Goal: Task Accomplishment & Management: Complete application form

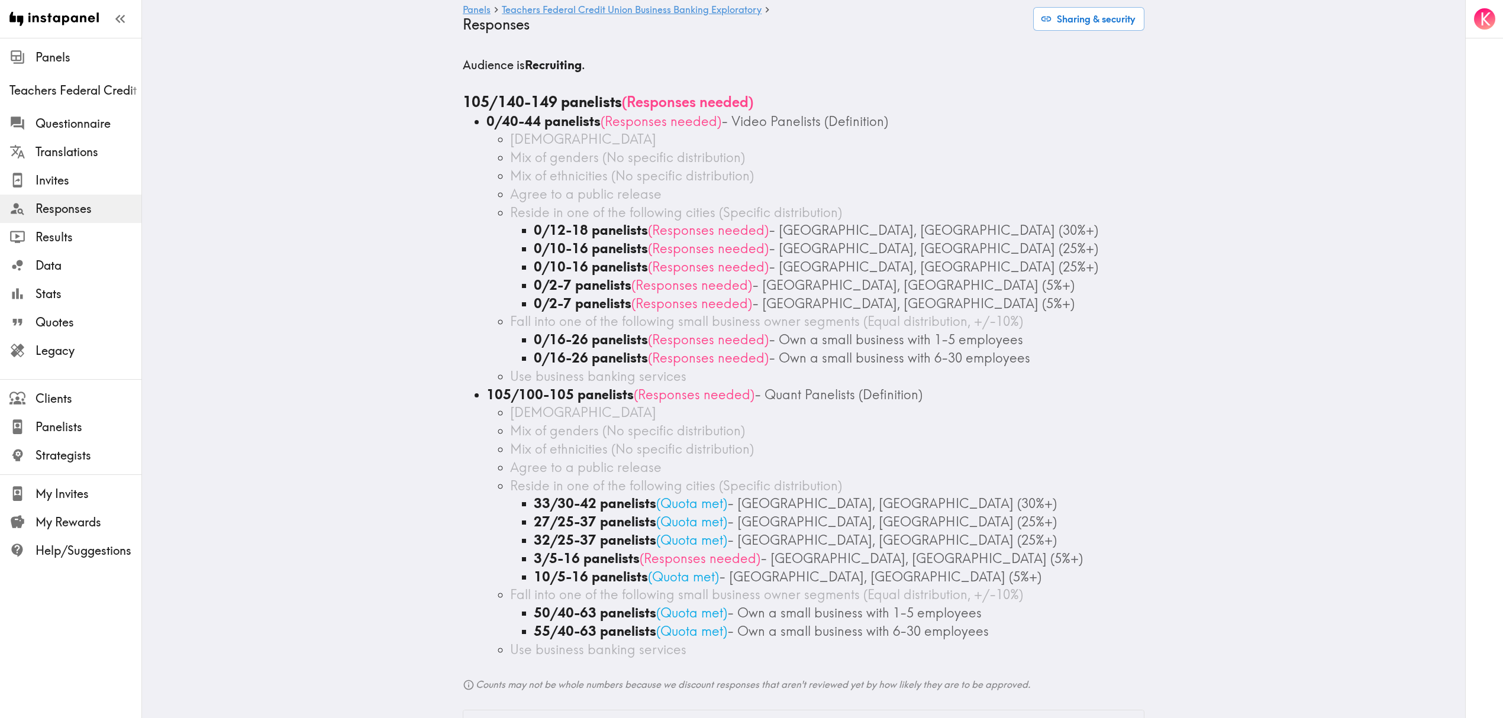
scroll to position [79, 0]
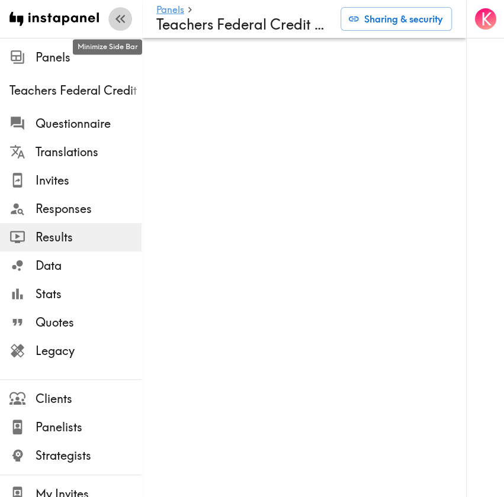
click at [112, 17] on icon "button" at bounding box center [120, 19] width 16 height 16
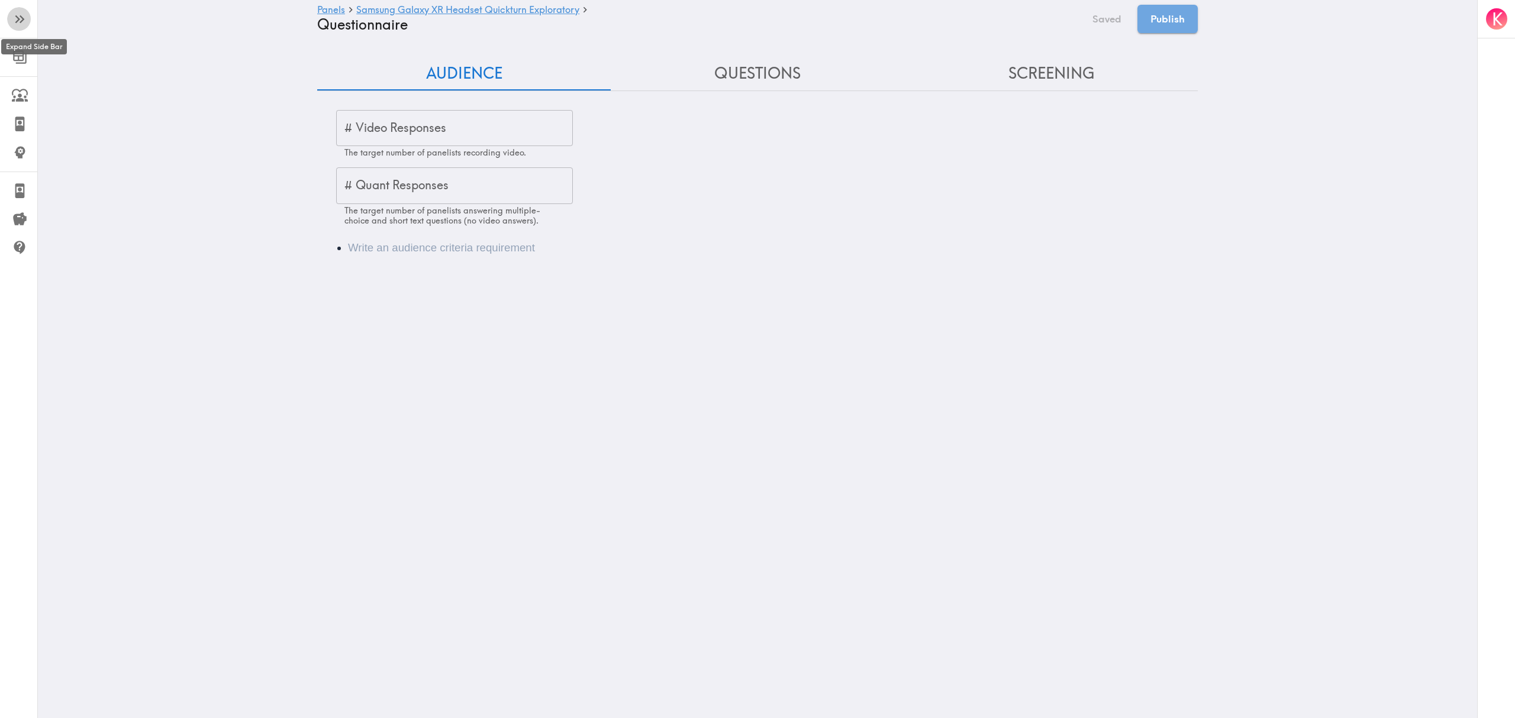
click at [24, 22] on icon "button" at bounding box center [20, 19] width 16 height 16
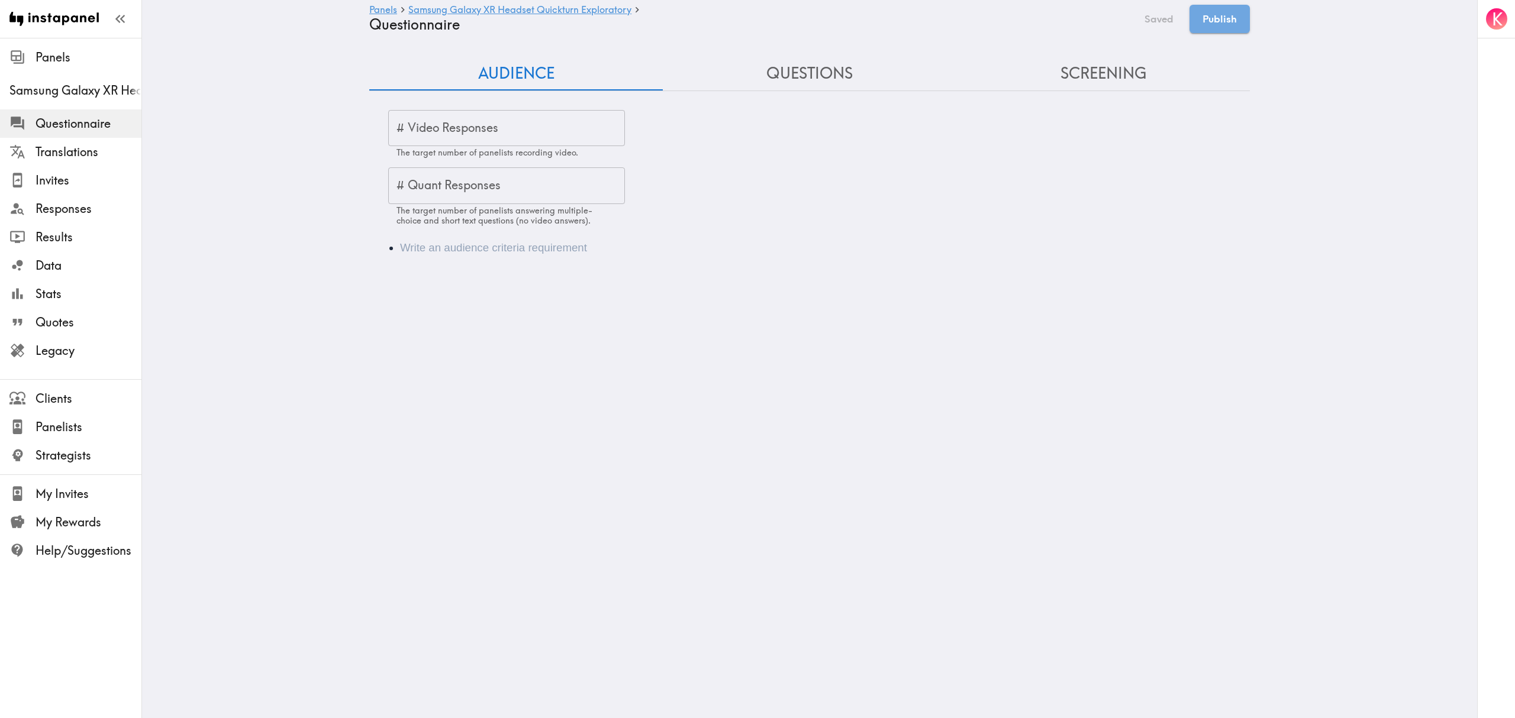
click at [434, 252] on li "Audience" at bounding box center [826, 248] width 852 height 17
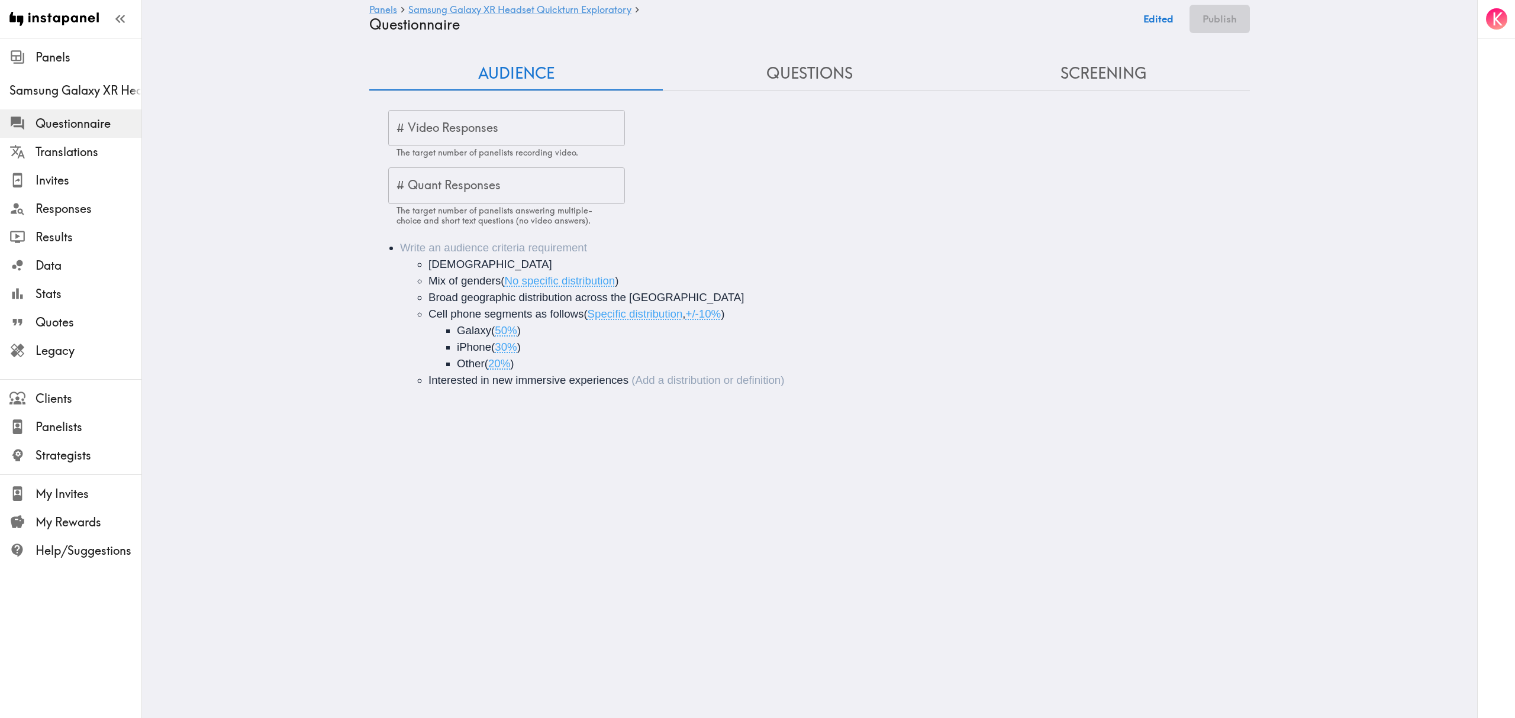
click at [428, 263] on span "20-40 years old" at bounding box center [490, 264] width 124 height 12
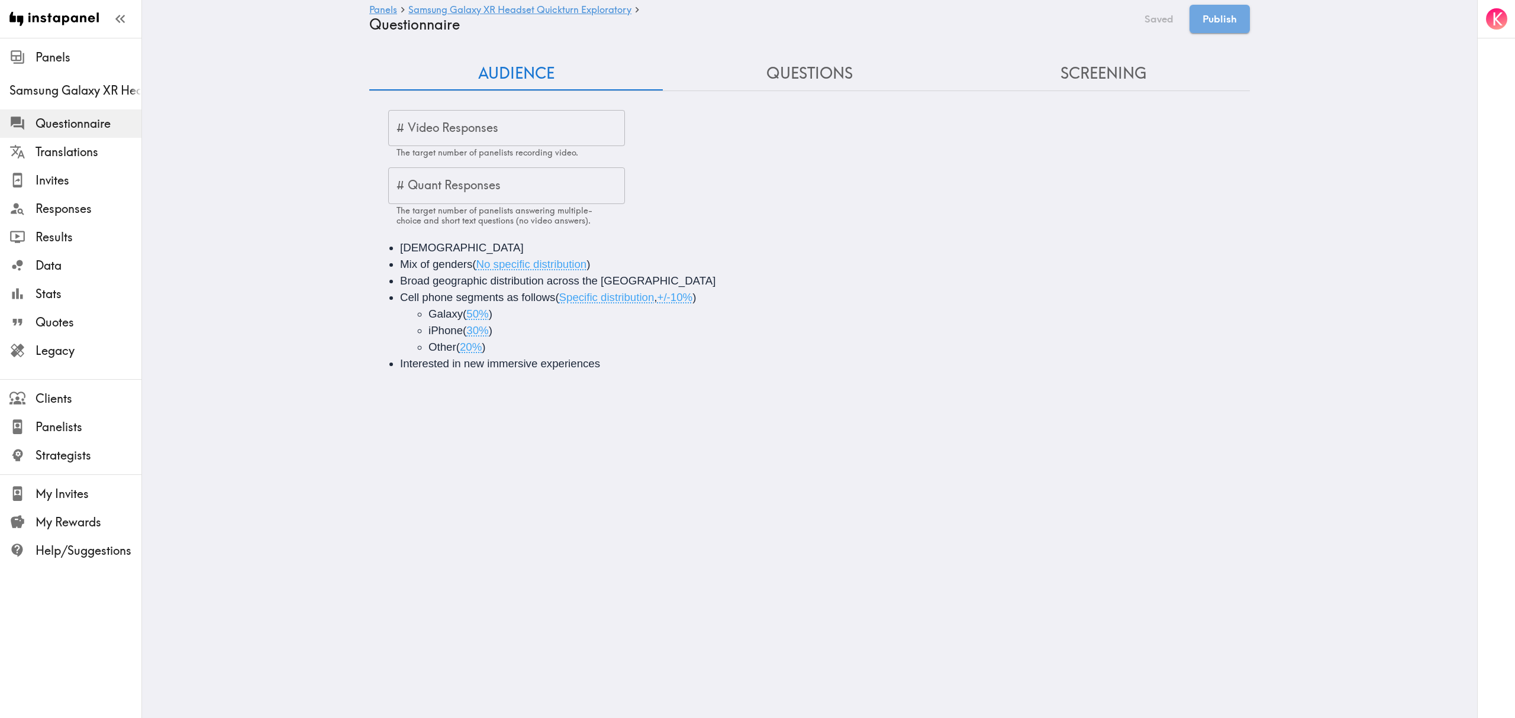
click at [464, 263] on span "Mix of genders" at bounding box center [436, 264] width 72 height 12
drag, startPoint x: 614, startPoint y: 266, endPoint x: 363, endPoint y: 260, distance: 250.4
click at [369, 260] on div "20-40 years old Mix of genders ( No specific distribution ) Broad geographic di…" at bounding box center [809, 305] width 881 height 161
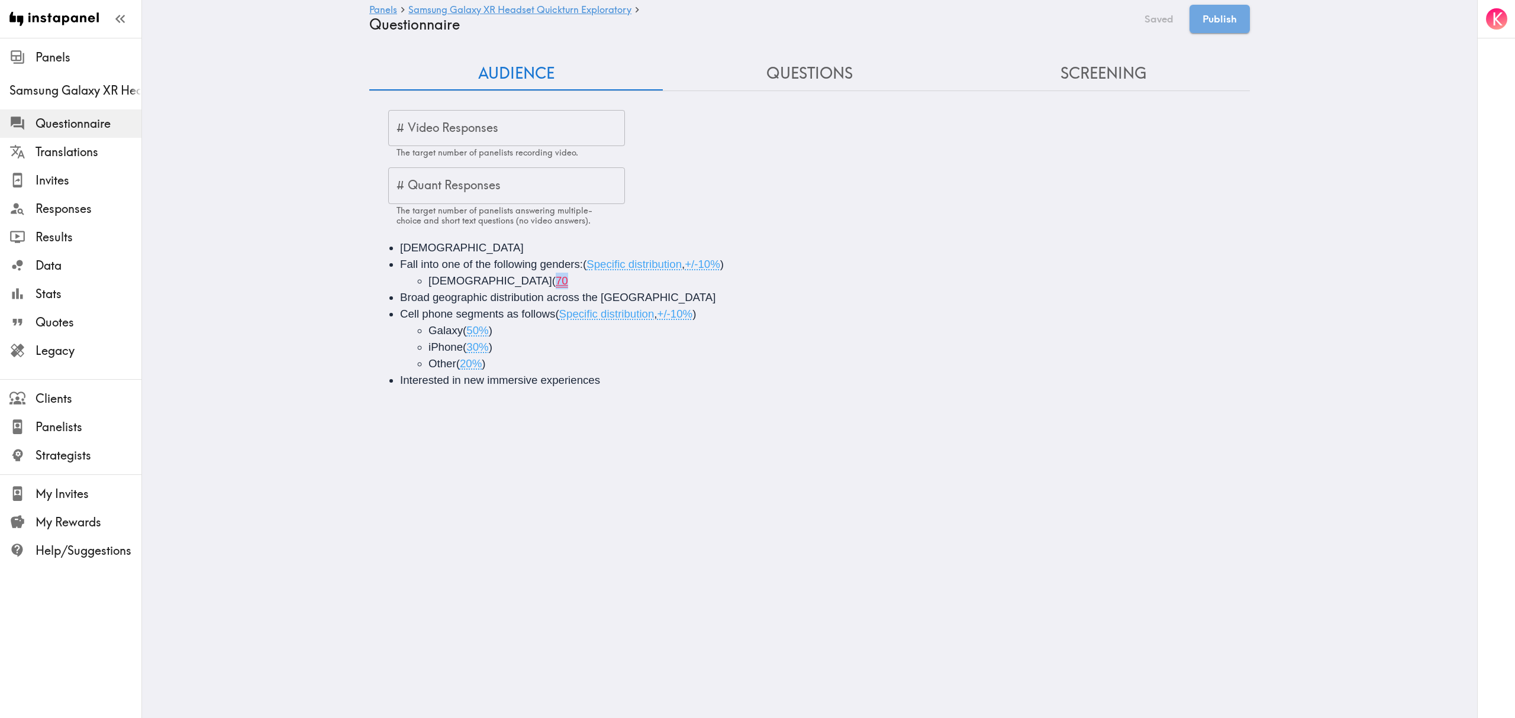
drag, startPoint x: 465, startPoint y: 282, endPoint x: 453, endPoint y: 284, distance: 12.1
click at [453, 284] on li "Male ( 70" at bounding box center [848, 281] width 840 height 17
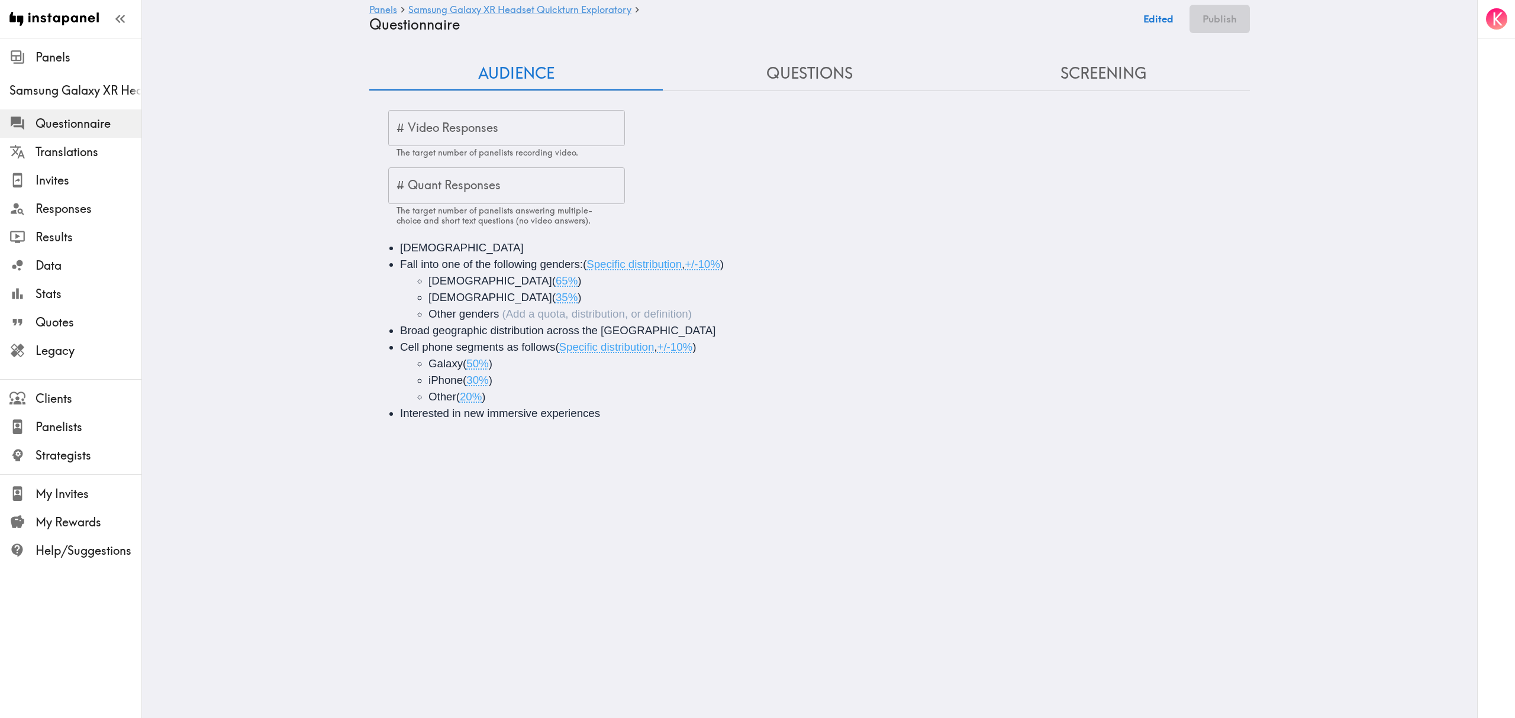
click at [543, 294] on li "Female ( 35% )" at bounding box center [848, 297] width 840 height 17
click at [475, 183] on input "# Quant Responses" at bounding box center [506, 185] width 237 height 37
type input "300"
click at [784, 70] on button "Questions" at bounding box center [810, 74] width 294 height 34
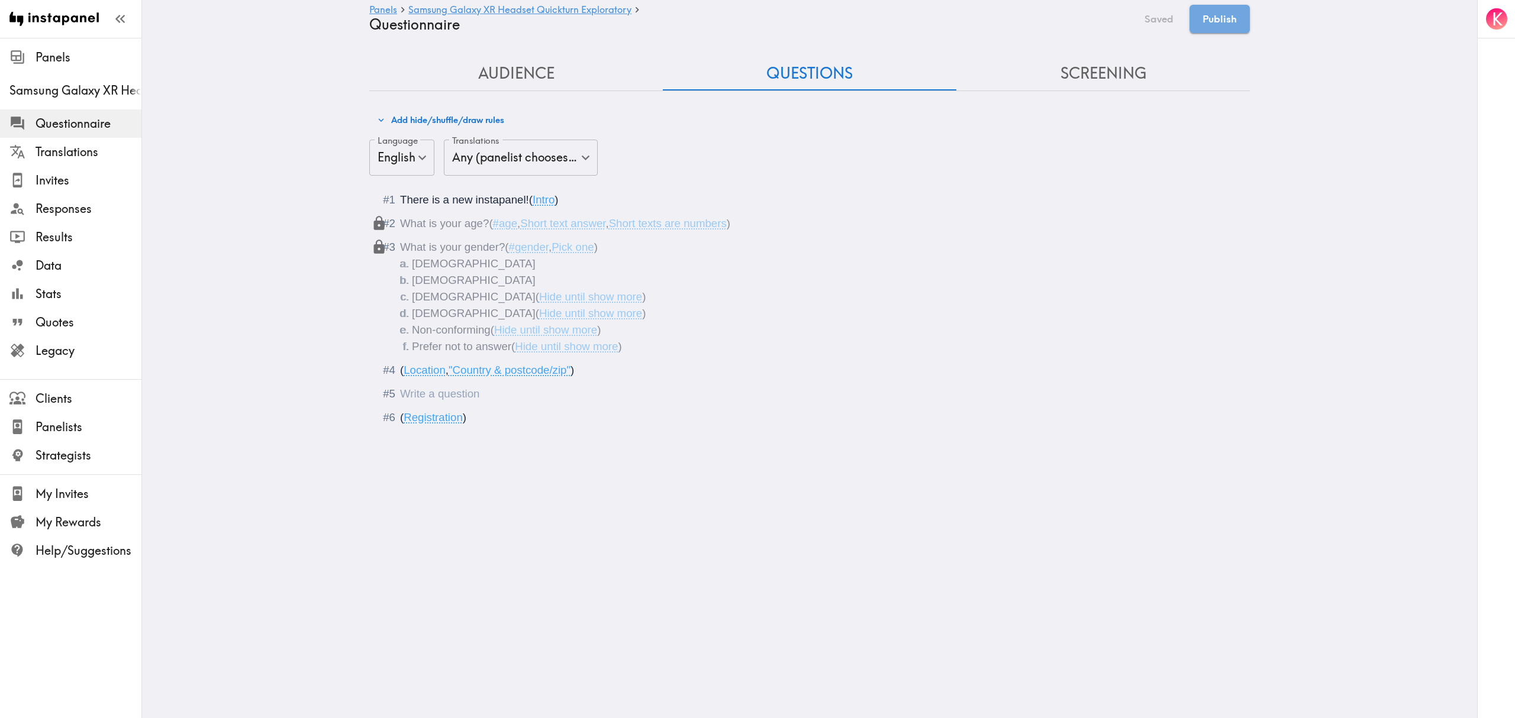
click at [400, 396] on div "Questionnaire" at bounding box center [400, 394] width 0 height 12
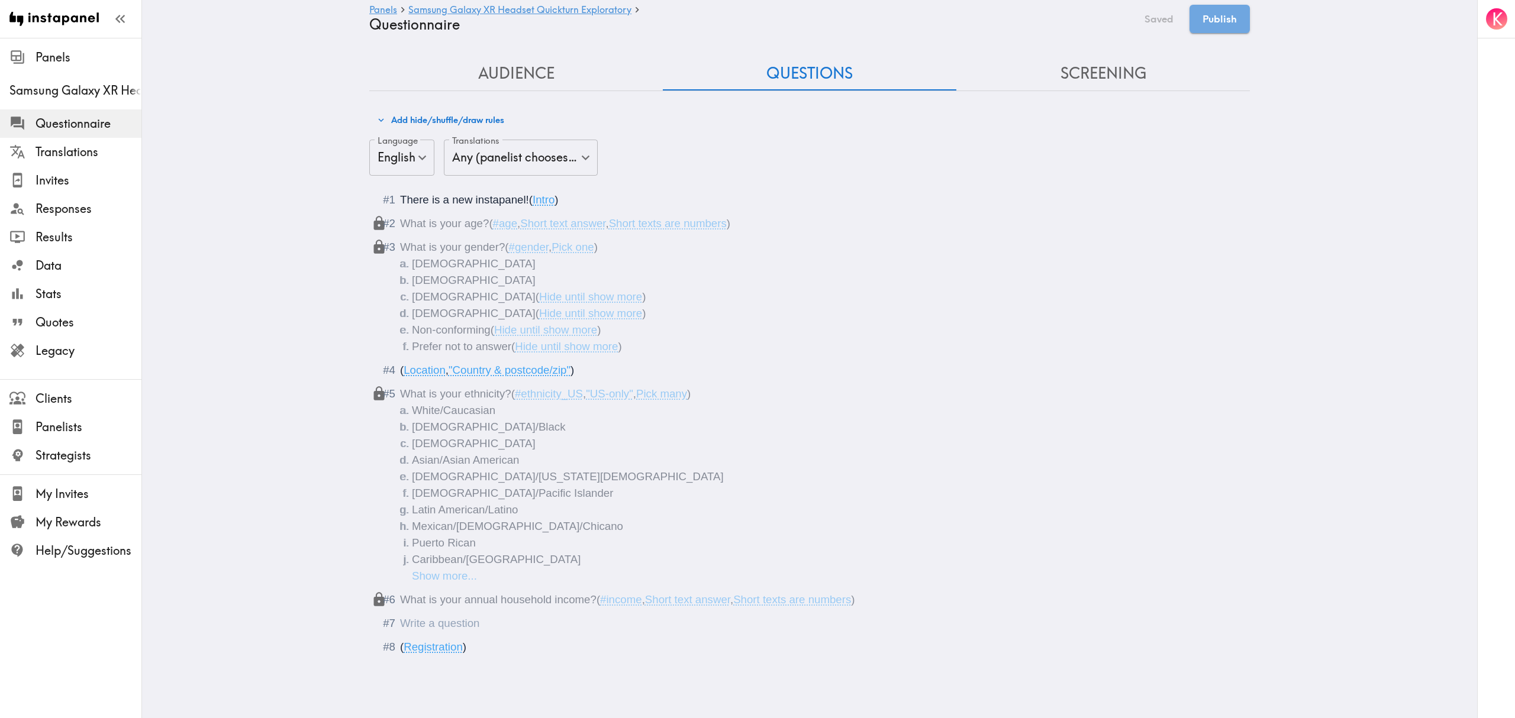
click at [400, 626] on div "Questionnaire" at bounding box center [400, 623] width 0 height 12
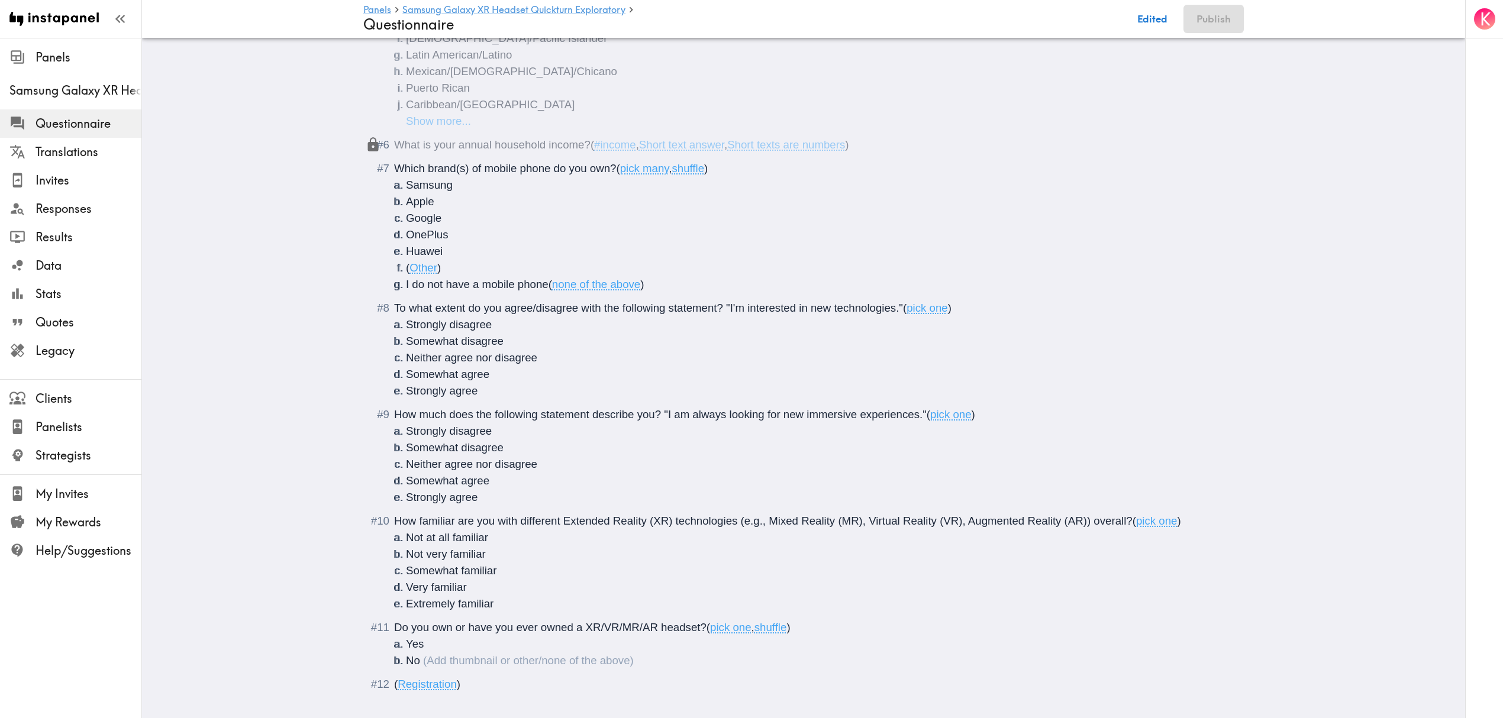
scroll to position [481, 0]
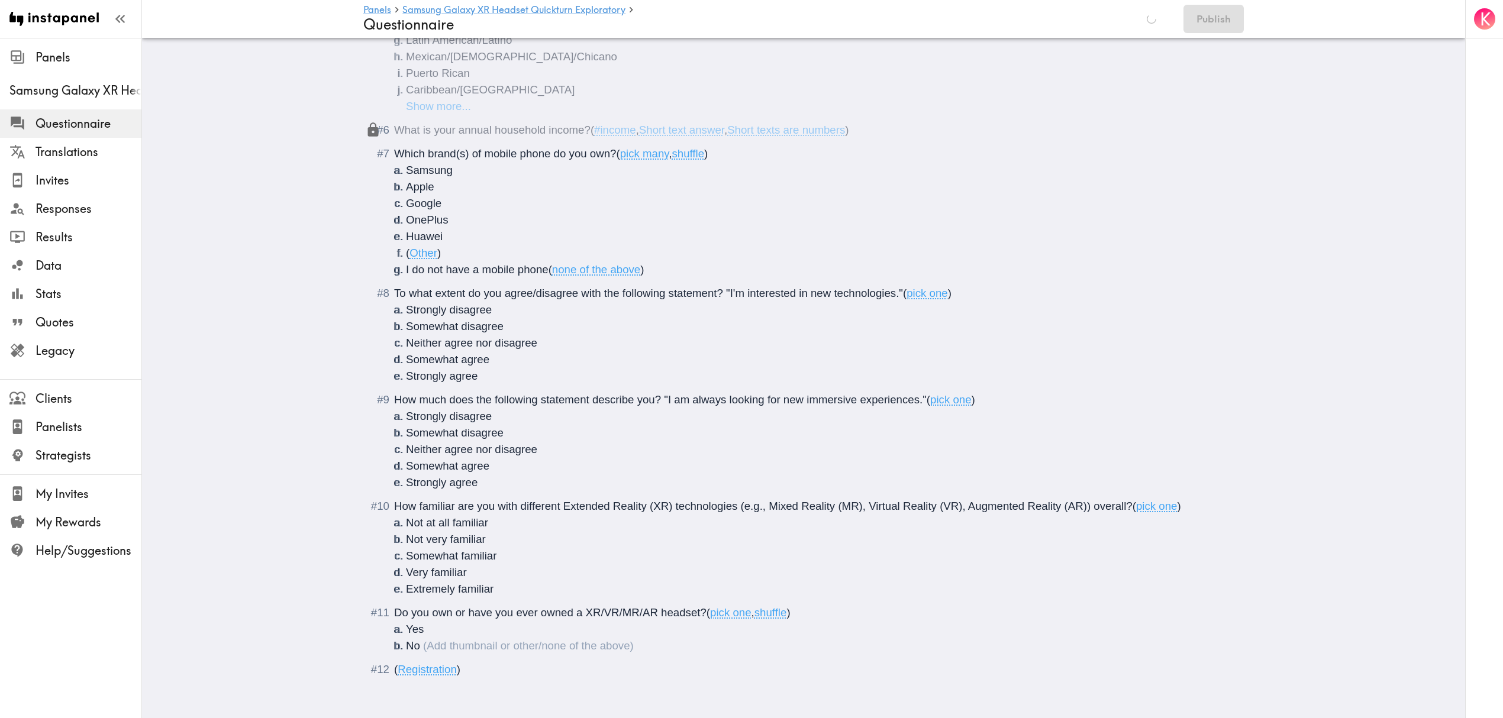
click at [722, 287] on span "To what extent do you agree/disagree with the following statement? "I'm interes…" at bounding box center [648, 293] width 509 height 12
click at [931, 287] on span "To what extent do you agree/disagree with the following statement?<br><i>"I'm i…" at bounding box center [666, 293] width 544 height 12
click at [660, 394] on span "How much does the following statement describe you? "I am always looking for ne…" at bounding box center [660, 400] width 533 height 12
click at [657, 394] on span "How much does the following statement describe you? "I am always looking for ne…" at bounding box center [660, 400] width 533 height 12
click at [955, 394] on span "How much does the following statement describe you?<br><i>"I am always looking …" at bounding box center [678, 400] width 568 height 12
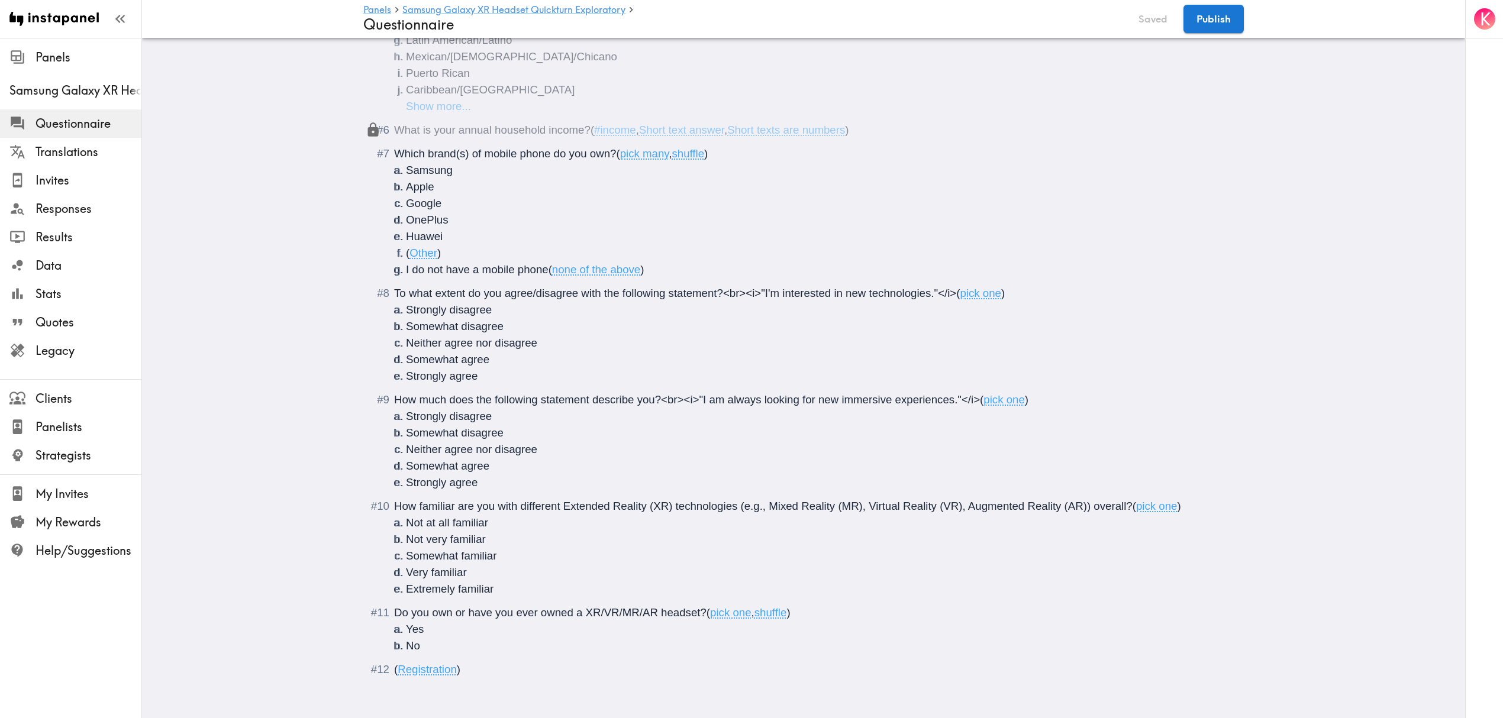
click at [420, 638] on li "No" at bounding box center [818, 646] width 824 height 17
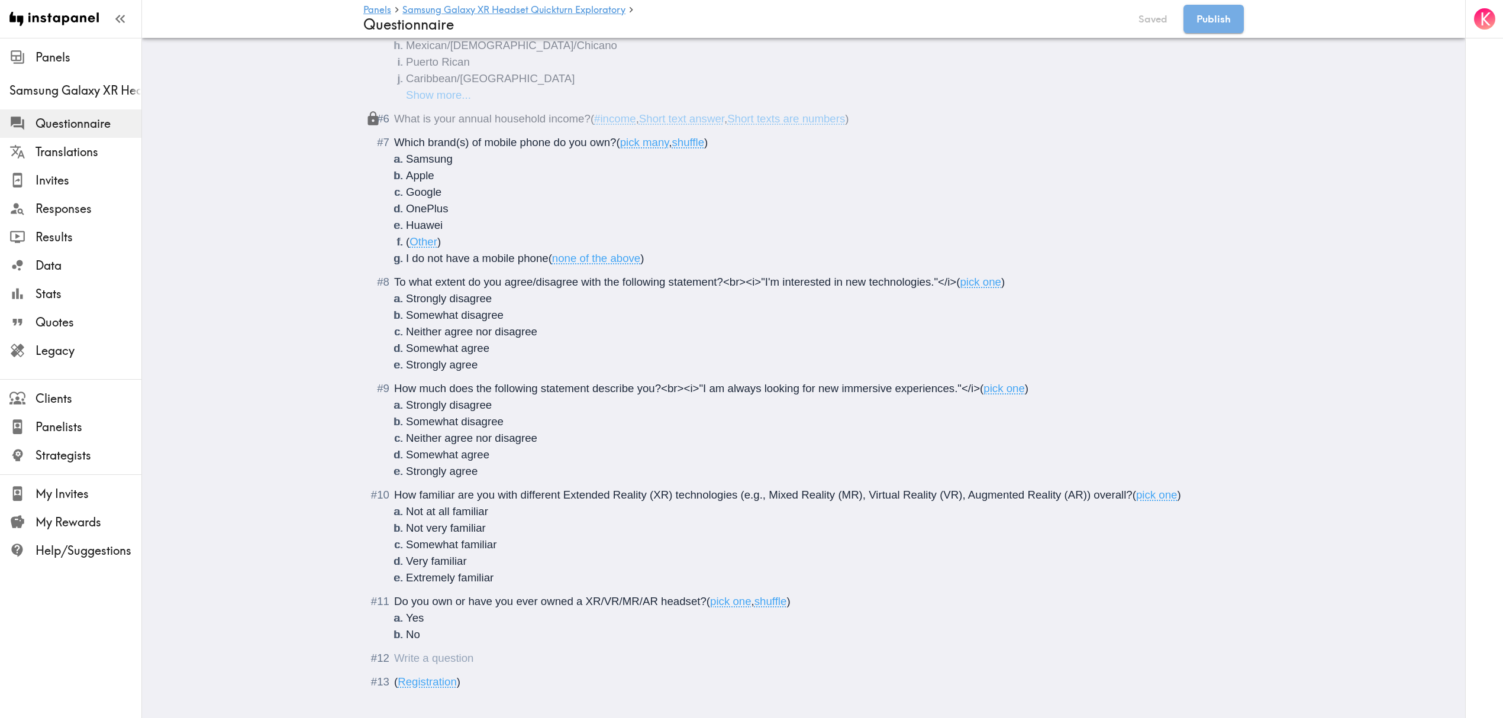
click at [394, 654] on div "Questionnaire" at bounding box center [394, 658] width 0 height 12
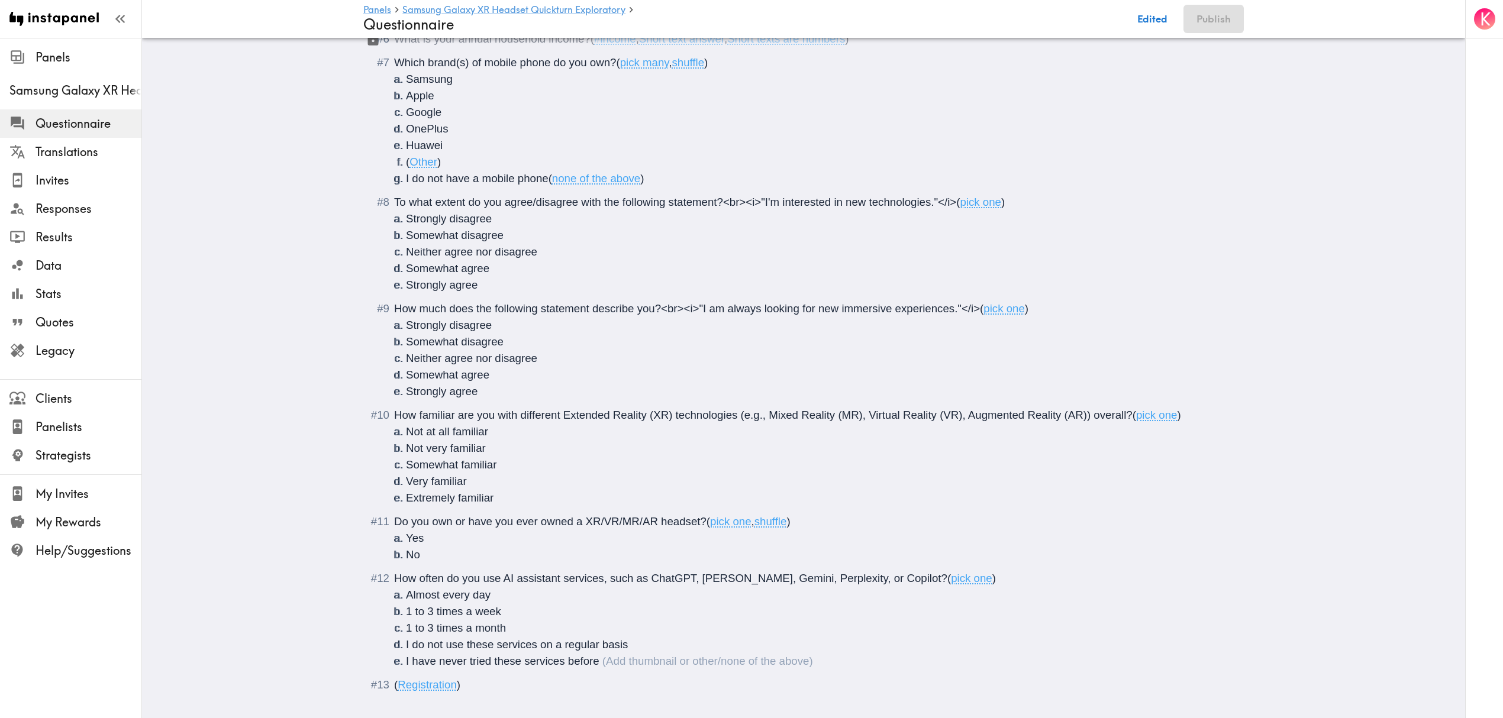
scroll to position [588, 0]
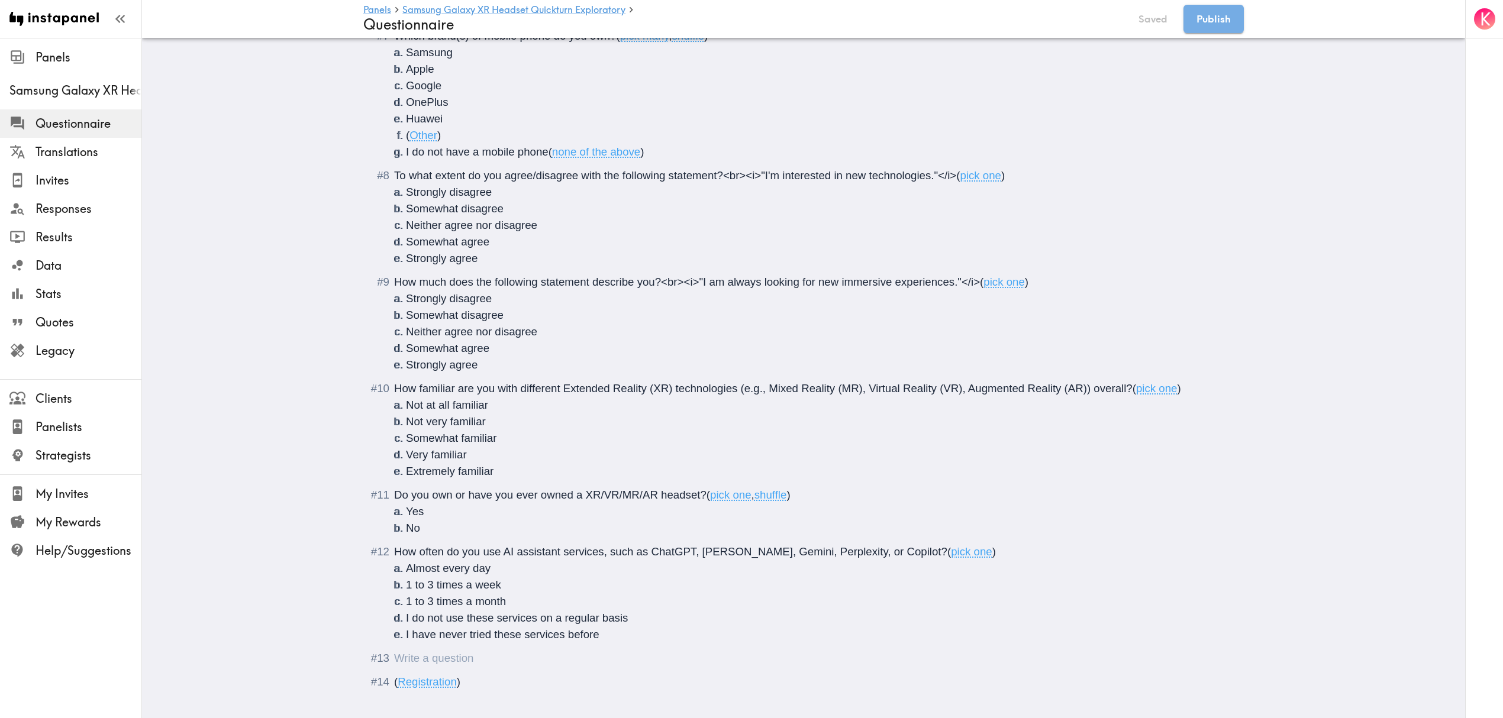
click at [394, 653] on div "Questionnaire" at bounding box center [394, 658] width 0 height 12
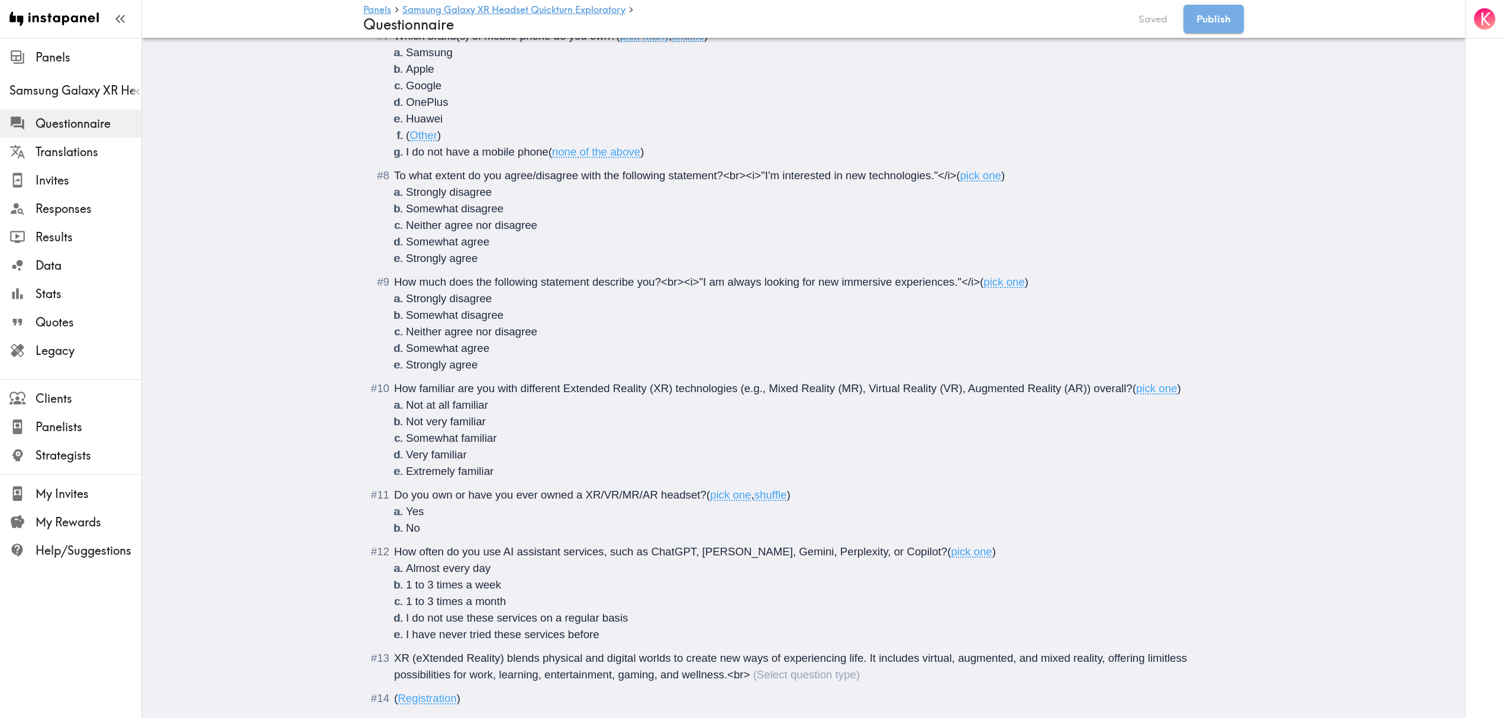
click at [742, 673] on span "XR (eXtended Reality) blends physical and digital worlds to create new ways of …" at bounding box center [792, 666] width 796 height 29
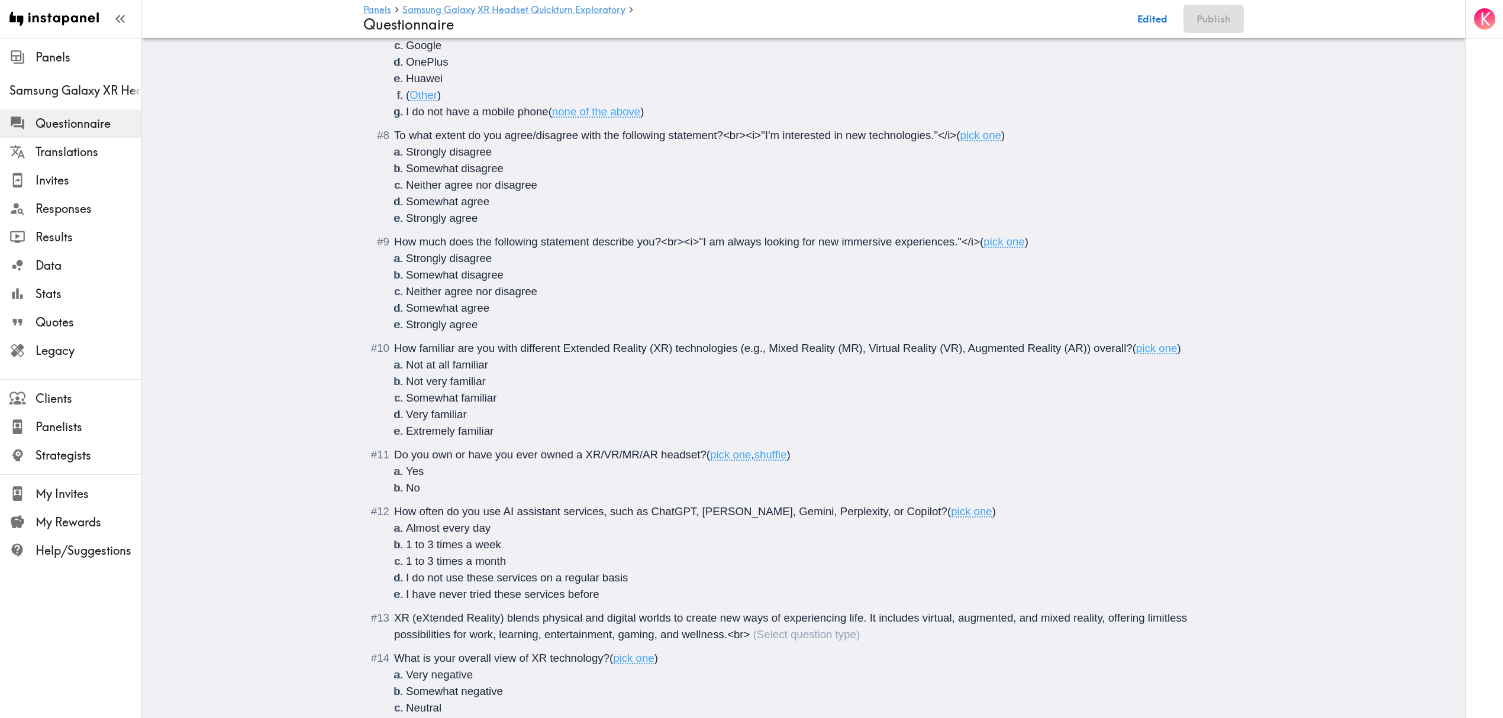
scroll to position [692, 0]
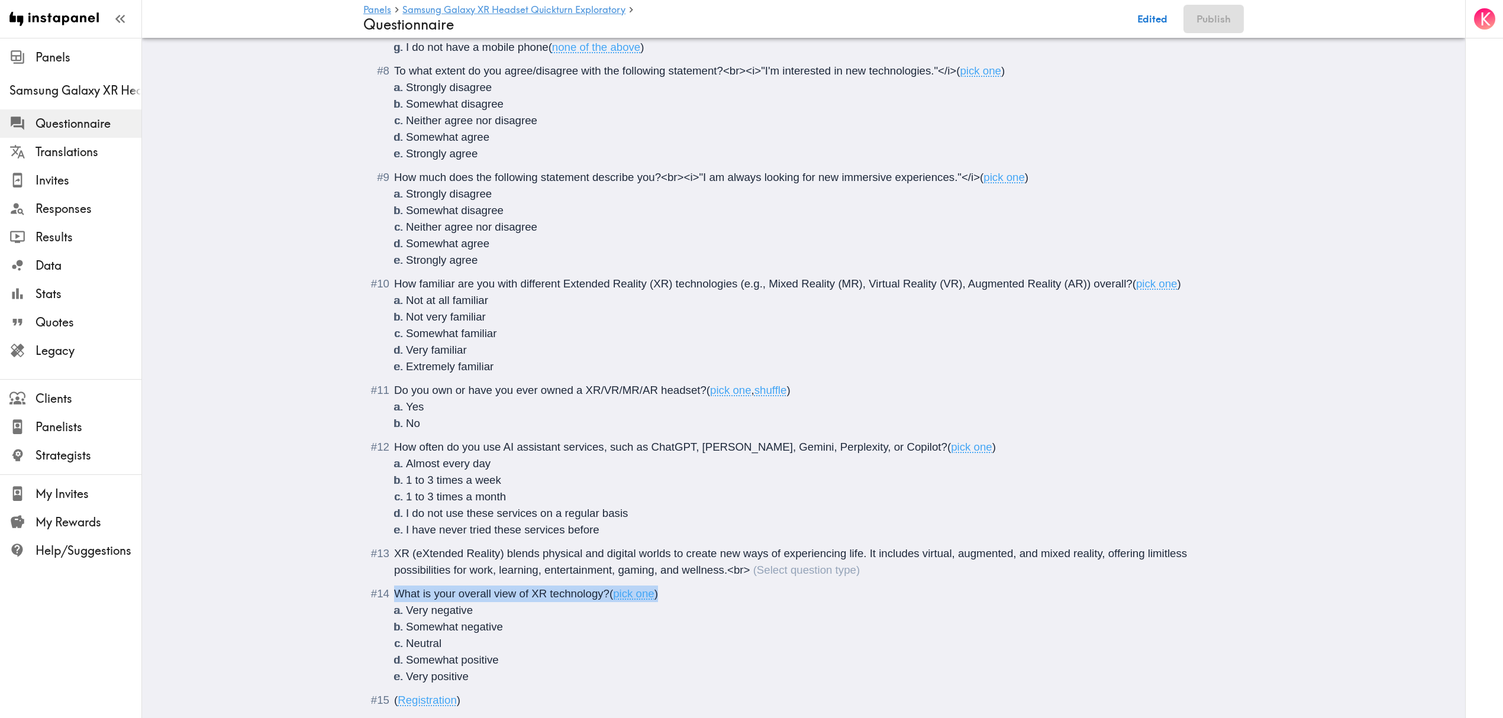
drag, startPoint x: 391, startPoint y: 592, endPoint x: 734, endPoint y: 590, distance: 343.3
click at [734, 590] on div "What is your overall view of XR technology? ( pick one ) Very negative Somewhat…" at bounding box center [812, 635] width 836 height 99
copy div "What is your overall view of XR technology? ( pick one )"
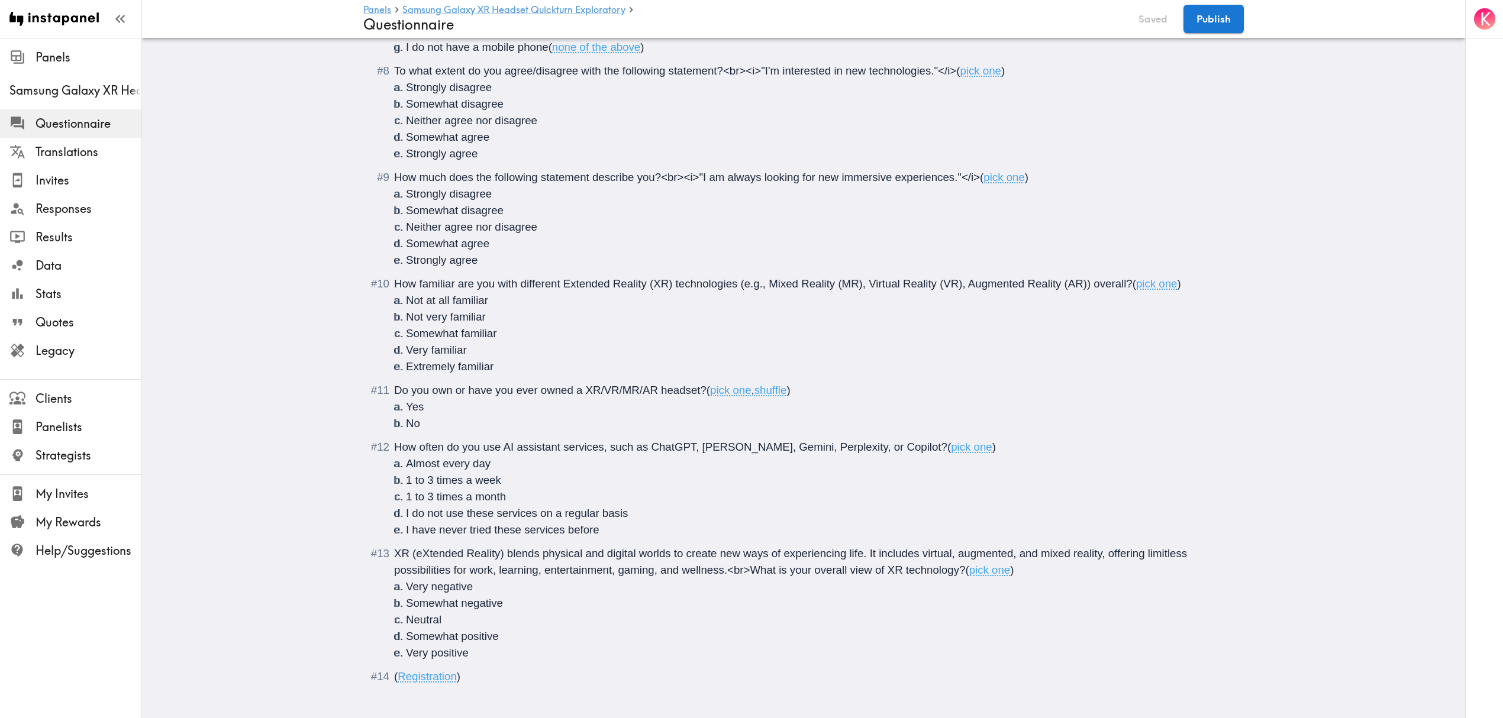
click at [492, 650] on li "Very positive" at bounding box center [818, 653] width 824 height 17
click at [394, 672] on div "Questionnaire" at bounding box center [394, 677] width 0 height 12
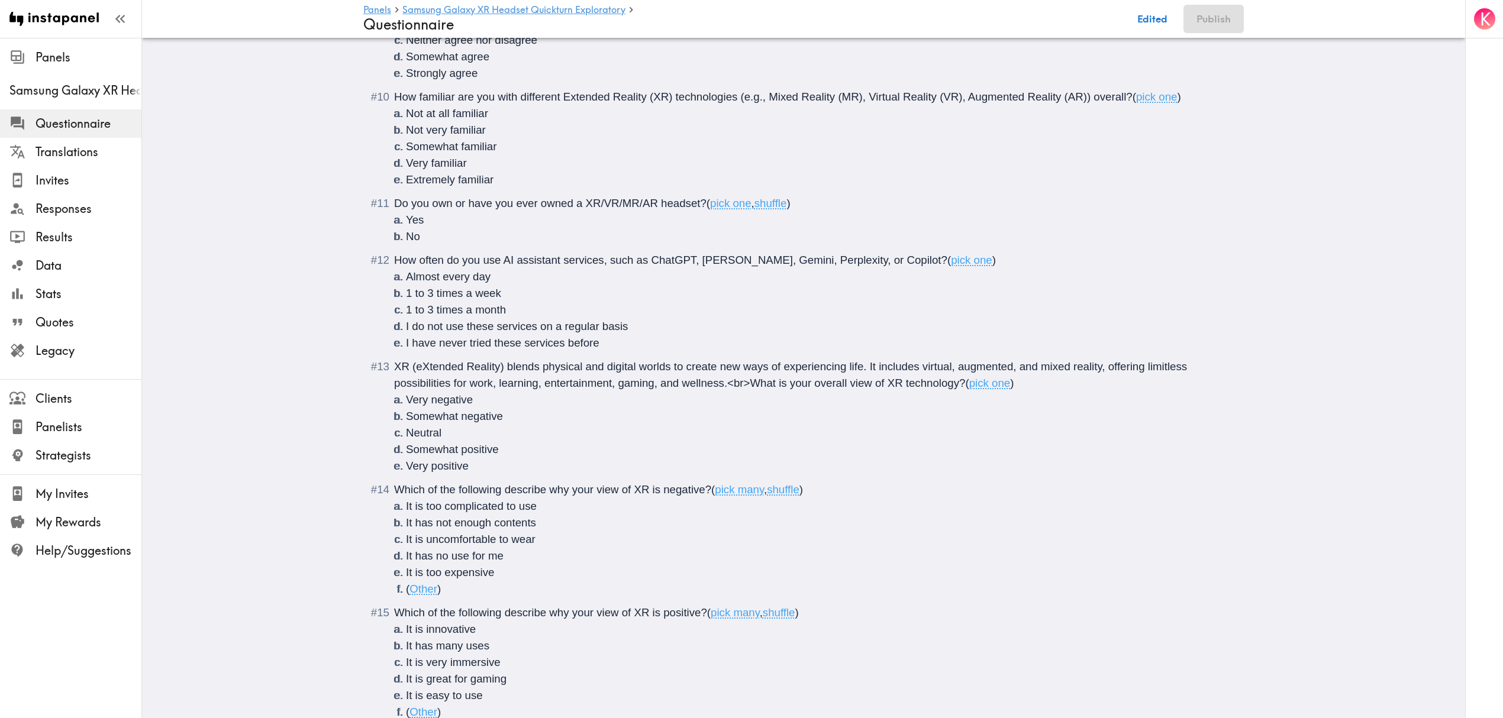
scroll to position [957, 0]
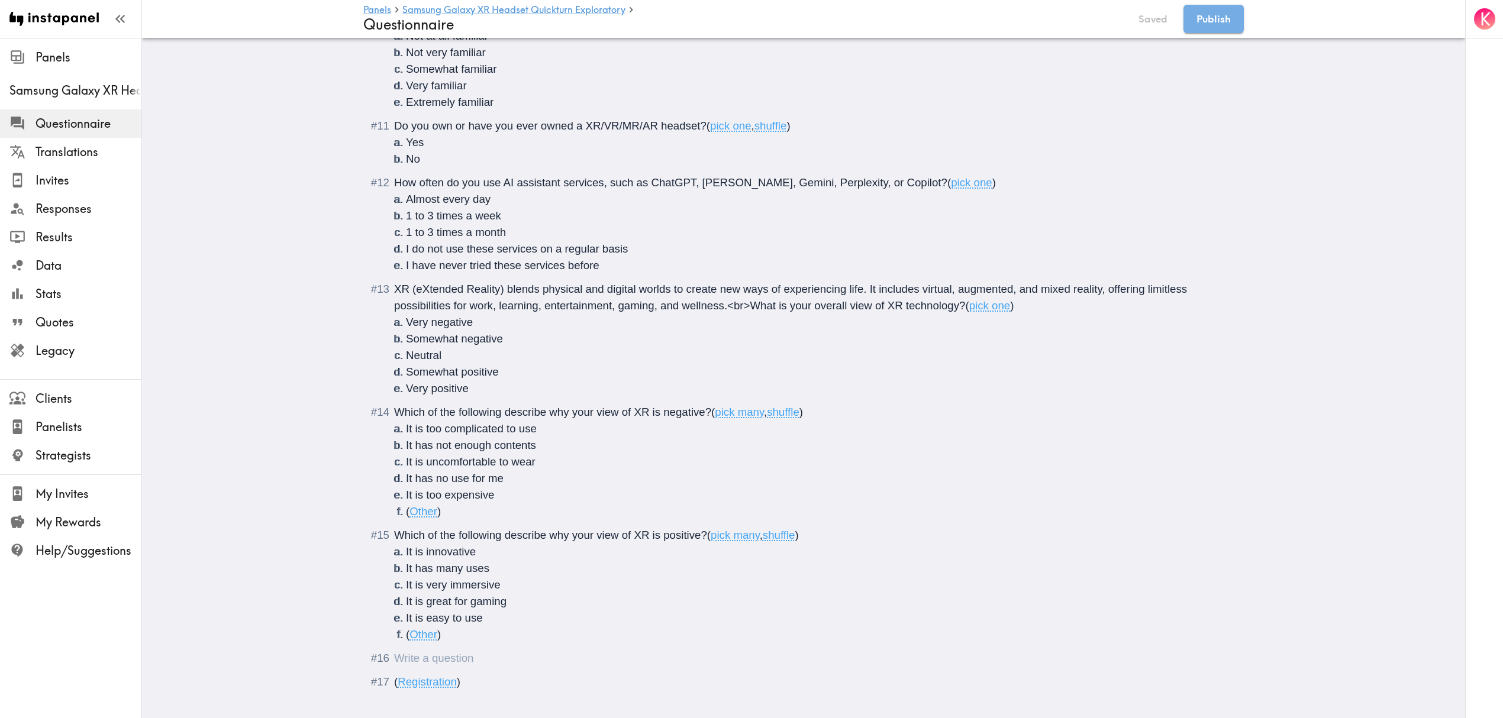
click at [394, 659] on div "Questionnaire" at bounding box center [394, 658] width 0 height 12
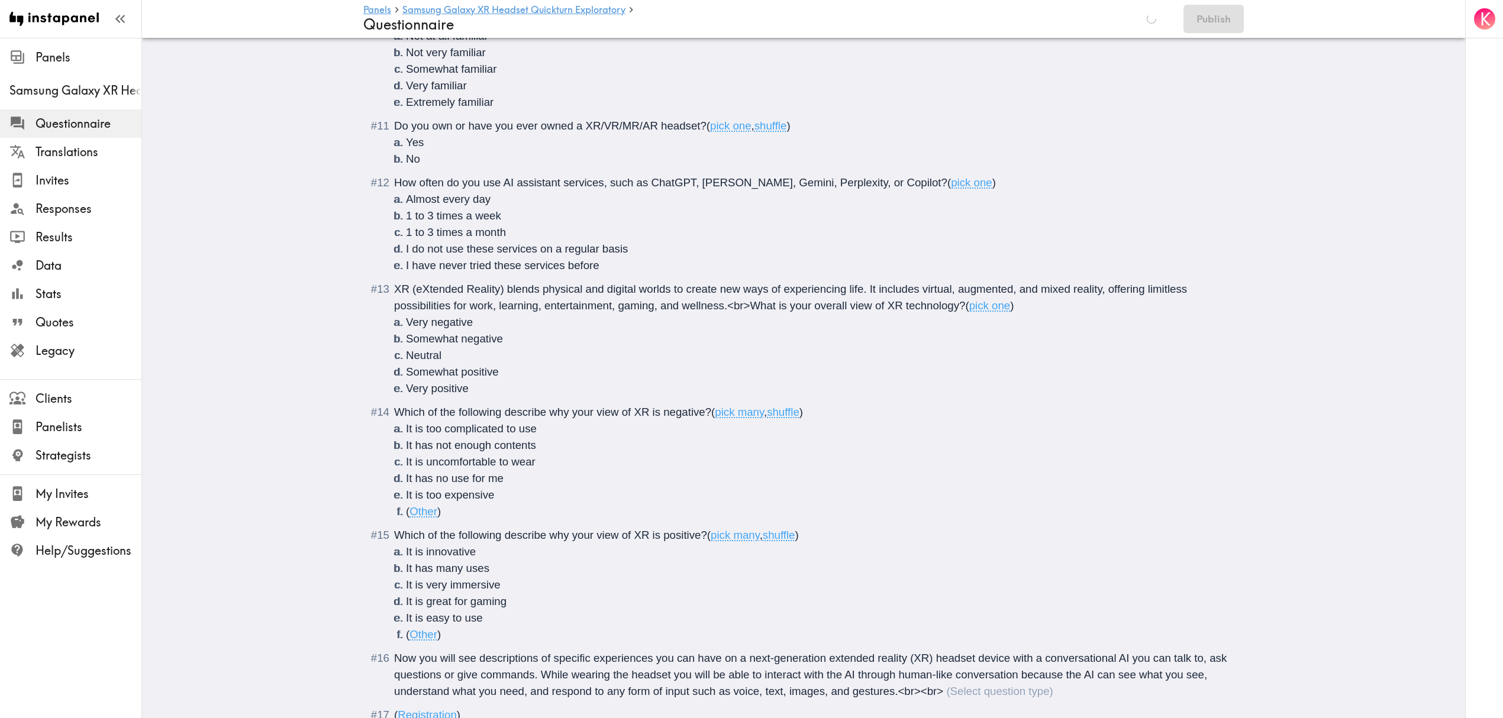
click at [936, 695] on span "Now you will see descriptions of specific experiences you can have on a next-ge…" at bounding box center [812, 675] width 836 height 46
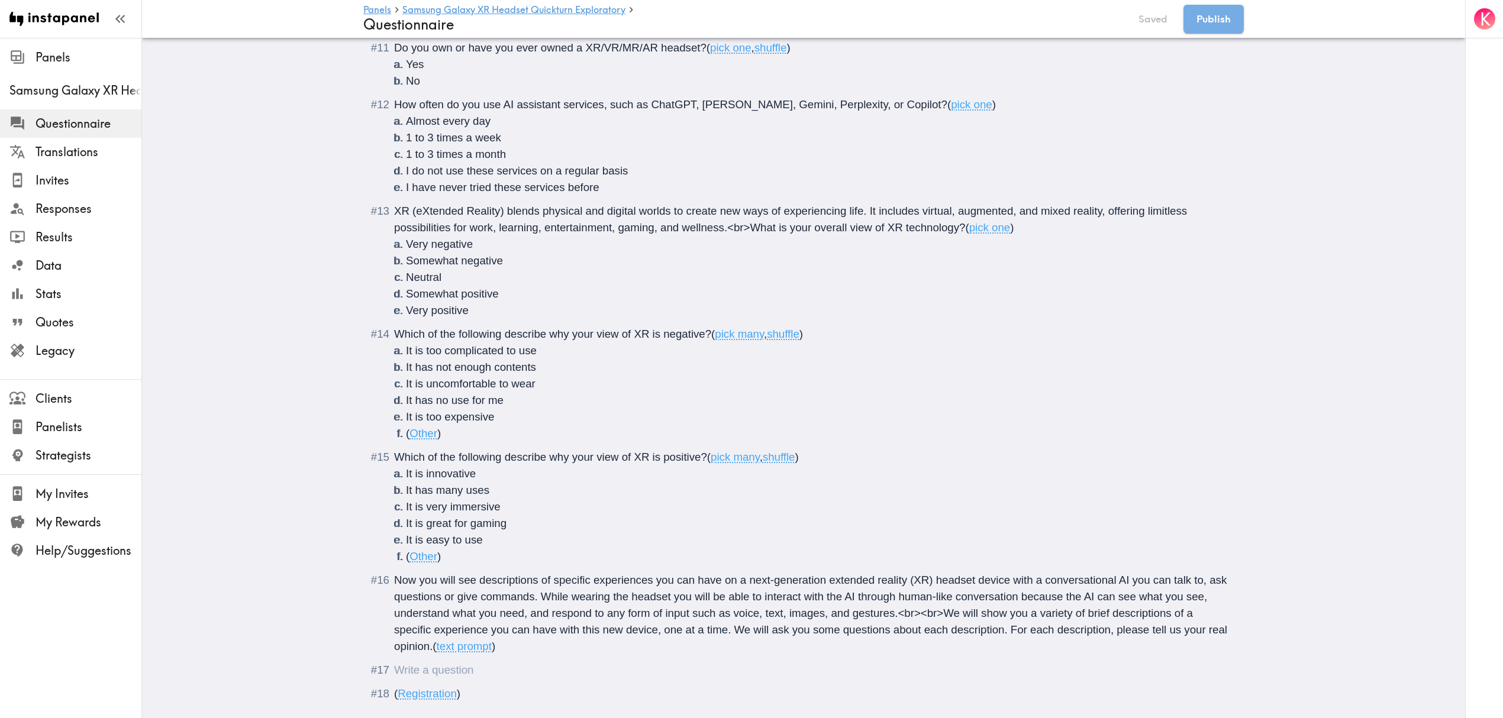
scroll to position [1071, 0]
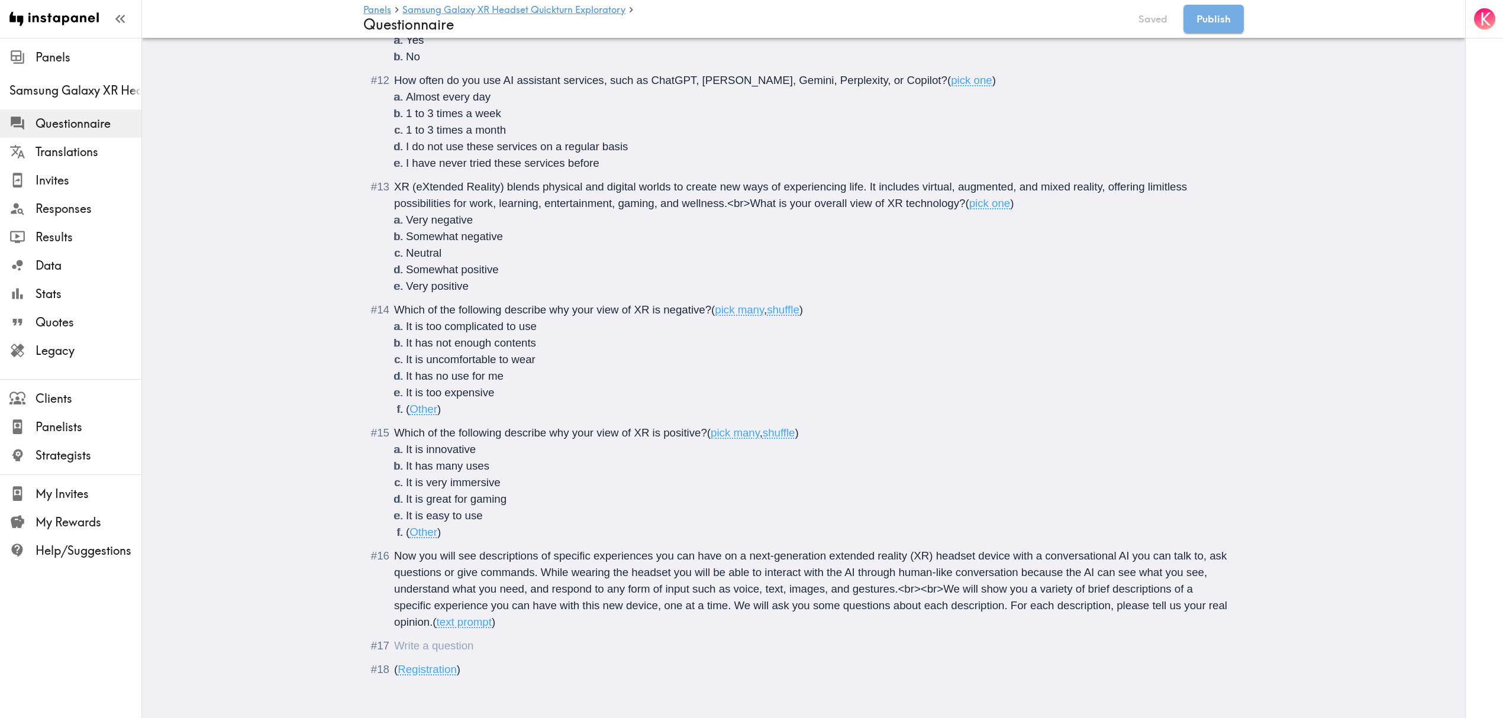
click at [468, 640] on div "Questionnaire" at bounding box center [812, 646] width 836 height 17
click at [394, 640] on span "Concept A: Immersive Cinema Experience with AI Commentary</b>" at bounding box center [559, 646] width 331 height 12
click at [740, 640] on div "<b>Concept A: Immersive Cinema Experience with AI Commentary</b>" at bounding box center [624, 646] width 460 height 12
click at [788, 640] on div "<b>Concept A: Immersive Cinema Experience with AI Commentary</b><br><br>" at bounding box center [647, 646] width 506 height 12
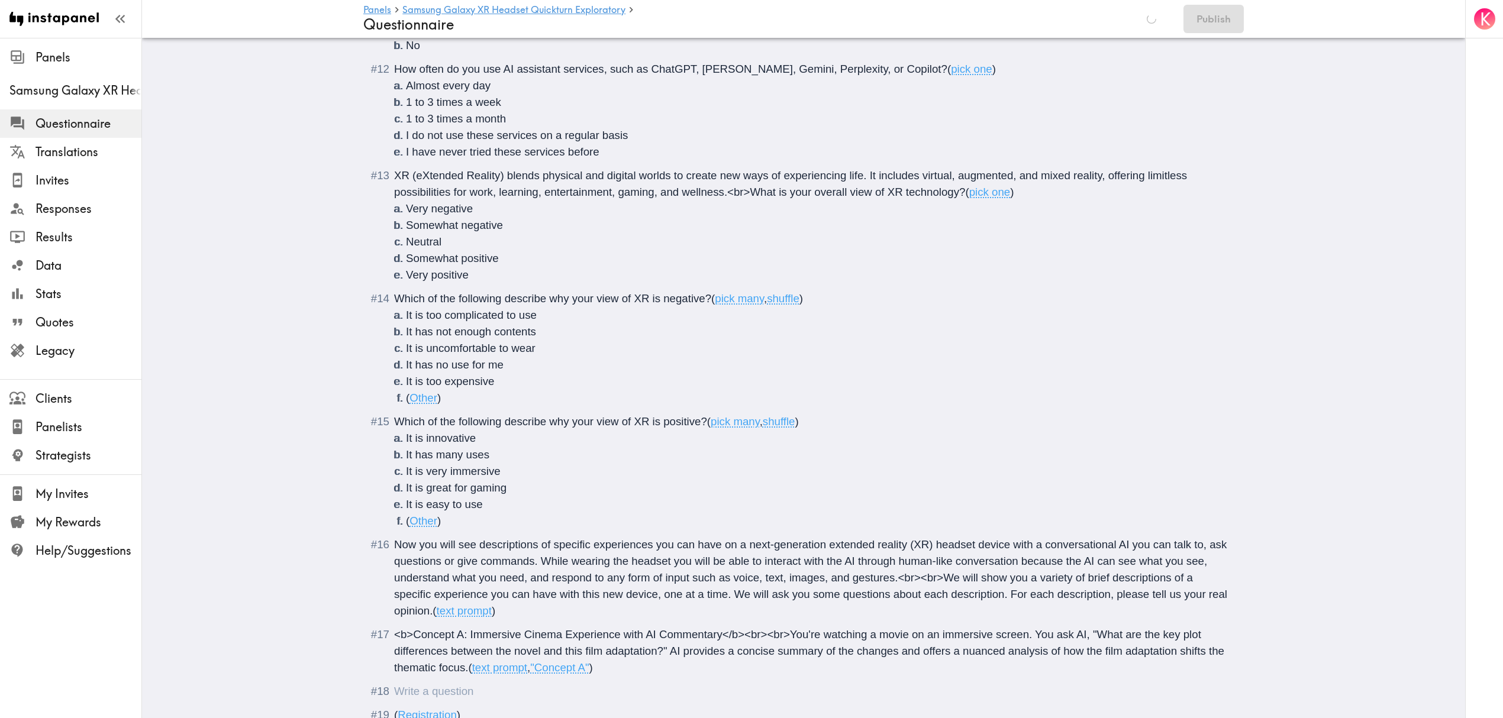
click at [394, 691] on div "Questionnaire" at bounding box center [394, 691] width 0 height 12
click at [394, 694] on span "Concept B: Immersive Sports Viewing with AI Sportscaster" at bounding box center [537, 691] width 286 height 12
click at [687, 685] on div "<b>Concept B: Immersive Sports Viewing with AI Sportscaster" at bounding box center [812, 692] width 836 height 17
click at [692, 691] on span "<b>Concept B: Immersive Sports Viewing with AI Sportscaster" at bounding box center [546, 691] width 305 height 12
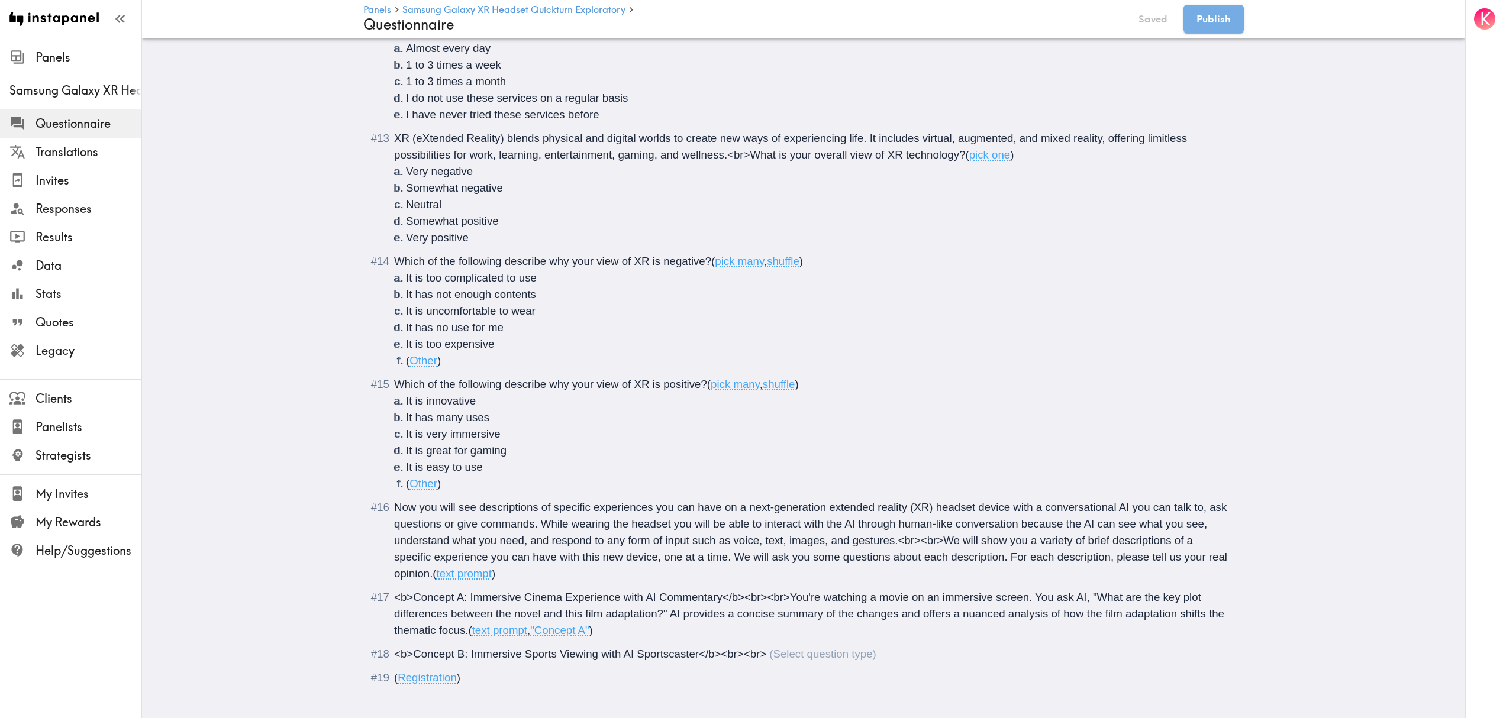
scroll to position [1127, 0]
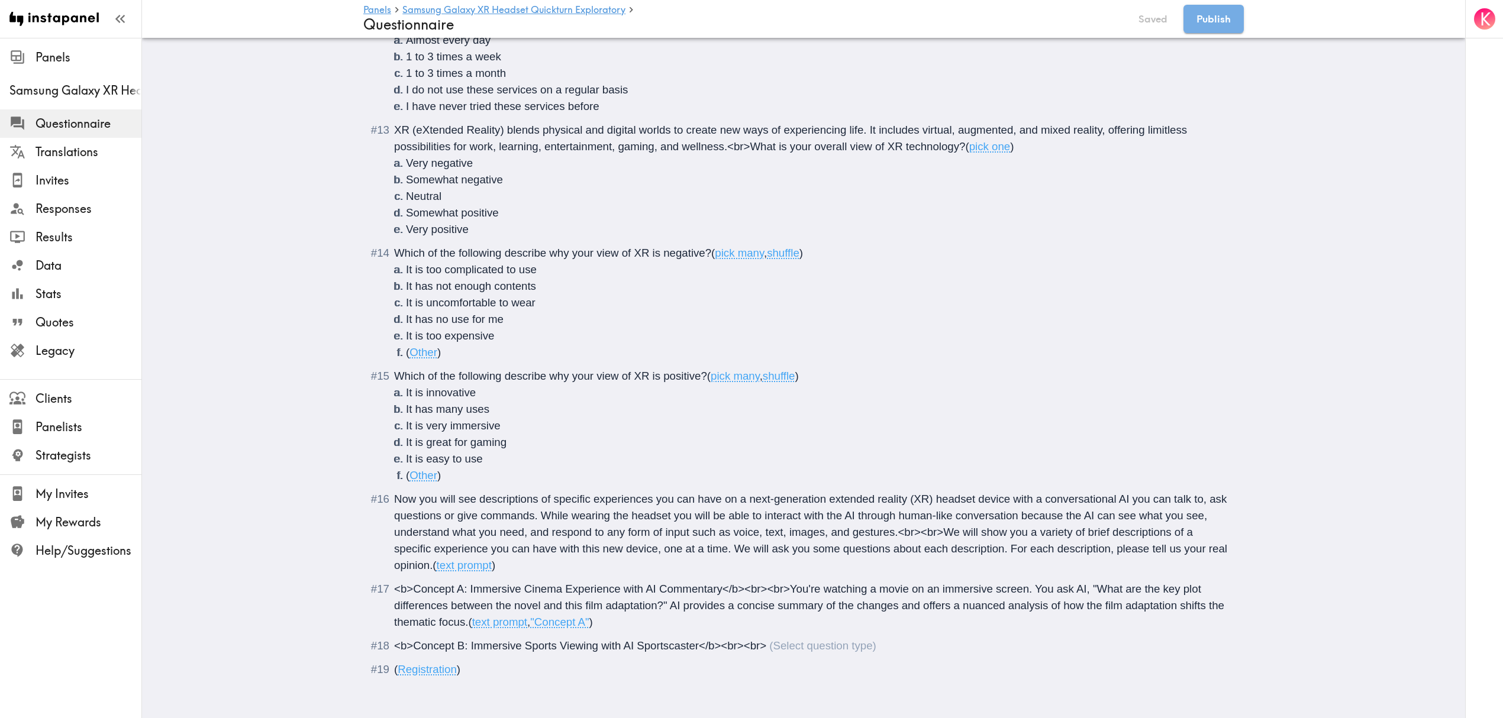
click at [762, 640] on span "<b>Concept B: Immersive Sports Viewing with AI Sportscaster</b><br><br>" at bounding box center [580, 646] width 372 height 12
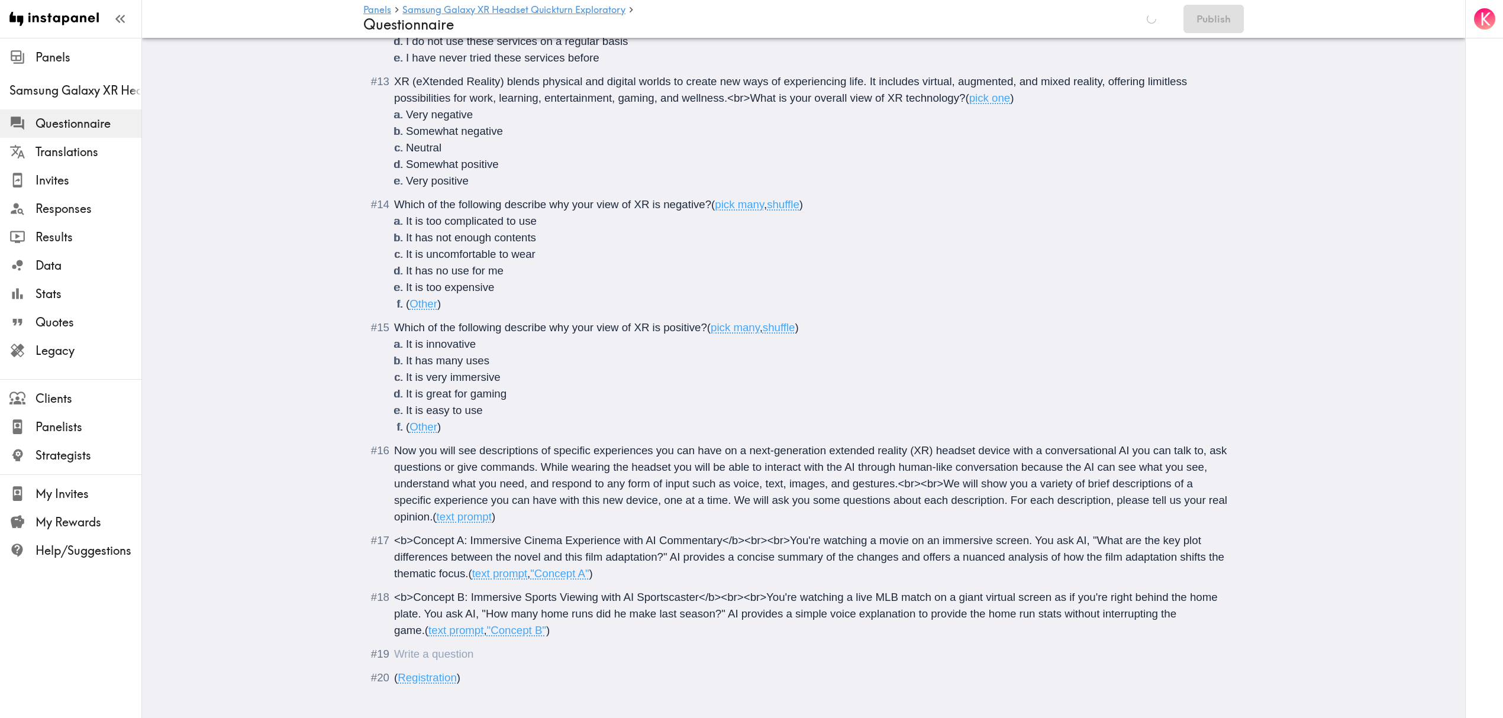
scroll to position [1184, 0]
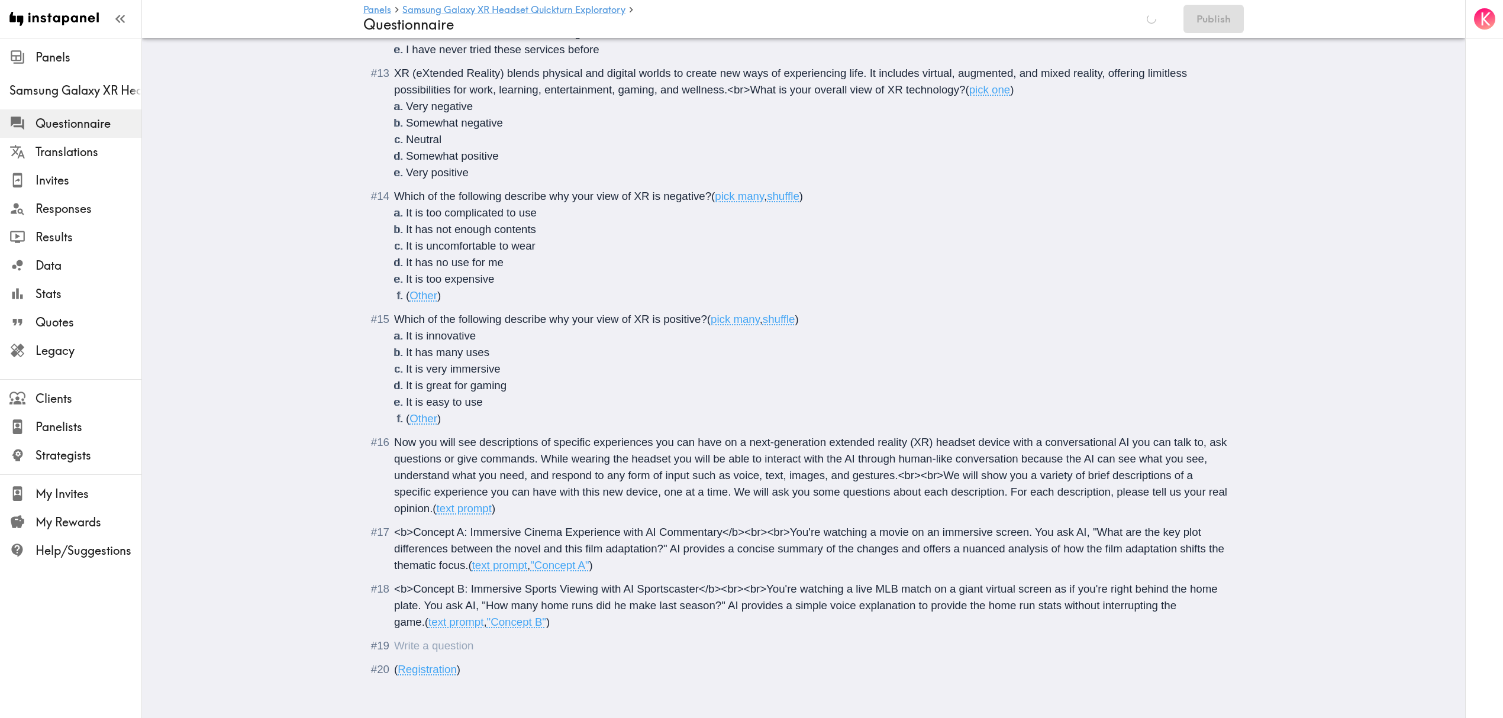
click at [394, 640] on div "Questionnaire" at bounding box center [394, 646] width 0 height 12
click at [760, 640] on span "<b>Concept C: Intelligent Gaming Coaching with AI Assistance</b><br><br>" at bounding box center [581, 646] width 375 height 12
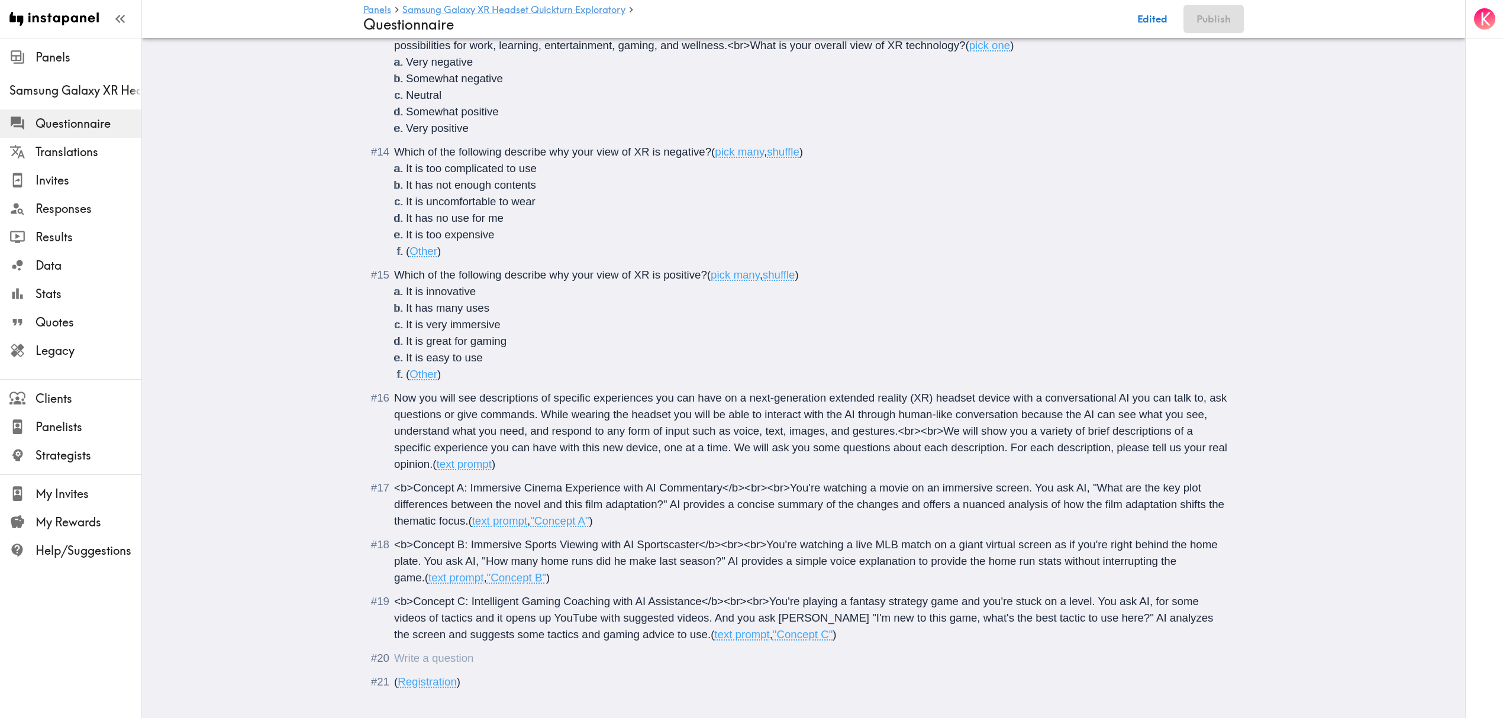
scroll to position [1241, 0]
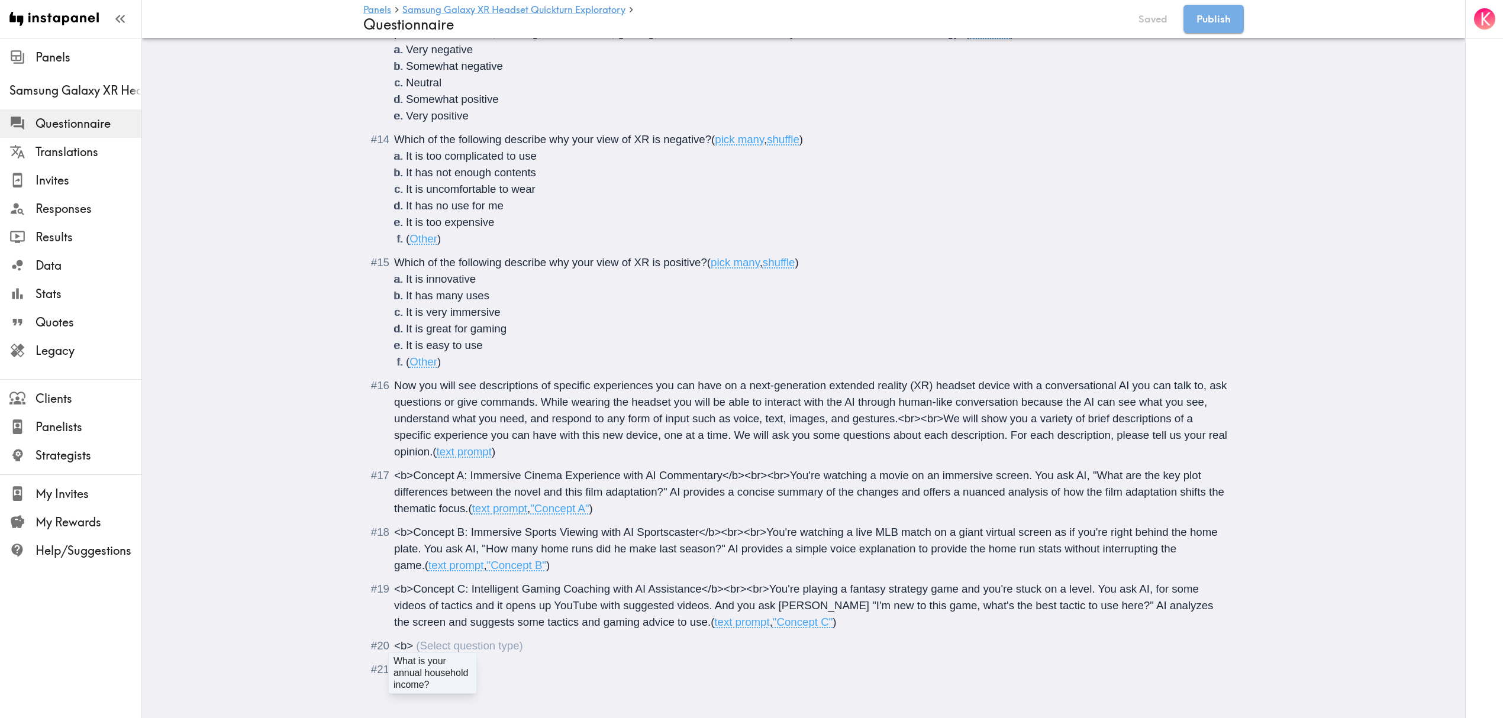
click at [408, 640] on div "<b>" at bounding box center [458, 646] width 129 height 12
click at [702, 640] on div "<b>Concept D: Guided Exploration with AI Docent</b><br><br>" at bounding box center [605, 646] width 423 height 12
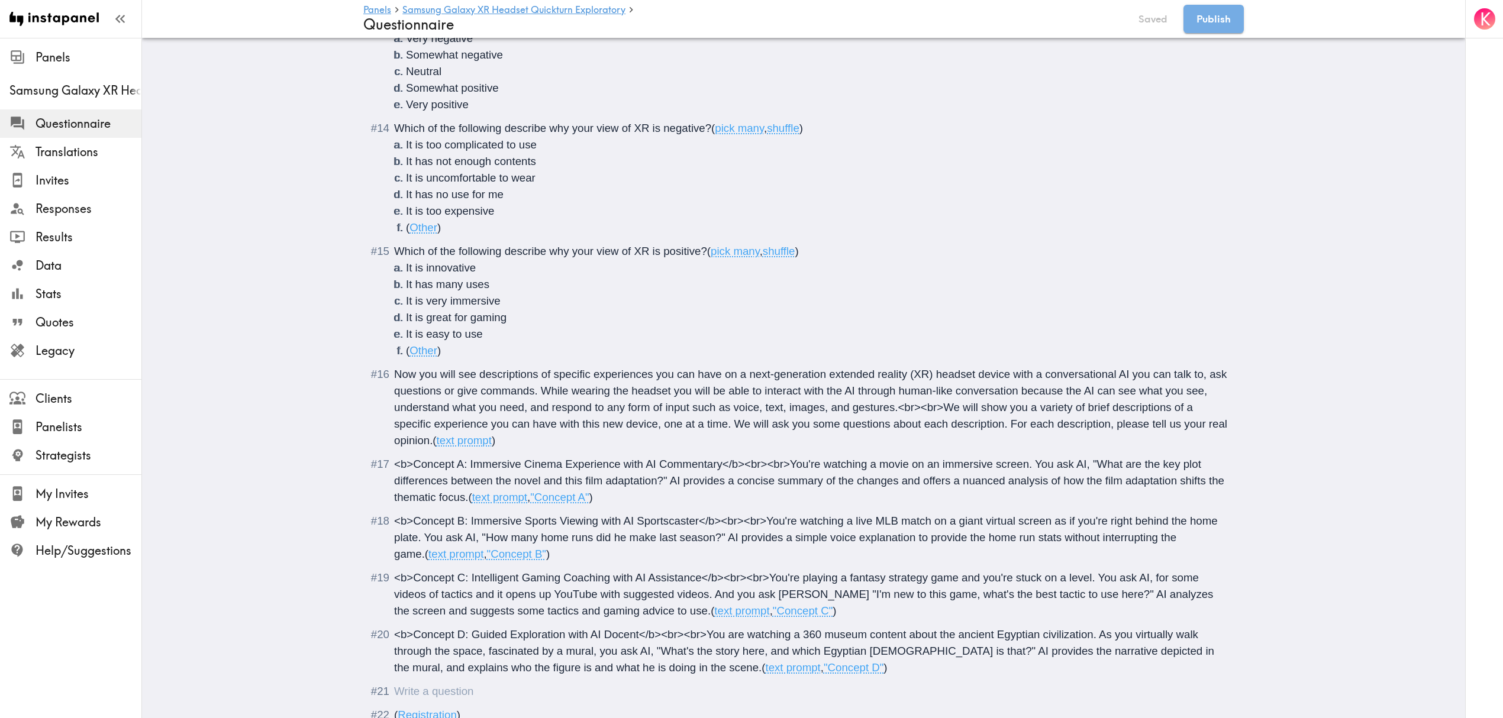
click at [488, 691] on div "Questionnaire" at bounding box center [812, 692] width 836 height 17
click at [777, 691] on div "<b>Concept E: Personalized Travel Planning with AI Travel Agent</b><br><br>" at bounding box center [642, 691] width 497 height 12
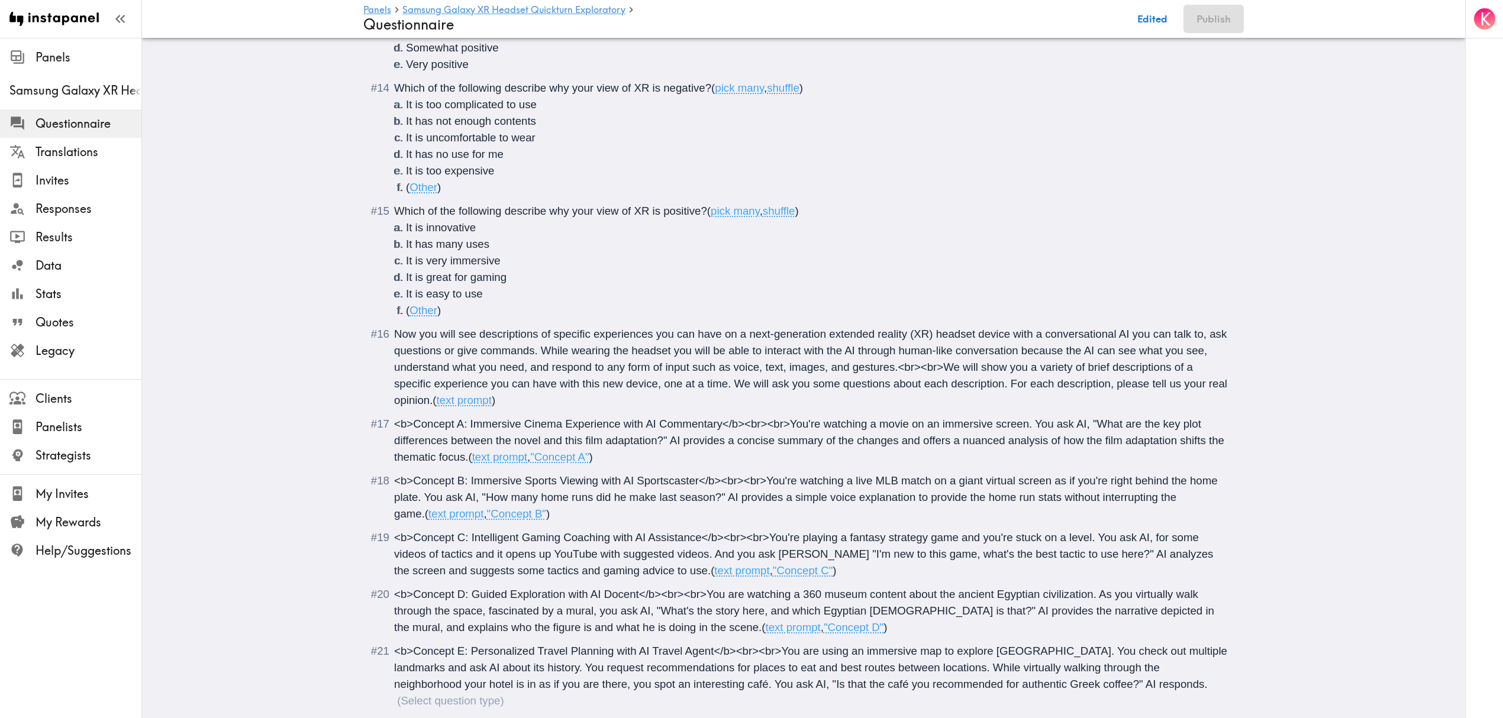
scroll to position [1331, 0]
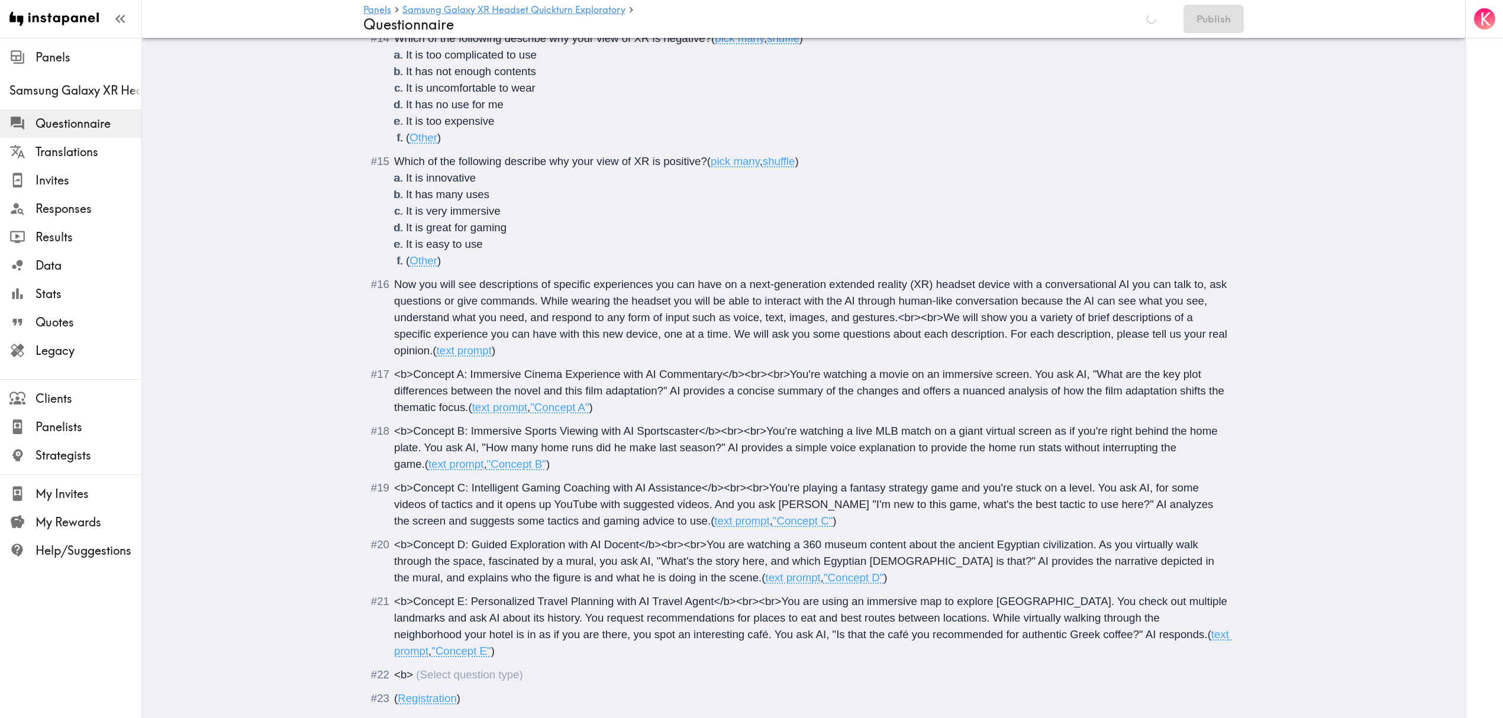
click at [404, 669] on span "<b>" at bounding box center [403, 675] width 19 height 12
click at [405, 669] on span "<b>" at bounding box center [403, 675] width 19 height 12
click at [744, 669] on div "<b>Concept F: Smart Interview Coaching with AI Feedback</b><br><br>" at bounding box center [627, 675] width 467 height 12
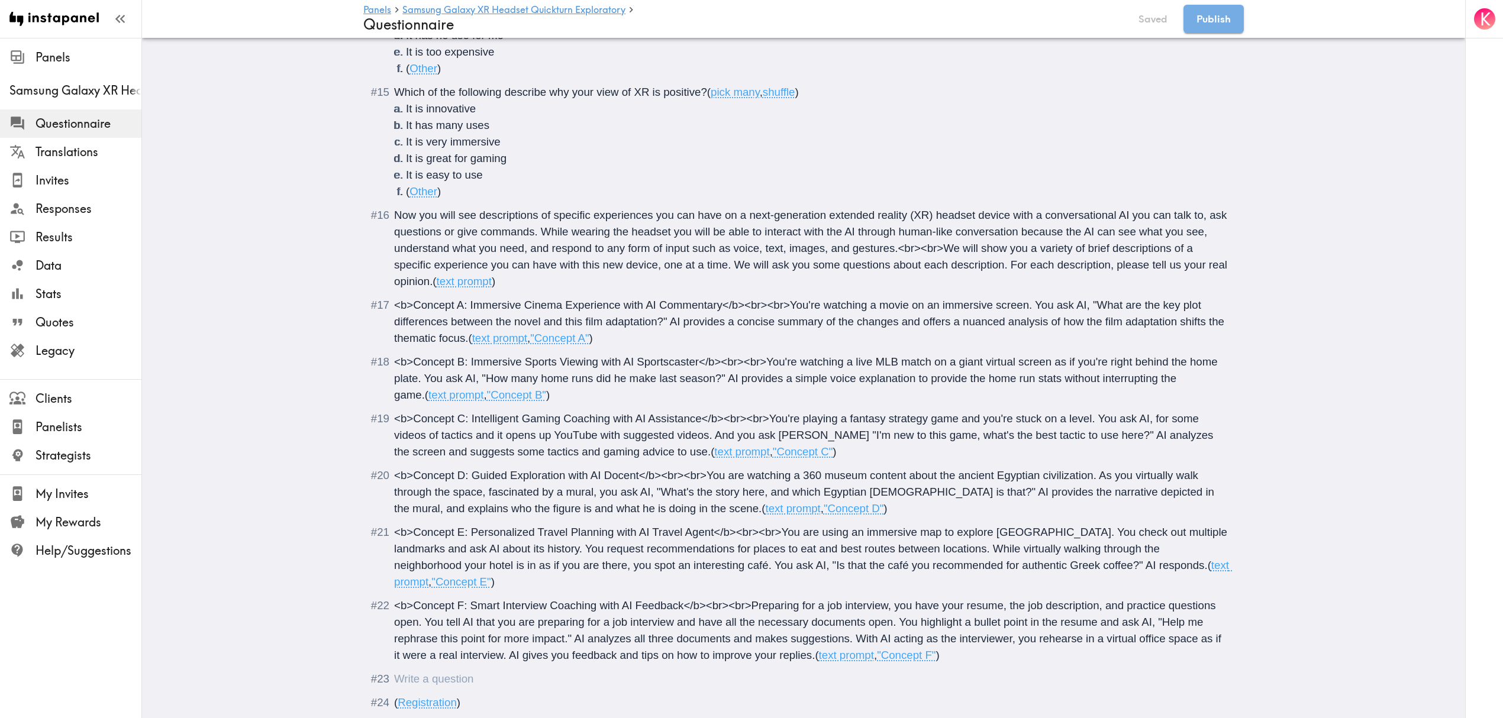
scroll to position [1428, 0]
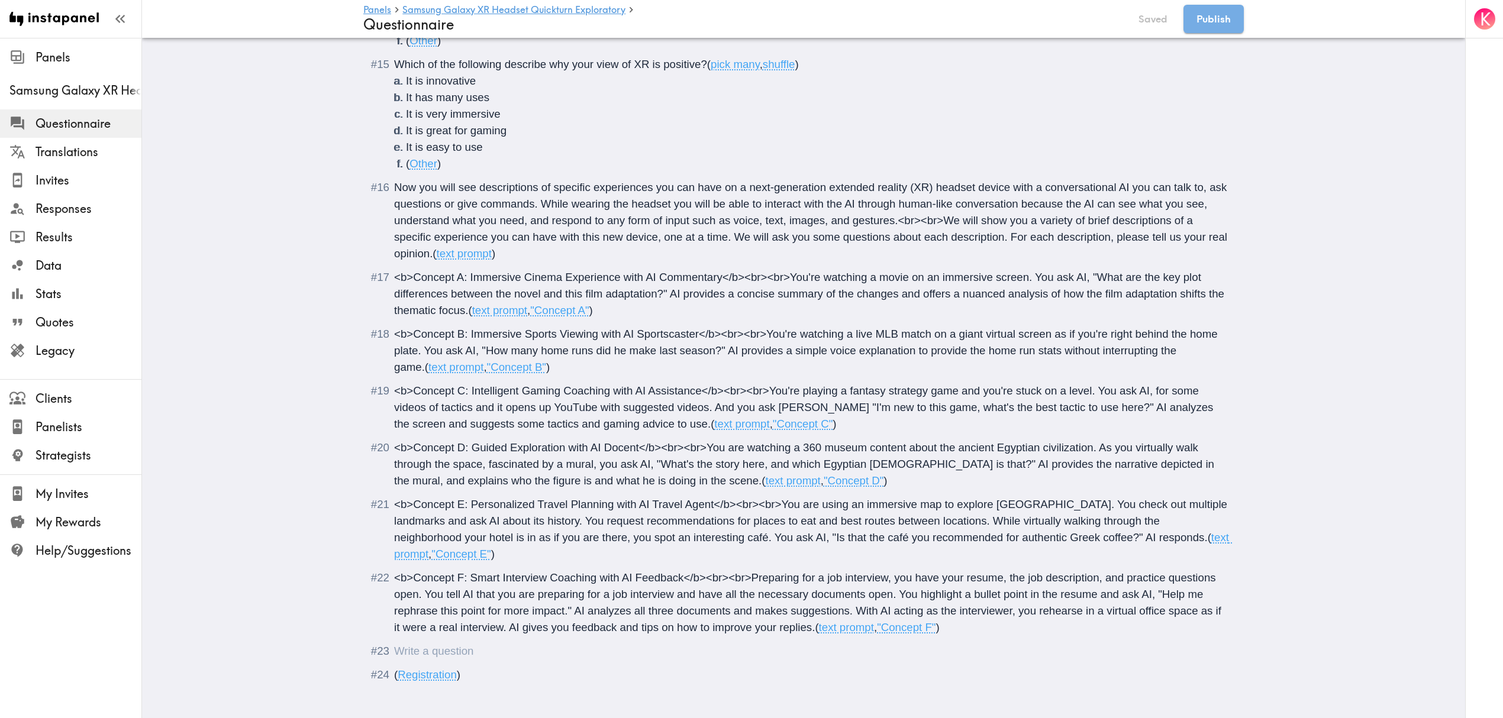
click at [394, 645] on div "Questionnaire" at bounding box center [394, 651] width 0 height 12
click at [837, 645] on span "<b>Concept G: Infinite Workspace & Collaborative Productivity with AI Support</…" at bounding box center [620, 651] width 452 height 12
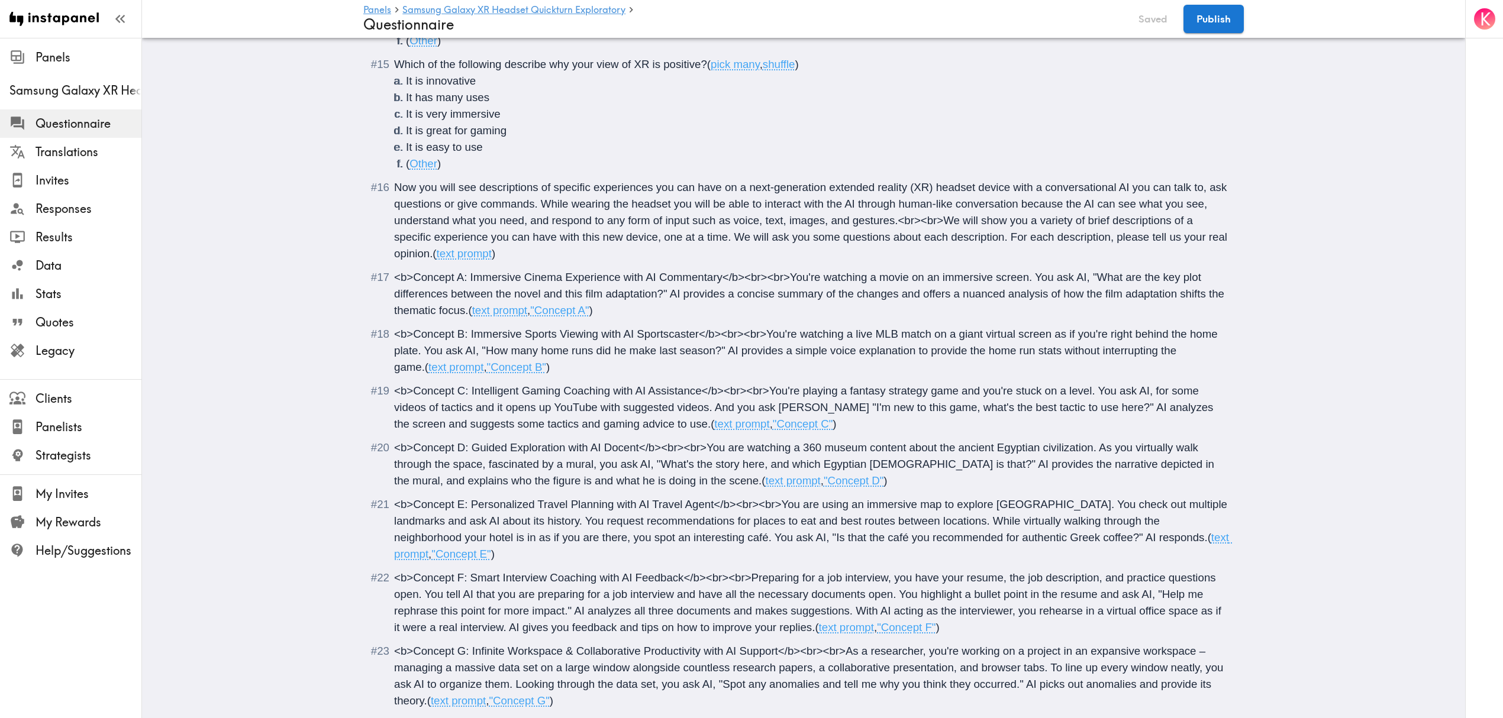
click at [1188, 668] on span "<b>Concept G: Infinite Workspace & Collaborative Productivity with AI Support</…" at bounding box center [810, 676] width 833 height 62
click at [1191, 670] on span "<b>Concept G: Infinite Workspace & Collaborative Productivity with AI Support</…" at bounding box center [810, 676] width 833 height 62
click at [601, 309] on div "<b>Concept A: Immersive Cinema Experience with AI Commentary</b><br><br>You're …" at bounding box center [812, 294] width 836 height 50
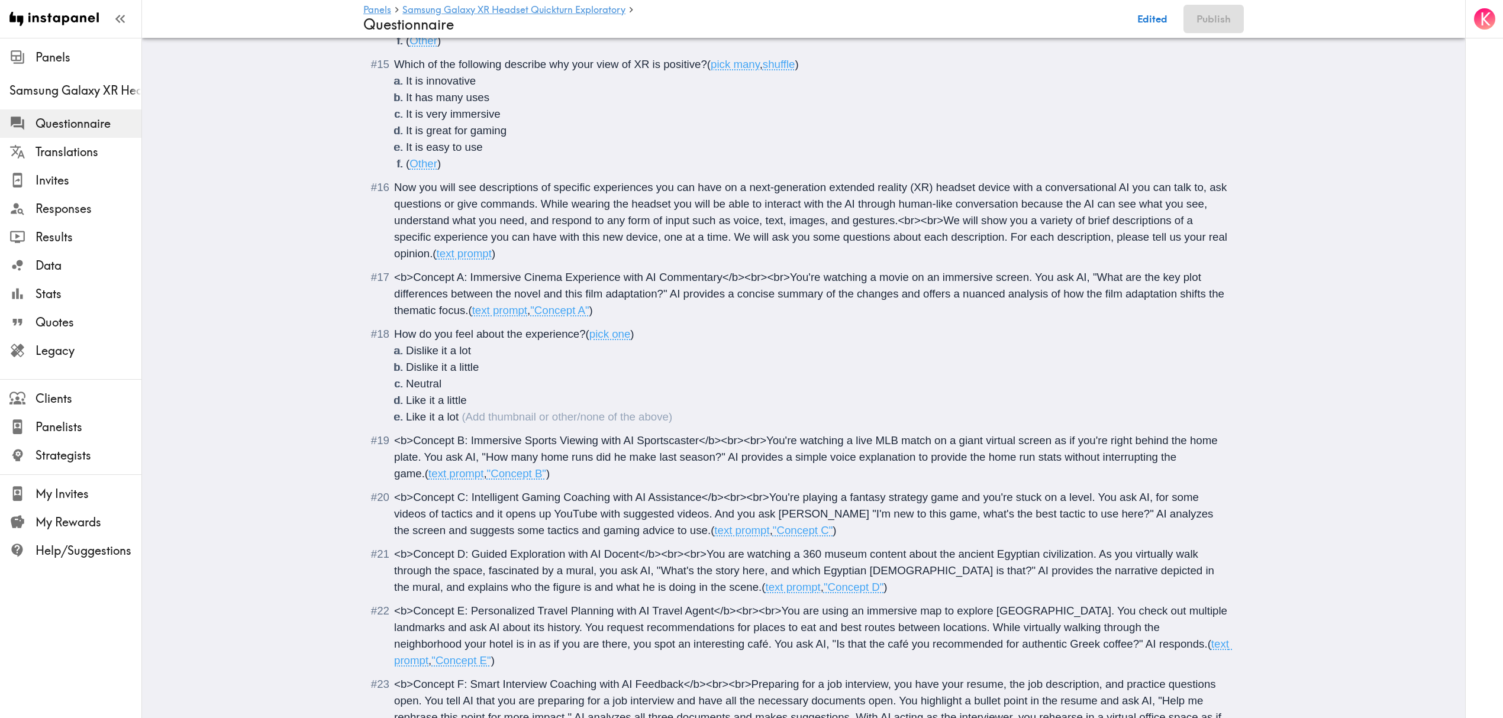
click at [630, 335] on span ")" at bounding box center [632, 334] width 4 height 12
click at [488, 412] on li "Like it a lot" at bounding box center [818, 417] width 824 height 17
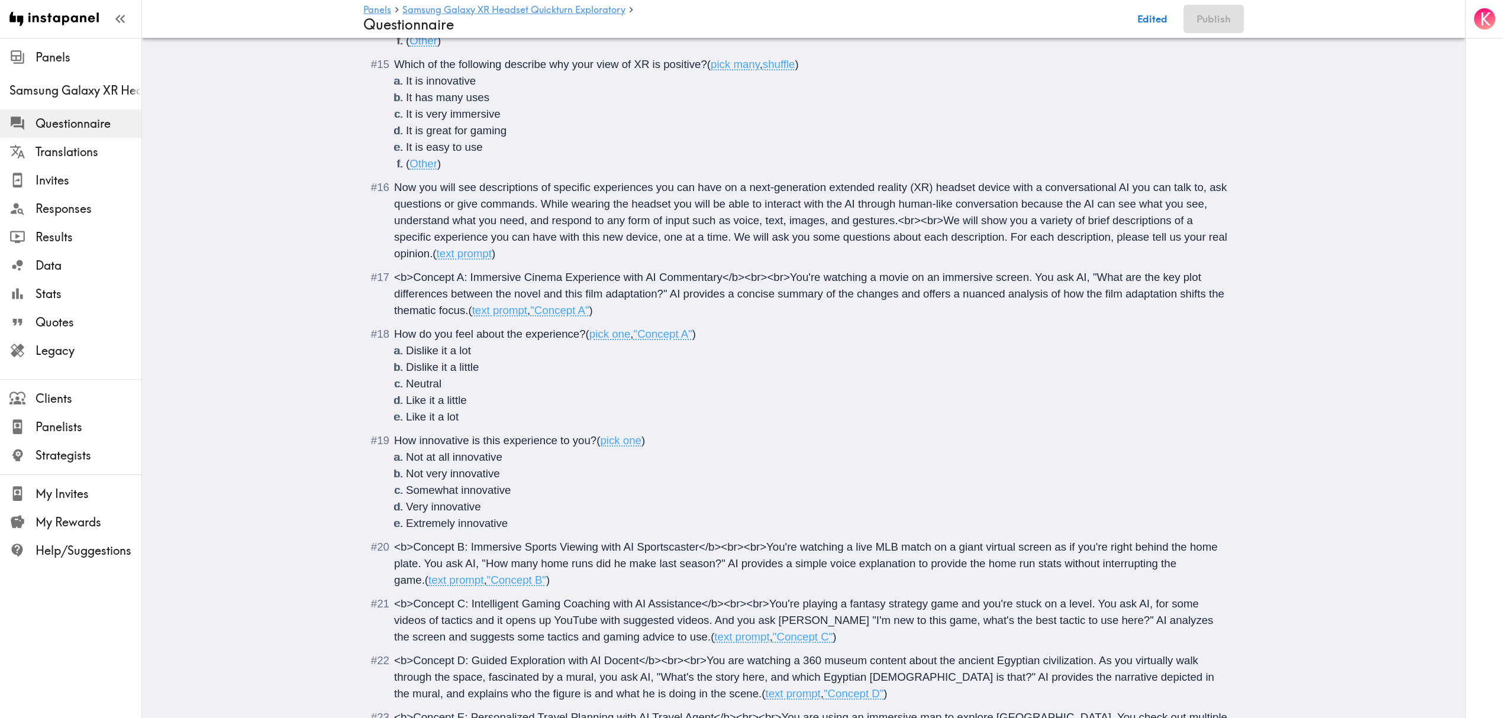
click at [642, 441] on span ")" at bounding box center [644, 440] width 4 height 12
click at [637, 444] on span "pick one" at bounding box center [620, 440] width 41 height 12
click at [511, 515] on li "Extremely innovative" at bounding box center [818, 523] width 824 height 17
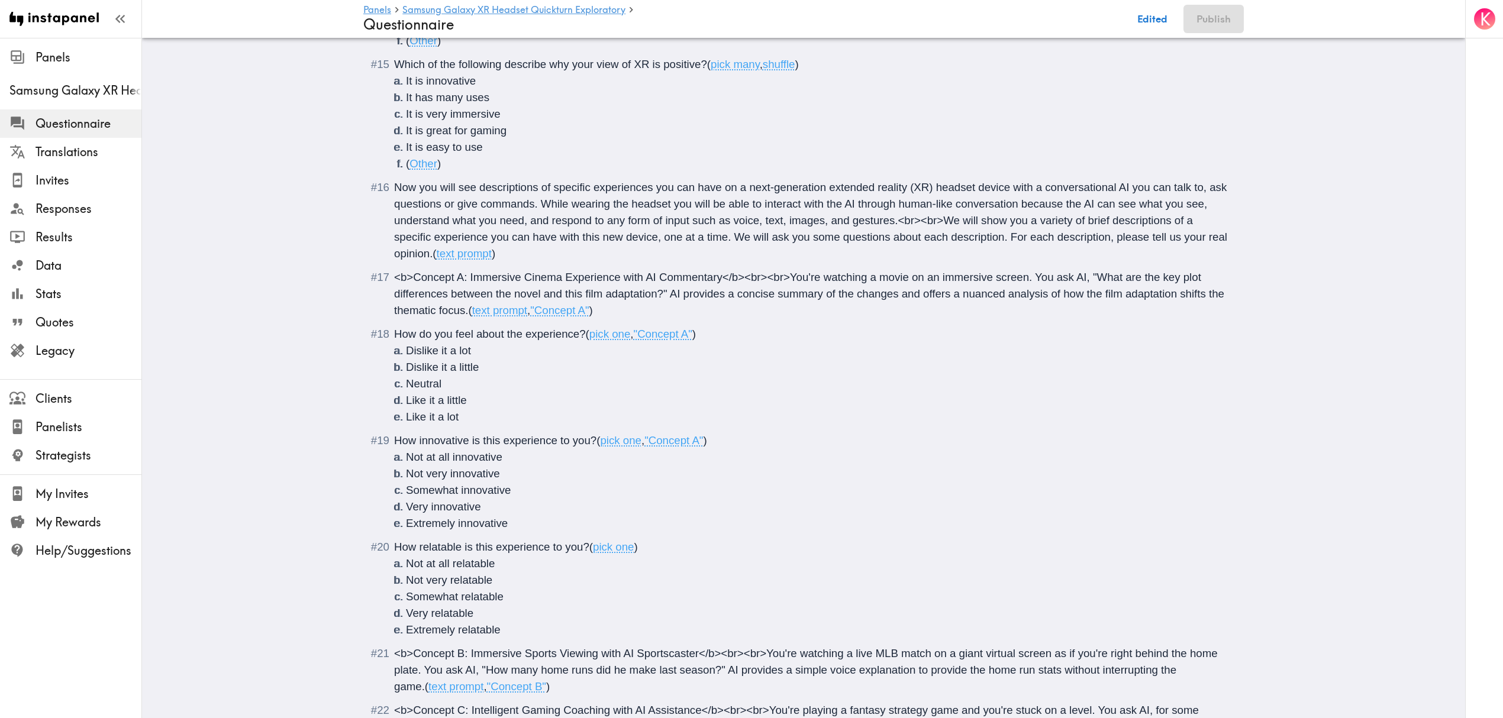
click at [634, 549] on span ")" at bounding box center [636, 547] width 4 height 12
click at [510, 637] on li "Extremely relatable" at bounding box center [818, 630] width 824 height 17
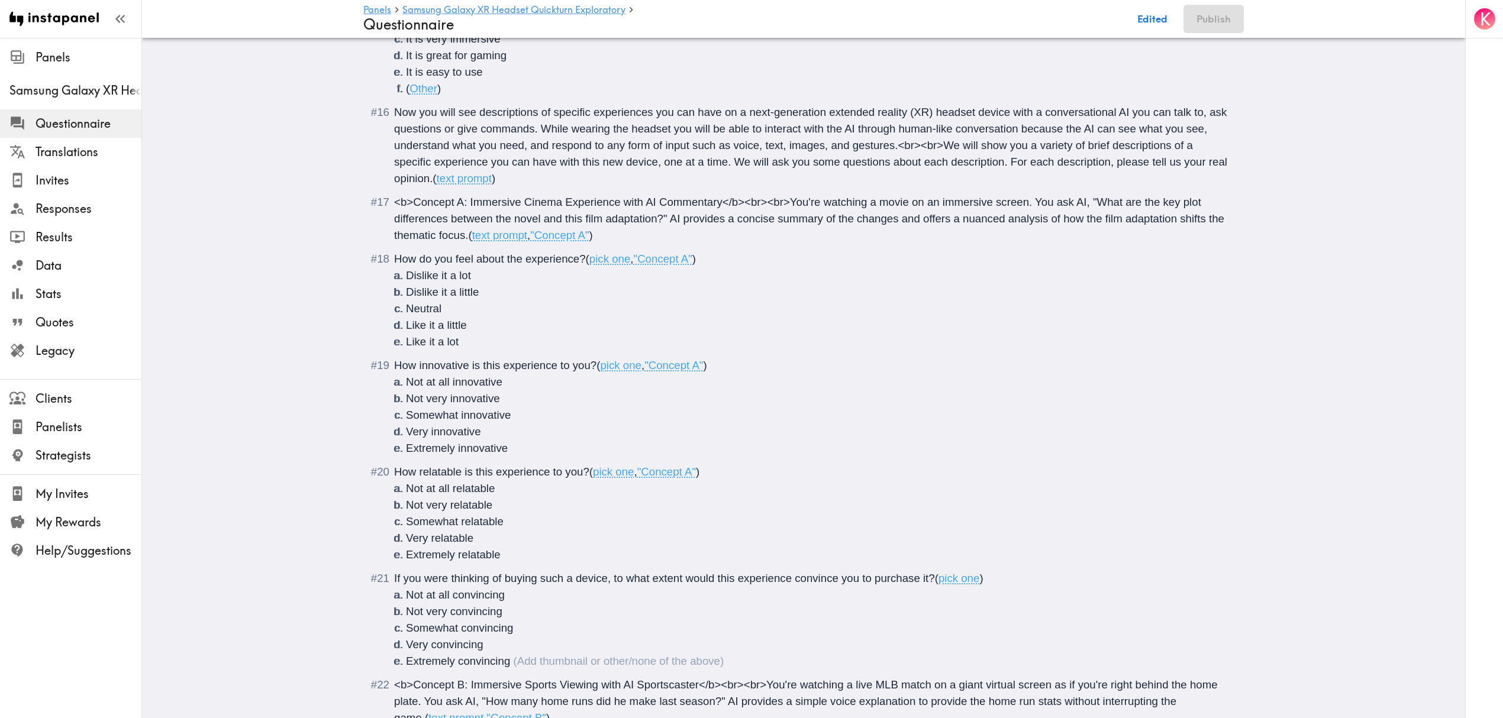
scroll to position [1532, 0]
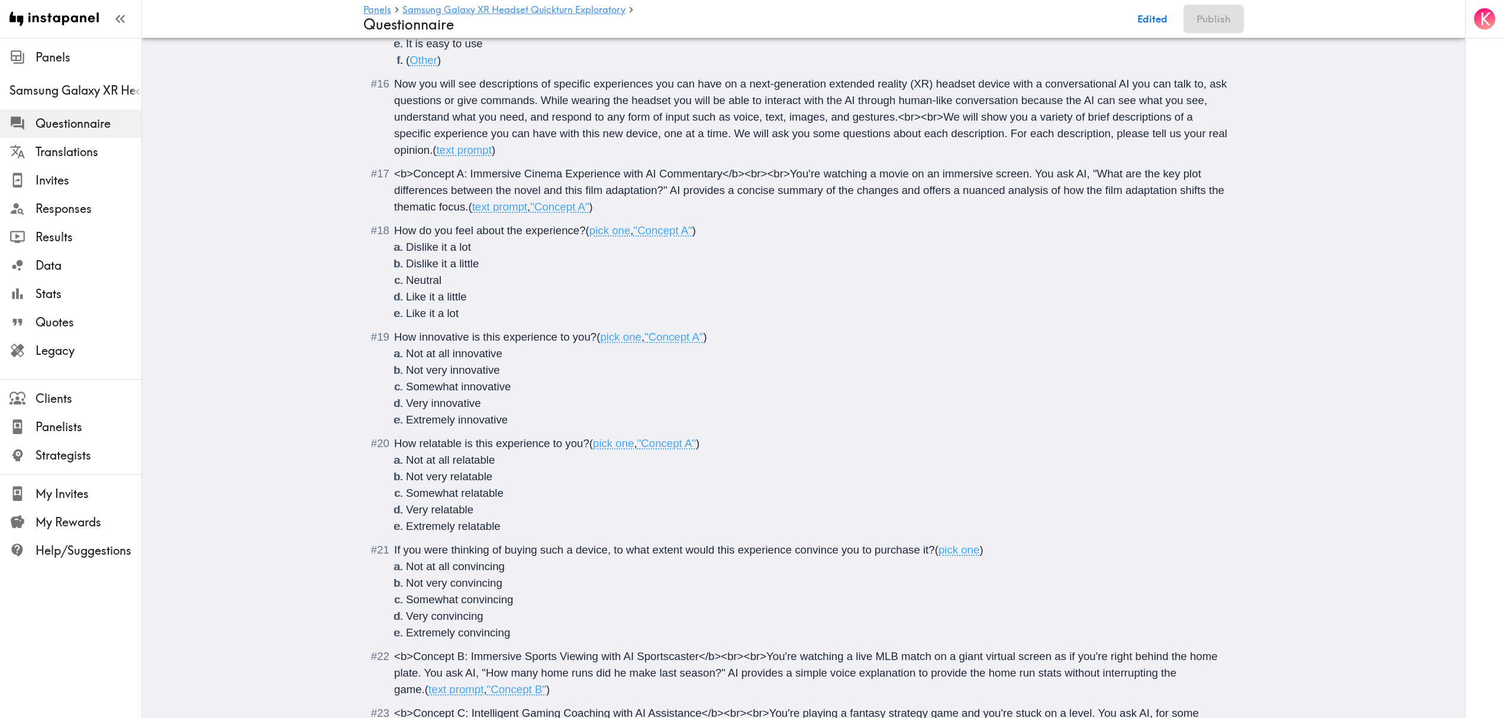
click at [973, 550] on span "pick one" at bounding box center [959, 550] width 41 height 12
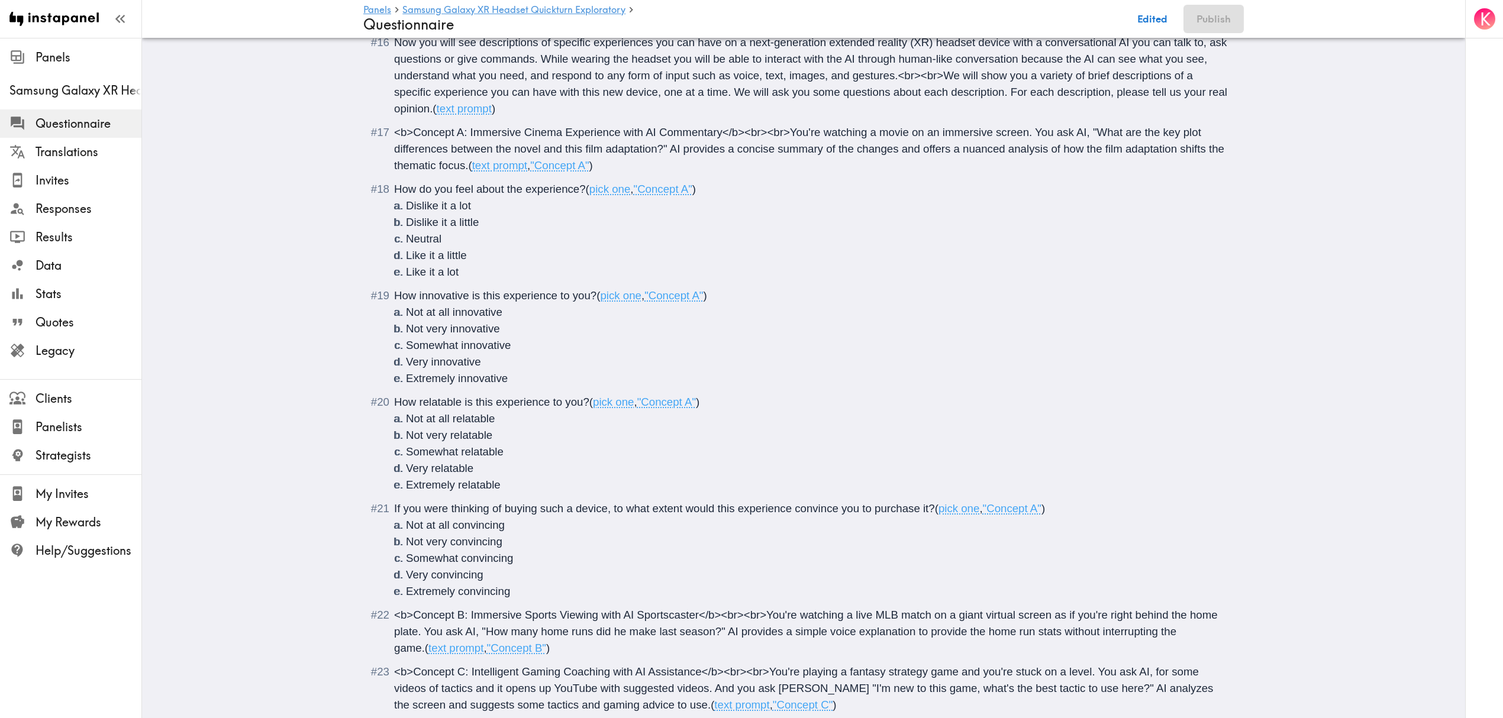
scroll to position [1610, 0]
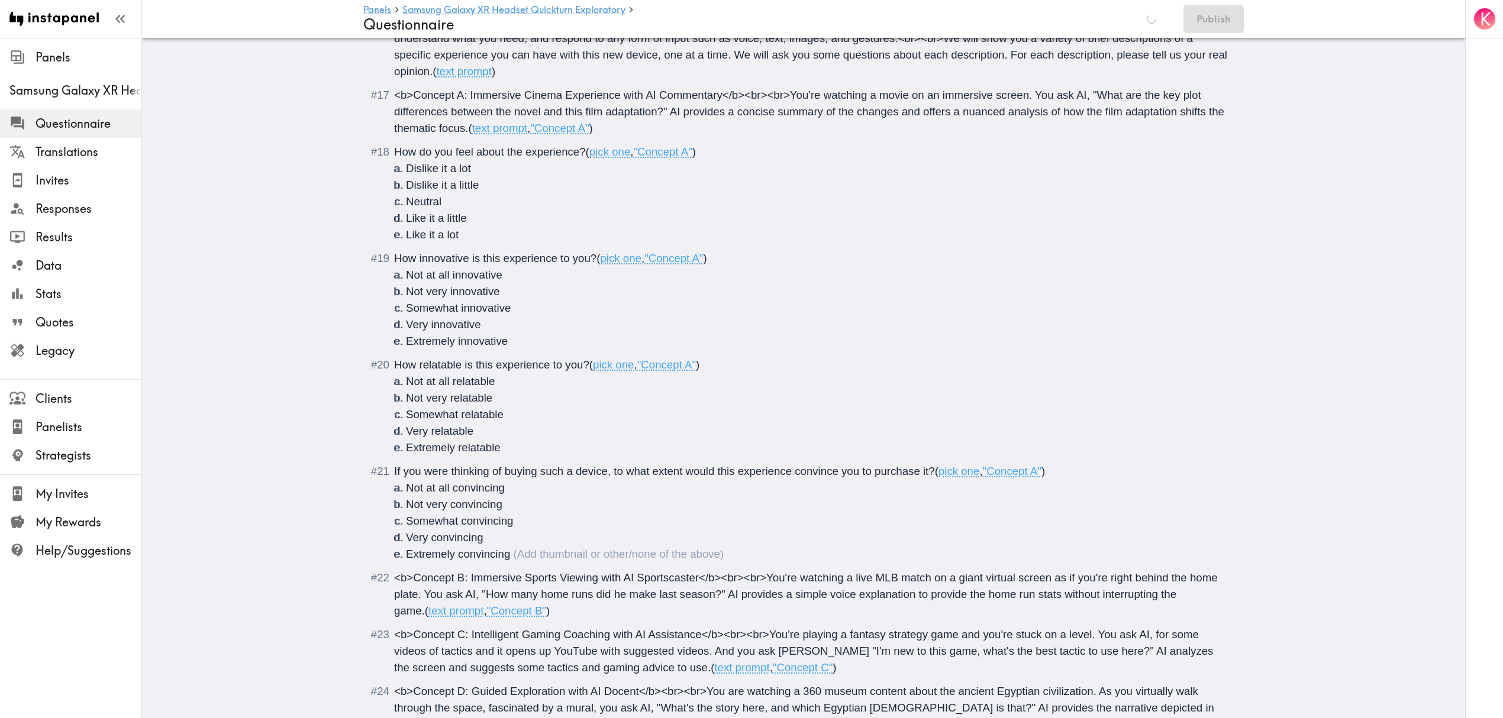
click at [507, 560] on li "Extremely convincing" at bounding box center [818, 554] width 824 height 17
click at [533, 555] on li "Extremely convincing (" at bounding box center [818, 554] width 824 height 17
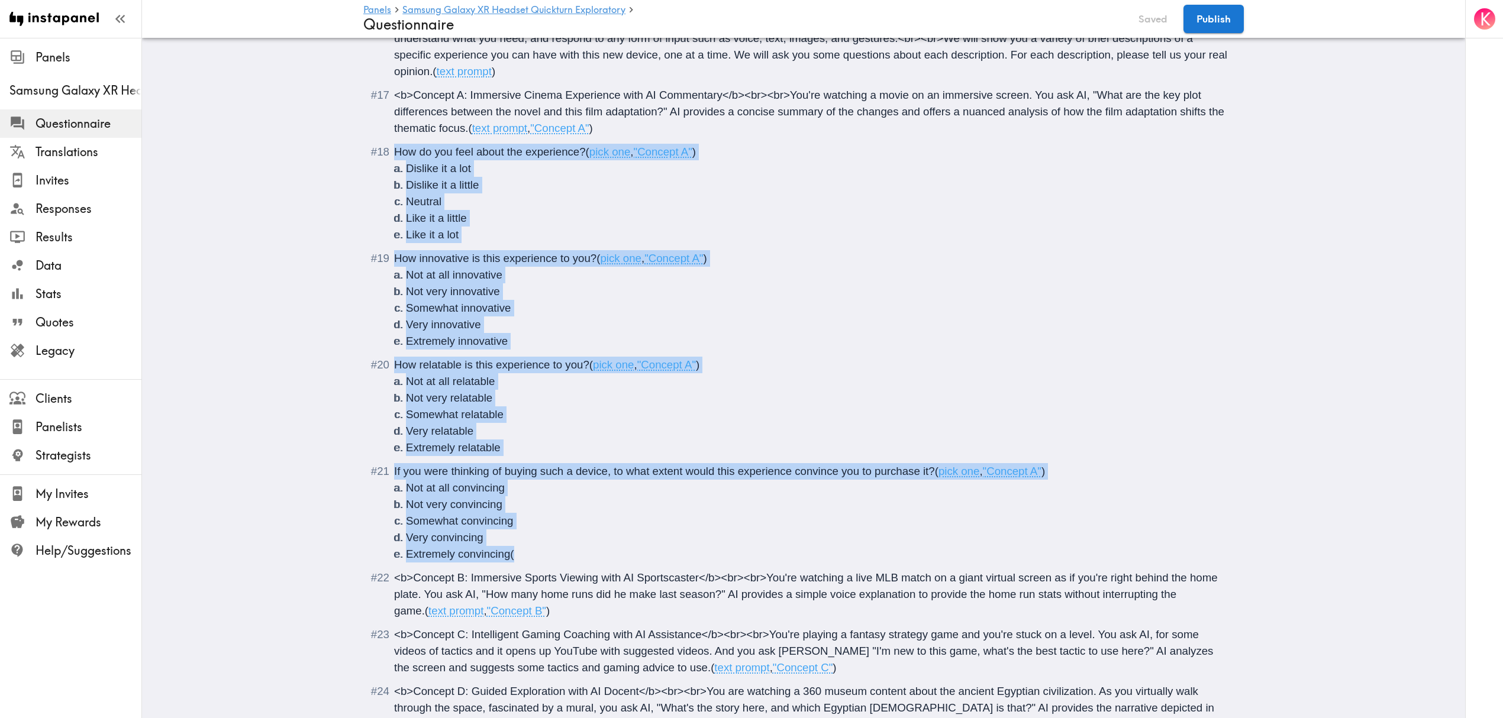
drag, startPoint x: 517, startPoint y: 553, endPoint x: 318, endPoint y: 148, distance: 451.0
copy ol "How do you feel about the experience? ( pick one , "Concept A" ) Dislike it a l…"
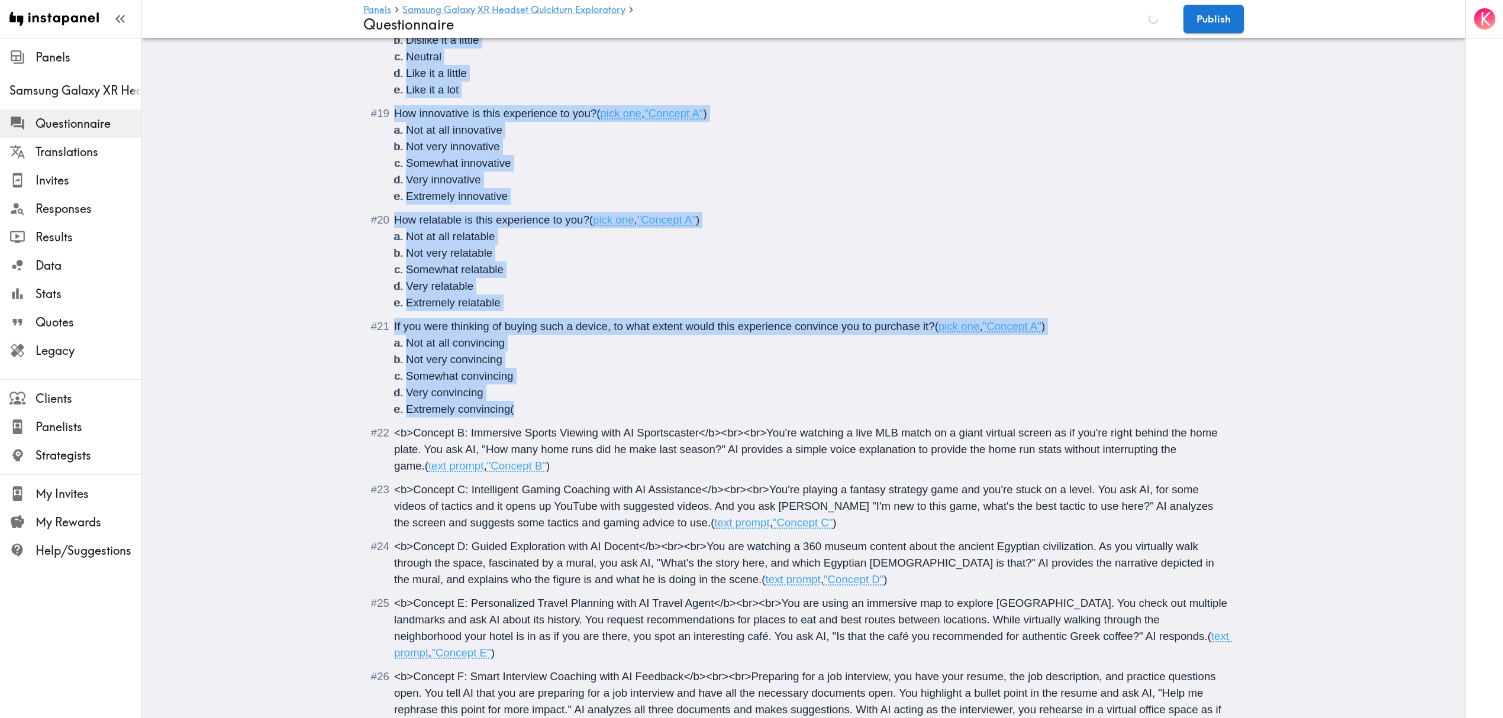
scroll to position [1768, 0]
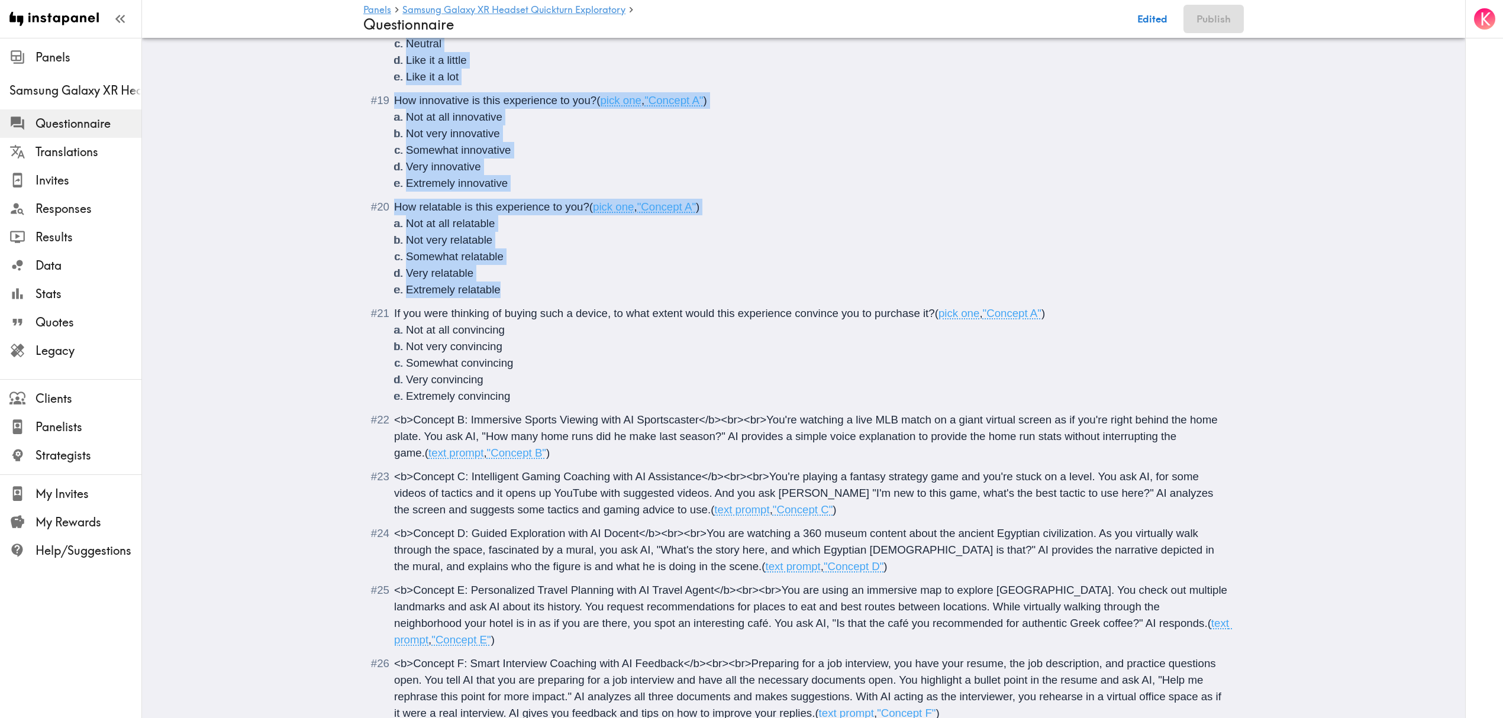
click at [526, 447] on div "<b>Concept B: Immersive Sports Viewing with AI Sportscaster</b><br><br>You're w…" at bounding box center [812, 437] width 836 height 50
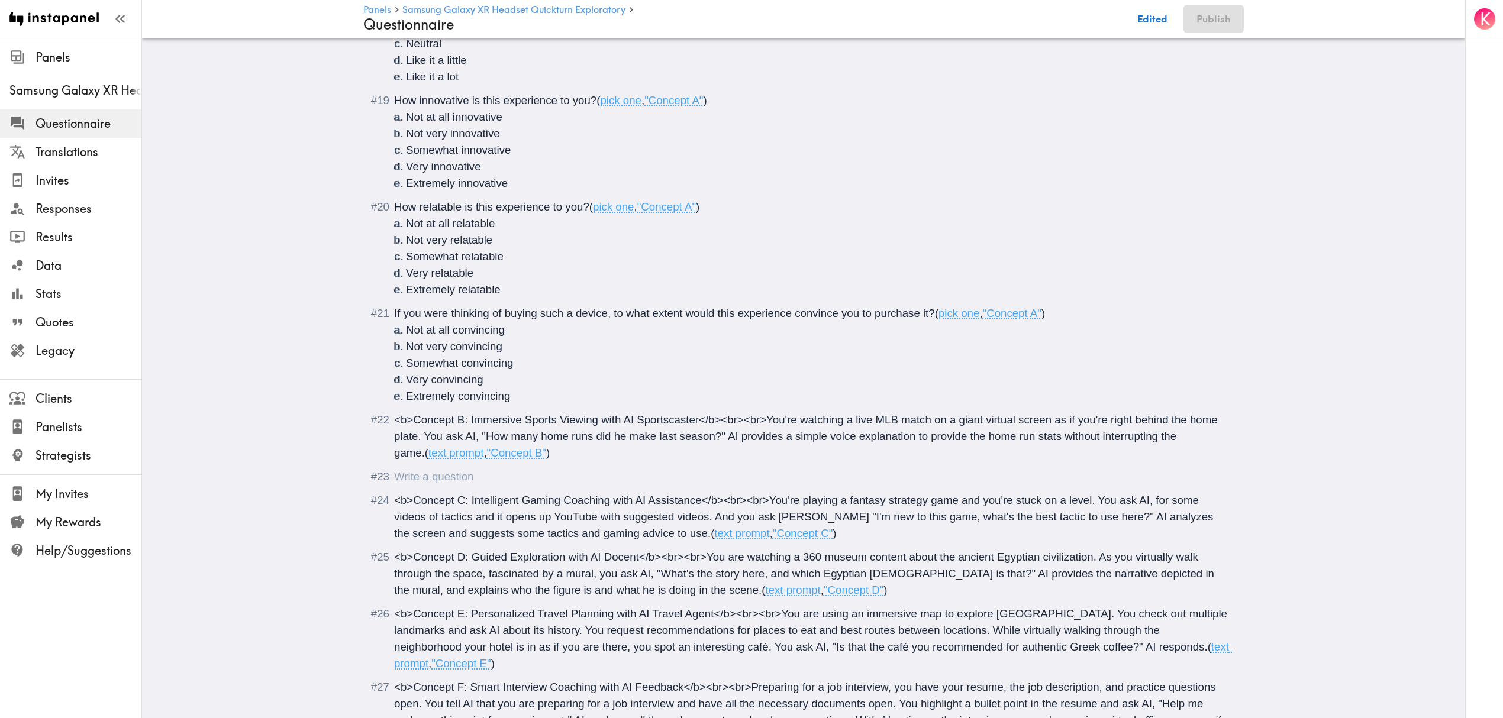
scroll to position [1935, 0]
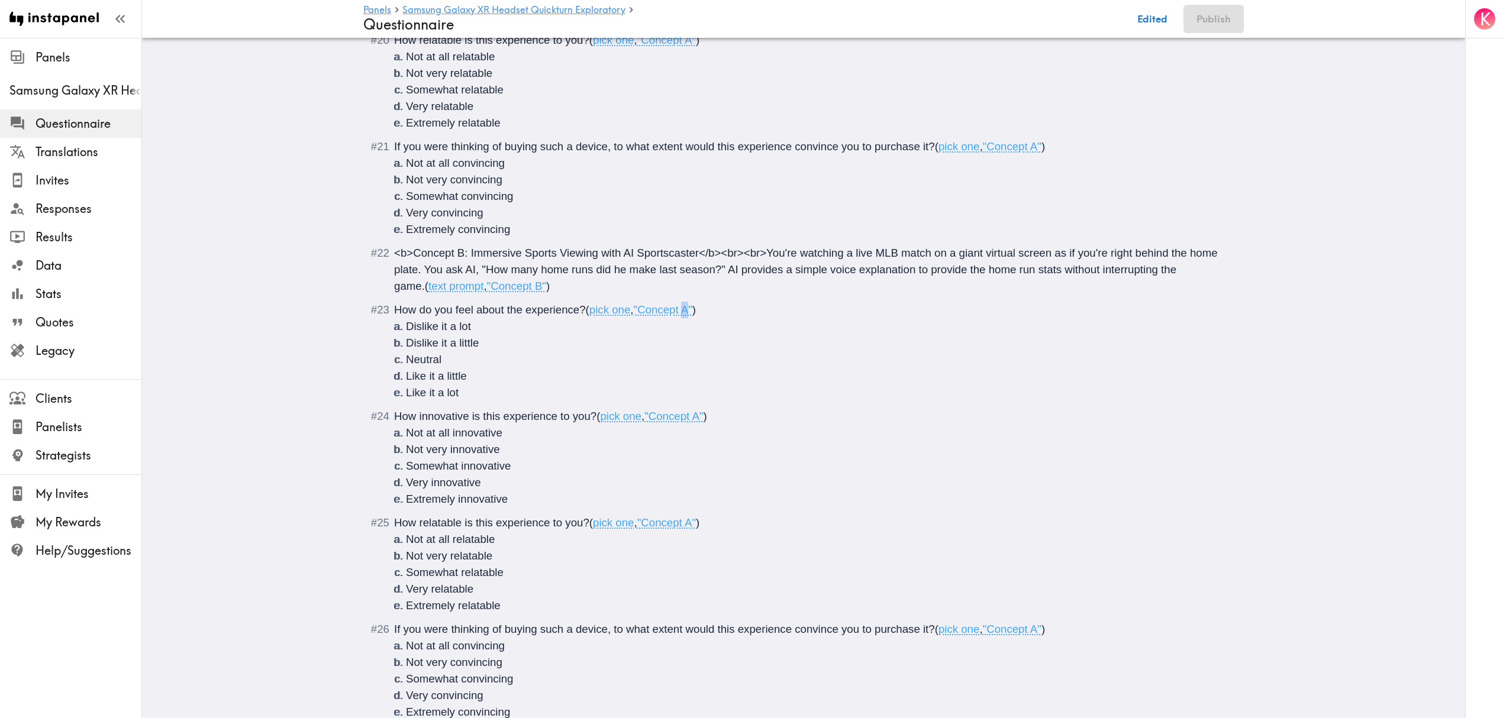
click at [683, 311] on span ""Concept A"" at bounding box center [663, 310] width 59 height 12
drag, startPoint x: 697, startPoint y: 415, endPoint x: 694, endPoint y: 420, distance: 6.1
click at [694, 420] on span ""Concept A"" at bounding box center [673, 416] width 59 height 12
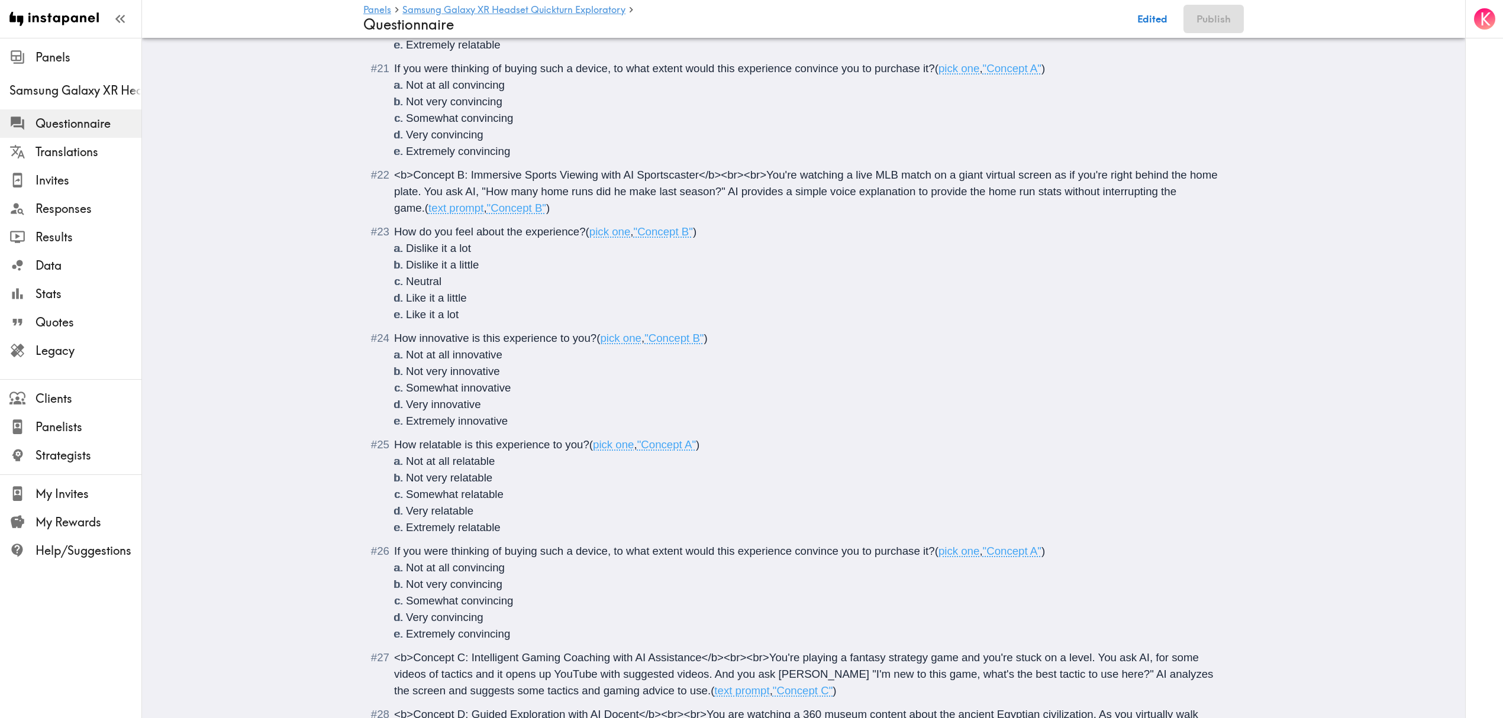
scroll to position [2015, 0]
click at [686, 448] on span ""Concept A"" at bounding box center [666, 443] width 59 height 12
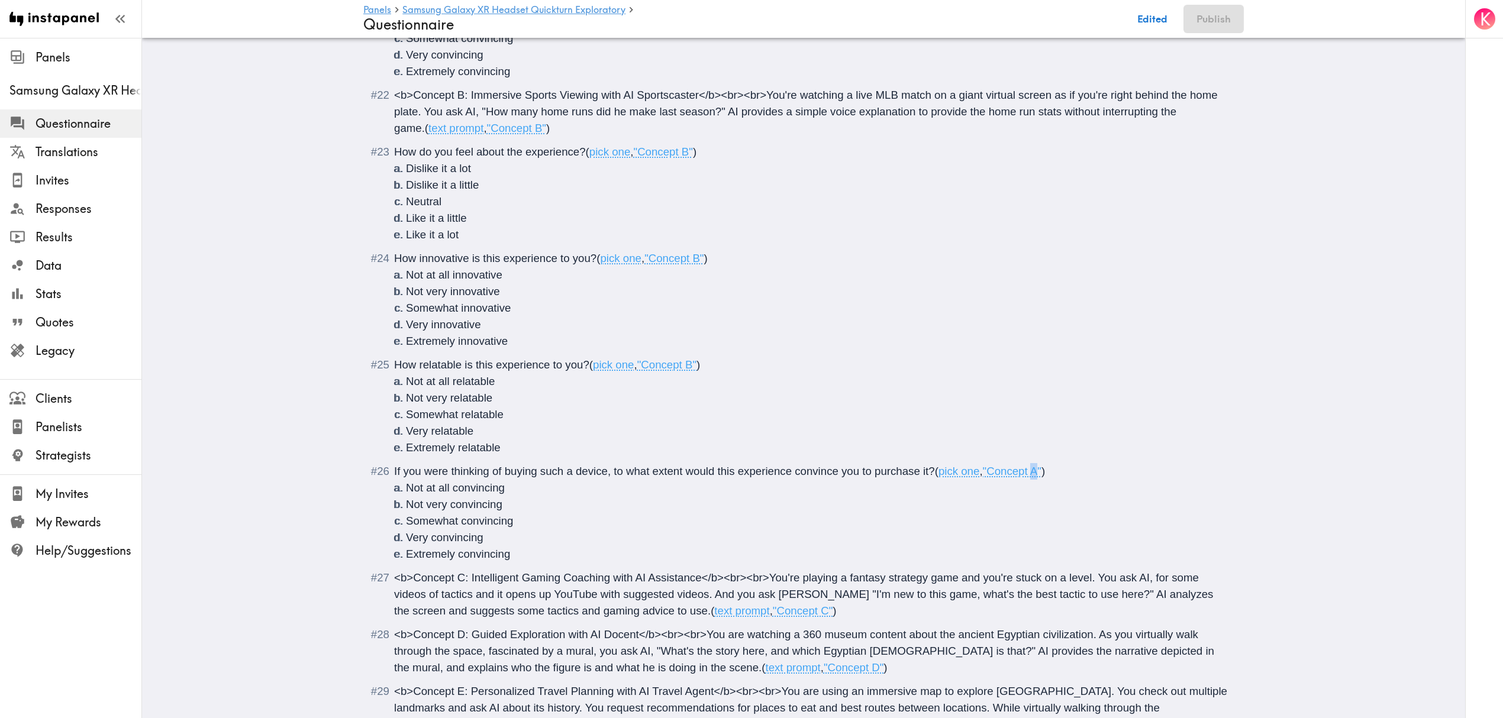
click at [1031, 476] on span ""Concept A"" at bounding box center [1012, 471] width 59 height 12
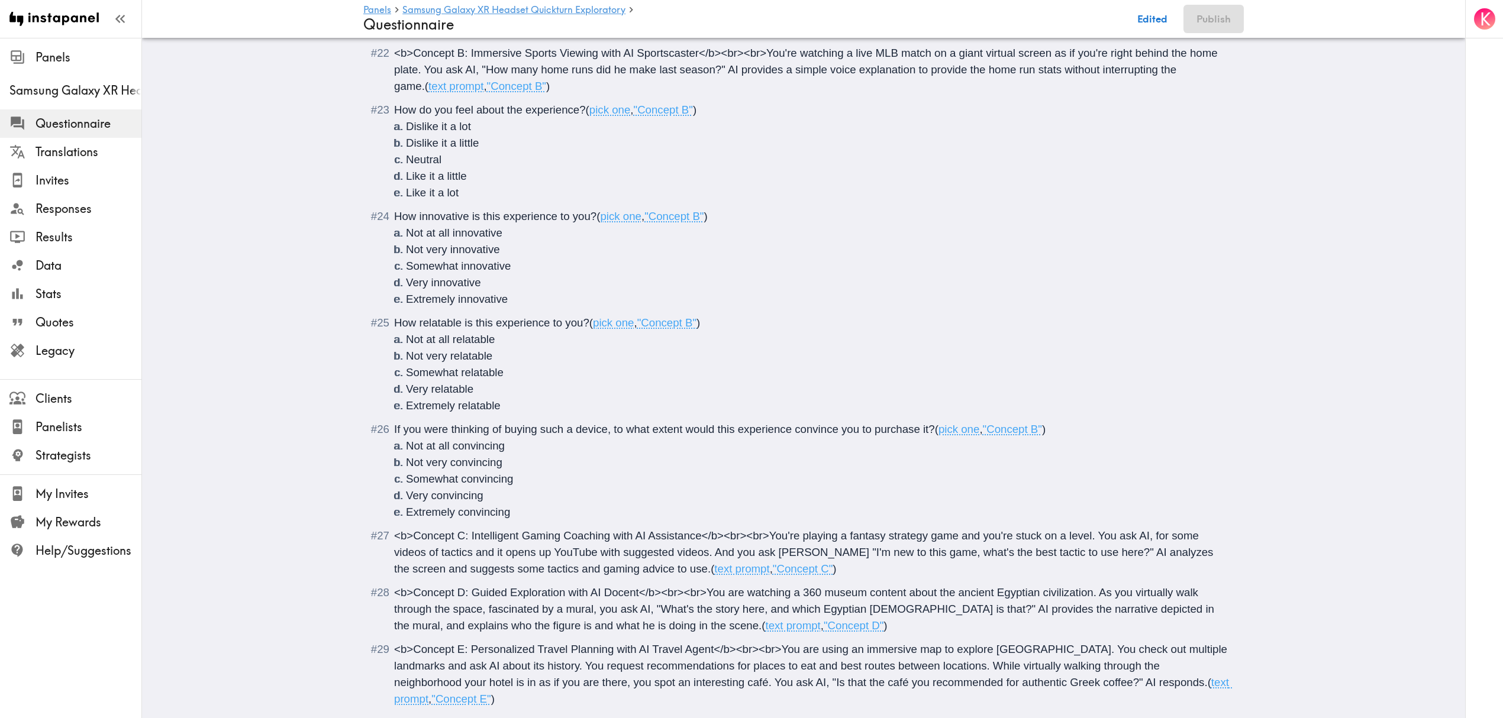
scroll to position [2172, 0]
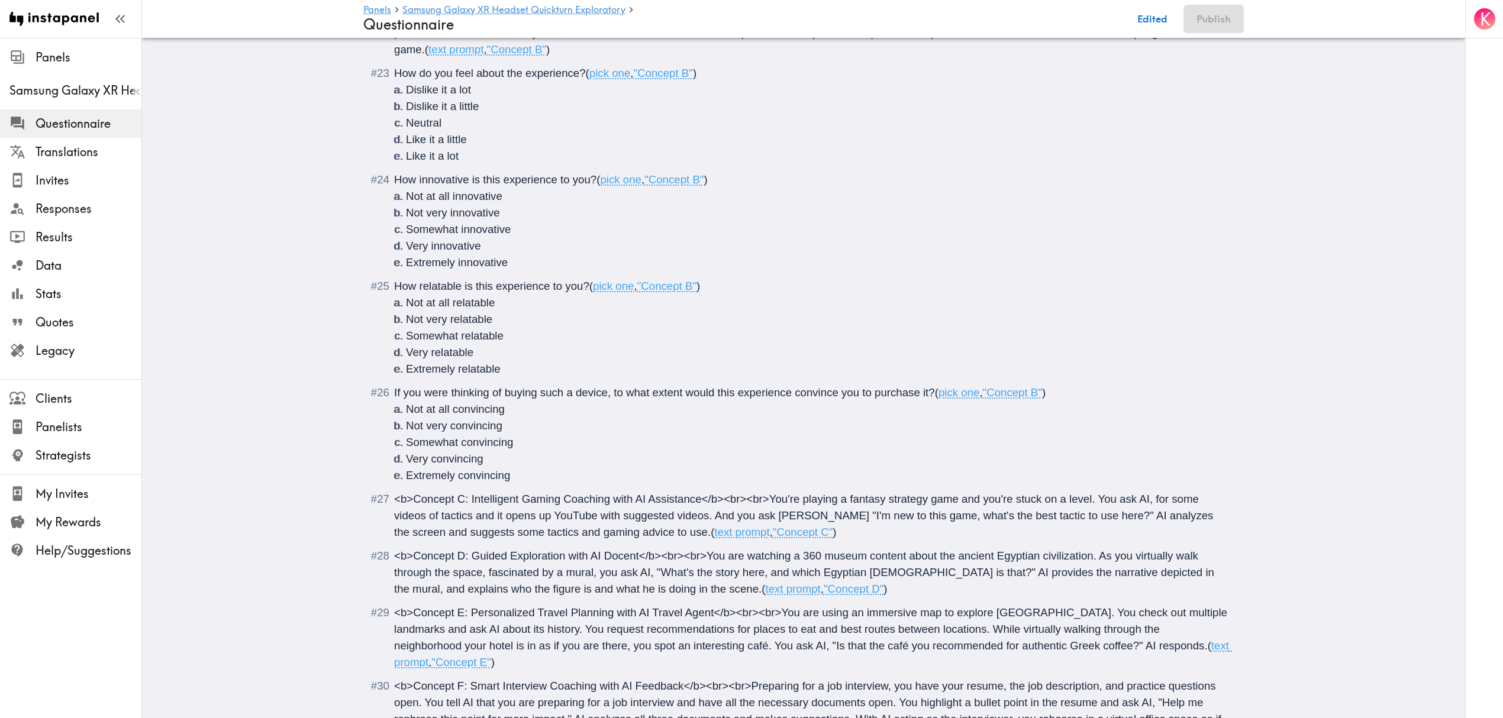
click at [816, 527] on div "<b>Concept C: Intelligent Gaming Coaching with AI Assistance</b><br><br>You're …" at bounding box center [812, 516] width 836 height 50
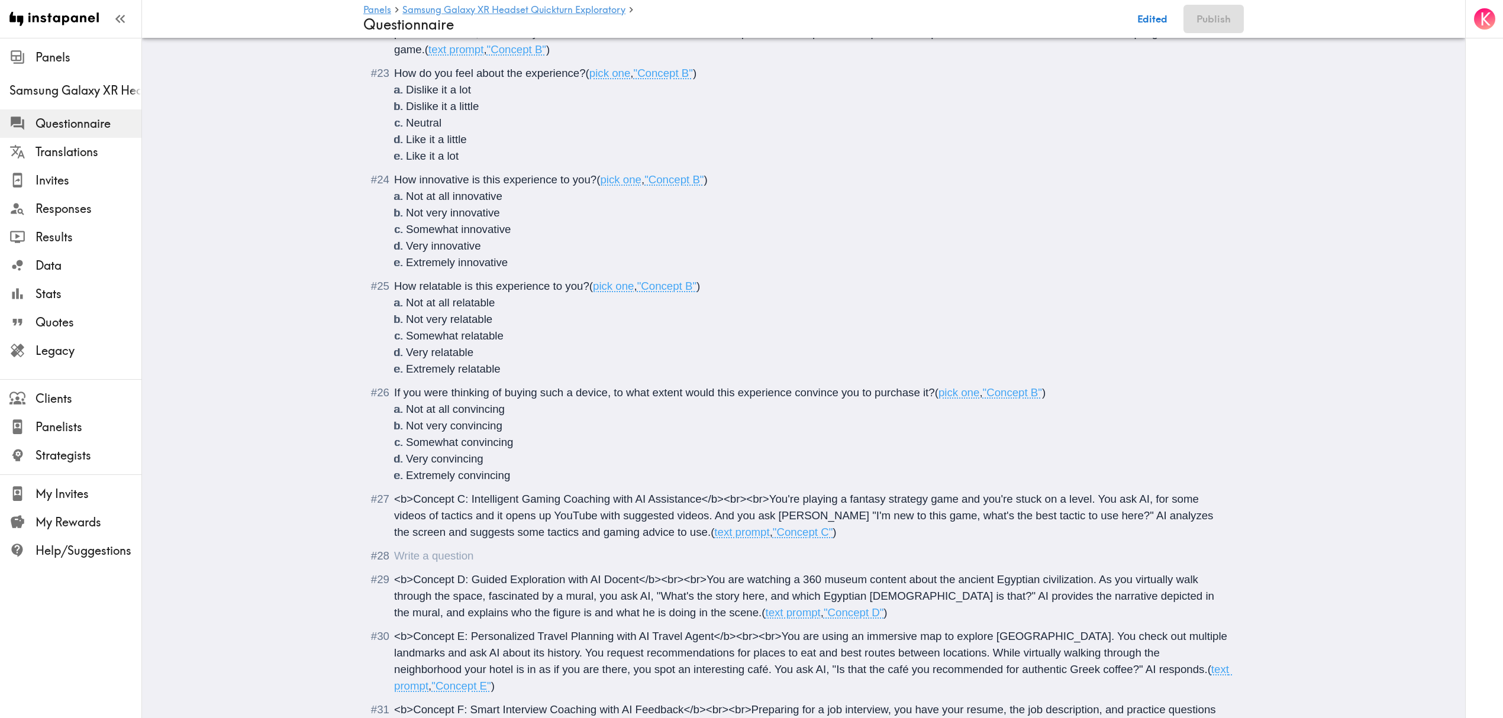
scroll to position [2418, 0]
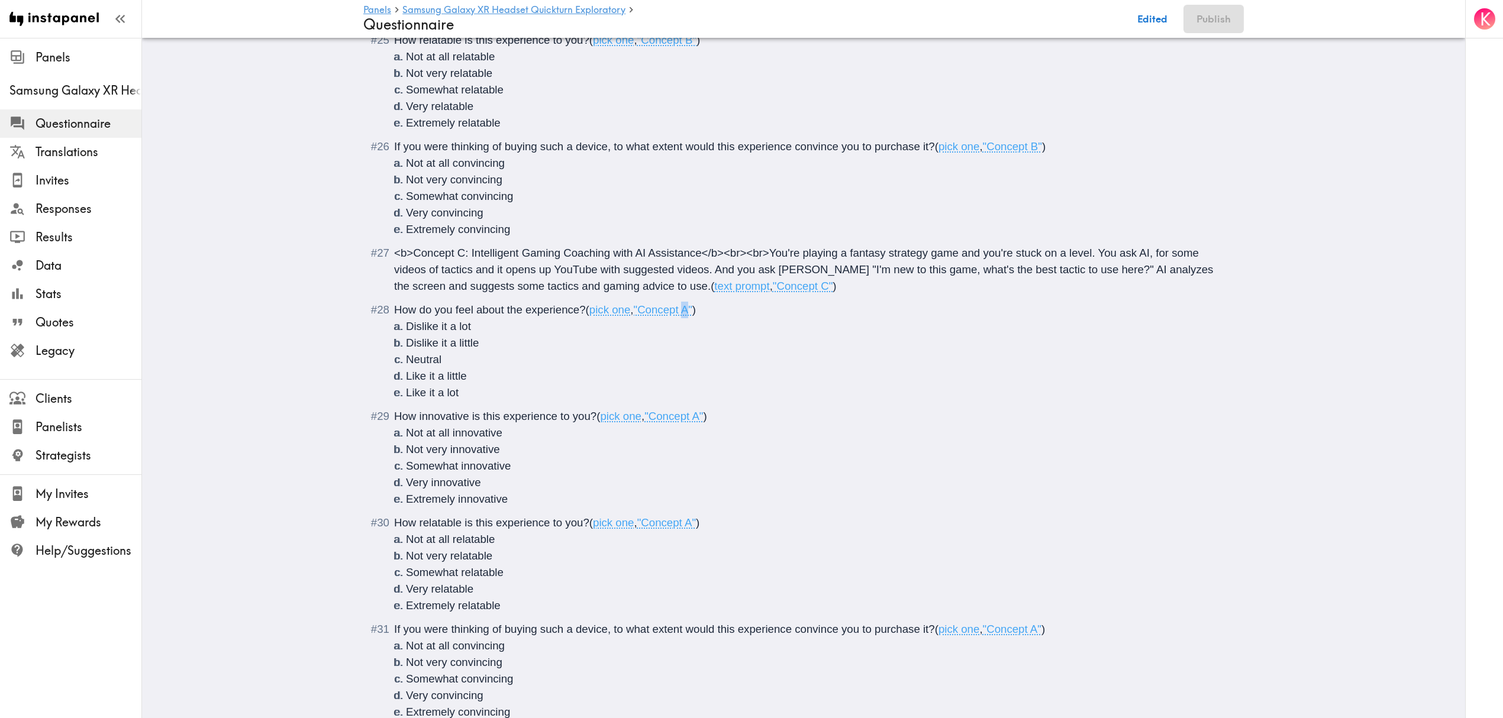
drag, startPoint x: 689, startPoint y: 312, endPoint x: 682, endPoint y: 313, distance: 7.1
click at [682, 313] on span ""Concept A"" at bounding box center [663, 310] width 59 height 12
click at [694, 420] on span ""Concept A"" at bounding box center [673, 416] width 59 height 12
drag, startPoint x: 689, startPoint y: 522, endPoint x: 685, endPoint y: 527, distance: 6.3
click at [685, 527] on span ""Concept A"" at bounding box center [666, 523] width 59 height 12
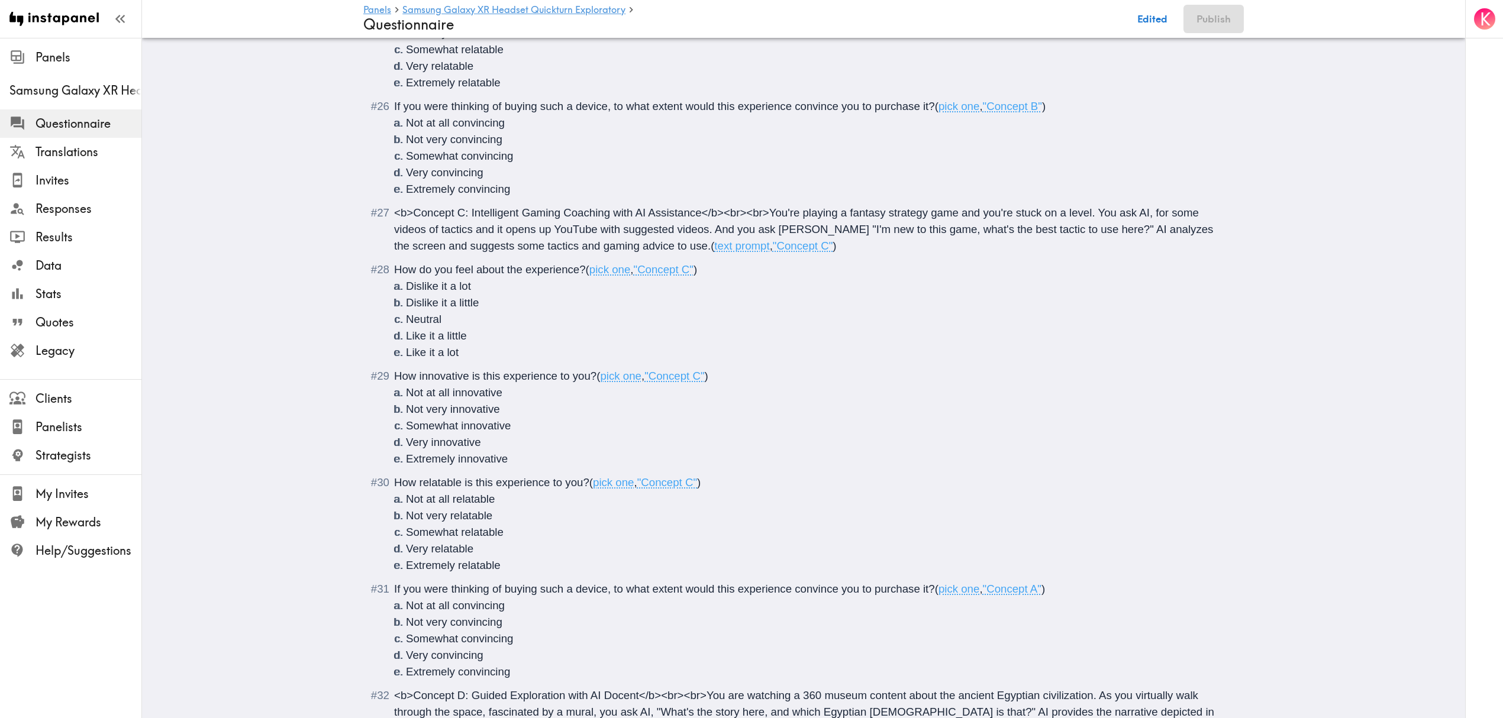
scroll to position [2497, 0]
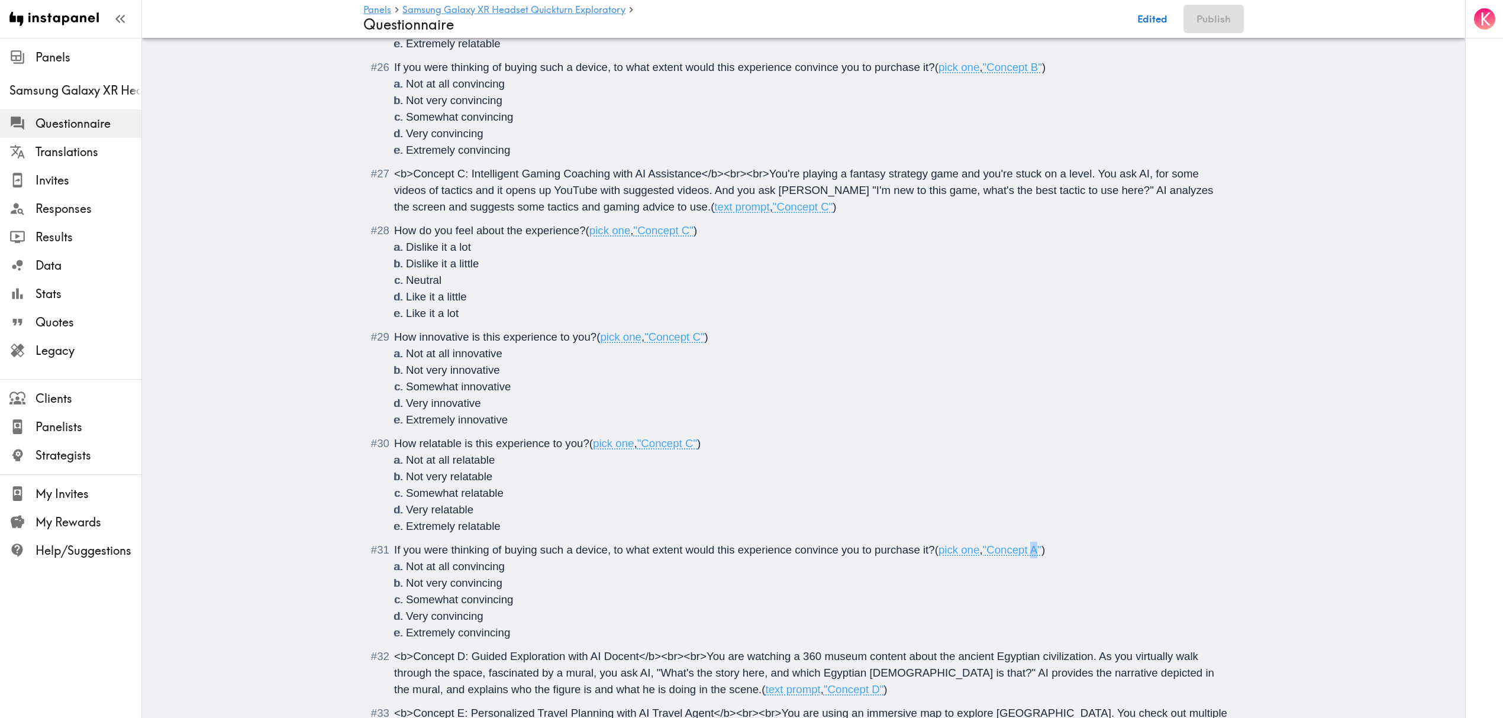
click at [1027, 554] on span ""Concept A"" at bounding box center [1012, 550] width 59 height 12
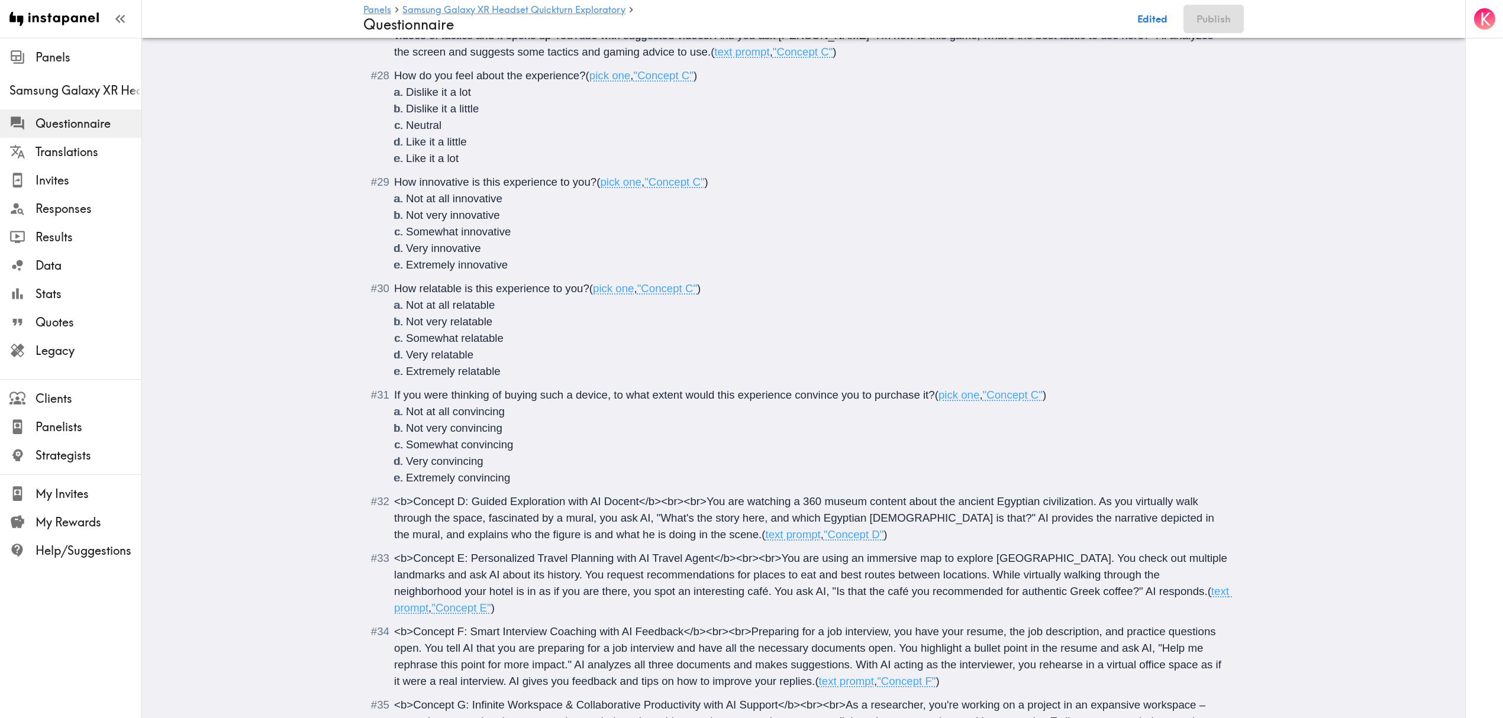
scroll to position [2655, 0]
click at [782, 533] on div "<b>Concept D: Guided Exploration with AI Docent</b><br><br>You are watching a 3…" at bounding box center [812, 516] width 836 height 50
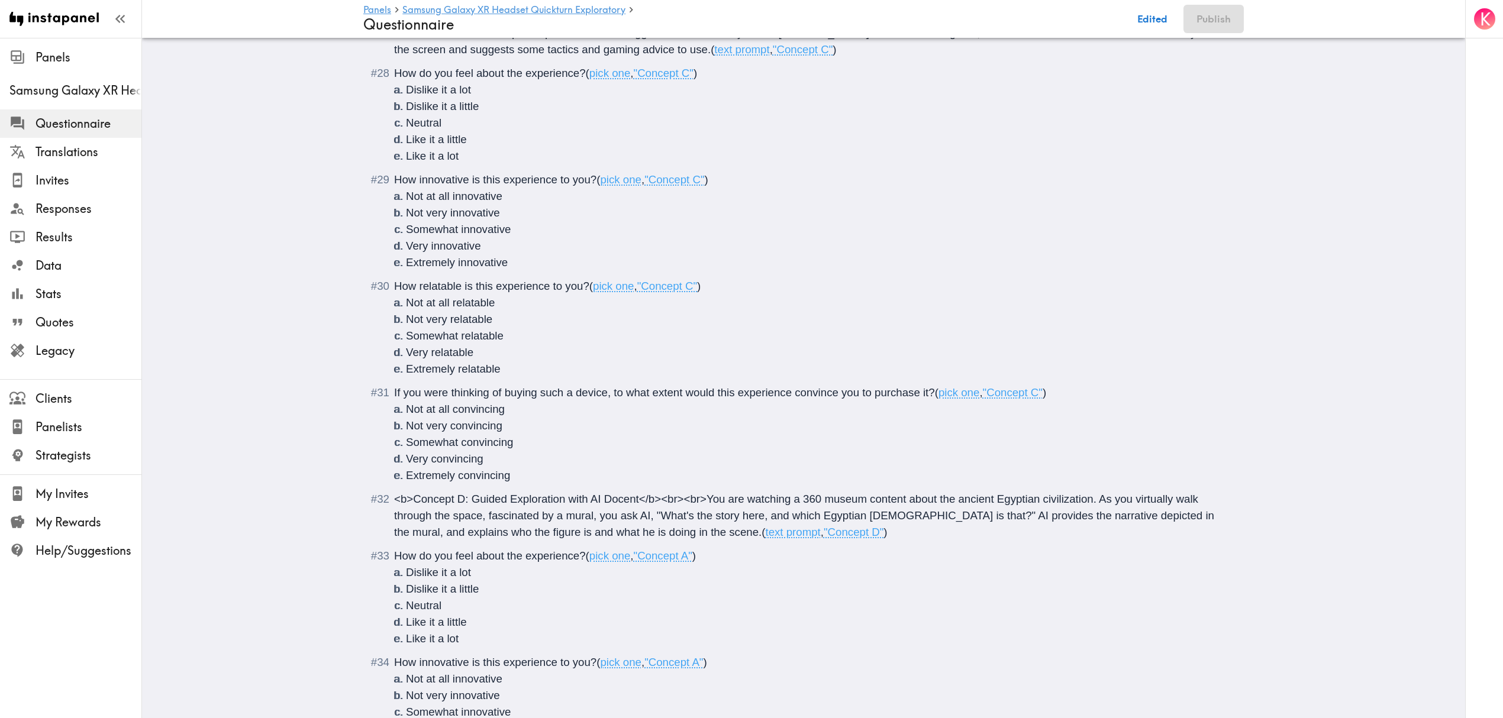
scroll to position [2901, 0]
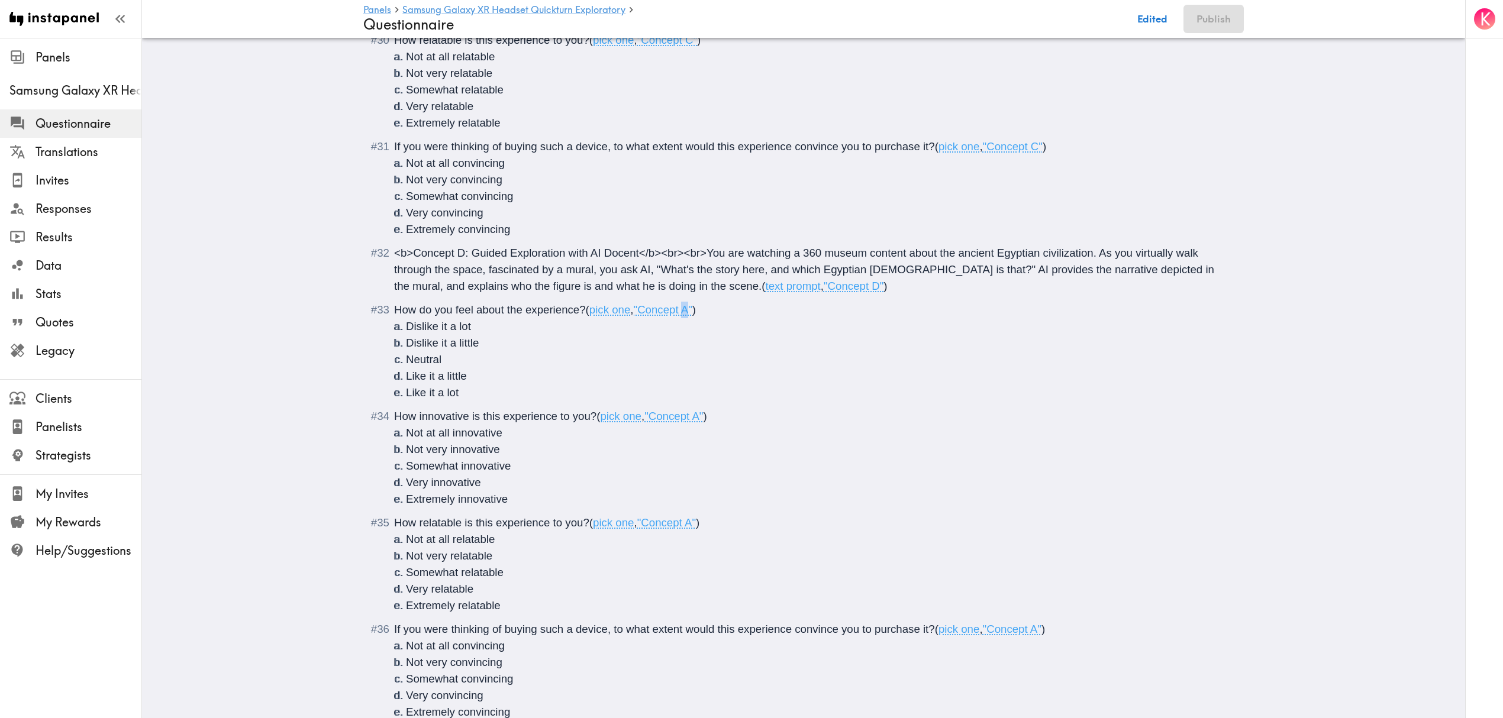
drag, startPoint x: 685, startPoint y: 307, endPoint x: 687, endPoint y: 313, distance: 6.9
click at [687, 313] on span ""Concept A"" at bounding box center [663, 310] width 59 height 12
click at [696, 421] on span ""Concept A"" at bounding box center [673, 416] width 59 height 12
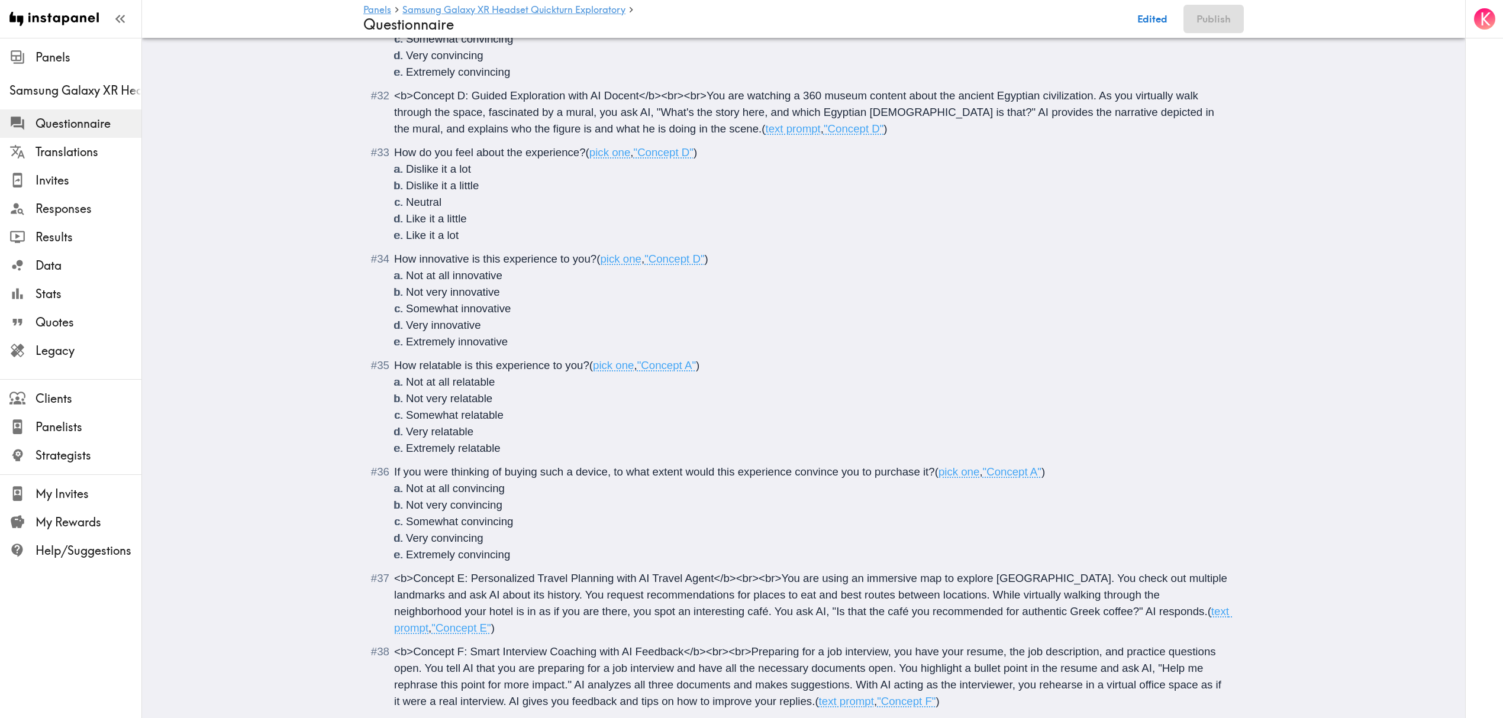
scroll to position [3059, 0]
click at [688, 368] on span ""Concept A"" at bounding box center [666, 365] width 59 height 12
click at [686, 368] on span ""Concept A"" at bounding box center [666, 365] width 59 height 12
click at [1036, 478] on div "If you were thinking of buying such a device, to what extent would this experie…" at bounding box center [812, 512] width 836 height 99
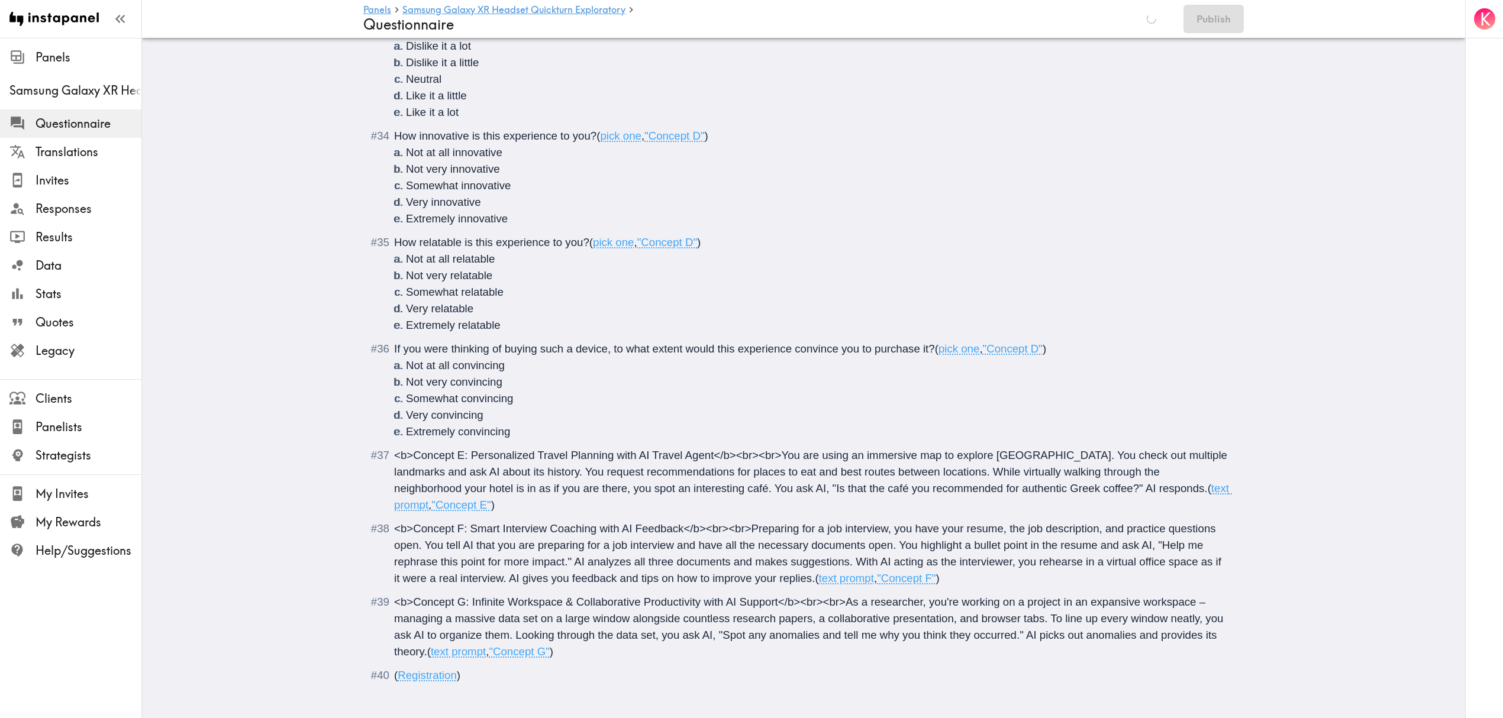
scroll to position [3182, 0]
click at [1212, 492] on div "<b>Concept E: Personalized Travel Planning with AI Travel Agent</b><br><br>You …" at bounding box center [812, 480] width 836 height 66
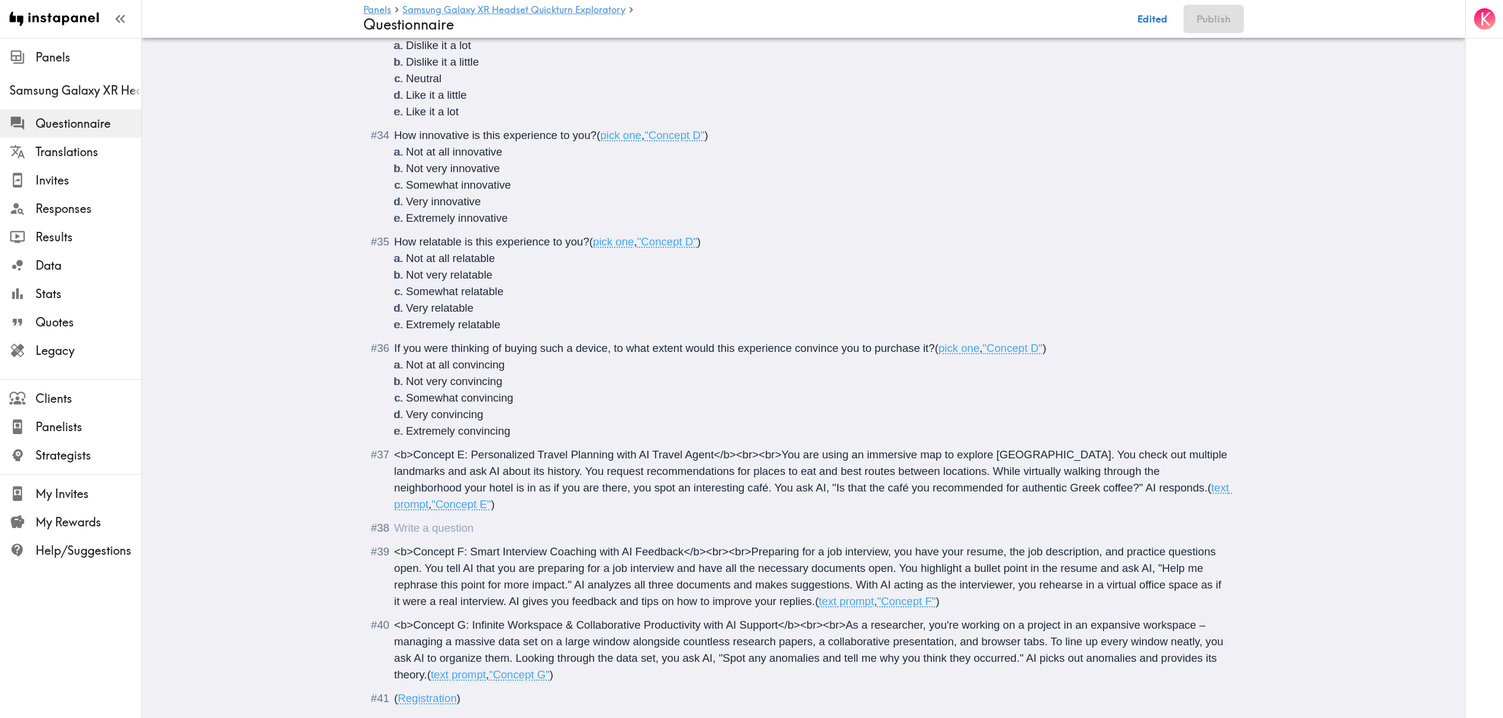
scroll to position [3384, 0]
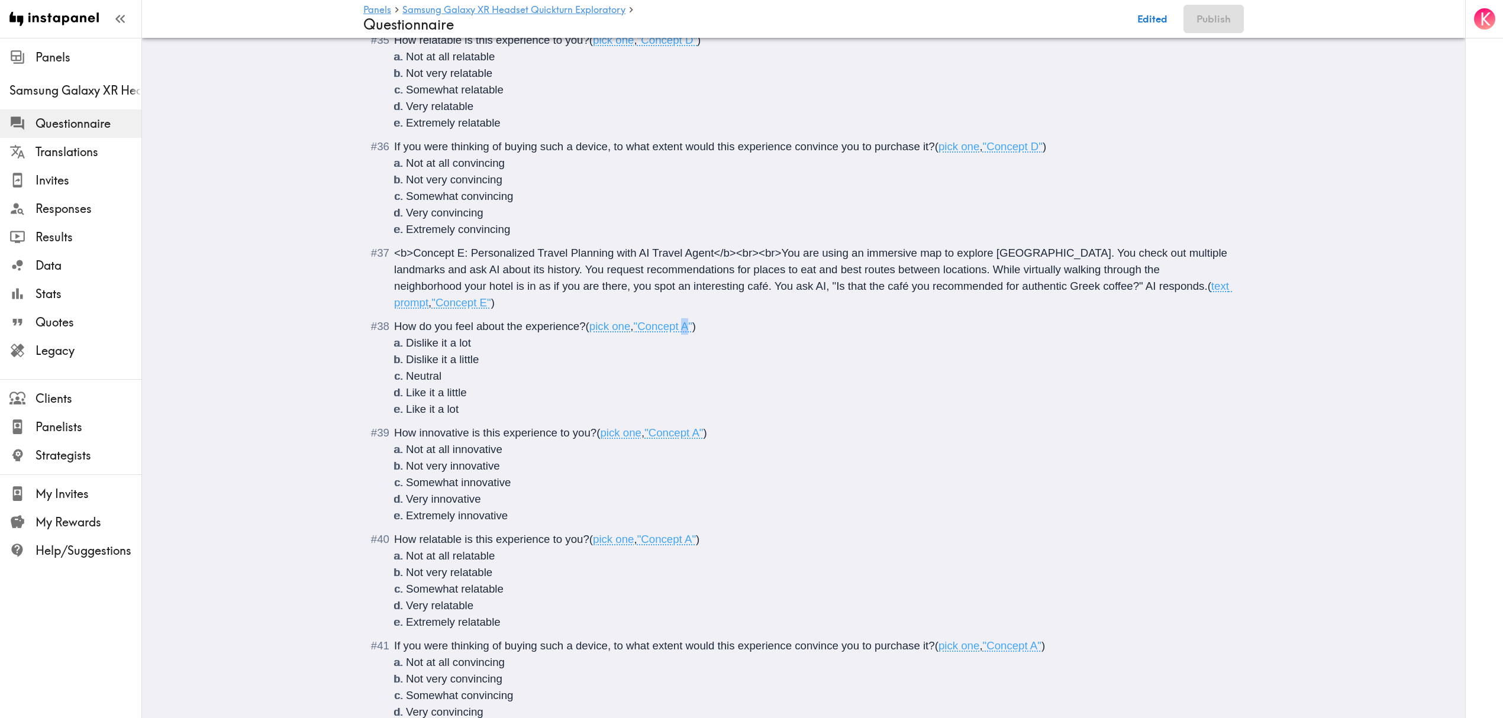
click at [682, 320] on span ""Concept A"" at bounding box center [663, 326] width 59 height 12
click at [694, 427] on span ""Concept A"" at bounding box center [673, 433] width 59 height 12
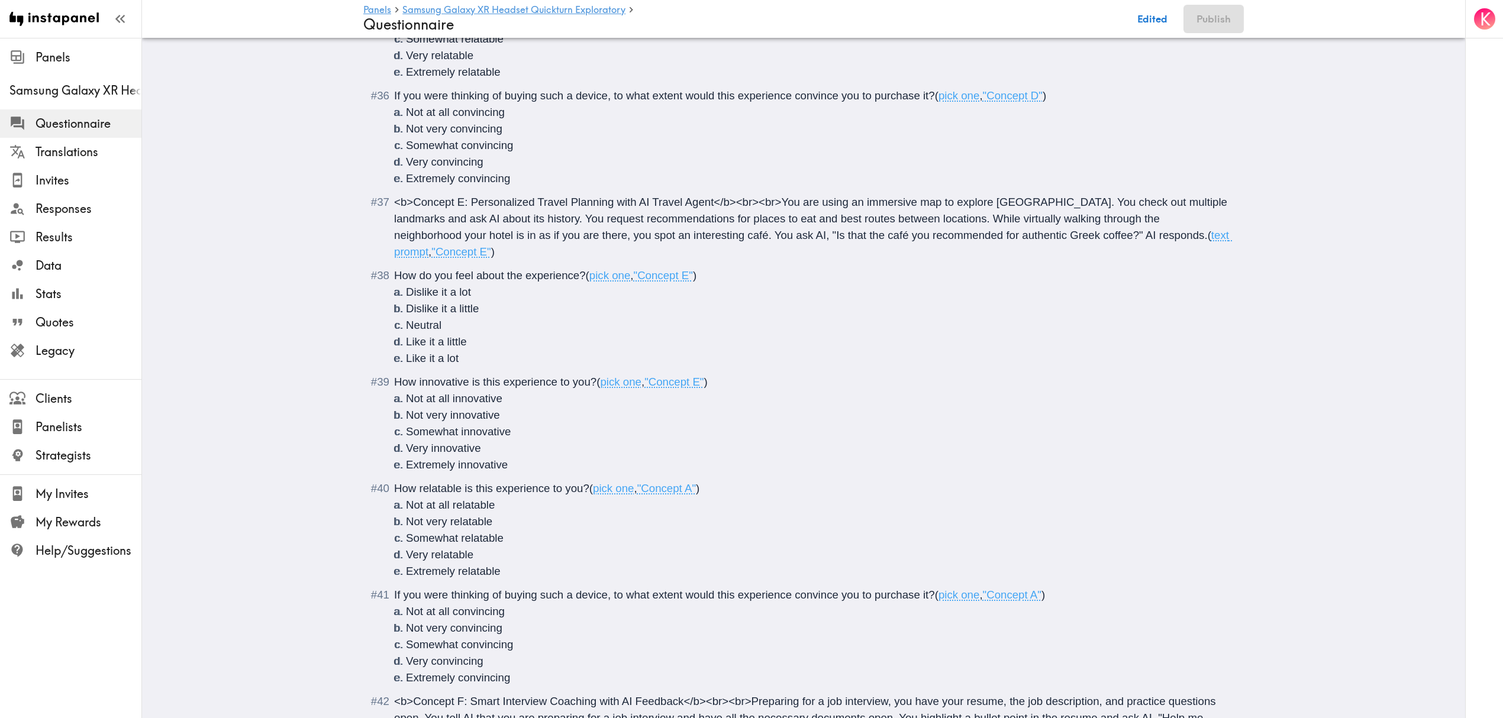
scroll to position [3463, 0]
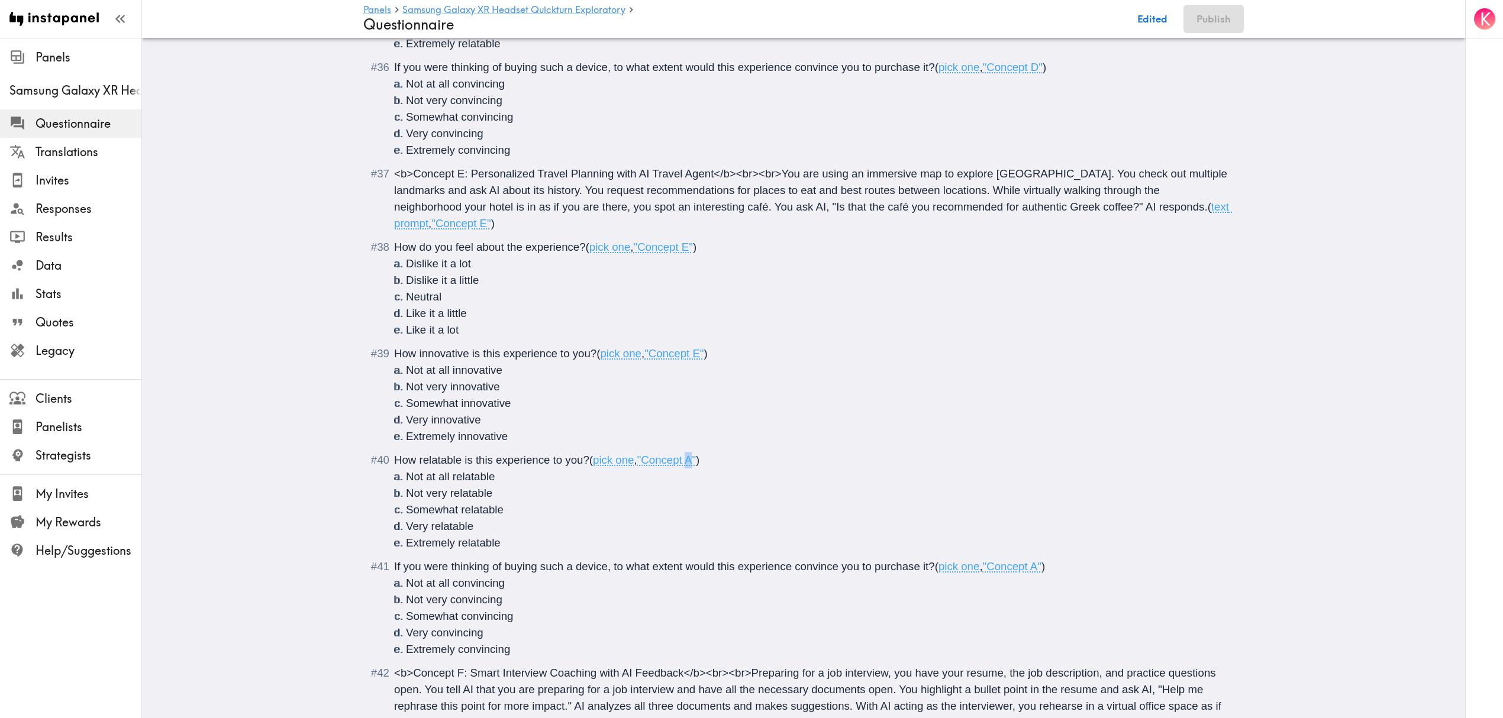
click at [691, 454] on span ""Concept A"" at bounding box center [666, 460] width 59 height 12
click at [1033, 560] on span ""Concept A"" at bounding box center [1012, 566] width 59 height 12
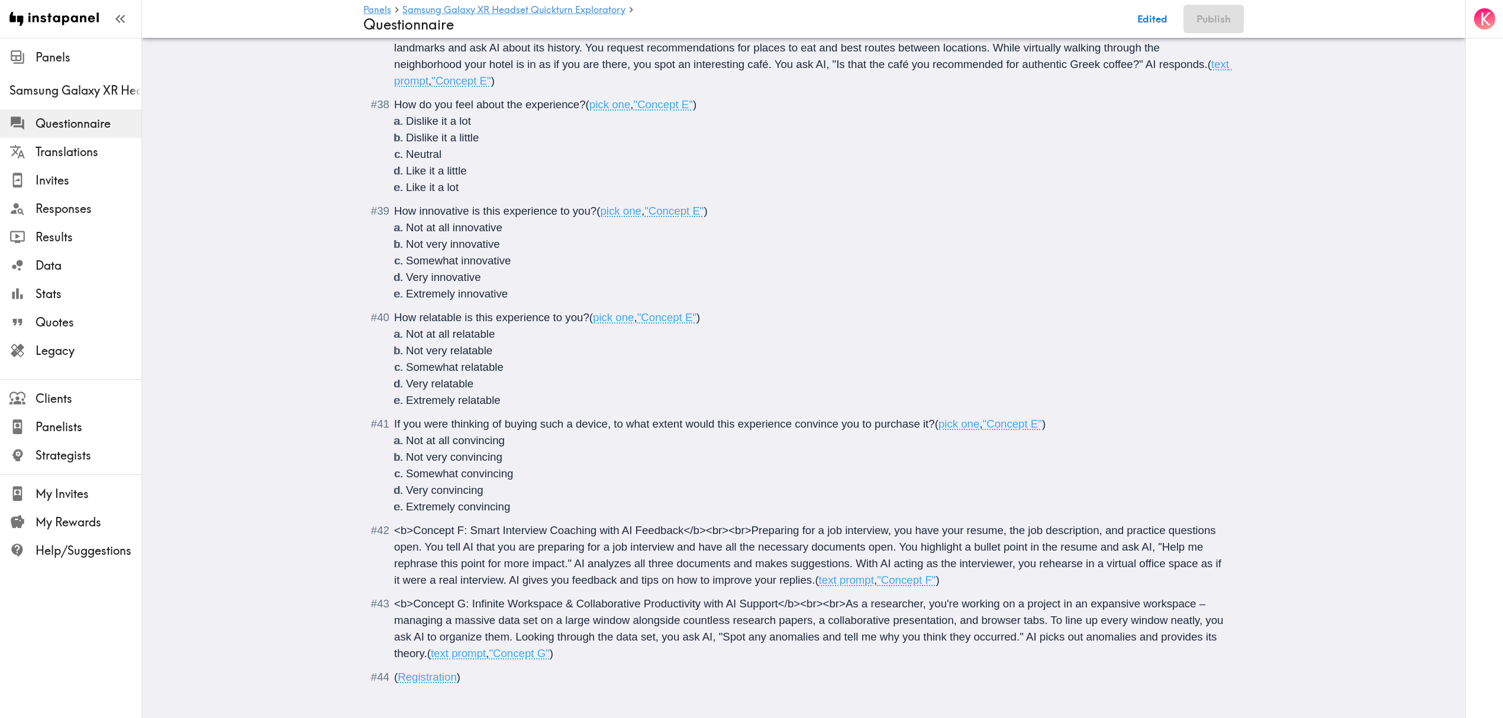
scroll to position [3608, 0]
click at [959, 567] on div "<b>Concept F: Smart Interview Coaching with AI Feedback</b><br><br>Preparing fo…" at bounding box center [812, 553] width 836 height 66
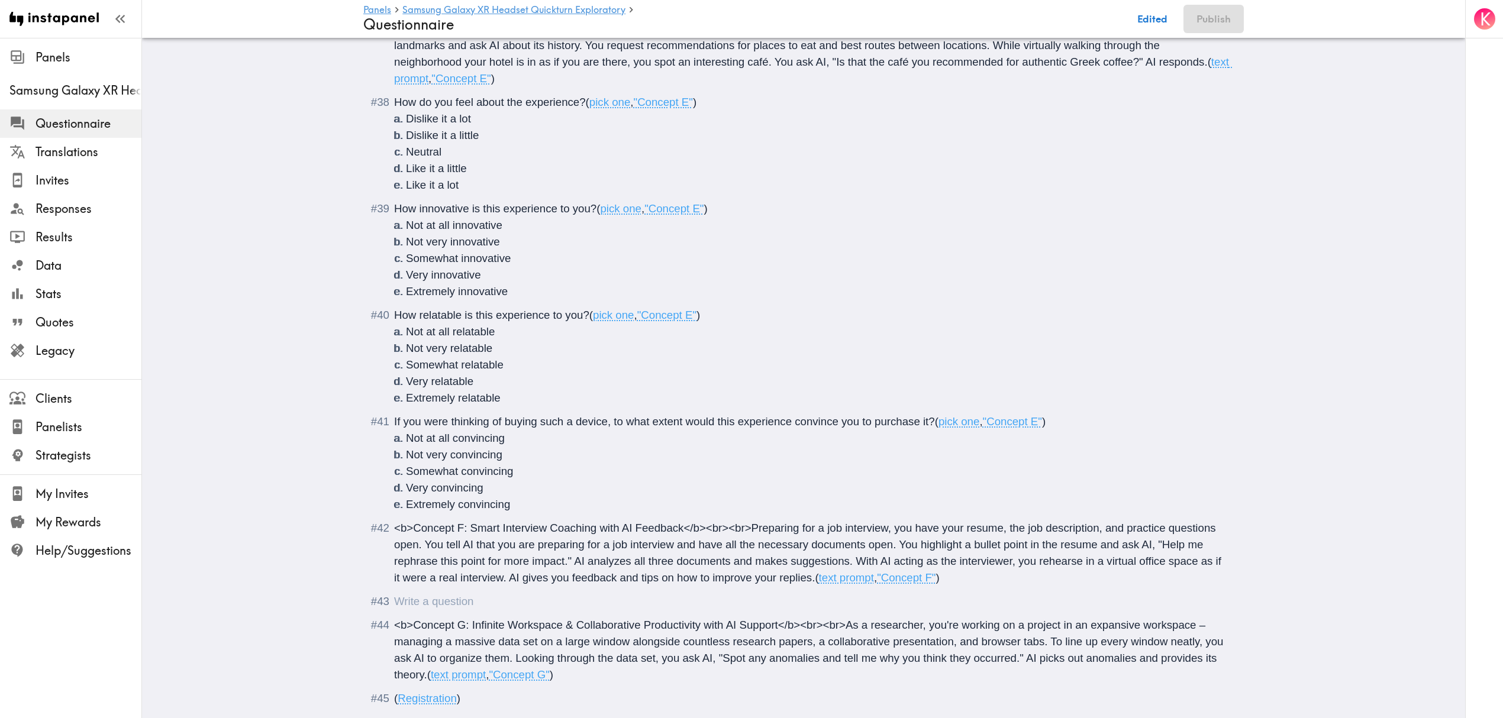
scroll to position [3883, 0]
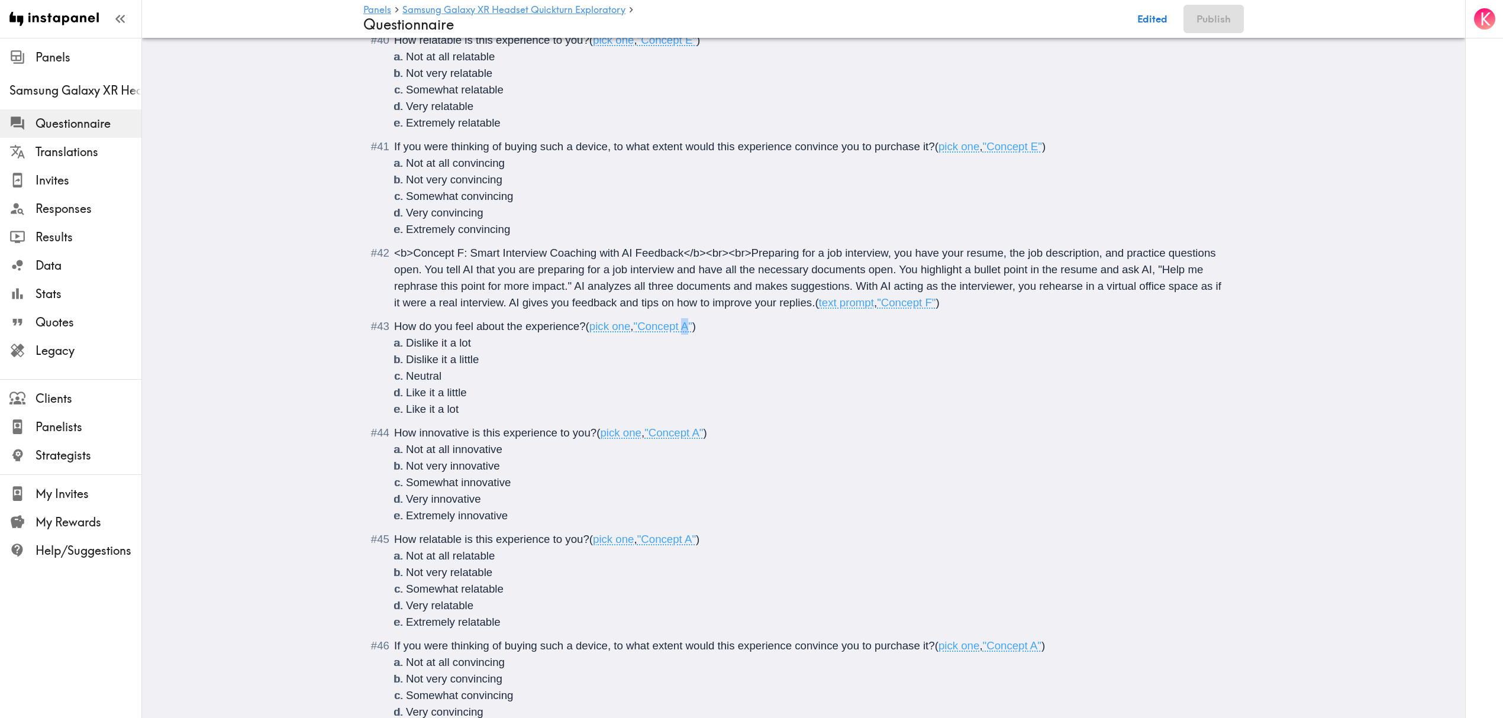
click at [682, 320] on span ""Concept A"" at bounding box center [663, 326] width 59 height 12
click at [694, 427] on span ""Concept A"" at bounding box center [673, 433] width 59 height 12
click at [687, 533] on span ""Concept A"" at bounding box center [666, 539] width 59 height 12
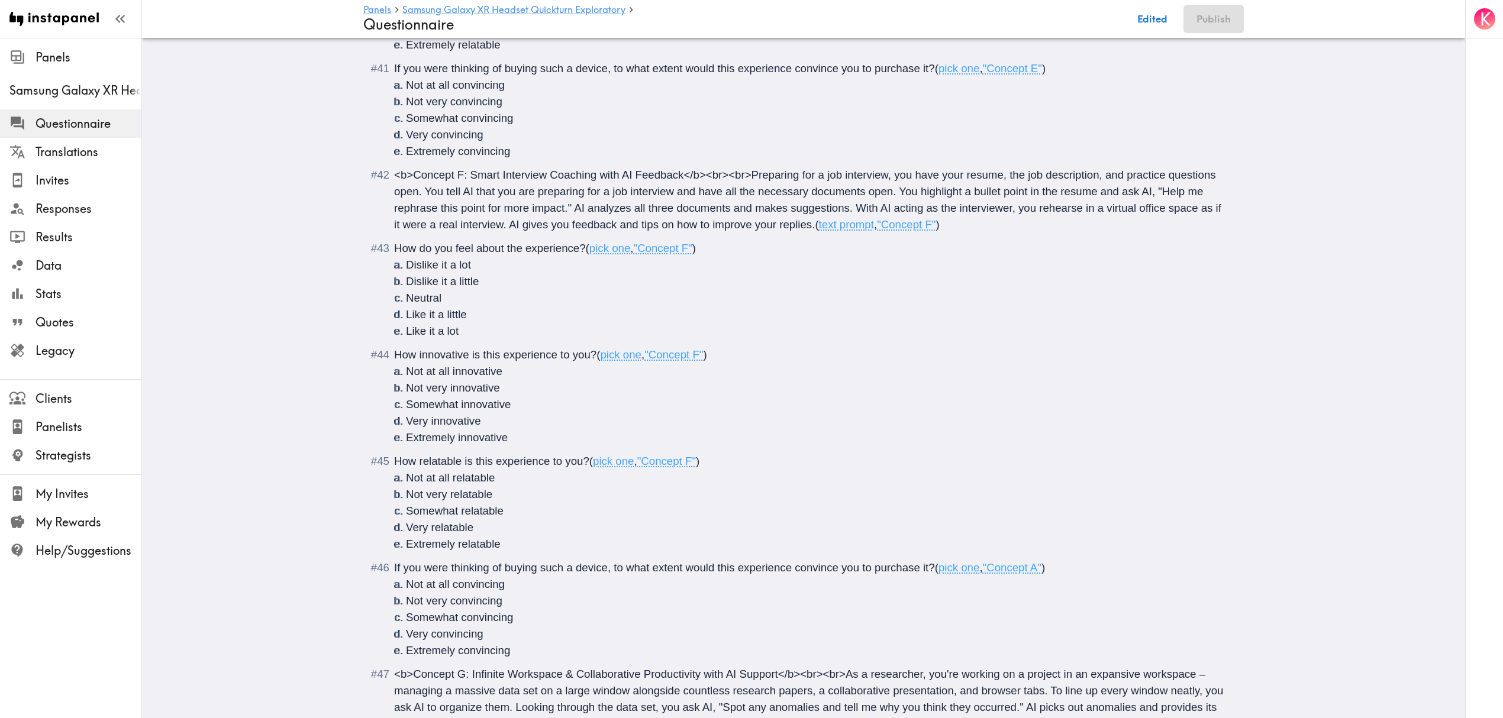
scroll to position [3963, 0]
click at [1036, 560] on span ""Concept A"" at bounding box center [1012, 566] width 59 height 12
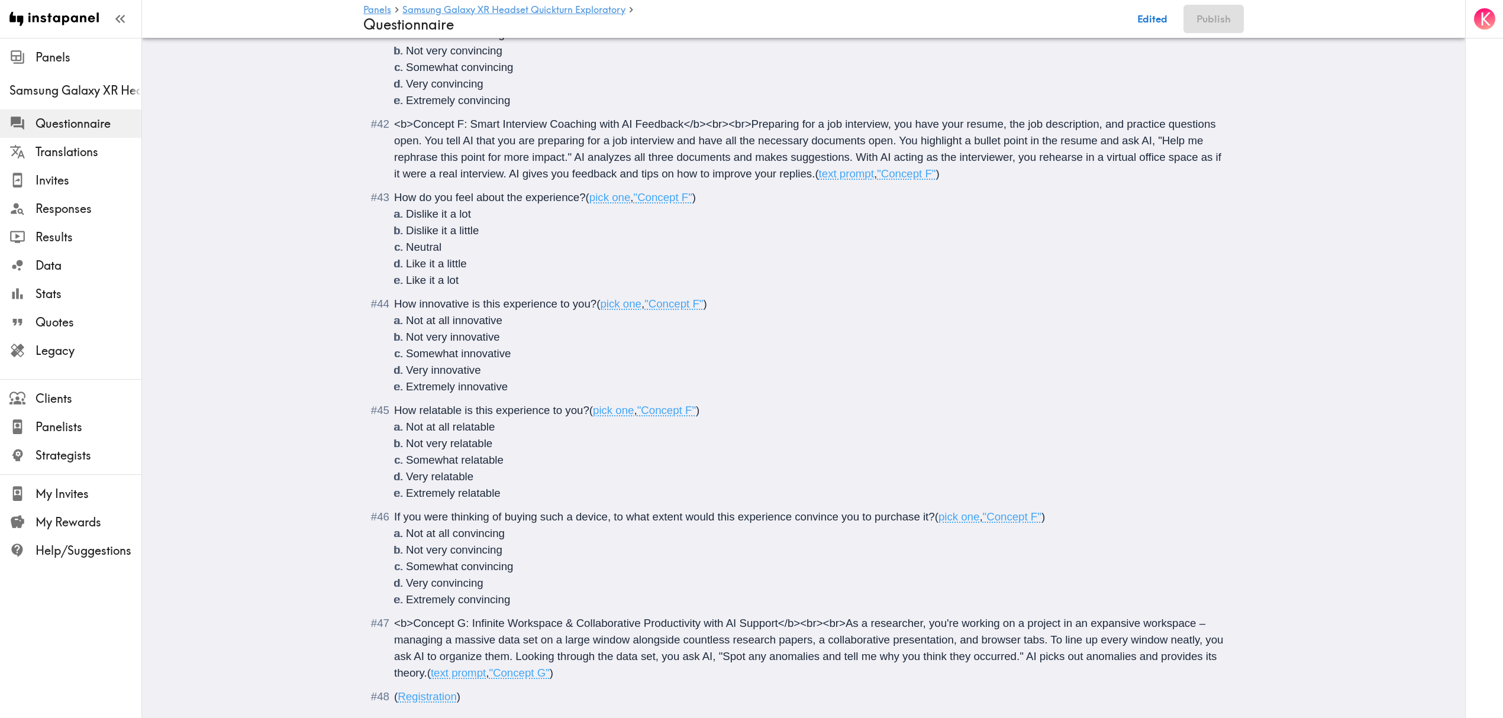
scroll to position [4034, 0]
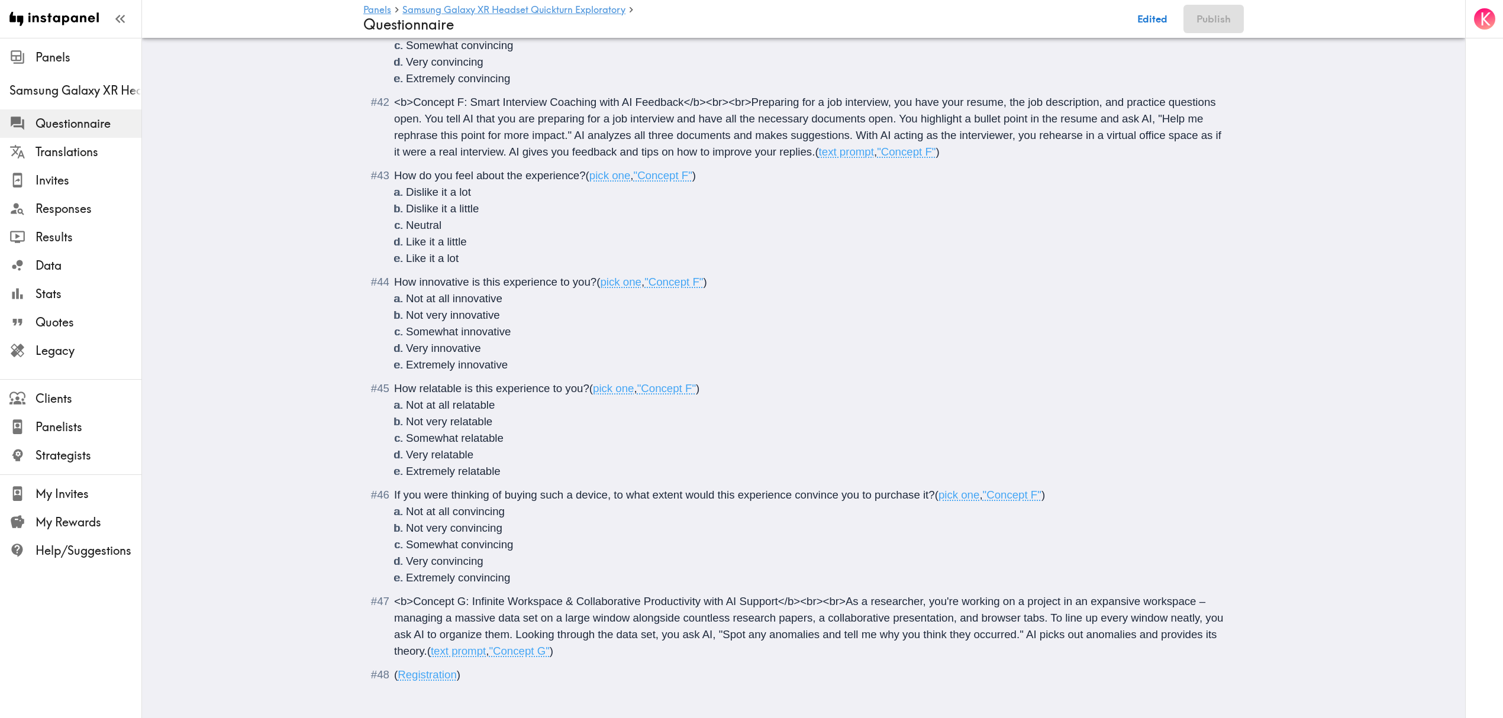
click at [557, 639] on div "<b>Concept G: Infinite Workspace & Collaborative Productivity with AI Support</…" at bounding box center [812, 627] width 836 height 66
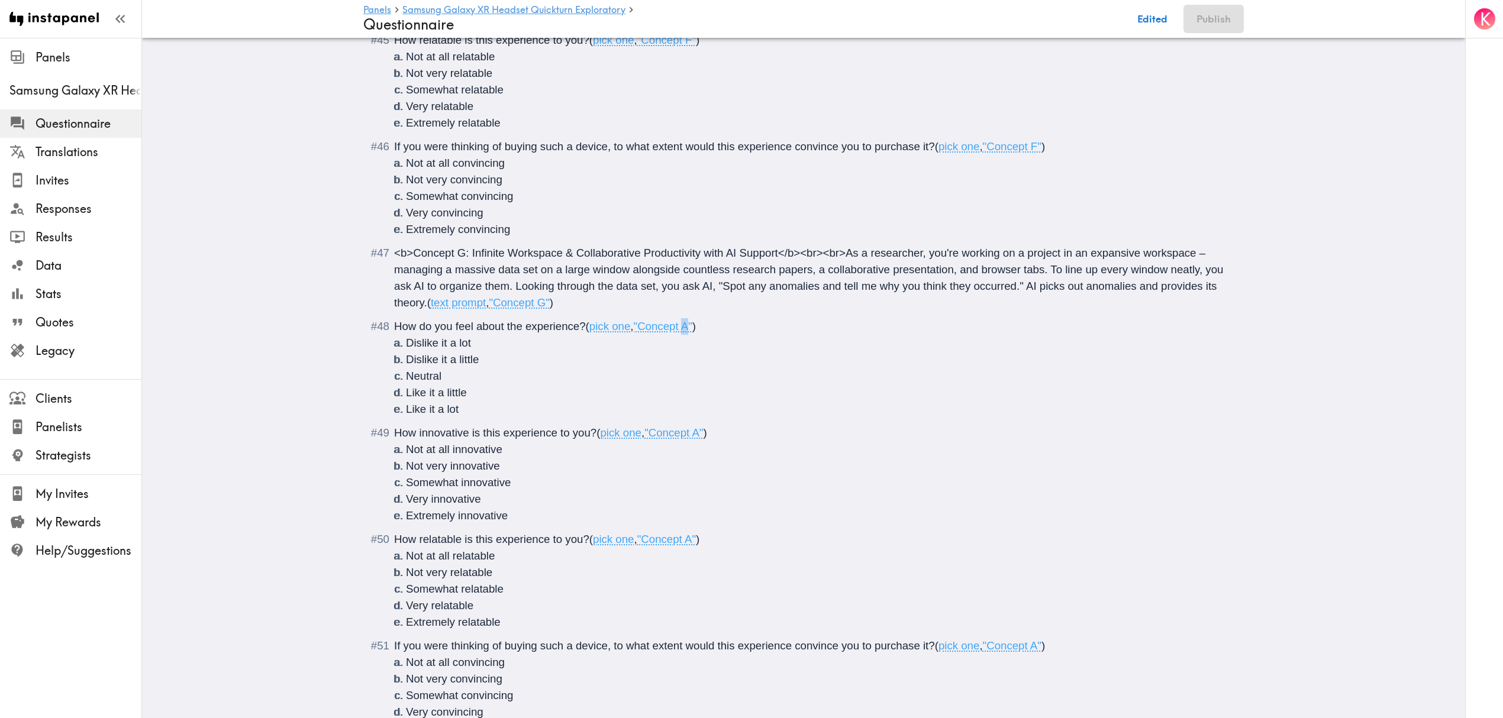
click at [682, 320] on span ""Concept A"" at bounding box center [663, 326] width 59 height 12
click at [698, 427] on span ""Concept A"" at bounding box center [673, 433] width 59 height 12
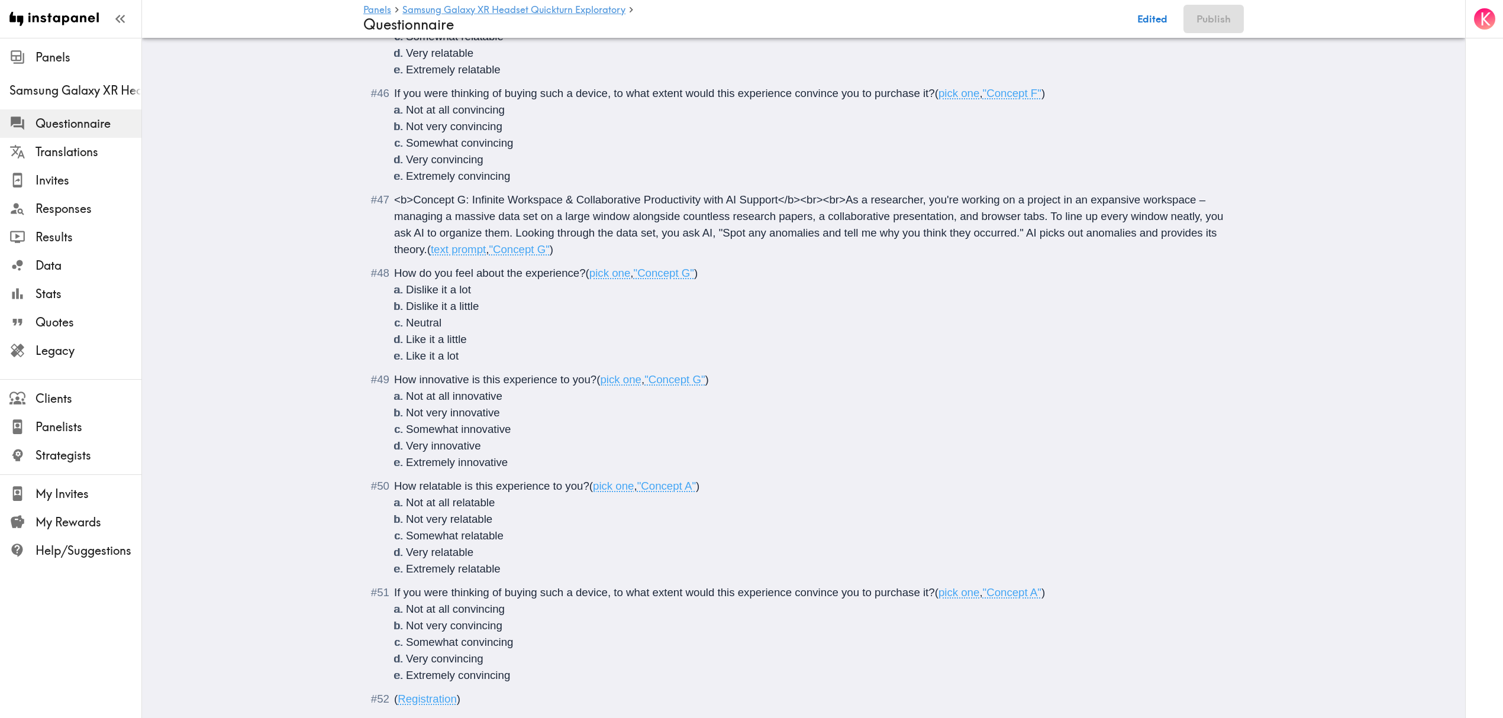
scroll to position [4460, 0]
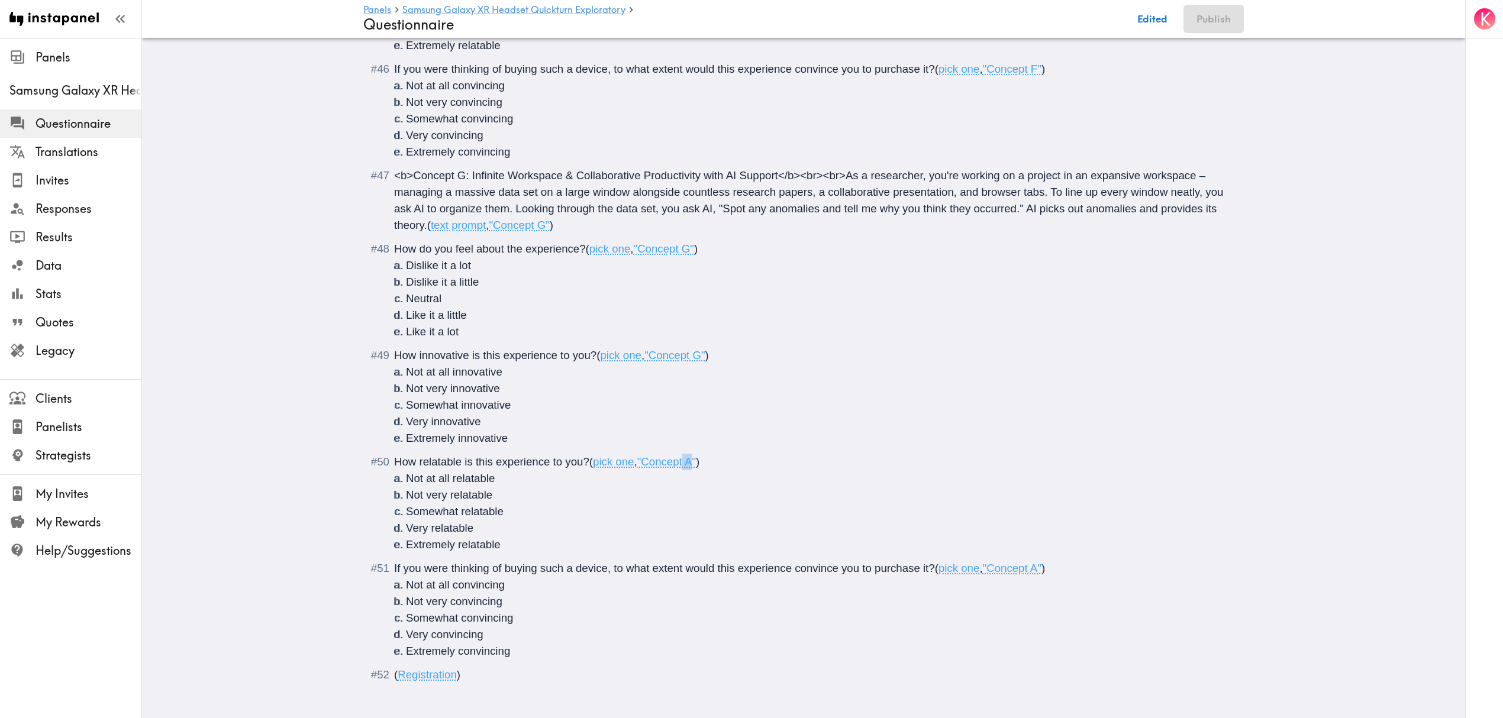
drag, startPoint x: 690, startPoint y: 446, endPoint x: 683, endPoint y: 449, distance: 7.7
click at [683, 456] on span ""Concept A"" at bounding box center [666, 462] width 59 height 12
click at [686, 456] on span ""Concept A"" at bounding box center [666, 462] width 59 height 12
click at [1035, 562] on span ""Concept A"" at bounding box center [1012, 568] width 59 height 12
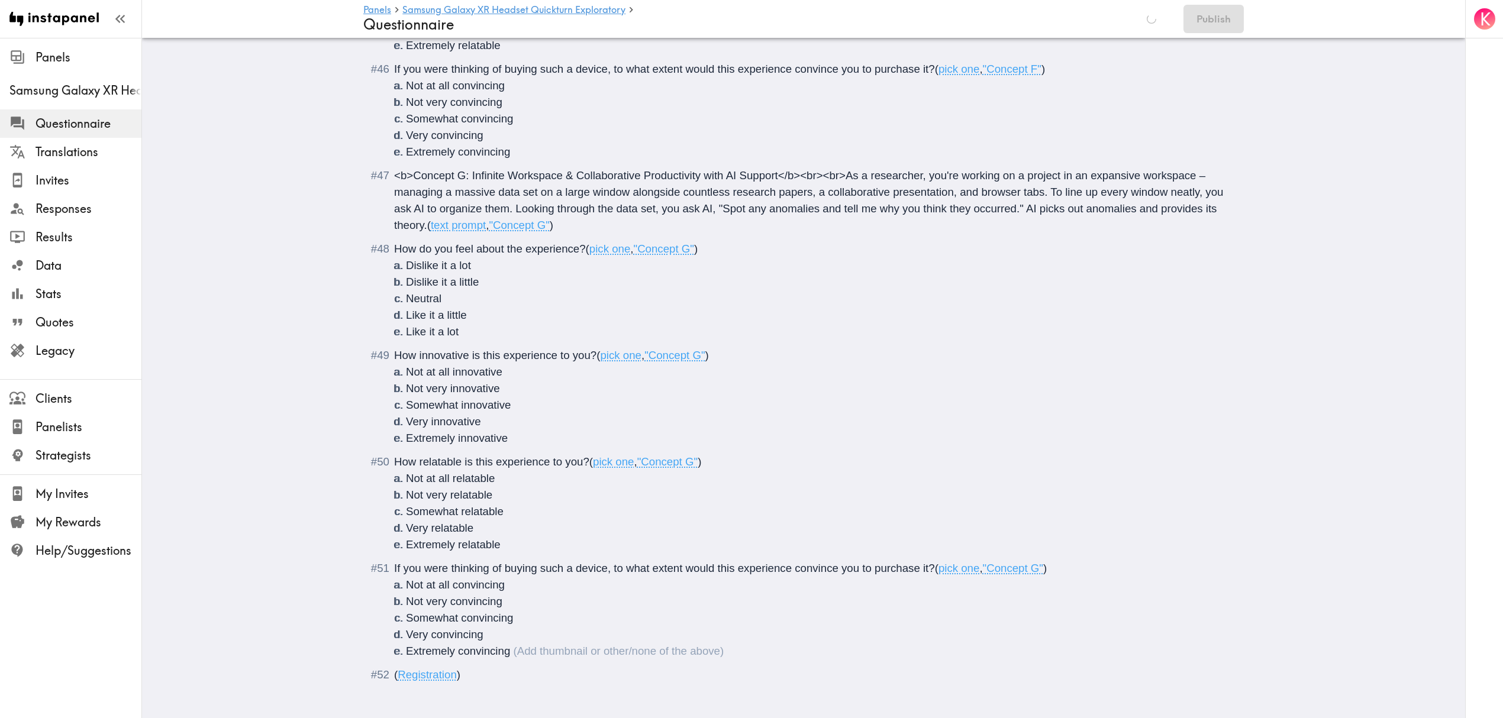
click at [539, 643] on li "Extremely convincing" at bounding box center [818, 651] width 824 height 17
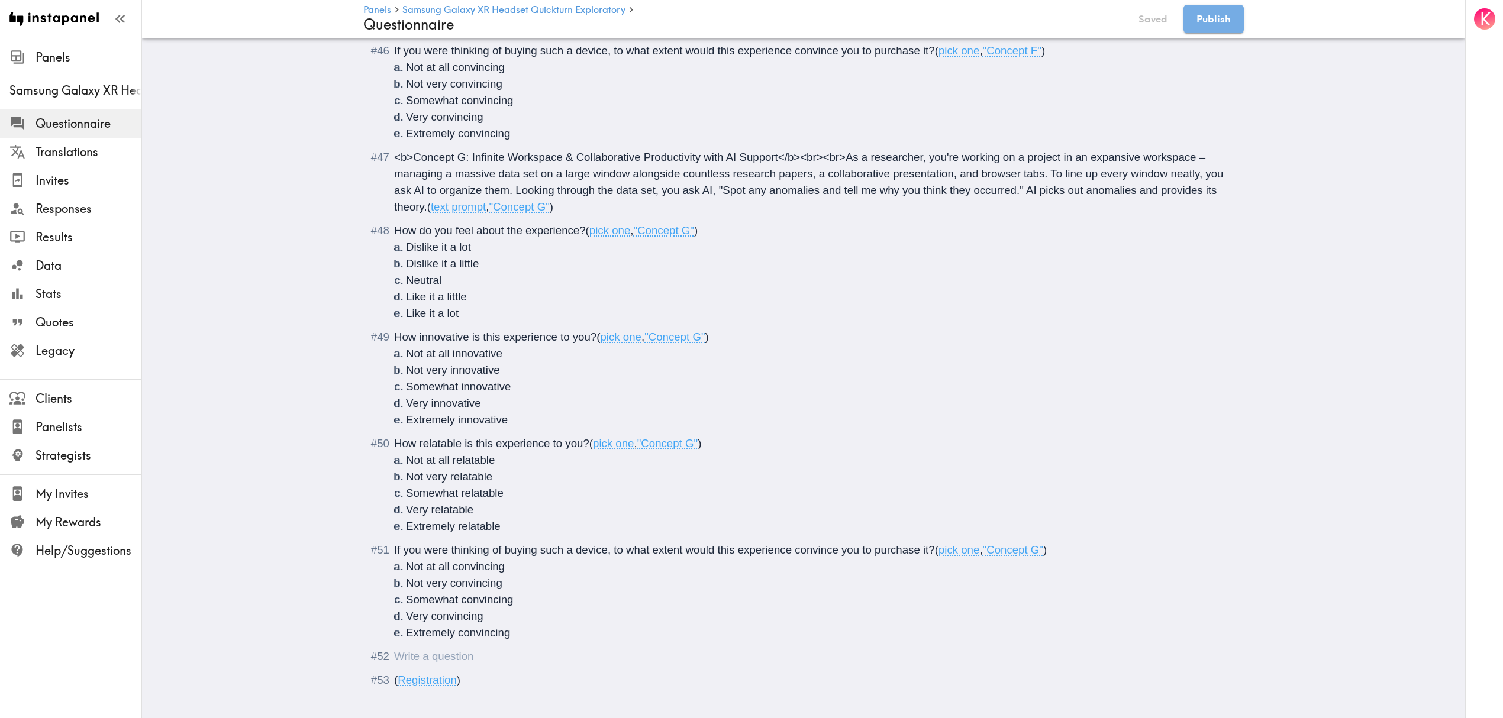
scroll to position [4484, 0]
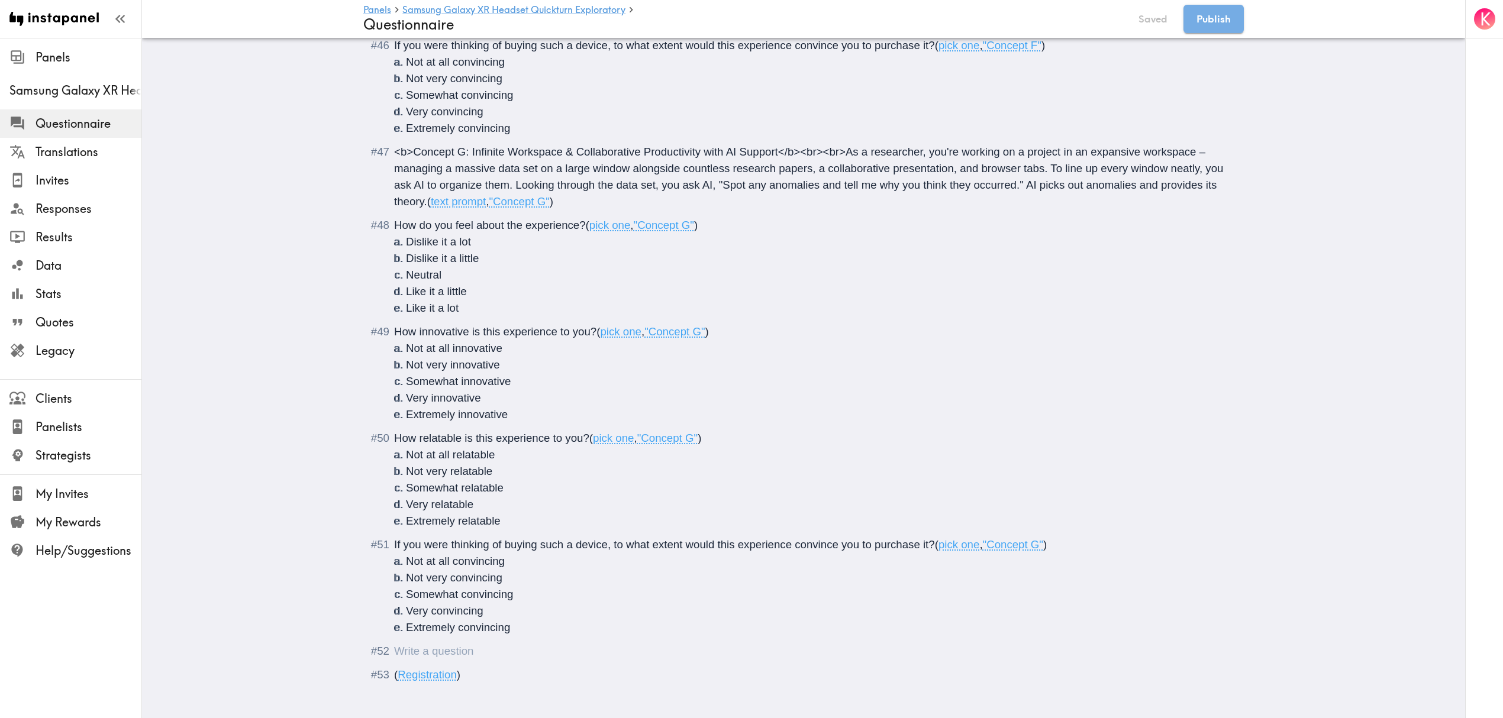
click at [394, 645] on div "Questionnaire" at bounding box center [394, 651] width 0 height 12
click at [741, 645] on div "Here are the concept headlines again, to refresh your memory:<br><br>" at bounding box center [625, 651] width 462 height 12
click at [1092, 645] on span "Here are the concept headlines again, to refresh your memory:<br><br>Concept A:…" at bounding box center [747, 651] width 707 height 12
click at [1097, 645] on div "Here are the concept headlines again, to refresh your memory:<br><br>Concept A:…" at bounding box center [802, 651] width 817 height 12
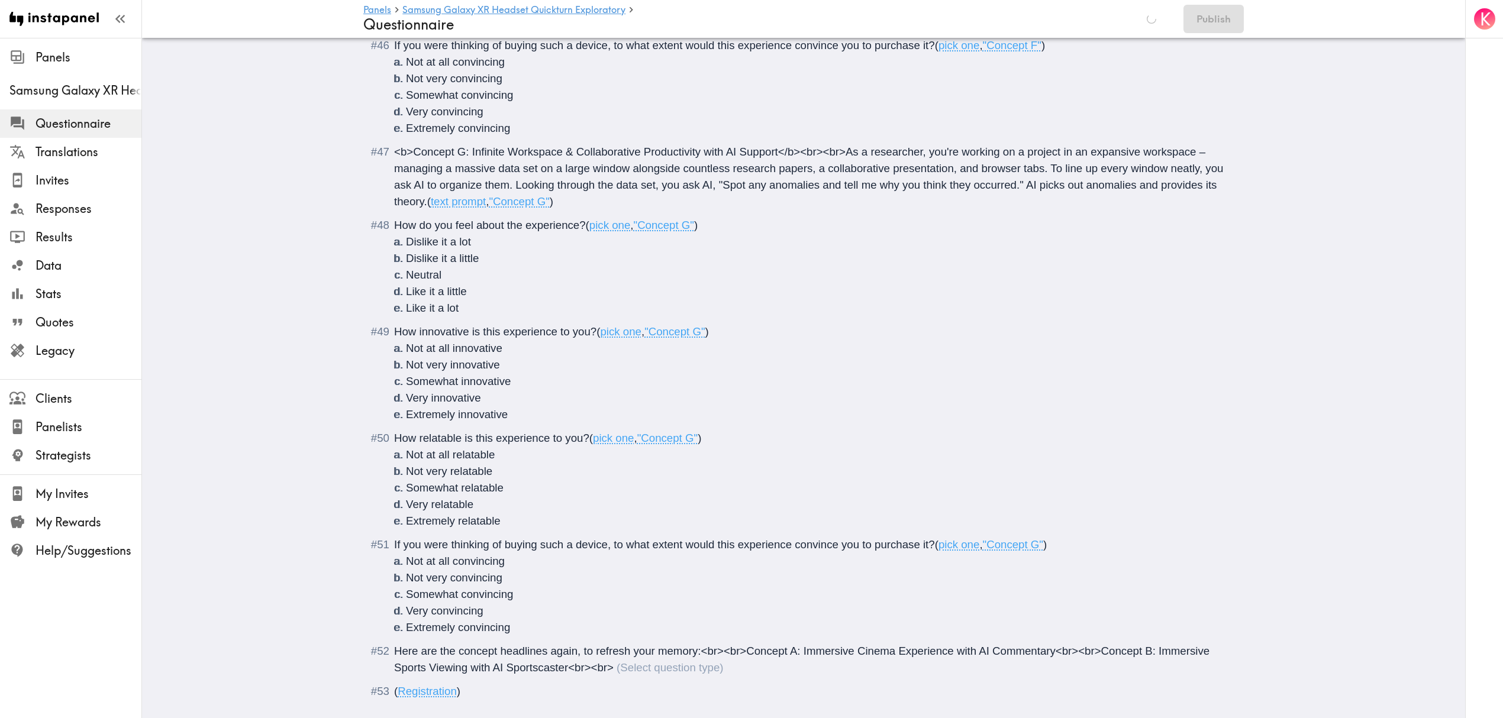
click at [607, 653] on span "Here are the concept headlines again, to refresh your memory:<br><br>Concept A:…" at bounding box center [803, 659] width 818 height 29
click at [940, 647] on span "Here are the concept headlines again, to refresh your memory:<br><br>Concept A:…" at bounding box center [803, 659] width 818 height 29
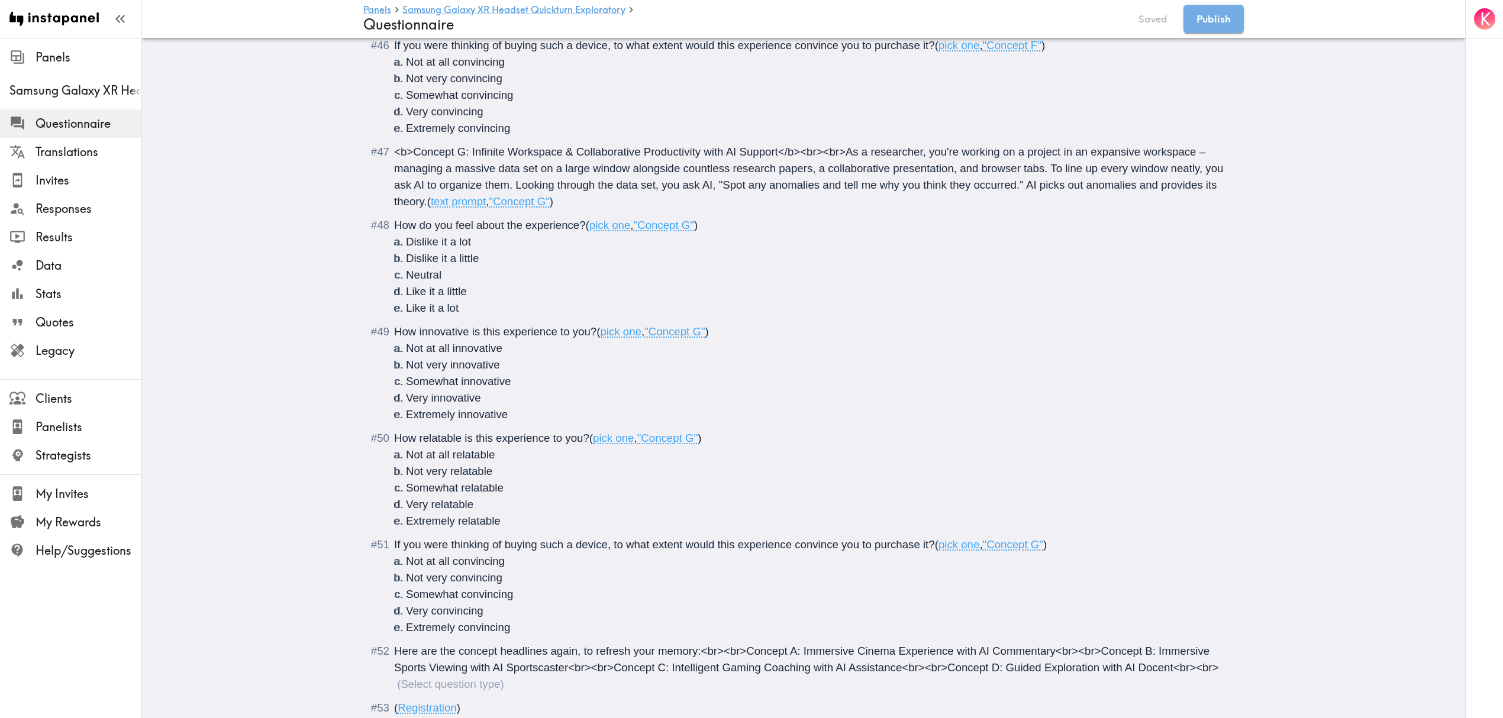
click at [1206, 651] on span "Here are the concept headlines again, to refresh your memory:<br><br>Concept A:…" at bounding box center [806, 659] width 824 height 29
click at [1212, 652] on span "Here are the concept headlines again, to refresh your memory:<br><br>Concept A:…" at bounding box center [806, 659] width 824 height 29
click at [755, 668] on span "Here are the concept headlines again, to refresh your memory:<br><br>Concept A:…" at bounding box center [803, 668] width 818 height 46
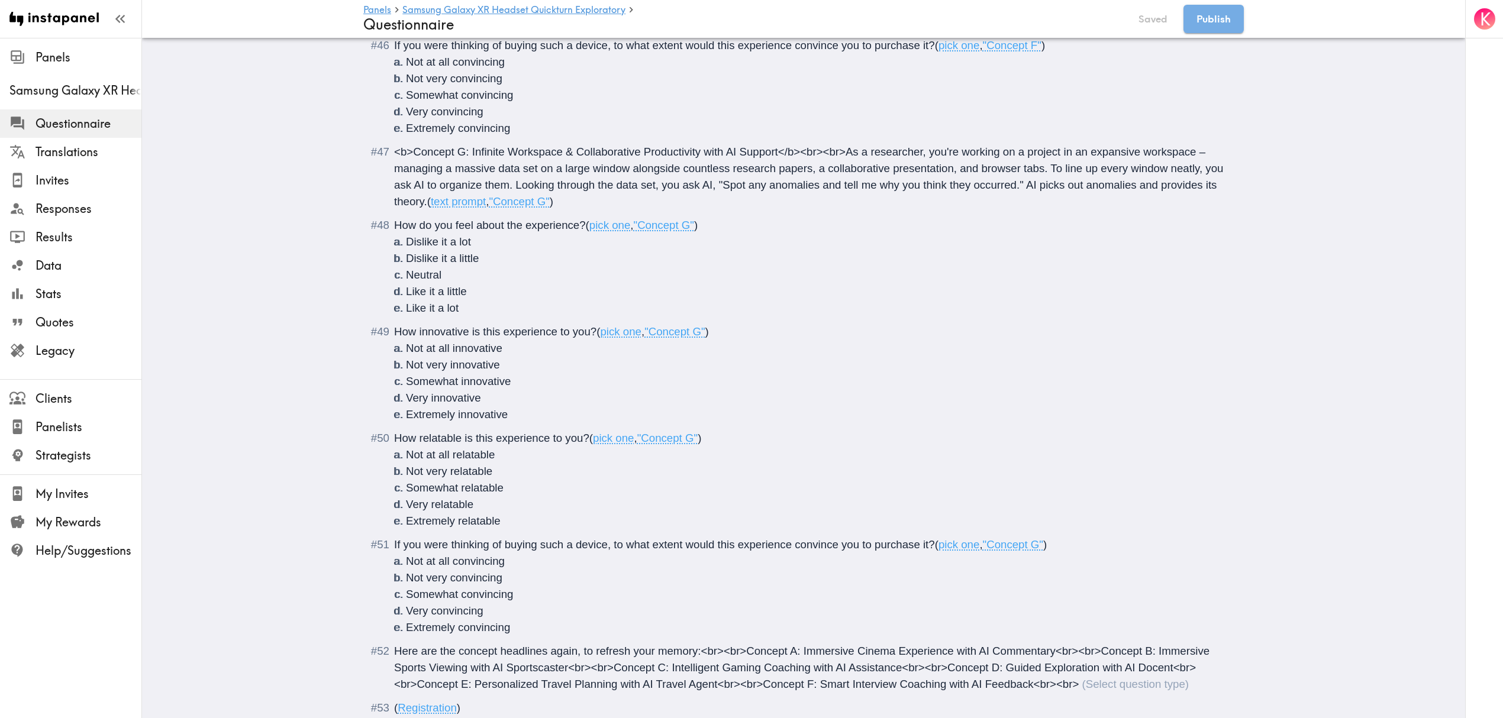
click at [1072, 666] on span "Here are the concept headlines again, to refresh your memory:<br><br>Concept A:…" at bounding box center [803, 668] width 818 height 46
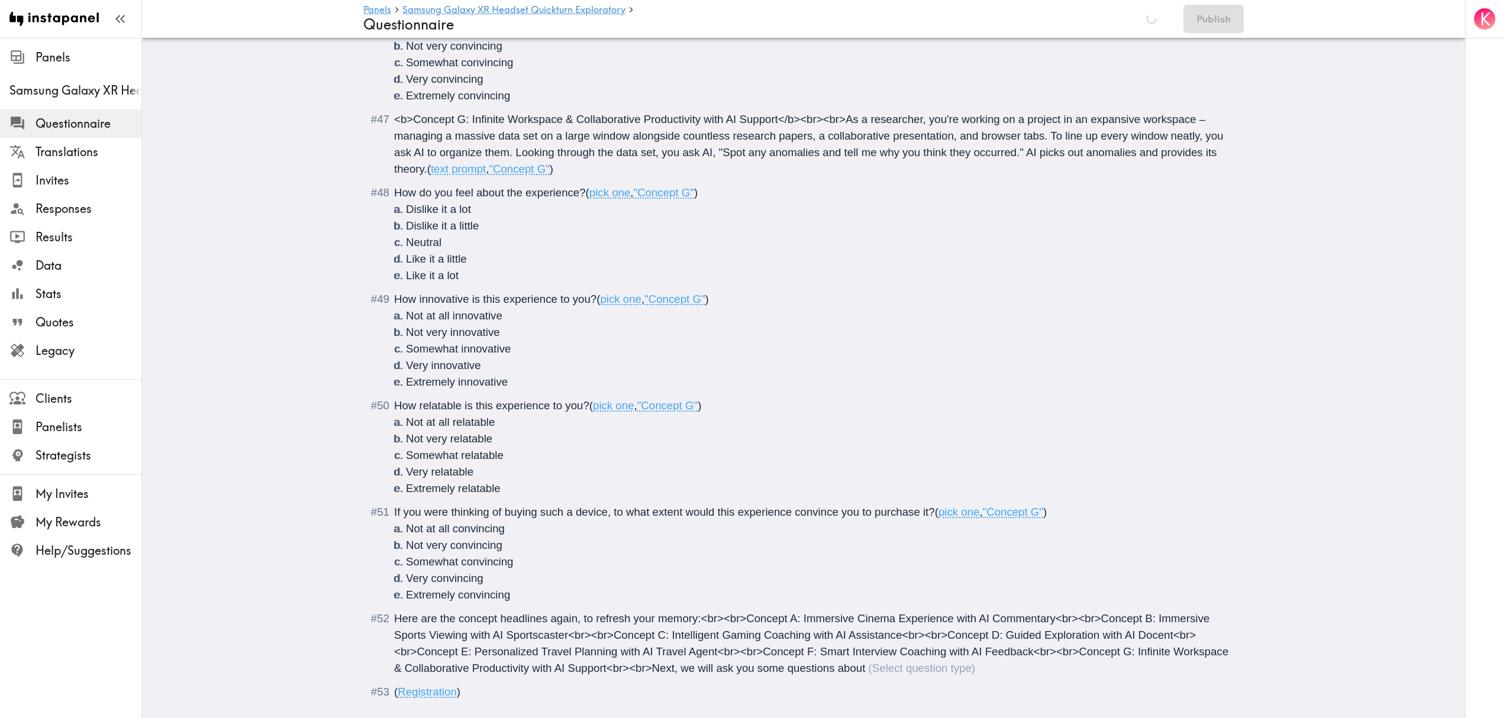
scroll to position [4534, 0]
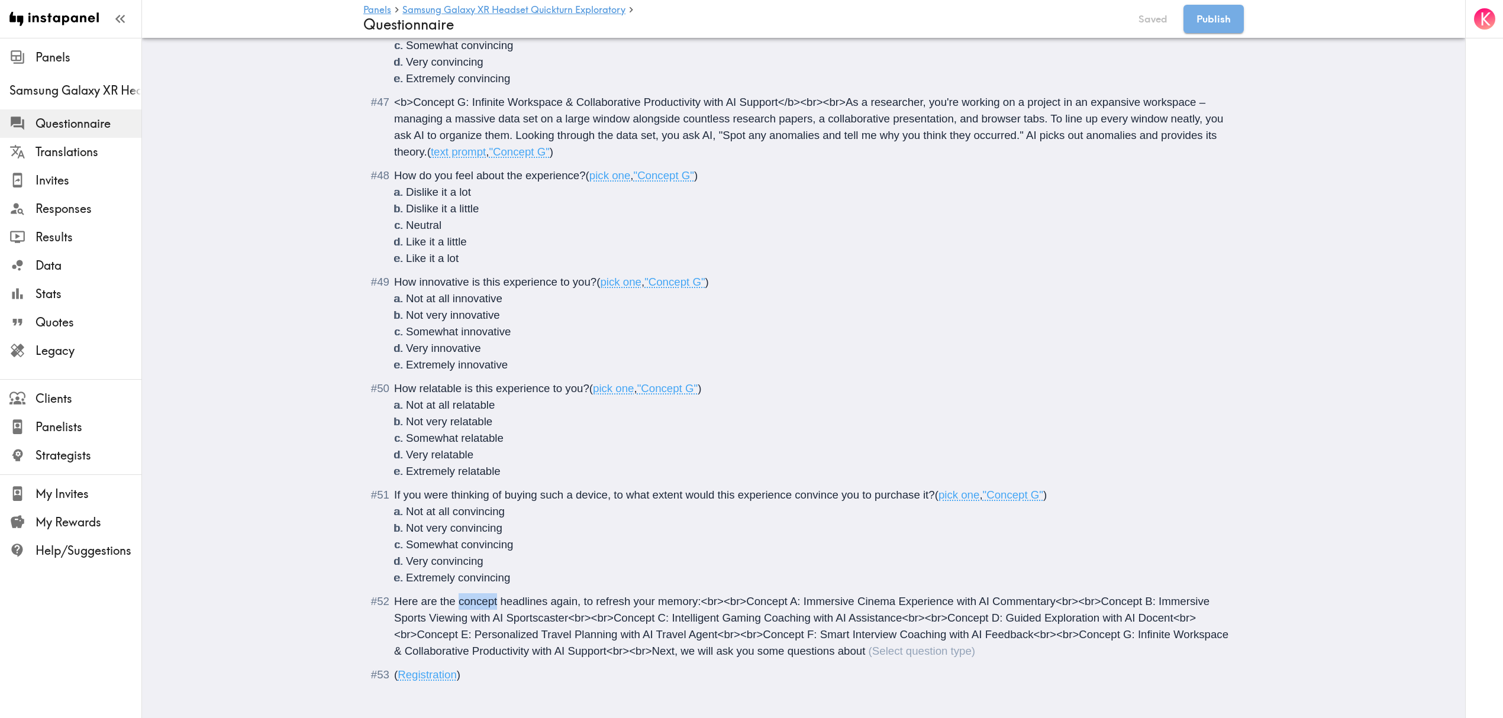
drag, startPoint x: 492, startPoint y: 583, endPoint x: 455, endPoint y: 586, distance: 37.4
click at [455, 595] on span "Here are the concept headlines again, to refresh your memory:<br><br>Concept A:…" at bounding box center [812, 626] width 837 height 62
click at [689, 595] on span "Here are the concept headlines again, to refresh your memory:<br><br>Concept A:…" at bounding box center [812, 626] width 837 height 62
drag, startPoint x: 1037, startPoint y: 634, endPoint x: 775, endPoint y: 635, distance: 262.2
click at [775, 635] on span "Here are the concept headlines again, to refresh your memory of each experience…" at bounding box center [801, 626] width 814 height 62
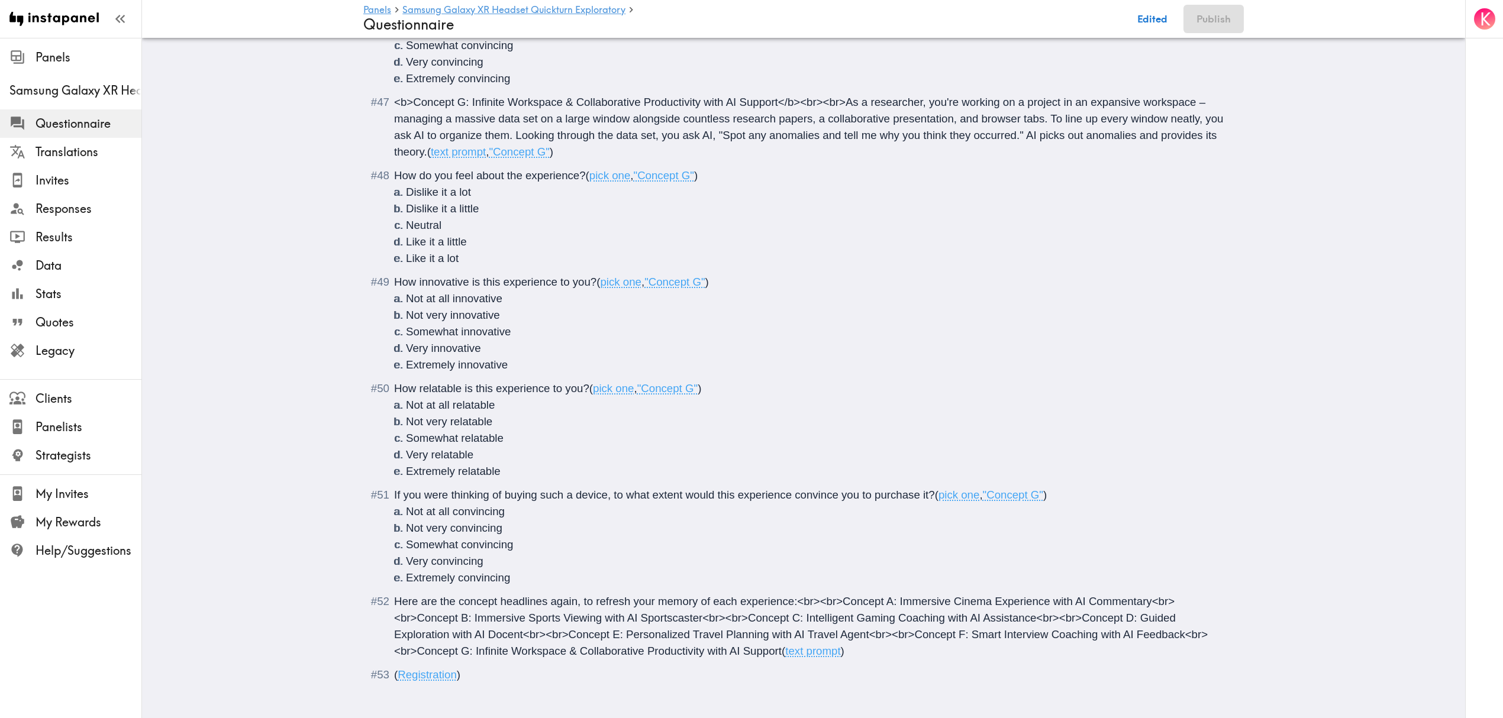
click at [782, 645] on span "(" at bounding box center [784, 651] width 4 height 12
click at [867, 633] on div "Here are the concept headlines again, to refresh your memory of each experience…" at bounding box center [812, 627] width 836 height 66
click at [892, 632] on div "Here are the concept headlines again, to refresh your memory of each experience…" at bounding box center [812, 627] width 836 height 66
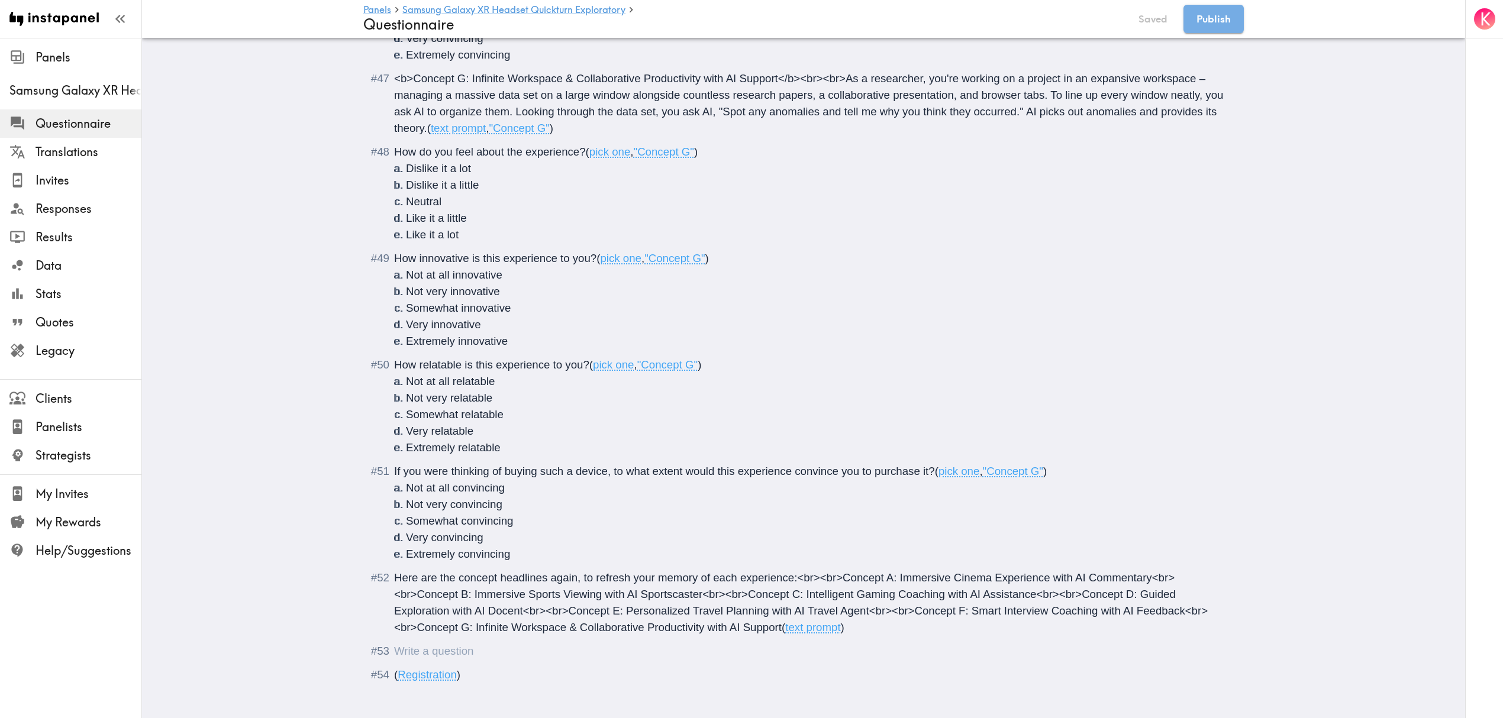
click at [394, 645] on div "Questionnaire" at bounding box center [394, 651] width 0 height 12
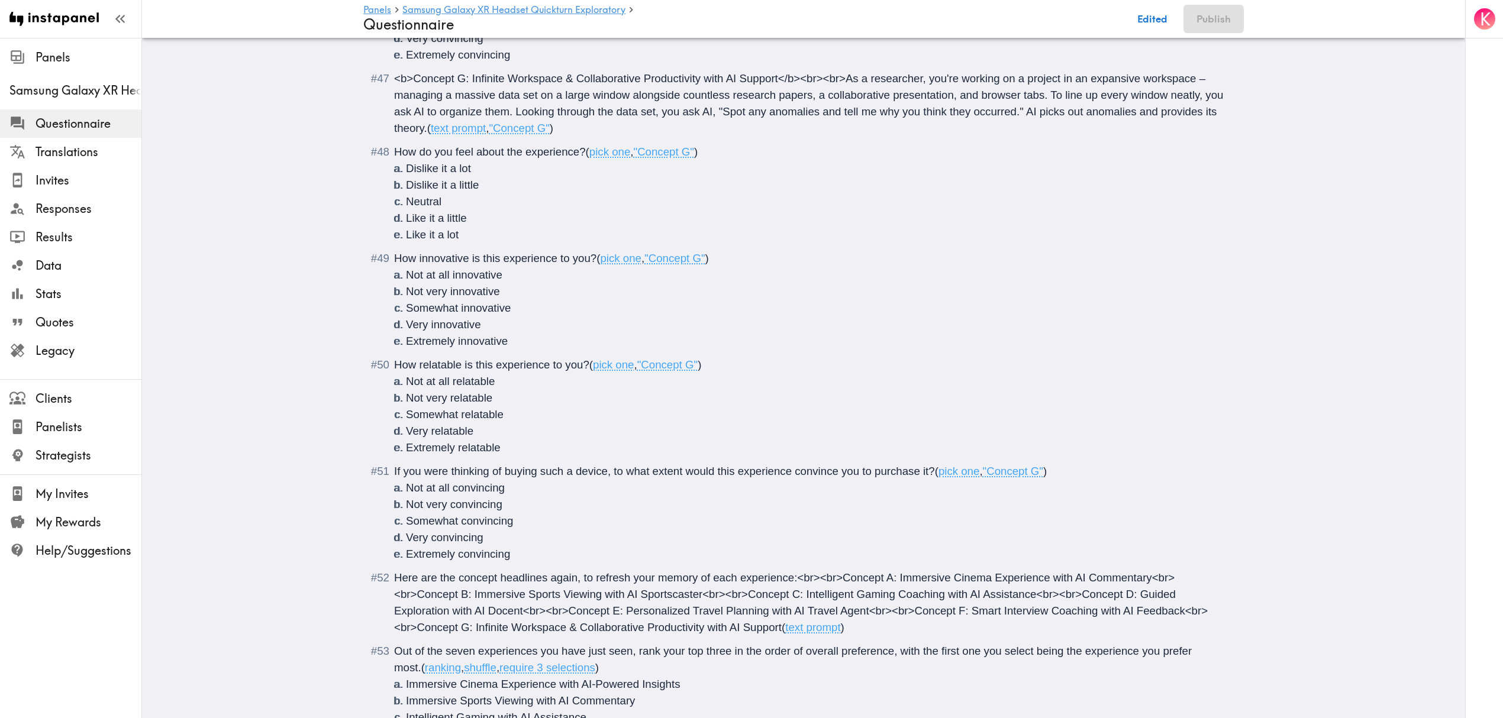
scroll to position [4613, 0]
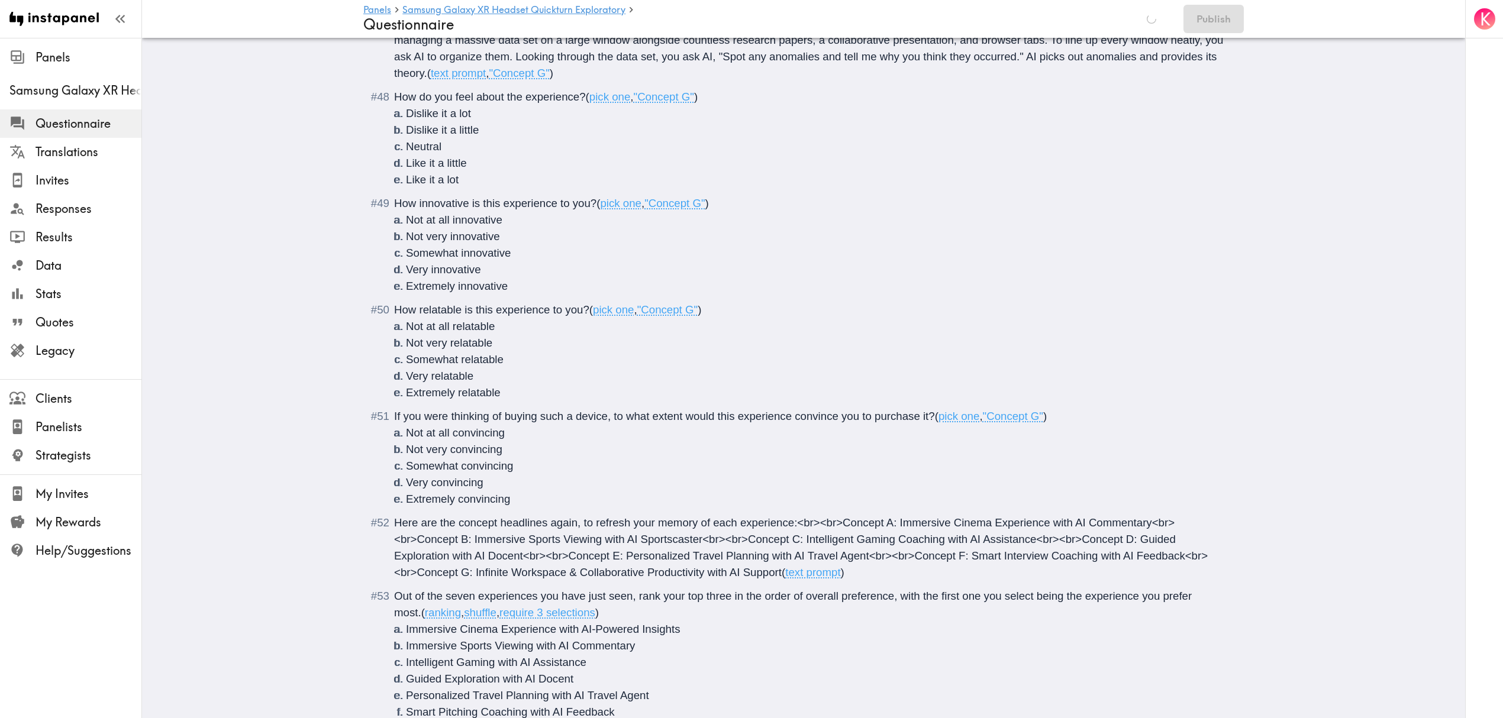
click at [682, 590] on span "Out of the seven experiences you have just seen, rank your top three in the ord…" at bounding box center [794, 604] width 801 height 29
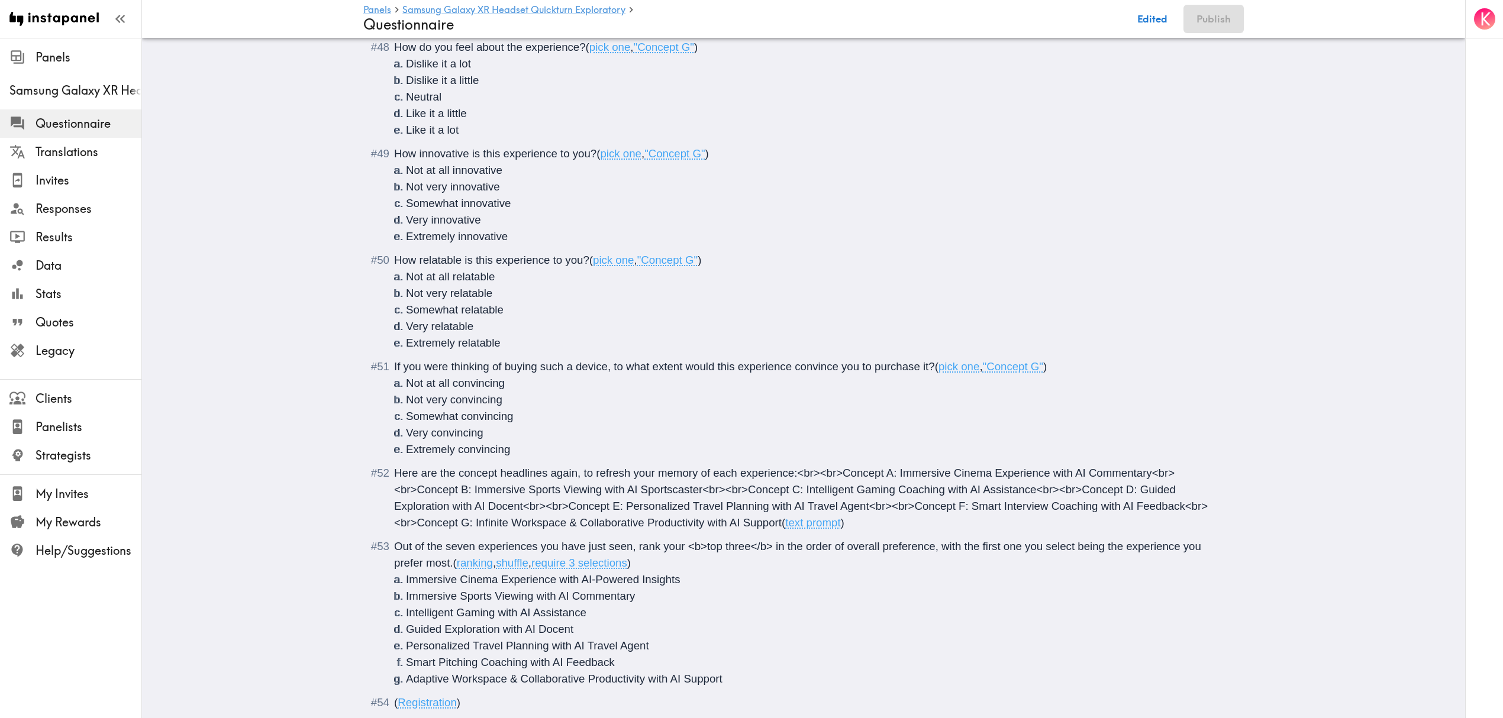
scroll to position [4690, 0]
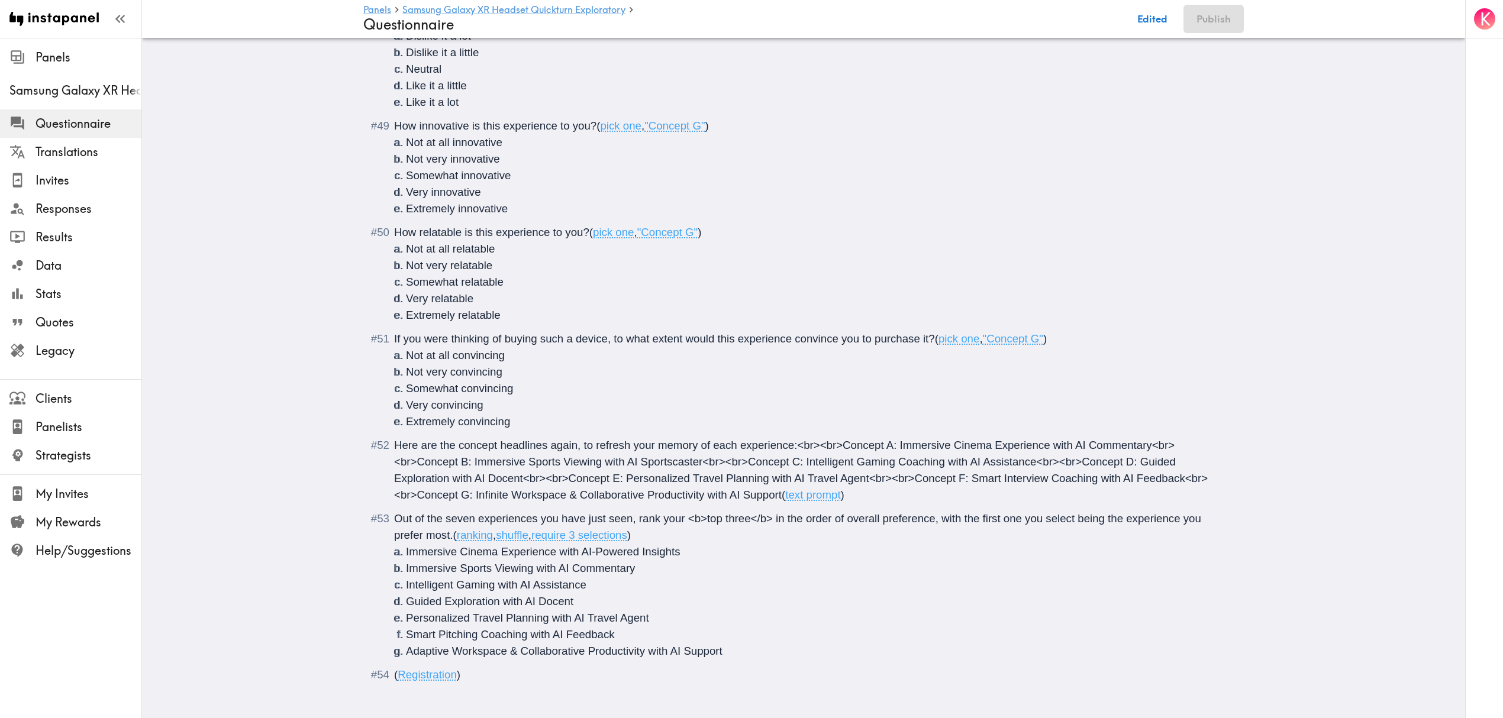
click at [765, 643] on li "Adaptive Workspace & Collaborative Productivity with AI Support" at bounding box center [818, 651] width 824 height 17
click at [394, 669] on div "Questionnaire" at bounding box center [394, 675] width 0 height 12
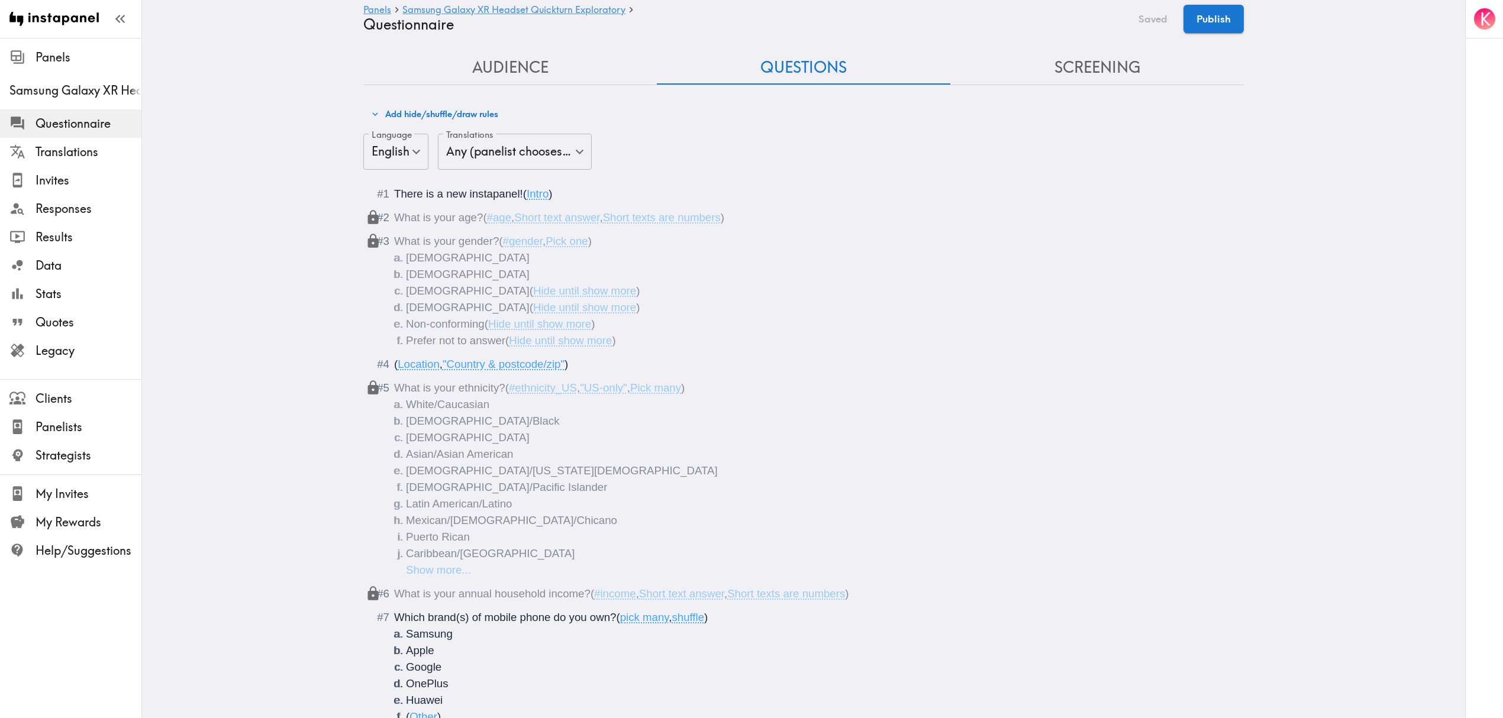
scroll to position [0, 0]
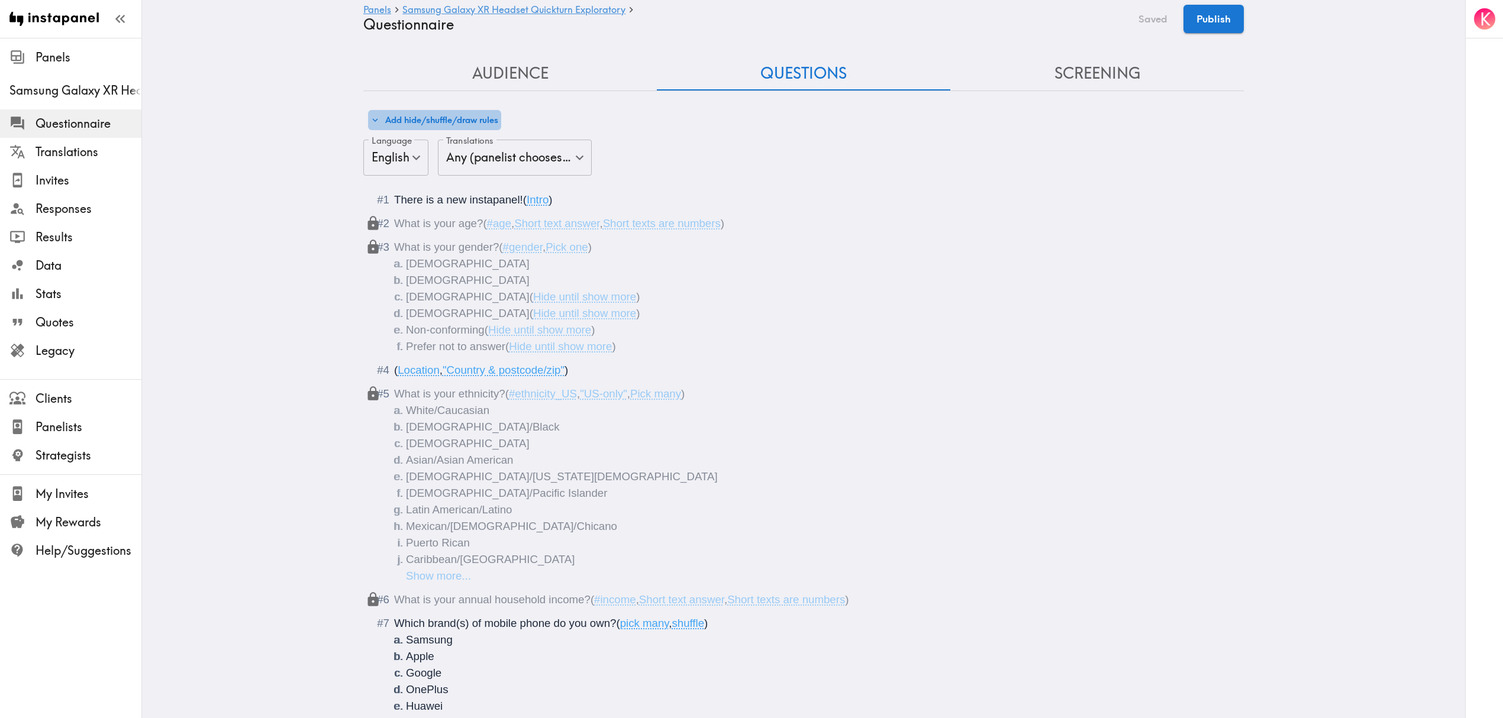
click at [424, 121] on button "Add hide/shuffle/draw rules" at bounding box center [434, 120] width 133 height 20
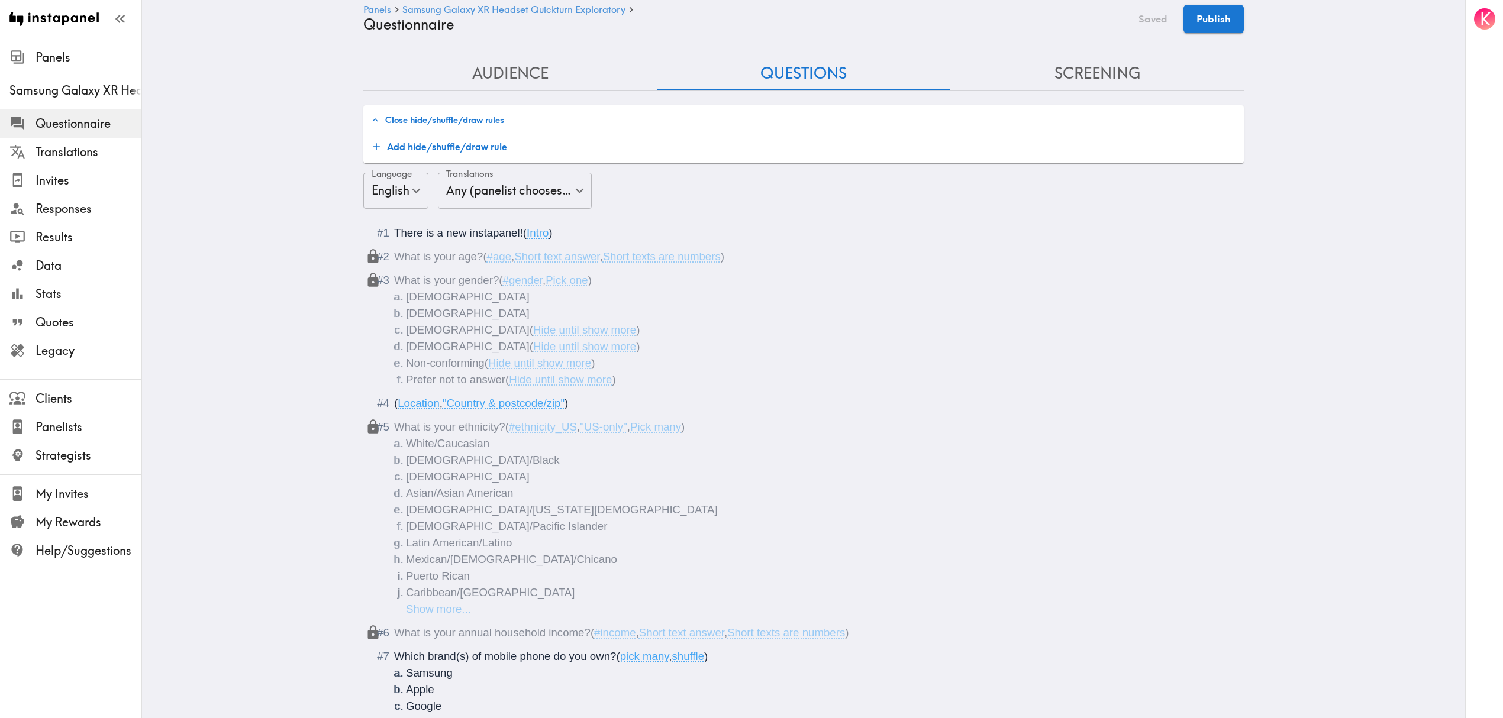
click at [469, 136] on button "Add hide/shuffle/draw rule" at bounding box center [440, 147] width 144 height 24
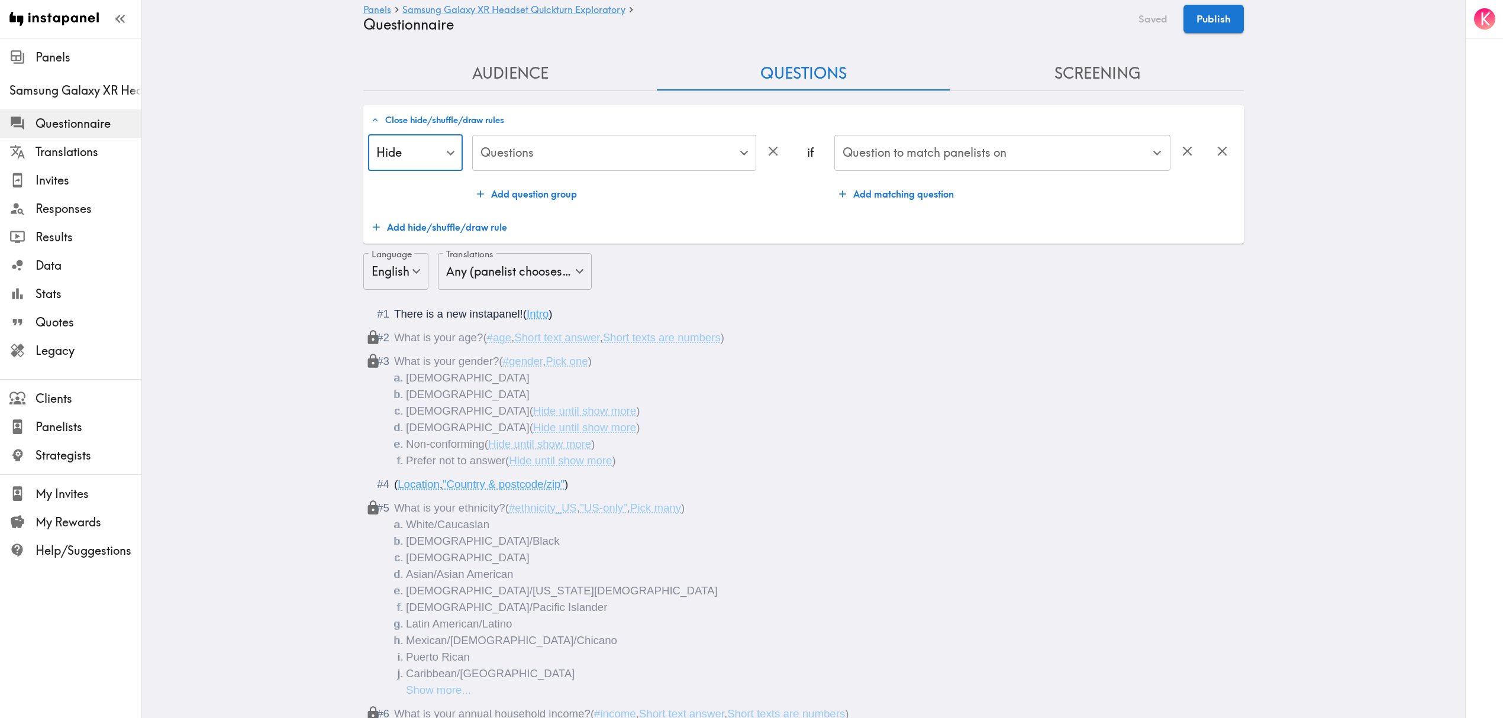
click at [549, 131] on div "Close hide/shuffle/draw rules Hide Hide ​ Questions ​ Questions Add question gr…" at bounding box center [803, 174] width 881 height 139
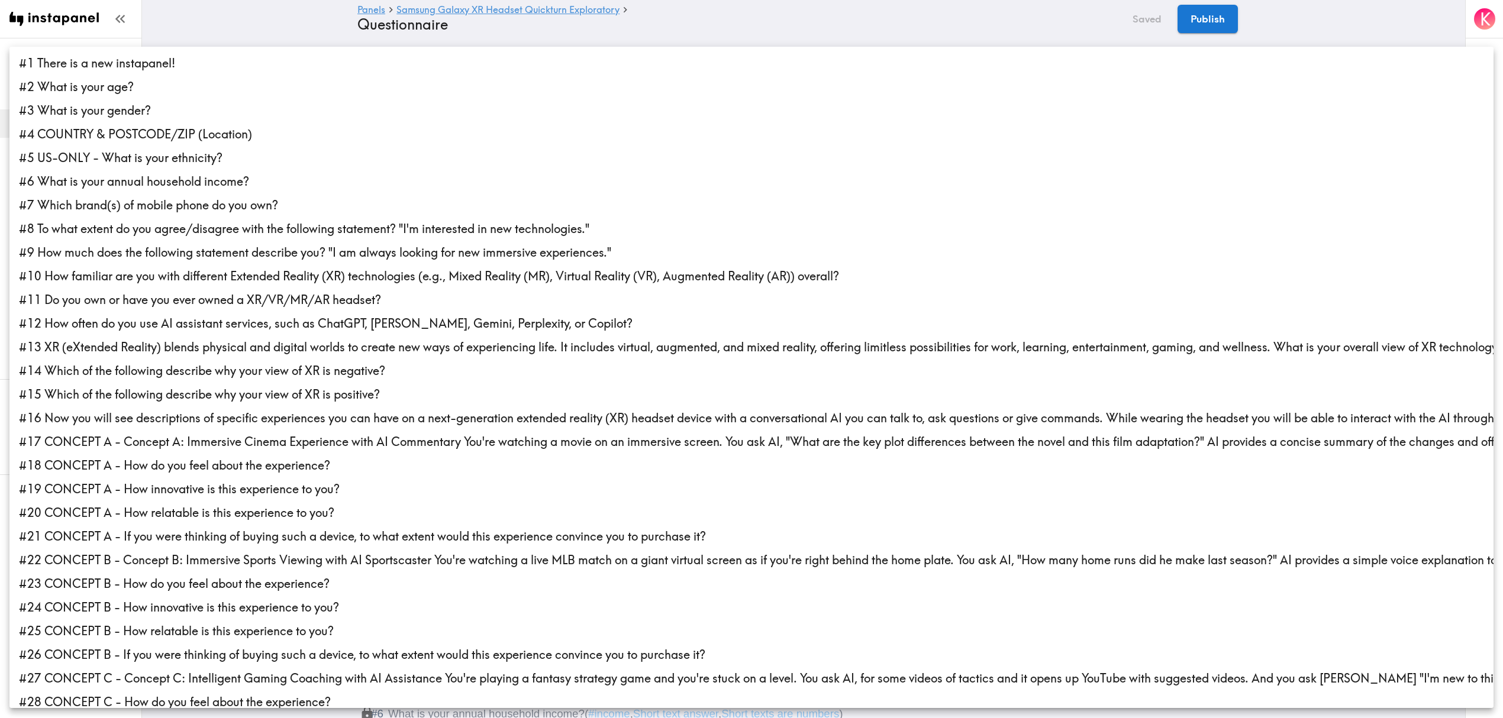
click at [237, 370] on li "#14 Which of the following describe why your view of XR is negative?" at bounding box center [757, 371] width 1496 height 24
type input "4700294e-73d4-4332-812e-c7e0471d56f5"
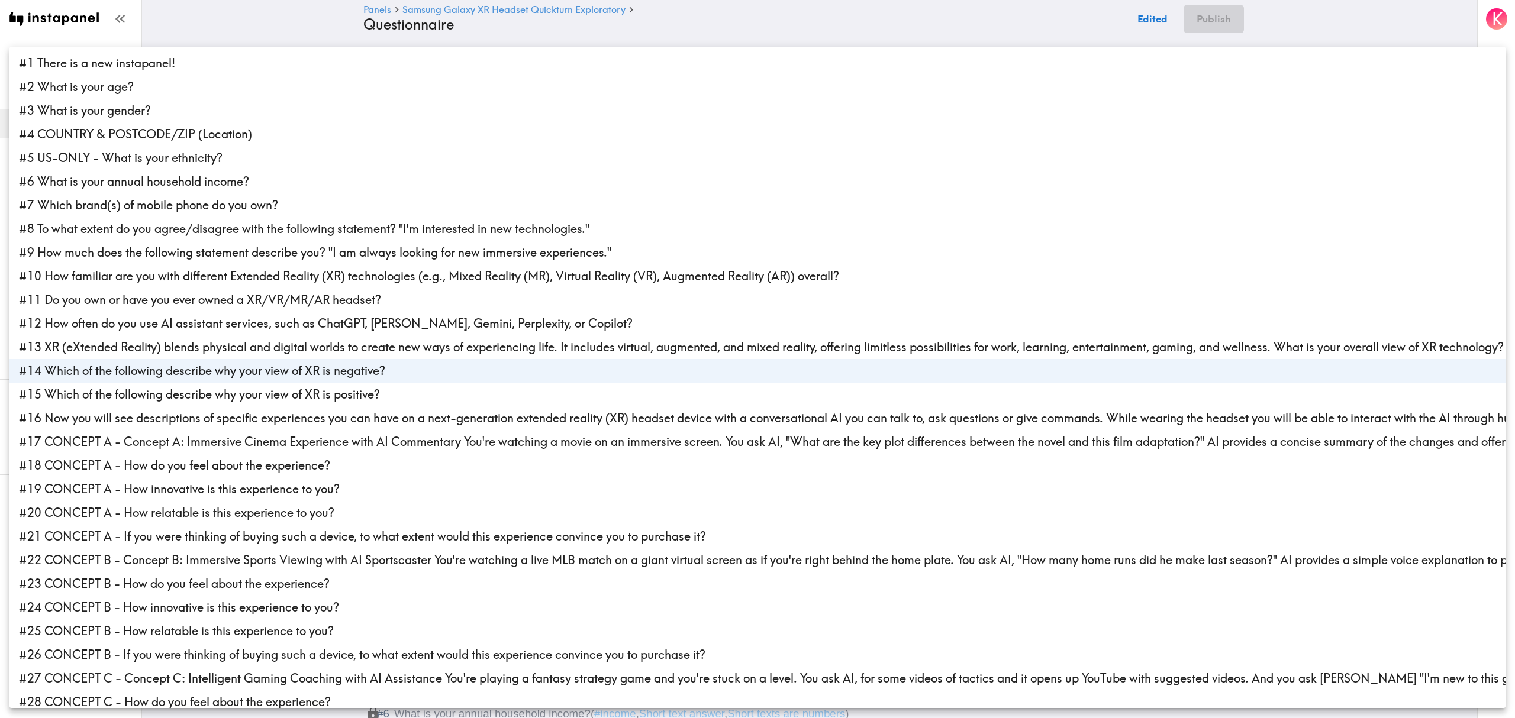
click at [785, 24] on div at bounding box center [757, 359] width 1515 height 718
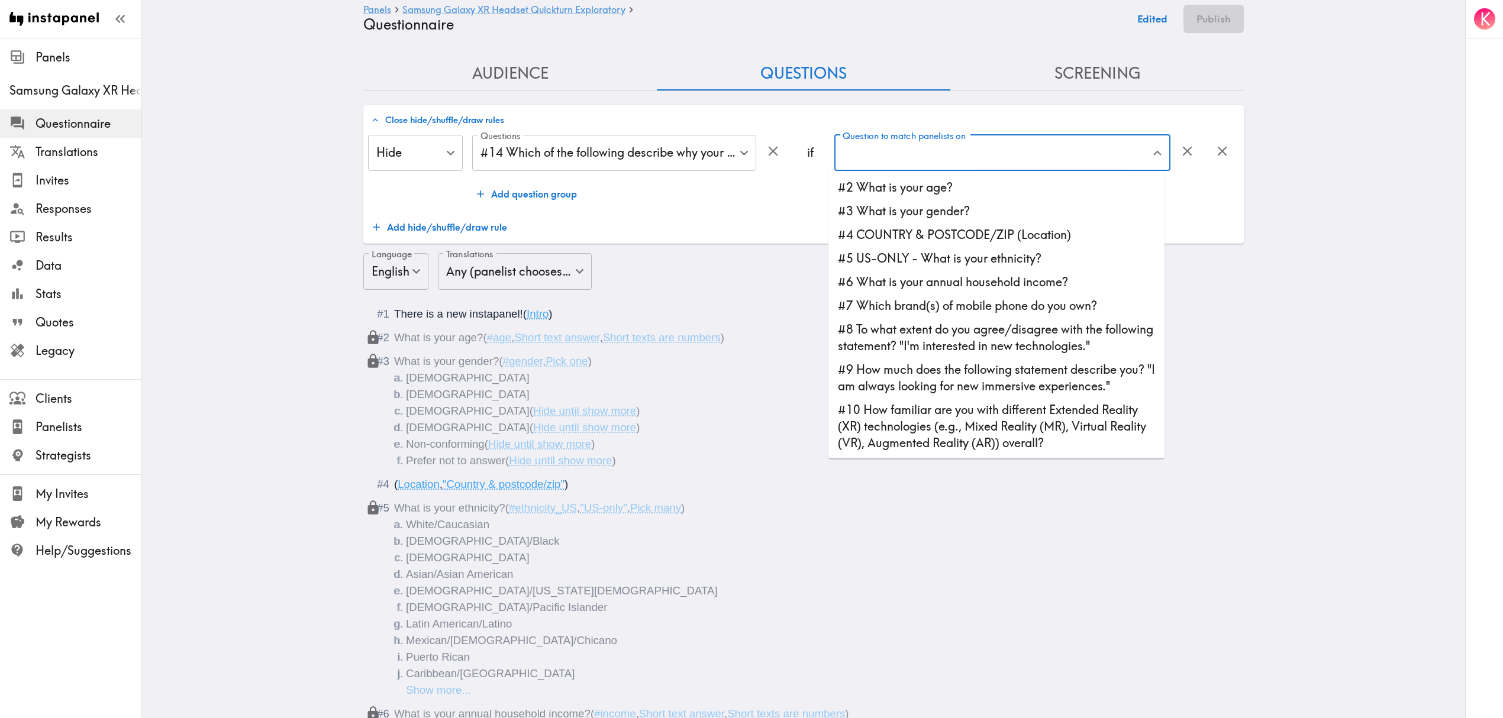
click at [877, 152] on div "Question to match panelists on Question to match panelists on" at bounding box center [1002, 154] width 336 height 38
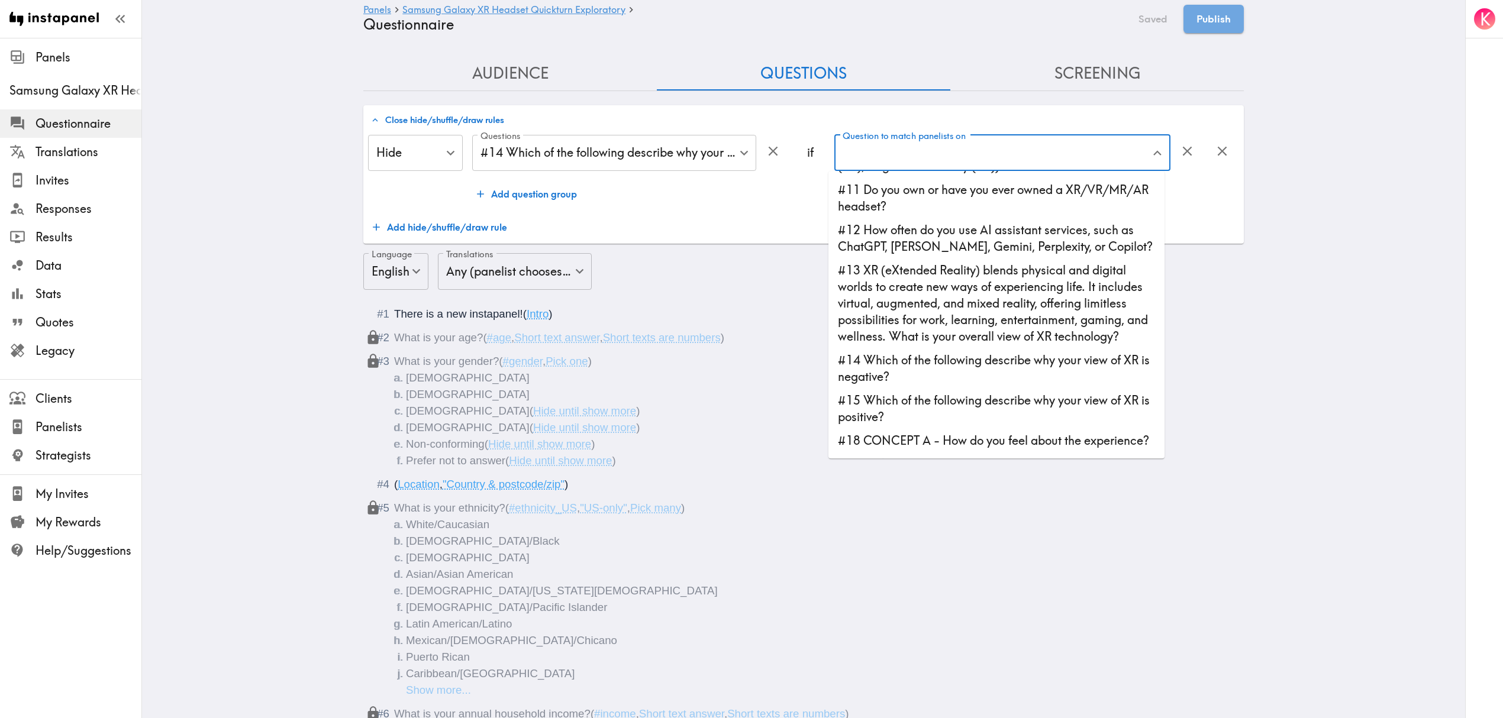
scroll to position [315, 0]
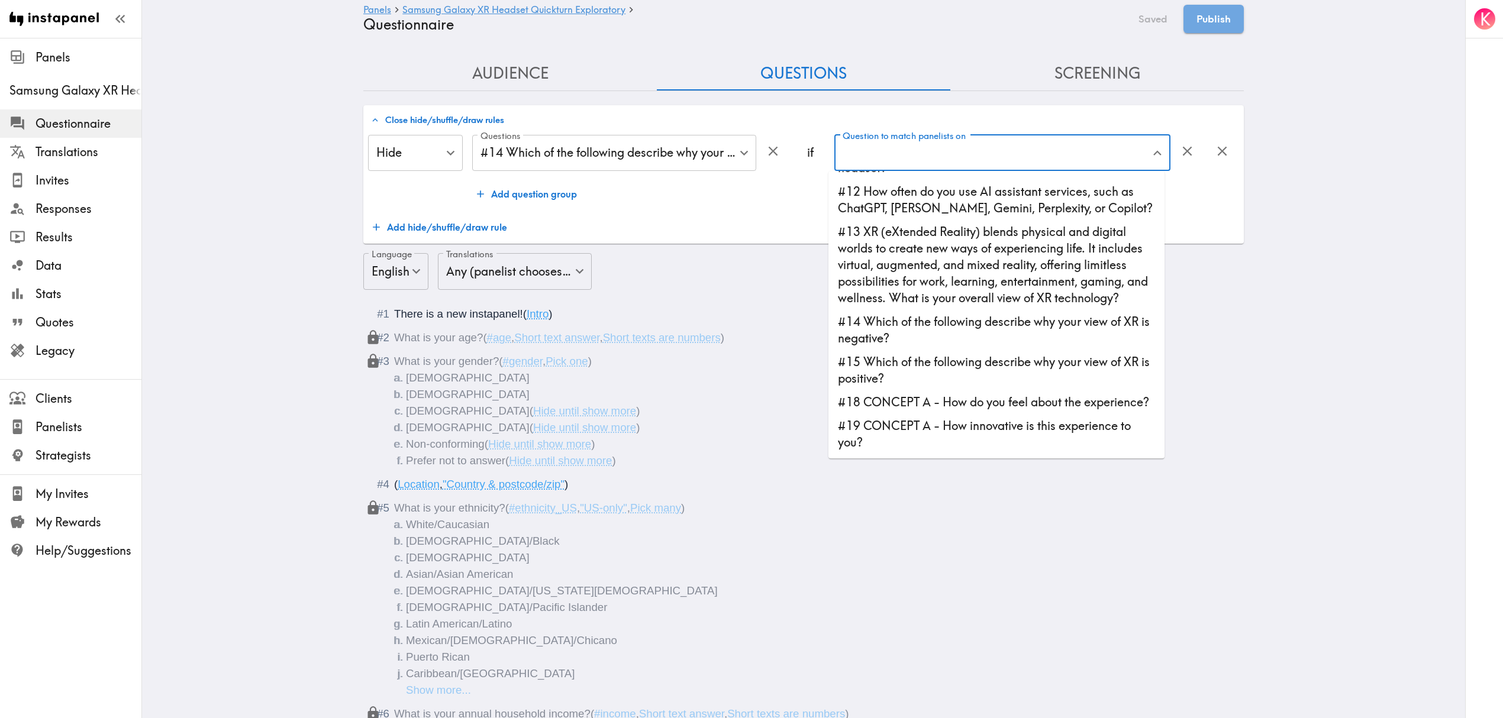
click at [1020, 310] on li "#13 XR (eXtended Reality) blends physical and digital worlds to create new ways…" at bounding box center [997, 265] width 336 height 90
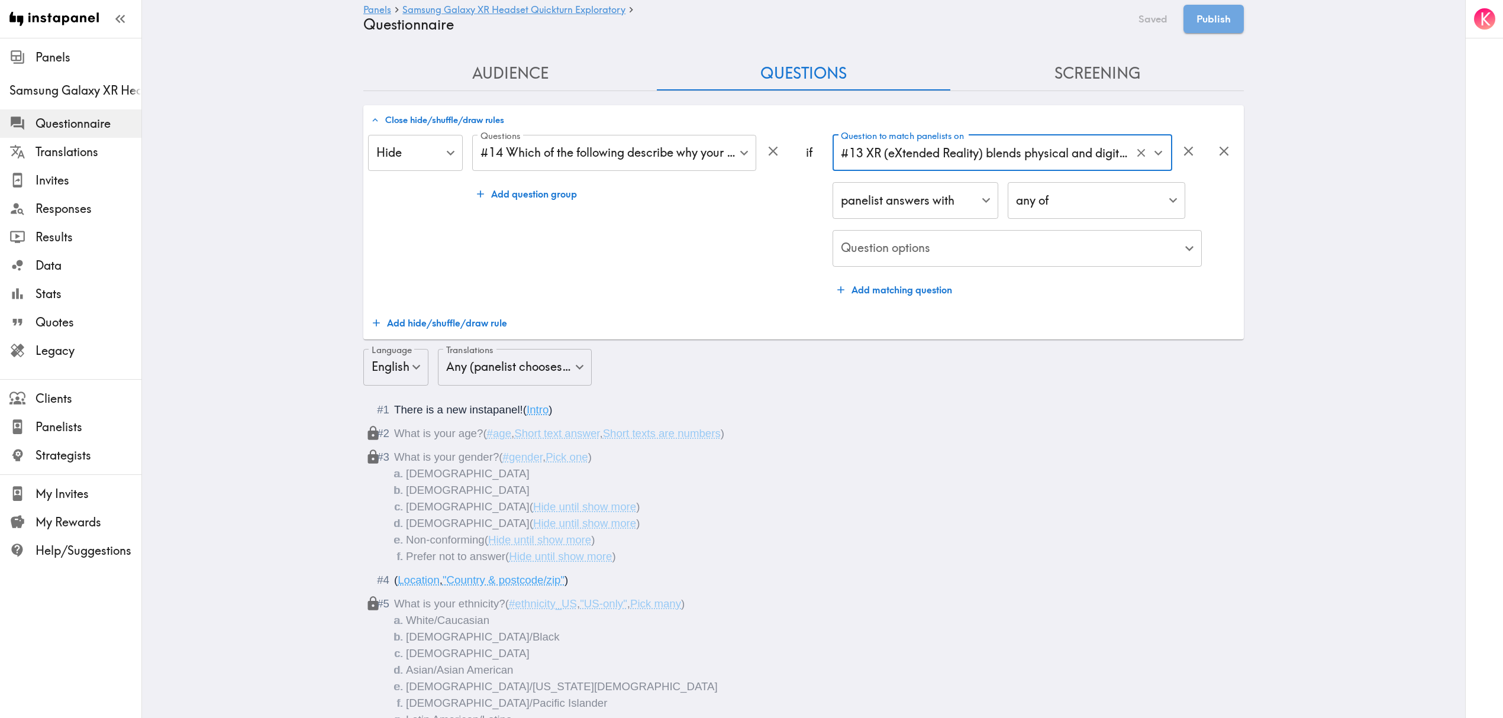
type input "#13 XR (eXtended Reality) blends physical and digital worlds to create new ways…"
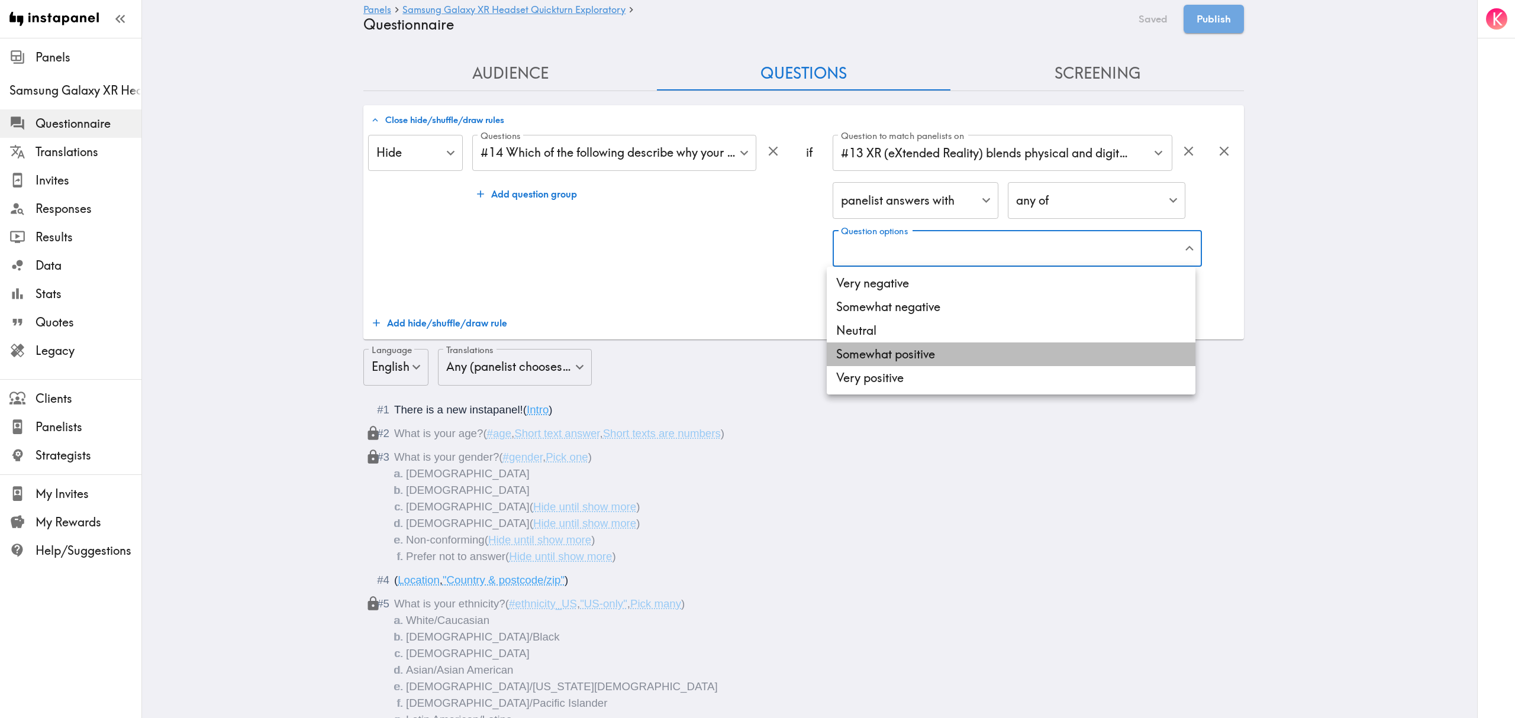
click at [933, 349] on li "Somewhat positive" at bounding box center [1011, 355] width 369 height 24
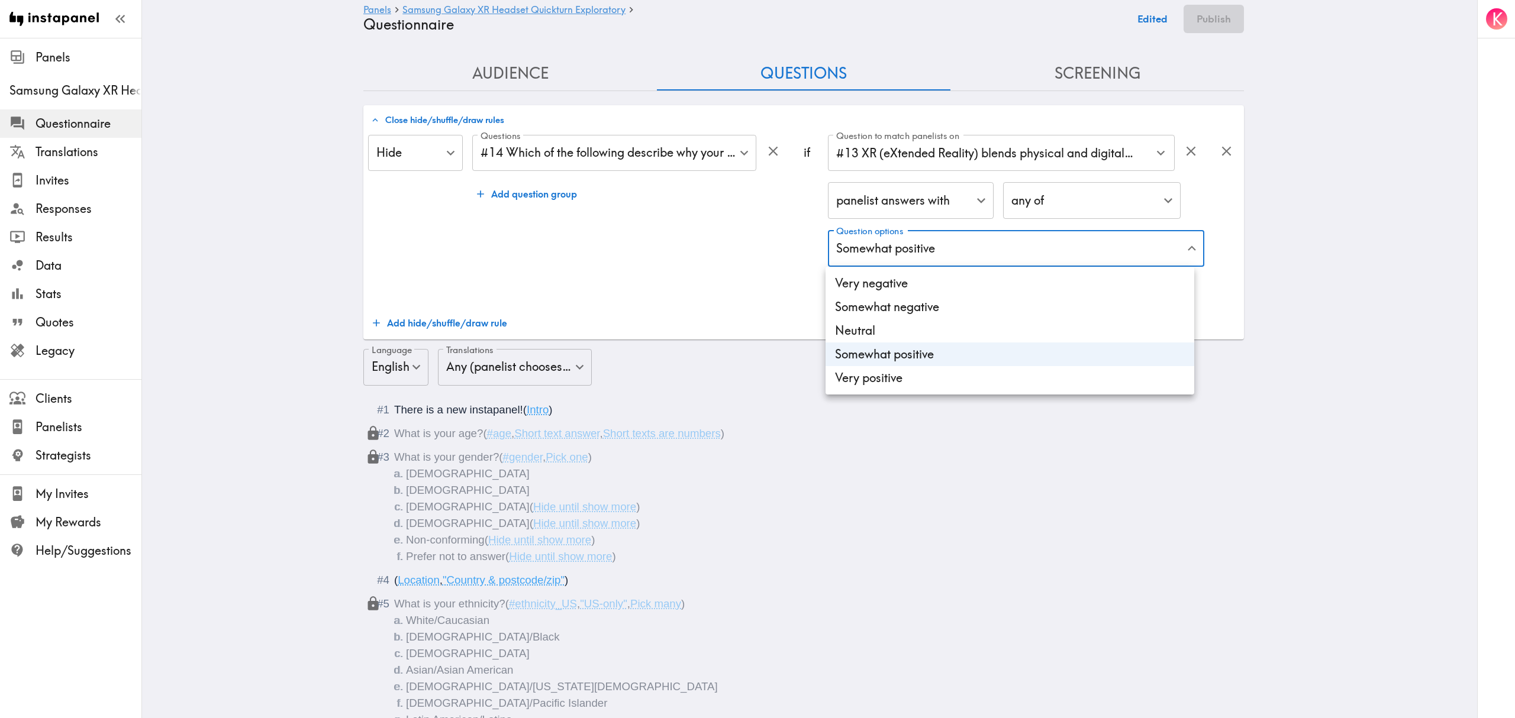
click at [933, 375] on li "Very positive" at bounding box center [1010, 378] width 369 height 24
type input "f794dd4d-5103-476b-9595-9cb7e948c96e,3c494f83-f79b-4644-8277-83b601351abb"
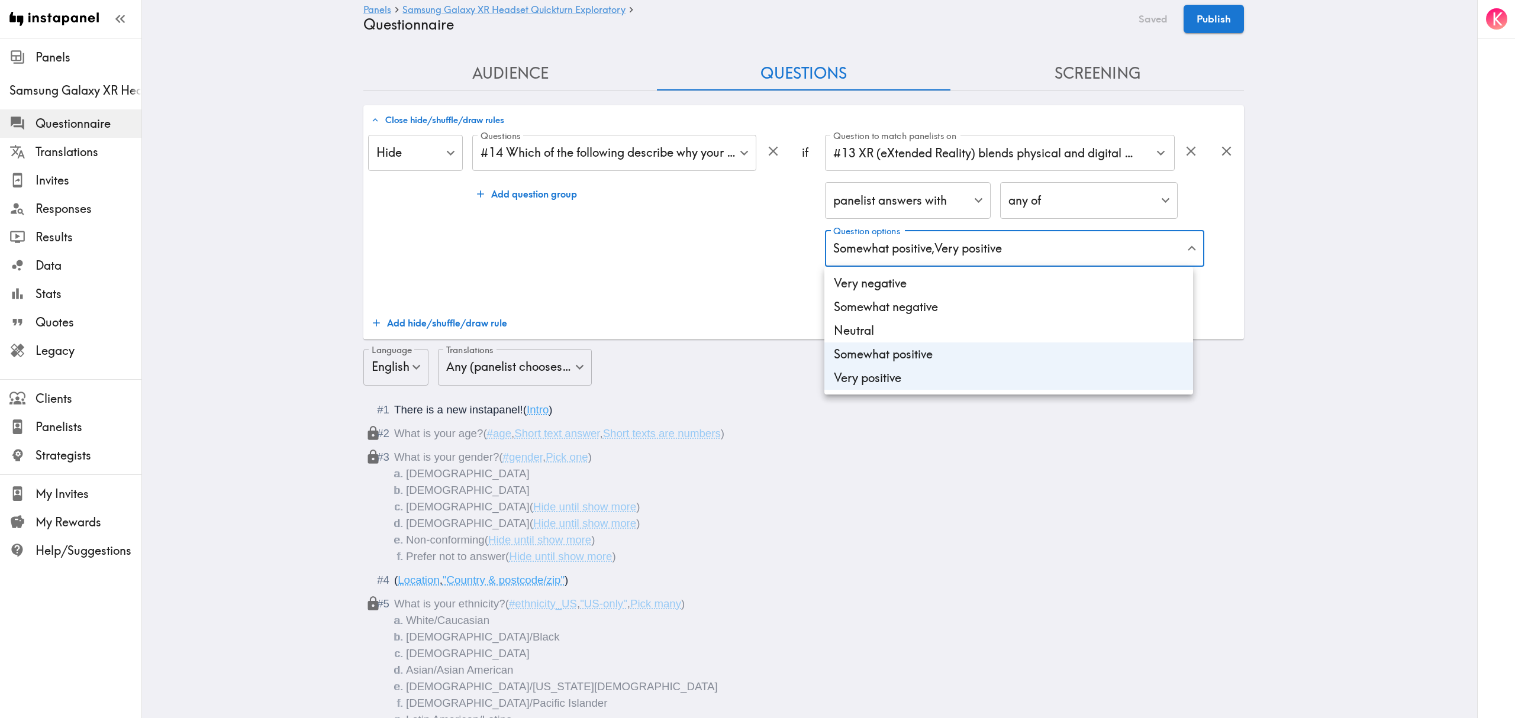
click at [727, 273] on div at bounding box center [757, 359] width 1515 height 718
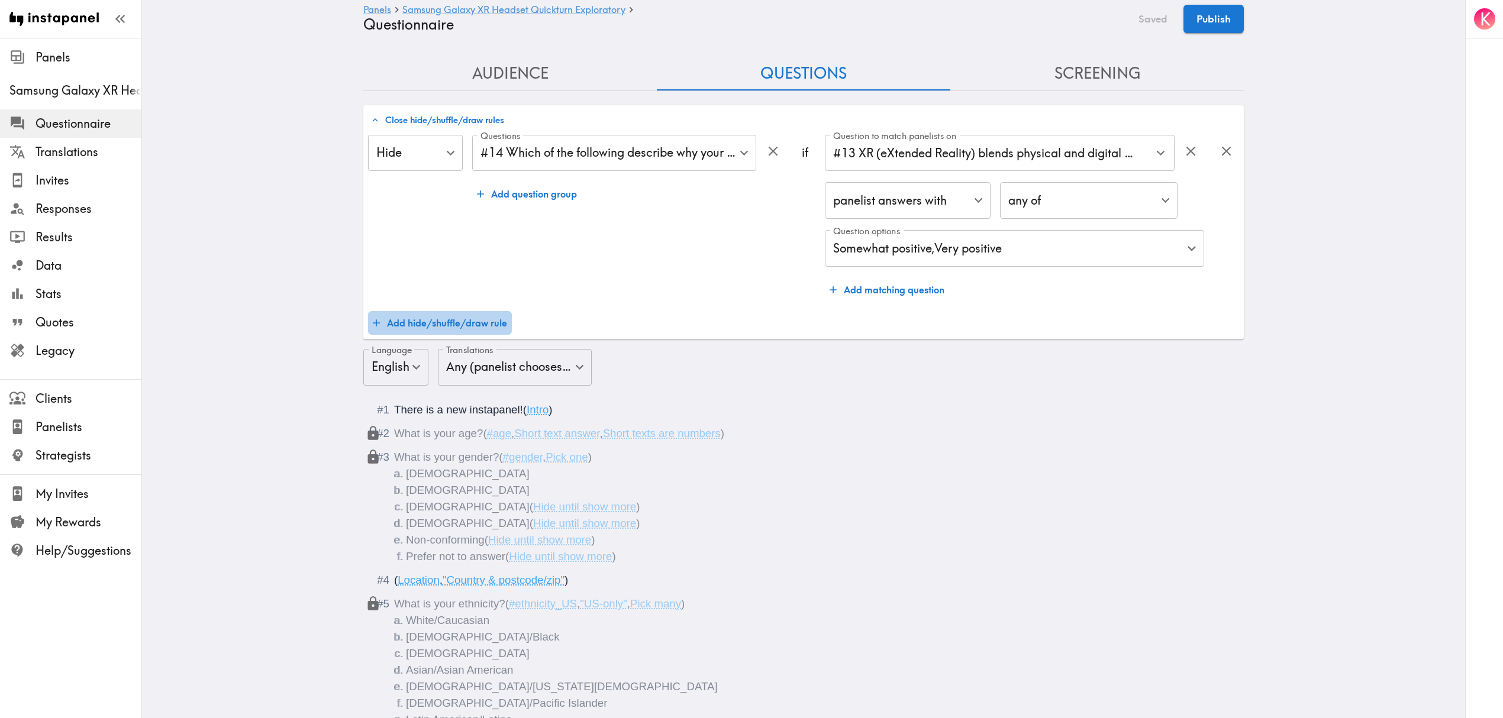
click at [446, 321] on button "Add hide/shuffle/draw rule" at bounding box center [440, 323] width 144 height 24
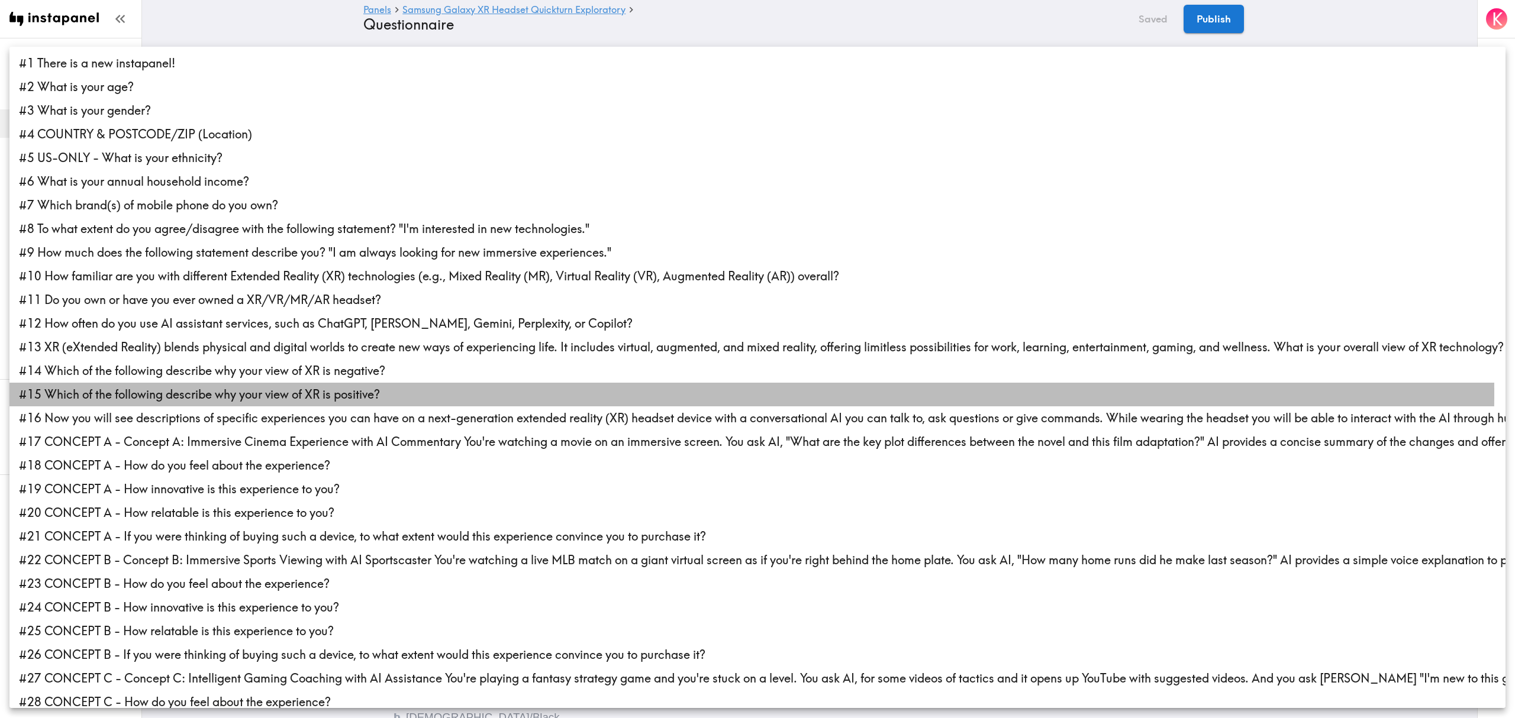
click at [315, 394] on li "#15 Which of the following describe why your view of XR is positive?" at bounding box center [757, 395] width 1496 height 24
type input "17d58c49-f09e-43f1-b2fd-a589d019516b"
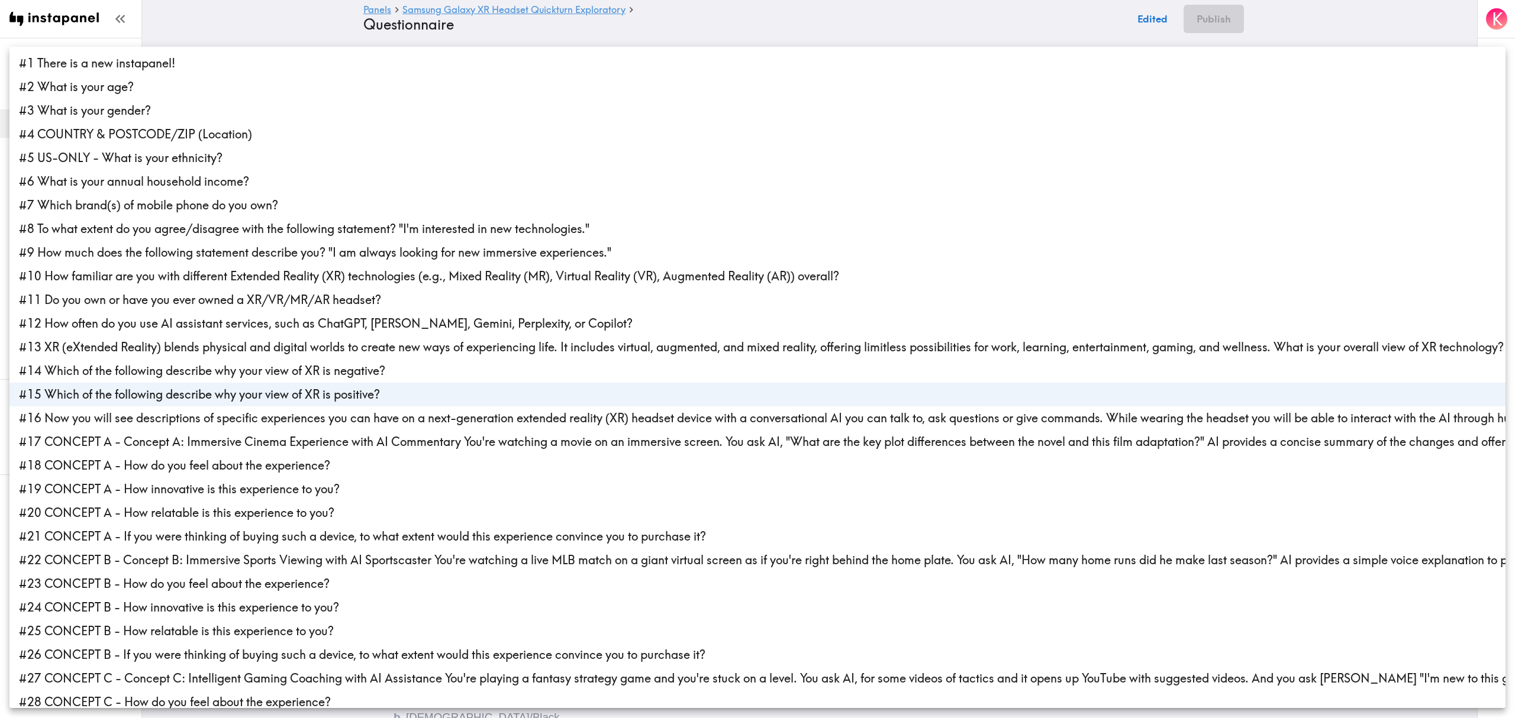
click at [749, 24] on div at bounding box center [757, 359] width 1515 height 718
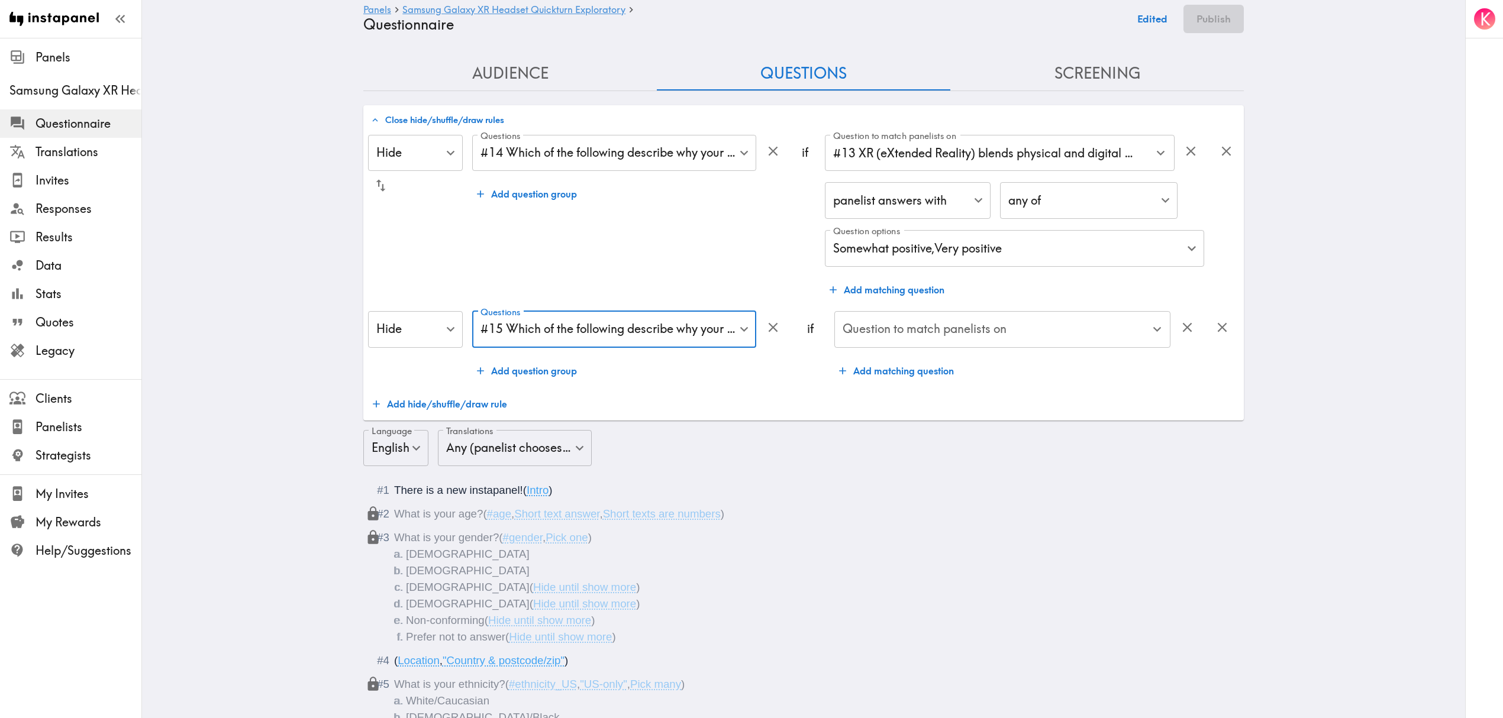
click at [1051, 339] on input "Question to match panelists on" at bounding box center [994, 330] width 308 height 26
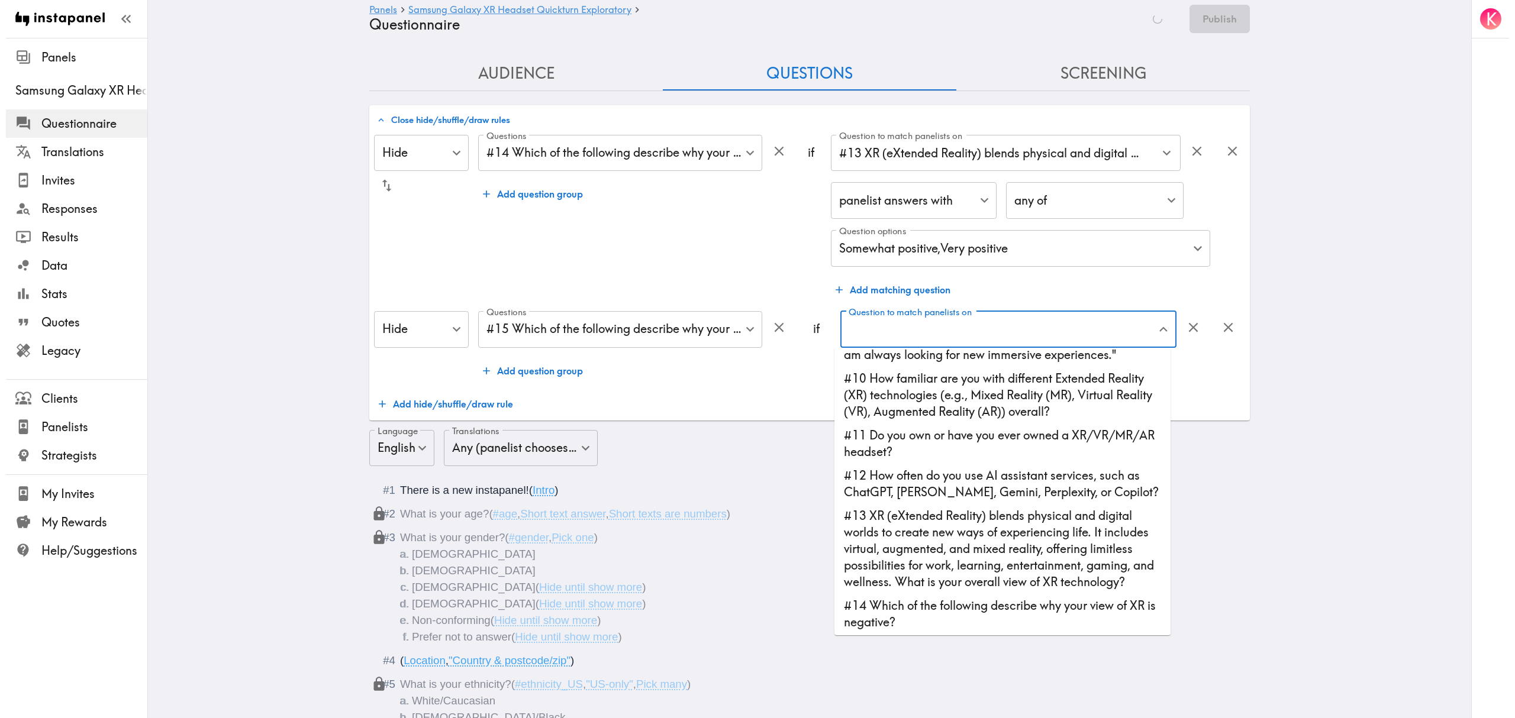
scroll to position [237, 0]
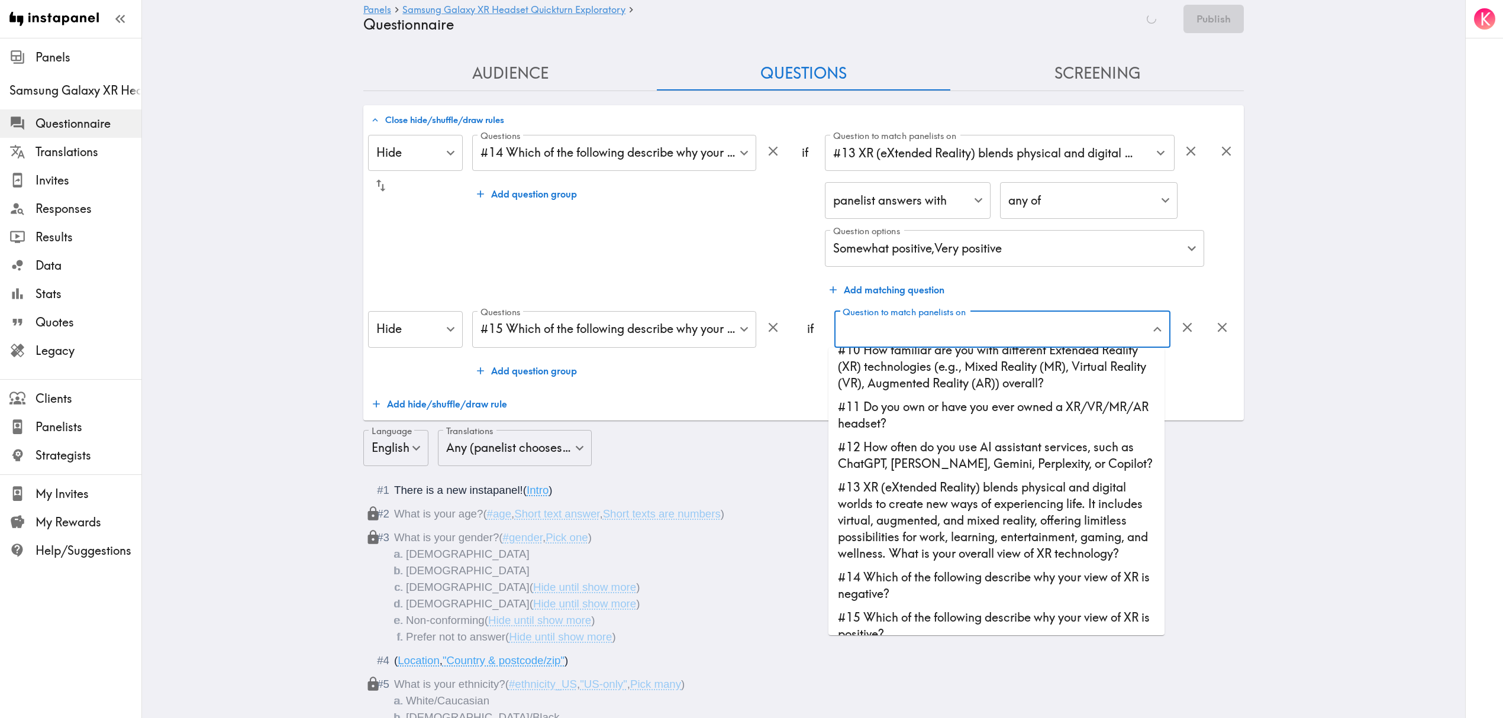
click at [997, 550] on li "#13 XR (eXtended Reality) blends physical and digital worlds to create new ways…" at bounding box center [997, 521] width 336 height 90
type input "#13 XR (eXtended Reality) blends physical and digital worlds to create new ways…"
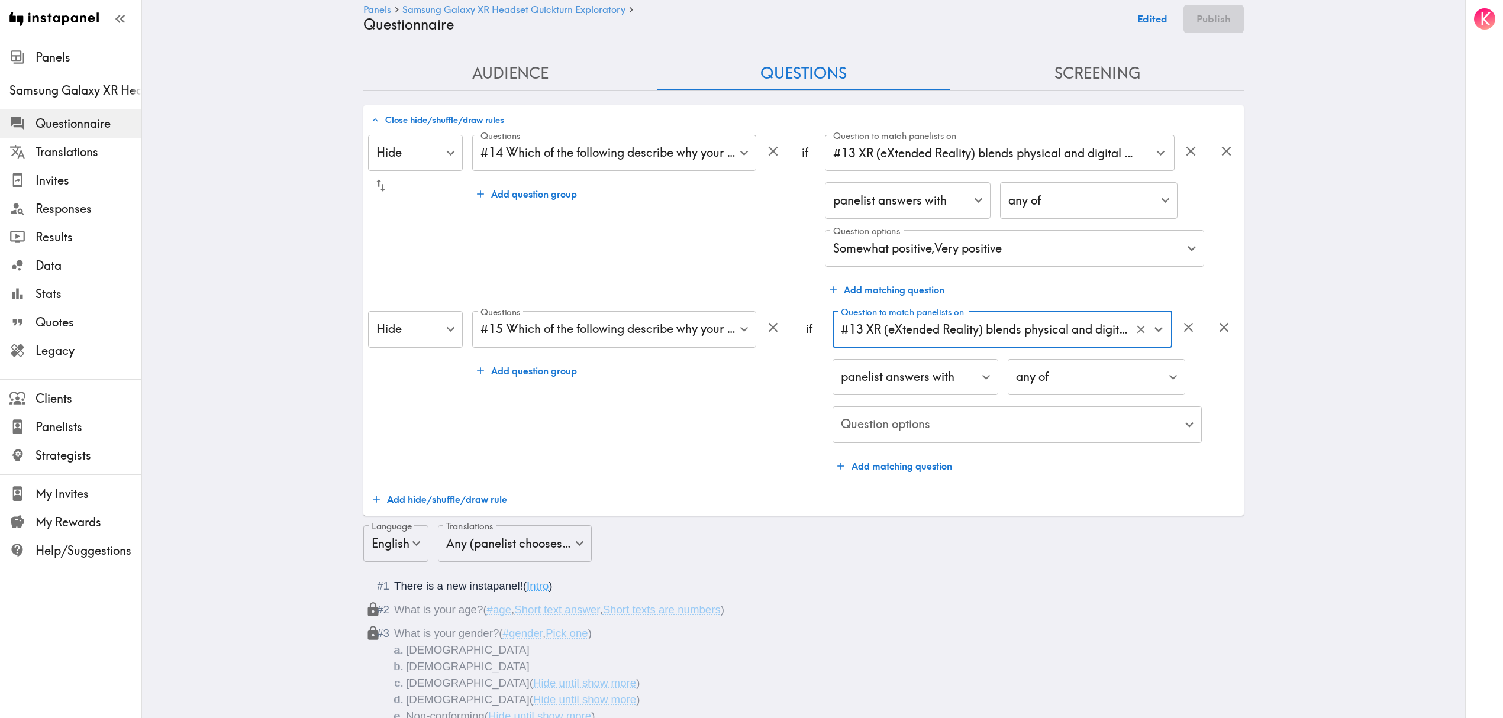
click at [1037, 405] on div "panelist answers with false ​ any of any ​ Question options ​ Question options" at bounding box center [1017, 402] width 369 height 86
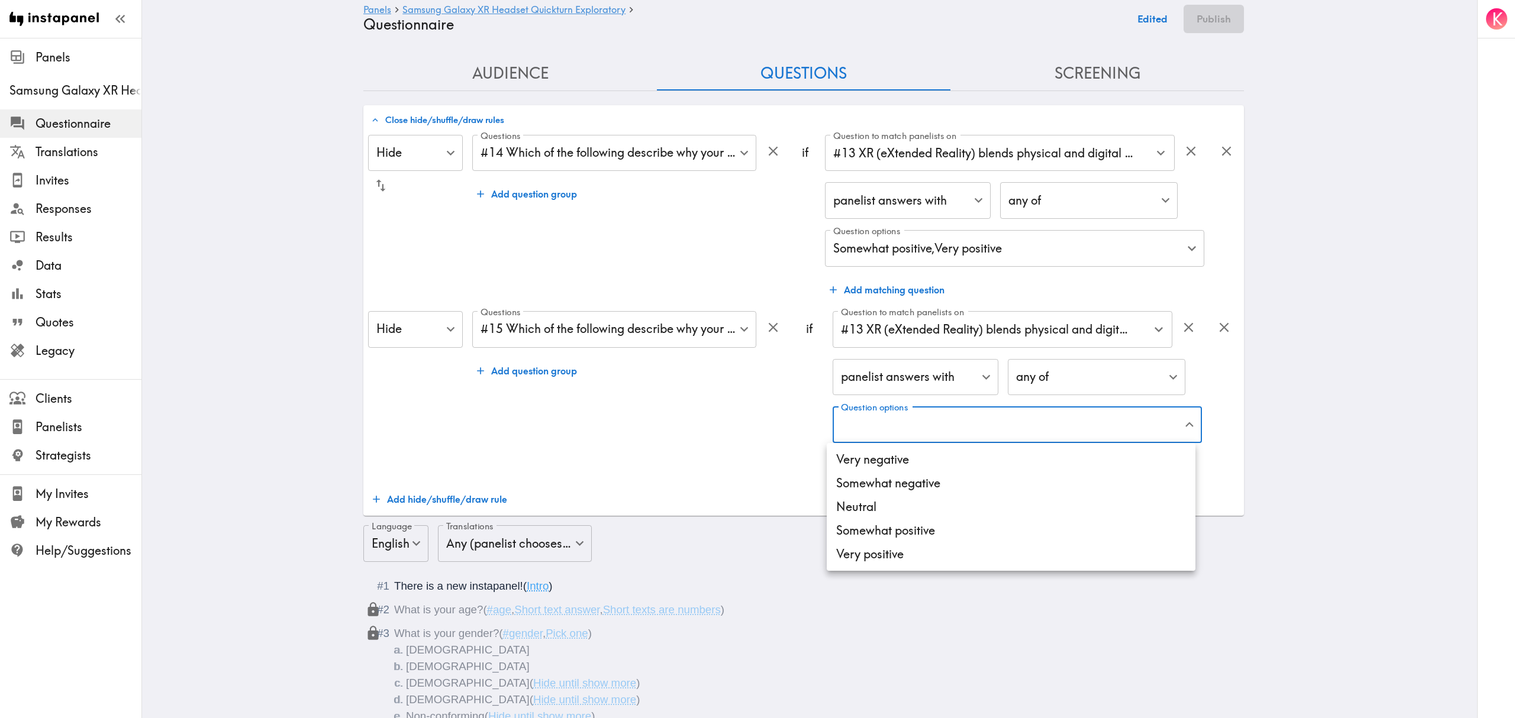
click at [933, 457] on li "Very negative" at bounding box center [1011, 460] width 369 height 24
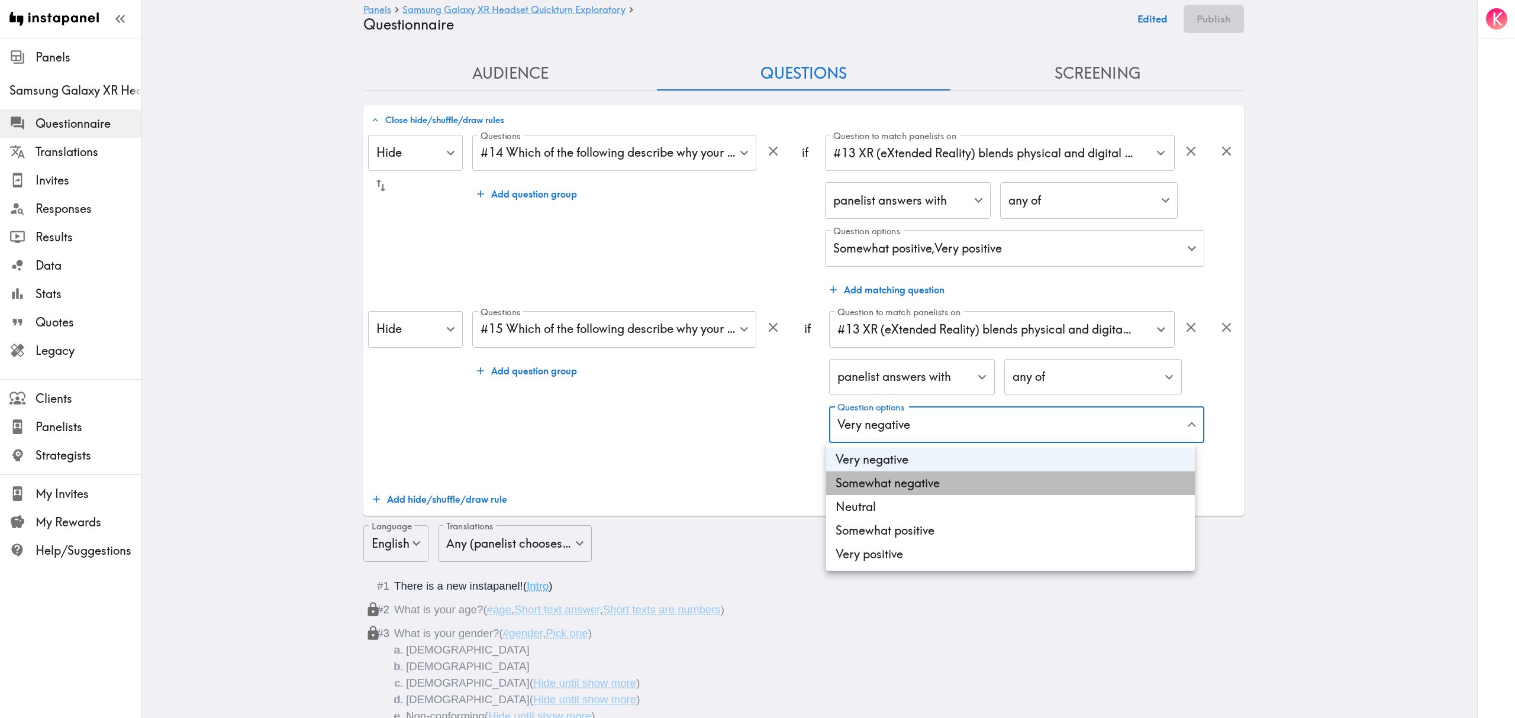
click at [936, 485] on li "Somewhat negative" at bounding box center [1010, 484] width 369 height 24
type input "74598a72-6d4f-4363-90b8-ba5aa0a7e90d,61638229-79a5-432c-ac03-75a739b9ac3a"
click at [604, 432] on div at bounding box center [757, 359] width 1515 height 718
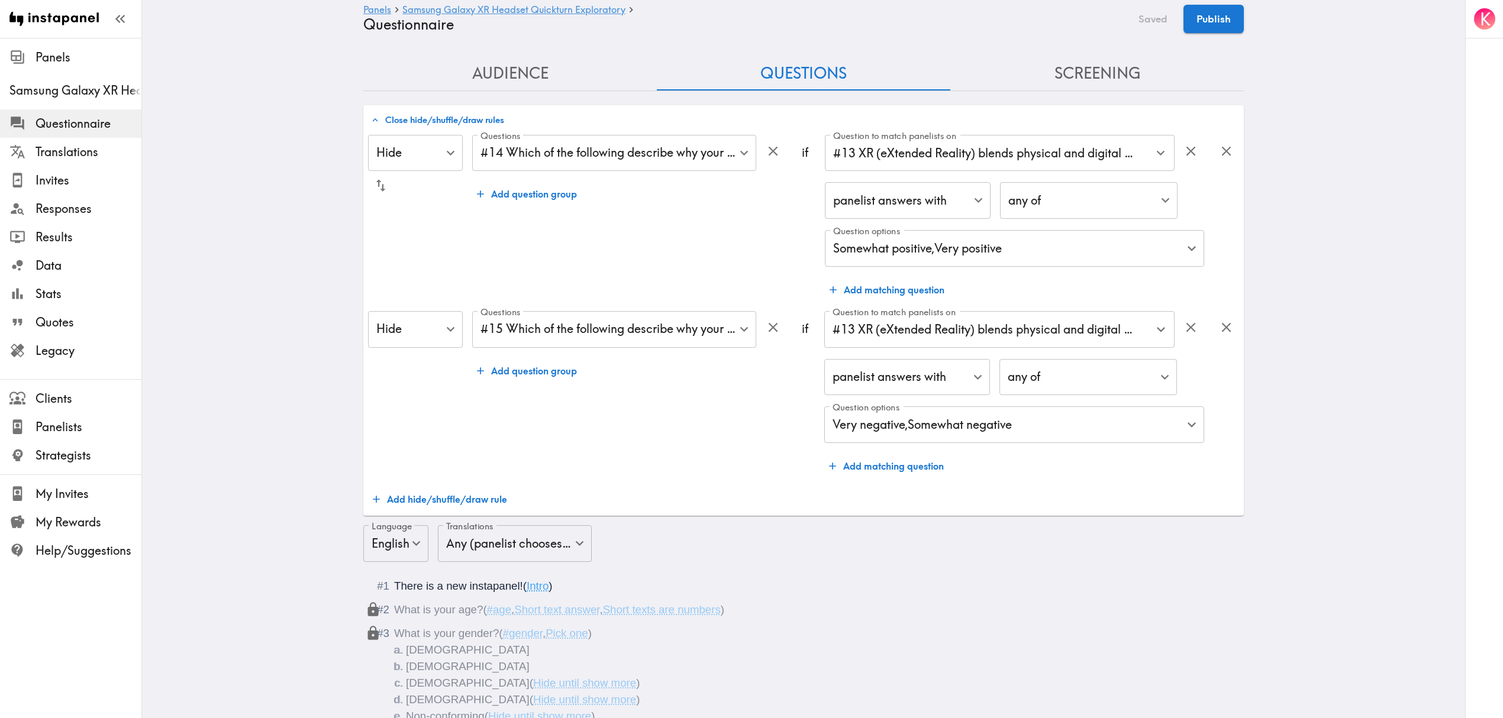
click at [408, 497] on button "Add hide/shuffle/draw rule" at bounding box center [440, 500] width 144 height 24
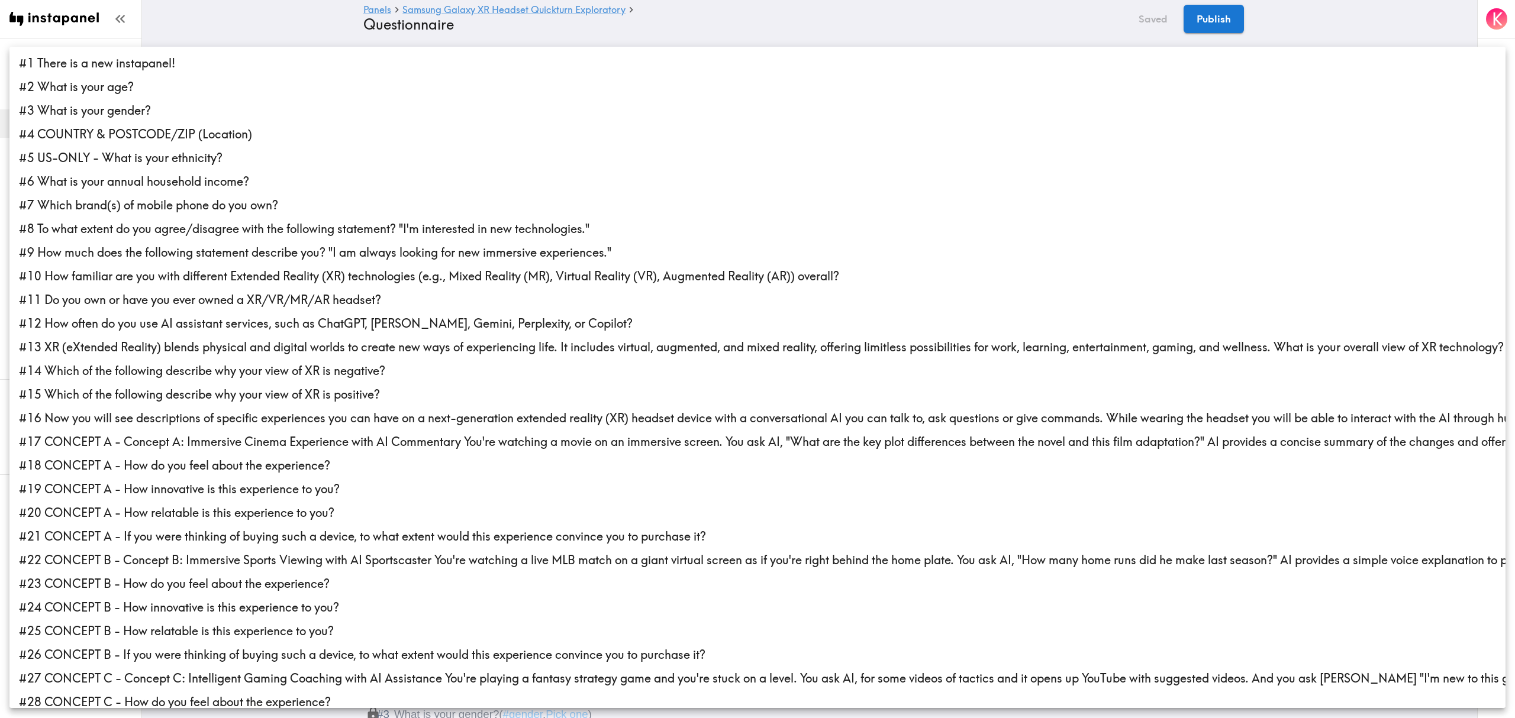
click at [301, 25] on div at bounding box center [757, 359] width 1515 height 718
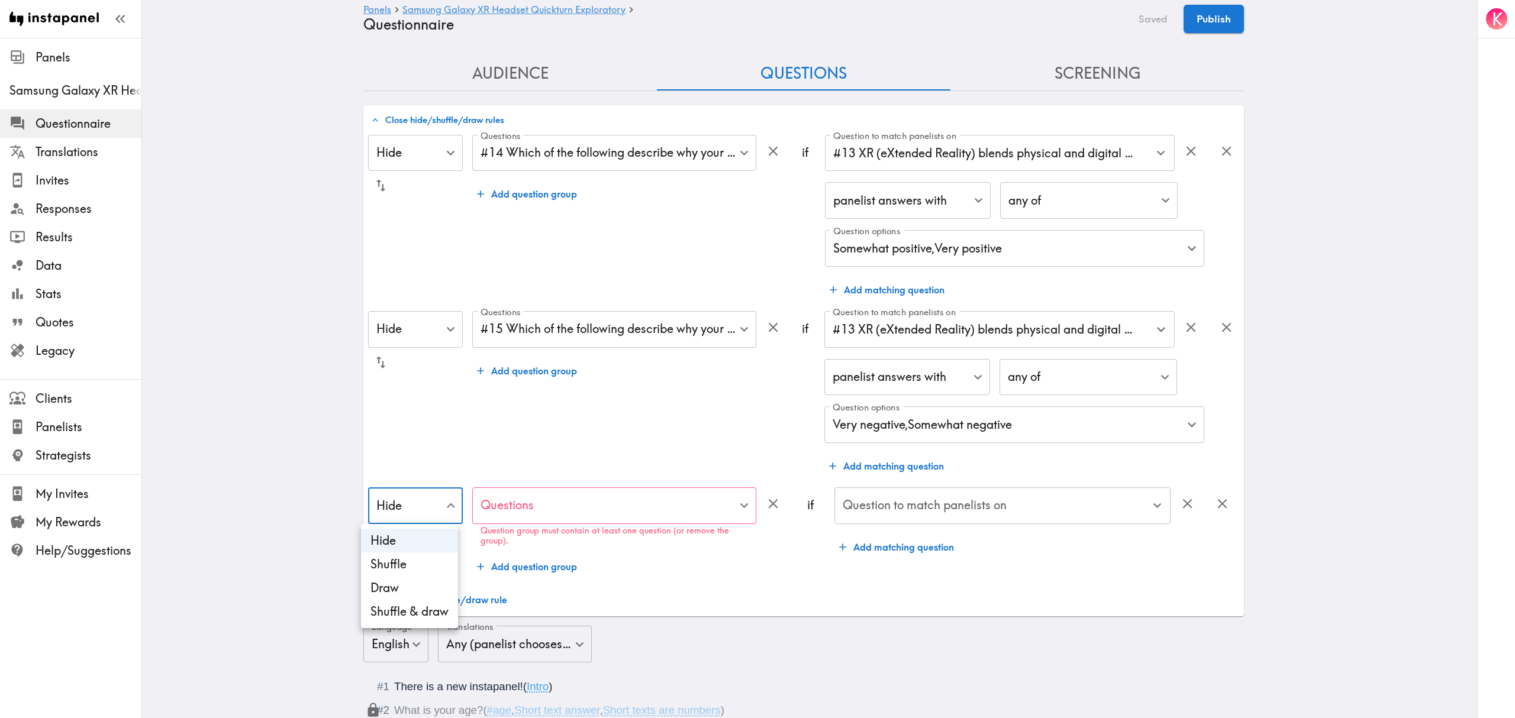
click at [417, 564] on li "Shuffle" at bounding box center [409, 565] width 97 height 24
type input "Shuffle"
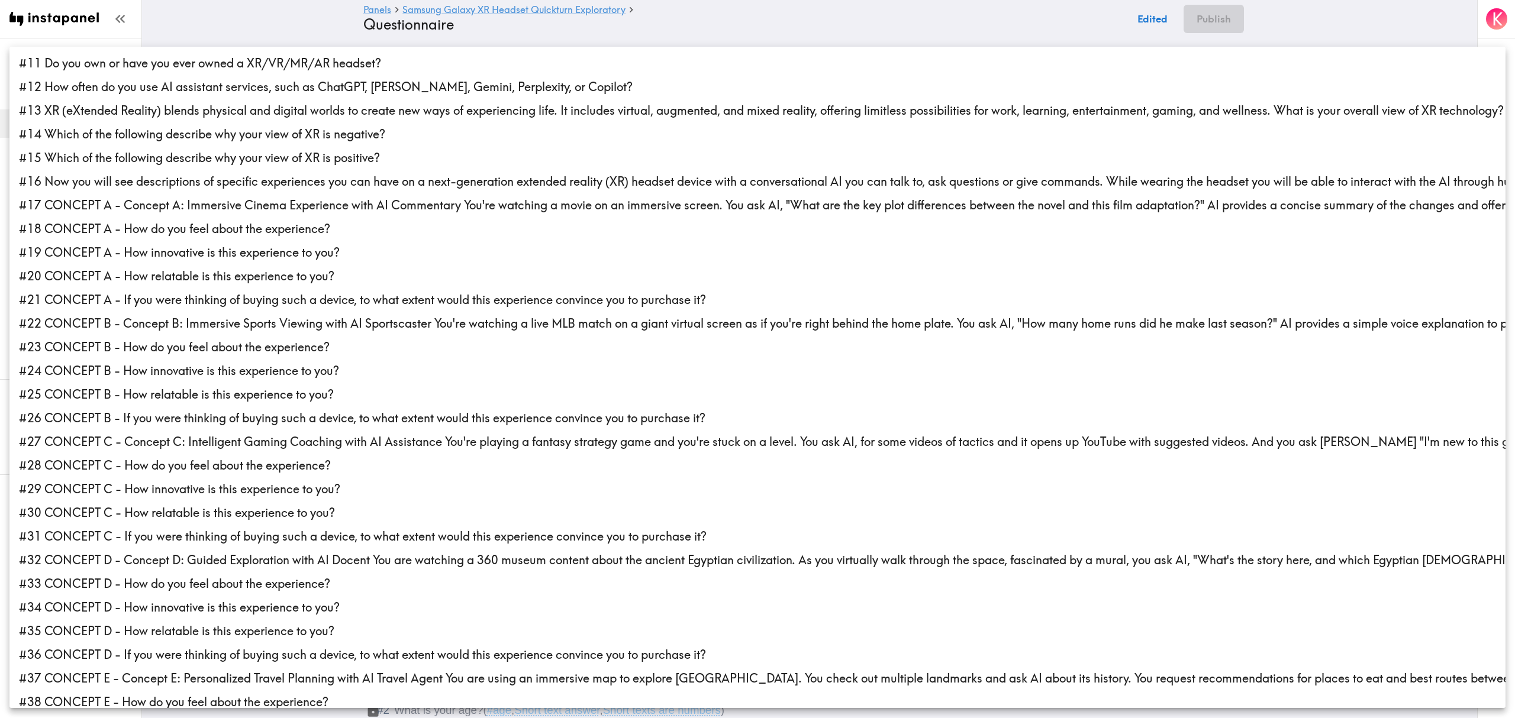
click at [163, 200] on li "#17 CONCEPT A - Concept A: Immersive Cinema Experience with AI Commentary You'r…" at bounding box center [757, 206] width 1496 height 24
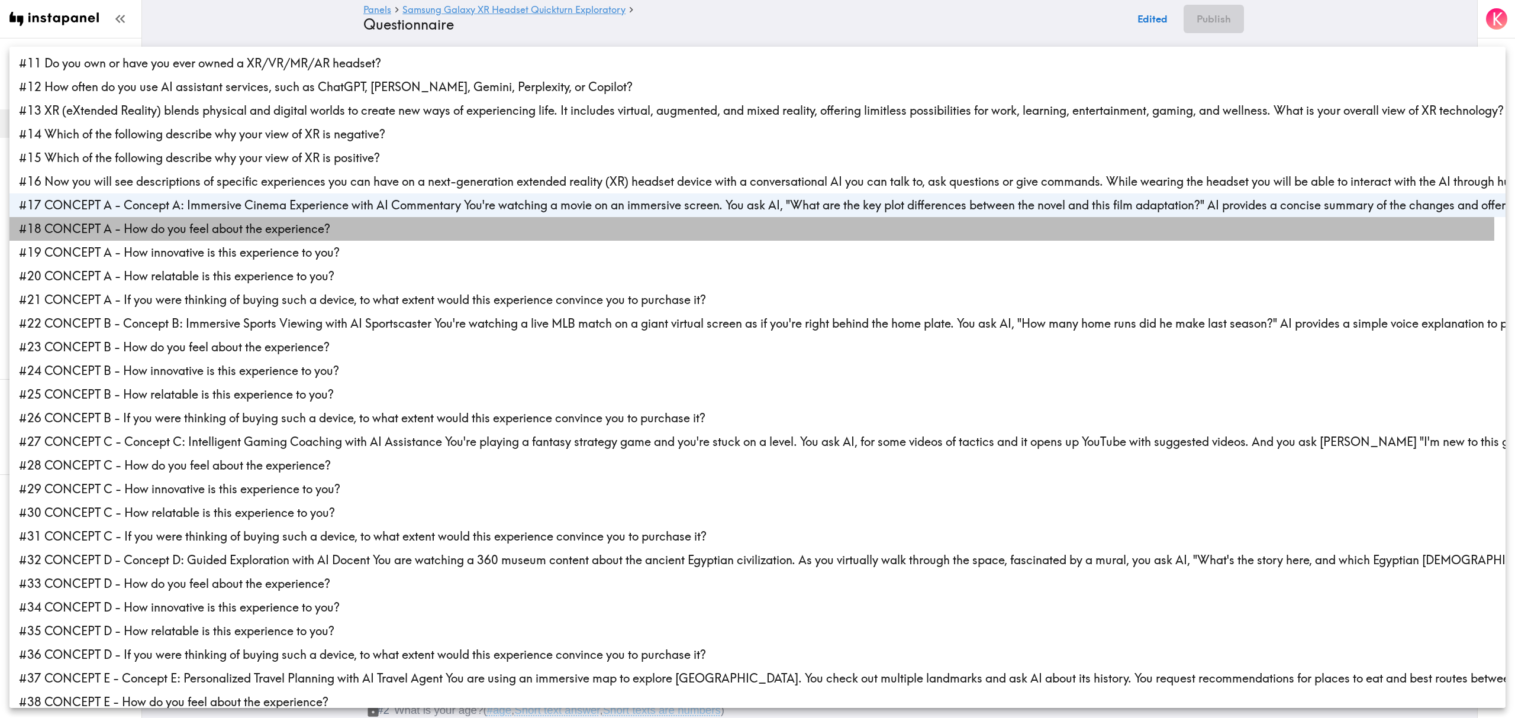
click at [159, 230] on li "#18 CONCEPT A - How do you feel about the experience?" at bounding box center [757, 229] width 1496 height 24
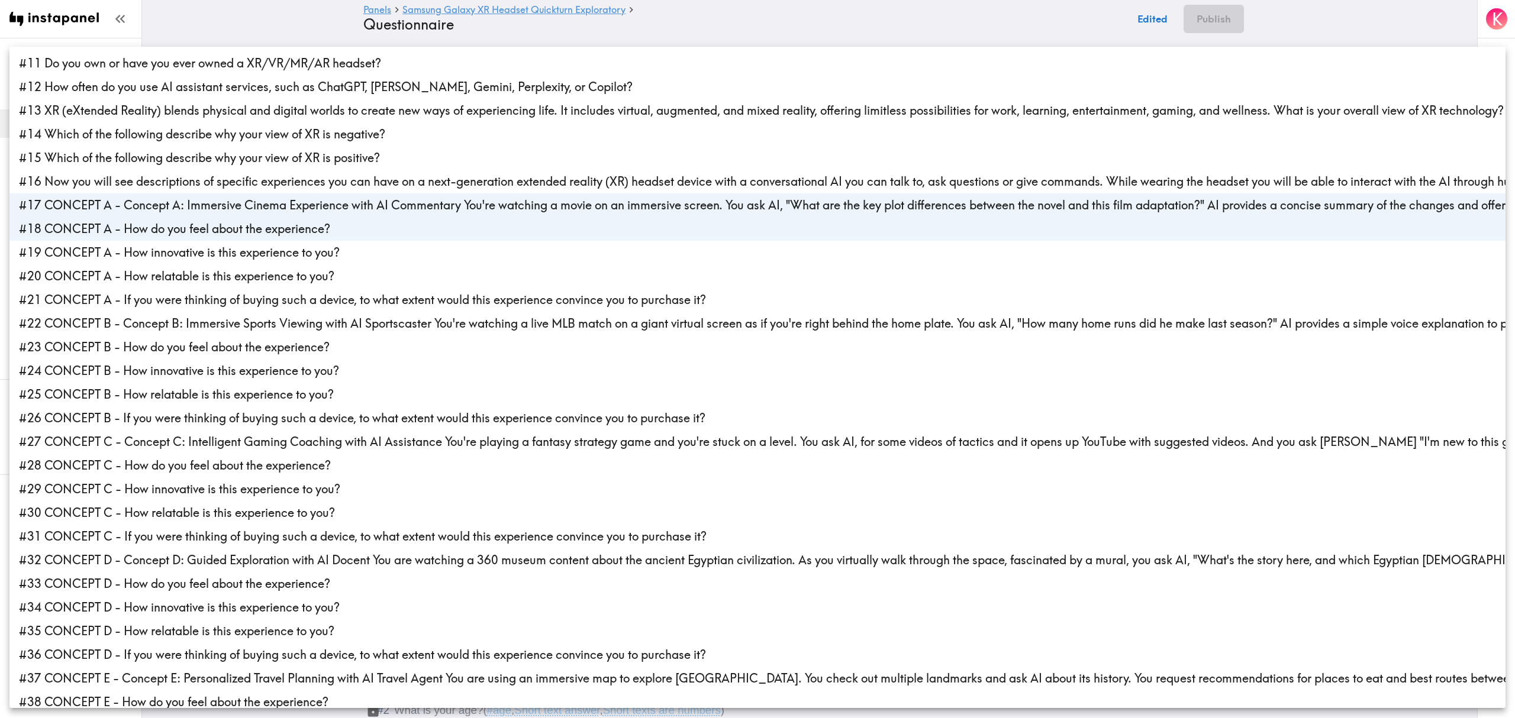
click at [150, 252] on li "#19 CONCEPT A - How innovative is this experience to you?" at bounding box center [757, 253] width 1496 height 24
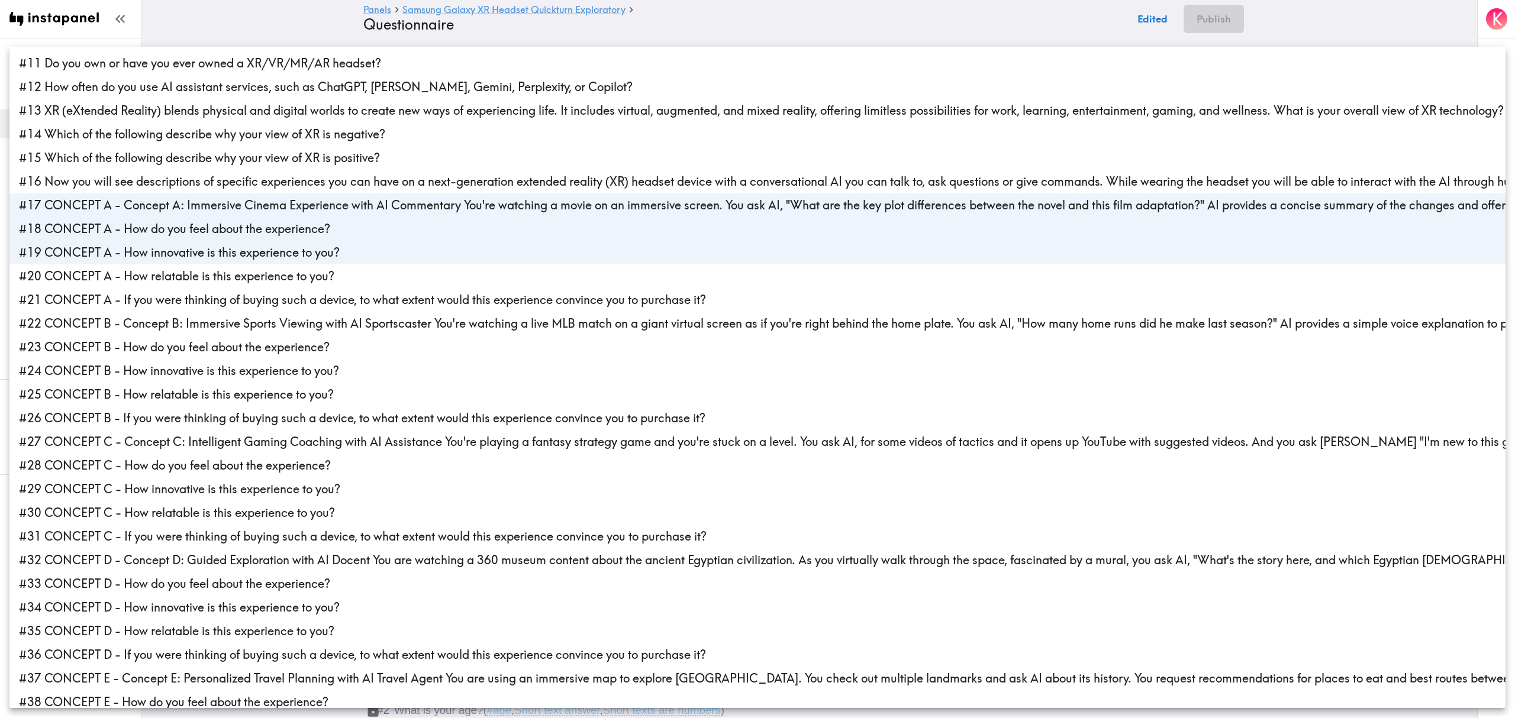
click at [147, 282] on li "#20 CONCEPT A - How relatable is this experience to you?" at bounding box center [757, 277] width 1496 height 24
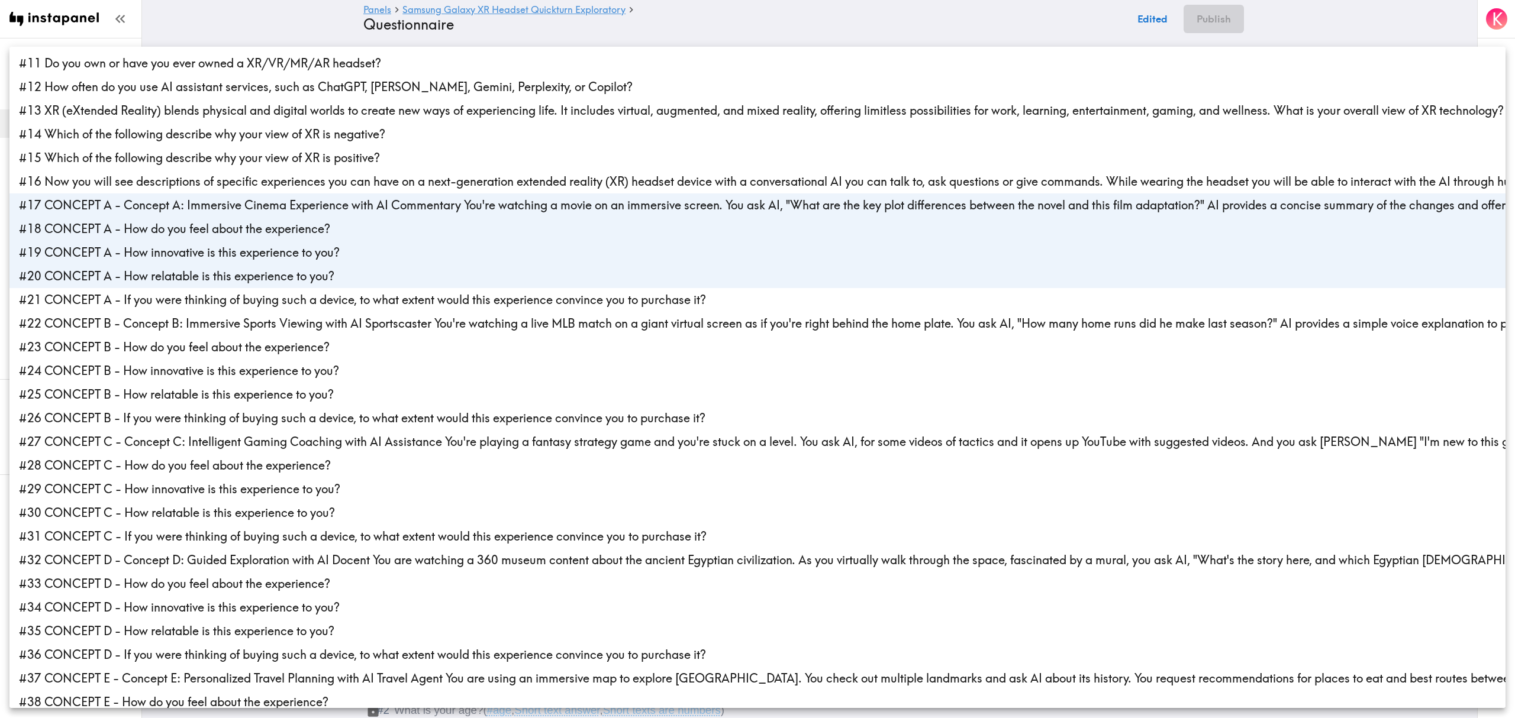
click at [145, 301] on li "#21 CONCEPT A - If you were thinking of buying such a device, to what extent wo…" at bounding box center [757, 300] width 1496 height 24
type input "5bd3f30b-a497-4ebd-8066-38bd39e93bcf,5f7bda58-eb70-45da-b504-c446eba83f0a,3a341…"
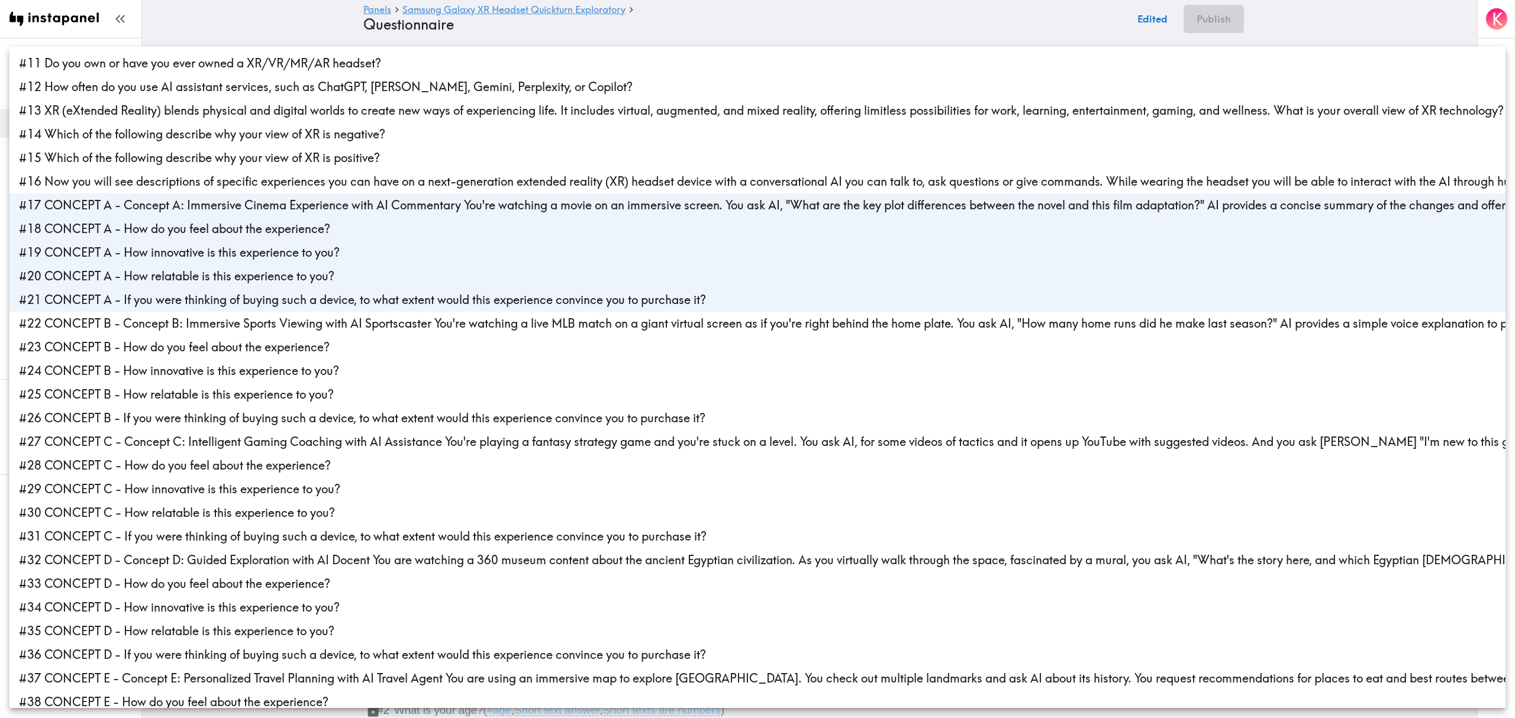
click at [228, 28] on div at bounding box center [757, 359] width 1515 height 718
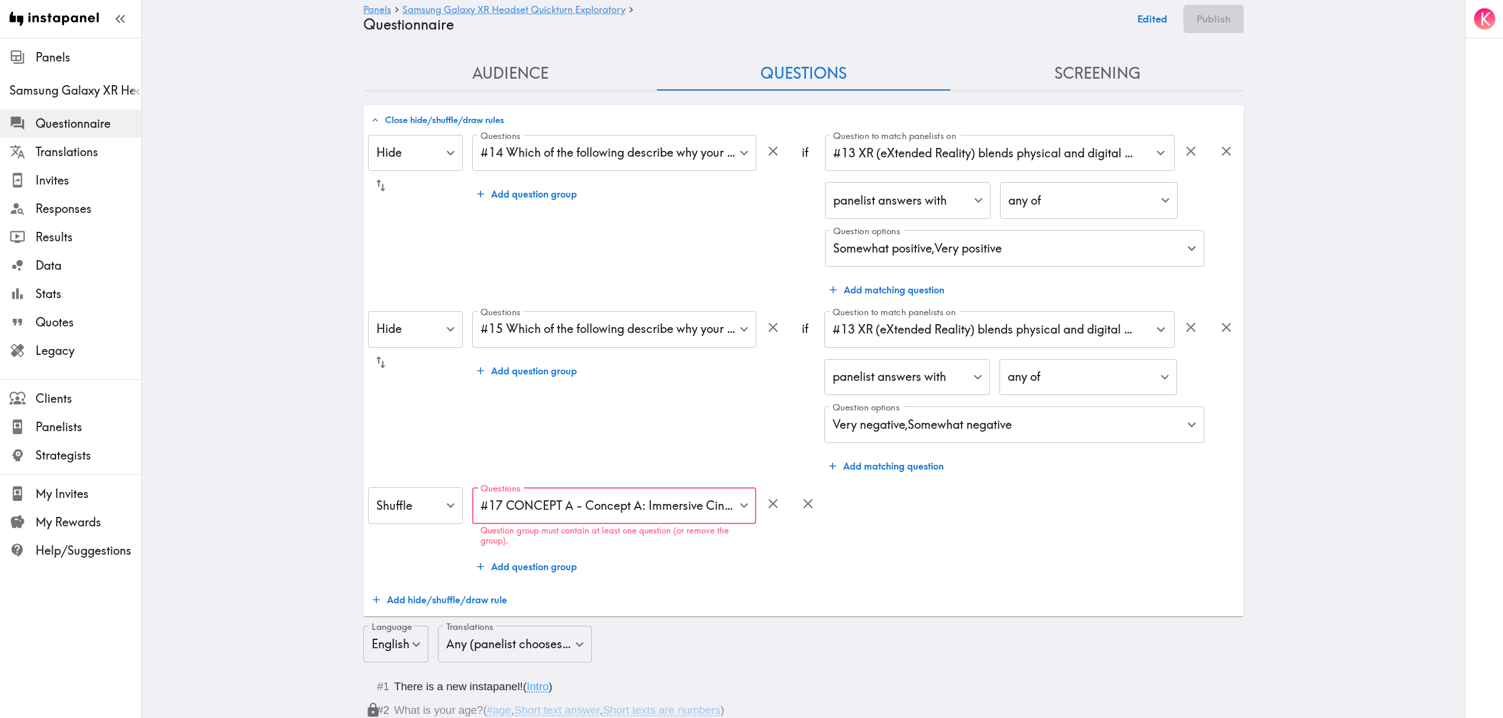
click at [510, 578] on div "Hide Hide ​ Questions #14 Which of the following describe why your view of XR i…" at bounding box center [803, 374] width 871 height 478
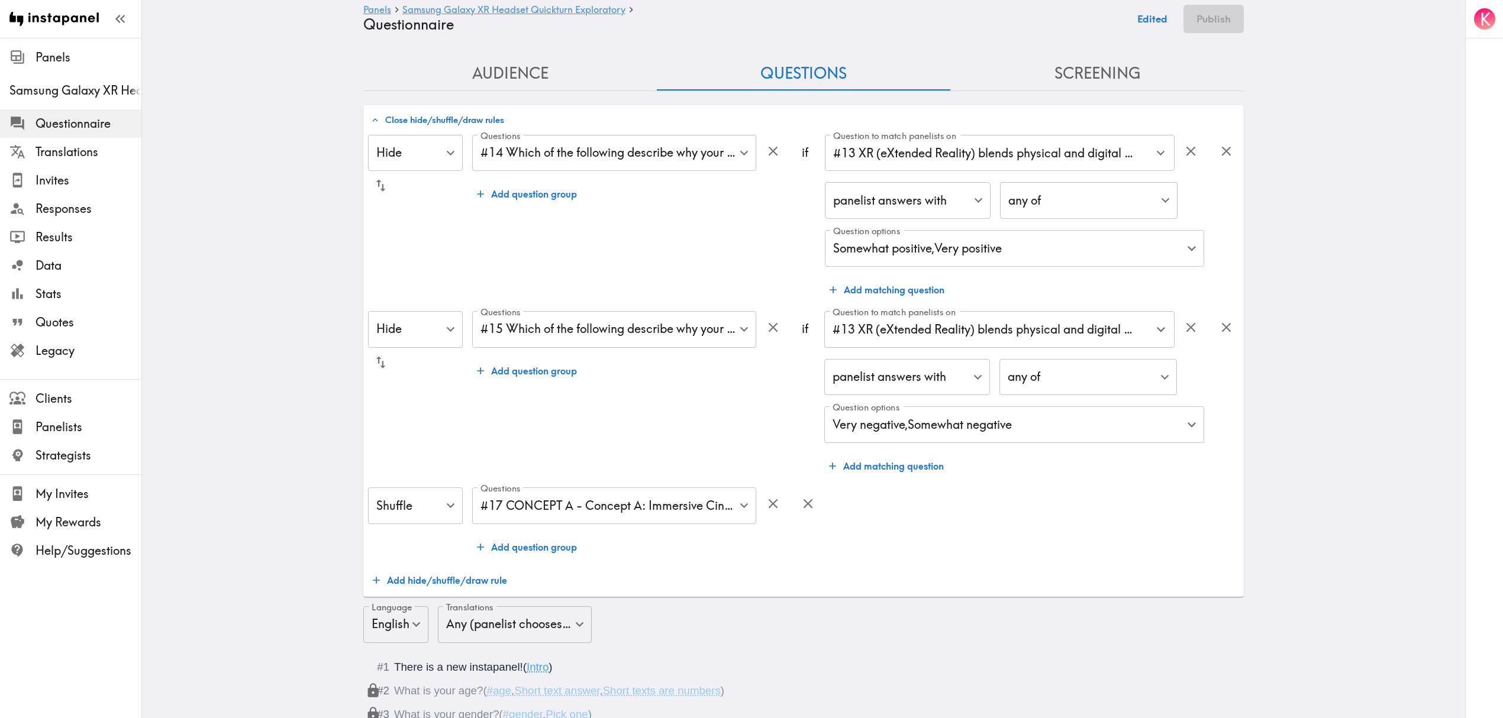
click at [546, 550] on button "Add question group" at bounding box center [526, 548] width 109 height 24
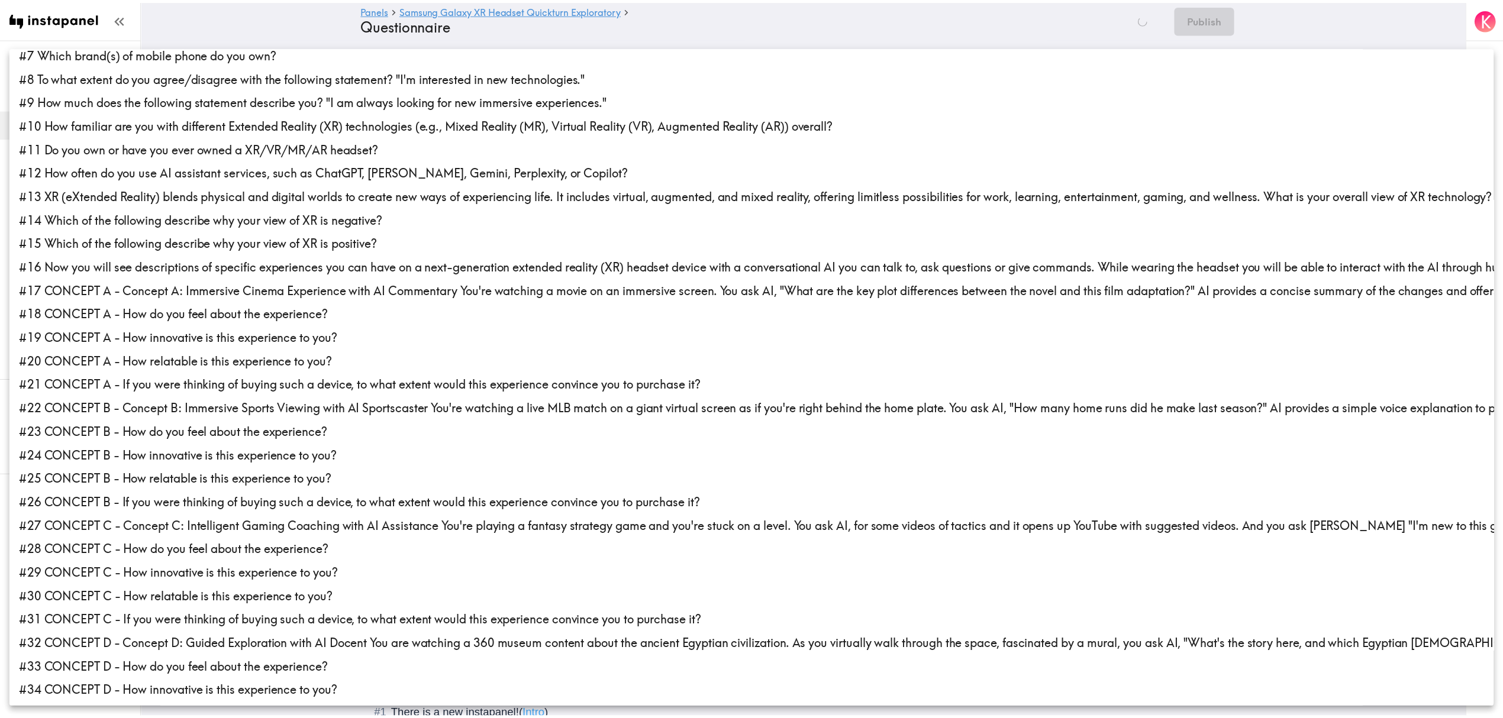
scroll to position [157, 0]
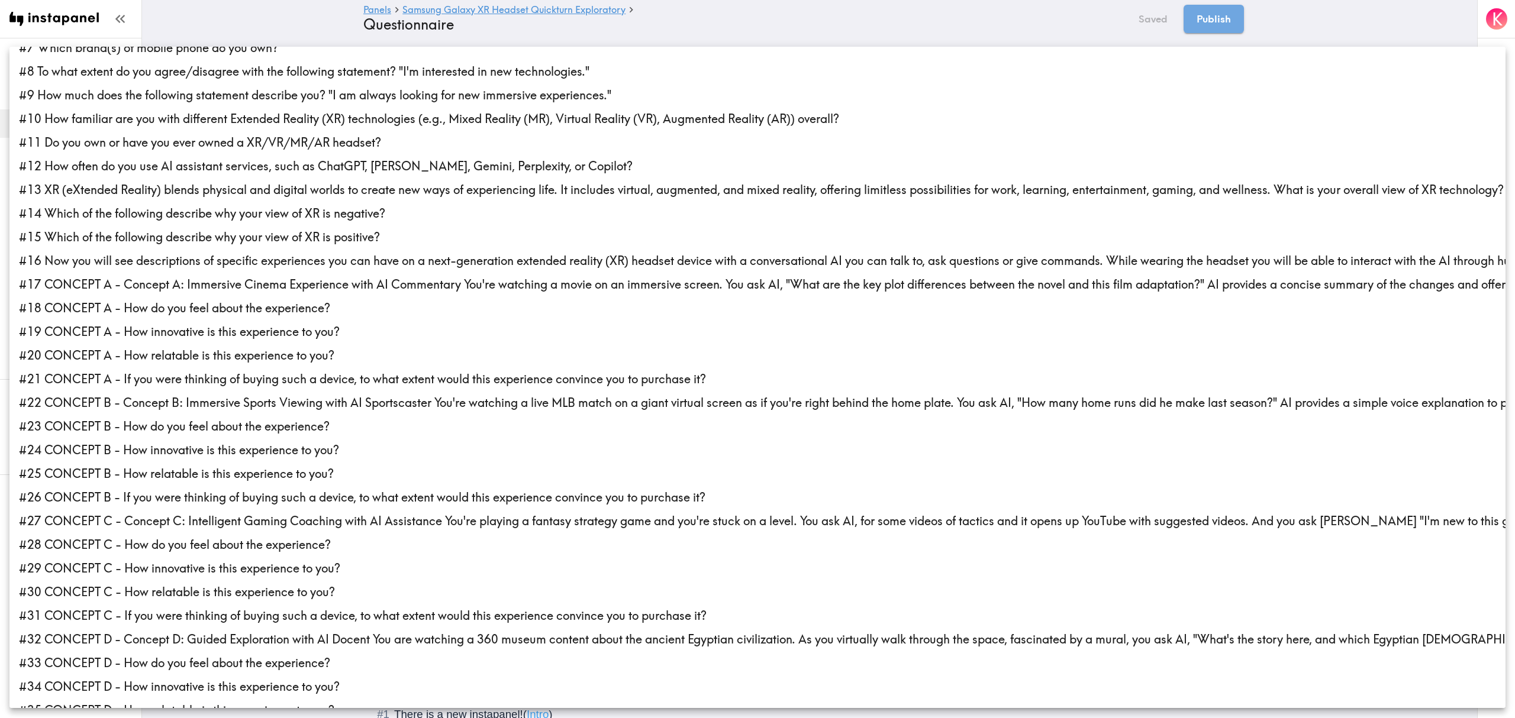
click at [136, 401] on li "#22 CONCEPT B - Concept B: Immersive Sports Viewing with AI Sportscaster You're…" at bounding box center [757, 403] width 1496 height 24
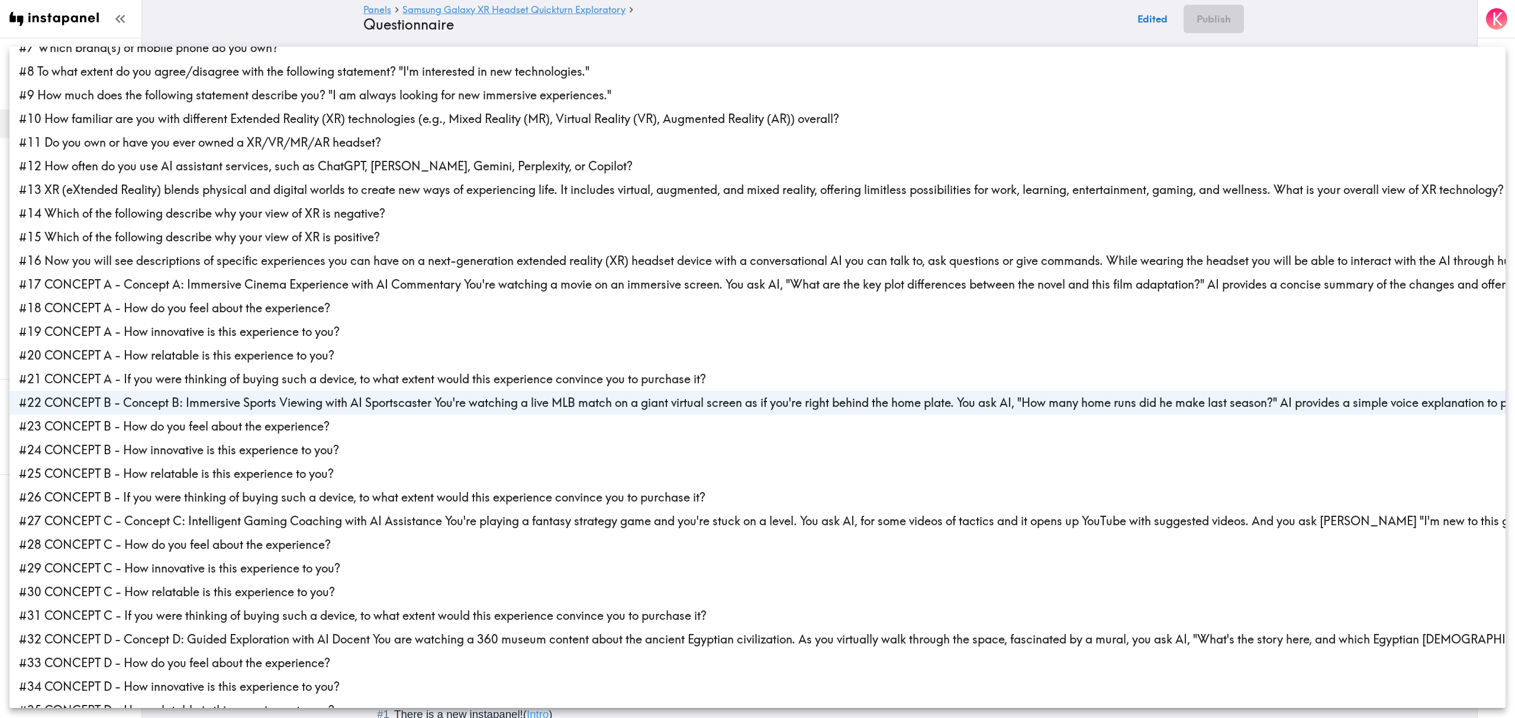
click at [136, 430] on li "#23 CONCEPT B - How do you feel about the experience?" at bounding box center [757, 427] width 1496 height 24
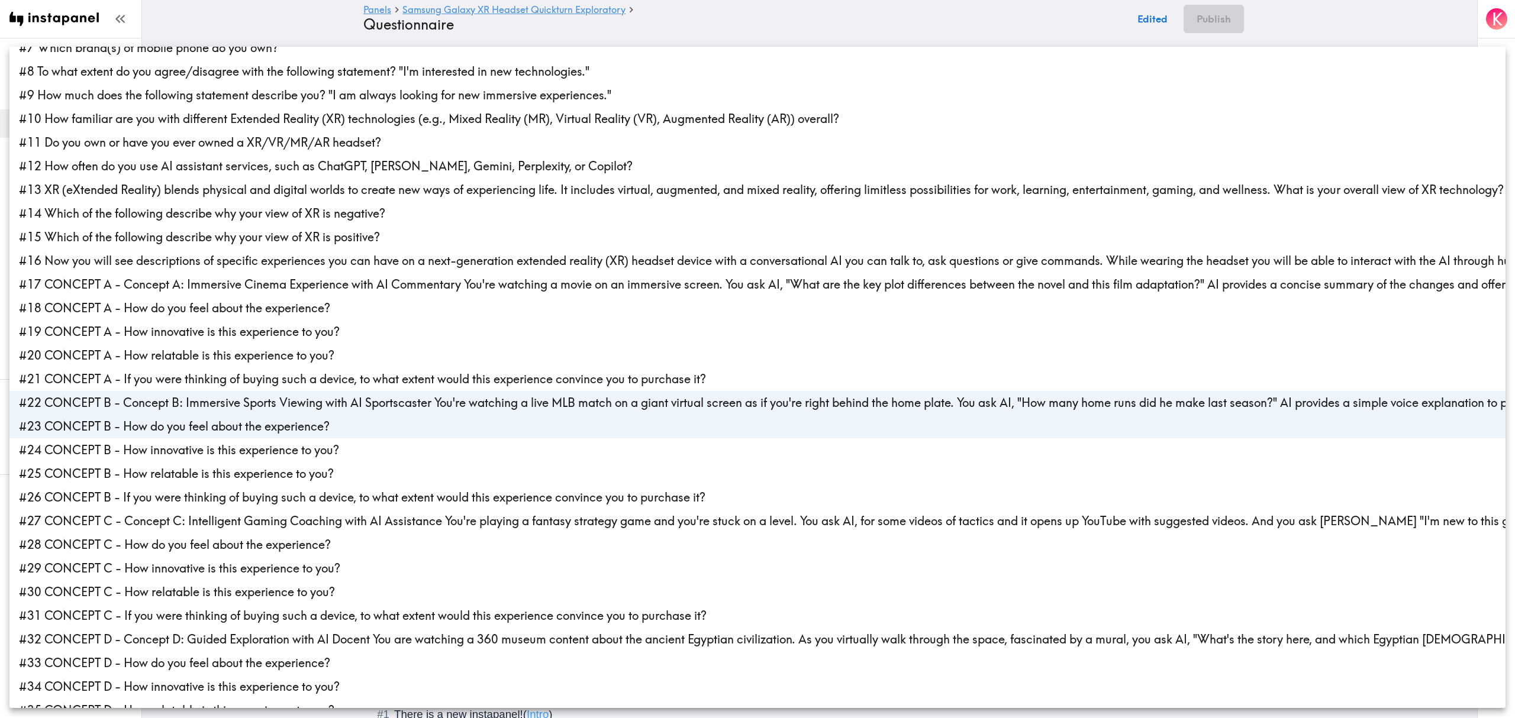
click at [135, 460] on li "#24 CONCEPT B - How innovative is this experience to you?" at bounding box center [757, 451] width 1496 height 24
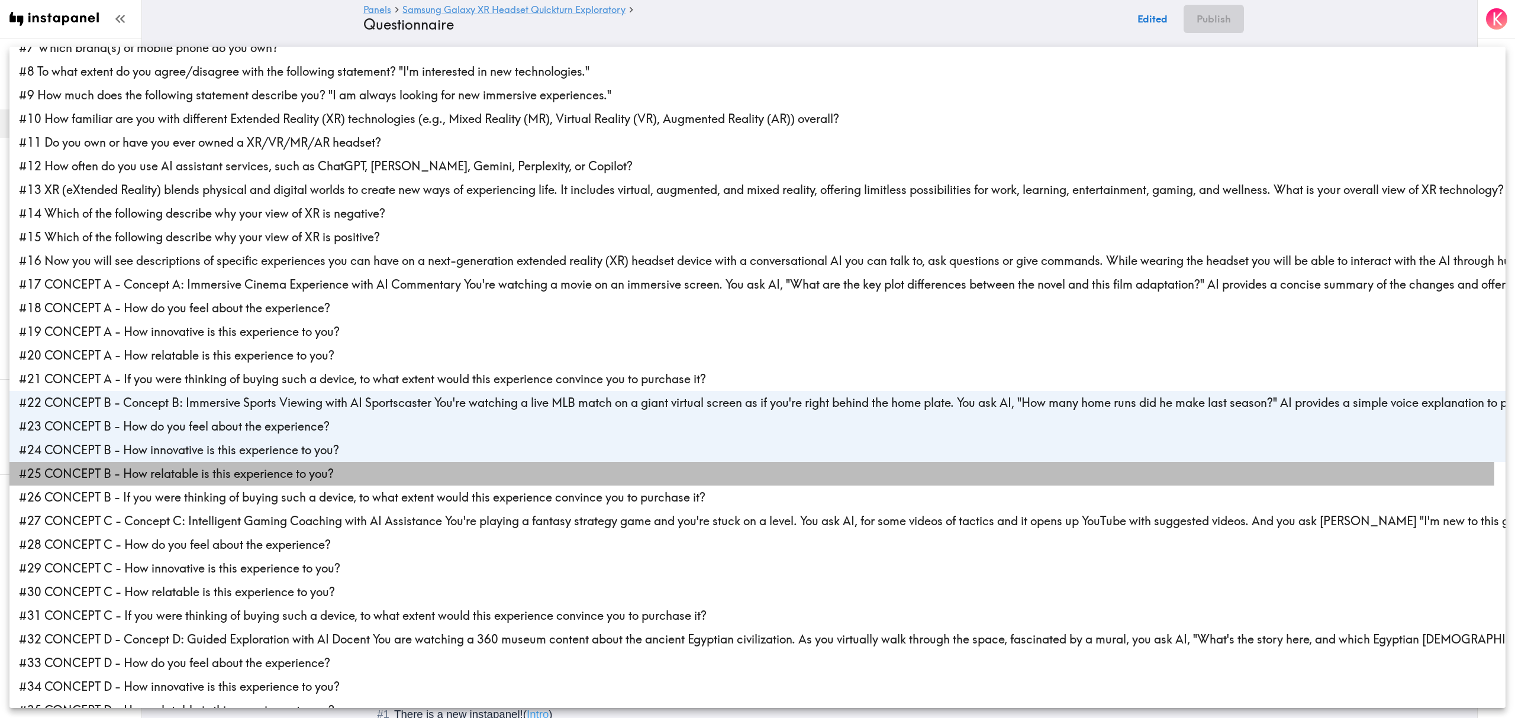
click at [135, 477] on li "#25 CONCEPT B - How relatable is this experience to you?" at bounding box center [757, 474] width 1496 height 24
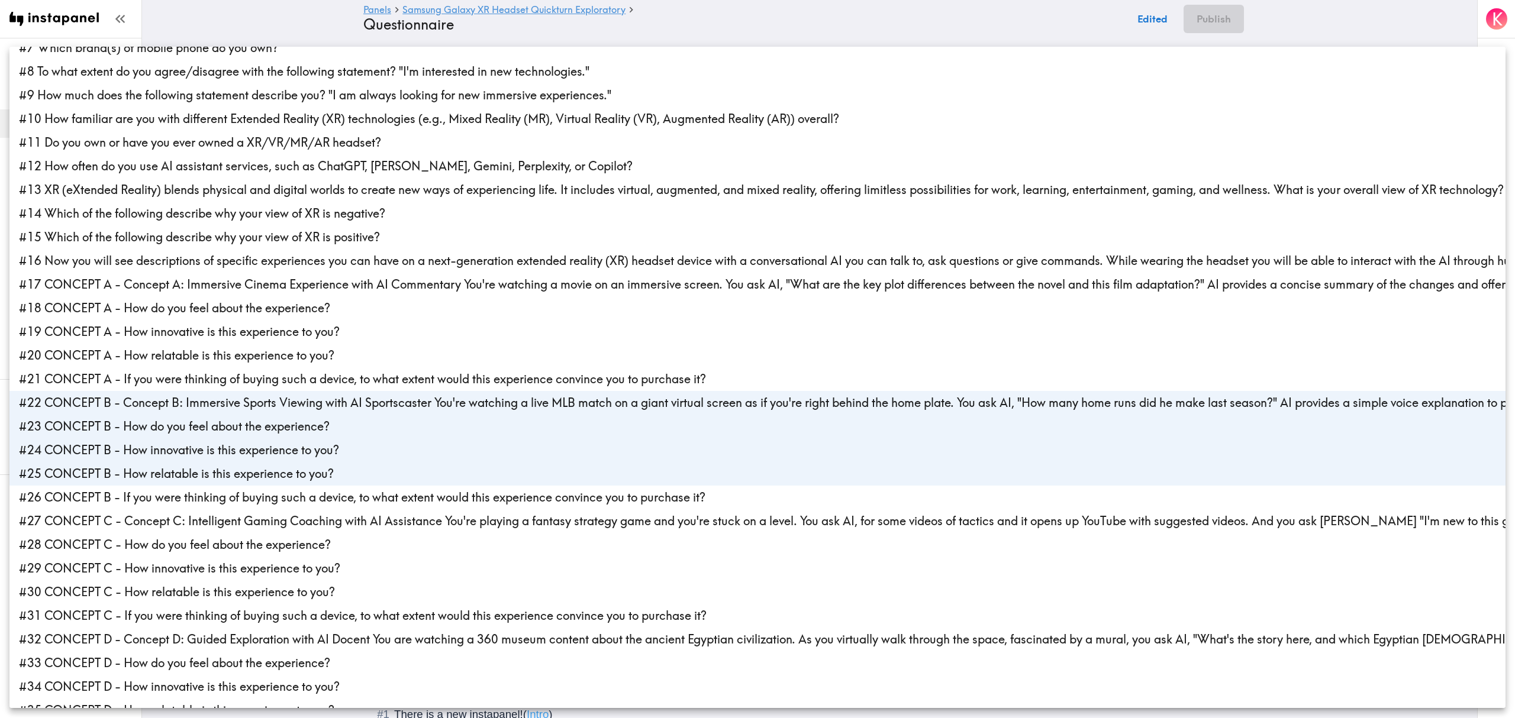
click at [138, 496] on li "#26 CONCEPT B - If you were thinking of buying such a device, to what extent wo…" at bounding box center [757, 498] width 1496 height 24
type input "6159c425-f000-4856-b645-5d846d59e8ae,c519eda5-ca61-474b-8369-af23278f9e9f,6eec9…"
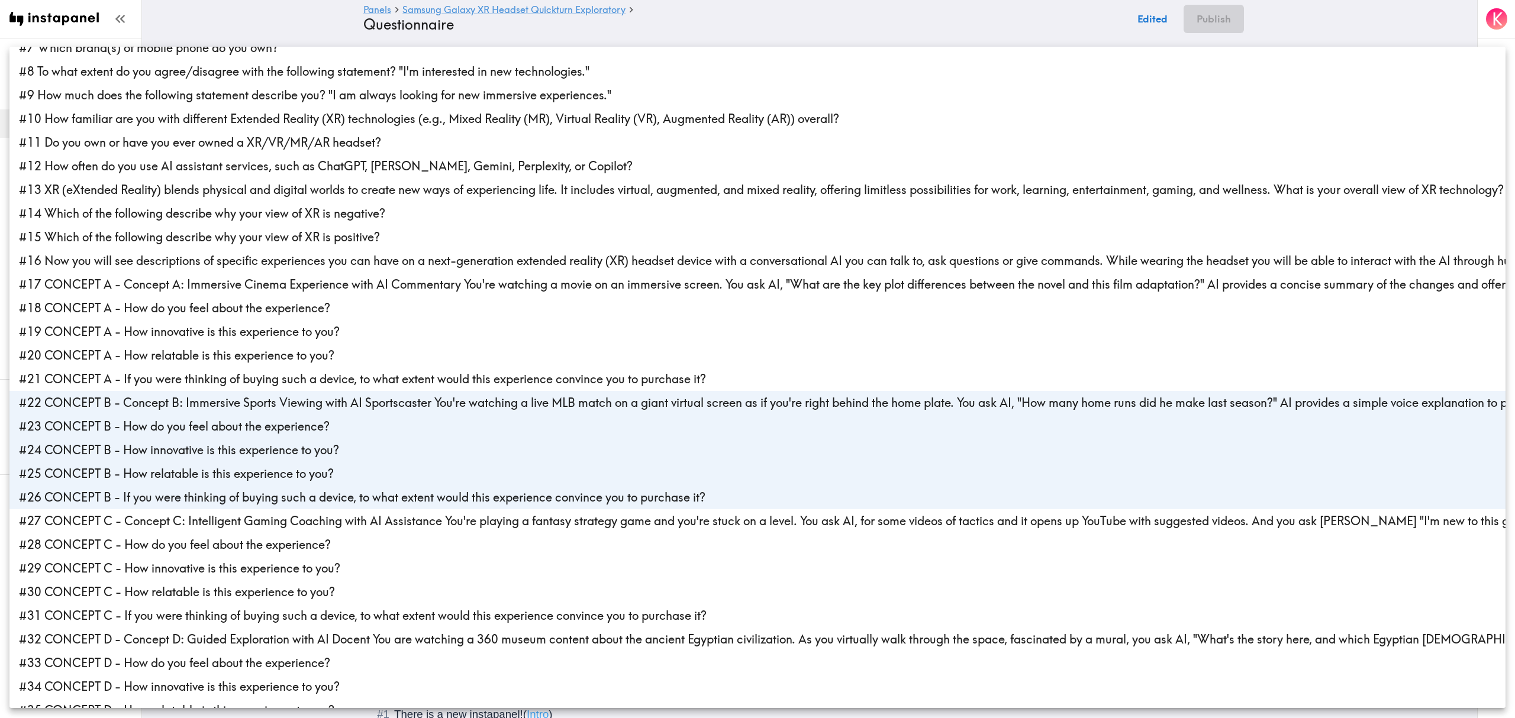
click at [263, 17] on div at bounding box center [757, 359] width 1515 height 718
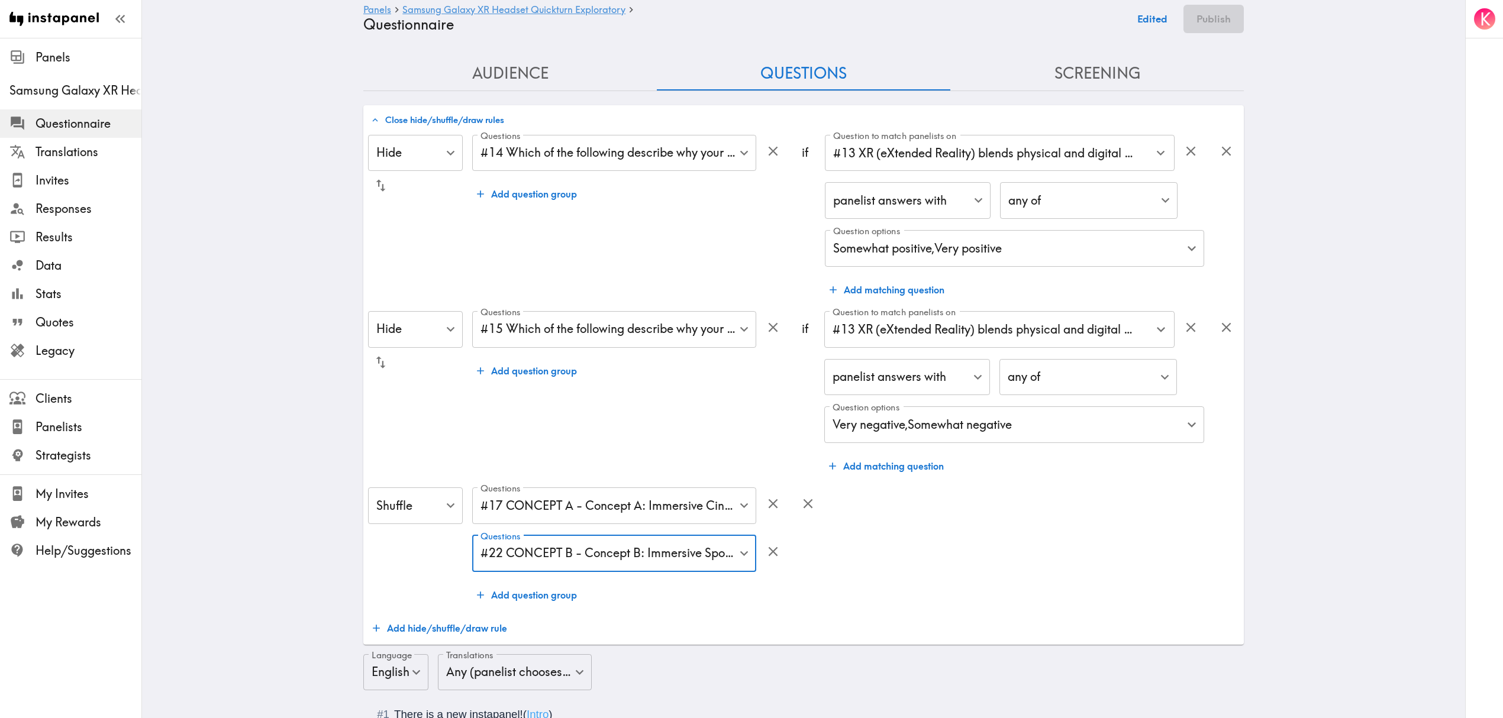
click at [530, 592] on button "Add question group" at bounding box center [526, 596] width 109 height 24
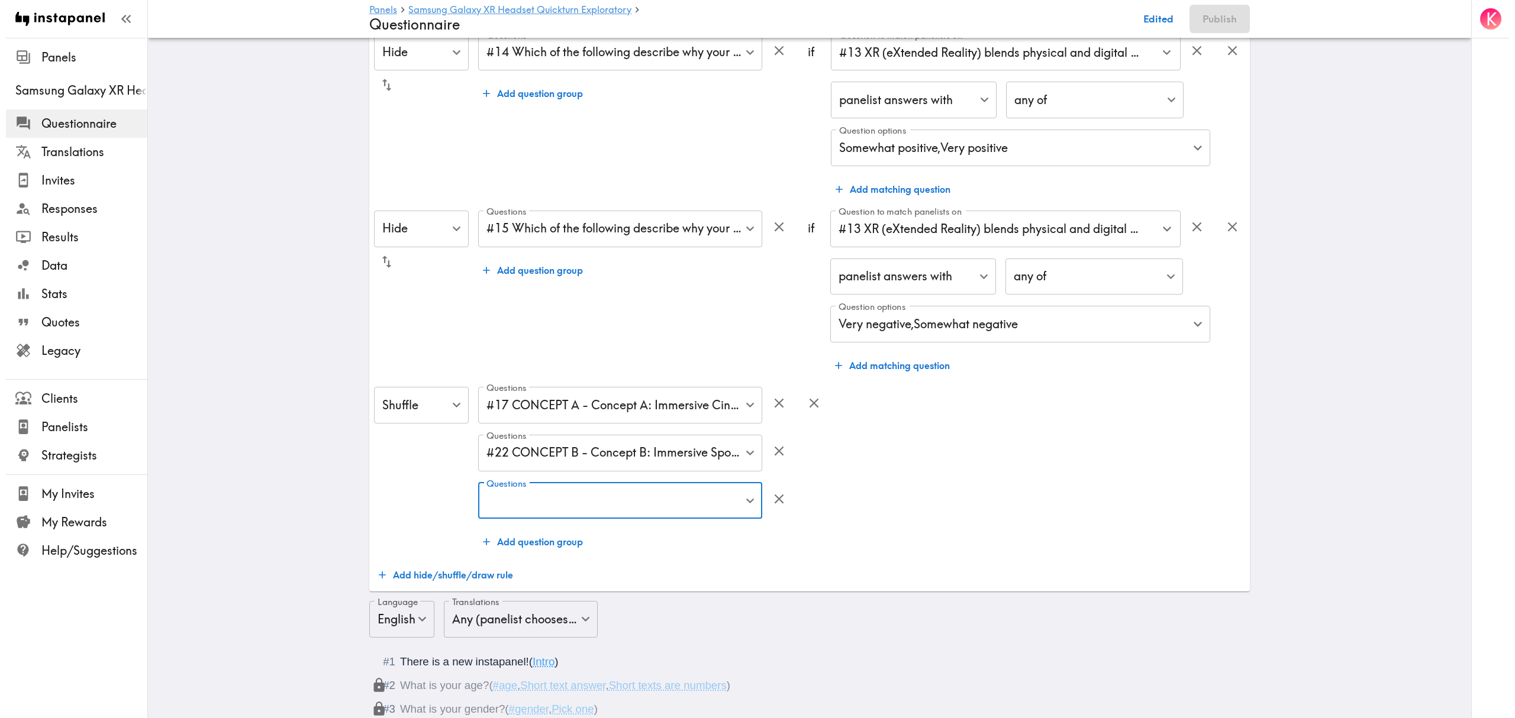
scroll to position [237, 0]
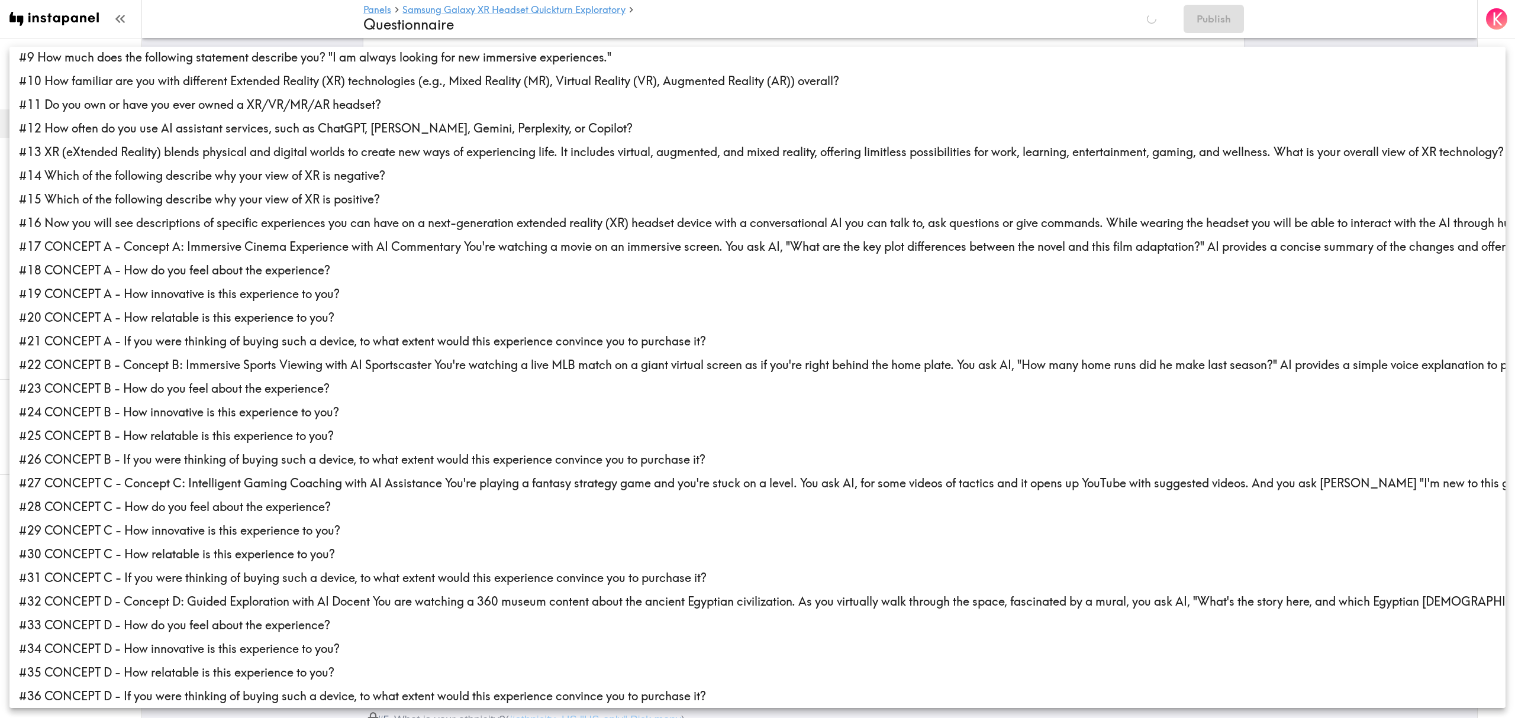
scroll to position [315, 0]
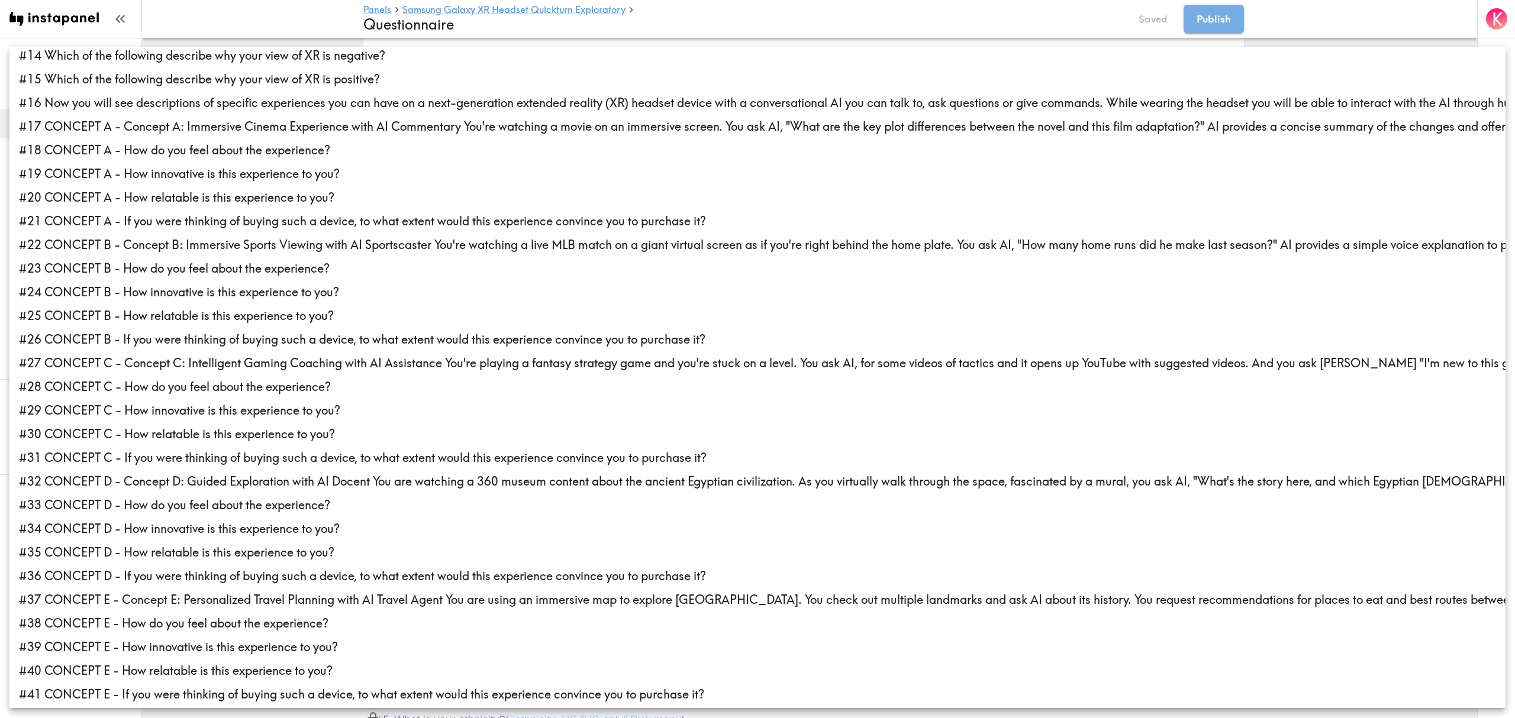
click at [96, 367] on li "#27 CONCEPT C - Concept C: Intelligent Gaming Coaching with AI Assistance You'r…" at bounding box center [757, 364] width 1496 height 24
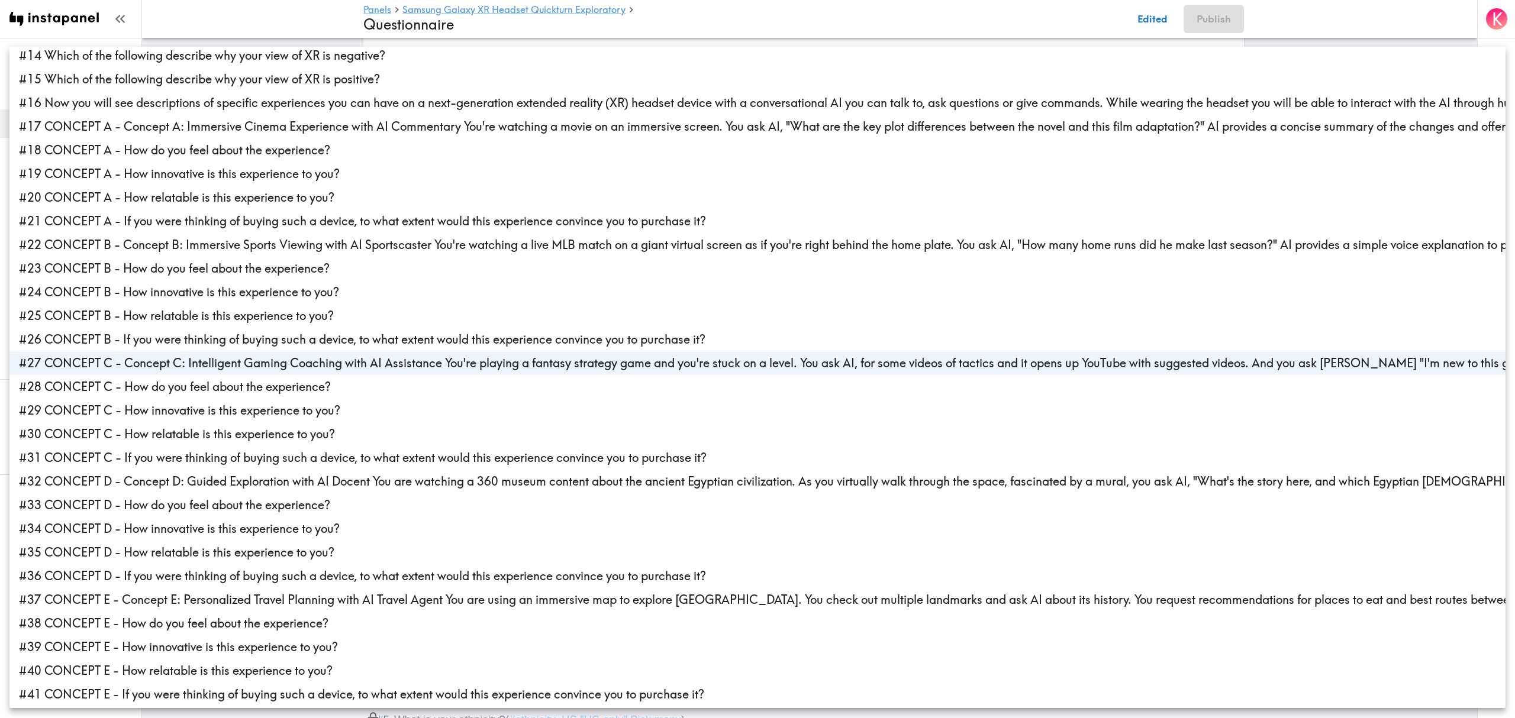
click at [94, 387] on li "#28 CONCEPT C - How do you feel about the experience?" at bounding box center [757, 387] width 1496 height 24
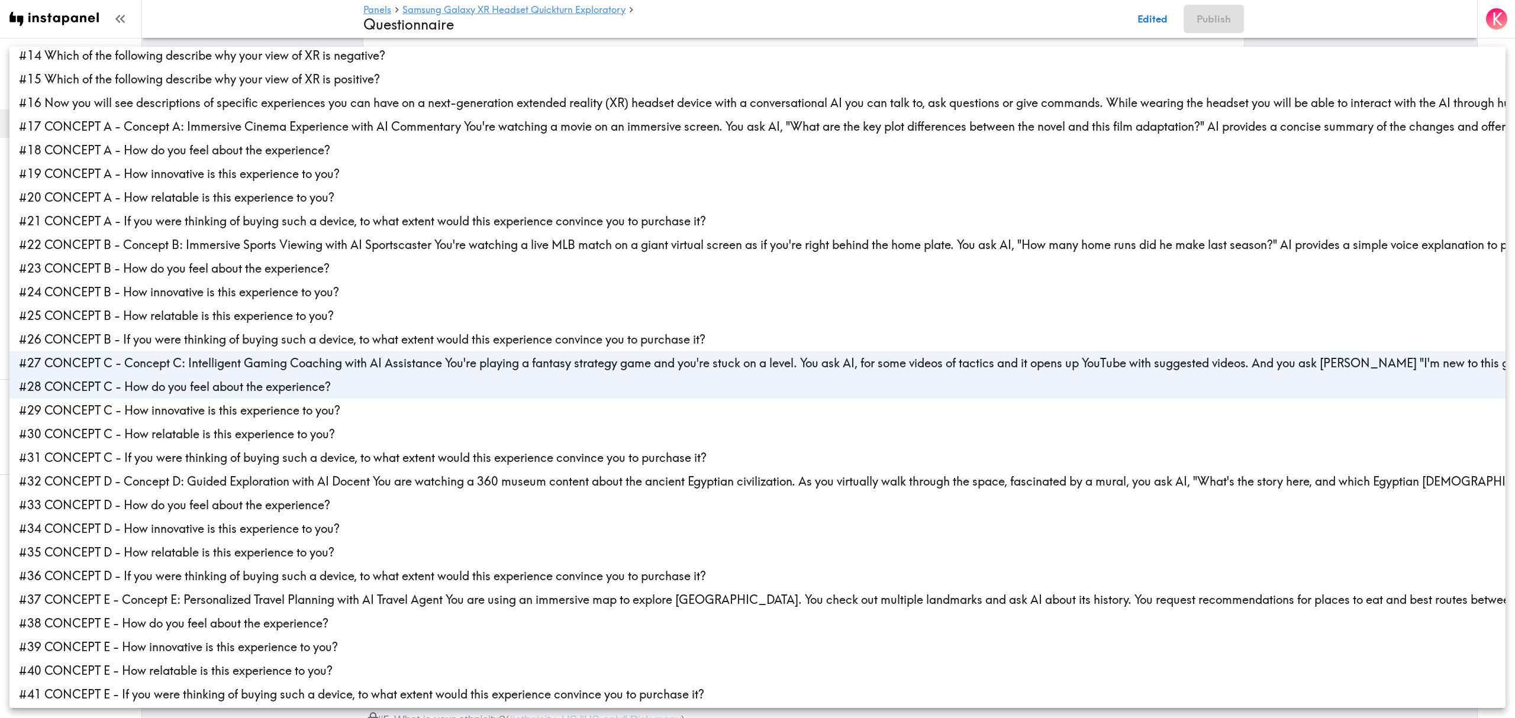
click at [90, 408] on li "#29 CONCEPT C - How innovative is this experience to you?" at bounding box center [757, 411] width 1496 height 24
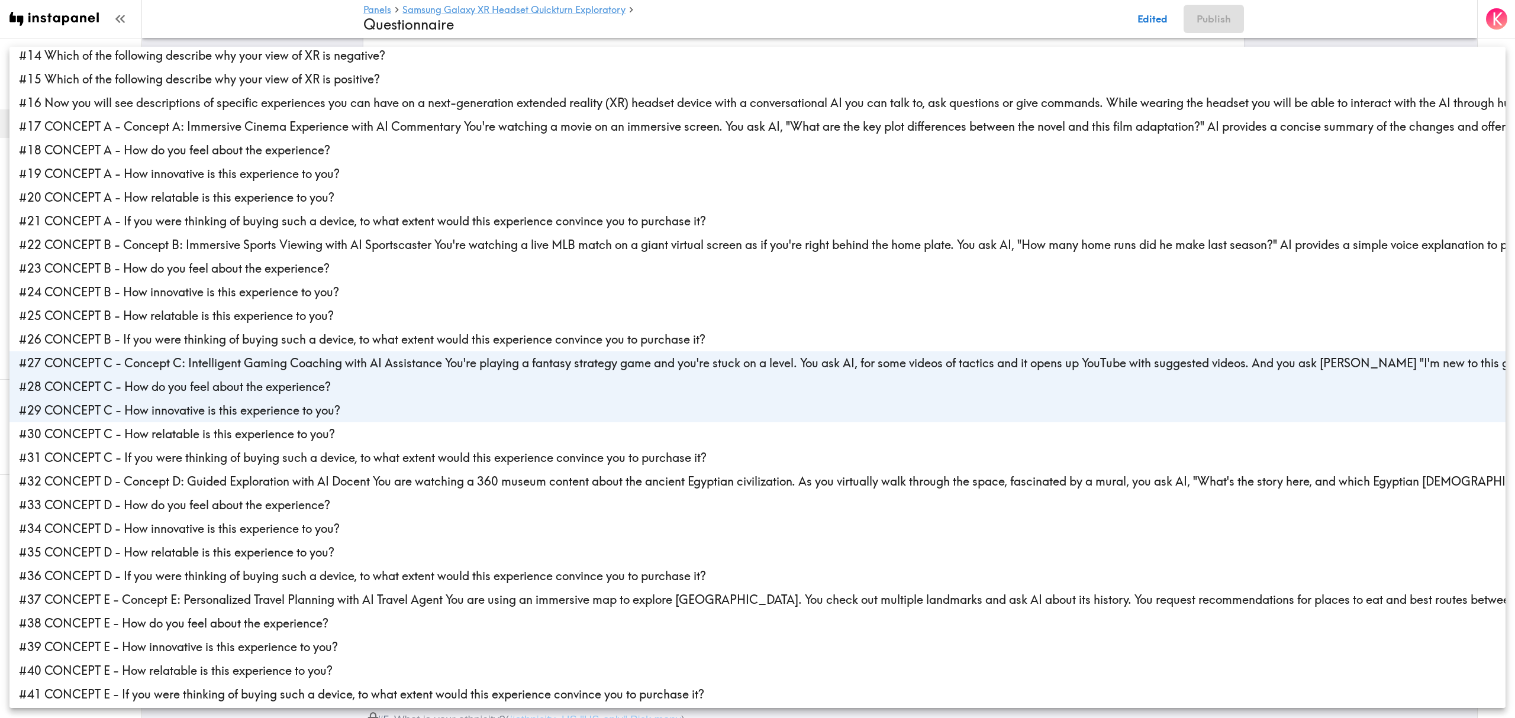
click at [88, 430] on li "#30 CONCEPT C - How relatable is this experience to you?" at bounding box center [757, 435] width 1496 height 24
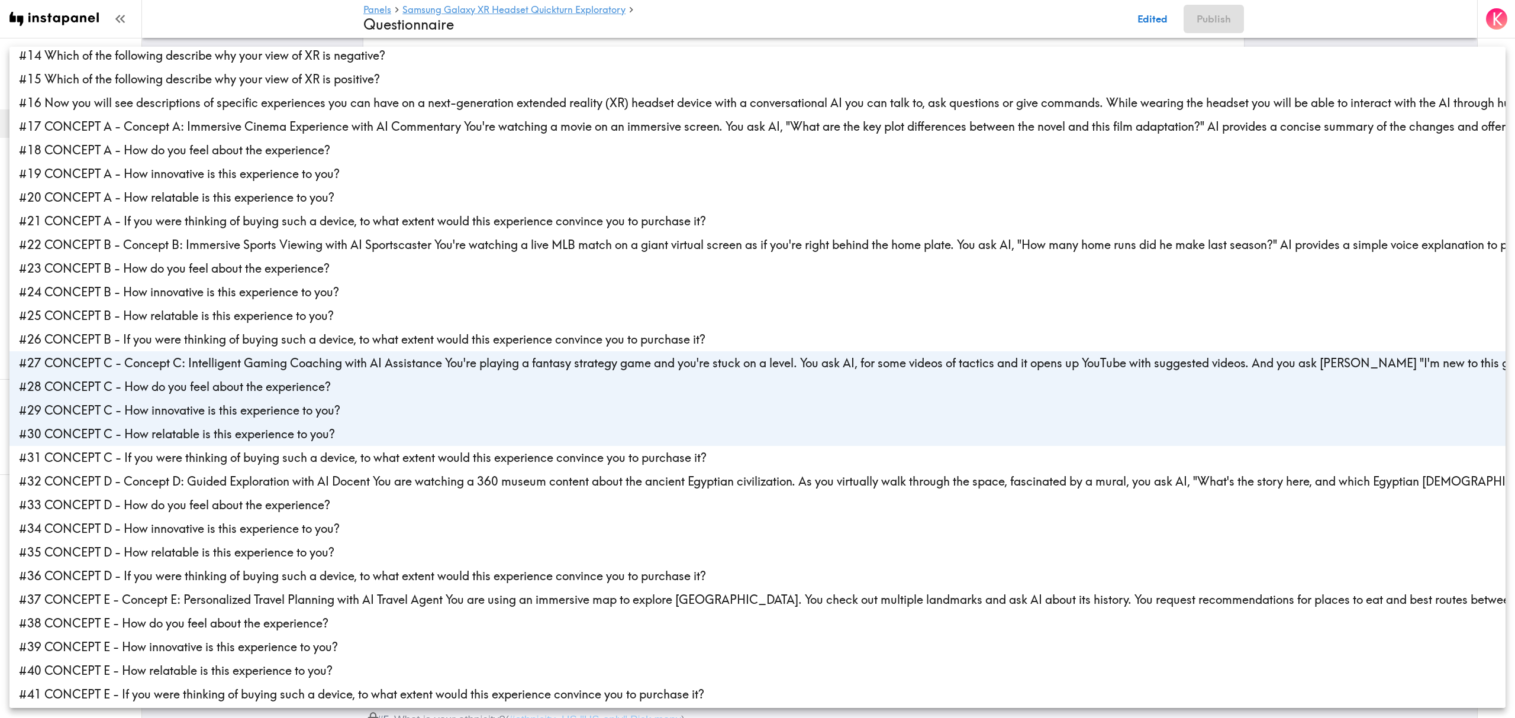
click at [86, 452] on li "#31 CONCEPT C - If you were thinking of buying such a device, to what extent wo…" at bounding box center [757, 458] width 1496 height 24
type input "35ec8433-9559-44a1-9e41-376ab6530747,0b1322a4-bbb6-4dd9-87fd-a91cf4f85f19,6ba04…"
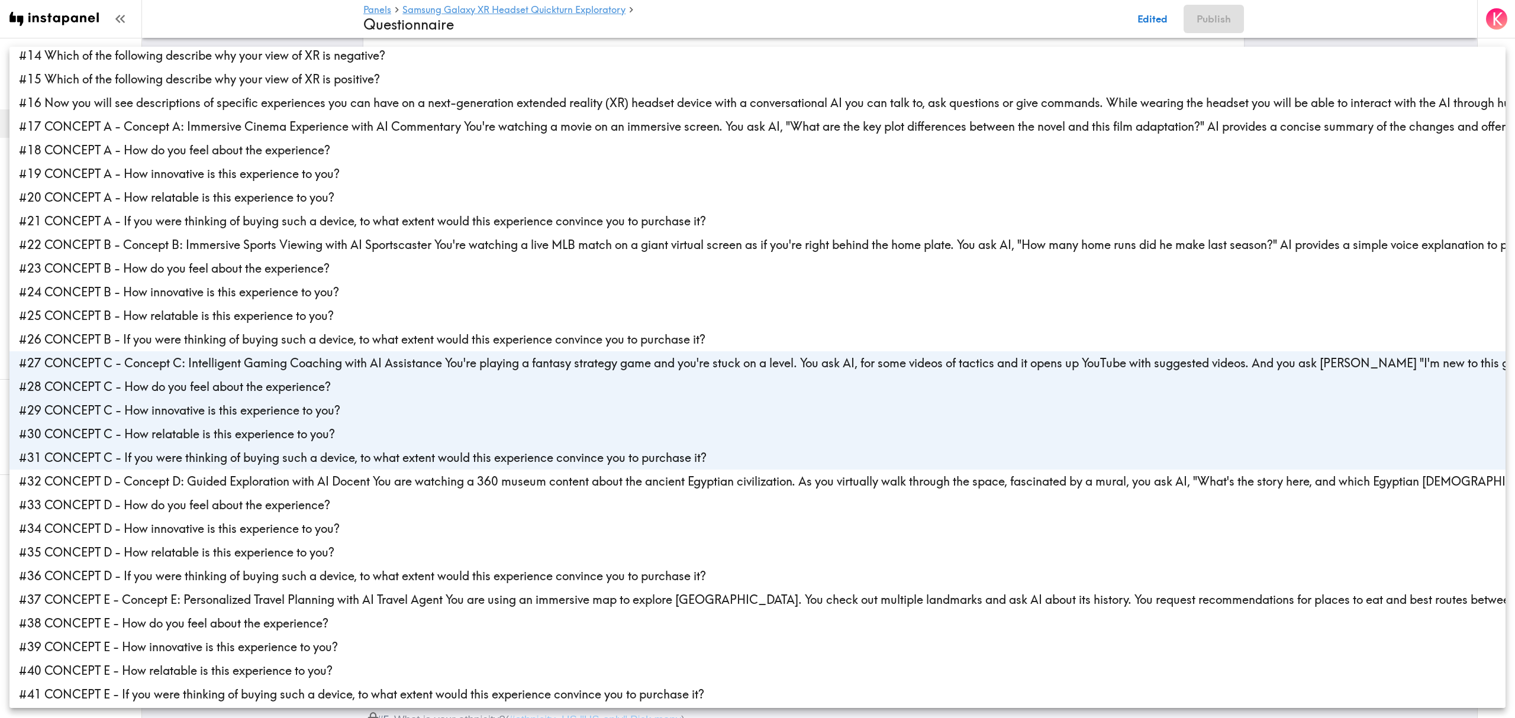
click at [223, 18] on div at bounding box center [757, 359] width 1515 height 718
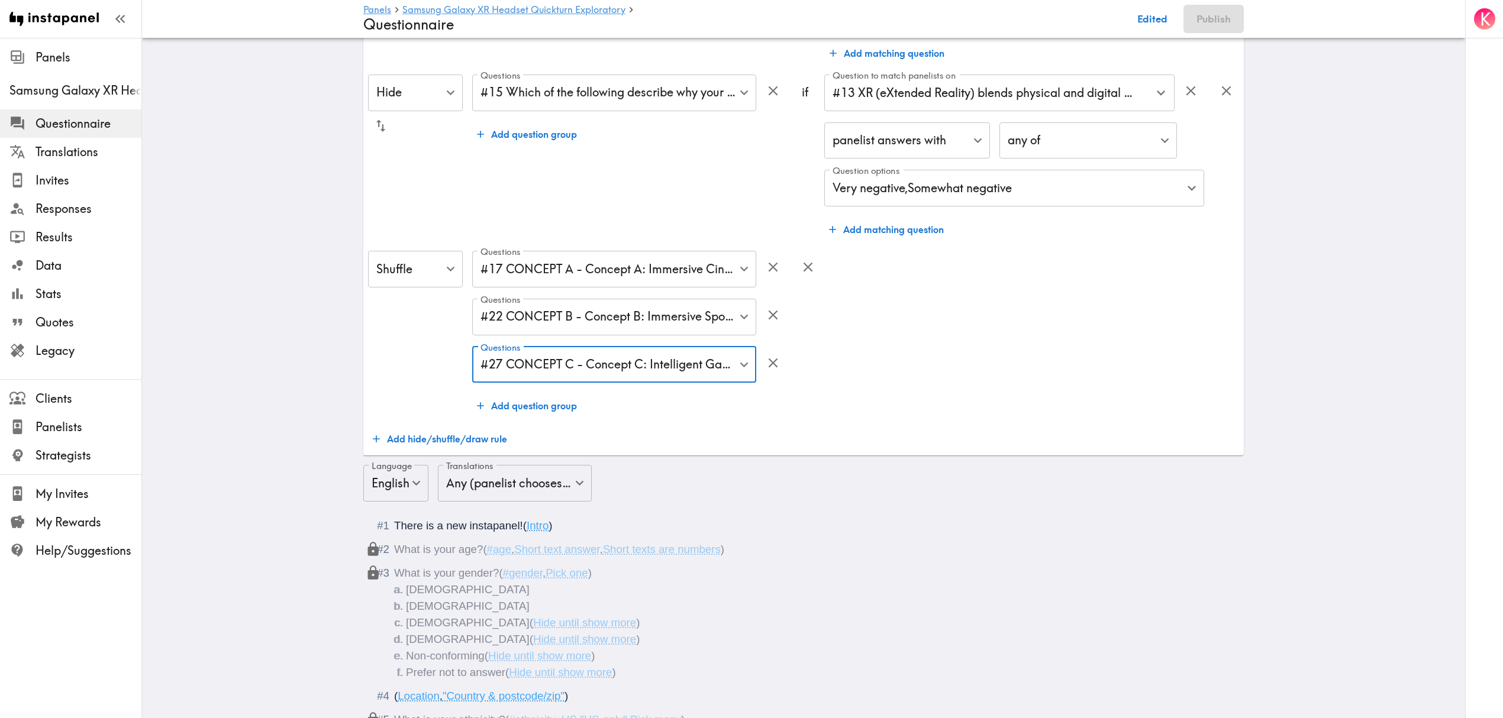
click at [504, 405] on button "Add question group" at bounding box center [526, 406] width 109 height 24
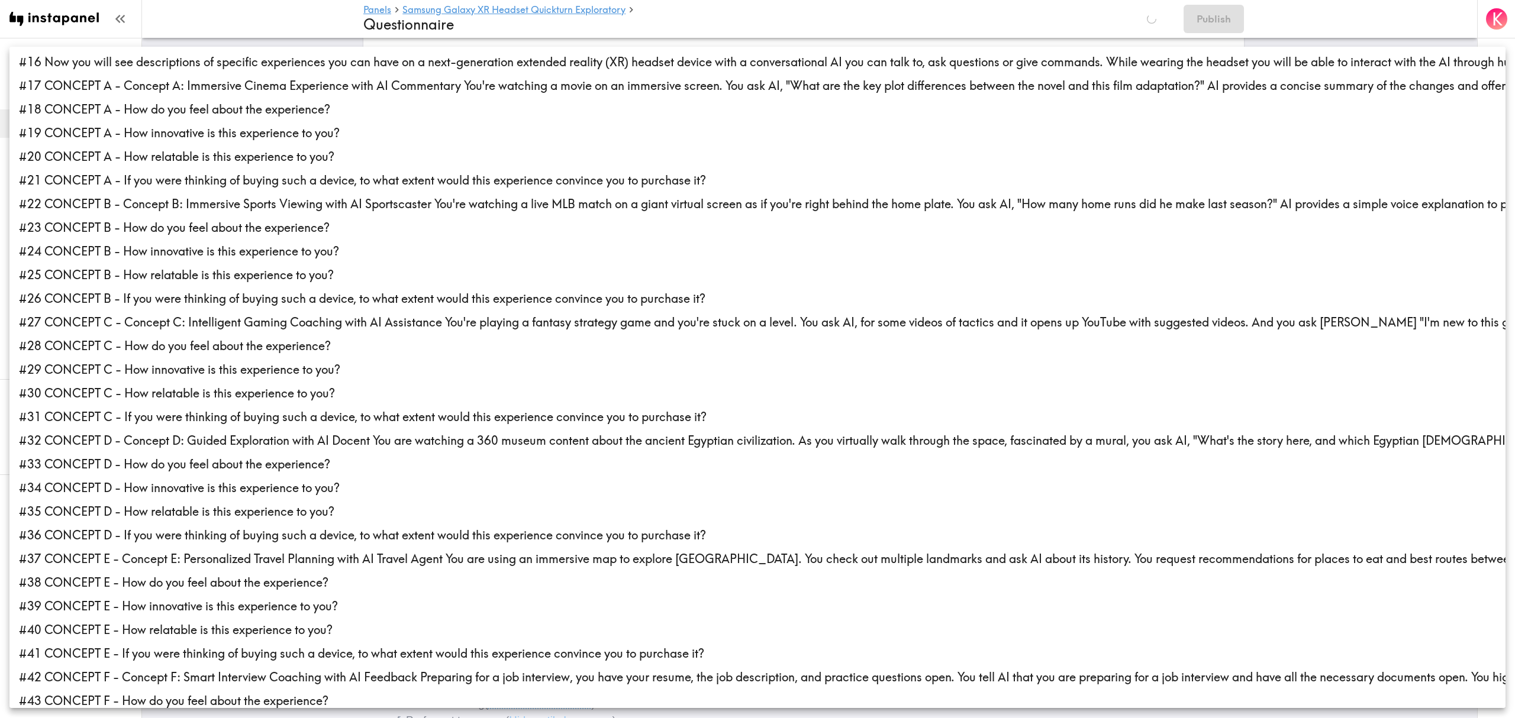
scroll to position [394, 0]
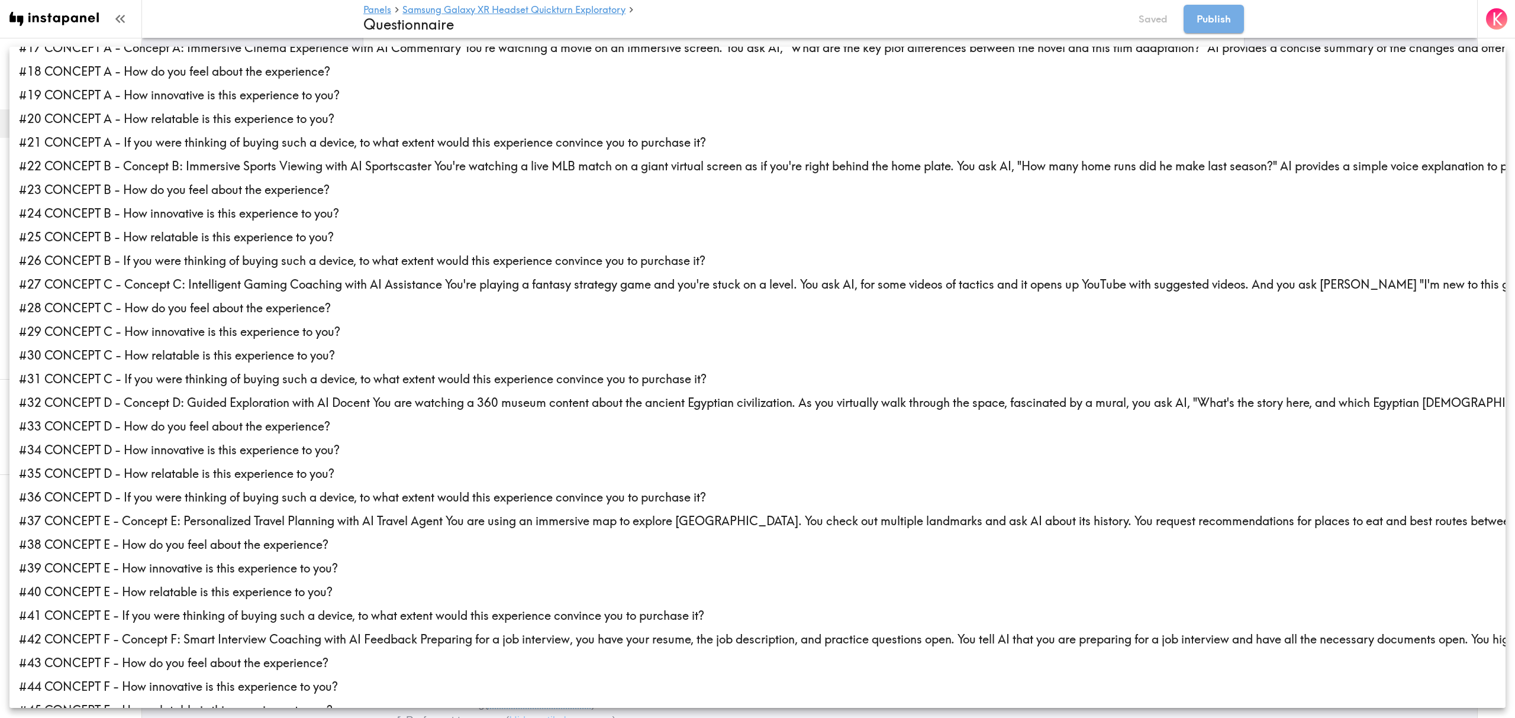
click at [81, 405] on li "#32 CONCEPT D - Concept D: Guided Exploration with AI Docent You are watching a…" at bounding box center [757, 403] width 1496 height 24
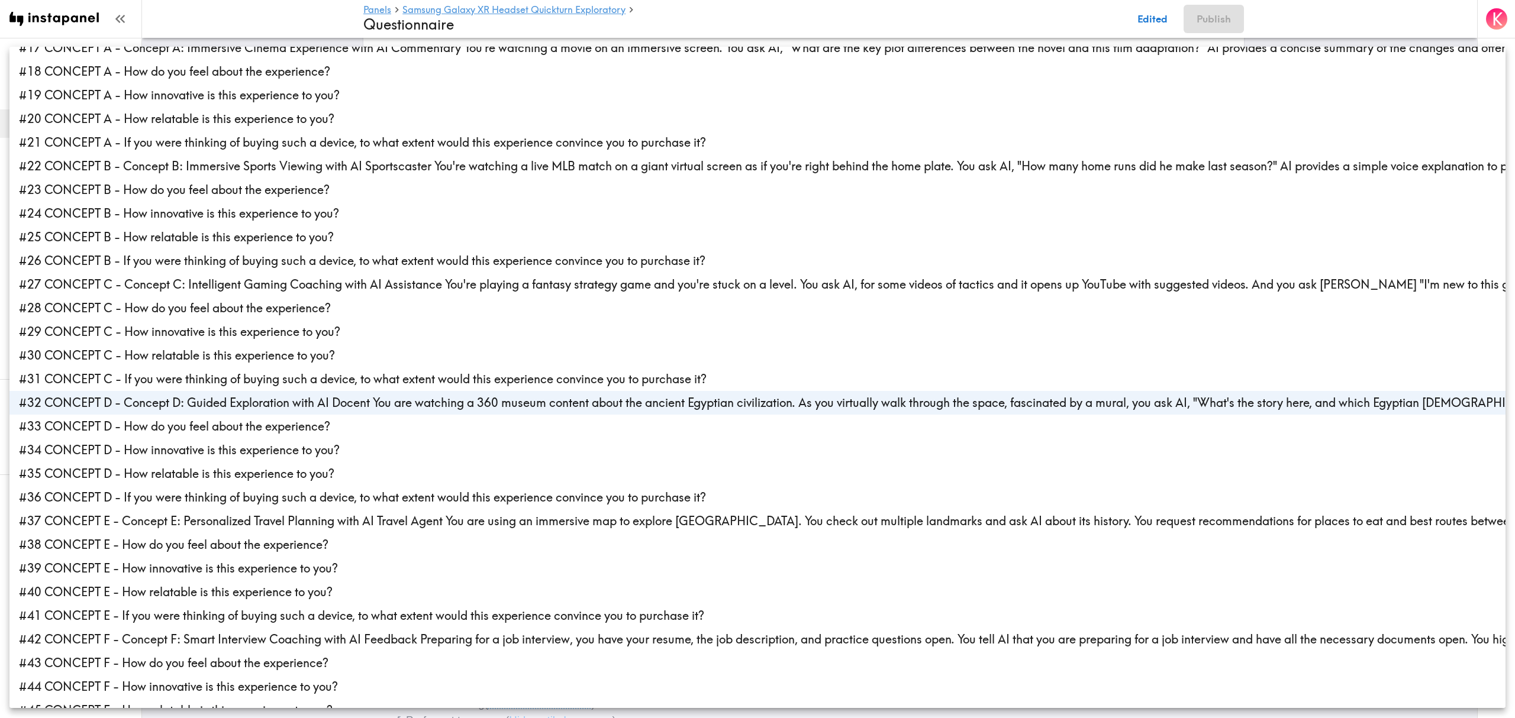
click at [74, 424] on li "#33 CONCEPT D - How do you feel about the experience?" at bounding box center [757, 427] width 1496 height 24
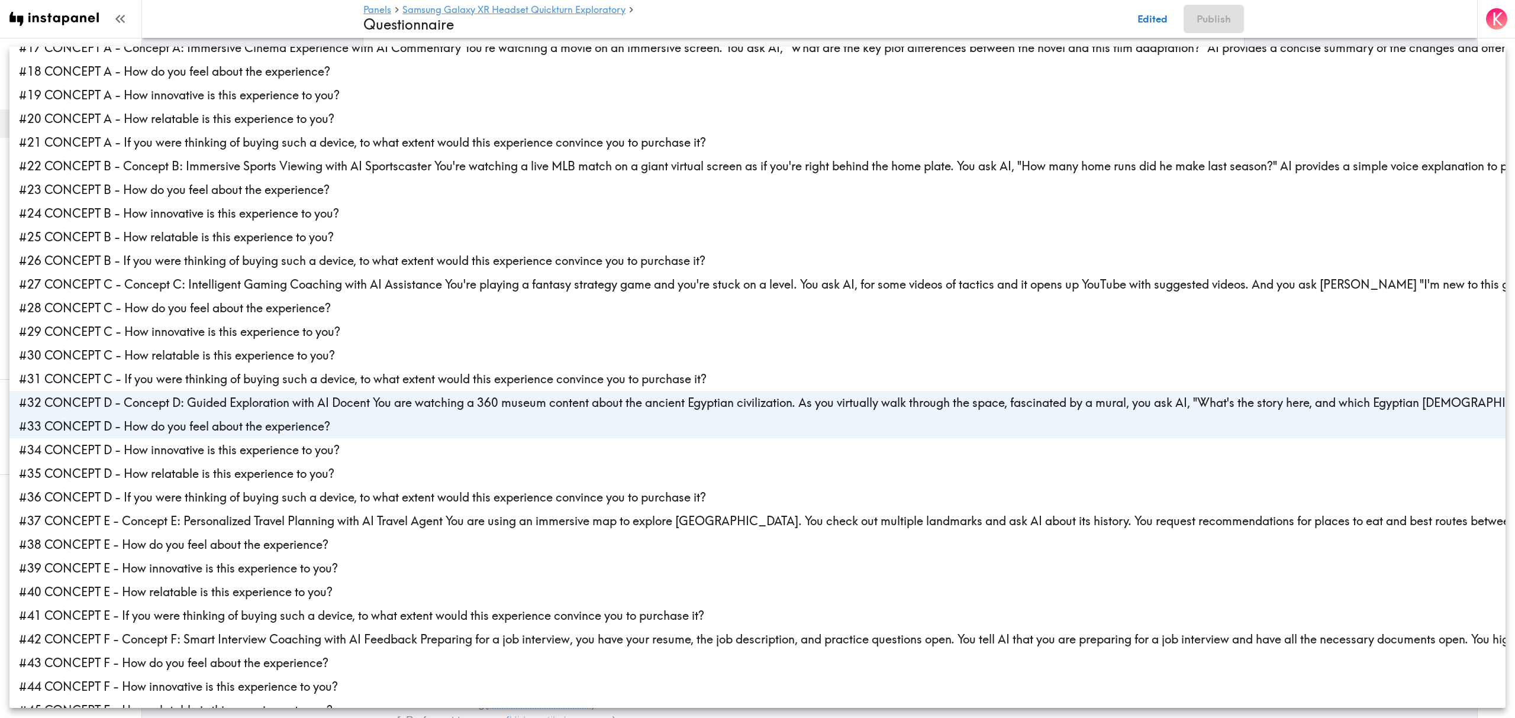
click at [71, 449] on li "#34 CONCEPT D - How innovative is this experience to you?" at bounding box center [757, 451] width 1496 height 24
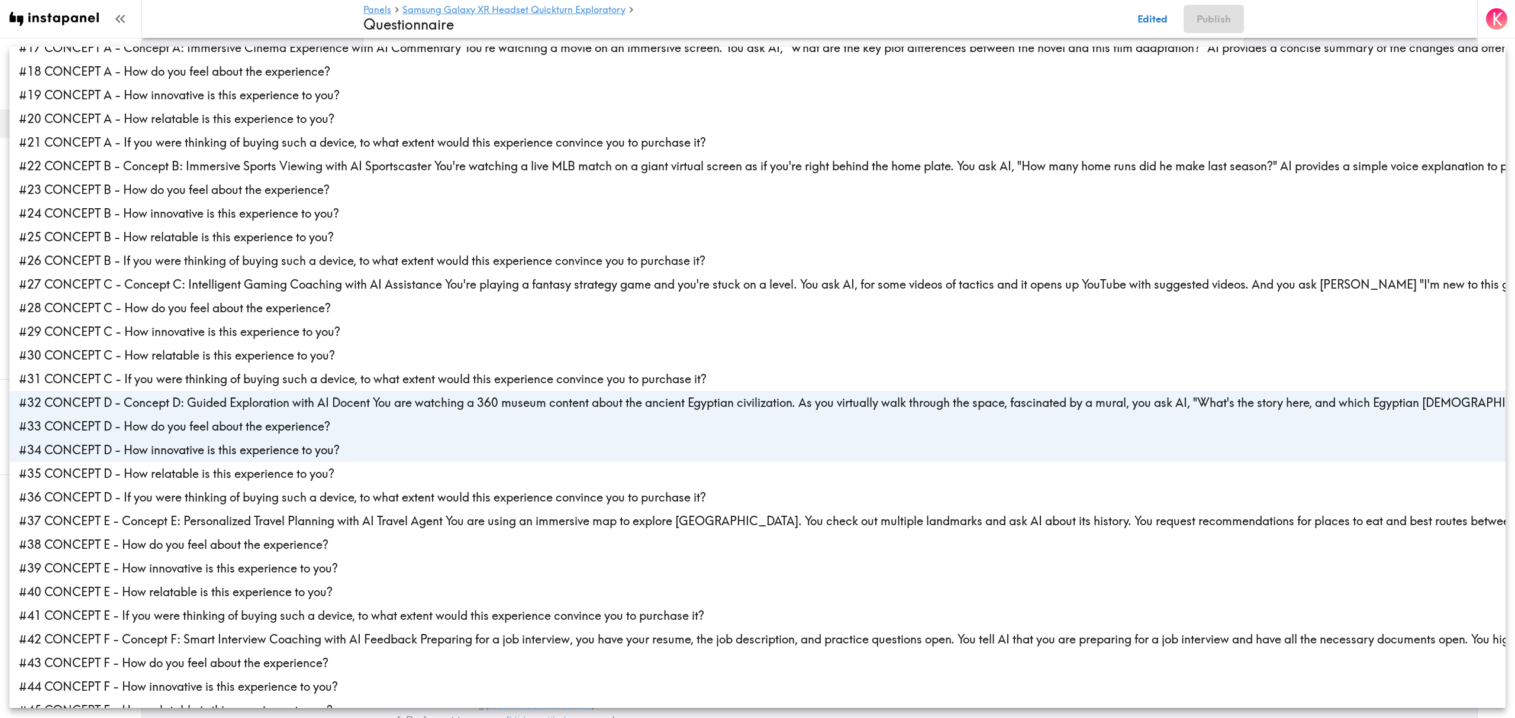
drag, startPoint x: 69, startPoint y: 475, endPoint x: 67, endPoint y: 486, distance: 12.0
click at [69, 476] on li "#35 CONCEPT D - How relatable is this experience to you?" at bounding box center [757, 474] width 1496 height 24
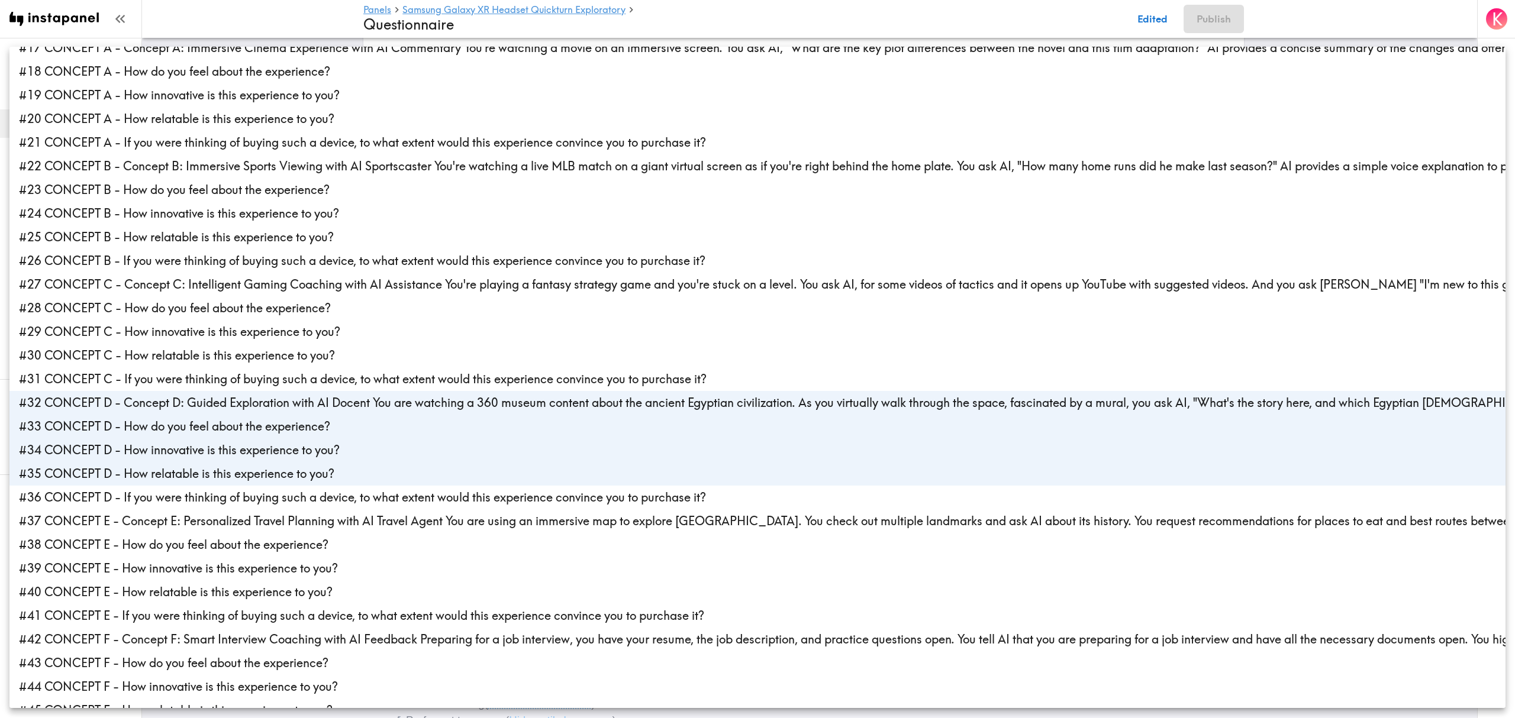
click at [67, 497] on li "#36 CONCEPT D - If you were thinking of buying such a device, to what extent wo…" at bounding box center [757, 498] width 1496 height 24
type input "f9f6dcb1-e3ae-4a3c-8598-f0773d3f83d9,ad17a47b-0df0-4132-8a82-78cd666c50c3,0af7b…"
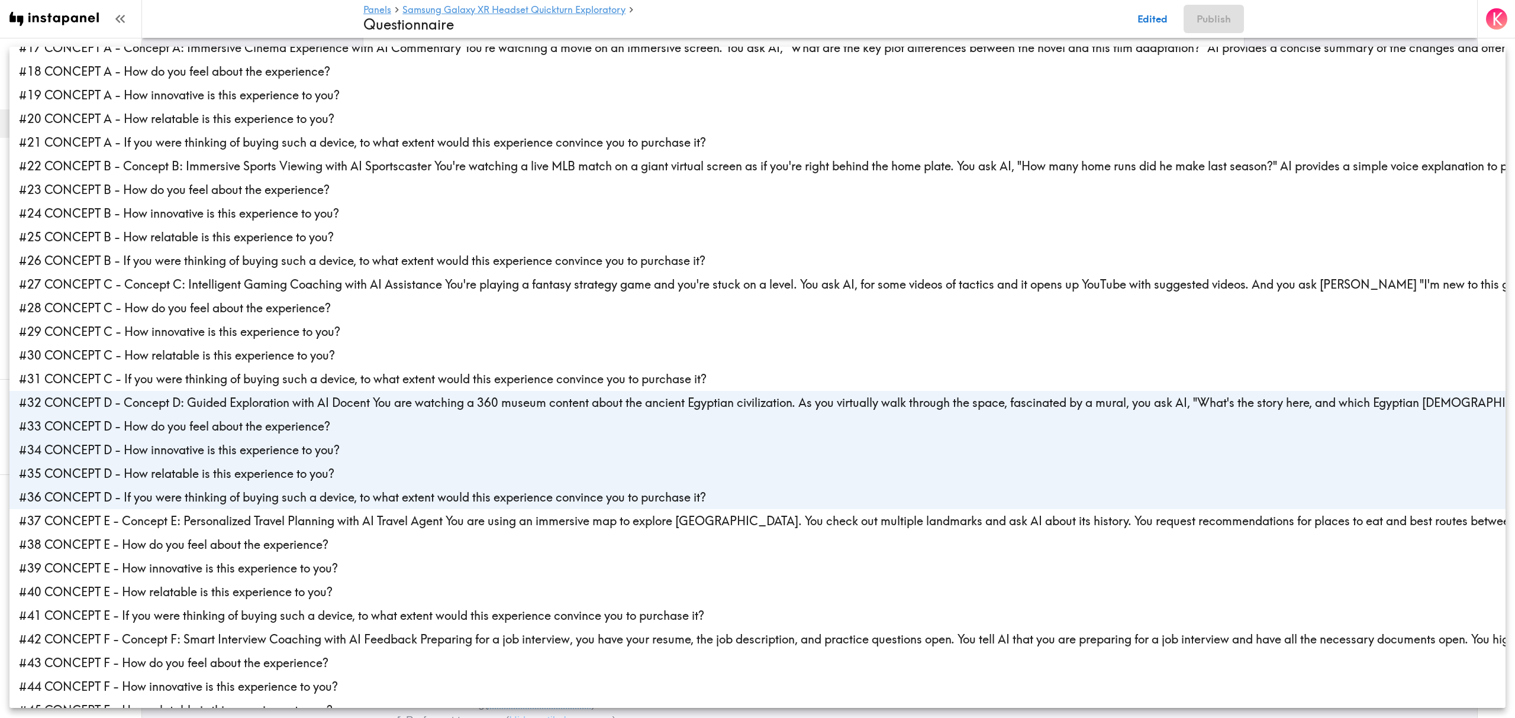
click at [221, 10] on div at bounding box center [757, 359] width 1515 height 718
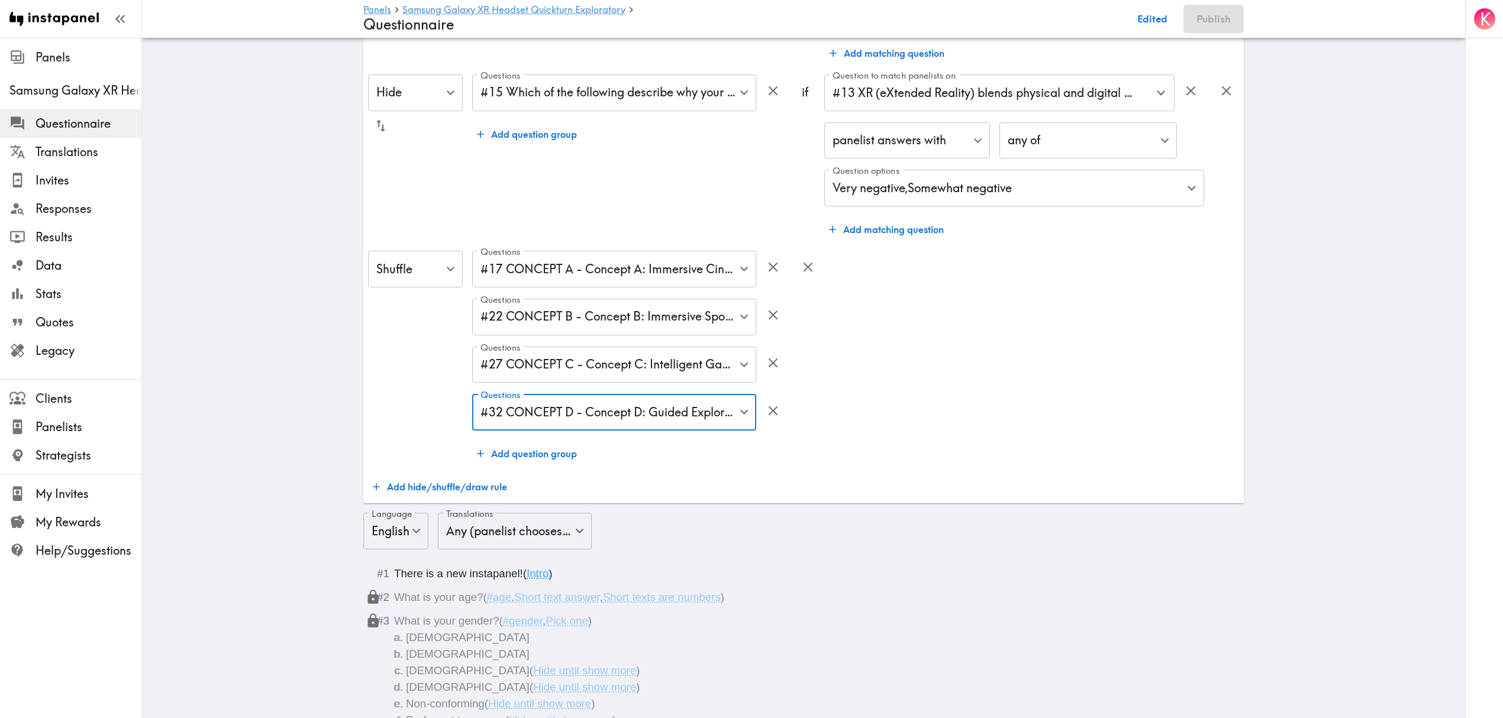
click at [488, 450] on button "Add question group" at bounding box center [526, 454] width 109 height 24
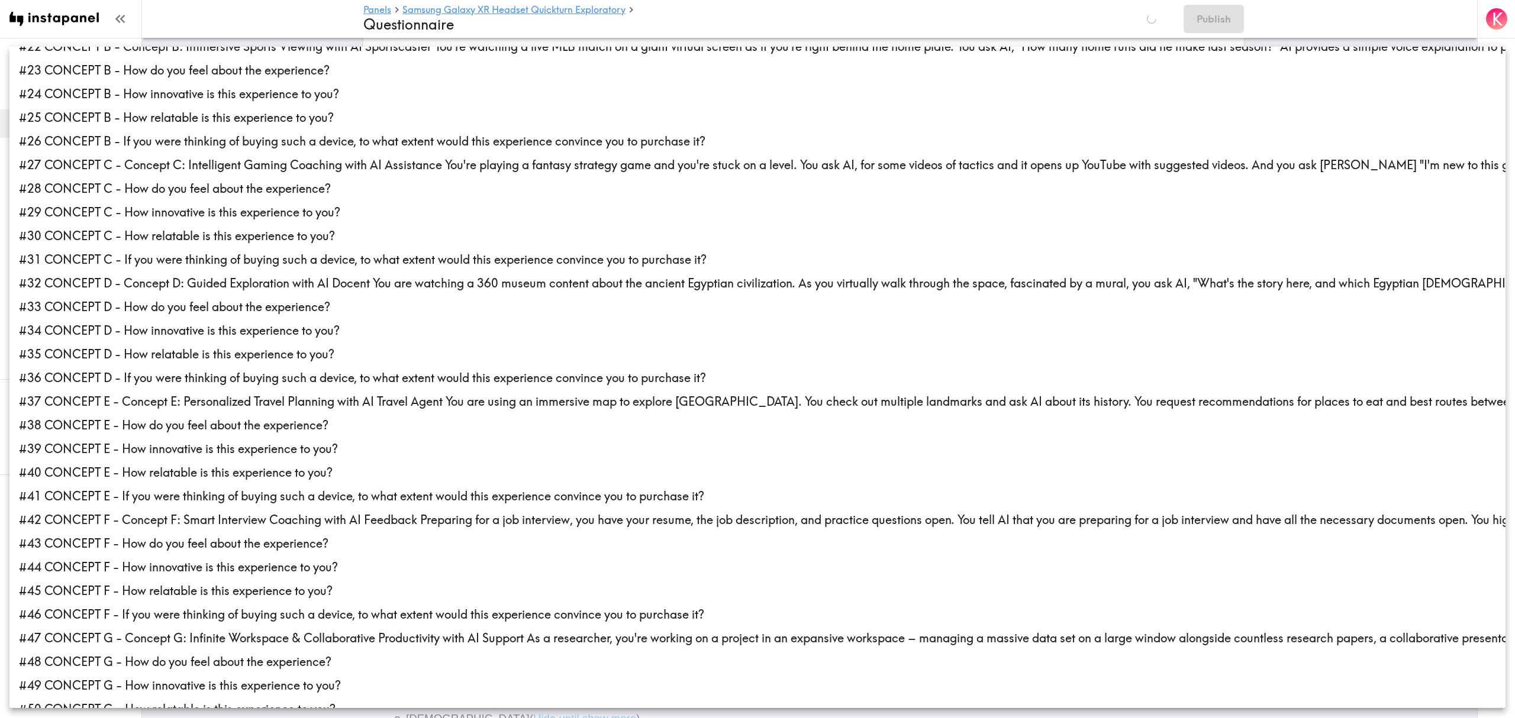
scroll to position [552, 0]
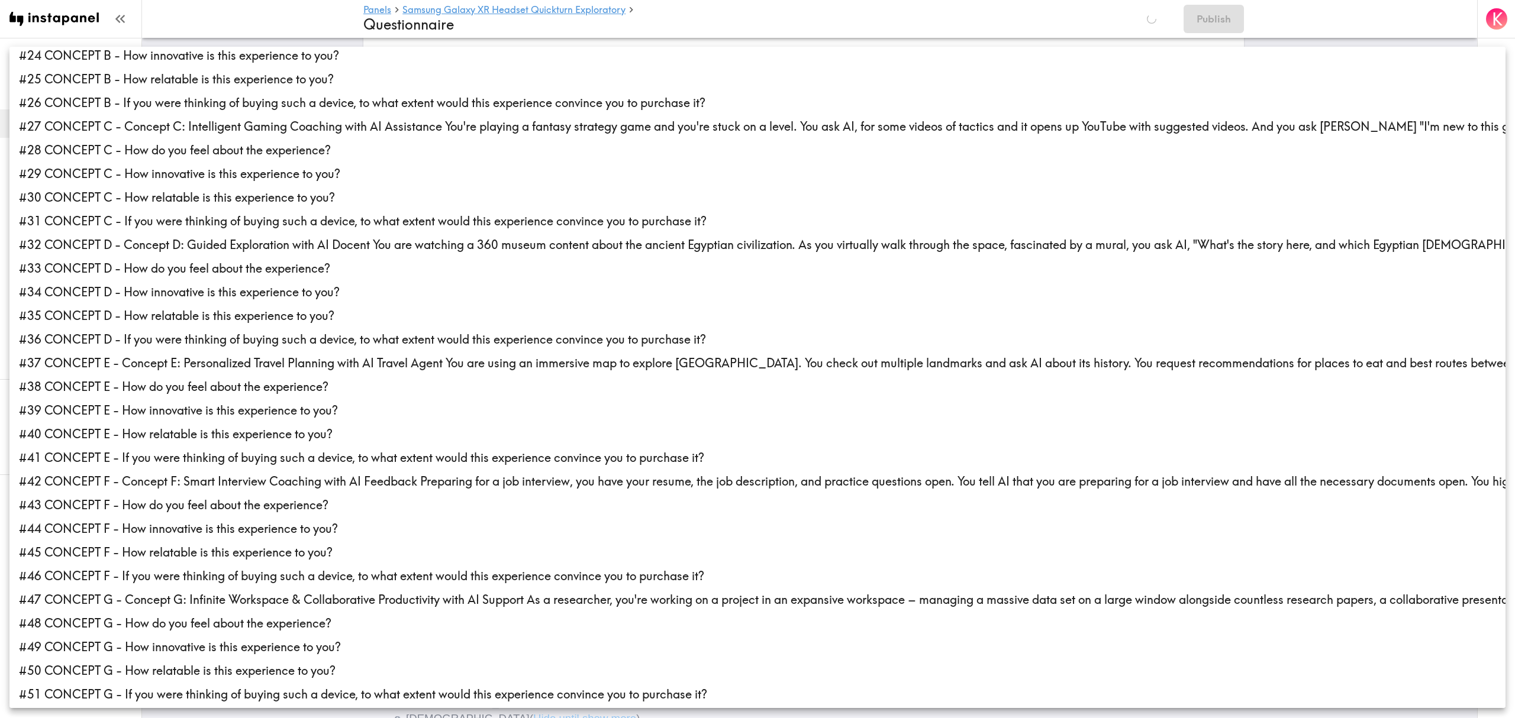
click at [102, 363] on li "#37 CONCEPT E - Concept E: Personalized Travel Planning with AI Travel Agent Yo…" at bounding box center [757, 364] width 1496 height 24
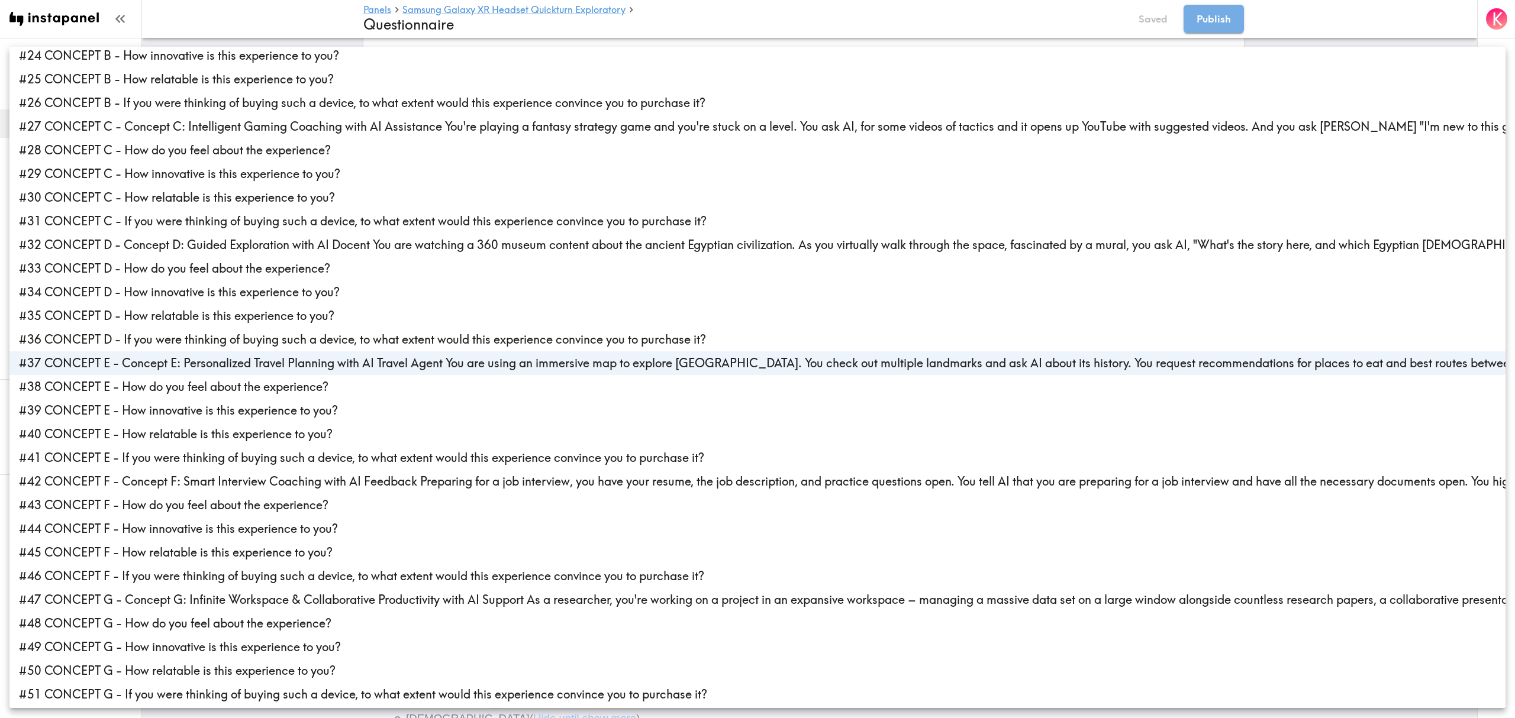
click at [95, 386] on li "#38 CONCEPT E - How do you feel about the experience?" at bounding box center [757, 387] width 1496 height 24
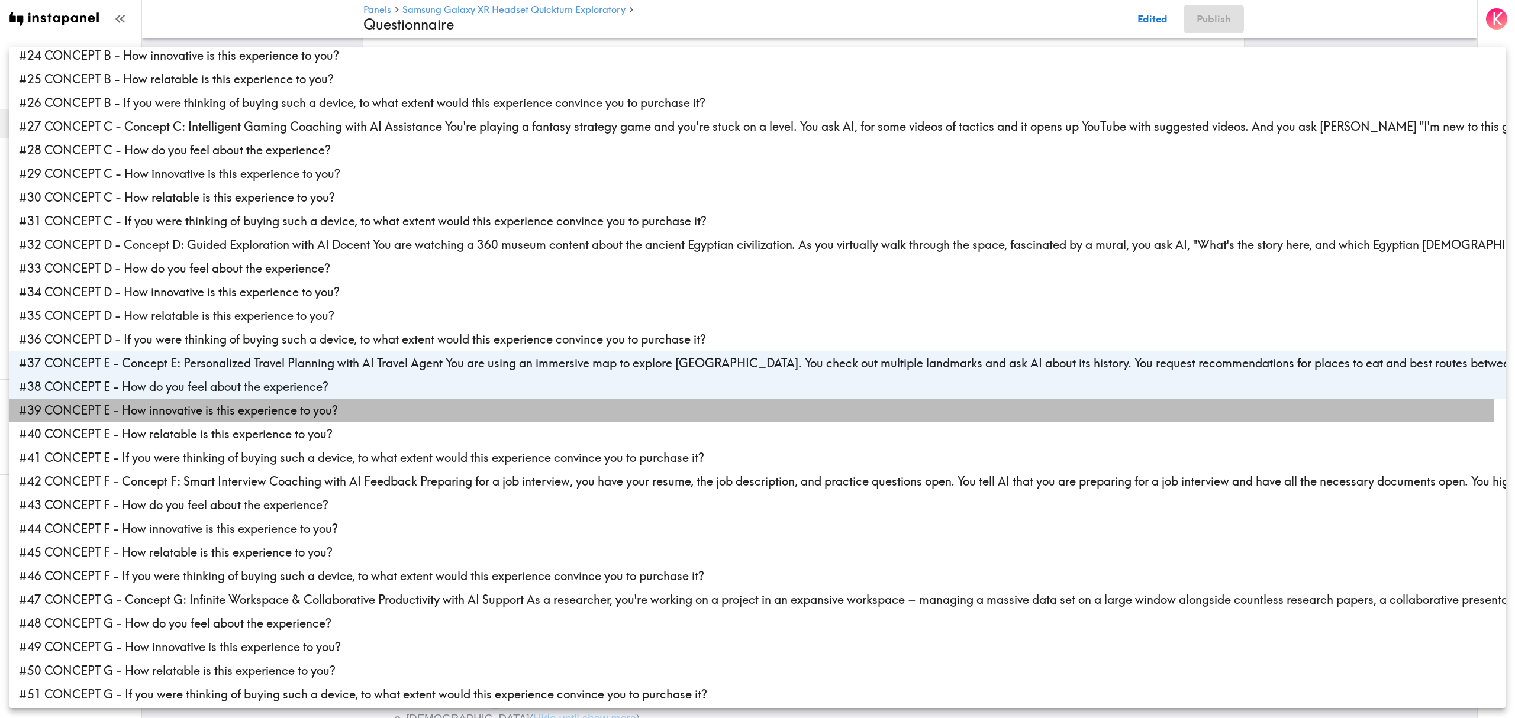
click at [78, 415] on li "#39 CONCEPT E - How innovative is this experience to you?" at bounding box center [757, 411] width 1496 height 24
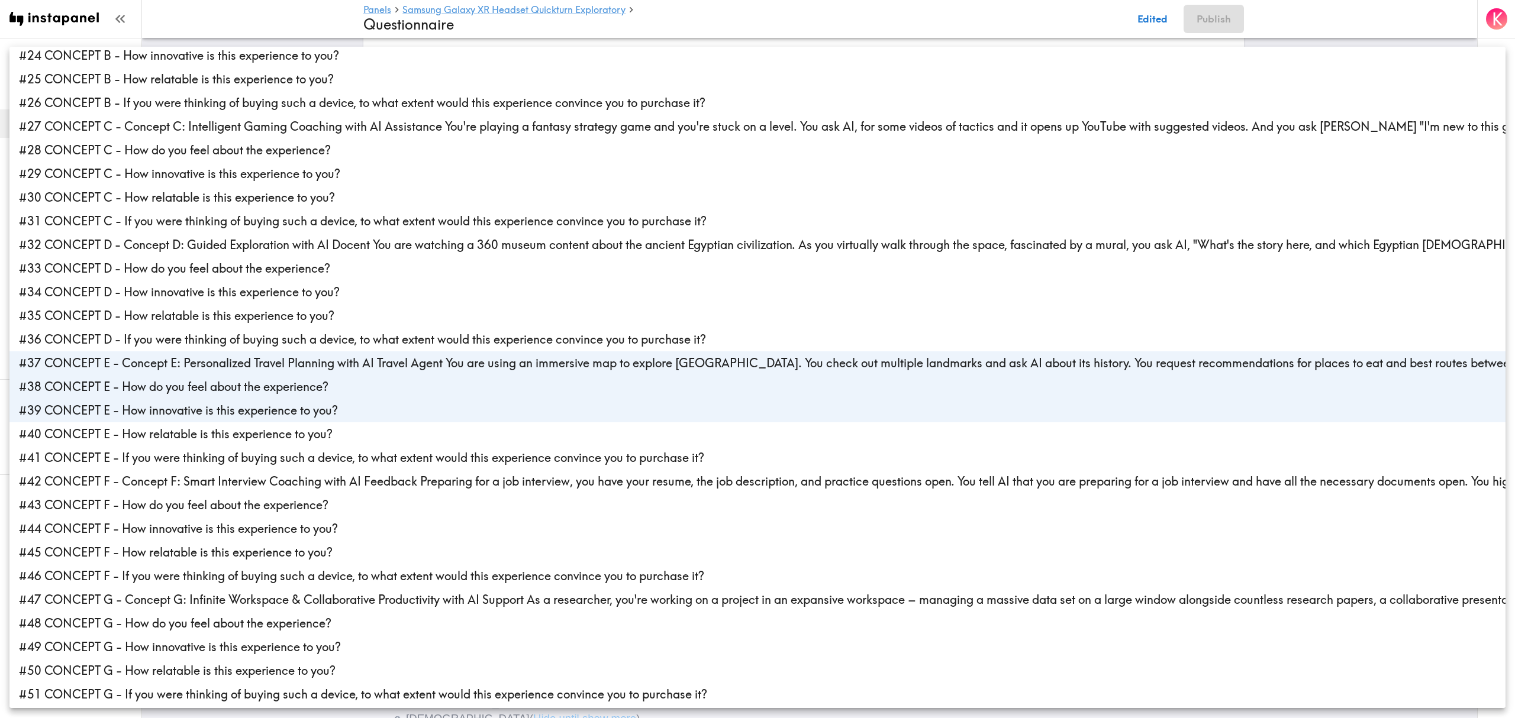
click at [71, 432] on li "#40 CONCEPT E - How relatable is this experience to you?" at bounding box center [757, 435] width 1496 height 24
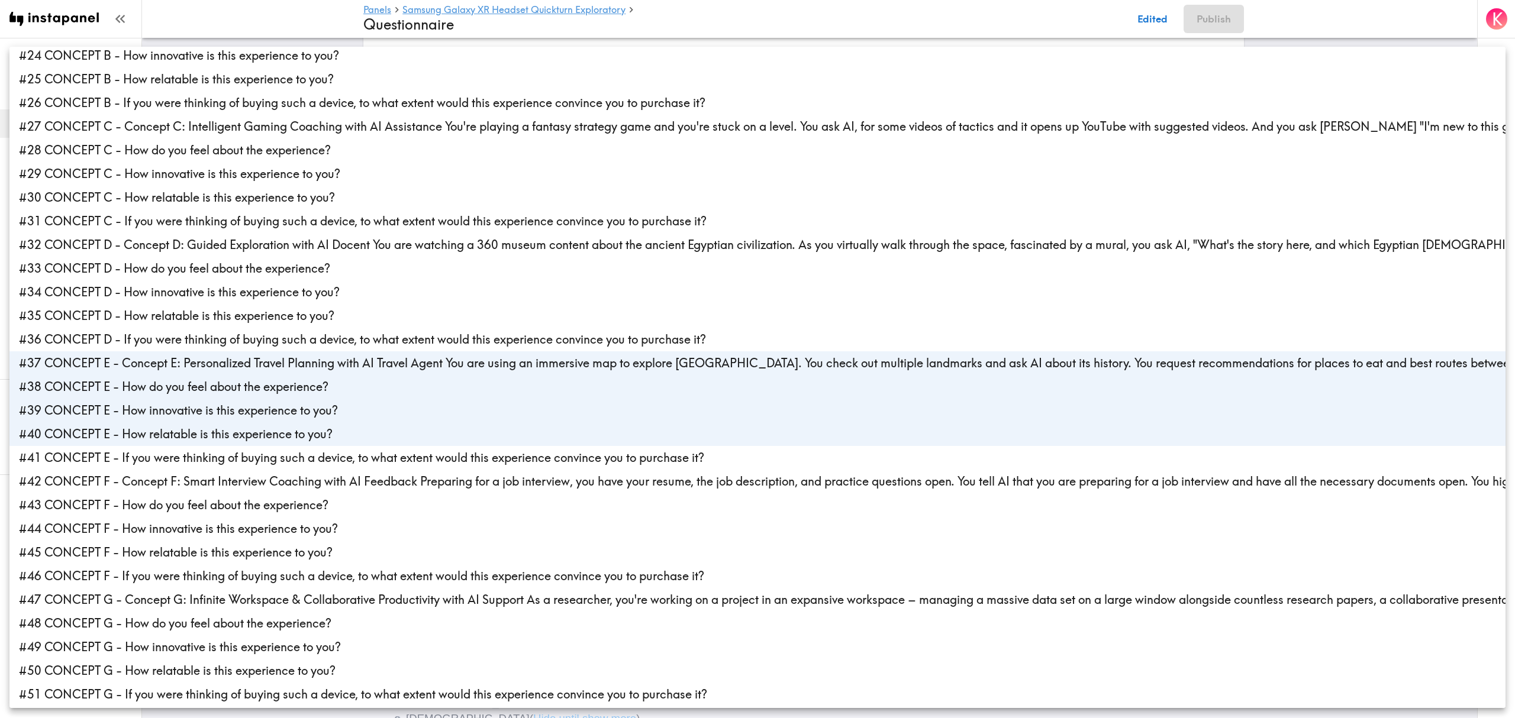
click at [71, 455] on li "#41 CONCEPT E - If you were thinking of buying such a device, to what extent wo…" at bounding box center [757, 458] width 1496 height 24
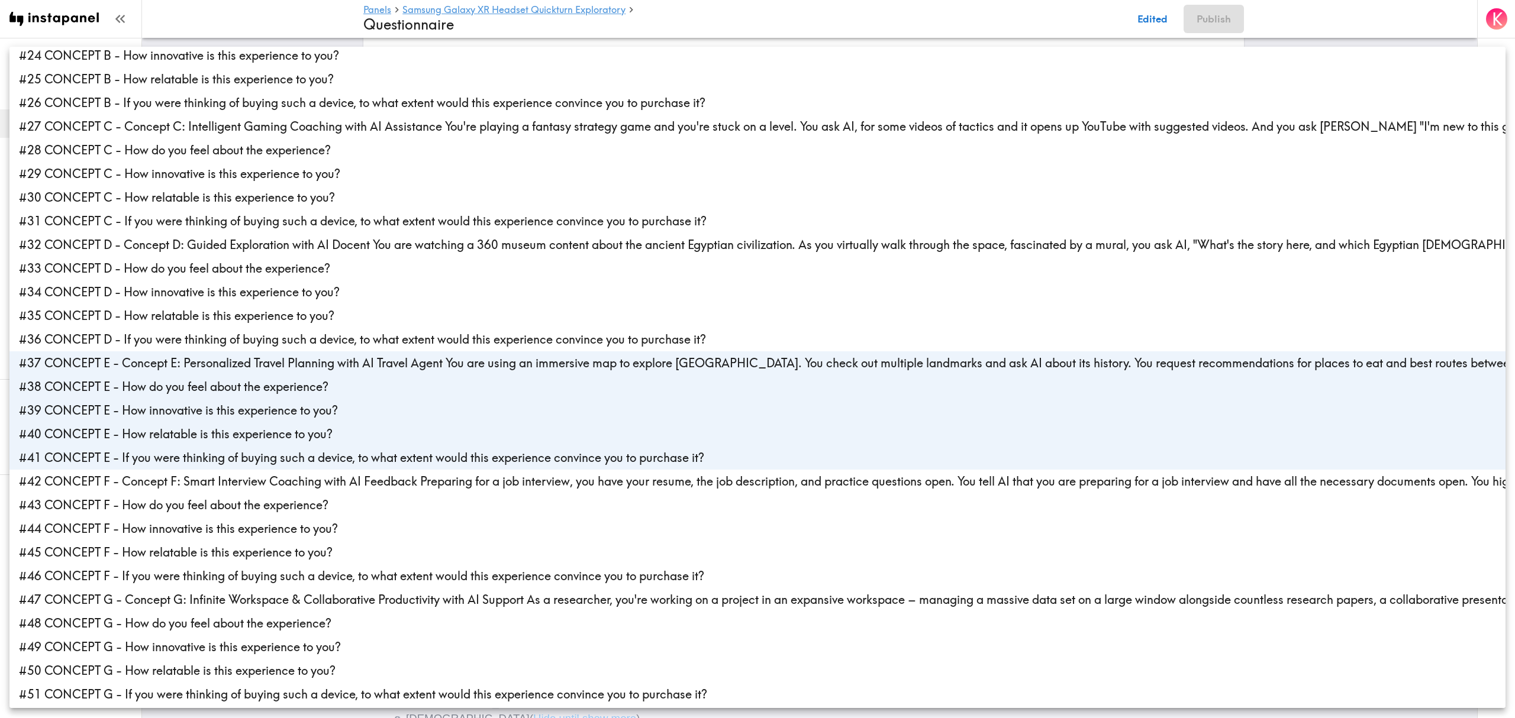
type input "eca4db23-7bd5-4dab-883d-91ddb705eaaa,3610c88e-42d1-48ef-af55-fd3a5d816a7e,b444d…"
click at [221, 19] on div at bounding box center [757, 359] width 1515 height 718
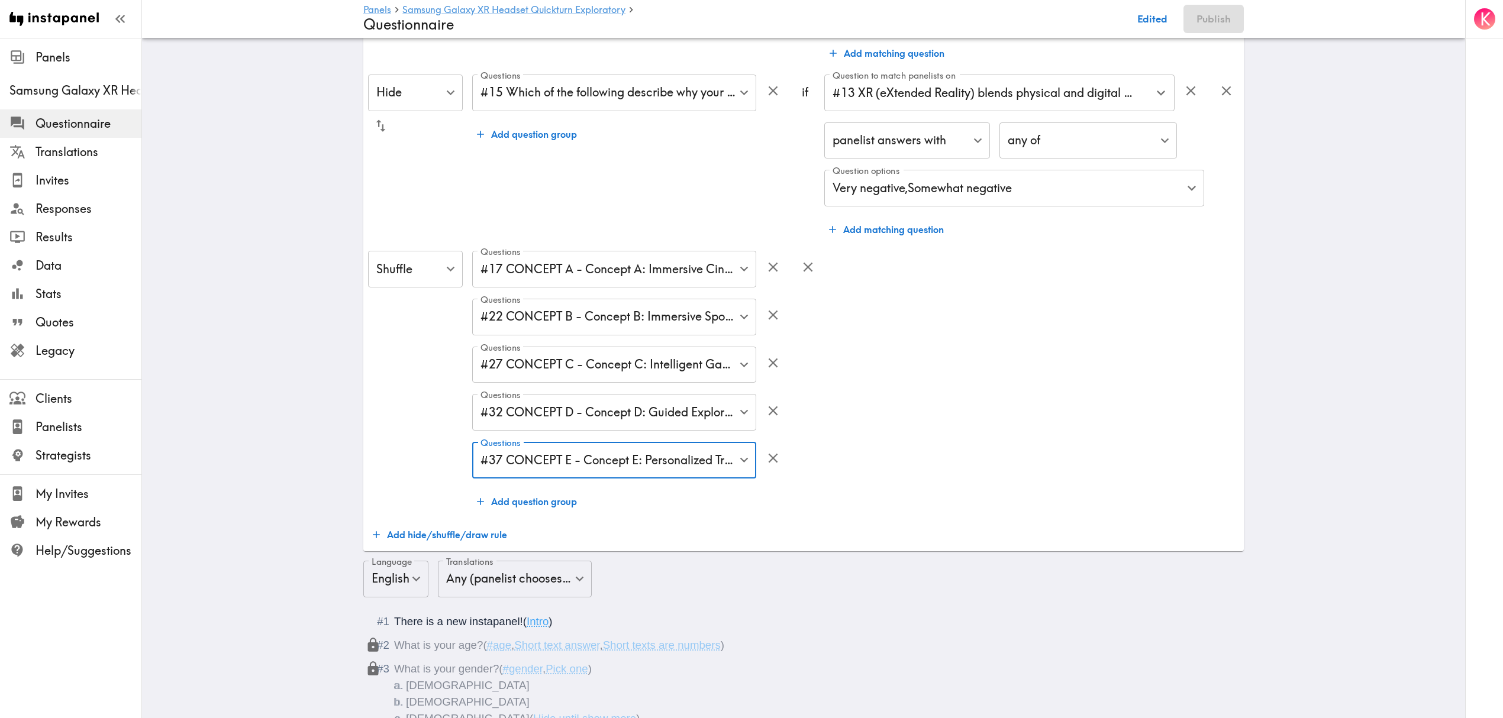
click at [527, 505] on button "Add question group" at bounding box center [526, 502] width 109 height 24
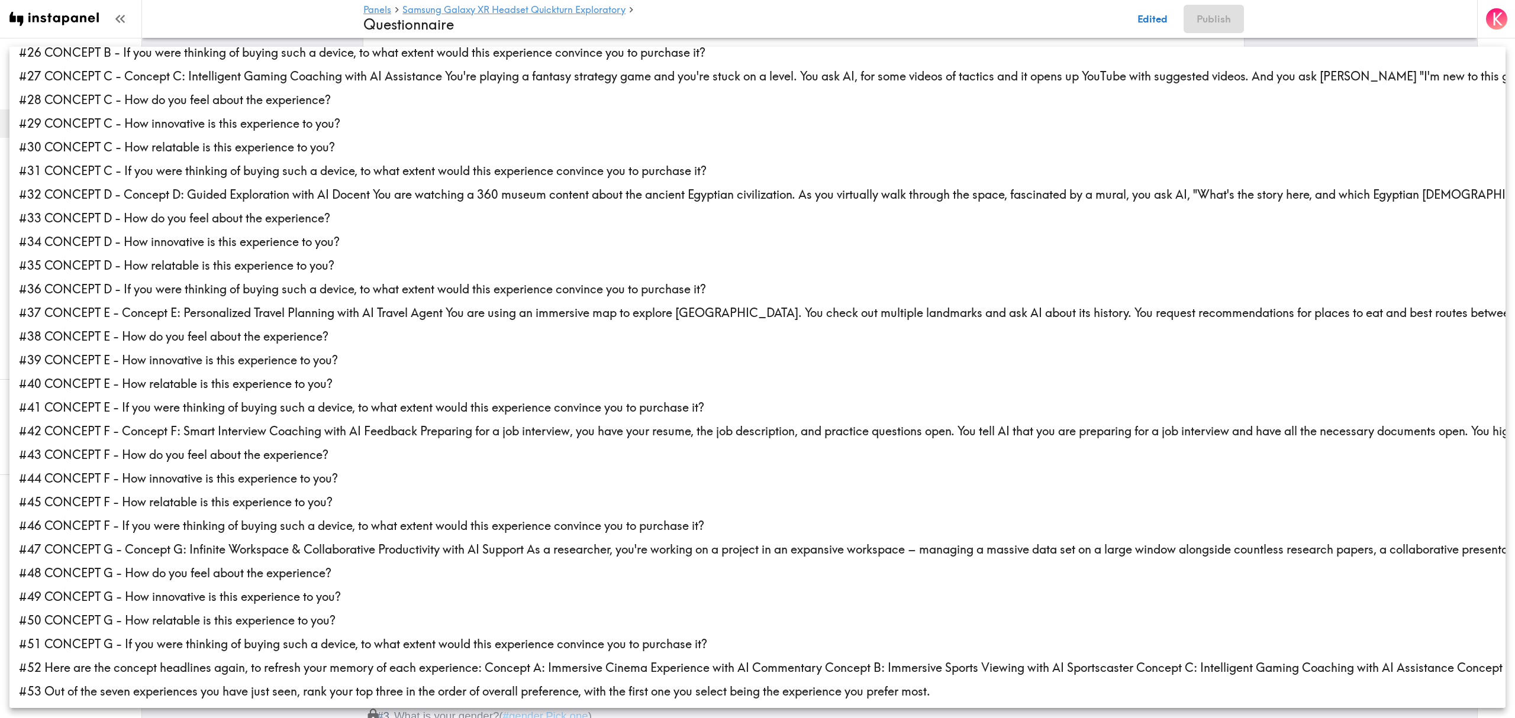
scroll to position [631, 0]
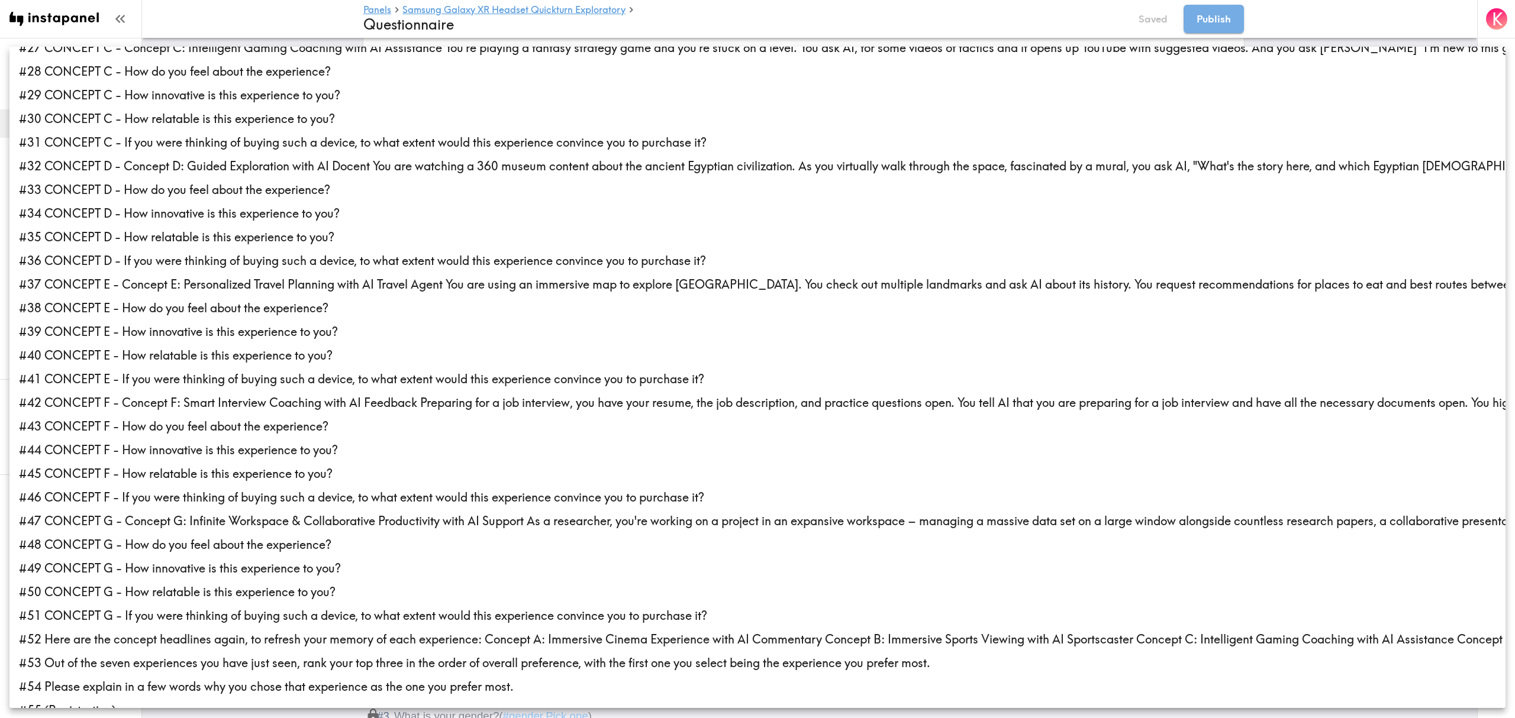
click at [126, 398] on li "#42 CONCEPT F - Concept F: Smart Interview Coaching with AI Feedback Preparing …" at bounding box center [757, 403] width 1496 height 24
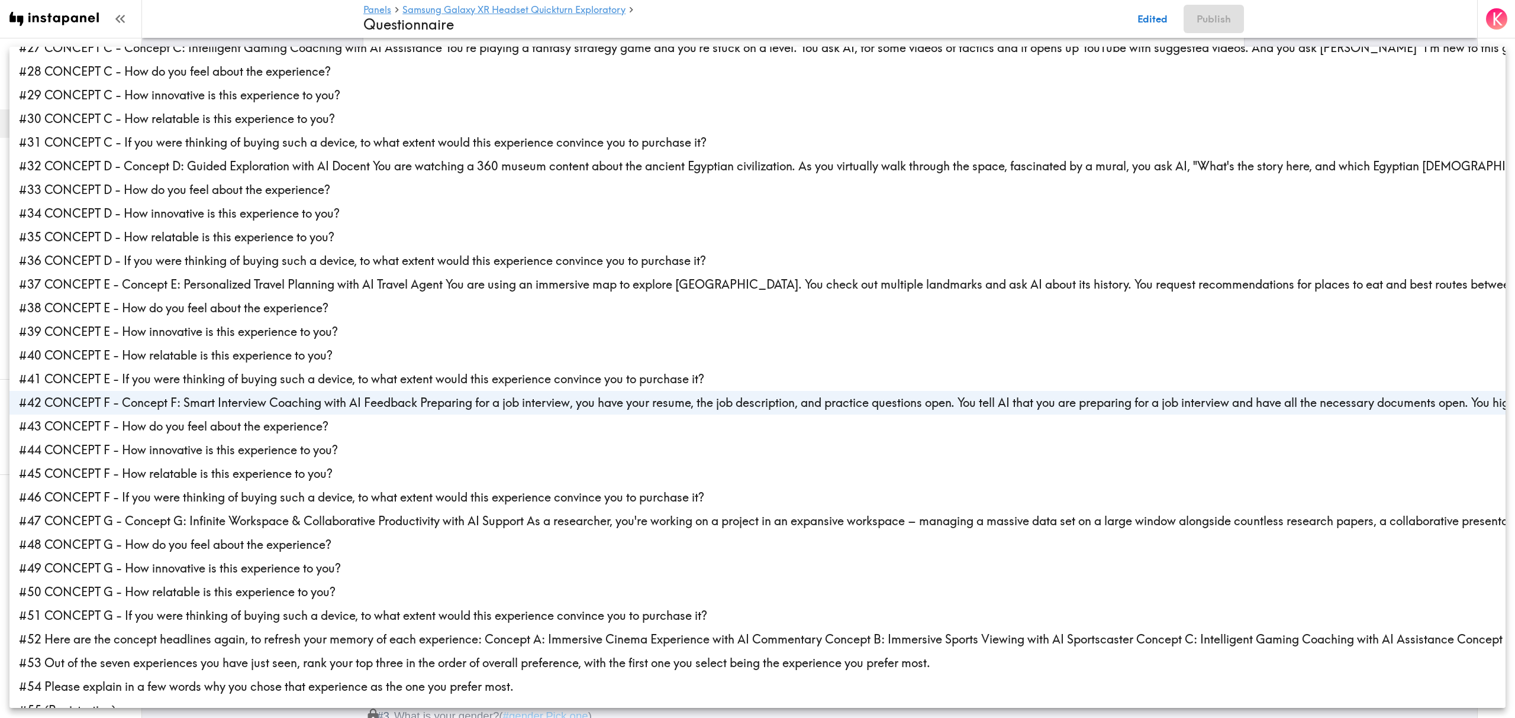
click at [111, 431] on li "#43 CONCEPT F - How do you feel about the experience?" at bounding box center [757, 427] width 1496 height 24
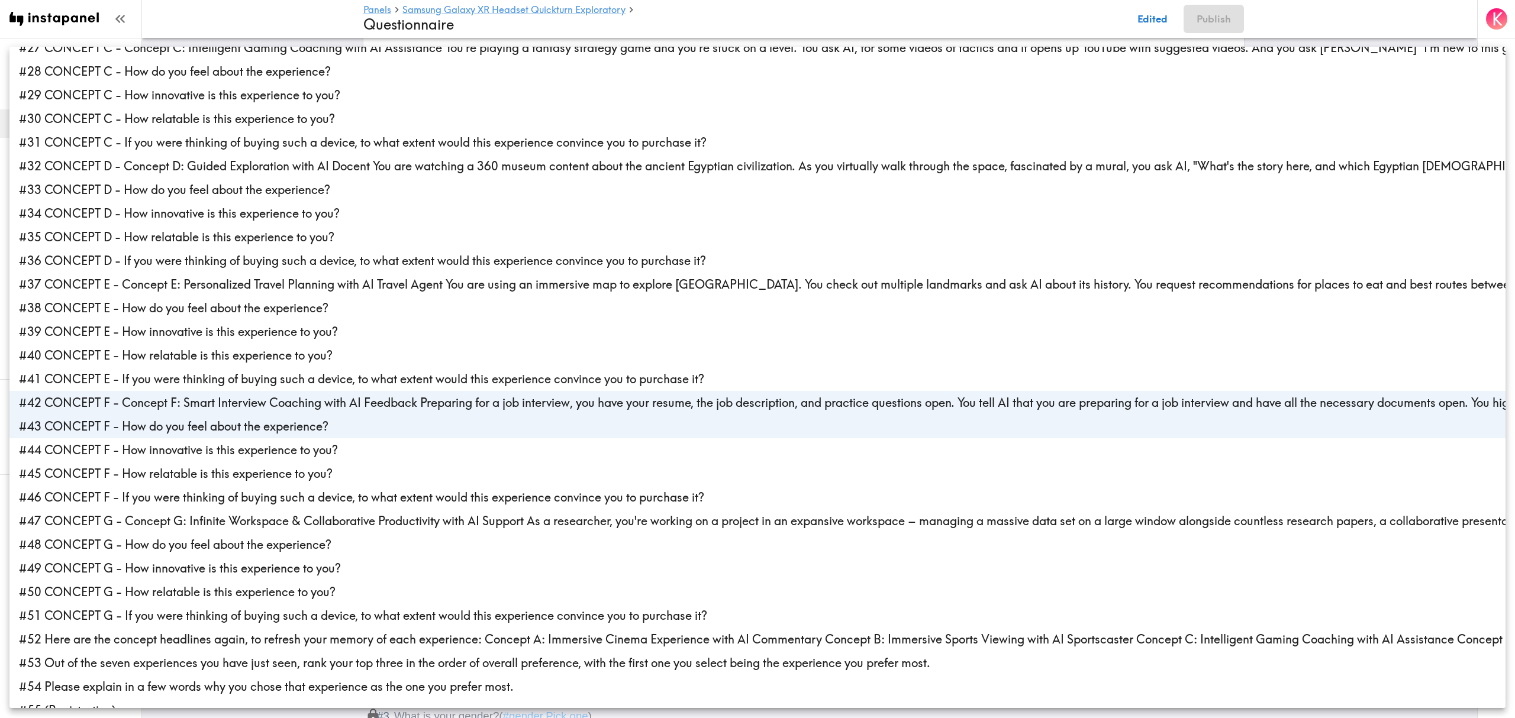
click at [117, 456] on li "#44 CONCEPT F - How innovative is this experience to you?" at bounding box center [757, 451] width 1496 height 24
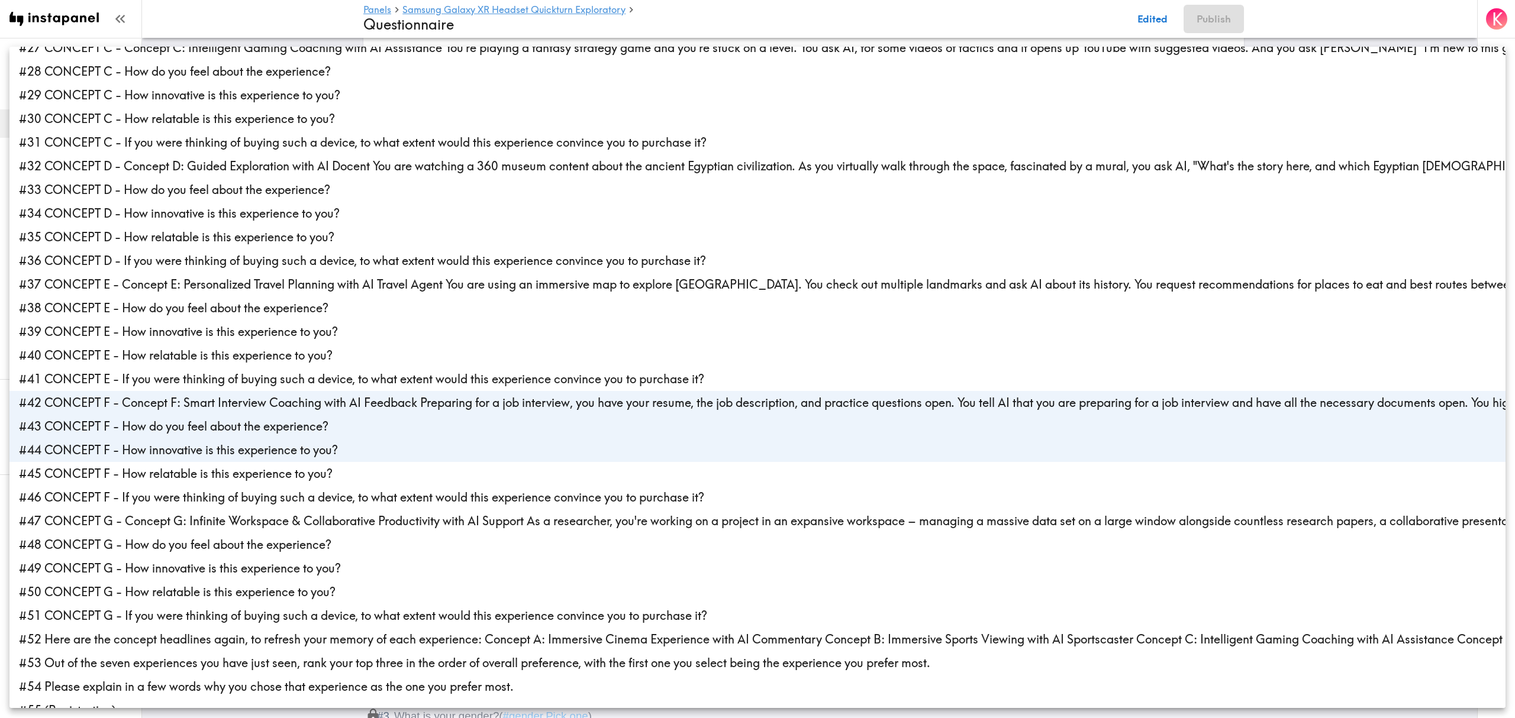
click at [123, 479] on li "#45 CONCEPT F - How relatable is this experience to you?" at bounding box center [757, 474] width 1496 height 24
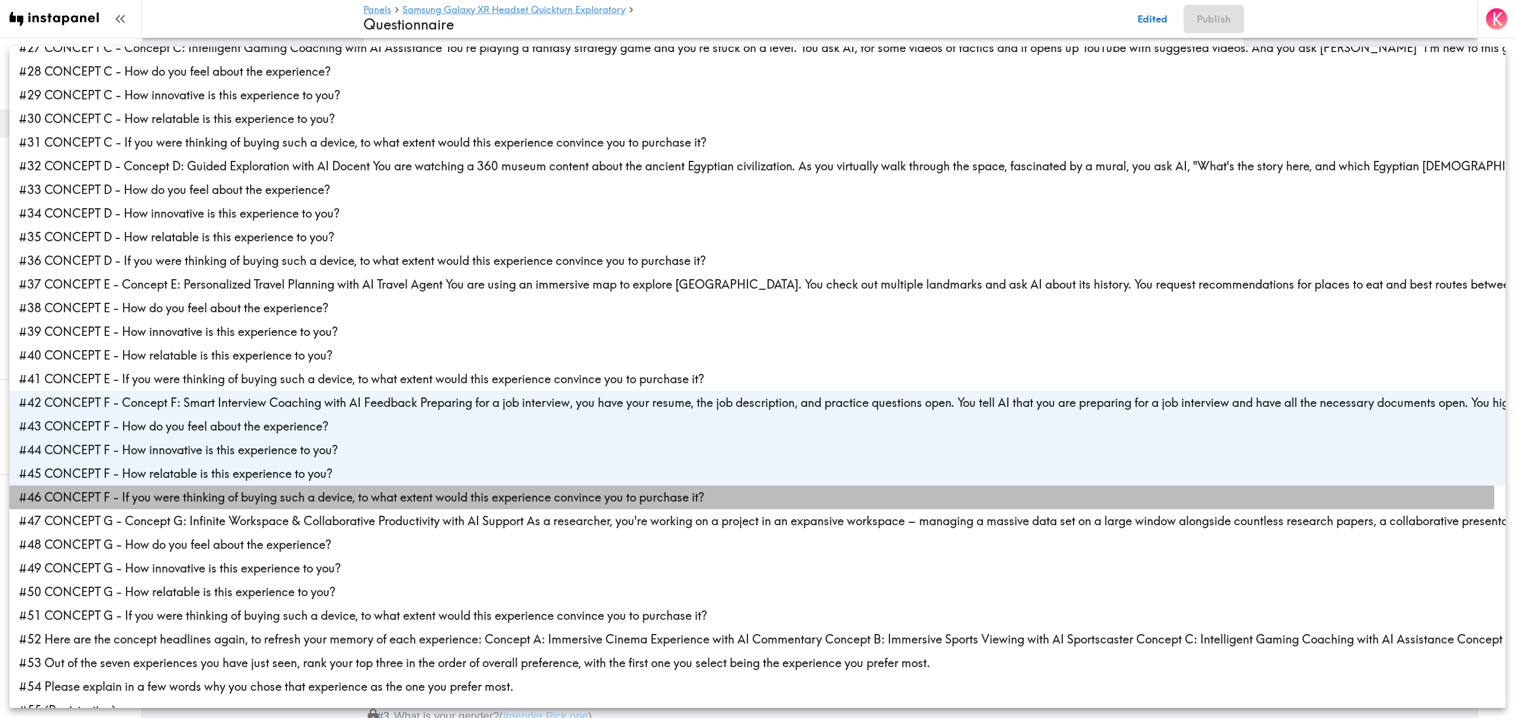
click at [125, 496] on li "#46 CONCEPT F - If you were thinking of buying such a device, to what extent wo…" at bounding box center [757, 498] width 1496 height 24
type input "02e0bed2-f34e-4d0b-9102-a3b010ff48f6,8850a1f6-c7cf-43df-9a70-dbc4679ef9ca,706ab…"
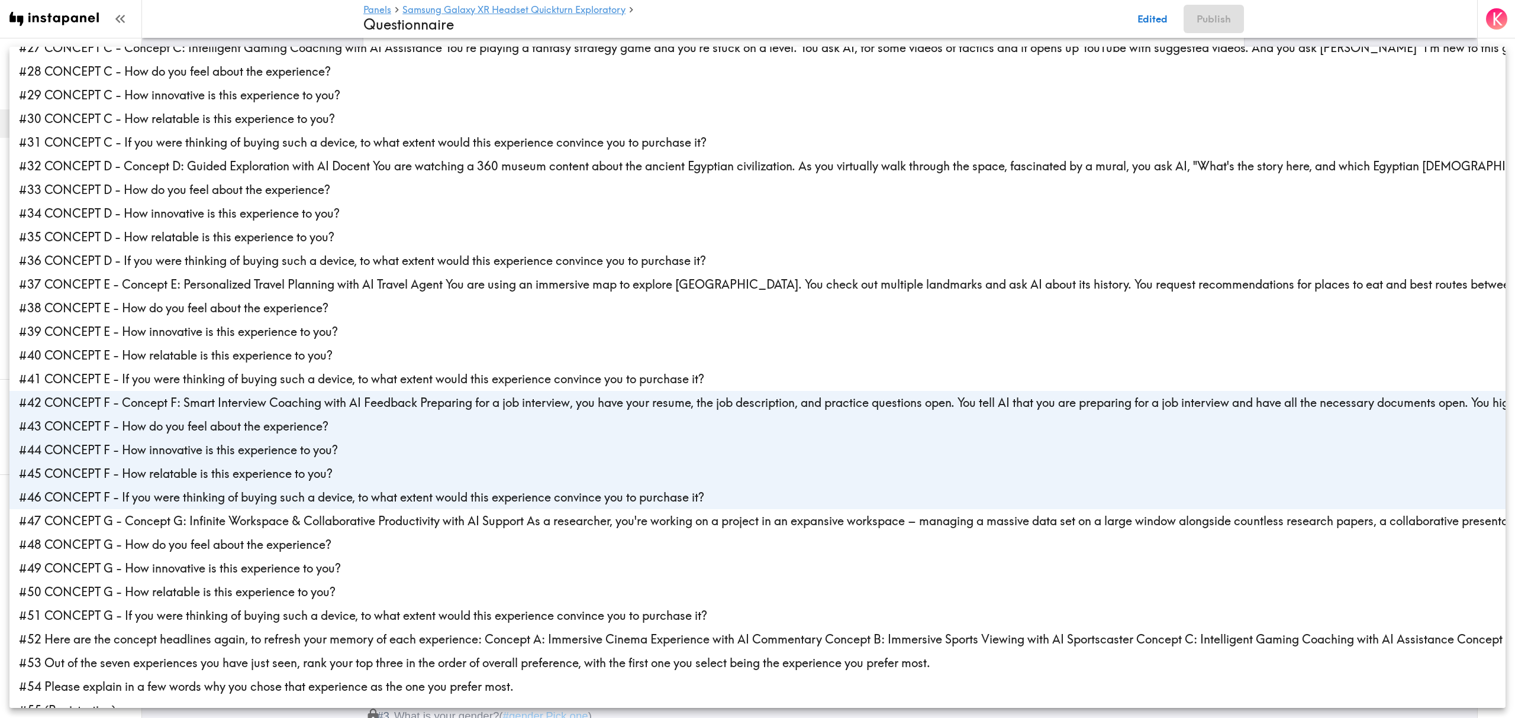
click at [273, 15] on div at bounding box center [757, 359] width 1515 height 718
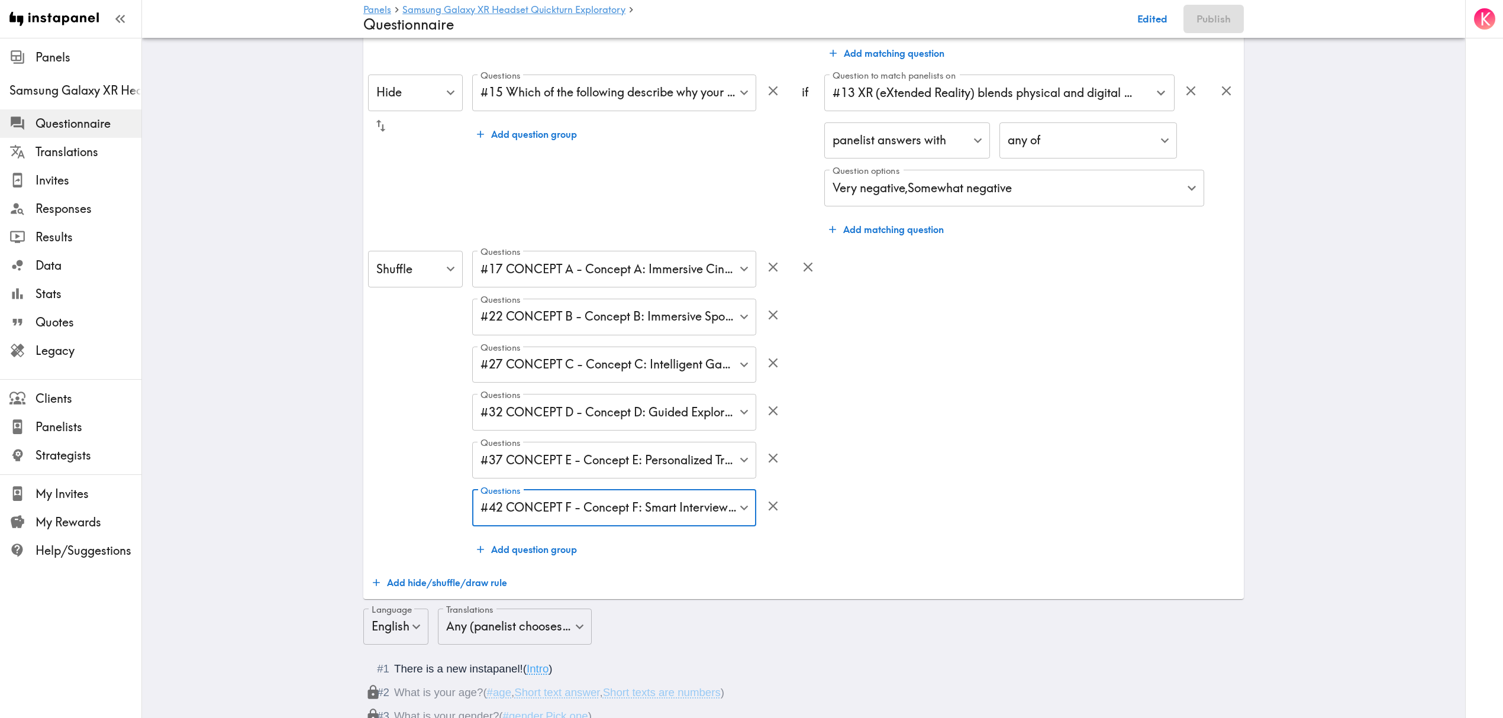
click at [524, 555] on button "Add question group" at bounding box center [526, 550] width 109 height 24
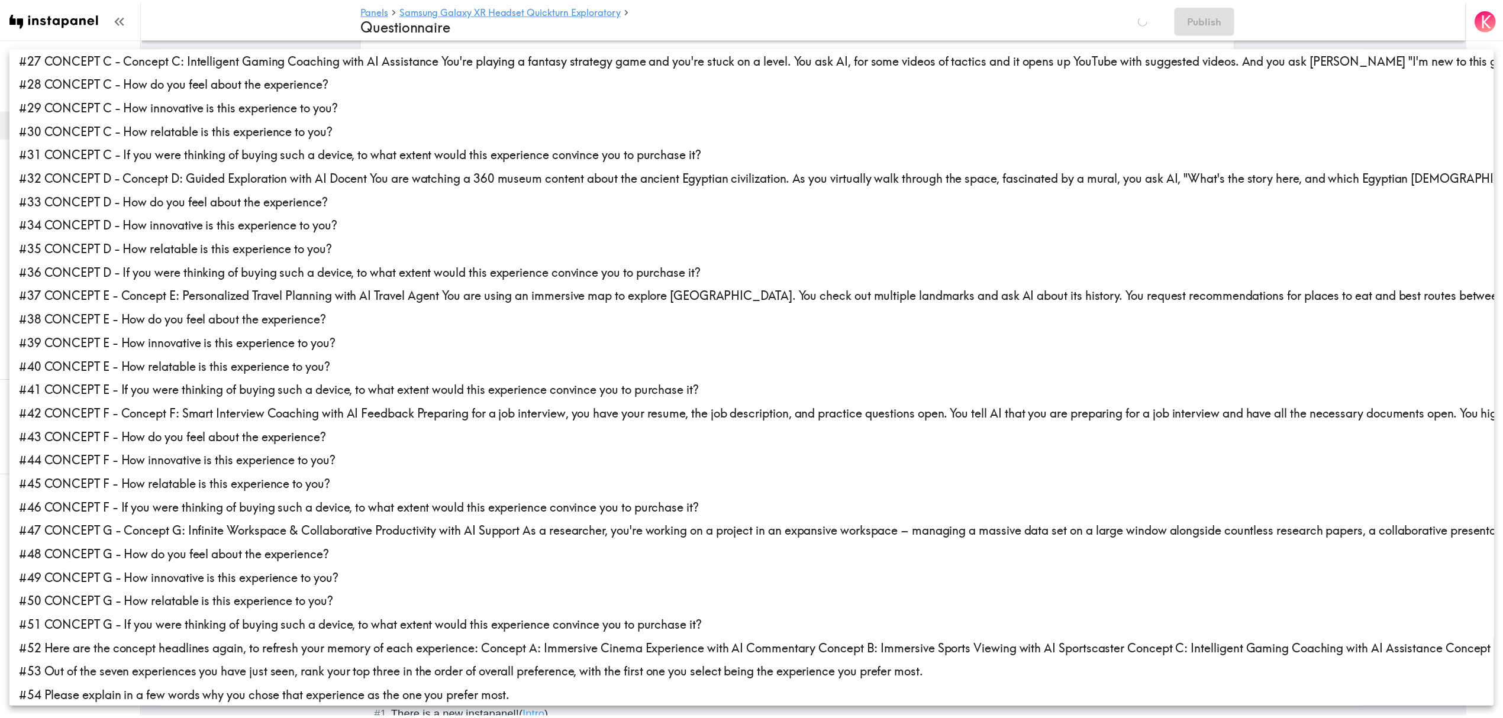
scroll to position [649, 0]
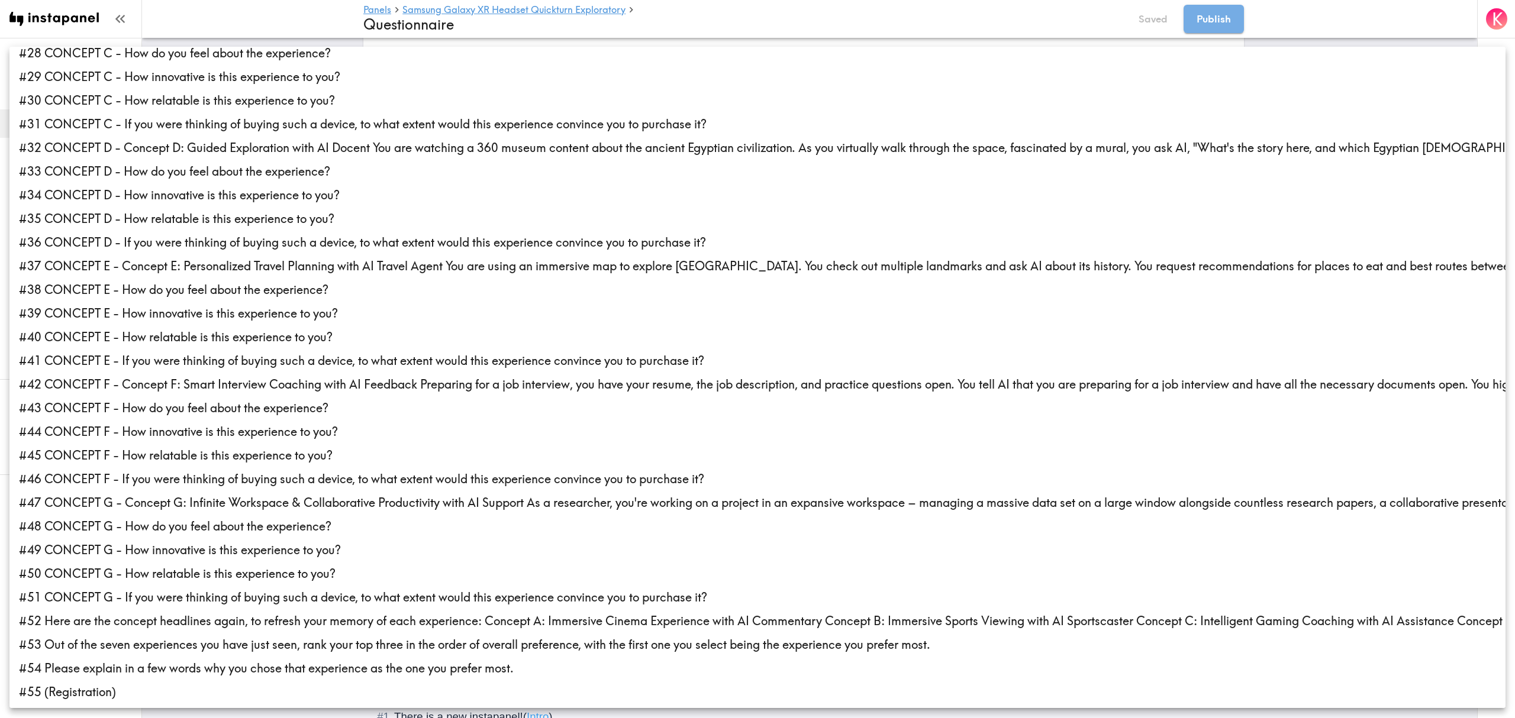
click at [130, 503] on li "#47 CONCEPT G - Concept G: Infinite Workspace & Collaborative Productivity with…" at bounding box center [757, 503] width 1496 height 24
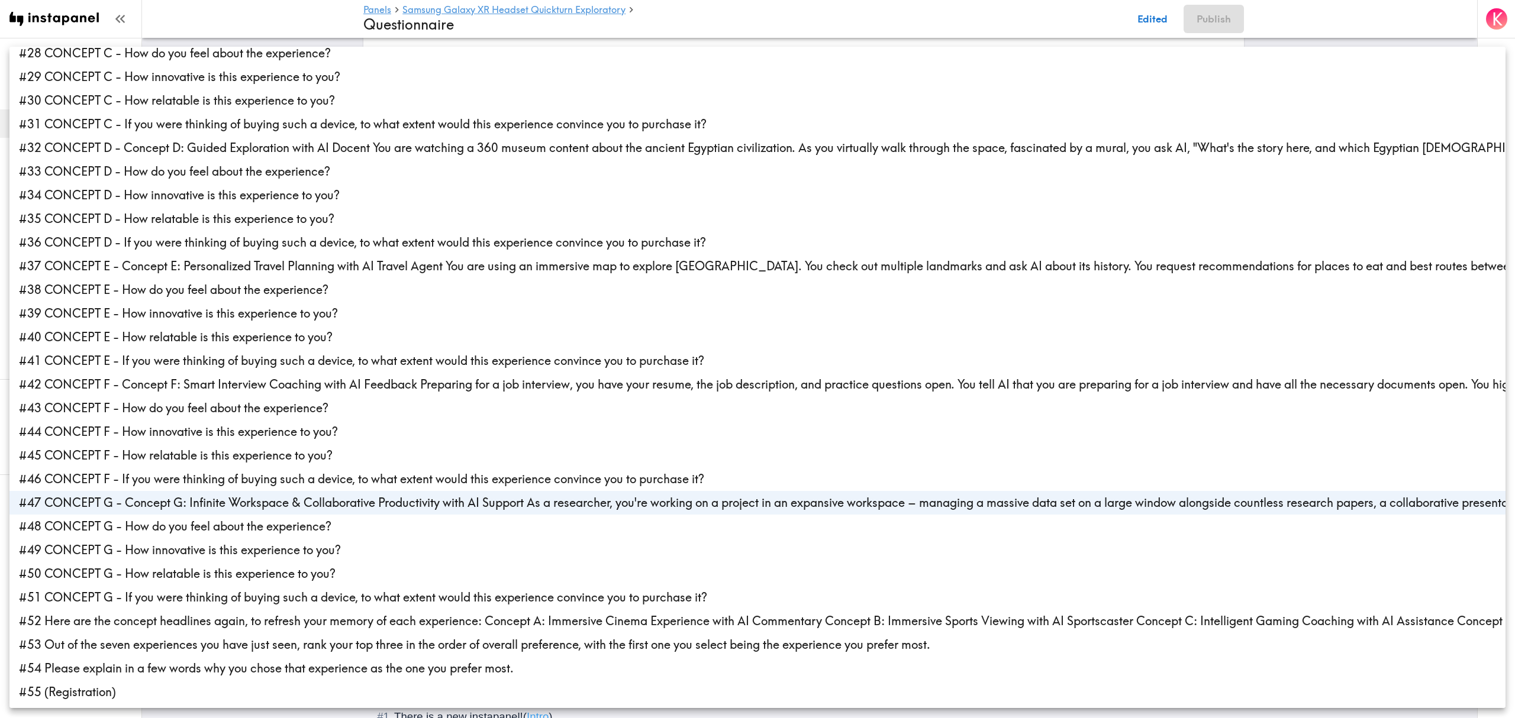
click at [131, 535] on li "#48 CONCEPT G - How do you feel about the experience?" at bounding box center [757, 527] width 1496 height 24
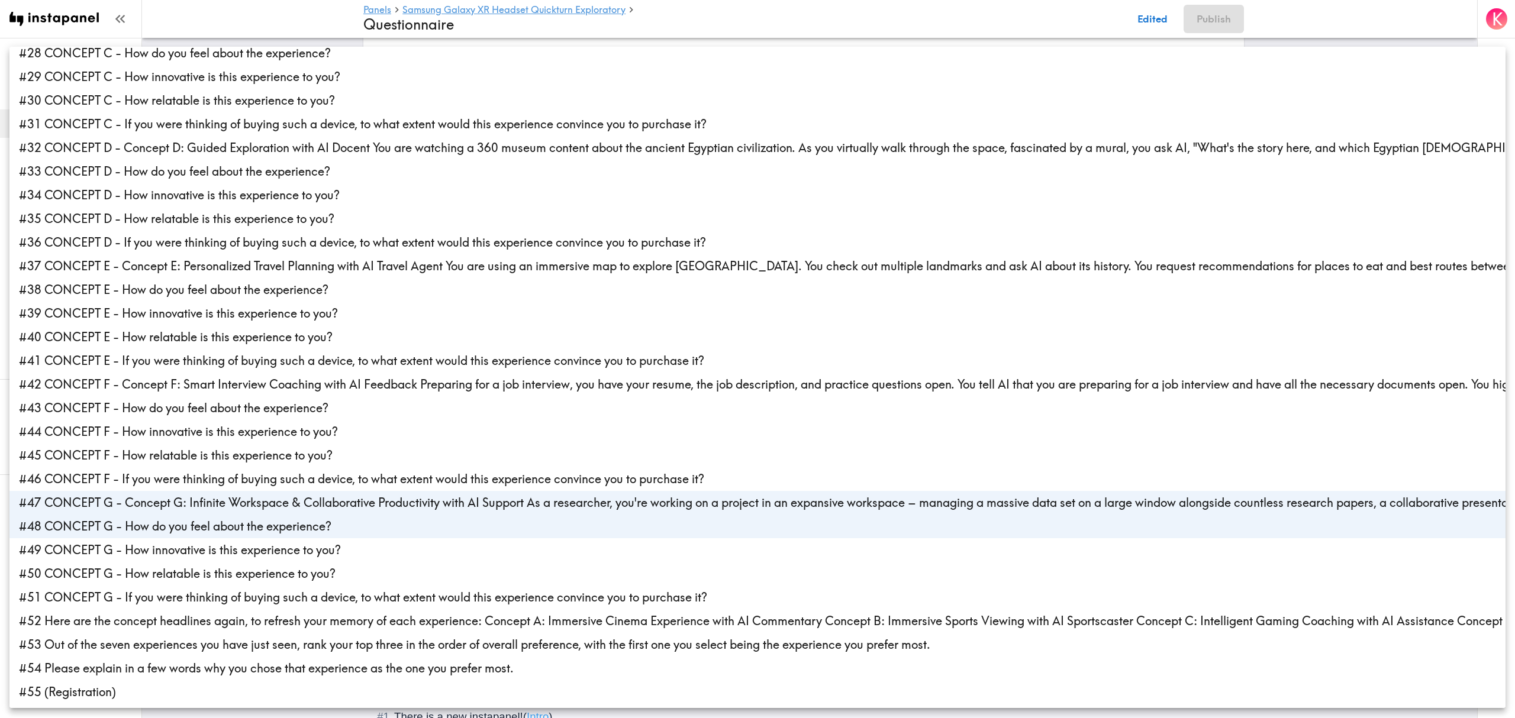
click at [131, 554] on li "#49 CONCEPT G - How innovative is this experience to you?" at bounding box center [757, 551] width 1496 height 24
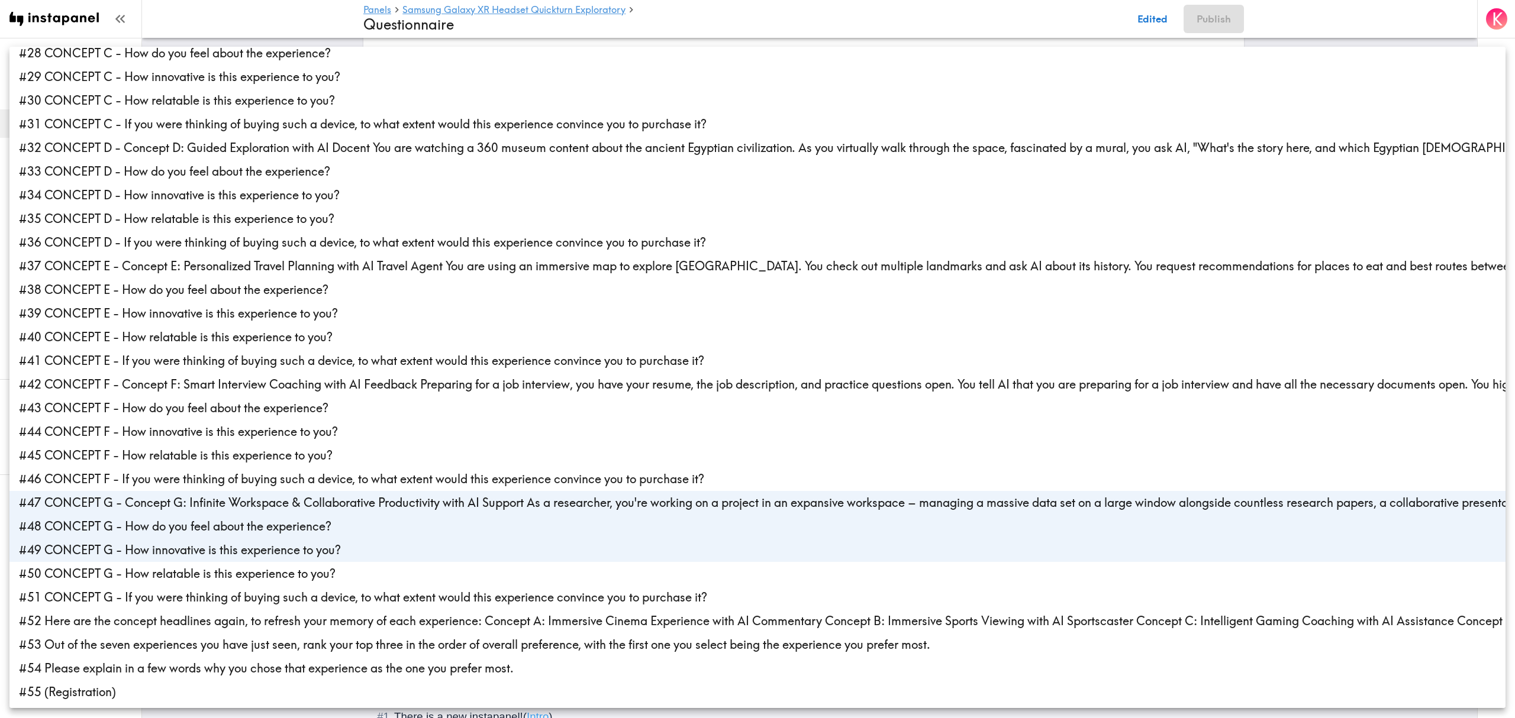
click at [133, 576] on li "#50 CONCEPT G - How relatable is this experience to you?" at bounding box center [757, 574] width 1496 height 24
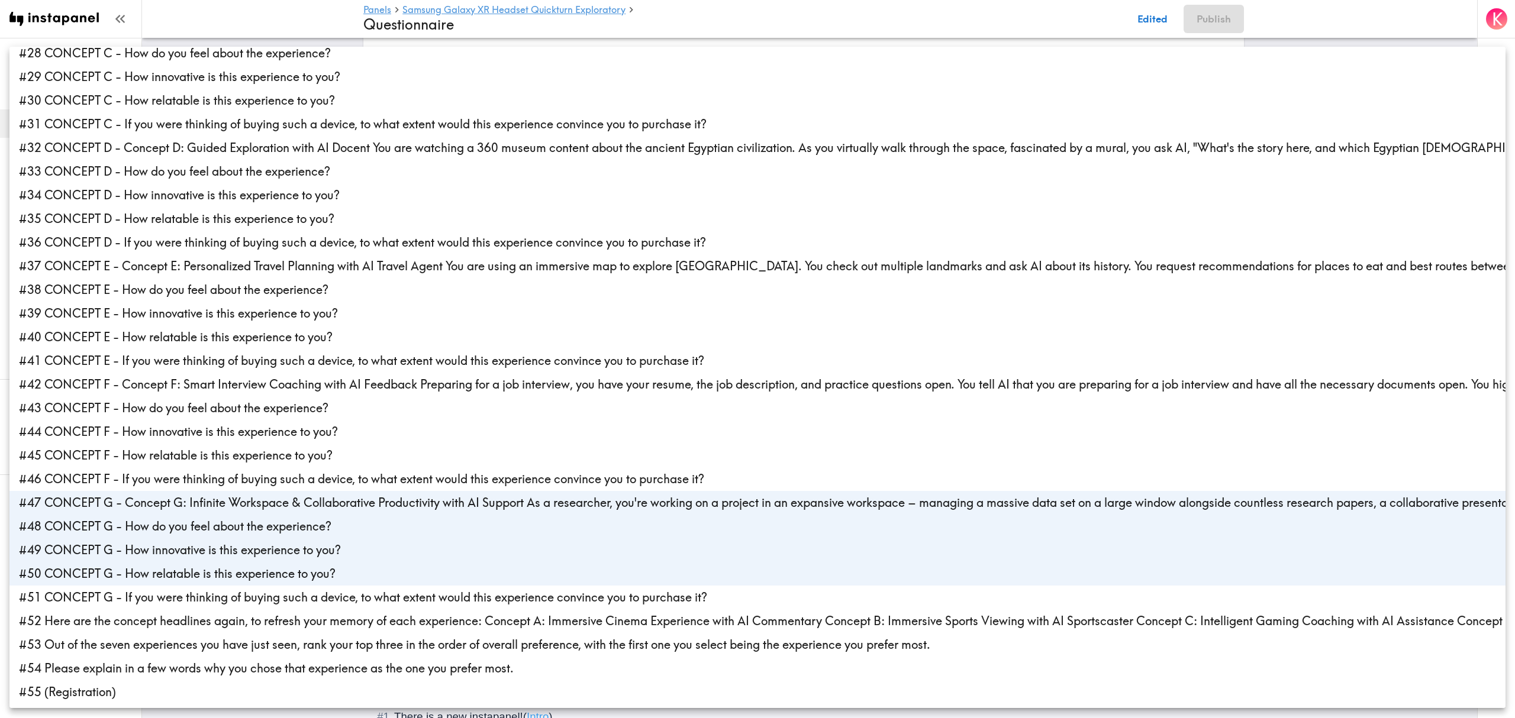
click at [141, 598] on li "#51 CONCEPT G - If you were thinking of buying such a device, to what extent wo…" at bounding box center [757, 598] width 1496 height 24
type input "7261e497-92af-47f6-92f9-7eb030544347,c058ca5f-45b0-408f-ab6e-a4ef7f504a0d,fbdc2…"
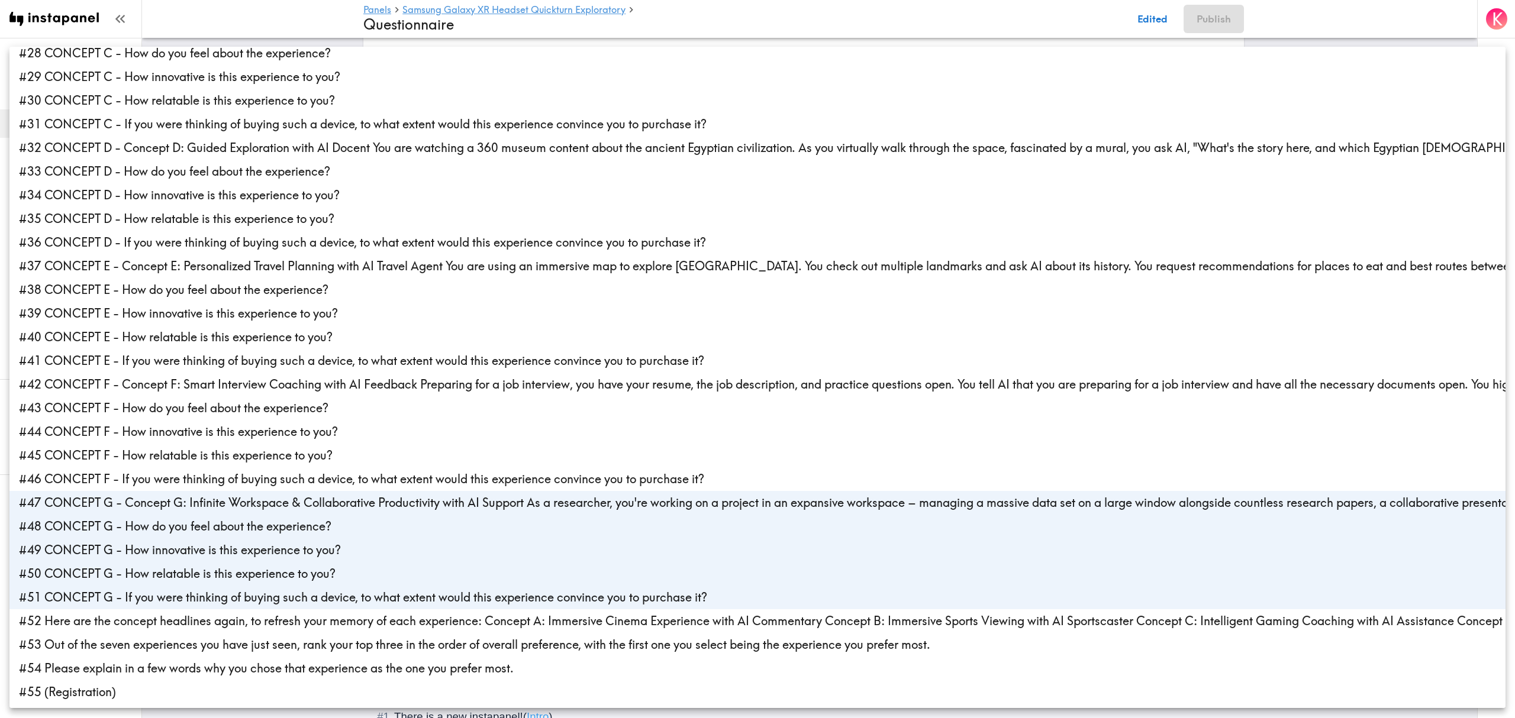
click at [251, 12] on div at bounding box center [757, 359] width 1515 height 718
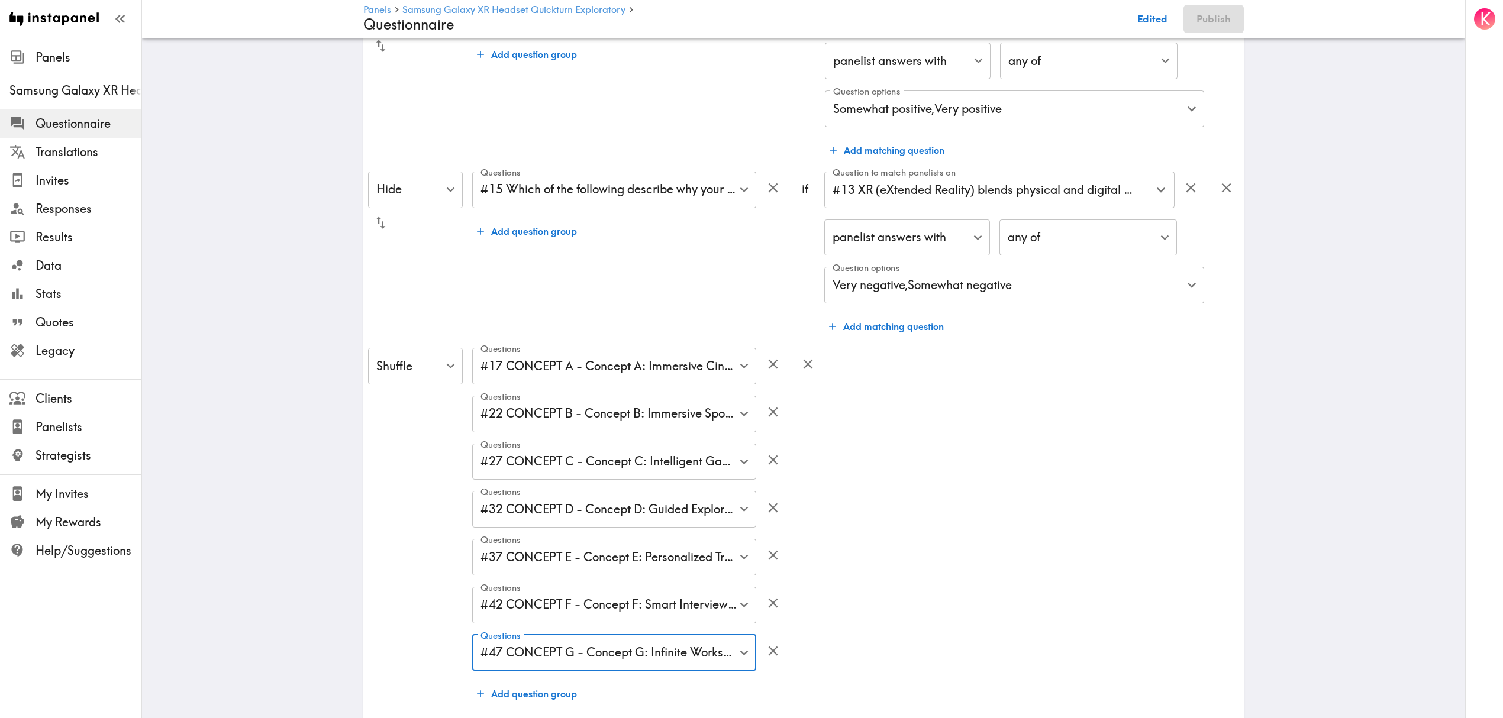
scroll to position [0, 0]
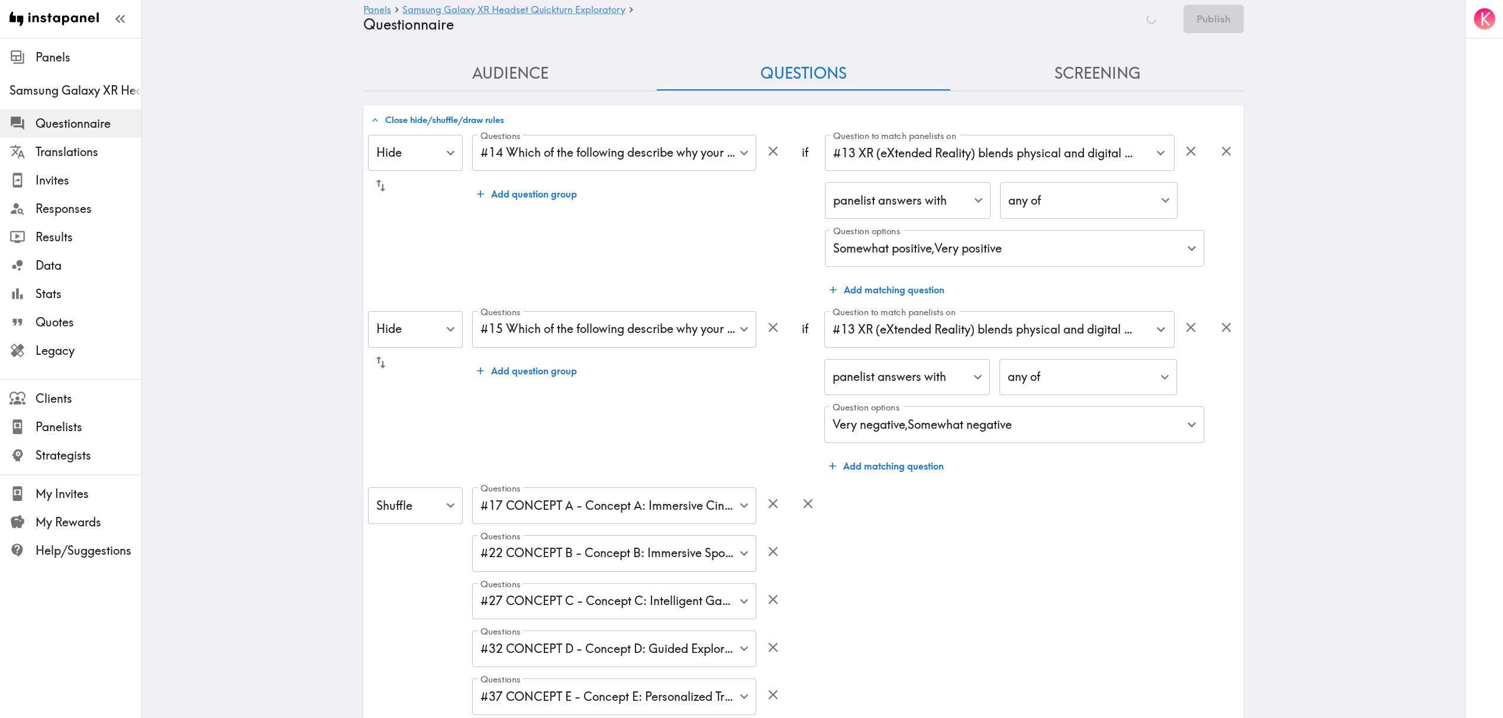
click at [460, 115] on button "Close hide/shuffle/draw rules" at bounding box center [437, 120] width 139 height 20
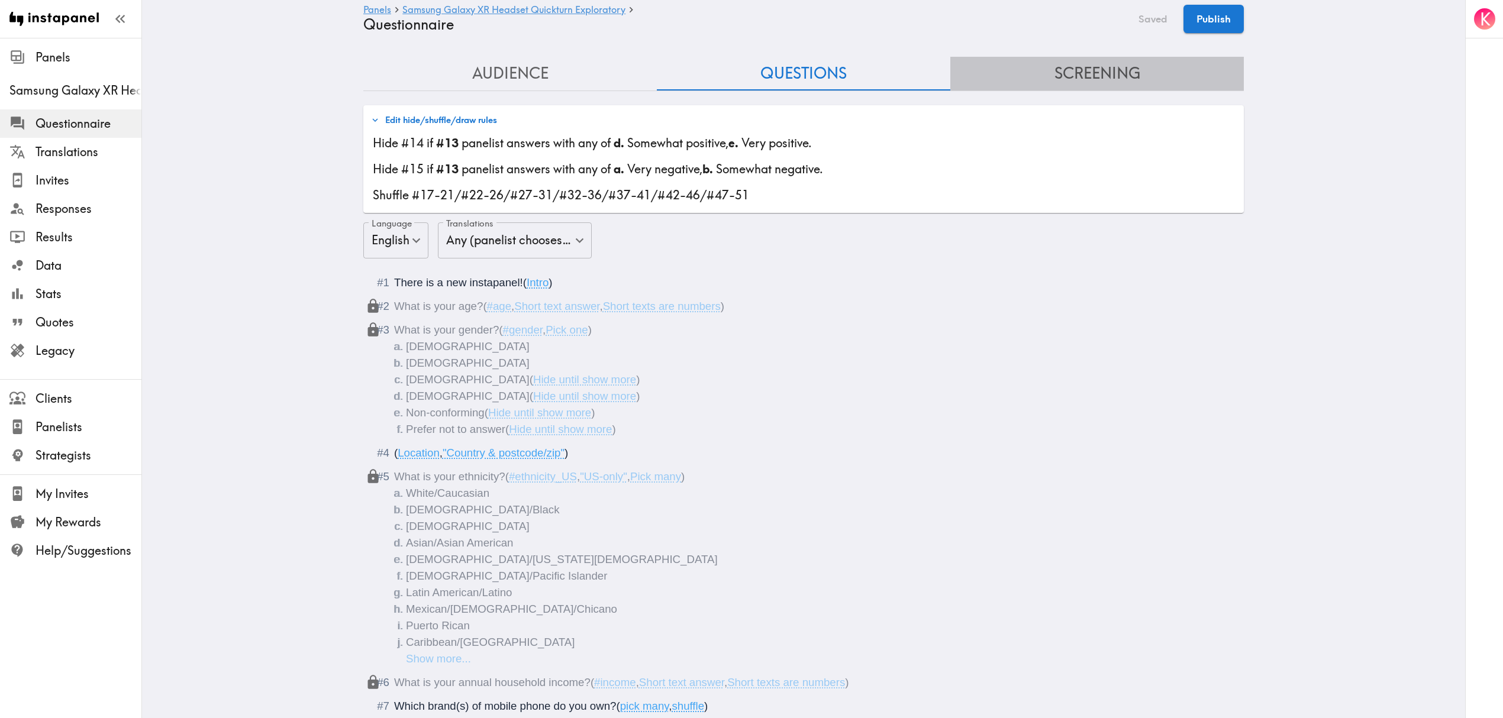
click at [1054, 76] on button "Screening" at bounding box center [1097, 74] width 294 height 34
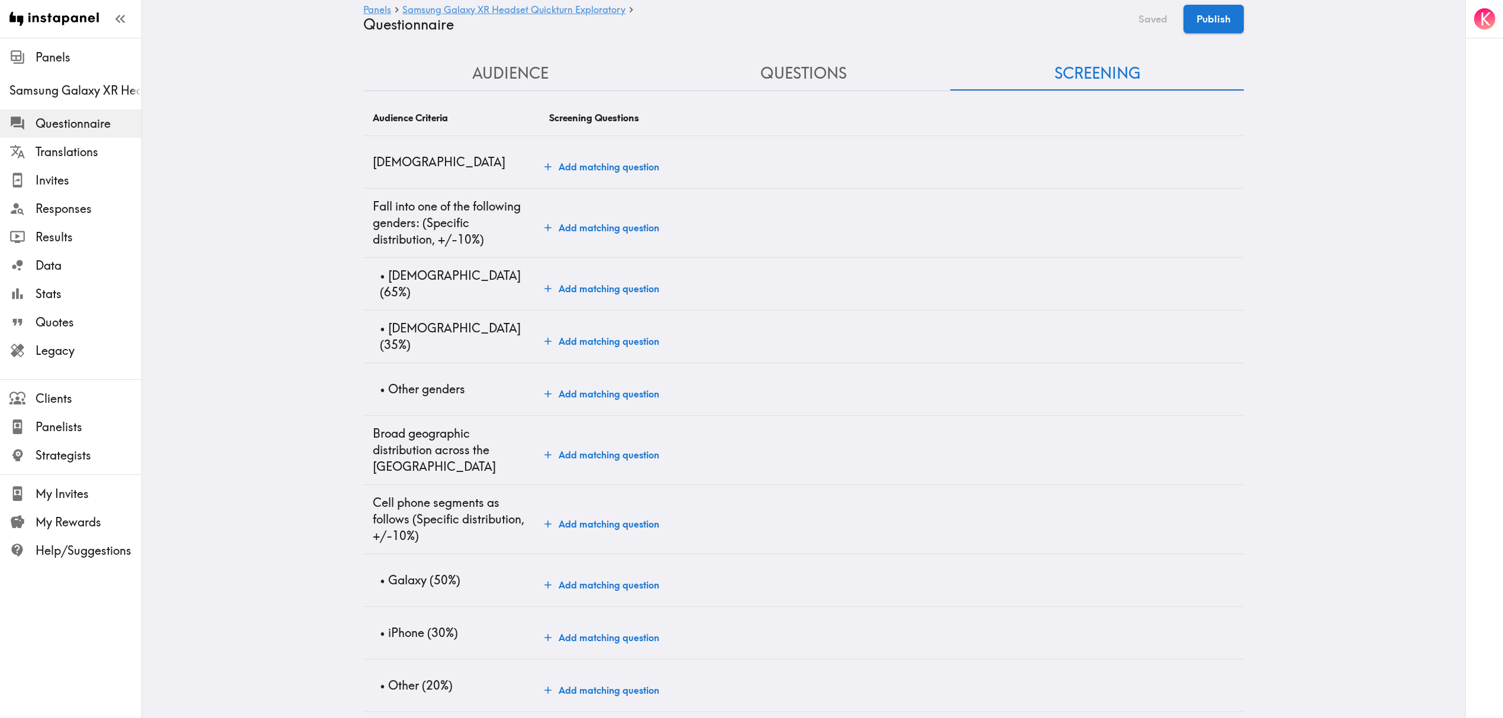
click at [601, 153] on td "Add matching question" at bounding box center [892, 162] width 704 height 53
click at [608, 159] on button "Add matching question" at bounding box center [602, 167] width 124 height 24
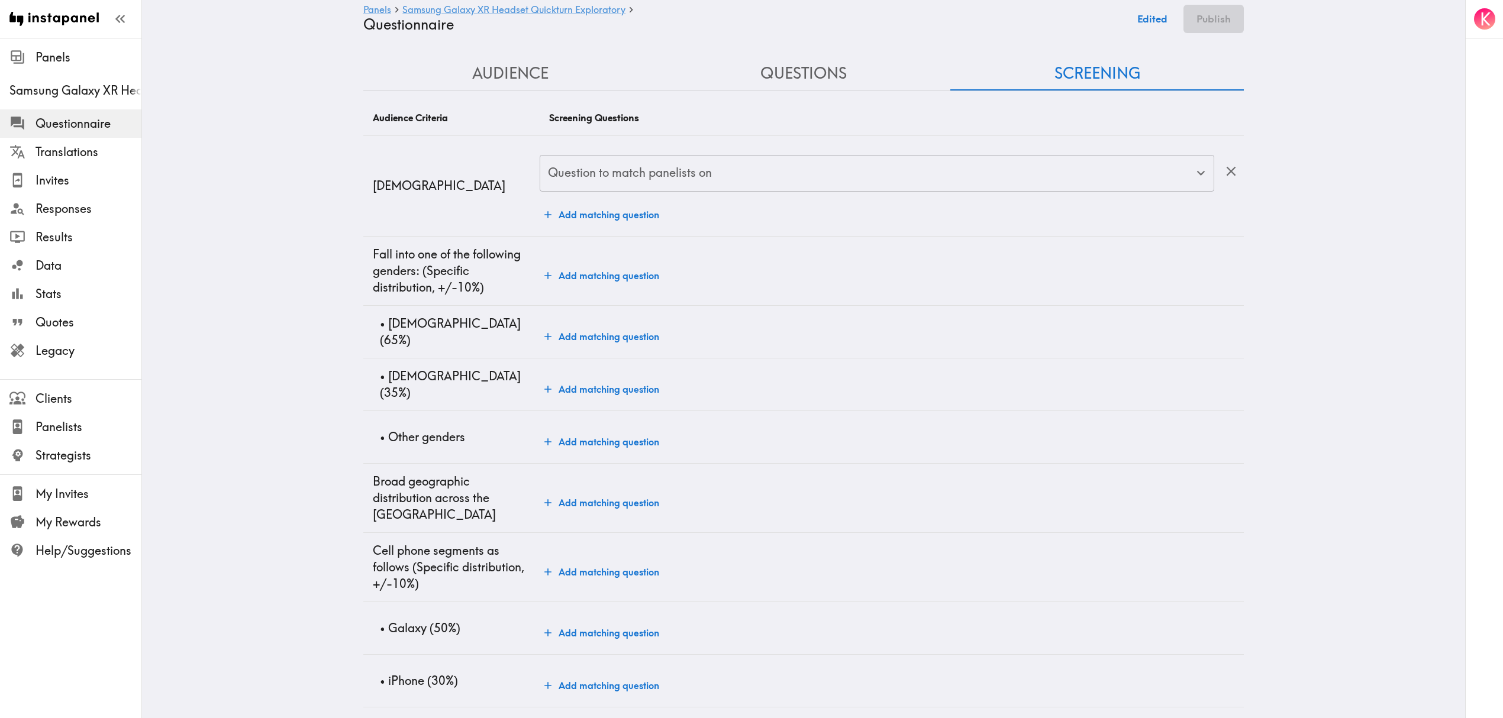
click at [679, 166] on div "Question to match panelists on Question to match panelists on" at bounding box center [877, 174] width 675 height 38
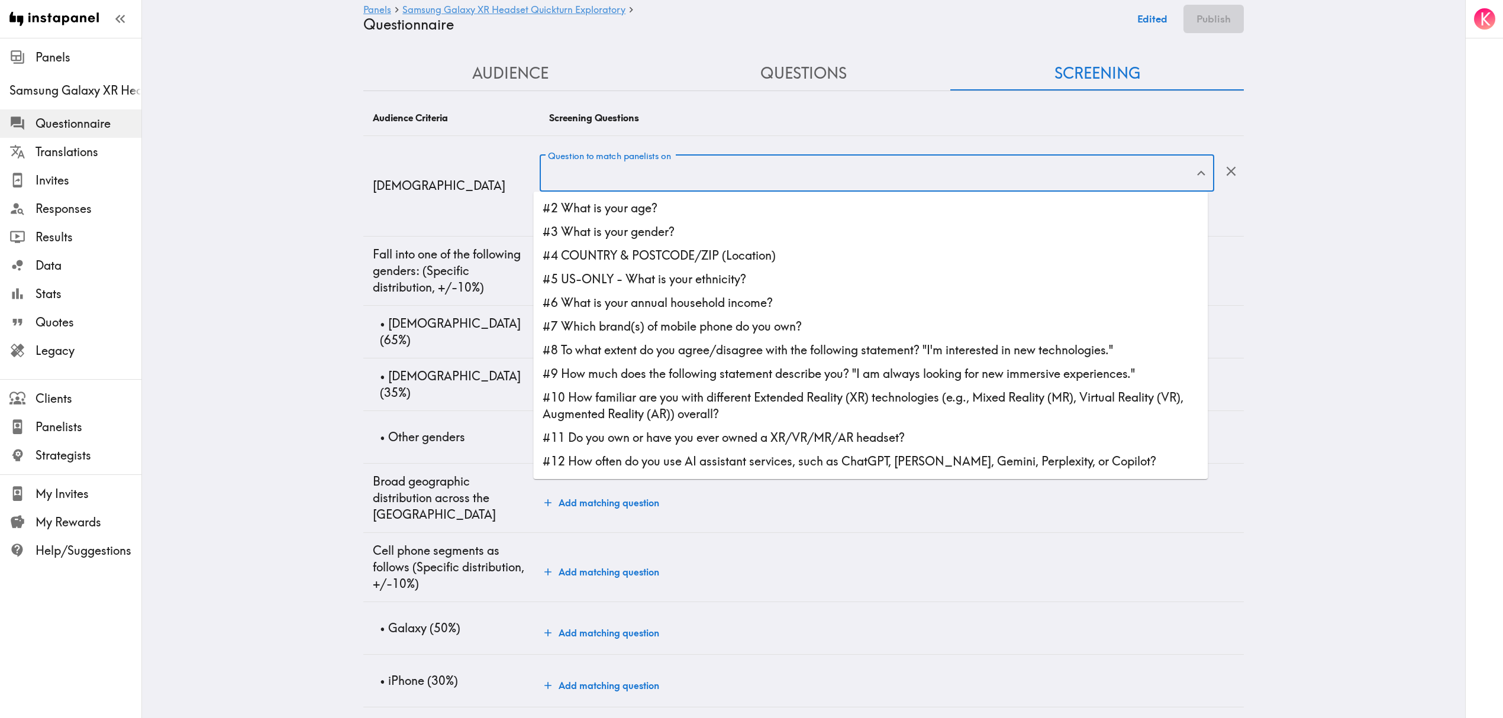
click at [637, 202] on li "#2 What is your age?" at bounding box center [870, 208] width 675 height 24
type input "#2 What is your age?"
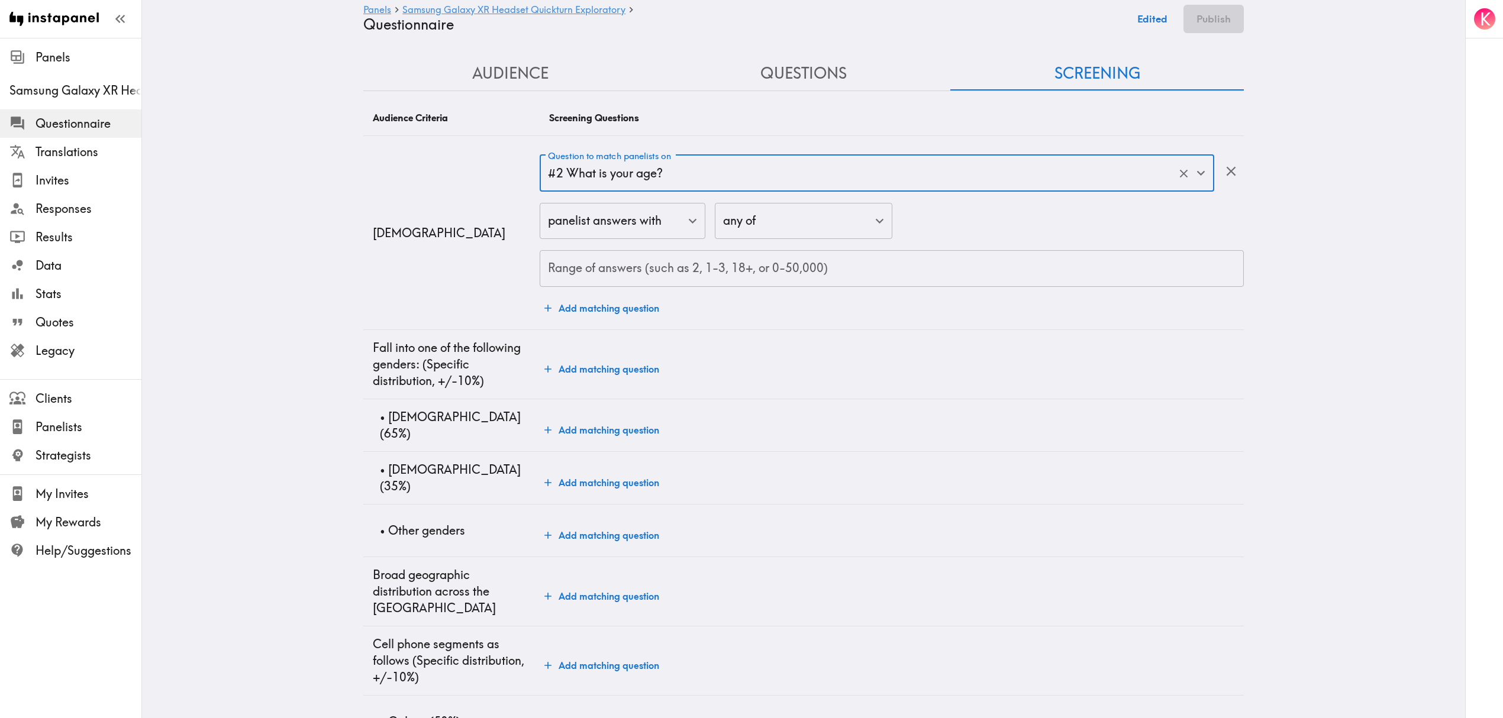
click at [679, 271] on input "Range of answers (such as 2, 1-3, 18+, or 0-50,000)" at bounding box center [892, 268] width 704 height 37
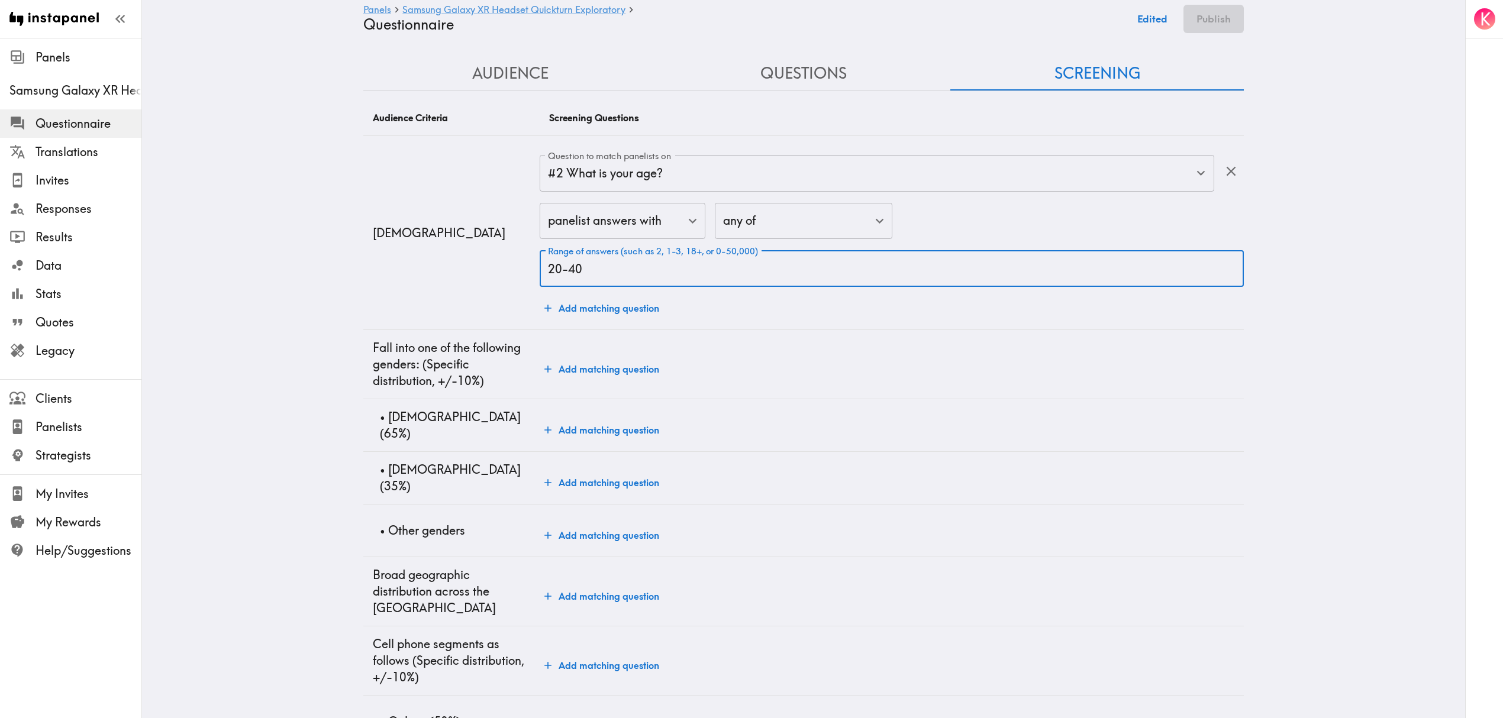
type input "20-40"
click at [614, 420] on button "Add matching question" at bounding box center [602, 430] width 124 height 24
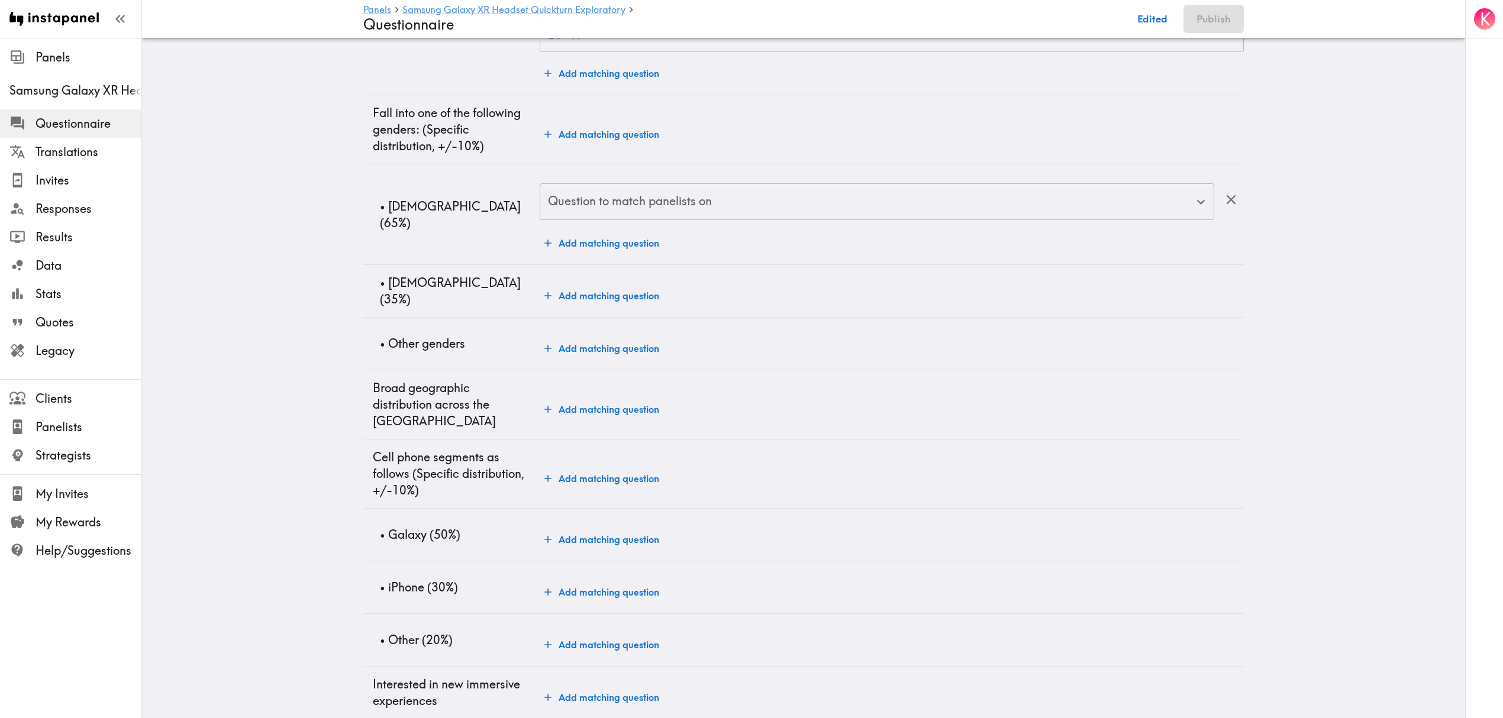
scroll to position [237, 0]
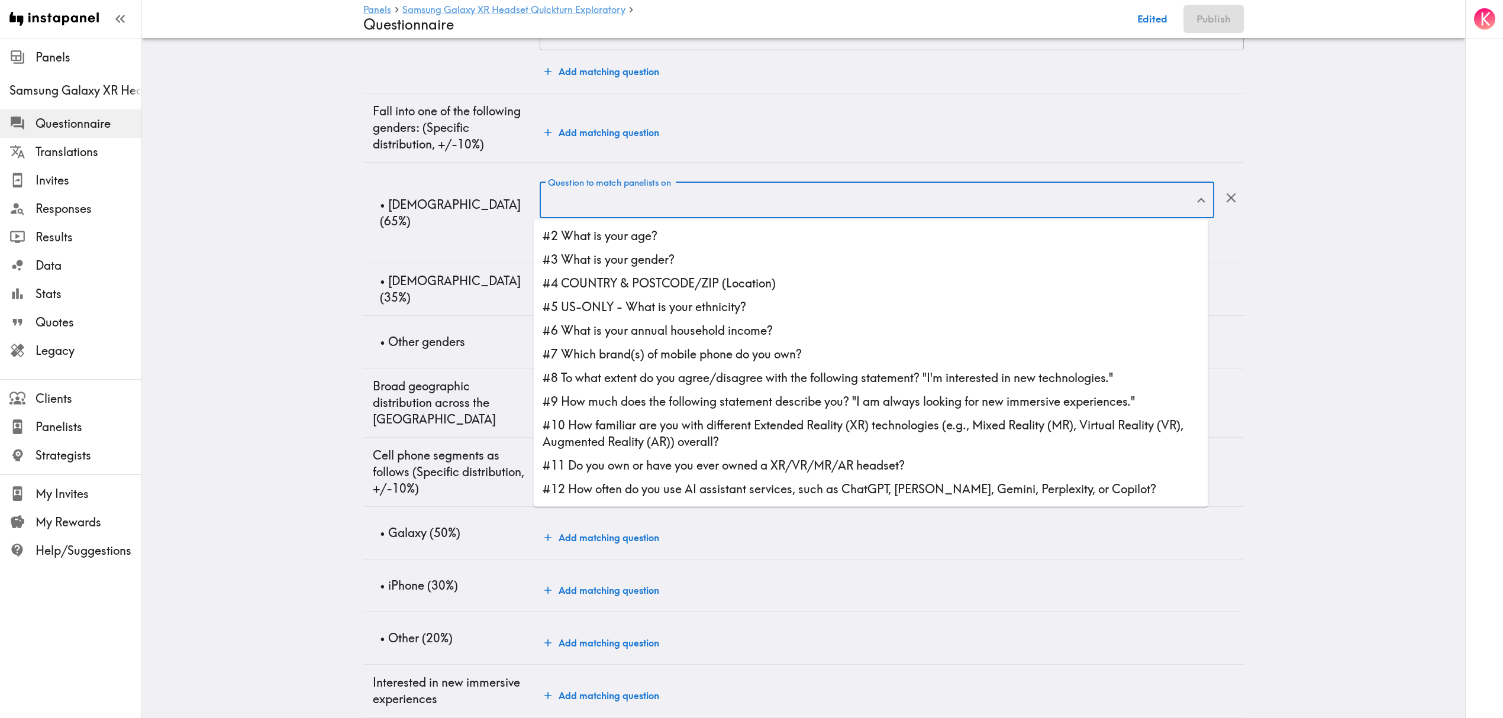
click at [645, 202] on input "Question to match panelists on" at bounding box center [868, 200] width 646 height 26
click at [646, 256] on li "#3 What is your gender?" at bounding box center [870, 260] width 675 height 24
type input "#3 What is your gender?"
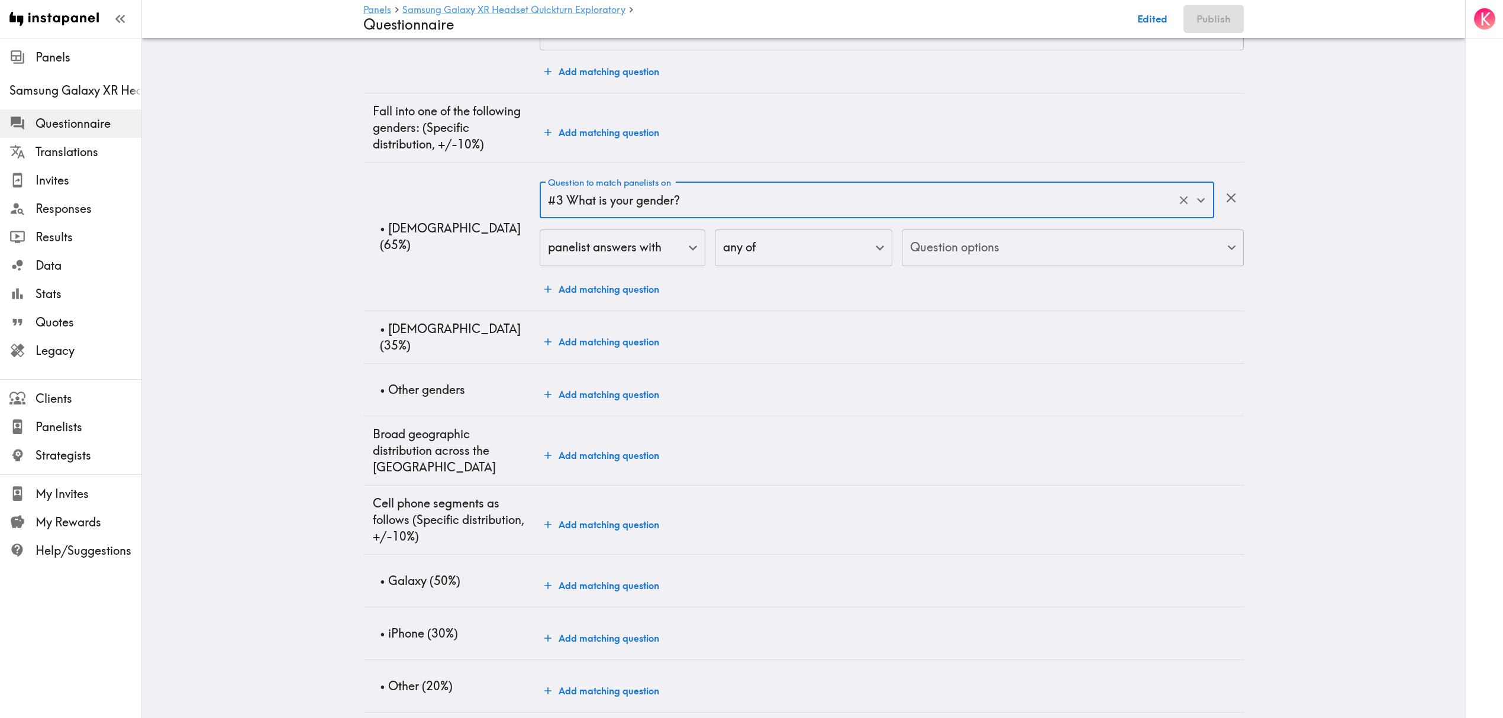
click at [995, 252] on body "Instapanel - Panels - Samsung Galaxy XR Headset Quickturn Exploratory - Questio…" at bounding box center [751, 293] width 1503 height 984
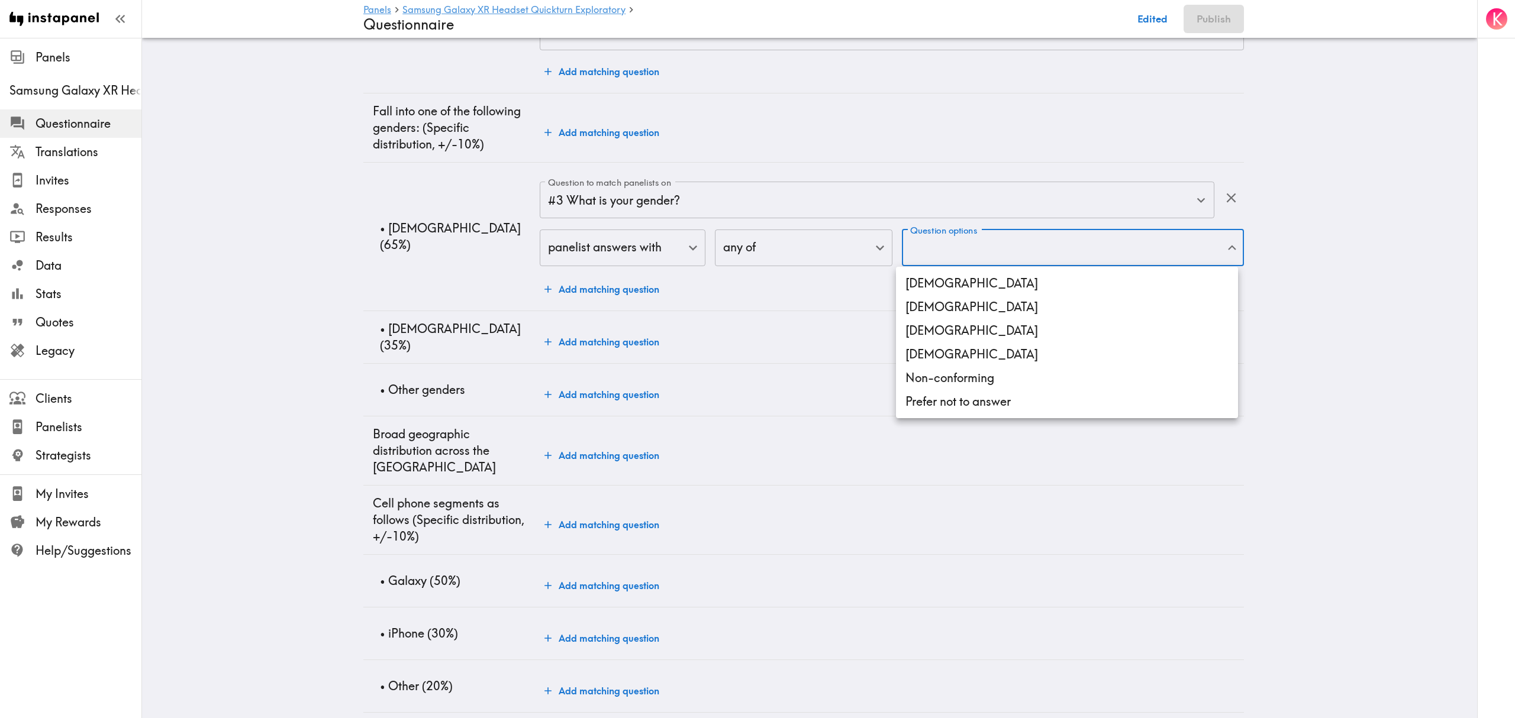
click at [961, 288] on li "[DEMOGRAPHIC_DATA]" at bounding box center [1067, 284] width 342 height 24
type input "[DEMOGRAPHIC_DATA]"
click at [356, 285] on div at bounding box center [757, 359] width 1515 height 718
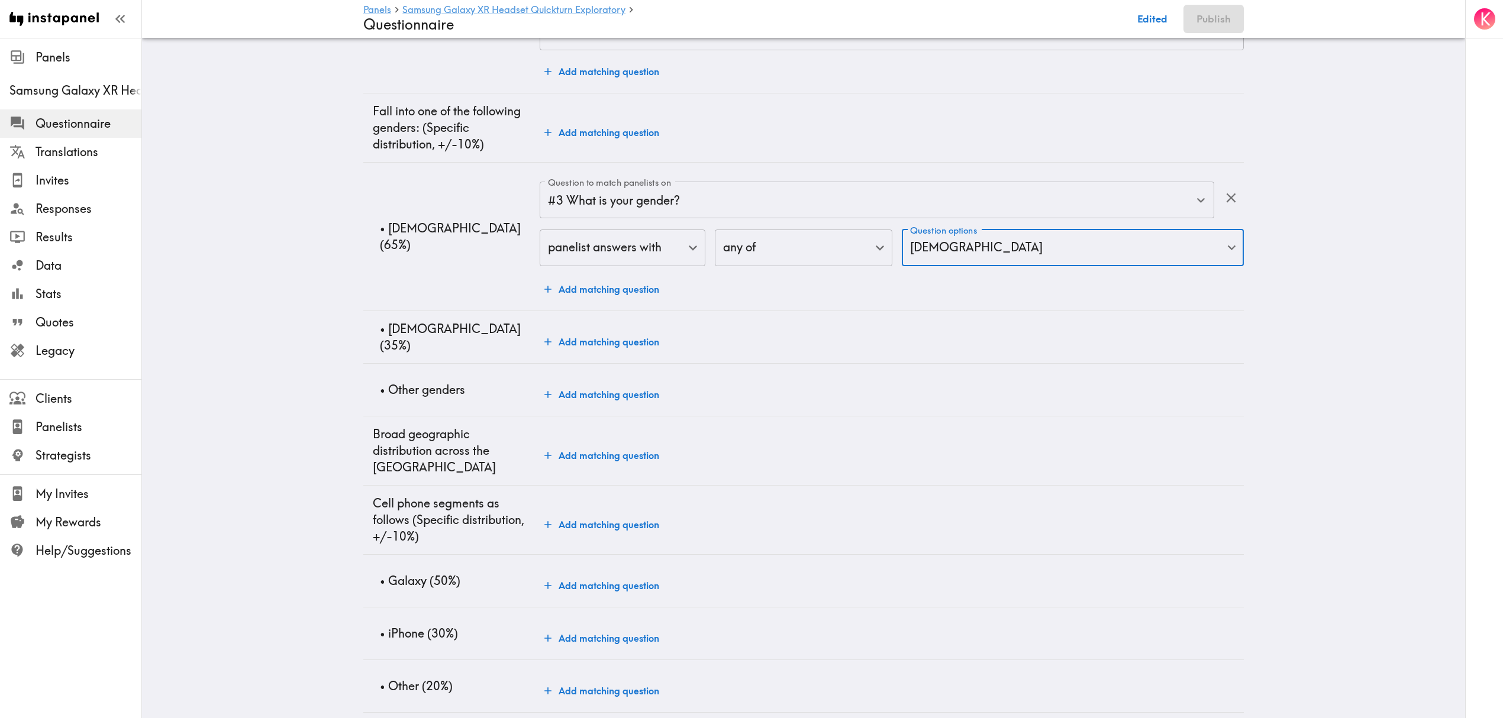
click at [607, 354] on button "Add matching question" at bounding box center [602, 342] width 124 height 24
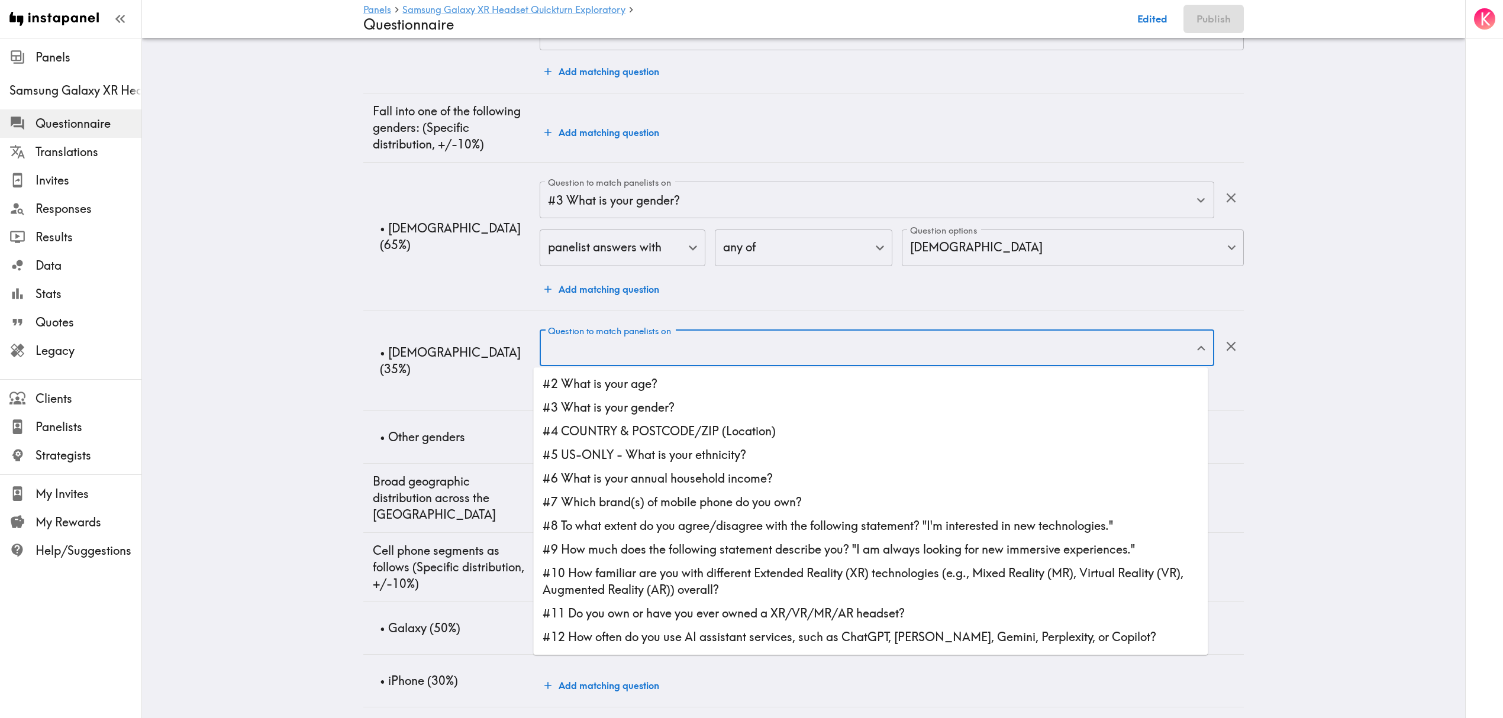
click at [644, 349] on input "Question to match panelists on" at bounding box center [868, 349] width 646 height 26
click at [671, 408] on li "#3 What is your gender?" at bounding box center [870, 408] width 675 height 24
type input "#3 What is your gender?"
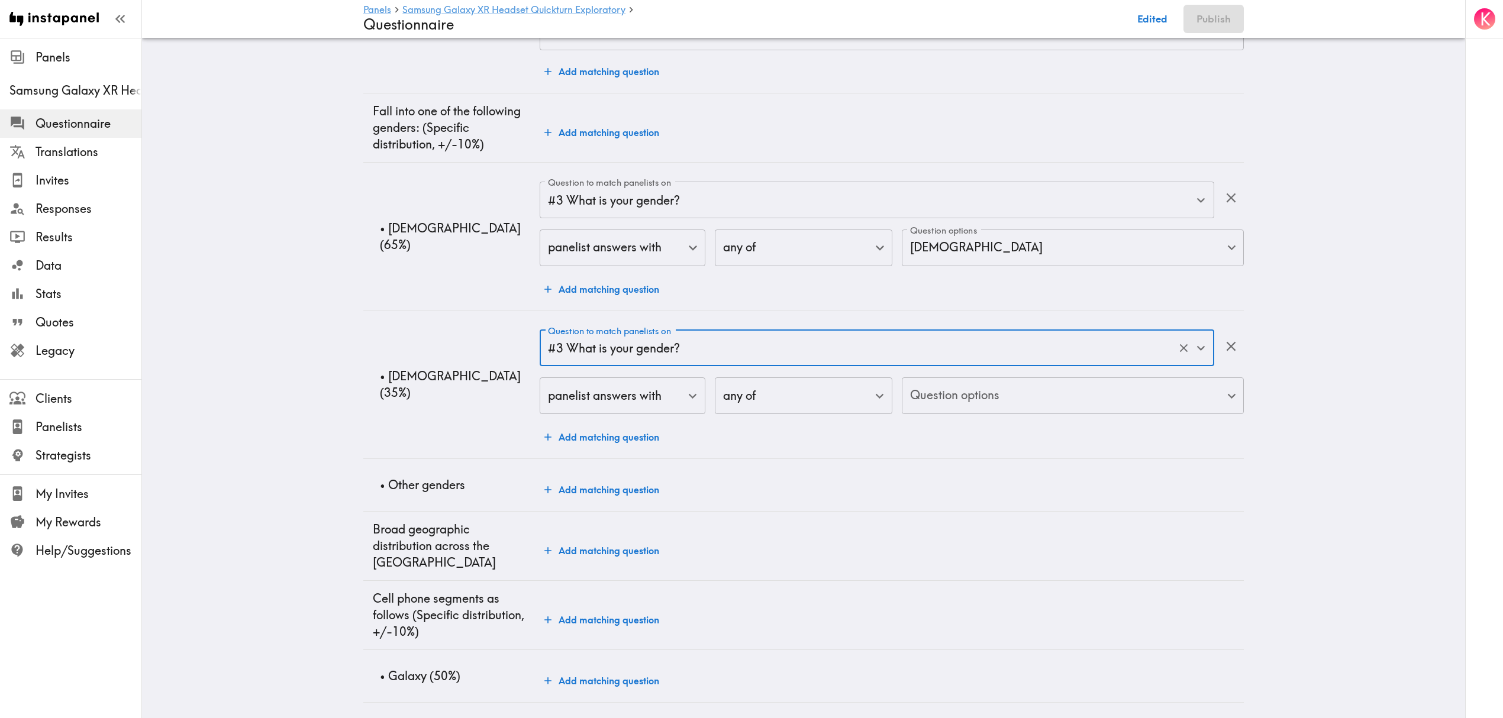
click at [1031, 385] on body "Instapanel - Panels - Samsung Galaxy XR Headset Quickturn Exploratory - Questio…" at bounding box center [751, 340] width 1503 height 1079
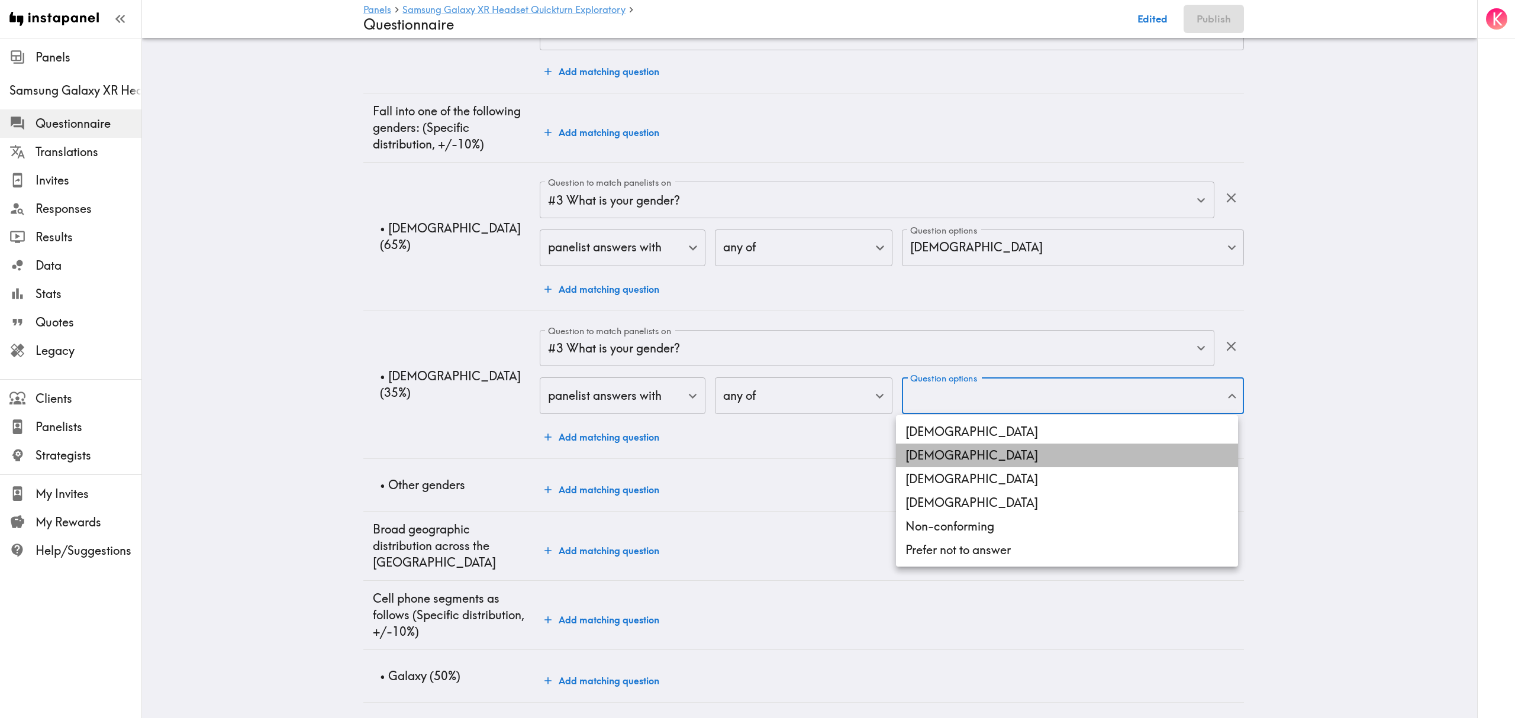
click at [968, 450] on li "[DEMOGRAPHIC_DATA]" at bounding box center [1067, 456] width 342 height 24
type input "[DEMOGRAPHIC_DATA]"
click at [370, 384] on div at bounding box center [757, 359] width 1515 height 718
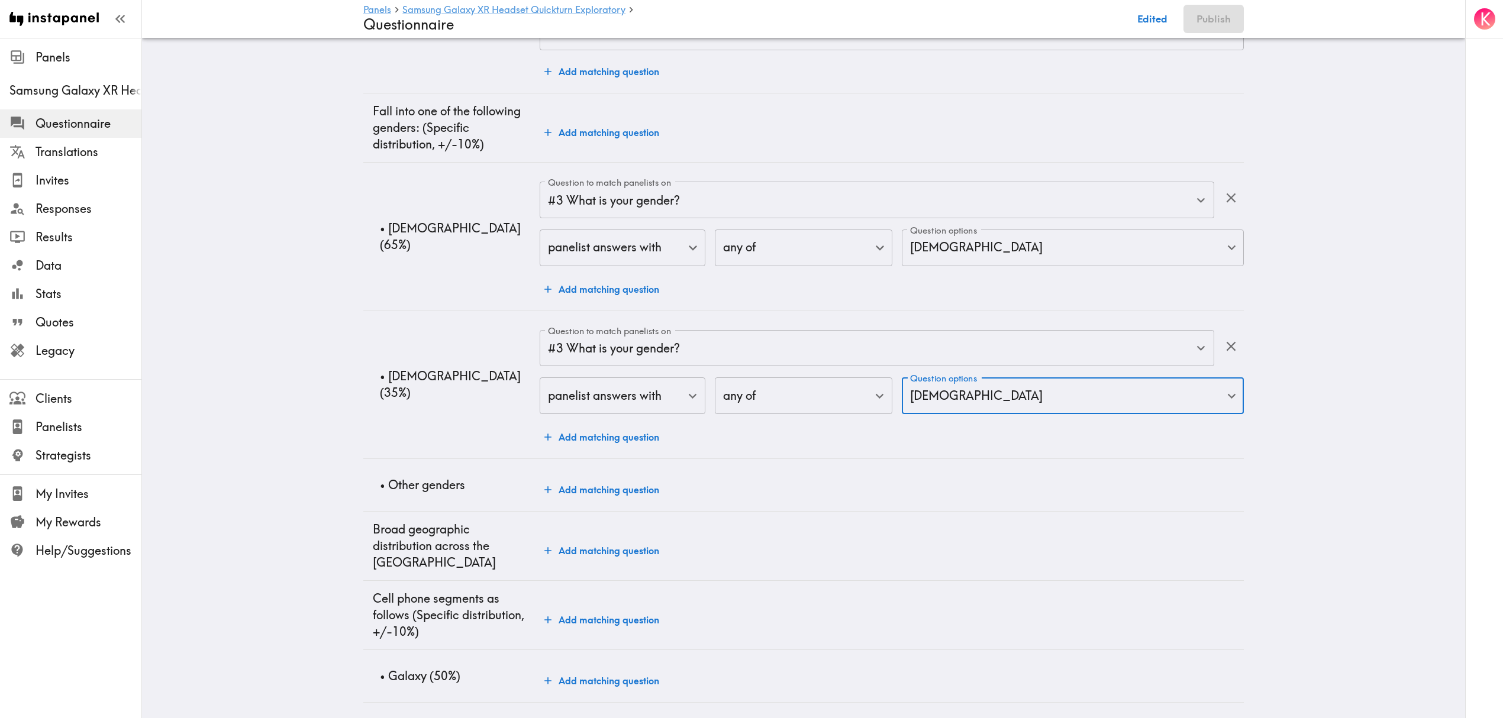
click at [628, 491] on button "Add matching question" at bounding box center [602, 490] width 124 height 24
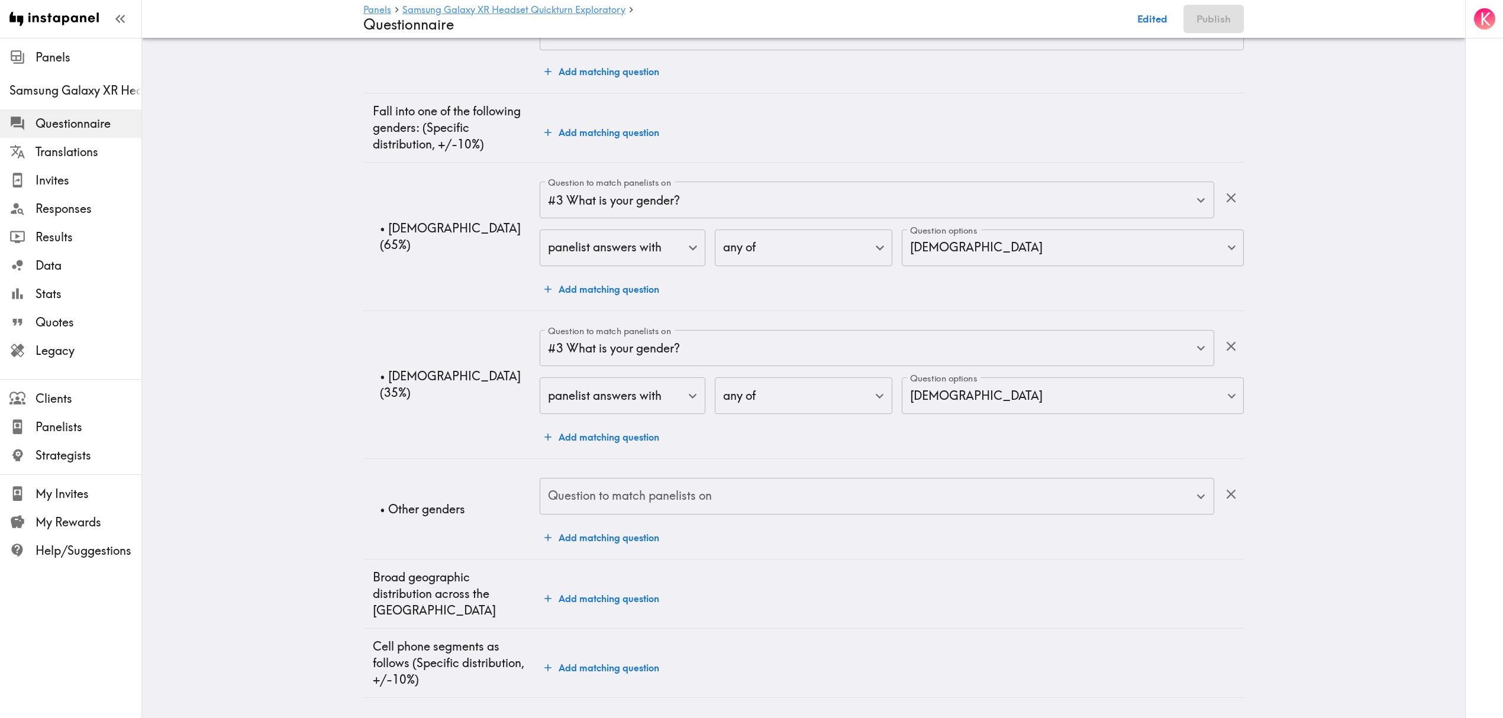
click at [699, 501] on input "Question to match panelists on" at bounding box center [868, 497] width 646 height 26
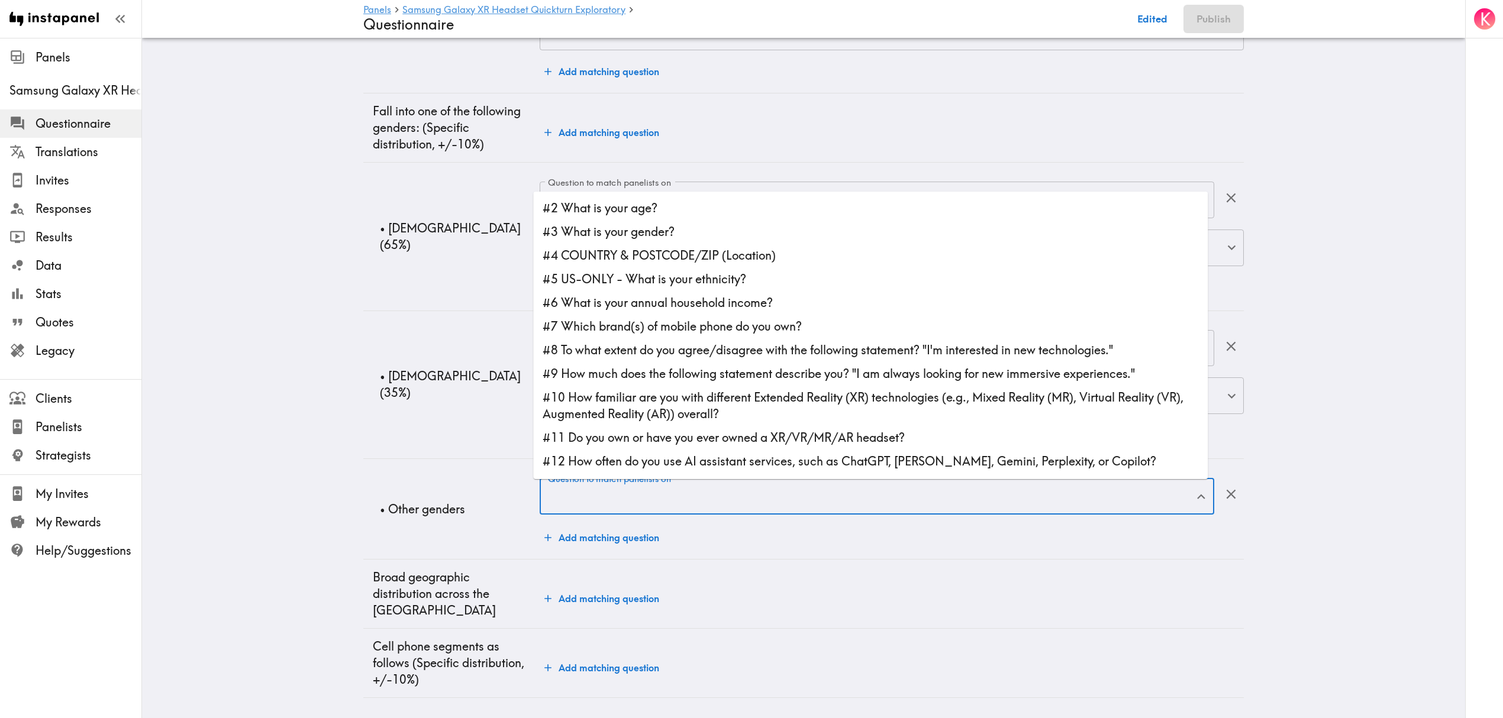
click at [688, 236] on li "#3 What is your gender?" at bounding box center [870, 232] width 675 height 24
type input "#3 What is your gender?"
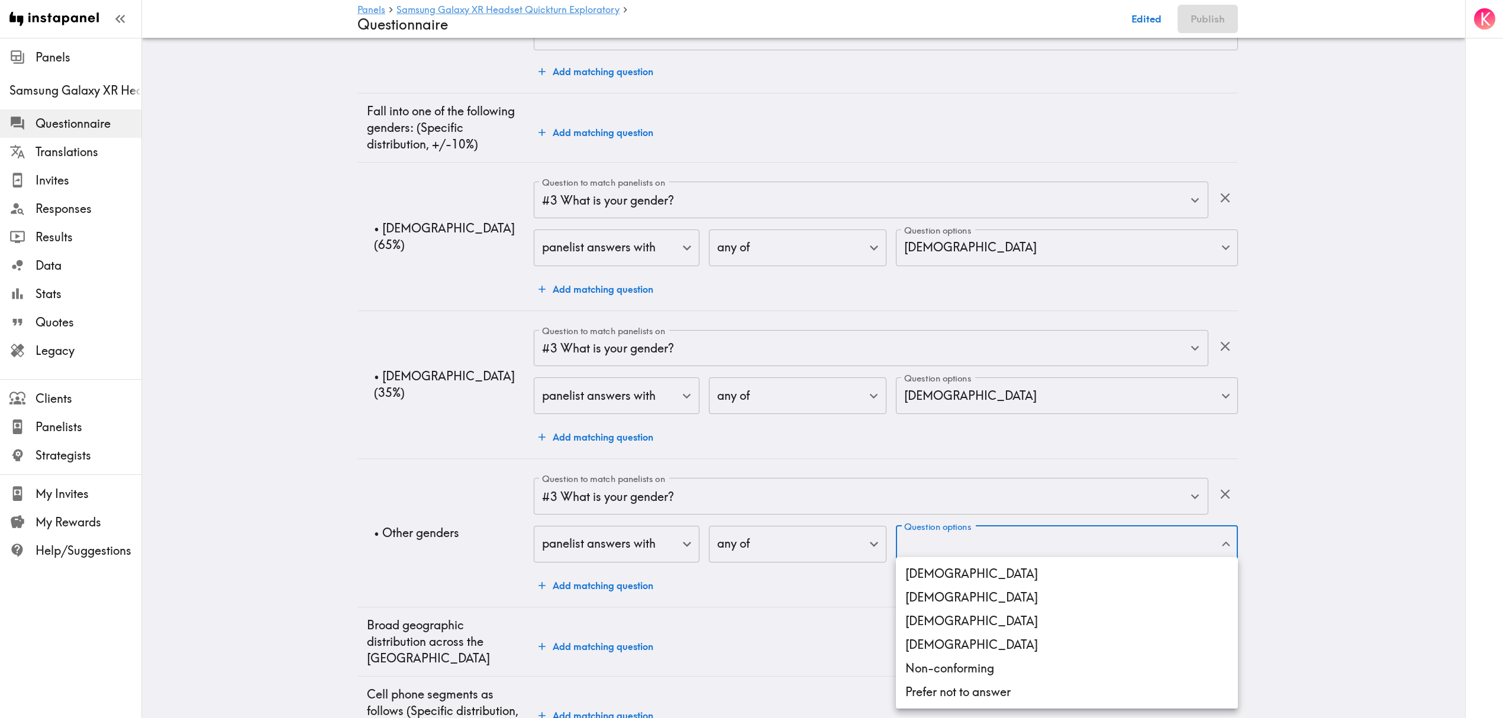
click at [1034, 543] on body "Instapanel - Panels - Samsung Galaxy XR Headset Quickturn Exploratory - Questio…" at bounding box center [751, 388] width 1503 height 1175
click at [953, 621] on li "[DEMOGRAPHIC_DATA]" at bounding box center [1067, 622] width 342 height 24
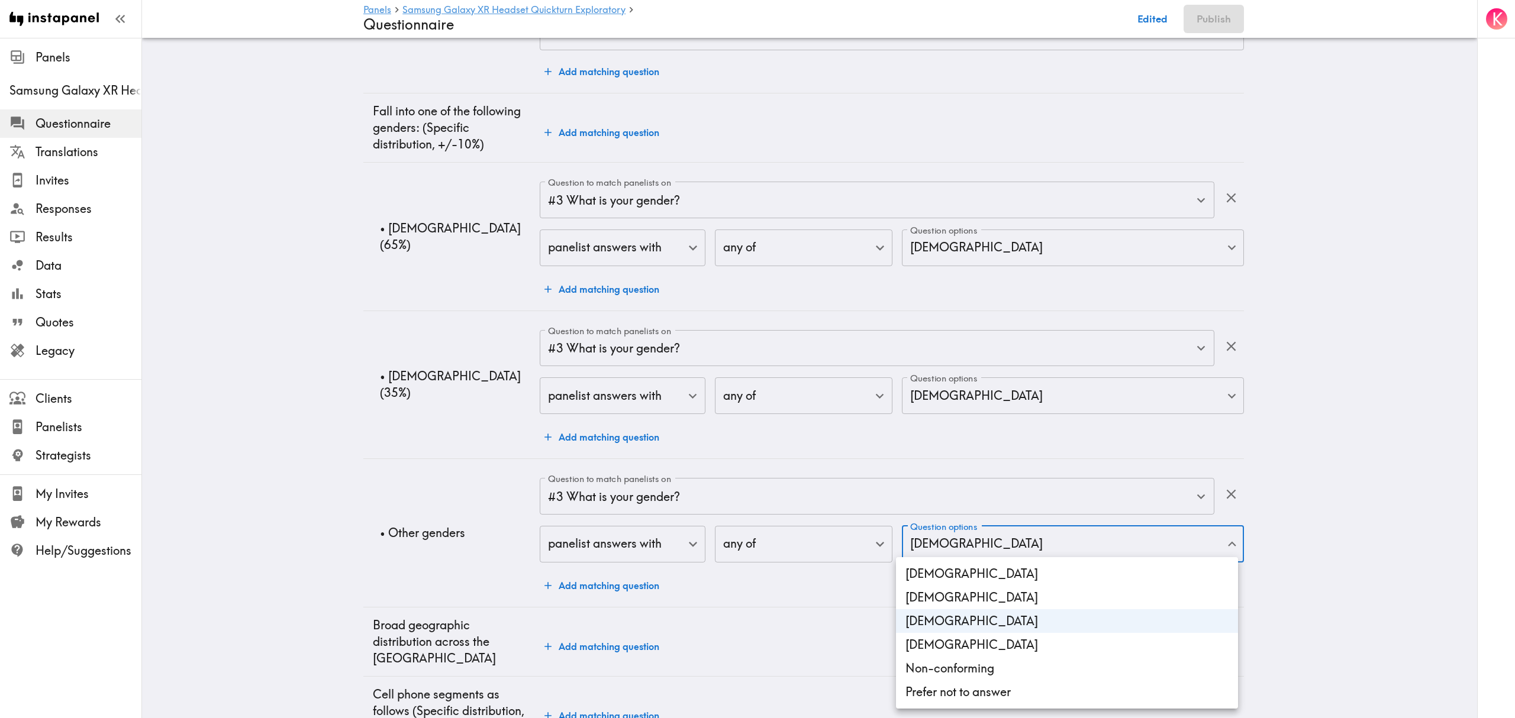
click at [956, 647] on li "[DEMOGRAPHIC_DATA]" at bounding box center [1067, 645] width 342 height 24
click at [962, 670] on li "Non-conforming" at bounding box center [1067, 669] width 342 height 24
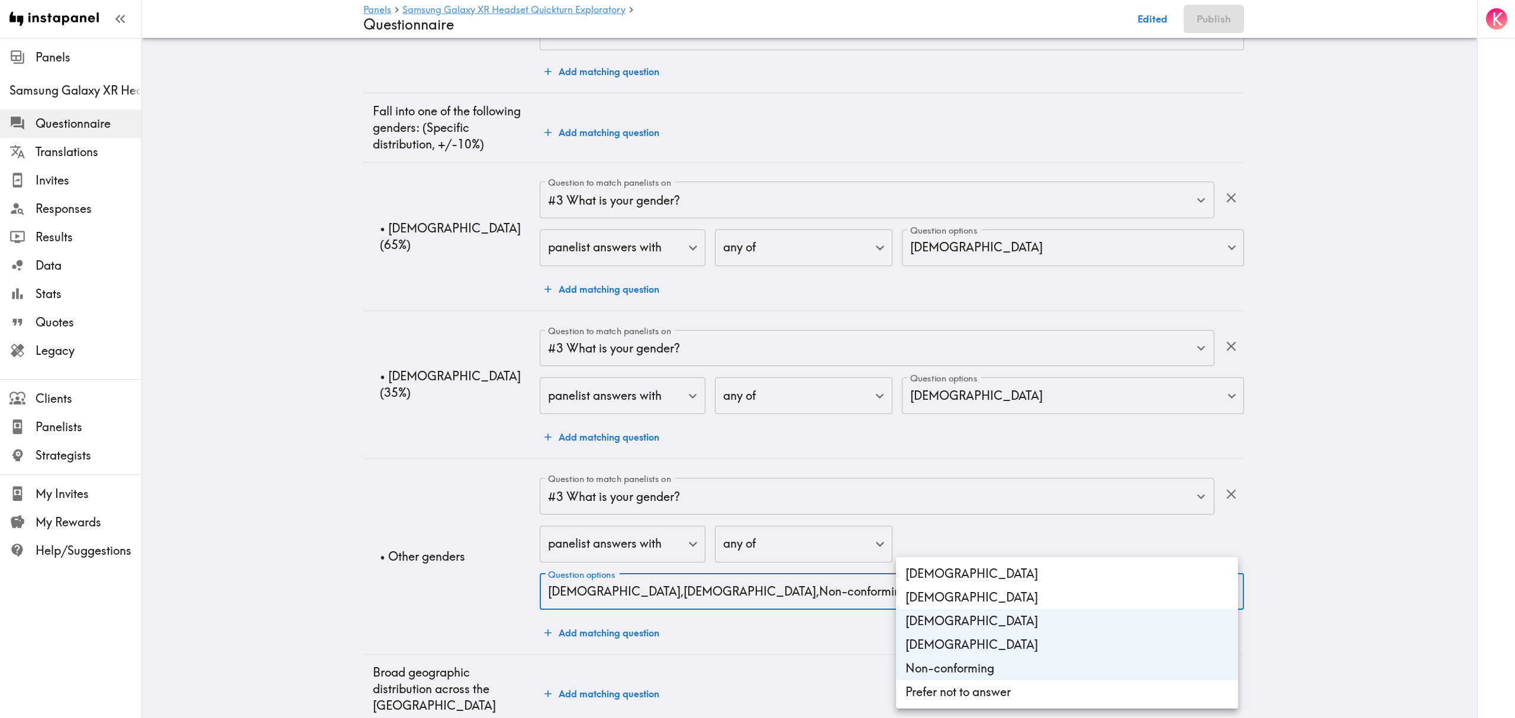
click at [968, 689] on li "Prefer not to answer" at bounding box center [1067, 693] width 342 height 24
type input "[DEMOGRAPHIC_DATA],[DEMOGRAPHIC_DATA],Non-conforming,gender_Prefer_not_to_answer"
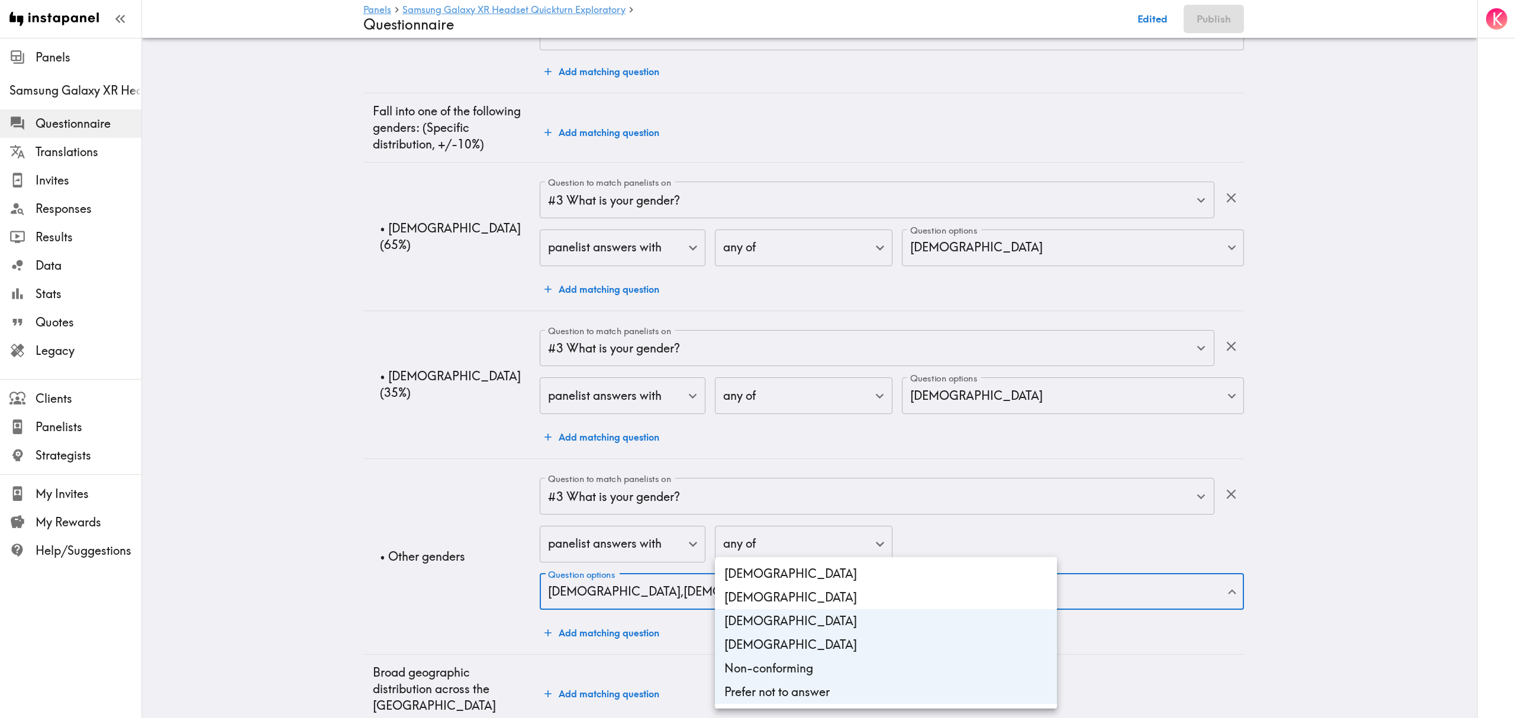
click at [287, 484] on div at bounding box center [757, 359] width 1515 height 718
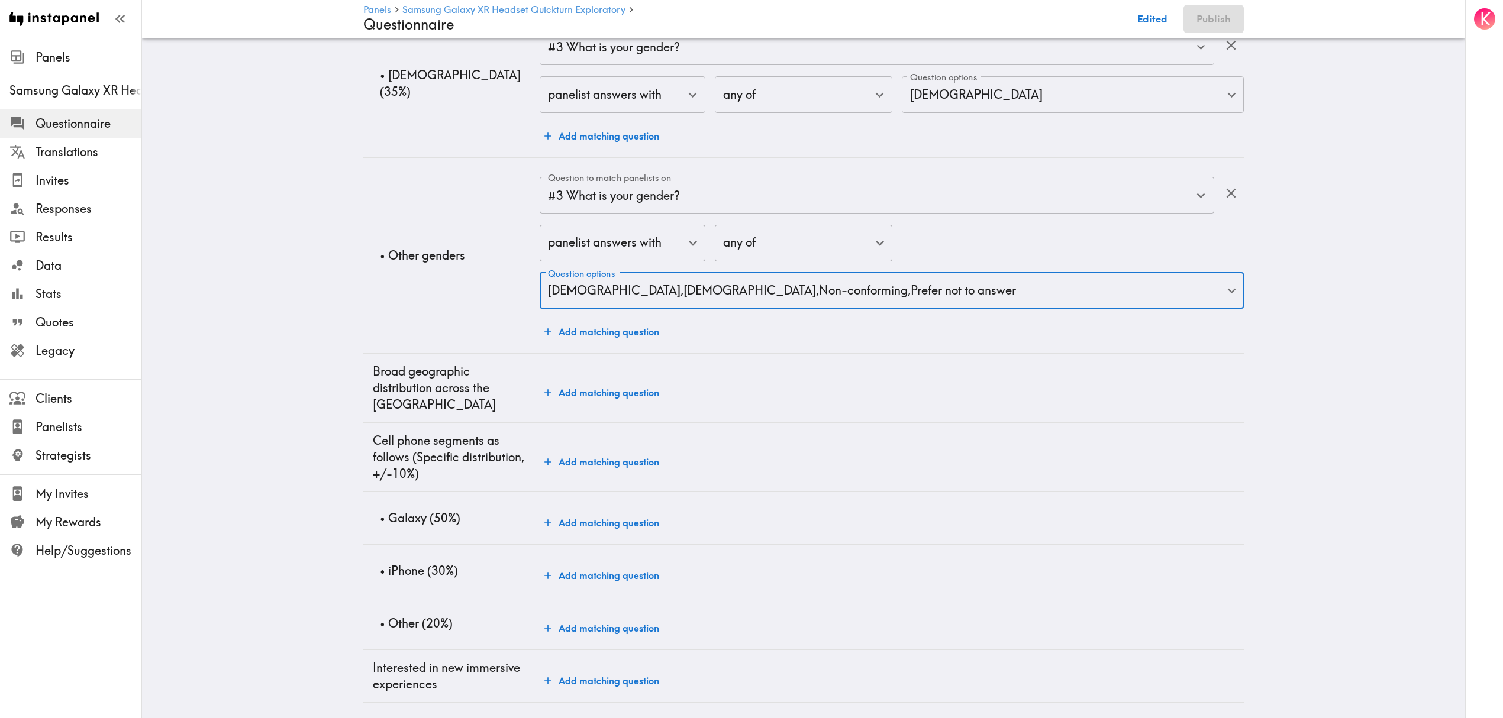
scroll to position [539, 0]
click at [585, 386] on button "Add matching question" at bounding box center [602, 393] width 124 height 24
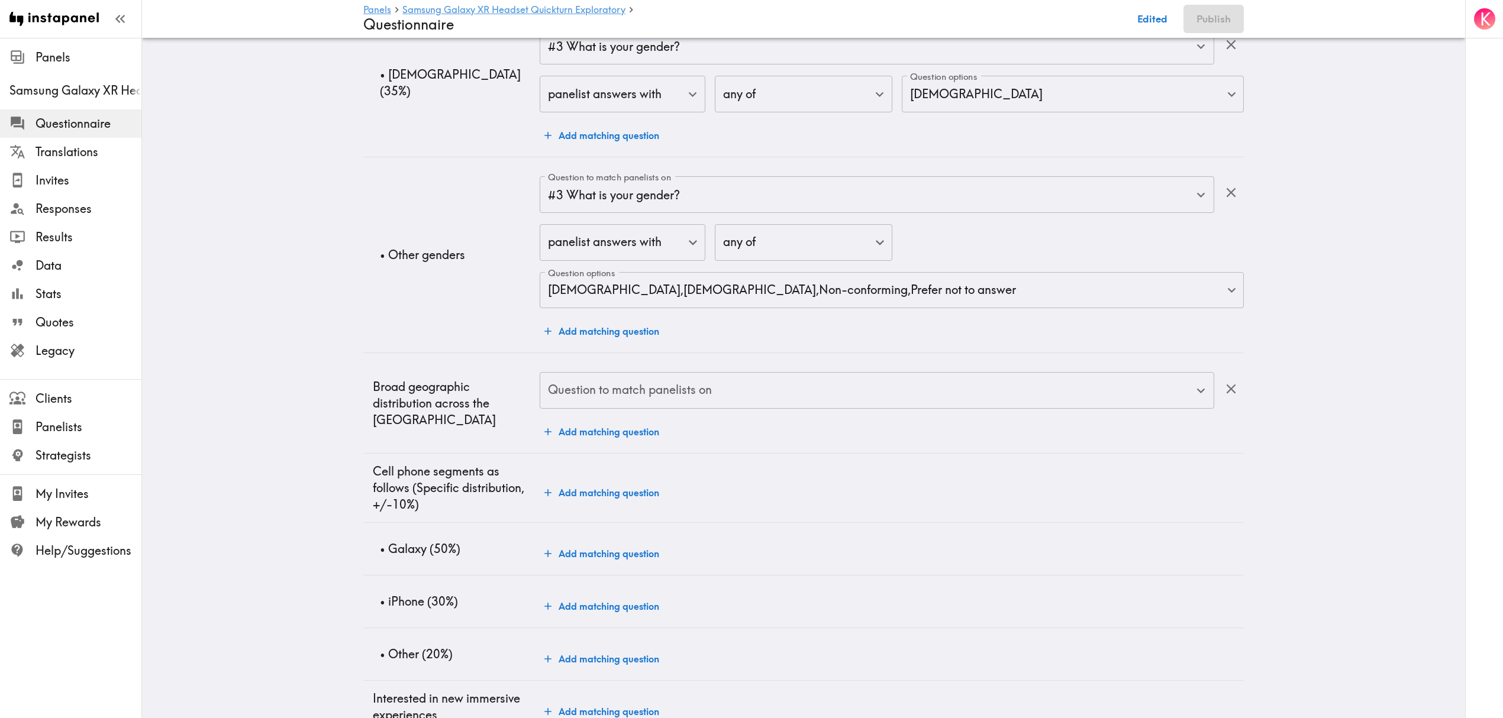
click at [670, 399] on input "Question to match panelists on" at bounding box center [868, 391] width 646 height 26
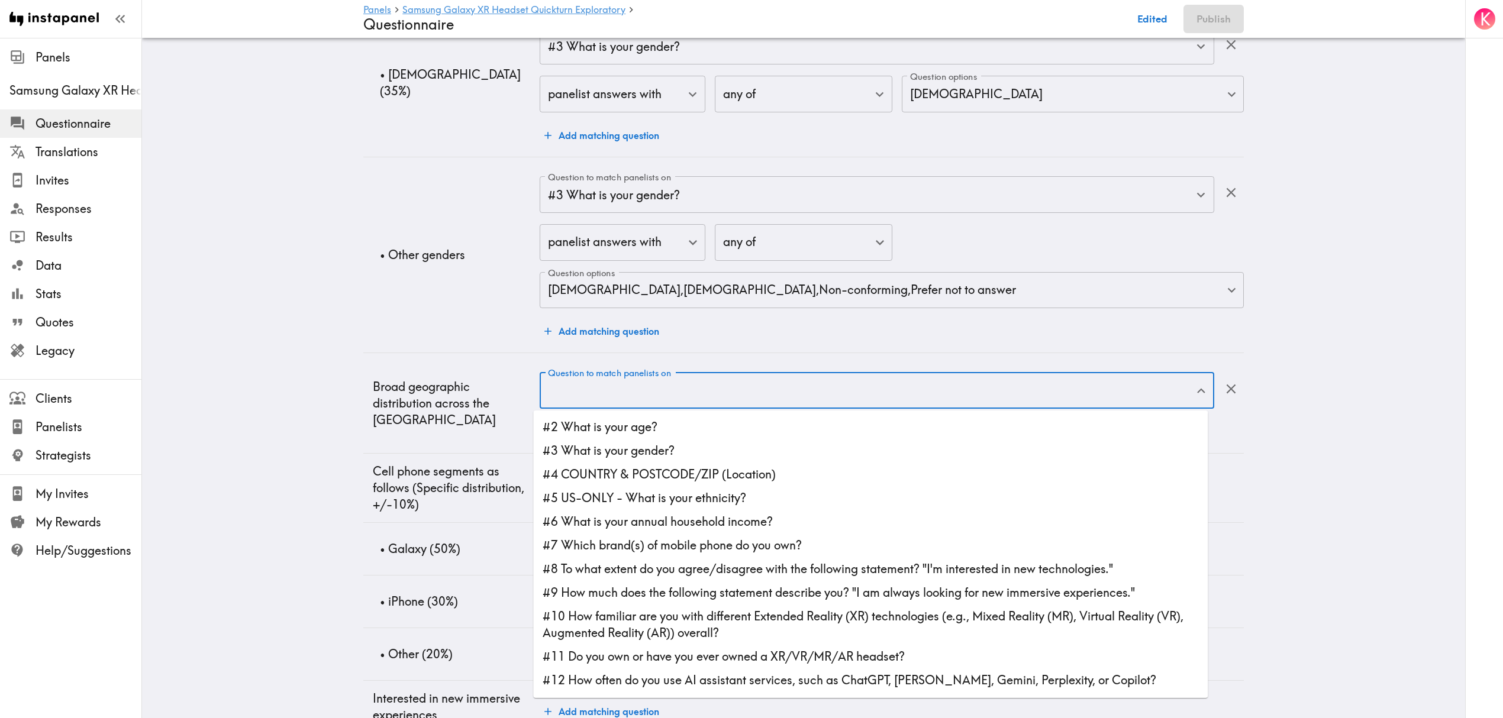
click at [726, 476] on li "#4 COUNTRY & POSTCODE/ZIP (Location)" at bounding box center [870, 475] width 675 height 24
type input "#4 COUNTRY & POSTCODE/ZIP (Location)"
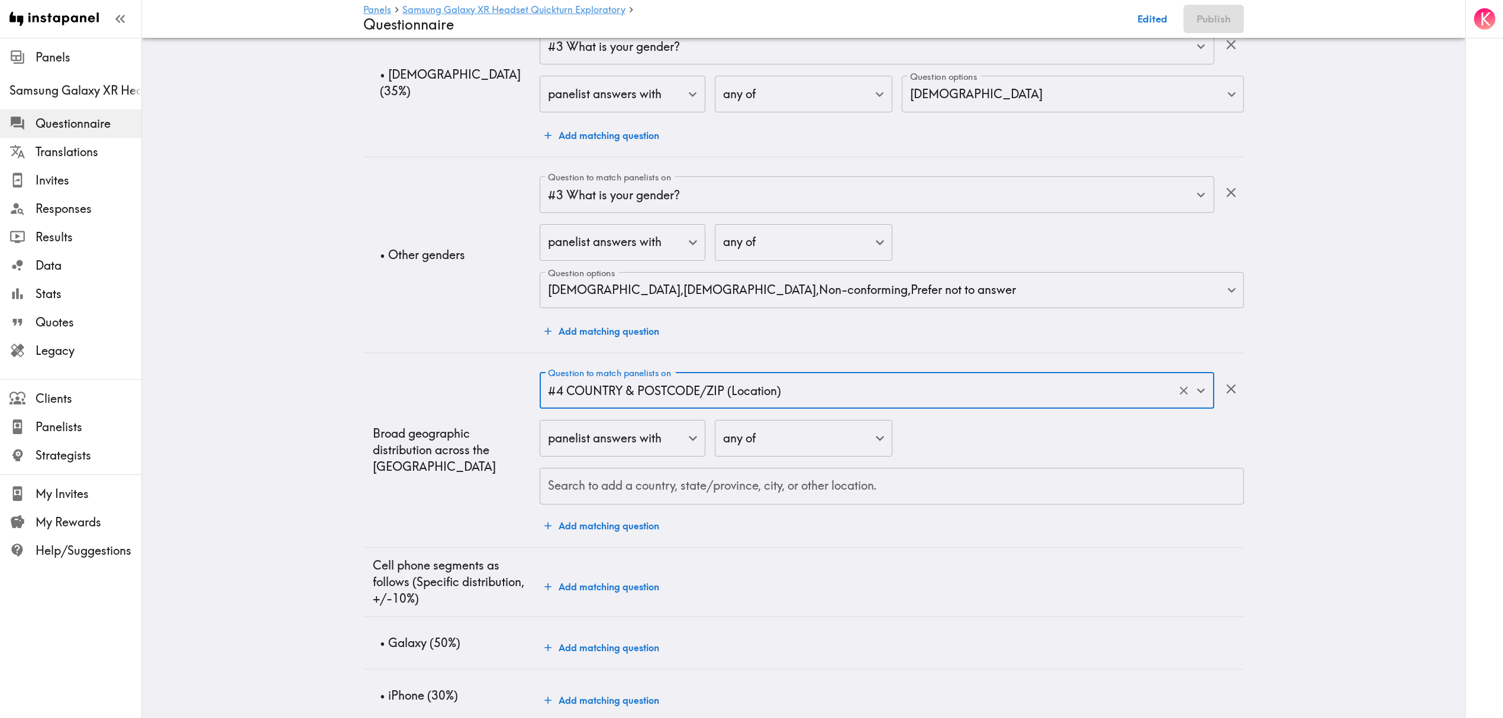
click at [697, 484] on input "Search to add a country, state/province, city, or other location." at bounding box center [892, 486] width 694 height 26
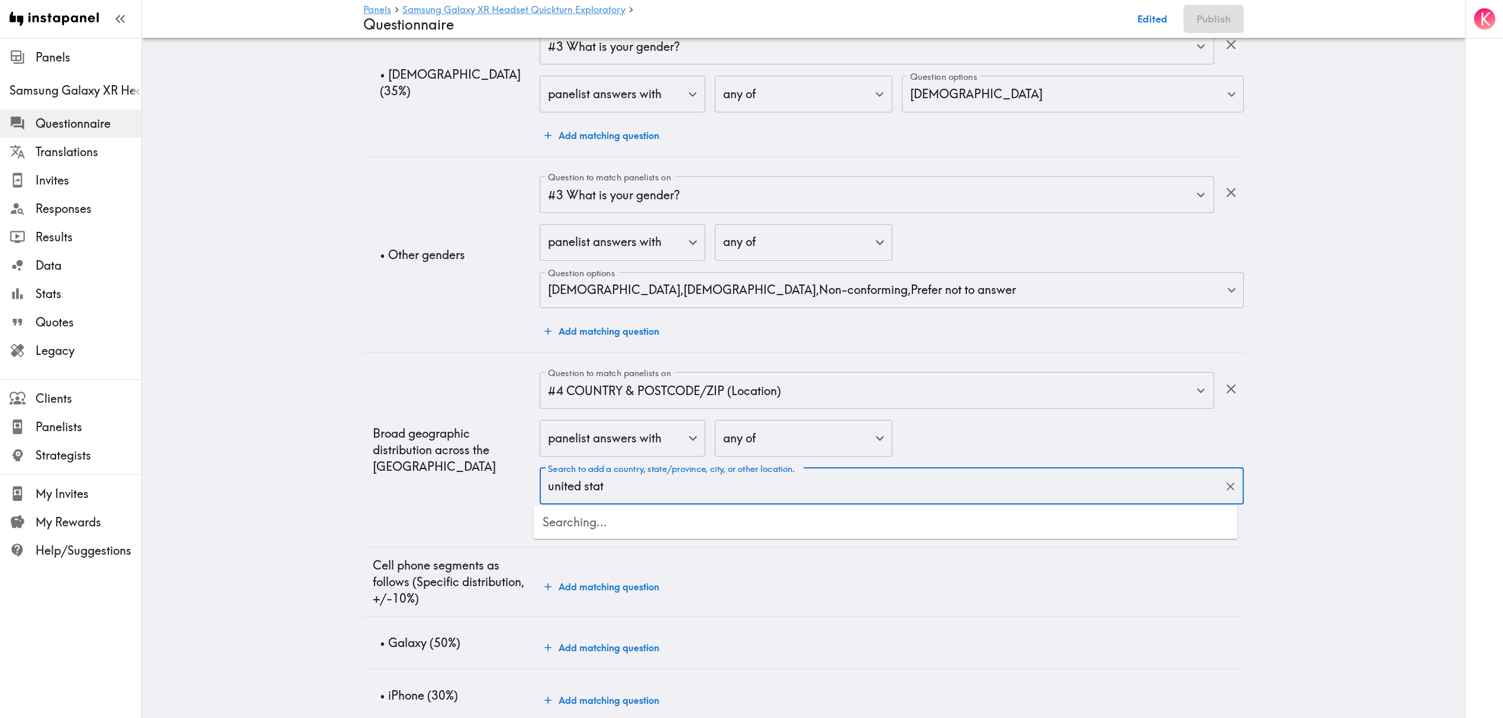
type input "united state"
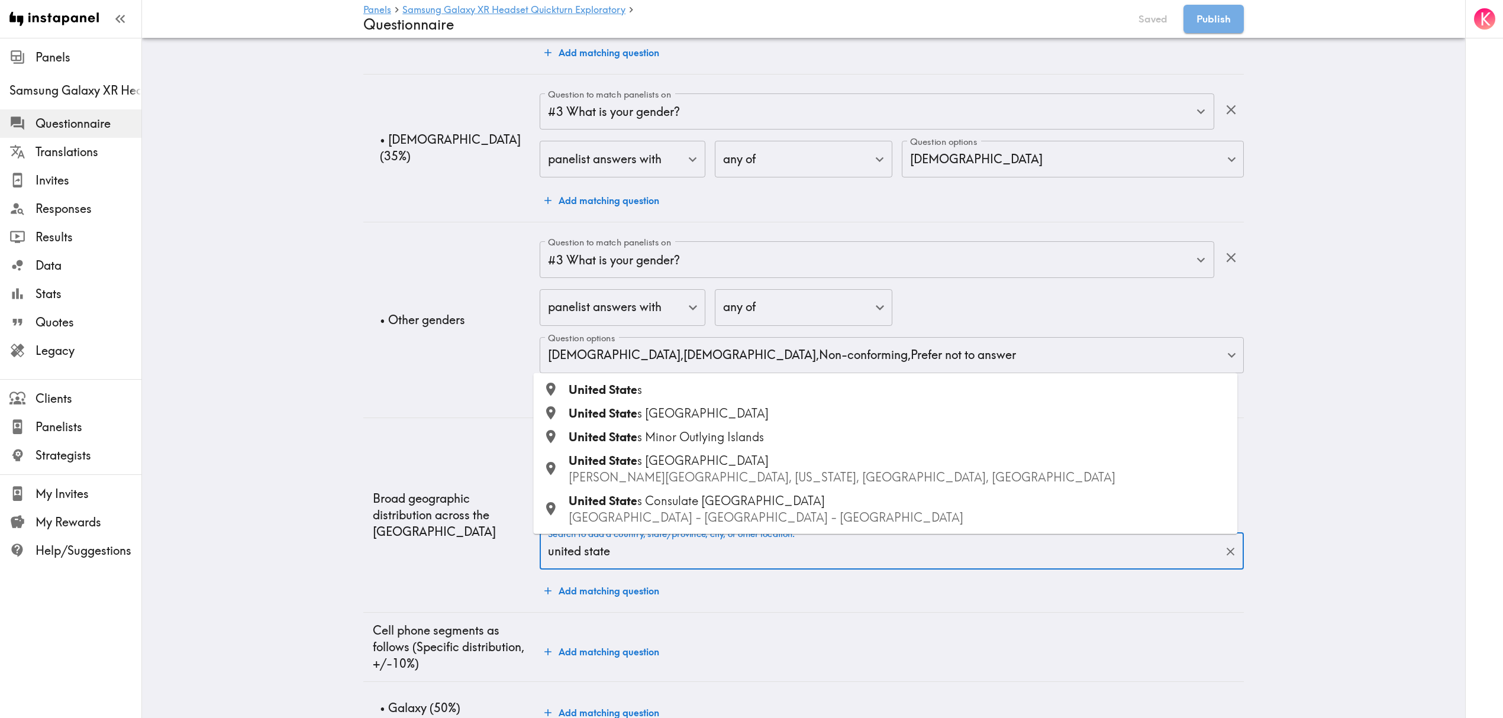
click at [632, 396] on span "United State" at bounding box center [603, 389] width 69 height 15
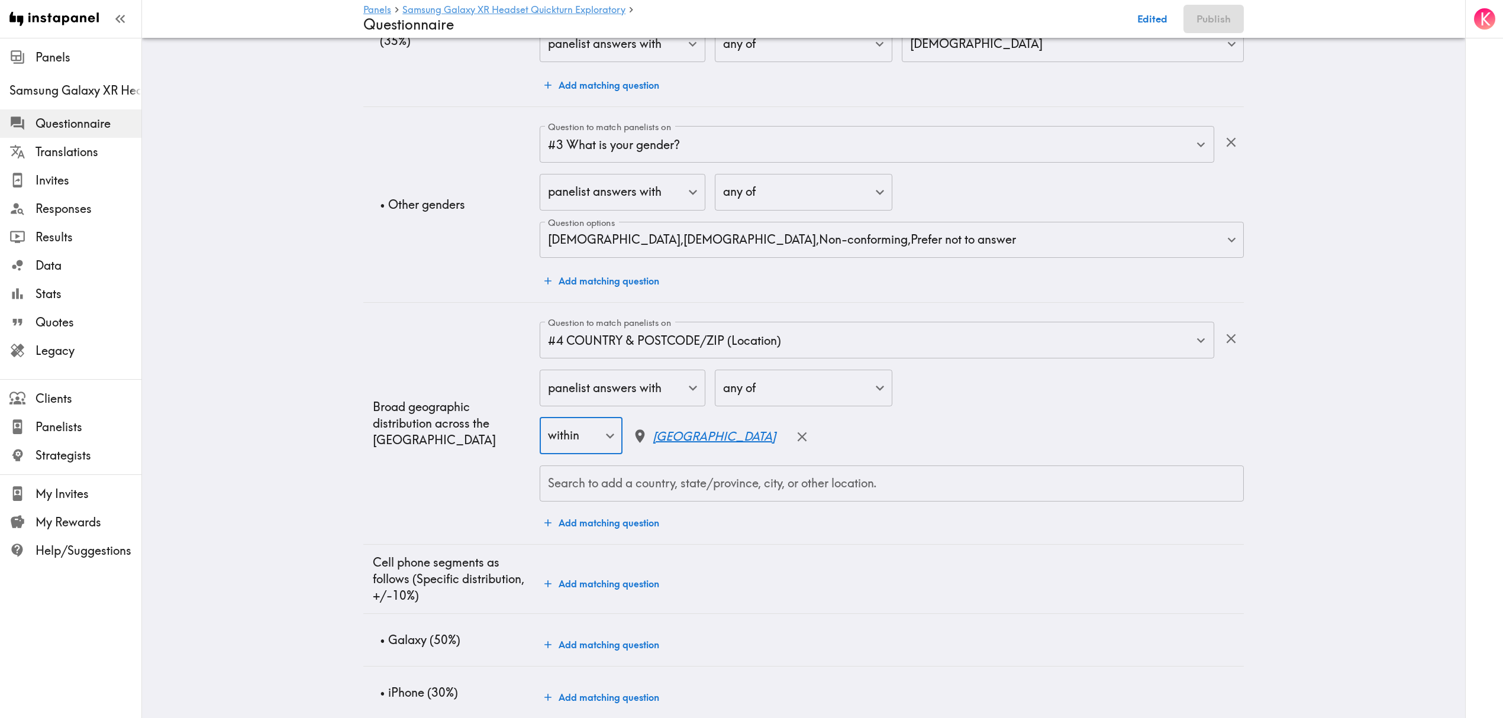
scroll to position [794, 0]
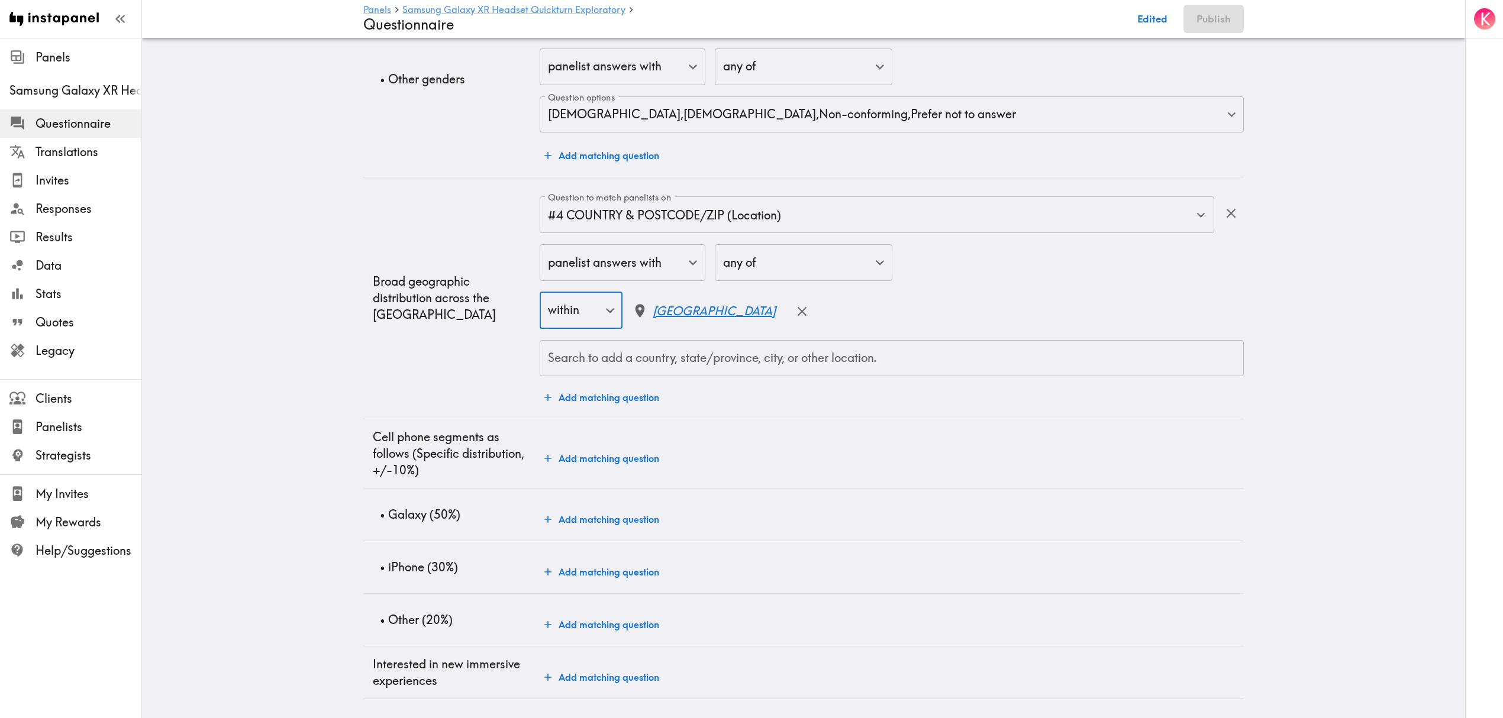
click at [621, 508] on button "Add matching question" at bounding box center [602, 520] width 124 height 24
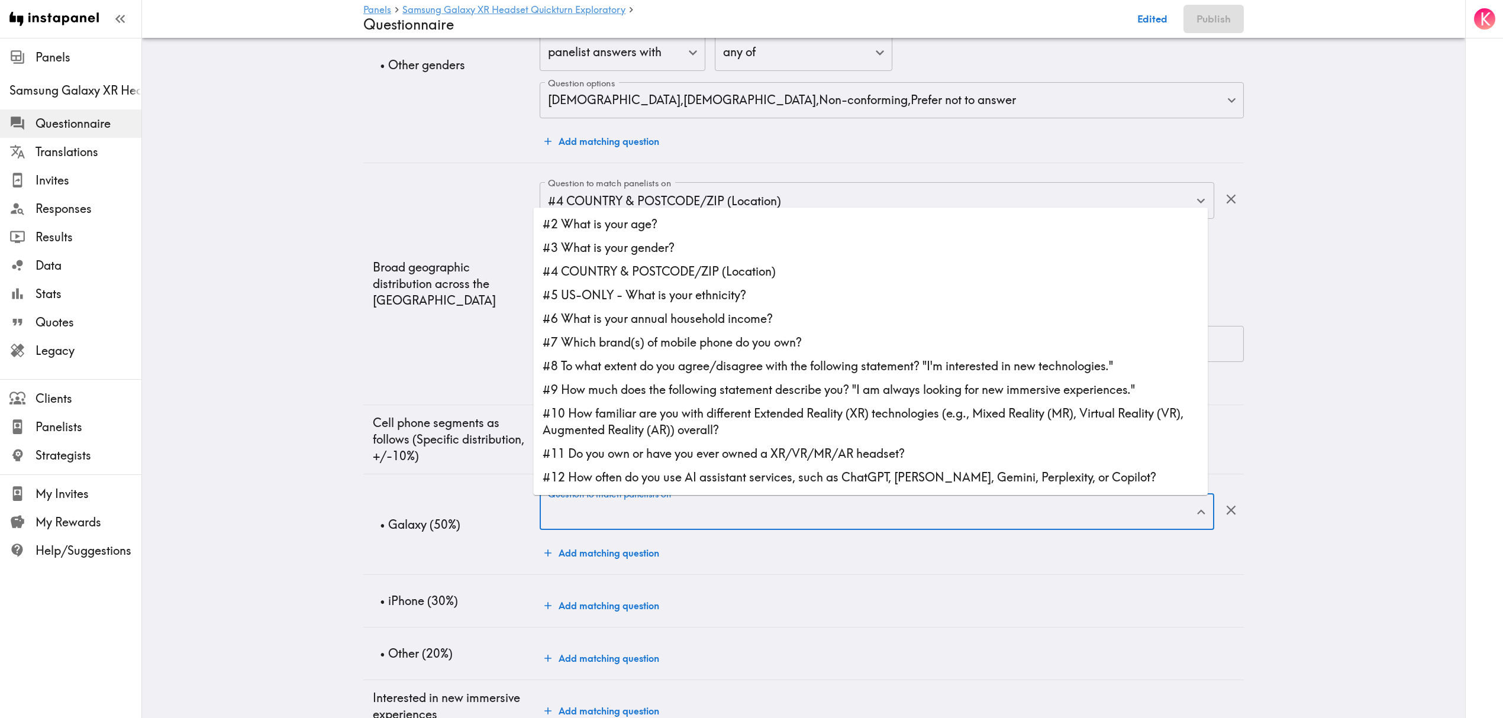
click at [664, 514] on input "Question to match panelists on" at bounding box center [868, 512] width 646 height 26
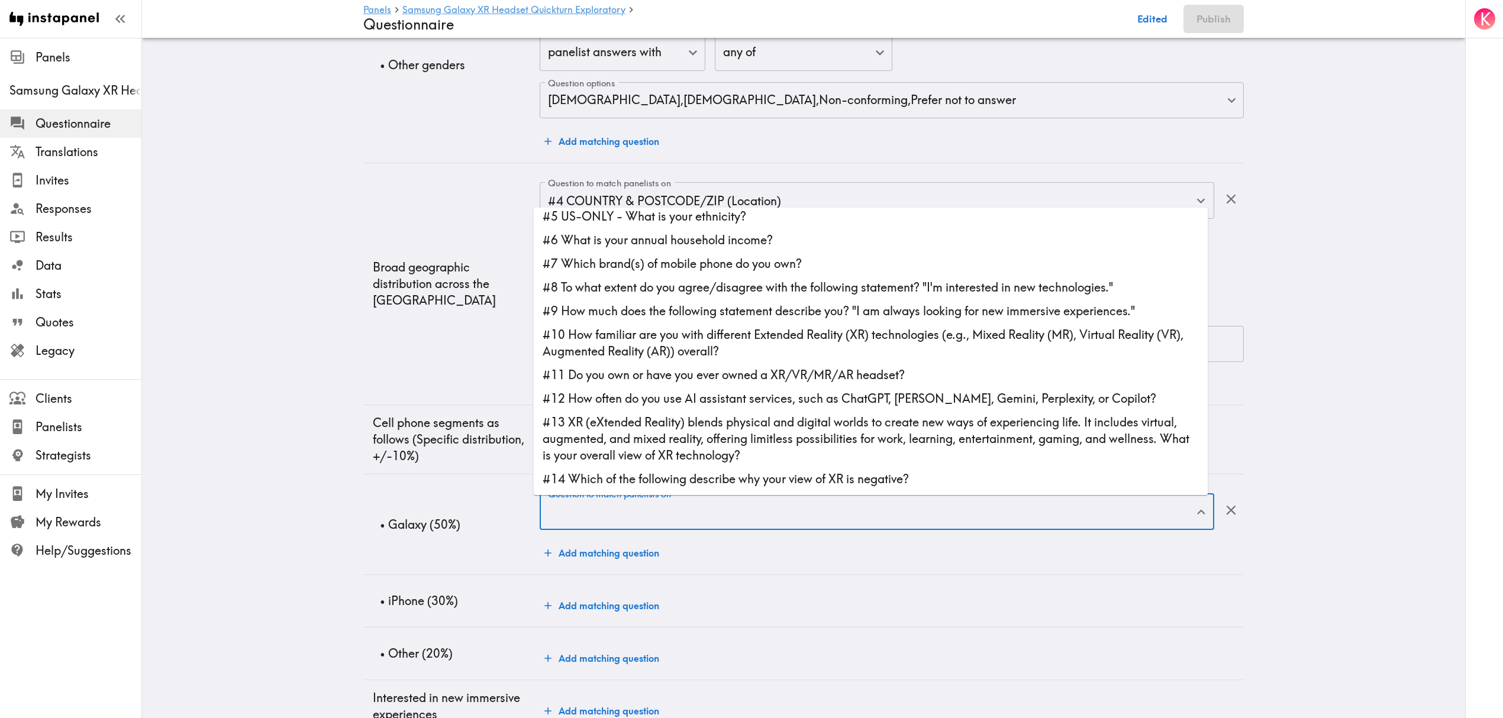
scroll to position [0, 0]
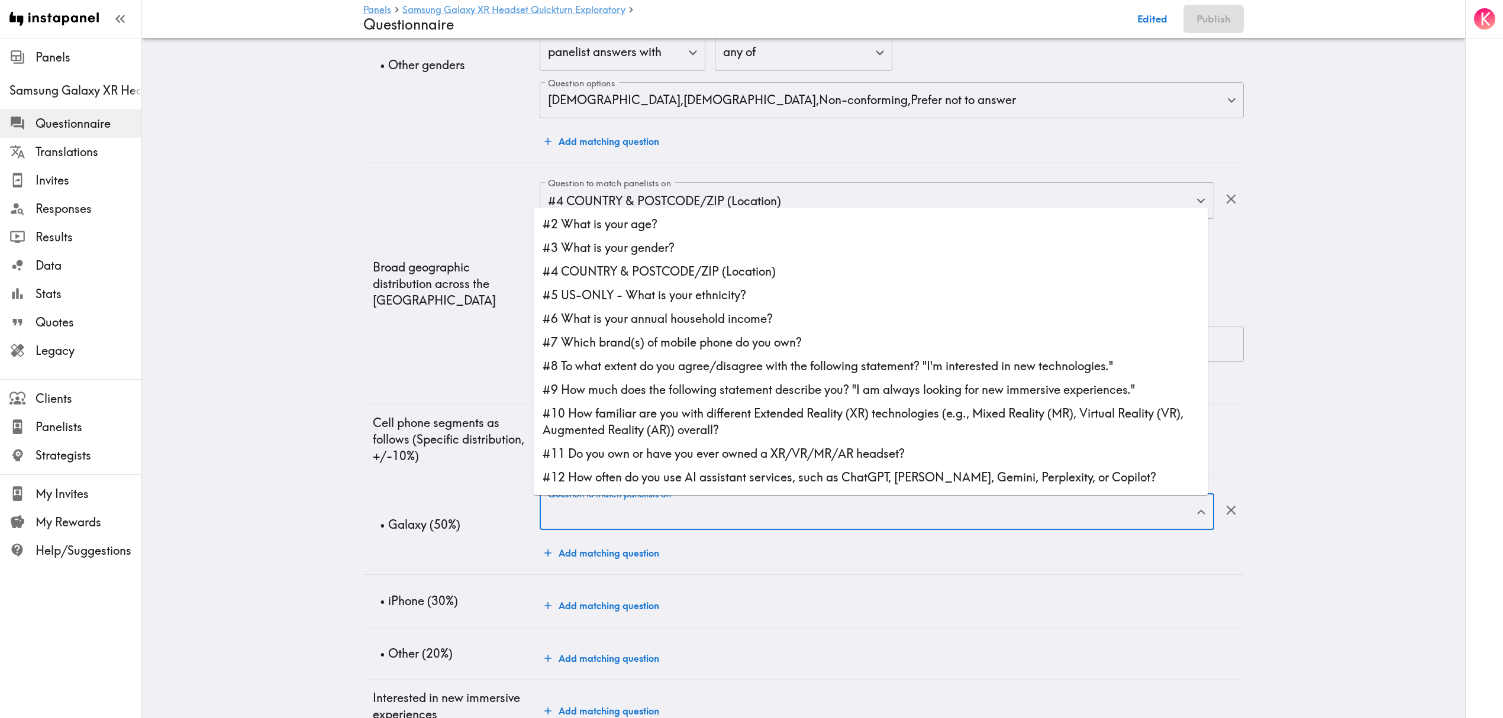
click at [708, 344] on li "#7 Which brand(s) of mobile phone do you own?" at bounding box center [870, 343] width 675 height 24
type input "#7 Which brand(s) of mobile phone do you own?"
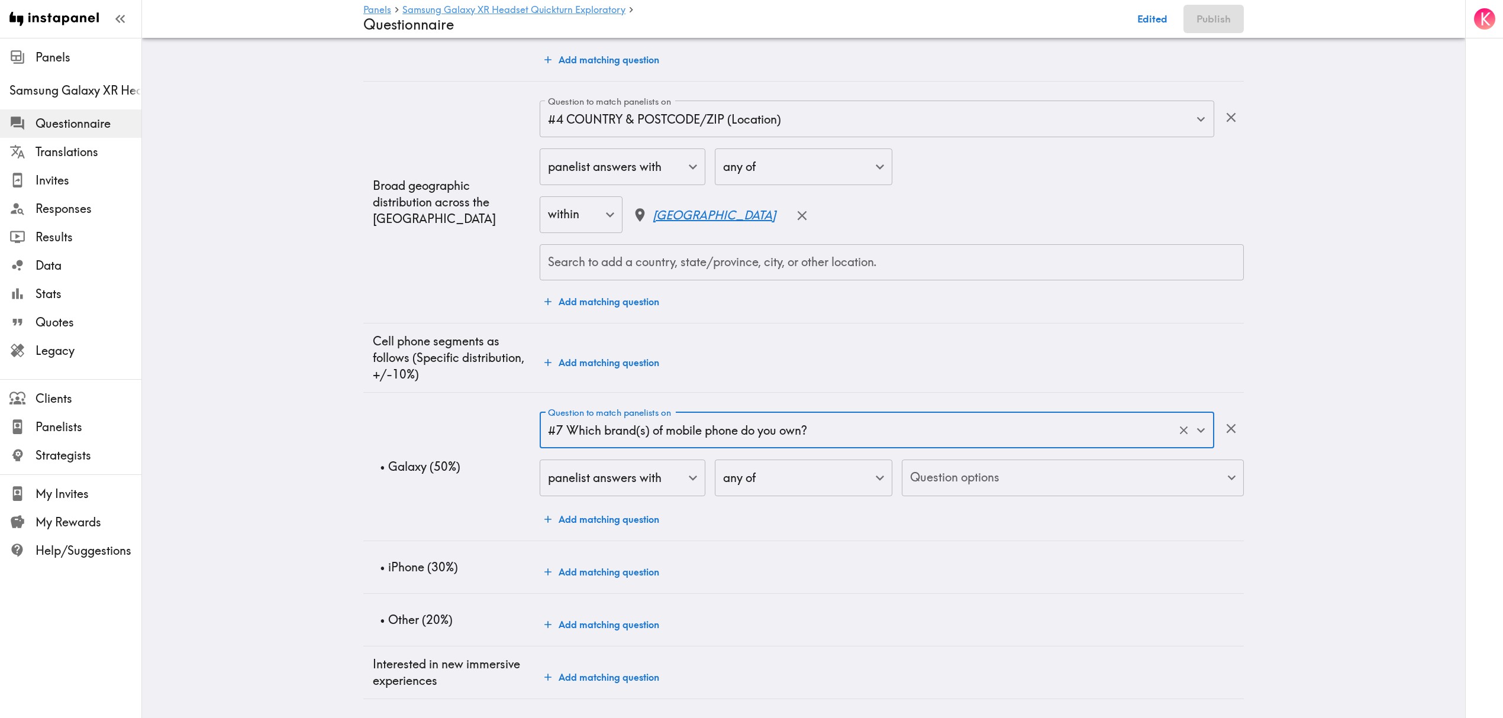
scroll to position [889, 0]
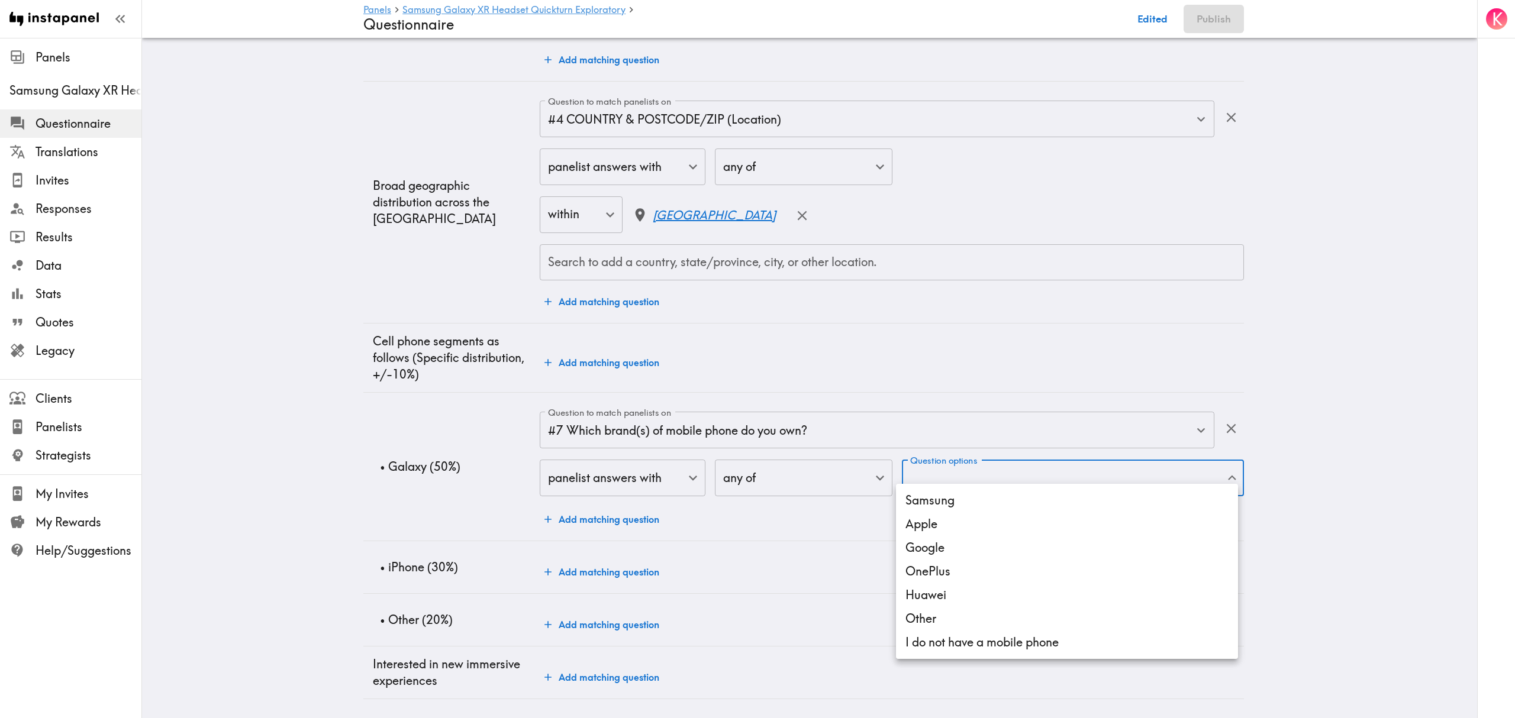
click at [968, 504] on li "Samsung" at bounding box center [1067, 501] width 342 height 24
type input "8c927d39-b3b3-4c9d-924f-e663b7bfb69e"
click at [169, 448] on div at bounding box center [757, 359] width 1515 height 718
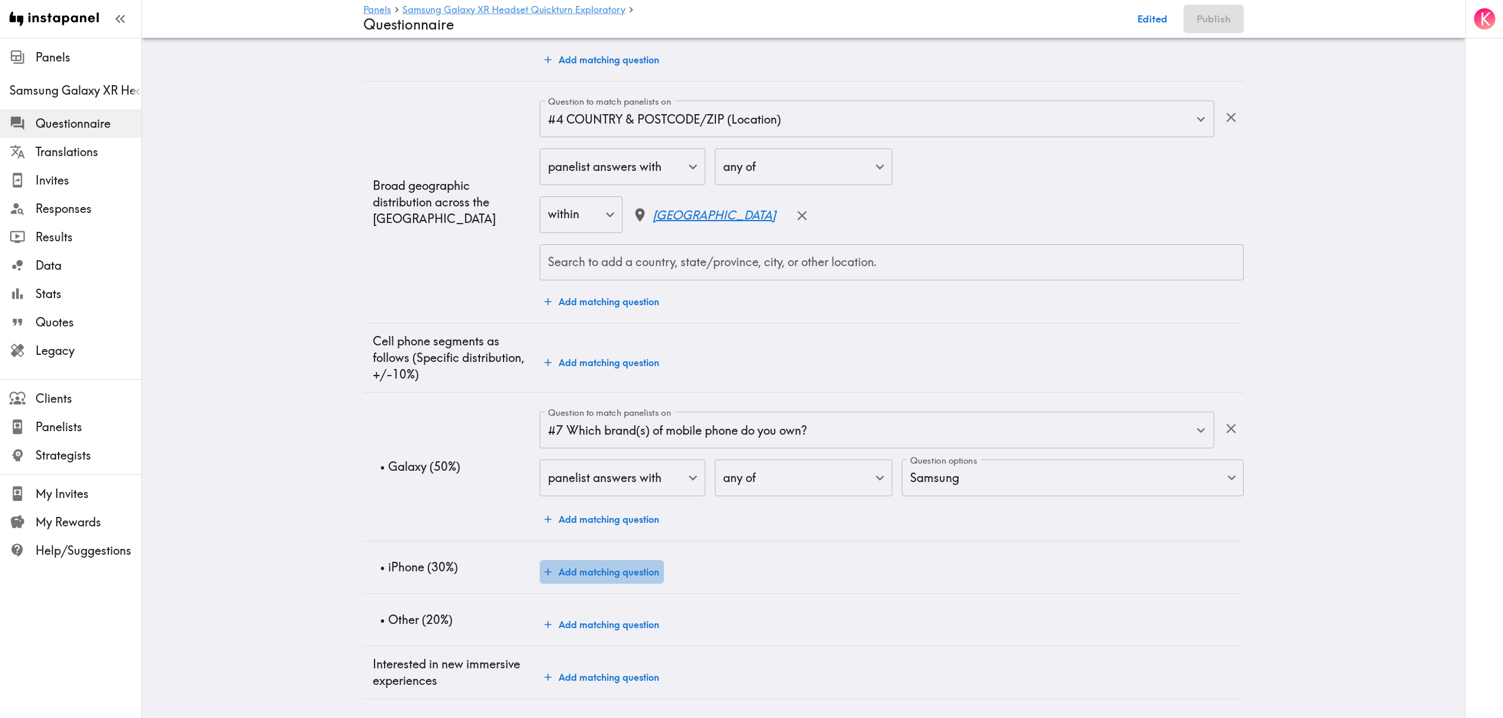
click at [637, 562] on button "Add matching question" at bounding box center [602, 572] width 124 height 24
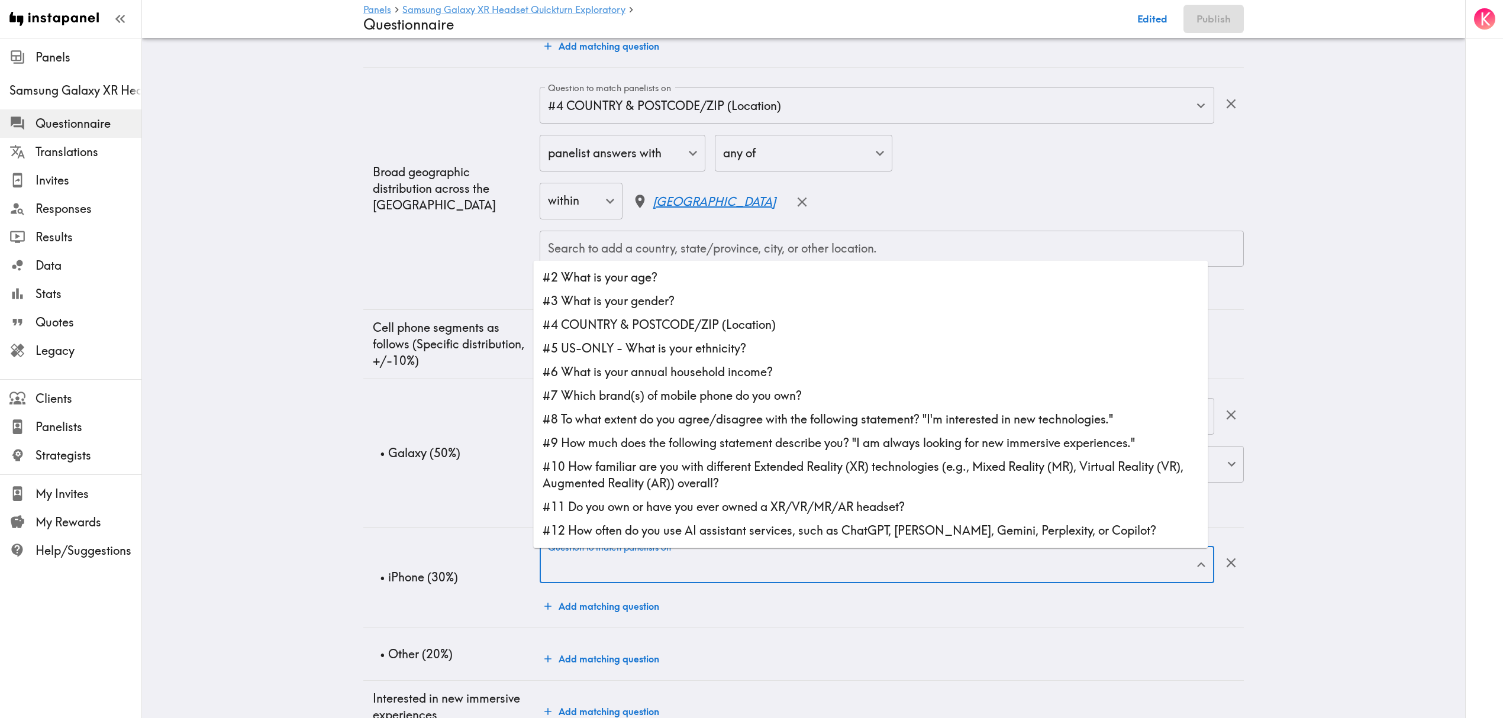
click at [692, 573] on input "Question to match panelists on" at bounding box center [868, 565] width 646 height 26
click at [707, 398] on li "#7 Which brand(s) of mobile phone do you own?" at bounding box center [870, 396] width 675 height 24
type input "#7 Which brand(s) of mobile phone do you own?"
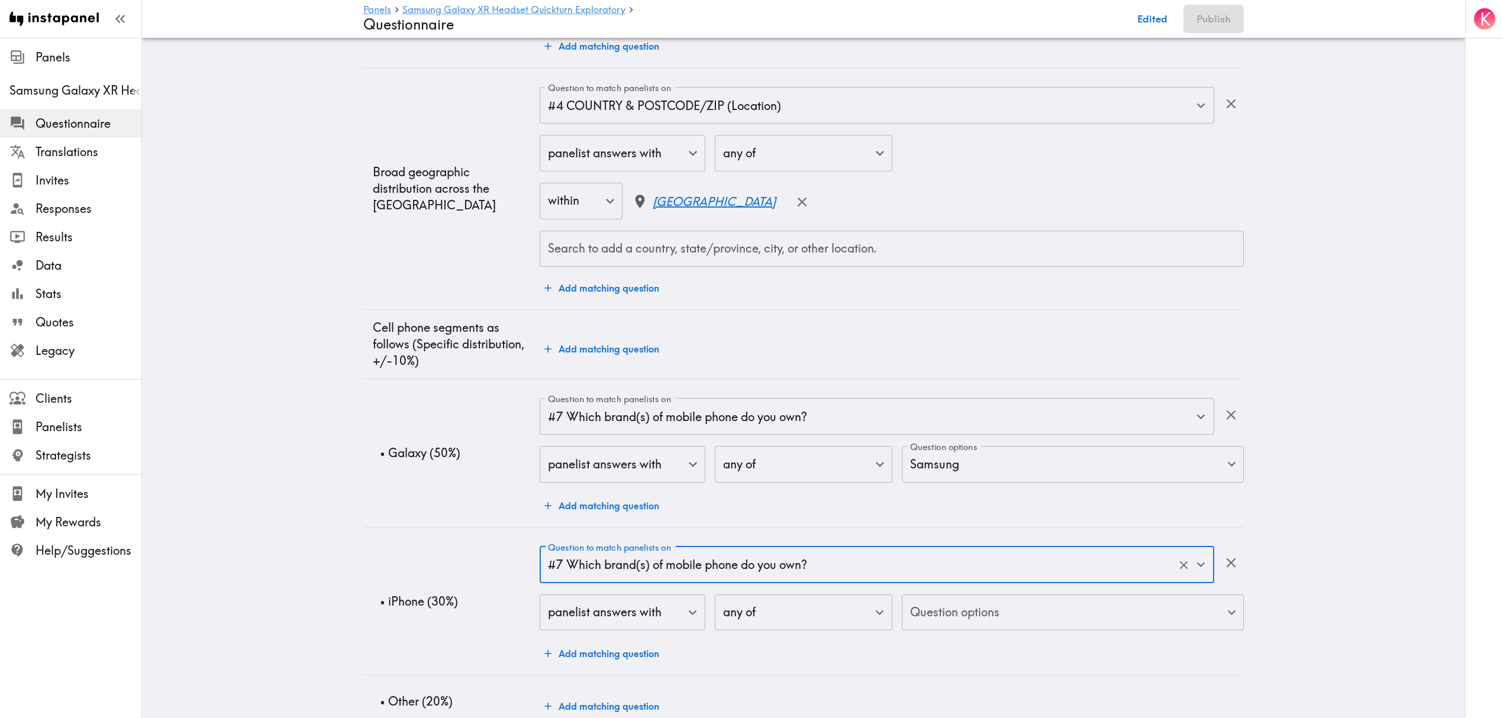
scroll to position [968, 0]
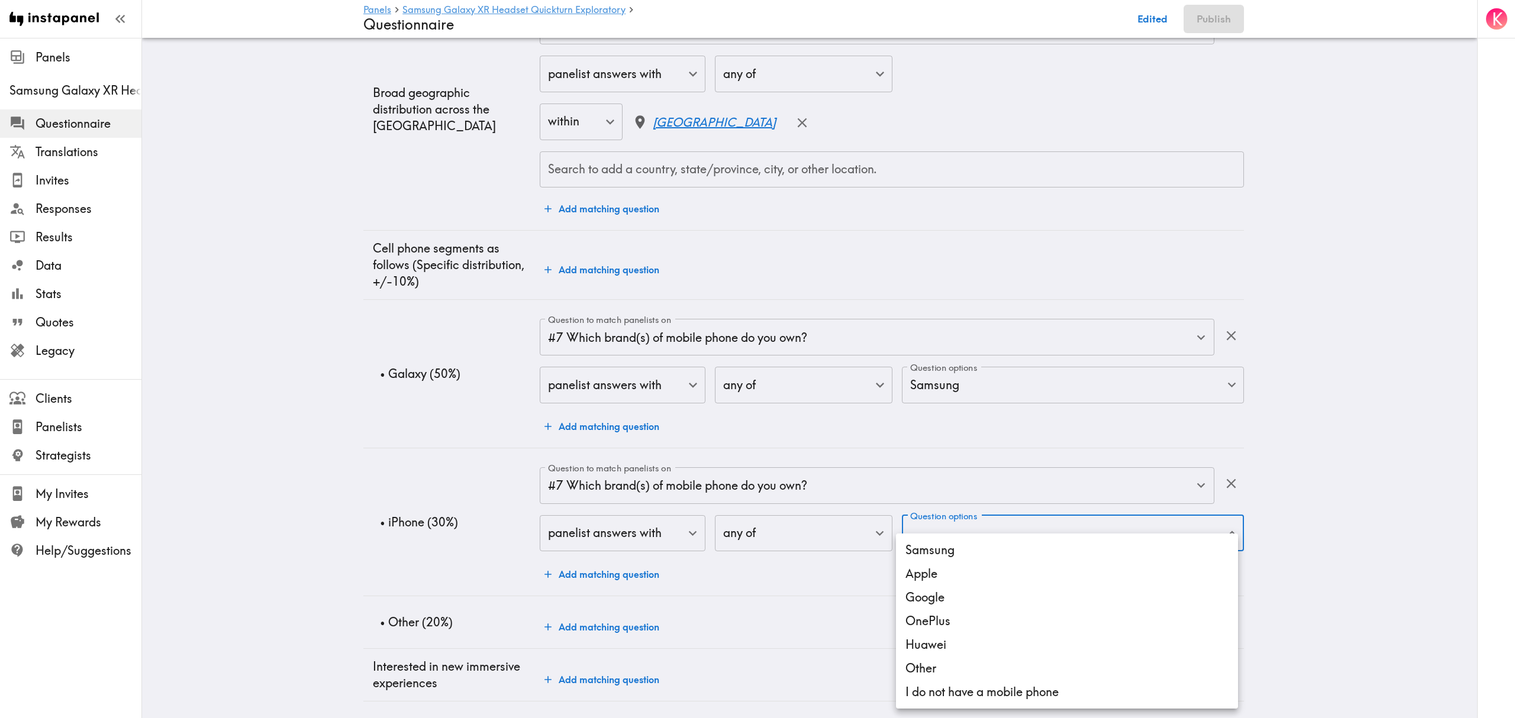
drag, startPoint x: 997, startPoint y: 578, endPoint x: 967, endPoint y: 581, distance: 29.7
click at [997, 578] on li "Apple" at bounding box center [1067, 574] width 342 height 24
type input "ef2203e0-96e1-4d37-b5e2-b7b0e636ae4a"
click at [399, 507] on div at bounding box center [757, 359] width 1515 height 718
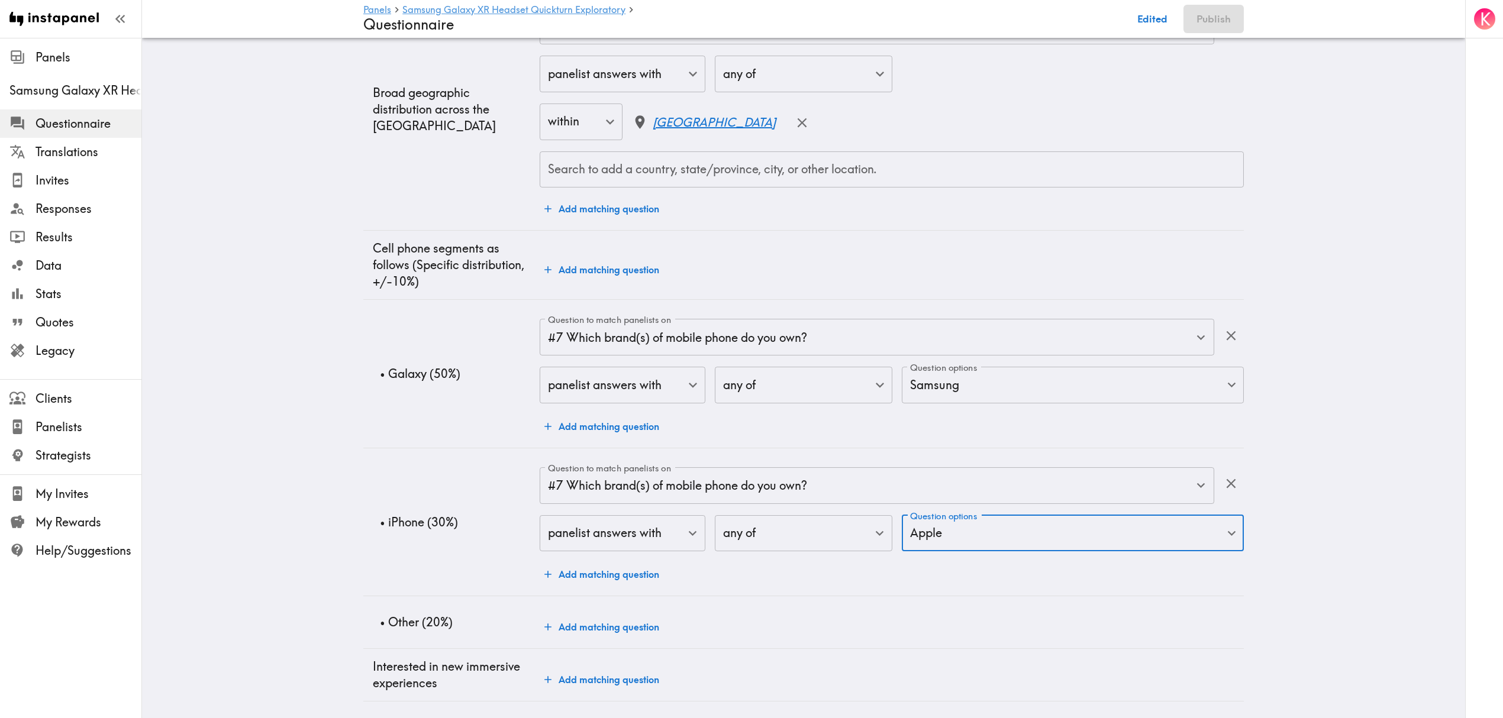
click at [621, 633] on button "Add matching question" at bounding box center [602, 627] width 124 height 24
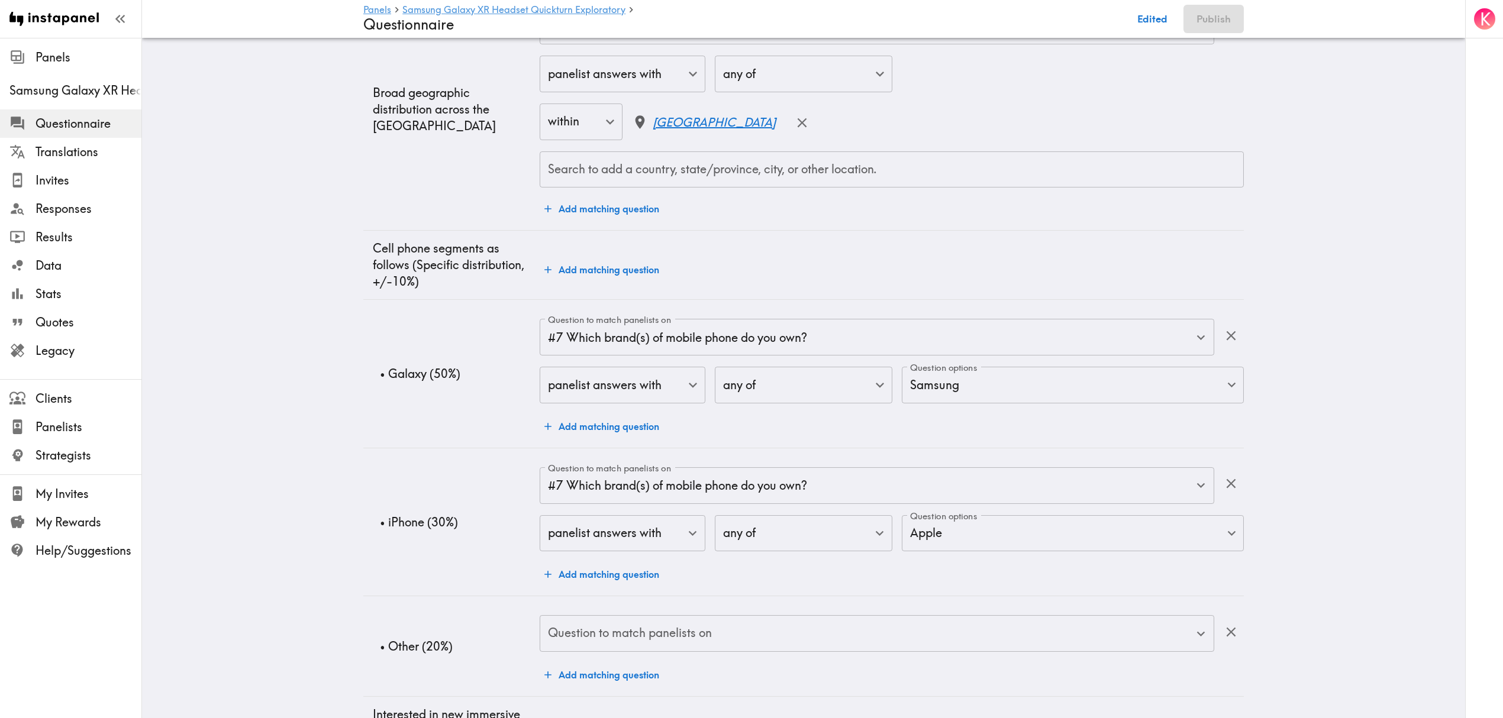
click at [663, 627] on div "Question to match panelists on Question to match panelists on" at bounding box center [877, 634] width 675 height 38
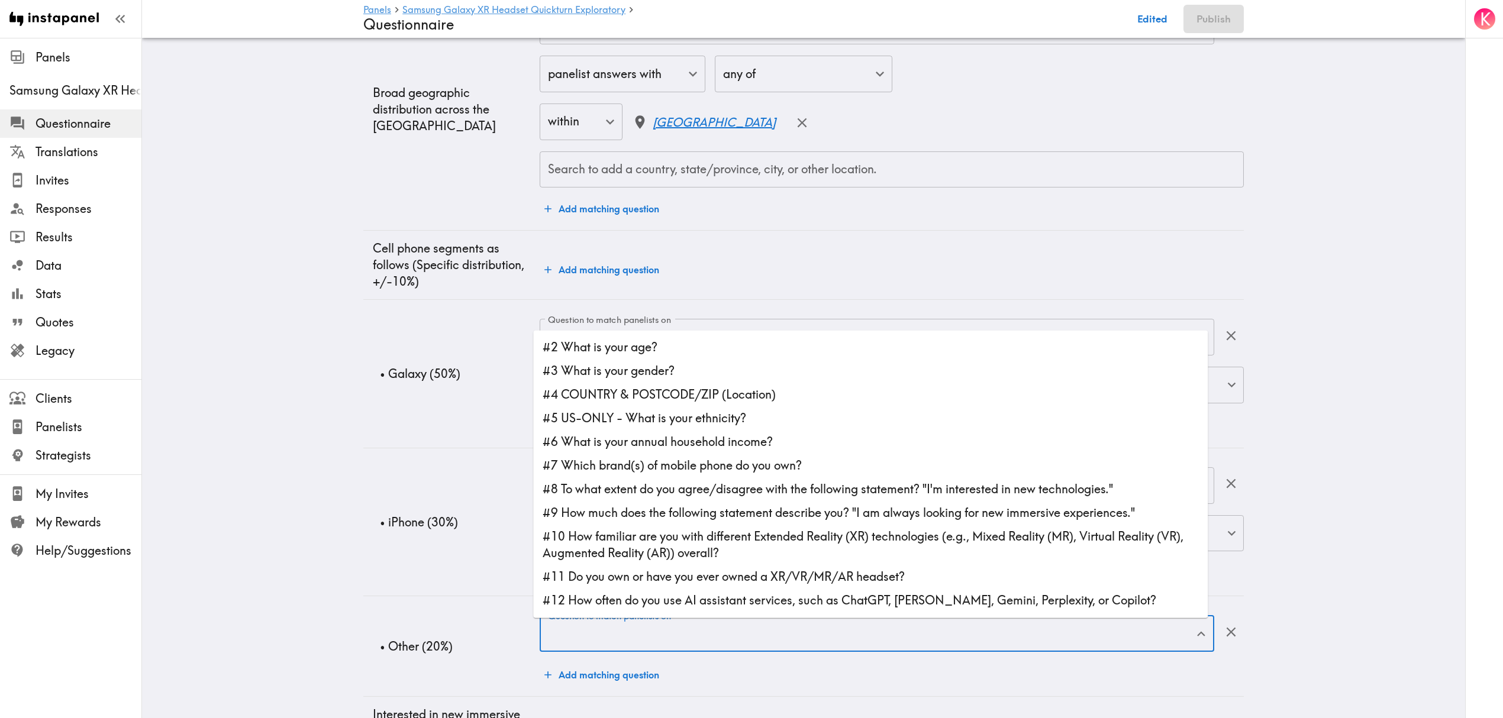
click at [663, 466] on li "#7 Which brand(s) of mobile phone do you own?" at bounding box center [870, 466] width 675 height 24
type input "#7 Which brand(s) of mobile phone do you own?"
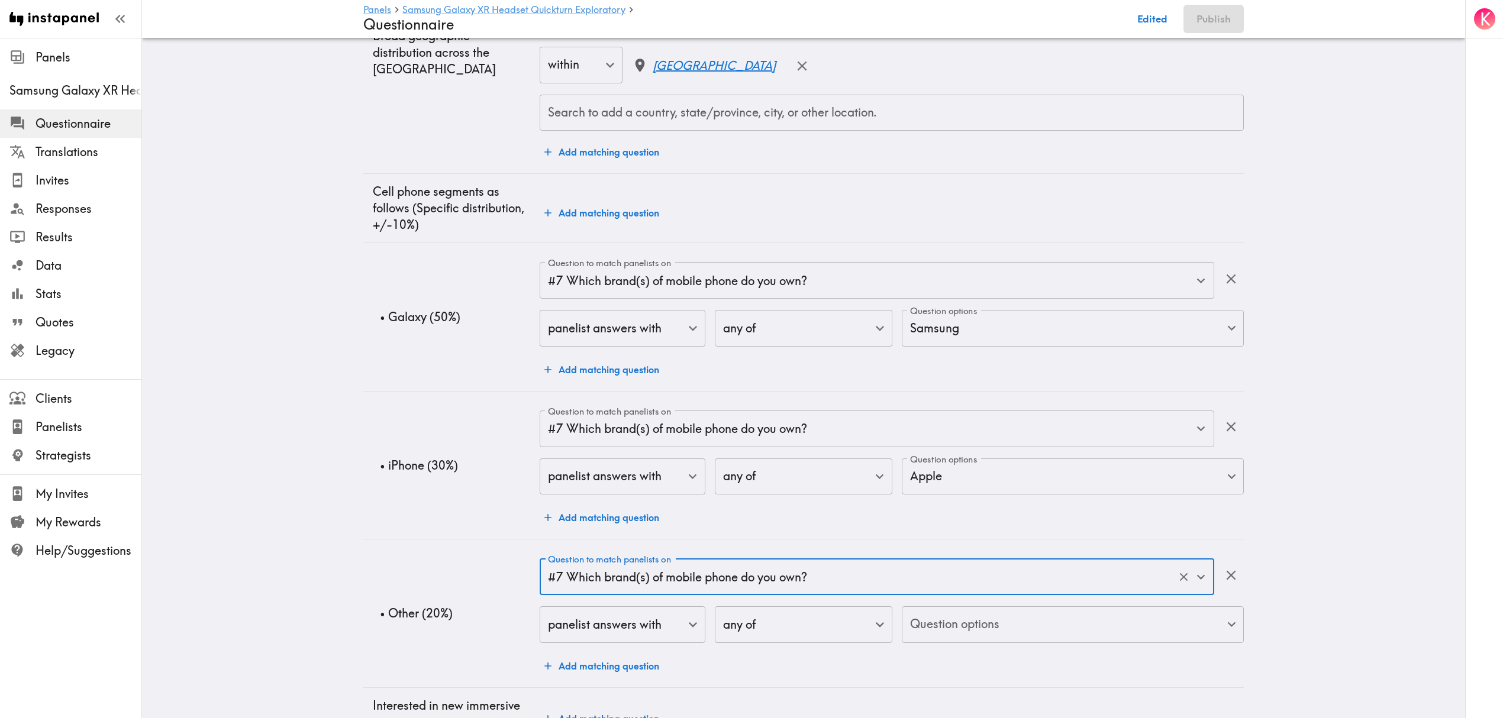
scroll to position [1080, 0]
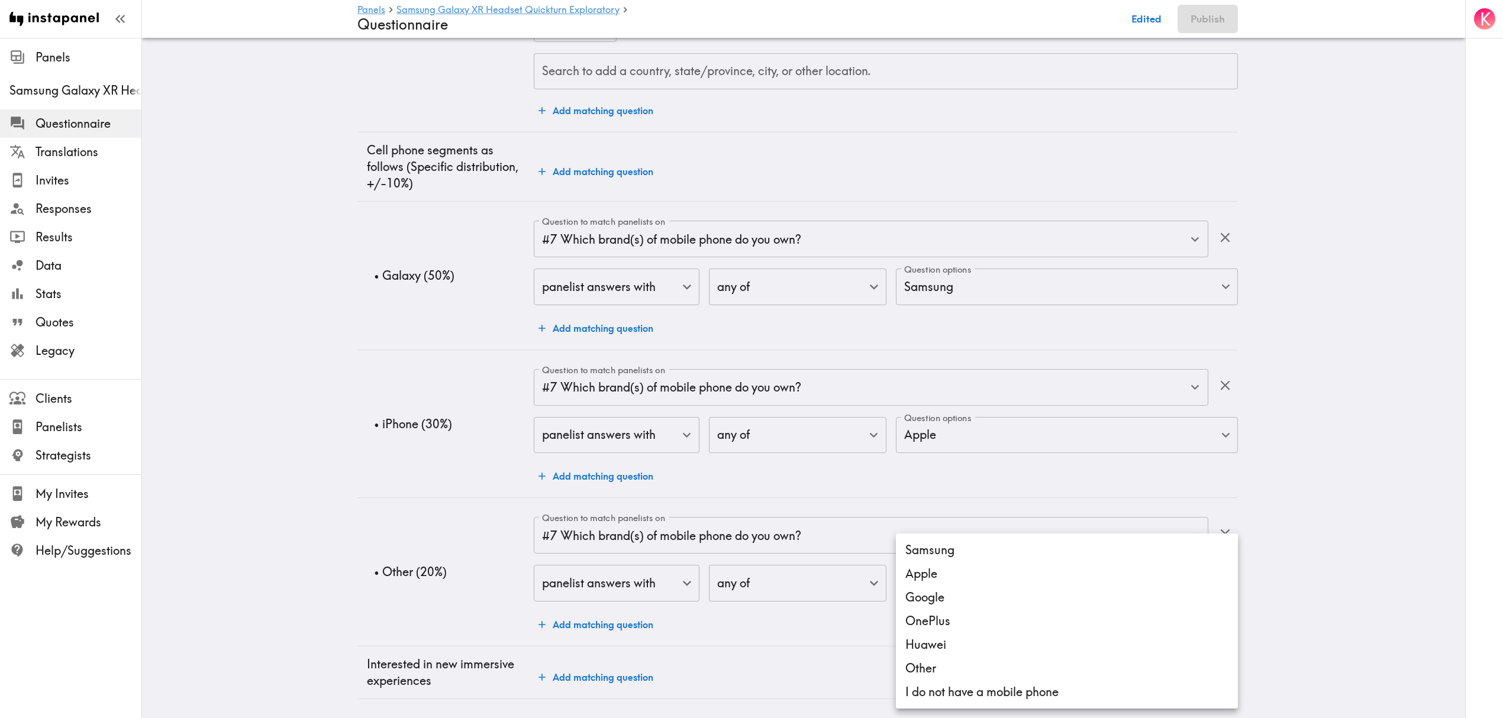
click at [974, 599] on li "Google" at bounding box center [1067, 598] width 342 height 24
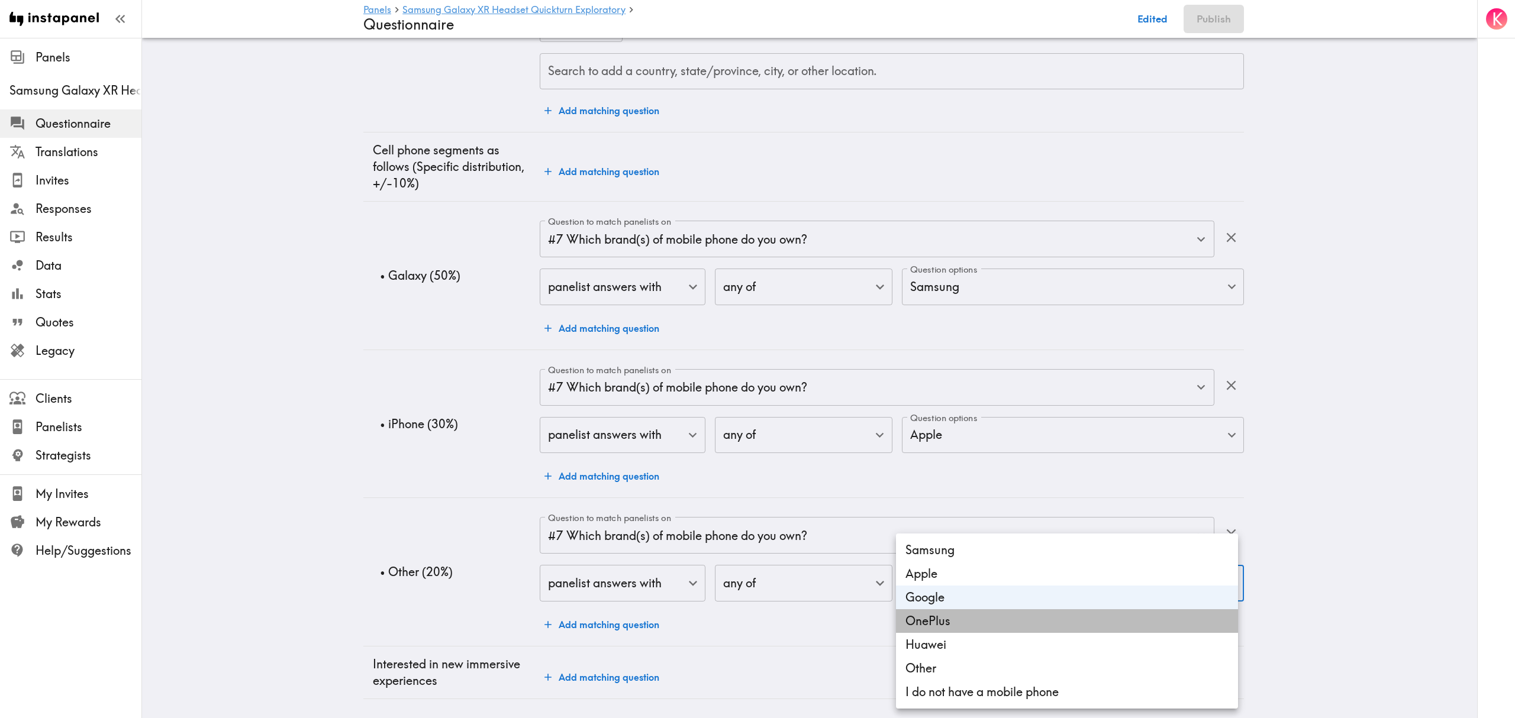
click at [968, 623] on li "OnePlus" at bounding box center [1067, 622] width 342 height 24
click at [969, 646] on li "Huawei" at bounding box center [1067, 645] width 342 height 24
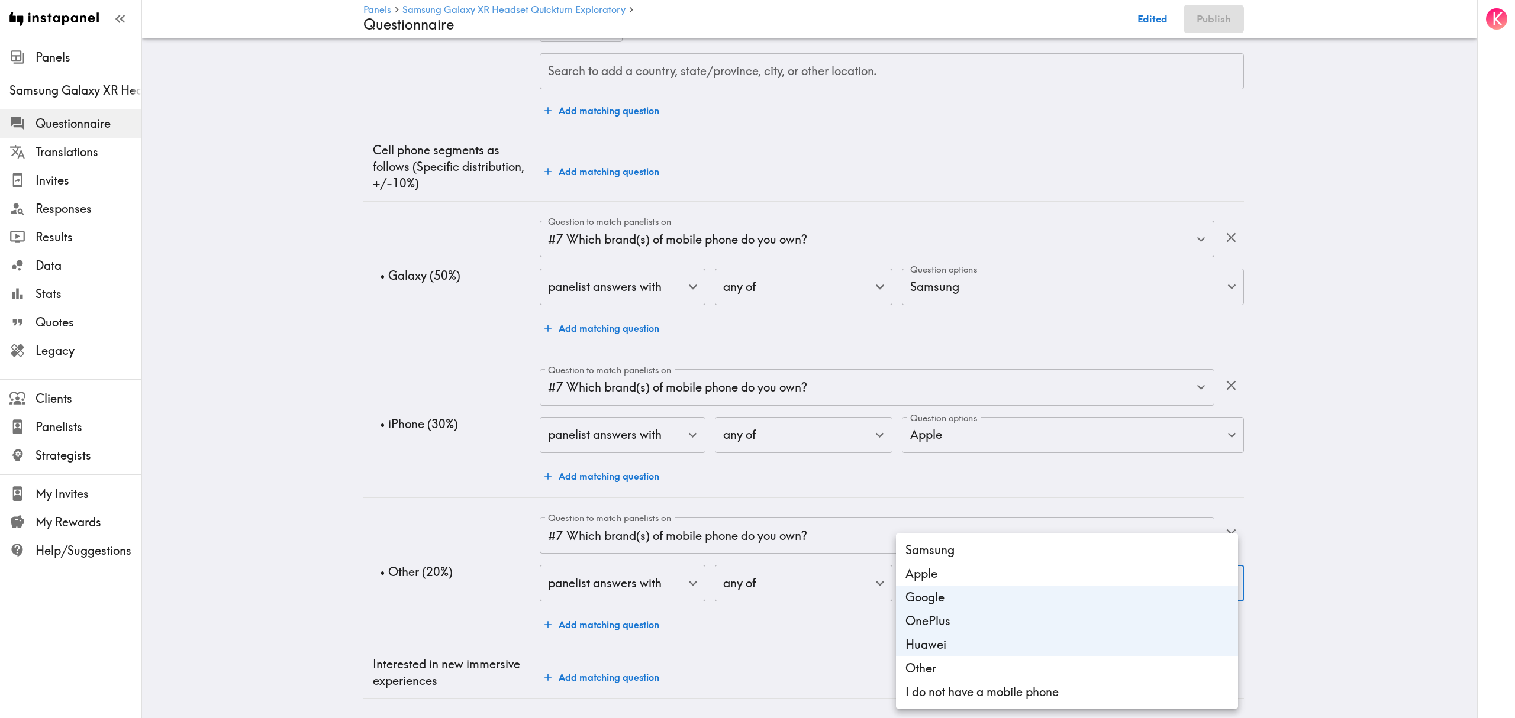
click at [961, 663] on li "Other" at bounding box center [1067, 669] width 342 height 24
type input "449978b2-2a90-4fc0-a5d5-23718ef0af87,b11f06b1-4701-4edd-8227-0eeb47e97a99,cba14…"
click at [362, 567] on div at bounding box center [757, 359] width 1515 height 718
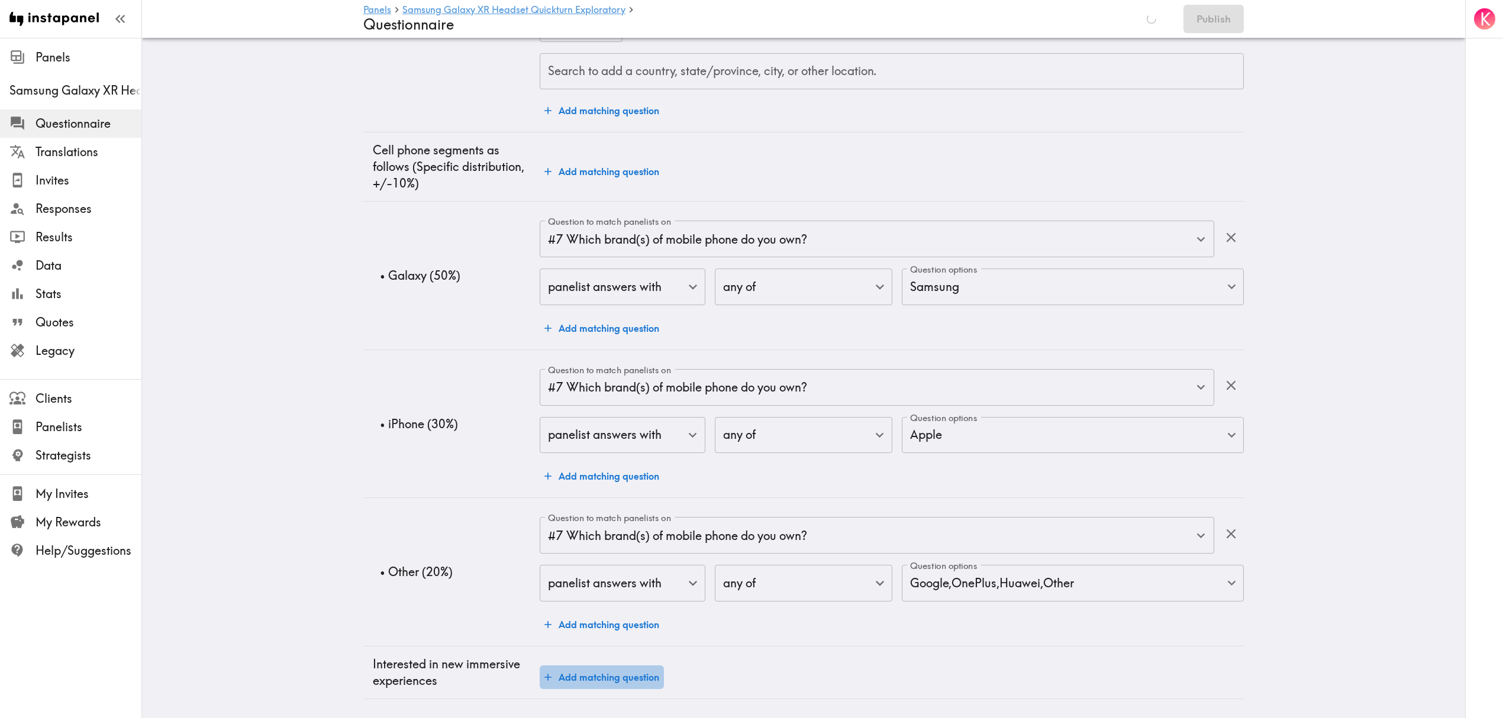
click at [607, 673] on button "Add matching question" at bounding box center [602, 678] width 124 height 24
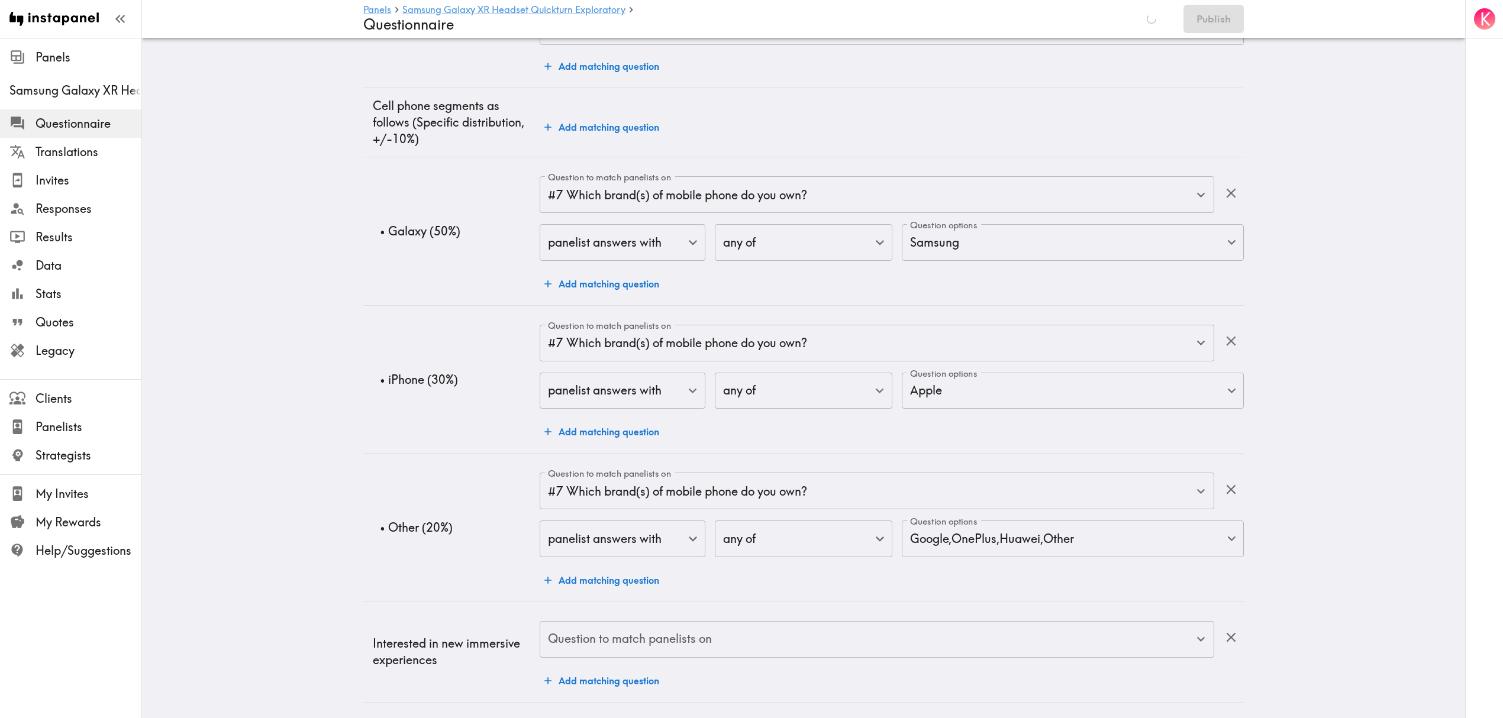
scroll to position [1128, 0]
click at [699, 628] on div "Question to match panelists on Question to match panelists on" at bounding box center [877, 637] width 675 height 38
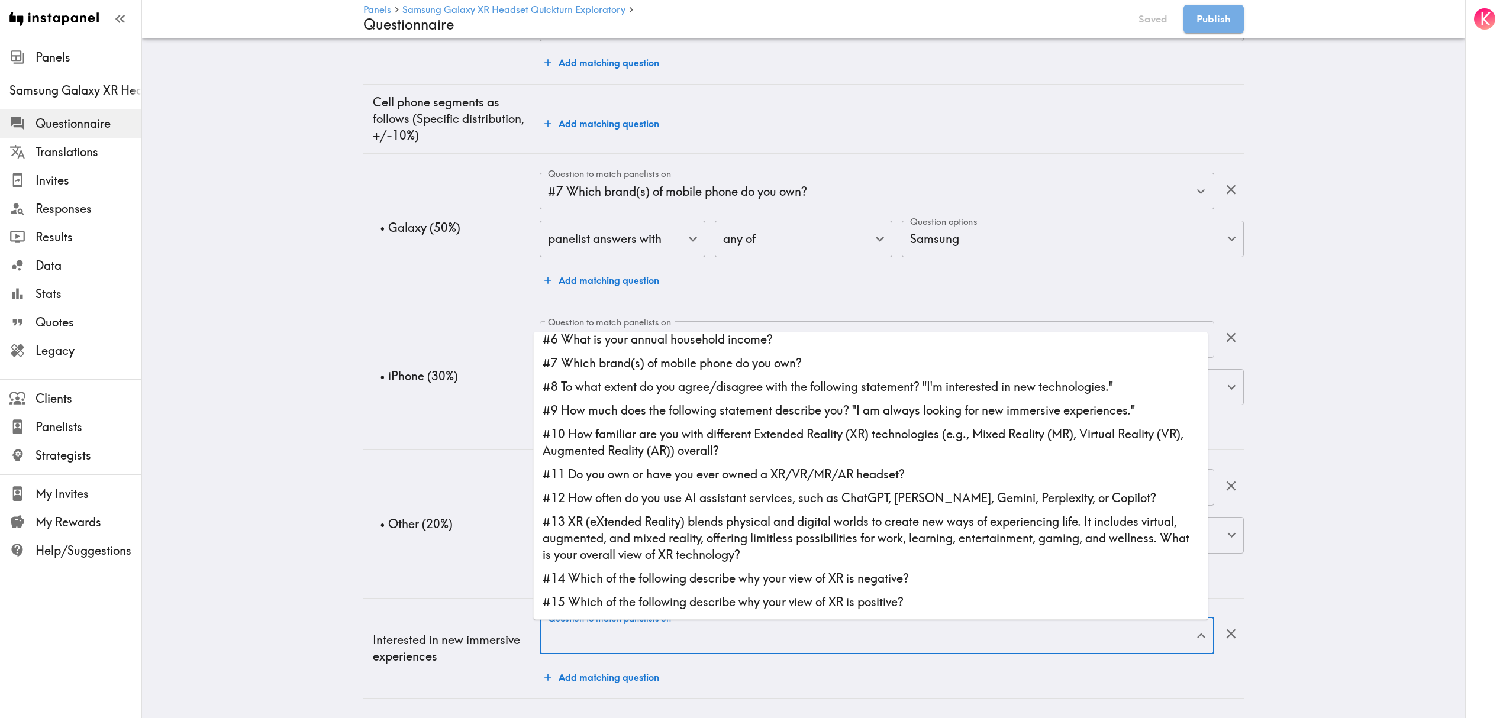
scroll to position [79, 0]
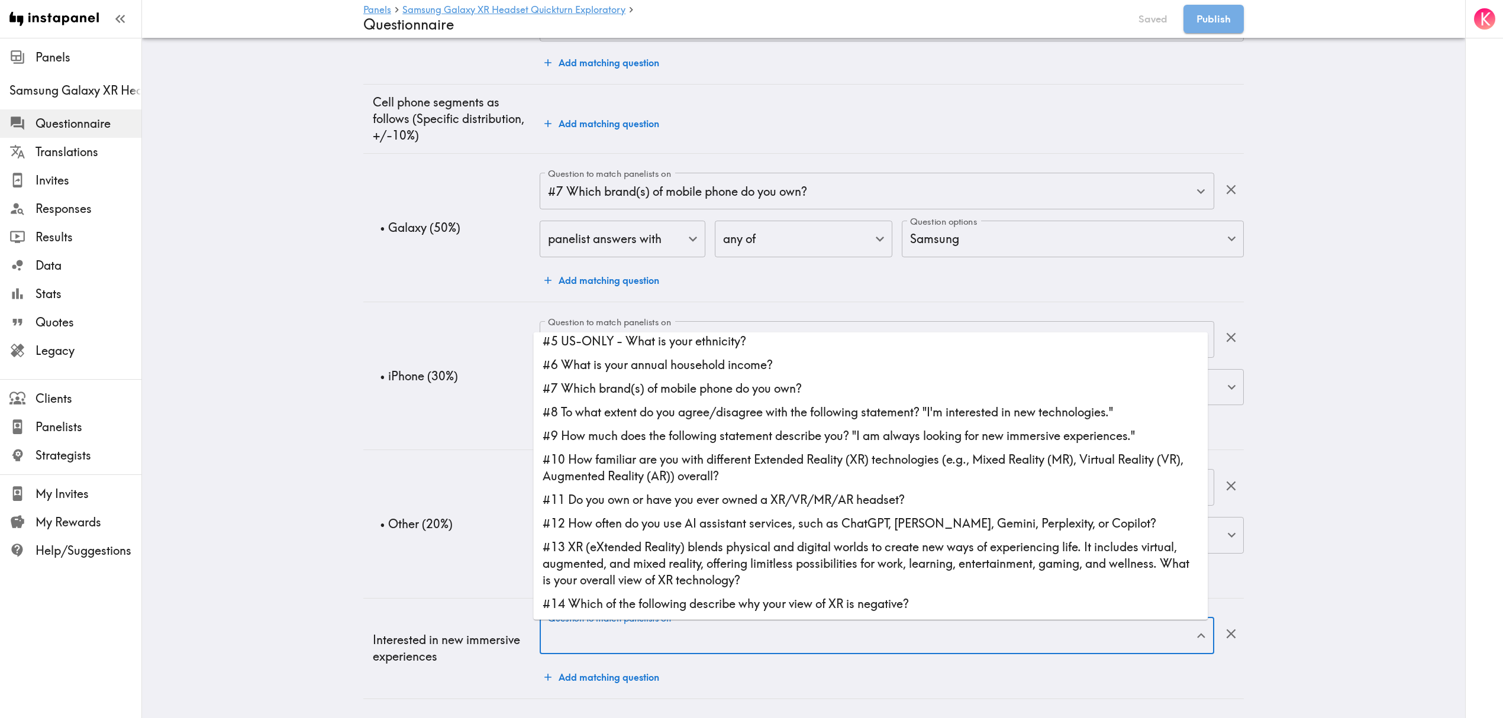
click at [766, 401] on li "#8 To what extent do you agree/disagree with the following statement? "I'm inte…" at bounding box center [870, 413] width 675 height 24
type input "#8 To what extent do you agree/disagree with the following statement? "I'm inte…"
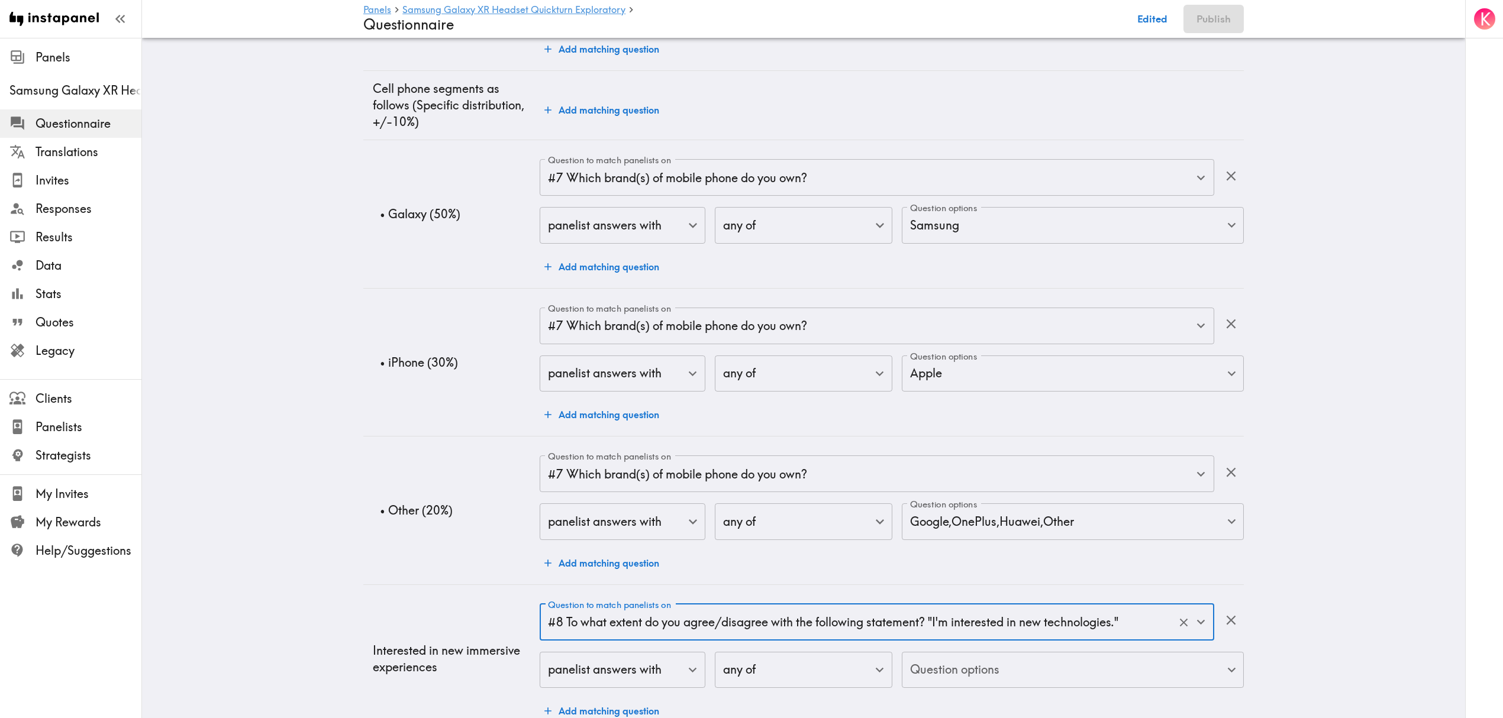
scroll to position [1111, 0]
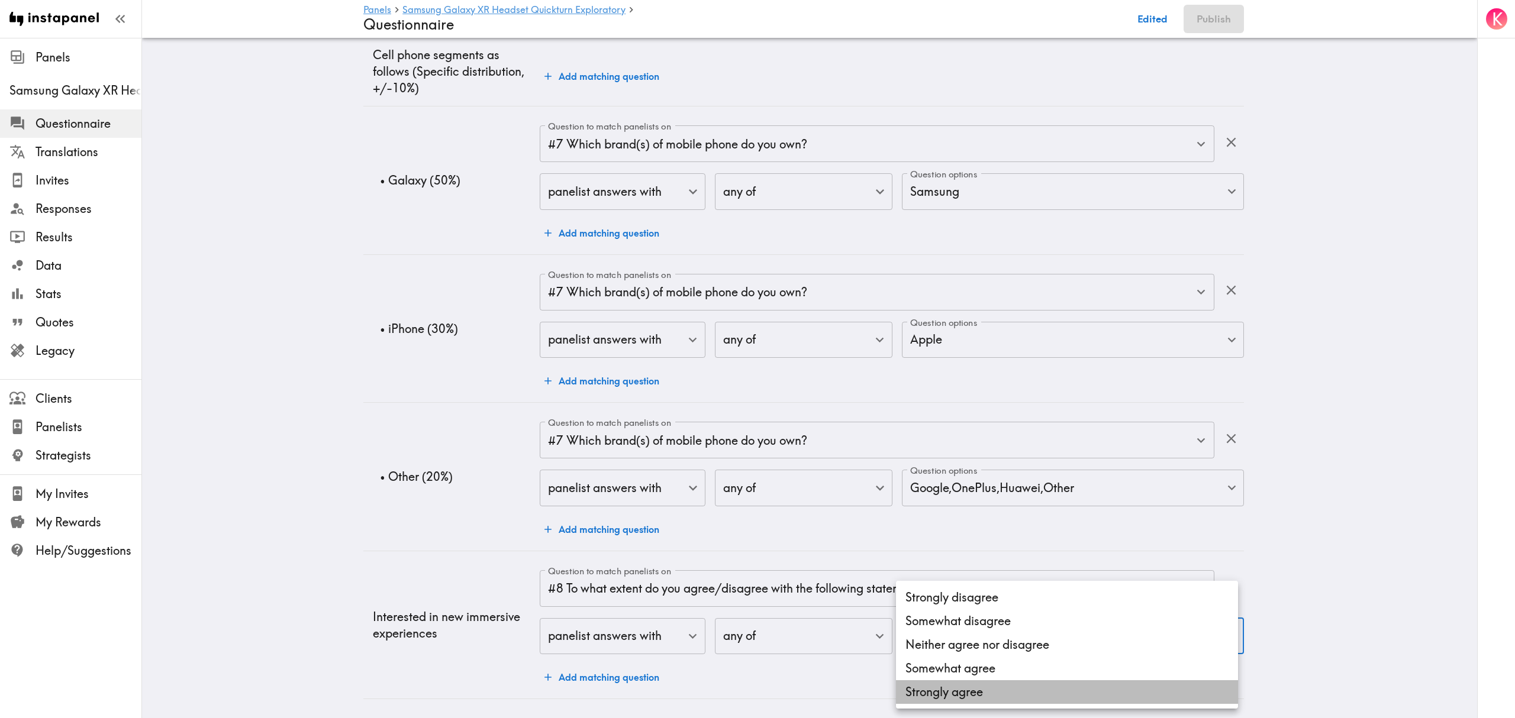
click at [971, 694] on li "Strongly agree" at bounding box center [1067, 693] width 342 height 24
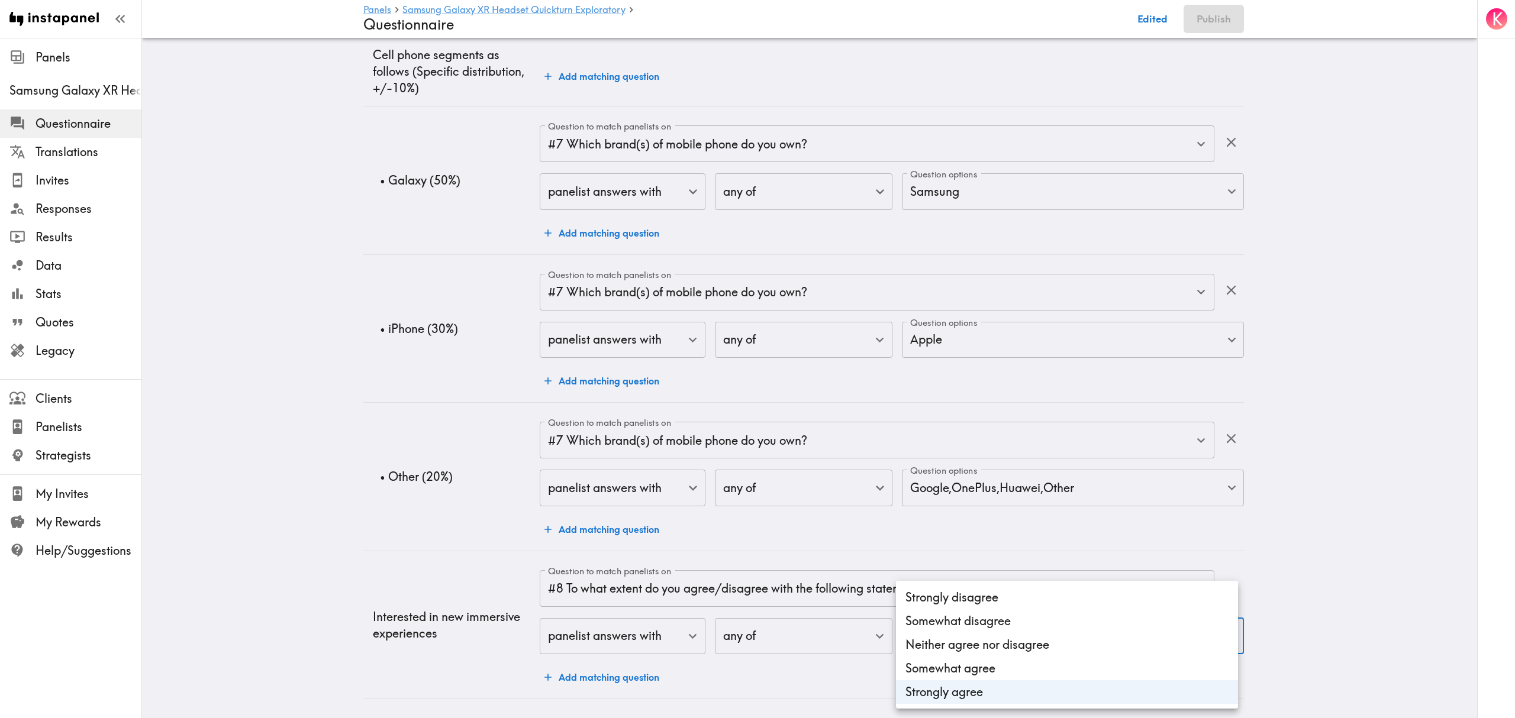
click at [972, 671] on li "Somewhat agree" at bounding box center [1067, 669] width 342 height 24
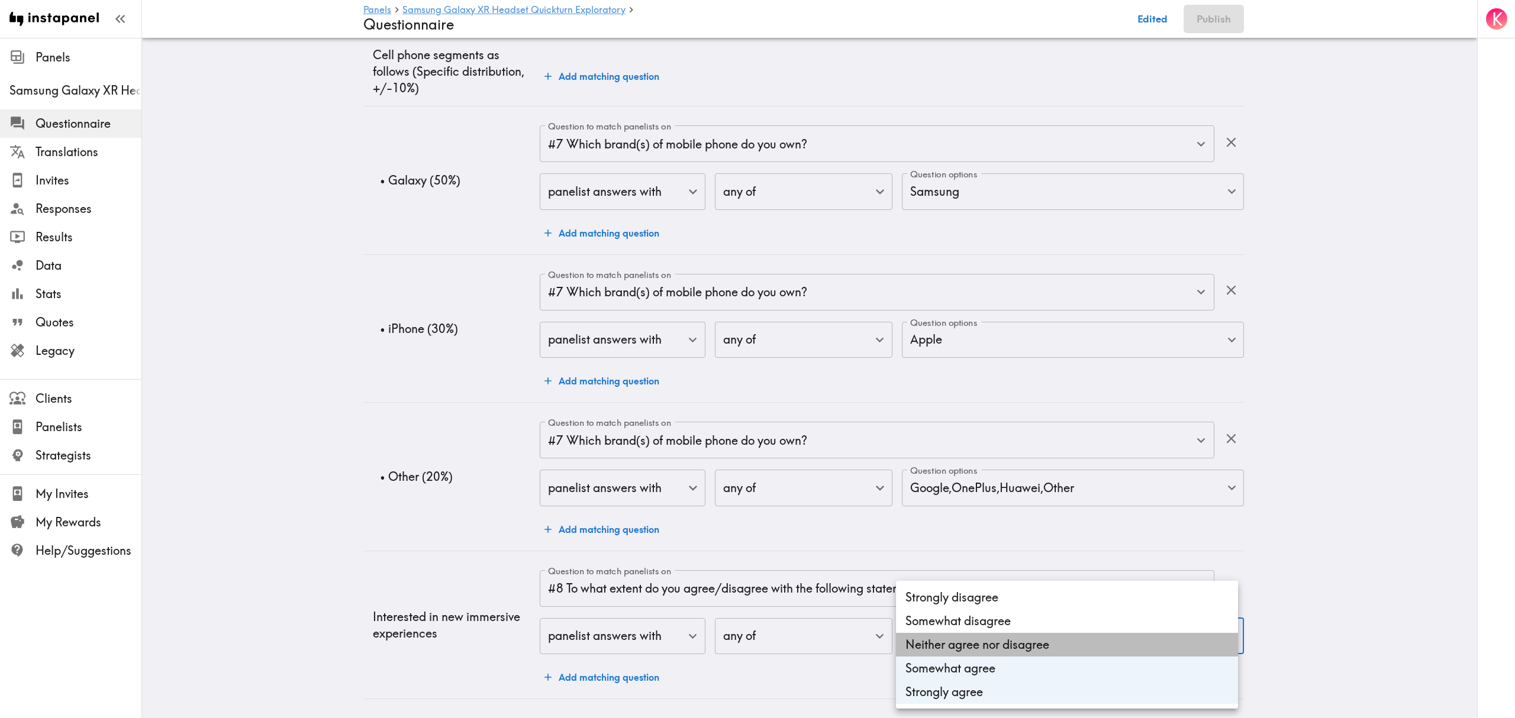
click at [972, 642] on li "Neither agree nor disagree" at bounding box center [1067, 645] width 342 height 24
type input "cc61ee56-67de-4c4b-940a-d87f0a5c4552,ca1b7262-68e2-46e6-b7af-85250da50540,46419…"
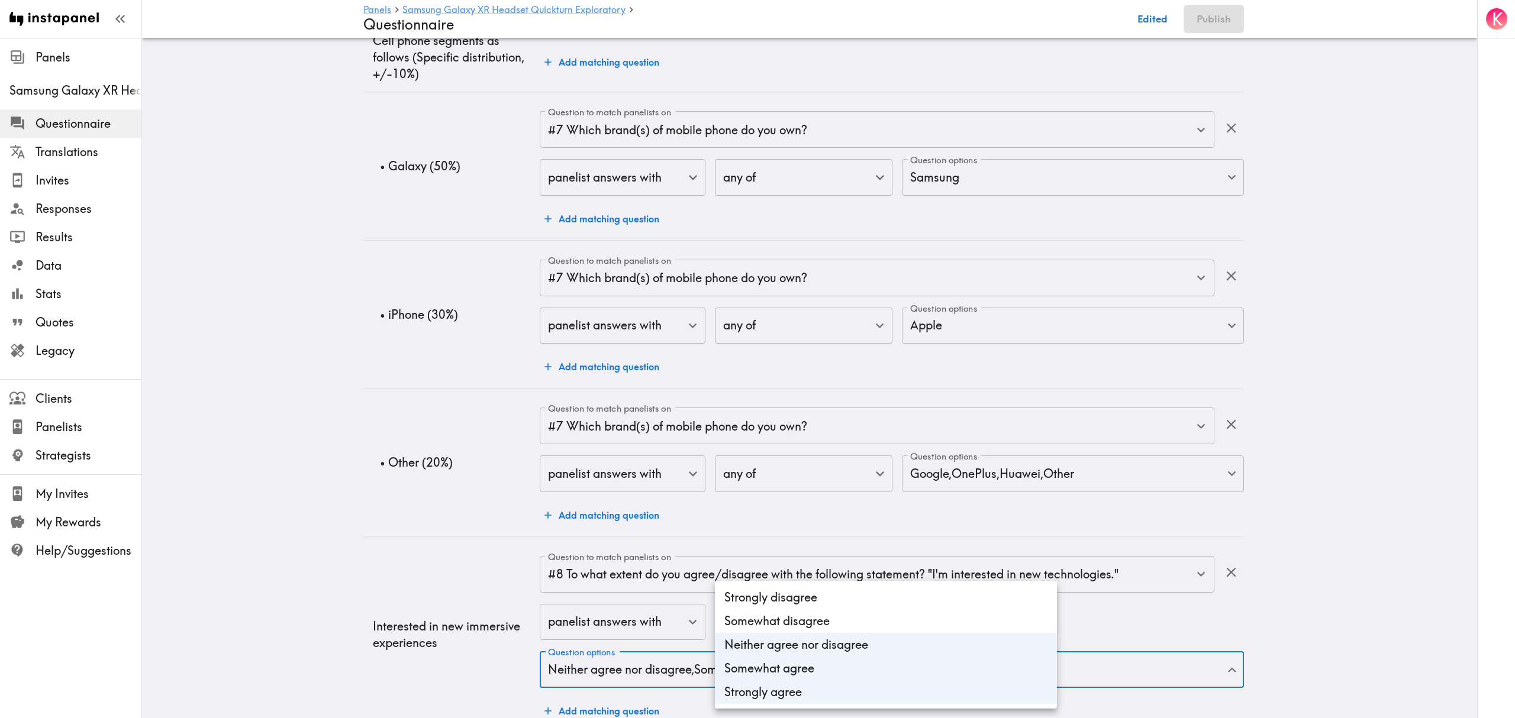
click at [372, 544] on div at bounding box center [757, 359] width 1515 height 718
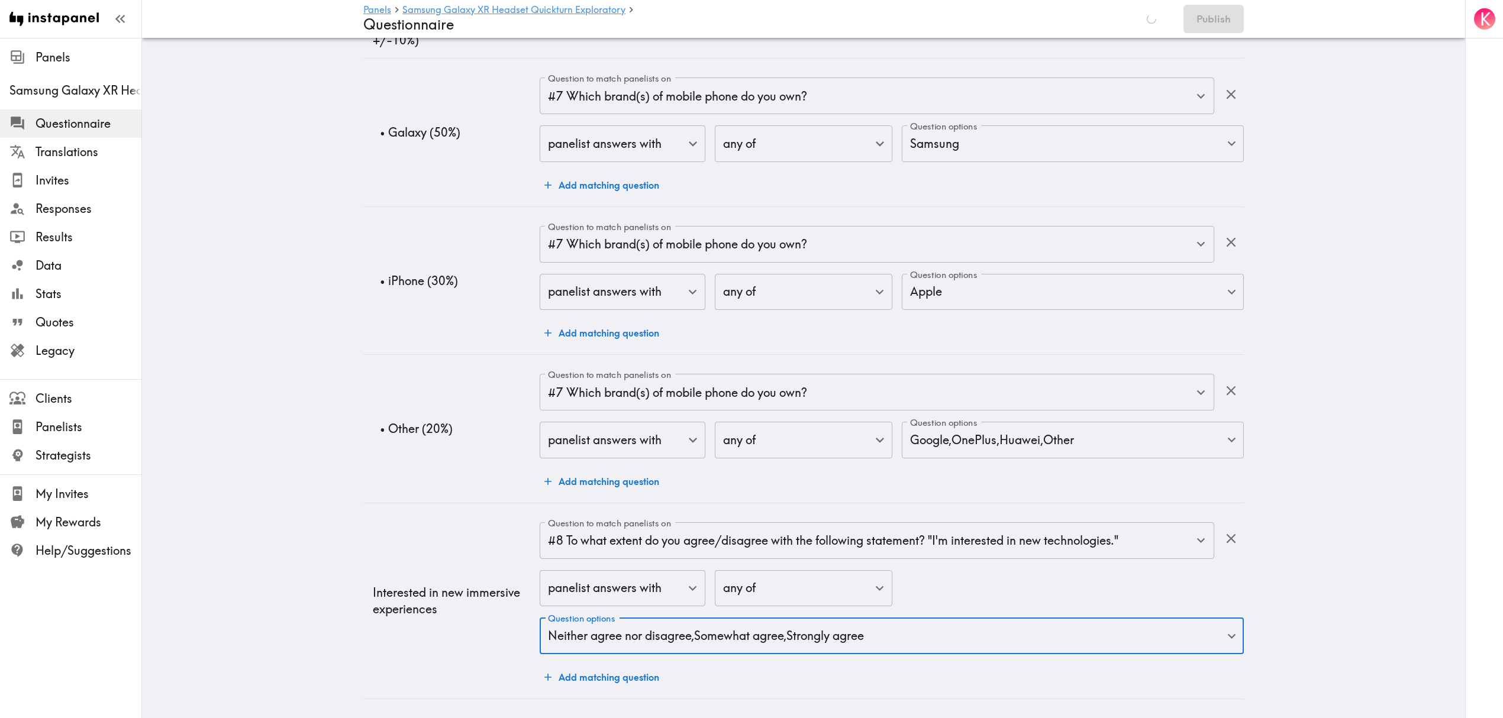
click at [565, 666] on button "Add matching question" at bounding box center [602, 678] width 124 height 24
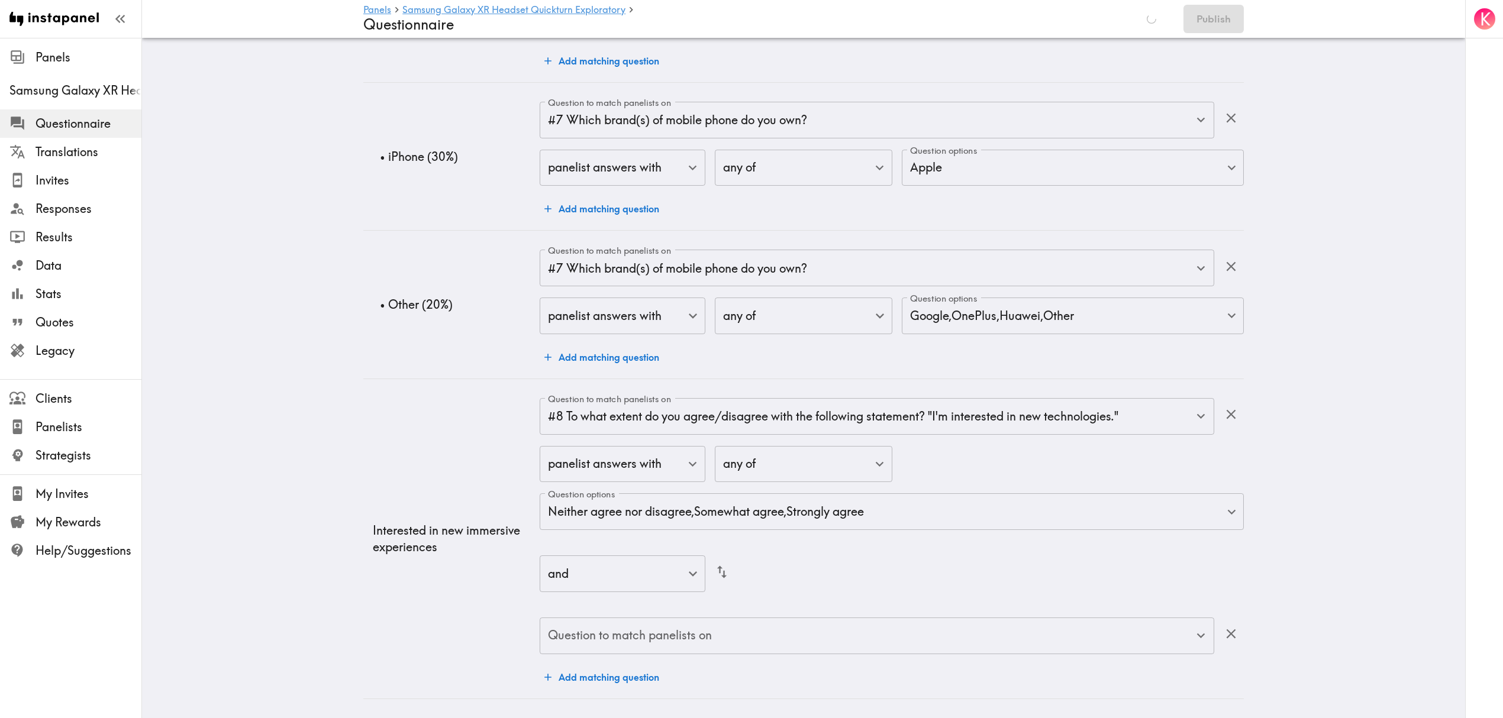
scroll to position [1283, 0]
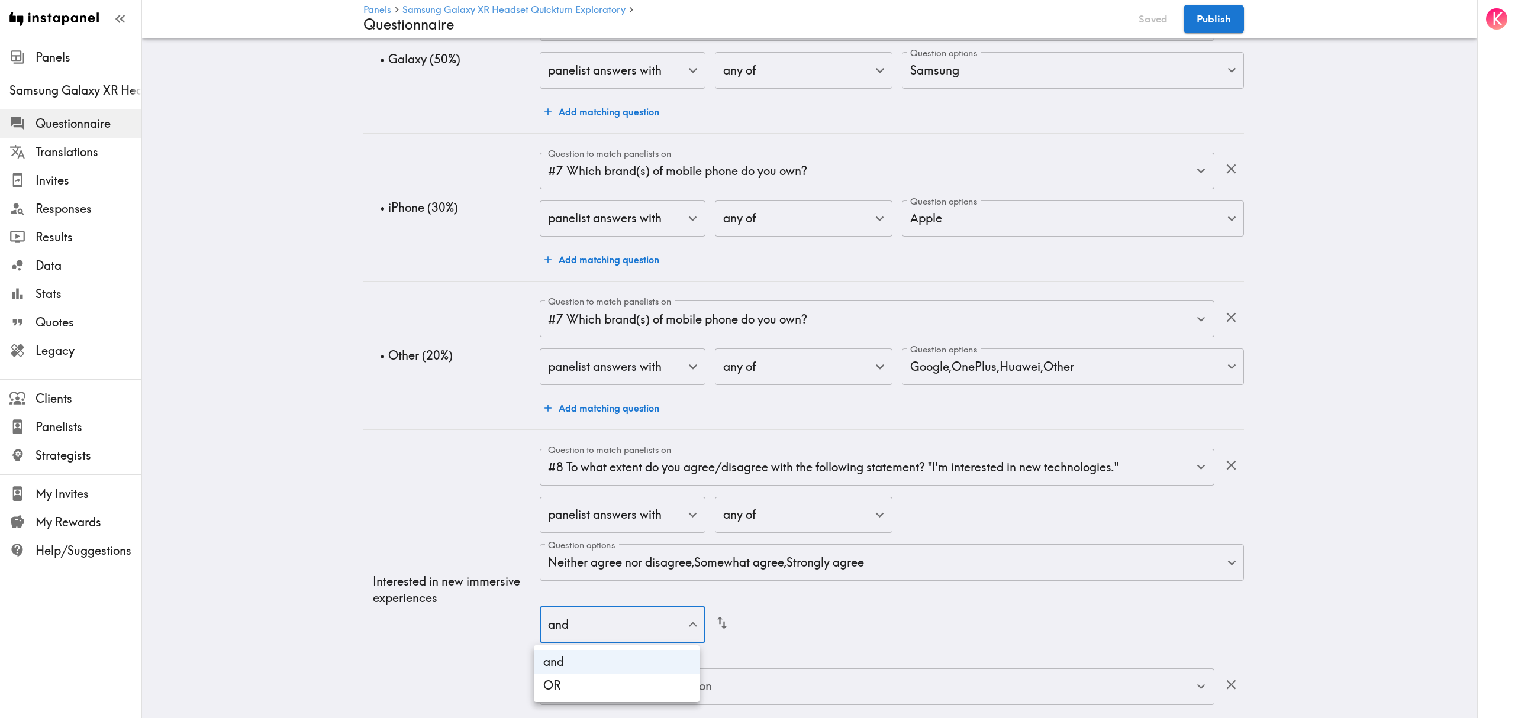
click at [363, 590] on div at bounding box center [757, 359] width 1515 height 718
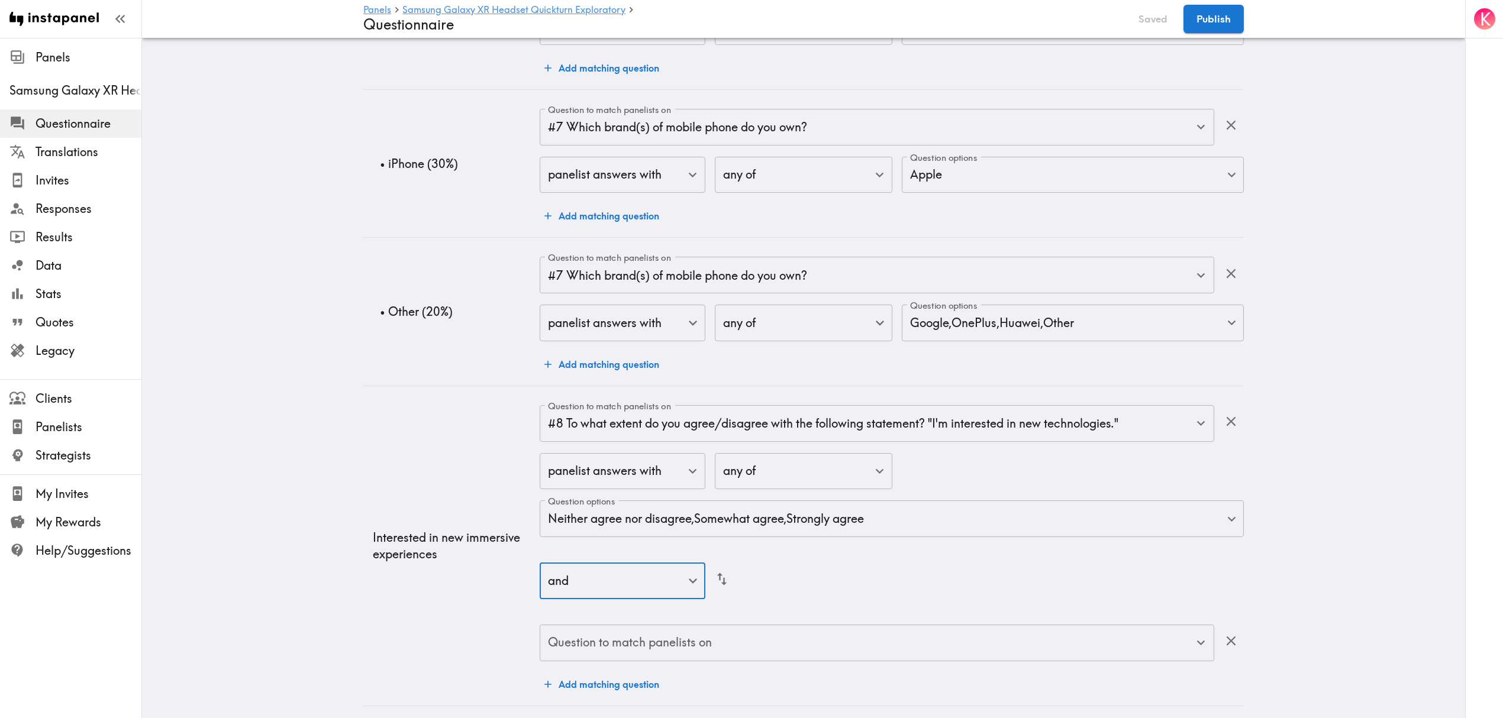
scroll to position [1348, 0]
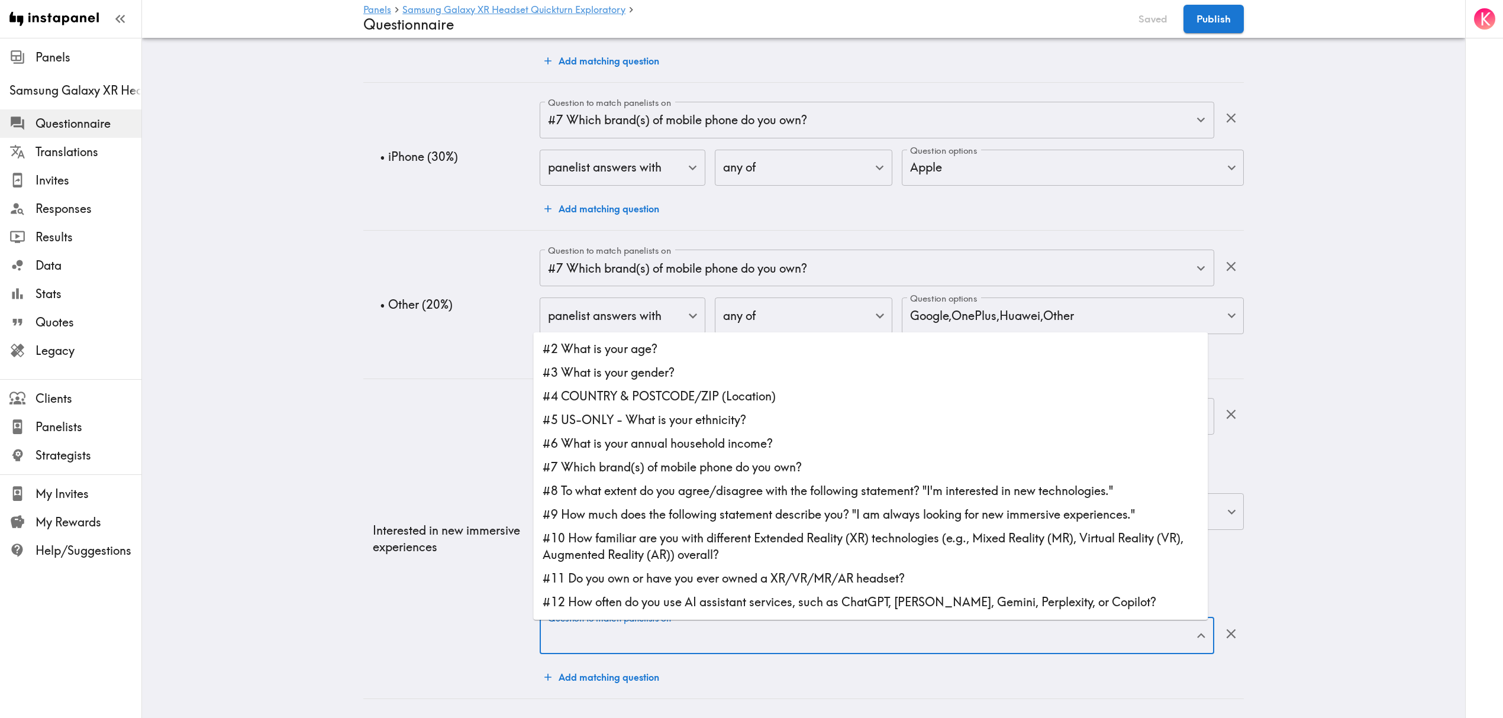
click at [652, 620] on div "Question to match panelists on Question to match panelists on" at bounding box center [877, 637] width 675 height 38
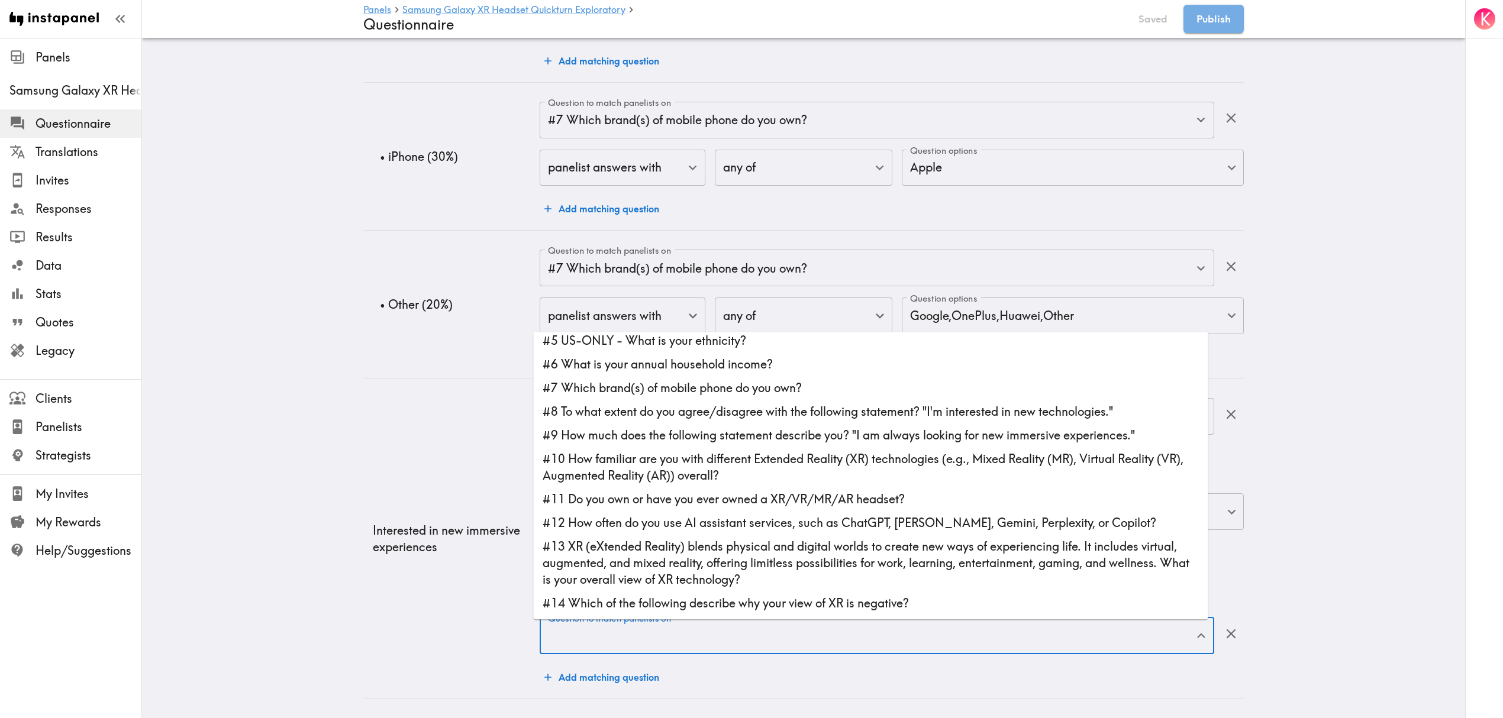
scroll to position [1283, 0]
click at [704, 424] on li "#9 How much does the following statement describe you? "I am always looking for…" at bounding box center [870, 436] width 675 height 24
type input "#9 How much does the following statement describe you? "I am always looking for…"
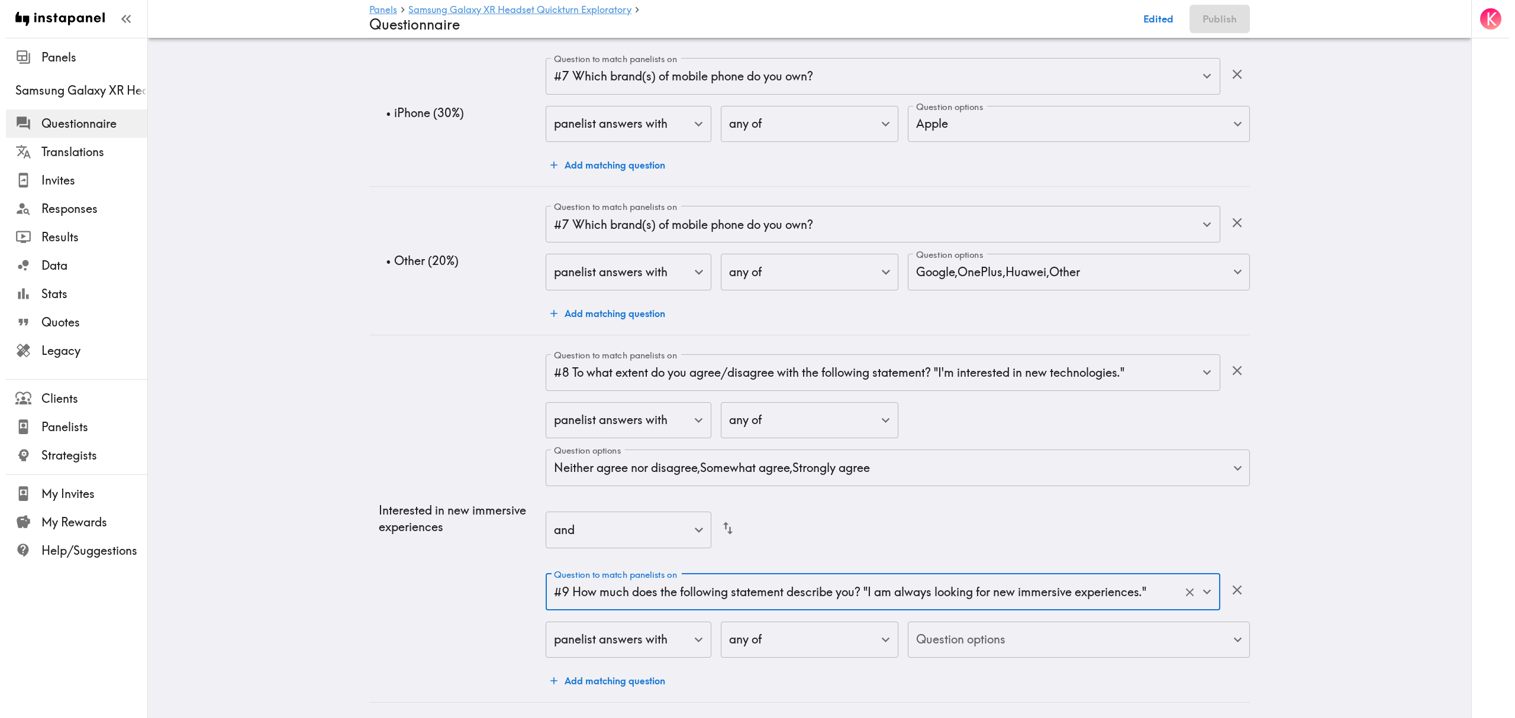
scroll to position [1330, 0]
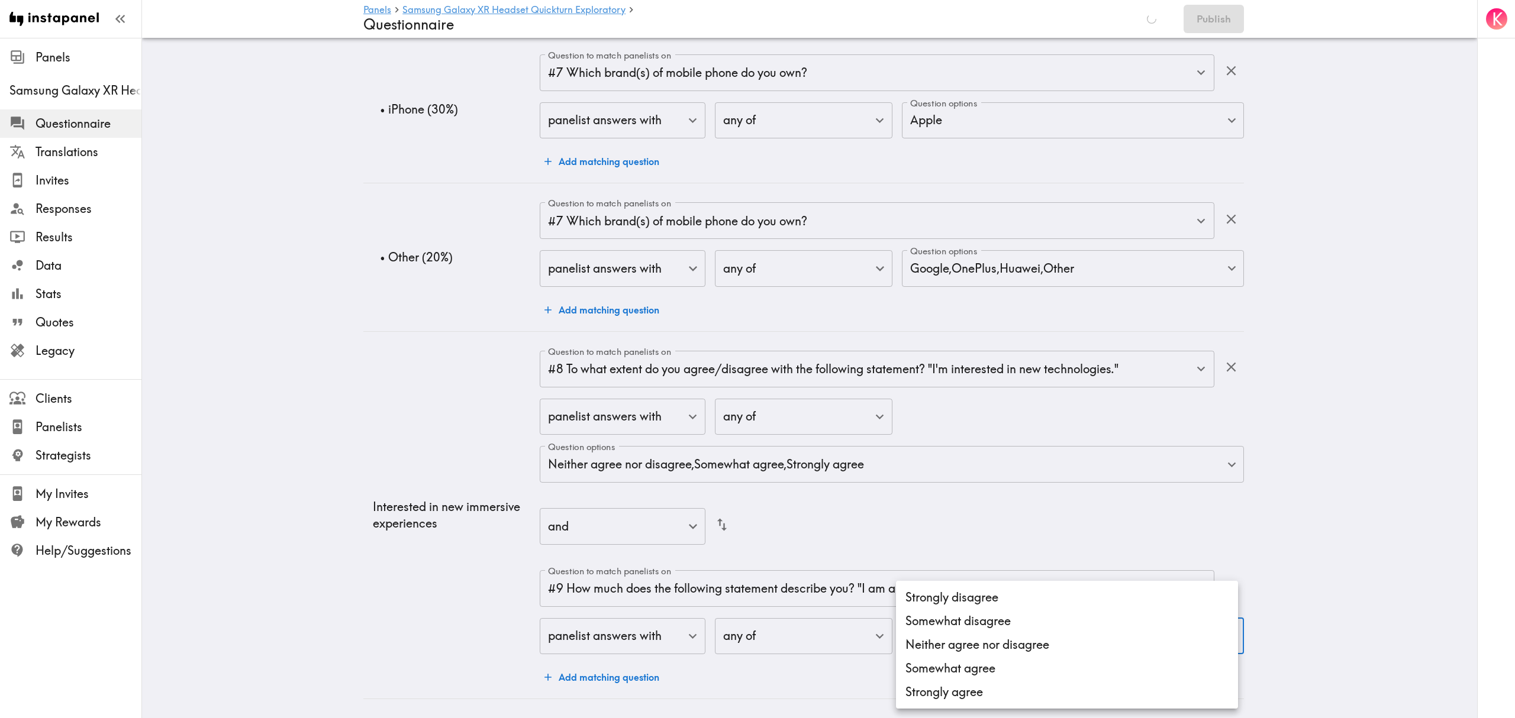
click at [961, 690] on li "Strongly agree" at bounding box center [1067, 693] width 342 height 24
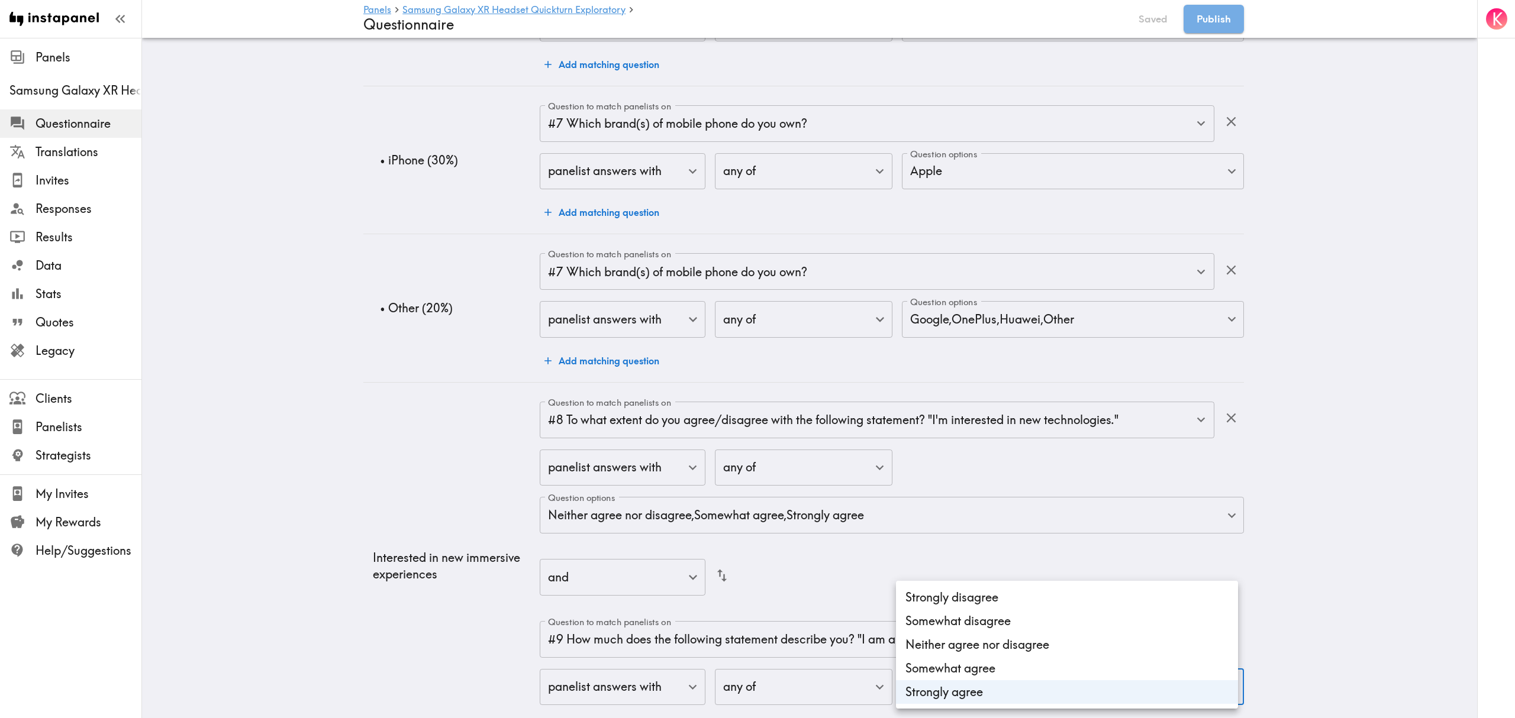
click at [952, 663] on li "Somewhat agree" at bounding box center [1067, 669] width 342 height 24
click at [950, 644] on li "Neither agree nor disagree" at bounding box center [1067, 645] width 342 height 24
type input "1f676c42-5f32-4ec6-a956-d1dfaa5100c9,a298db65-20e9-4272-ae44-4928d650fe86,7d254…"
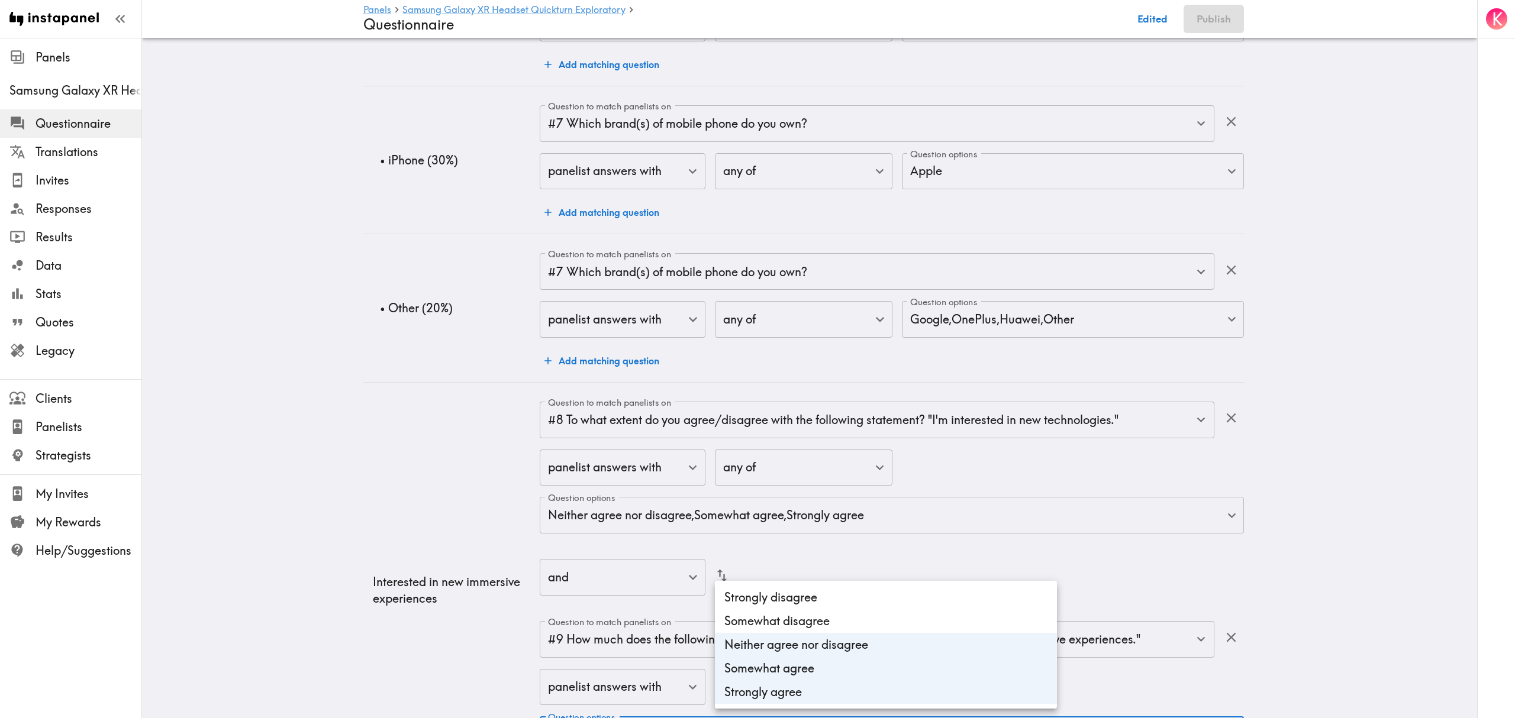
click at [271, 499] on div at bounding box center [757, 359] width 1515 height 718
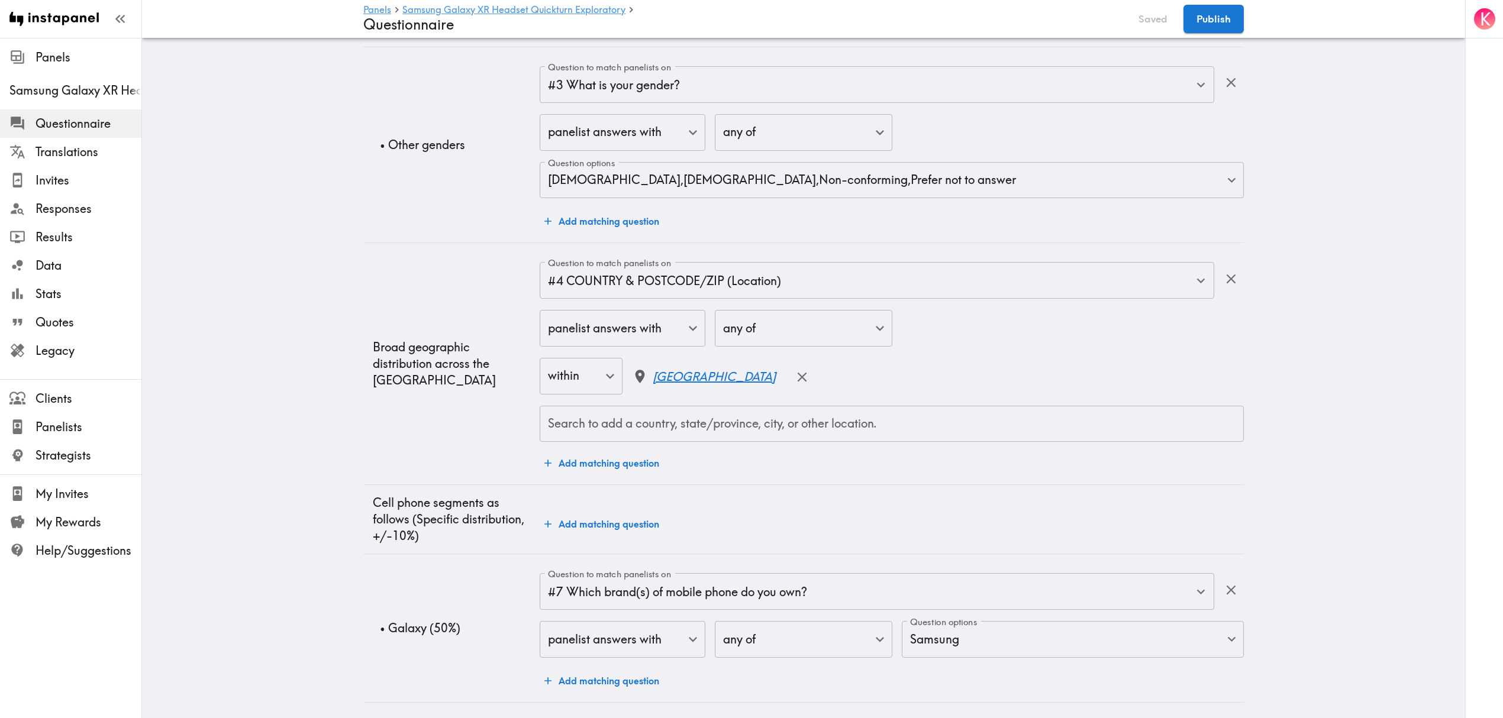
scroll to position [0, 0]
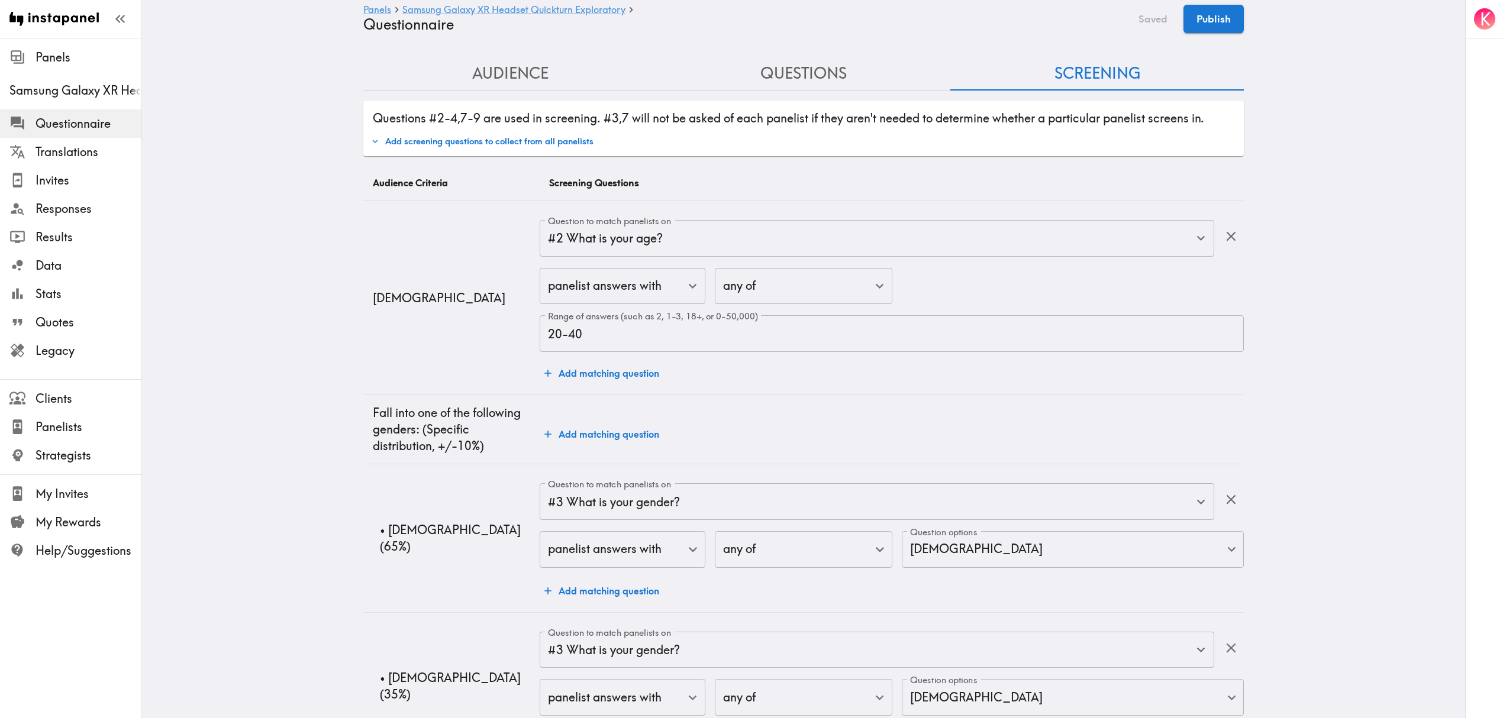
click at [507, 81] on button "Audience" at bounding box center [510, 74] width 294 height 34
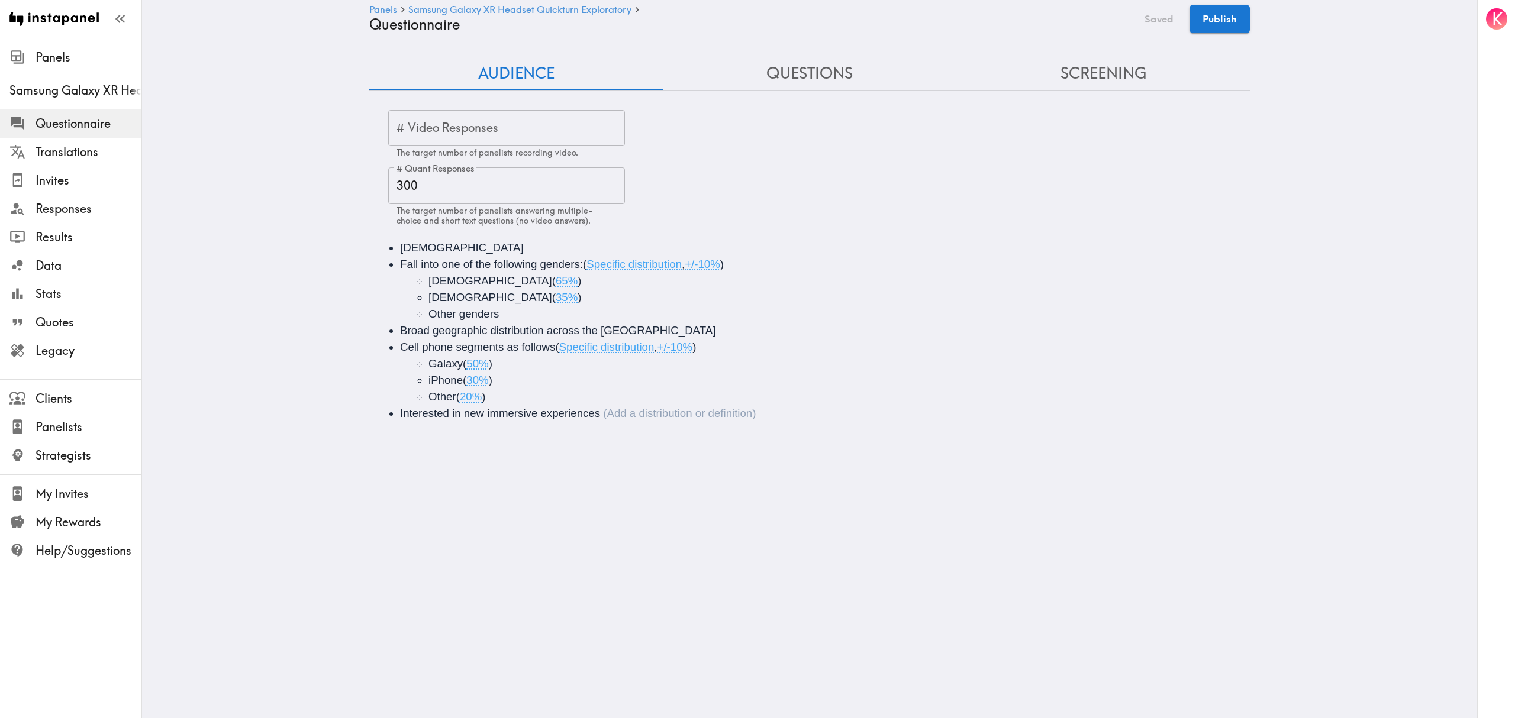
click at [611, 412] on li "Interested in new immersive experiences" at bounding box center [826, 413] width 852 height 17
drag, startPoint x: 555, startPoint y: 431, endPoint x: 381, endPoint y: 432, distance: 173.4
click at [400, 432] on li "Do not select 'not at all familiar'" at bounding box center [826, 430] width 852 height 17
click at [1068, 80] on button "Screening" at bounding box center [1103, 74] width 294 height 34
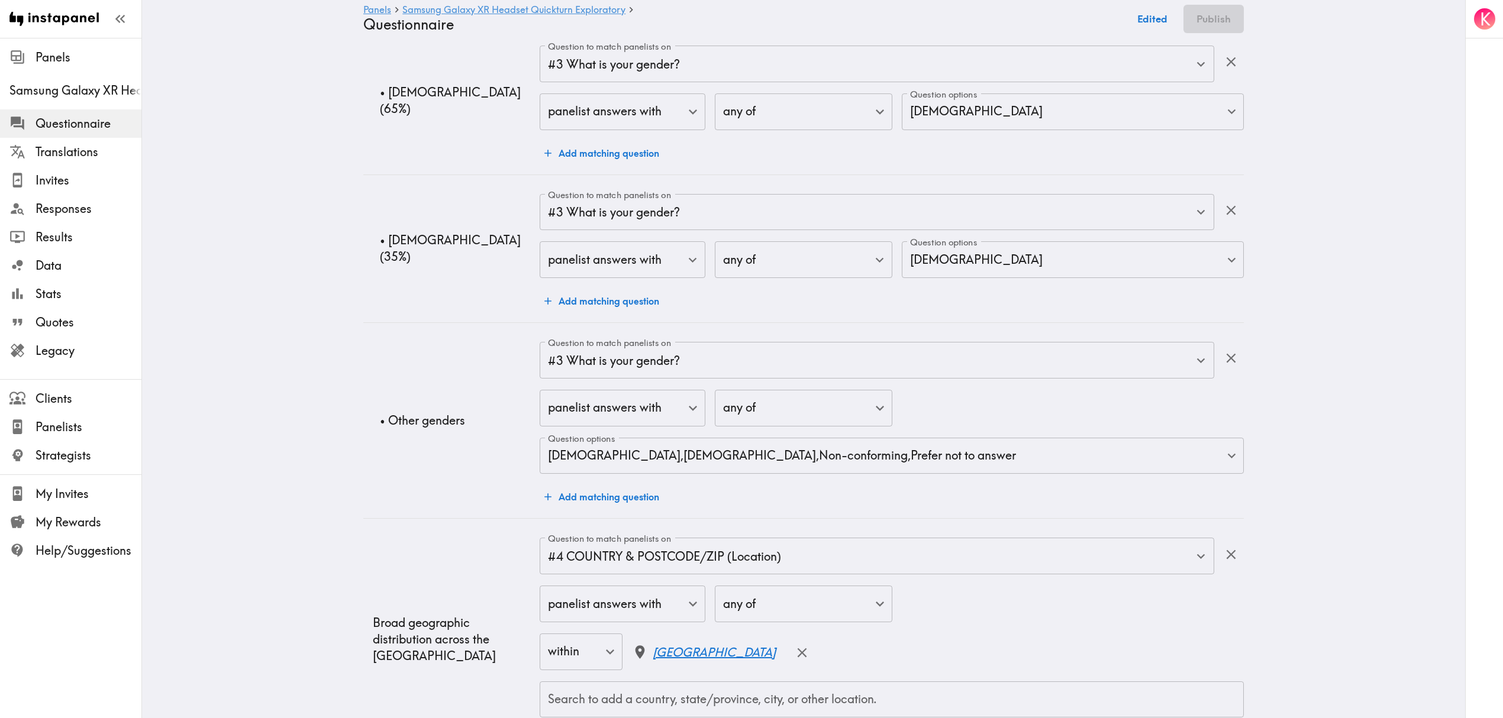
scroll to position [1496, 0]
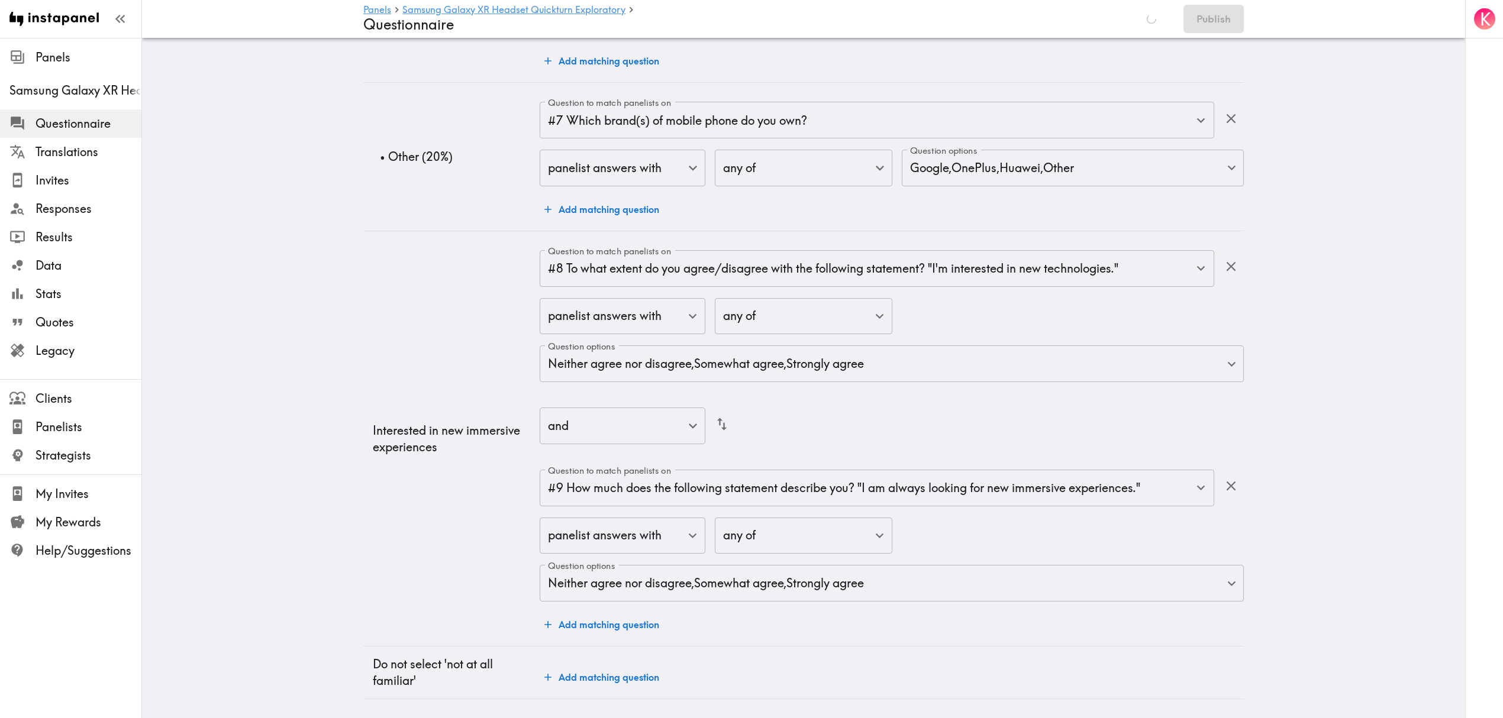
click at [434, 535] on td "Interested in new immersive experiences" at bounding box center [451, 438] width 176 height 415
click at [635, 666] on button "Add matching question" at bounding box center [602, 678] width 124 height 24
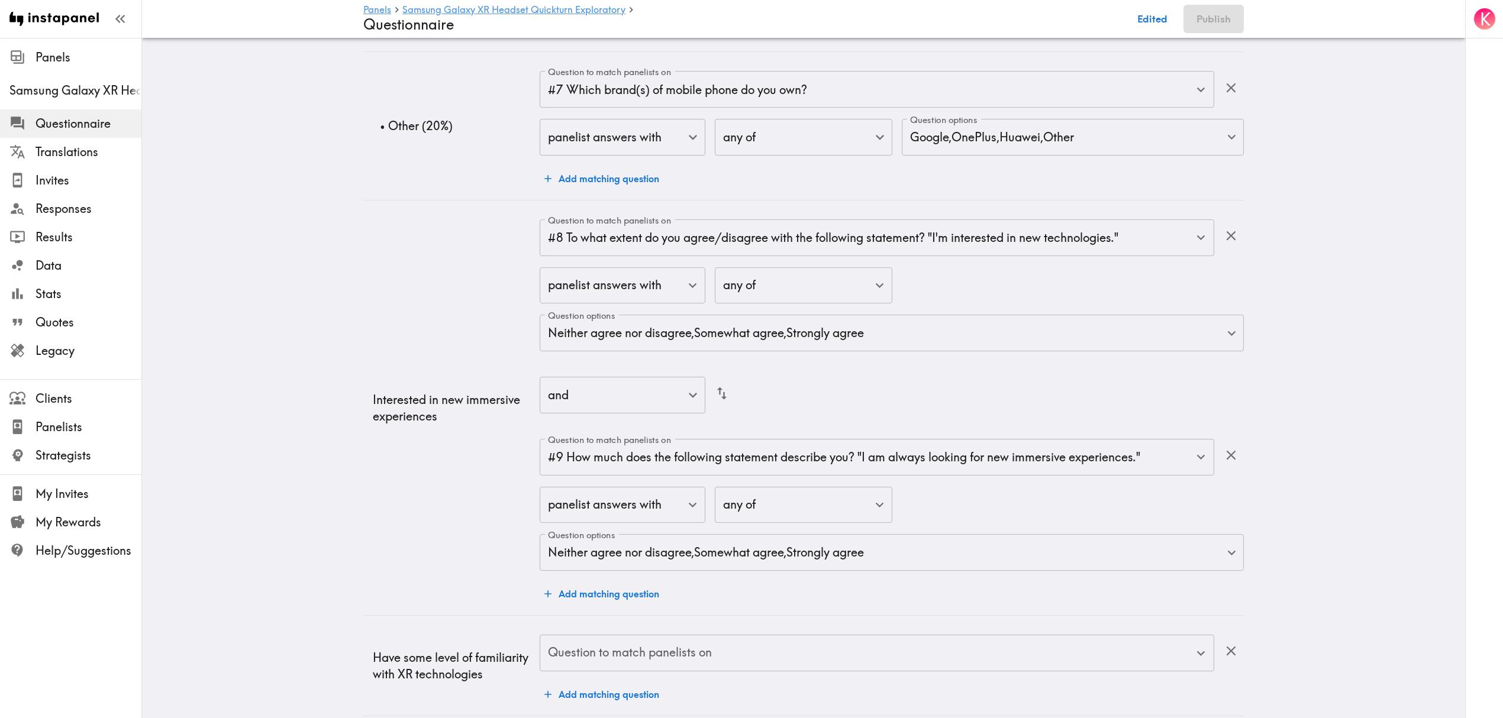
click at [715, 666] on input "Question to match panelists on" at bounding box center [868, 653] width 646 height 26
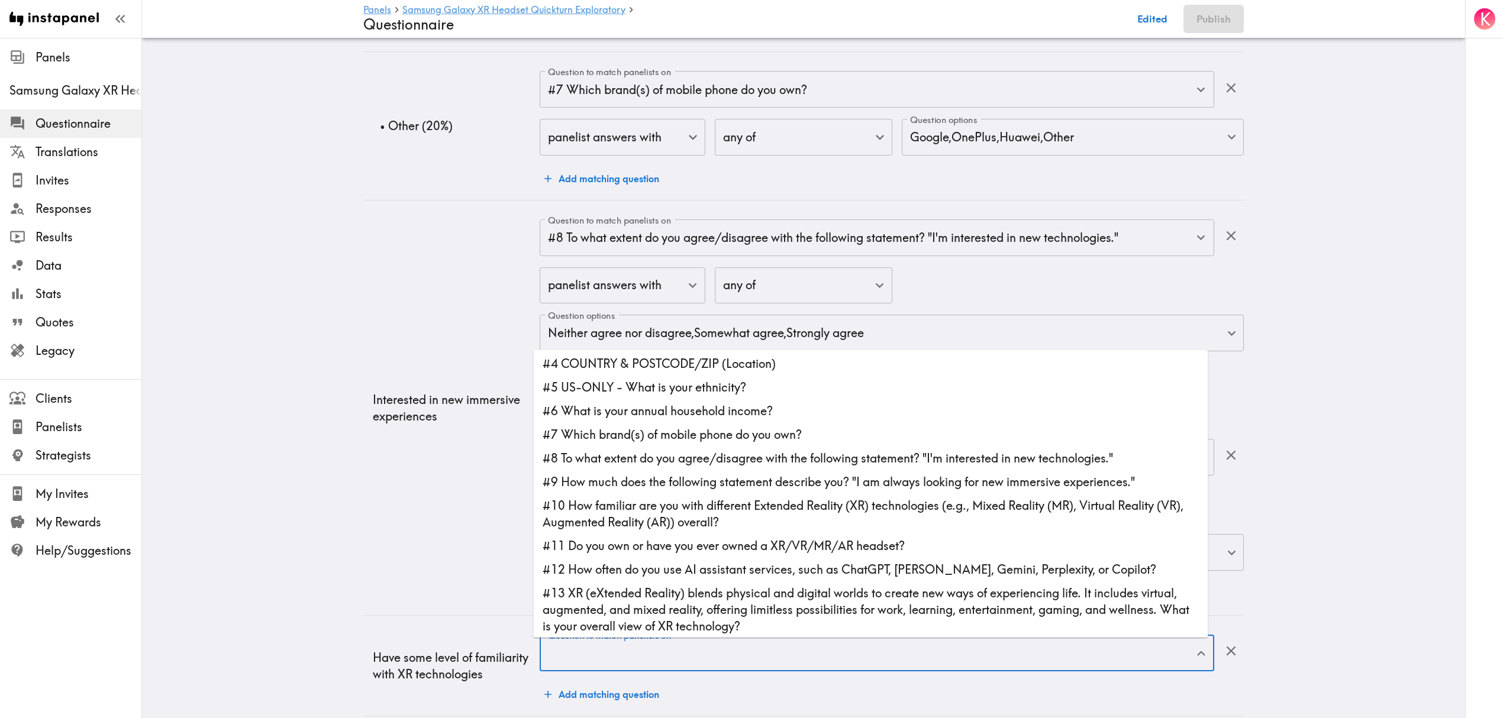
scroll to position [79, 0]
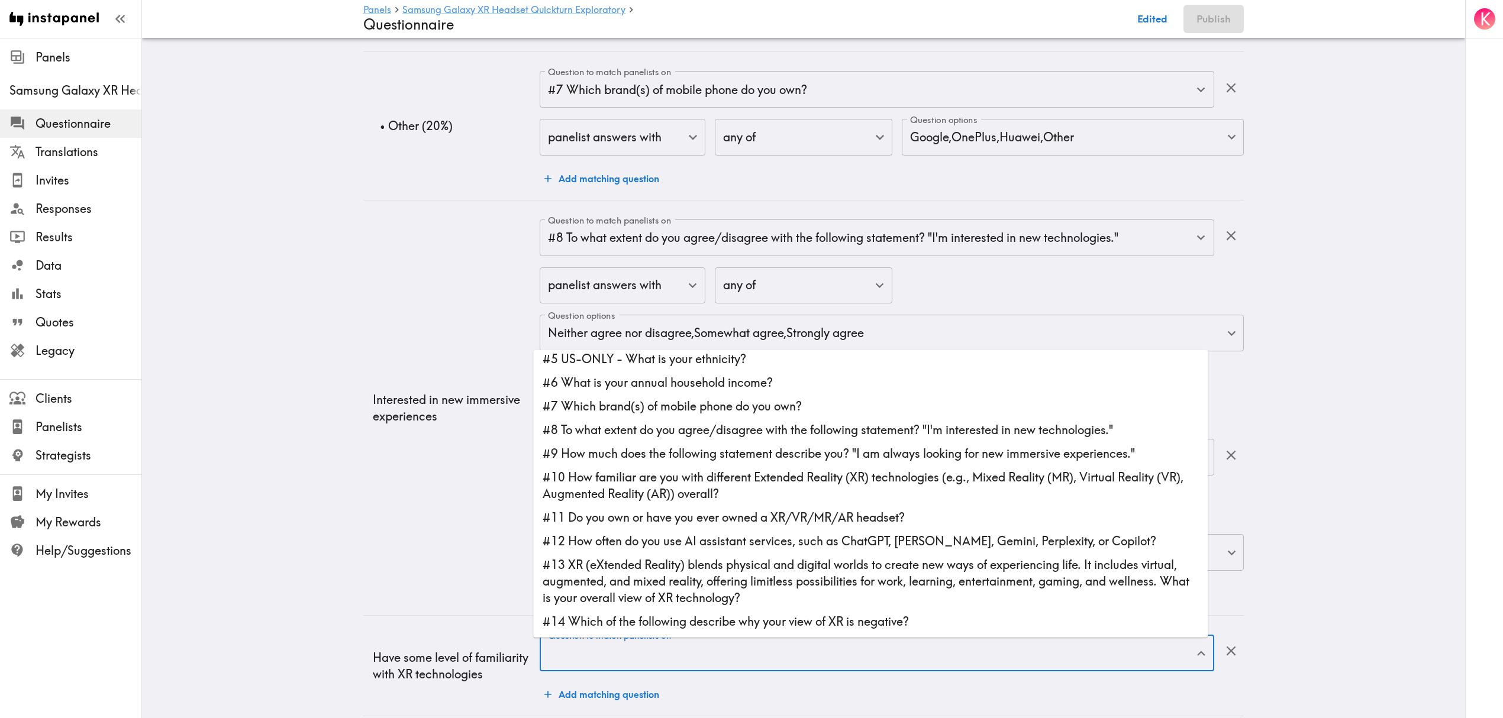
click at [705, 486] on li "#10 How familiar are you with different Extended Reality (XR) technologies (e.g…" at bounding box center [870, 486] width 675 height 40
type input "#10 How familiar are you with different Extended Reality (XR) technologies (e.g…"
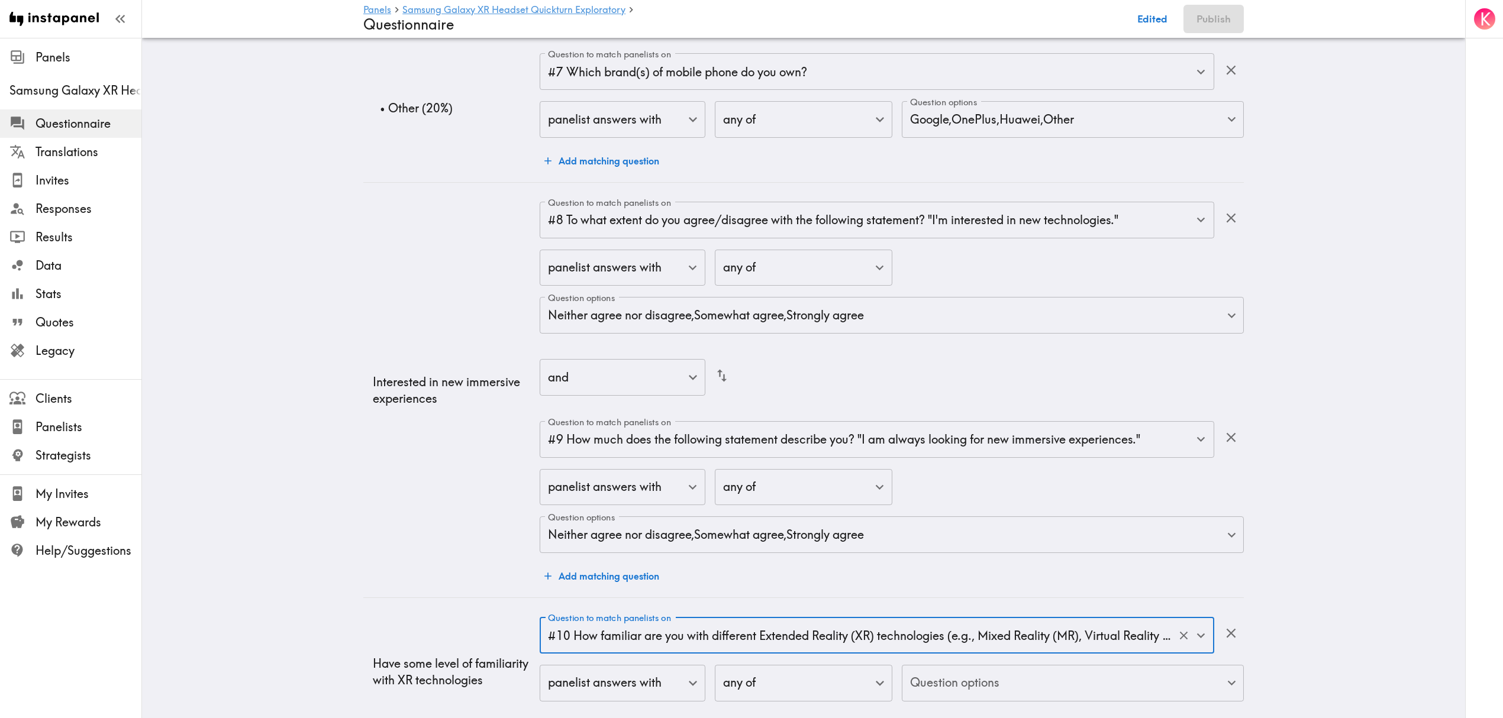
scroll to position [1591, 0]
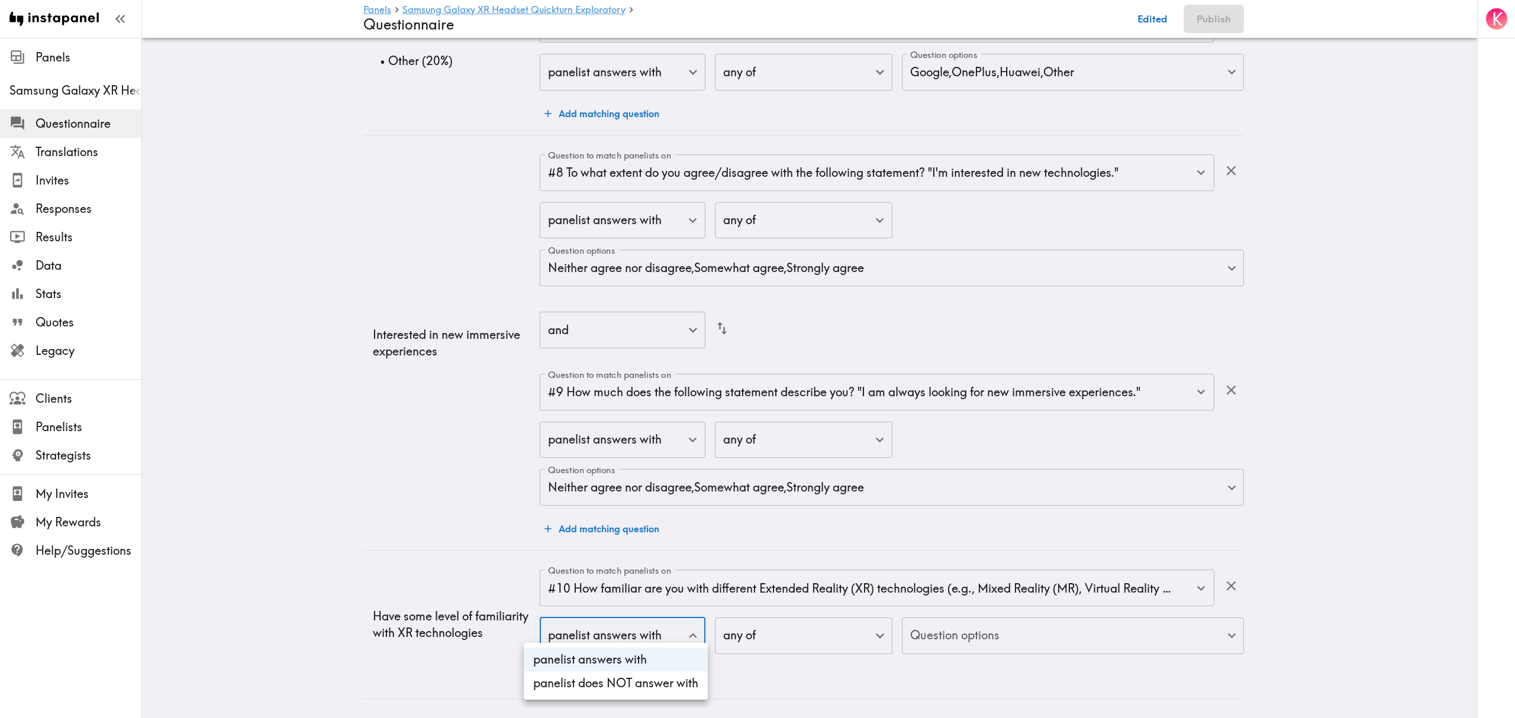
click at [633, 679] on li "panelist does NOT answer with" at bounding box center [616, 684] width 184 height 24
type input "true"
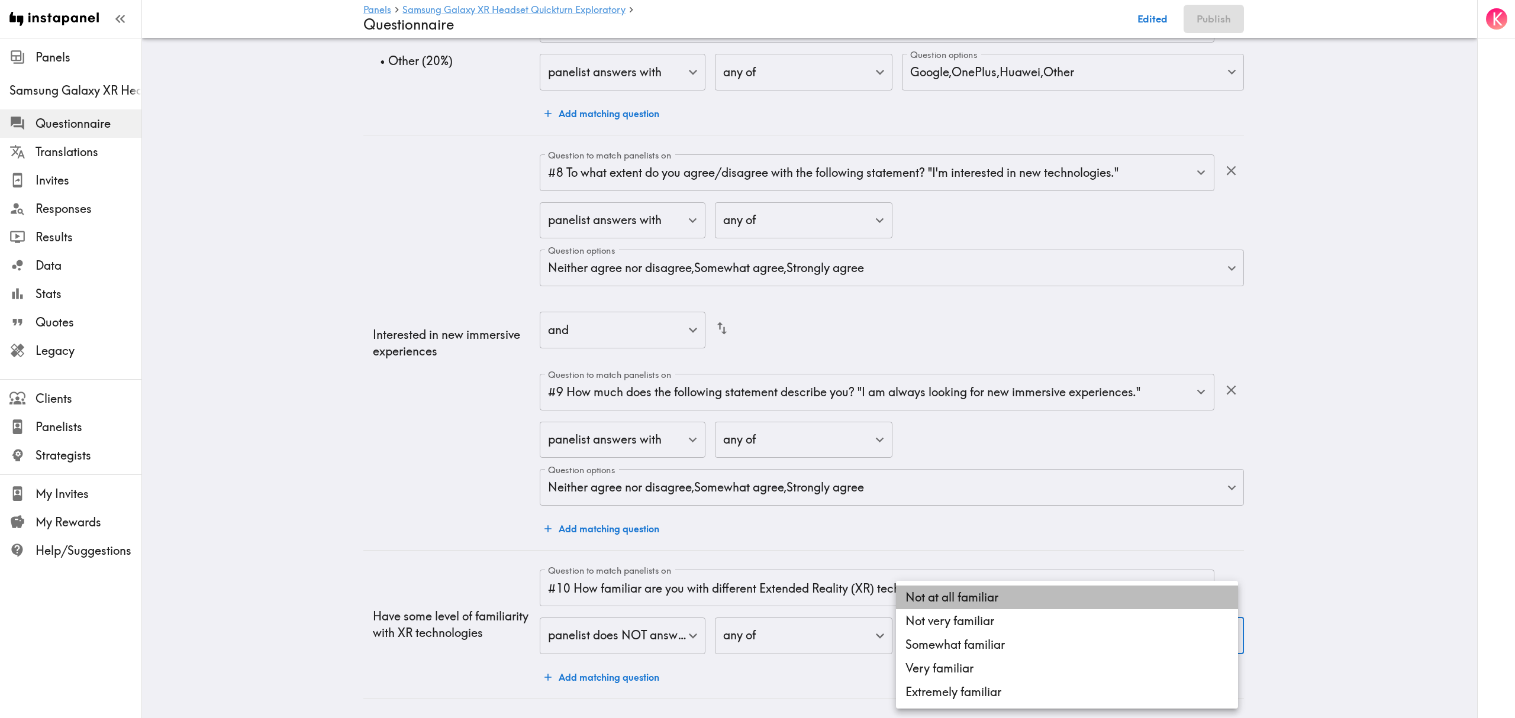
click at [955, 594] on li "Not at all familiar" at bounding box center [1067, 598] width 342 height 24
type input "5f465104-56b4-40c7-a706-d929eb6b8384"
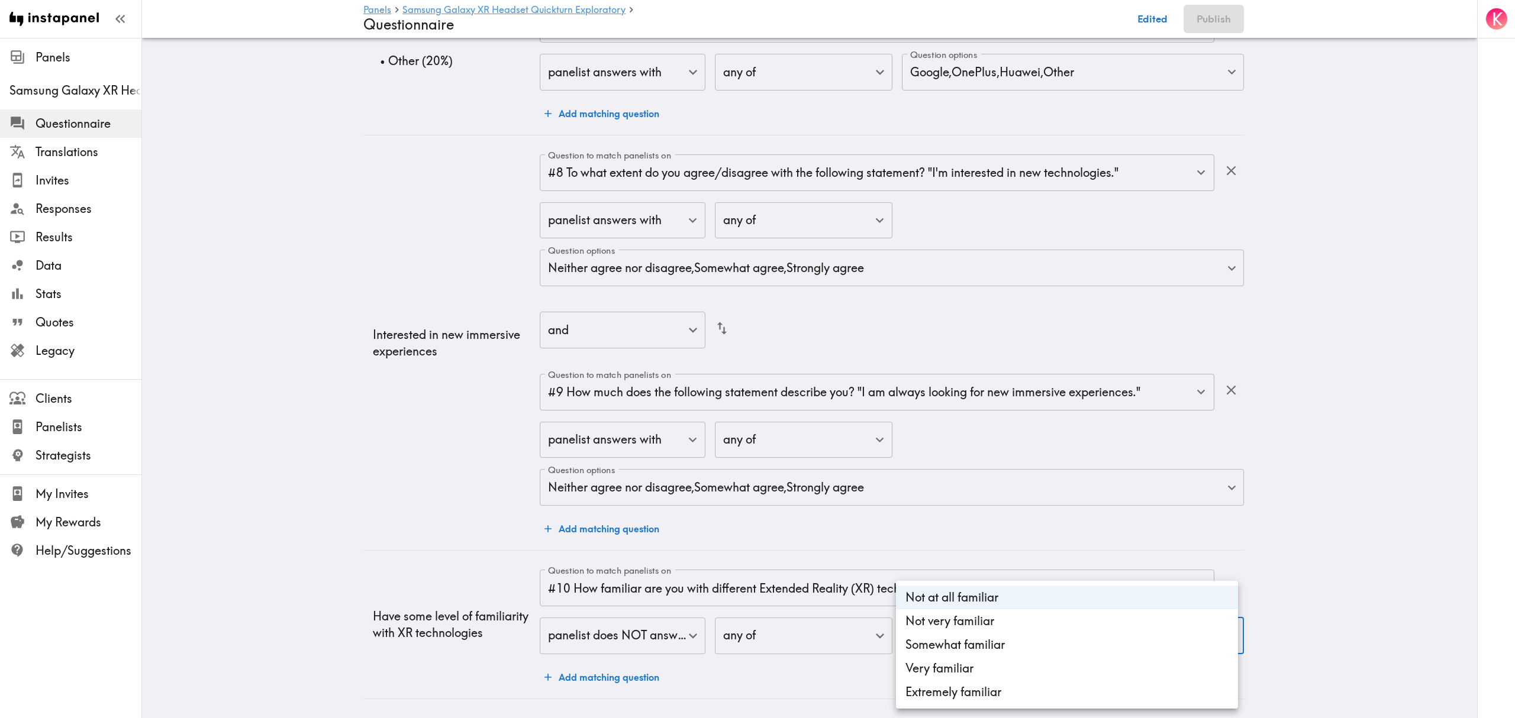
click at [332, 541] on div at bounding box center [757, 359] width 1515 height 718
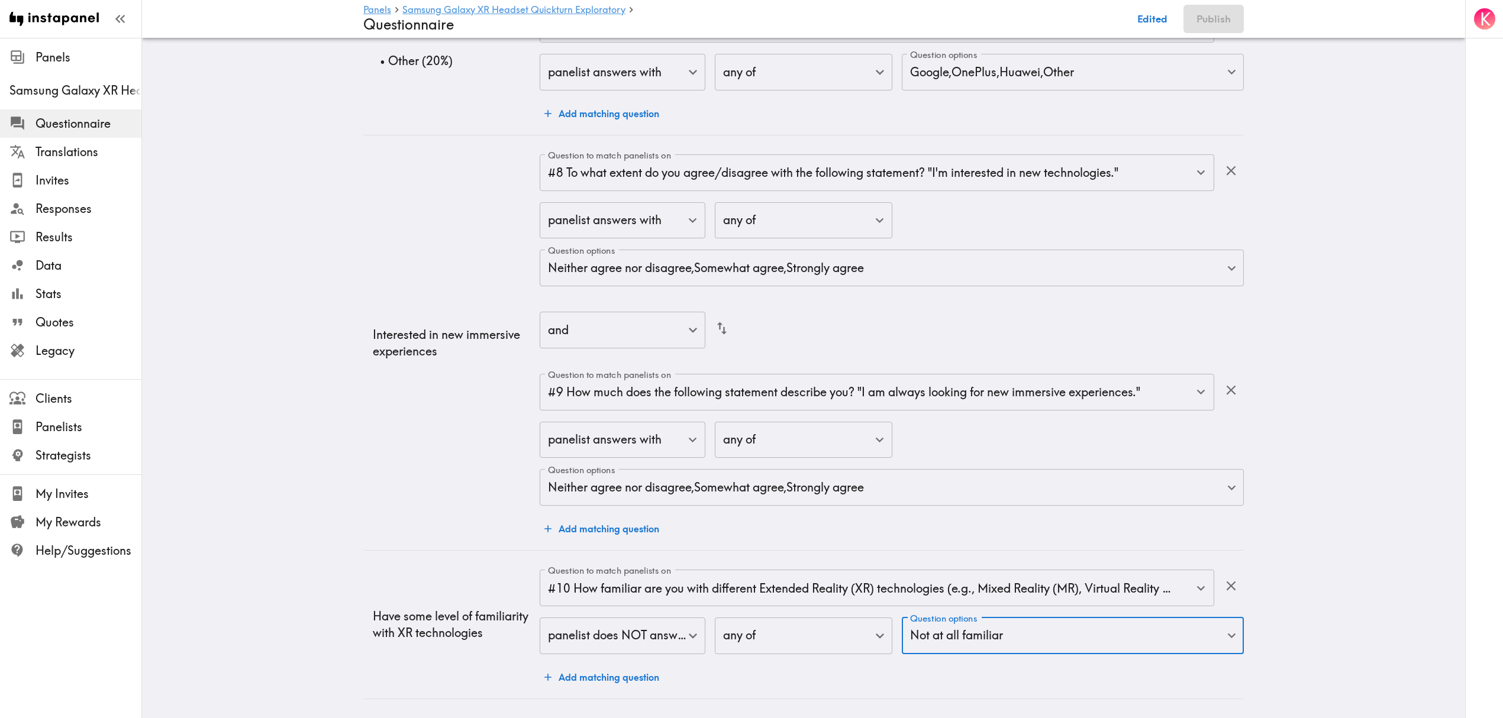
click at [374, 486] on td "Interested in new immersive experiences" at bounding box center [451, 342] width 176 height 415
click at [407, 531] on td "Interested in new immersive experiences" at bounding box center [451, 342] width 176 height 415
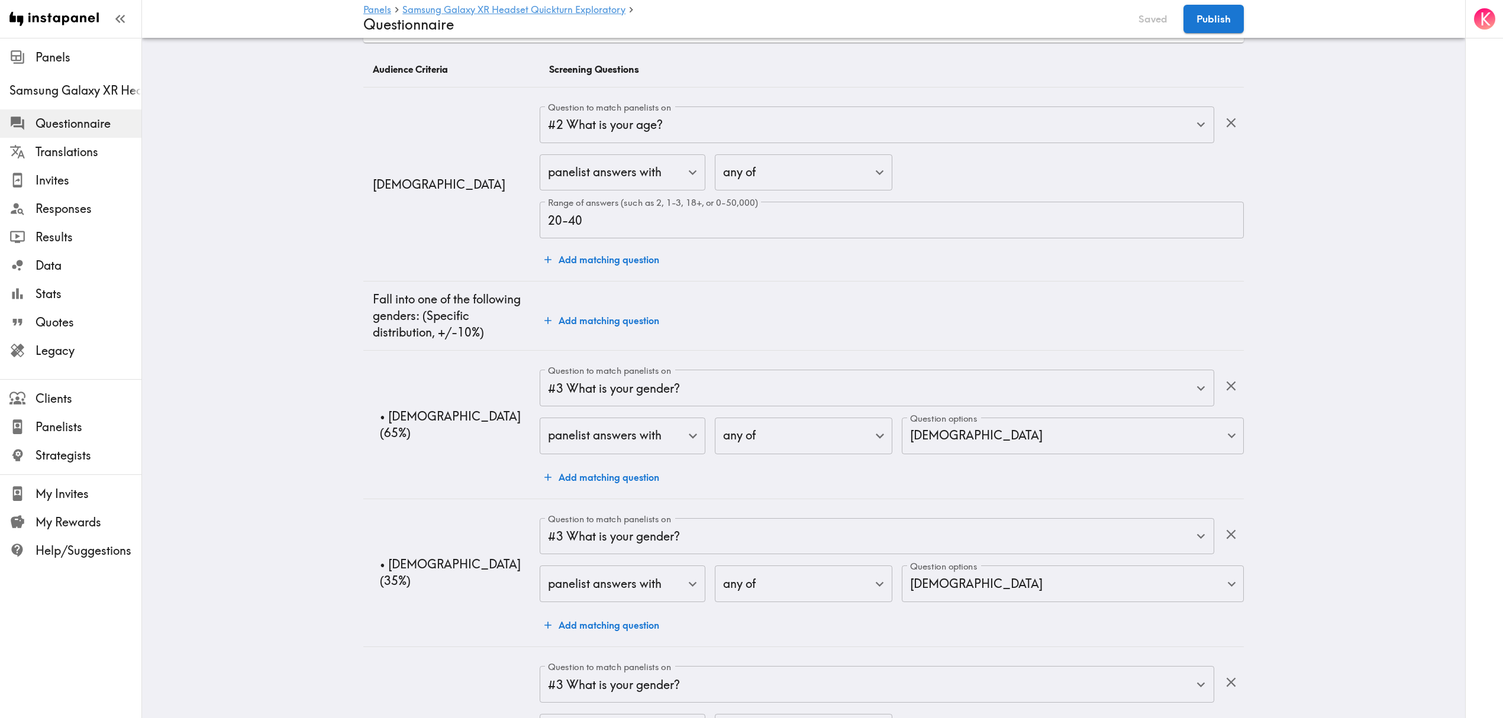
scroll to position [45, 0]
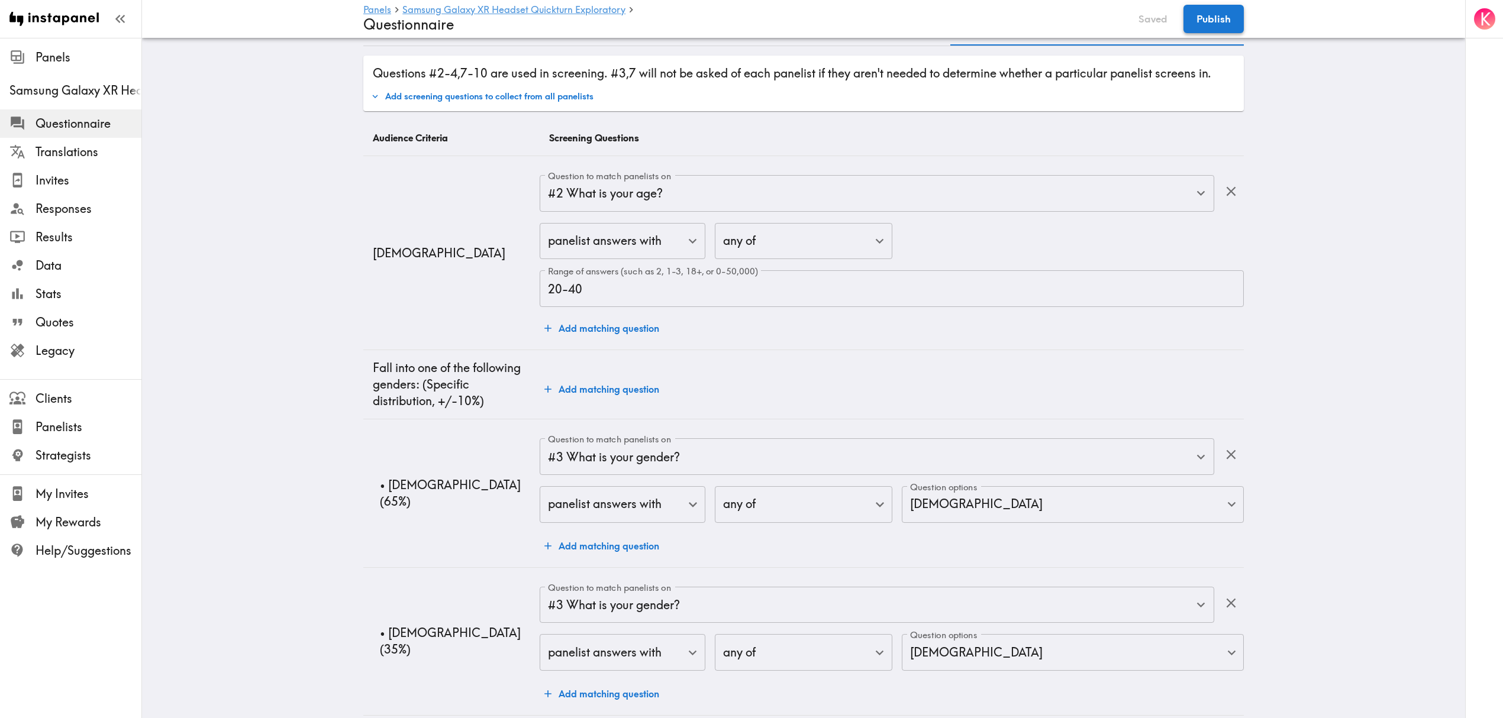
click at [1201, 22] on button "Publish" at bounding box center [1214, 19] width 60 height 28
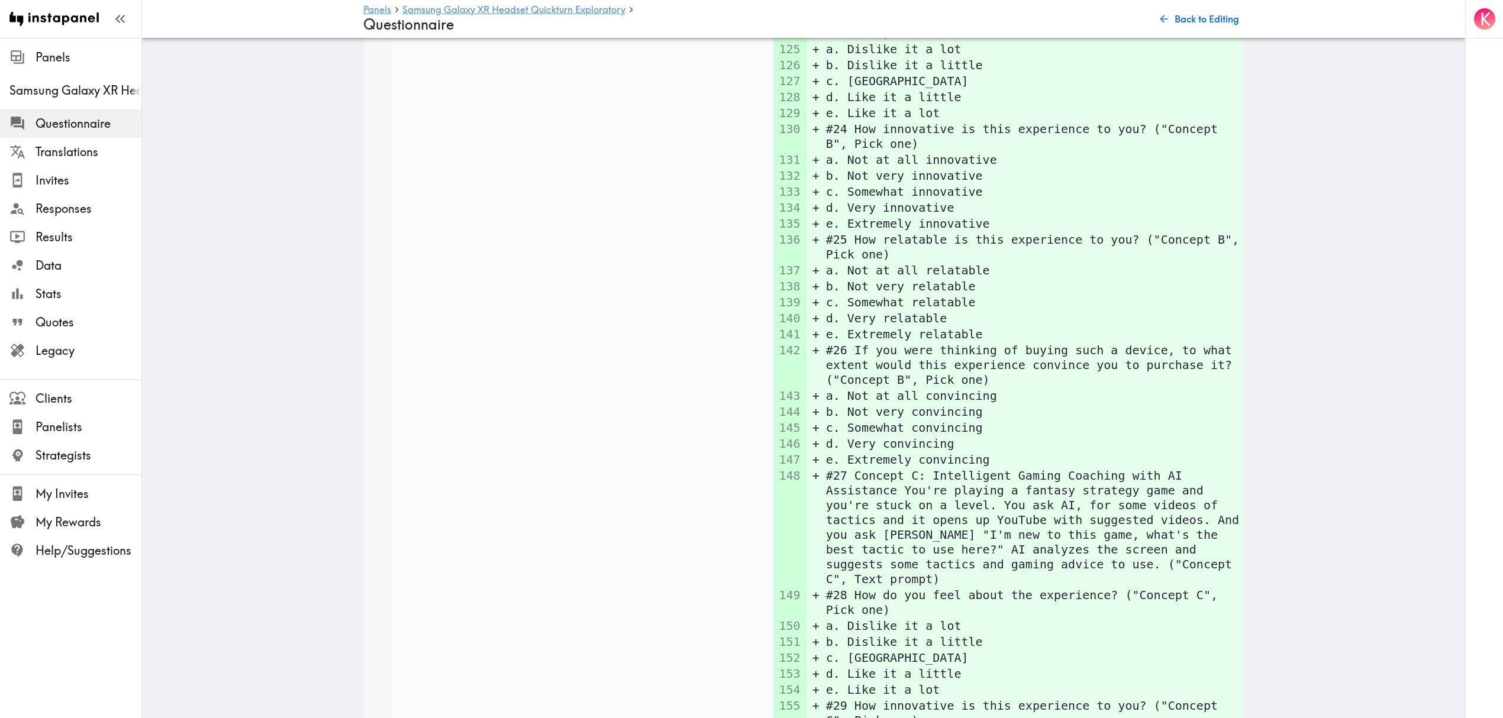
scroll to position [7450, 0]
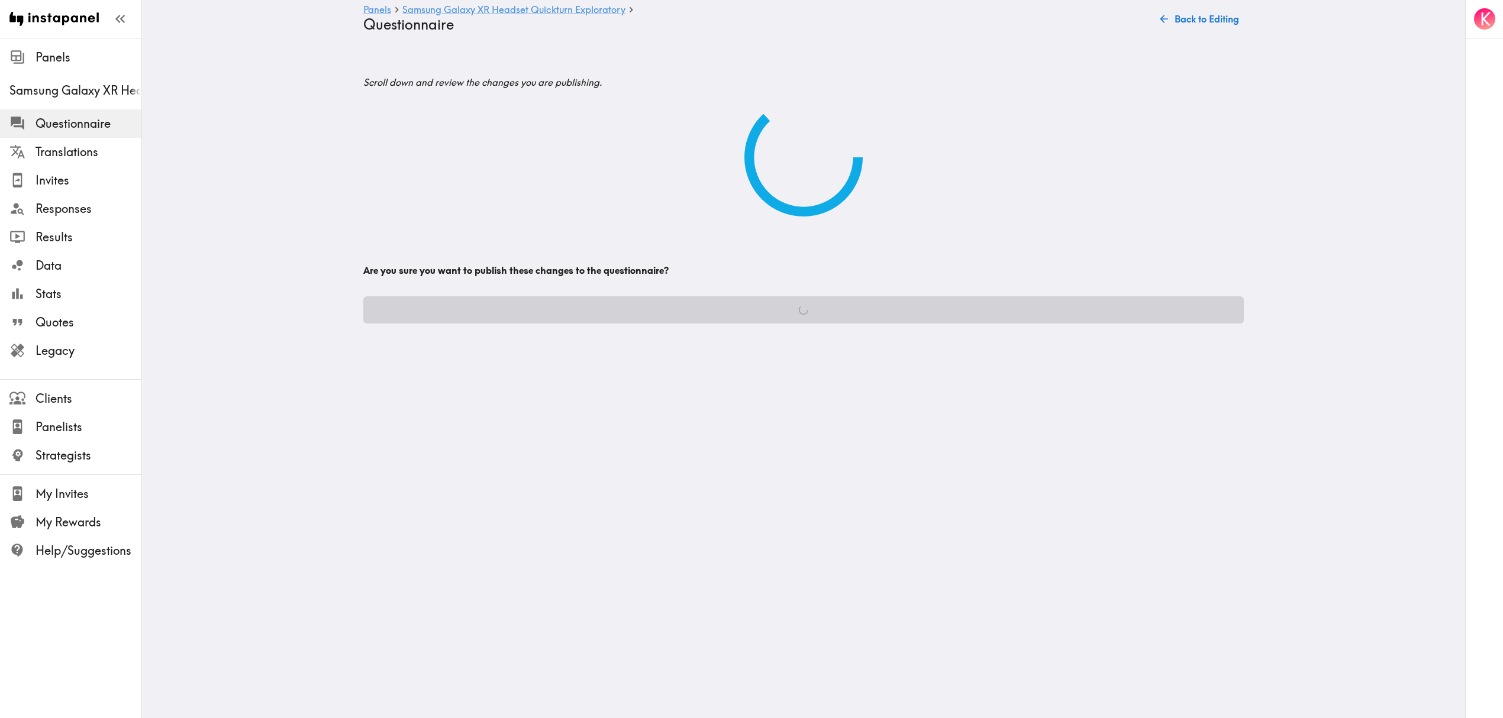
scroll to position [0, 0]
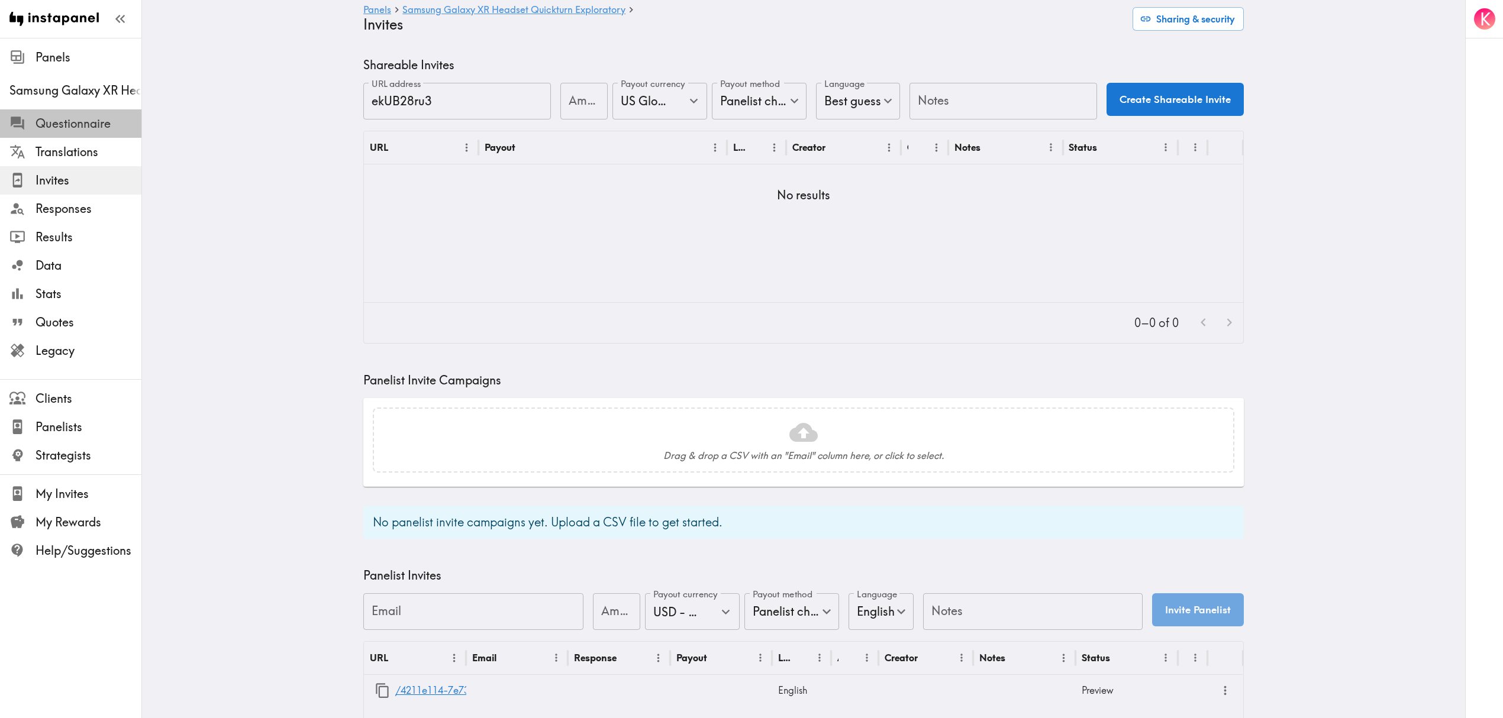
drag, startPoint x: 50, startPoint y: 127, endPoint x: 296, endPoint y: 717, distance: 639.6
click at [50, 127] on span "Questionnaire" at bounding box center [89, 123] width 106 height 17
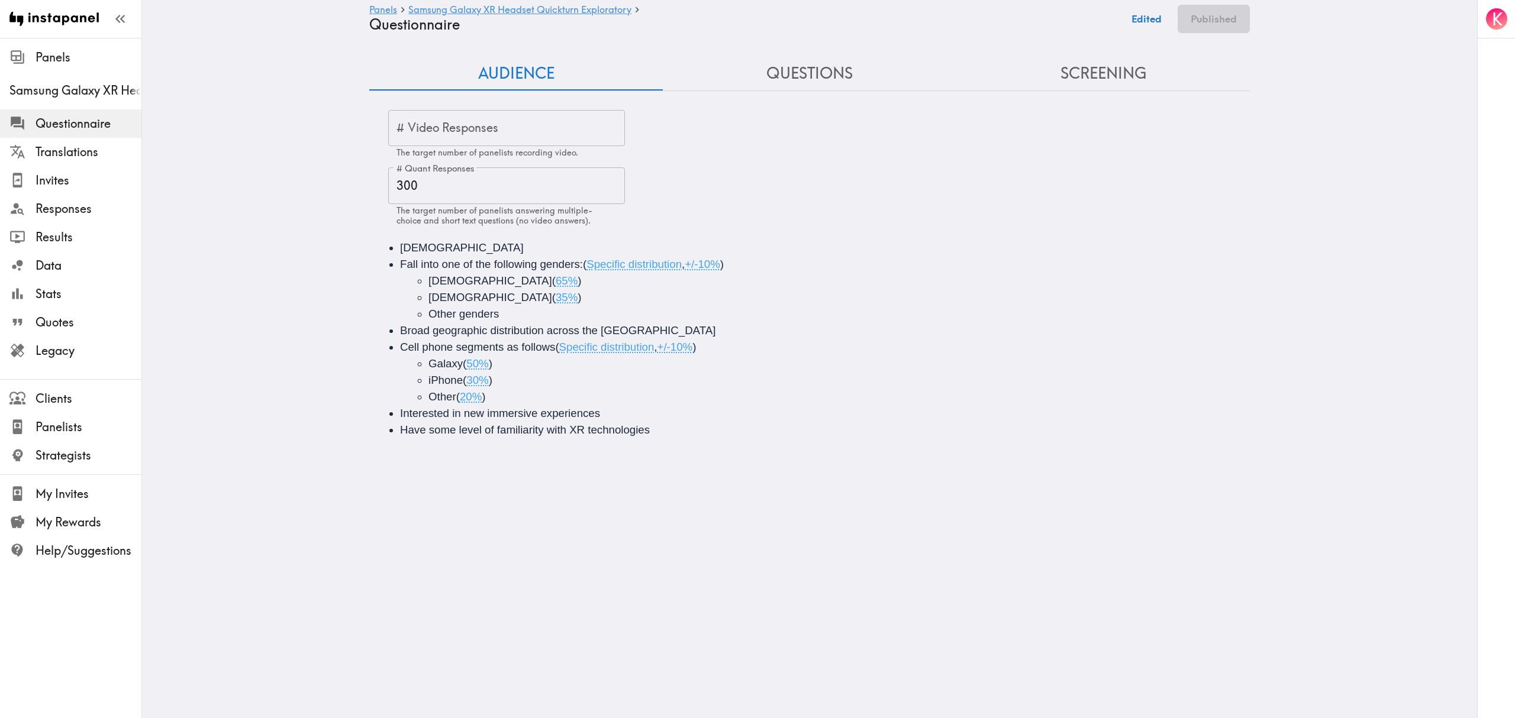
click at [793, 79] on button "Questions" at bounding box center [810, 74] width 294 height 34
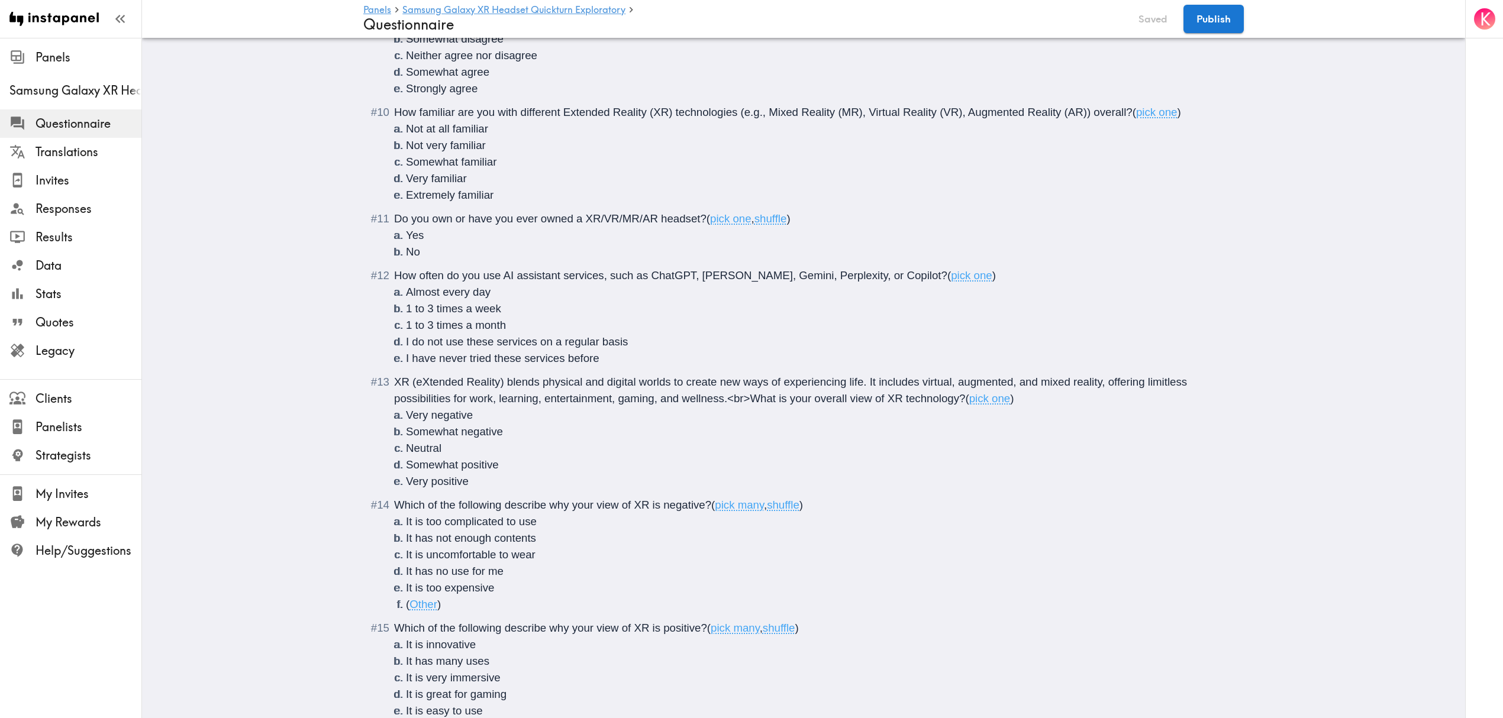
scroll to position [1104, 0]
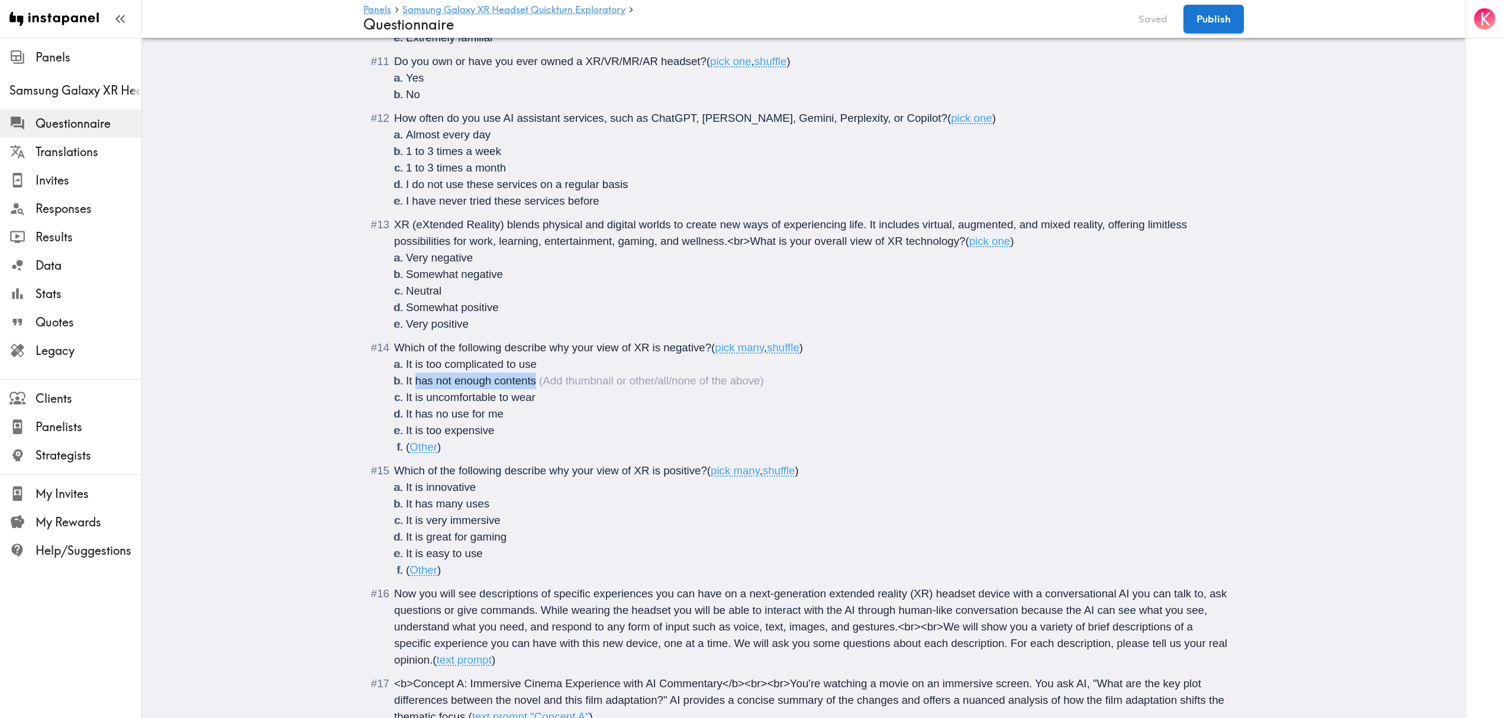
drag, startPoint x: 533, startPoint y: 382, endPoint x: 410, endPoint y: 387, distance: 123.2
click at [410, 387] on li "It has not enough contents" at bounding box center [818, 381] width 824 height 17
click at [643, 378] on li "It doesn't have enough compatible apps/content" at bounding box center [818, 381] width 824 height 17
click at [598, 383] on span "It doesn't have enough compatible apps/content to be useful" at bounding box center [553, 381] width 294 height 12
drag, startPoint x: 646, startPoint y: 382, endPoint x: 598, endPoint y: 382, distance: 48.5
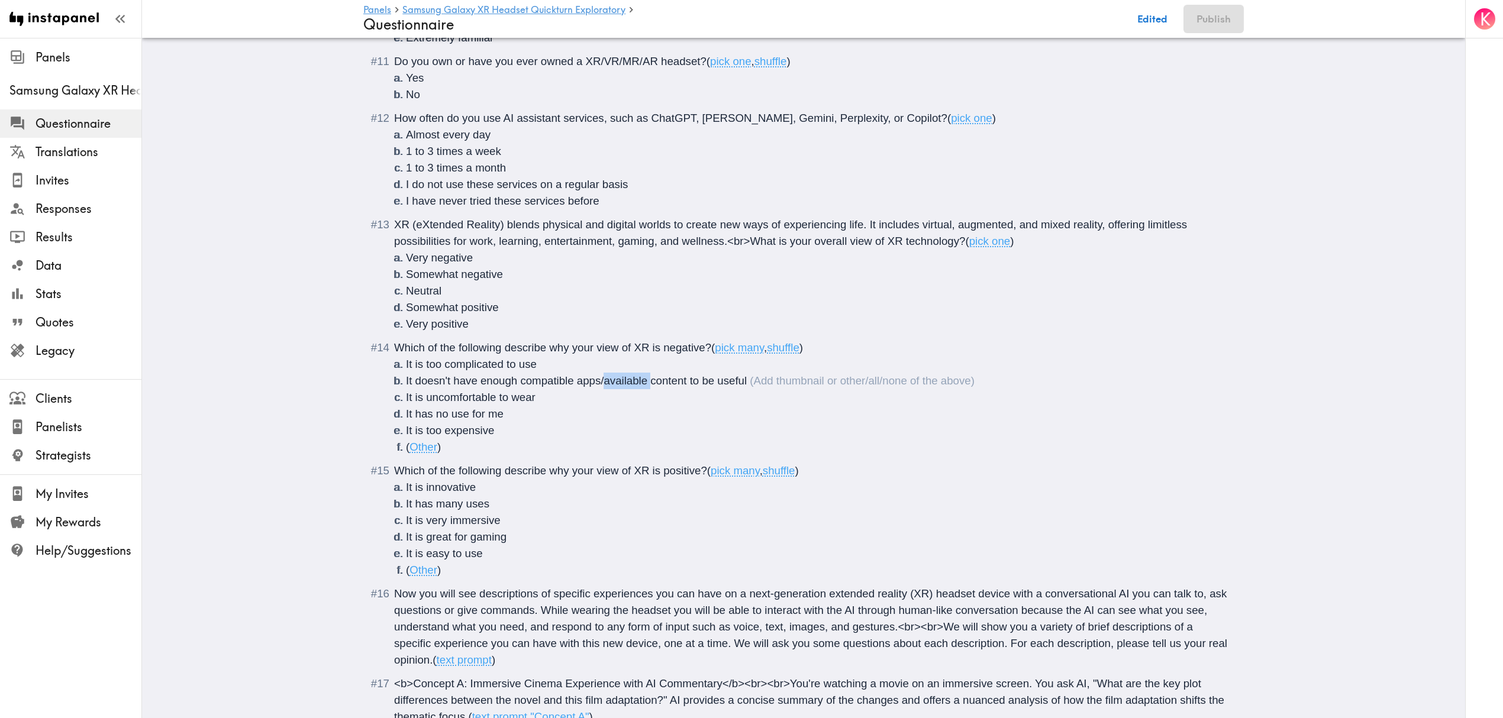
click at [598, 382] on span "It doesn't have enough compatible apps/available content to be useful" at bounding box center [576, 381] width 341 height 12
click at [661, 415] on li "It has no use for me" at bounding box center [818, 414] width 824 height 17
click at [510, 419] on li "It has no use for me" at bounding box center [818, 414] width 824 height 17
drag, startPoint x: 640, startPoint y: 381, endPoint x: 597, endPoint y: 384, distance: 42.7
click at [597, 384] on span "It doesn't have enough compatible apps/available content to be useful" at bounding box center [576, 381] width 341 height 12
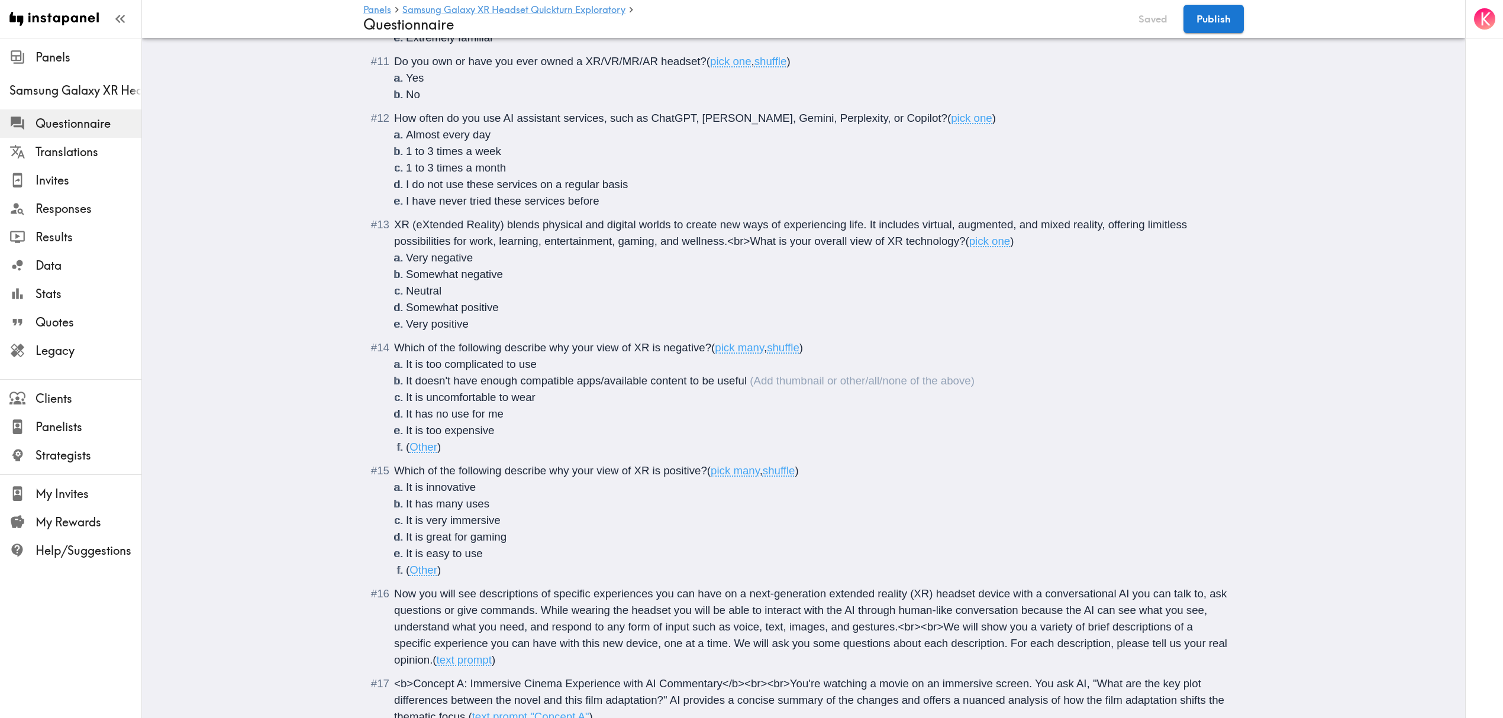
click at [602, 401] on li "It is uncomfortable to wear" at bounding box center [818, 397] width 824 height 17
drag, startPoint x: 642, startPoint y: 381, endPoint x: 598, endPoint y: 383, distance: 43.9
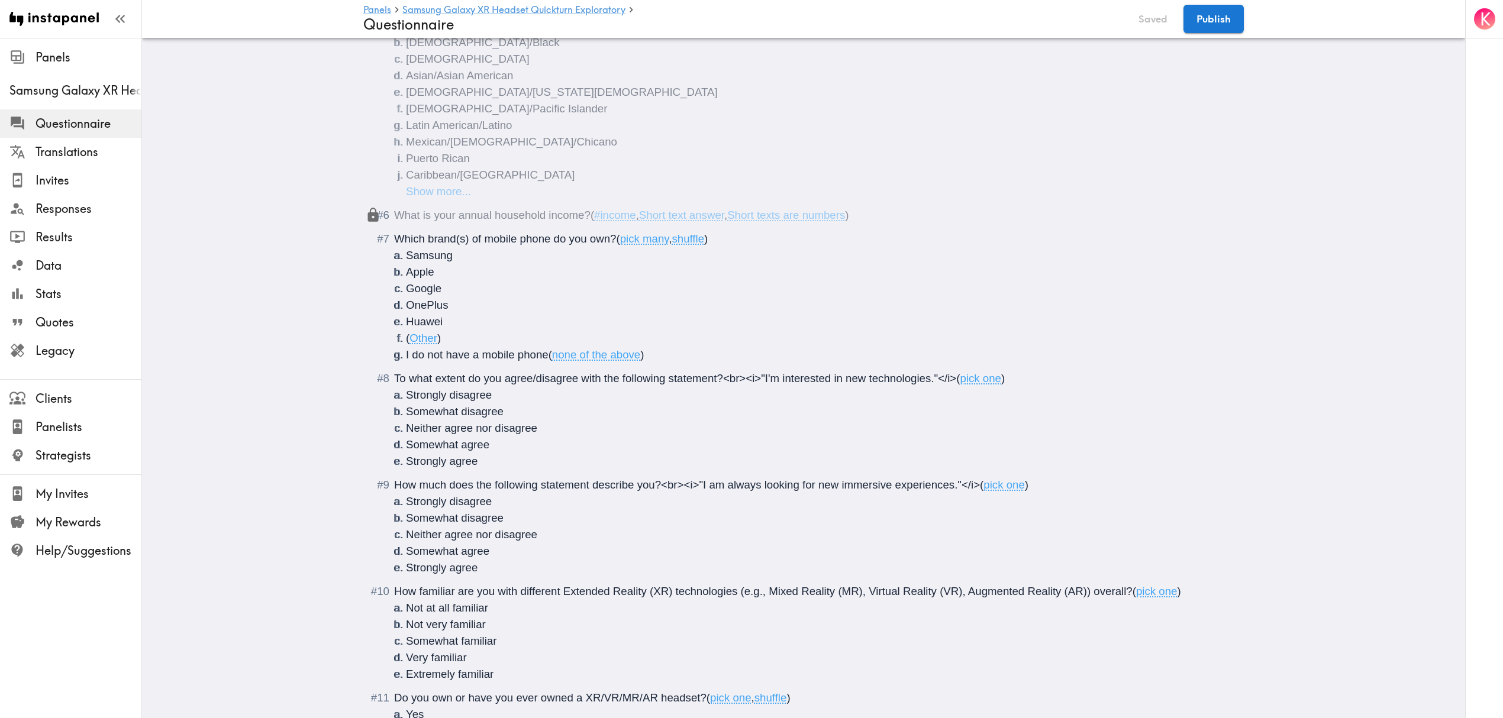
scroll to position [0, 0]
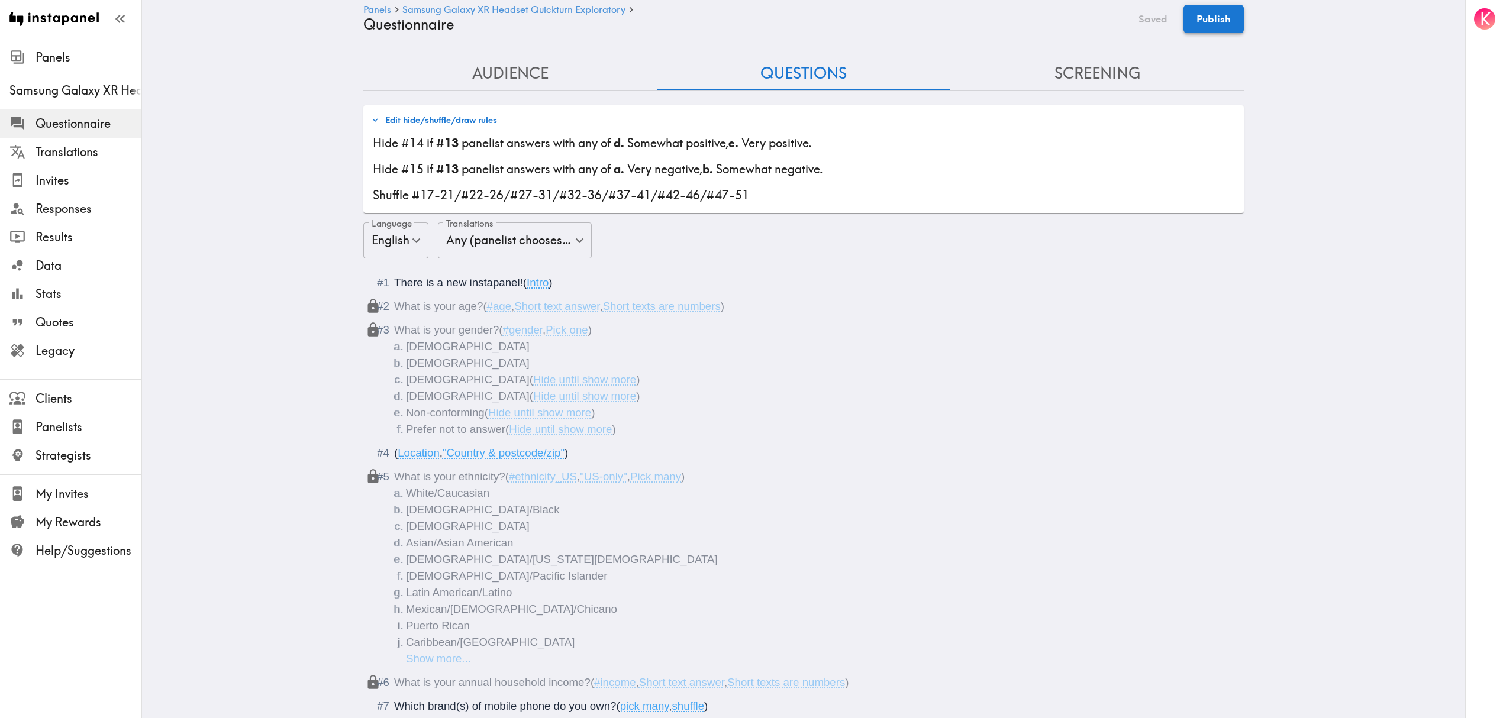
click at [1205, 24] on button "Publish" at bounding box center [1214, 19] width 60 height 28
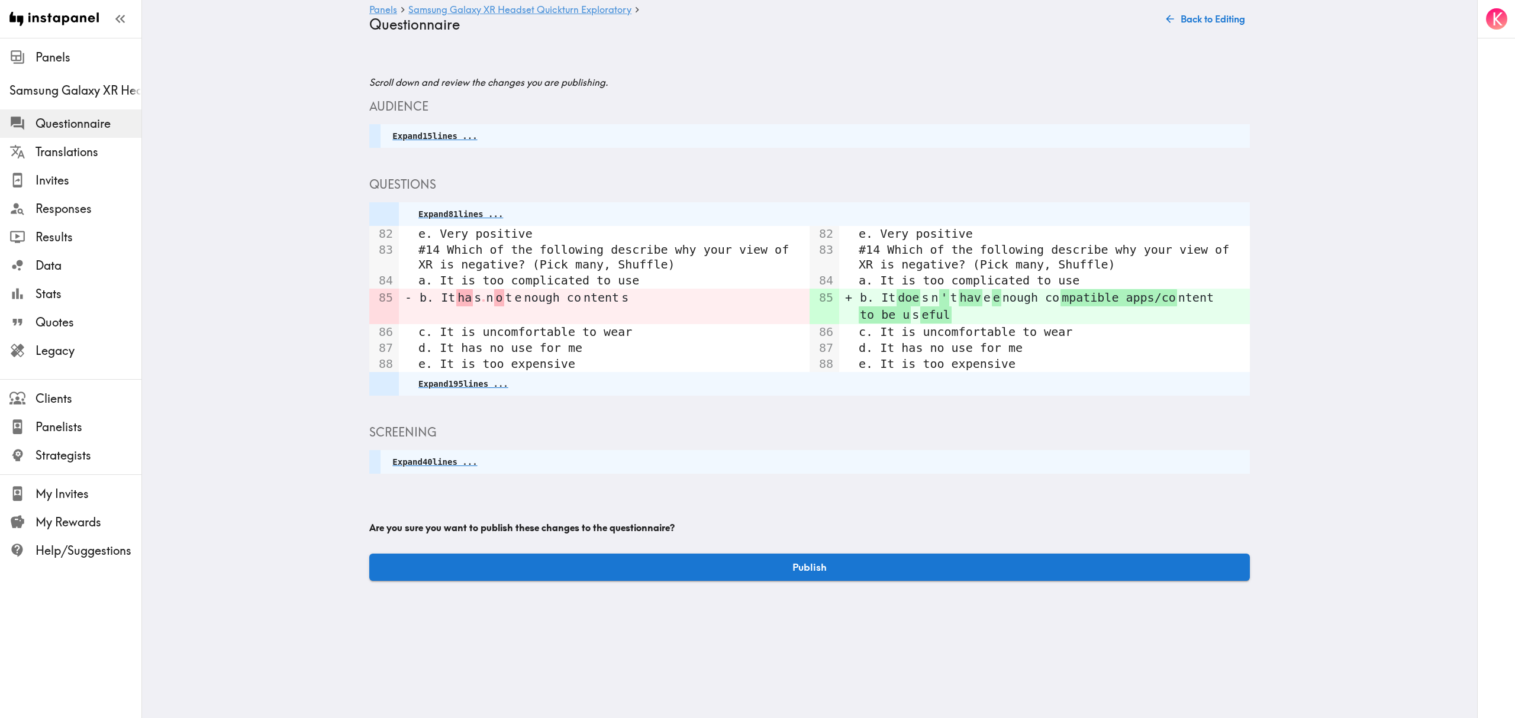
click at [1210, 26] on button "Back to Editing" at bounding box center [1206, 19] width 88 height 24
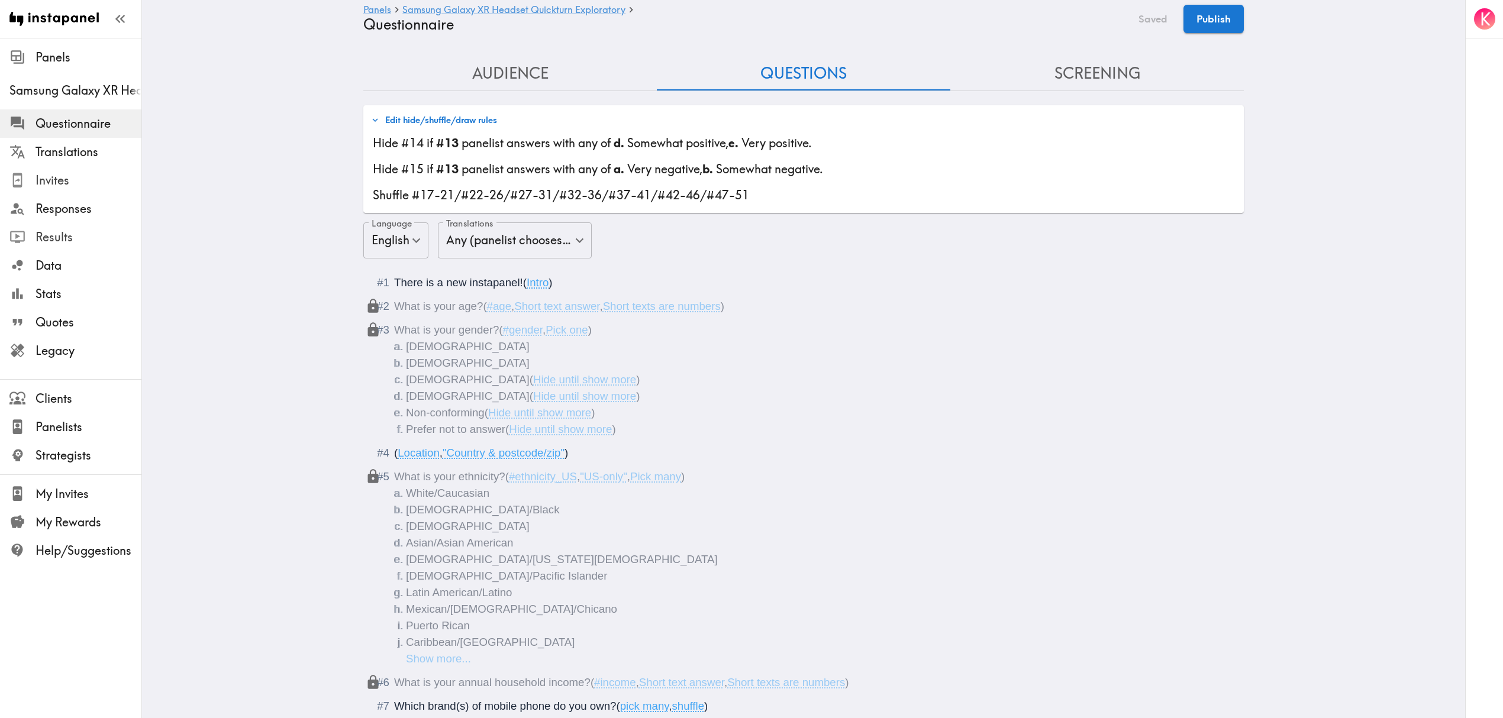
drag, startPoint x: 52, startPoint y: 186, endPoint x: 98, endPoint y: 244, distance: 73.8
click at [52, 186] on span "Invites" at bounding box center [89, 180] width 106 height 17
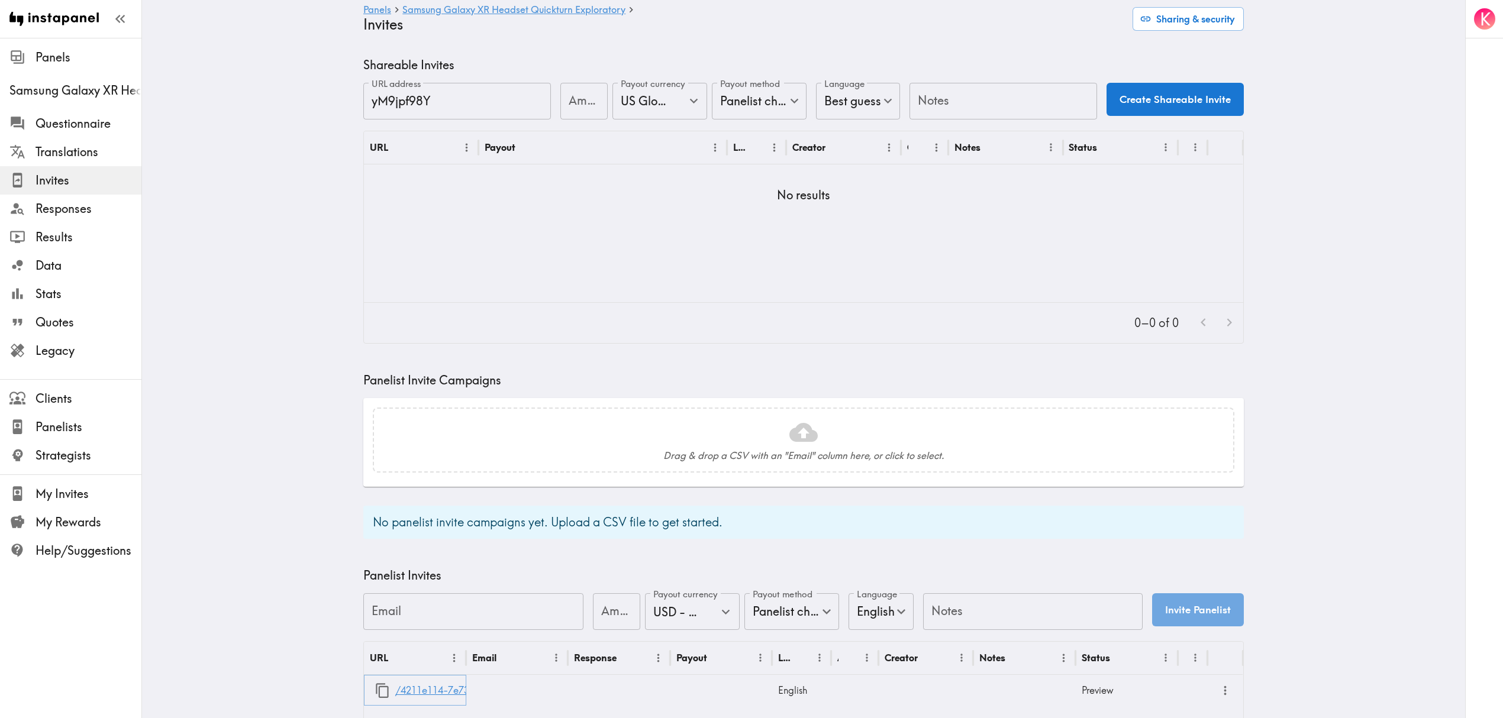
click at [450, 685] on link "/4211e114-7e73-4962-9327-97f808d2300c" at bounding box center [491, 691] width 193 height 30
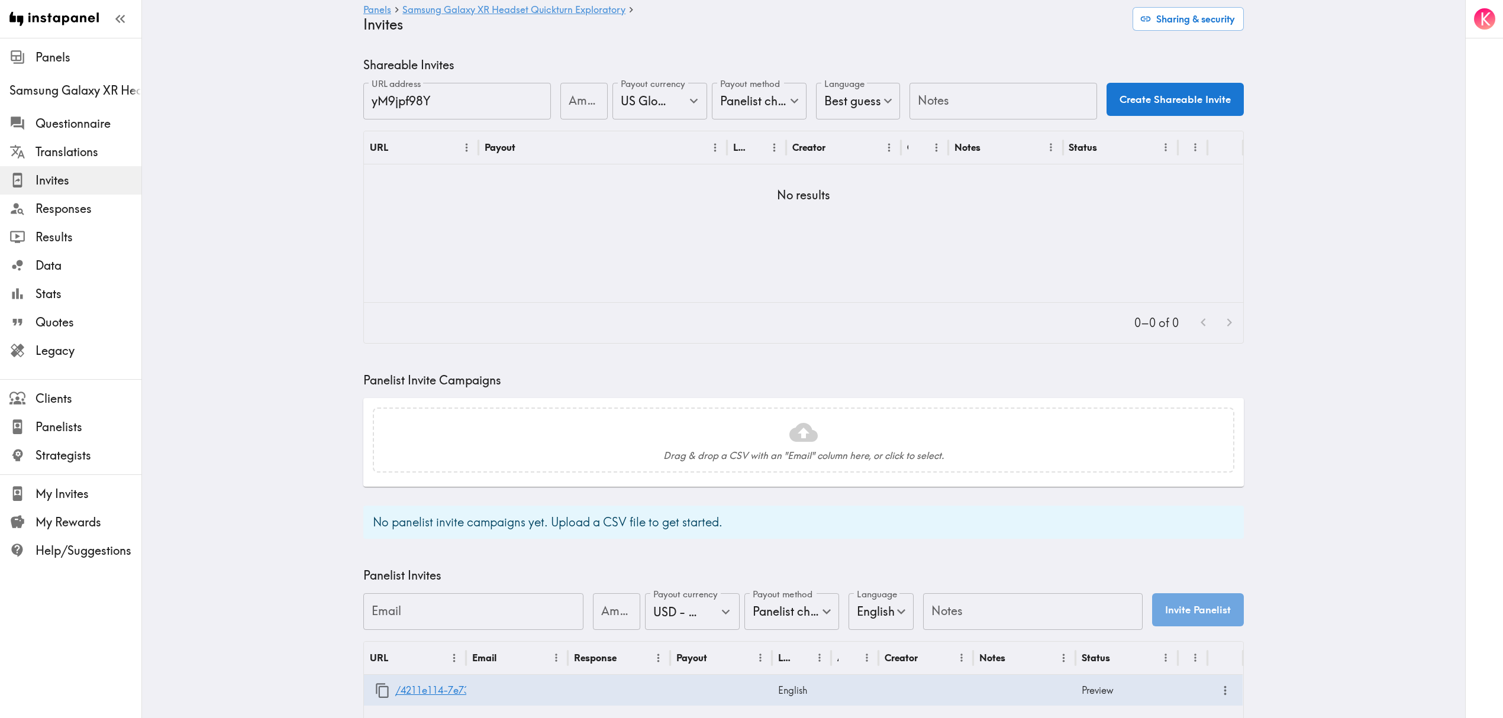
click at [49, 105] on ul "Questionnaire Translations Invites Responses Results Data Stats Quotes Legacy" at bounding box center [70, 237] width 141 height 265
click at [53, 120] on span "Questionnaire" at bounding box center [89, 123] width 106 height 17
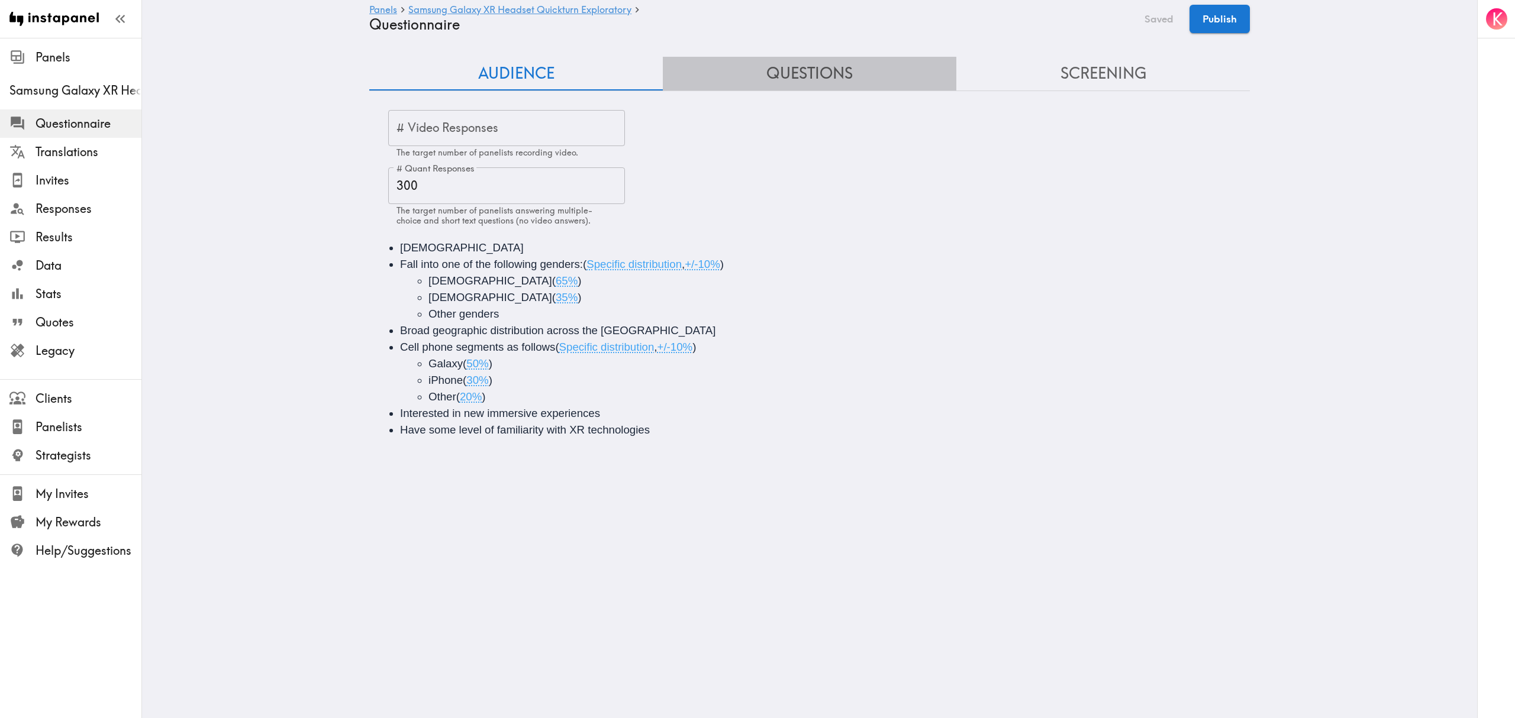
click at [812, 76] on button "Questions" at bounding box center [810, 74] width 294 height 34
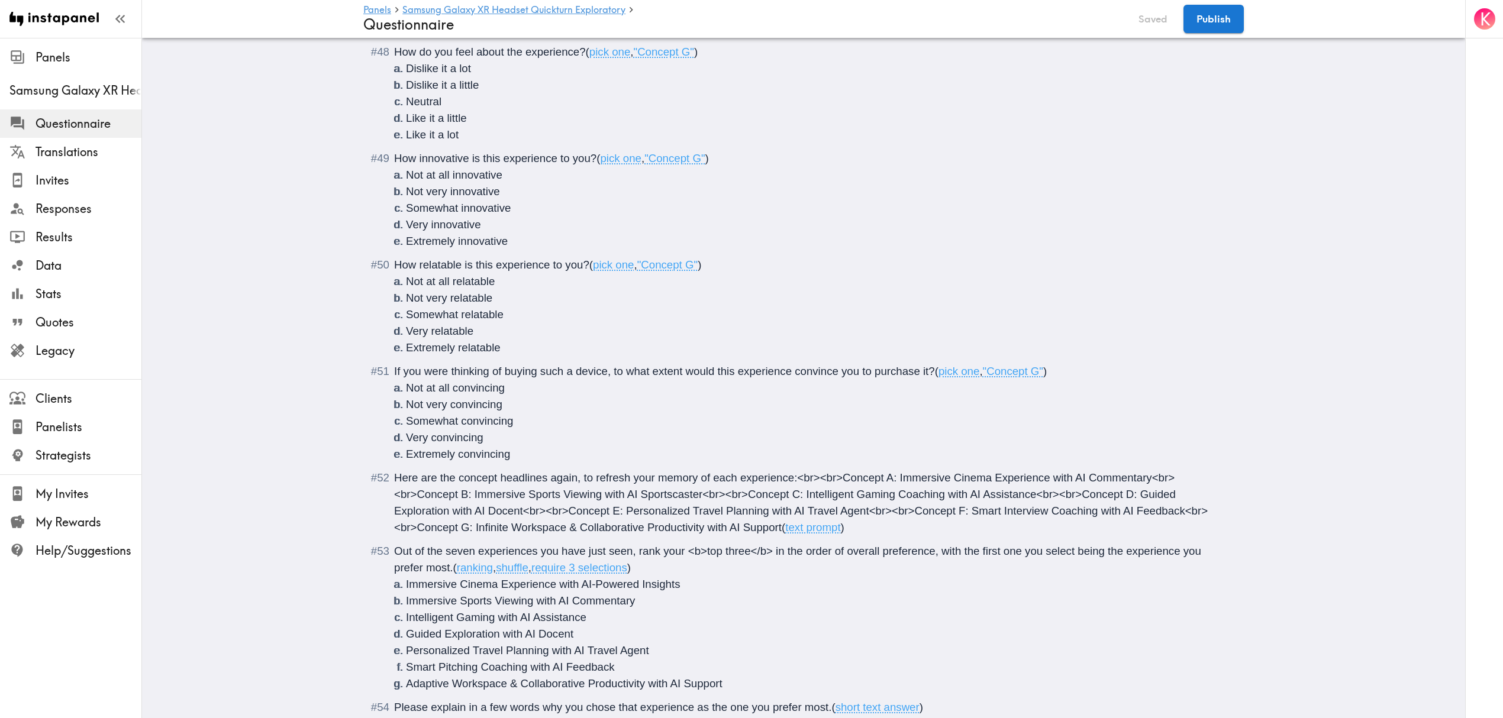
scroll to position [4797, 0]
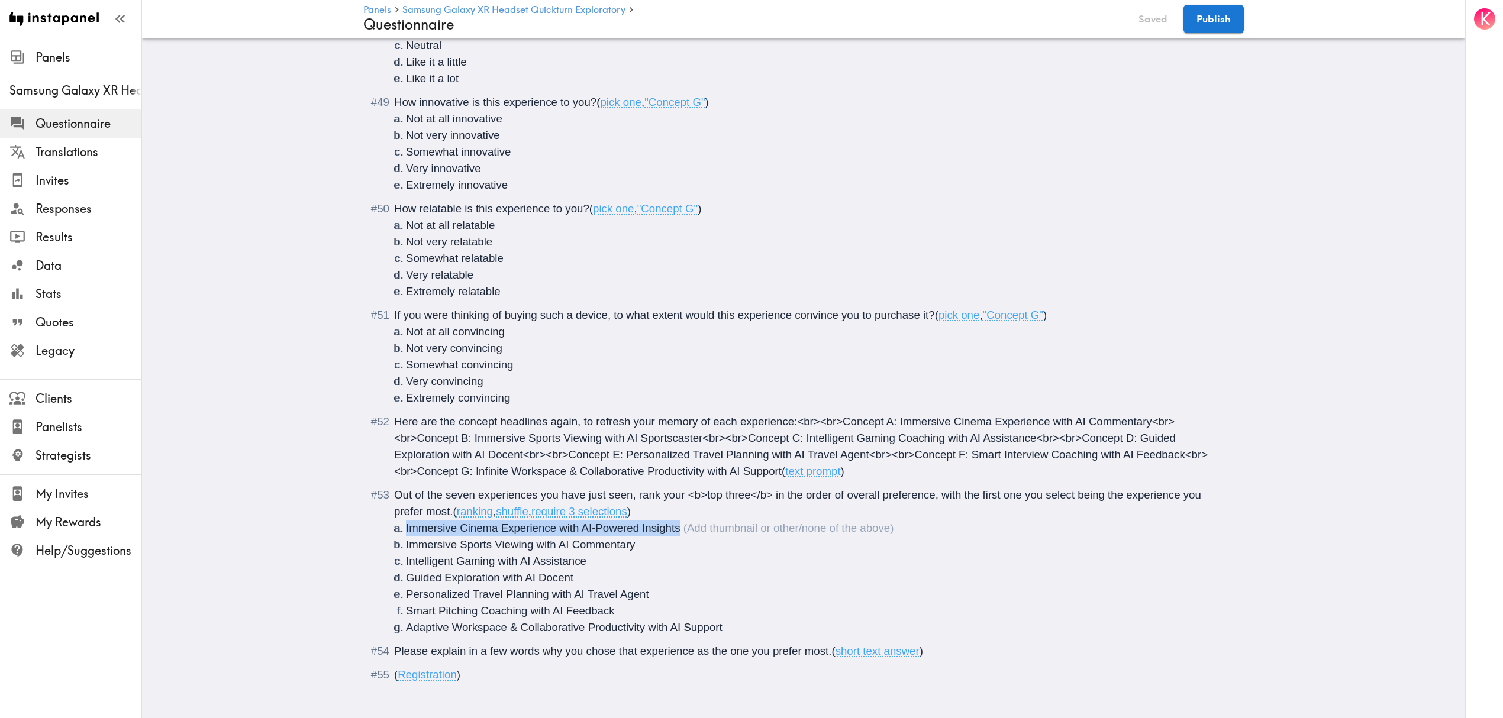
drag, startPoint x: 675, startPoint y: 516, endPoint x: 382, endPoint y: 514, distance: 293.5
click at [382, 514] on li "Out of the seven experiences you have just seen, rank your <b>top three</b> in …" at bounding box center [804, 561] width 852 height 149
drag, startPoint x: 646, startPoint y: 528, endPoint x: 372, endPoint y: 536, distance: 274.7
click at [378, 536] on li "Out of the seven experiences you have just seen, rank your <b>top three</b> in …" at bounding box center [804, 561] width 852 height 149
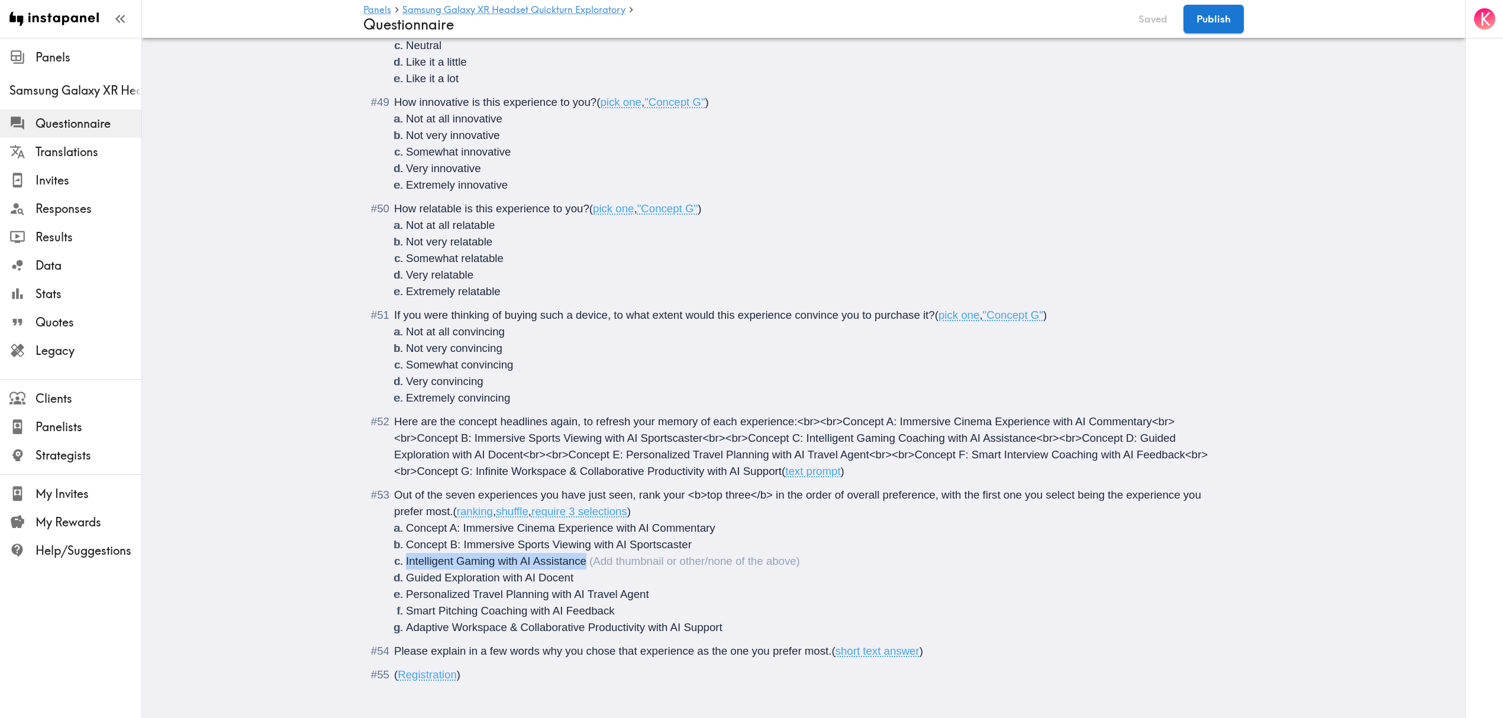
drag, startPoint x: 524, startPoint y: 546, endPoint x: 366, endPoint y: 544, distance: 158.6
drag, startPoint x: 576, startPoint y: 557, endPoint x: 354, endPoint y: 555, distance: 222.5
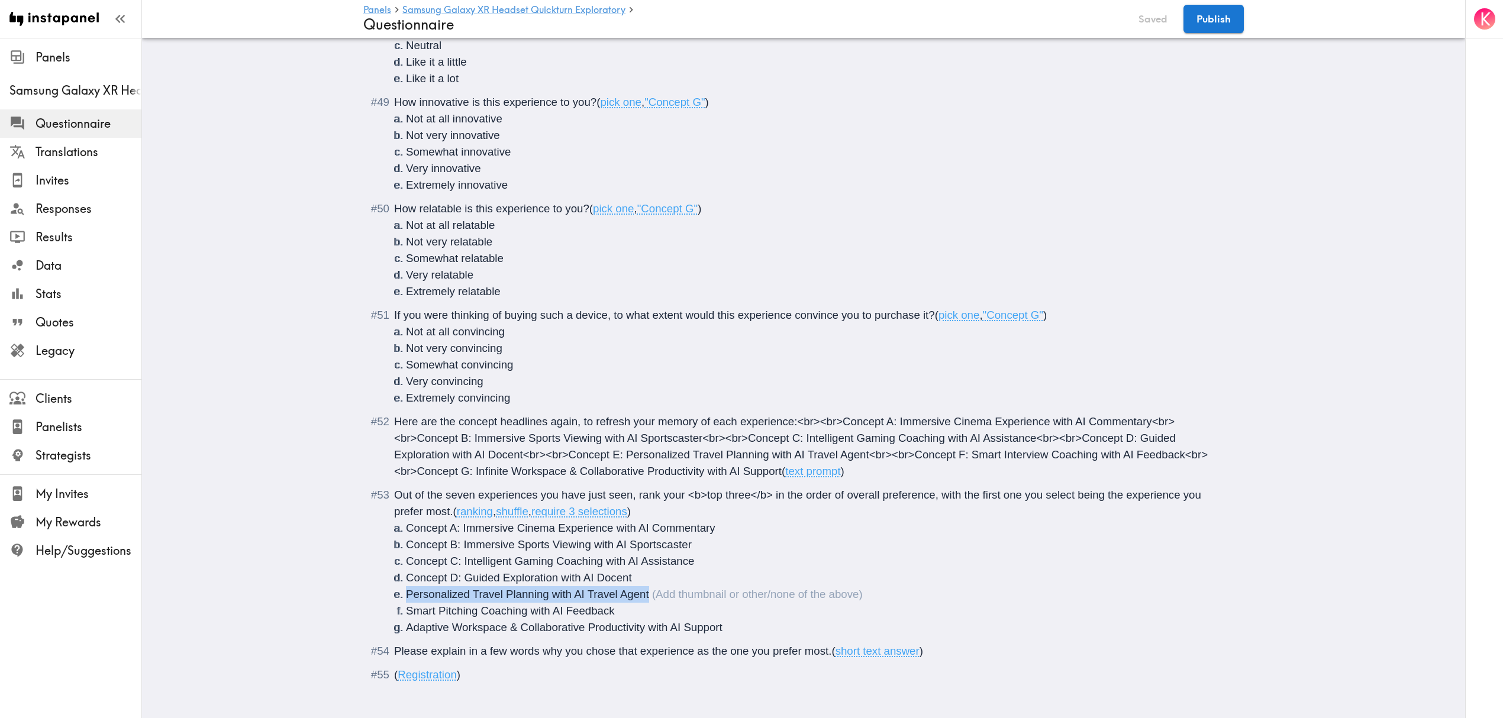
drag, startPoint x: 653, startPoint y: 575, endPoint x: 337, endPoint y: 573, distance: 316.0
drag, startPoint x: 611, startPoint y: 593, endPoint x: 377, endPoint y: 593, distance: 234.4
click at [378, 593] on li "Out of the seven experiences you have just seen, rank your <b>top three</b> in …" at bounding box center [804, 561] width 852 height 149
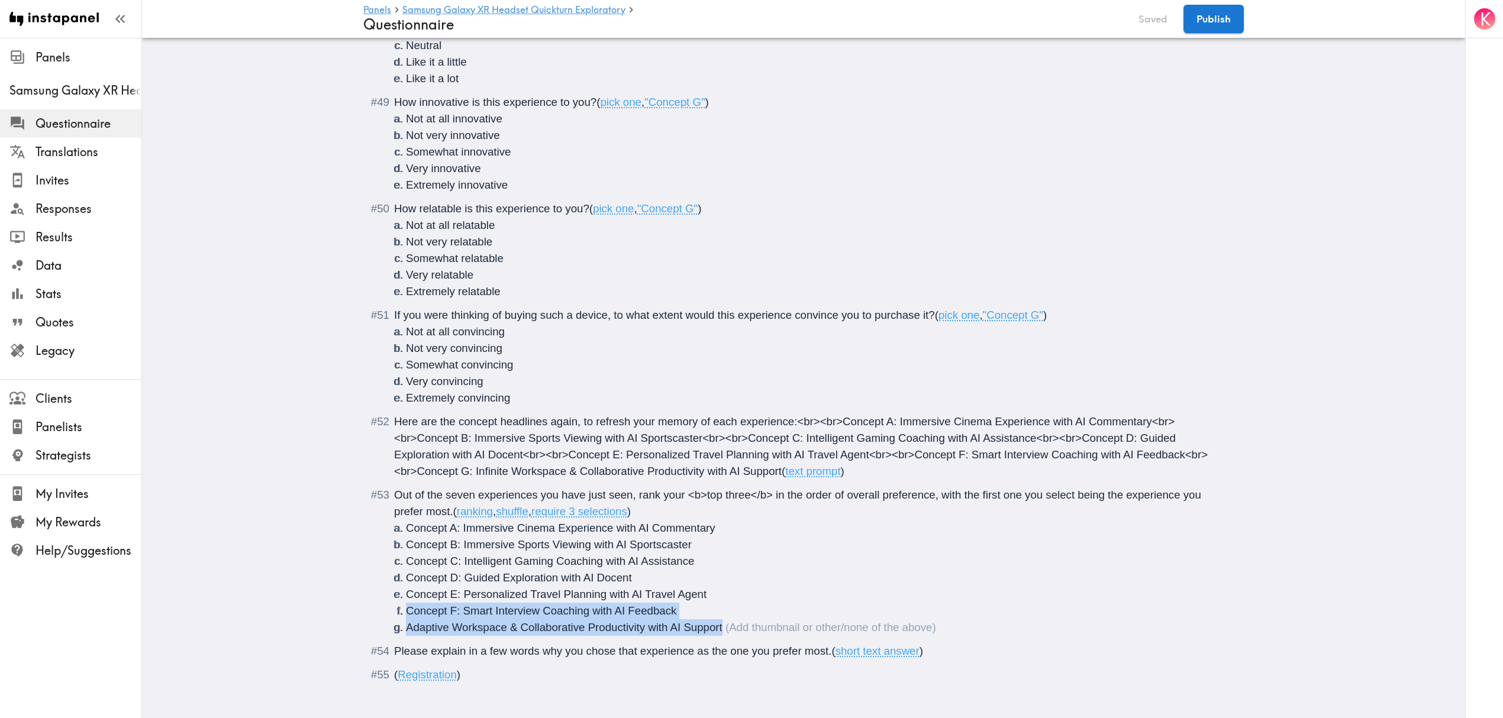
drag, startPoint x: 724, startPoint y: 614, endPoint x: 341, endPoint y: 602, distance: 383.7
click at [673, 621] on span "Adaptive Workspace & Collaborative Productivity with AI Support" at bounding box center [564, 627] width 317 height 12
click at [744, 620] on li "Adaptive Workspace & Collaborative Productivity with AI Support" at bounding box center [818, 628] width 824 height 17
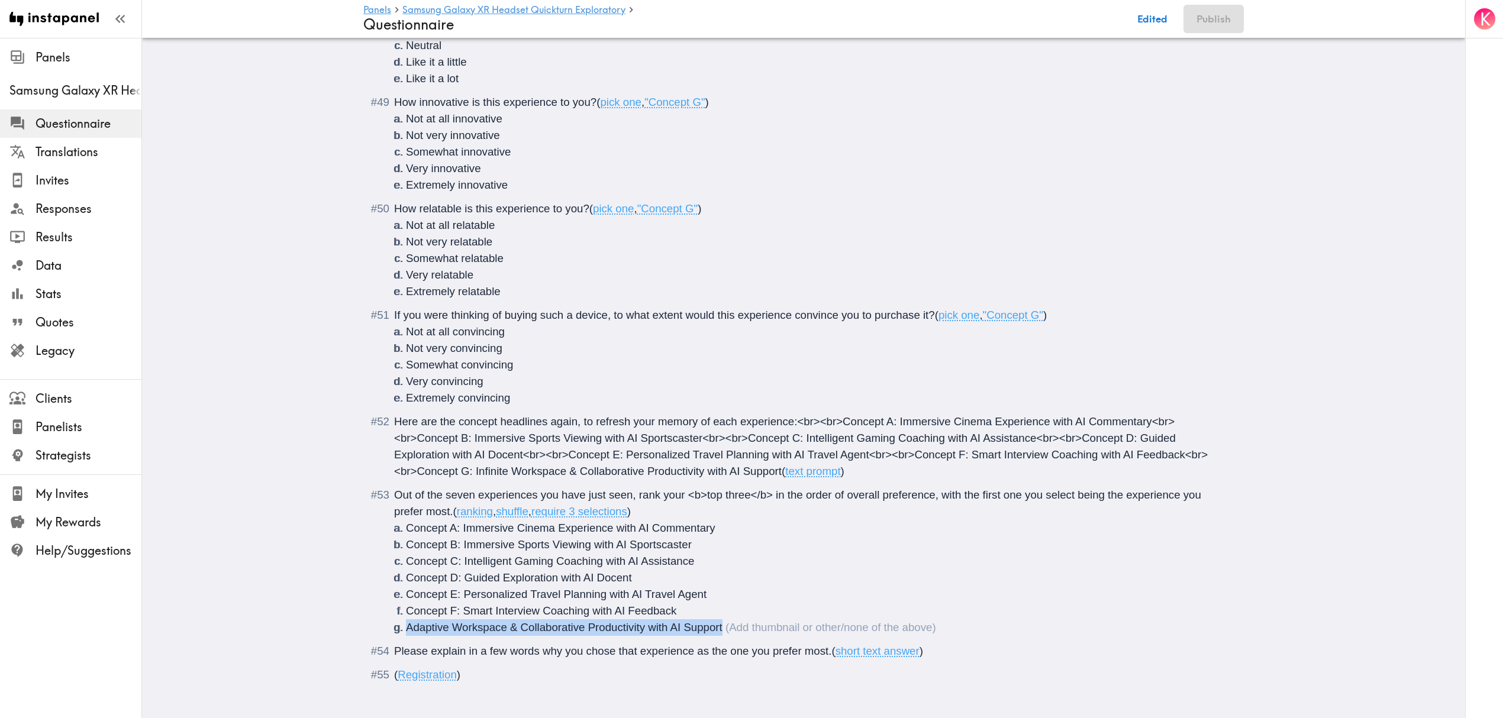
drag, startPoint x: 717, startPoint y: 611, endPoint x: 283, endPoint y: 614, distance: 434.4
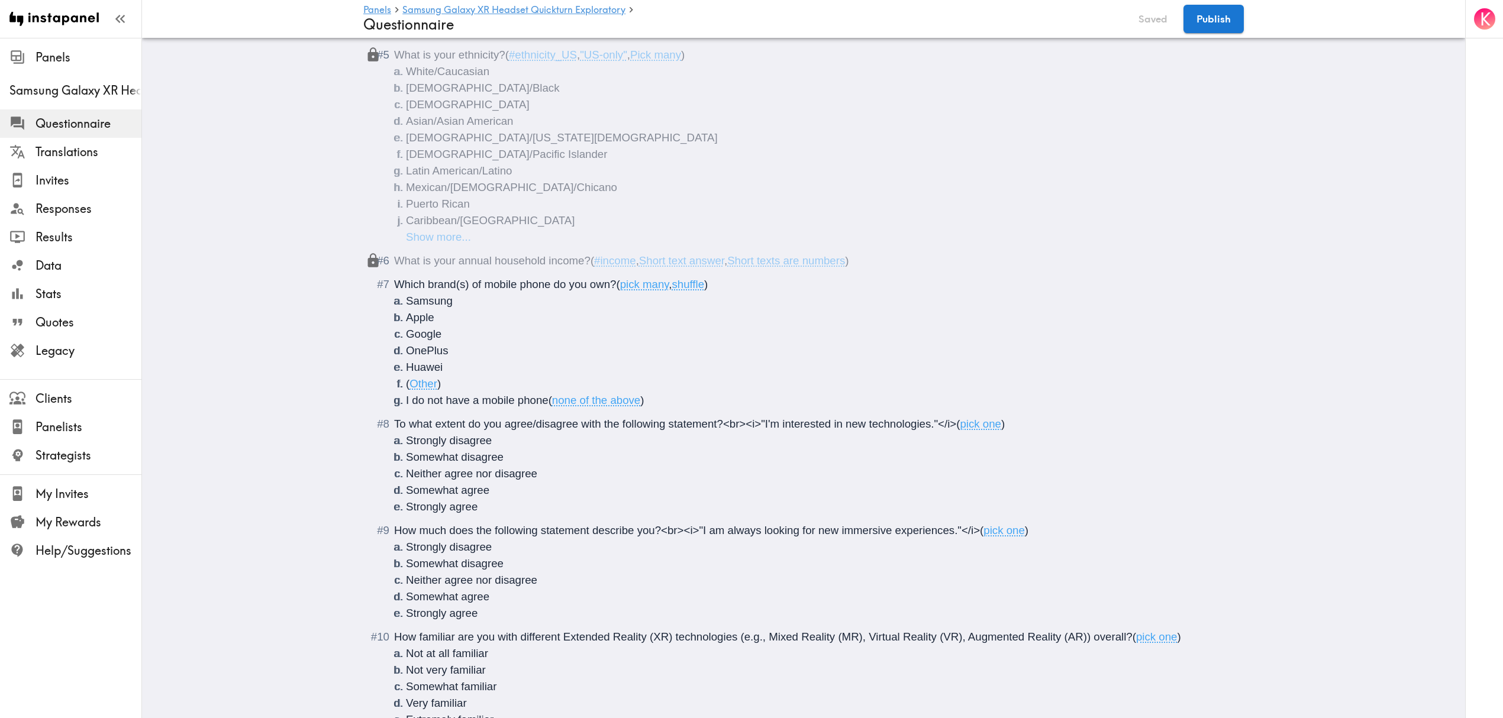
scroll to position [0, 0]
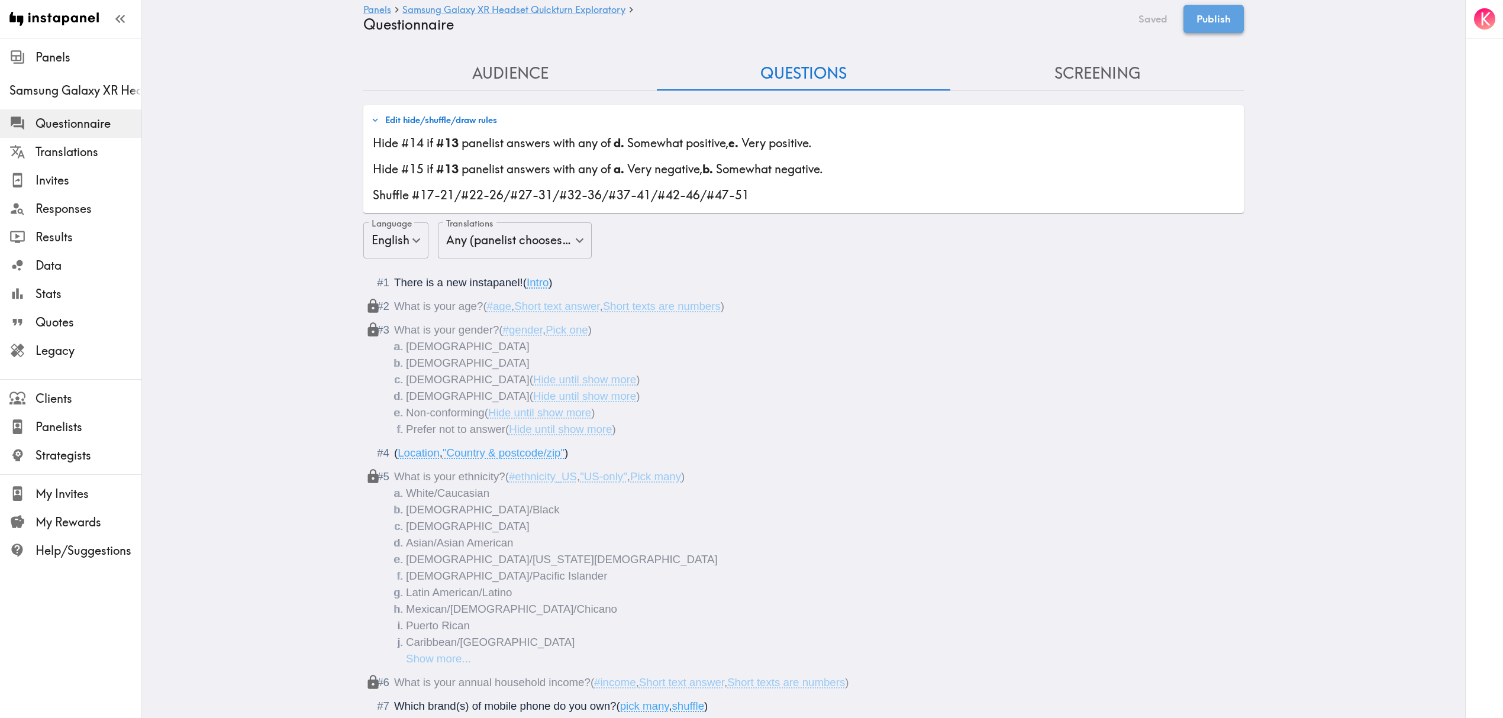
click at [1201, 19] on button "Publish" at bounding box center [1214, 19] width 60 height 28
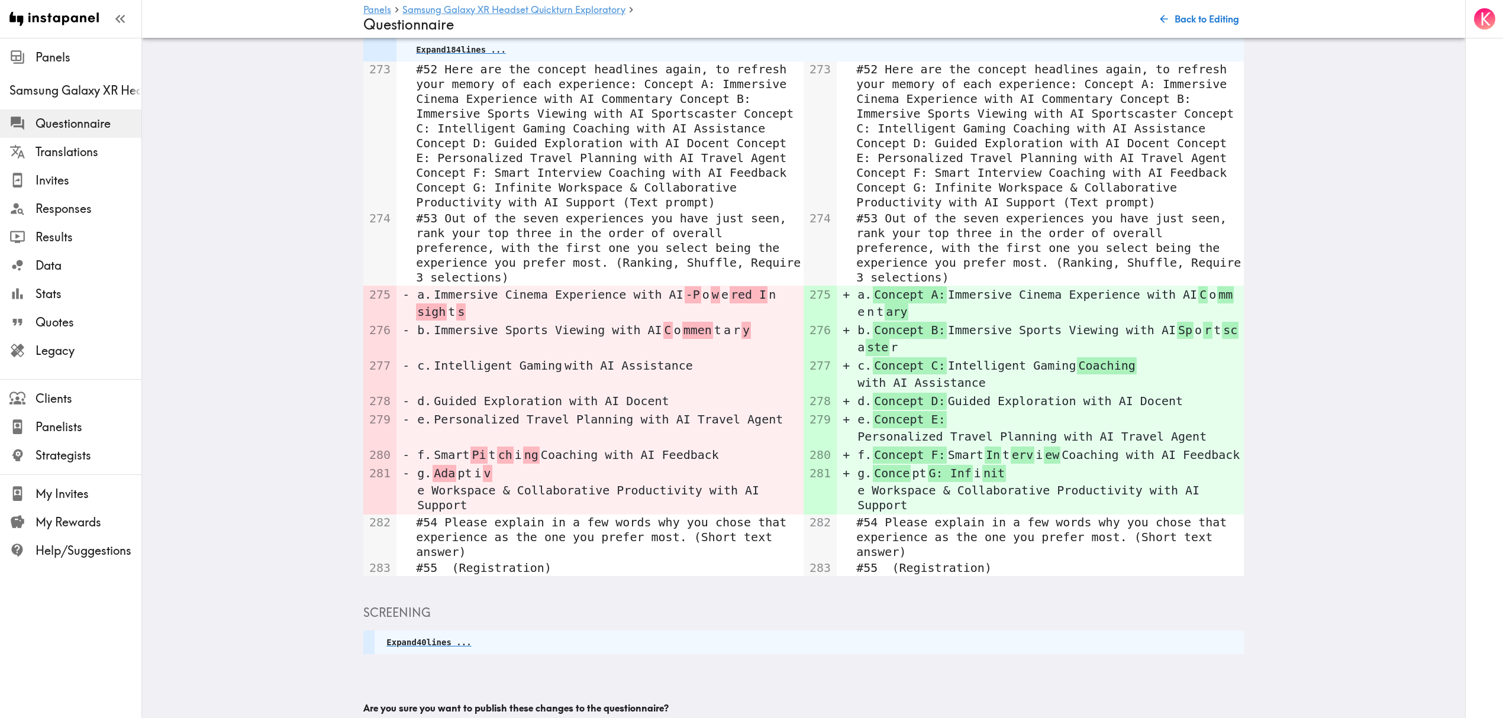
scroll to position [366, 0]
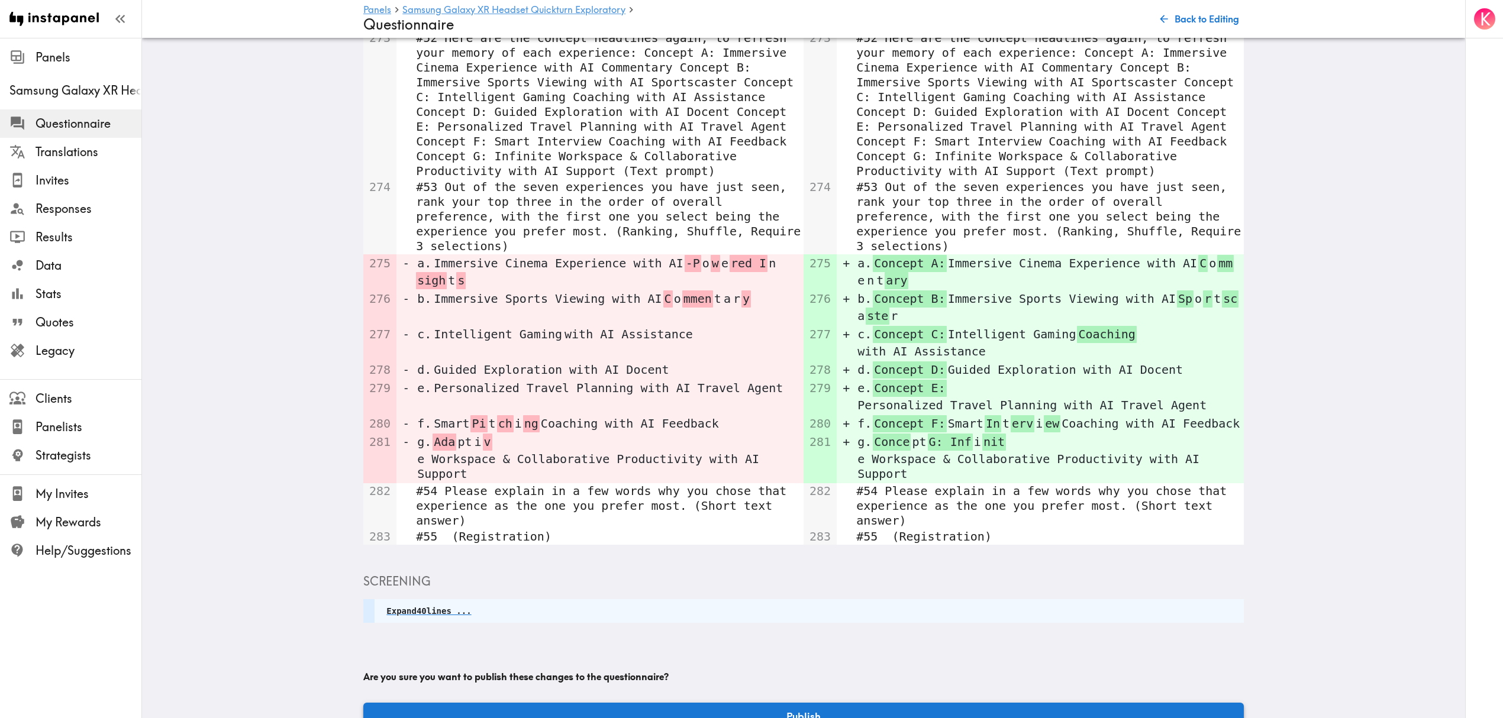
click at [876, 703] on button "Publish" at bounding box center [803, 716] width 881 height 27
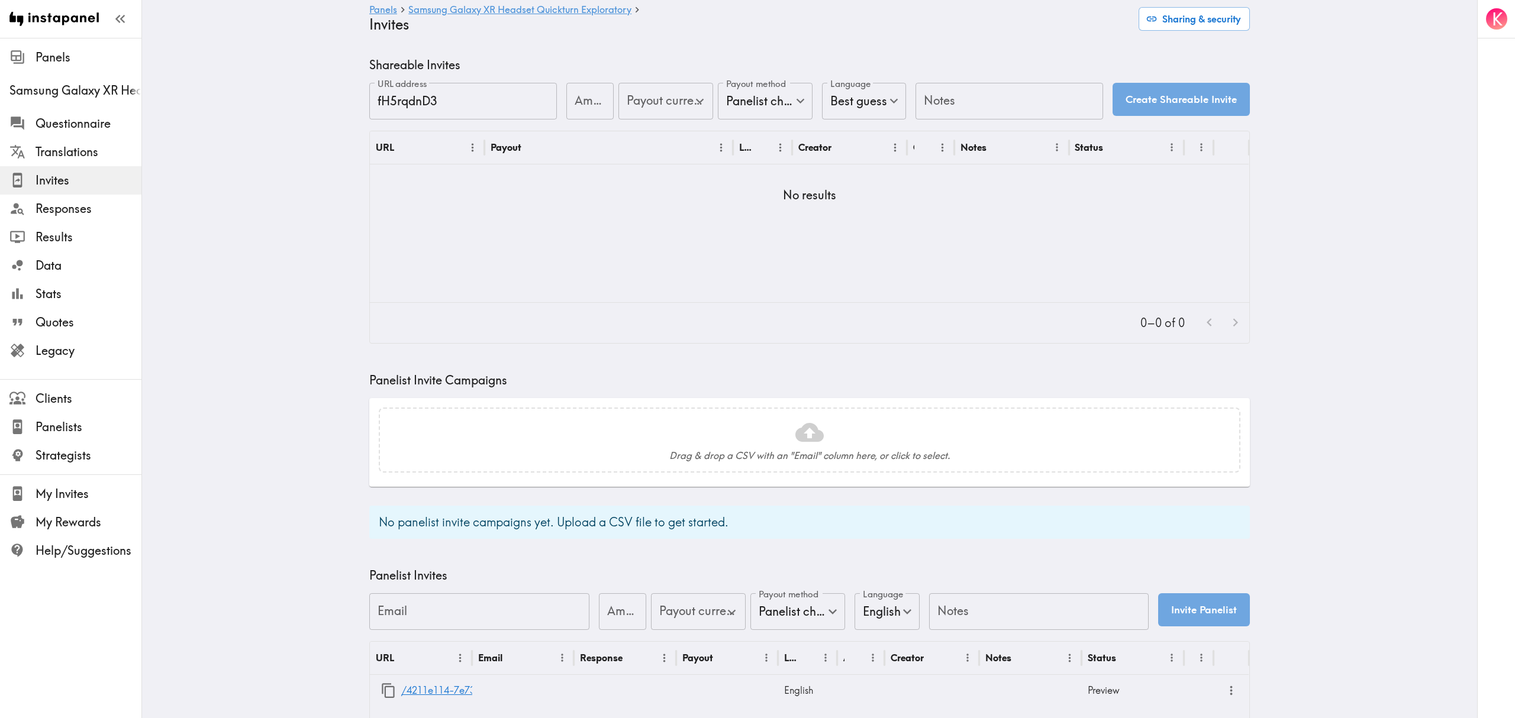
type input "US Global Equivalent - converted and cost-of-living adjusted"
type input "USD - US Dollar ([GEOGRAPHIC_DATA], [US_STATE], [GEOGRAPHIC_DATA], [GEOGRAPHIC_…"
click at [254, 237] on main "Panels Samsung Galaxy XR Headset Quickturn Exploratory Invites Sharing & securi…" at bounding box center [803, 456] width 1323 height 836
click at [297, 285] on main "Panels Samsung Galaxy XR Headset Quickturn Exploratory Invites Sharing & securi…" at bounding box center [803, 456] width 1323 height 836
click at [257, 159] on main "Panels Samsung Galaxy XR Headset Quickturn Exploratory Invites Sharing & securi…" at bounding box center [803, 456] width 1323 height 836
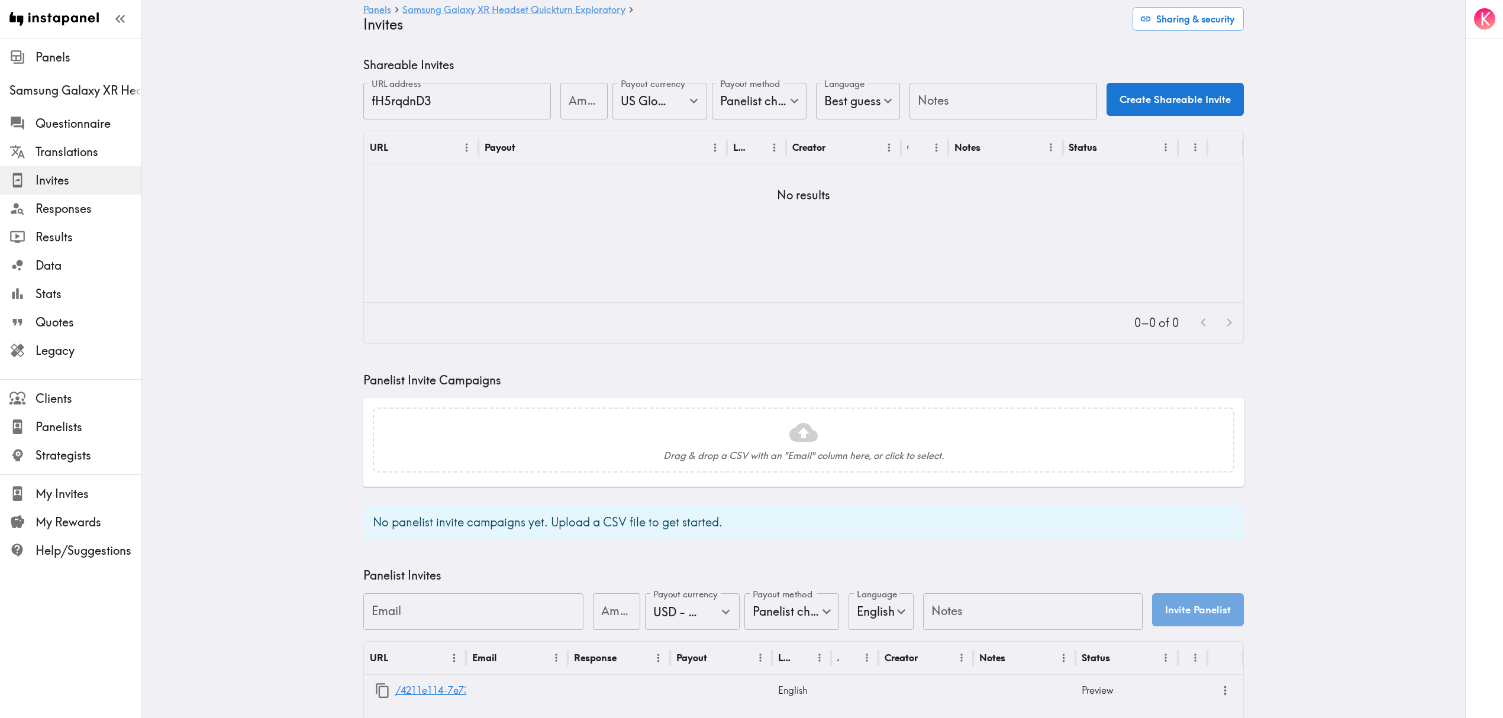
click at [241, 157] on main "Panels Samsung Galaxy XR Headset Quickturn Exploratory Invites Sharing & securi…" at bounding box center [803, 456] width 1323 height 836
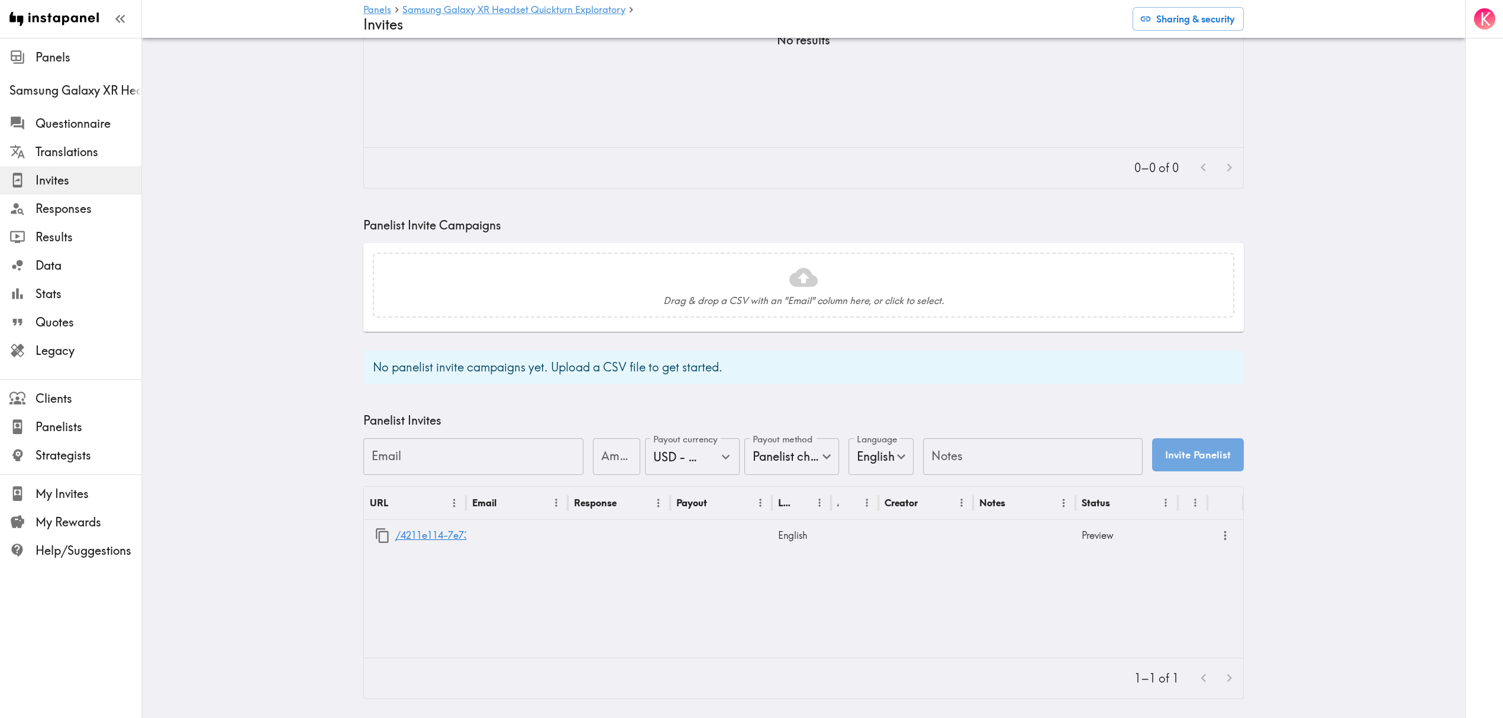
scroll to position [166, 0]
click at [375, 528] on icon "button" at bounding box center [383, 536] width 16 height 16
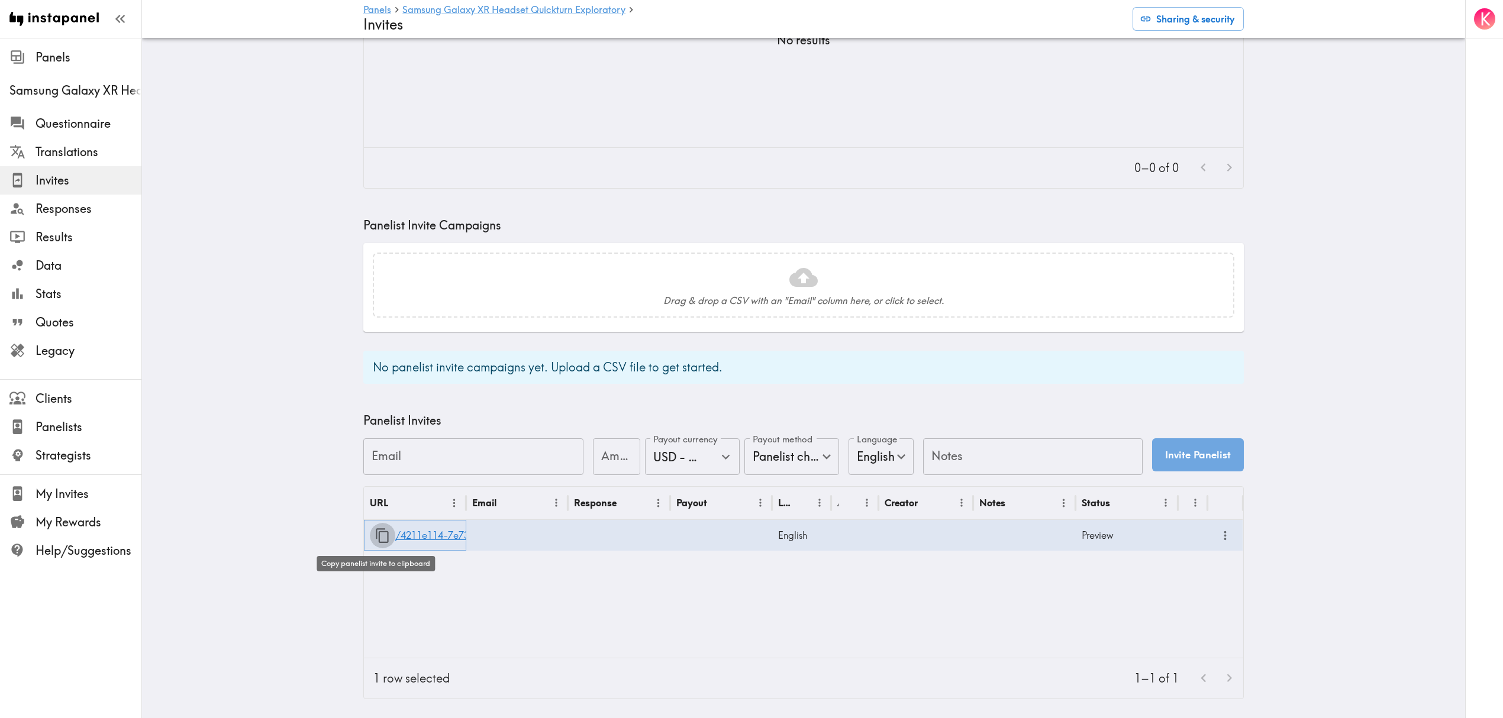
click at [382, 528] on icon "button" at bounding box center [382, 535] width 13 height 15
click at [417, 526] on link "/4211e114-7e73-4962-9327-97f808d2300c" at bounding box center [491, 536] width 193 height 30
click at [93, 356] on span "Legacy" at bounding box center [89, 351] width 106 height 17
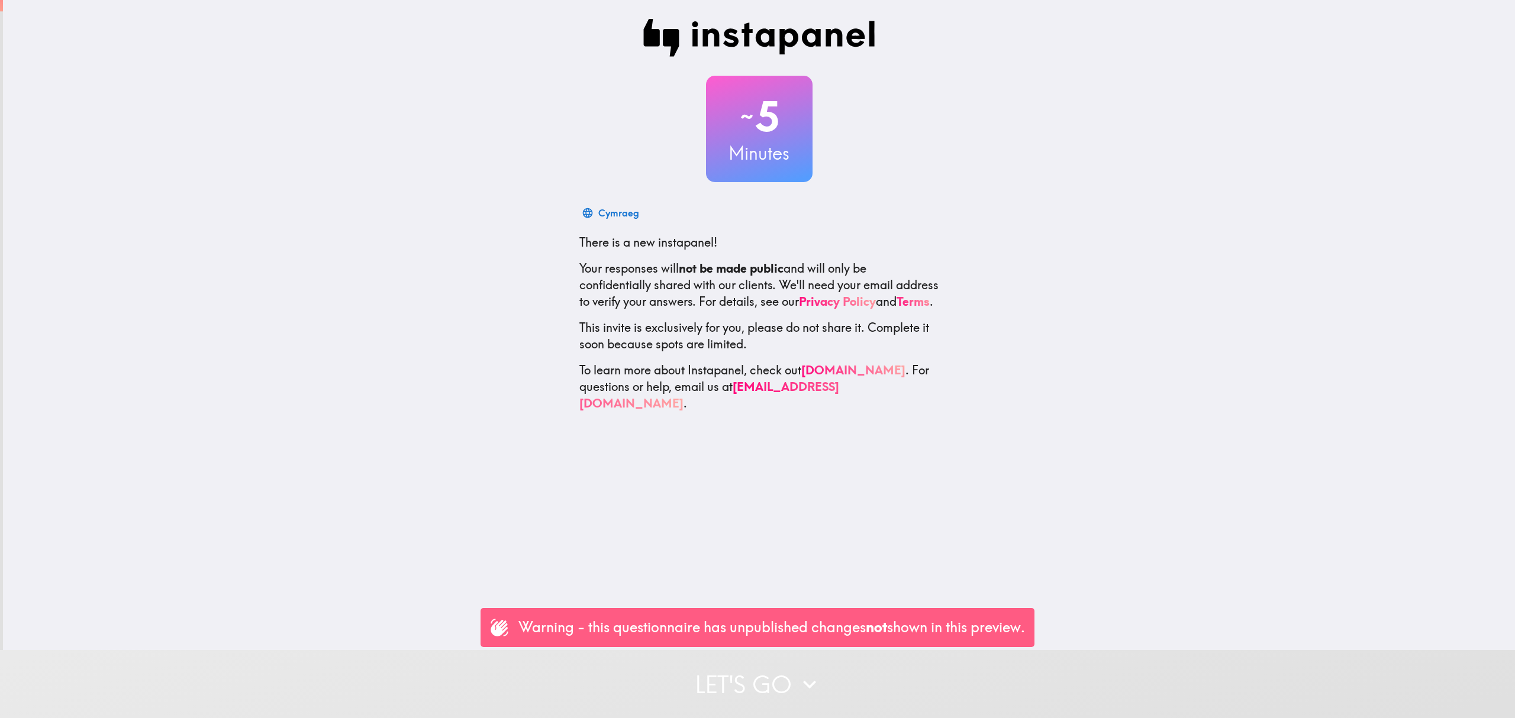
click at [720, 650] on button "Let's go" at bounding box center [757, 684] width 1515 height 68
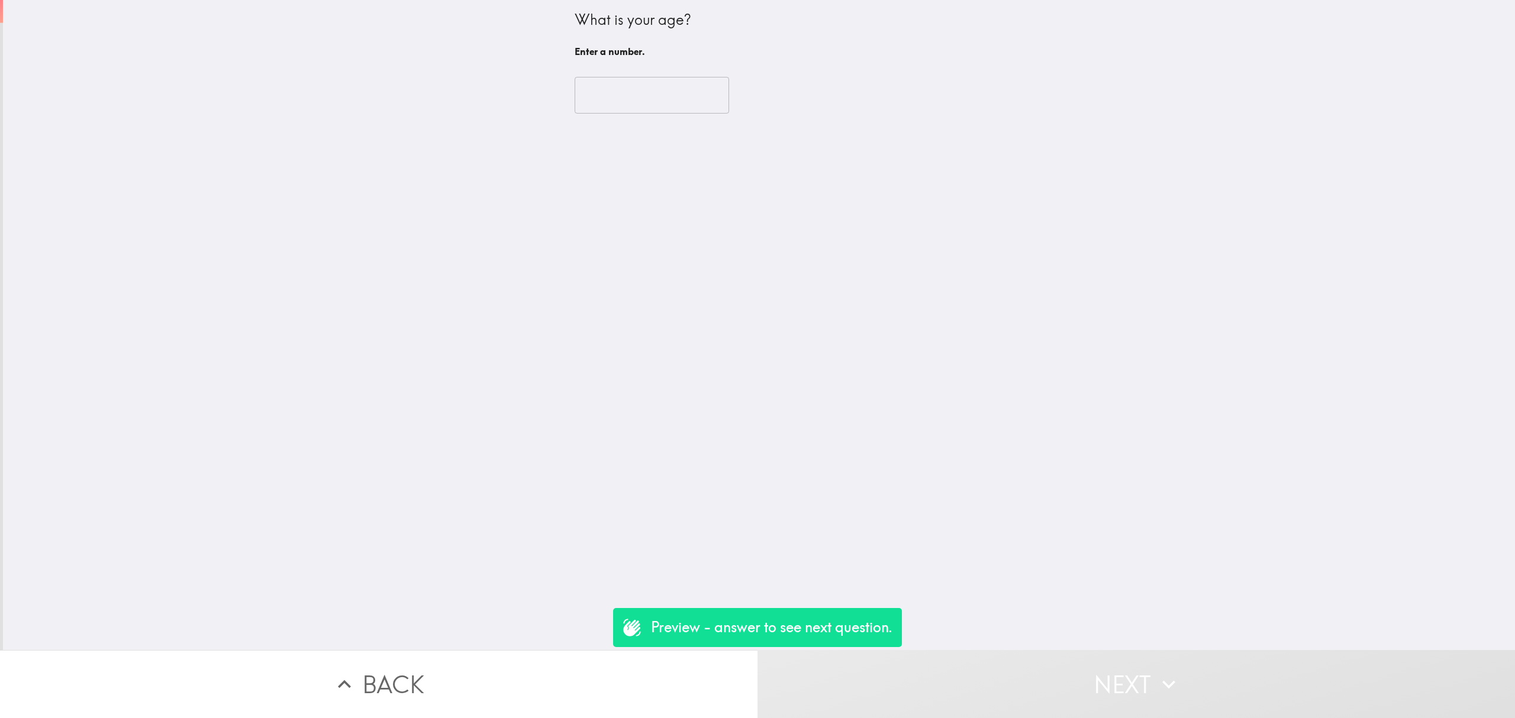
click at [592, 89] on input "number" at bounding box center [652, 95] width 154 height 37
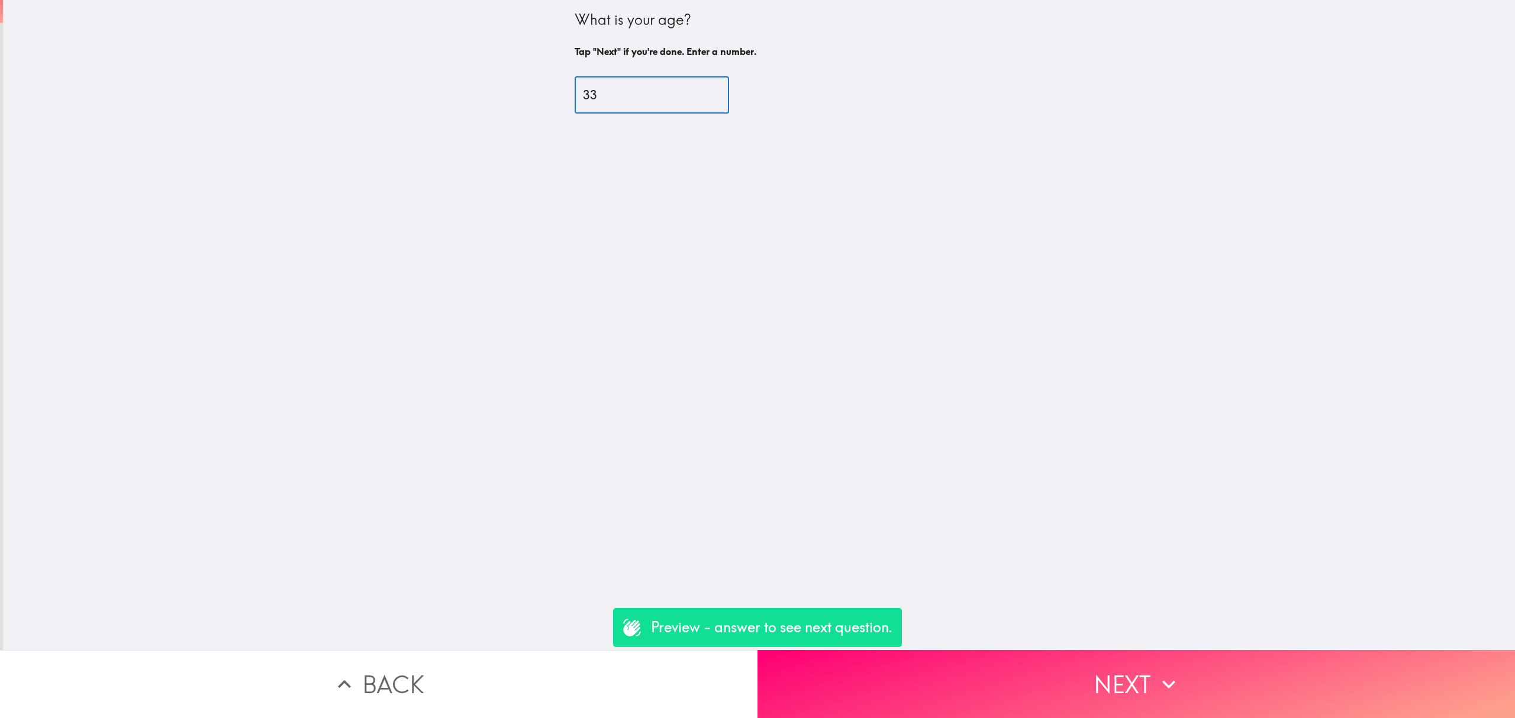
type input "33"
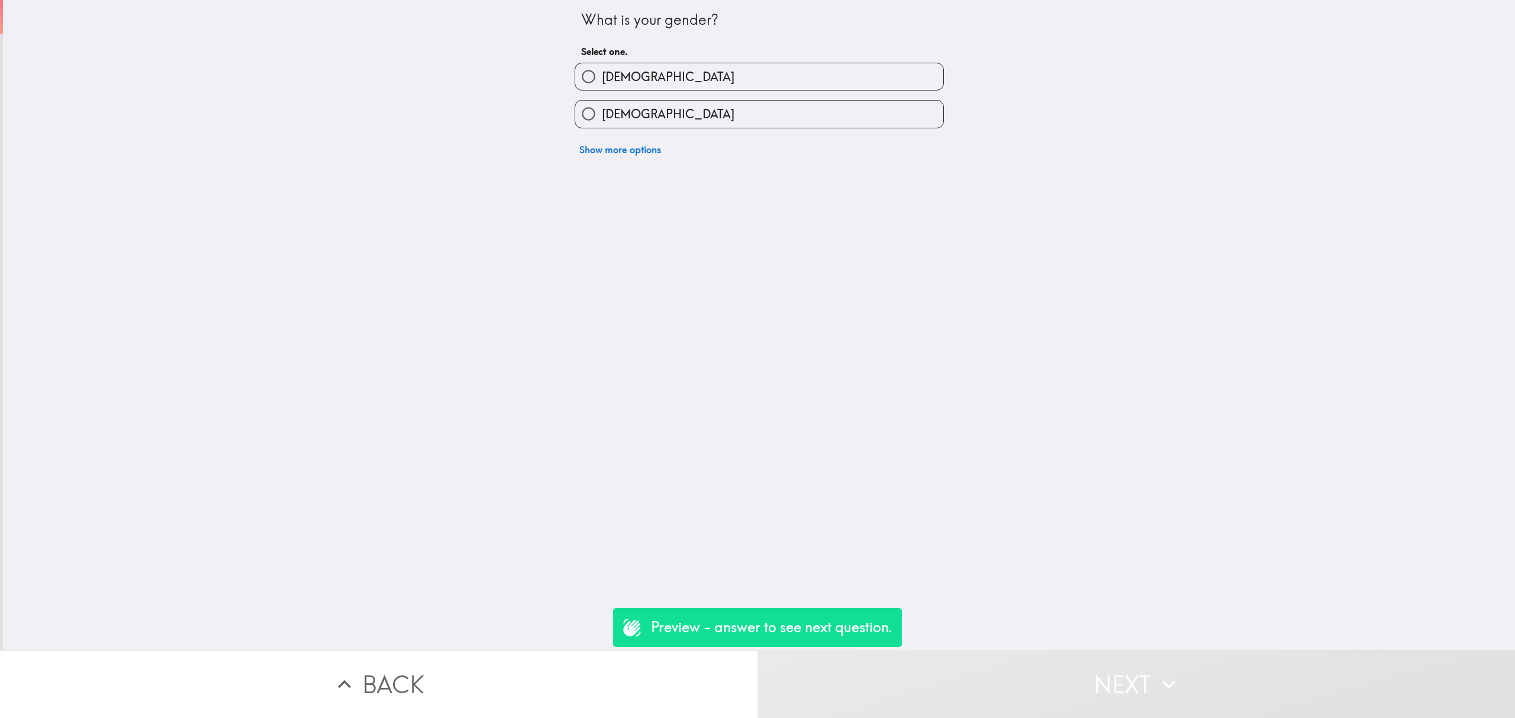
click at [602, 111] on span "[DEMOGRAPHIC_DATA]" at bounding box center [668, 114] width 133 height 17
click at [601, 111] on input "Female" at bounding box center [588, 114] width 27 height 27
radio input "true"
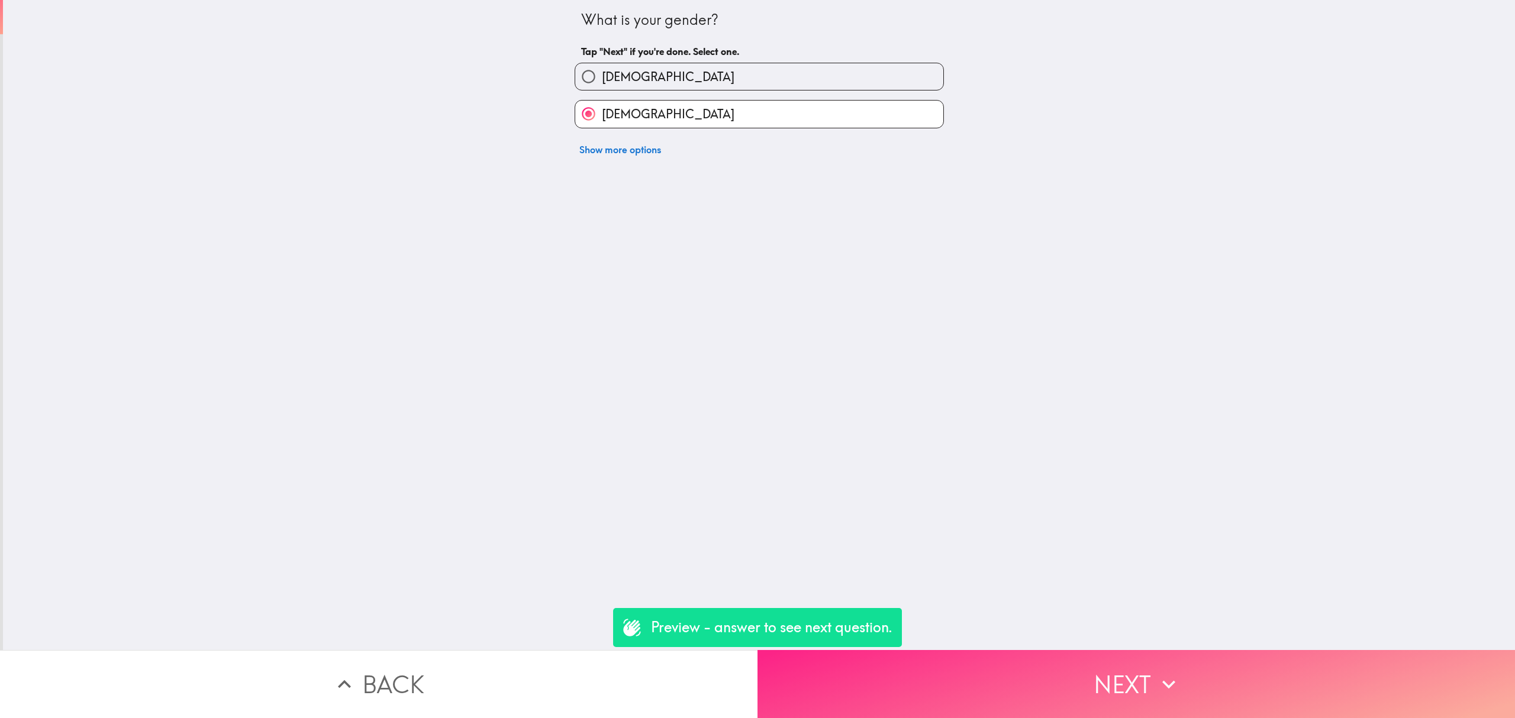
click at [1139, 640] on div "What is your gender? Tap "Next" if you're done. Select one. Male Female Show mo…" at bounding box center [757, 359] width 1515 height 718
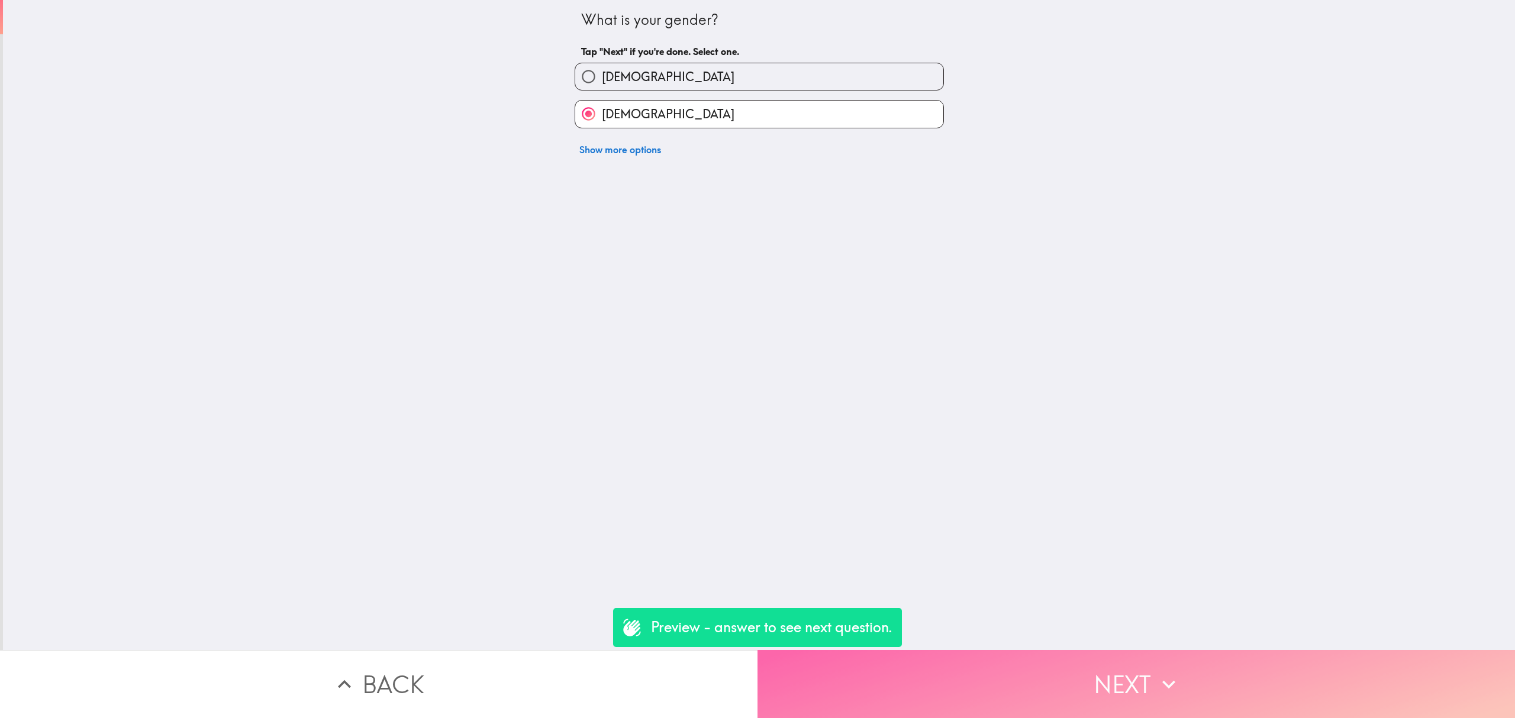
click at [1167, 650] on button "Next" at bounding box center [1137, 684] width 758 height 68
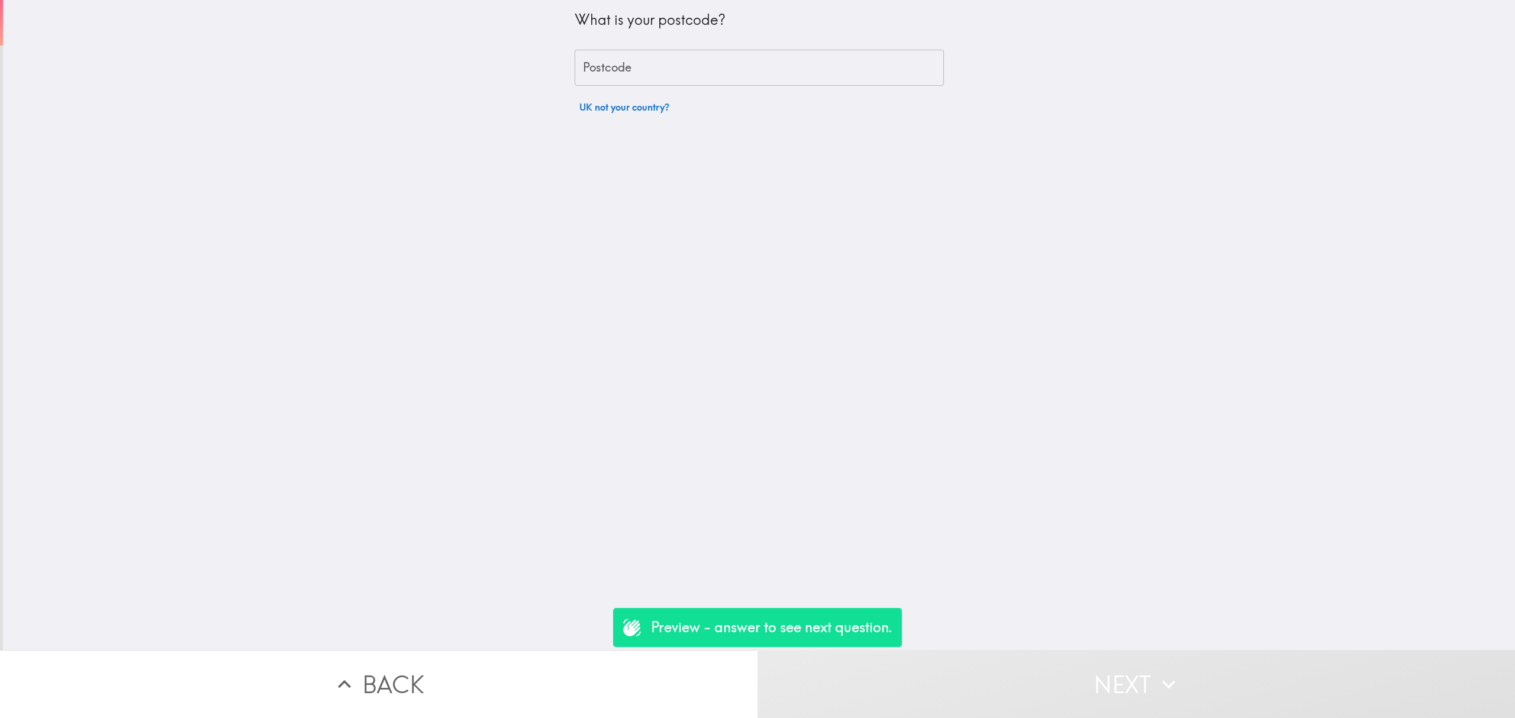
click at [633, 101] on button "UK not your country?" at bounding box center [624, 107] width 99 height 24
click at [640, 104] on input "United Kingdom of [GEOGRAPHIC_DATA] and [GEOGRAPHIC_DATA] ([GEOGRAPHIC_DATA])" at bounding box center [742, 114] width 325 height 26
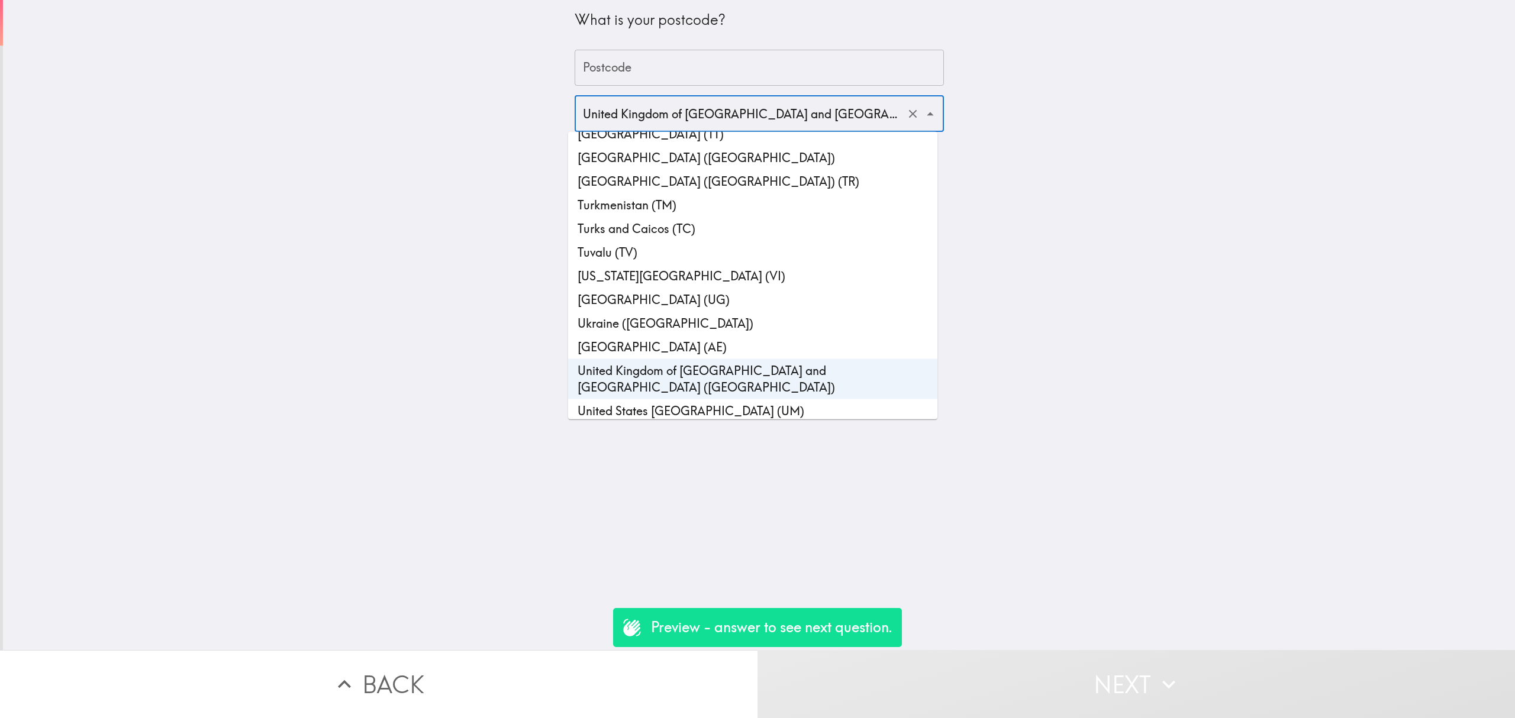
scroll to position [5430, 0]
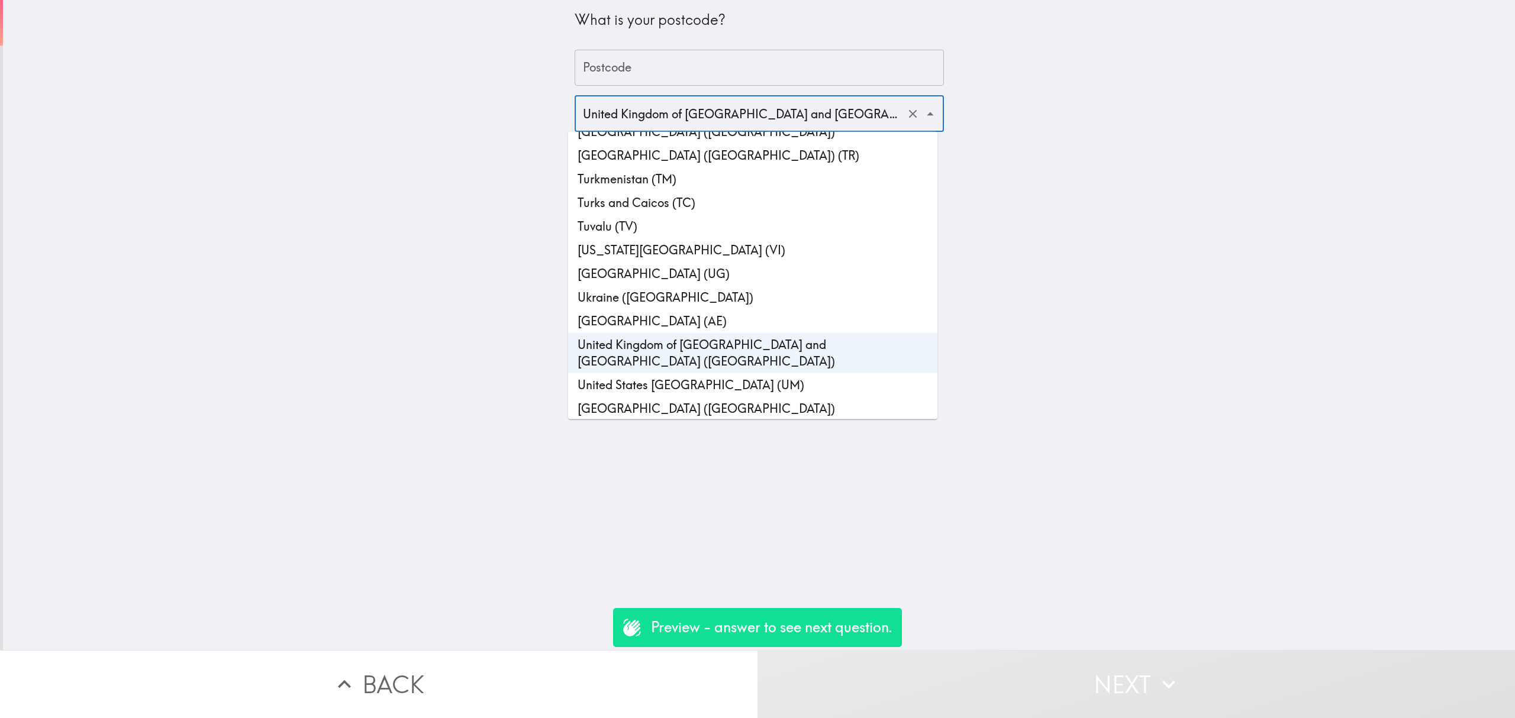
click at [683, 397] on li "[GEOGRAPHIC_DATA] ([GEOGRAPHIC_DATA])" at bounding box center [752, 409] width 369 height 24
type input "[GEOGRAPHIC_DATA] ([GEOGRAPHIC_DATA])"
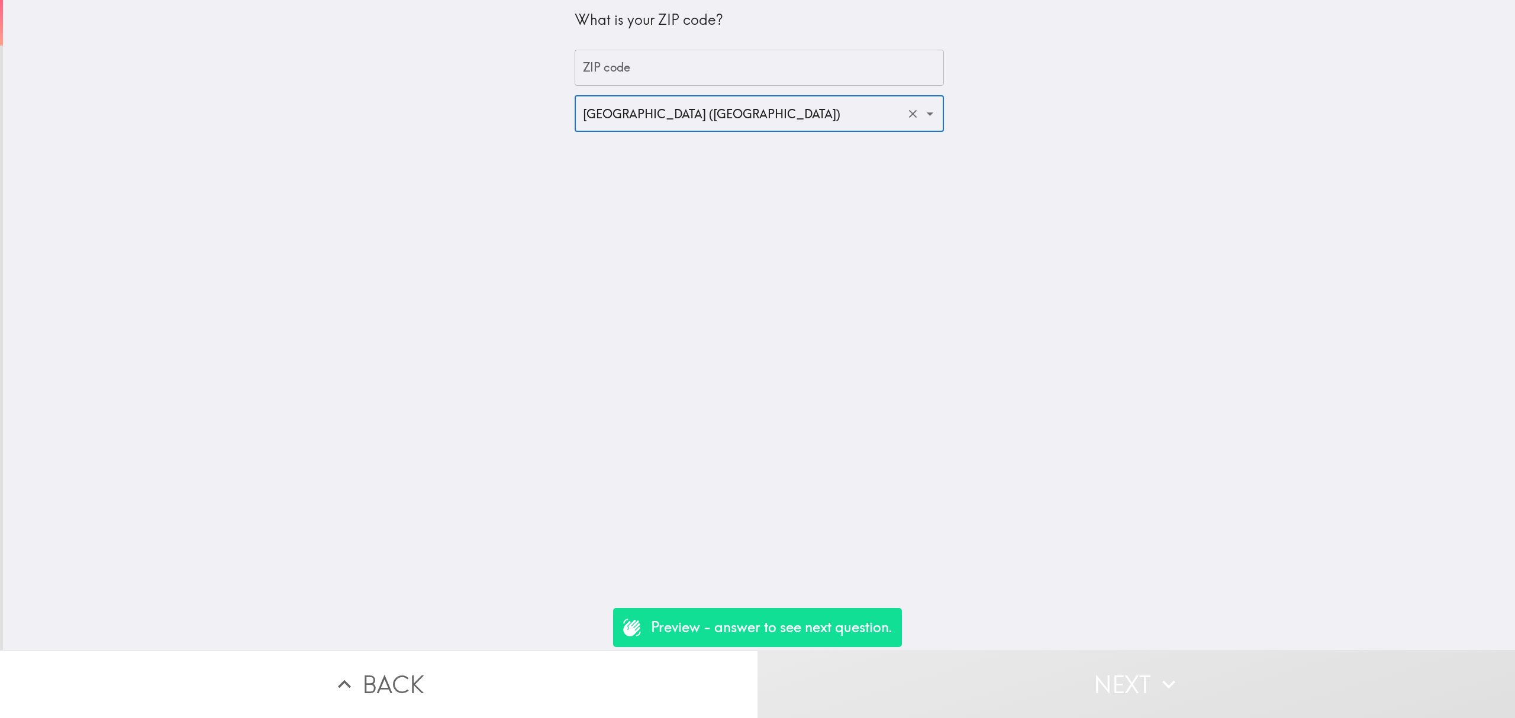
click at [627, 91] on div "What is your ZIP code? ZIP code ZIP code United States of America (US) ​" at bounding box center [759, 66] width 369 height 132
click at [628, 79] on input "ZIP code" at bounding box center [759, 68] width 369 height 37
type input "90000"
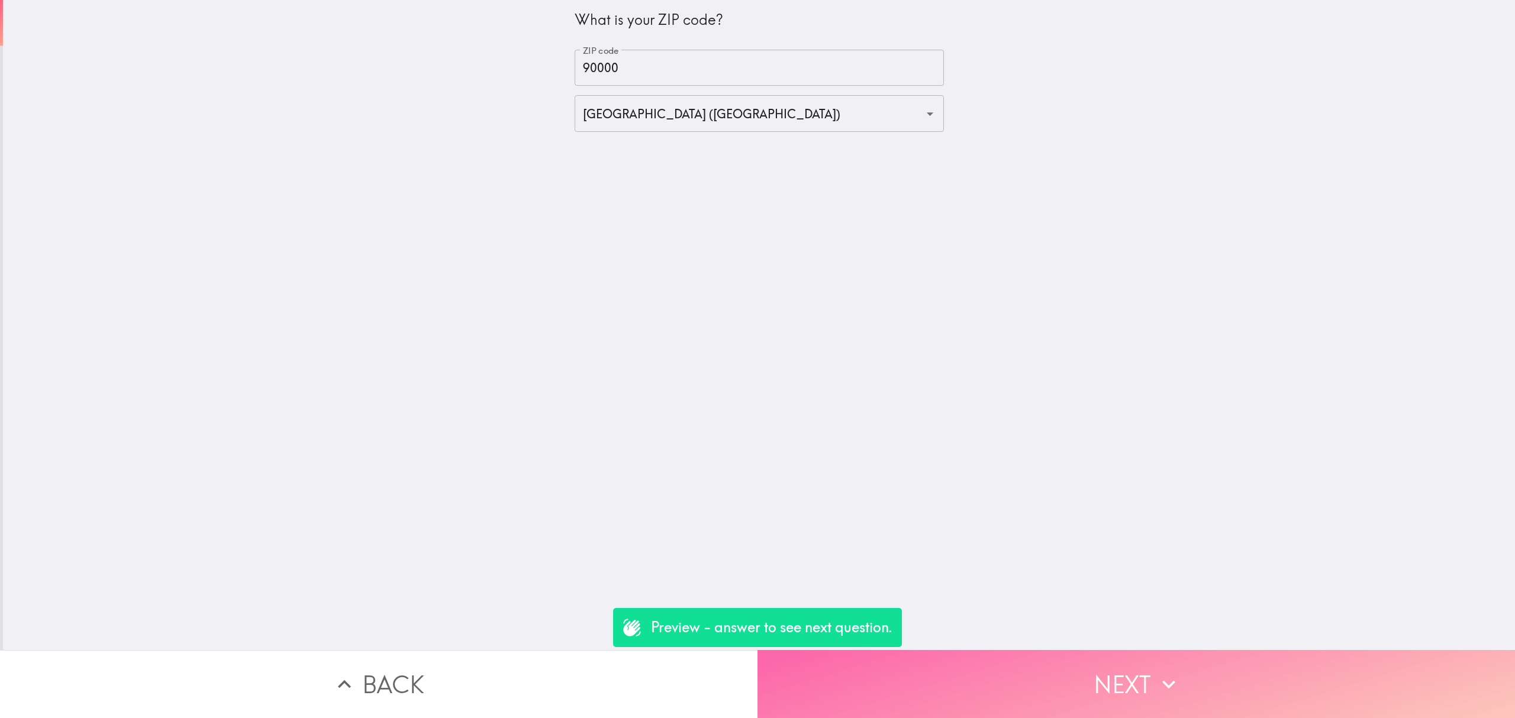
click at [1079, 654] on button "Next" at bounding box center [1137, 684] width 758 height 68
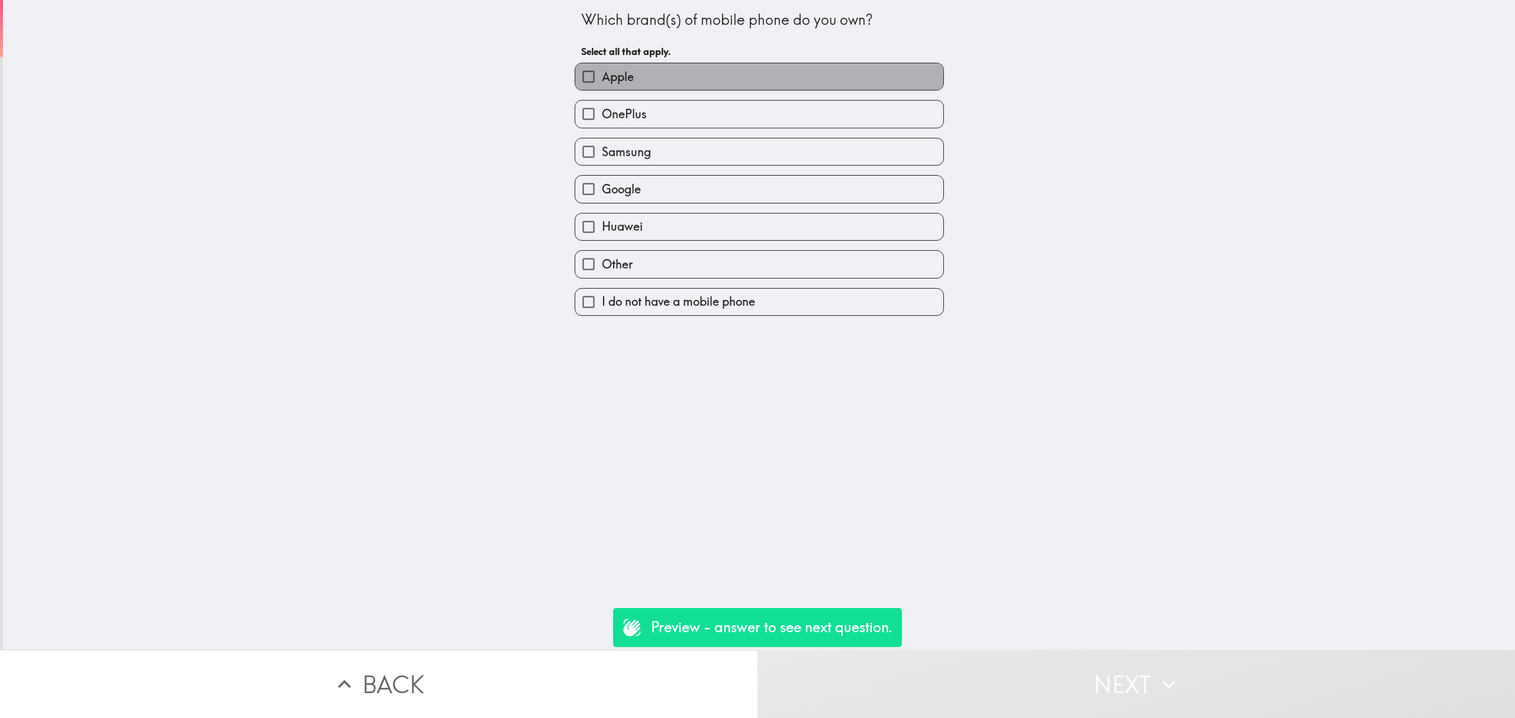
click at [636, 81] on label "Apple" at bounding box center [759, 76] width 368 height 27
click at [602, 81] on input "Apple" at bounding box center [588, 76] width 27 height 27
checkbox input "true"
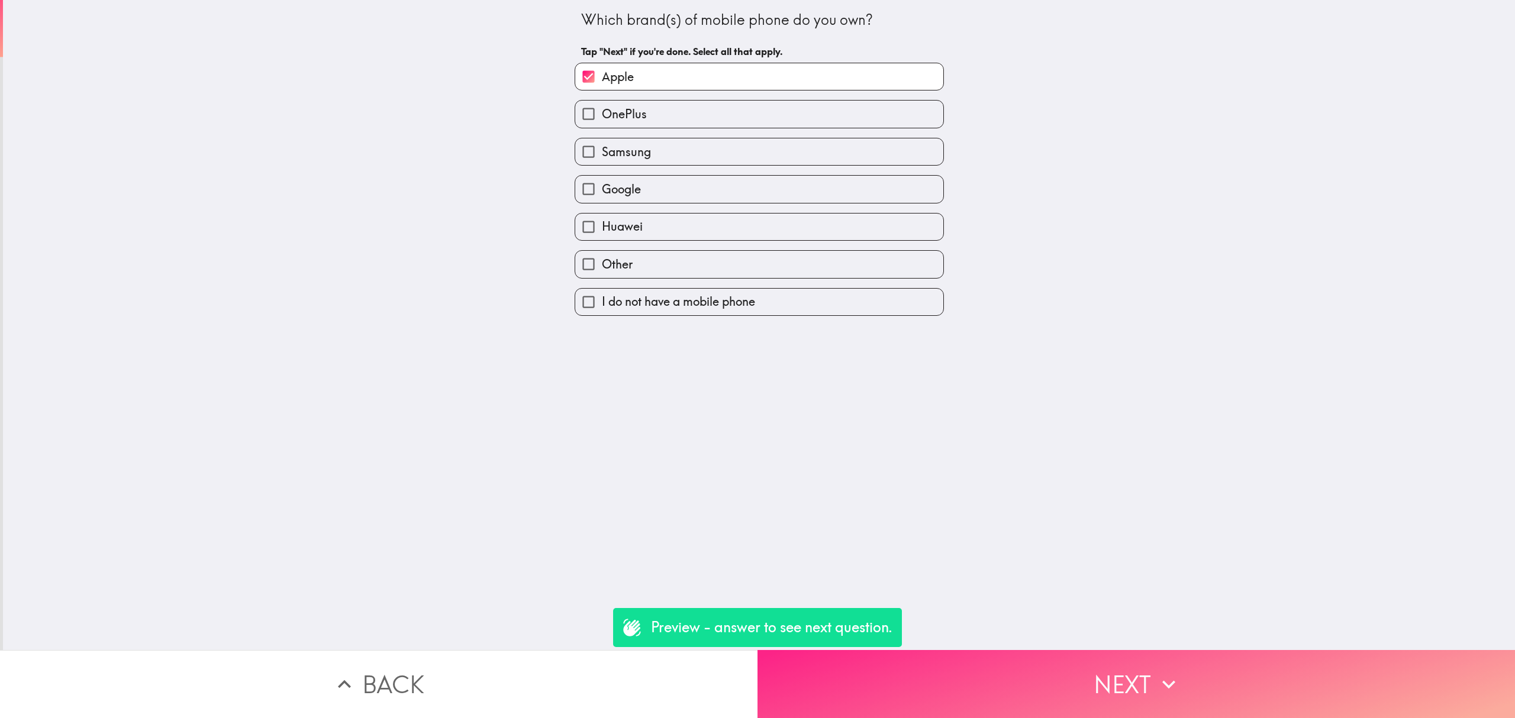
click at [1068, 668] on button "Next" at bounding box center [1137, 684] width 758 height 68
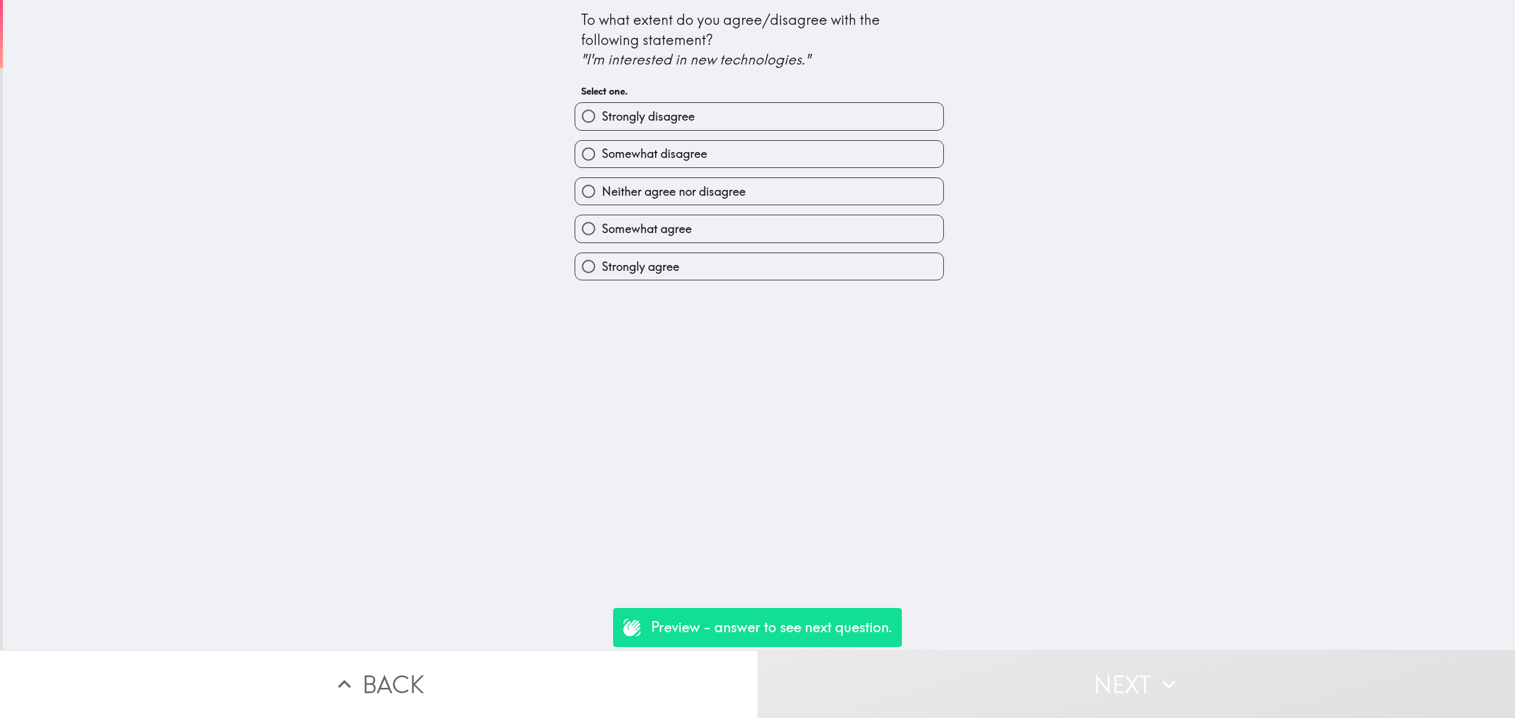
click at [686, 159] on span "Somewhat disagree" at bounding box center [654, 154] width 105 height 17
click at [602, 159] on input "Somewhat disagree" at bounding box center [588, 154] width 27 height 27
radio input "true"
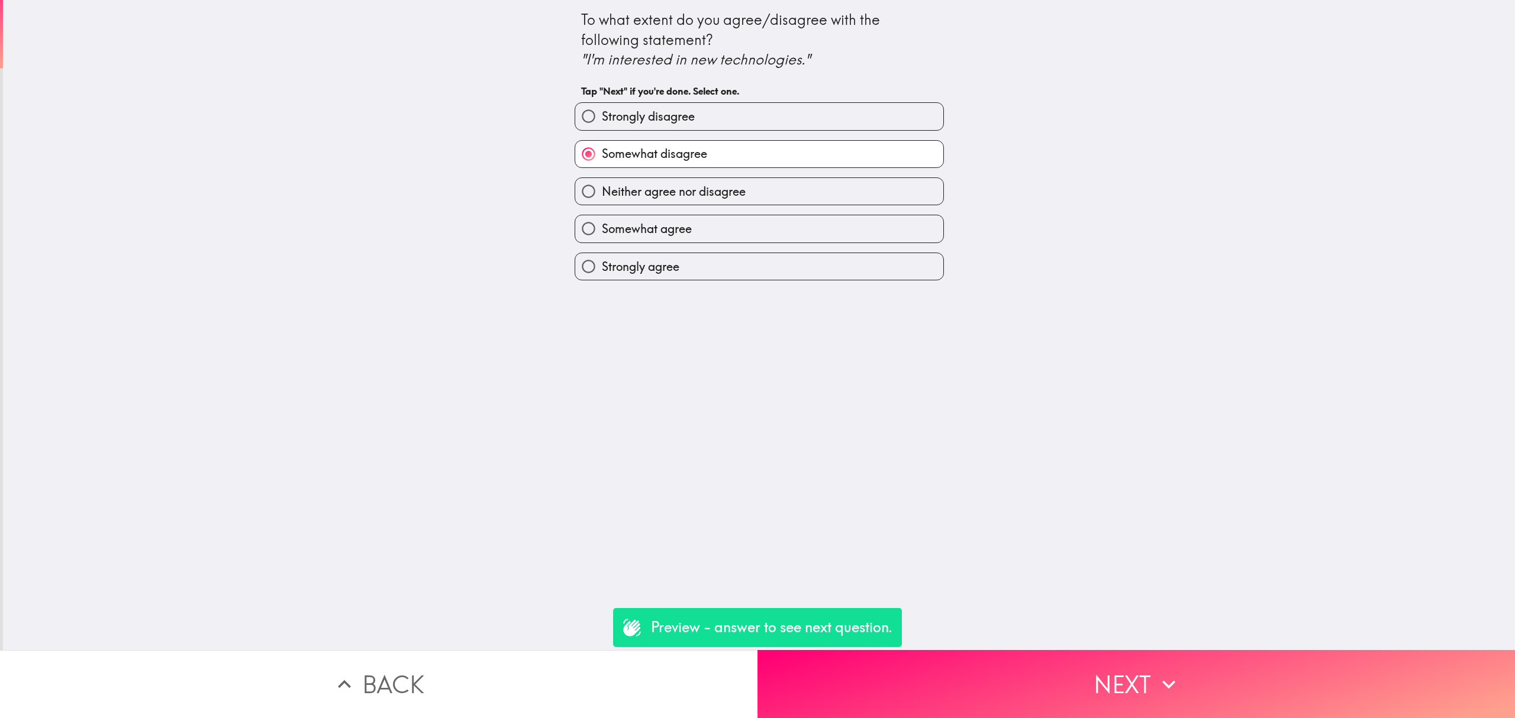
click at [706, 195] on span "Neither agree nor disagree" at bounding box center [674, 191] width 144 height 17
click at [602, 195] on input "Neither agree nor disagree" at bounding box center [588, 191] width 27 height 27
radio input "true"
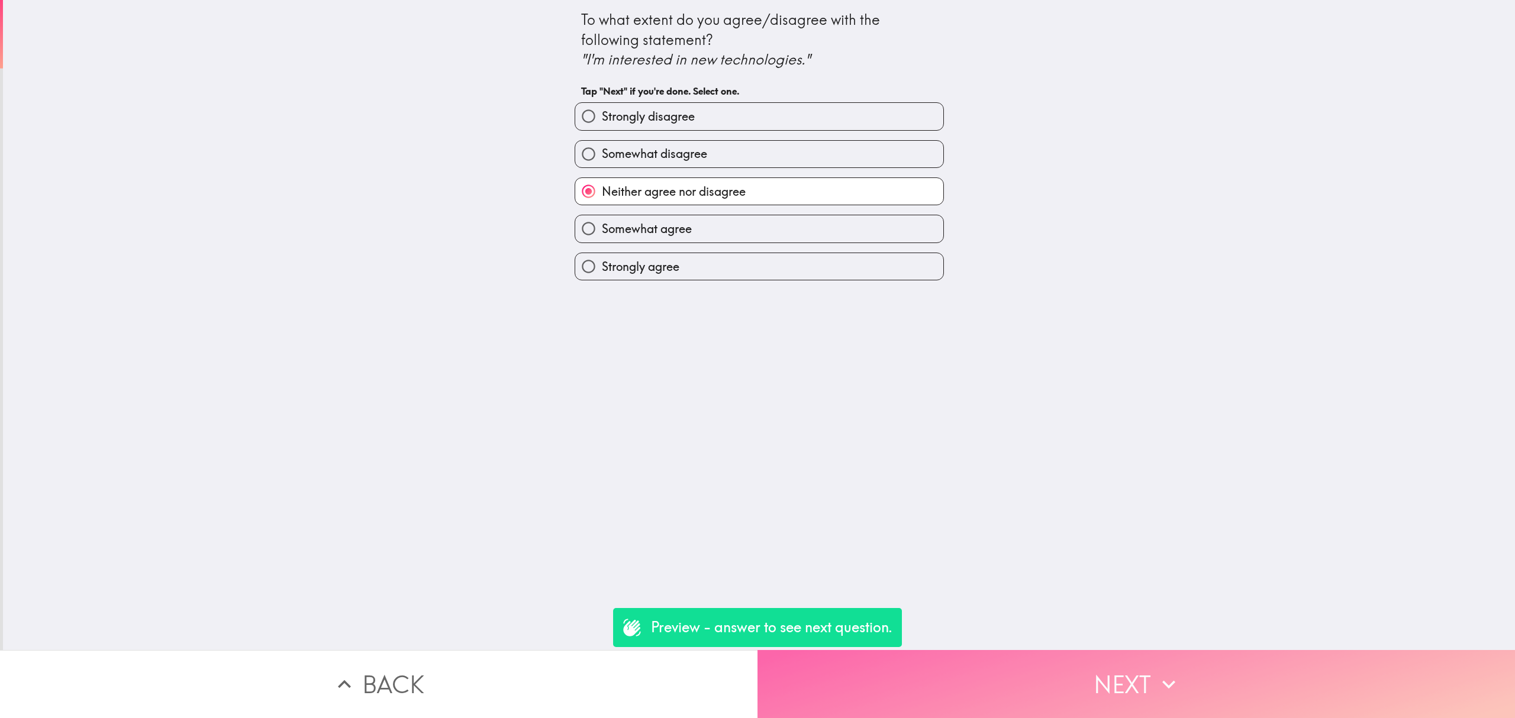
click at [1136, 698] on button "Next" at bounding box center [1137, 684] width 758 height 68
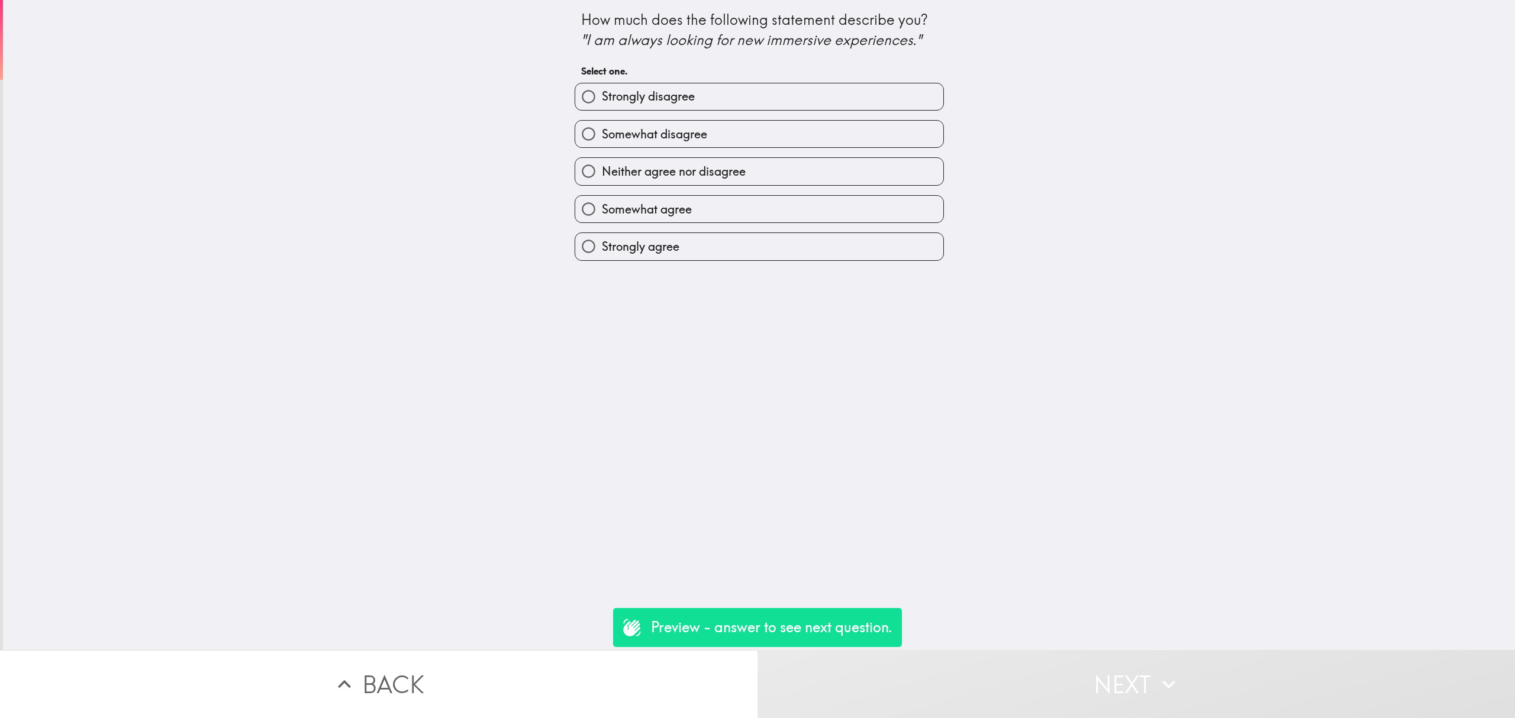
click at [749, 192] on div "Somewhat agree" at bounding box center [754, 204] width 379 height 37
click at [785, 207] on label "Somewhat agree" at bounding box center [759, 209] width 368 height 27
click at [602, 207] on input "Somewhat agree" at bounding box center [588, 209] width 27 height 27
radio input "true"
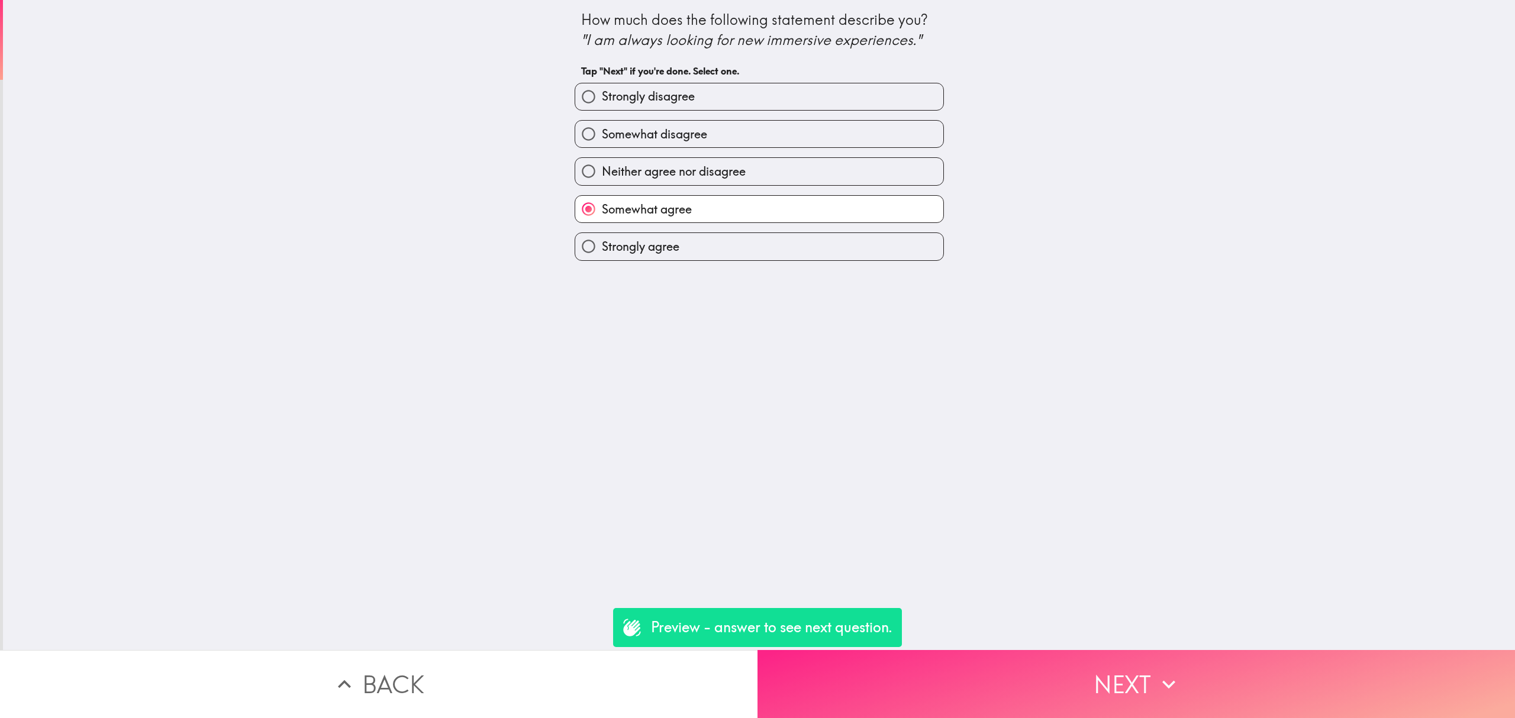
click at [1200, 652] on button "Next" at bounding box center [1137, 684] width 758 height 68
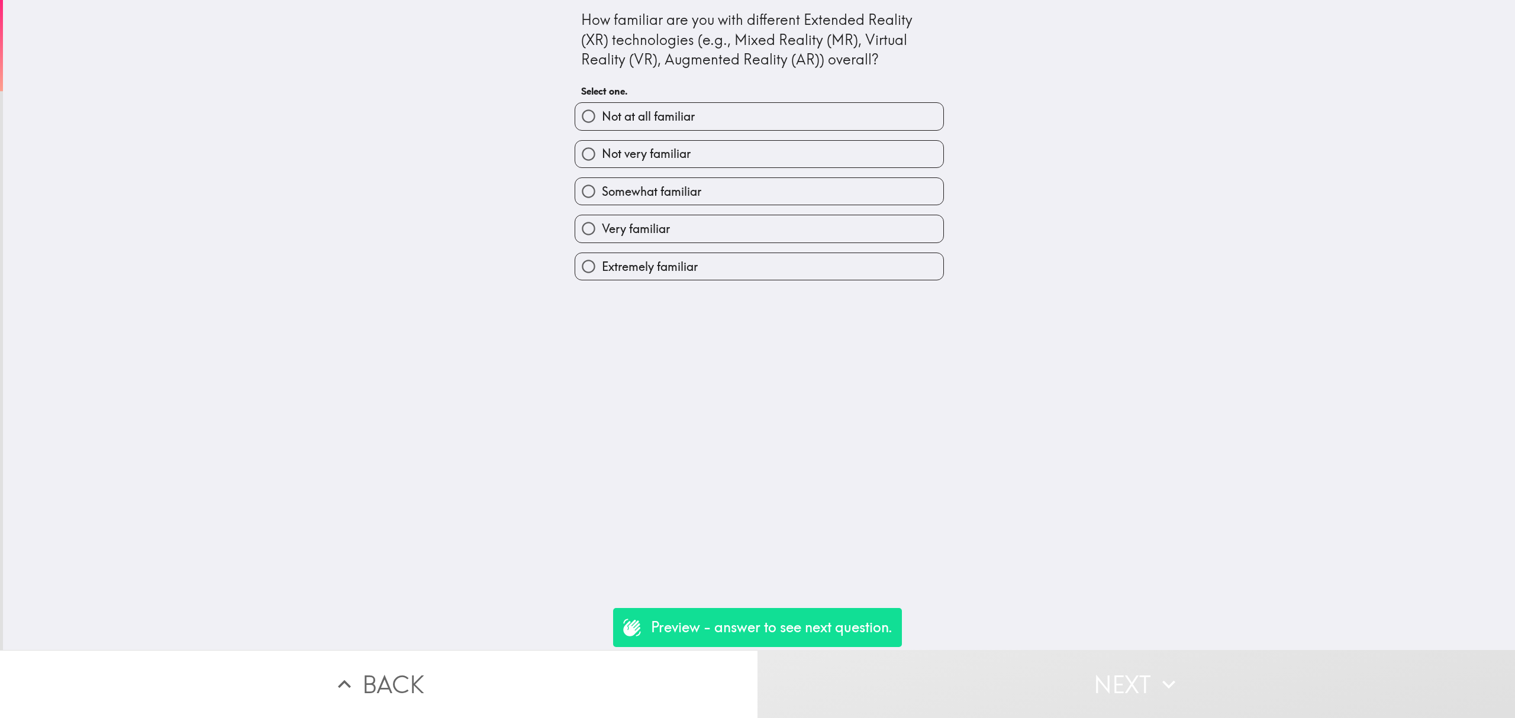
click at [852, 195] on label "Somewhat familiar" at bounding box center [759, 191] width 368 height 27
click at [602, 195] on input "Somewhat familiar" at bounding box center [588, 191] width 27 height 27
radio input "true"
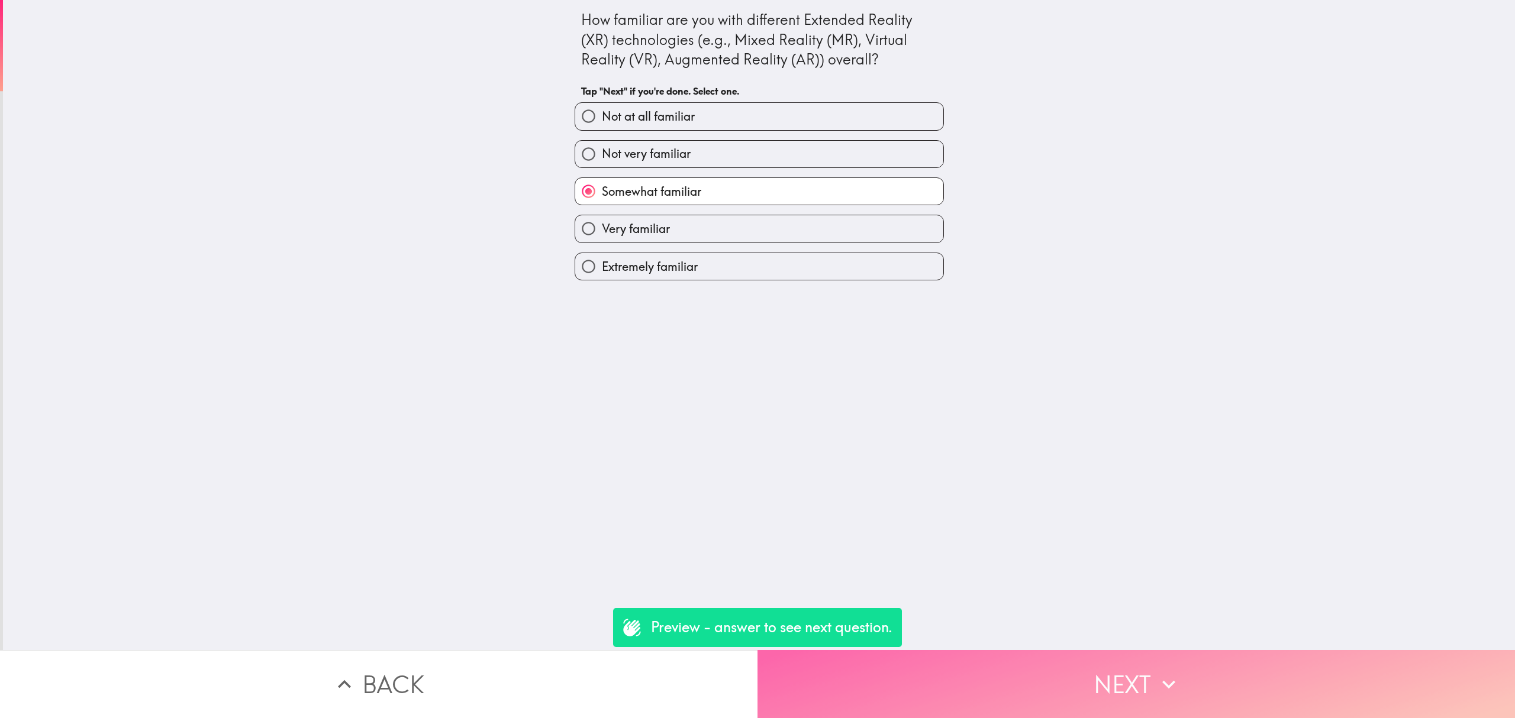
click at [1139, 661] on button "Next" at bounding box center [1137, 684] width 758 height 68
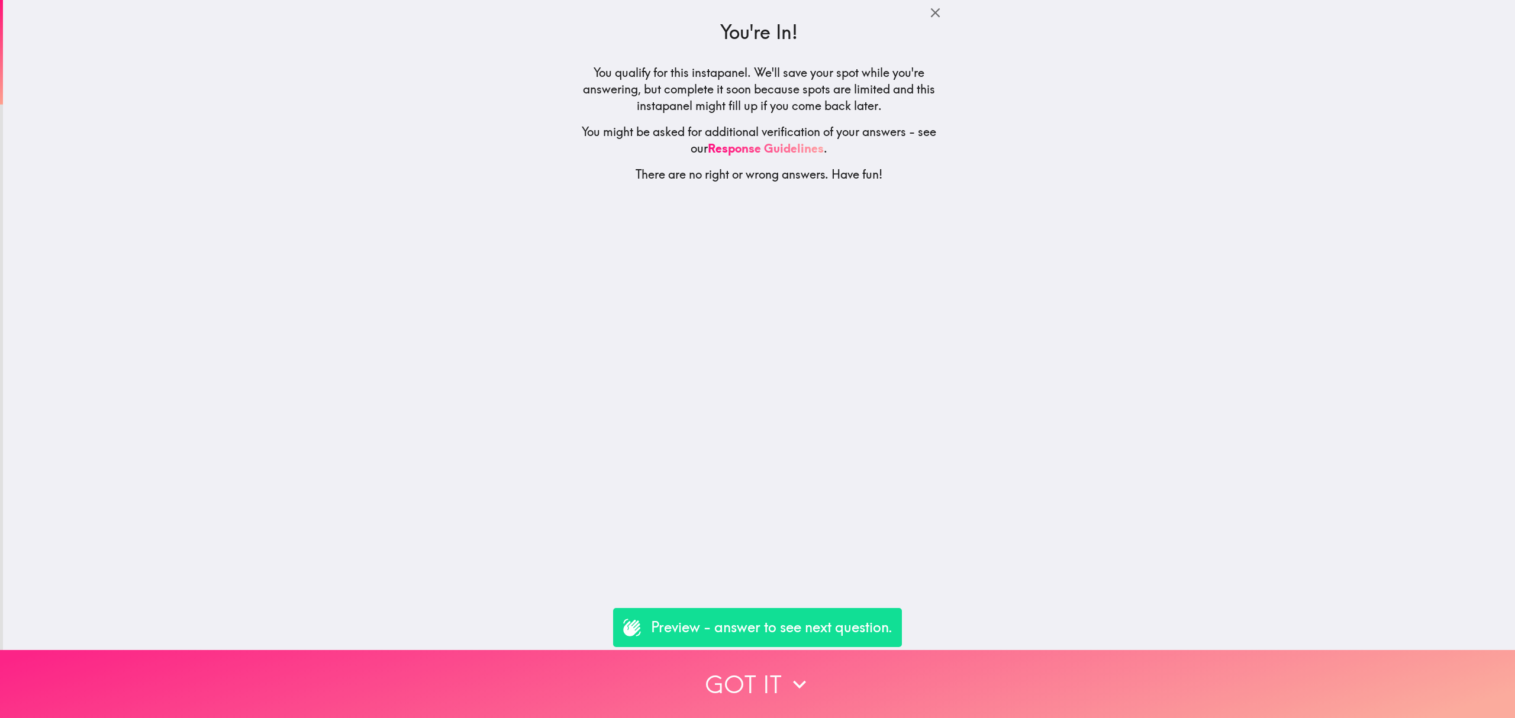
click at [1139, 661] on button "Got it" at bounding box center [757, 684] width 1515 height 68
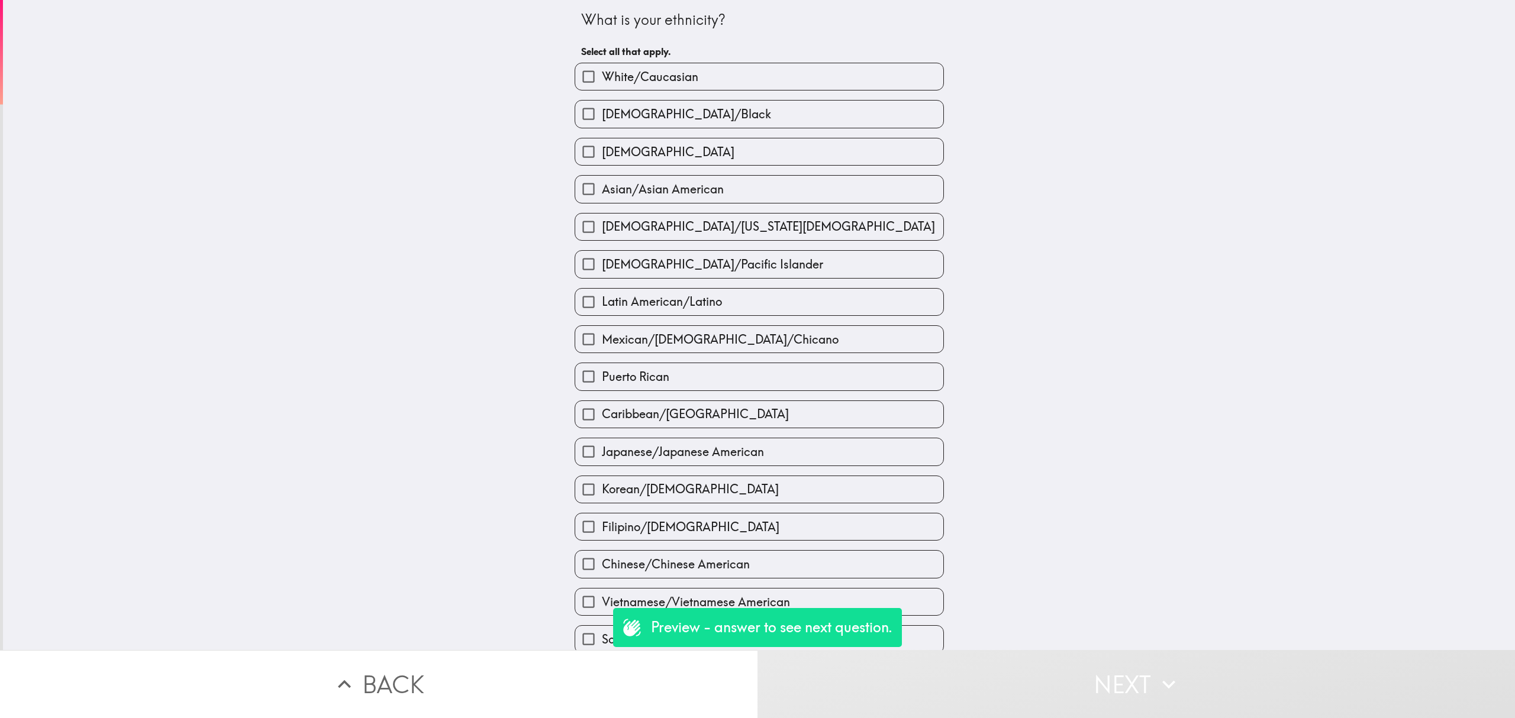
click at [611, 318] on div "Mexican/[DEMOGRAPHIC_DATA]/Chicano" at bounding box center [754, 334] width 379 height 37
click at [883, 488] on label "Korean/[DEMOGRAPHIC_DATA]" at bounding box center [759, 489] width 368 height 27
click at [602, 488] on input "Korean/[DEMOGRAPHIC_DATA]" at bounding box center [588, 489] width 27 height 27
checkbox input "true"
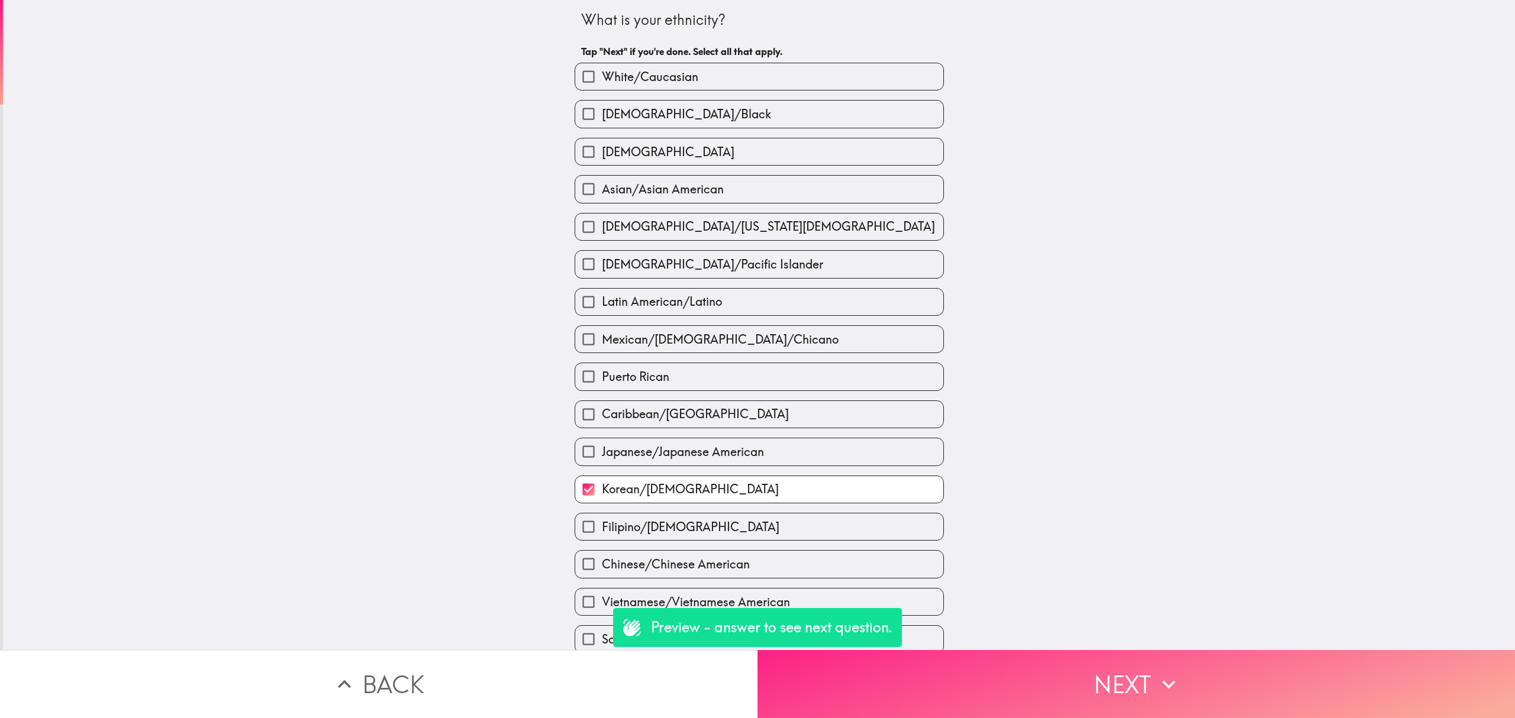
click at [1089, 650] on button "Next" at bounding box center [1137, 684] width 758 height 68
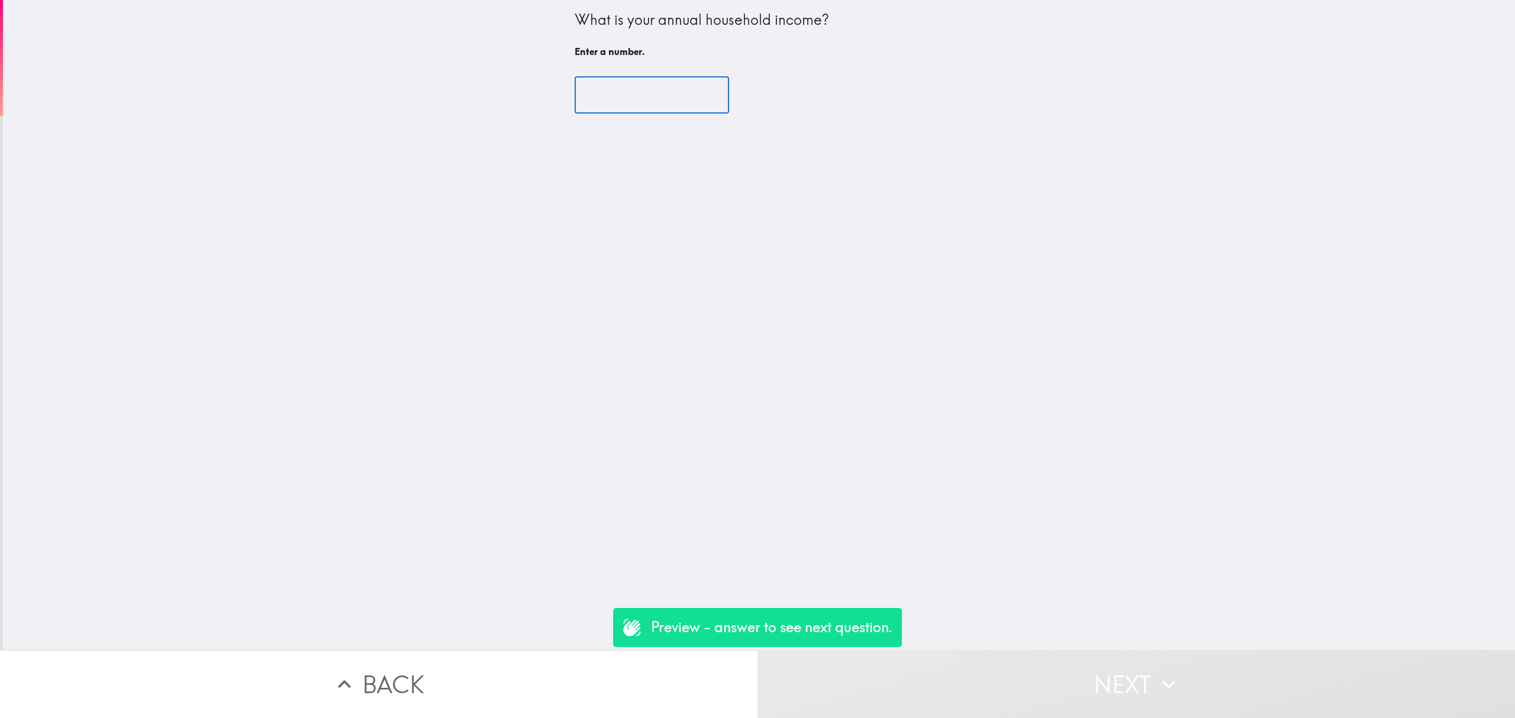
click at [673, 97] on input "number" at bounding box center [652, 95] width 154 height 37
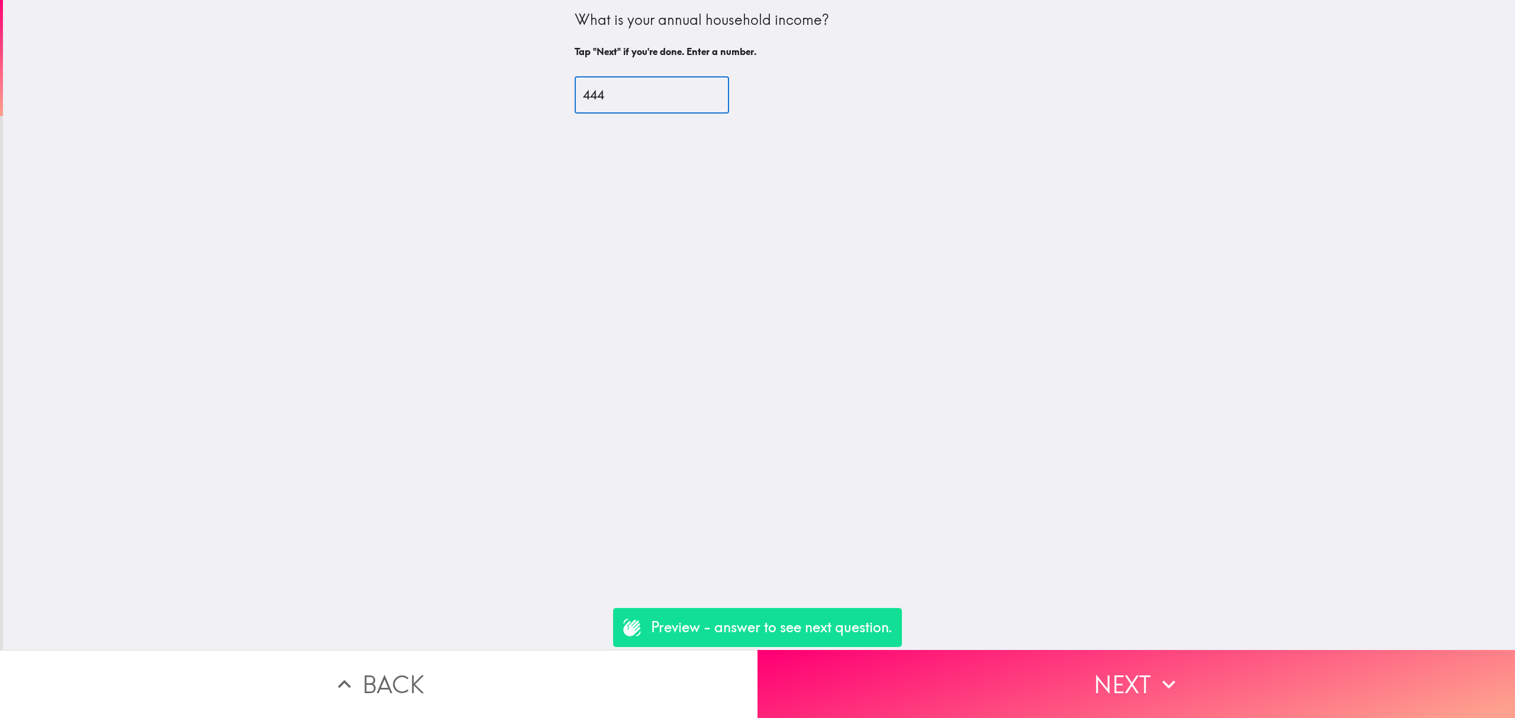
type input "444"
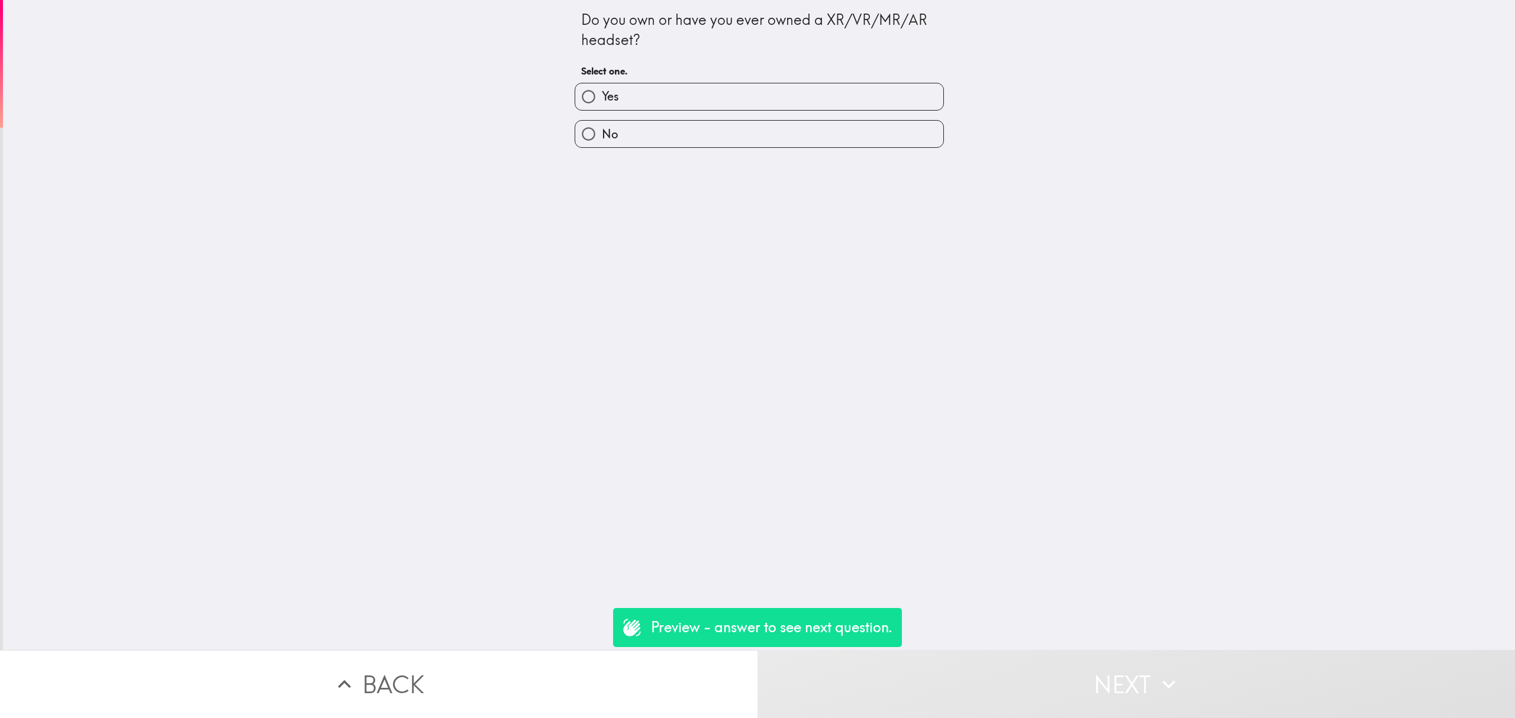
click at [669, 83] on label "Yes" at bounding box center [759, 96] width 368 height 27
click at [602, 83] on input "Yes" at bounding box center [588, 96] width 27 height 27
radio input "true"
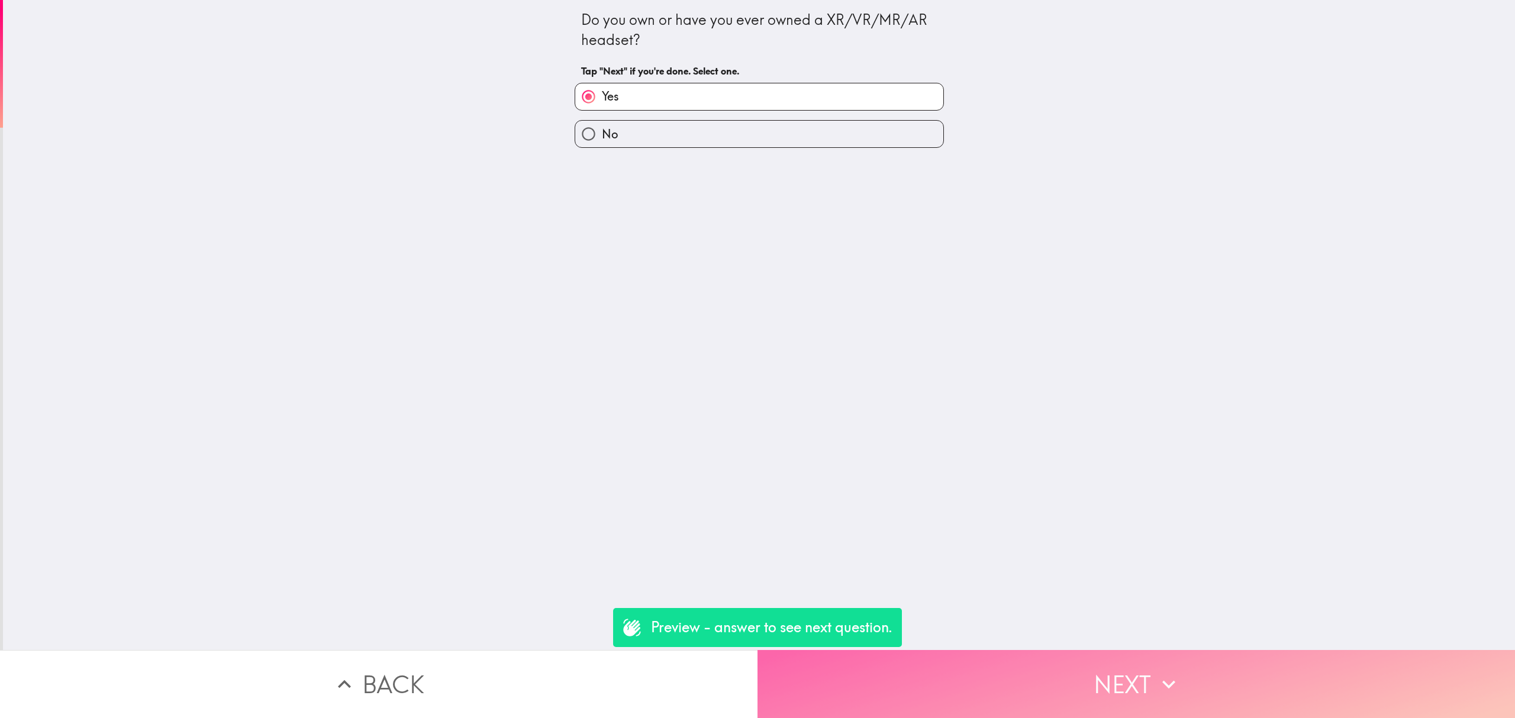
click at [1099, 650] on button "Next" at bounding box center [1137, 684] width 758 height 68
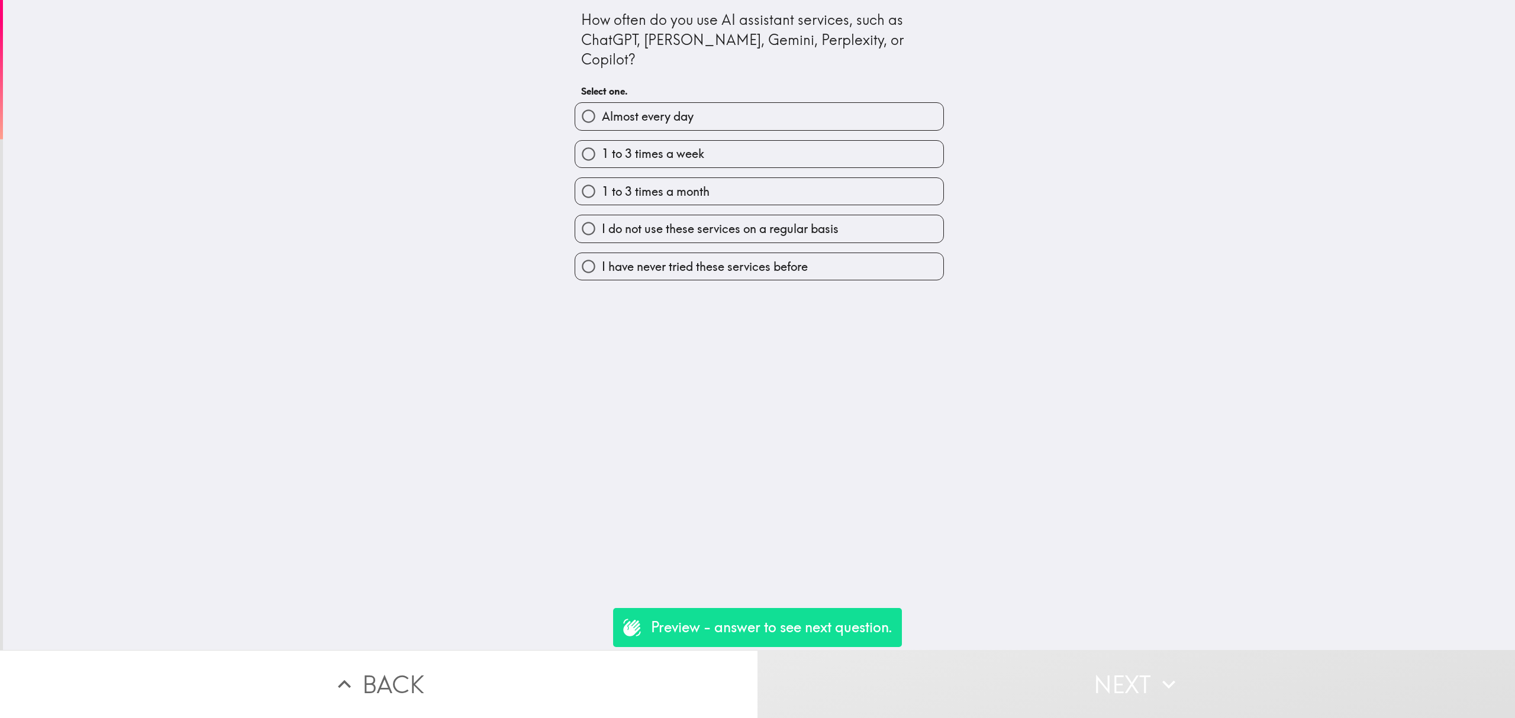
click at [711, 178] on label "1 to 3 times a month" at bounding box center [759, 191] width 368 height 27
click at [602, 178] on input "1 to 3 times a month" at bounding box center [588, 191] width 27 height 27
radio input "true"
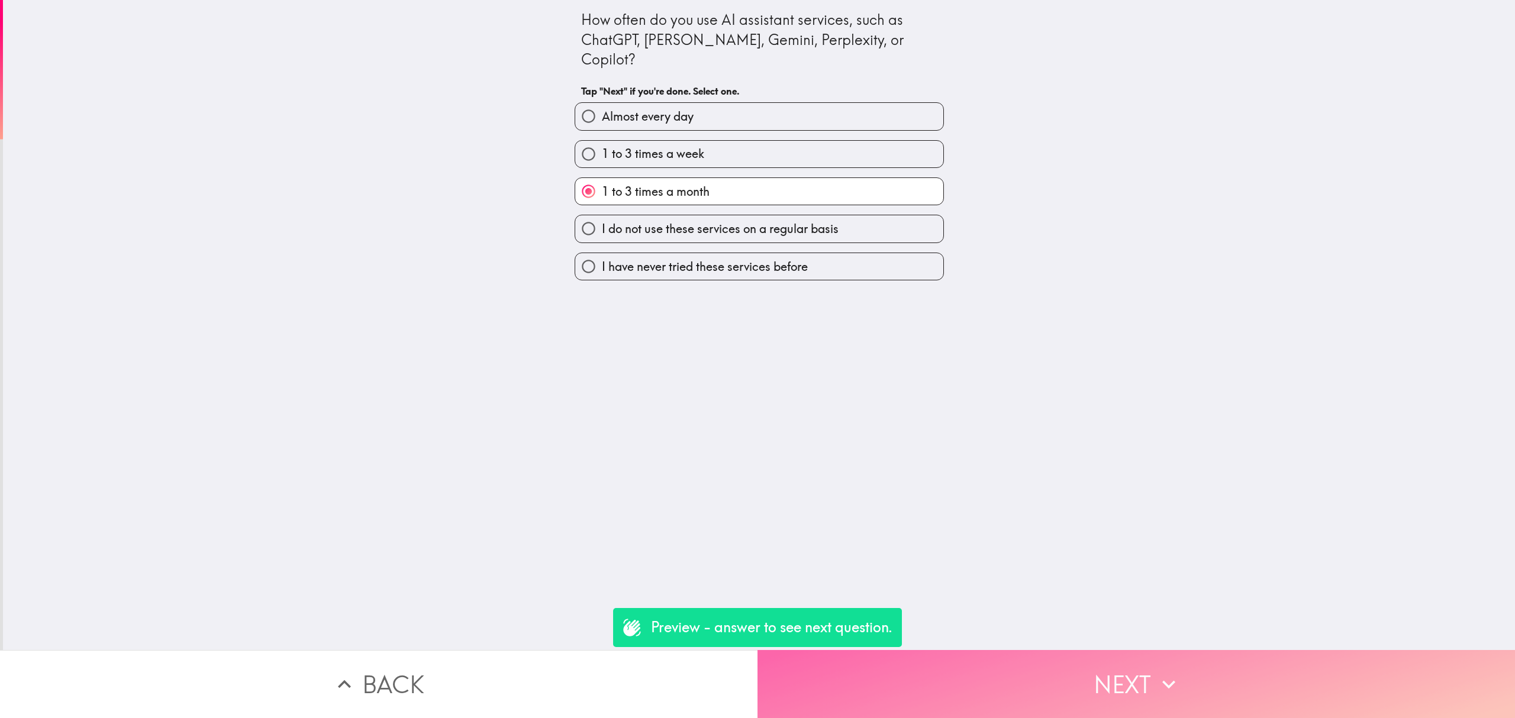
click at [1066, 656] on button "Next" at bounding box center [1137, 684] width 758 height 68
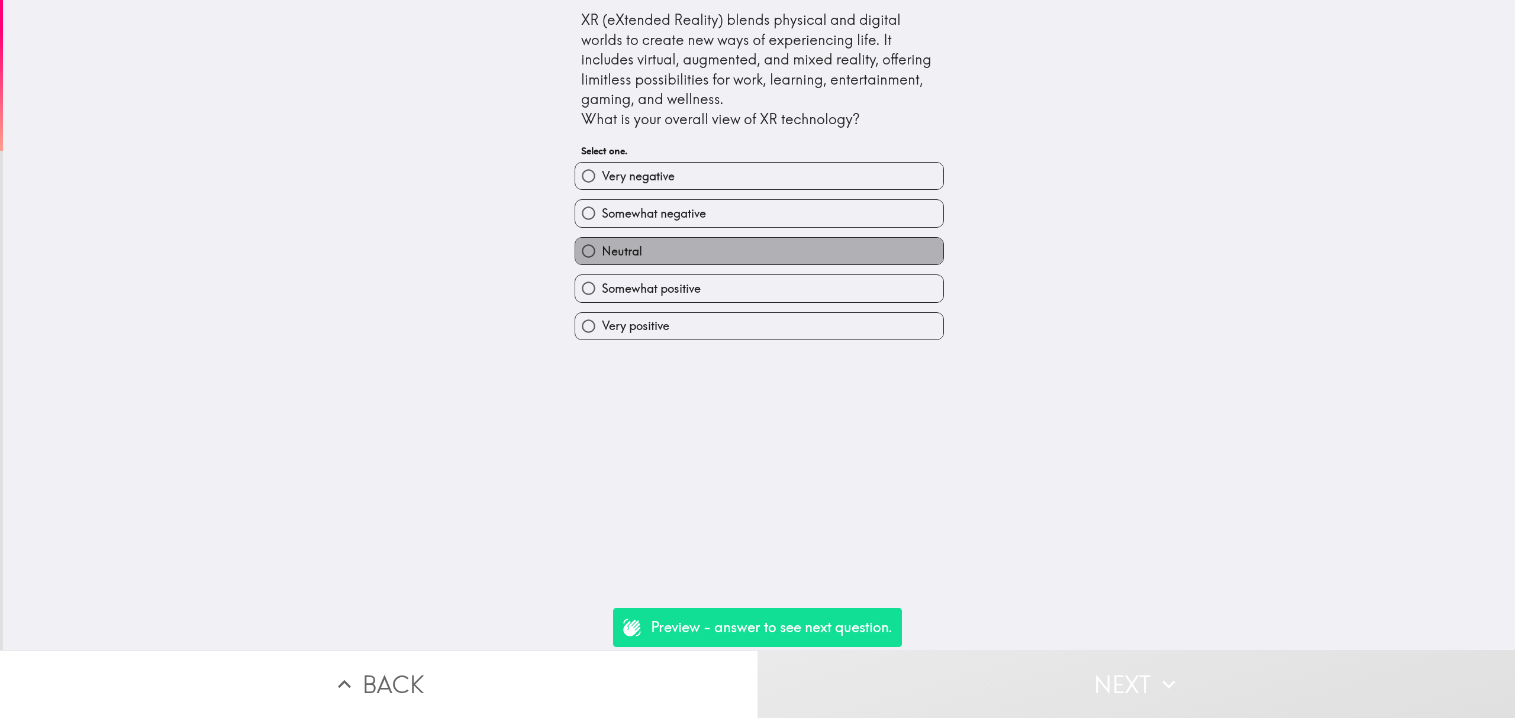
click at [740, 238] on label "Neutral" at bounding box center [759, 251] width 368 height 27
click at [602, 238] on input "Neutral" at bounding box center [588, 251] width 27 height 27
radio input "true"
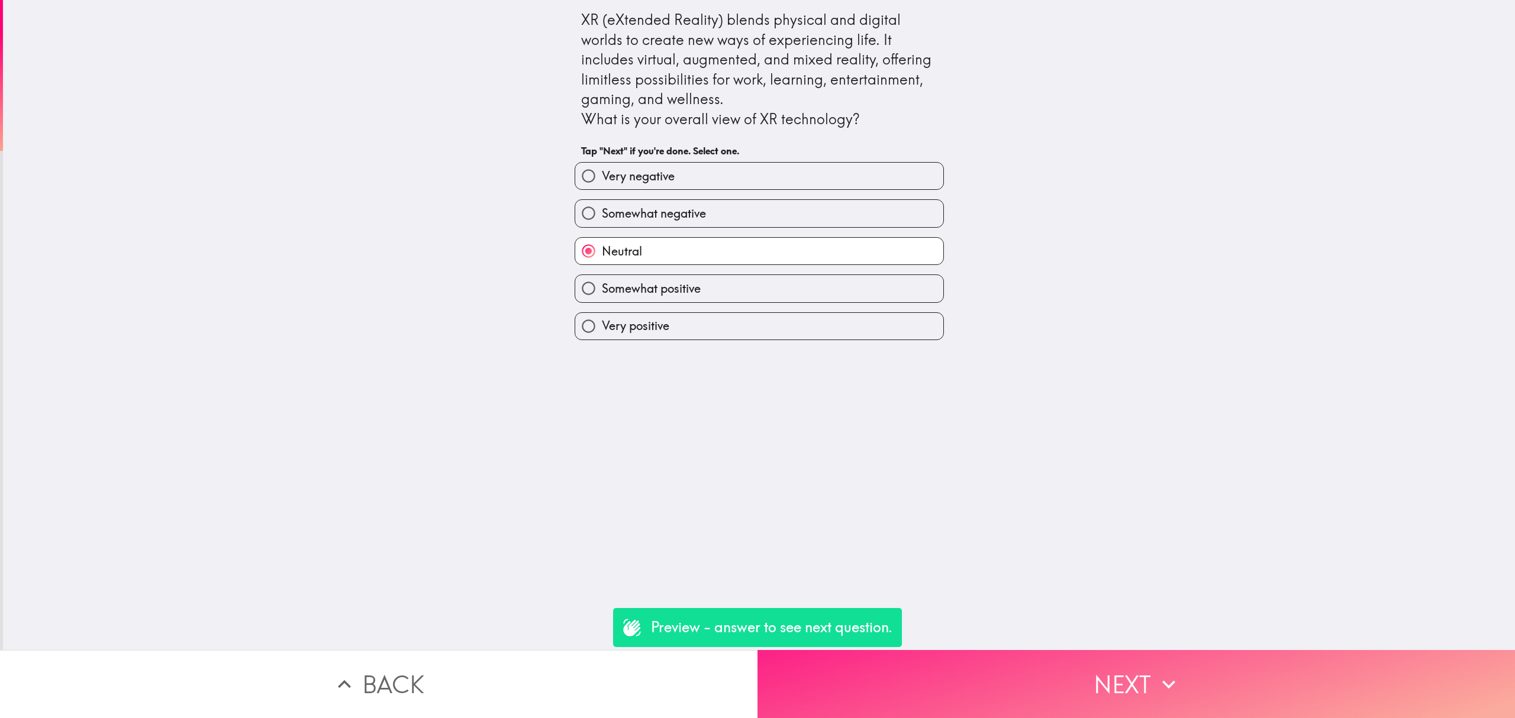
click at [1097, 650] on button "Next" at bounding box center [1137, 684] width 758 height 68
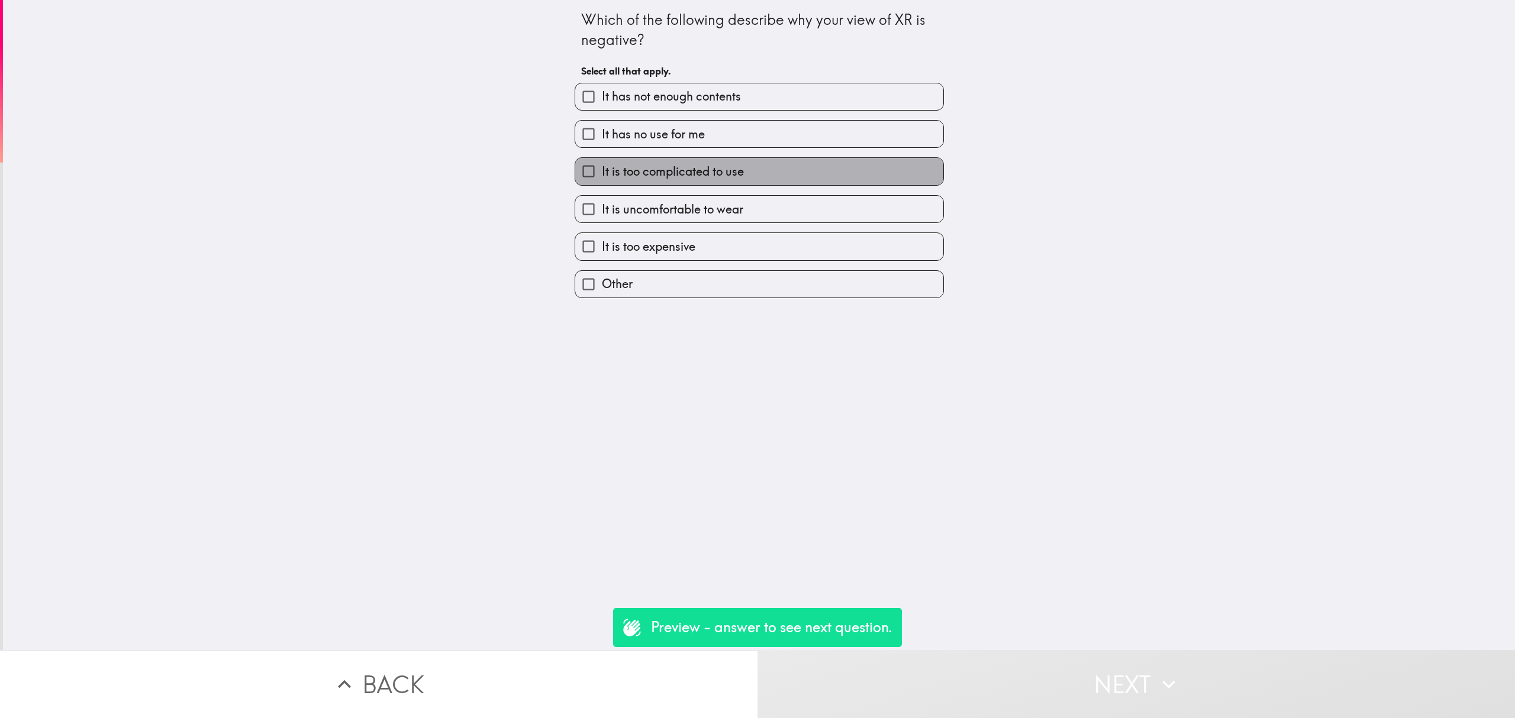
click at [654, 185] on label "It is too complicated to use" at bounding box center [759, 171] width 368 height 27
click at [602, 185] on input "It is too complicated to use" at bounding box center [588, 171] width 27 height 27
checkbox input "true"
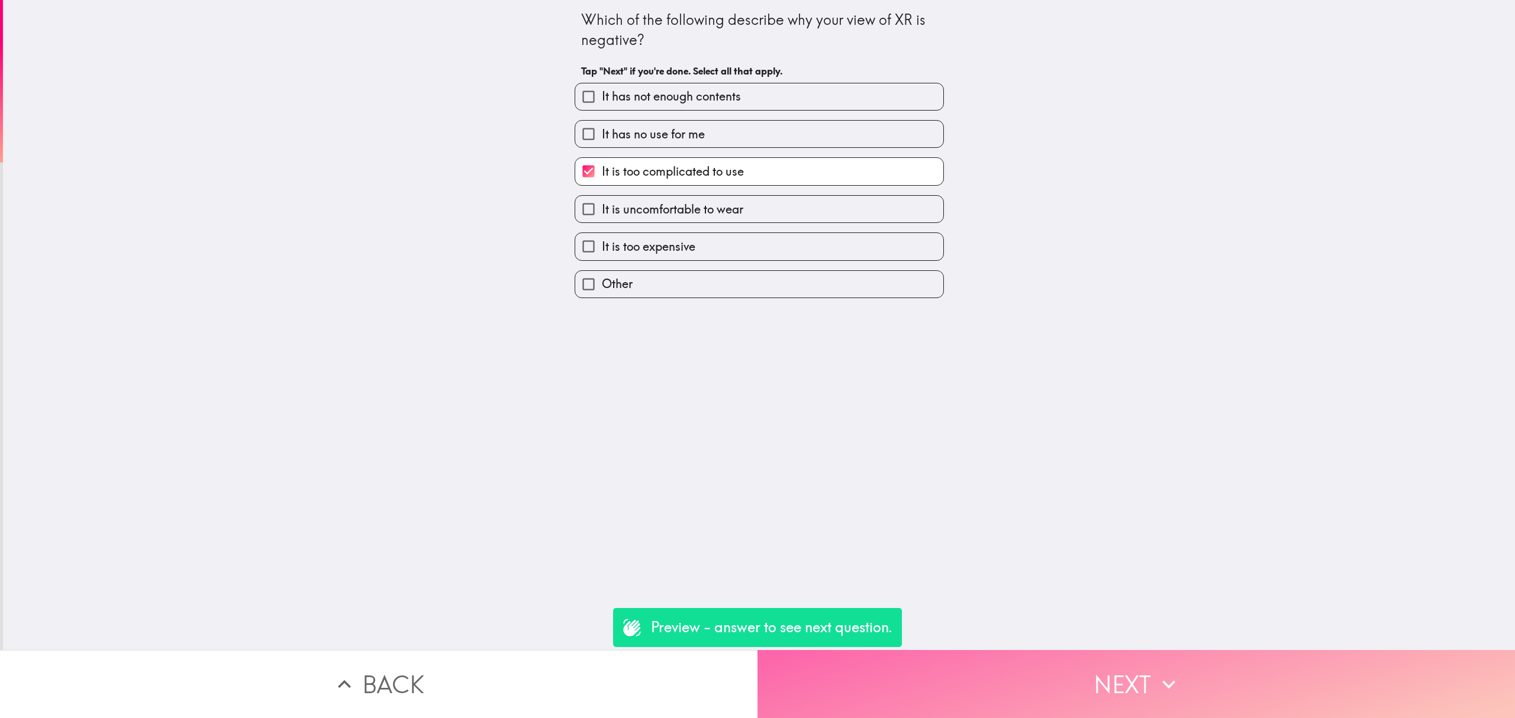
click at [1095, 704] on button "Next" at bounding box center [1137, 684] width 758 height 68
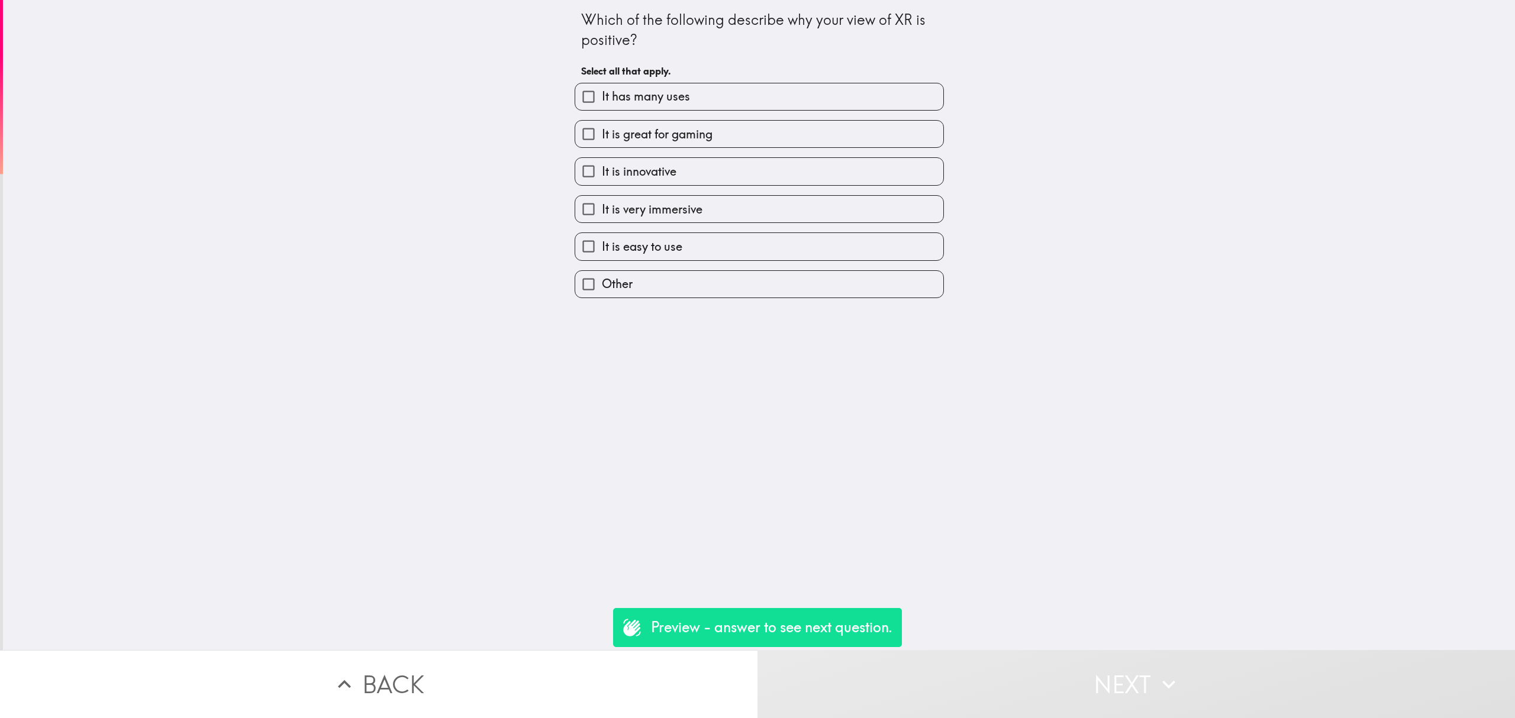
click at [801, 202] on label "It is very immersive" at bounding box center [759, 209] width 368 height 27
click at [602, 202] on input "It is very immersive" at bounding box center [588, 209] width 27 height 27
checkbox input "true"
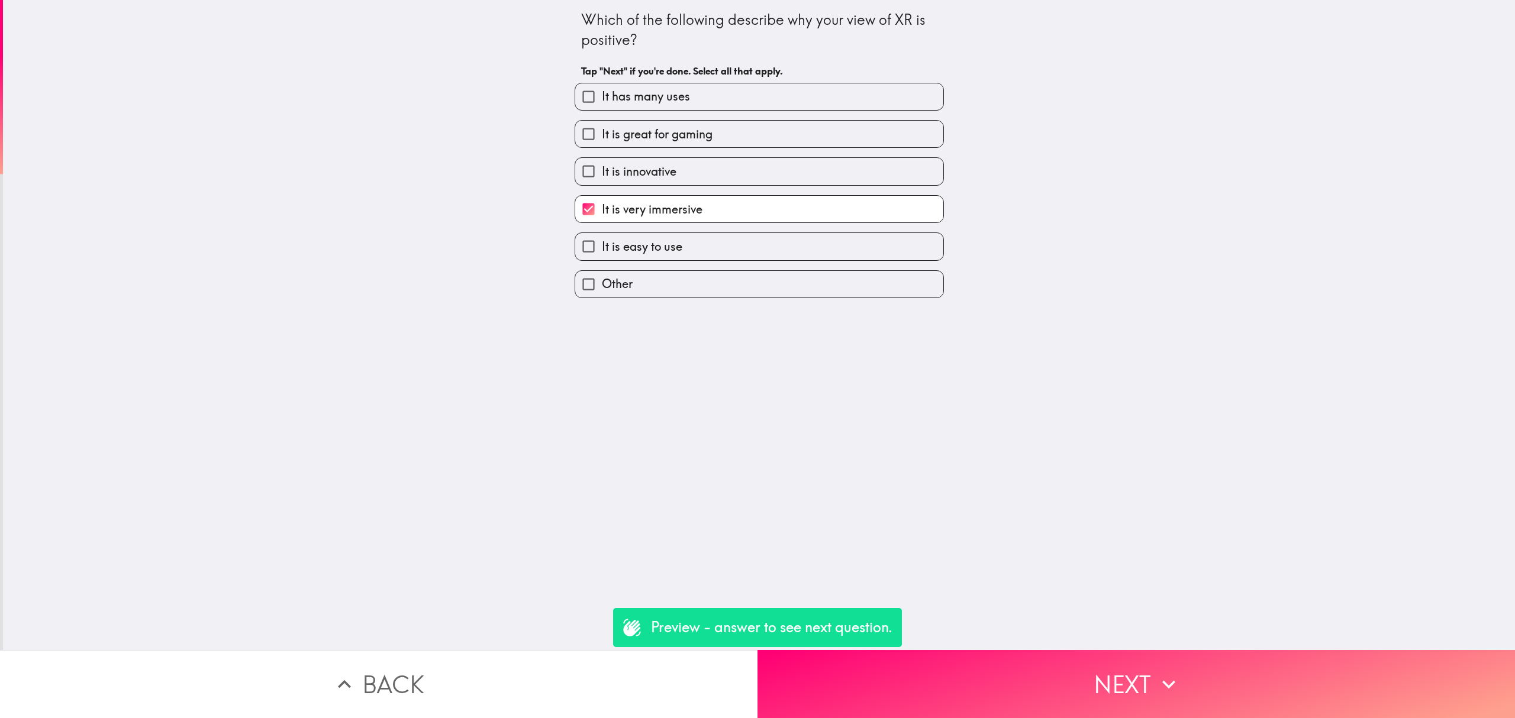
click at [1198, 632] on div "Which of the following describe why your view of XR is positive? Tap "Next" if …" at bounding box center [759, 325] width 1512 height 650
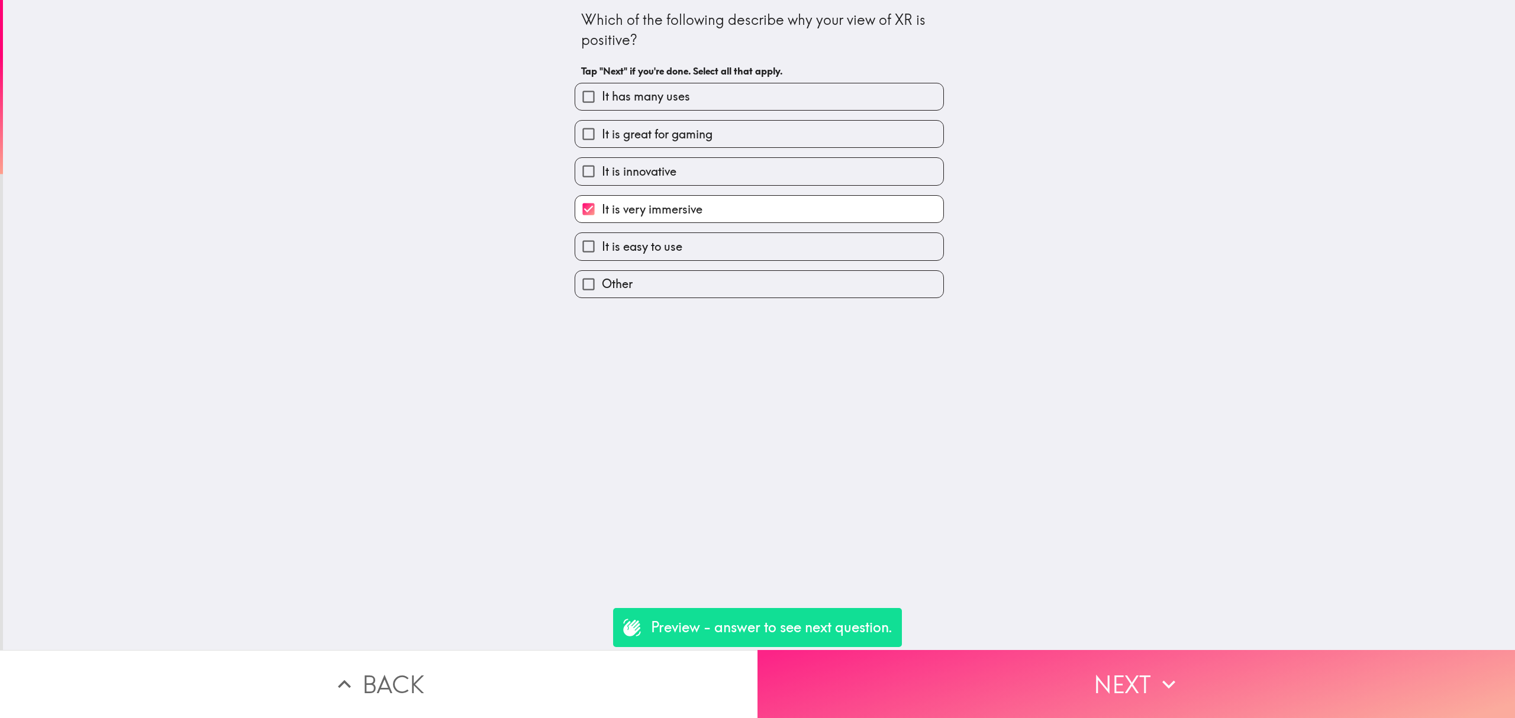
click at [1217, 661] on button "Next" at bounding box center [1137, 684] width 758 height 68
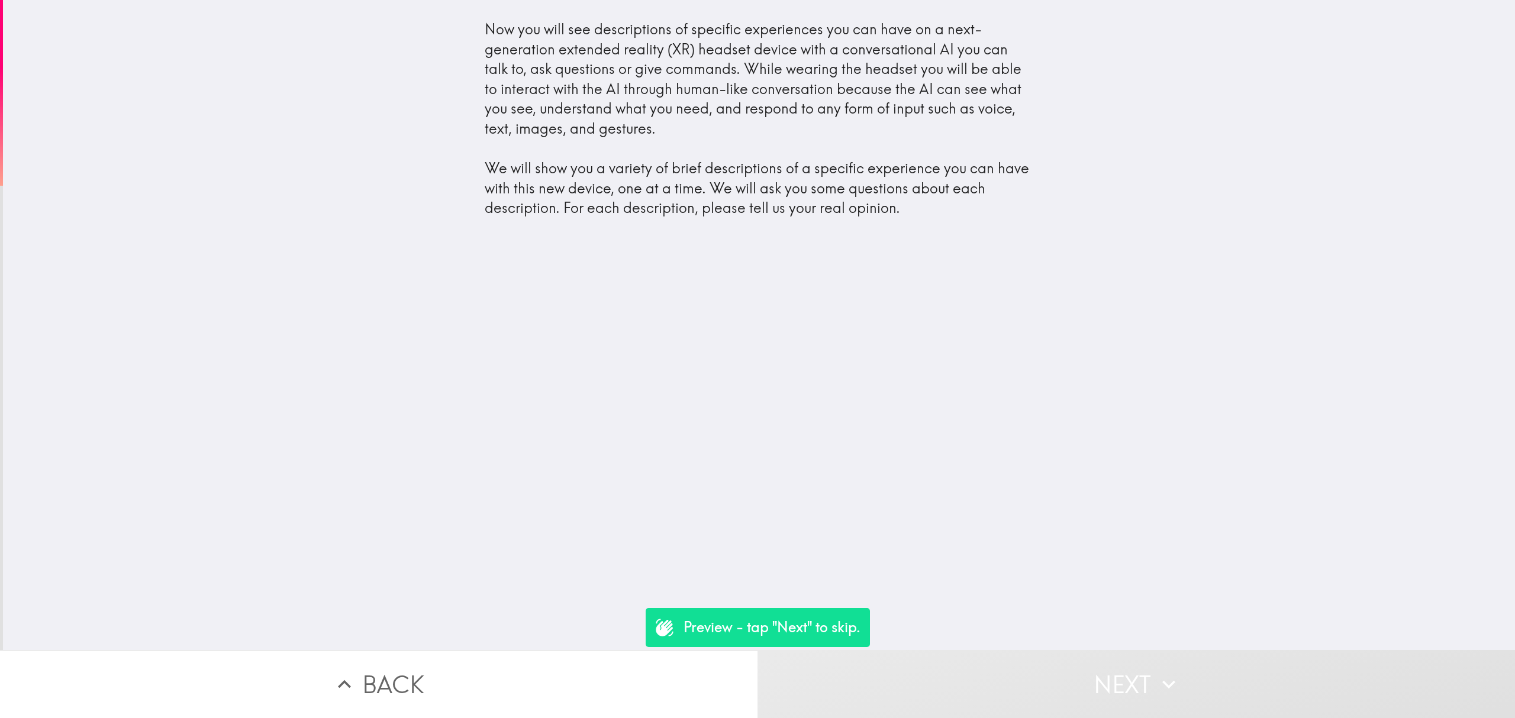
click at [1096, 660] on button "Next" at bounding box center [1137, 684] width 758 height 68
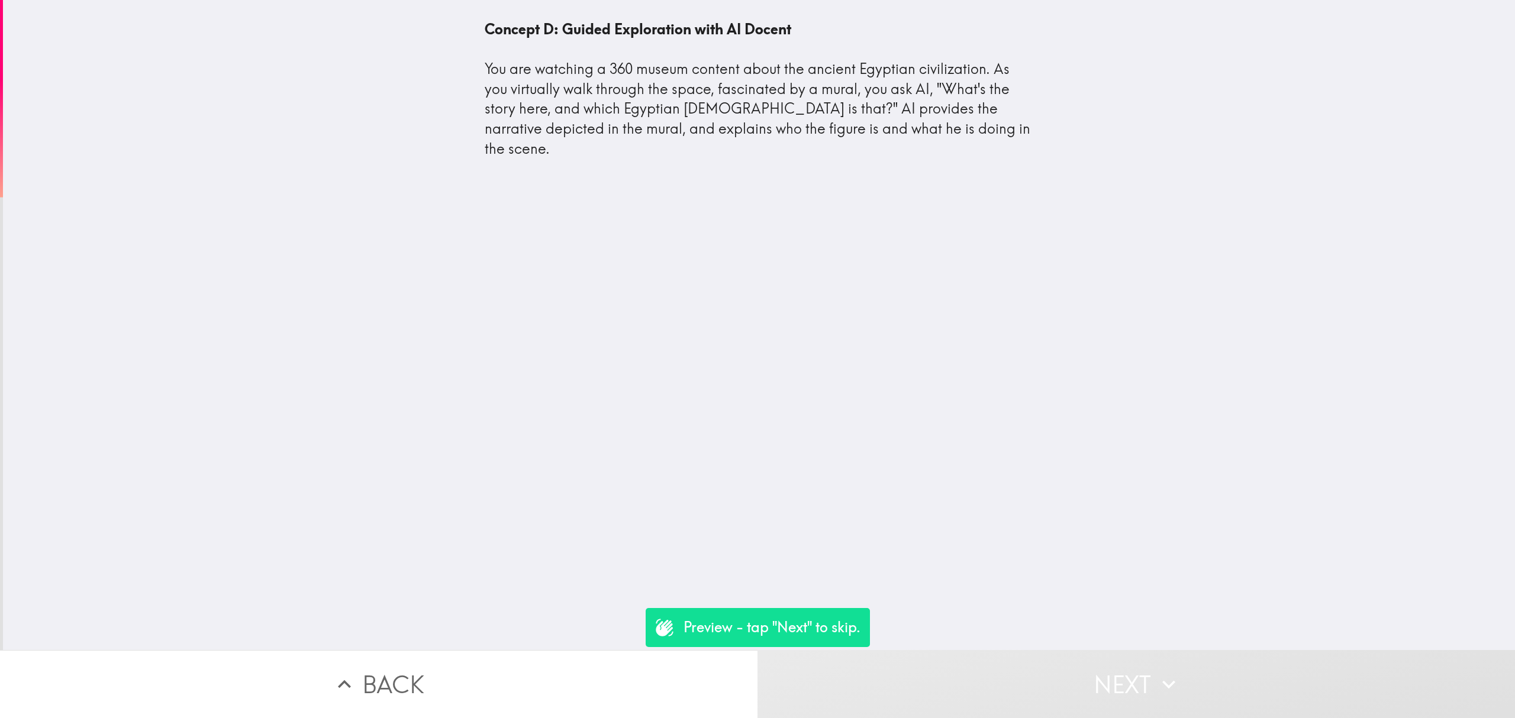
click at [1097, 660] on button "Next" at bounding box center [1137, 684] width 758 height 68
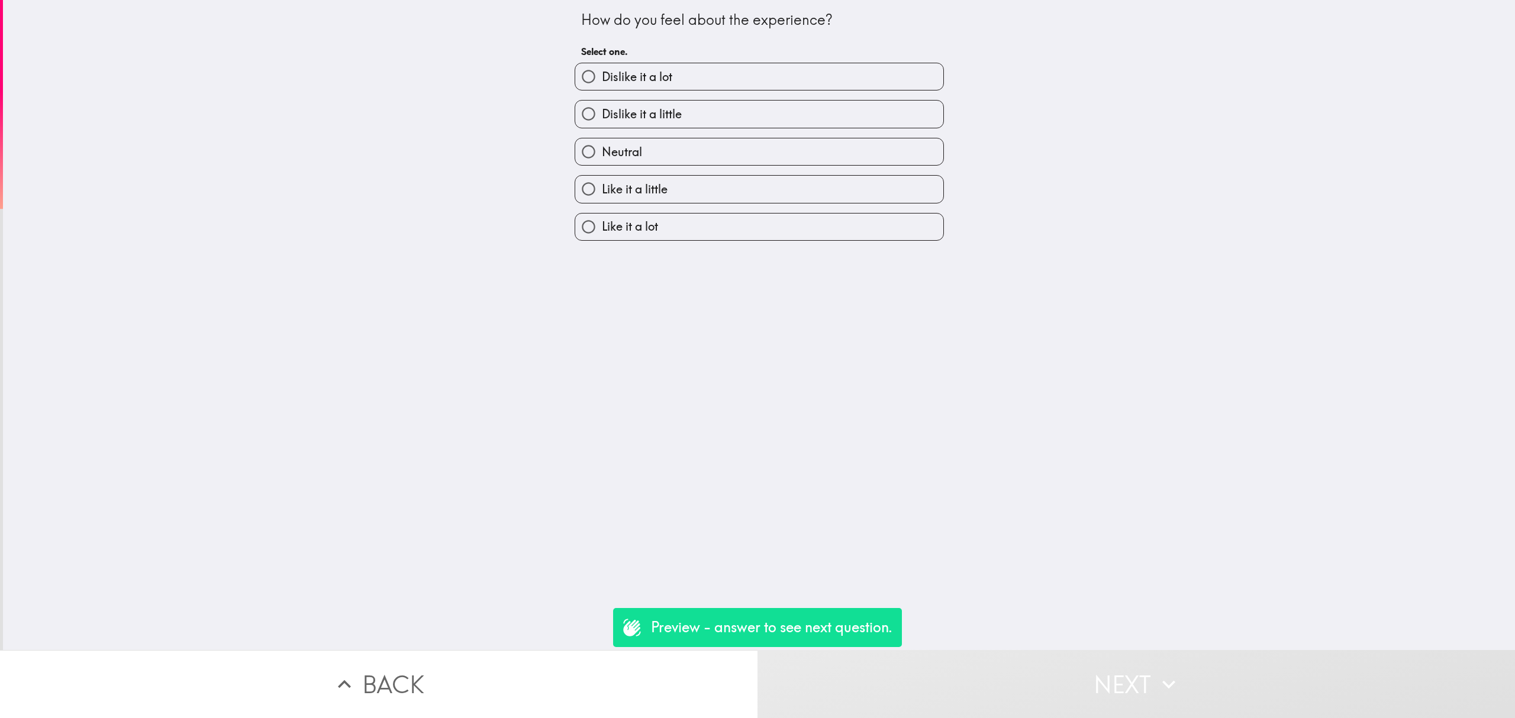
click at [626, 157] on span "Neutral" at bounding box center [622, 152] width 40 height 17
click at [602, 157] on input "Neutral" at bounding box center [588, 151] width 27 height 27
radio input "true"
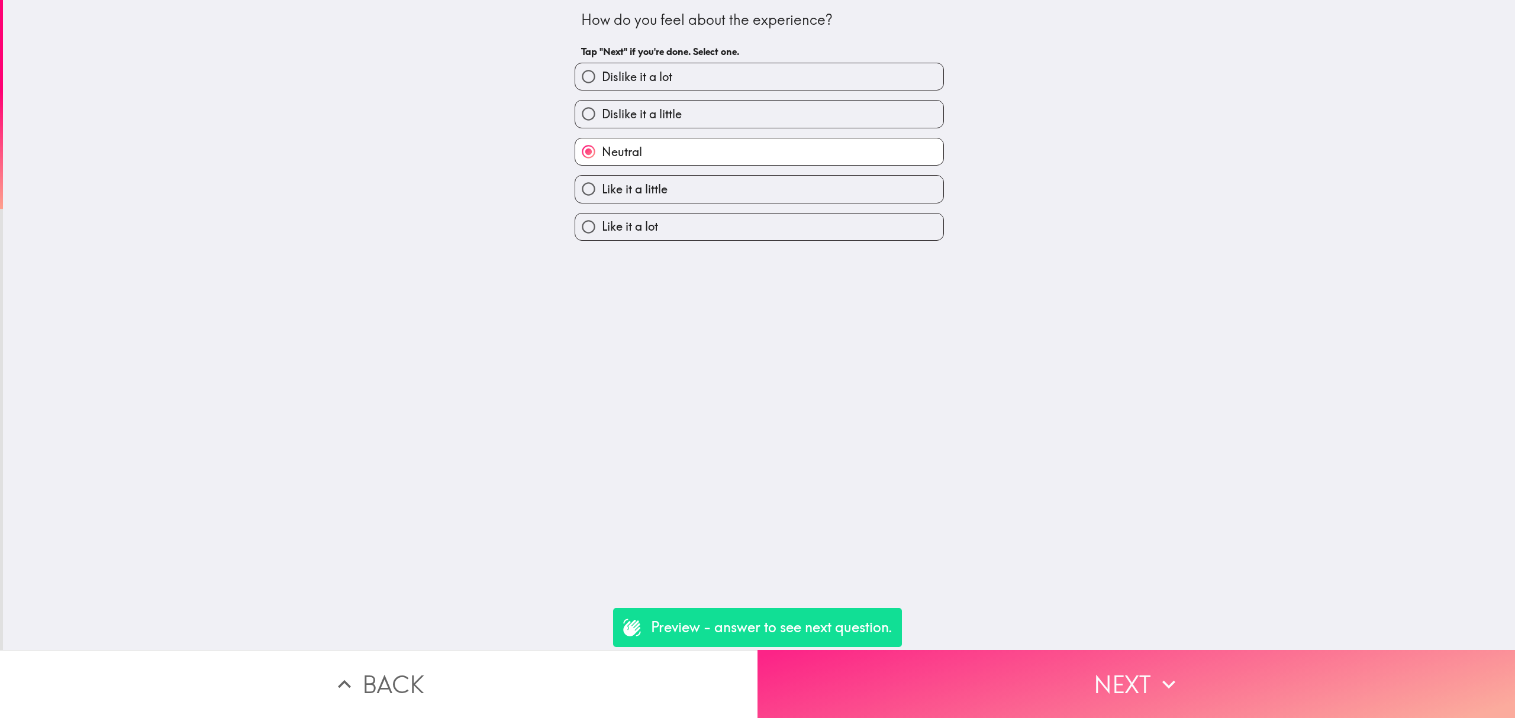
click at [1056, 650] on button "Next" at bounding box center [1137, 684] width 758 height 68
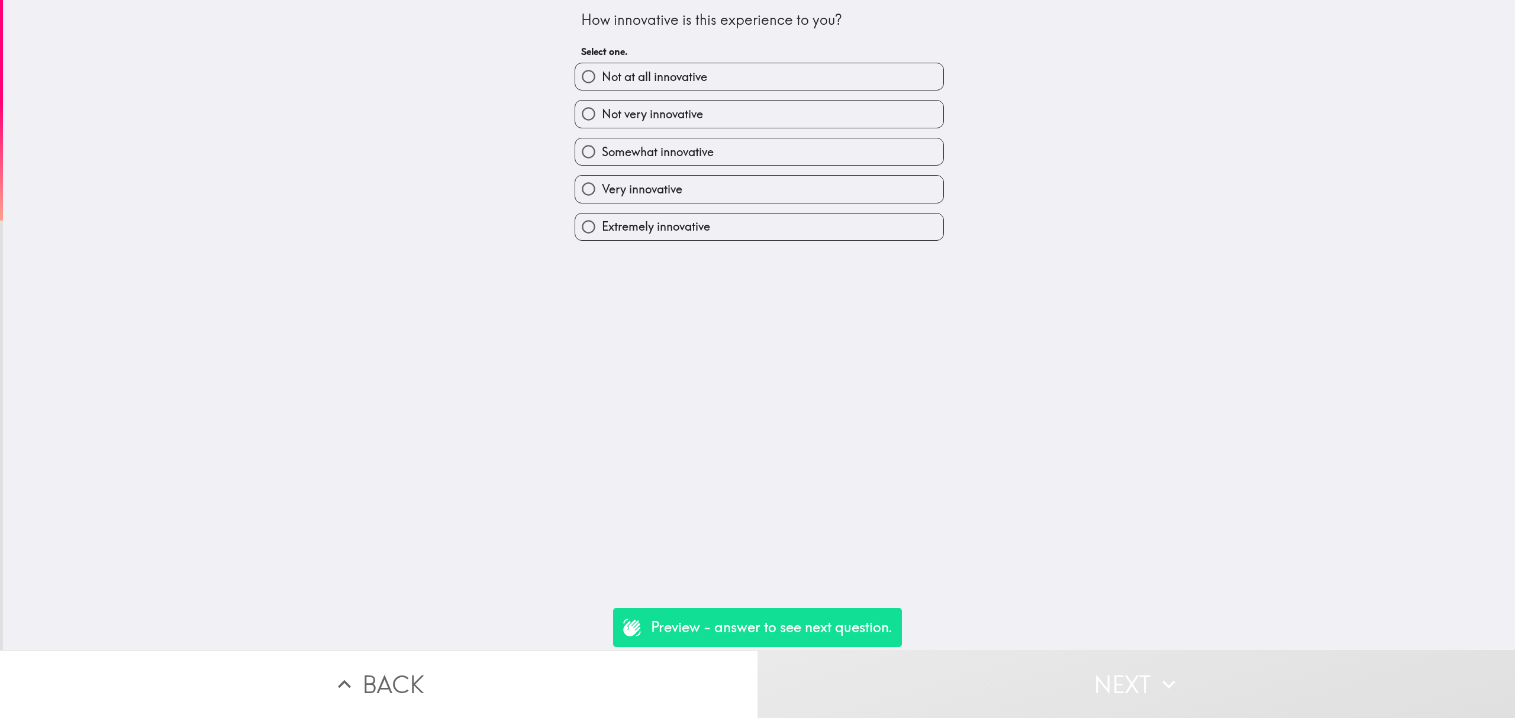
click at [732, 190] on label "Very innovative" at bounding box center [759, 189] width 368 height 27
click at [602, 190] on input "Very innovative" at bounding box center [588, 189] width 27 height 27
radio input "true"
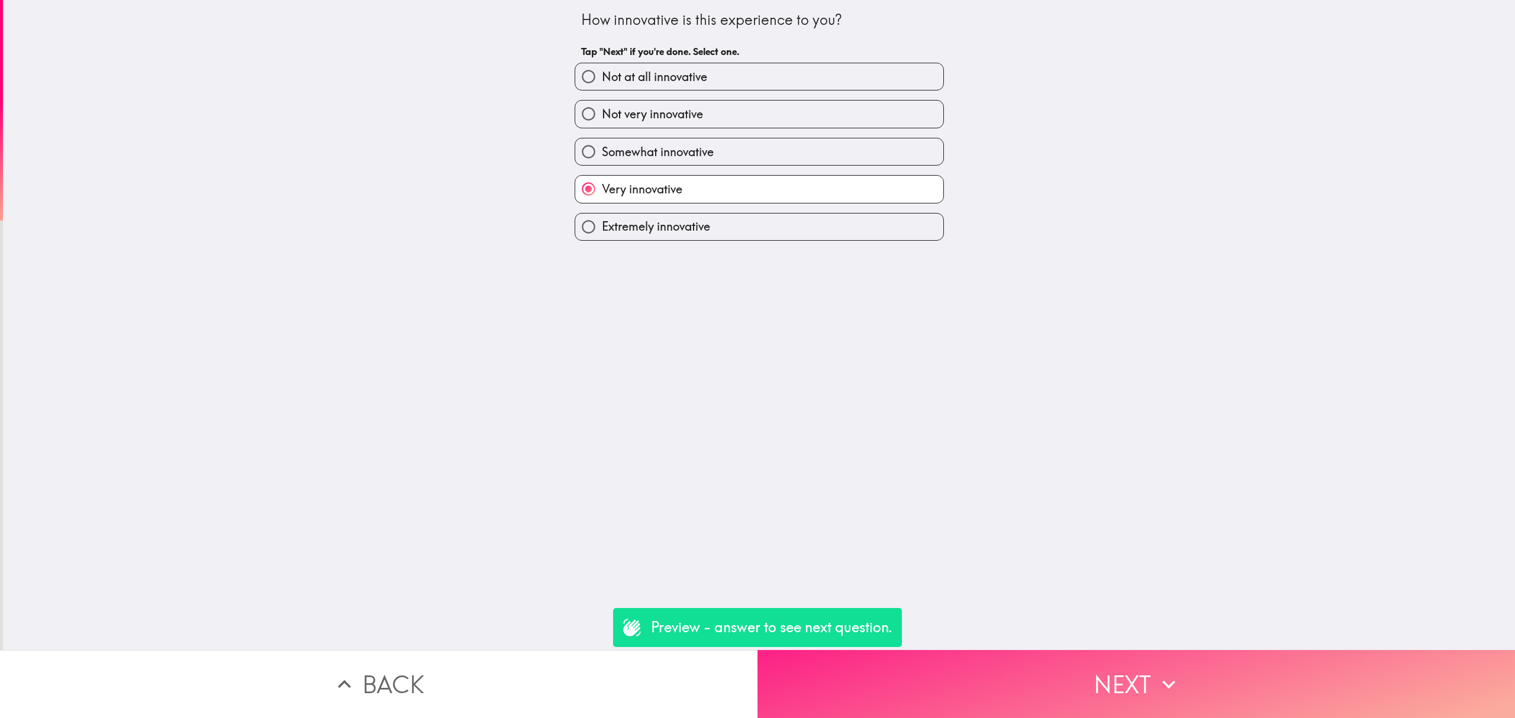
click at [1198, 663] on button "Next" at bounding box center [1137, 684] width 758 height 68
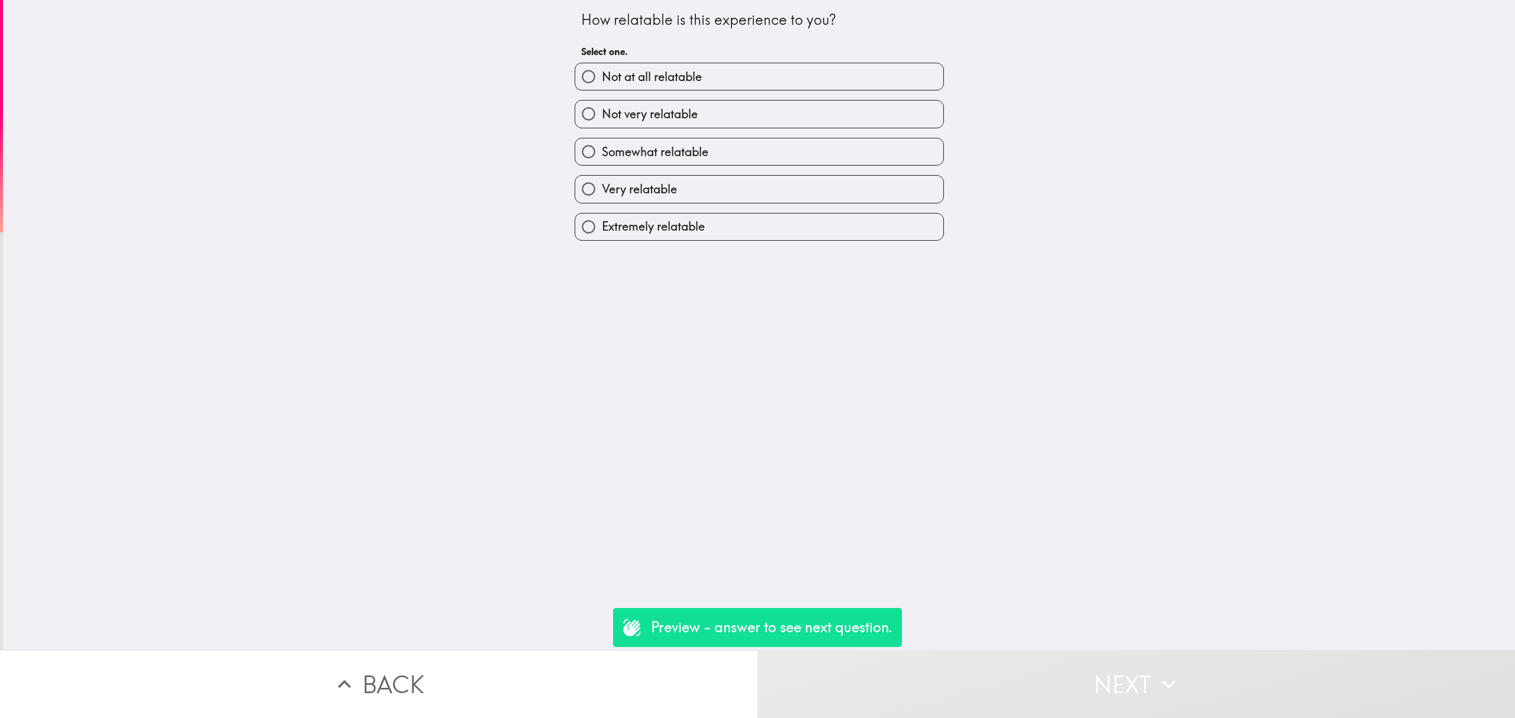
click at [780, 183] on label "Very relatable" at bounding box center [759, 189] width 368 height 27
click at [602, 183] on input "Very relatable" at bounding box center [588, 189] width 27 height 27
radio input "true"
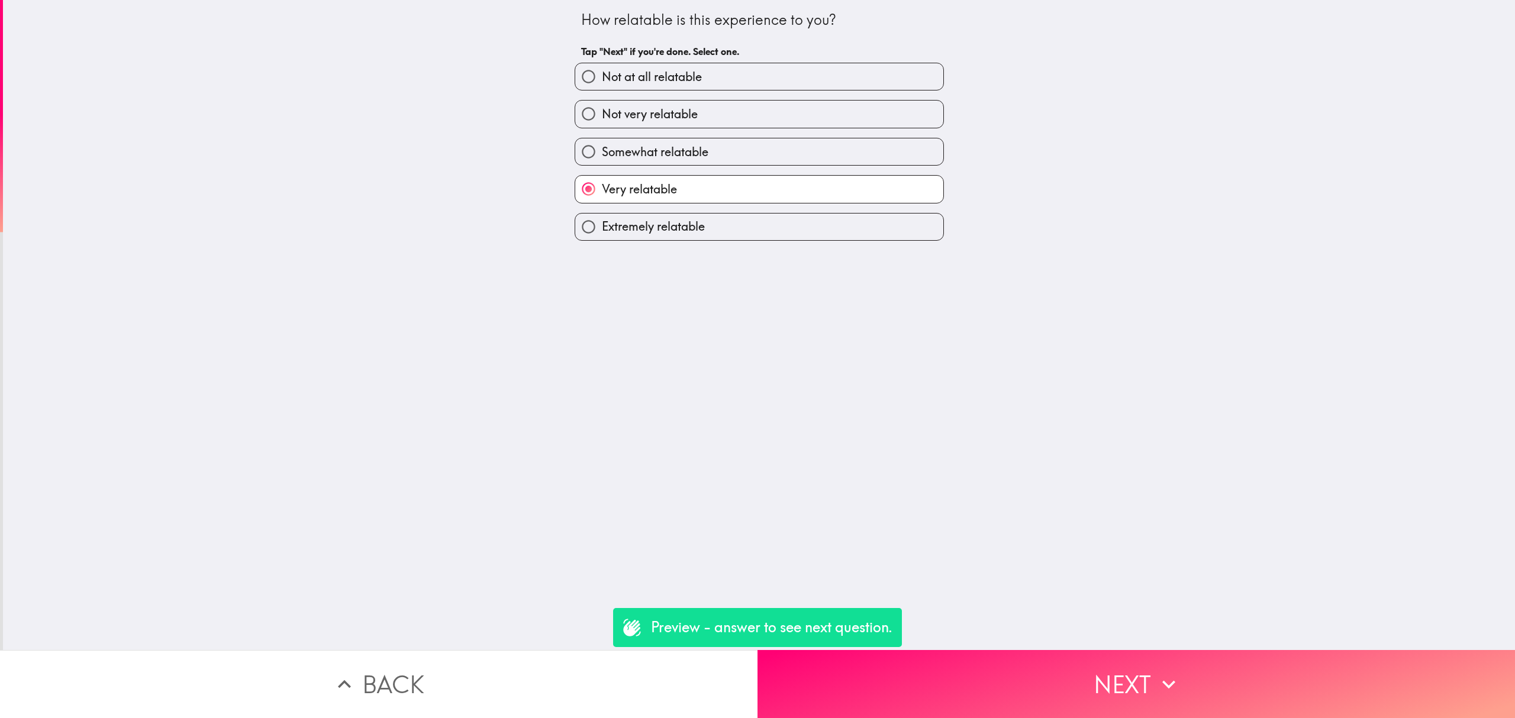
drag, startPoint x: 1130, startPoint y: 615, endPoint x: 1143, endPoint y: 637, distance: 25.8
click at [1132, 621] on div "How relatable is this experience to you? Tap "Next" if you're done. Select one.…" at bounding box center [759, 325] width 1512 height 650
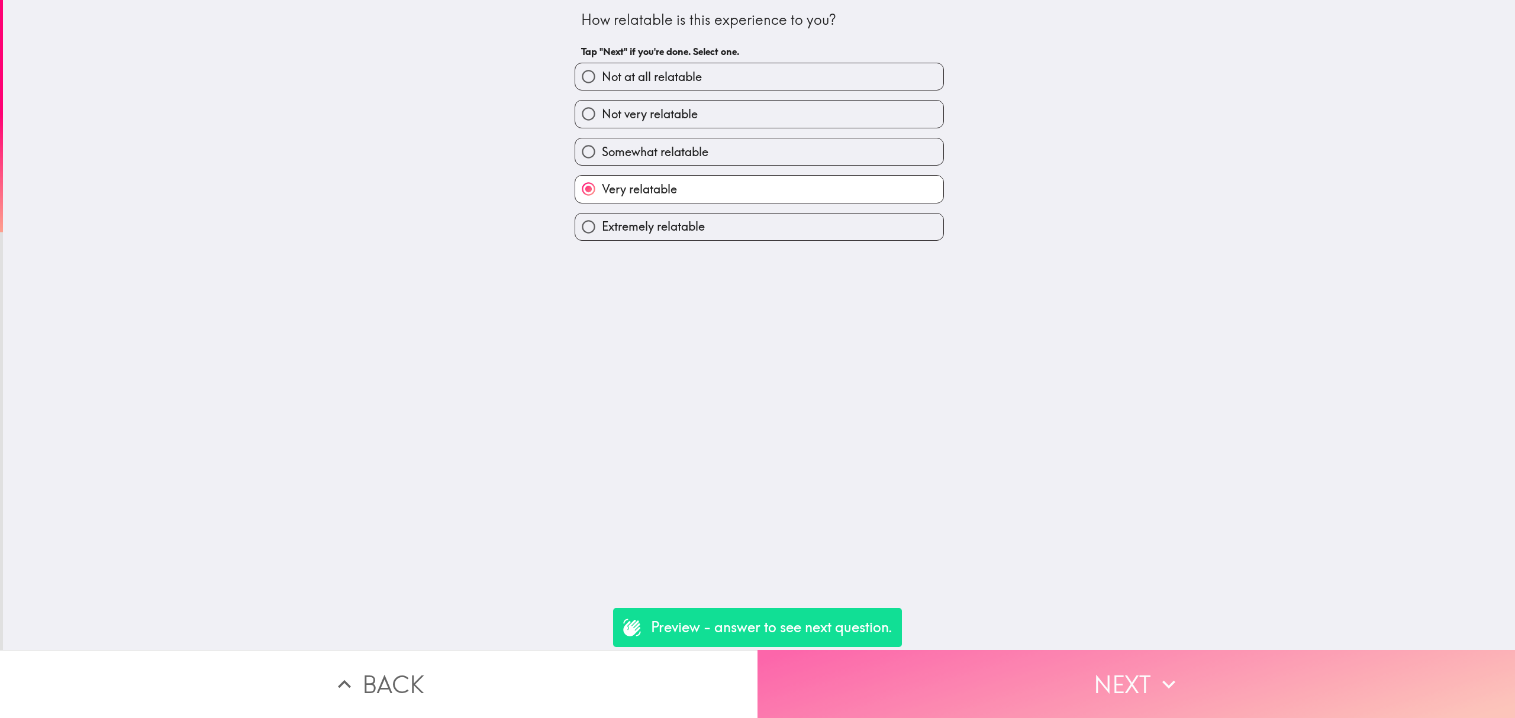
click at [1148, 650] on button "Next" at bounding box center [1137, 684] width 758 height 68
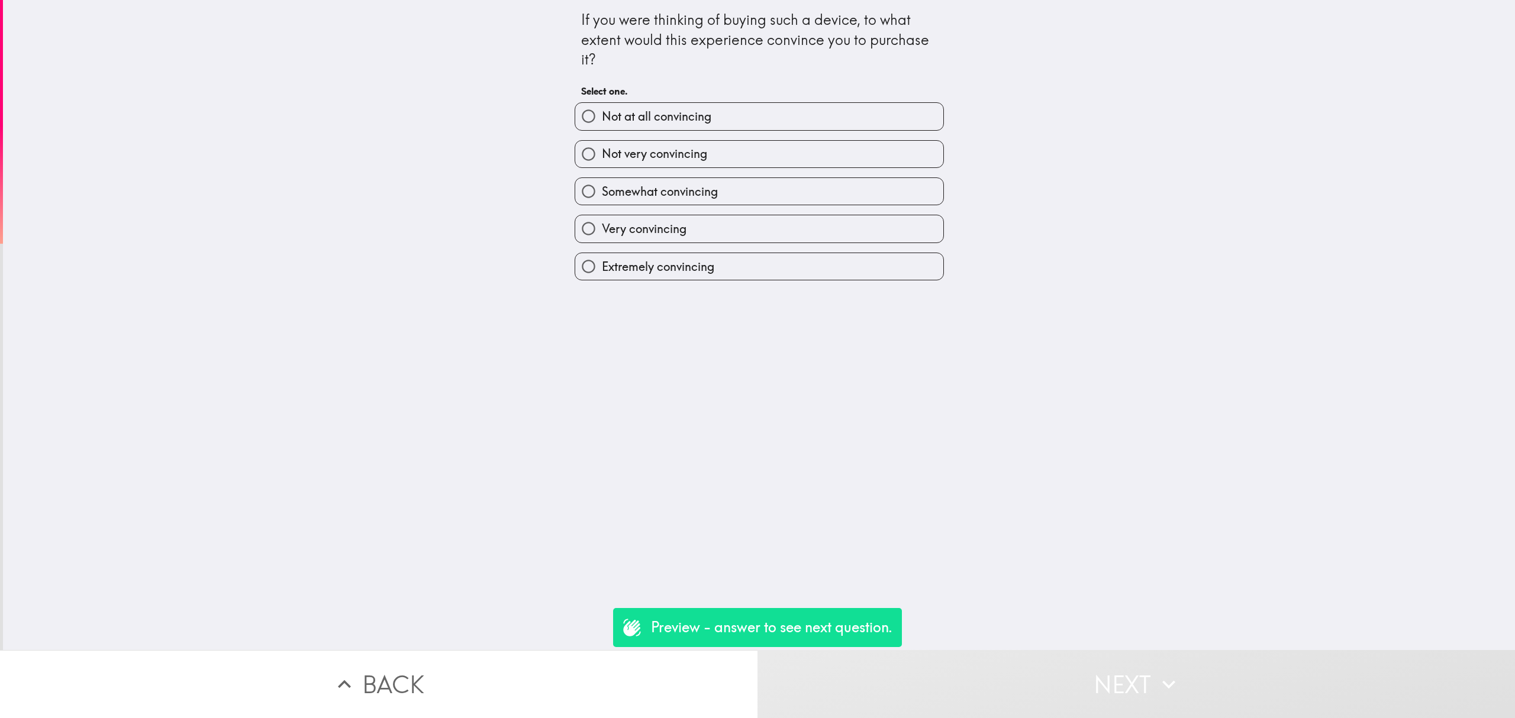
click at [680, 195] on span "Somewhat convincing" at bounding box center [660, 191] width 116 height 17
click at [602, 195] on input "Somewhat convincing" at bounding box center [588, 191] width 27 height 27
radio input "true"
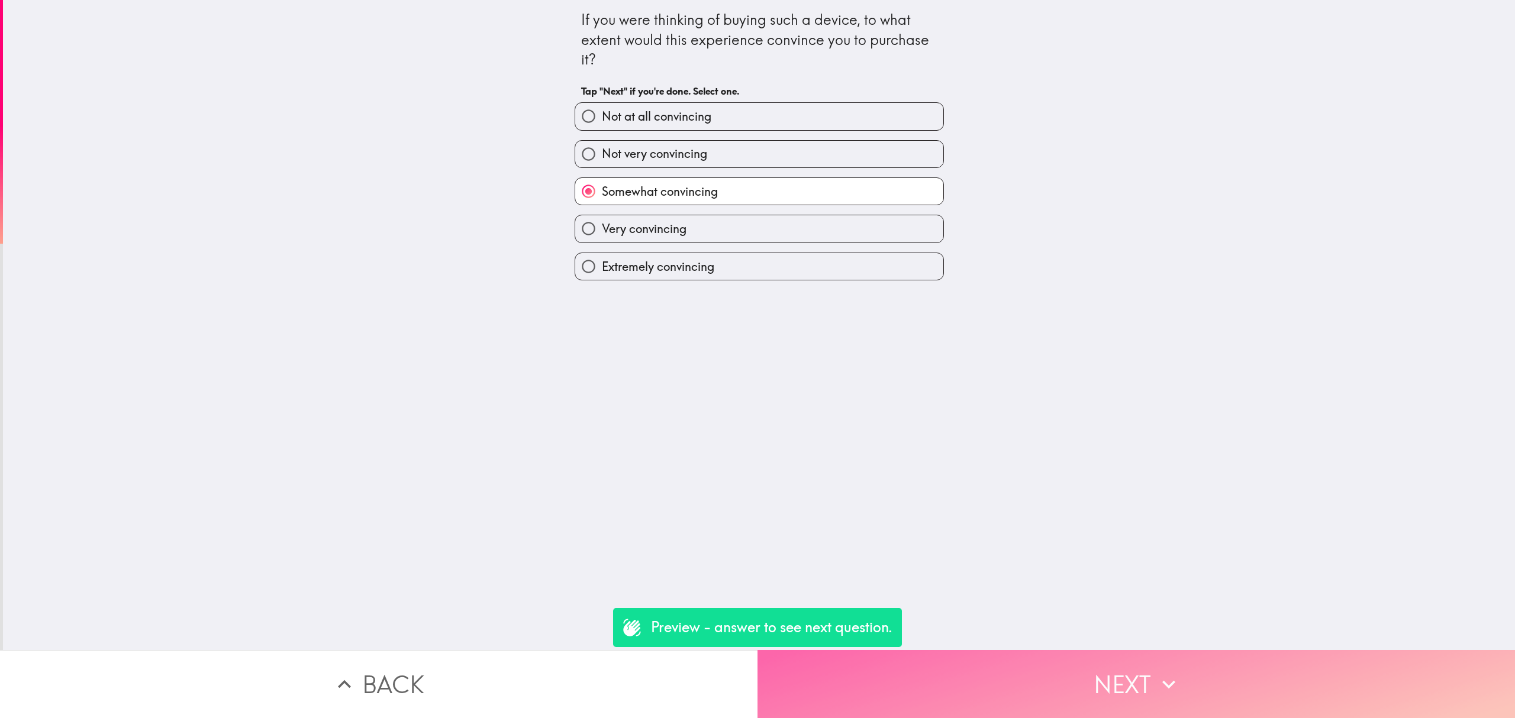
click at [1111, 650] on button "Next" at bounding box center [1137, 684] width 758 height 68
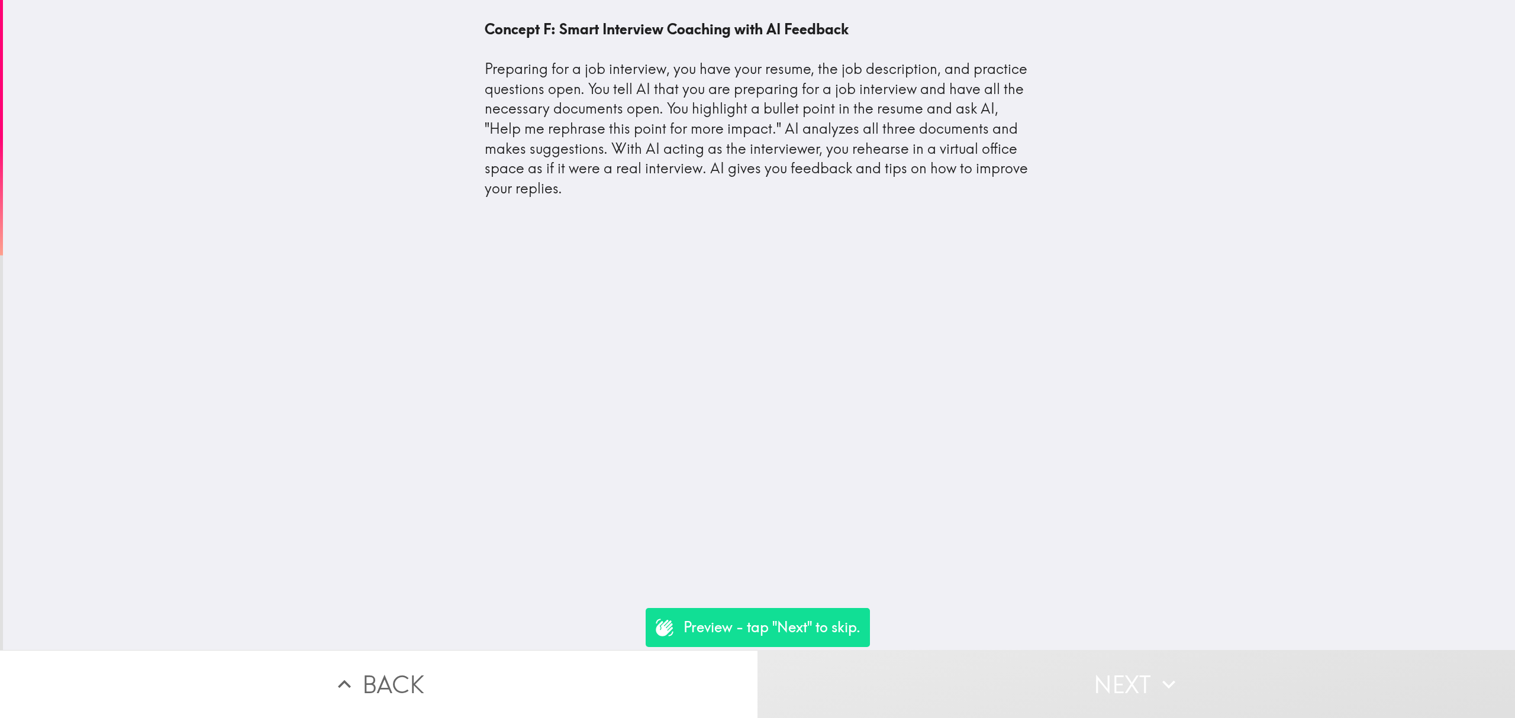
click at [1095, 650] on button "Next" at bounding box center [1137, 684] width 758 height 68
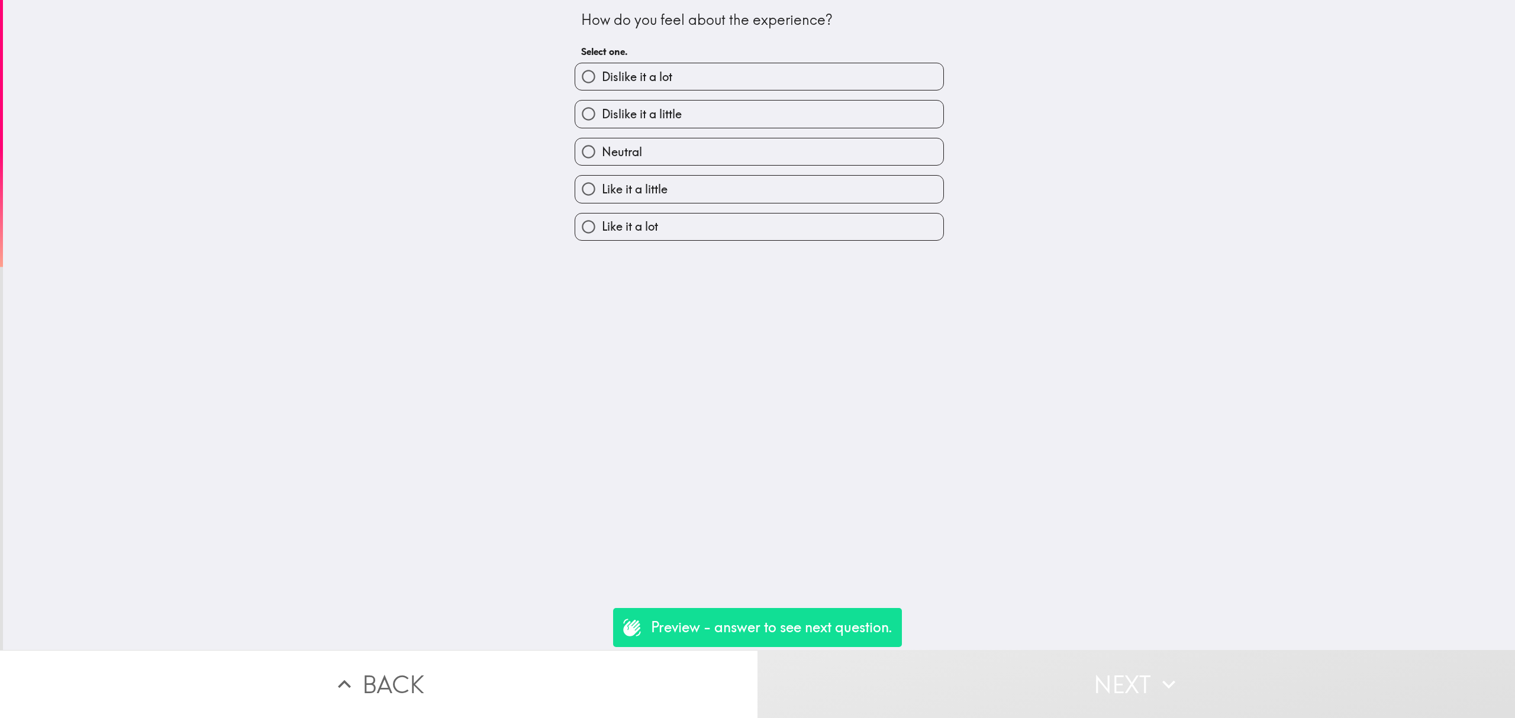
click at [649, 172] on div "Like it a little" at bounding box center [754, 184] width 379 height 37
click at [665, 187] on label "Like it a little" at bounding box center [759, 189] width 368 height 27
click at [602, 187] on input "Like it a little" at bounding box center [588, 189] width 27 height 27
radio input "true"
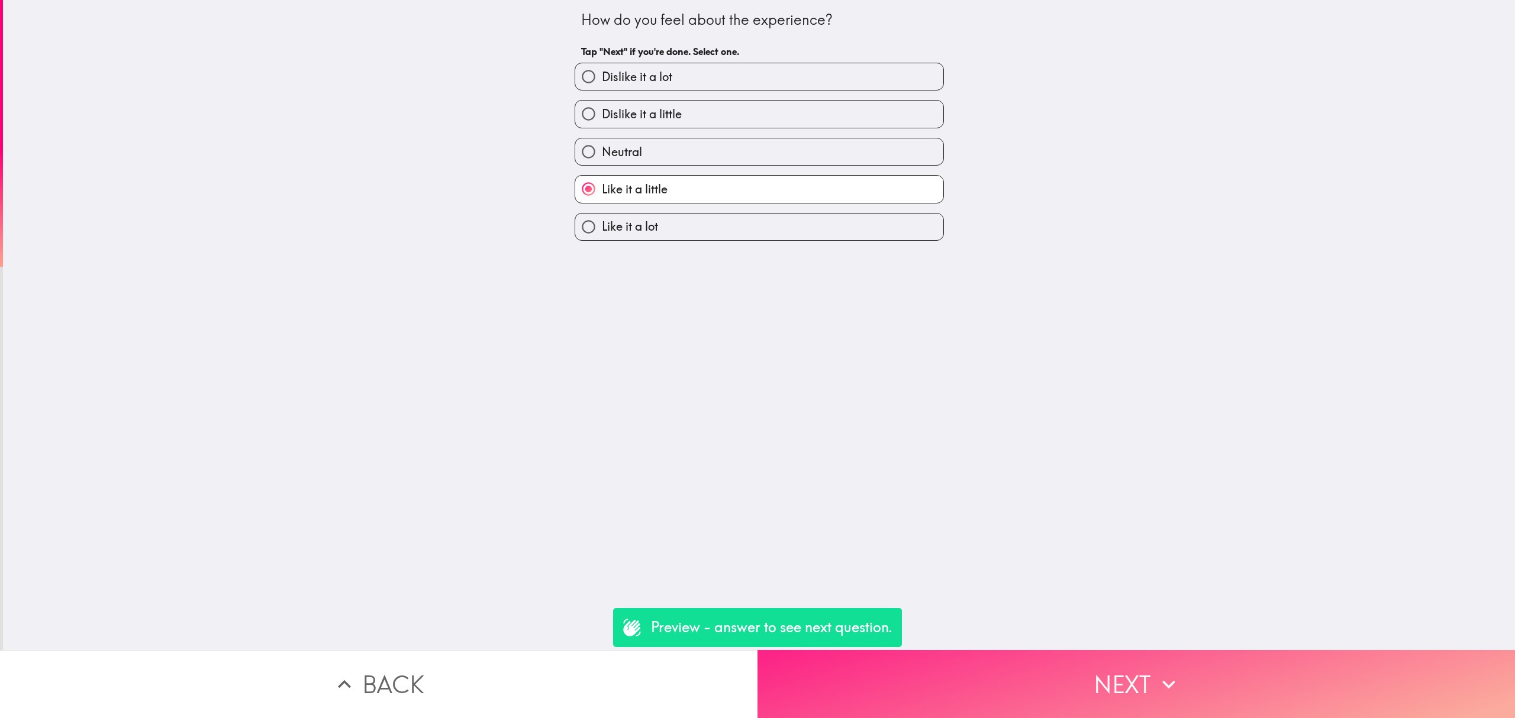
click at [1194, 653] on button "Next" at bounding box center [1137, 684] width 758 height 68
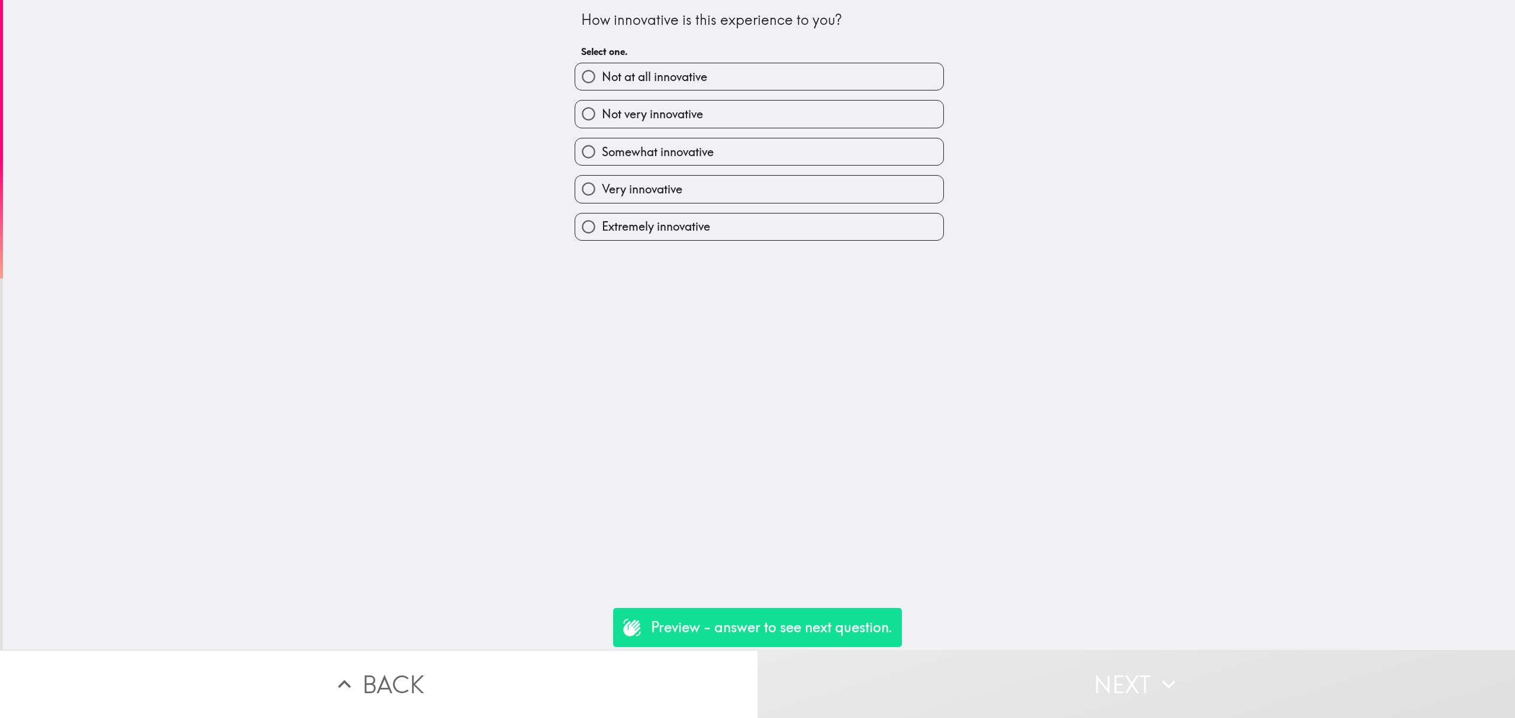
click at [716, 126] on label "Not very innovative" at bounding box center [759, 114] width 368 height 27
click at [602, 126] on input "Not very innovative" at bounding box center [588, 114] width 27 height 27
radio input "true"
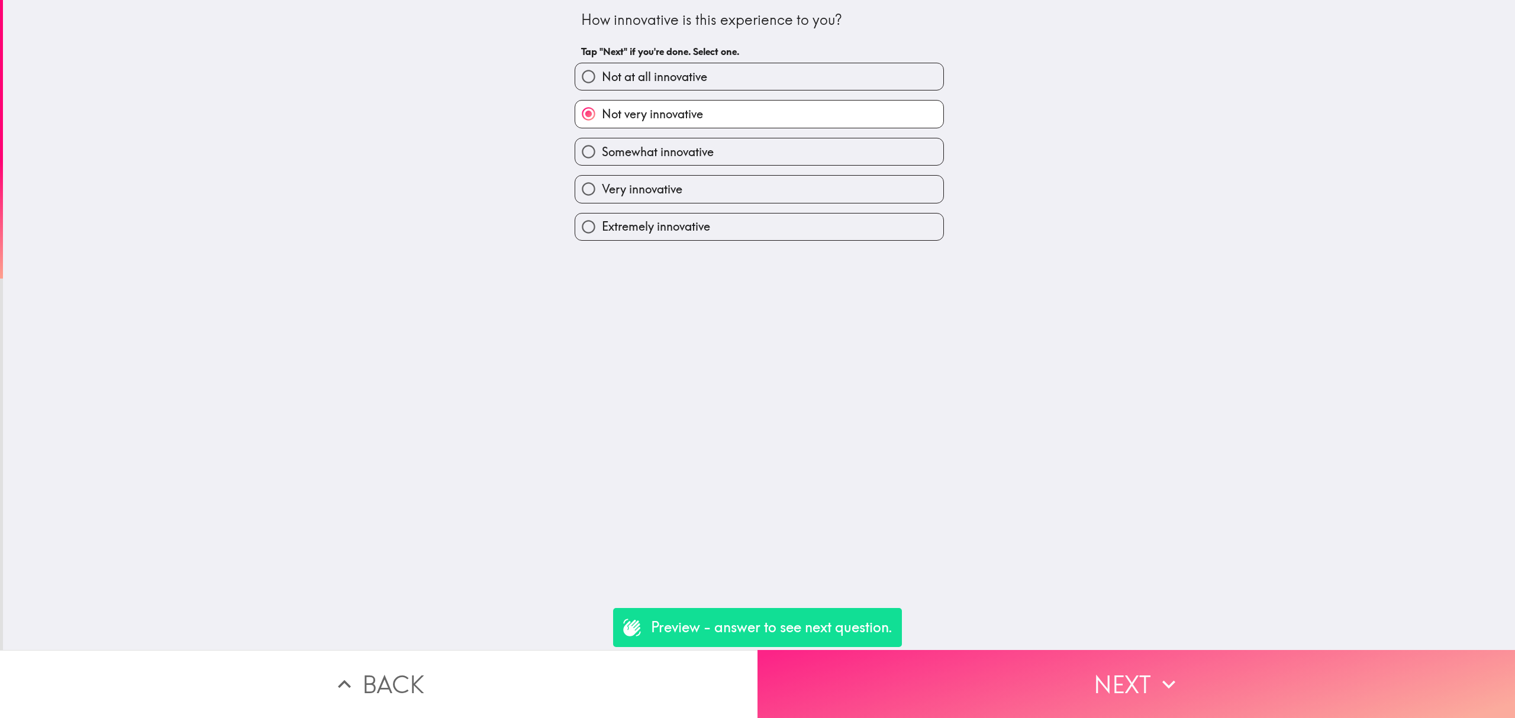
click at [1153, 703] on button "Next" at bounding box center [1137, 684] width 758 height 68
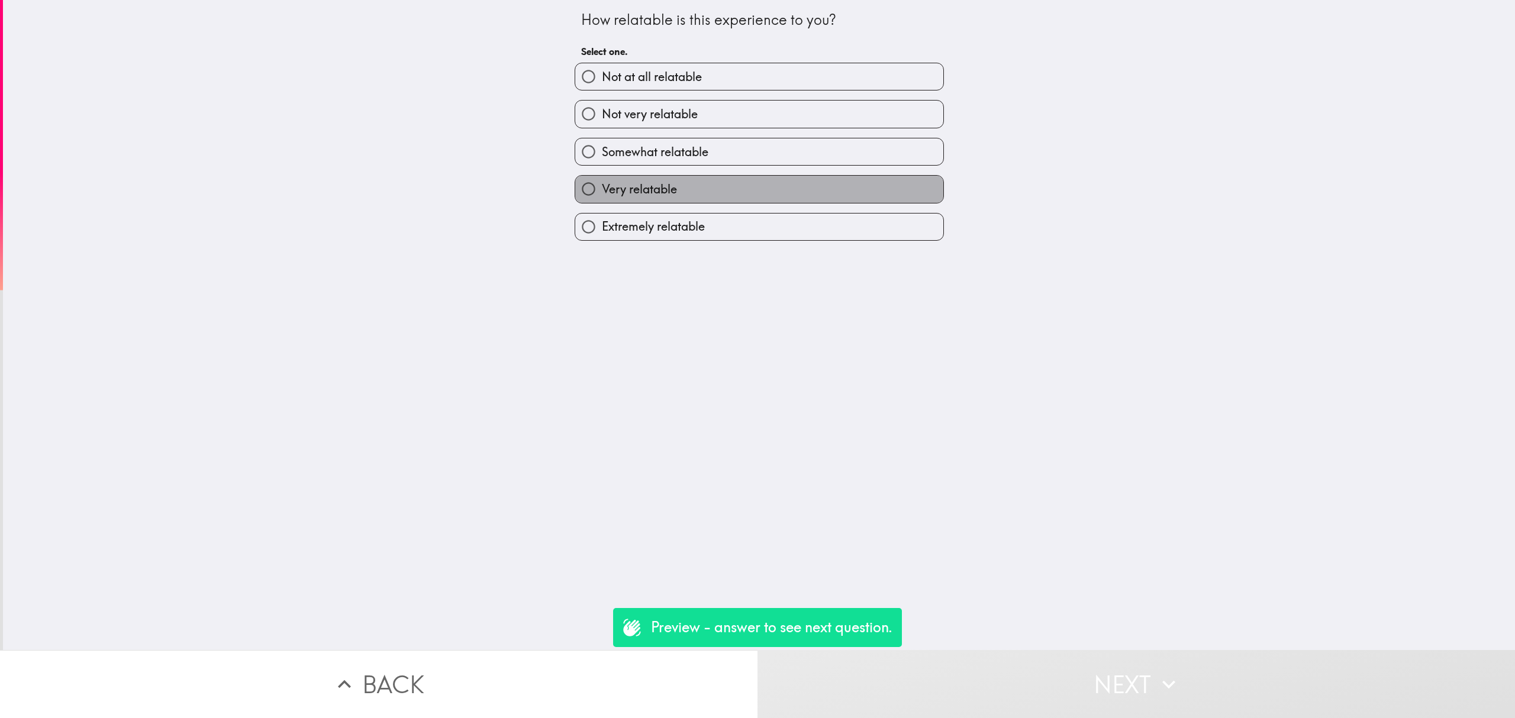
click at [776, 201] on label "Very relatable" at bounding box center [759, 189] width 368 height 27
click at [602, 201] on input "Very relatable" at bounding box center [588, 189] width 27 height 27
radio input "true"
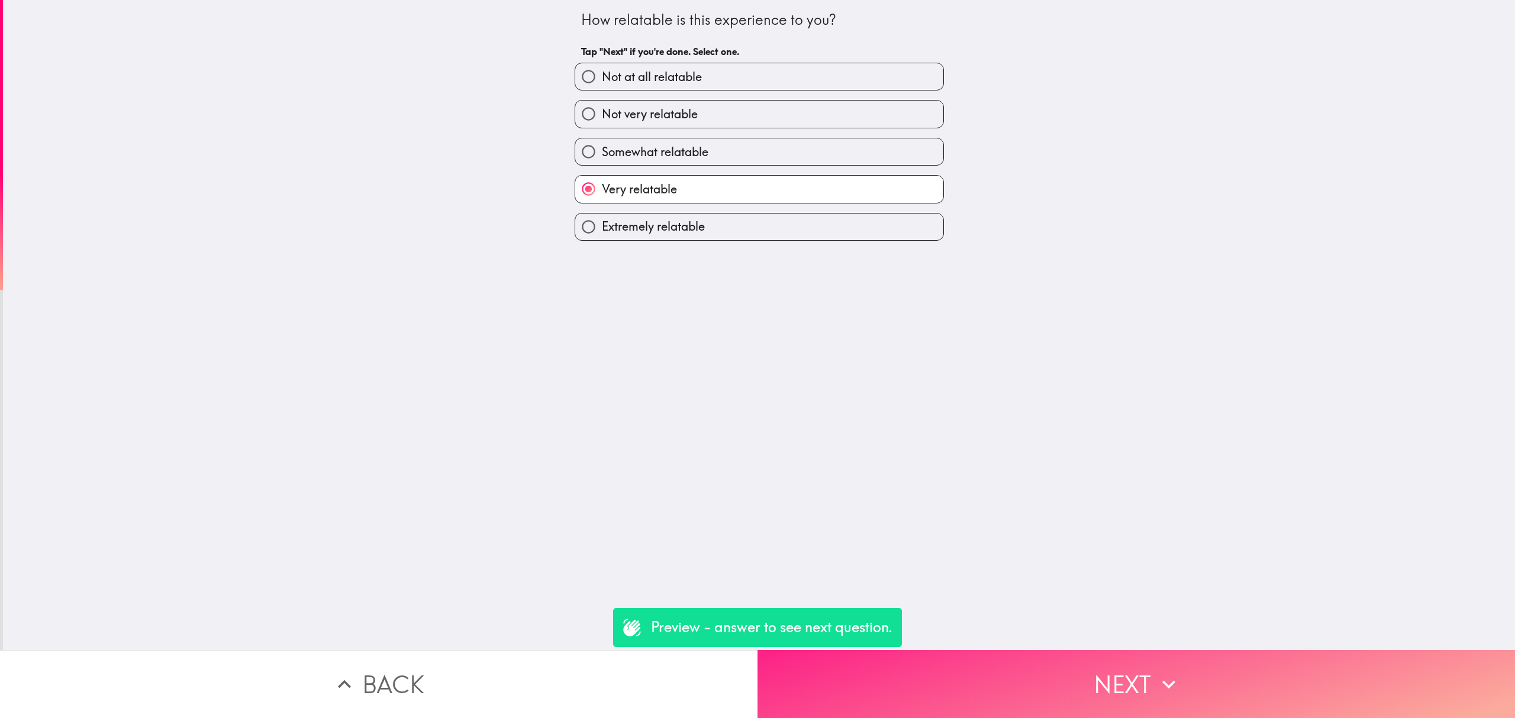
click at [1068, 650] on button "Next" at bounding box center [1137, 684] width 758 height 68
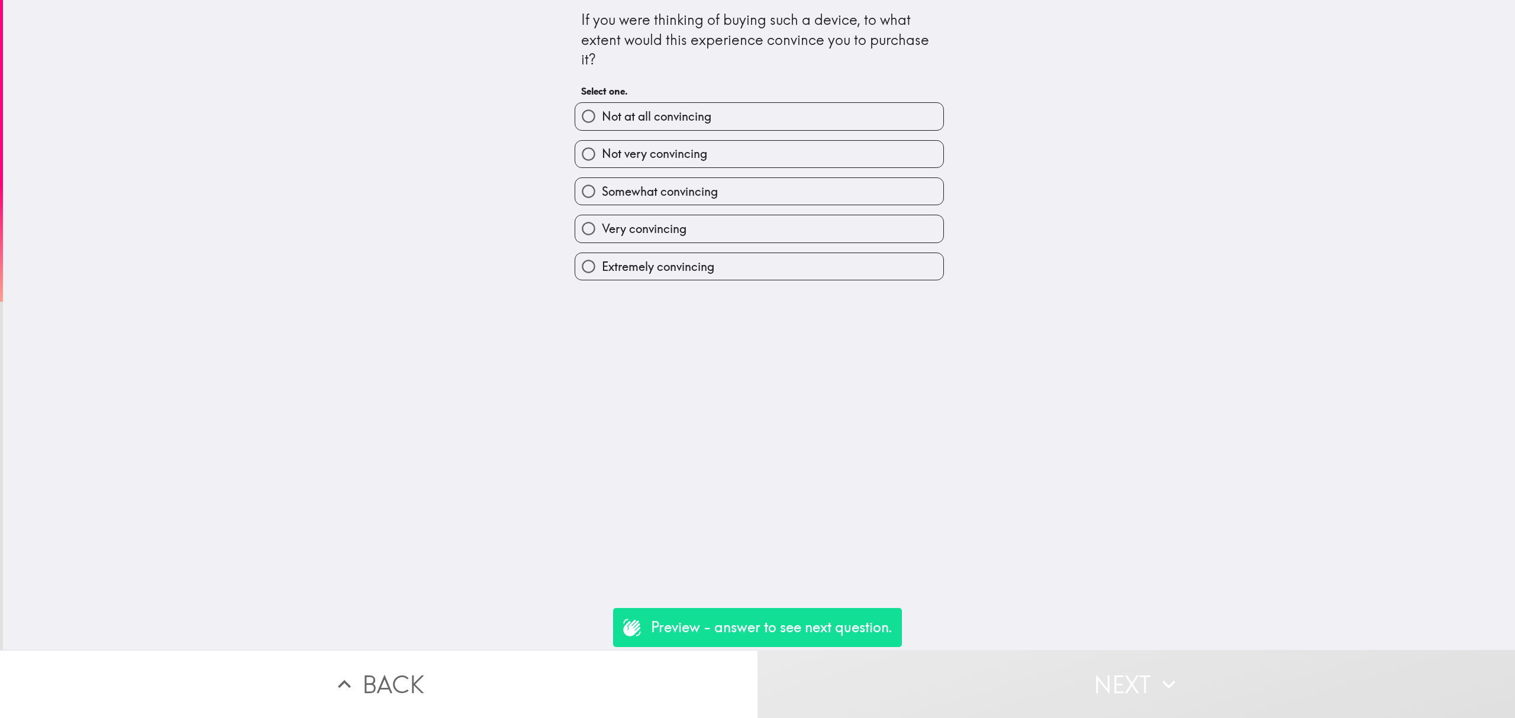
click at [746, 168] on div "Somewhat convincing" at bounding box center [754, 186] width 379 height 37
click at [762, 193] on label "Somewhat convincing" at bounding box center [759, 191] width 368 height 27
click at [602, 193] on input "Somewhat convincing" at bounding box center [588, 191] width 27 height 27
radio input "true"
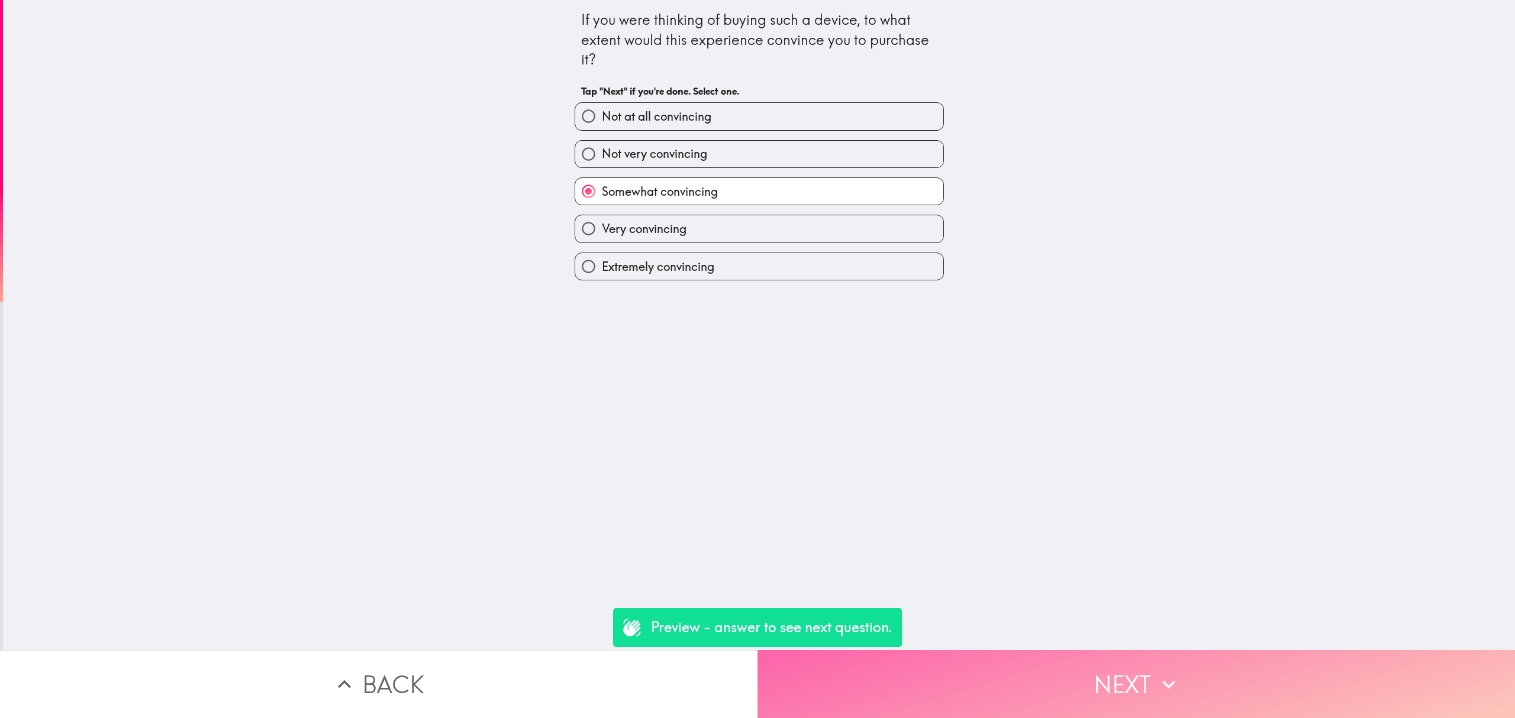
click at [1124, 653] on button "Next" at bounding box center [1137, 684] width 758 height 68
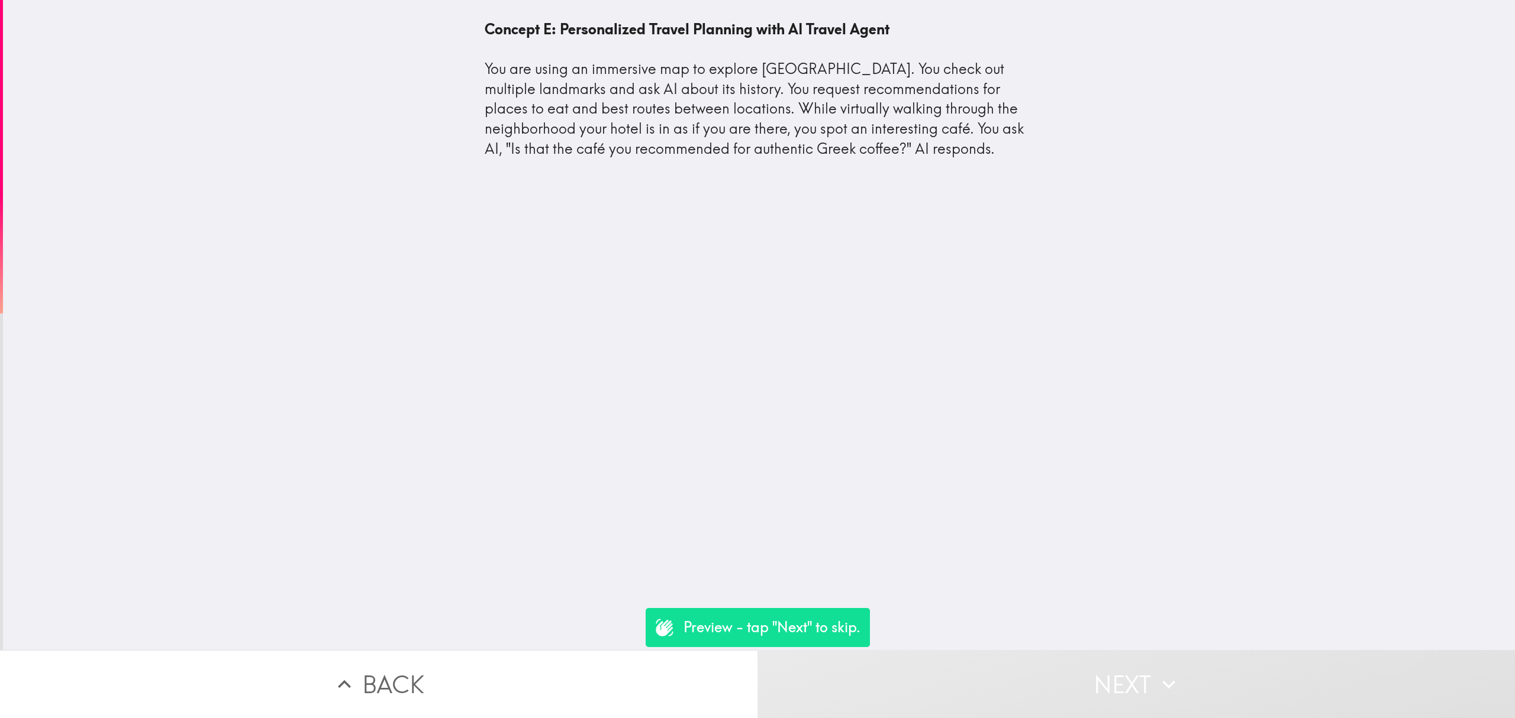
click at [1078, 680] on button "Next" at bounding box center [1137, 684] width 758 height 68
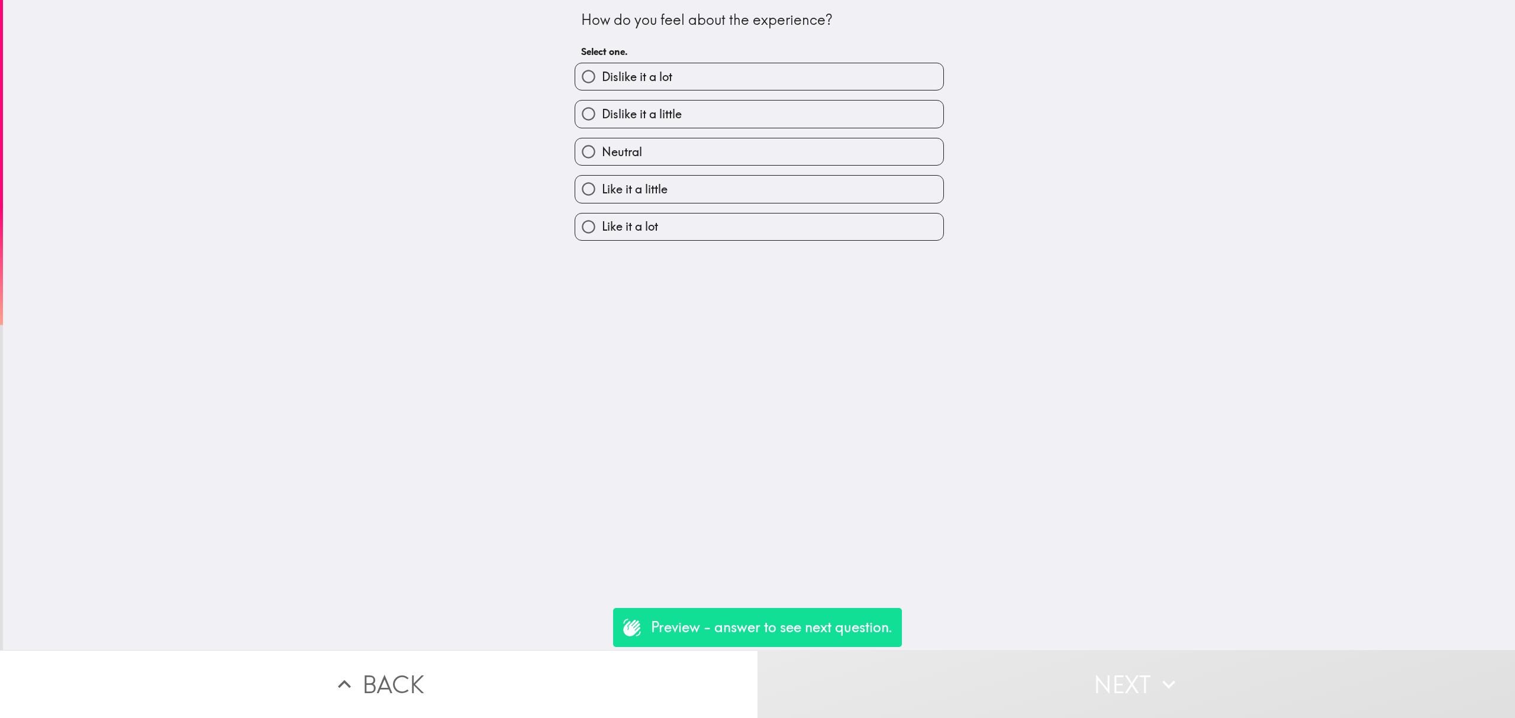
click at [682, 181] on label "Like it a little" at bounding box center [759, 189] width 368 height 27
click at [602, 181] on input "Like it a little" at bounding box center [588, 189] width 27 height 27
radio input "true"
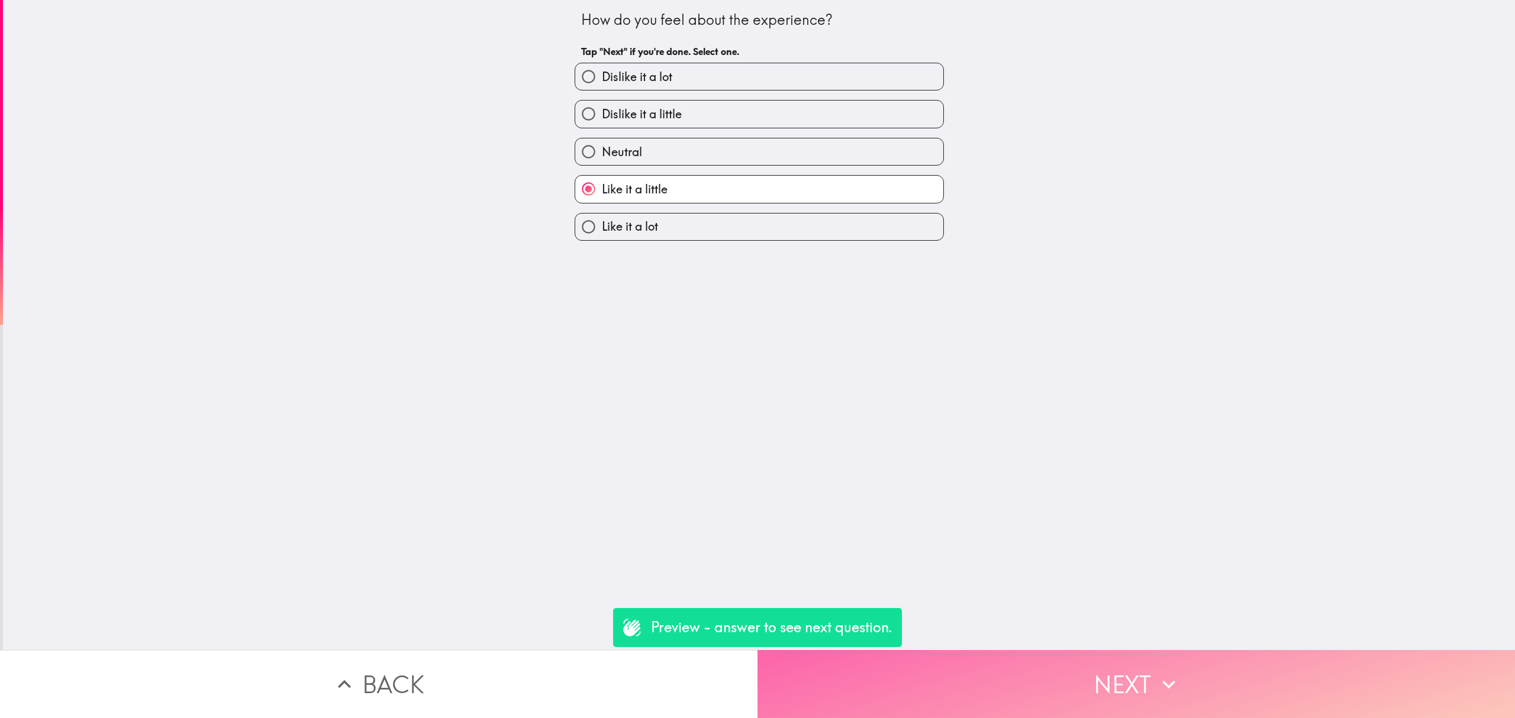
click at [1079, 668] on button "Next" at bounding box center [1137, 684] width 758 height 68
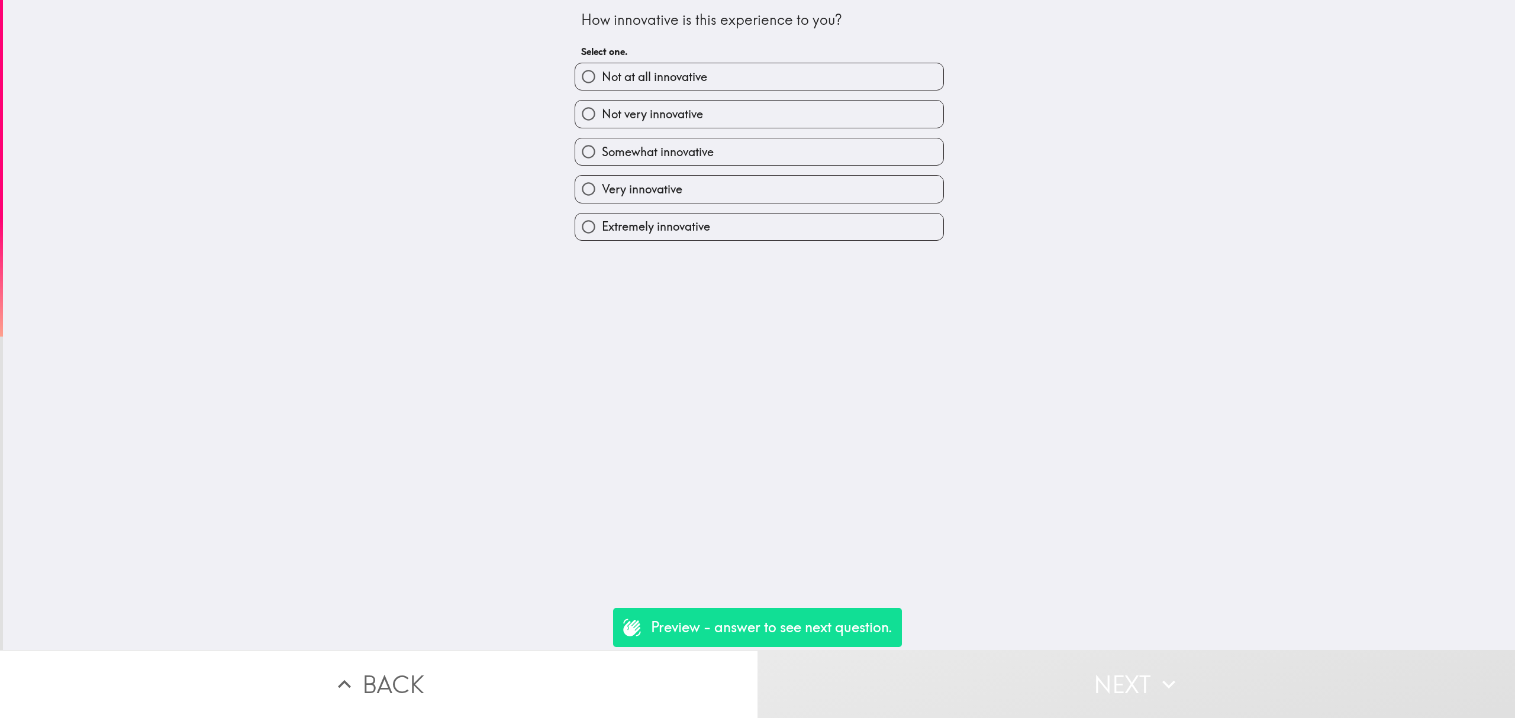
click at [737, 176] on label "Very innovative" at bounding box center [759, 189] width 368 height 27
click at [602, 176] on input "Very innovative" at bounding box center [588, 189] width 27 height 27
radio input "true"
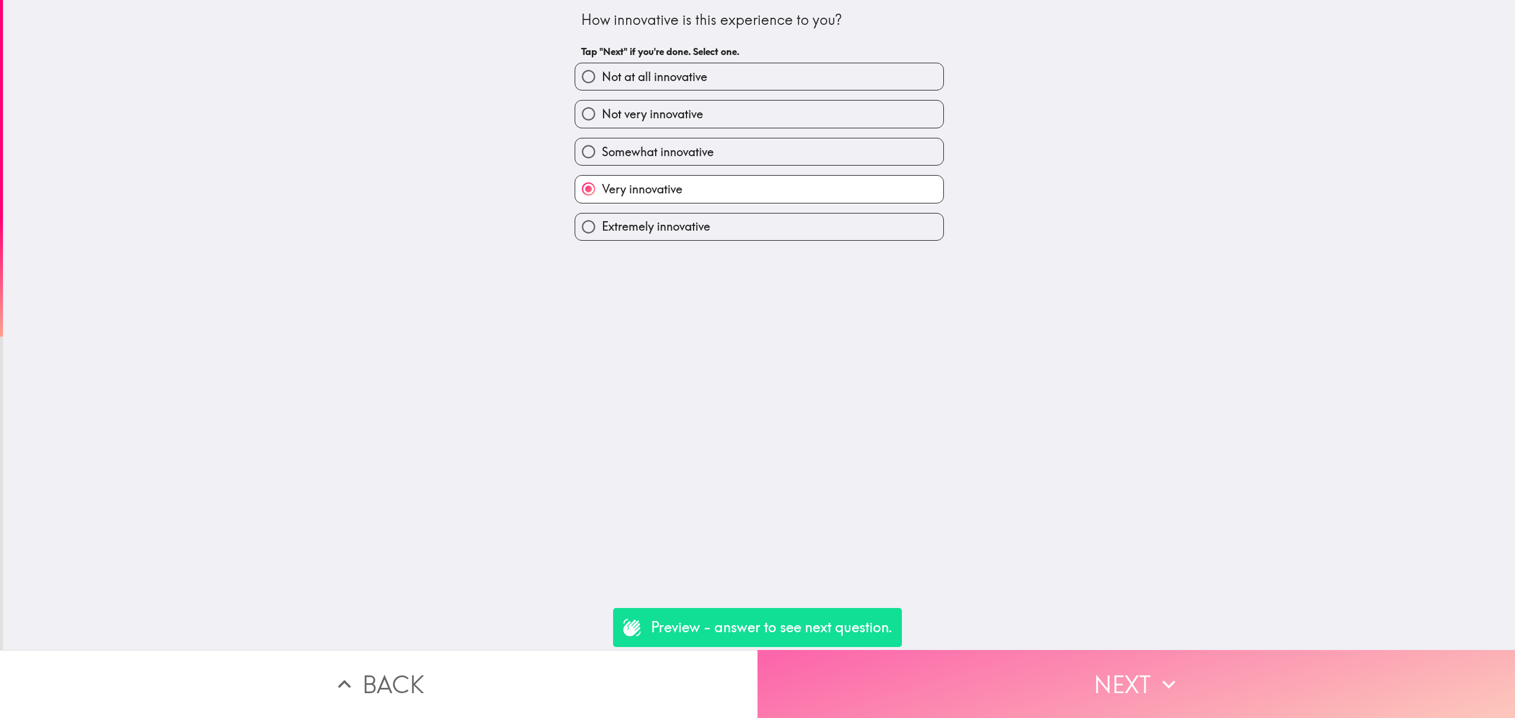
click at [1140, 660] on button "Next" at bounding box center [1137, 684] width 758 height 68
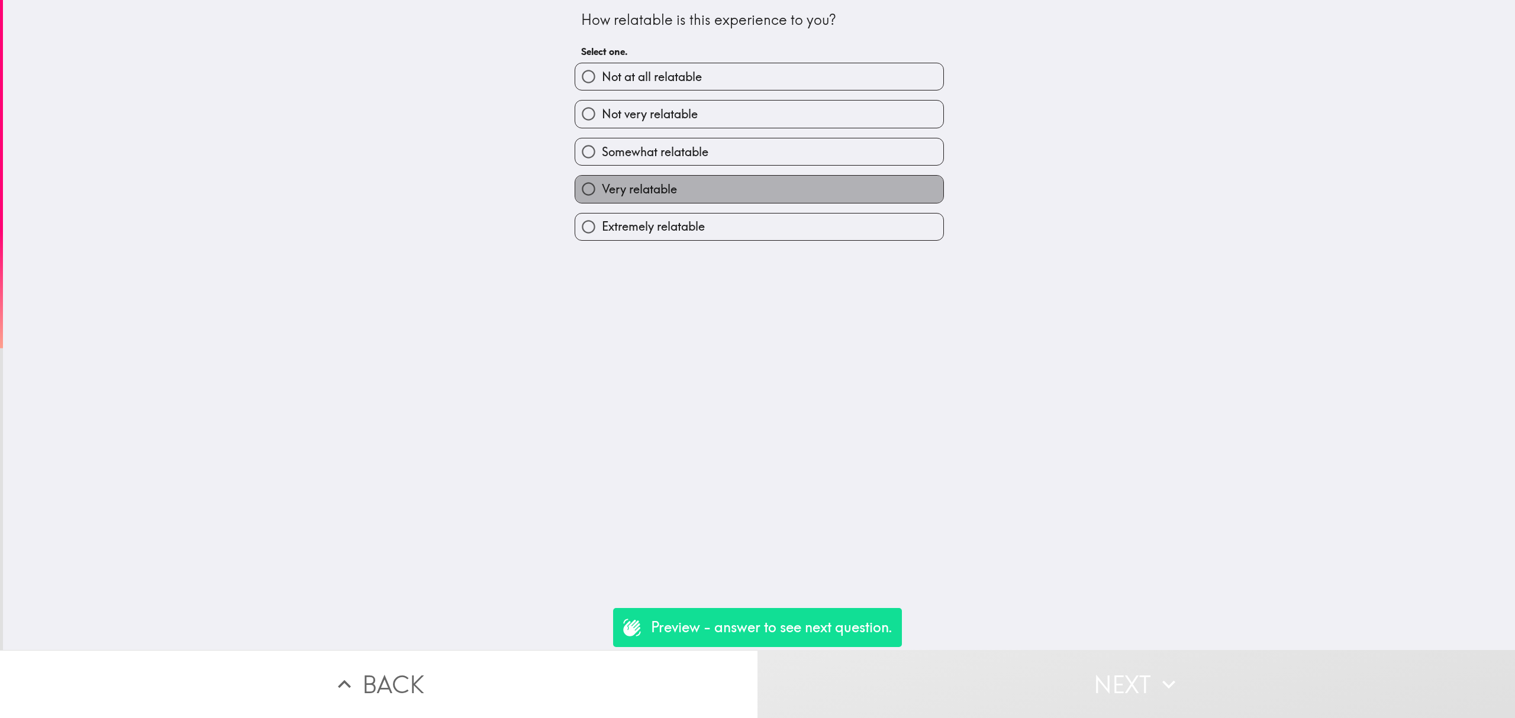
click at [728, 178] on label "Very relatable" at bounding box center [759, 189] width 368 height 27
click at [602, 178] on input "Very relatable" at bounding box center [588, 189] width 27 height 27
radio input "true"
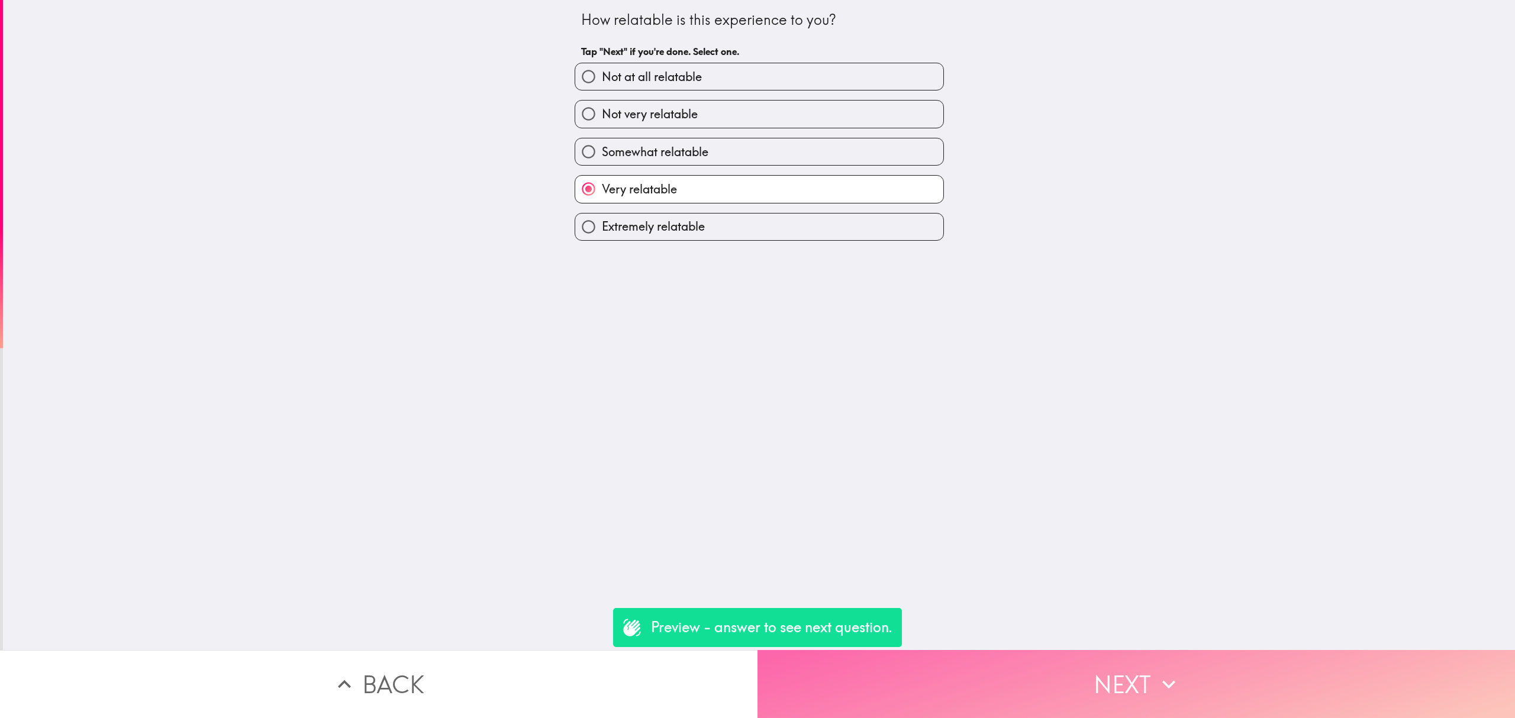
click at [1141, 670] on button "Next" at bounding box center [1137, 684] width 758 height 68
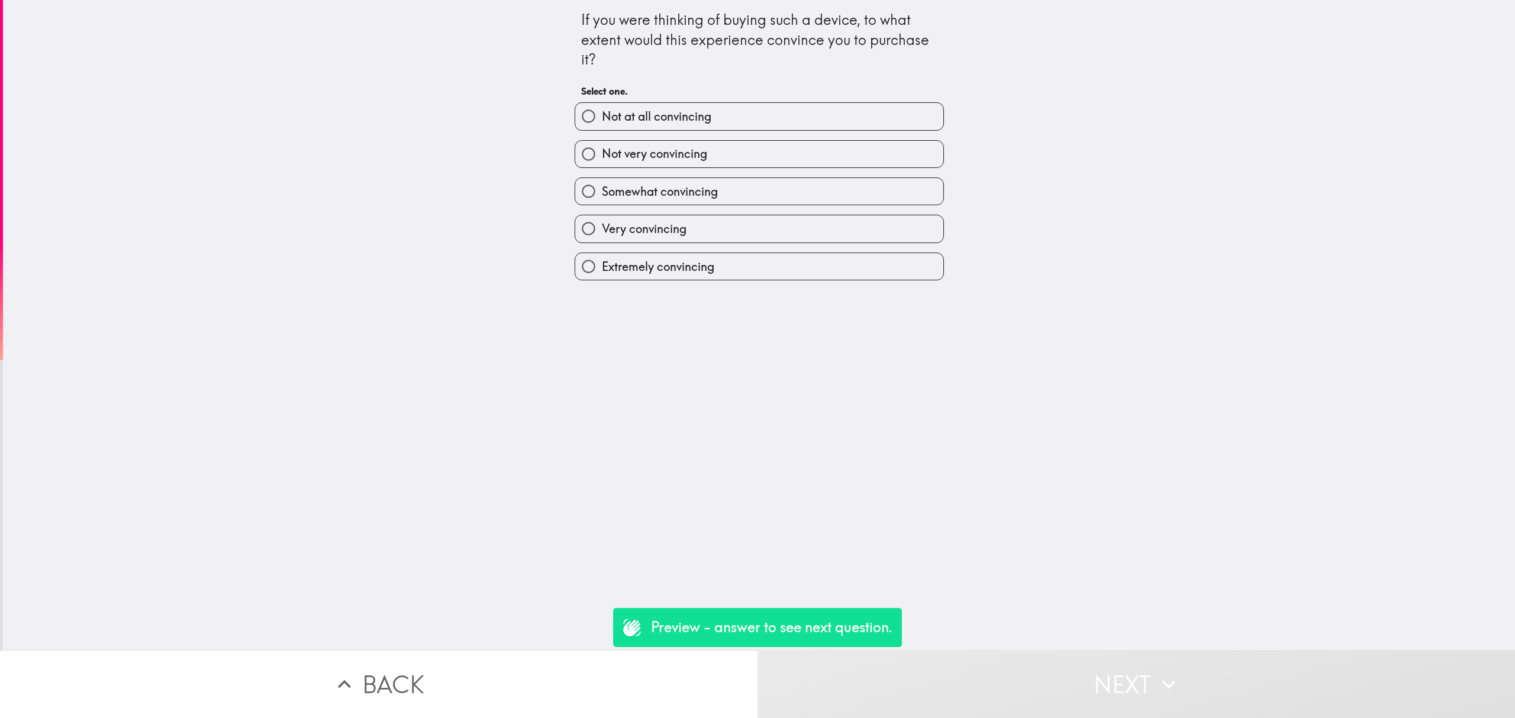
click at [770, 230] on label "Very convincing" at bounding box center [759, 228] width 368 height 27
click at [602, 230] on input "Very convincing" at bounding box center [588, 228] width 27 height 27
radio input "true"
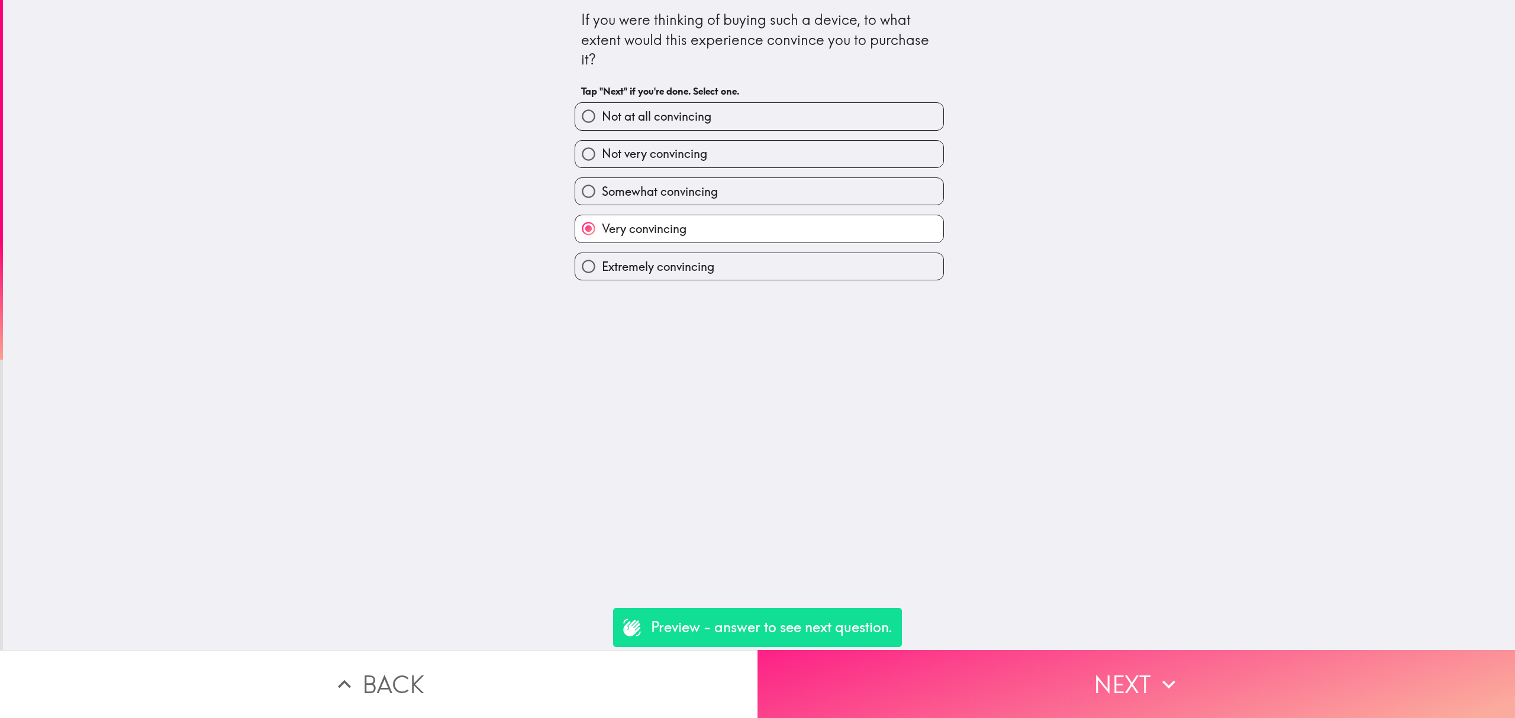
click at [1144, 686] on button "Next" at bounding box center [1137, 684] width 758 height 68
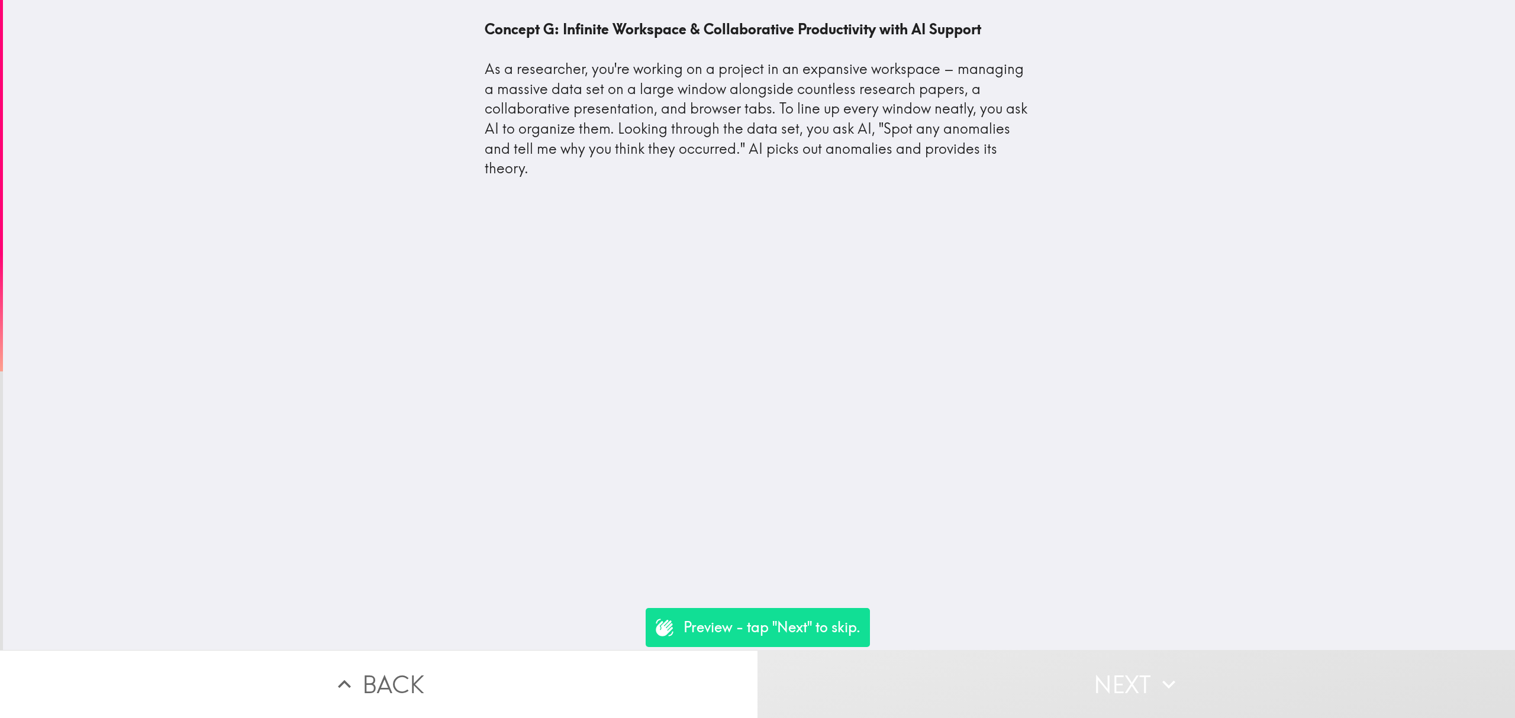
click at [1104, 672] on button "Next" at bounding box center [1137, 684] width 758 height 68
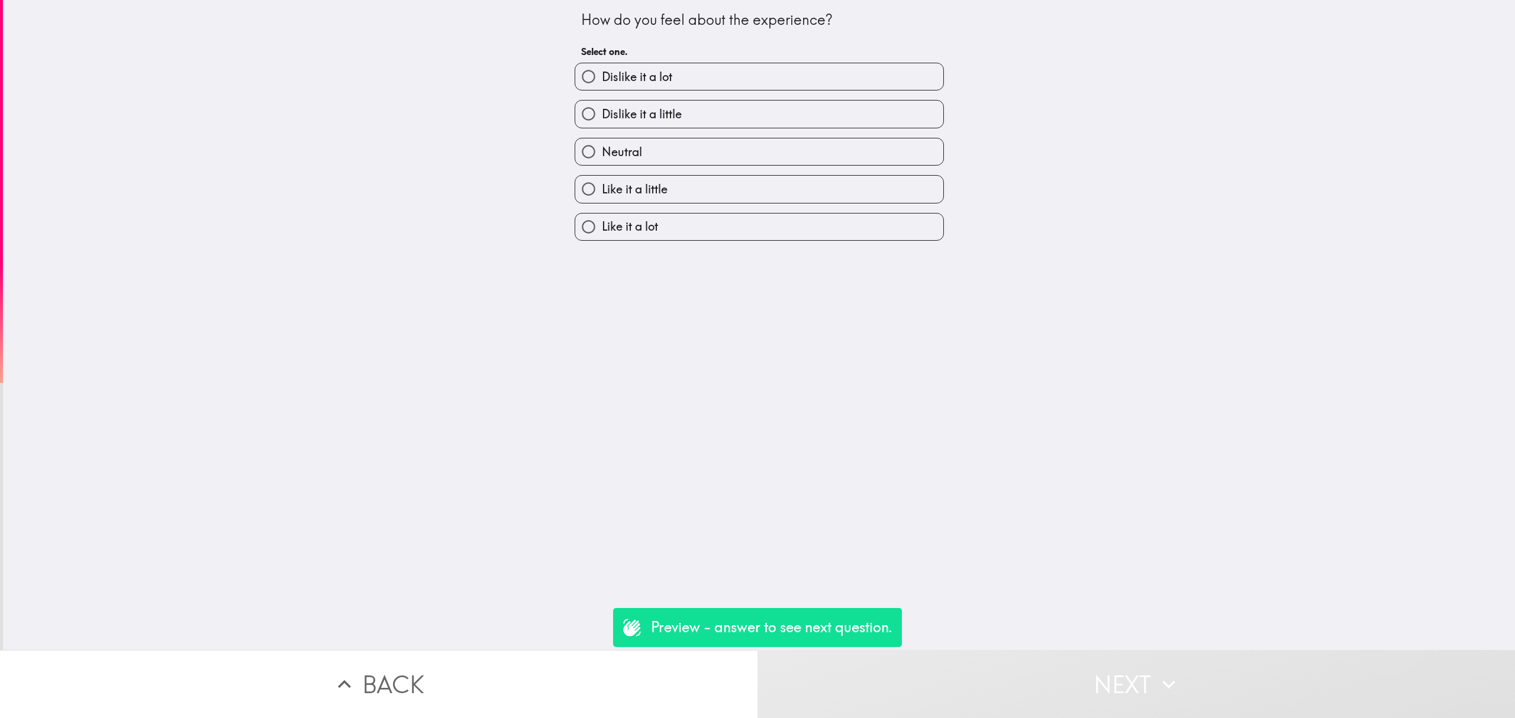
click at [672, 114] on label "Dislike it a little" at bounding box center [759, 114] width 368 height 27
click at [602, 114] on input "Dislike it a little" at bounding box center [588, 114] width 27 height 27
radio input "true"
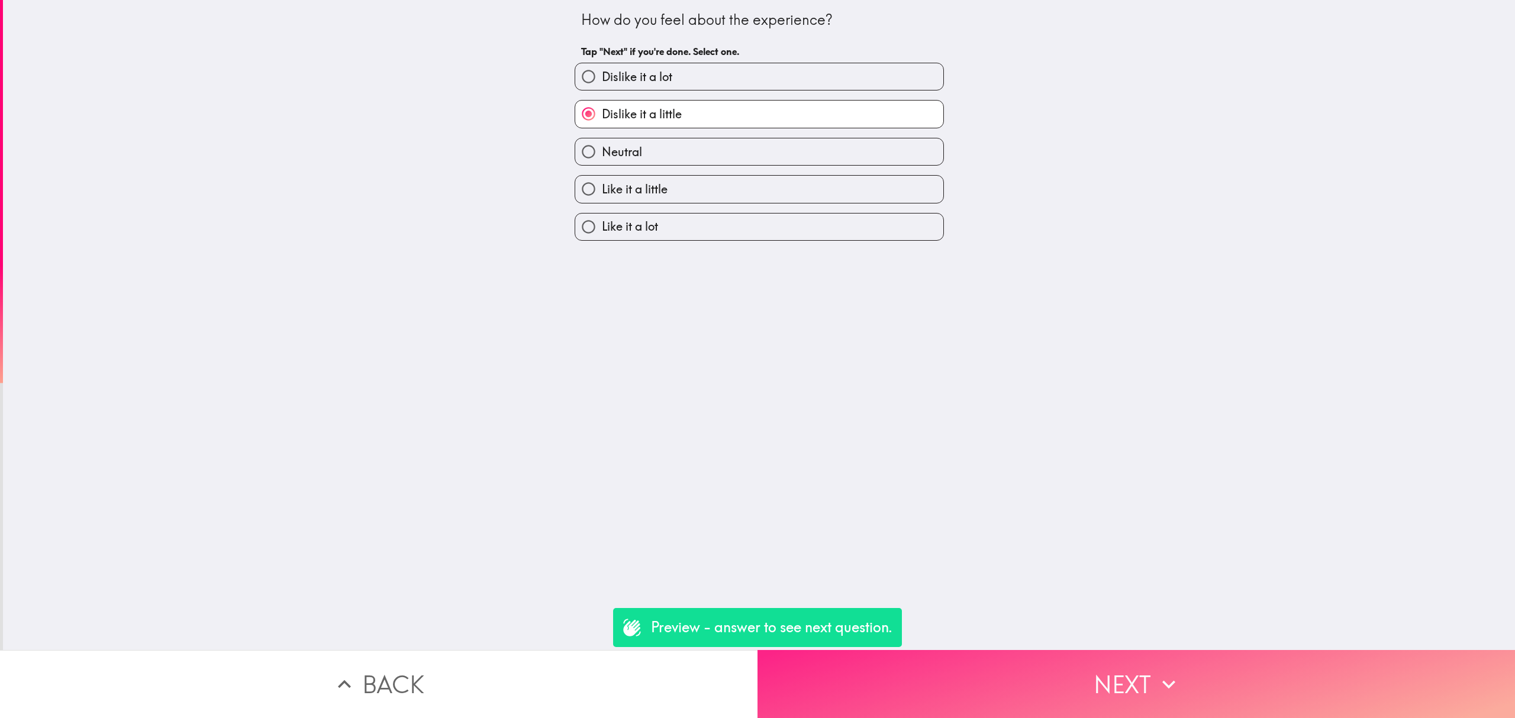
click at [1156, 672] on icon "button" at bounding box center [1169, 685] width 26 height 26
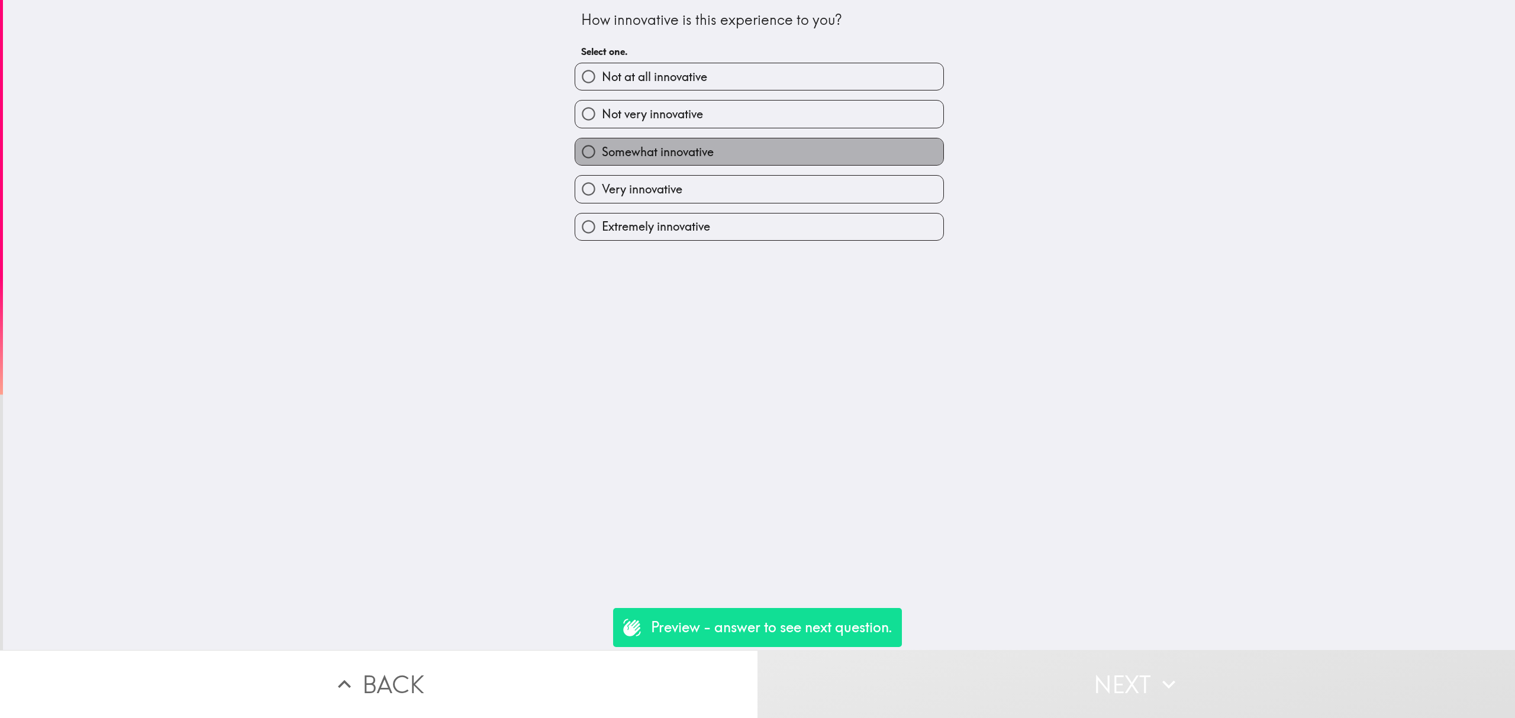
click at [637, 138] on label "Somewhat innovative" at bounding box center [759, 151] width 368 height 27
click at [602, 138] on input "Somewhat innovative" at bounding box center [588, 151] width 27 height 27
radio input "true"
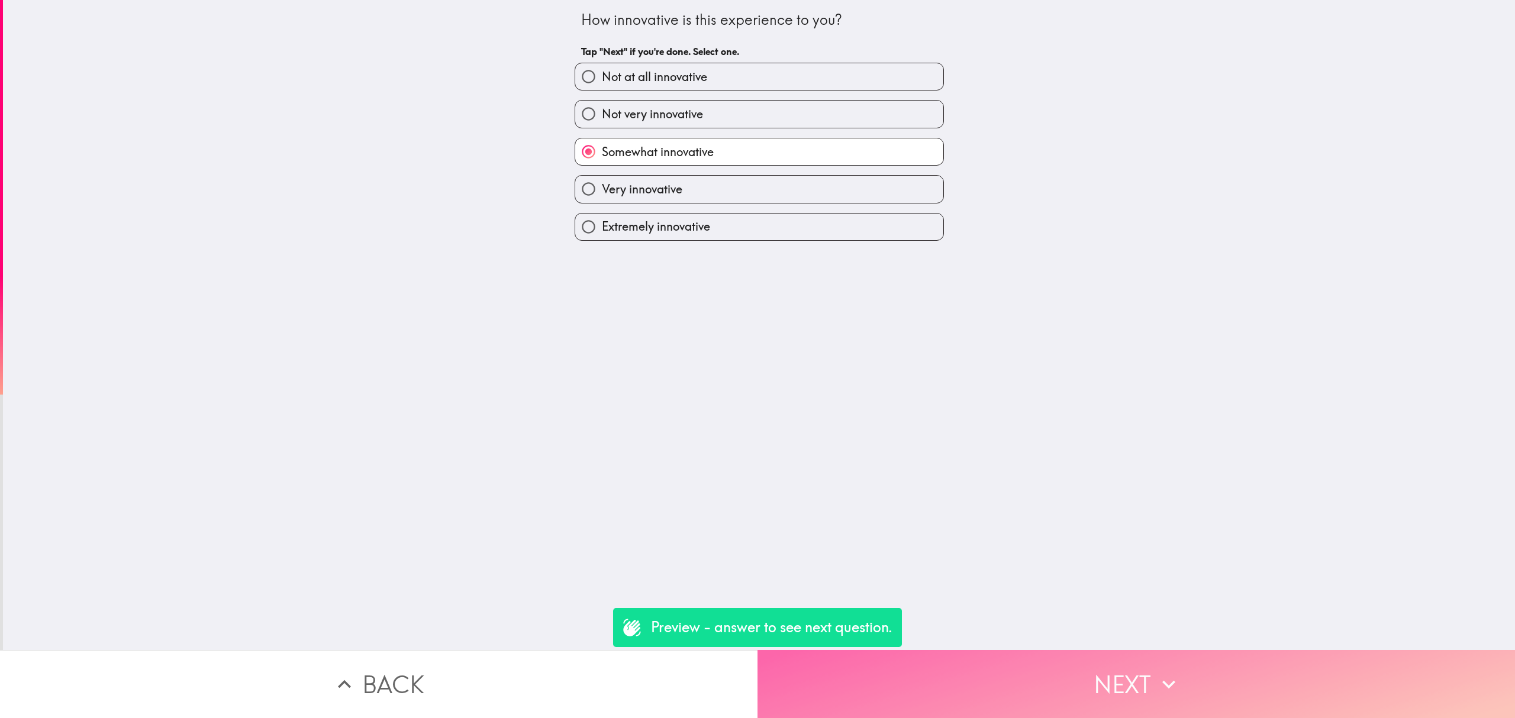
click at [1163, 650] on button "Next" at bounding box center [1137, 684] width 758 height 68
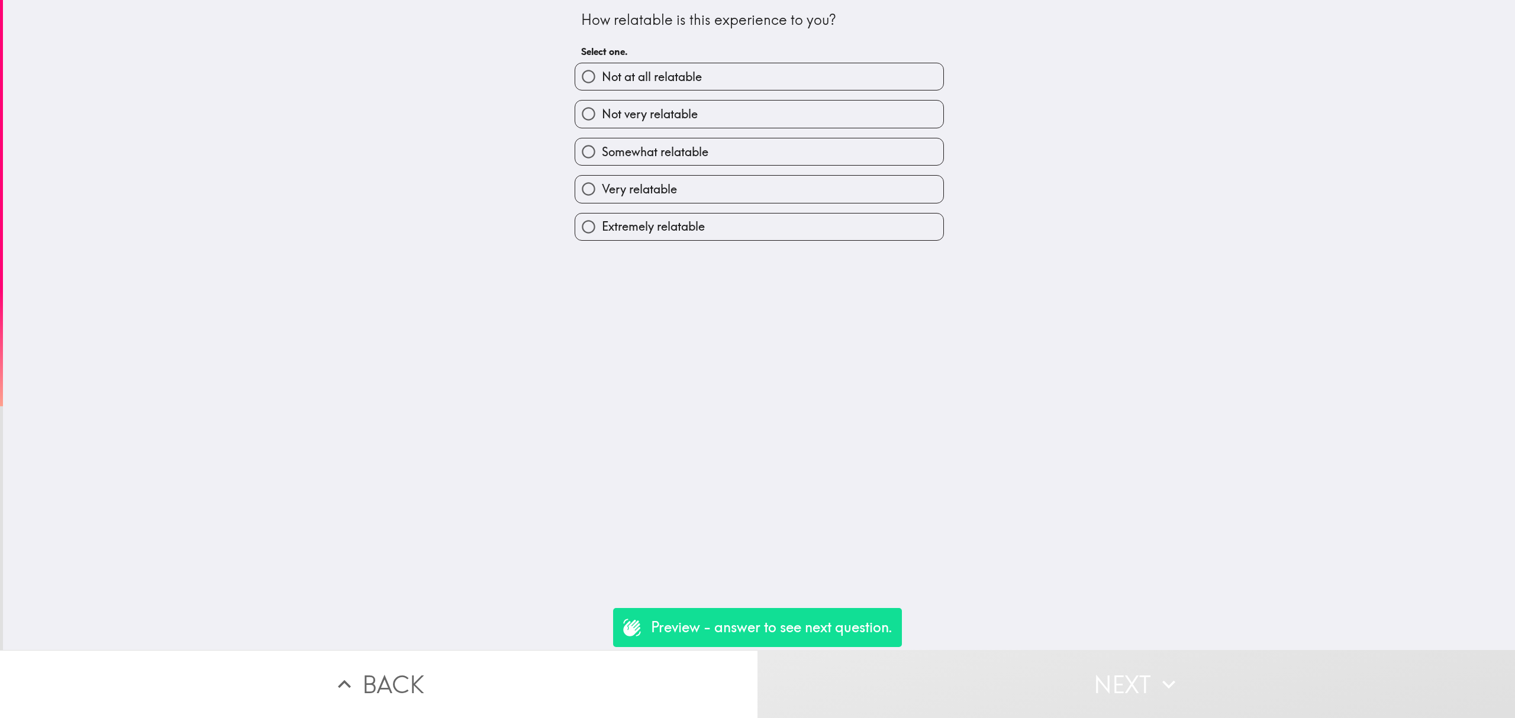
click at [720, 133] on div "Somewhat relatable" at bounding box center [754, 146] width 379 height 37
click at [723, 143] on label "Somewhat relatable" at bounding box center [759, 151] width 368 height 27
click at [602, 143] on input "Somewhat relatable" at bounding box center [588, 151] width 27 height 27
radio input "true"
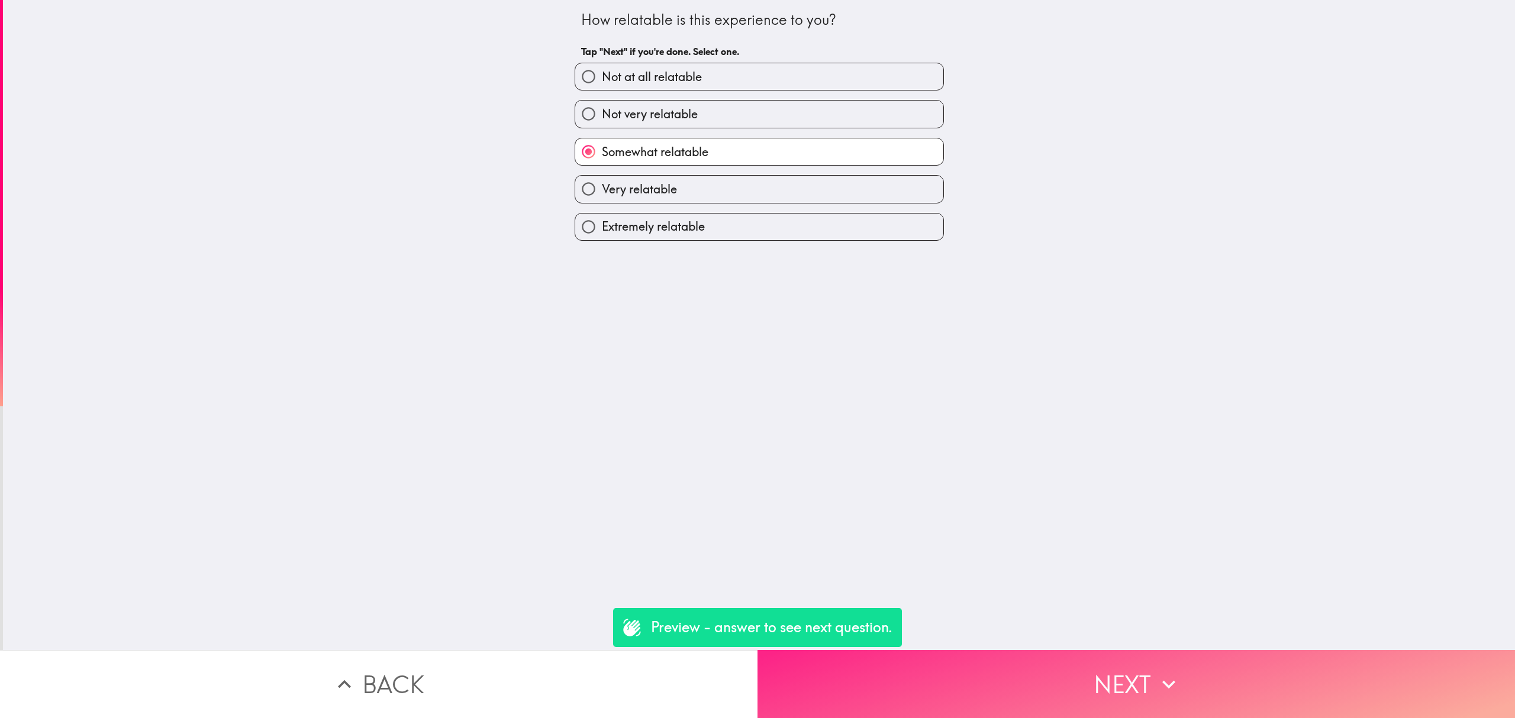
click at [1145, 650] on button "Next" at bounding box center [1137, 684] width 758 height 68
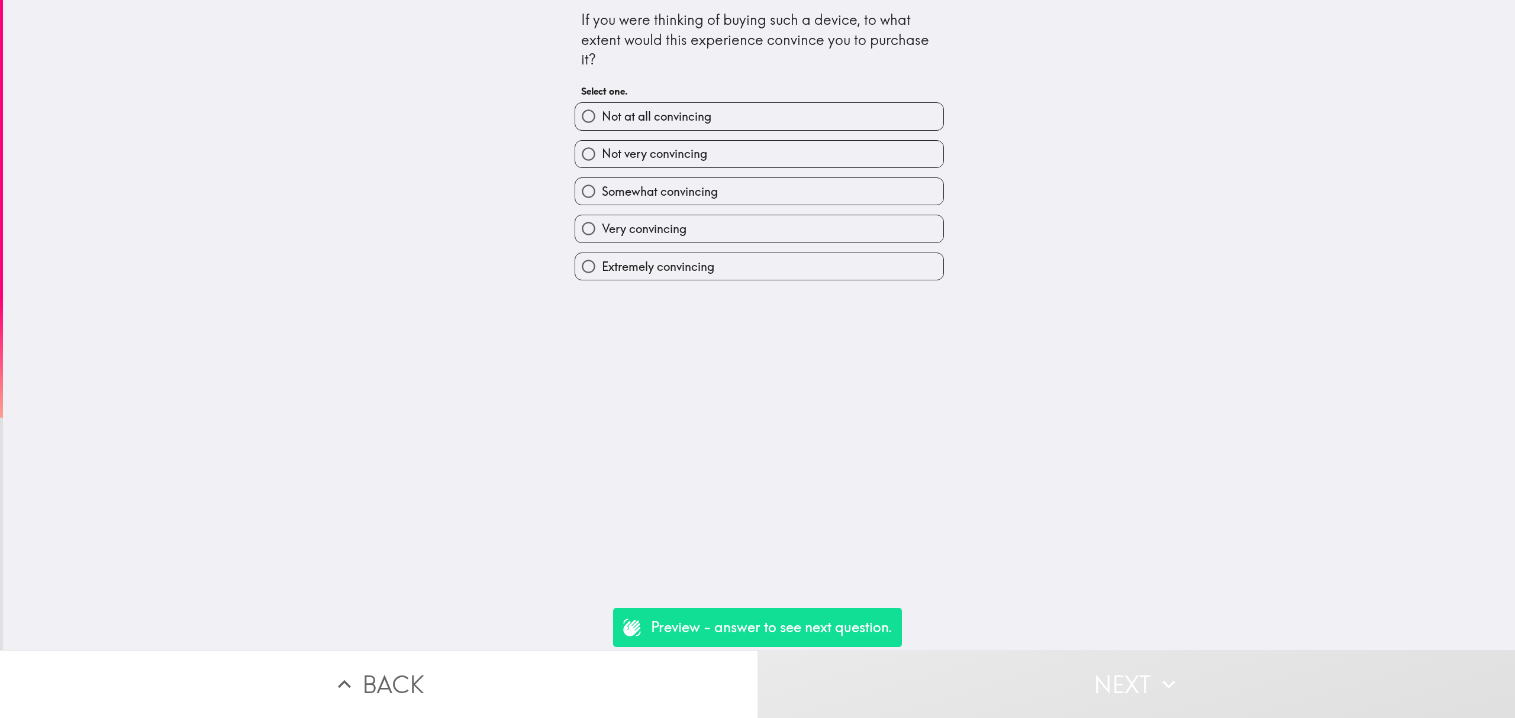
click at [689, 175] on div "Somewhat convincing" at bounding box center [754, 186] width 379 height 37
click at [713, 208] on div "Very convincing" at bounding box center [754, 223] width 379 height 37
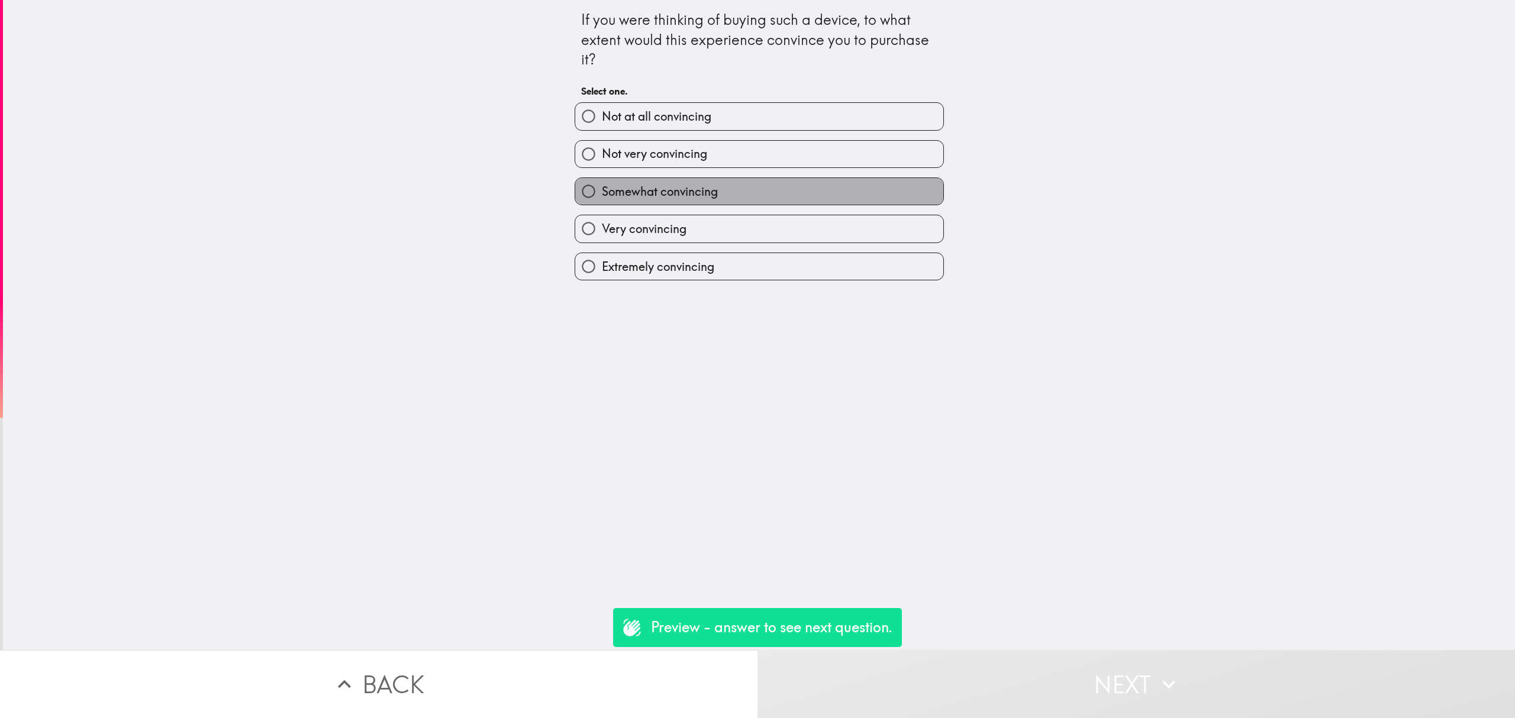
click at [766, 202] on label "Somewhat convincing" at bounding box center [759, 191] width 368 height 27
click at [602, 202] on input "Somewhat convincing" at bounding box center [588, 191] width 27 height 27
radio input "true"
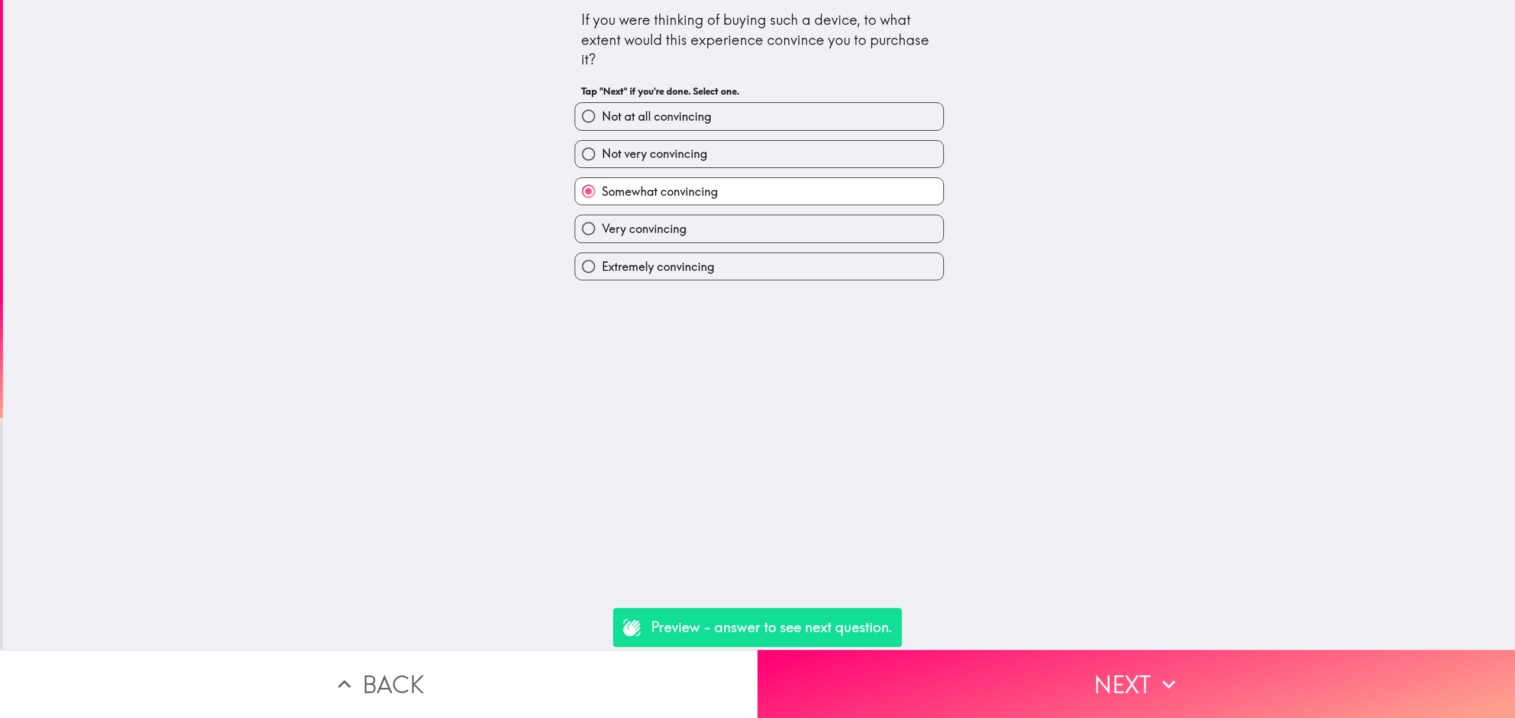
drag, startPoint x: 1120, startPoint y: 626, endPoint x: 1133, endPoint y: 649, distance: 25.7
click at [1121, 627] on div "If you were thinking of buying such a device, to what extent would this experie…" at bounding box center [759, 325] width 1512 height 650
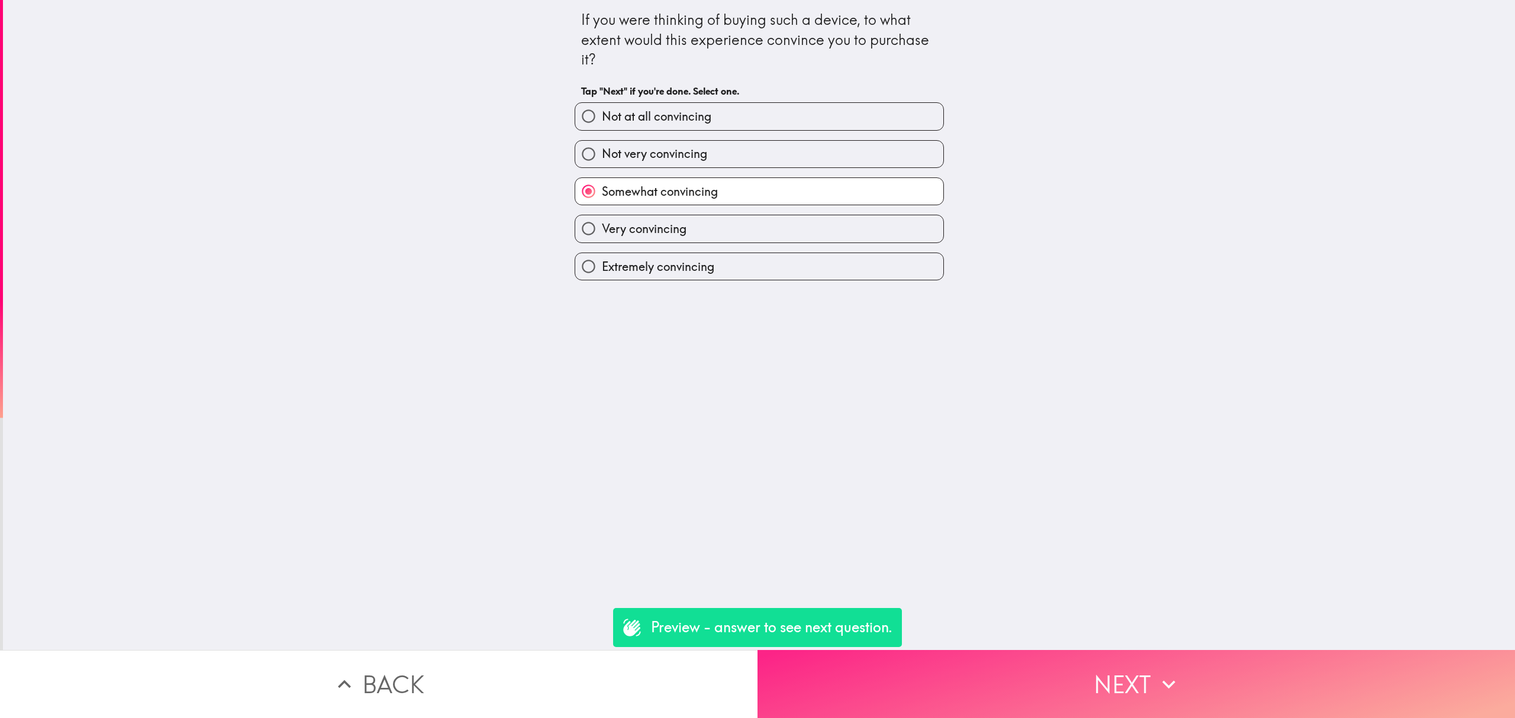
click at [1137, 658] on button "Next" at bounding box center [1137, 684] width 758 height 68
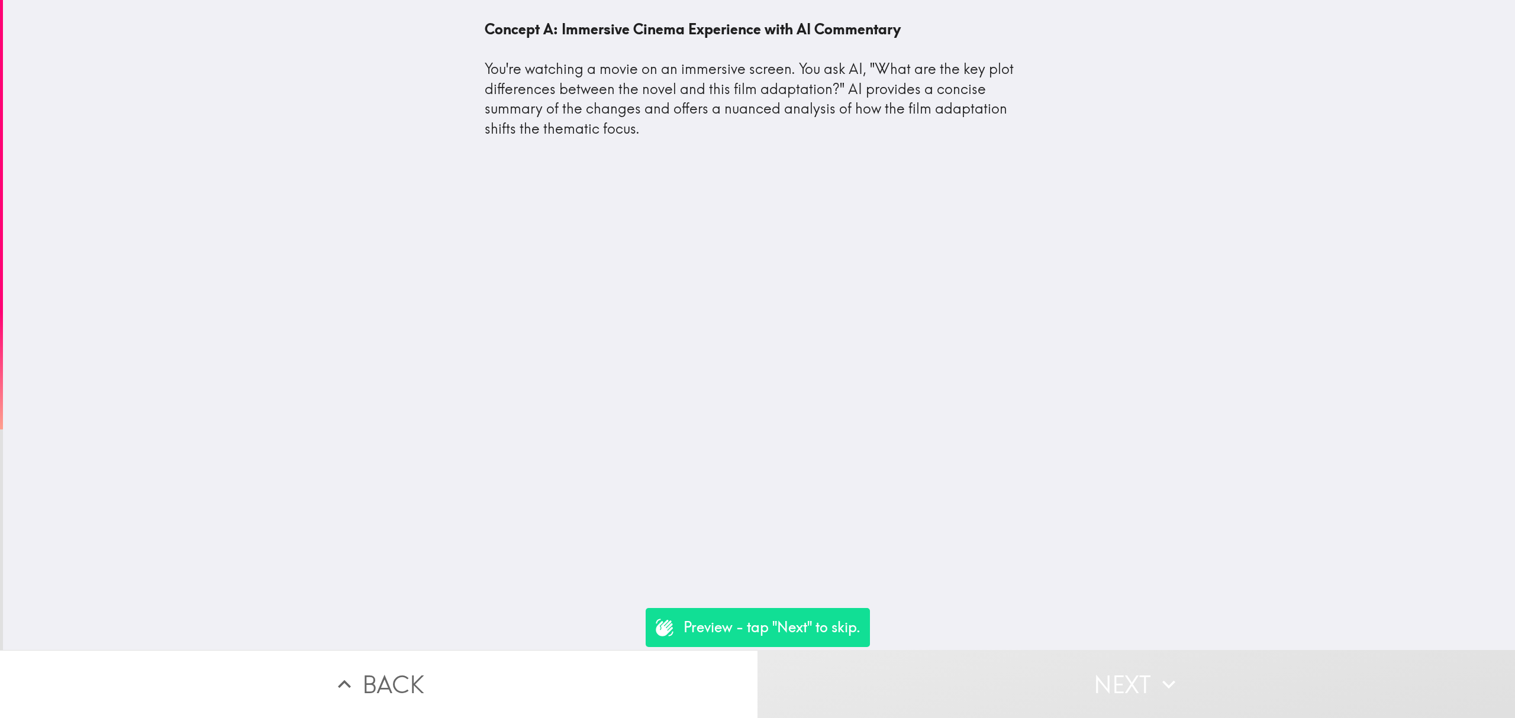
click at [1094, 668] on button "Next" at bounding box center [1137, 684] width 758 height 68
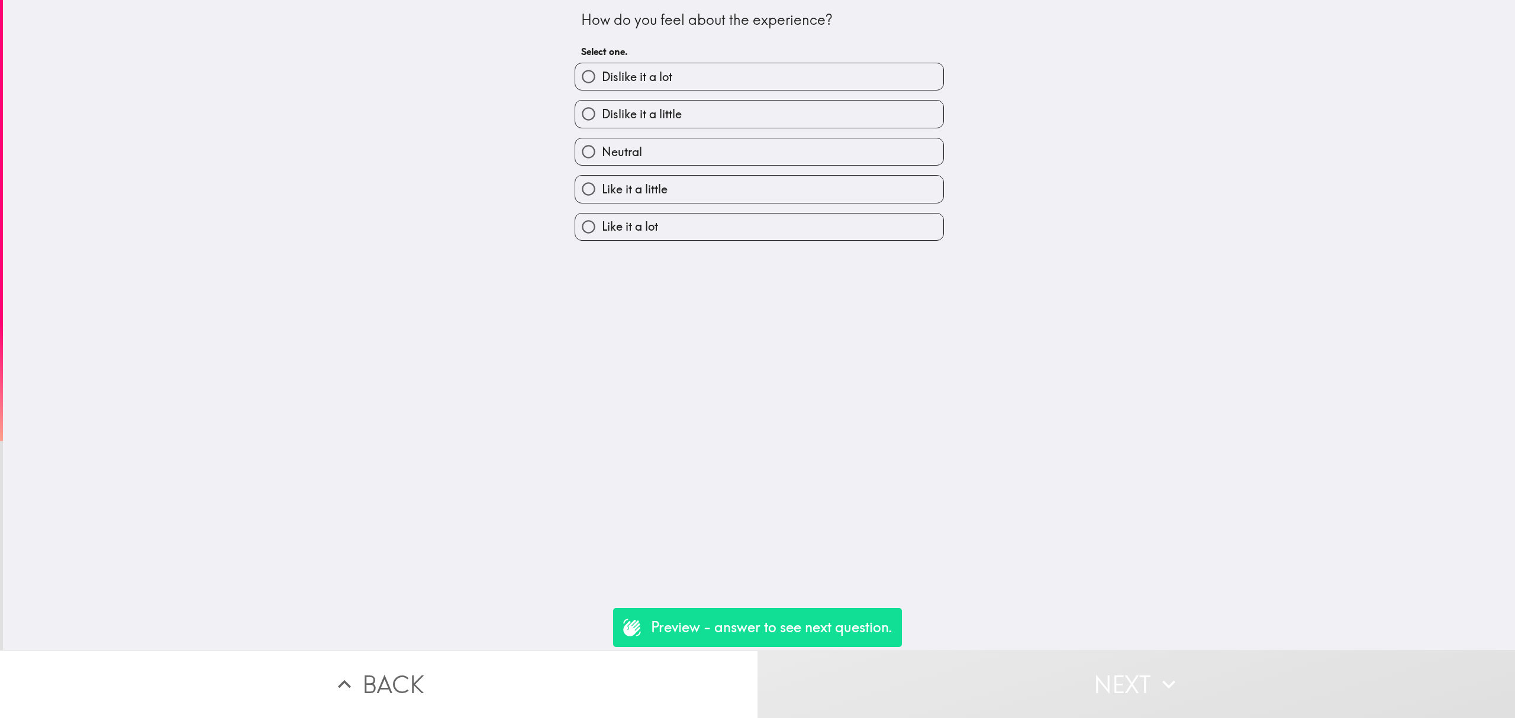
click at [666, 166] on div "Like it a little" at bounding box center [754, 184] width 379 height 37
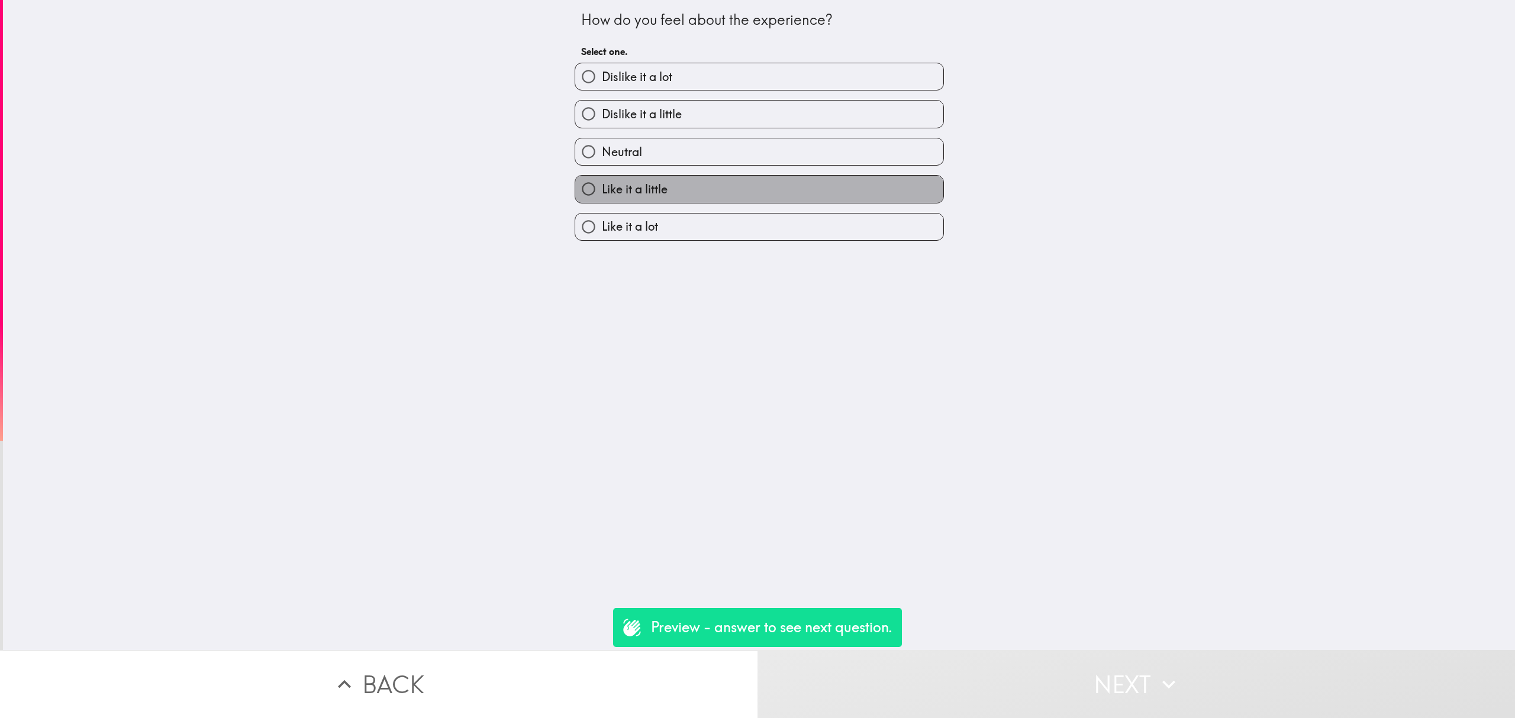
click at [675, 183] on label "Like it a little" at bounding box center [759, 189] width 368 height 27
click at [602, 183] on input "Like it a little" at bounding box center [588, 189] width 27 height 27
radio input "true"
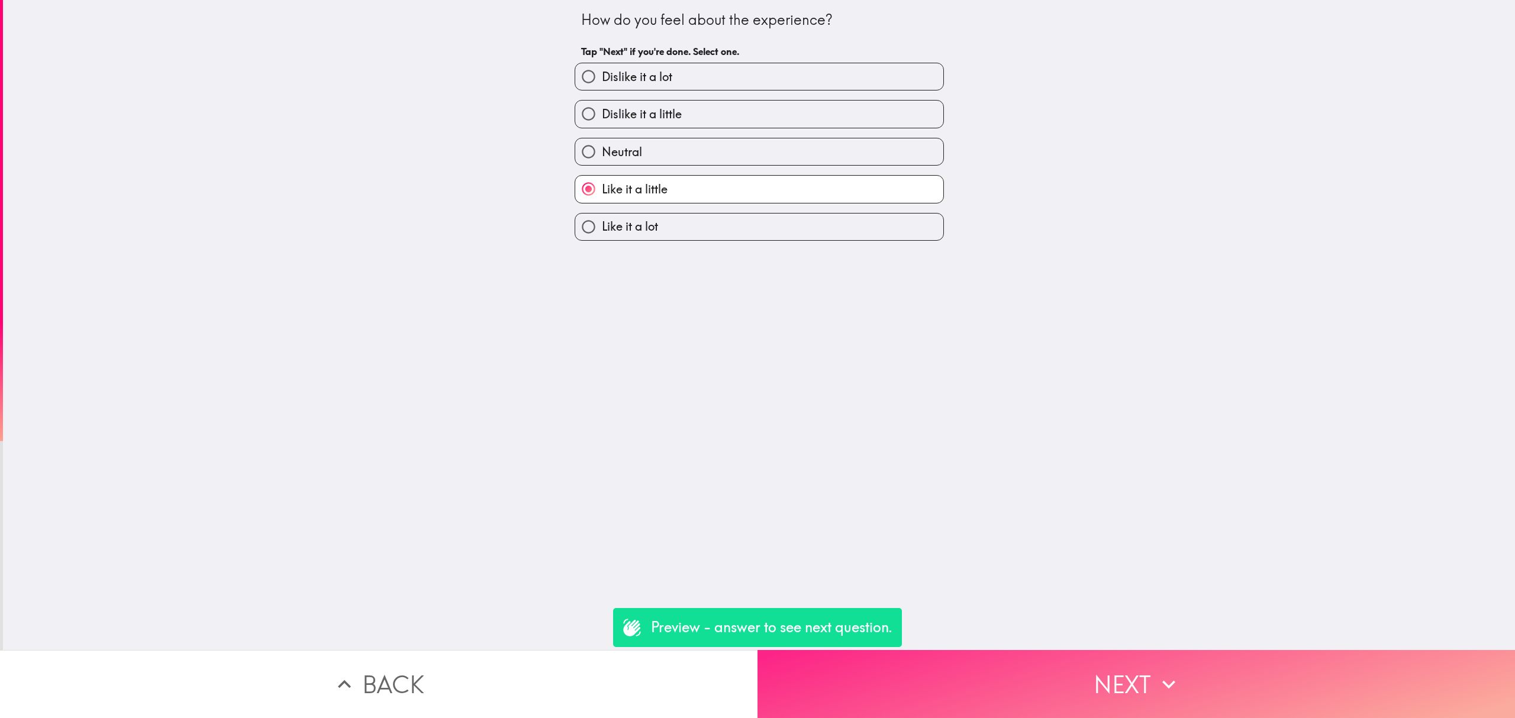
click at [1105, 661] on button "Next" at bounding box center [1137, 684] width 758 height 68
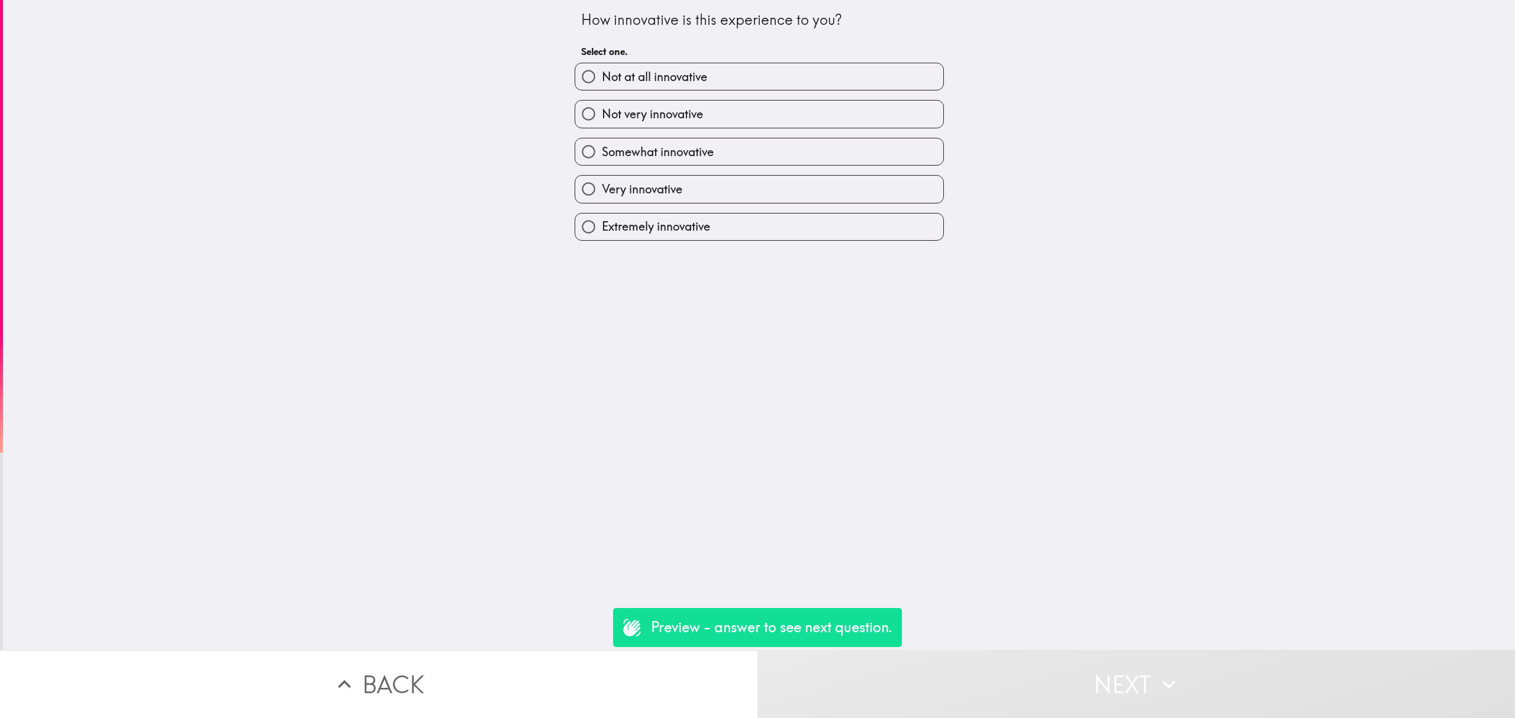
click at [692, 207] on div "Extremely innovative" at bounding box center [754, 222] width 379 height 37
click at [711, 188] on label "Very innovative" at bounding box center [759, 189] width 368 height 27
click at [602, 188] on input "Very innovative" at bounding box center [588, 189] width 27 height 27
radio input "true"
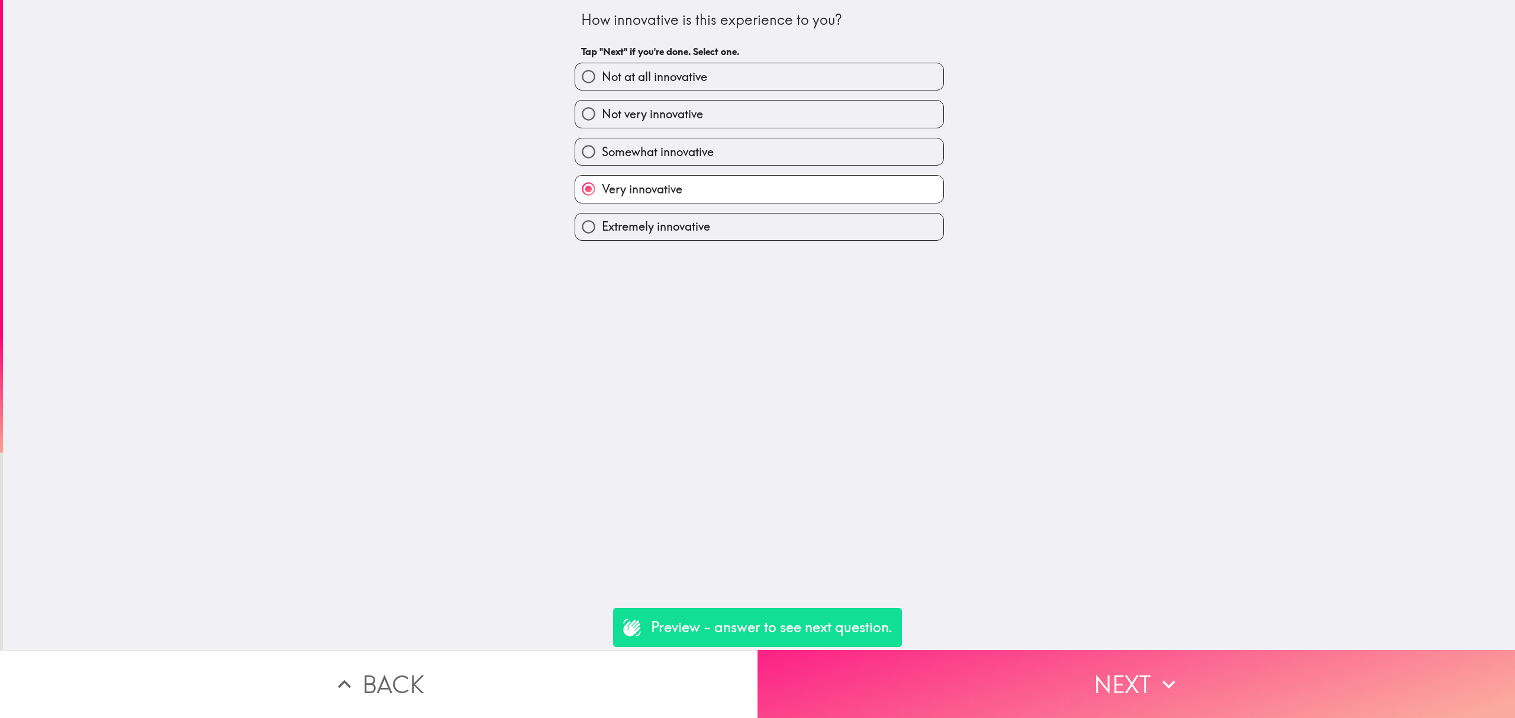
click at [1069, 675] on button "Next" at bounding box center [1137, 684] width 758 height 68
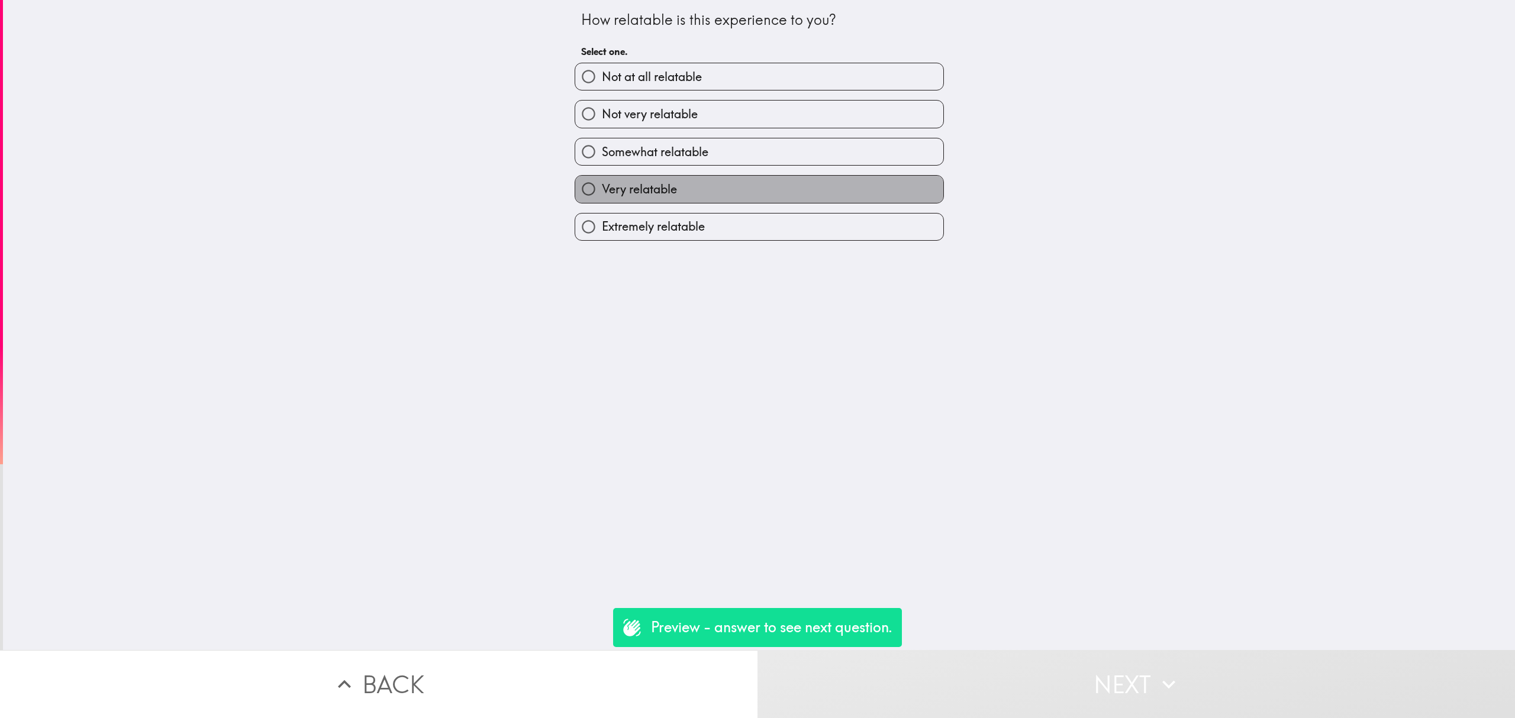
click at [654, 183] on span "Very relatable" at bounding box center [639, 189] width 75 height 17
click at [602, 183] on input "Very relatable" at bounding box center [588, 189] width 27 height 27
radio input "true"
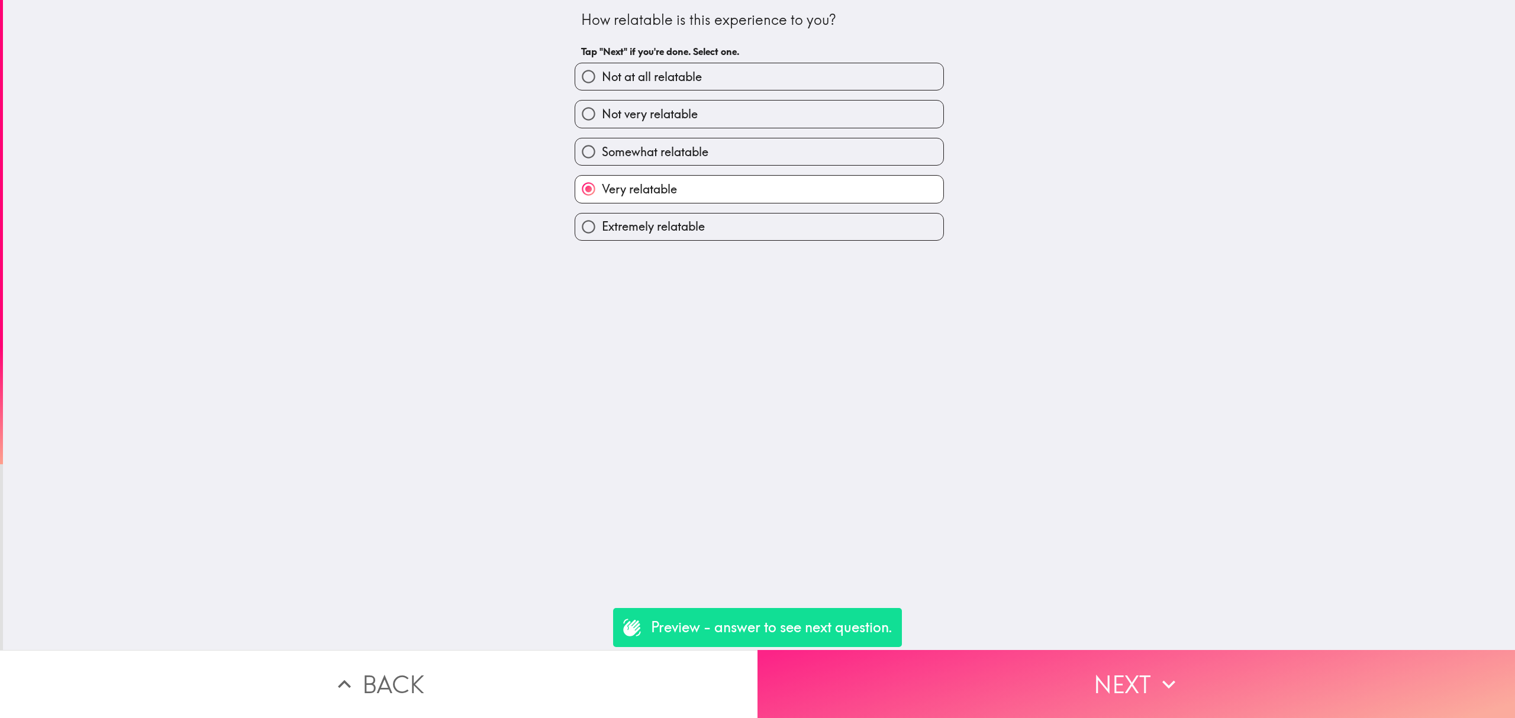
click at [1120, 672] on button "Next" at bounding box center [1137, 684] width 758 height 68
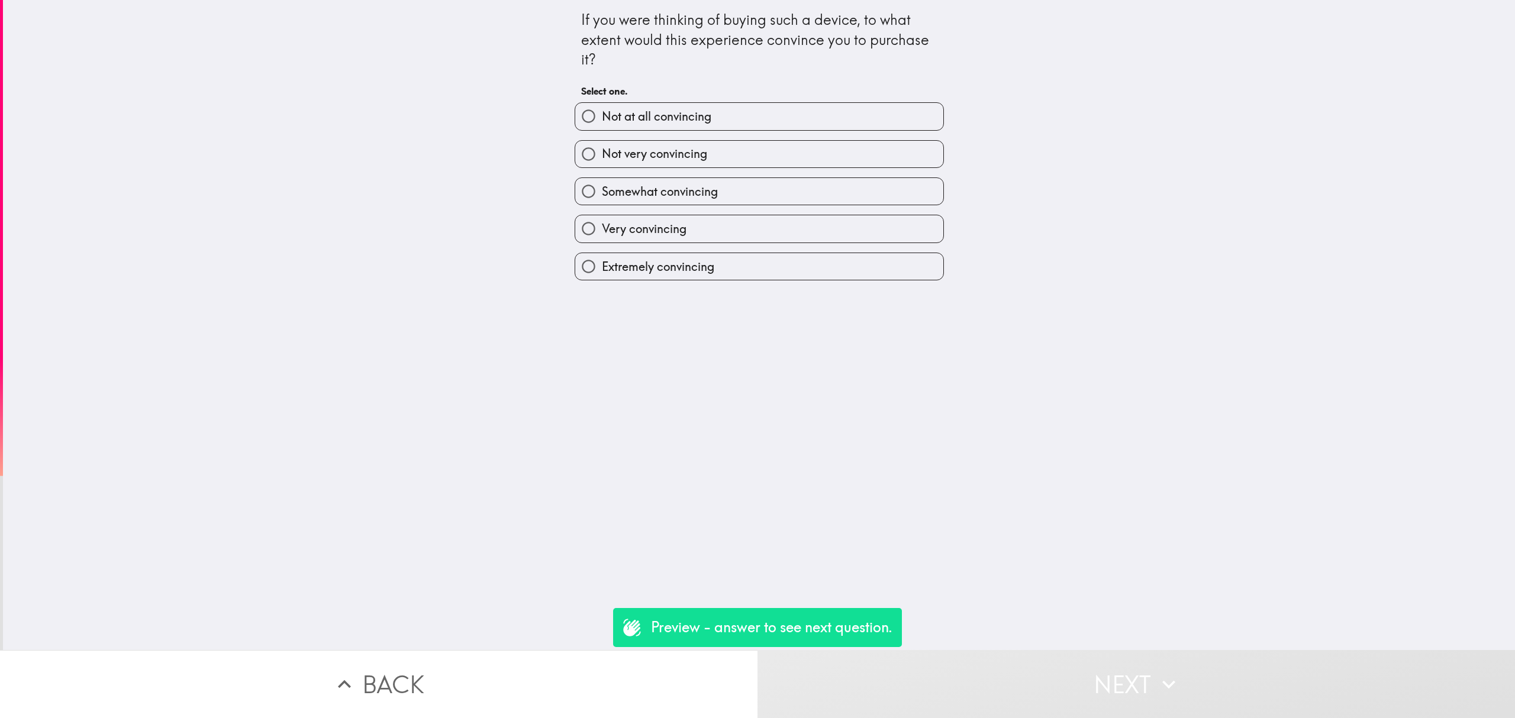
click at [762, 230] on label "Very convincing" at bounding box center [759, 228] width 368 height 27
click at [602, 230] on input "Very convincing" at bounding box center [588, 228] width 27 height 27
radio input "true"
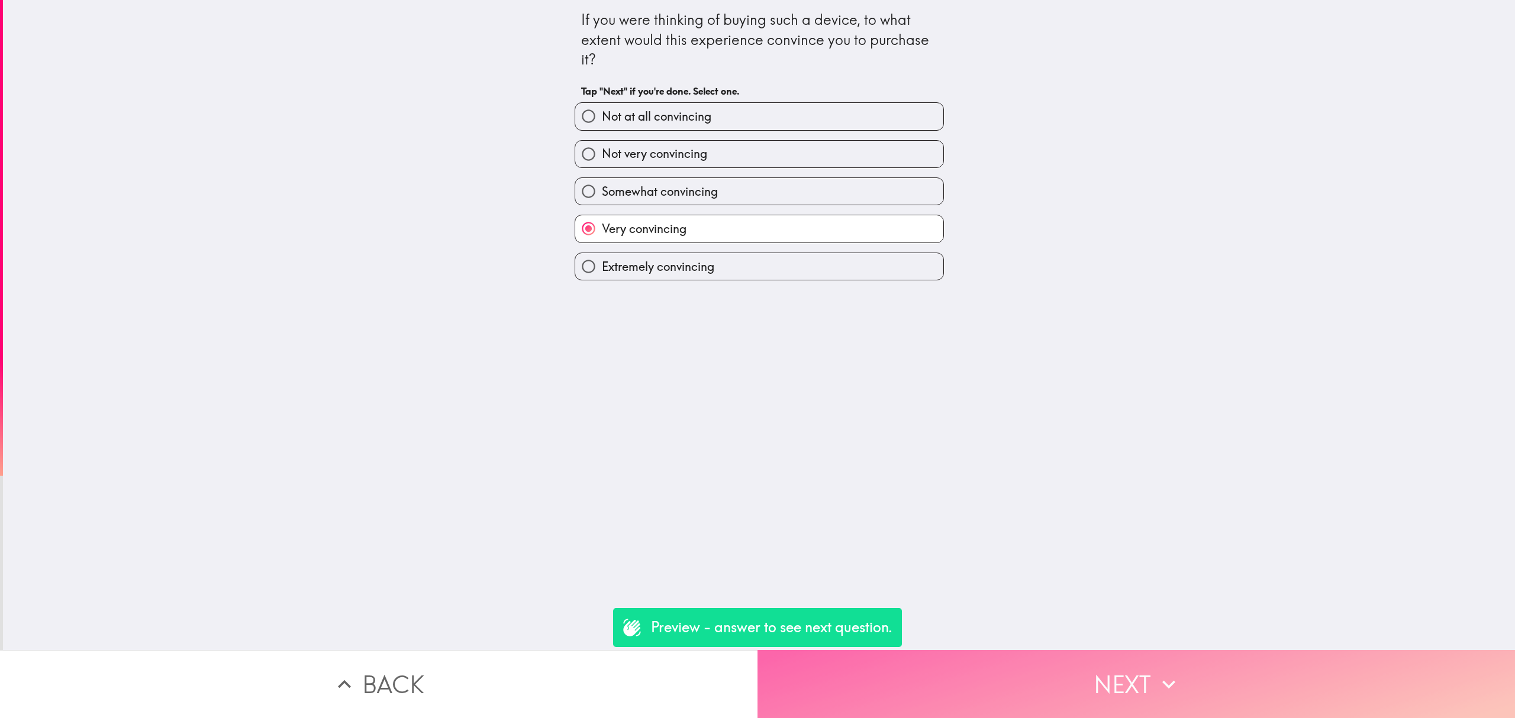
click at [1133, 650] on button "Next" at bounding box center [1137, 684] width 758 height 68
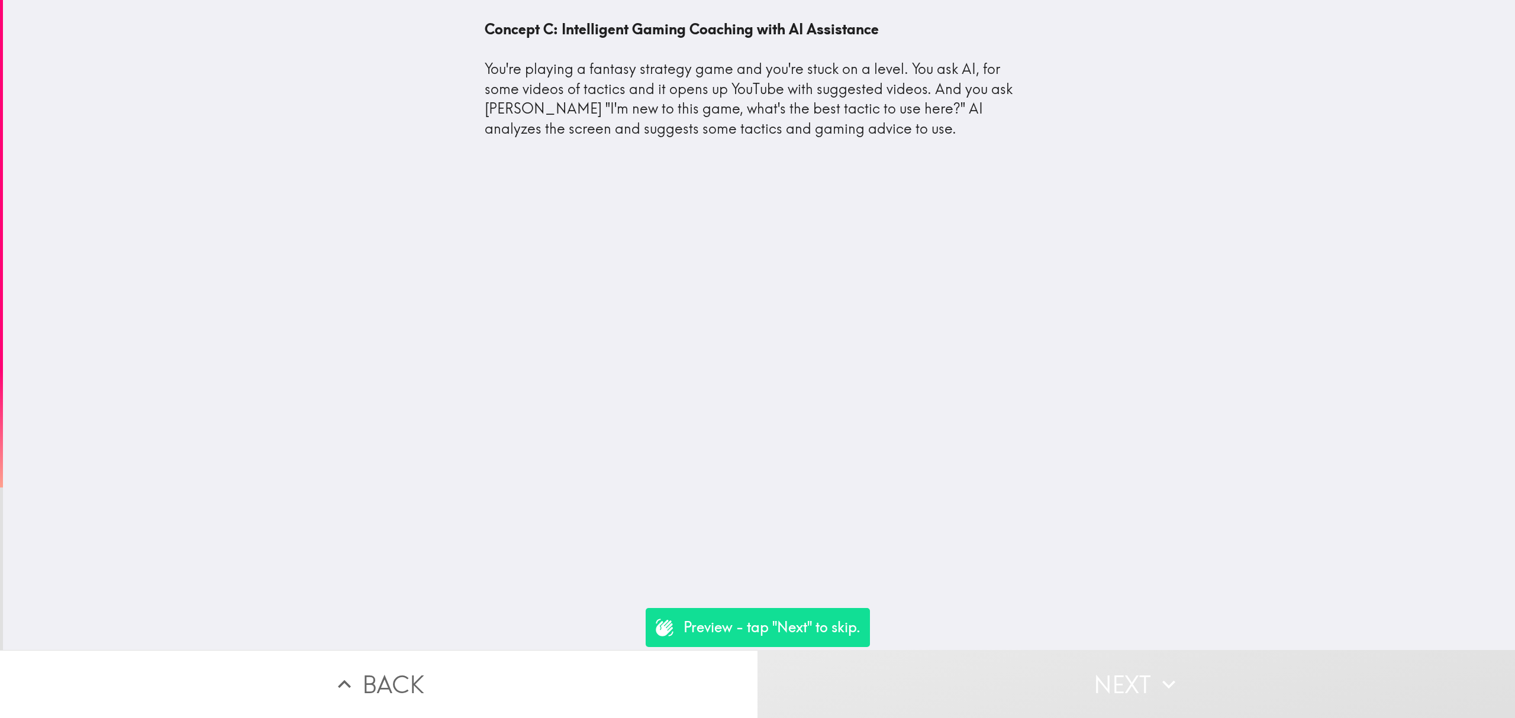
click at [1101, 630] on div "Concept C: Intelligent Gaming Coaching with AI Assistance You're playing a fant…" at bounding box center [759, 325] width 1512 height 650
click at [1106, 658] on button "Next" at bounding box center [1137, 684] width 758 height 68
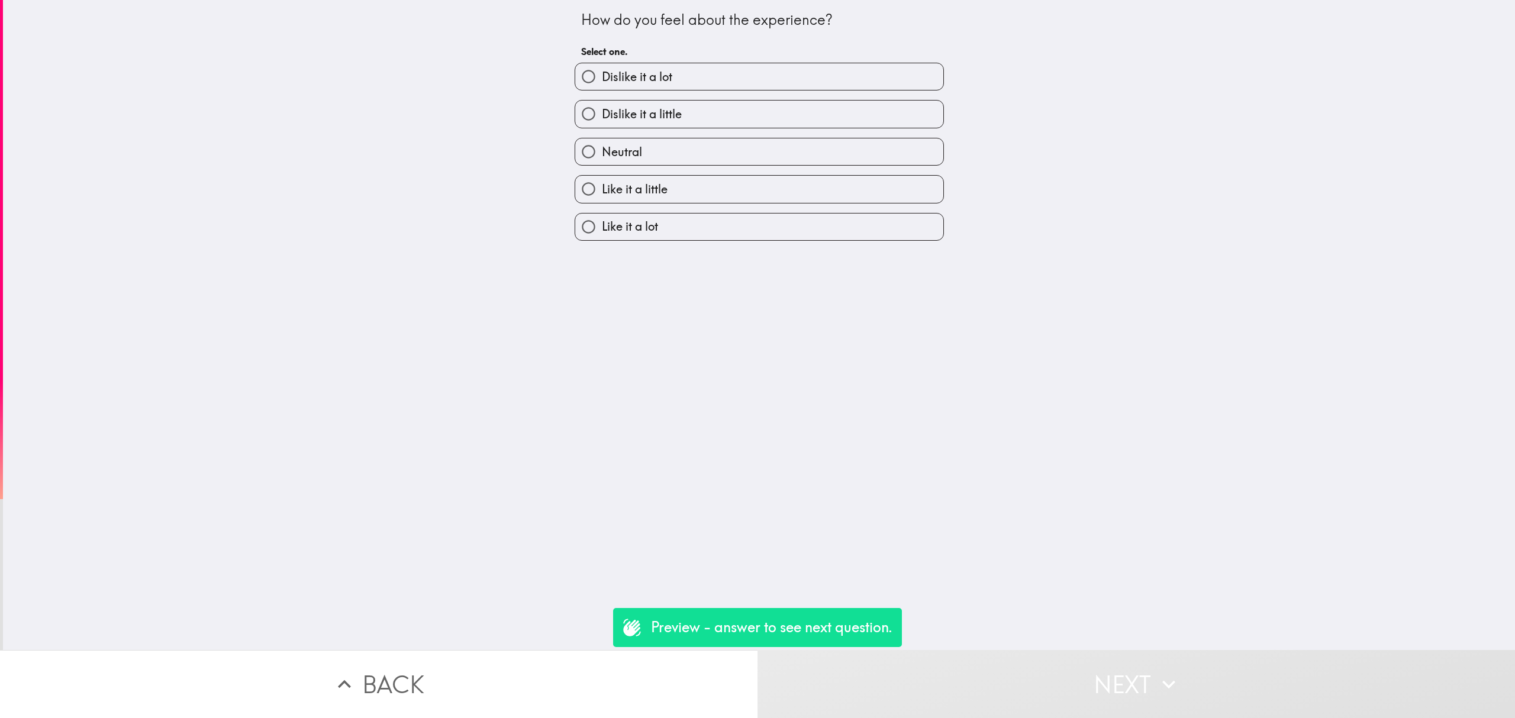
click at [673, 690] on button "Back" at bounding box center [379, 684] width 758 height 68
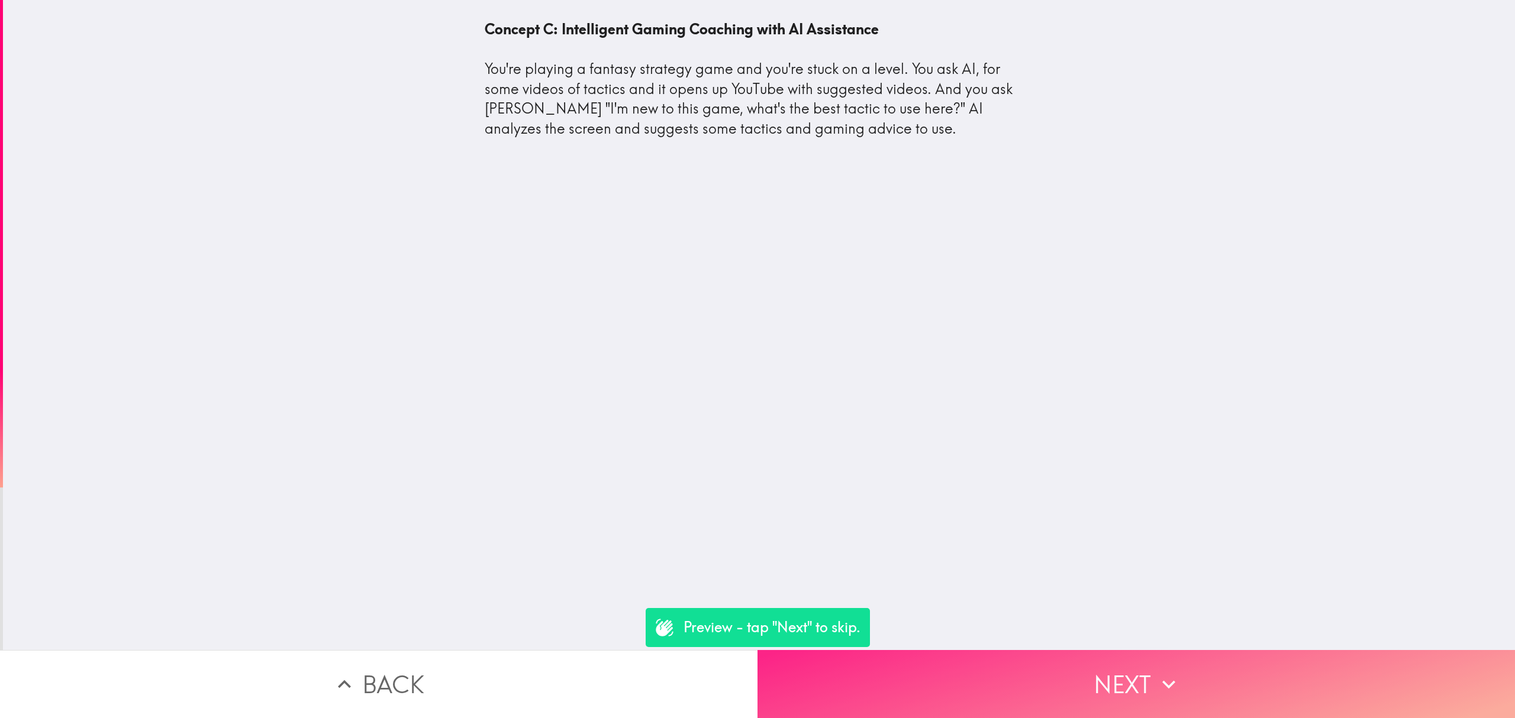
click at [1061, 663] on button "Next" at bounding box center [1137, 684] width 758 height 68
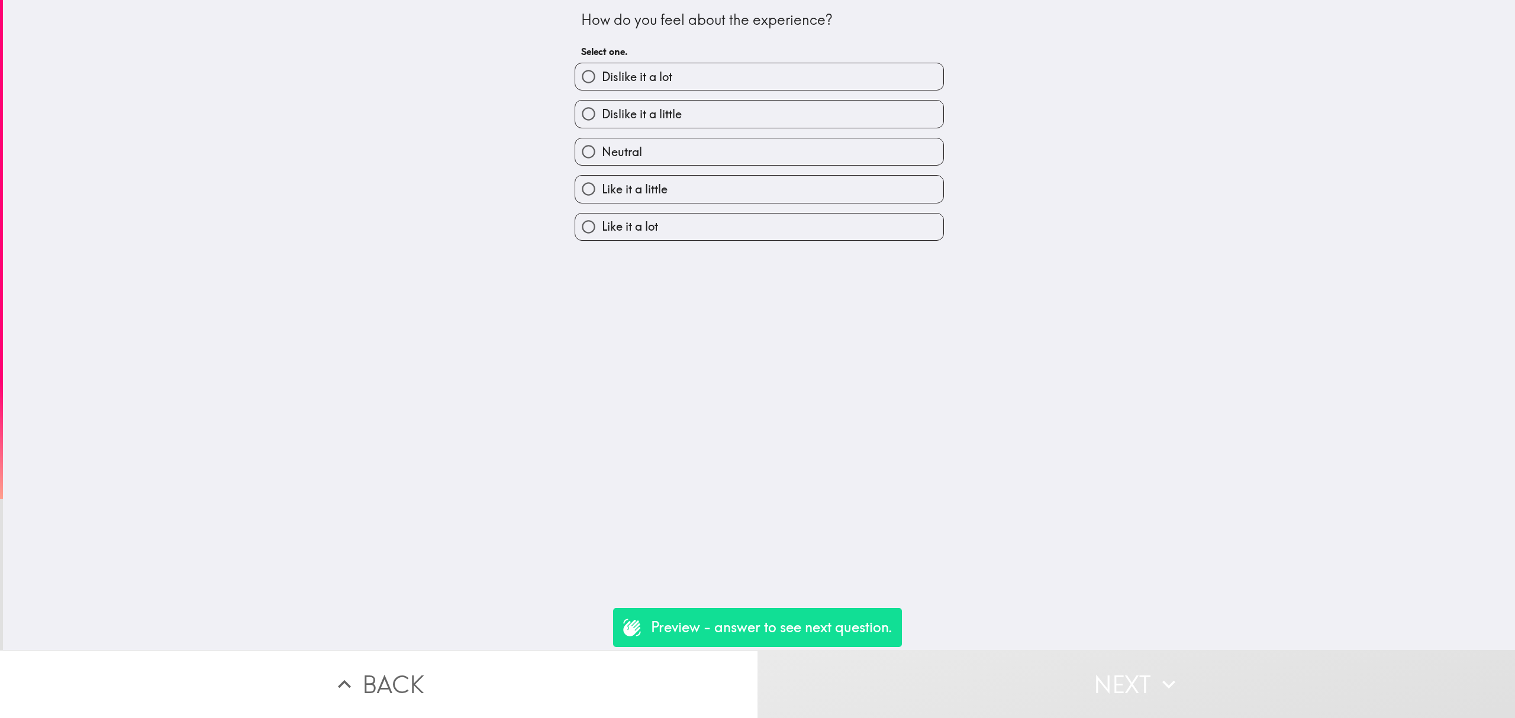
click at [670, 211] on div "Like it a lot" at bounding box center [754, 222] width 379 height 37
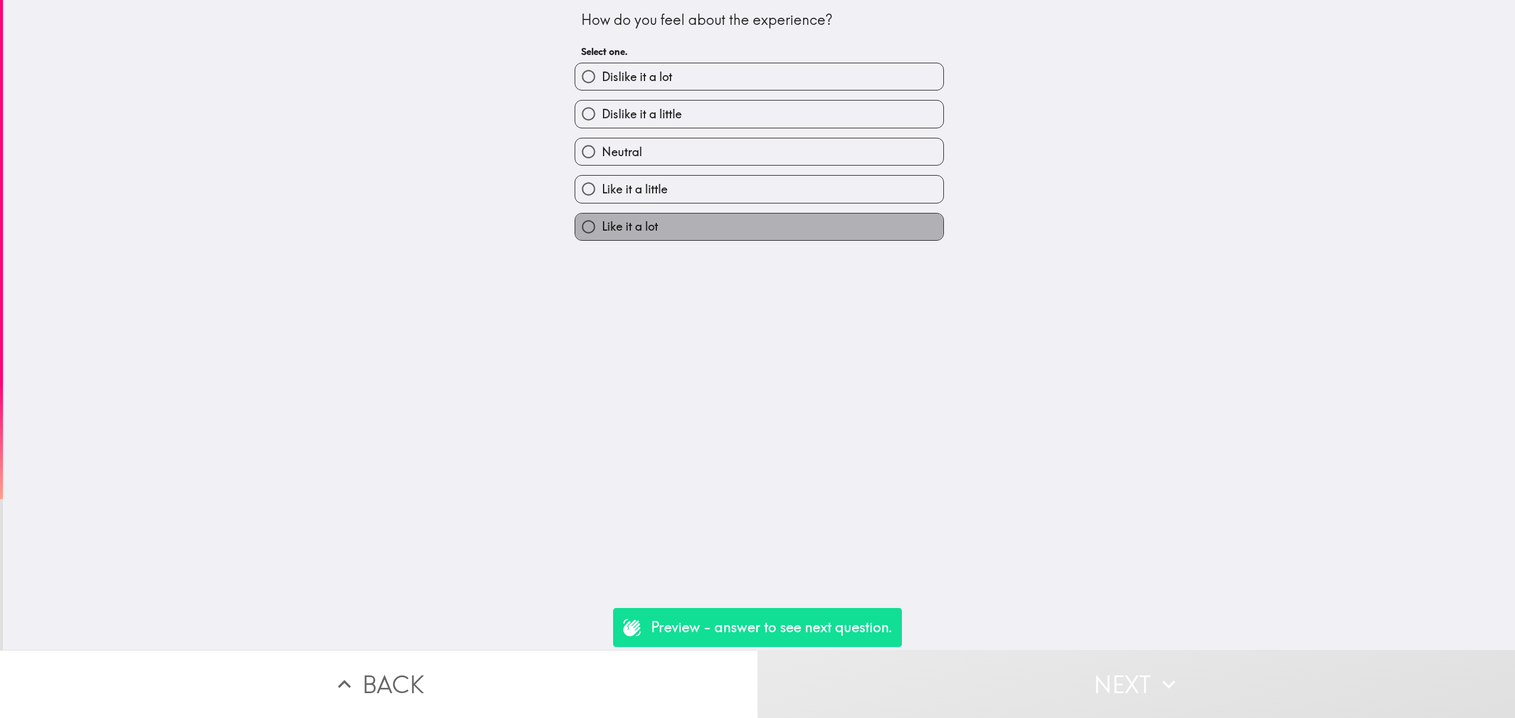
click at [739, 227] on label "Like it a lot" at bounding box center [759, 227] width 368 height 27
click at [602, 227] on input "Like it a lot" at bounding box center [588, 227] width 27 height 27
radio input "true"
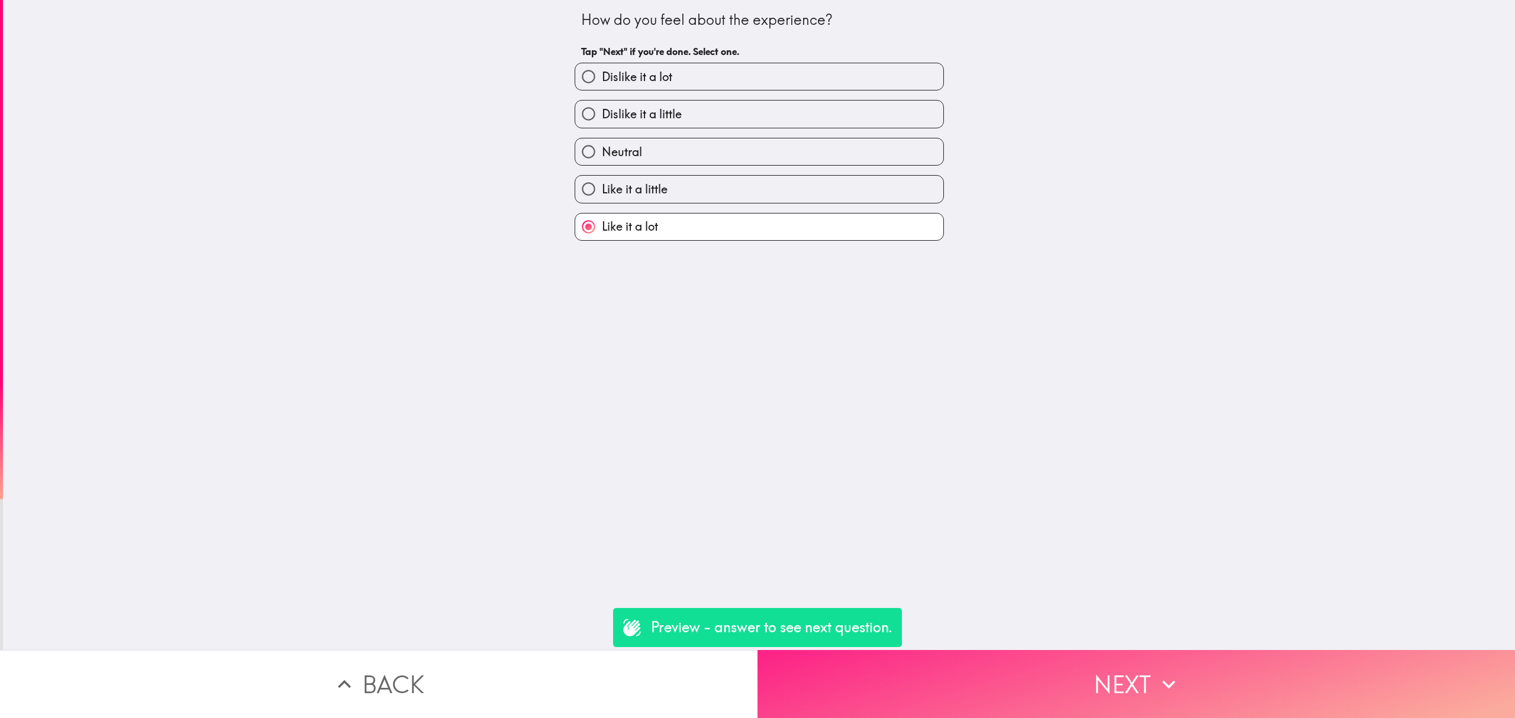
click at [1118, 659] on button "Next" at bounding box center [1137, 684] width 758 height 68
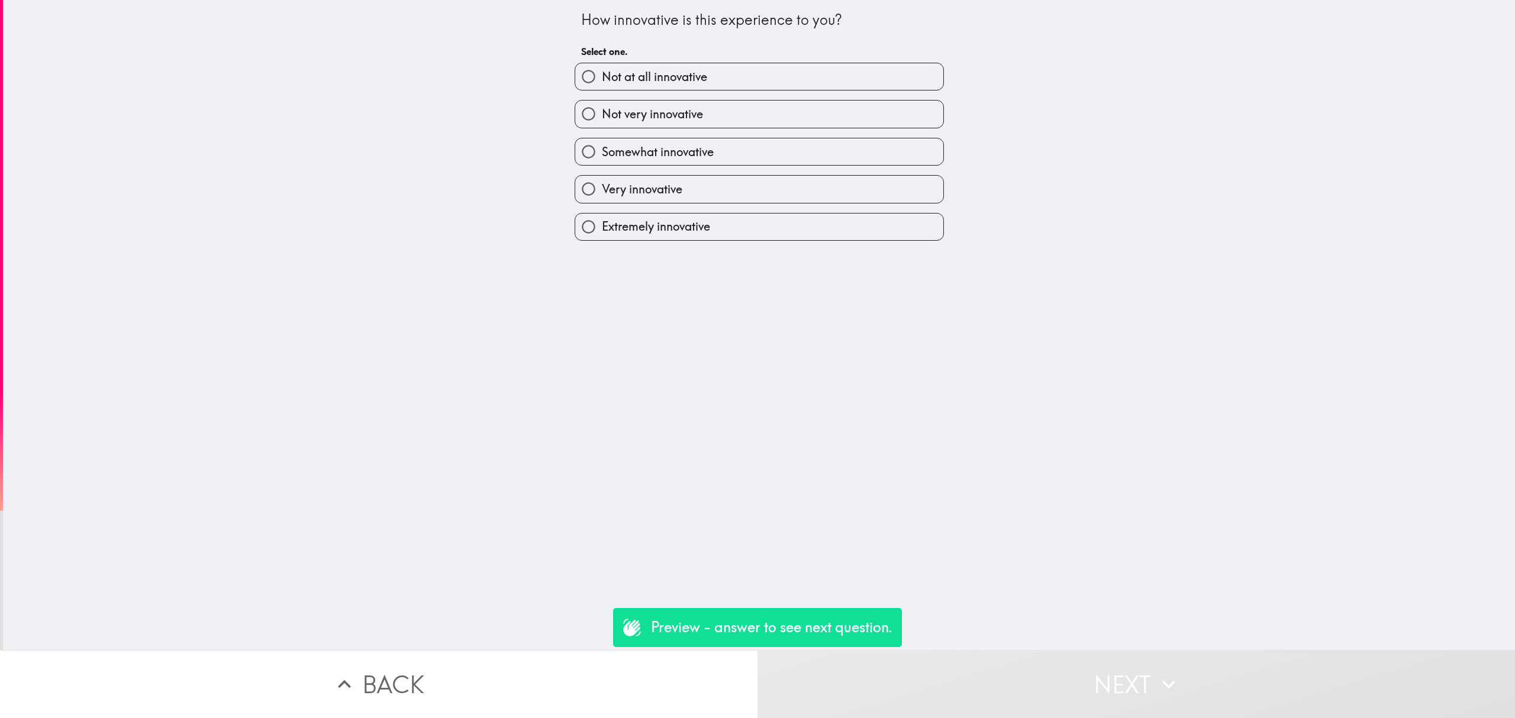
click at [700, 202] on label "Very innovative" at bounding box center [759, 189] width 368 height 27
click at [602, 202] on input "Very innovative" at bounding box center [588, 189] width 27 height 27
radio input "true"
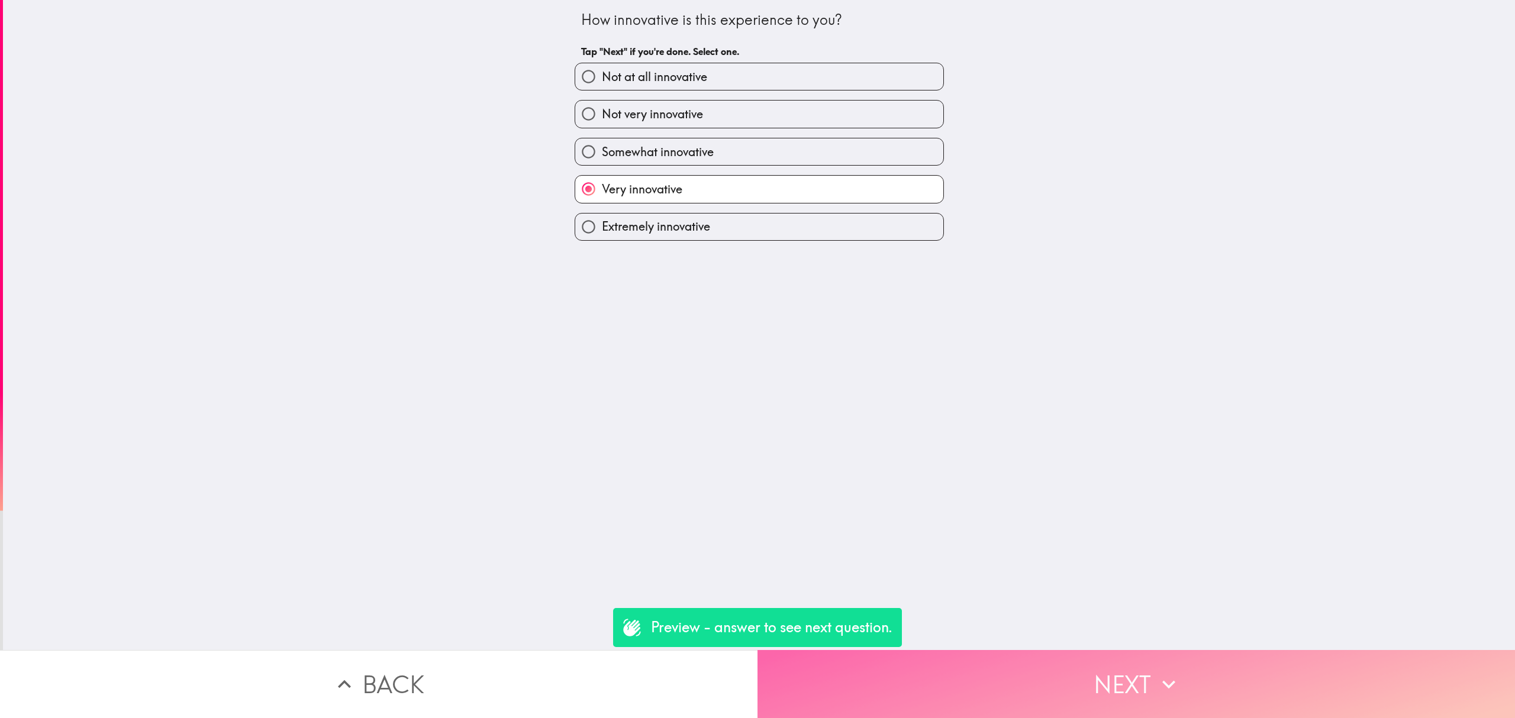
click at [1145, 677] on button "Next" at bounding box center [1137, 684] width 758 height 68
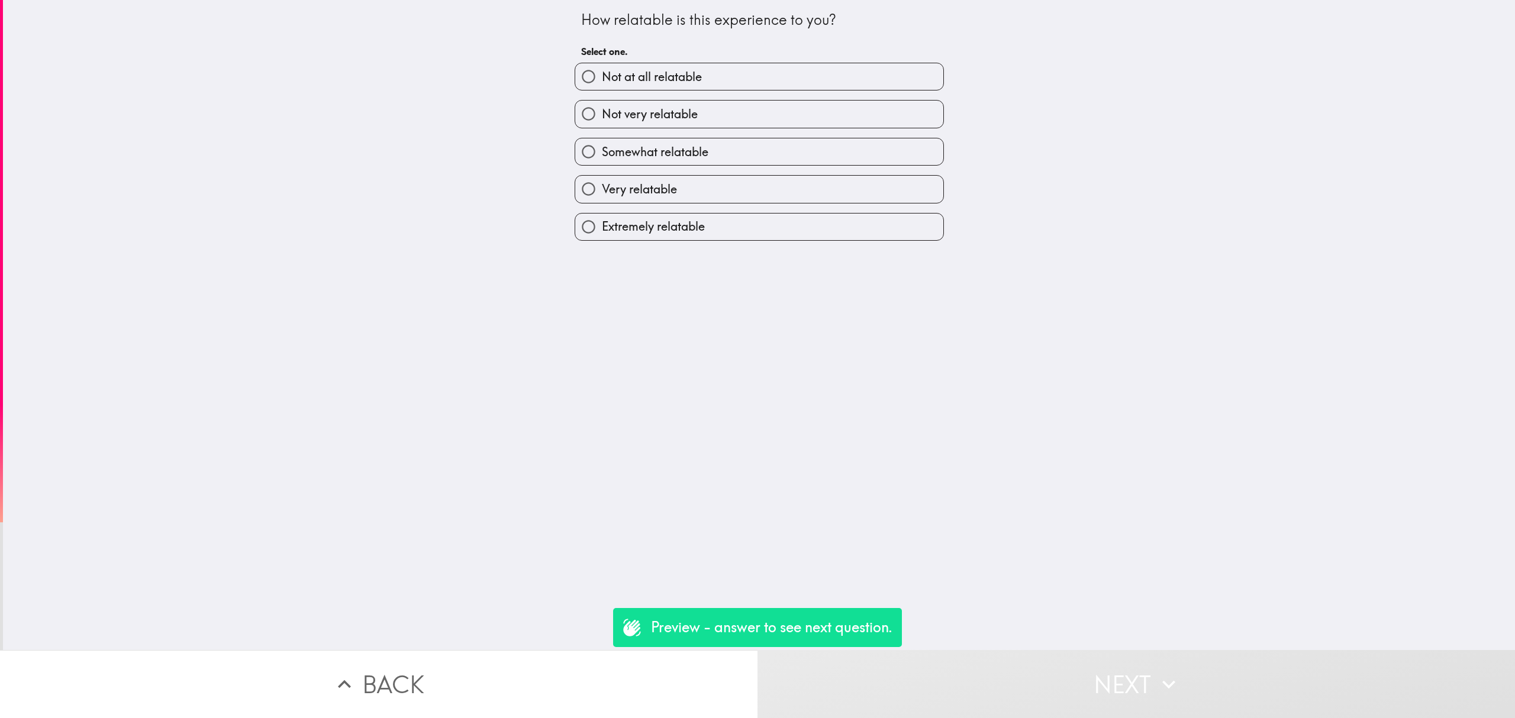
click at [684, 224] on span "Extremely relatable" at bounding box center [653, 226] width 103 height 17
click at [602, 224] on input "Extremely relatable" at bounding box center [588, 227] width 27 height 27
radio input "true"
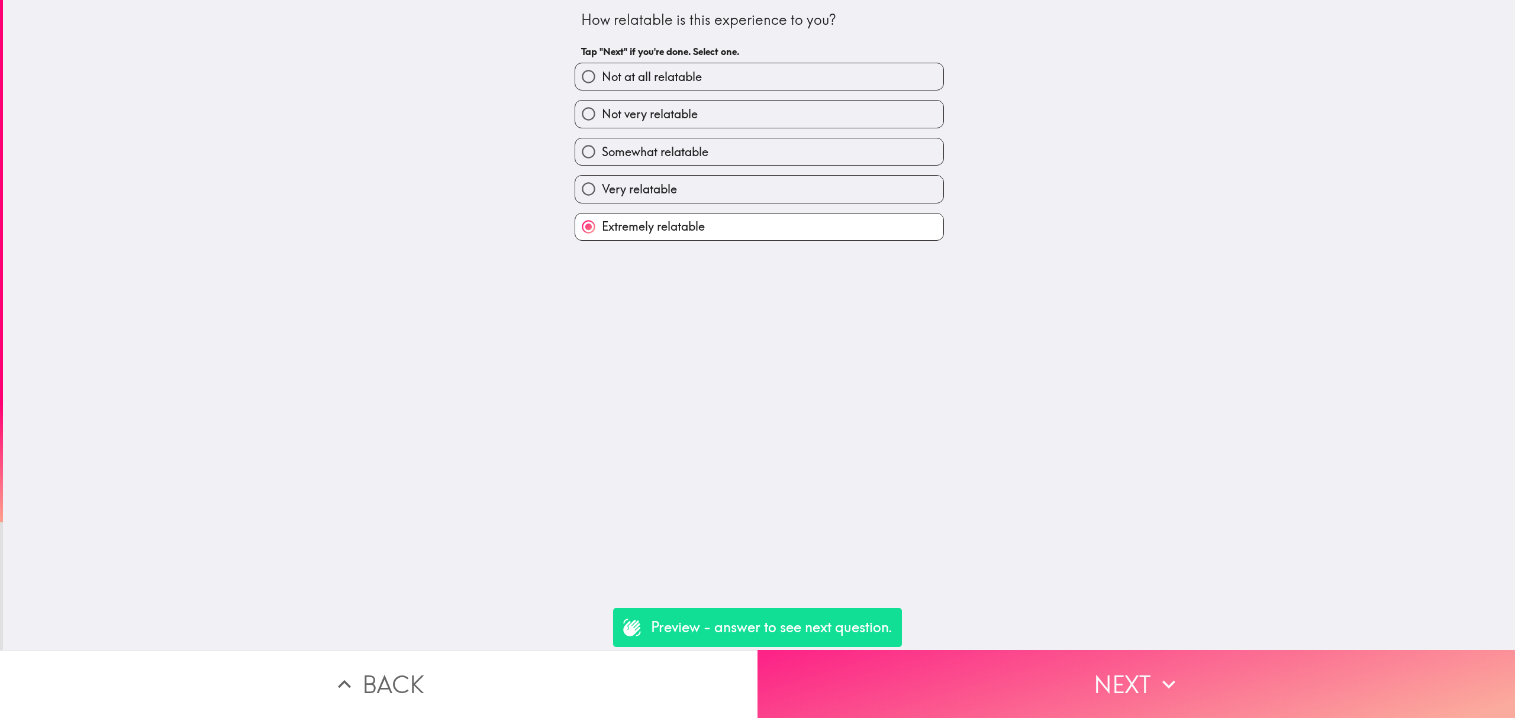
click at [1180, 662] on button "Next" at bounding box center [1137, 684] width 758 height 68
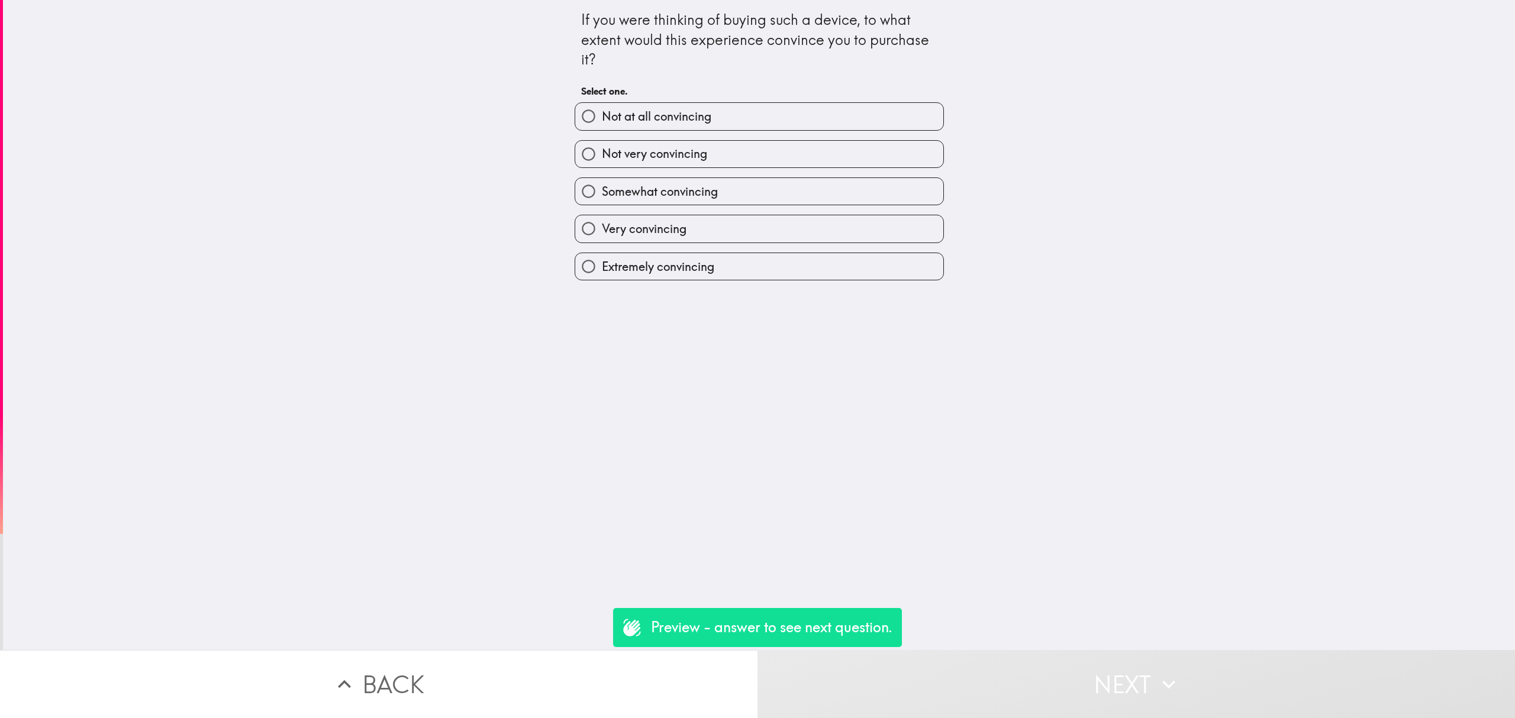
click at [767, 215] on div "Very convincing" at bounding box center [754, 223] width 379 height 37
click at [772, 202] on label "Somewhat convincing" at bounding box center [759, 191] width 368 height 27
click at [602, 202] on input "Somewhat convincing" at bounding box center [588, 191] width 27 height 27
radio input "true"
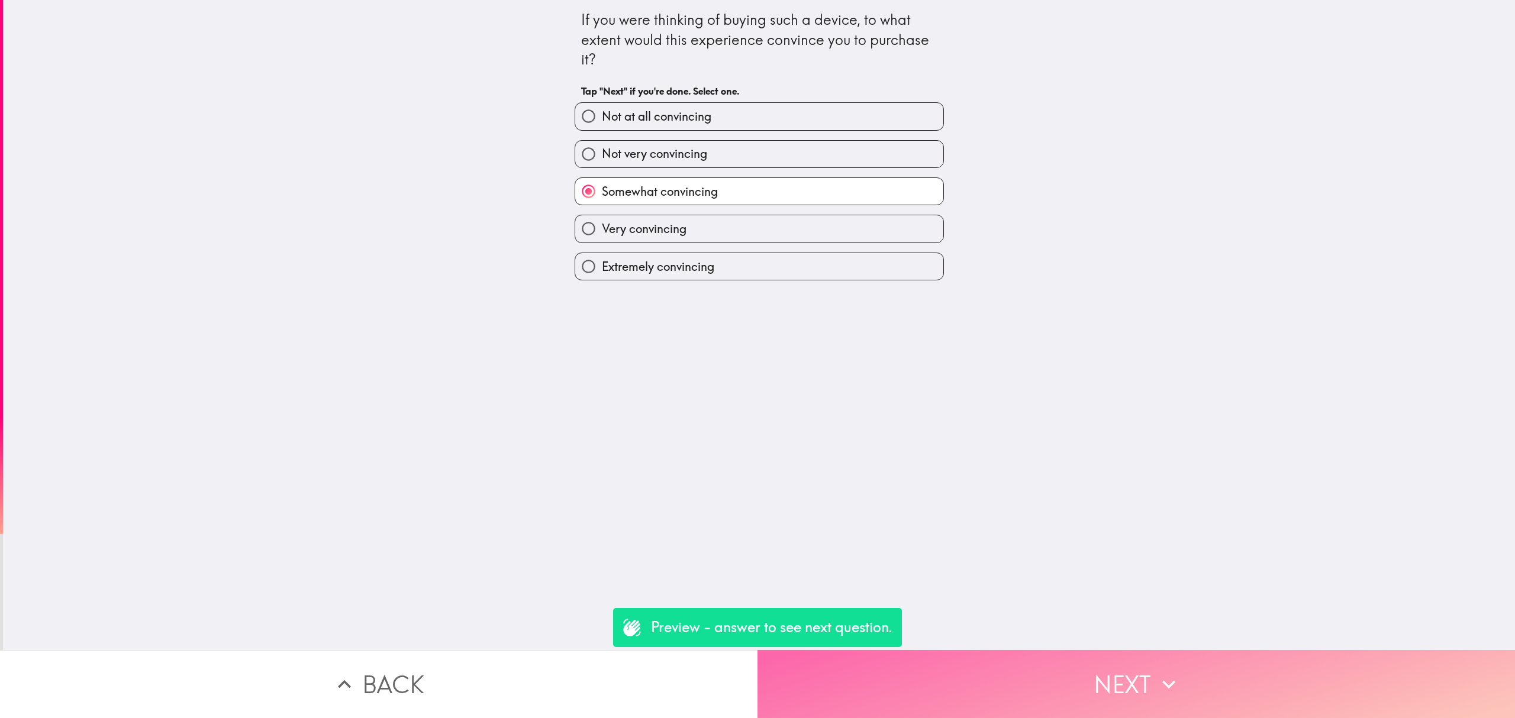
click at [1192, 662] on button "Next" at bounding box center [1137, 684] width 758 height 68
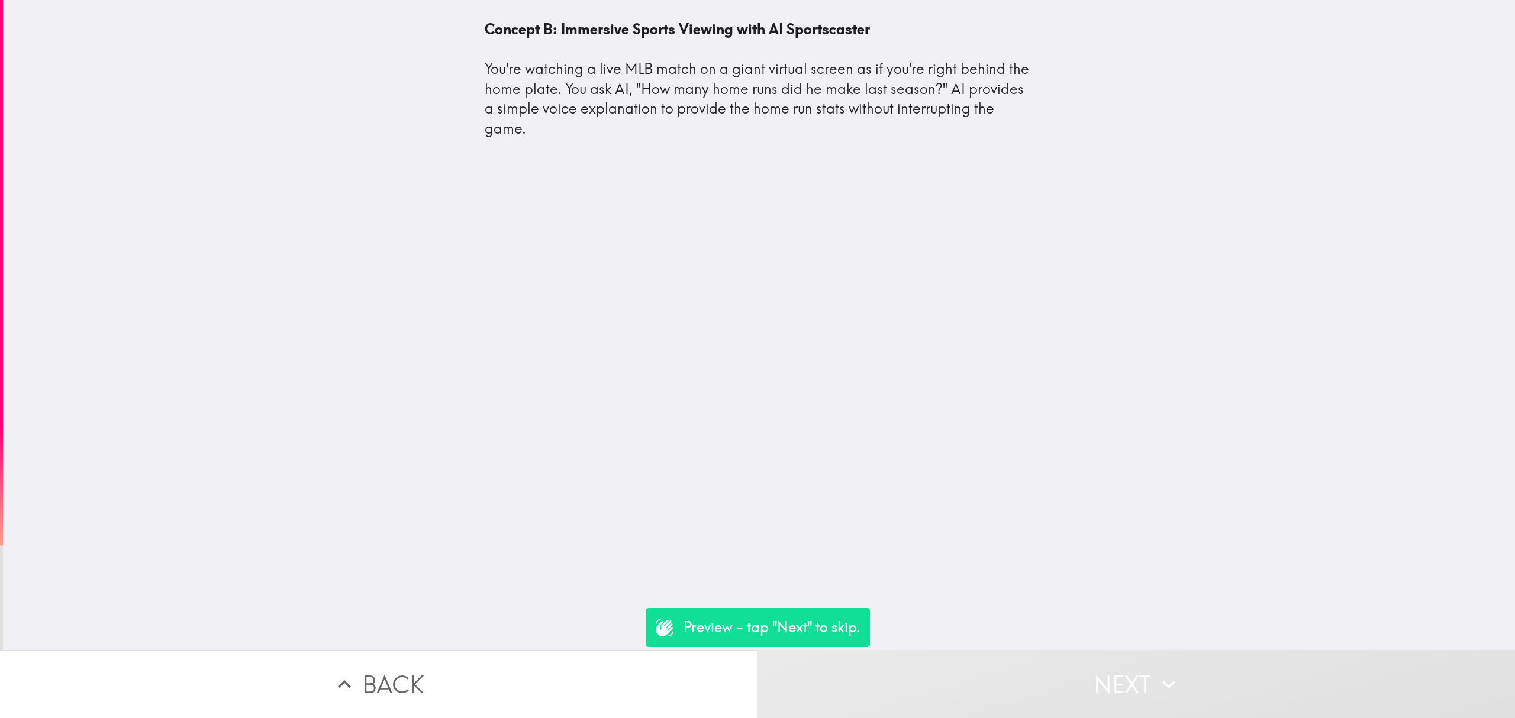
click at [1152, 654] on button "Next" at bounding box center [1137, 684] width 758 height 68
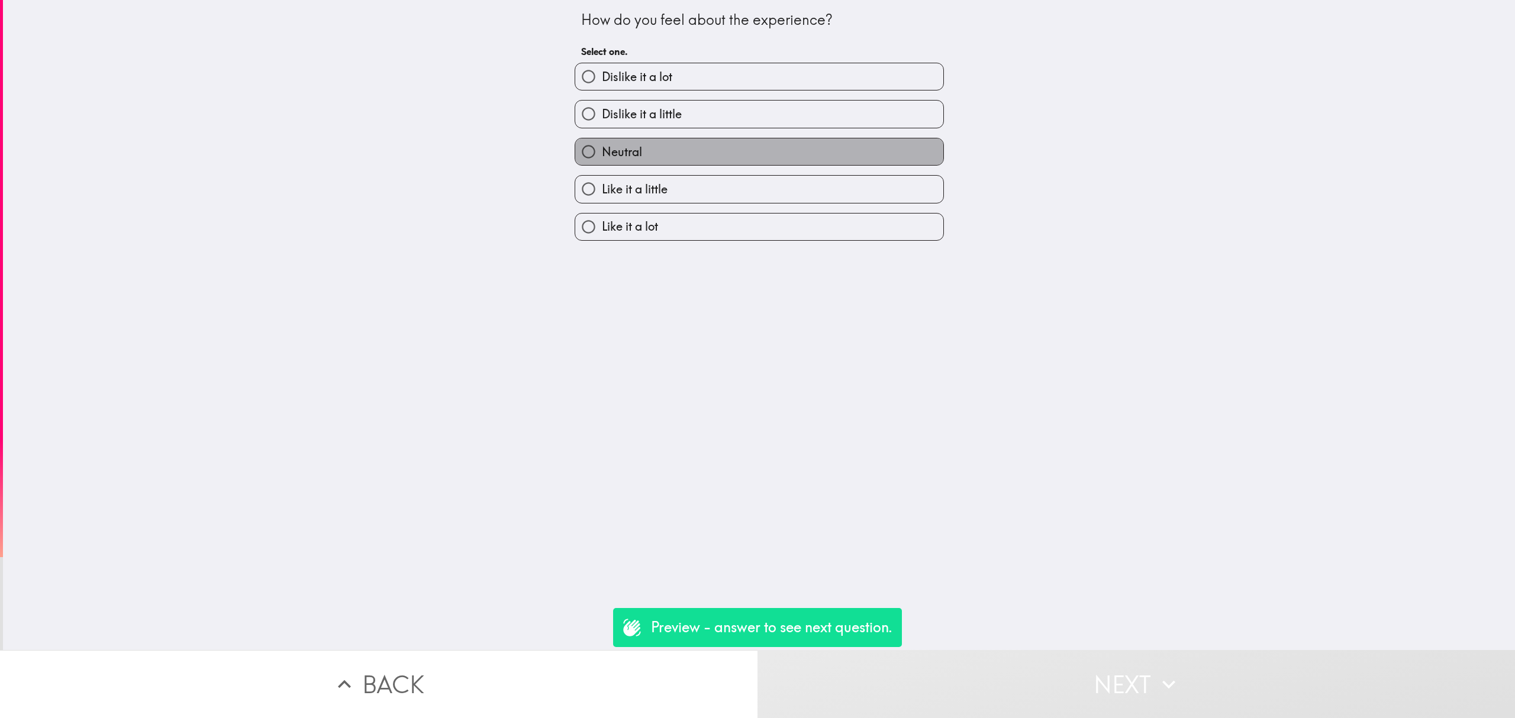
click at [650, 157] on label "Neutral" at bounding box center [759, 151] width 368 height 27
click at [602, 157] on input "Neutral" at bounding box center [588, 151] width 27 height 27
radio input "true"
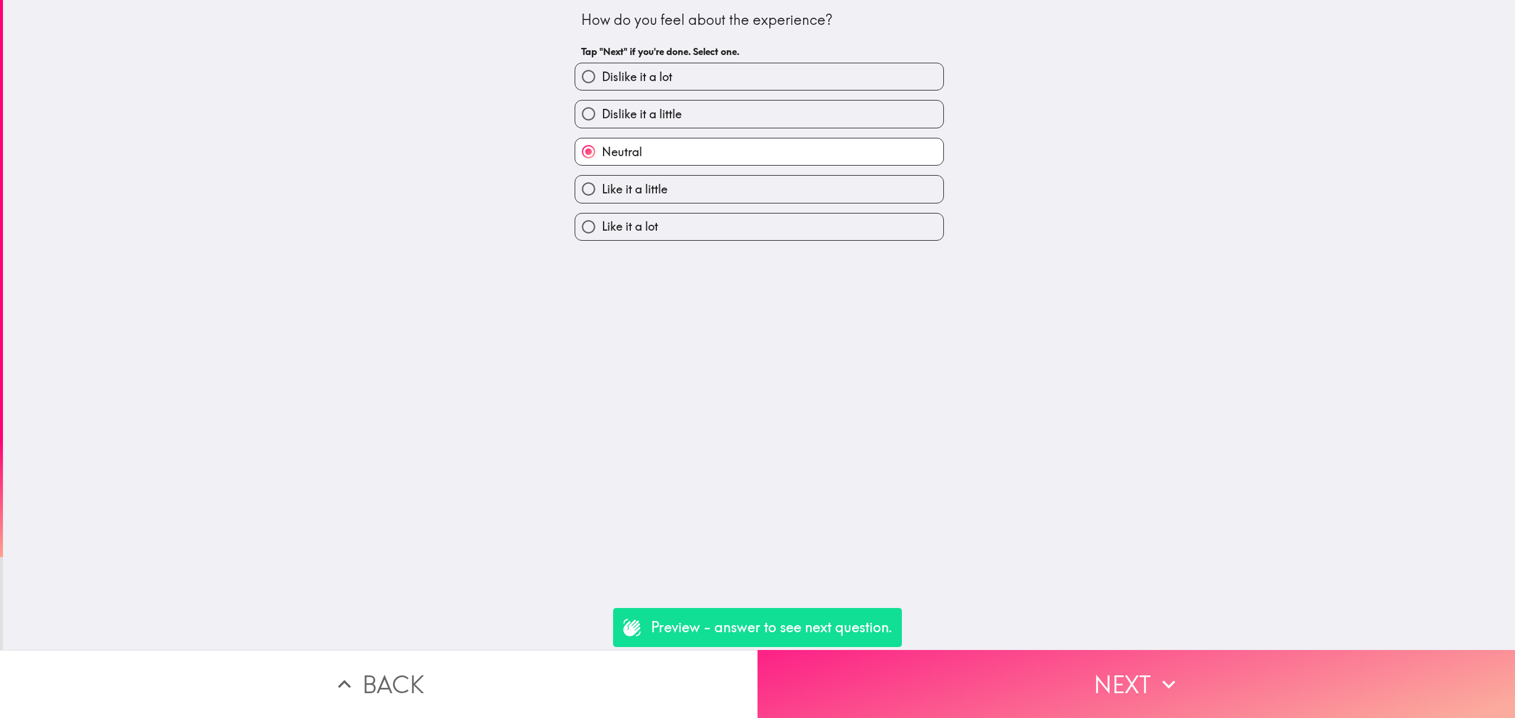
click at [1163, 672] on icon "button" at bounding box center [1169, 685] width 26 height 26
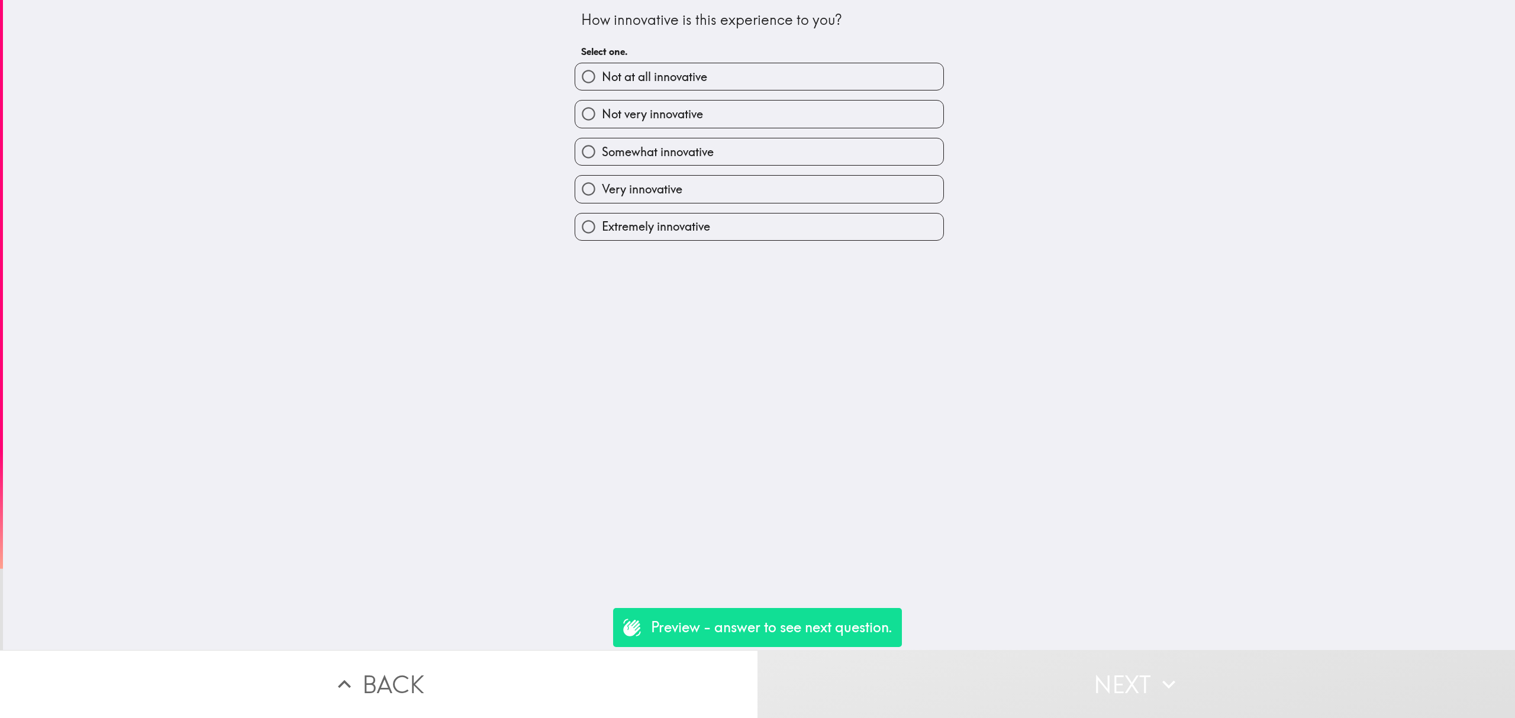
click at [741, 204] on div "Extremely innovative" at bounding box center [754, 222] width 379 height 37
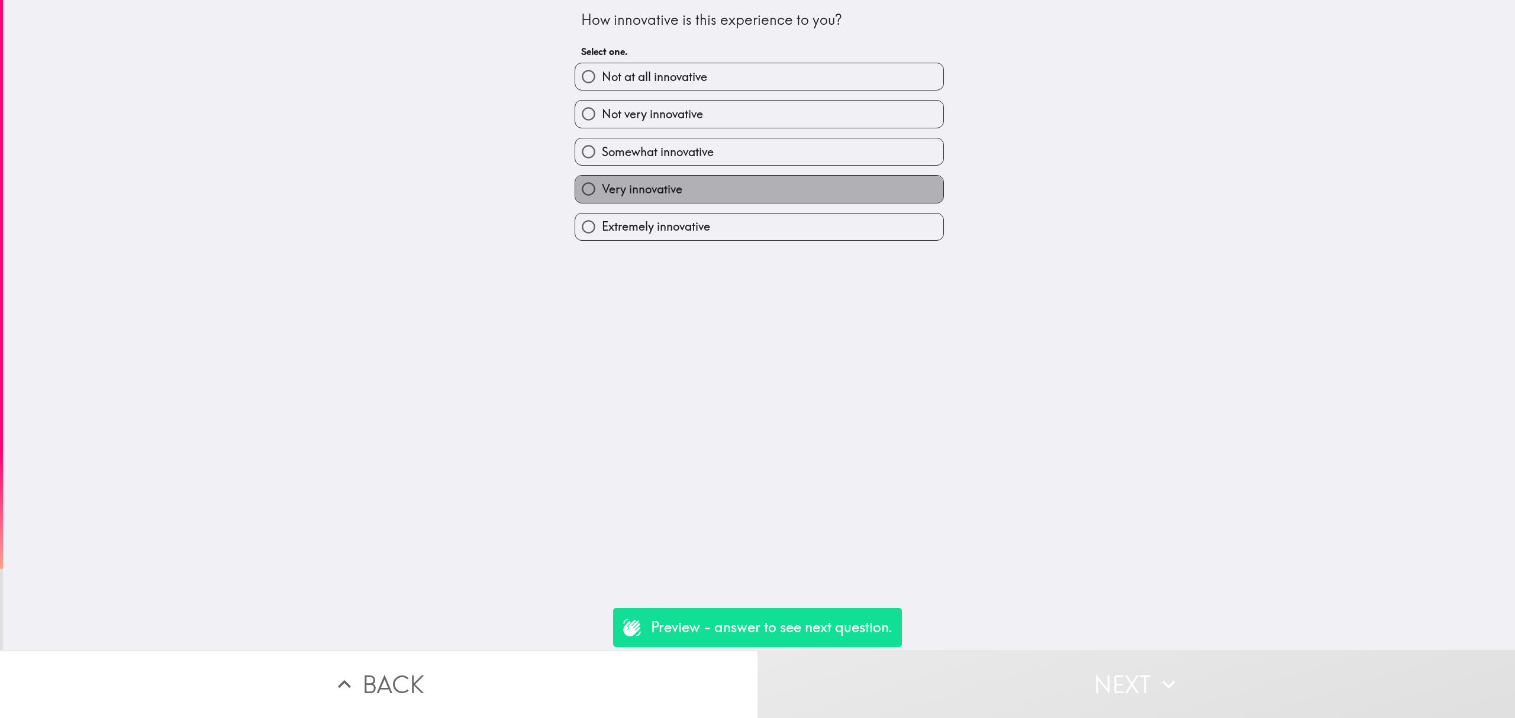
click at [737, 182] on label "Very innovative" at bounding box center [759, 189] width 368 height 27
click at [602, 182] on input "Very innovative" at bounding box center [588, 189] width 27 height 27
radio input "true"
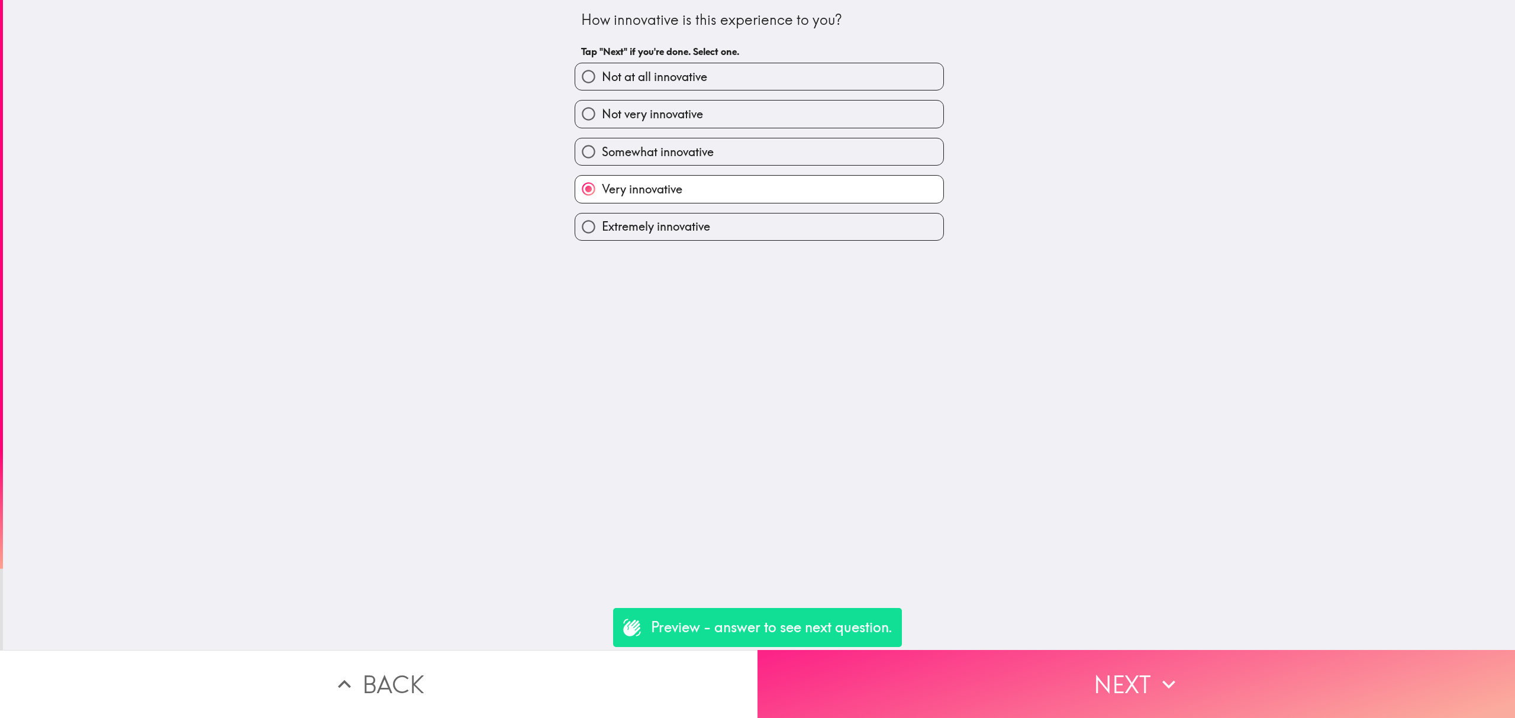
click at [1100, 656] on button "Next" at bounding box center [1137, 684] width 758 height 68
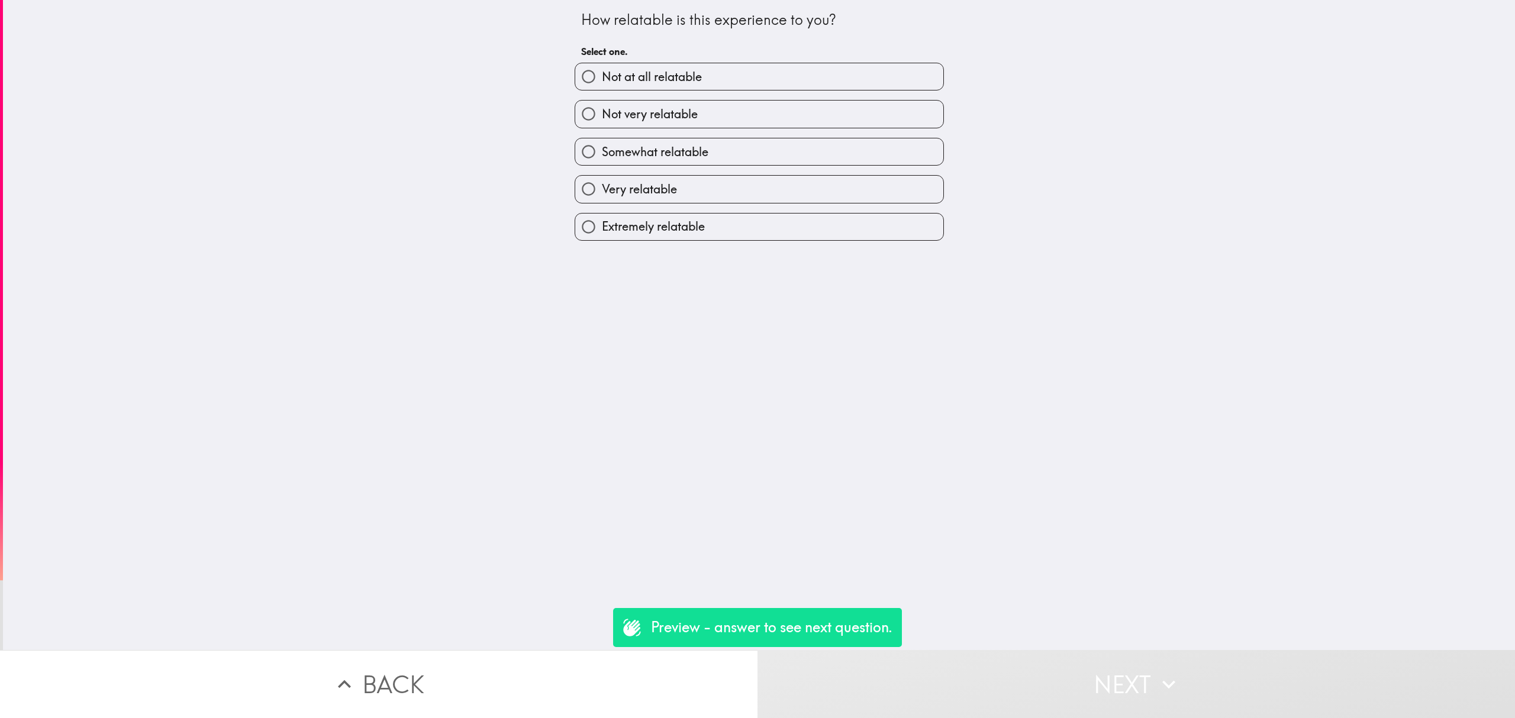
click at [756, 207] on div "Extremely relatable" at bounding box center [754, 222] width 379 height 37
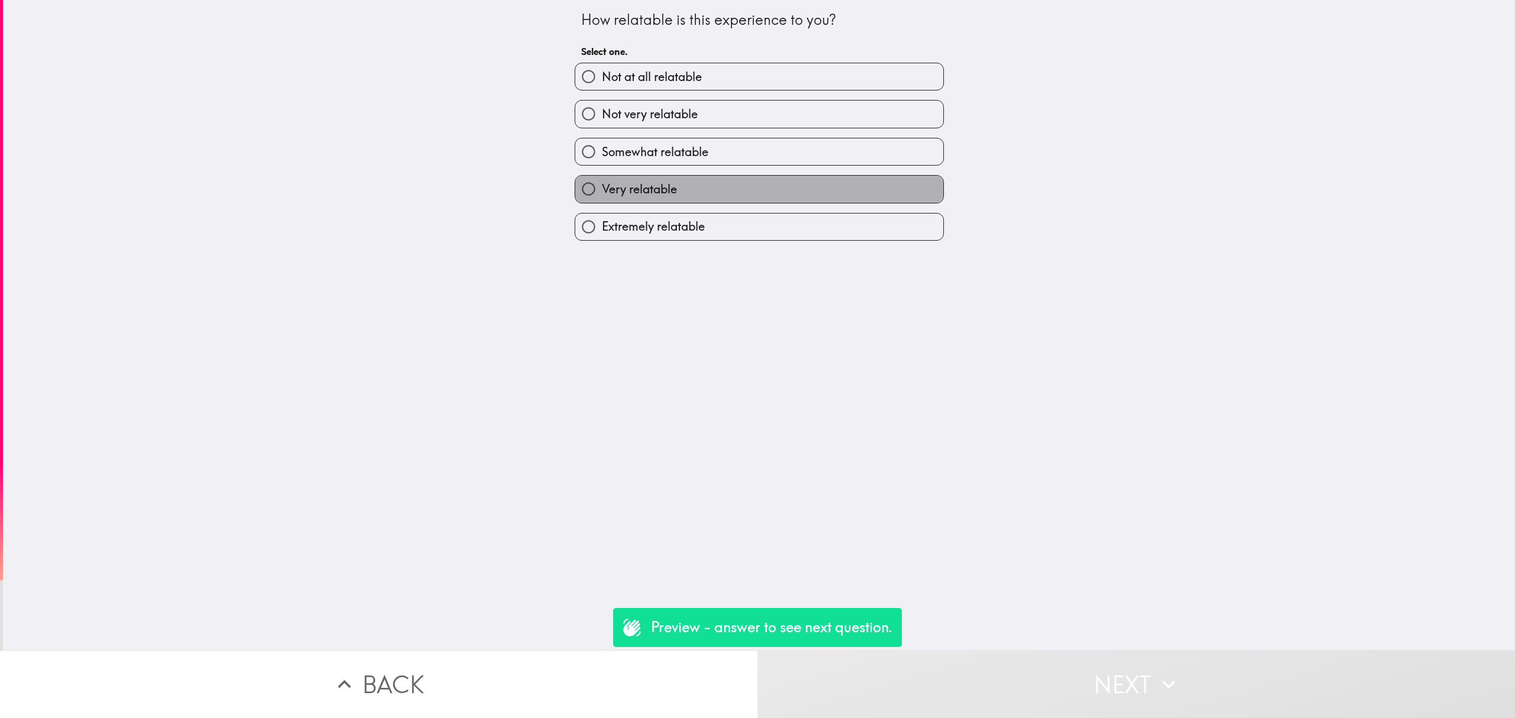
click at [756, 191] on label "Very relatable" at bounding box center [759, 189] width 368 height 27
click at [602, 191] on input "Very relatable" at bounding box center [588, 189] width 27 height 27
radio input "true"
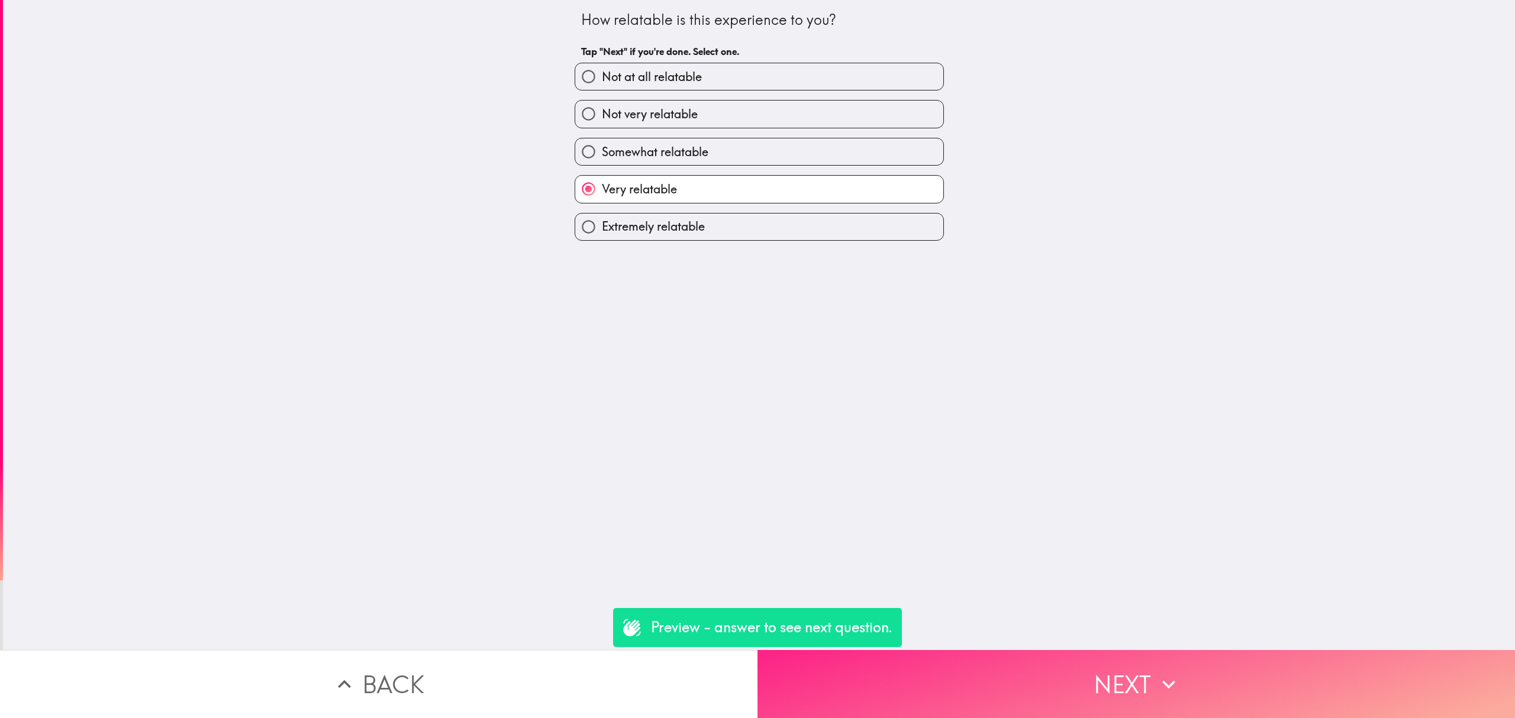
click at [1160, 656] on button "Next" at bounding box center [1137, 684] width 758 height 68
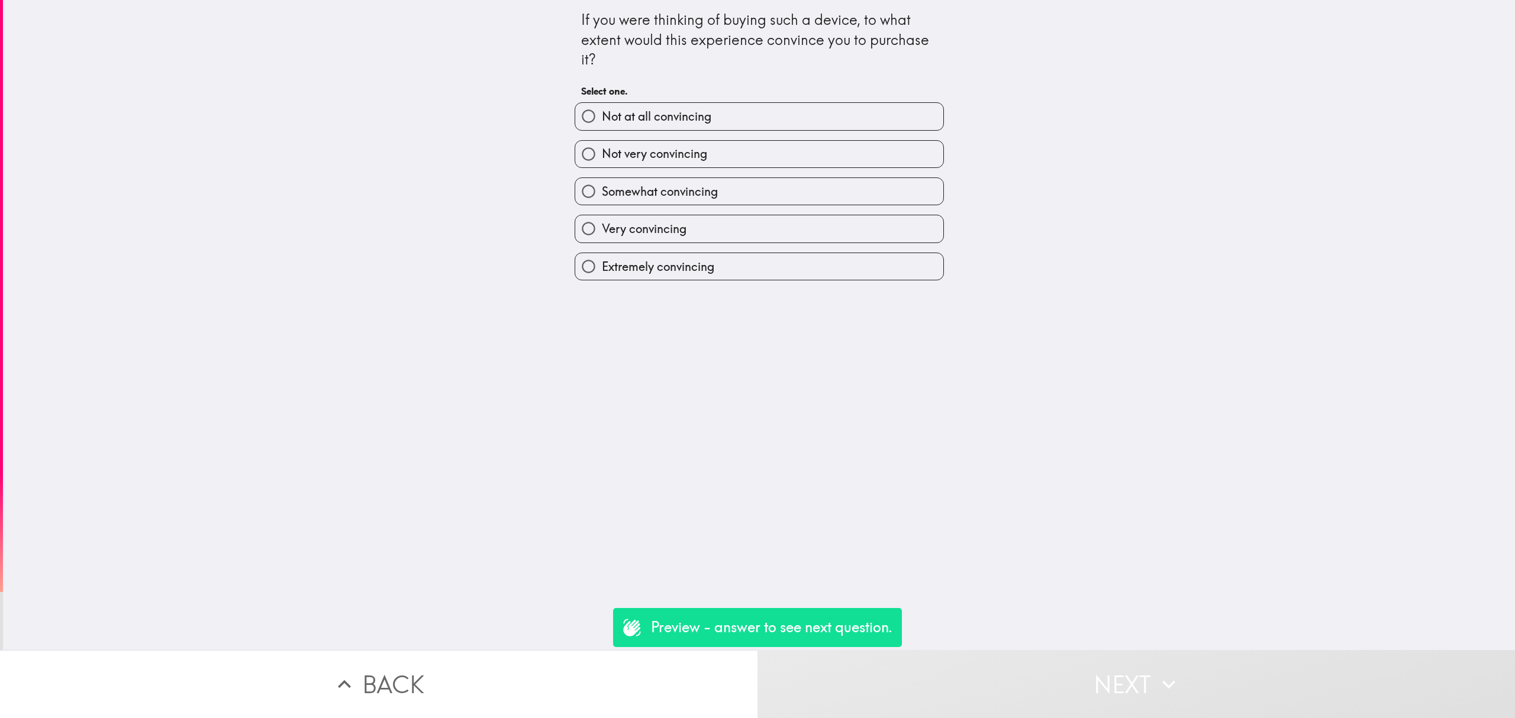
click at [784, 219] on label "Very convincing" at bounding box center [759, 228] width 368 height 27
click at [602, 219] on input "Very convincing" at bounding box center [588, 228] width 27 height 27
radio input "true"
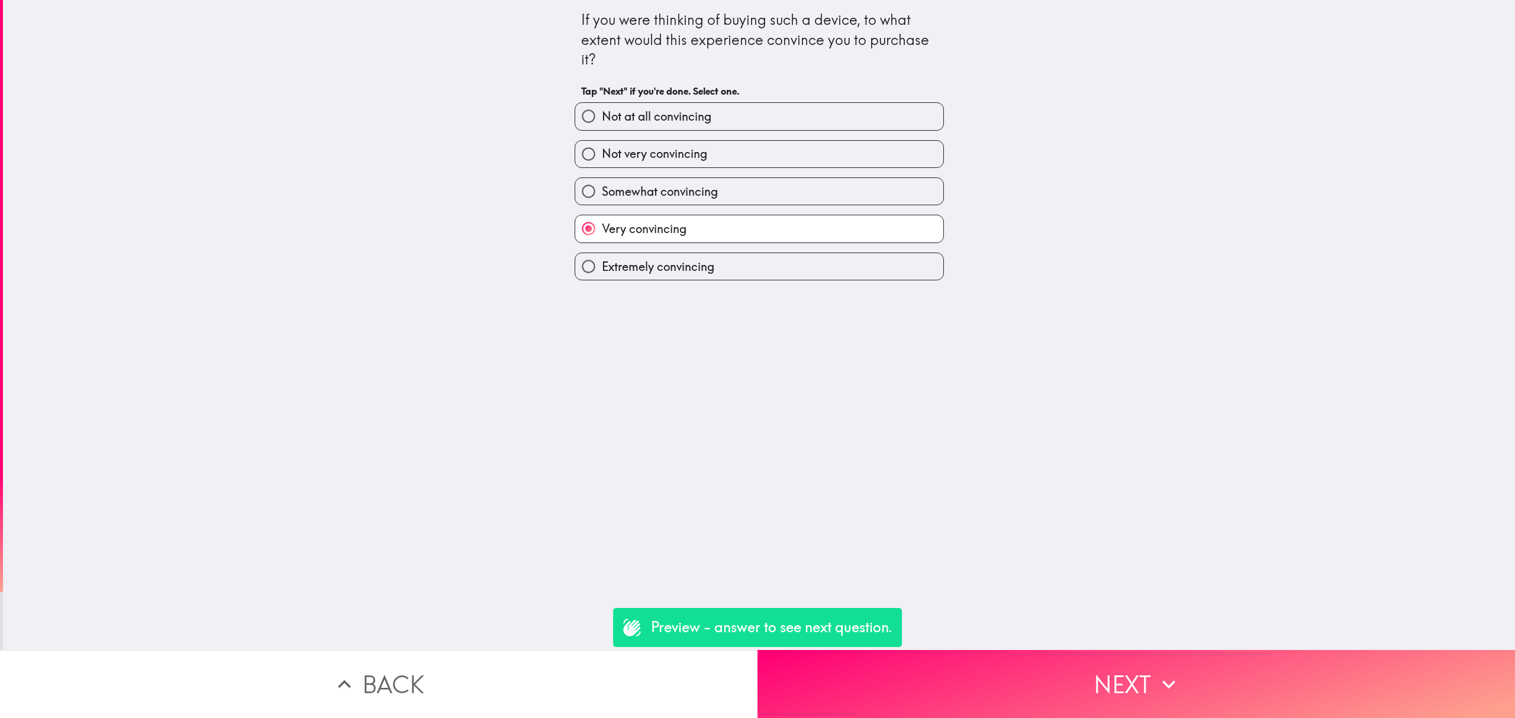
drag, startPoint x: 1149, startPoint y: 618, endPoint x: 1152, endPoint y: 628, distance: 10.5
click at [1150, 624] on div "If you were thinking of buying such a device, to what extent would this experie…" at bounding box center [759, 325] width 1512 height 650
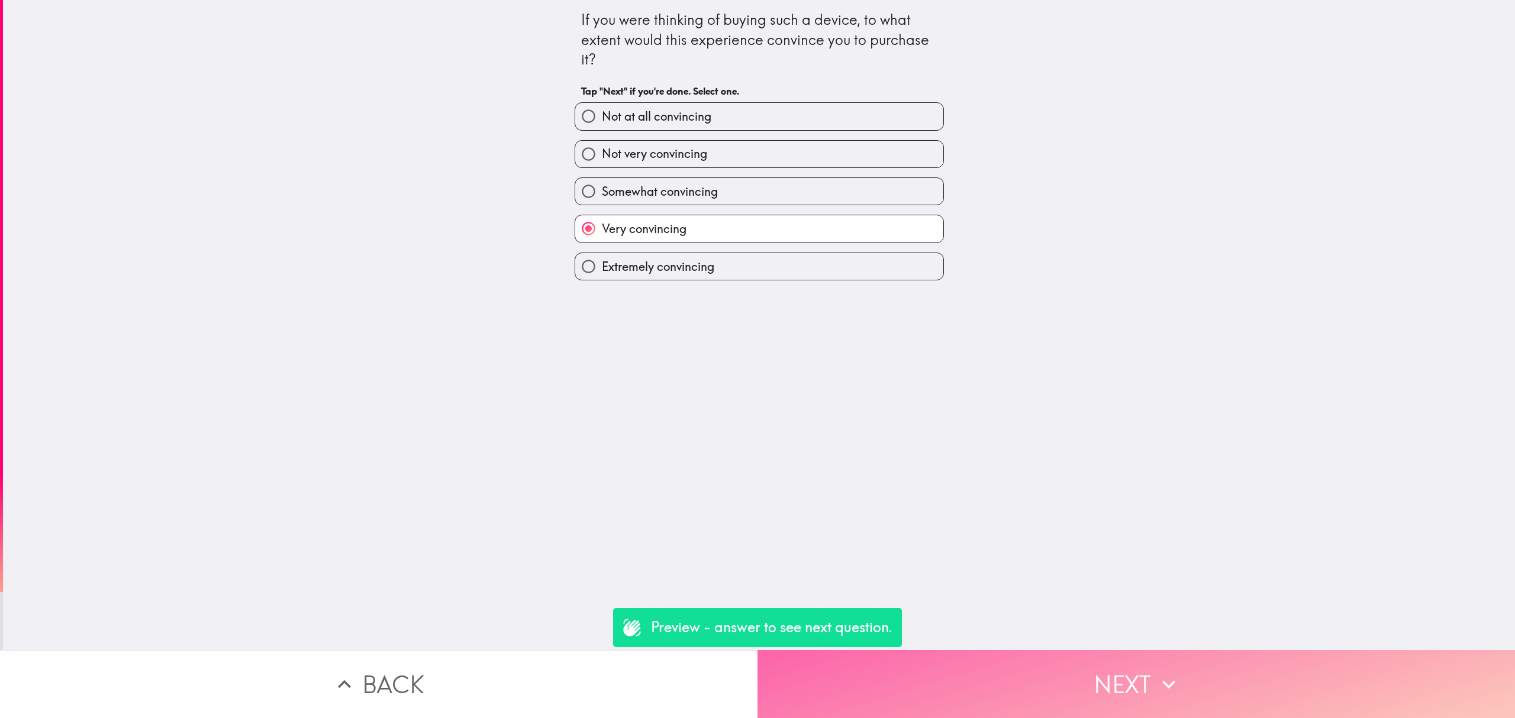
click at [1161, 650] on button "Next" at bounding box center [1137, 684] width 758 height 68
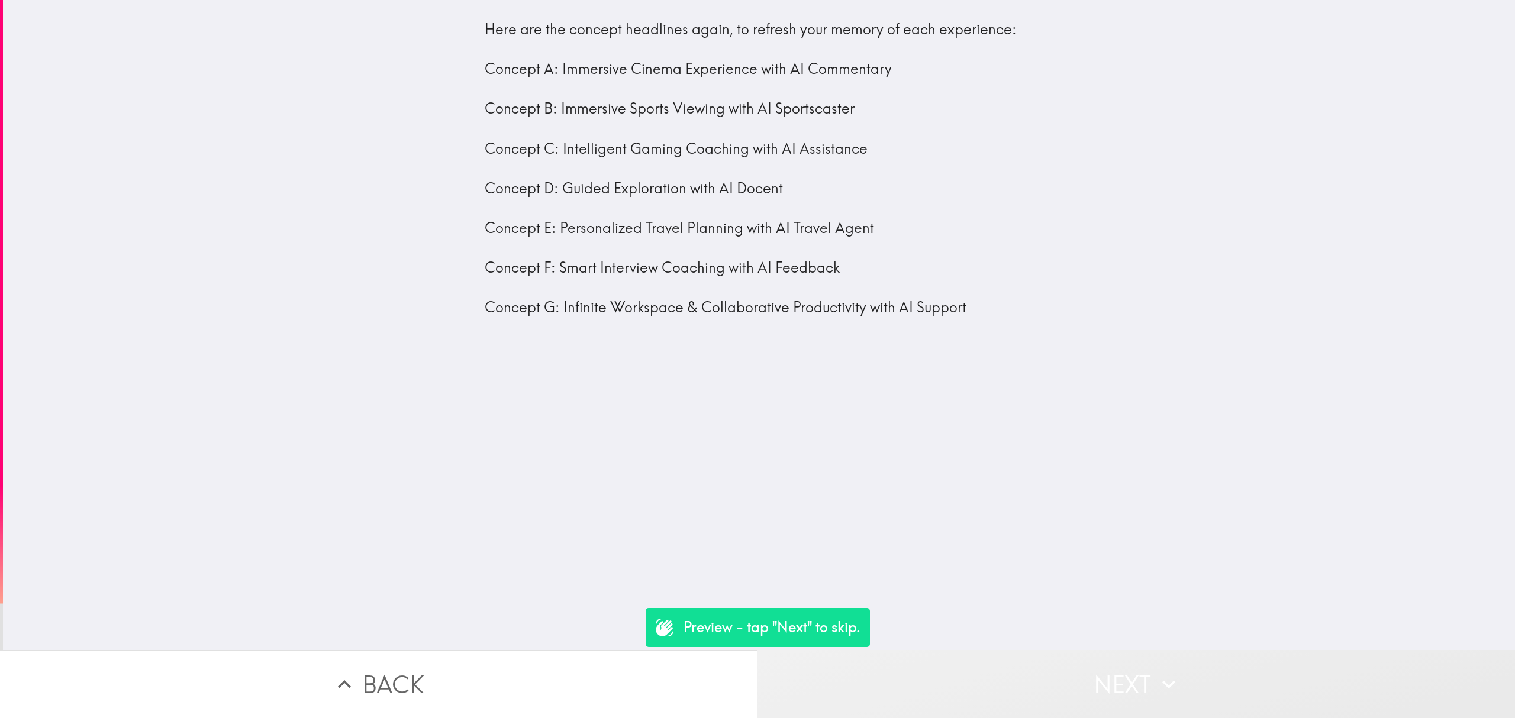
click at [1094, 671] on button "Next" at bounding box center [1137, 684] width 758 height 68
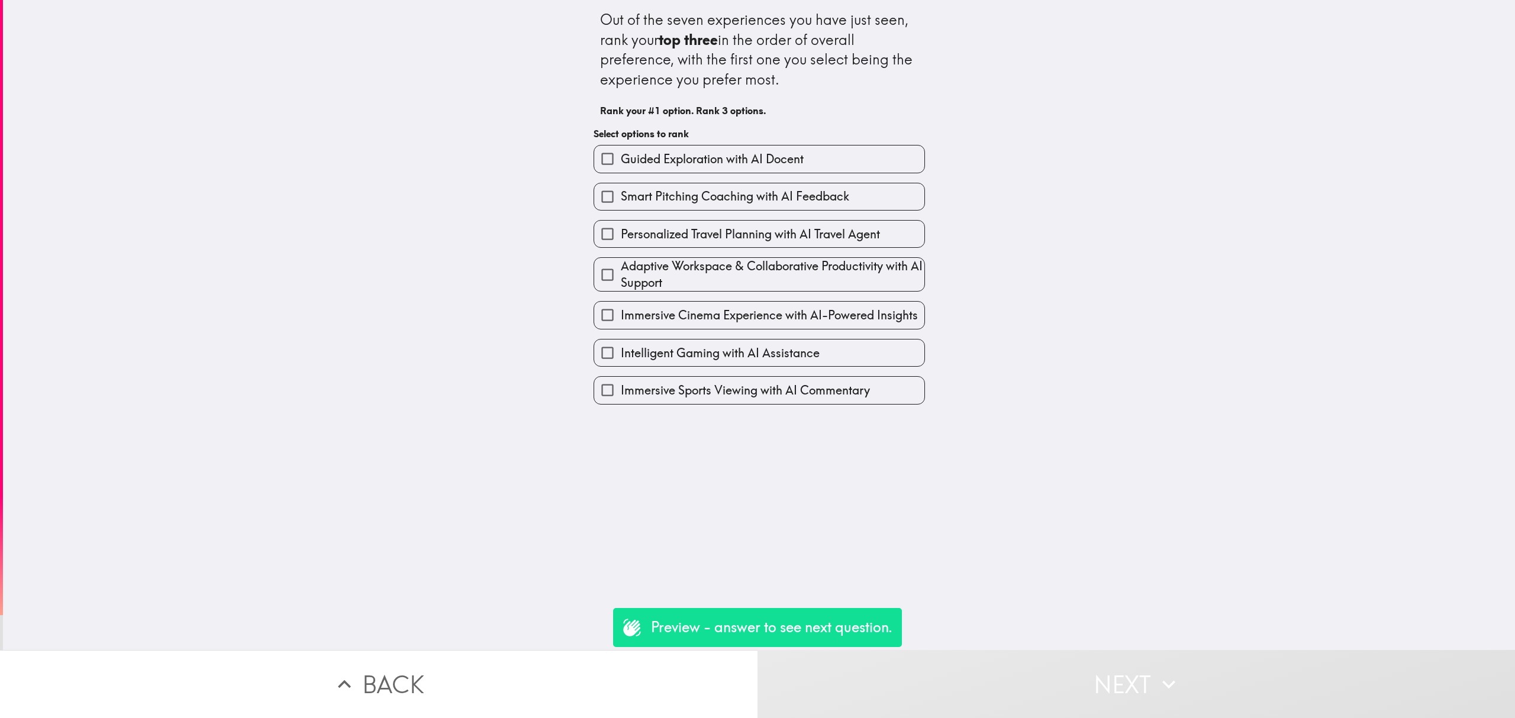
click at [602, 678] on button "Back" at bounding box center [379, 684] width 758 height 68
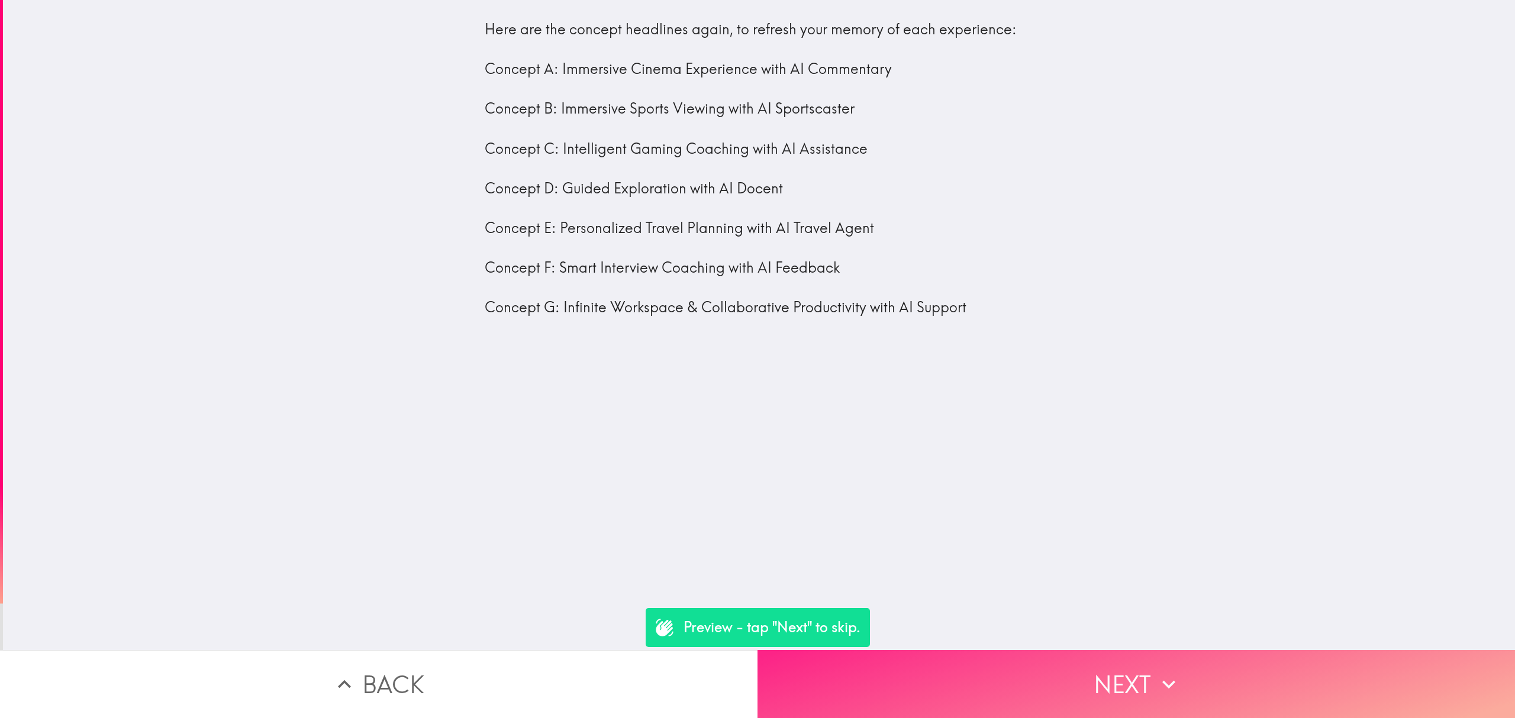
click at [950, 650] on button "Next" at bounding box center [1137, 684] width 758 height 68
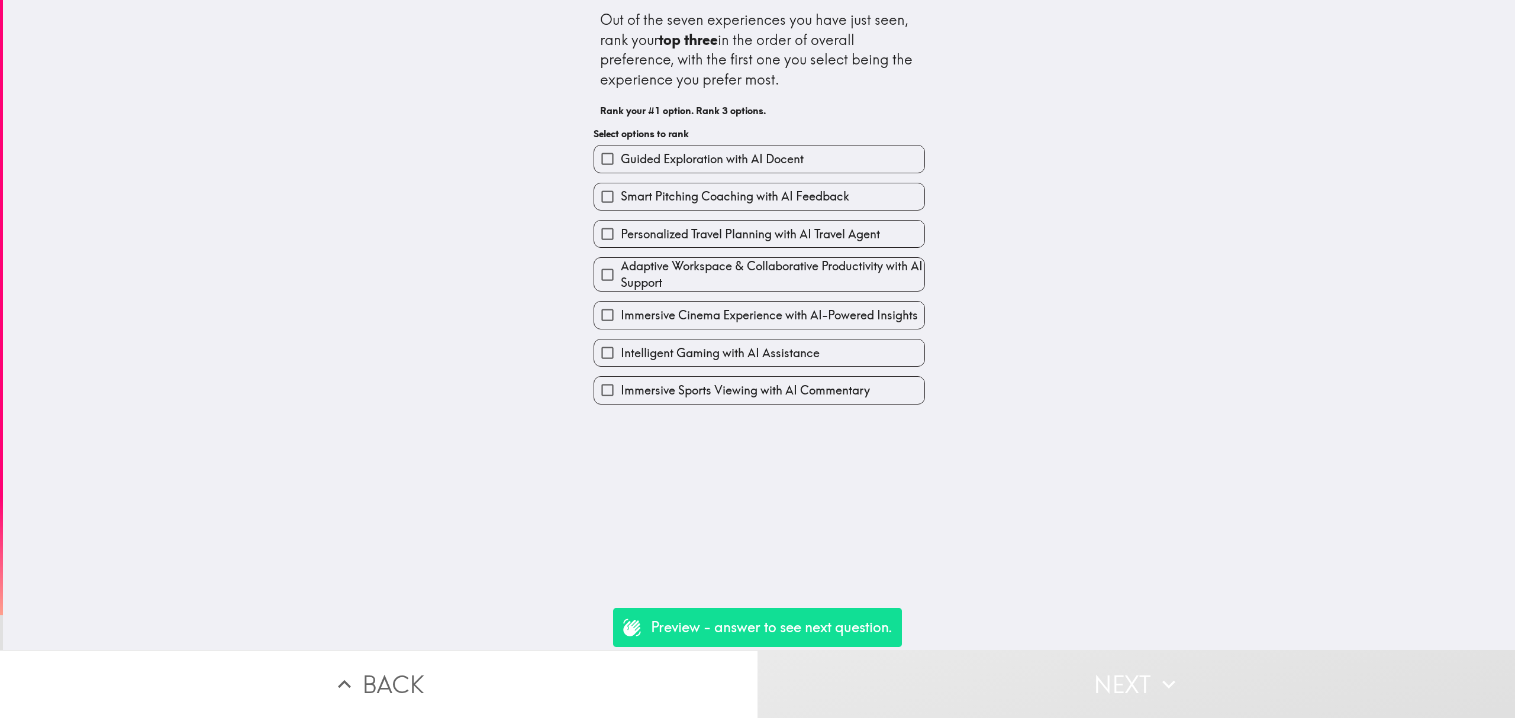
click at [562, 681] on button "Back" at bounding box center [379, 684] width 758 height 68
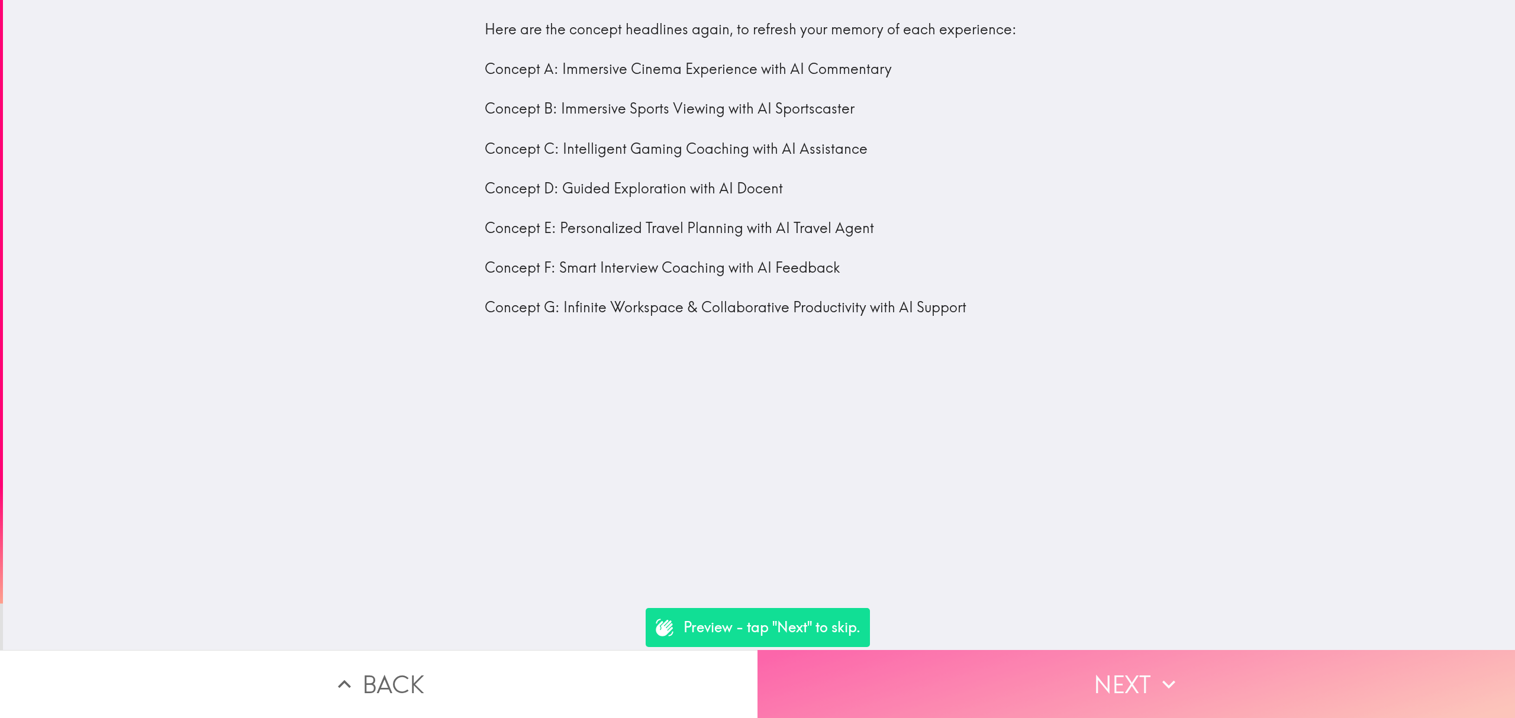
click at [947, 656] on button "Next" at bounding box center [1137, 684] width 758 height 68
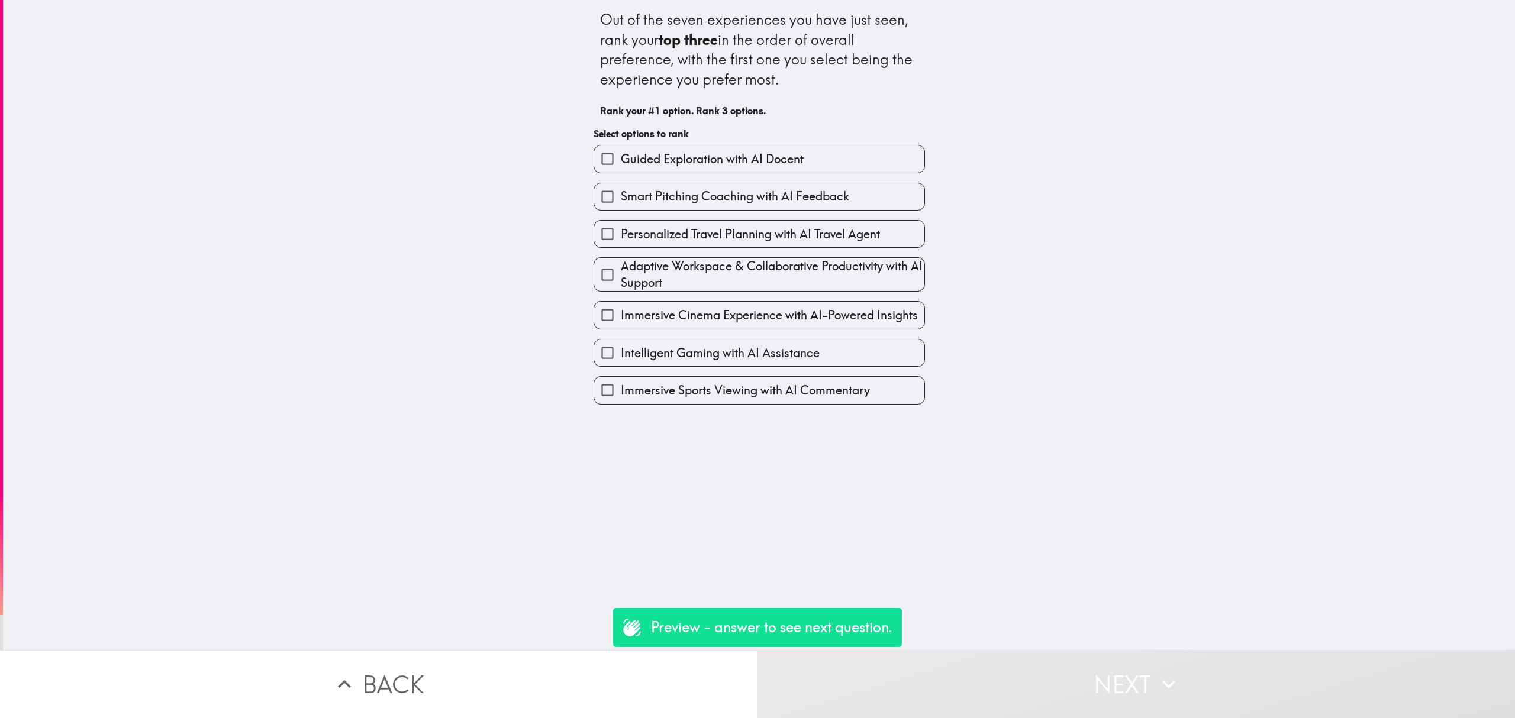
click at [801, 315] on span "Immersive Cinema Experience with AI-Powered Insights" at bounding box center [769, 315] width 297 height 17
click at [621, 315] on input "Immersive Cinema Experience with AI-Powered Insights" at bounding box center [607, 315] width 27 height 27
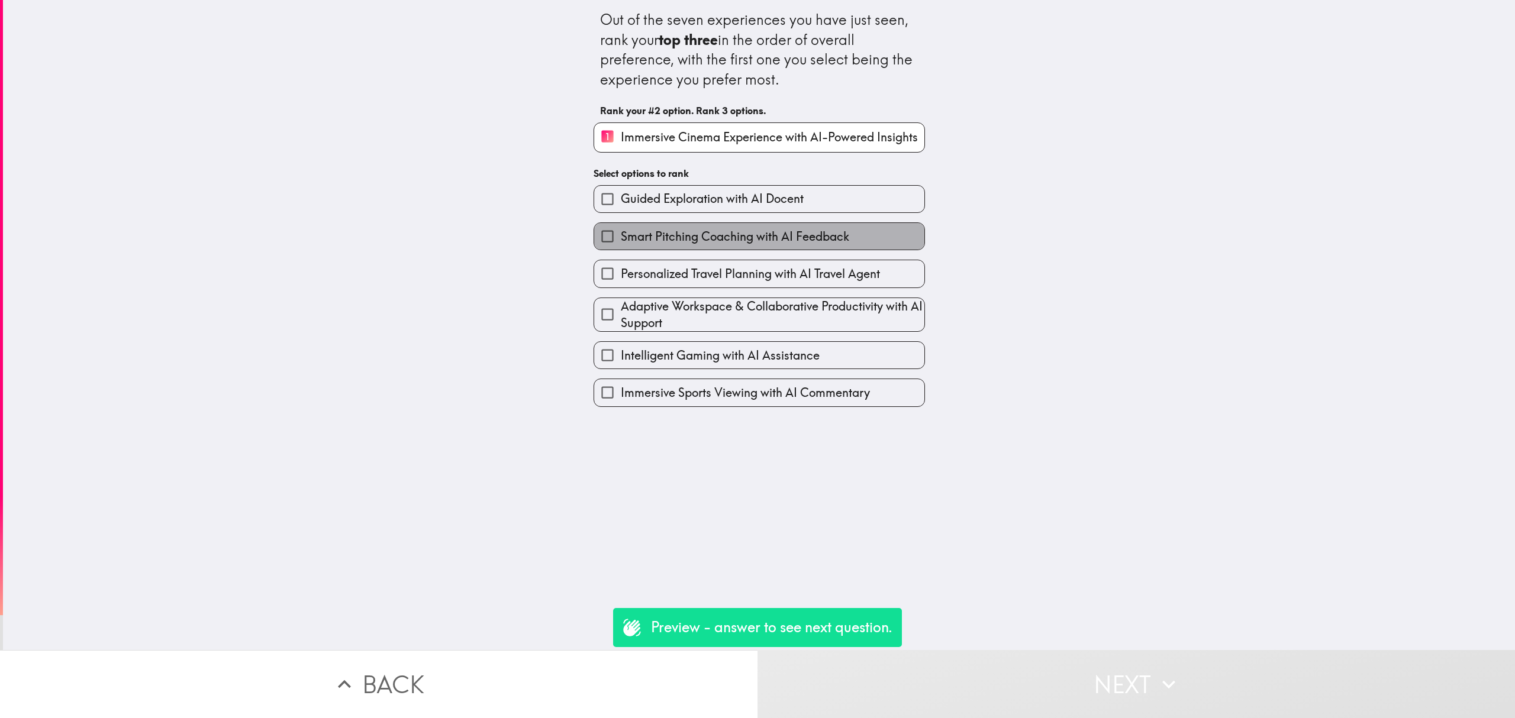
click at [779, 239] on span "Smart Pitching Coaching with AI Feedback" at bounding box center [735, 236] width 228 height 17
click at [621, 239] on input "Smart Pitching Coaching with AI Feedback" at bounding box center [607, 236] width 27 height 27
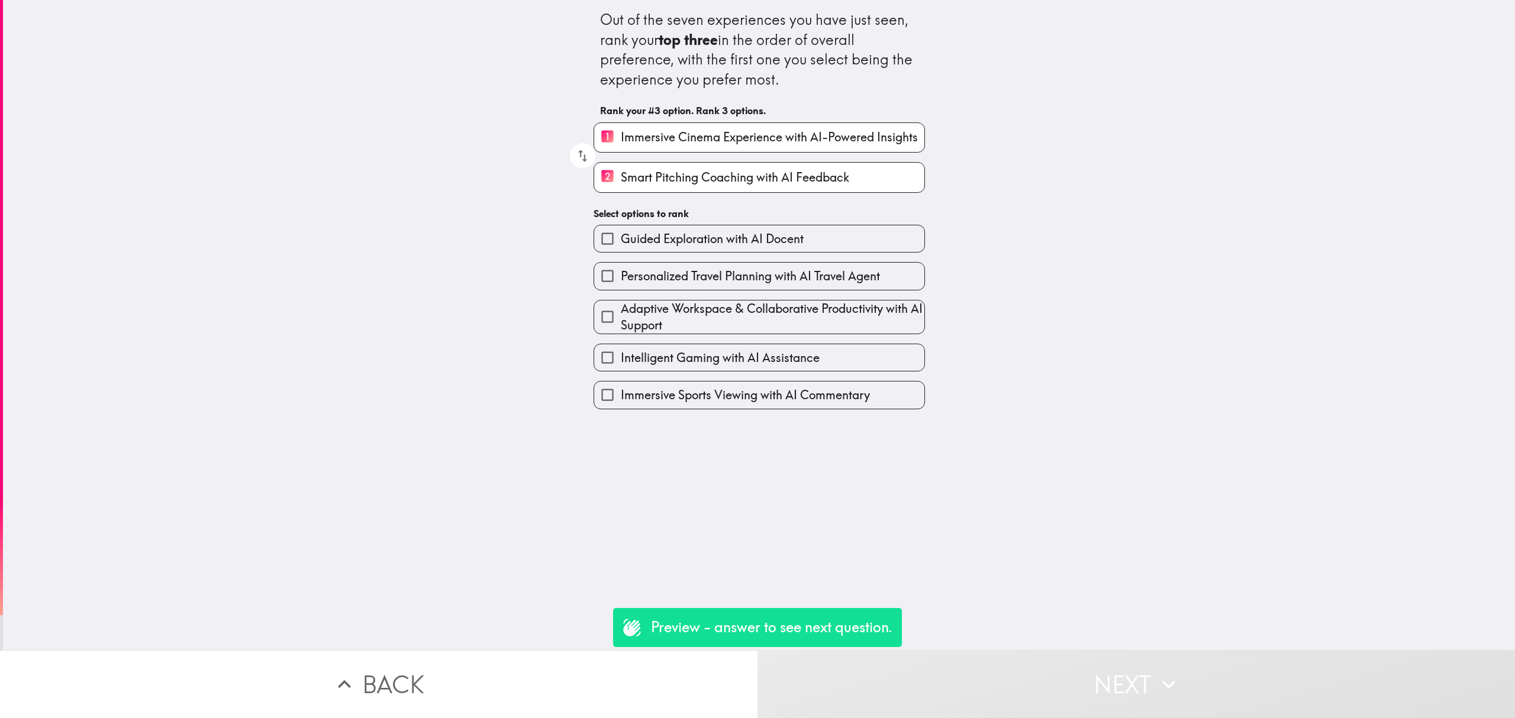
click at [774, 292] on div "Adaptive Workspace & Collaborative Productivity with AI Support" at bounding box center [754, 313] width 341 height 44
click at [869, 352] on label "Intelligent Gaming with AI Assistance" at bounding box center [759, 357] width 330 height 27
click at [621, 352] on input "Intelligent Gaming with AI Assistance" at bounding box center [607, 357] width 27 height 27
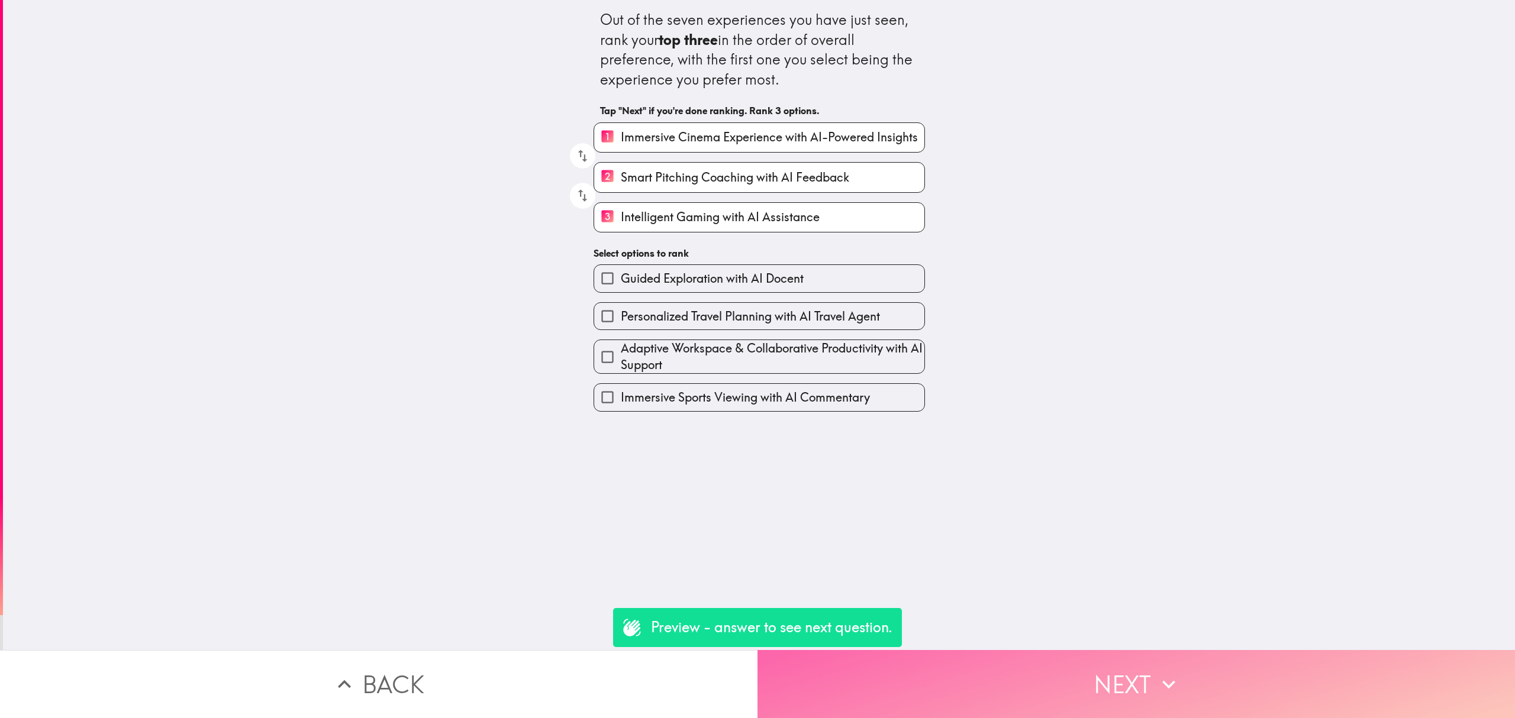
click at [1036, 654] on button "Next" at bounding box center [1137, 684] width 758 height 68
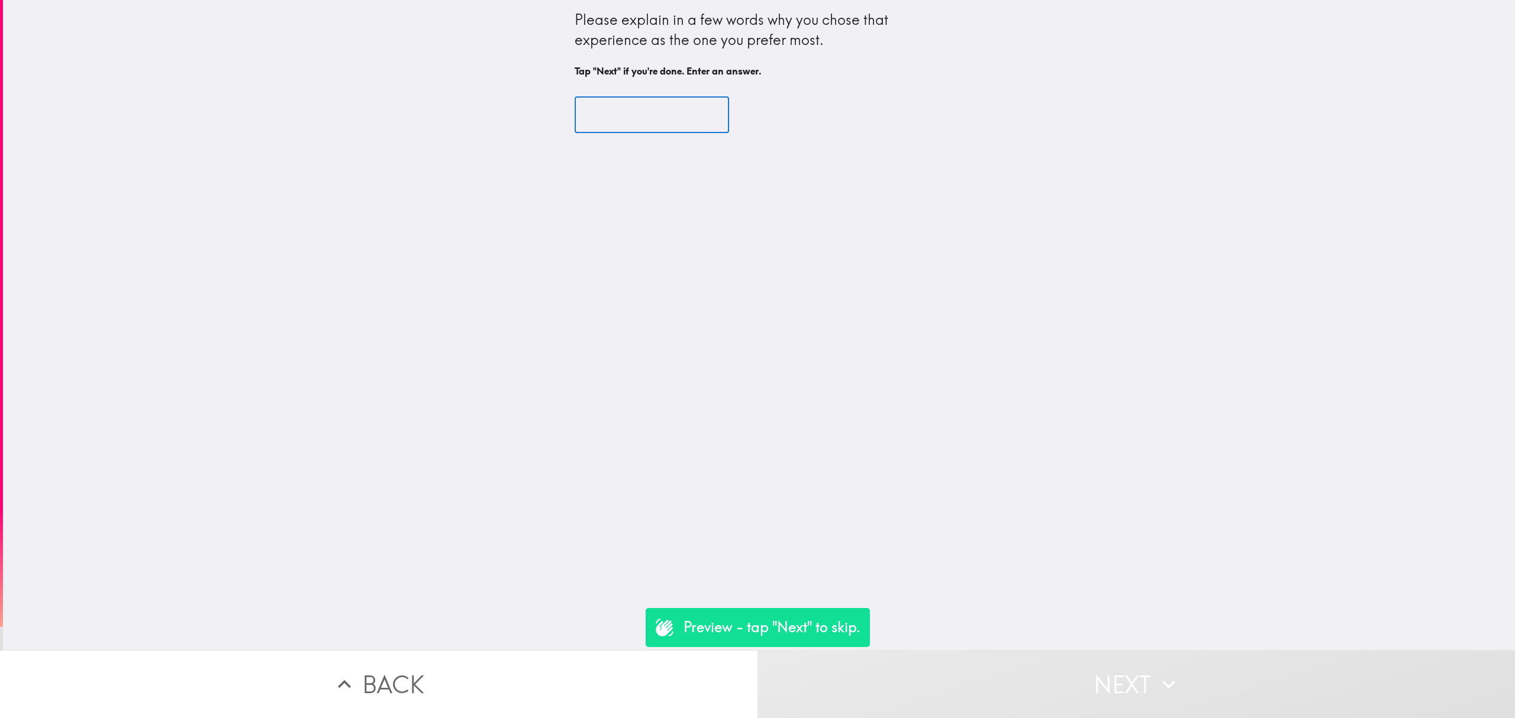
click at [686, 114] on input "text" at bounding box center [652, 115] width 154 height 37
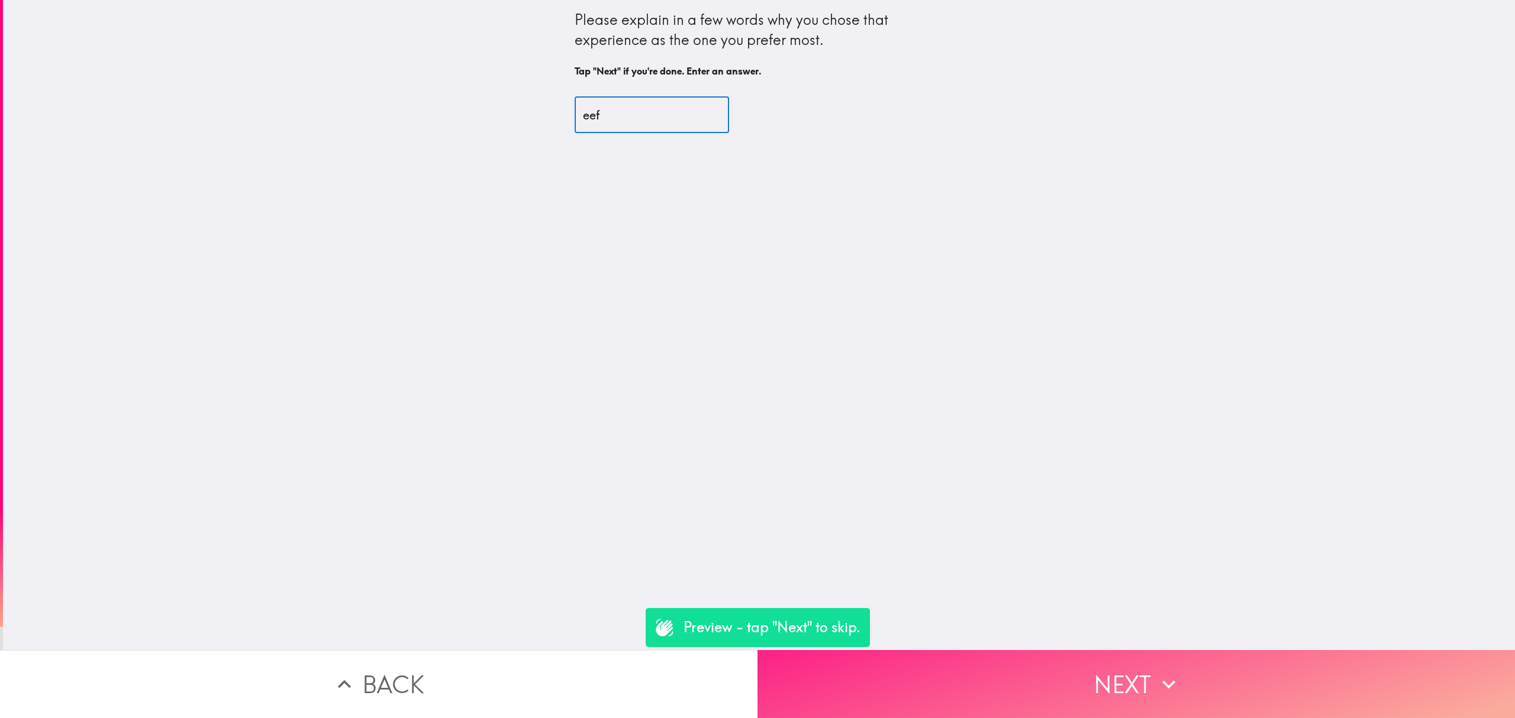
type input "eef"
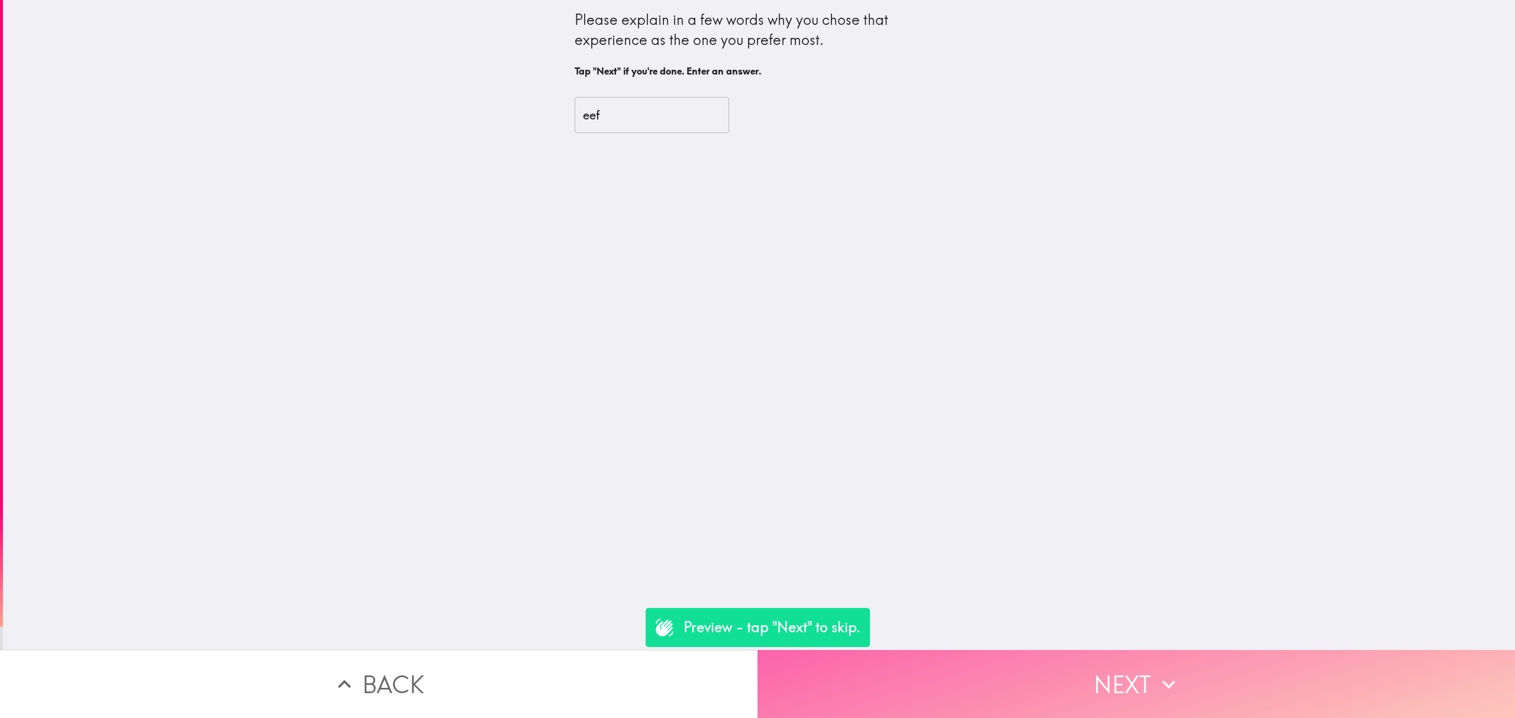
click at [1055, 669] on button "Next" at bounding box center [1137, 684] width 758 height 68
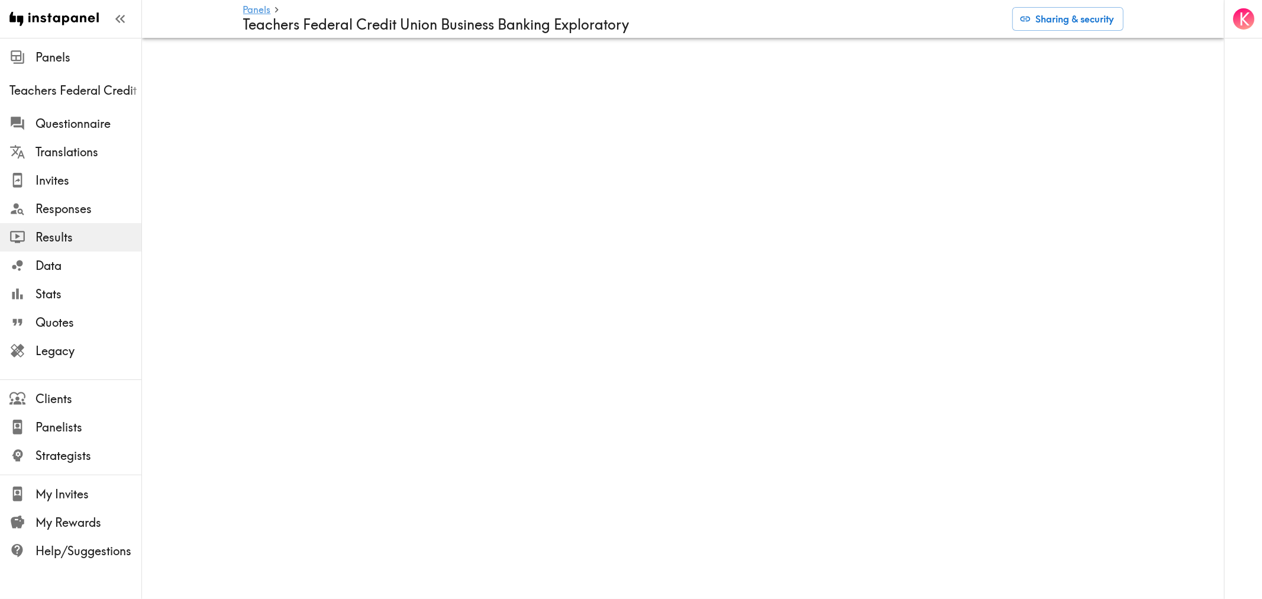
drag, startPoint x: 885, startPoint y: 0, endPoint x: 843, endPoint y: 24, distance: 49.0
click at [843, 24] on h4 "Teachers Federal Credit Union Business Banking Exploratory" at bounding box center [623, 24] width 760 height 17
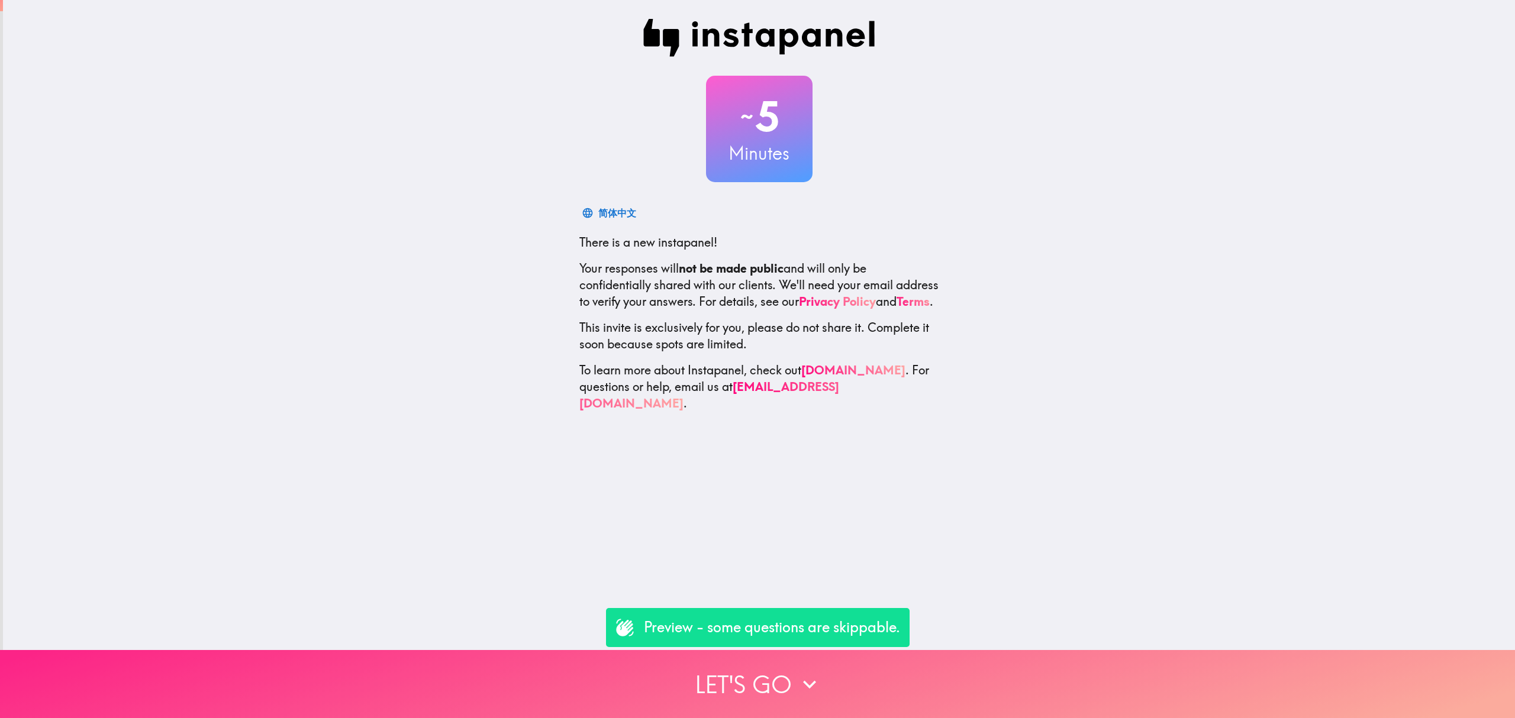
click at [909, 692] on button "Let's go" at bounding box center [757, 684] width 1515 height 68
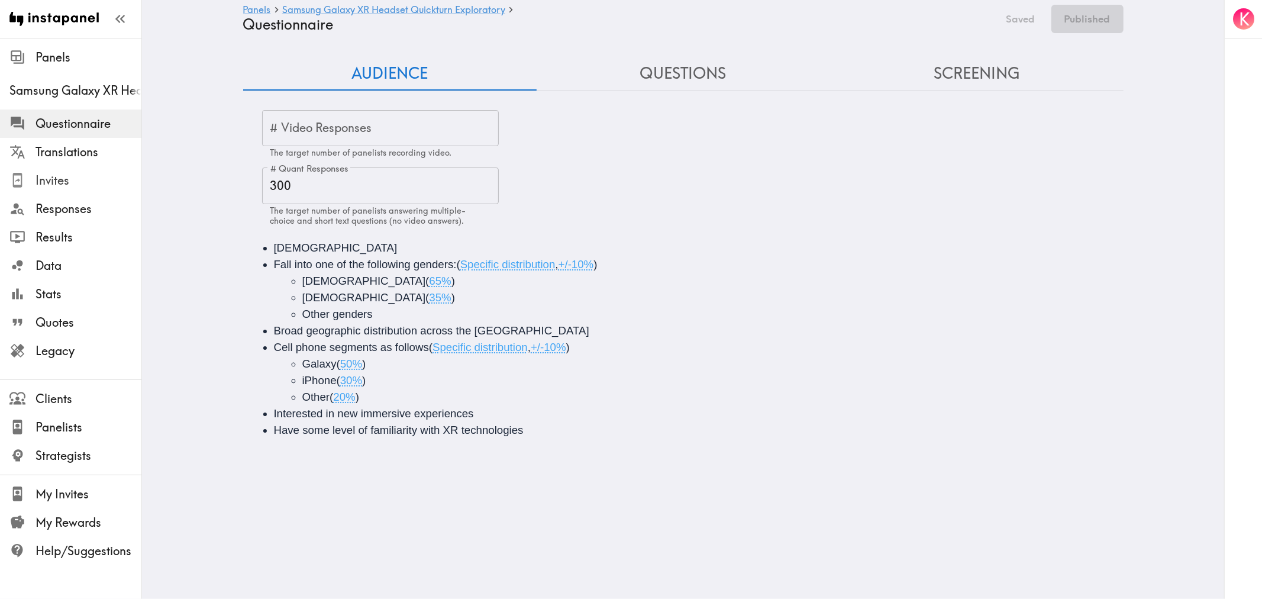
drag, startPoint x: 51, startPoint y: 182, endPoint x: 57, endPoint y: 185, distance: 6.6
click at [51, 182] on span "Invites" at bounding box center [89, 180] width 106 height 17
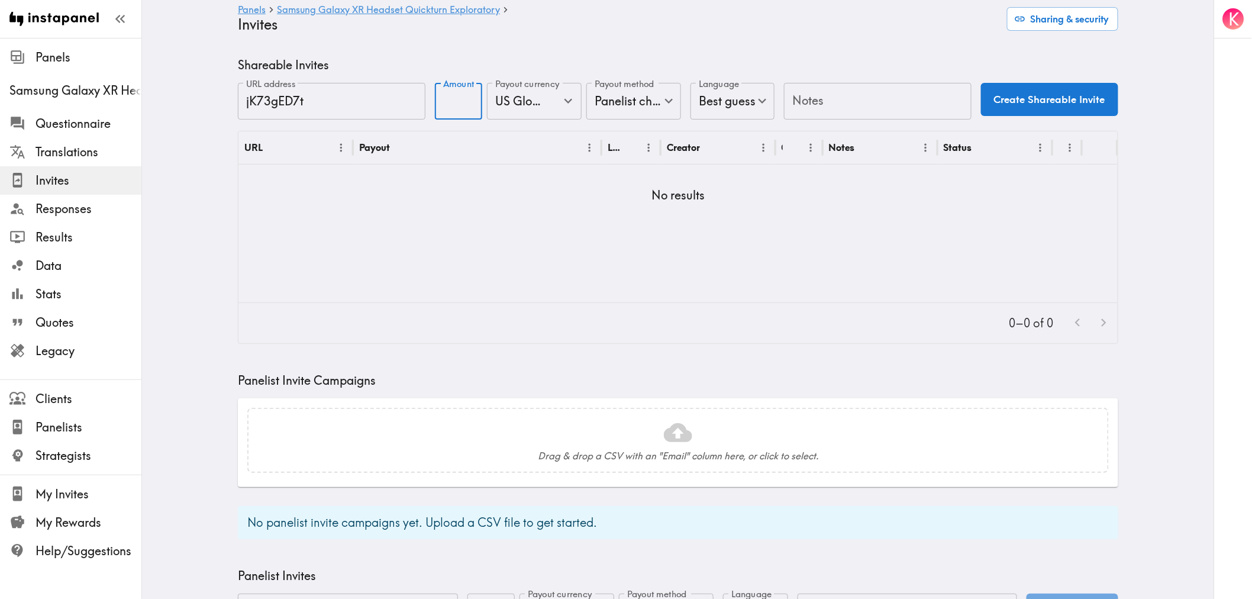
click at [440, 102] on input "Amount" at bounding box center [458, 101] width 47 height 37
click at [631, 99] on body "Instapanel - Panels - Samsung Galaxy XR Headset Quickturn Exploratory - Invites…" at bounding box center [626, 456] width 1252 height 836
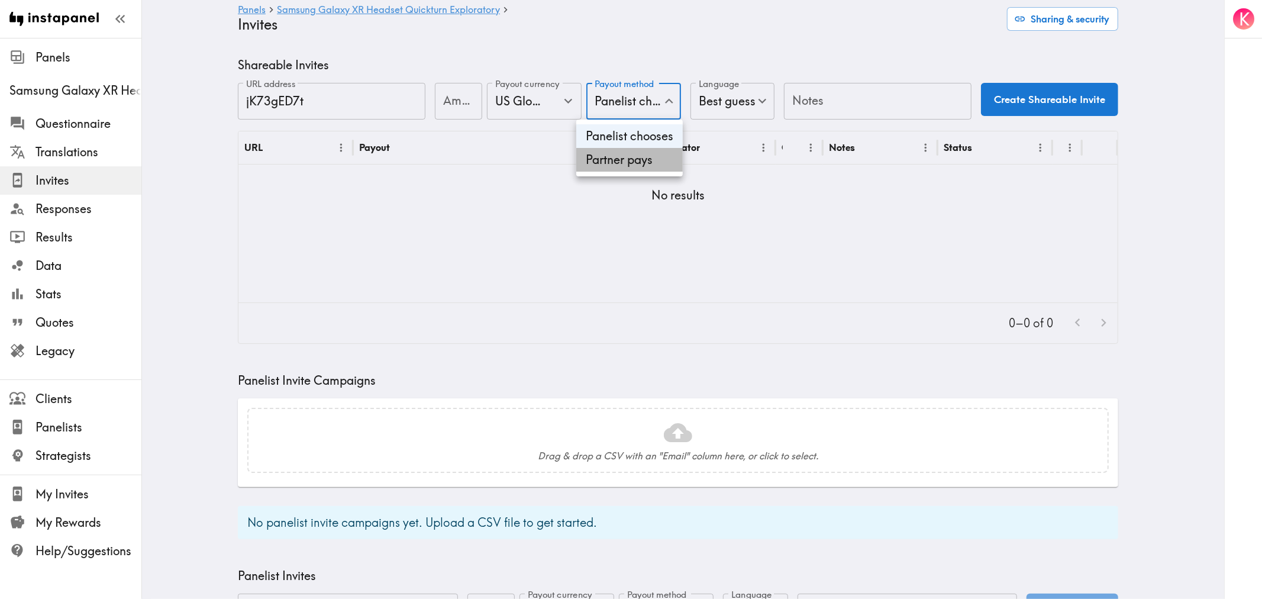
click at [642, 157] on li "Partner pays" at bounding box center [629, 160] width 107 height 24
type input "Partner pays"
click at [717, 108] on body "Instapanel - Panels - Samsung Galaxy XR Headset Quickturn Exploratory - Invites…" at bounding box center [626, 456] width 1252 height 836
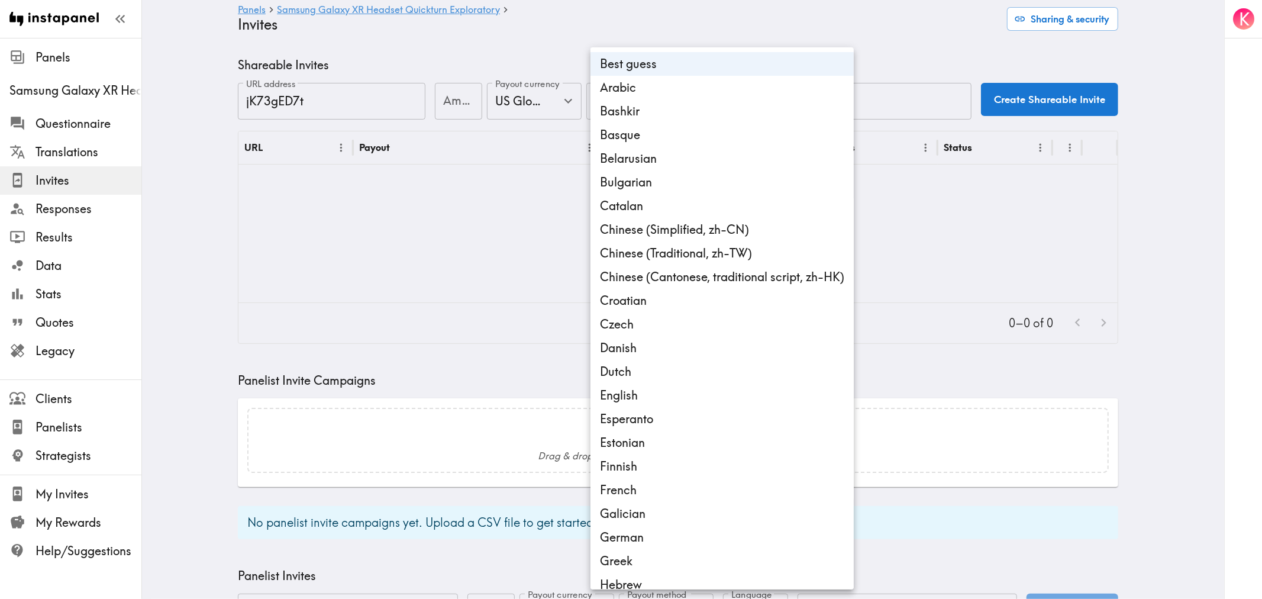
click at [646, 34] on div at bounding box center [631, 299] width 1262 height 599
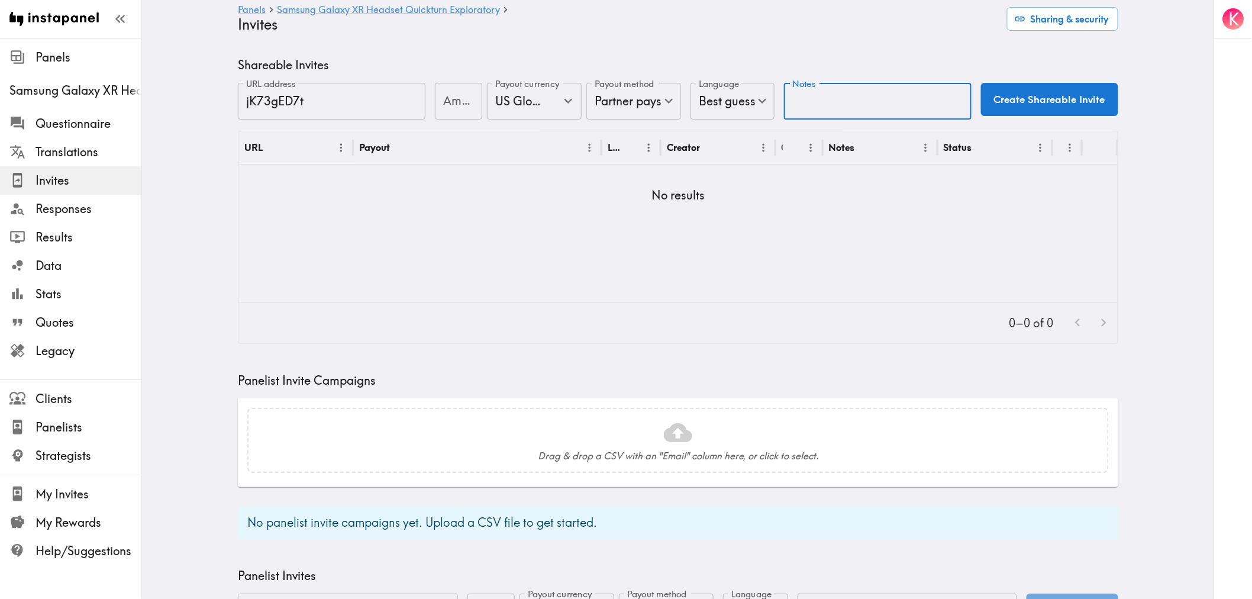
click at [823, 104] on input "Notes" at bounding box center [878, 101] width 188 height 37
type input "Cint"
click at [1036, 99] on button "Create Shareable Invite" at bounding box center [1049, 99] width 137 height 33
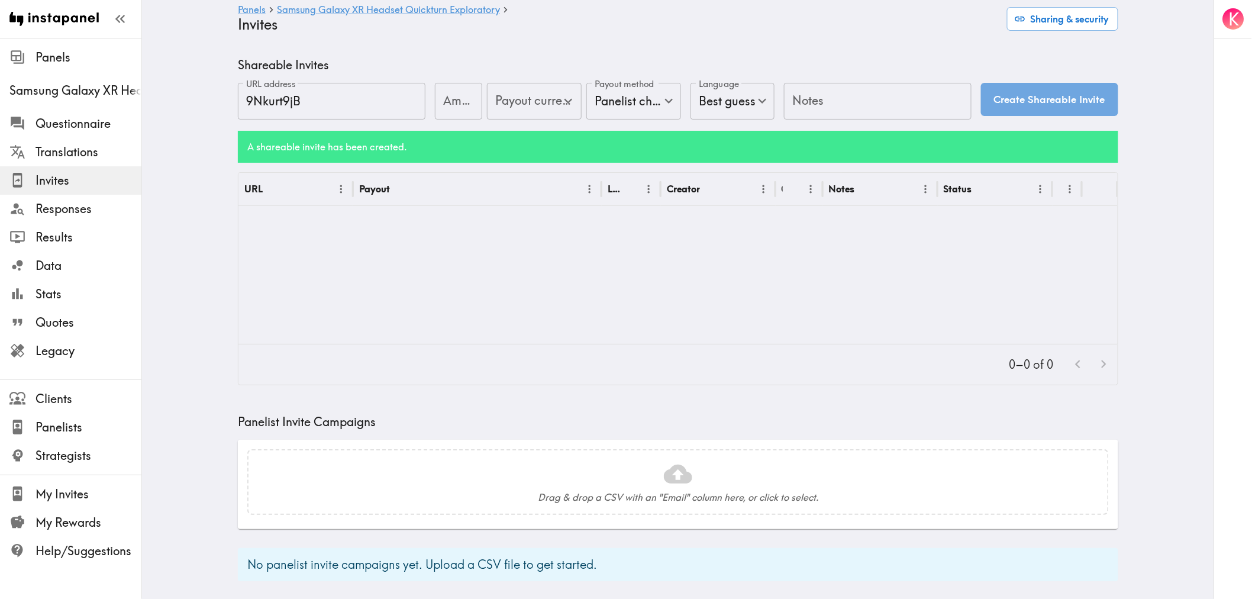
type input "US Global Equivalent - converted and cost-of-living adjusted"
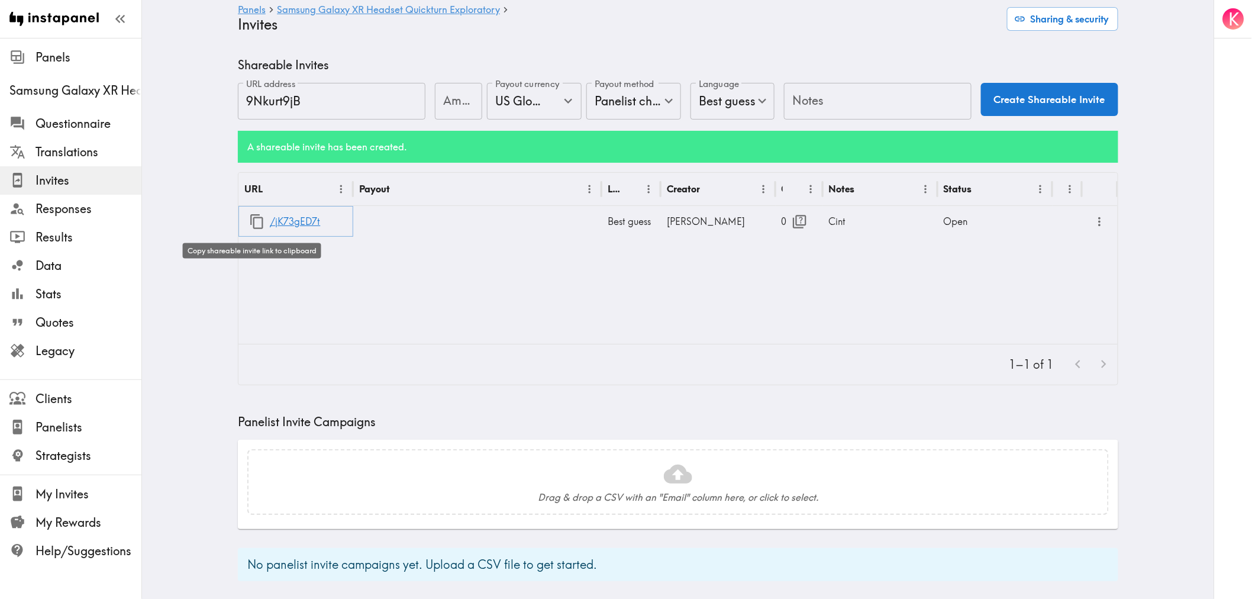
click at [250, 225] on icon "button" at bounding box center [256, 221] width 13 height 15
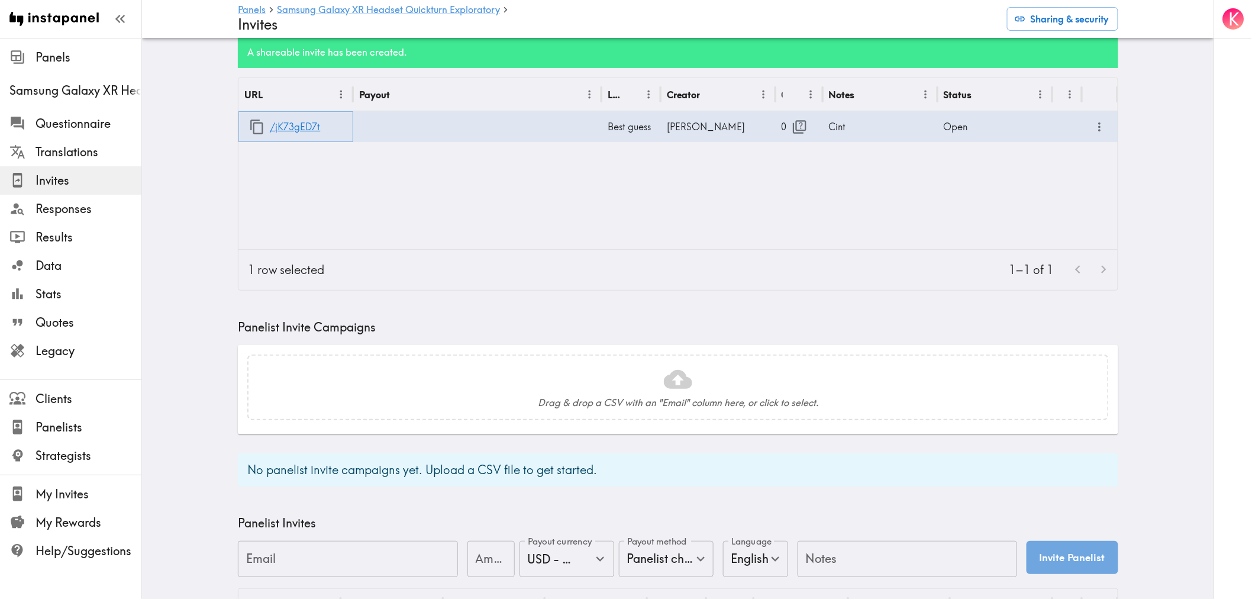
scroll to position [197, 0]
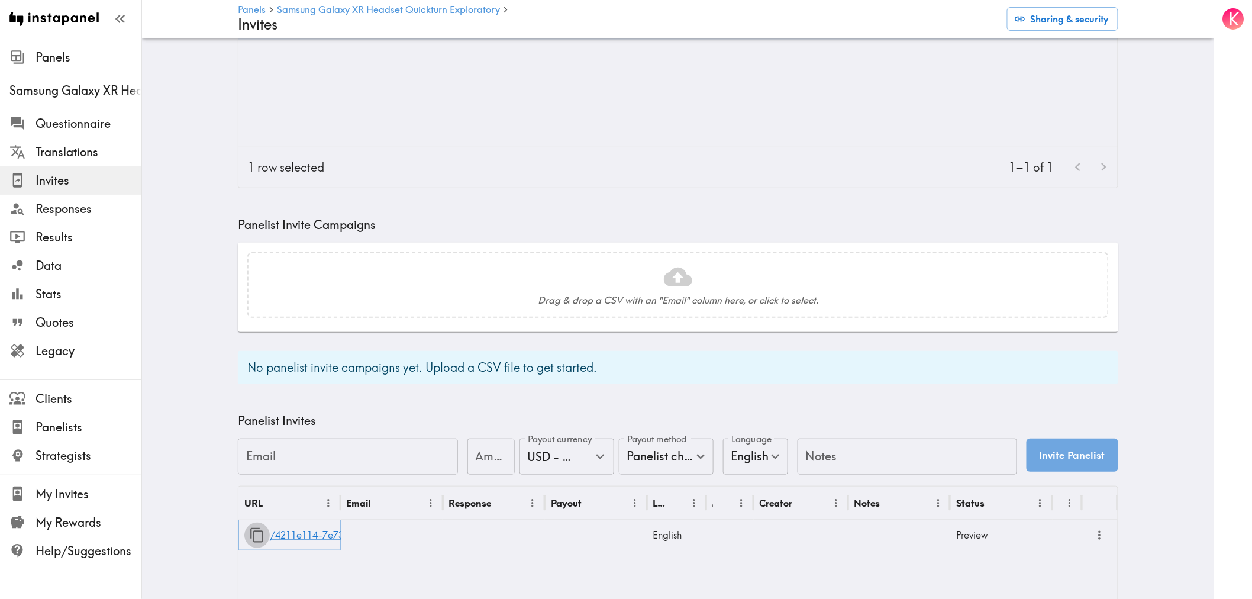
click at [257, 533] on icon "button" at bounding box center [257, 535] width 16 height 16
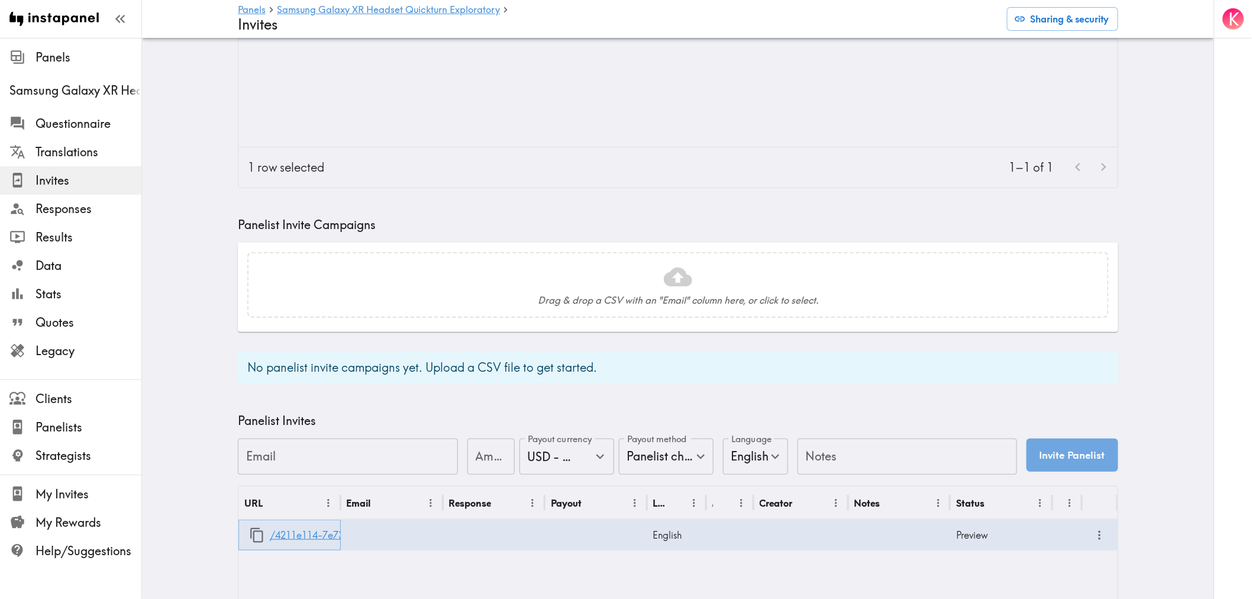
click at [317, 528] on link "/4211e114-7e73-4962-9327-97f808d2300c" at bounding box center [366, 535] width 193 height 30
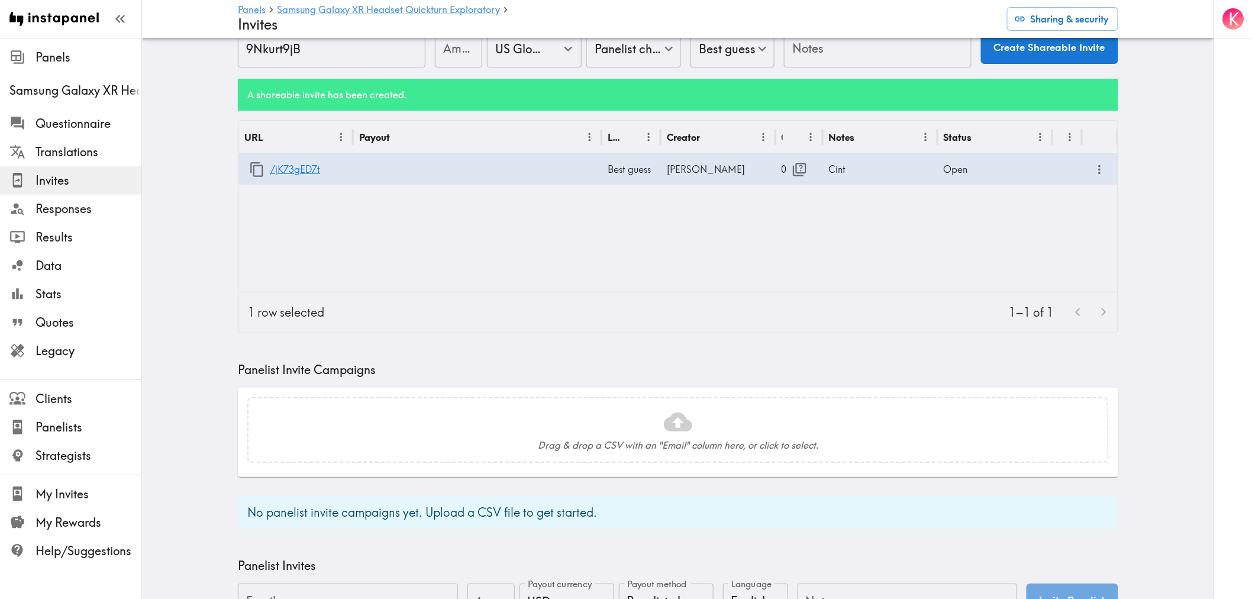
scroll to position [66, 0]
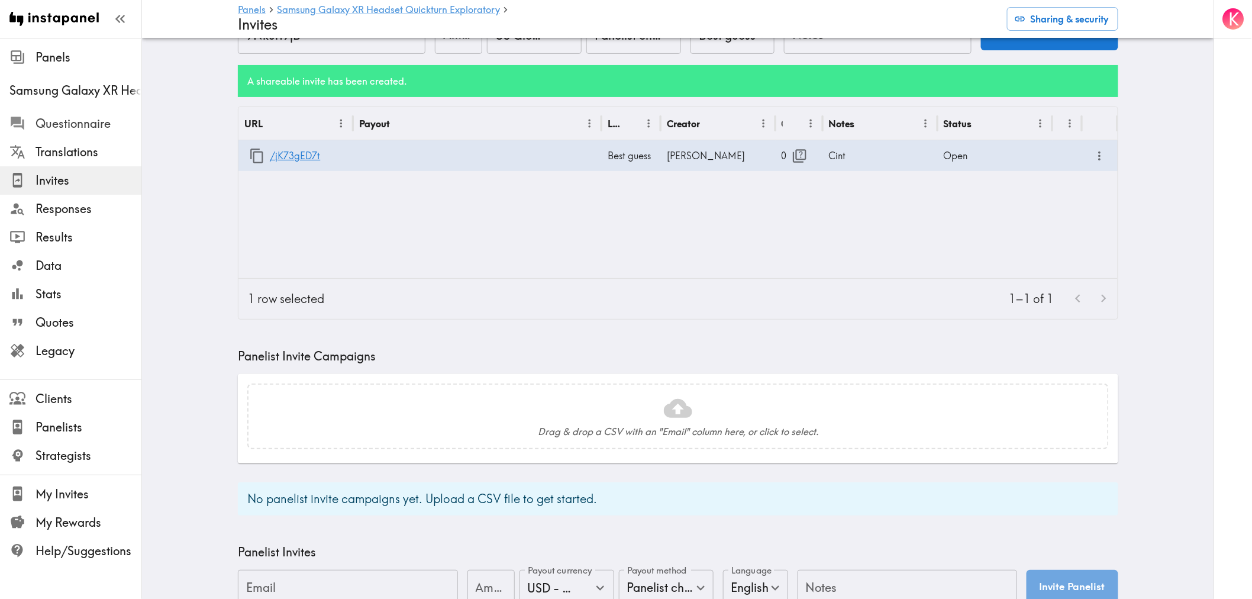
click at [67, 126] on span "Questionnaire" at bounding box center [89, 123] width 106 height 17
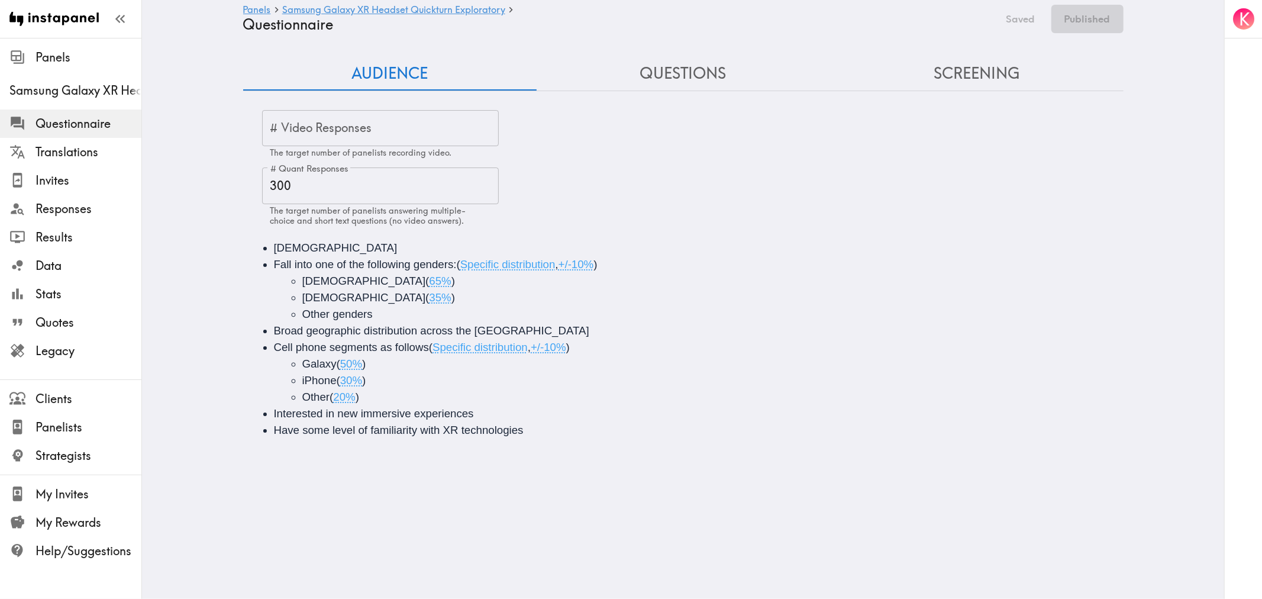
click at [672, 84] on button "Questions" at bounding box center [684, 74] width 294 height 34
click at [669, 73] on button "Questions" at bounding box center [684, 74] width 294 height 34
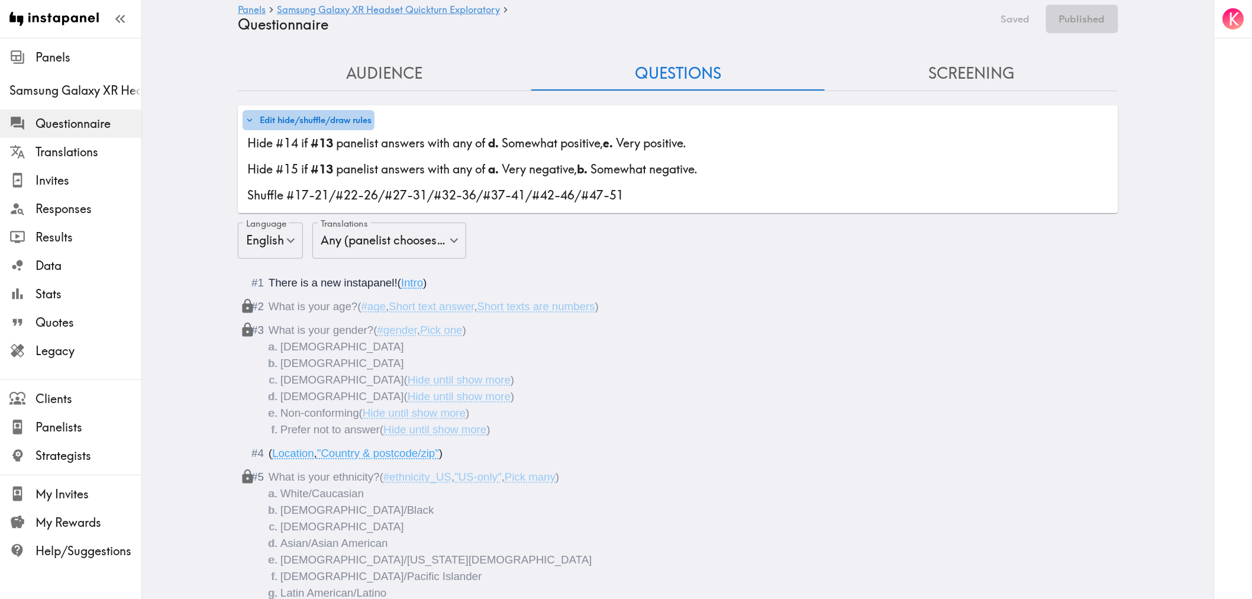
click at [327, 120] on button "Edit hide/shuffle/draw rules" at bounding box center [309, 120] width 132 height 20
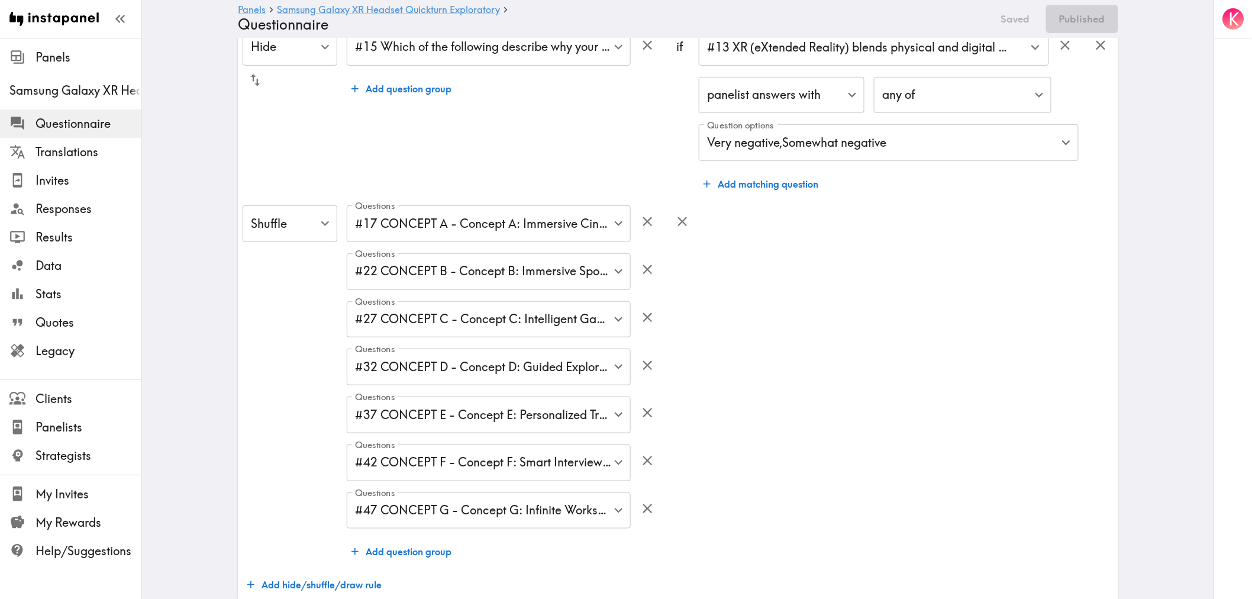
scroll to position [394, 0]
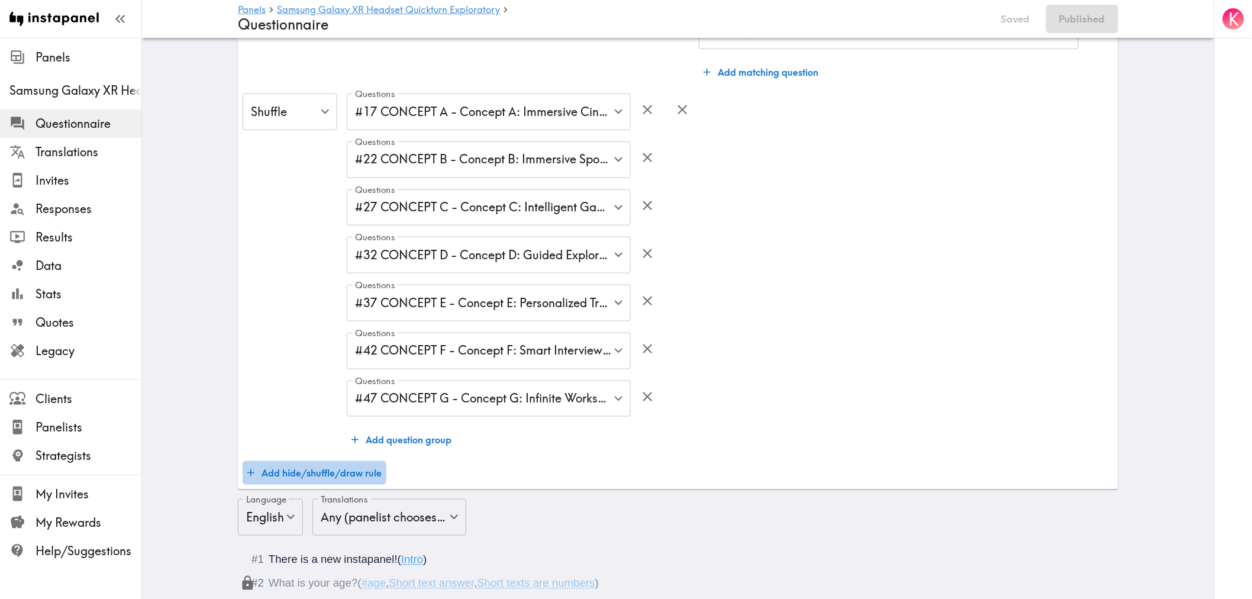
click at [315, 465] on button "Add hide/shuffle/draw rule" at bounding box center [315, 473] width 144 height 24
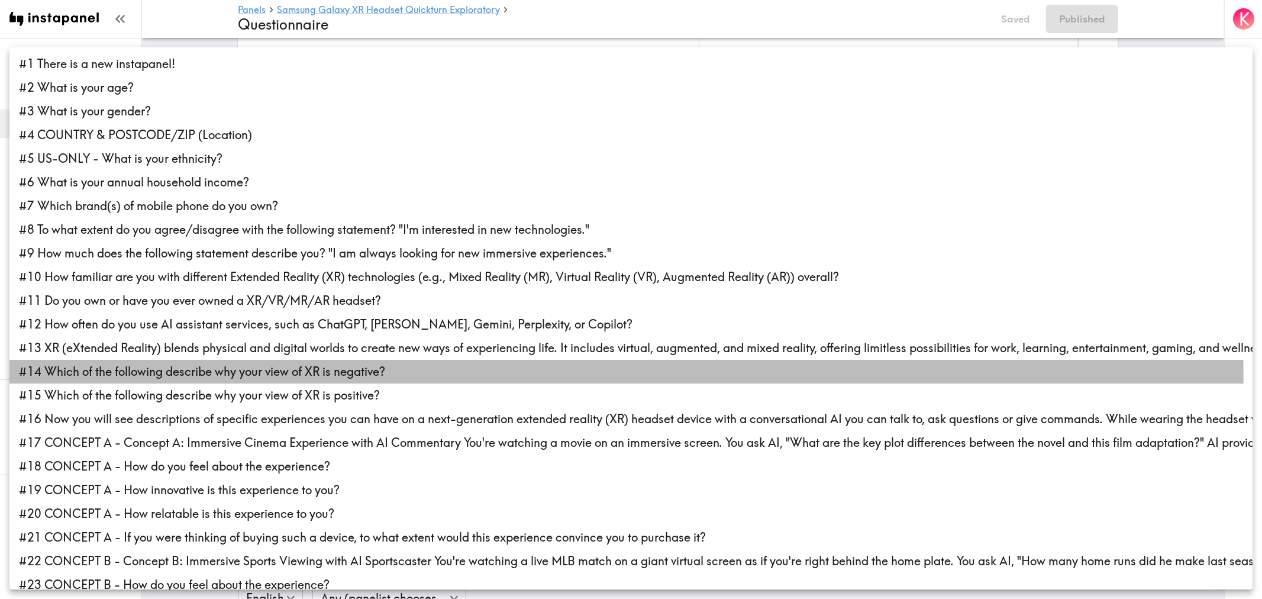
click at [192, 374] on li "#14 Which of the following describe why your view of XR is negative?" at bounding box center [630, 372] width 1243 height 24
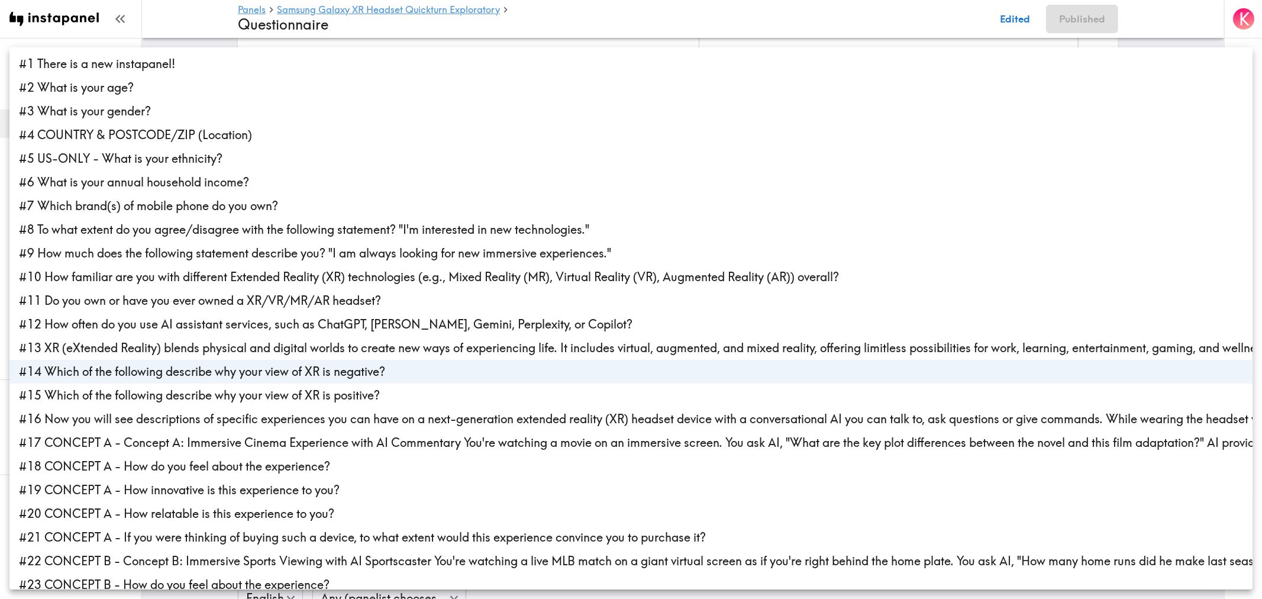
click at [193, 395] on li "#15 Which of the following describe why your view of XR is positive?" at bounding box center [630, 395] width 1243 height 24
type input "4700294e-73d4-4332-812e-c7e0471d56f5,17d58c49-f09e-43f1-b2fd-a589d019516b"
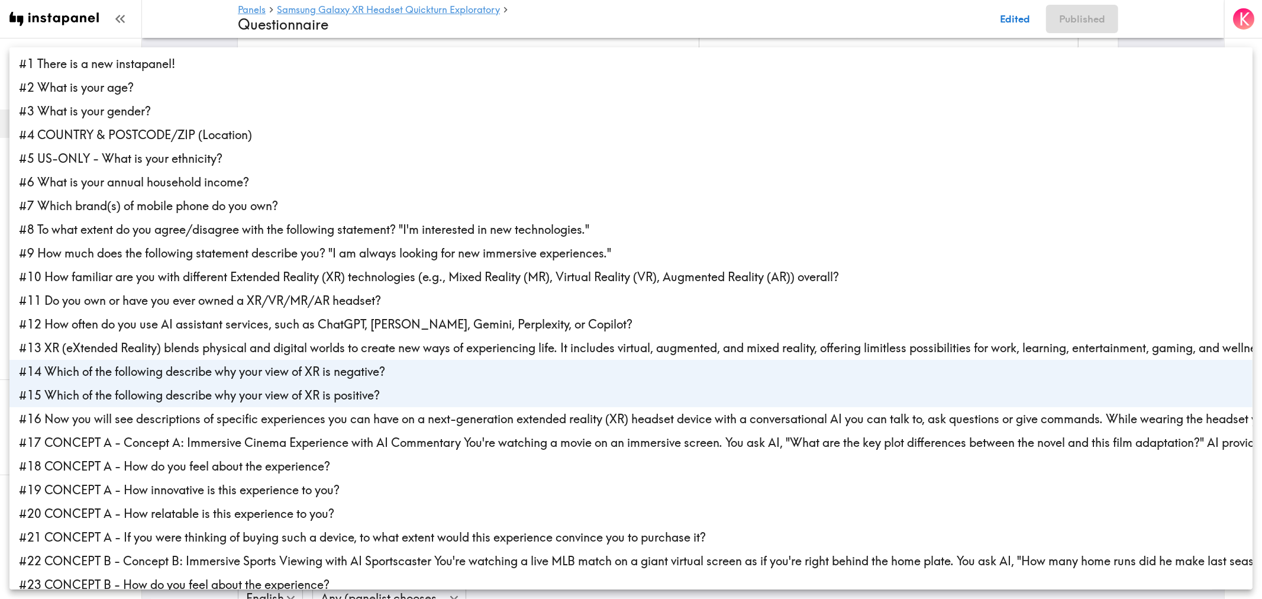
click at [420, 31] on div at bounding box center [631, 299] width 1262 height 599
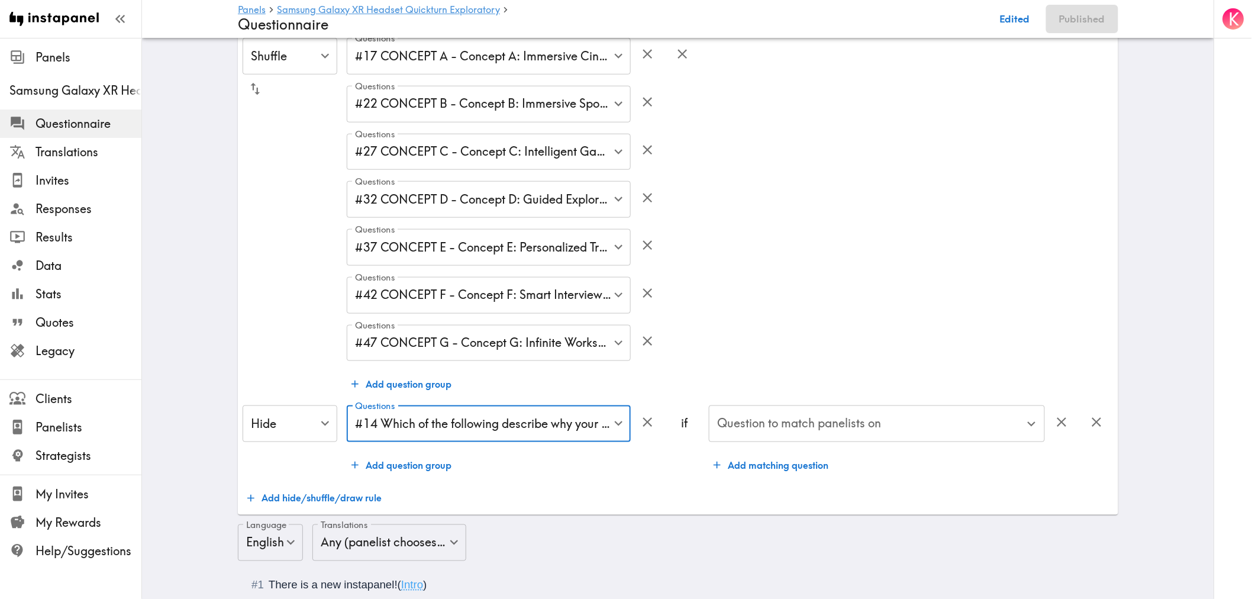
scroll to position [526, 0]
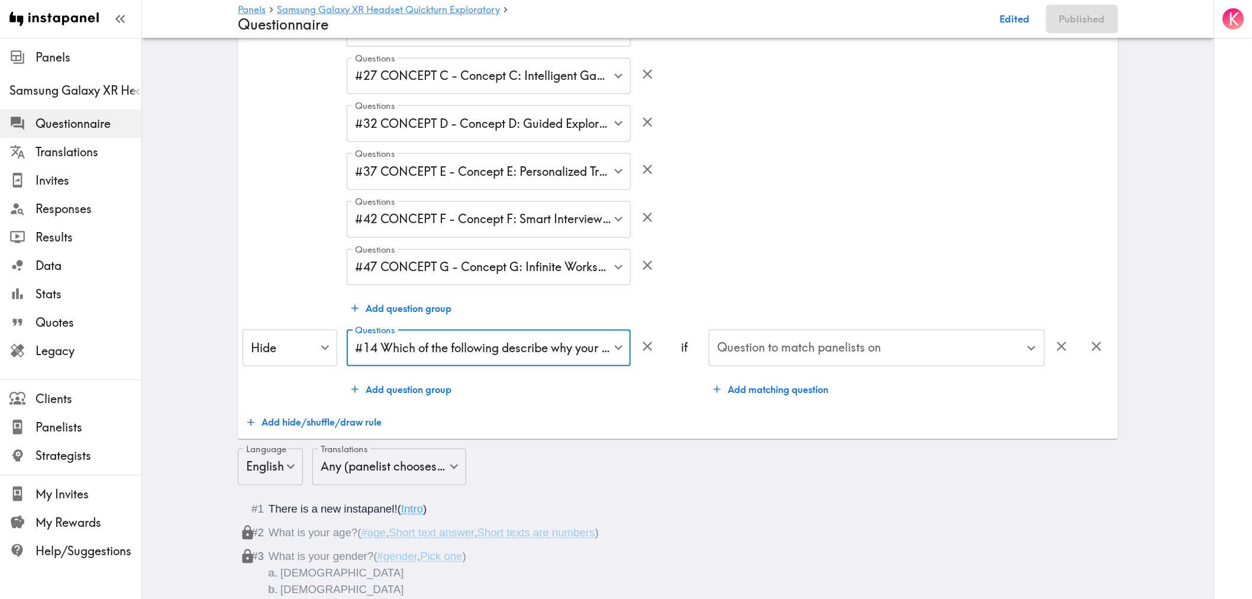
click at [766, 338] on div "Question to match panelists on Question to match panelists on" at bounding box center [877, 349] width 336 height 38
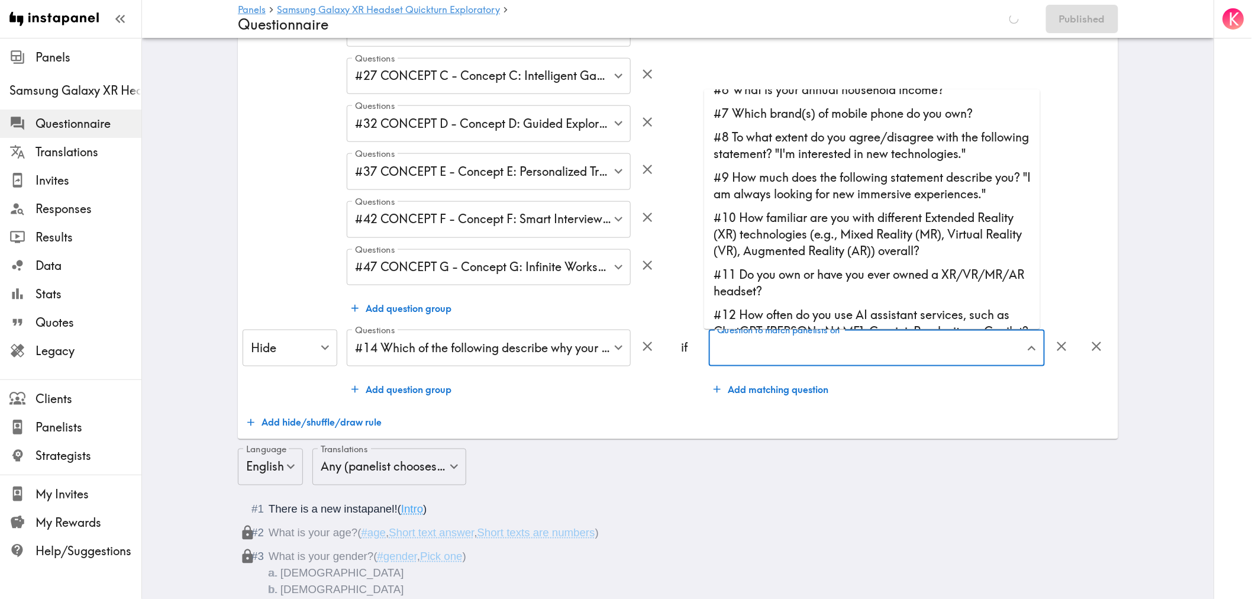
scroll to position [131, 0]
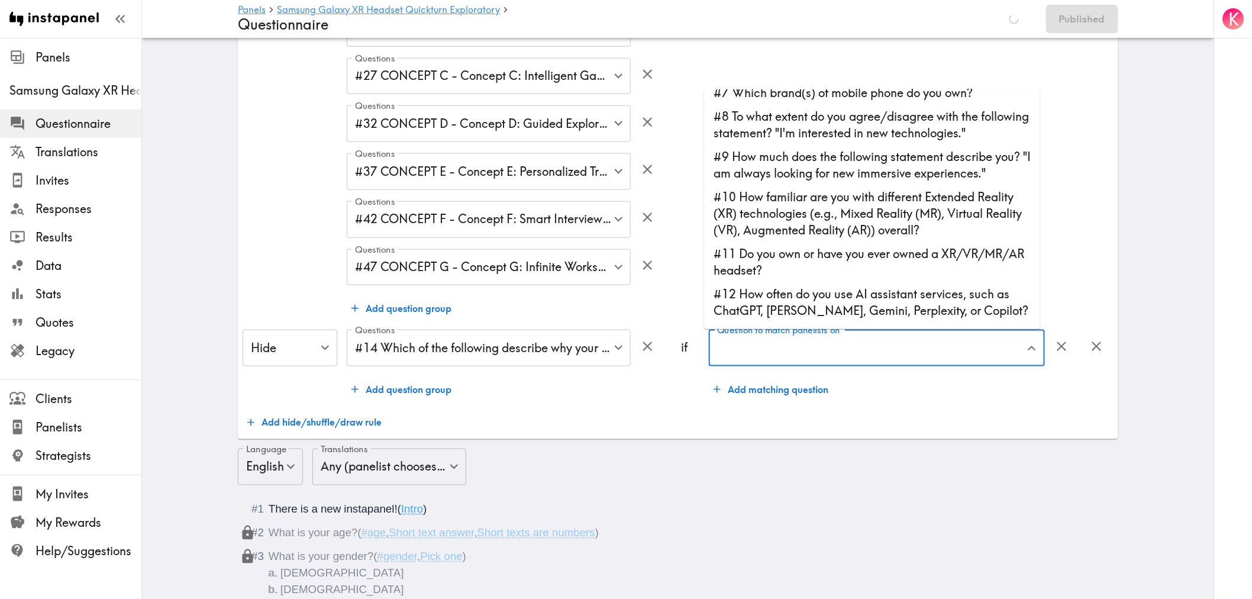
click at [777, 237] on li "#10 How familiar are you with different Extended Reality (XR) technologies (e.g…" at bounding box center [872, 213] width 336 height 57
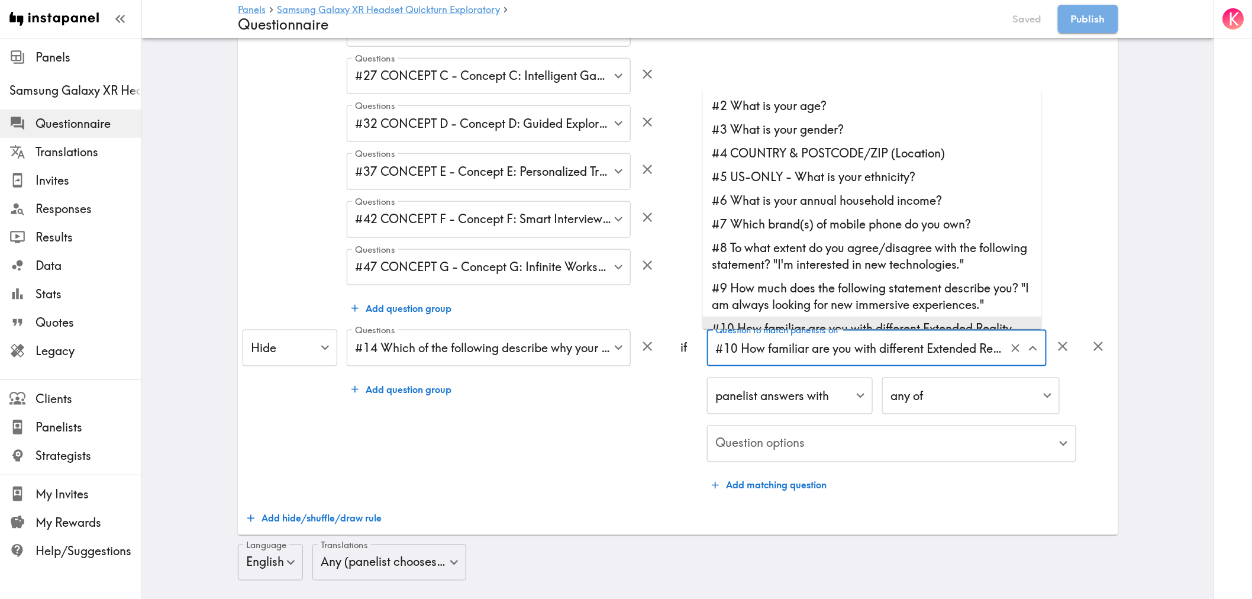
click at [811, 345] on input "#10 How familiar are you with different Extended Reality (XR) technologies (e.g…" at bounding box center [860, 348] width 295 height 26
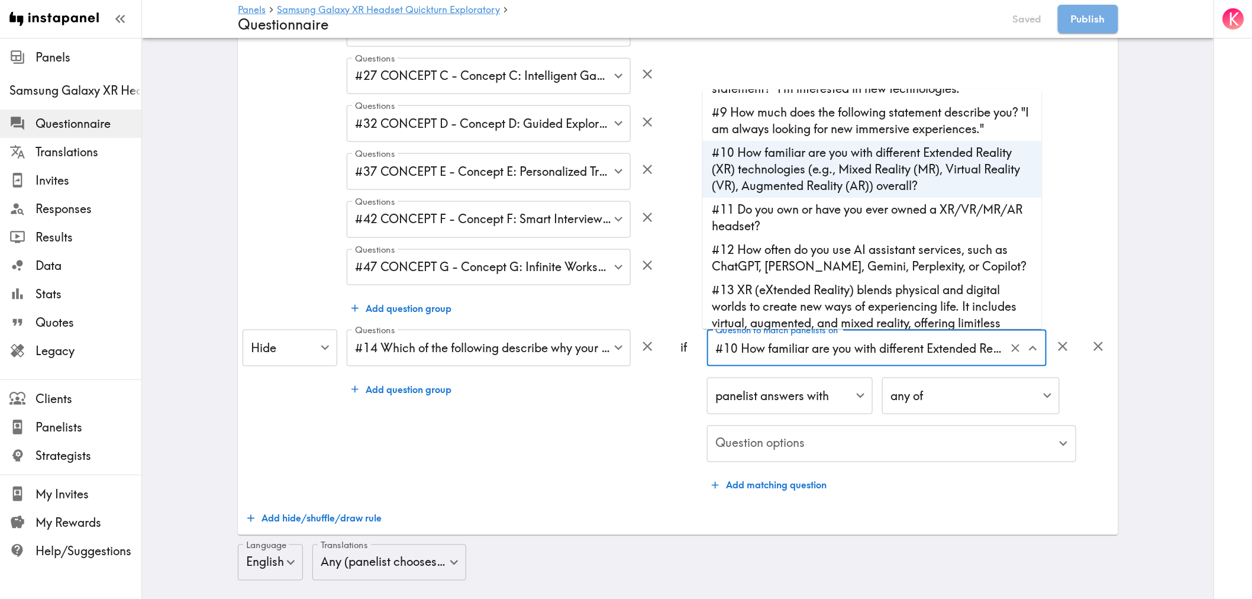
scroll to position [241, 0]
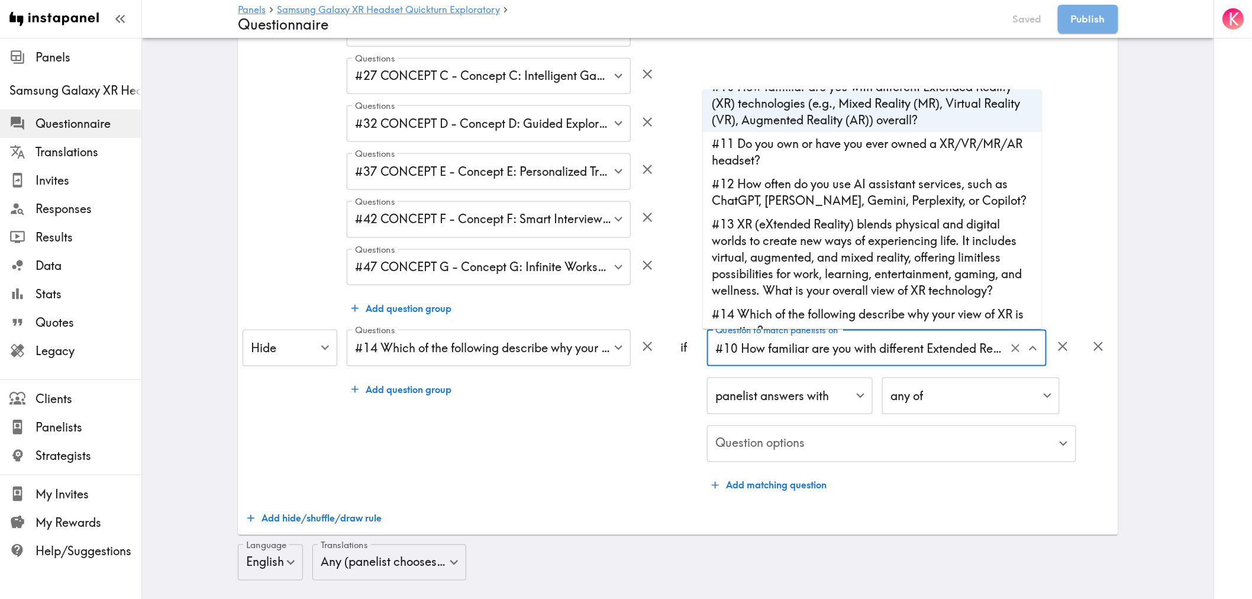
click at [807, 267] on li "#13 XR (eXtended Reality) blends physical and digital worlds to create new ways…" at bounding box center [872, 257] width 339 height 90
type input "#13 XR (eXtended Reality) blends physical and digital worlds to create new ways…"
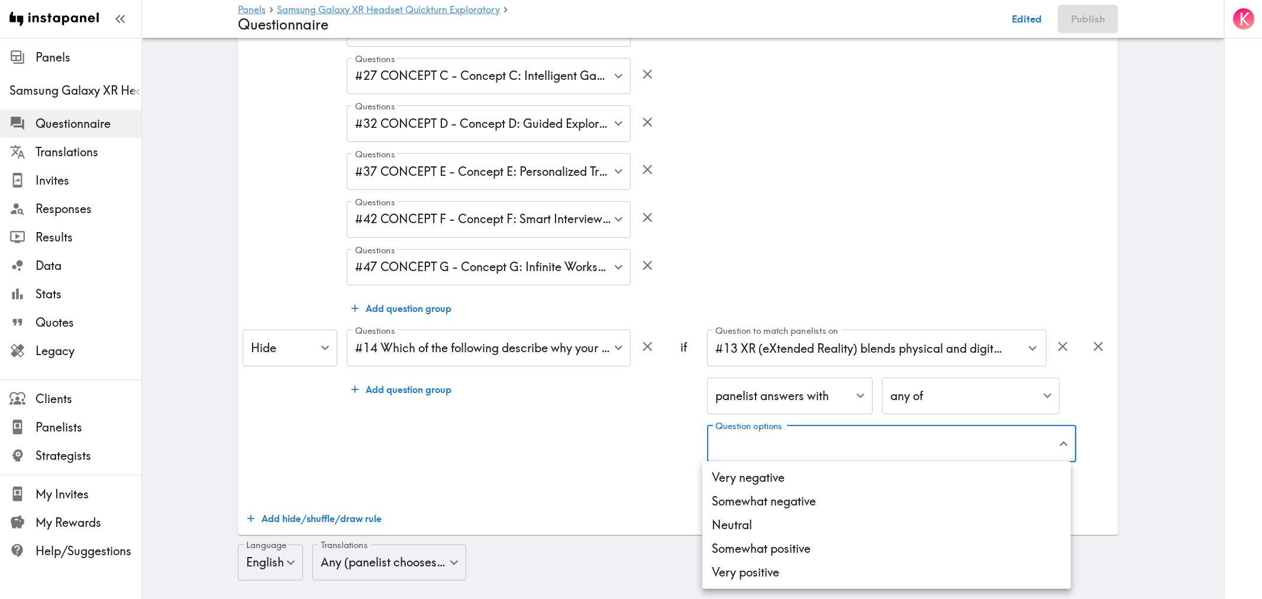
click at [769, 521] on li "Neutral" at bounding box center [886, 525] width 369 height 24
type input "82ba71c9-7e30-4f7e-94fe-87358ca96589"
click at [582, 453] on div at bounding box center [631, 299] width 1262 height 599
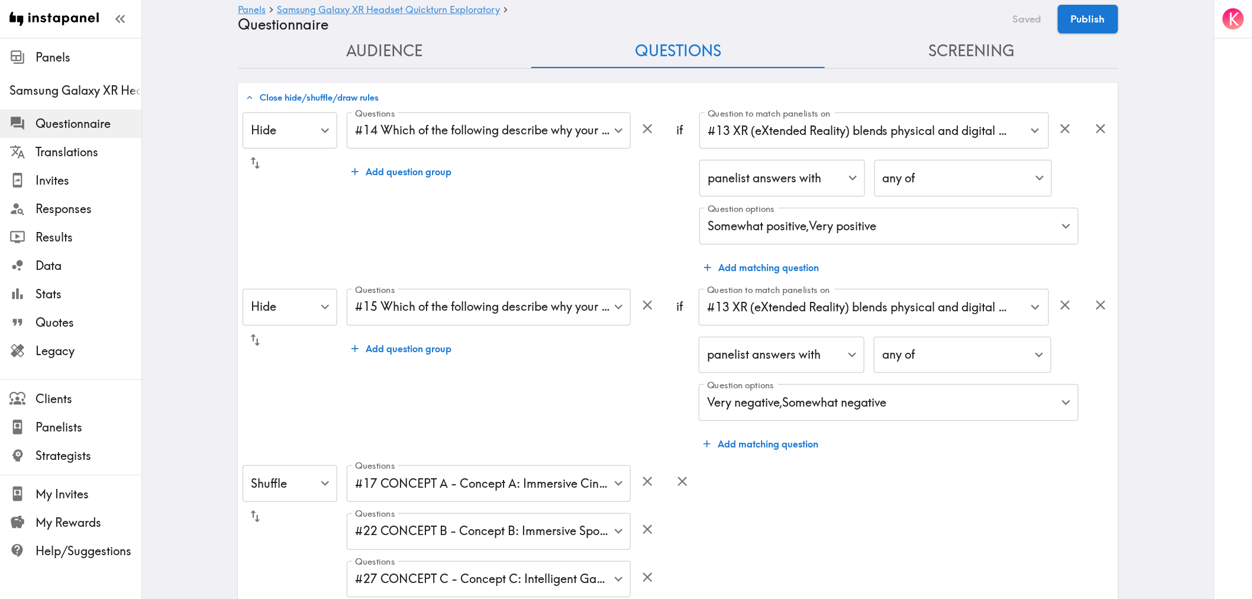
scroll to position [0, 0]
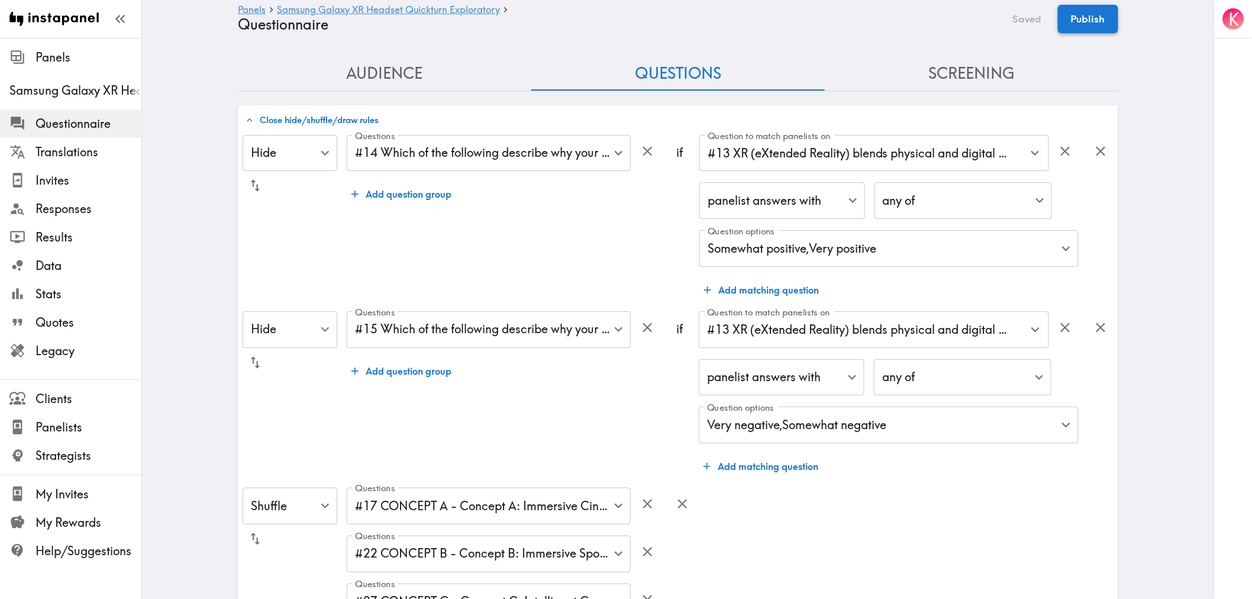
click at [1089, 14] on button "Publish" at bounding box center [1088, 19] width 60 height 28
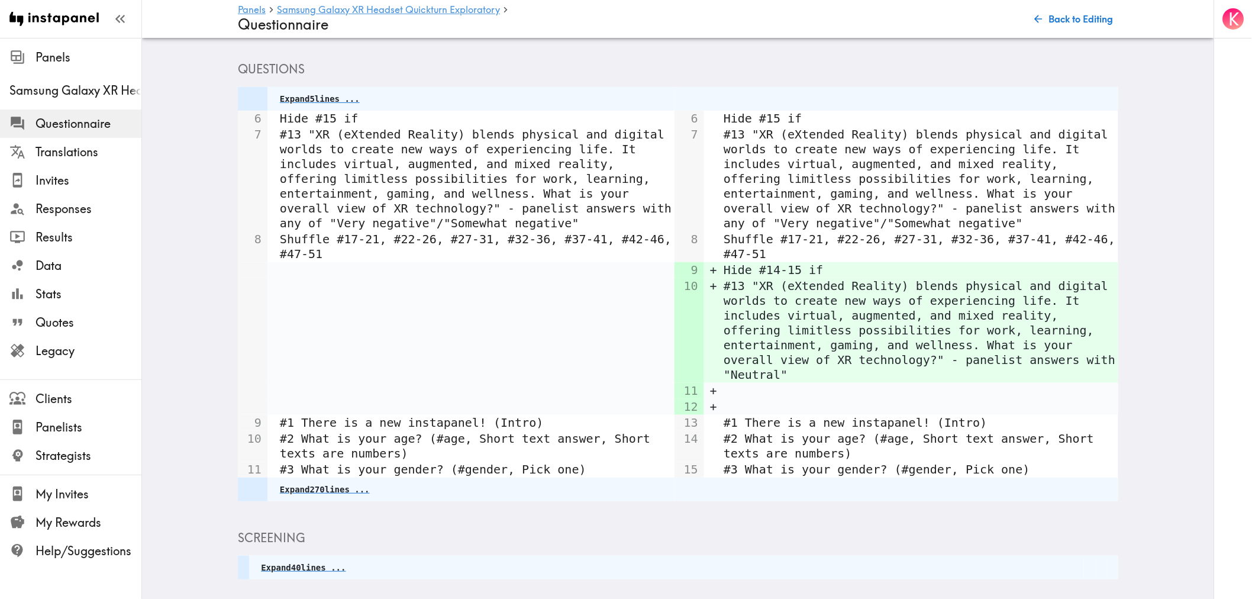
scroll to position [216, 0]
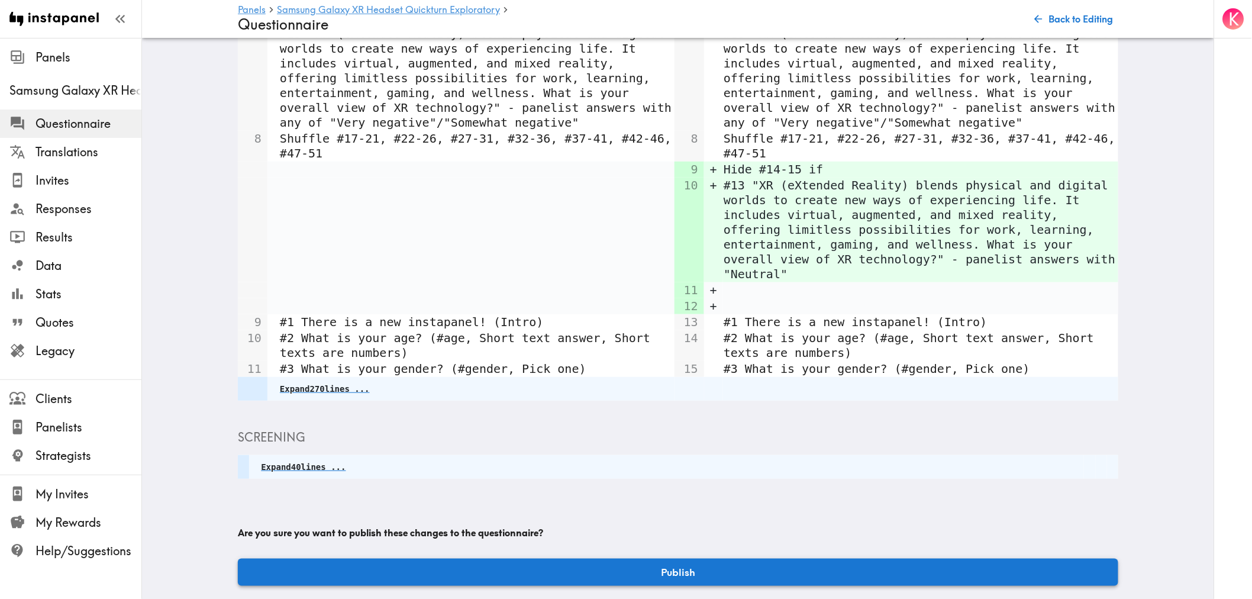
click at [729, 559] on button "Publish" at bounding box center [678, 572] width 881 height 27
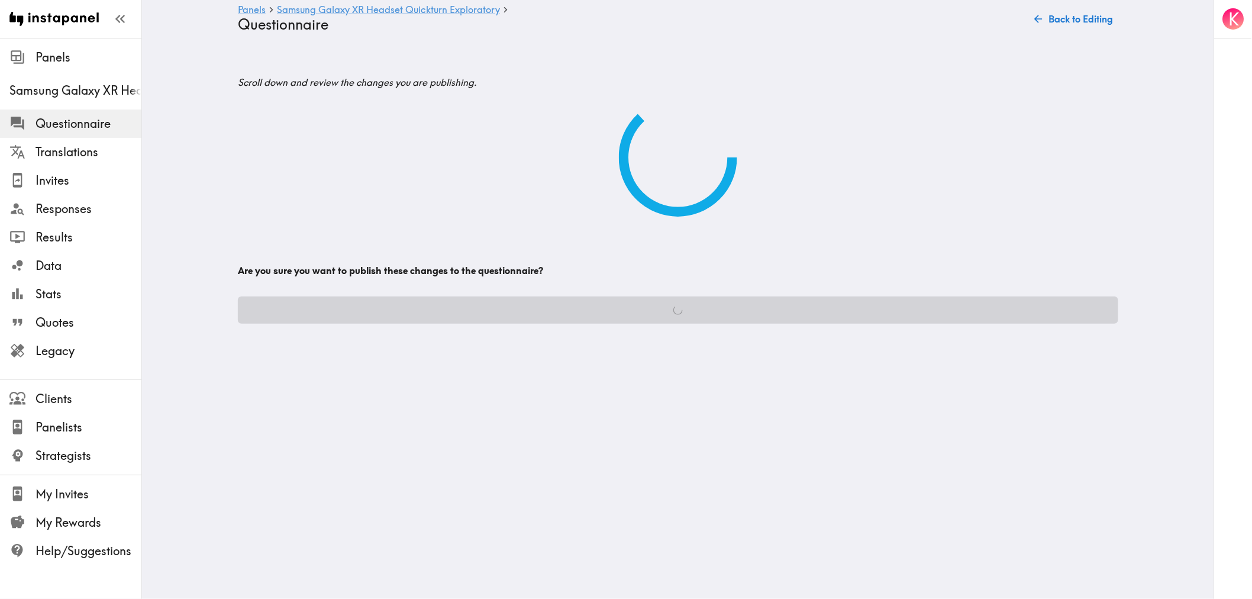
scroll to position [0, 0]
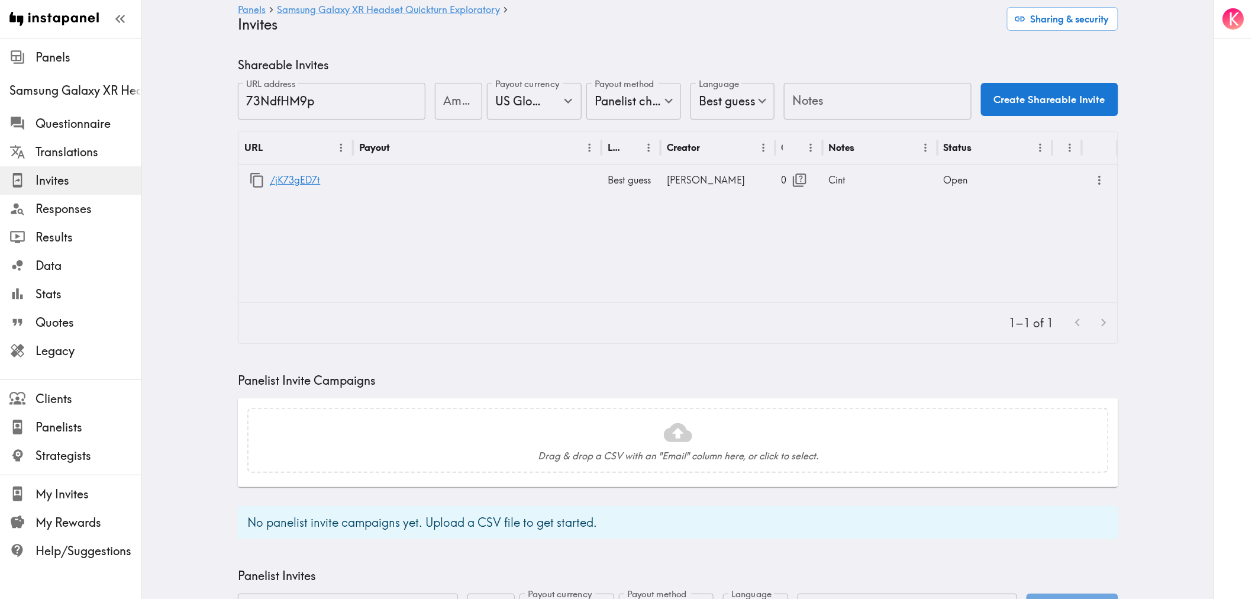
click at [224, 308] on div "Shareable Invites URL address 73NdfHM9p URL address Amount Amount Payout curren…" at bounding box center [678, 456] width 909 height 798
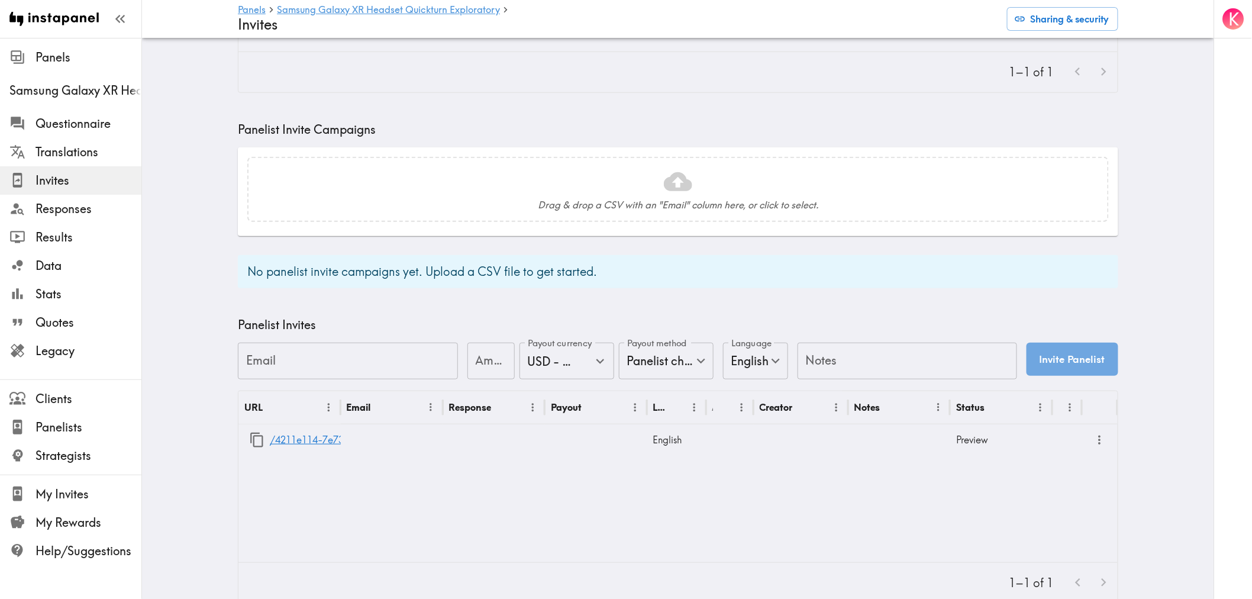
scroll to position [263, 0]
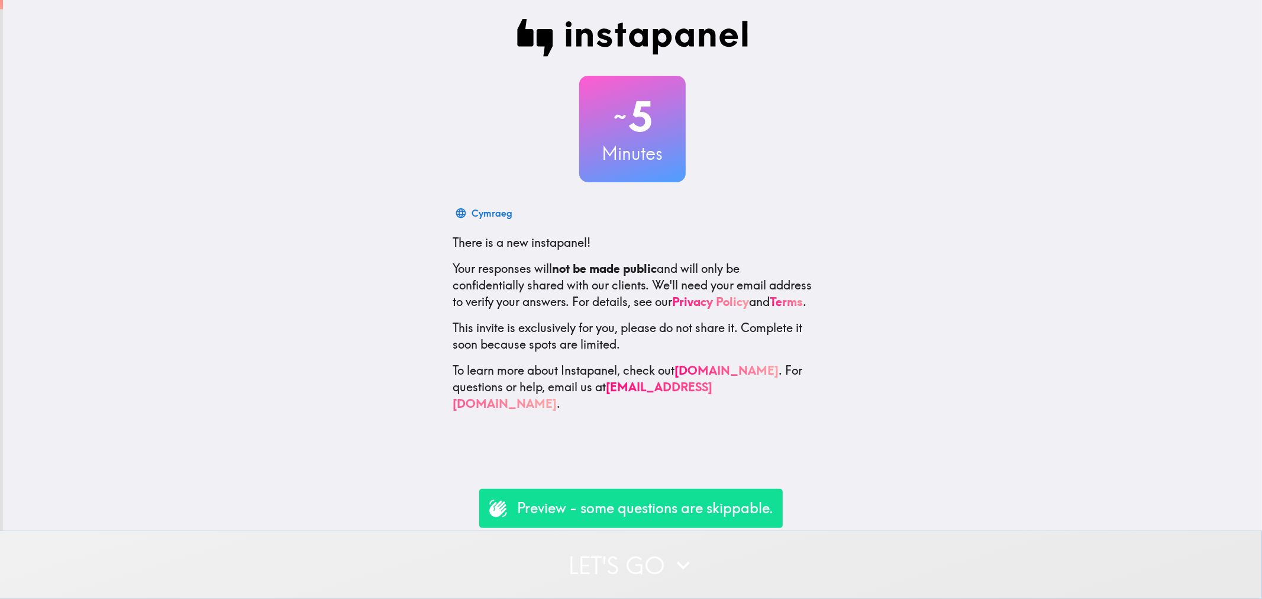
click at [690, 553] on icon "button" at bounding box center [684, 565] width 26 height 26
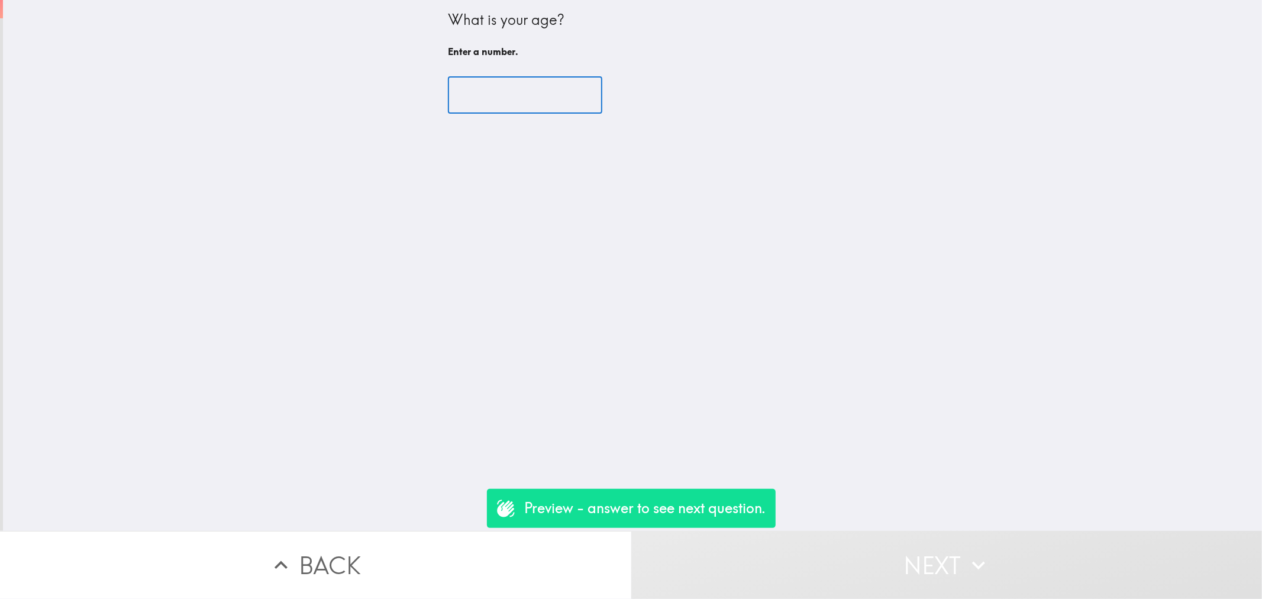
click at [494, 99] on input "number" at bounding box center [525, 95] width 154 height 37
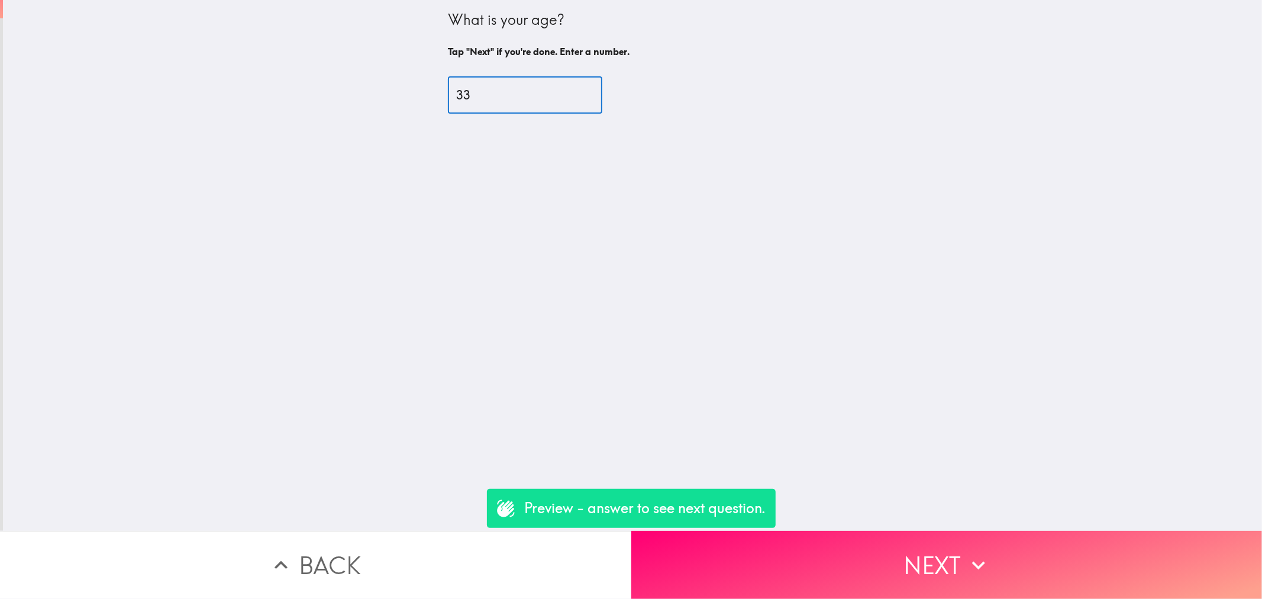
type input "33"
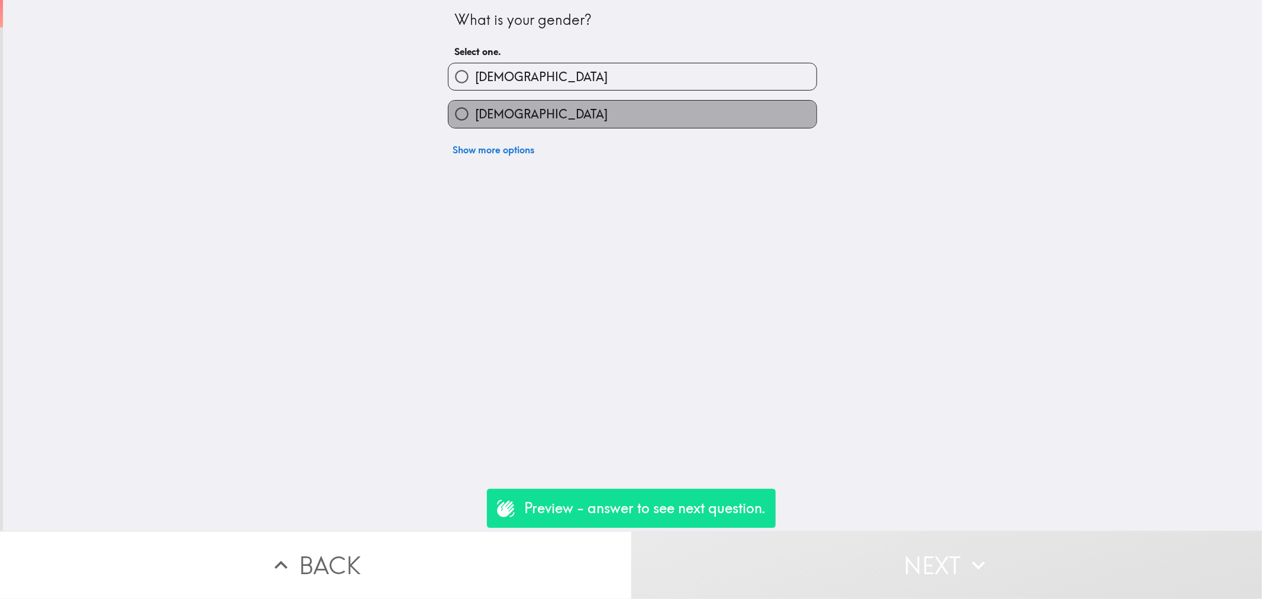
click at [508, 111] on label "[DEMOGRAPHIC_DATA]" at bounding box center [633, 114] width 368 height 27
click at [475, 111] on input "[DEMOGRAPHIC_DATA]" at bounding box center [462, 114] width 27 height 27
radio input "true"
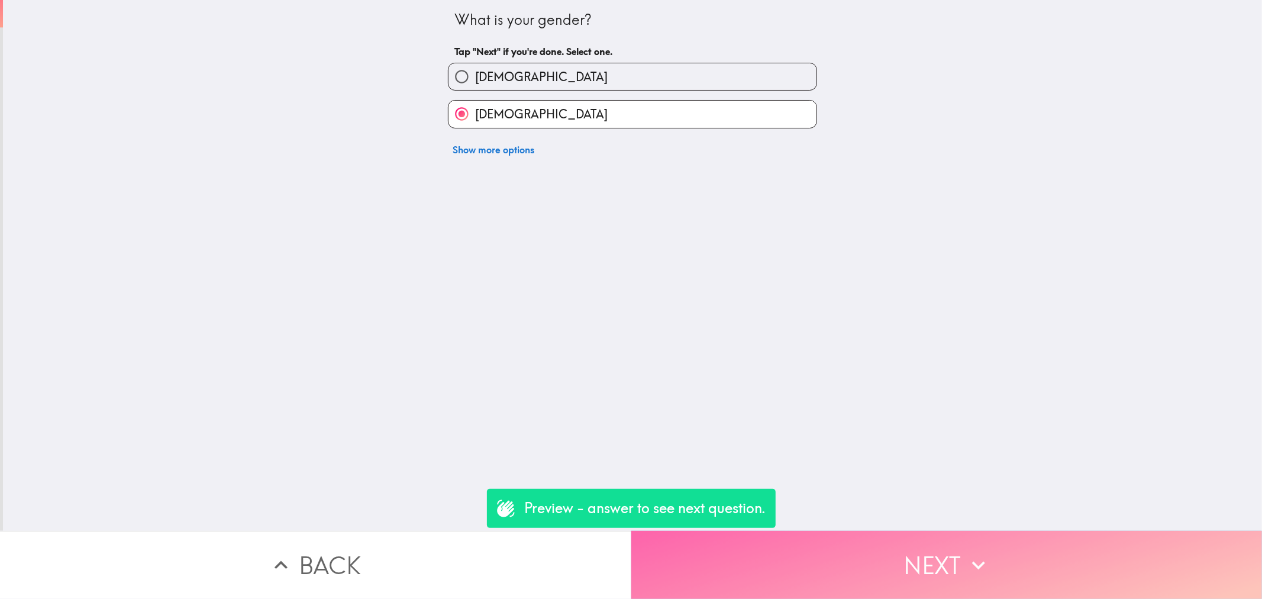
click at [1050, 586] on button "Next" at bounding box center [946, 565] width 631 height 68
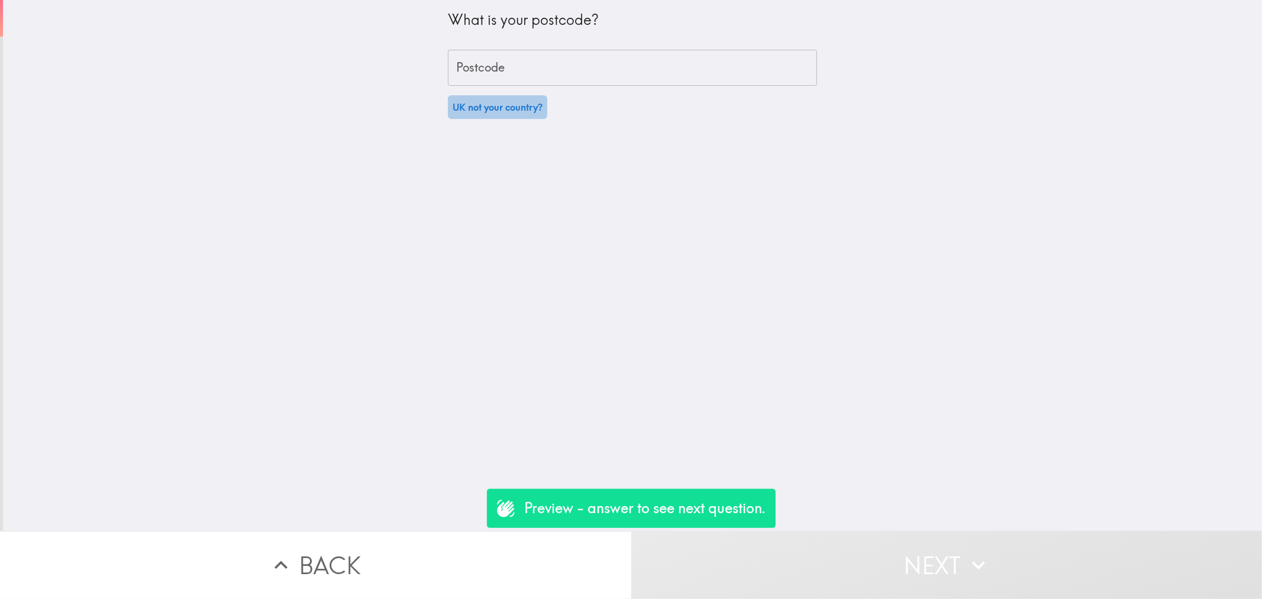
click at [485, 115] on button "UK not your country?" at bounding box center [497, 107] width 99 height 24
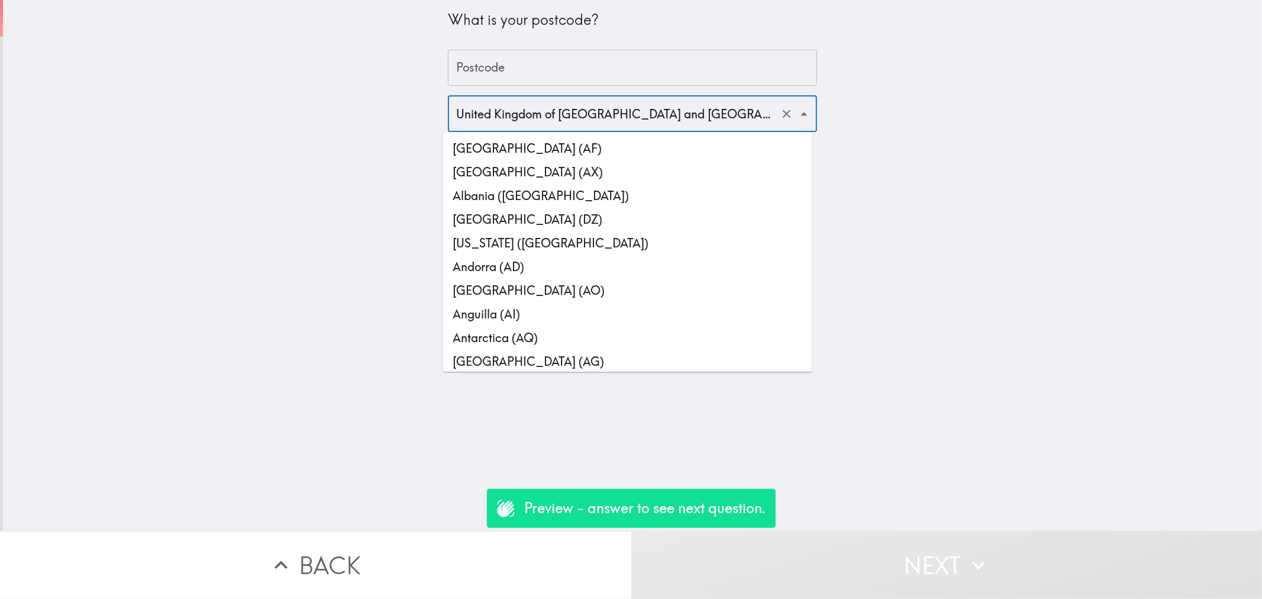
click at [508, 115] on input "United Kingdom of [GEOGRAPHIC_DATA] and [GEOGRAPHIC_DATA] ([GEOGRAPHIC_DATA])" at bounding box center [615, 114] width 325 height 26
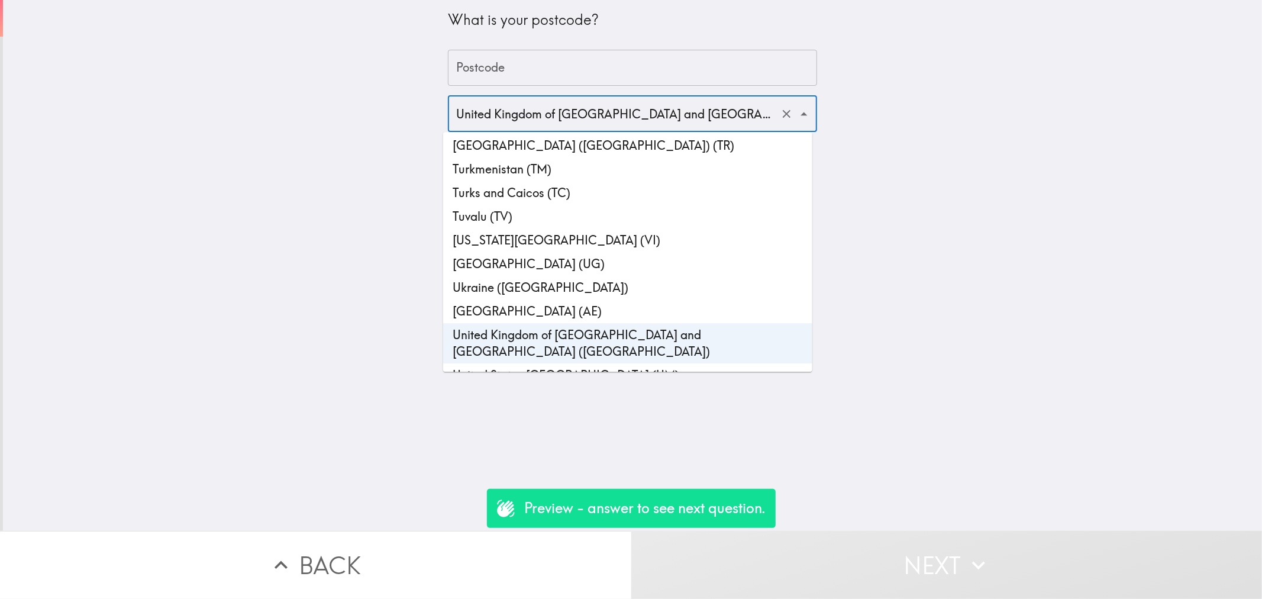
scroll to position [5460, 0]
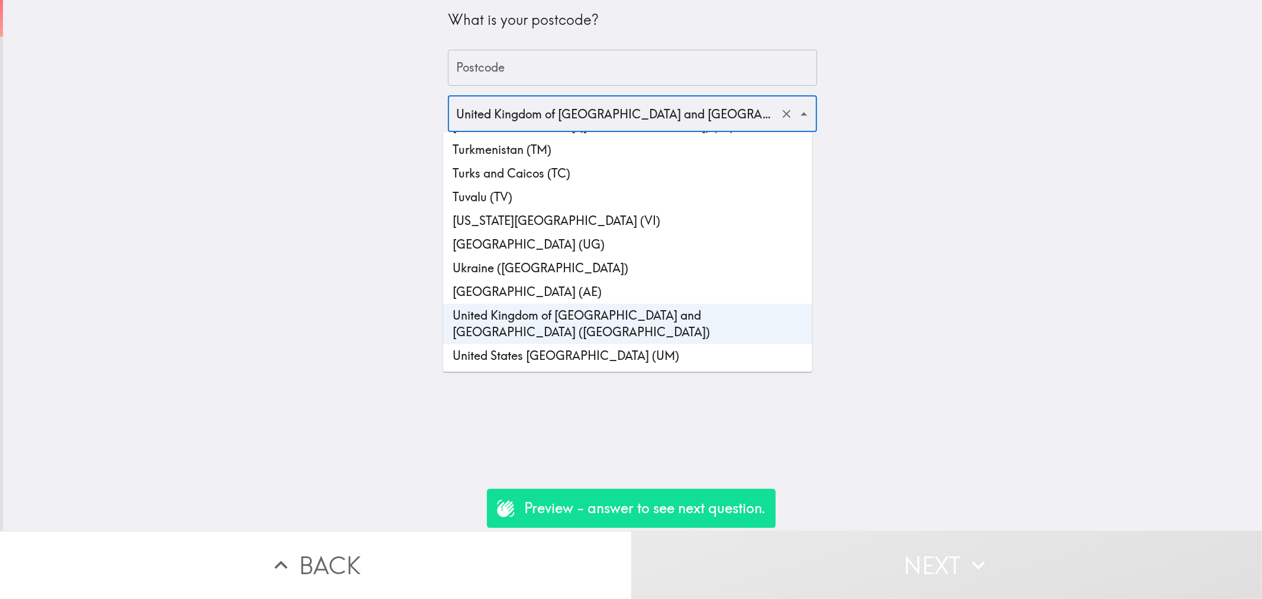
click at [541, 368] on li "[GEOGRAPHIC_DATA] ([GEOGRAPHIC_DATA])" at bounding box center [627, 380] width 369 height 24
type input "[GEOGRAPHIC_DATA] ([GEOGRAPHIC_DATA])"
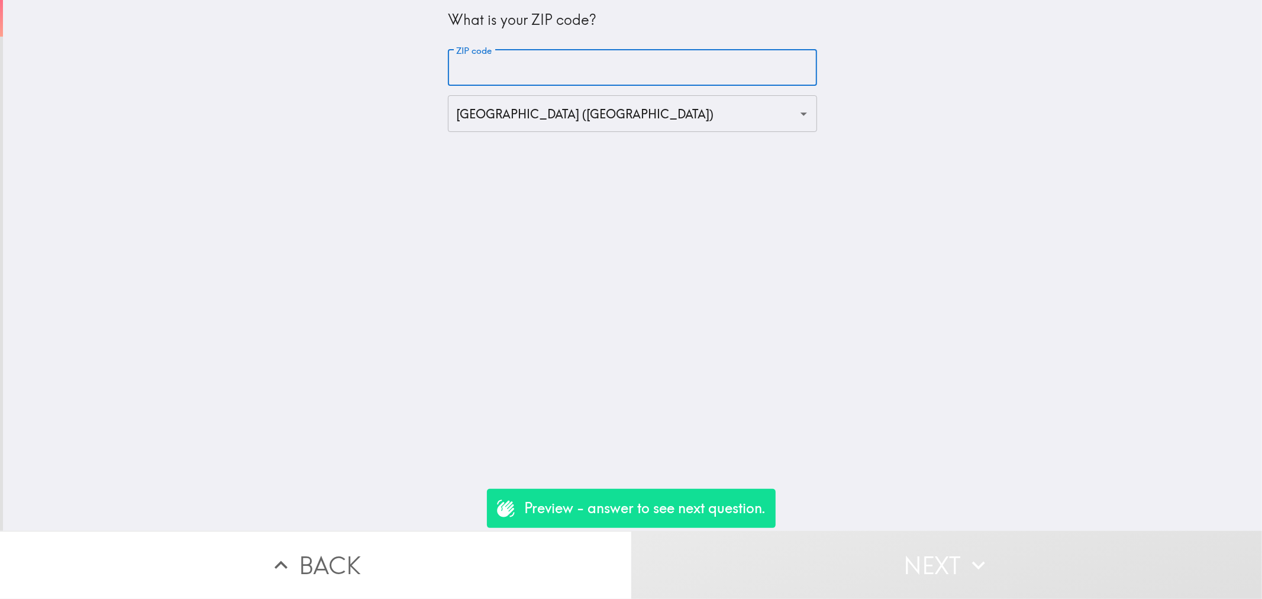
drag, startPoint x: 523, startPoint y: 64, endPoint x: 533, endPoint y: 86, distance: 24.1
click at [523, 68] on input "ZIP code" at bounding box center [632, 68] width 369 height 37
type input "90000"
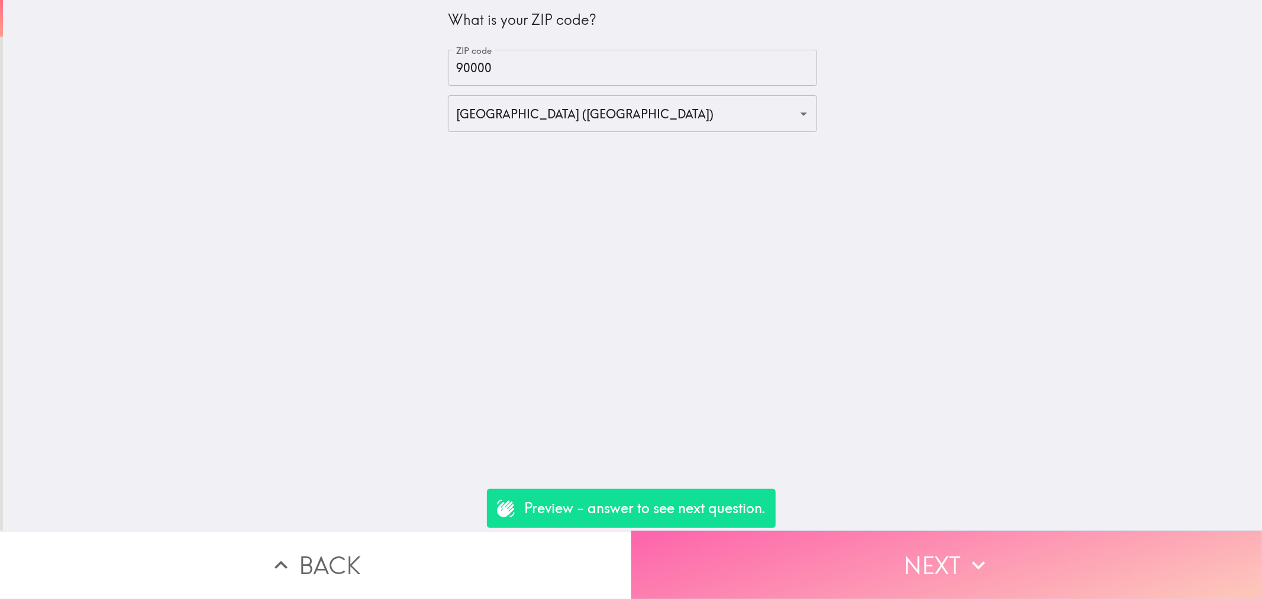
click at [903, 536] on button "Next" at bounding box center [946, 565] width 631 height 68
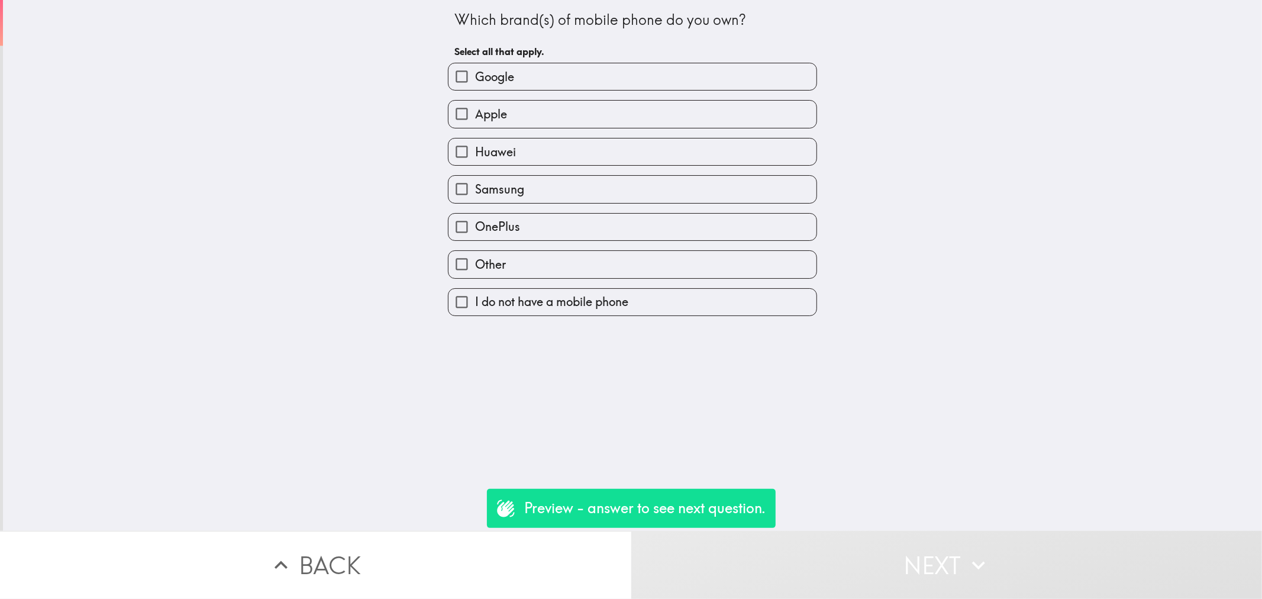
click at [572, 166] on div "Samsung" at bounding box center [628, 184] width 379 height 37
click at [627, 176] on label "Samsung" at bounding box center [633, 189] width 368 height 27
click at [475, 176] on input "Samsung" at bounding box center [462, 189] width 27 height 27
checkbox input "true"
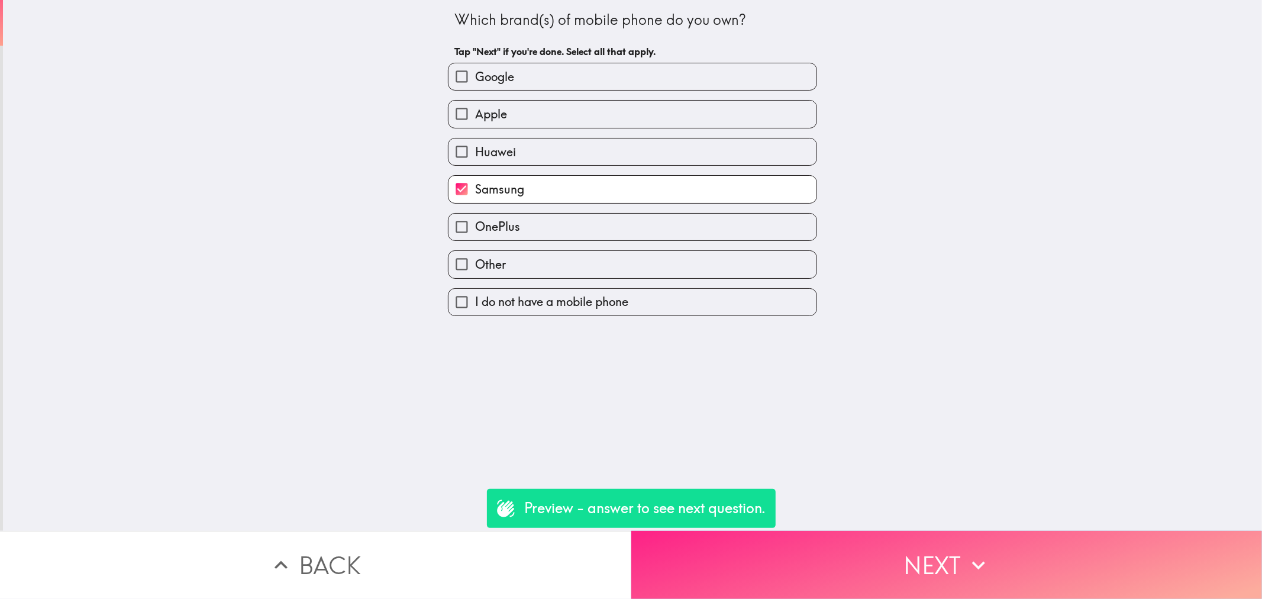
click at [888, 533] on button "Next" at bounding box center [946, 565] width 631 height 68
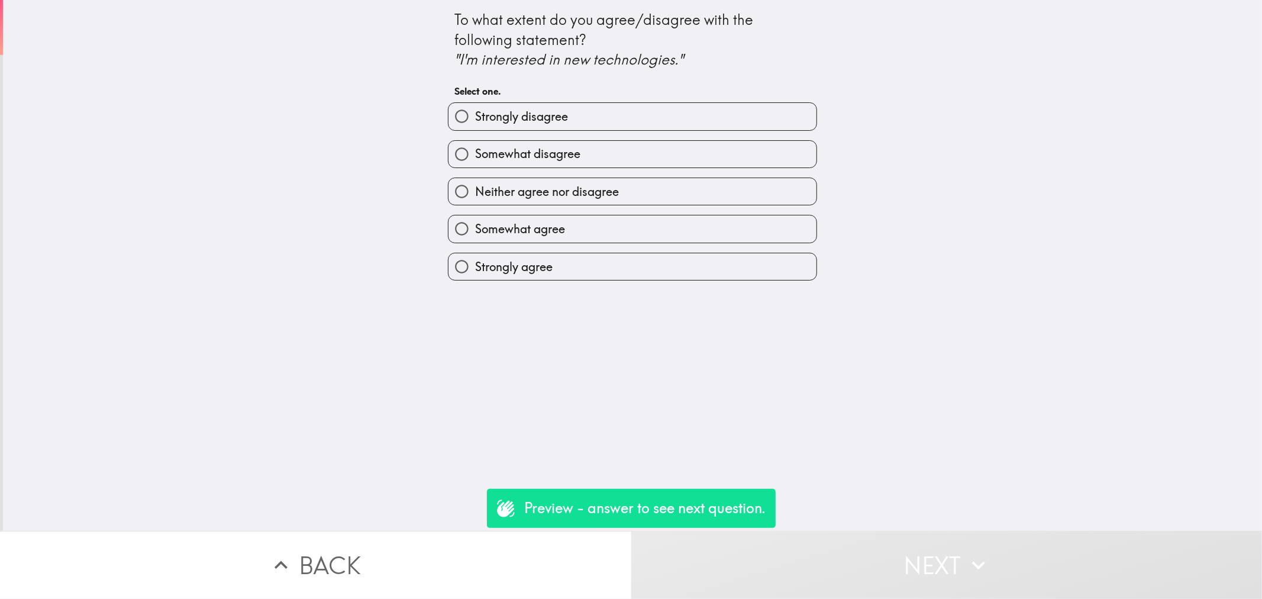
click at [588, 158] on label "Somewhat disagree" at bounding box center [633, 154] width 368 height 27
click at [475, 158] on input "Somewhat disagree" at bounding box center [462, 154] width 27 height 27
radio input "true"
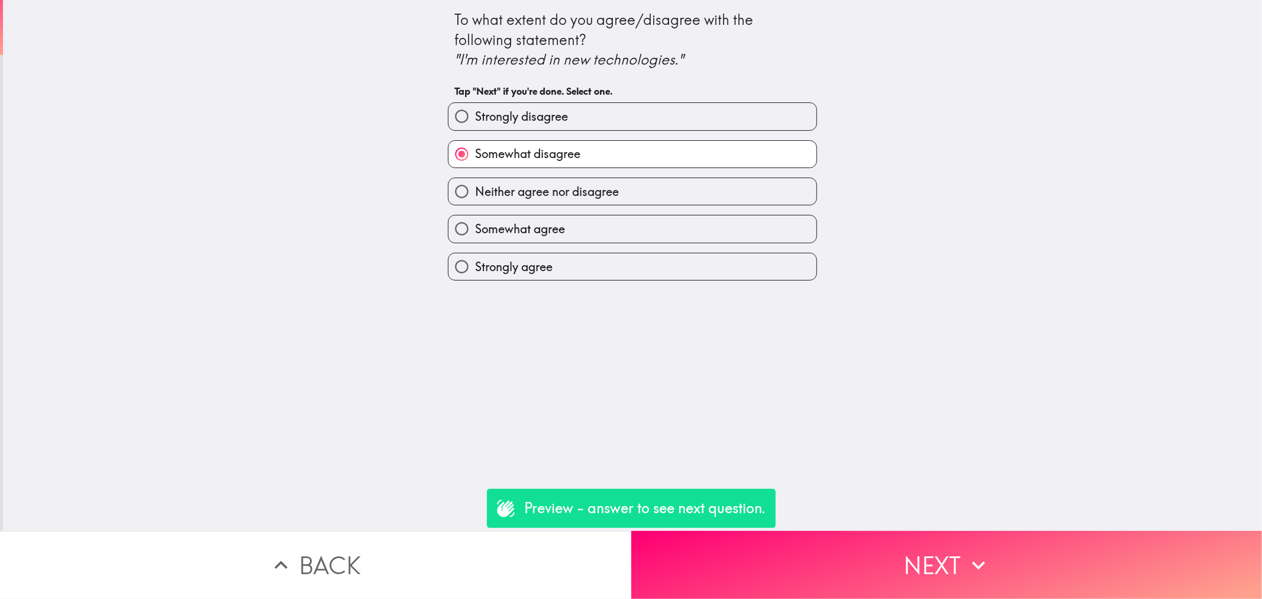
click at [611, 245] on div "Strongly agree" at bounding box center [628, 261] width 379 height 37
click at [611, 226] on label "Somewhat agree" at bounding box center [633, 228] width 368 height 27
click at [475, 226] on input "Somewhat agree" at bounding box center [462, 228] width 27 height 27
radio input "true"
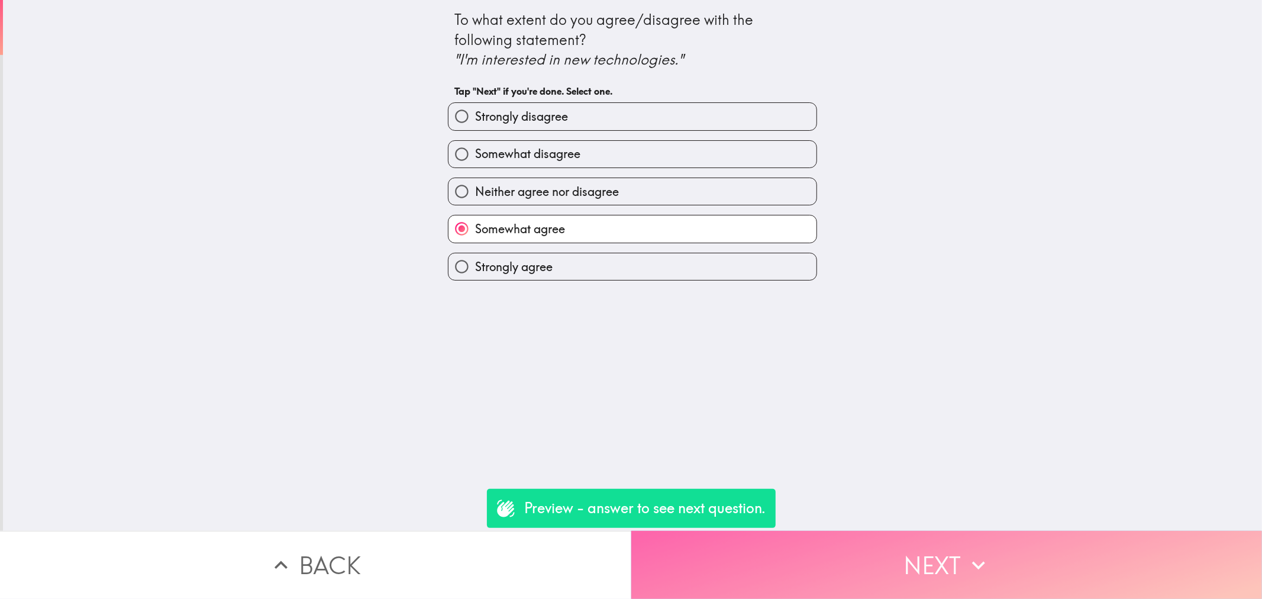
click at [916, 534] on button "Next" at bounding box center [946, 565] width 631 height 68
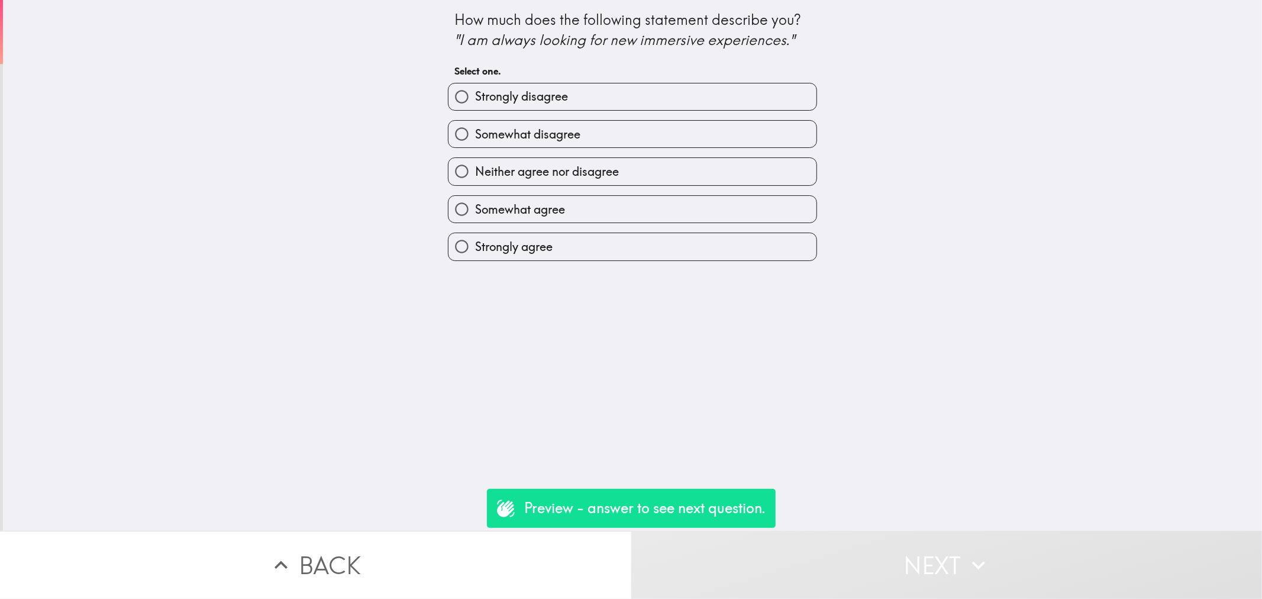
click at [594, 201] on label "Somewhat agree" at bounding box center [633, 209] width 368 height 27
click at [475, 201] on input "Somewhat agree" at bounding box center [462, 209] width 27 height 27
radio input "true"
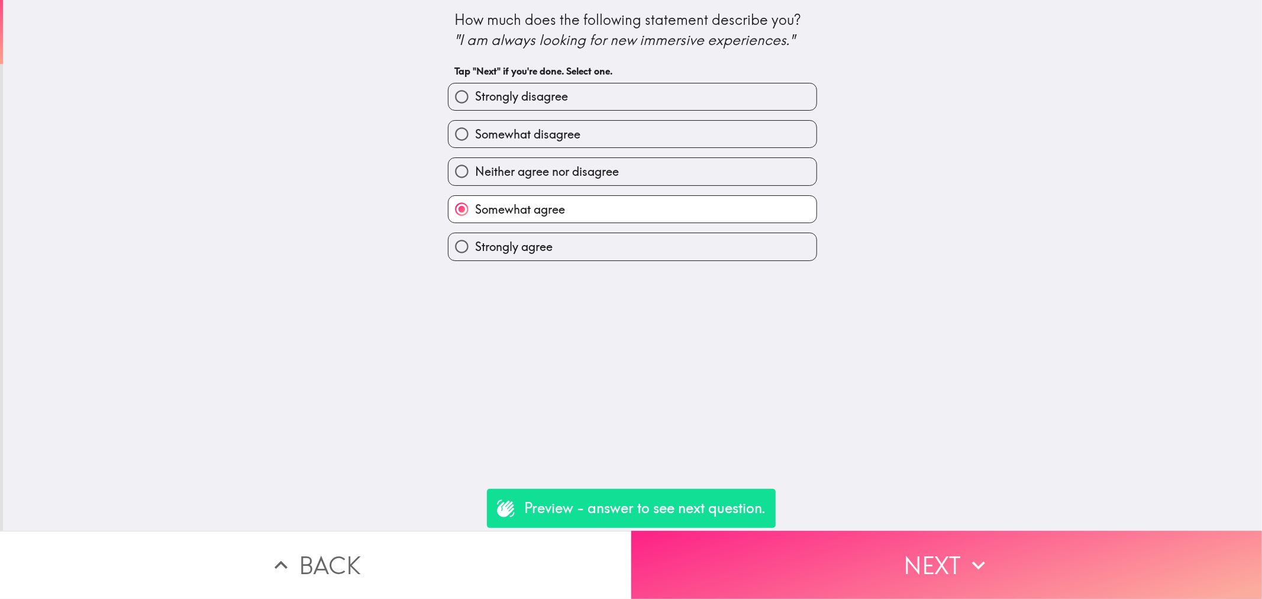
click at [869, 540] on button "Next" at bounding box center [946, 565] width 631 height 68
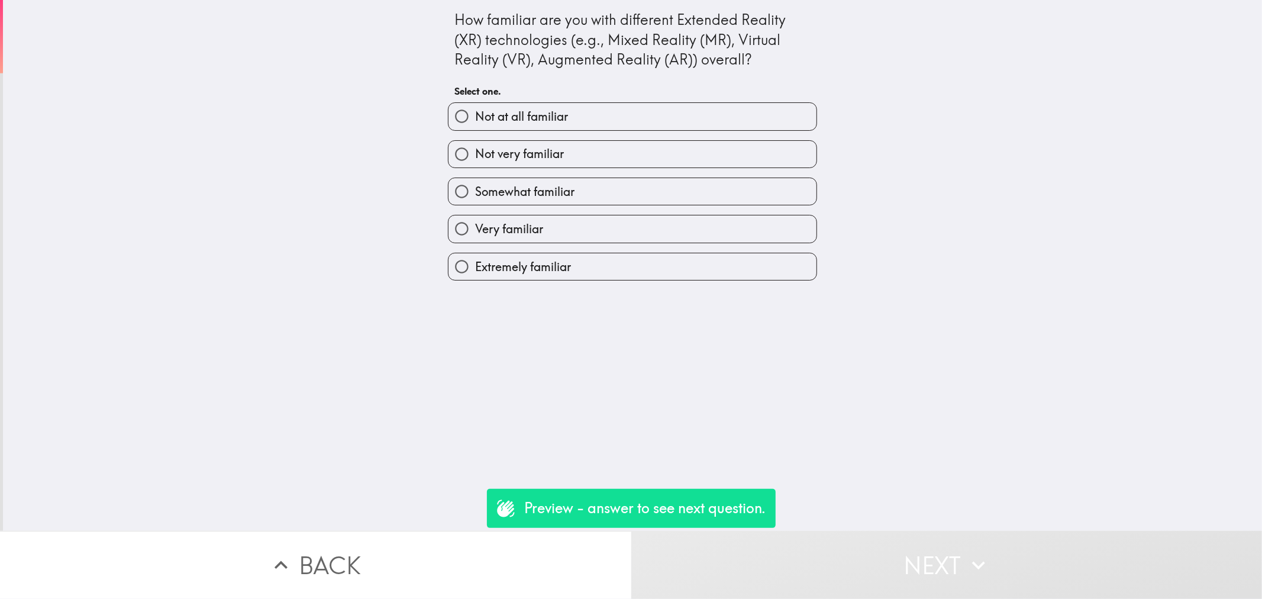
click at [605, 246] on div "Extremely familiar" at bounding box center [628, 261] width 379 height 37
click at [608, 215] on div "Very familiar" at bounding box center [628, 223] width 379 height 37
click at [657, 214] on div "Very familiar" at bounding box center [628, 223] width 379 height 37
click at [660, 221] on label "Very familiar" at bounding box center [633, 228] width 368 height 27
click at [475, 221] on input "Very familiar" at bounding box center [462, 228] width 27 height 27
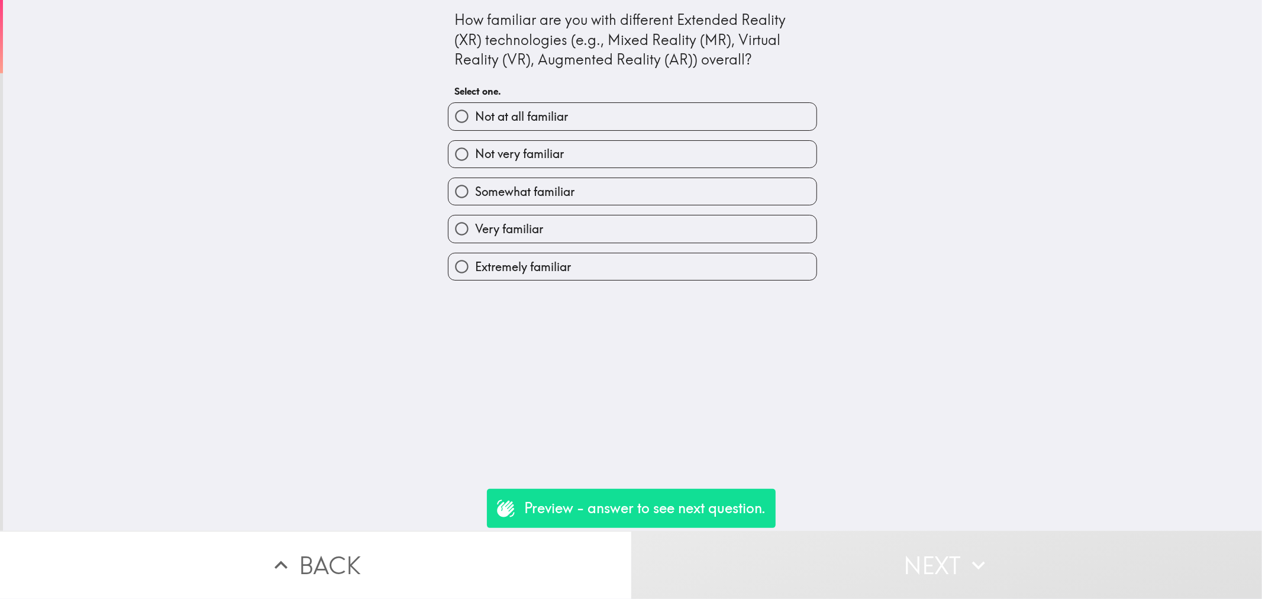
radio input "true"
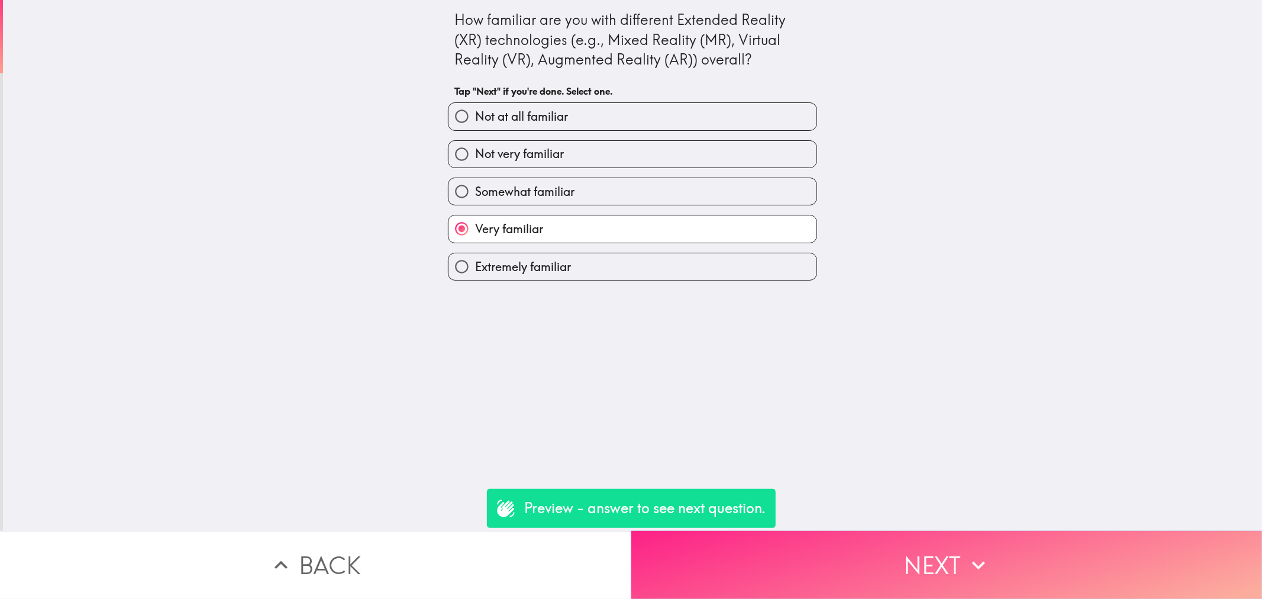
drag, startPoint x: 931, startPoint y: 510, endPoint x: 954, endPoint y: 527, distance: 28.3
click at [933, 512] on div "How familiar are you with different Extended Reality (XR) technologies (e.g., M…" at bounding box center [632, 265] width 1259 height 531
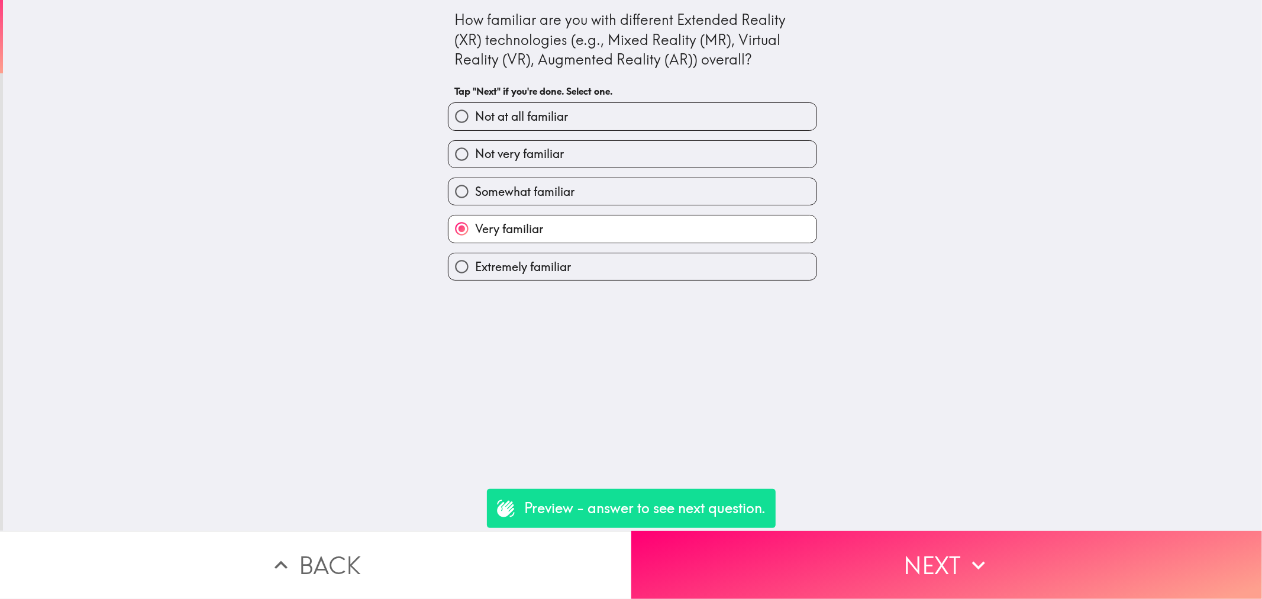
click at [954, 531] on button "Next" at bounding box center [946, 565] width 631 height 68
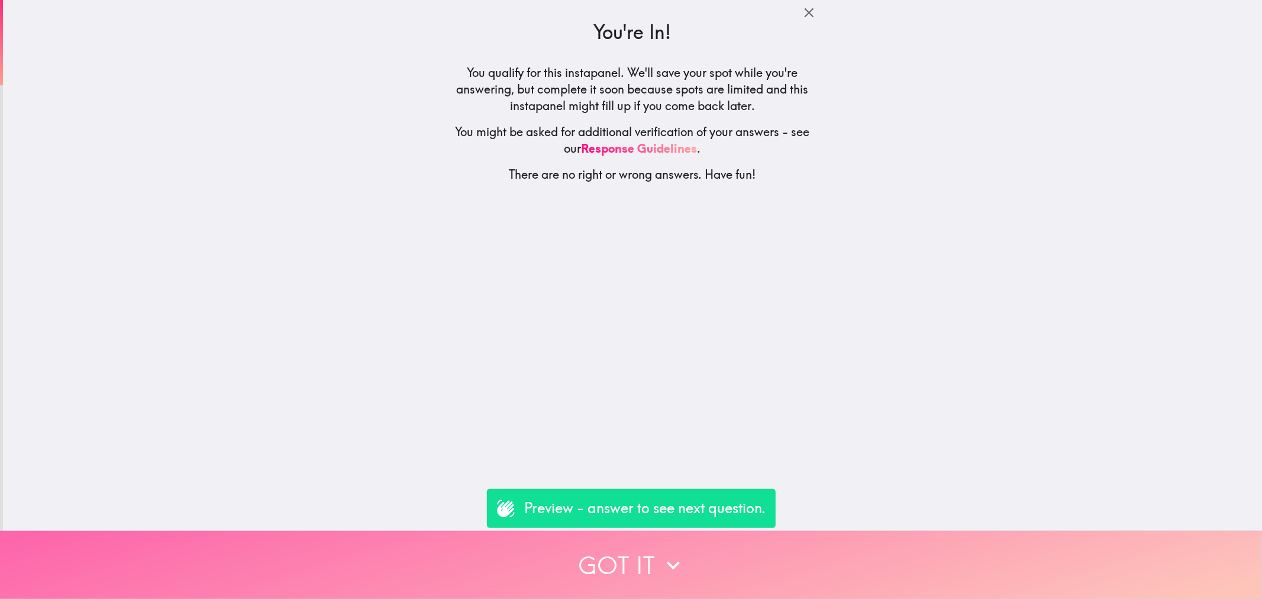
drag, startPoint x: 797, startPoint y: 542, endPoint x: 789, endPoint y: 521, distance: 22.1
click at [798, 542] on button "Got it" at bounding box center [631, 565] width 1262 height 68
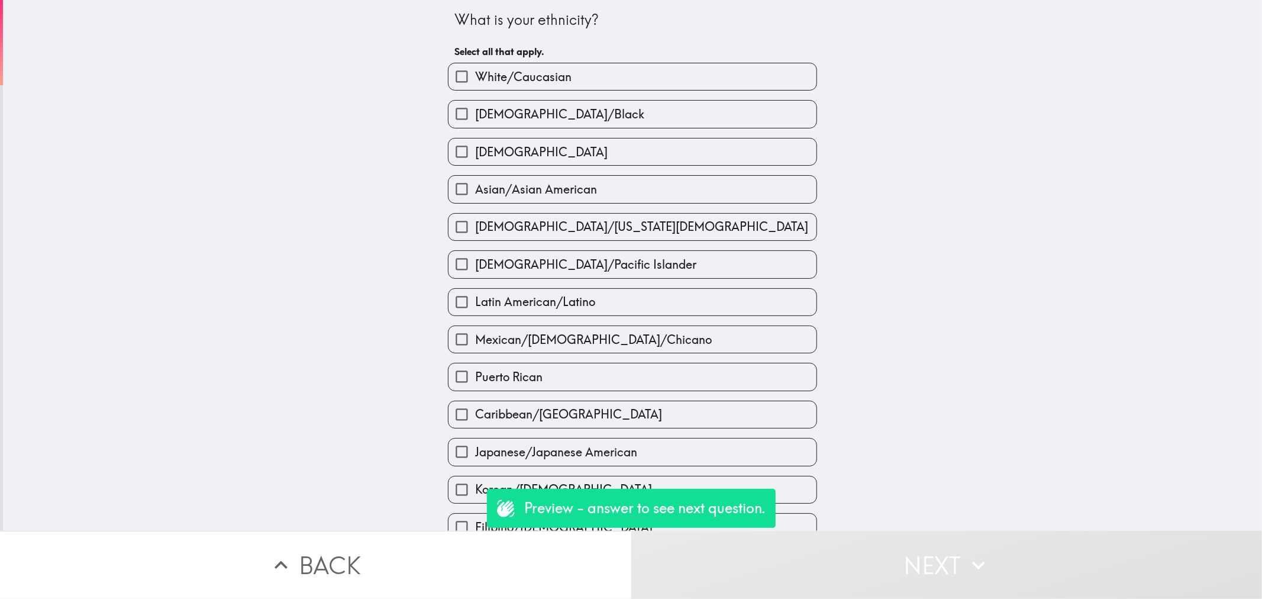
click at [602, 282] on div "Latin American/Latino" at bounding box center [628, 297] width 379 height 37
click at [606, 270] on span "[DEMOGRAPHIC_DATA]/Pacific Islander" at bounding box center [585, 264] width 221 height 17
click at [475, 270] on input "[DEMOGRAPHIC_DATA]/Pacific Islander" at bounding box center [462, 264] width 27 height 27
checkbox input "true"
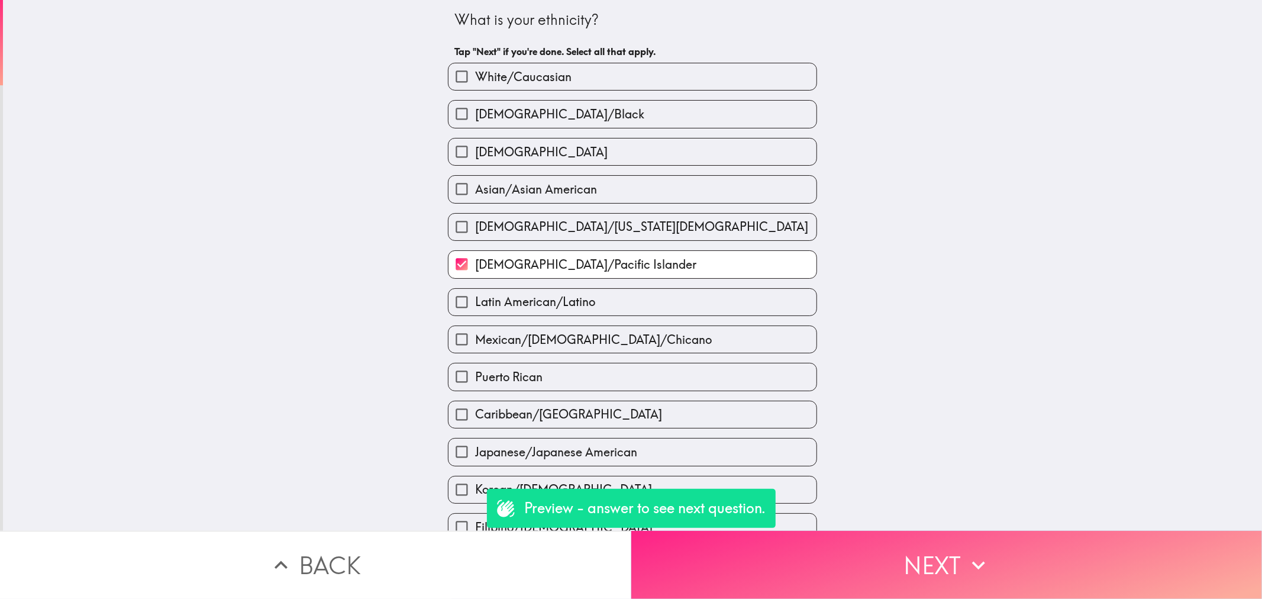
click at [876, 548] on button "Next" at bounding box center [946, 565] width 631 height 68
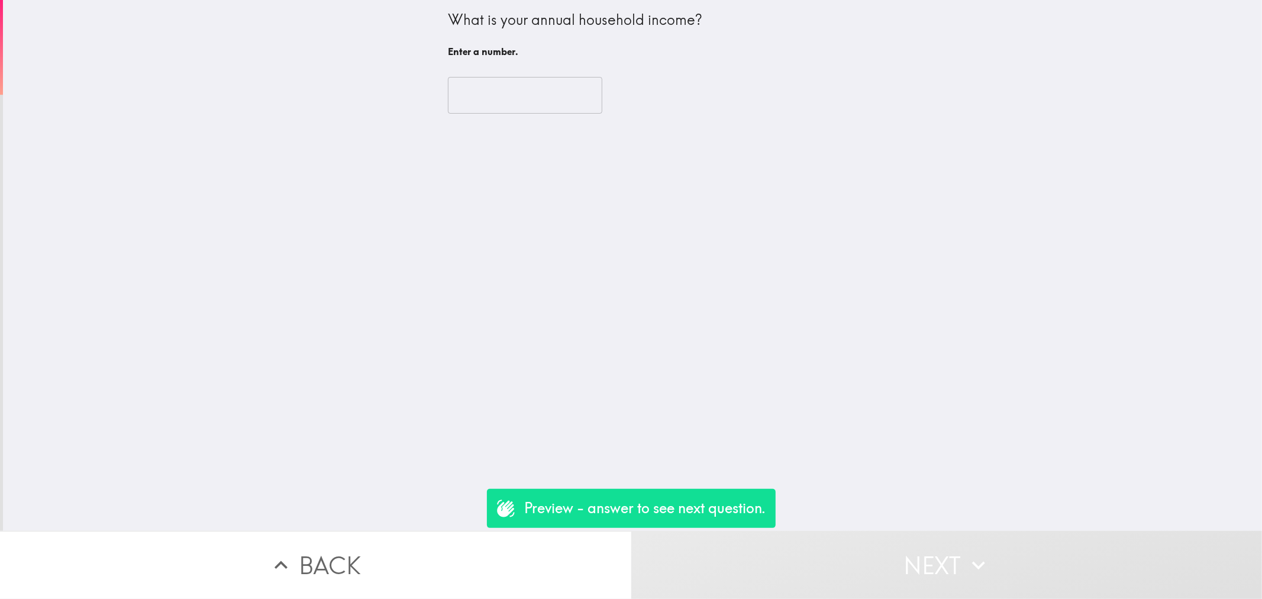
click at [542, 83] on input "number" at bounding box center [525, 95] width 154 height 37
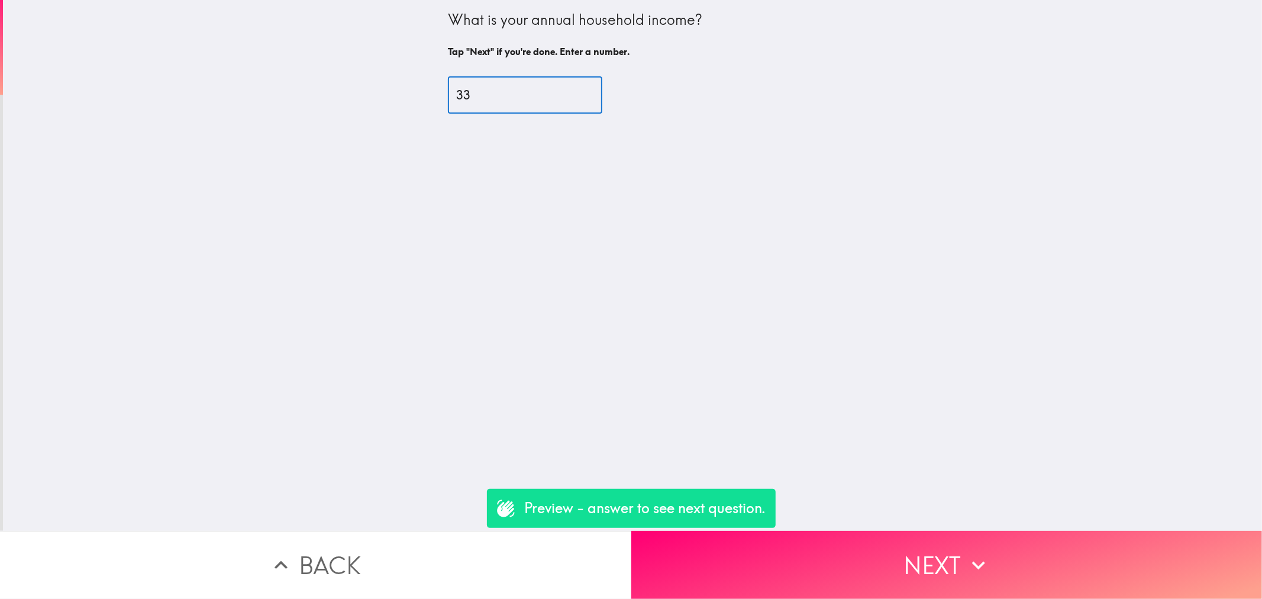
type input "33"
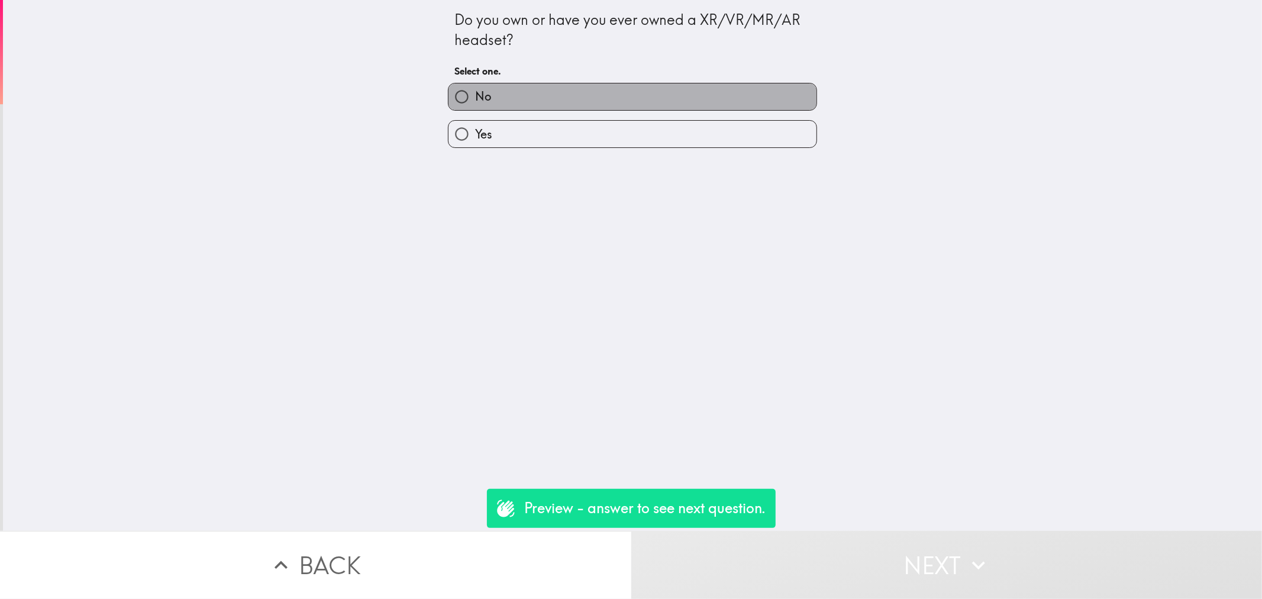
click at [537, 101] on label "No" at bounding box center [633, 96] width 368 height 27
click at [475, 101] on input "No" at bounding box center [462, 96] width 27 height 27
radio input "true"
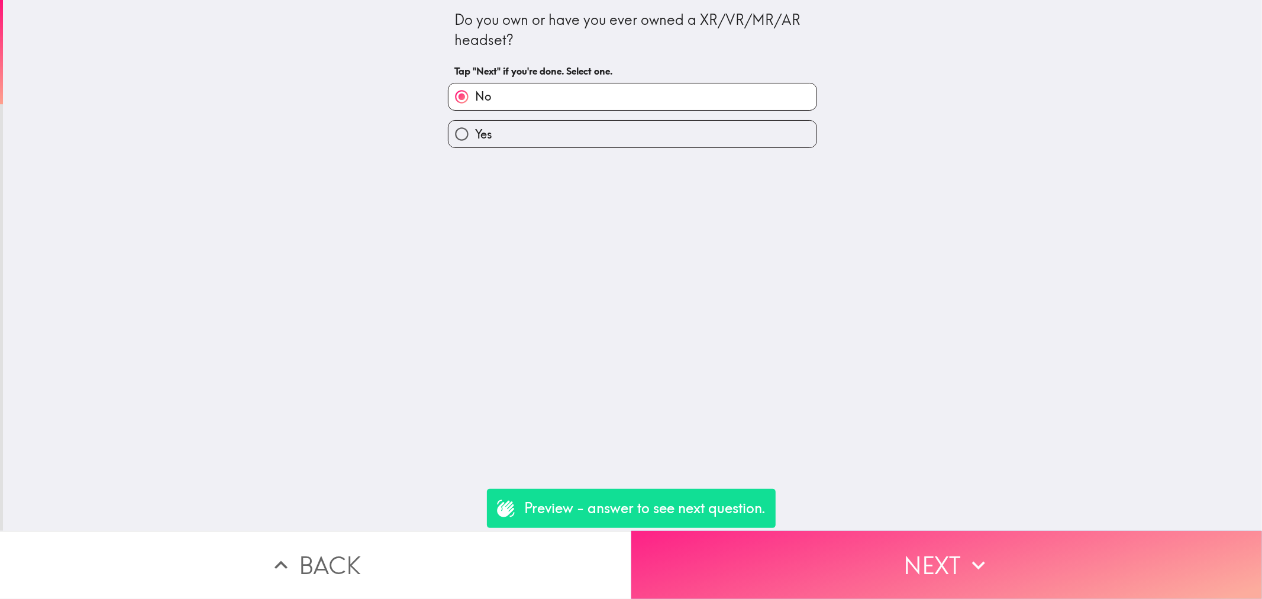
click at [895, 536] on button "Next" at bounding box center [946, 565] width 631 height 68
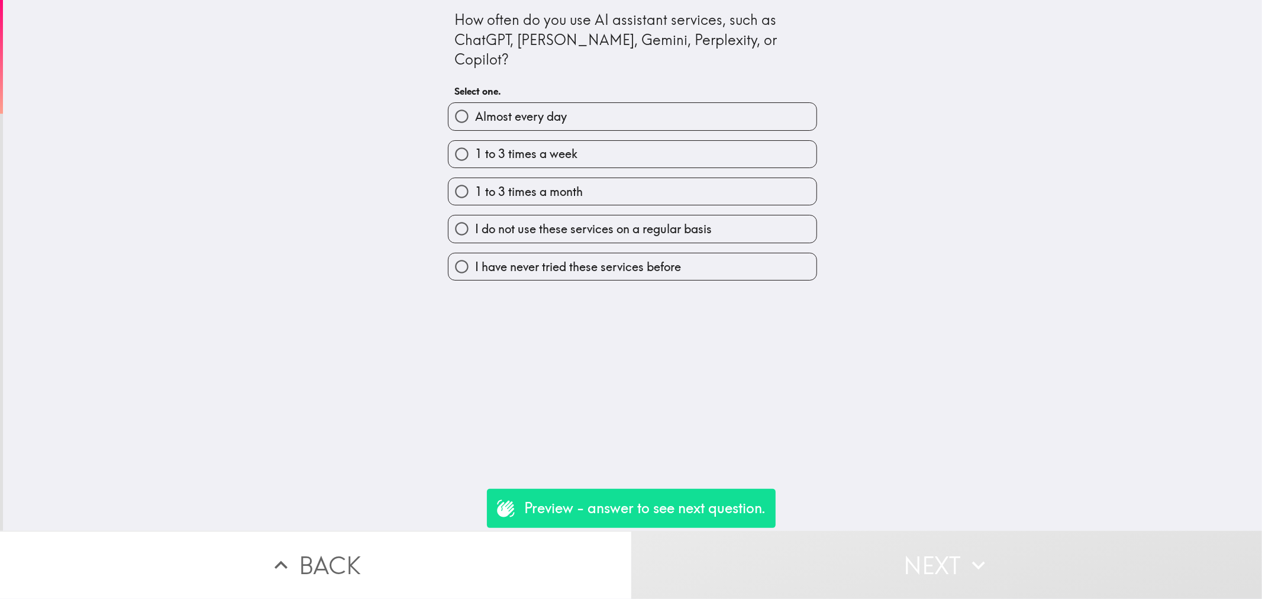
click at [604, 205] on div "I do not use these services on a regular basis" at bounding box center [628, 223] width 379 height 37
click at [607, 215] on div "I do not use these services on a regular basis" at bounding box center [632, 229] width 369 height 28
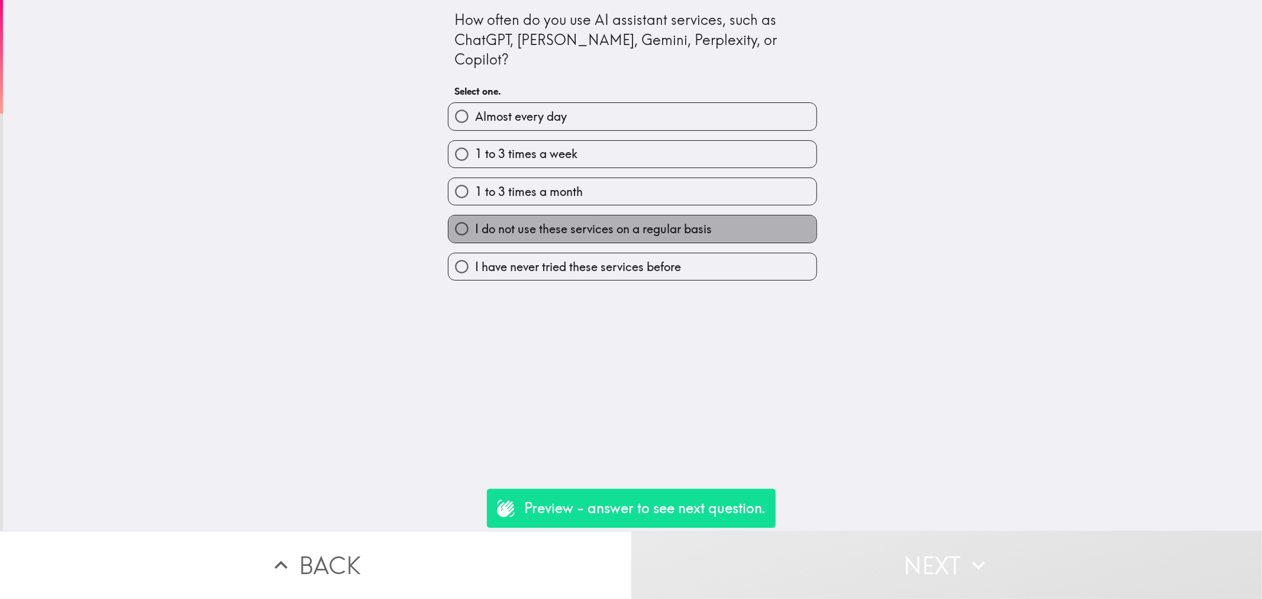
click at [612, 221] on span "I do not use these services on a regular basis" at bounding box center [593, 229] width 237 height 17
click at [475, 215] on input "I do not use these services on a regular basis" at bounding box center [462, 228] width 27 height 27
radio input "true"
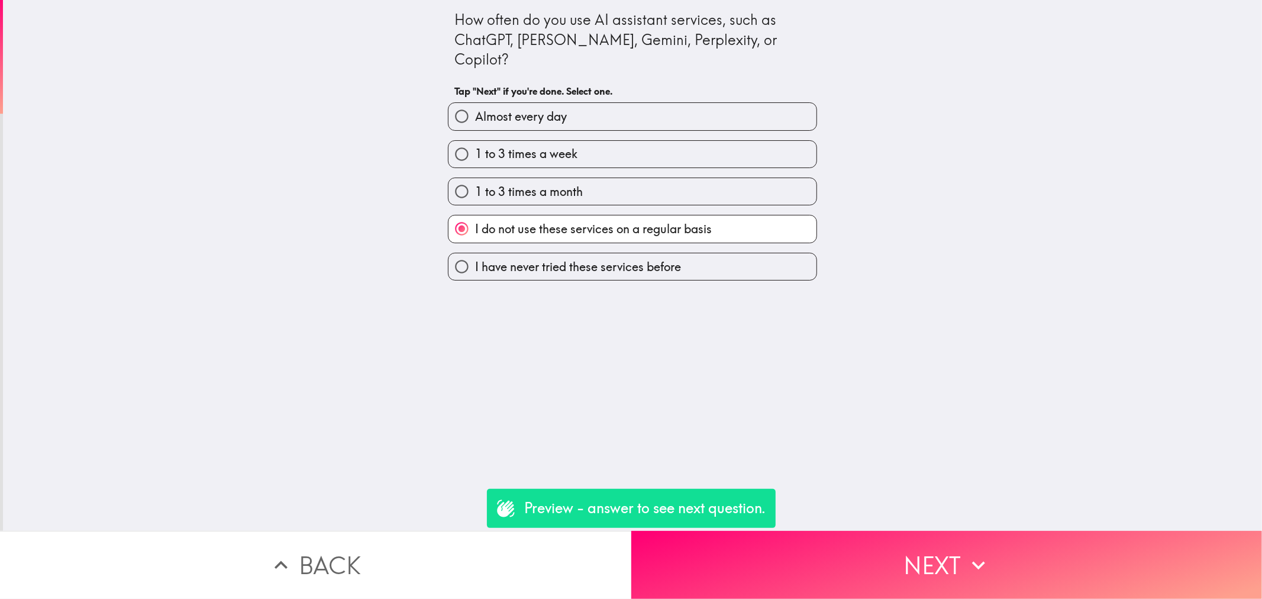
click at [644, 168] on div "1 to 3 times a month" at bounding box center [628, 186] width 379 height 37
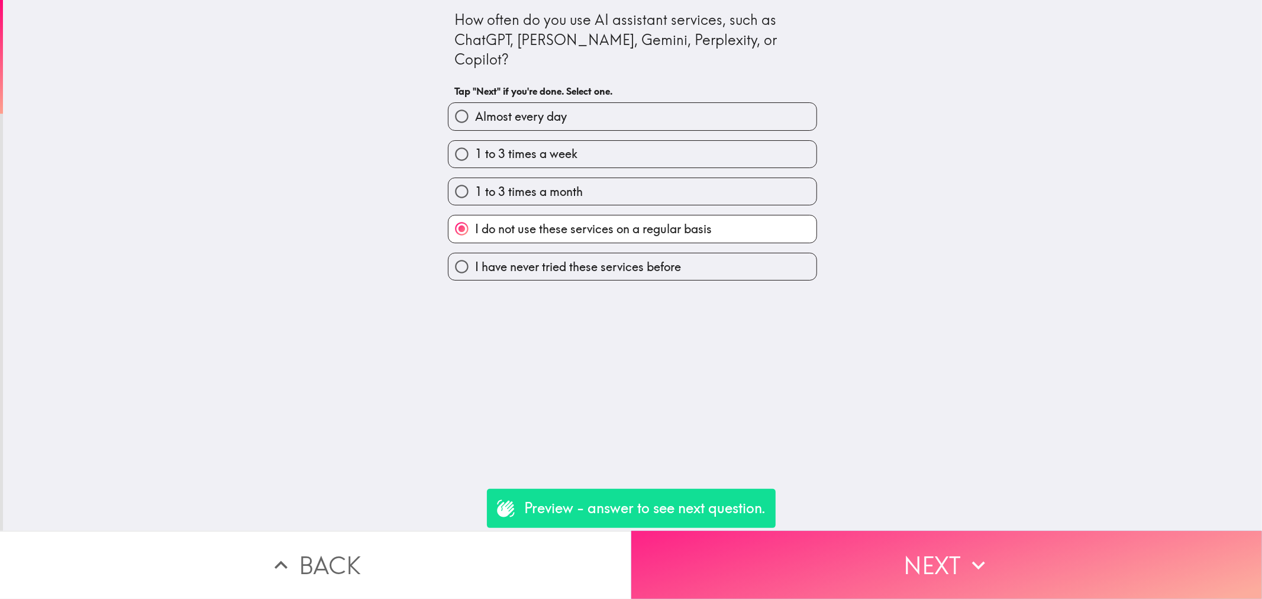
click at [976, 531] on button "Next" at bounding box center [946, 565] width 631 height 68
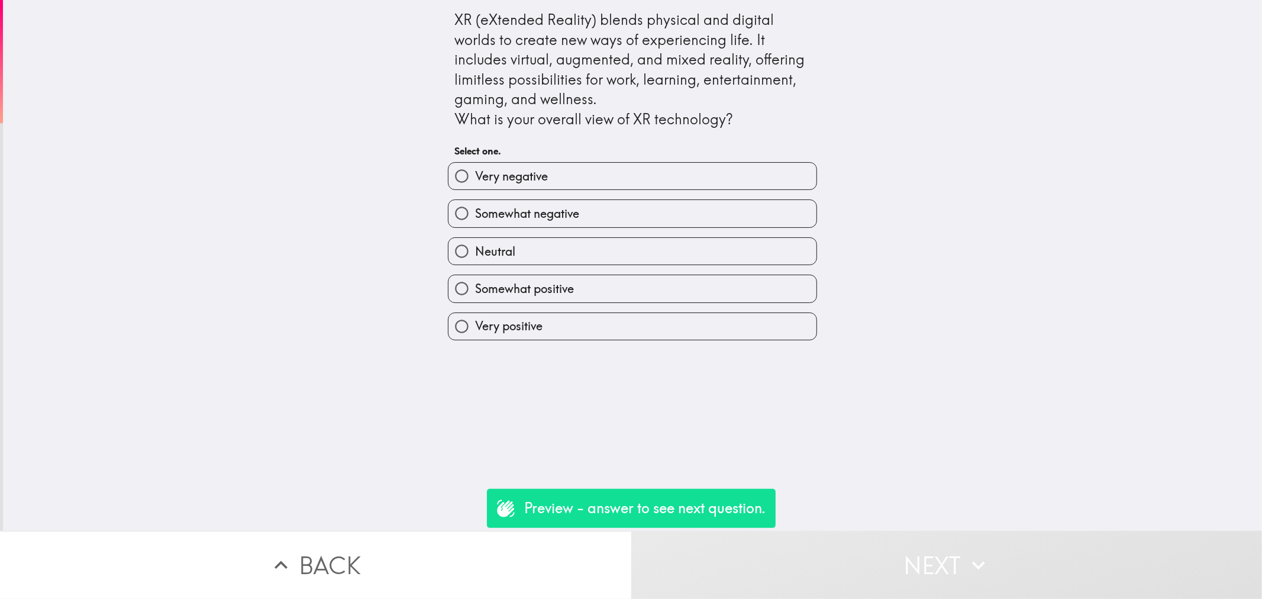
click at [665, 249] on label "Neutral" at bounding box center [633, 251] width 368 height 27
click at [475, 249] on input "Neutral" at bounding box center [462, 251] width 27 height 27
radio input "true"
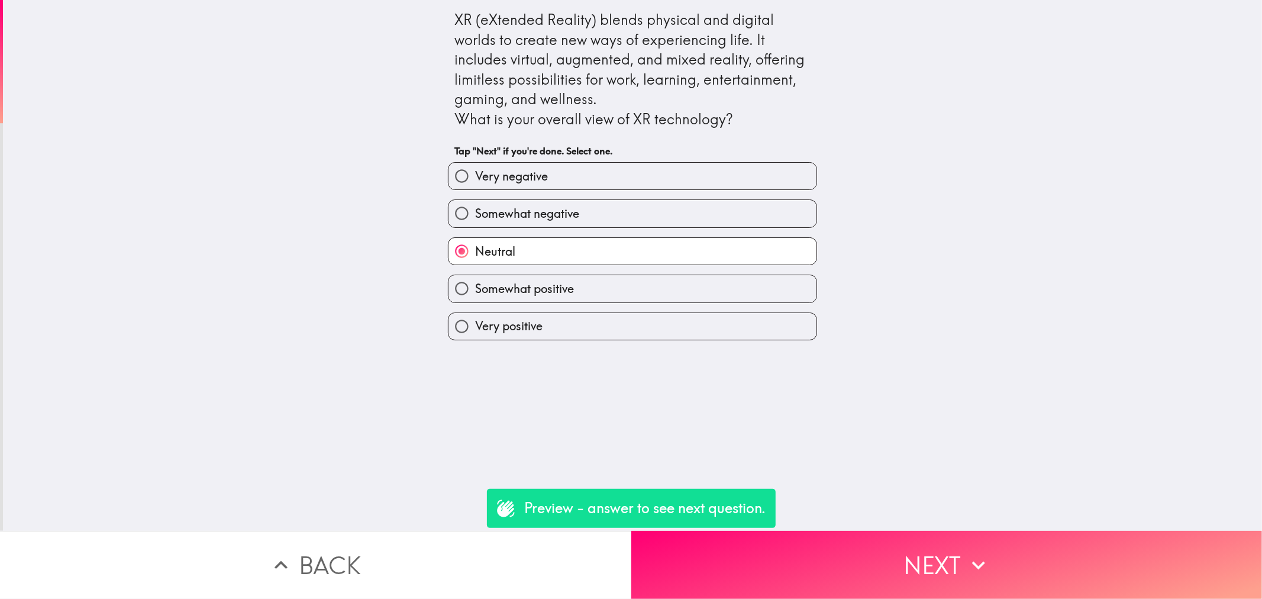
click at [891, 512] on div "XR (eXtended Reality) blends physical and digital worlds to create new ways of …" at bounding box center [632, 265] width 1259 height 531
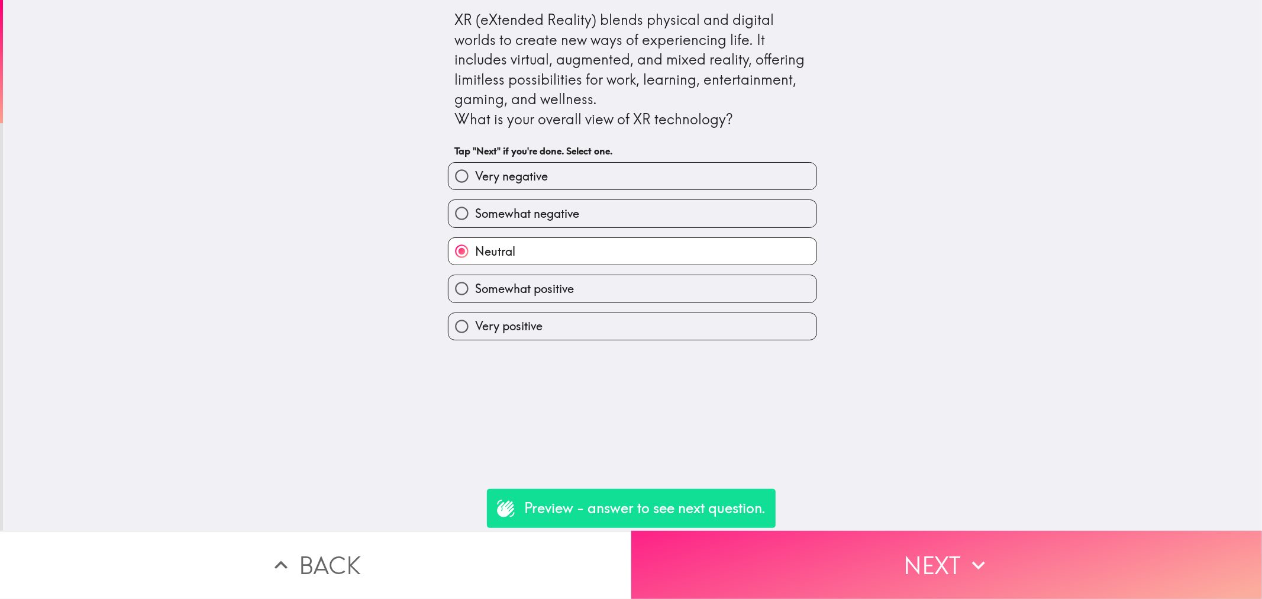
click at [897, 534] on button "Next" at bounding box center [946, 565] width 631 height 68
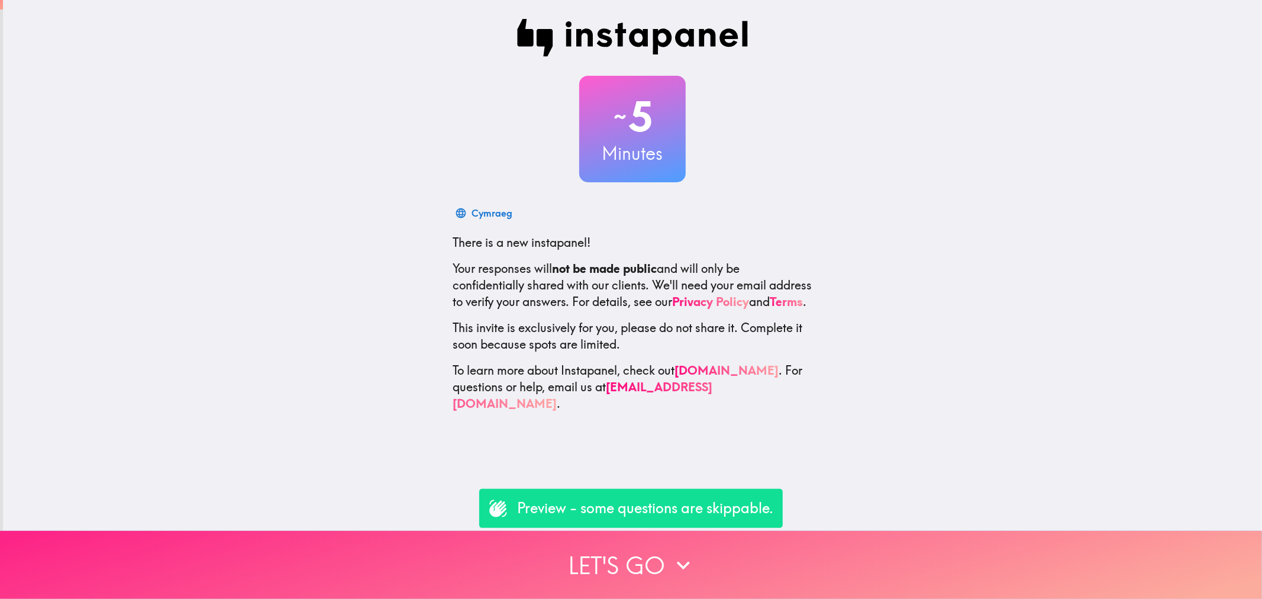
click at [801, 555] on button "Let's go" at bounding box center [631, 565] width 1262 height 68
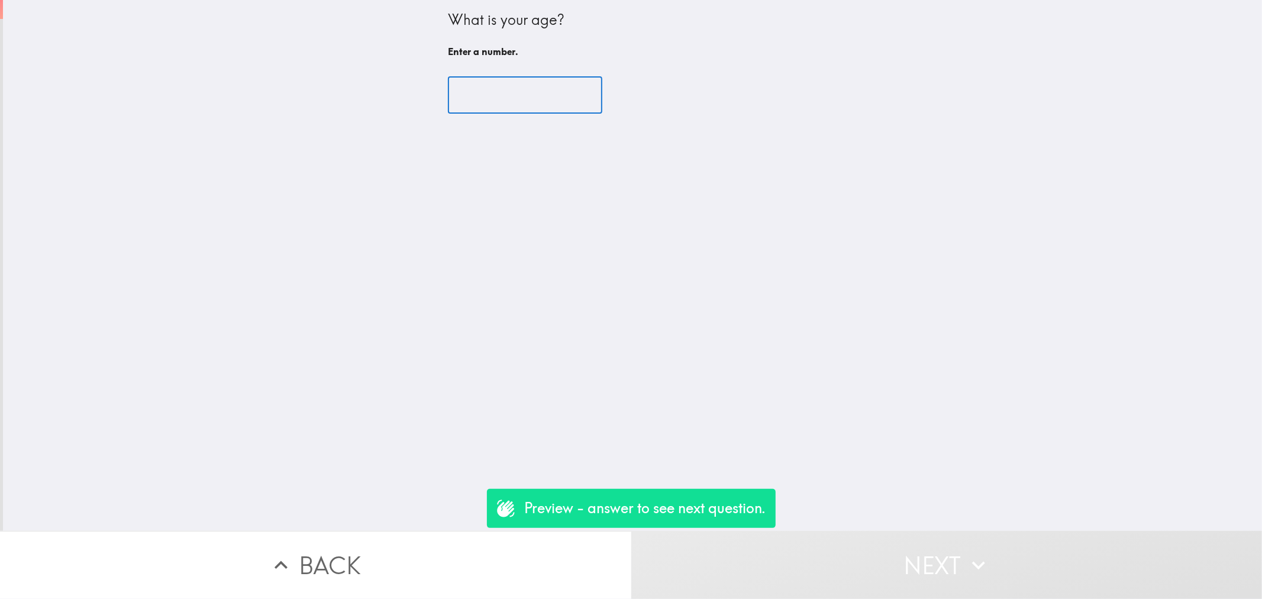
click at [524, 99] on input "number" at bounding box center [525, 95] width 154 height 37
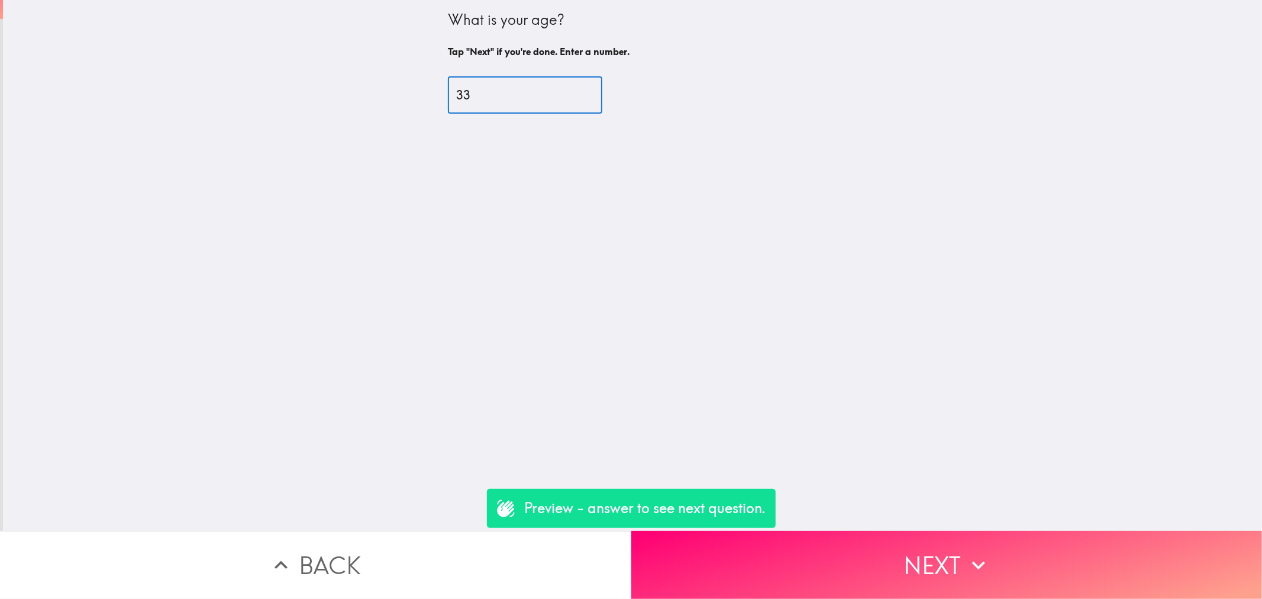
type input "33"
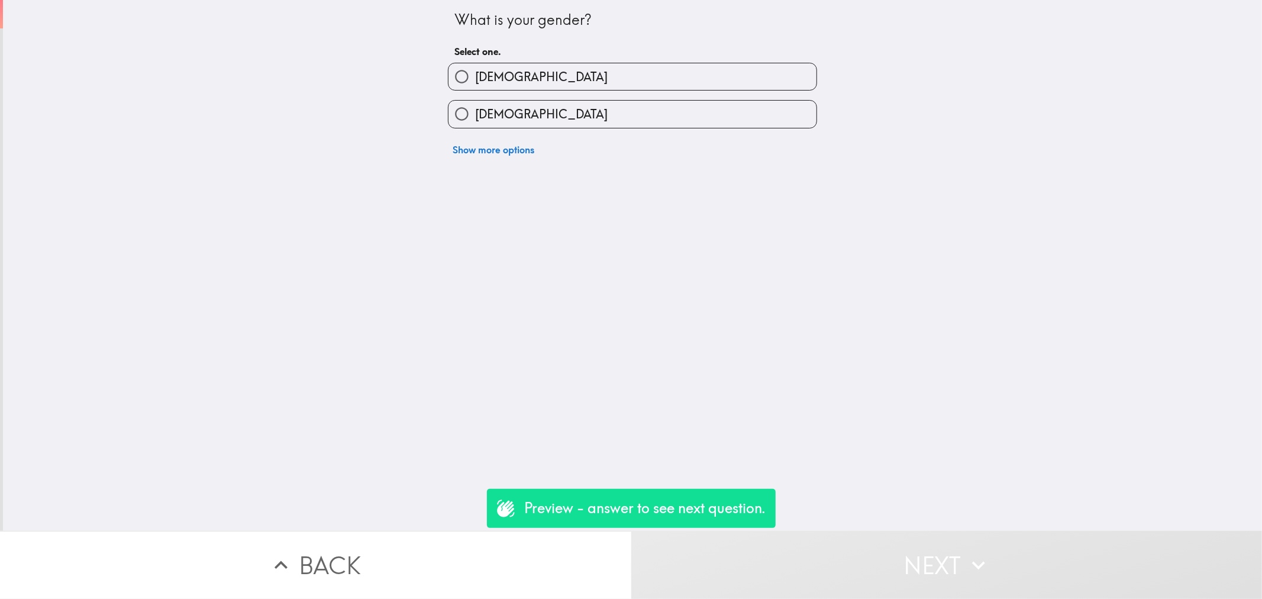
click at [529, 128] on div "Show more options" at bounding box center [628, 144] width 379 height 33
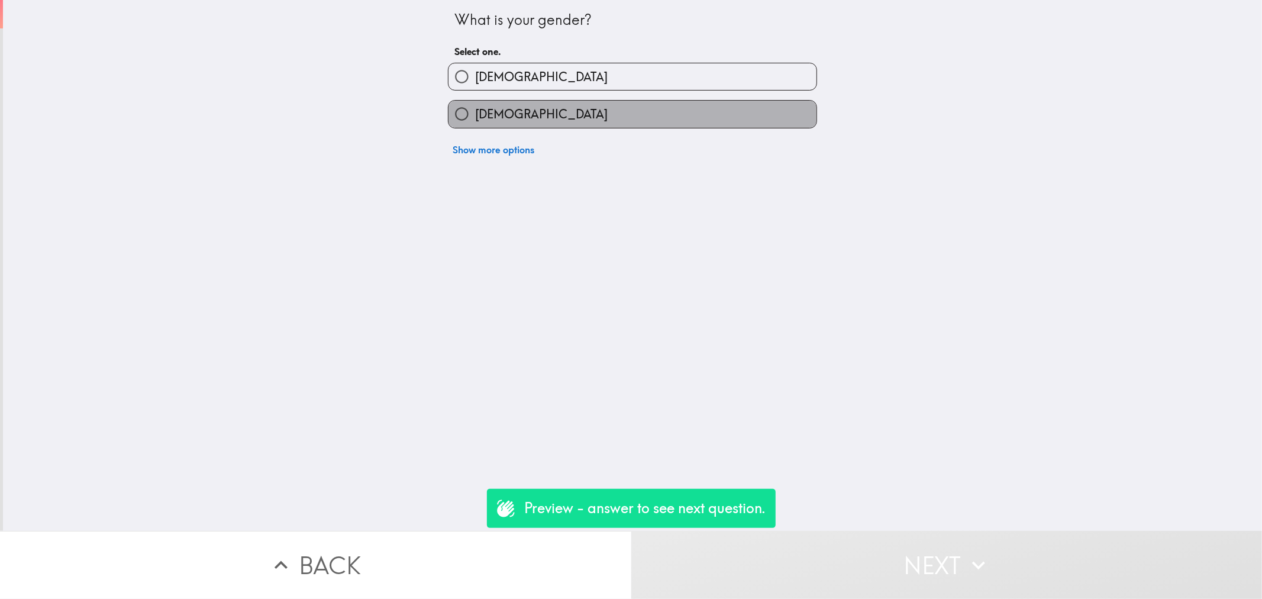
click at [598, 121] on label "[DEMOGRAPHIC_DATA]" at bounding box center [633, 114] width 368 height 27
click at [475, 121] on input "[DEMOGRAPHIC_DATA]" at bounding box center [462, 114] width 27 height 27
radio input "true"
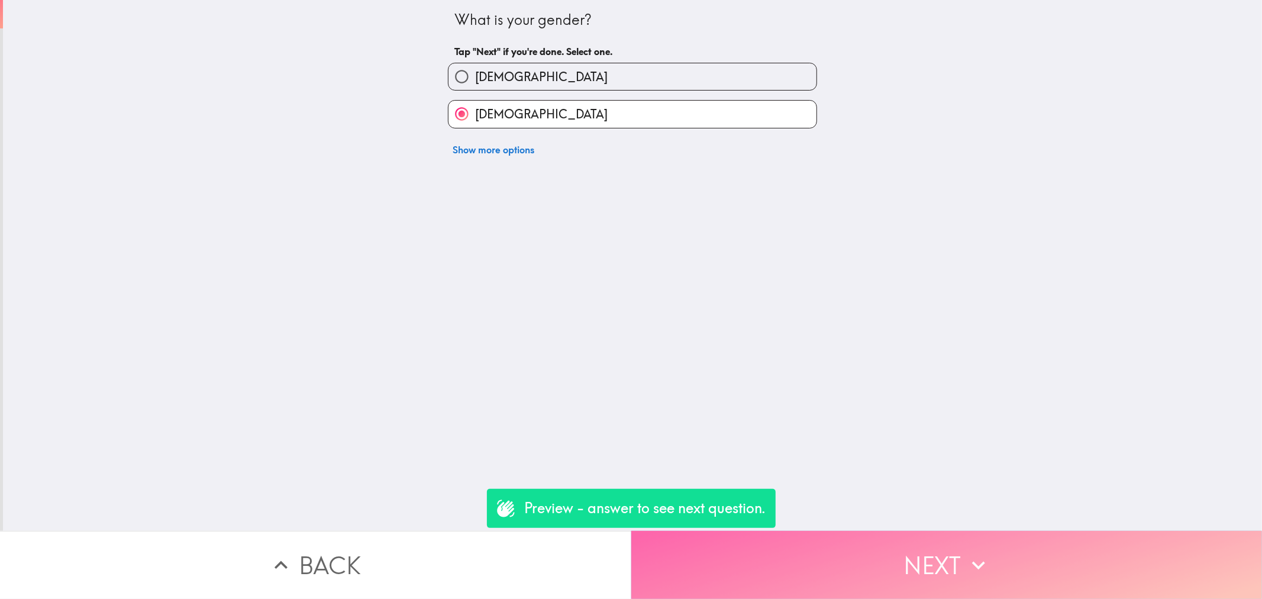
click at [934, 555] on button "Next" at bounding box center [946, 565] width 631 height 68
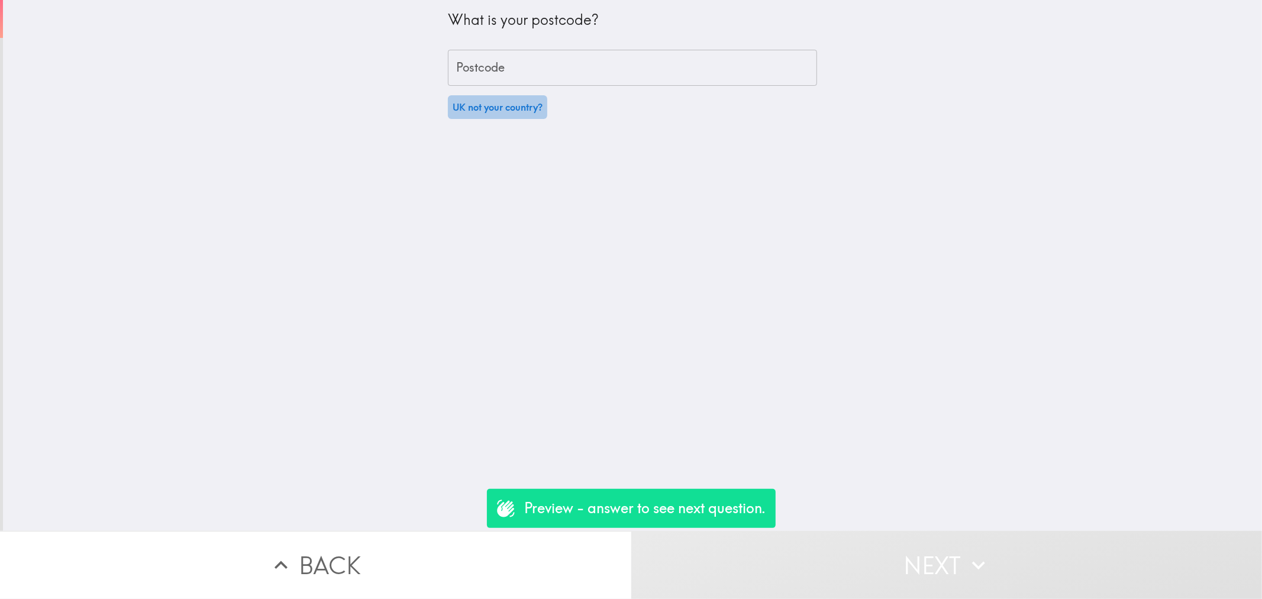
click at [460, 109] on button "UK not your country?" at bounding box center [497, 107] width 99 height 24
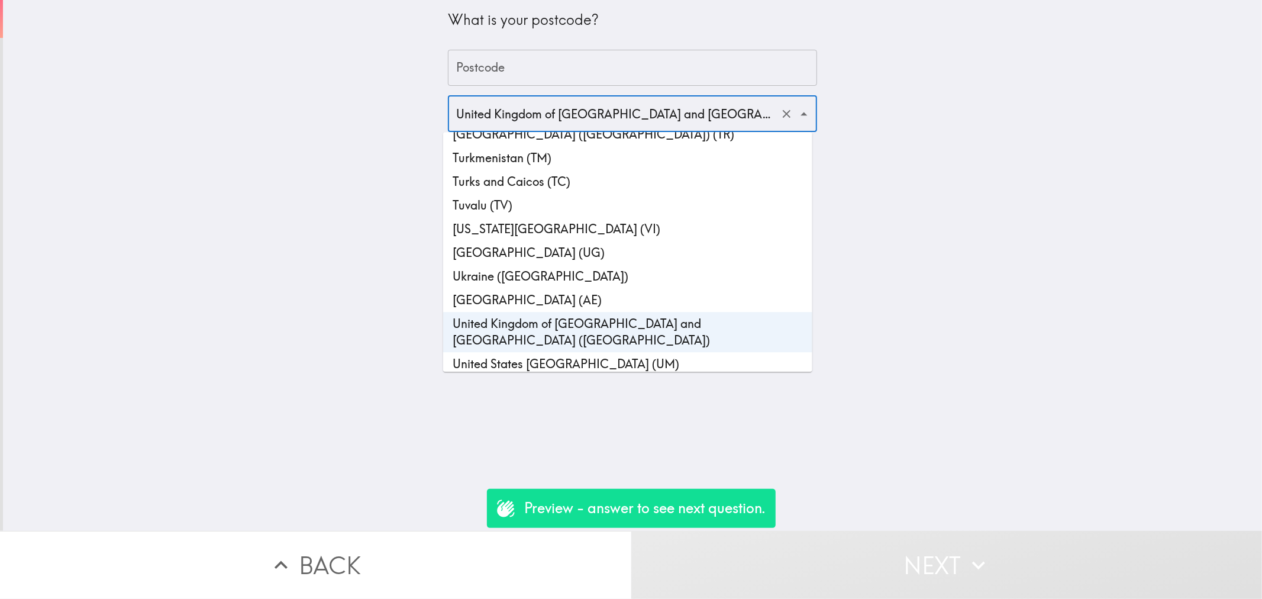
scroll to position [5526, 0]
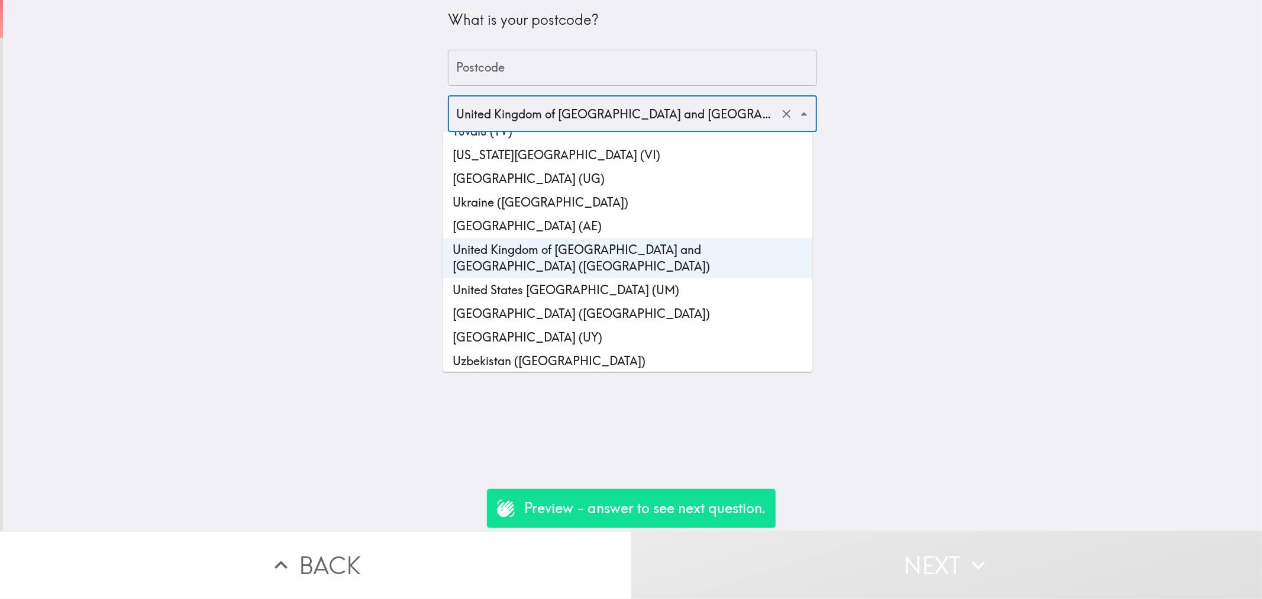
click at [530, 302] on li "[GEOGRAPHIC_DATA] ([GEOGRAPHIC_DATA])" at bounding box center [627, 314] width 369 height 24
type input "[GEOGRAPHIC_DATA] ([GEOGRAPHIC_DATA])"
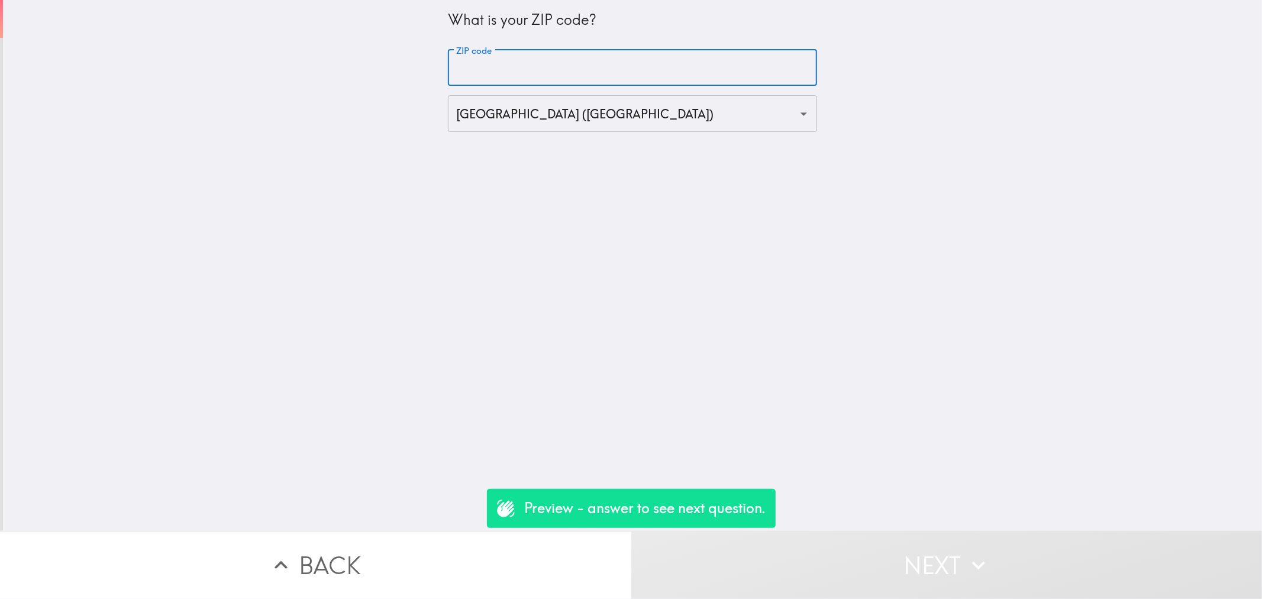
click at [513, 62] on input "ZIP code" at bounding box center [632, 68] width 369 height 37
type input "90000"
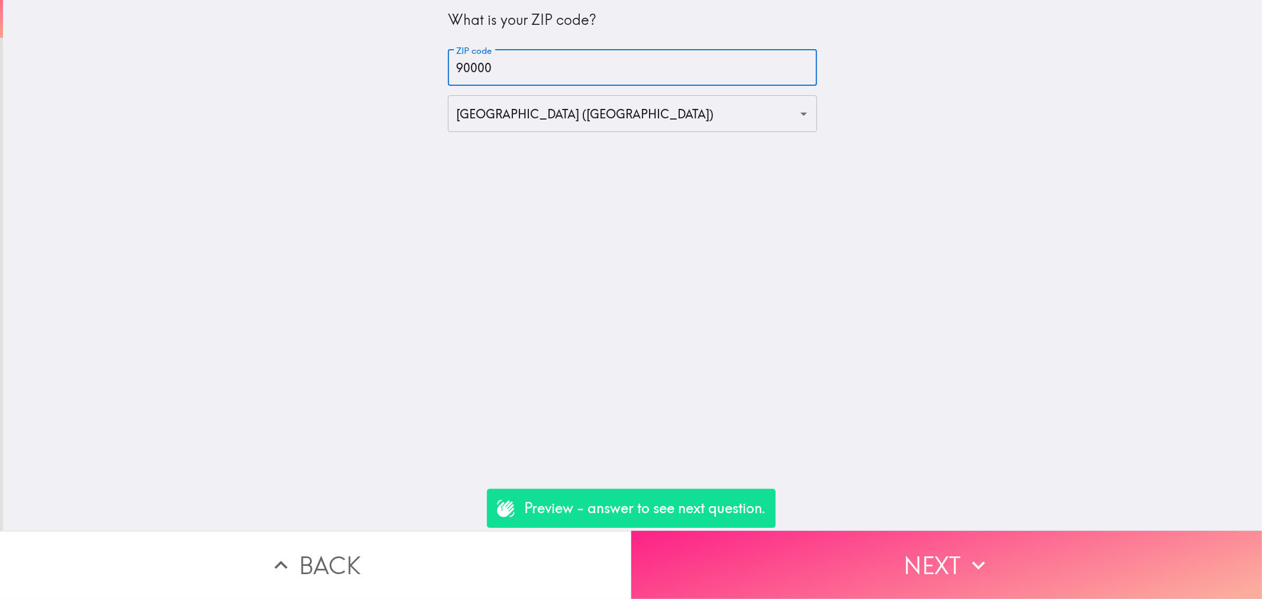
click at [901, 542] on button "Next" at bounding box center [946, 565] width 631 height 68
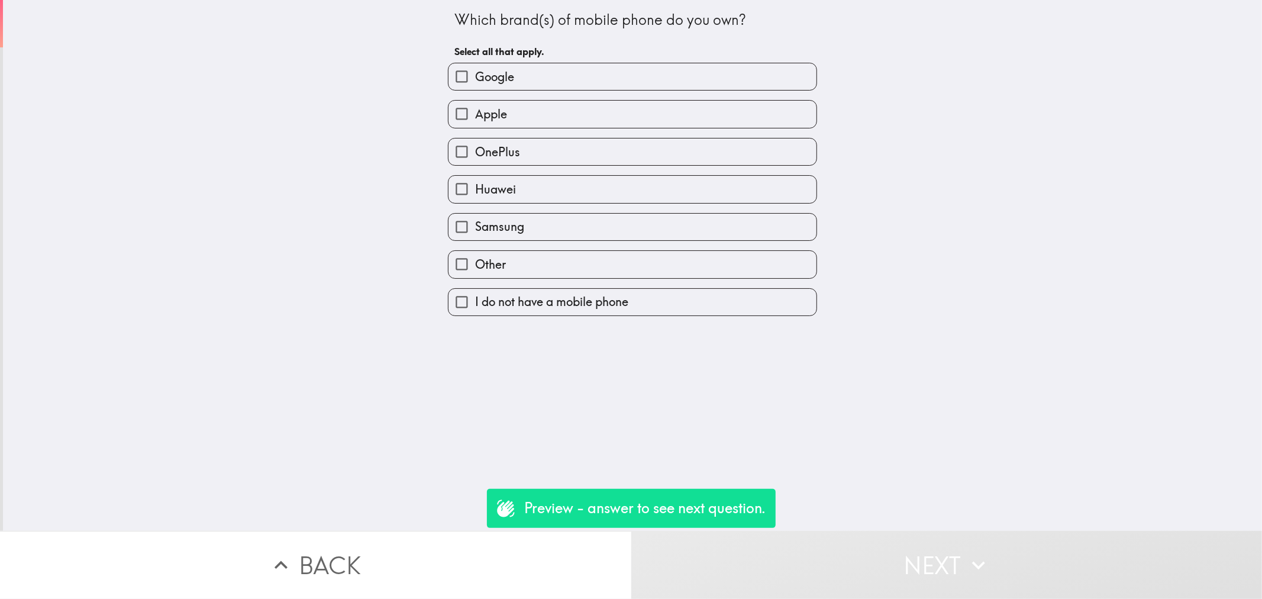
click at [528, 146] on label "OnePlus" at bounding box center [633, 151] width 368 height 27
click at [475, 146] on input "OnePlus" at bounding box center [462, 151] width 27 height 27
checkbox input "true"
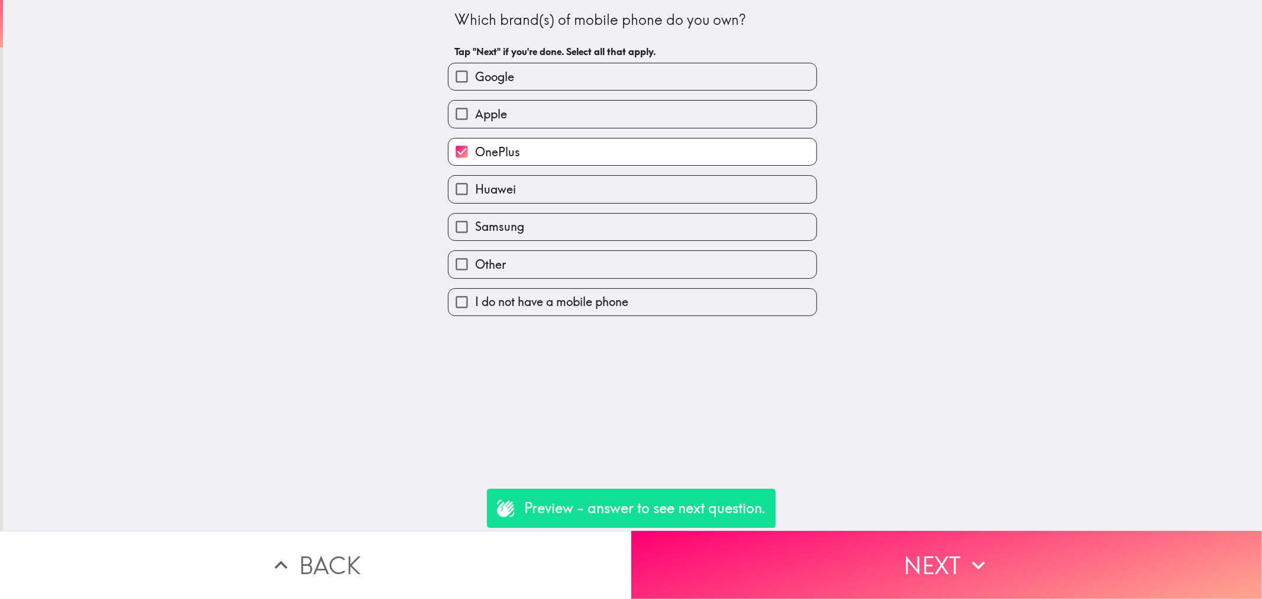
click at [919, 531] on button "Next" at bounding box center [946, 565] width 631 height 68
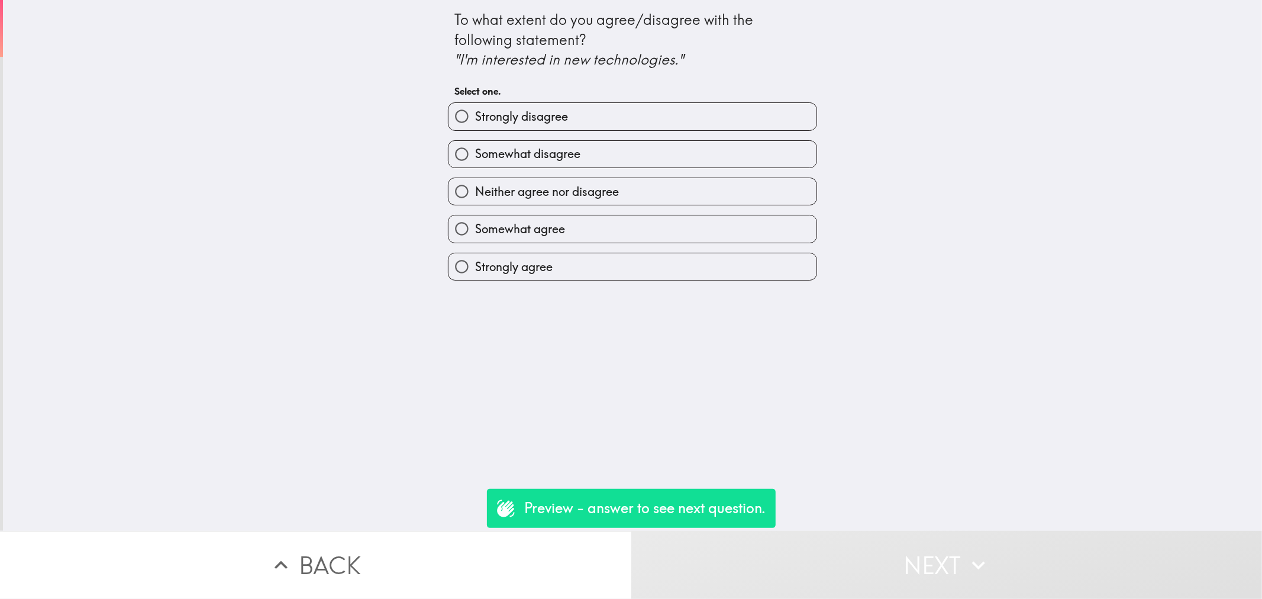
click at [543, 186] on span "Neither agree nor disagree" at bounding box center [547, 191] width 144 height 17
click at [475, 186] on input "Neither agree nor disagree" at bounding box center [462, 191] width 27 height 27
radio input "true"
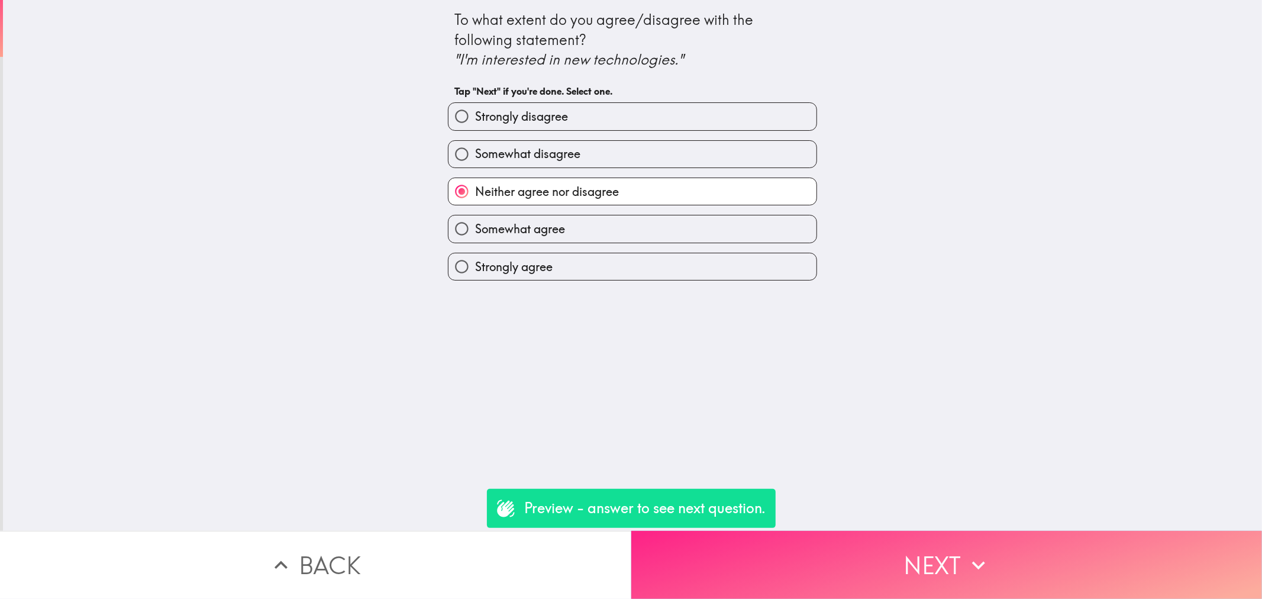
click at [882, 568] on button "Next" at bounding box center [946, 565] width 631 height 68
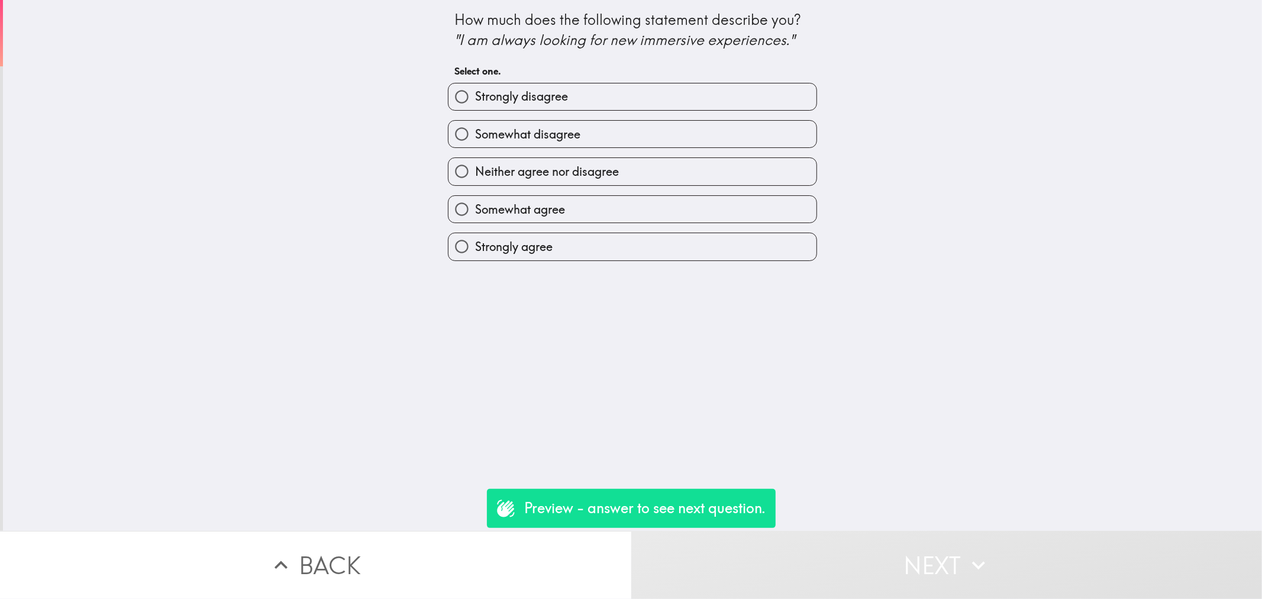
click at [553, 204] on span "Somewhat agree" at bounding box center [520, 209] width 90 height 17
click at [475, 204] on input "Somewhat agree" at bounding box center [462, 209] width 27 height 27
radio input "true"
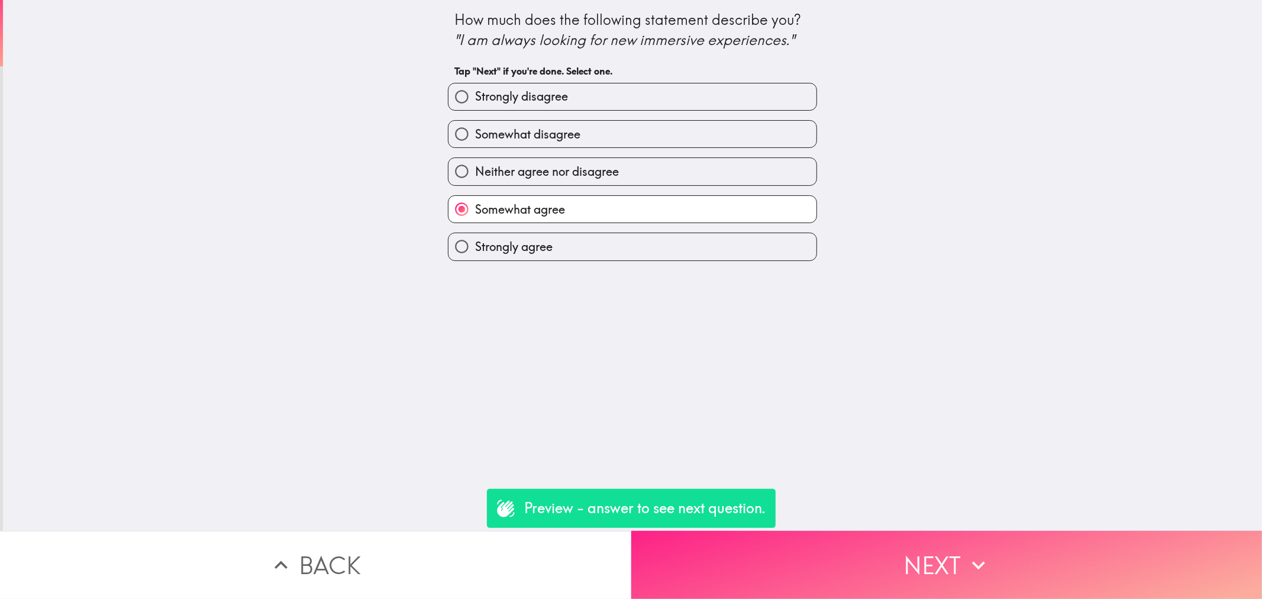
click at [878, 533] on button "Next" at bounding box center [946, 565] width 631 height 68
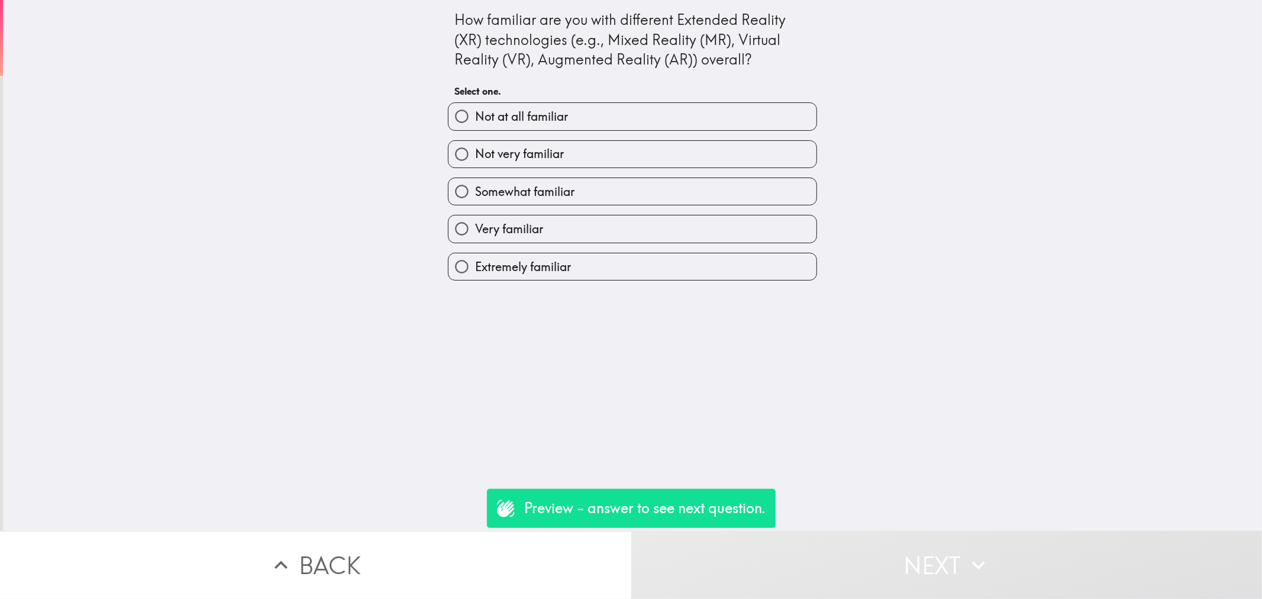
click at [620, 255] on label "Extremely familiar" at bounding box center [633, 266] width 368 height 27
click at [475, 255] on input "Extremely familiar" at bounding box center [462, 266] width 27 height 27
radio input "true"
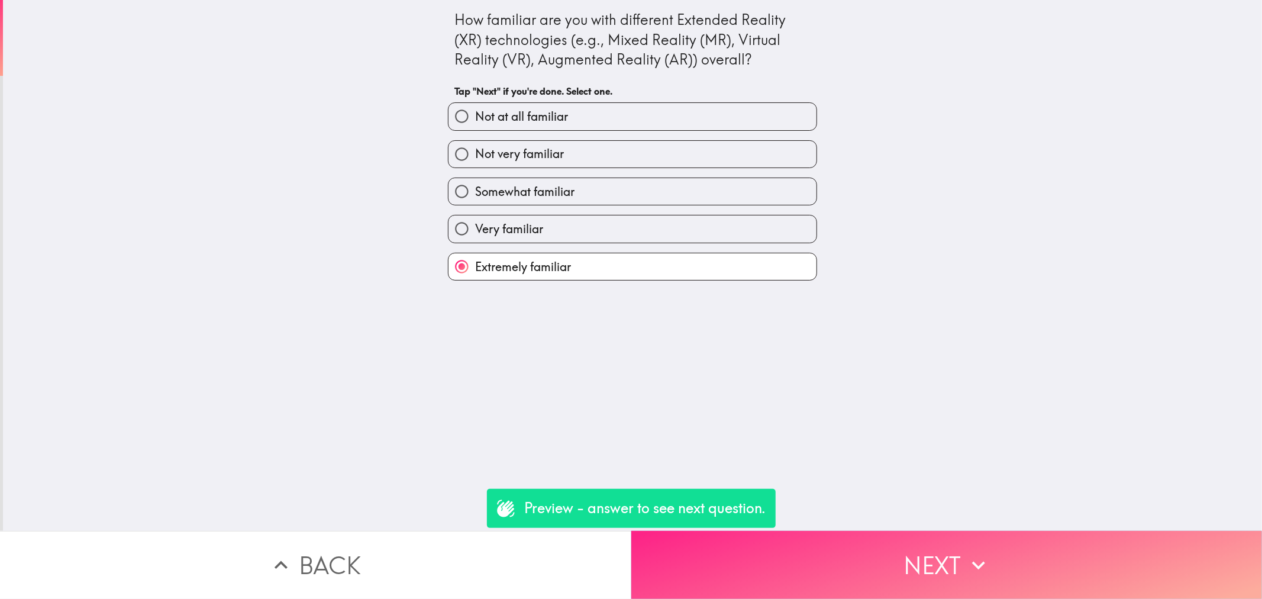
click at [878, 547] on button "Next" at bounding box center [946, 565] width 631 height 68
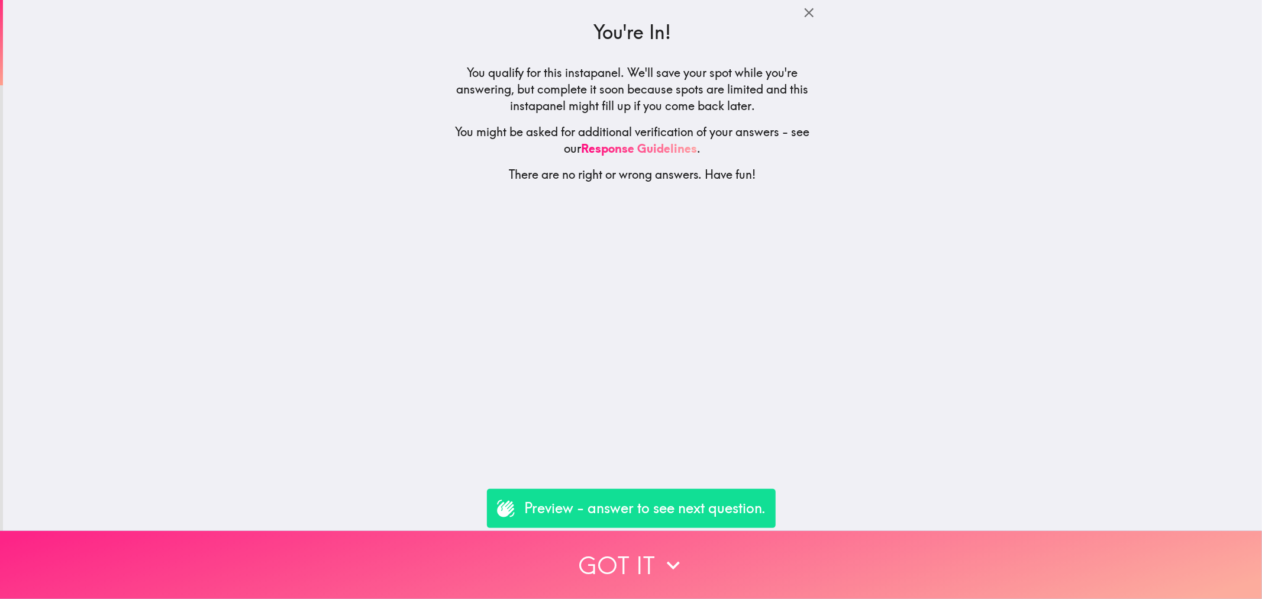
click at [820, 539] on button "Got it" at bounding box center [631, 565] width 1262 height 68
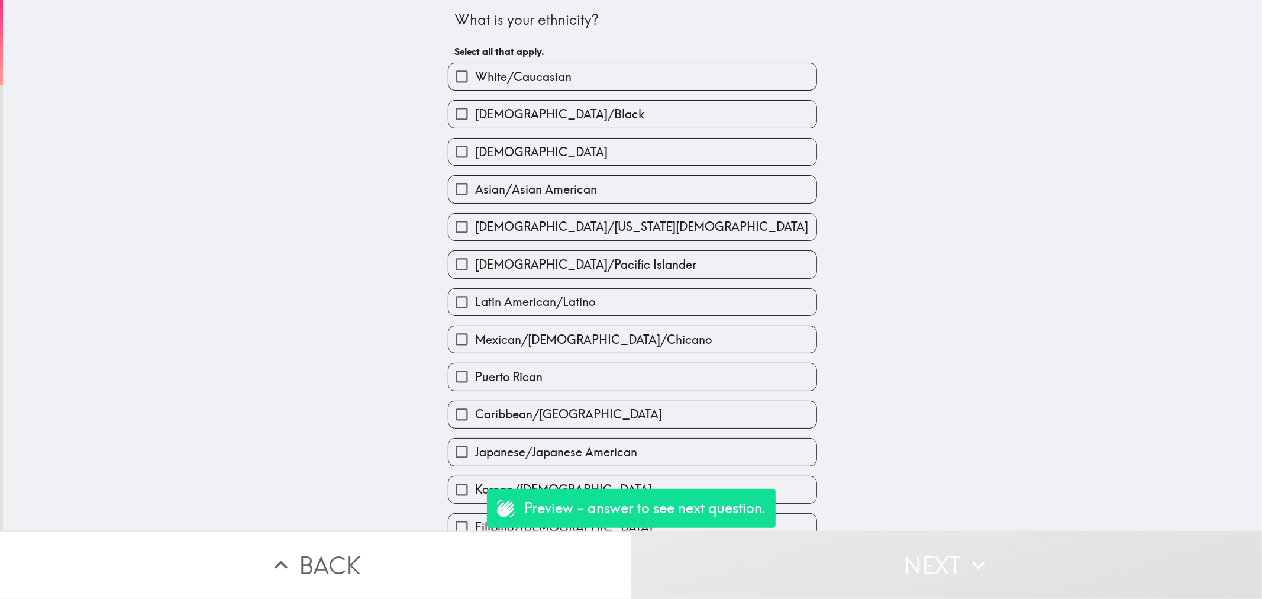
click at [617, 321] on div "Mexican/[DEMOGRAPHIC_DATA]/Chicano" at bounding box center [628, 334] width 379 height 37
click at [739, 436] on div "Japanese/Japanese American" at bounding box center [628, 446] width 379 height 37
click at [737, 433] on div "Japanese/Japanese American" at bounding box center [628, 446] width 379 height 37
click at [737, 411] on label "Caribbean/[GEOGRAPHIC_DATA]" at bounding box center [633, 414] width 368 height 27
click at [475, 411] on input "Caribbean/[GEOGRAPHIC_DATA]" at bounding box center [462, 414] width 27 height 27
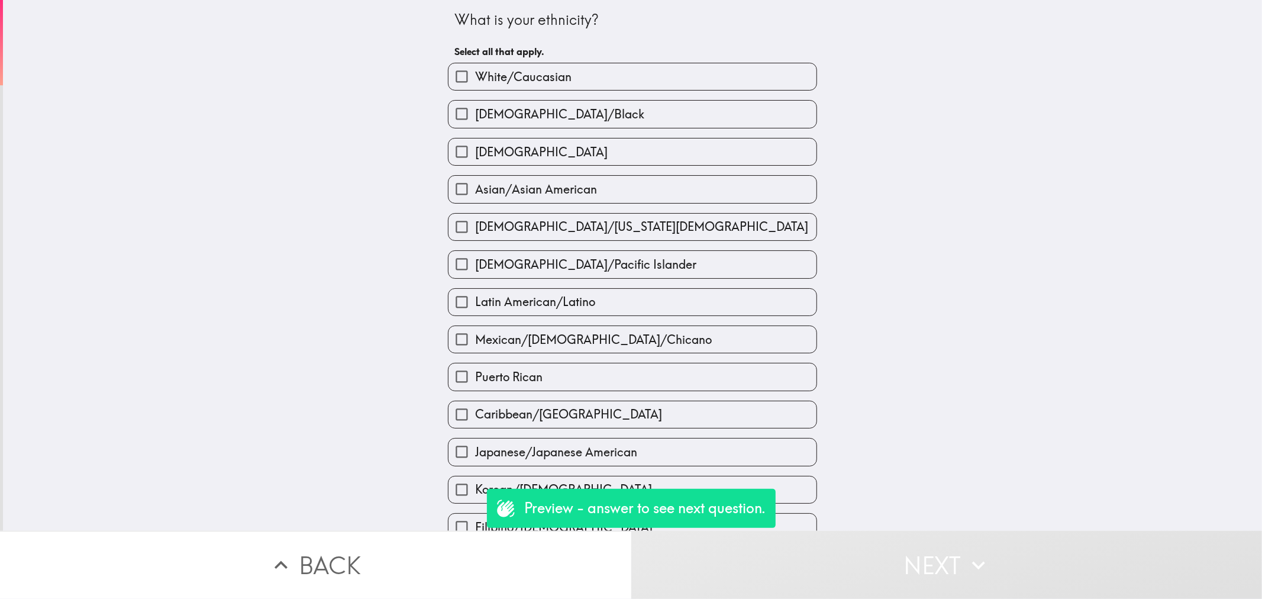
checkbox input "true"
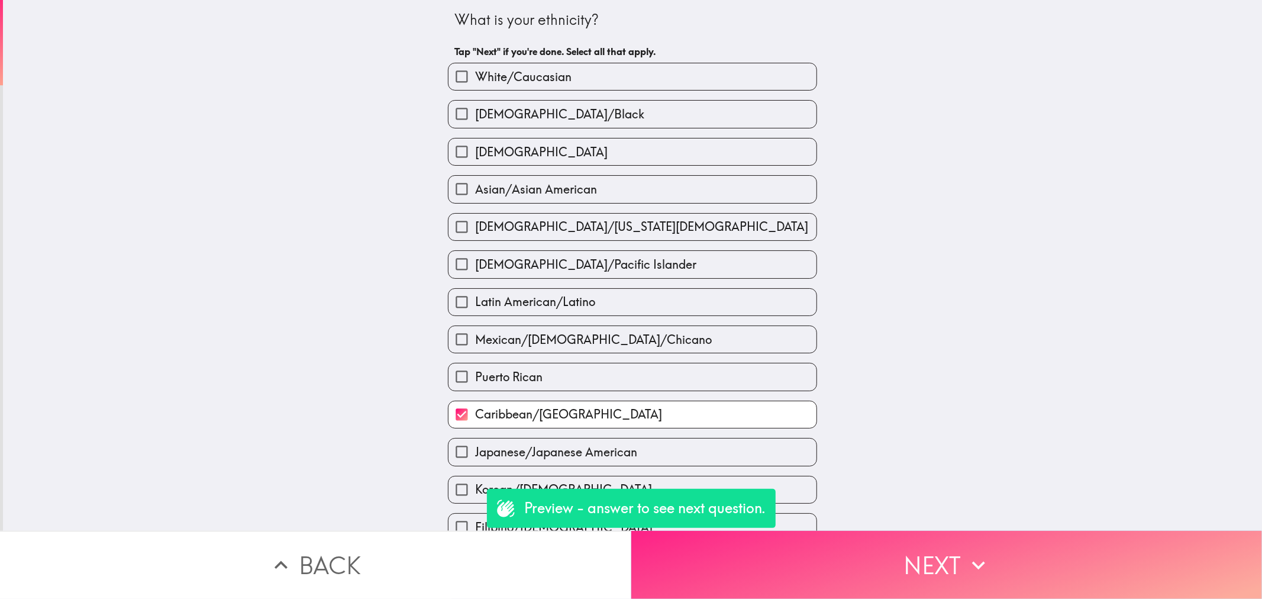
click at [866, 533] on button "Next" at bounding box center [946, 565] width 631 height 68
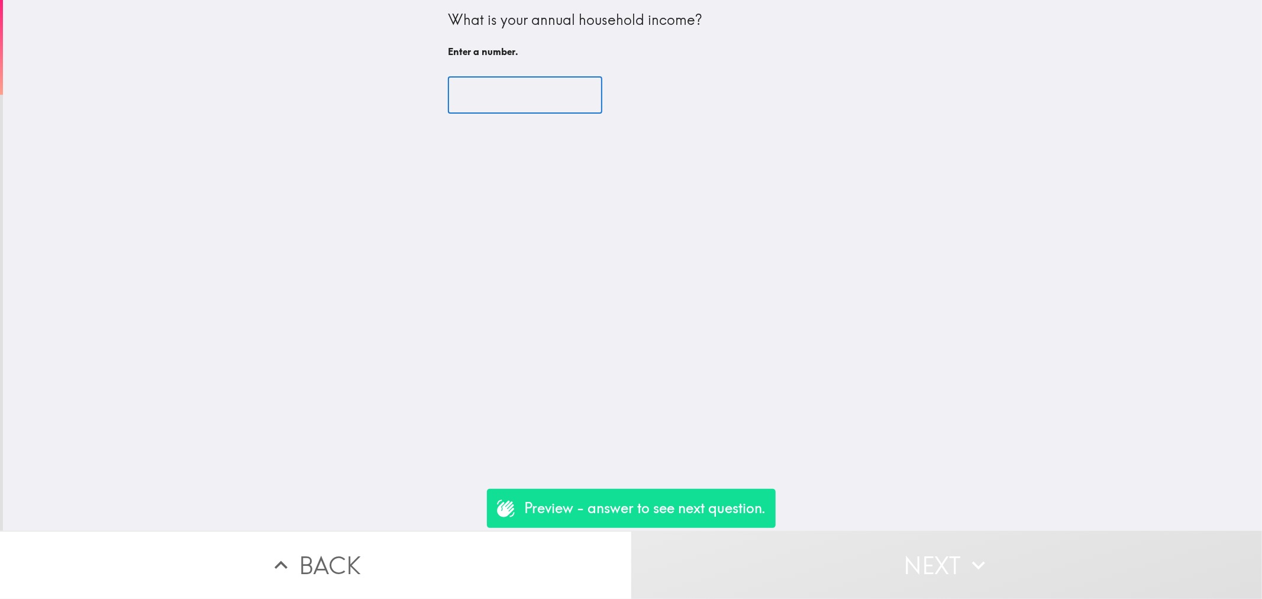
drag, startPoint x: 525, startPoint y: 82, endPoint x: 528, endPoint y: 91, distance: 9.9
click at [525, 83] on input "number" at bounding box center [525, 95] width 154 height 37
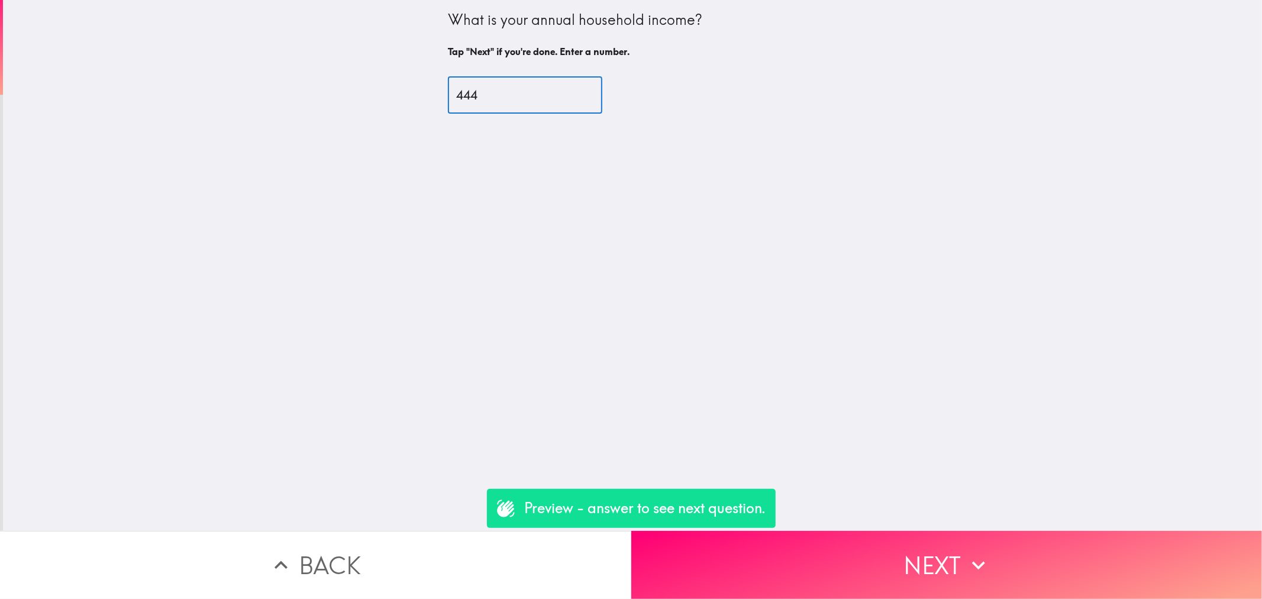
type input "444"
click at [881, 515] on div "What is your annual household income? Tap "Next" if you're done. Enter a number…" at bounding box center [632, 265] width 1259 height 531
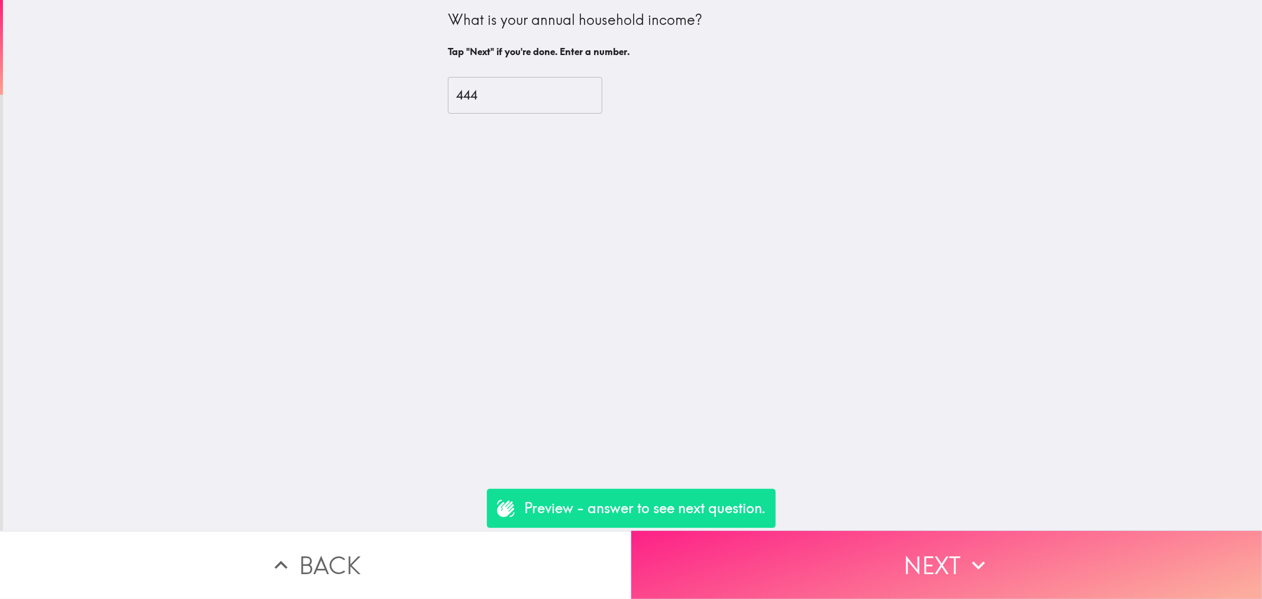
click at [888, 531] on button "Next" at bounding box center [946, 565] width 631 height 68
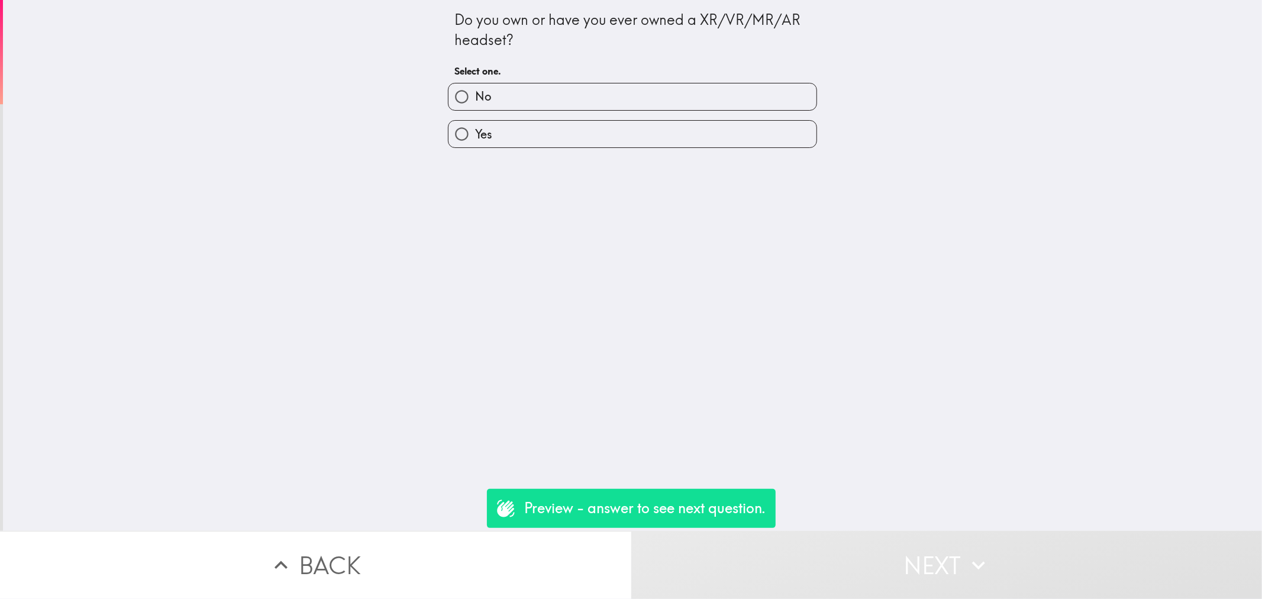
click at [563, 99] on label "No" at bounding box center [633, 96] width 368 height 27
click at [475, 99] on input "No" at bounding box center [462, 96] width 27 height 27
radio input "true"
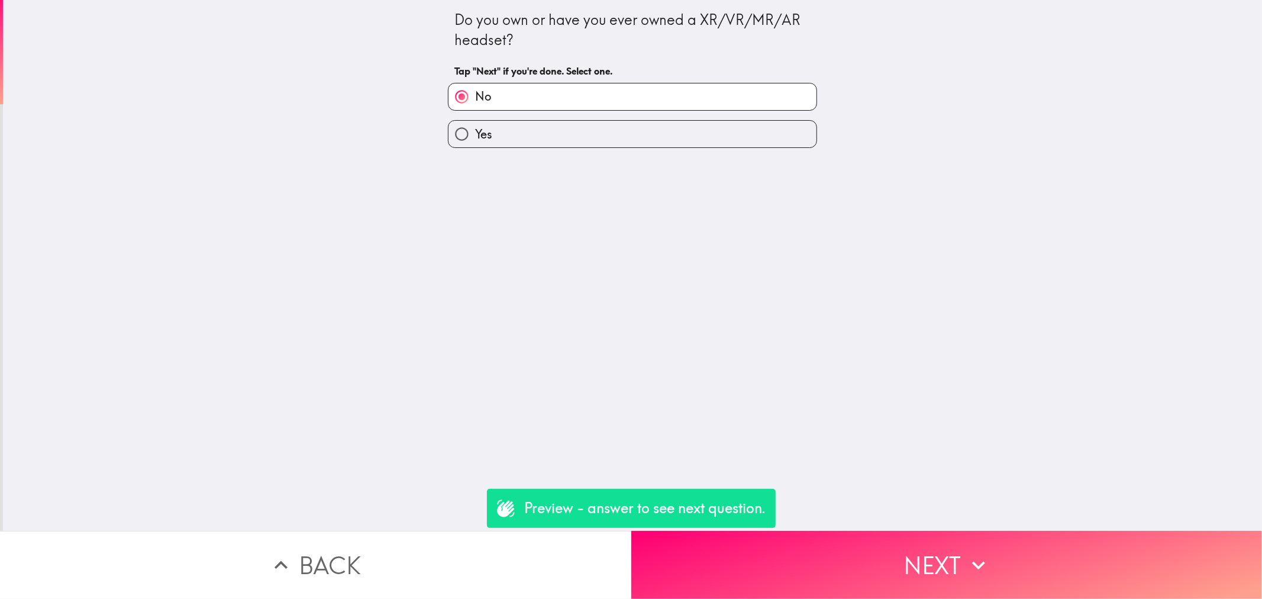
click at [871, 509] on div "Do you own or have you ever owned a XR/VR/MR/AR headset? Tap "Next" if you're d…" at bounding box center [632, 265] width 1259 height 531
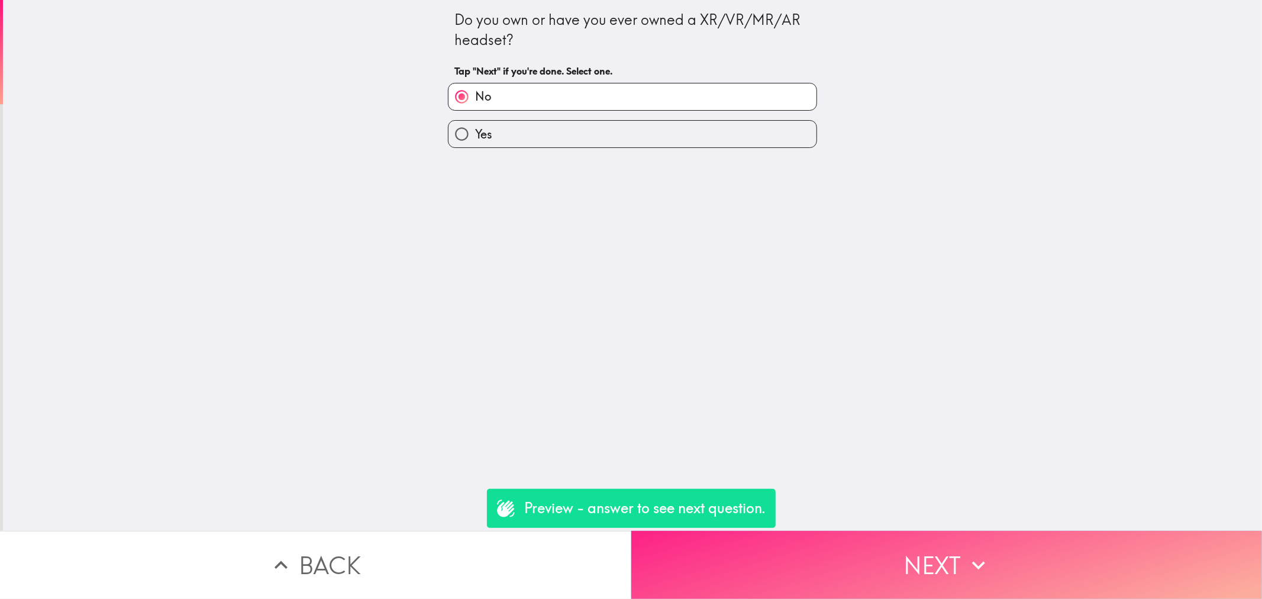
click at [881, 531] on button "Next" at bounding box center [946, 565] width 631 height 68
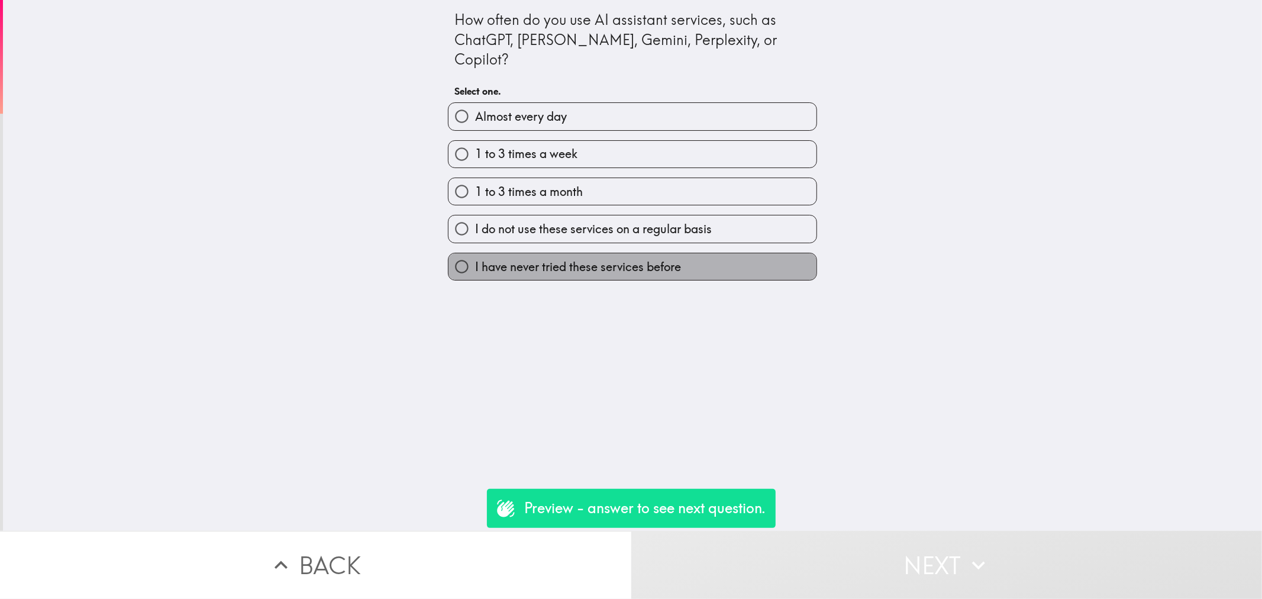
click at [646, 259] on span "I have never tried these services before" at bounding box center [578, 267] width 206 height 17
click at [475, 254] on input "I have never tried these services before" at bounding box center [462, 266] width 27 height 27
radio input "true"
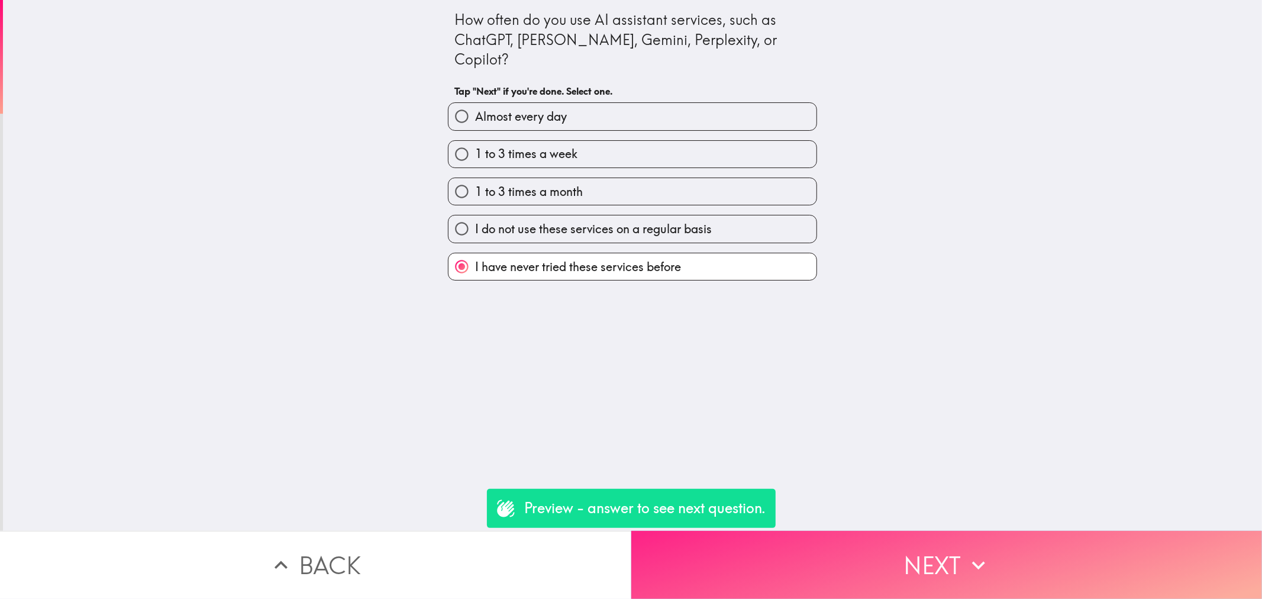
click at [872, 586] on button "Next" at bounding box center [946, 565] width 631 height 68
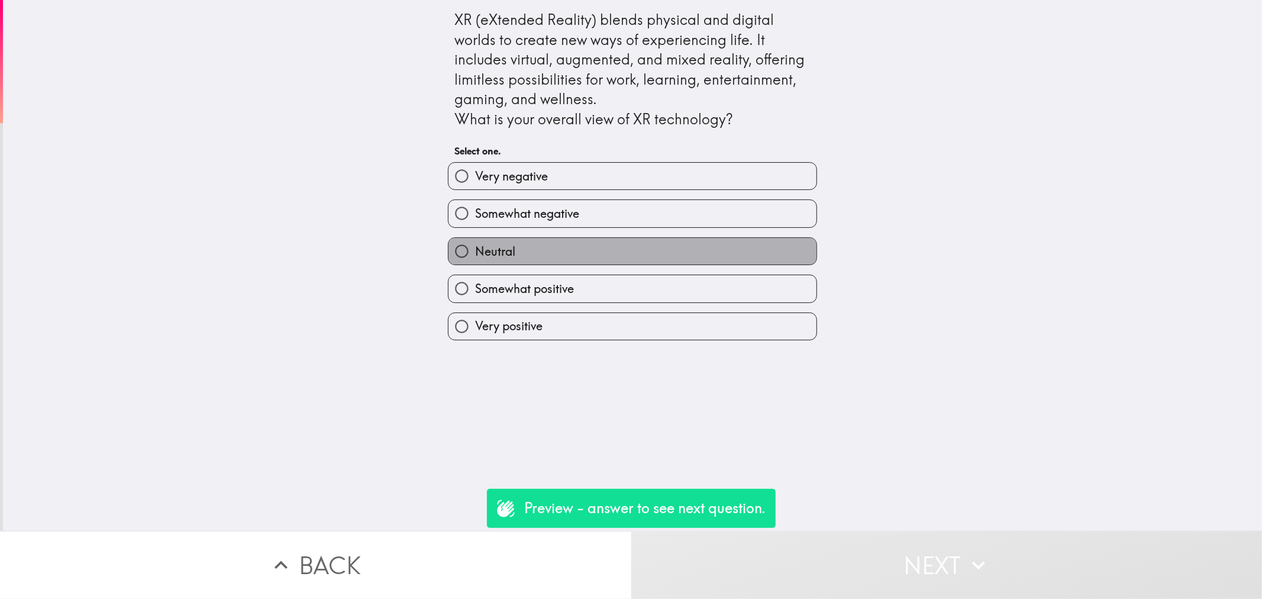
click at [646, 259] on label "Neutral" at bounding box center [633, 251] width 368 height 27
click at [475, 259] on input "Neutral" at bounding box center [462, 251] width 27 height 27
radio input "true"
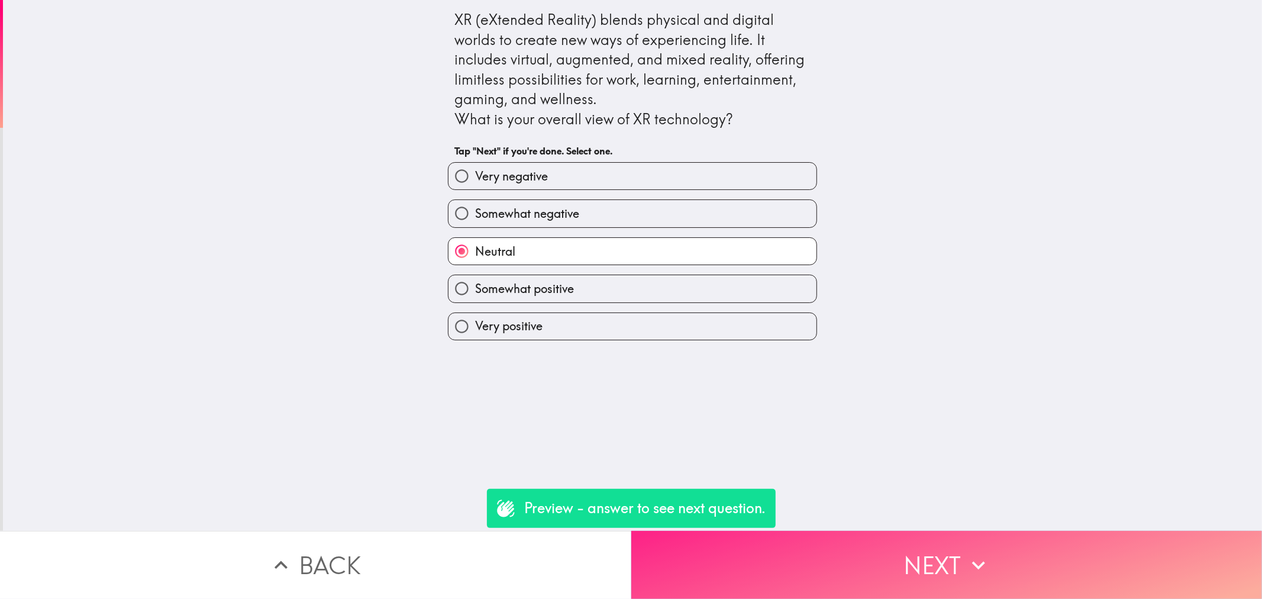
click at [867, 531] on button "Next" at bounding box center [946, 565] width 631 height 68
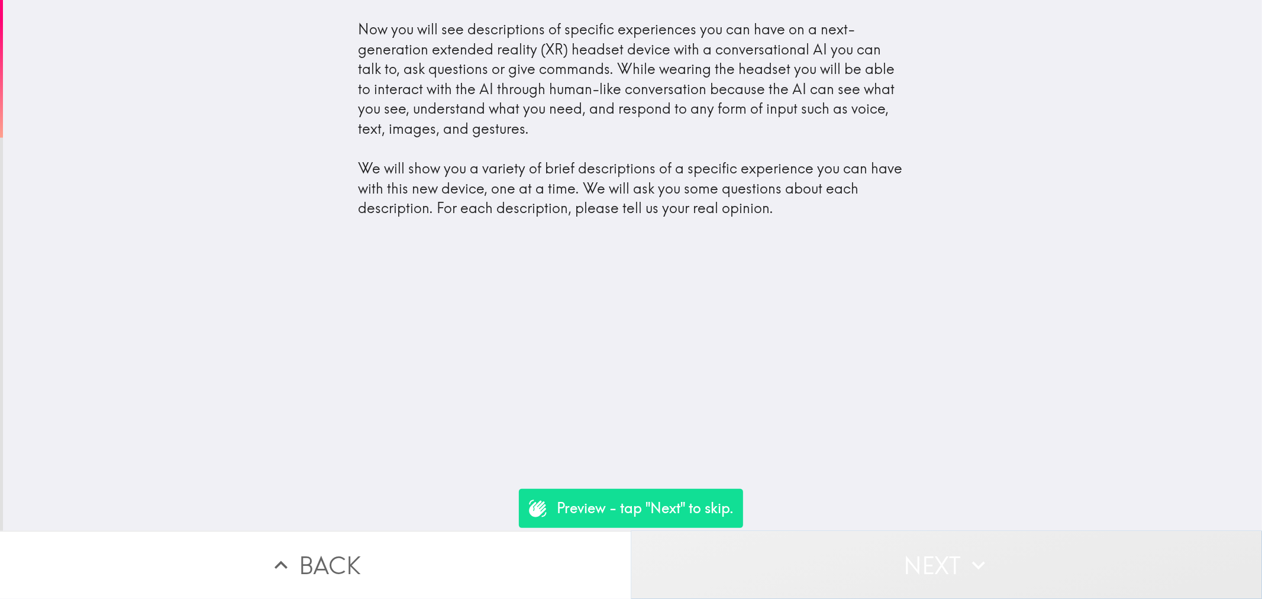
click at [881, 543] on button "Next" at bounding box center [946, 565] width 631 height 68
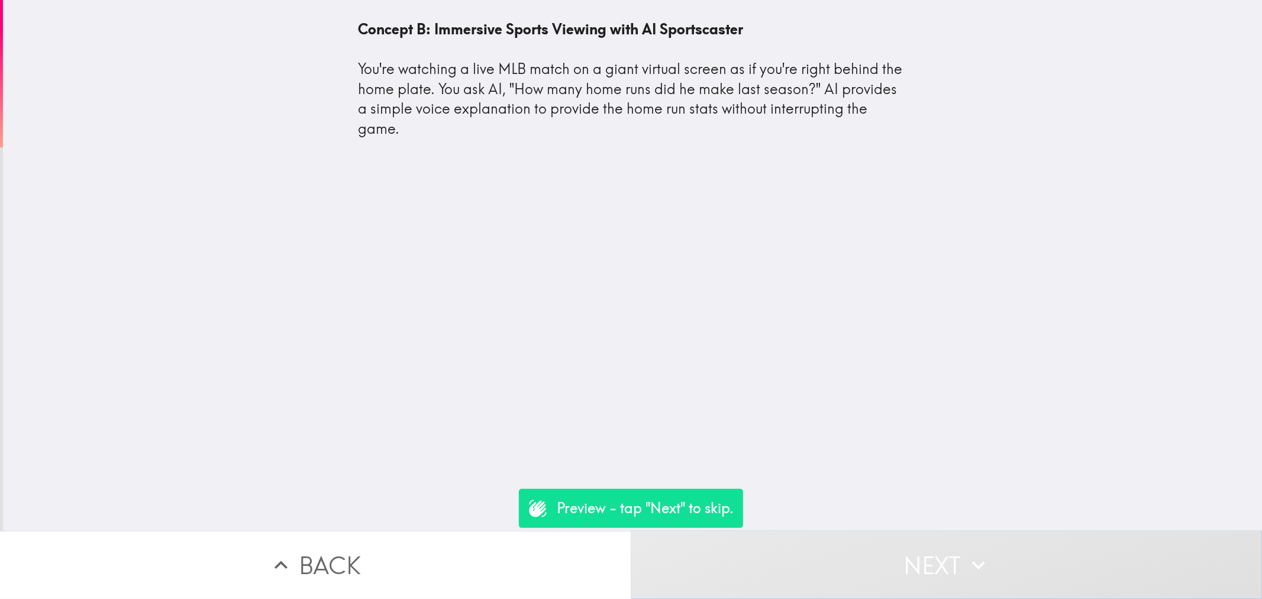
click at [881, 543] on button "Next" at bounding box center [946, 565] width 631 height 68
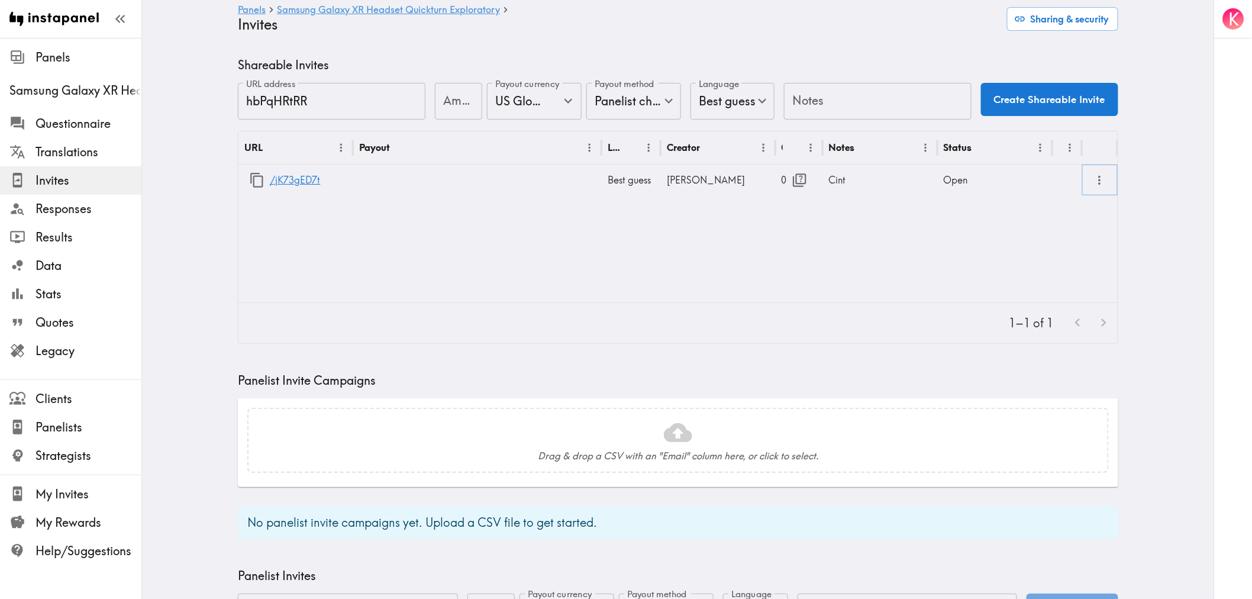
click at [1100, 180] on icon "more" at bounding box center [1100, 180] width 14 height 14
click at [1057, 208] on li "Partner Redirect Links" at bounding box center [1038, 207] width 134 height 24
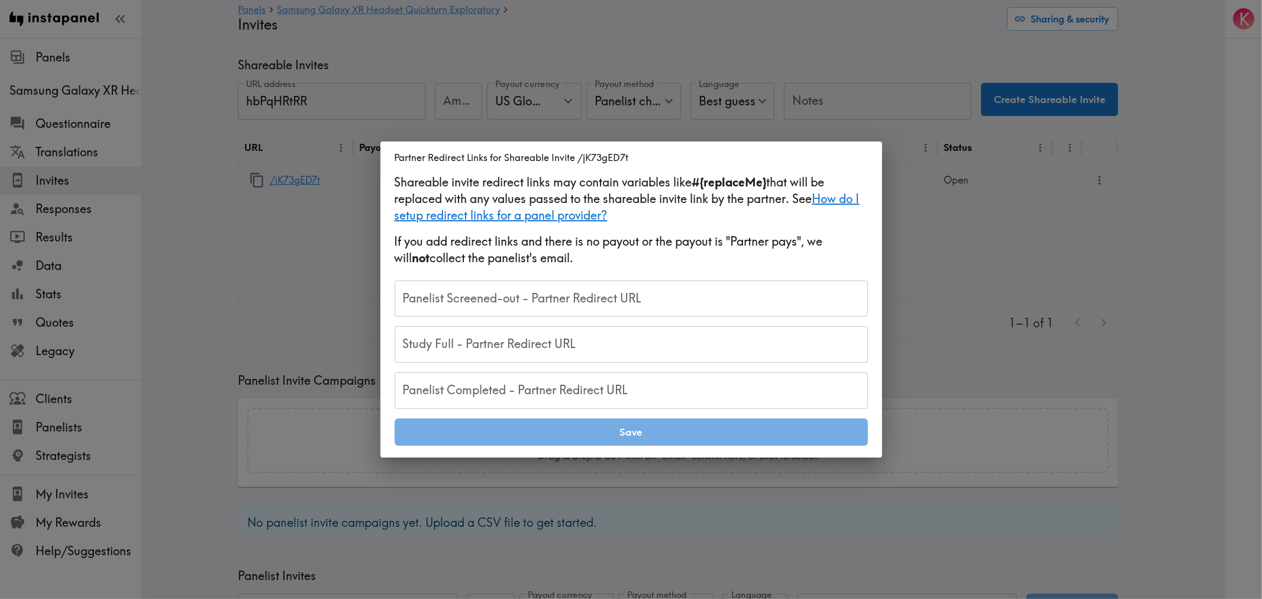
click at [481, 299] on input "Panelist Screened-out - Partner Redirect URL" at bounding box center [631, 299] width 473 height 37
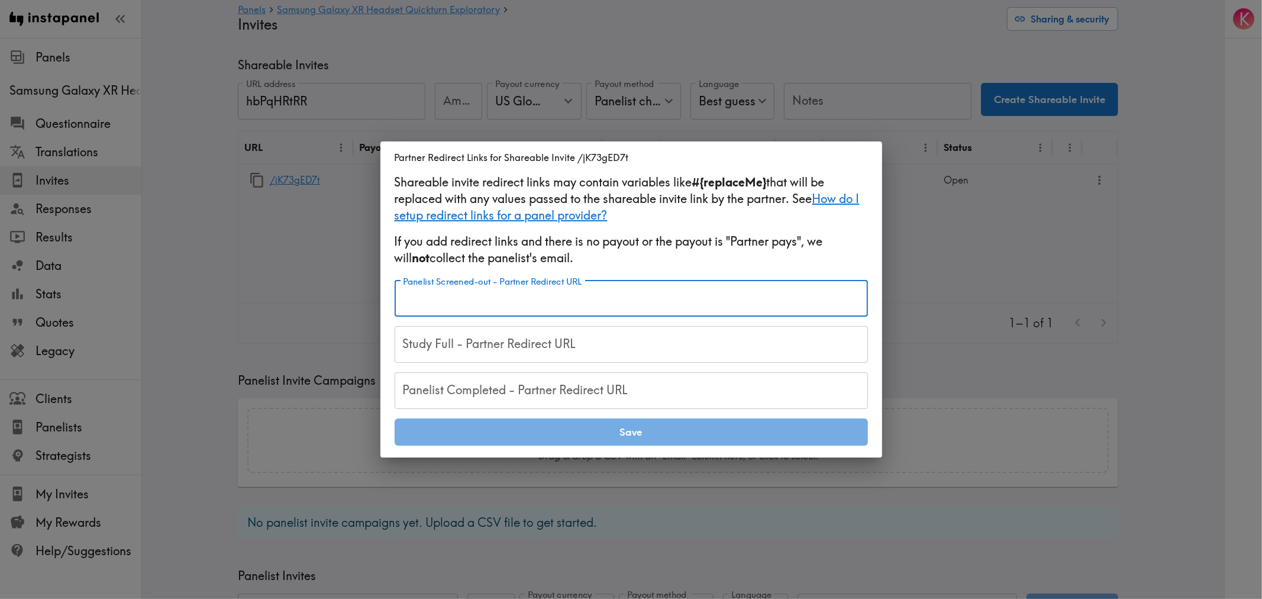
paste input "https://[DOMAIN_NAME]/s/ClientCallBack.aspx?RIS=20&RID=#{RID}"
type input "https://[DOMAIN_NAME]/s/ClientCallBack.aspx?RIS=20&RID=#{RID}"
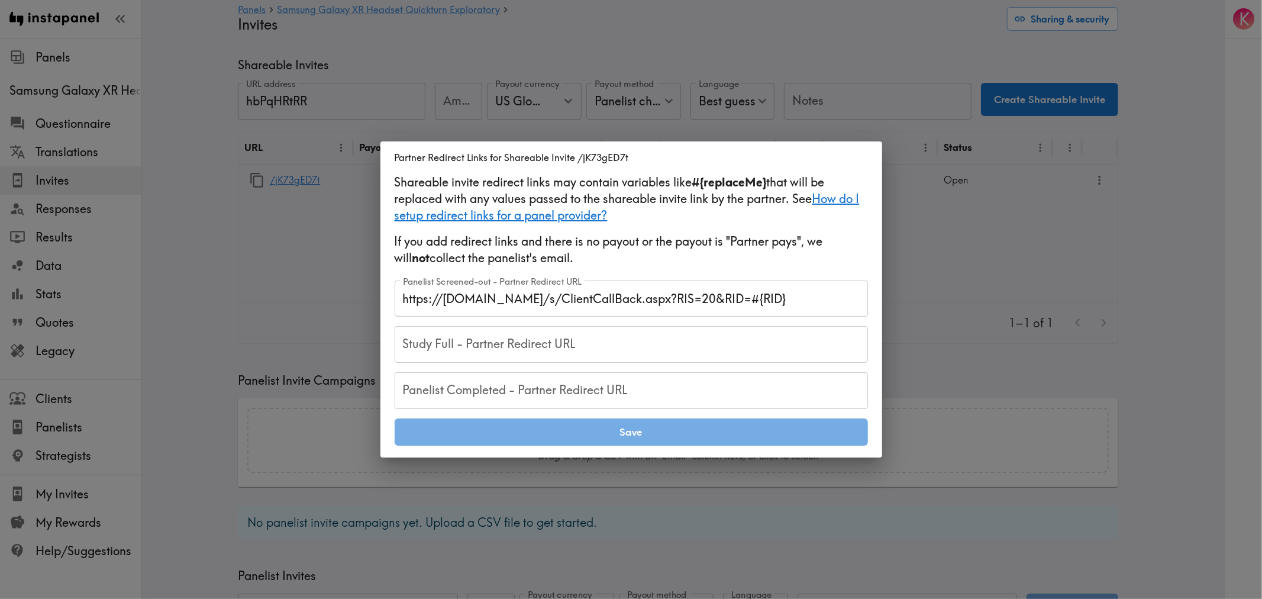
click at [495, 346] on div "Study Full - Partner Redirect URL Study Full - Partner Redirect URL" at bounding box center [631, 344] width 473 height 37
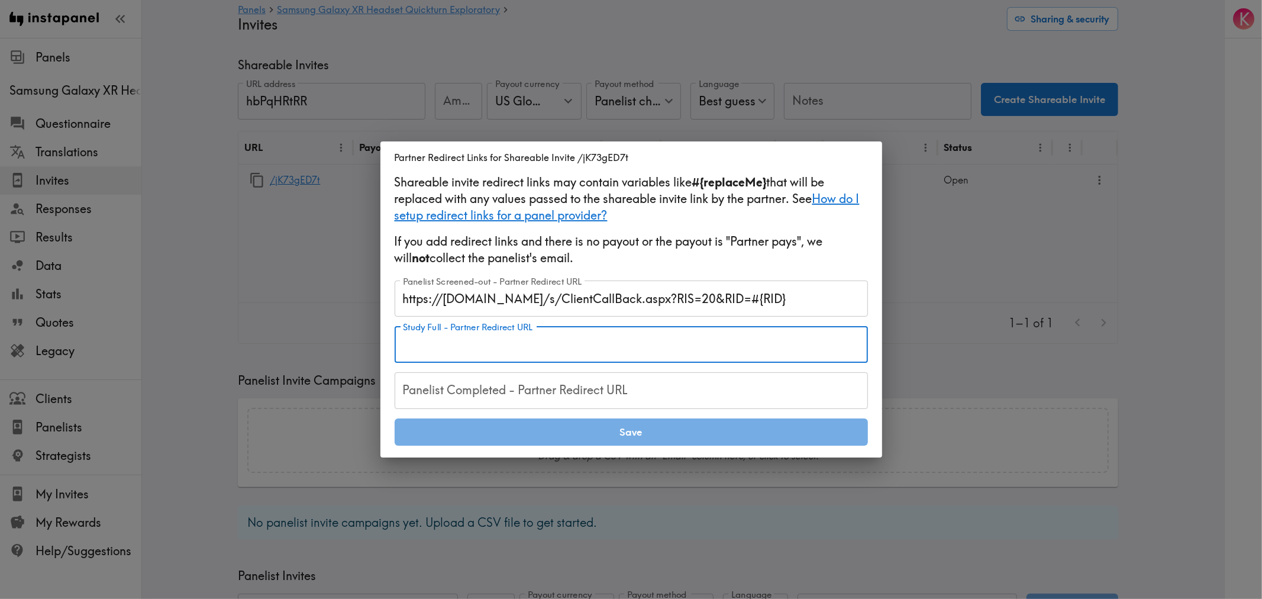
paste input "https://samplicio.us/s/ClientCallBack.aspx?RIS=40&RID=#{RID}"
type input "https://samplicio.us/s/ClientCallBack.aspx?RIS=40&RID=#{RID}"
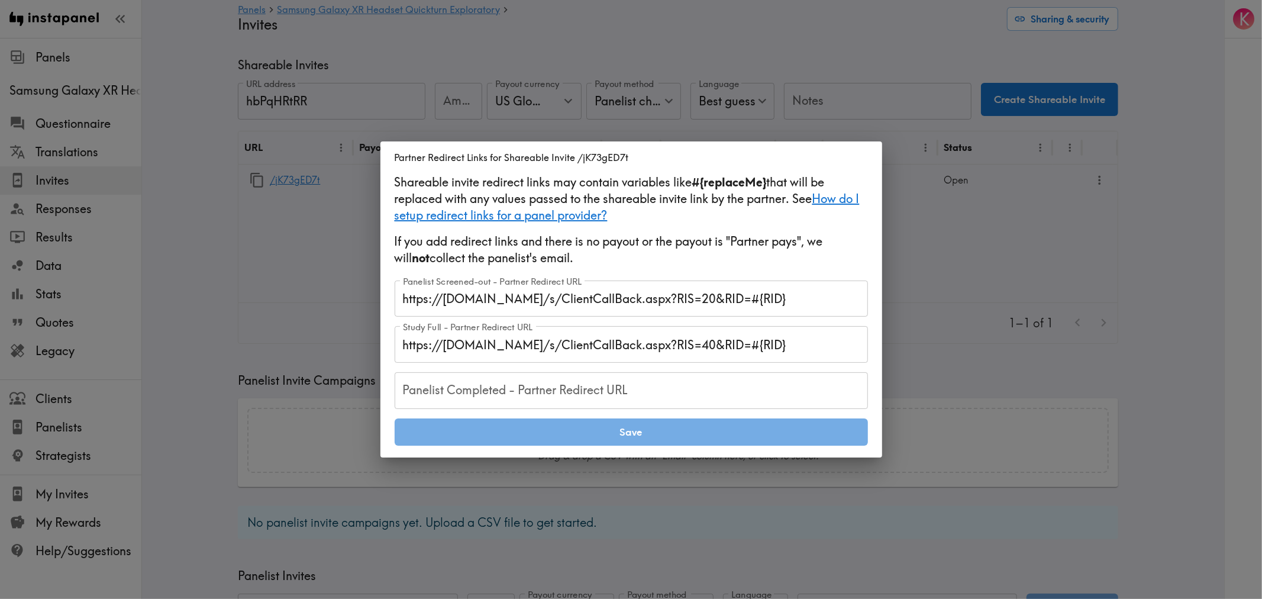
click at [552, 388] on input "Panelist Completed - Partner Redirect URL" at bounding box center [631, 390] width 473 height 37
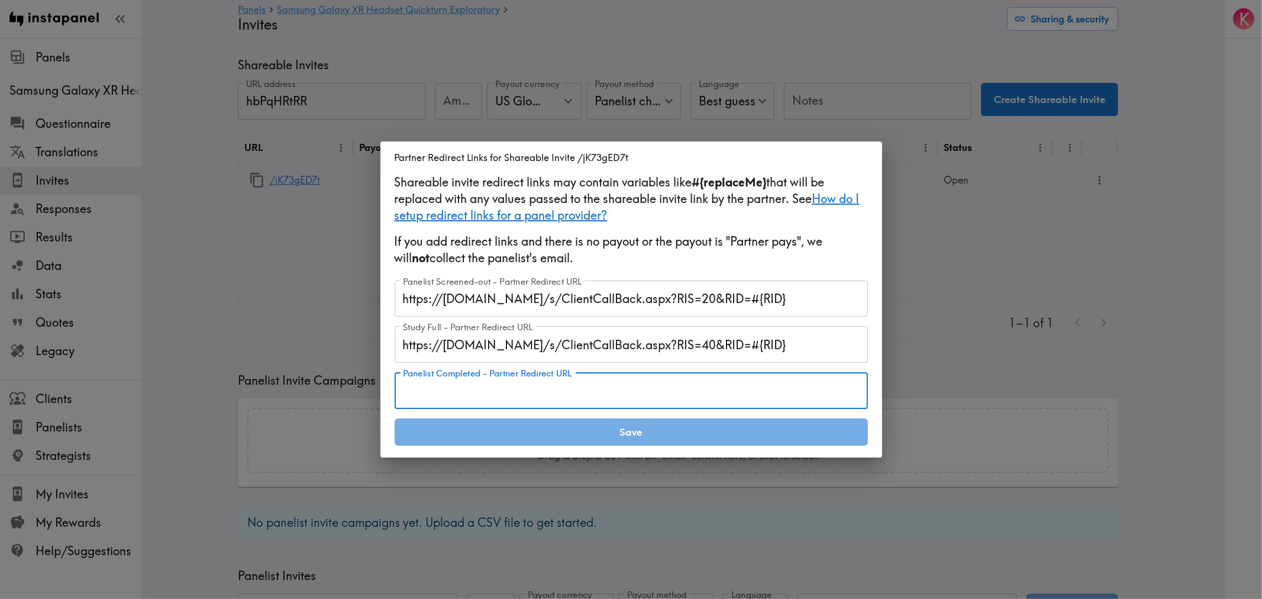
paste input "https://notch.insights.supply/cb?token=52028cc1-3910-45f2-811b-6c0a33c23460&RID…"
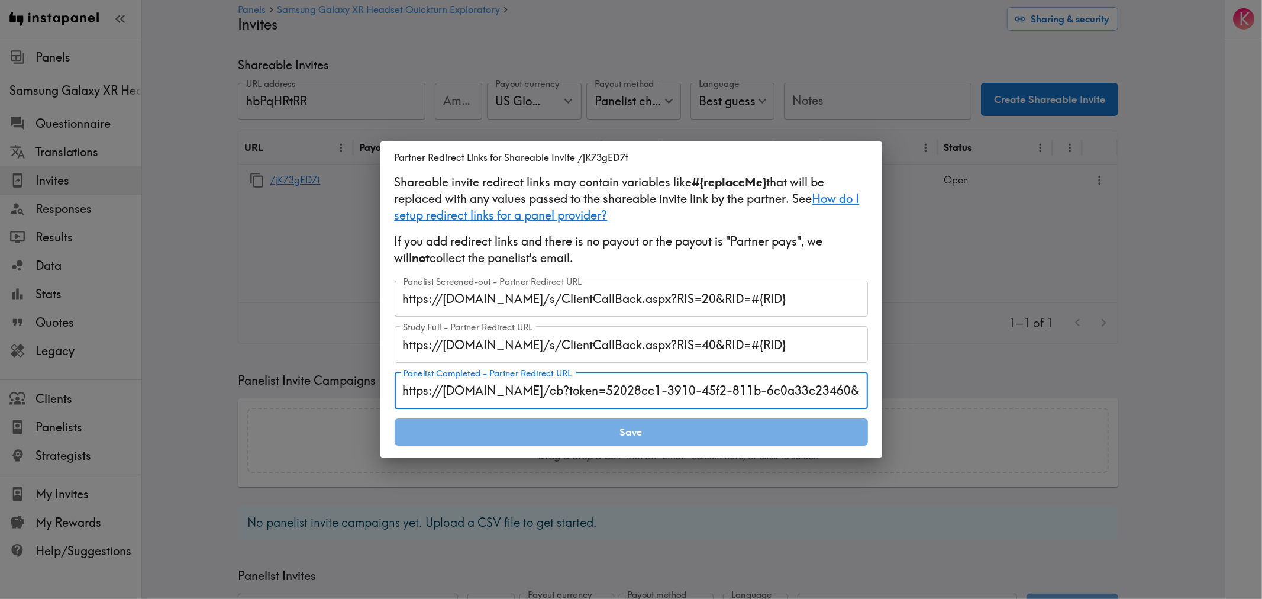
scroll to position [0, 66]
type input "https://notch.insights.supply/cb?token=52028cc1-3910-45f2-811b-6c0a33c23460&RID…"
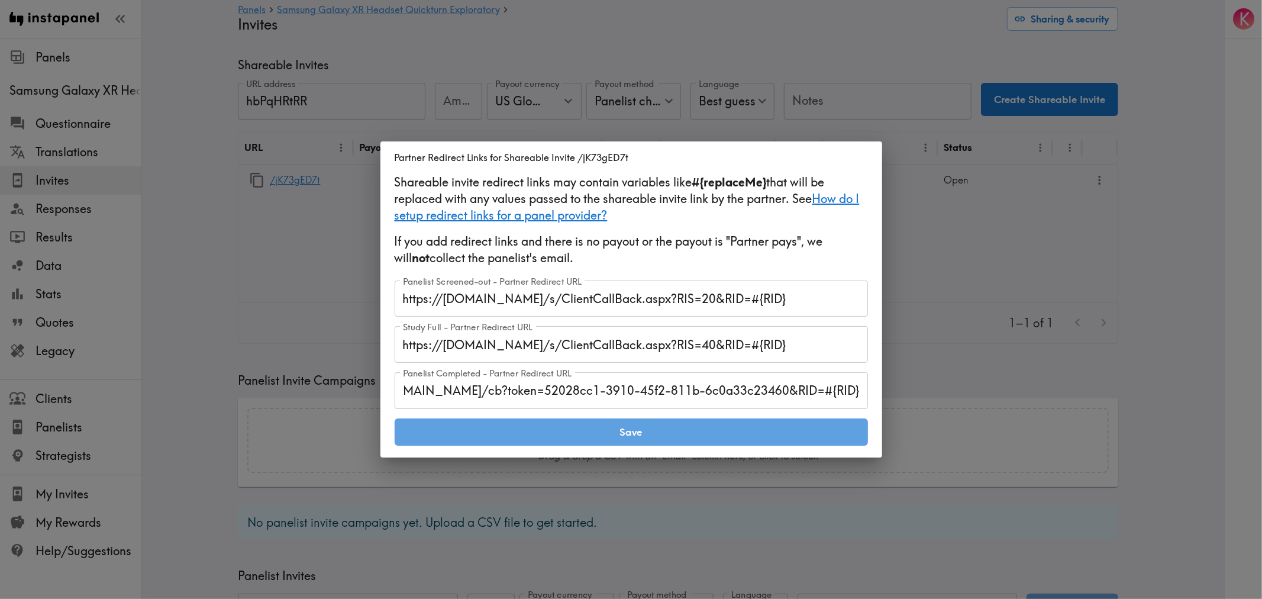
click at [569, 430] on button "Save" at bounding box center [631, 431] width 473 height 27
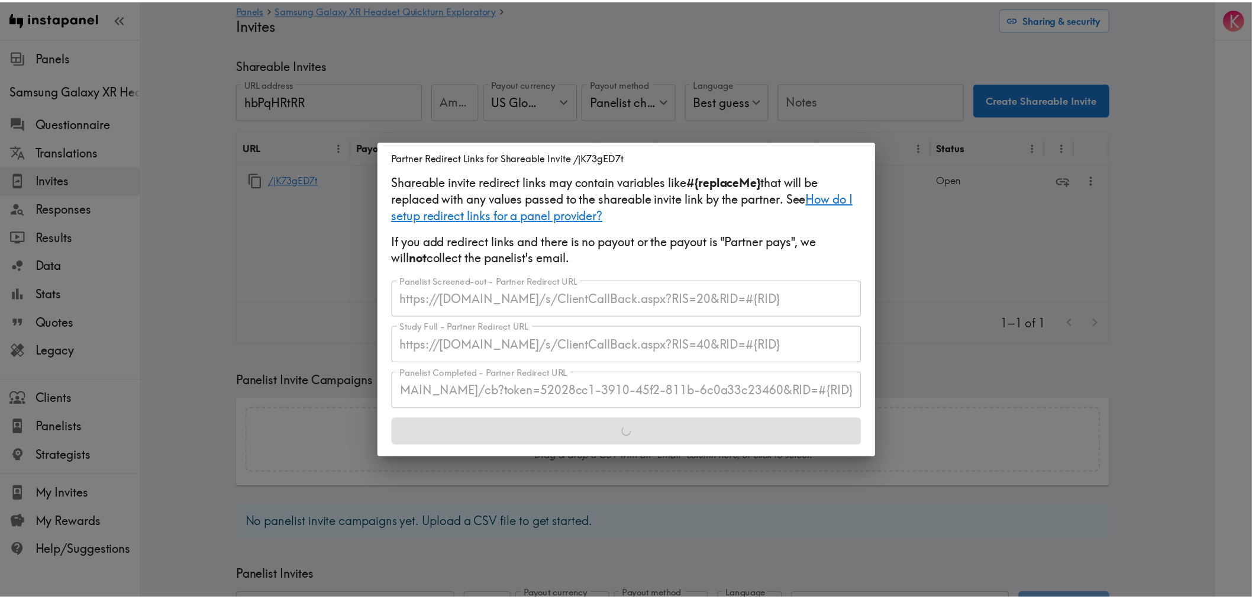
scroll to position [0, 0]
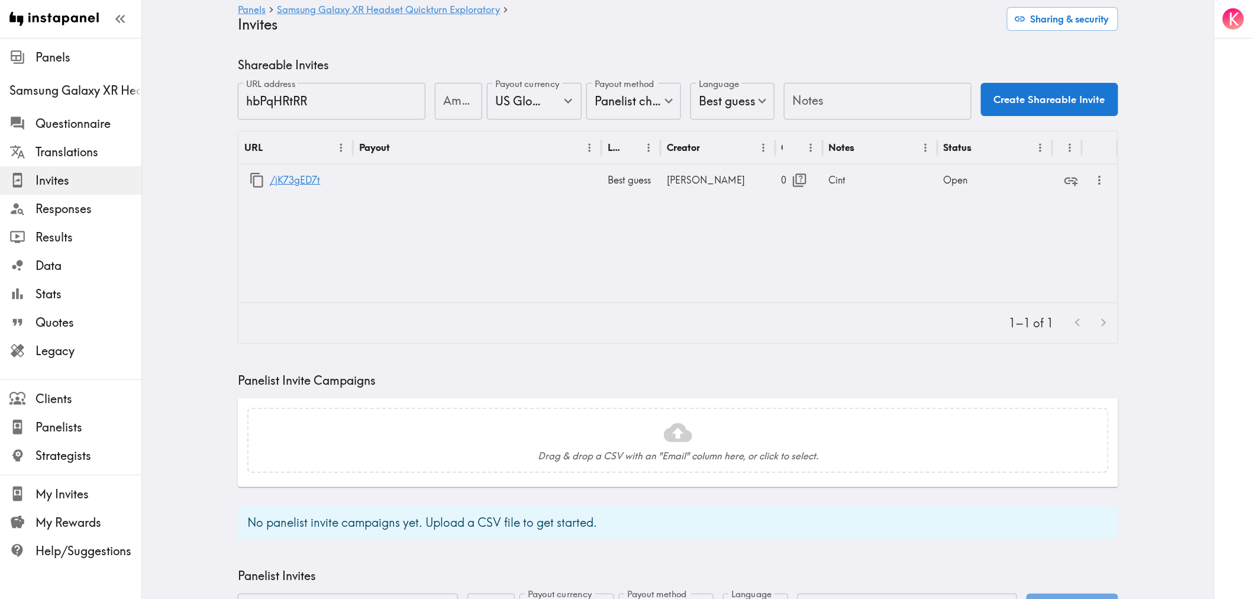
click at [1166, 298] on main "Panels Samsung Galaxy XR Headset Quickturn Exploratory Invites Sharing & securi…" at bounding box center [678, 456] width 1072 height 836
click at [792, 185] on icon "button" at bounding box center [800, 180] width 16 height 16
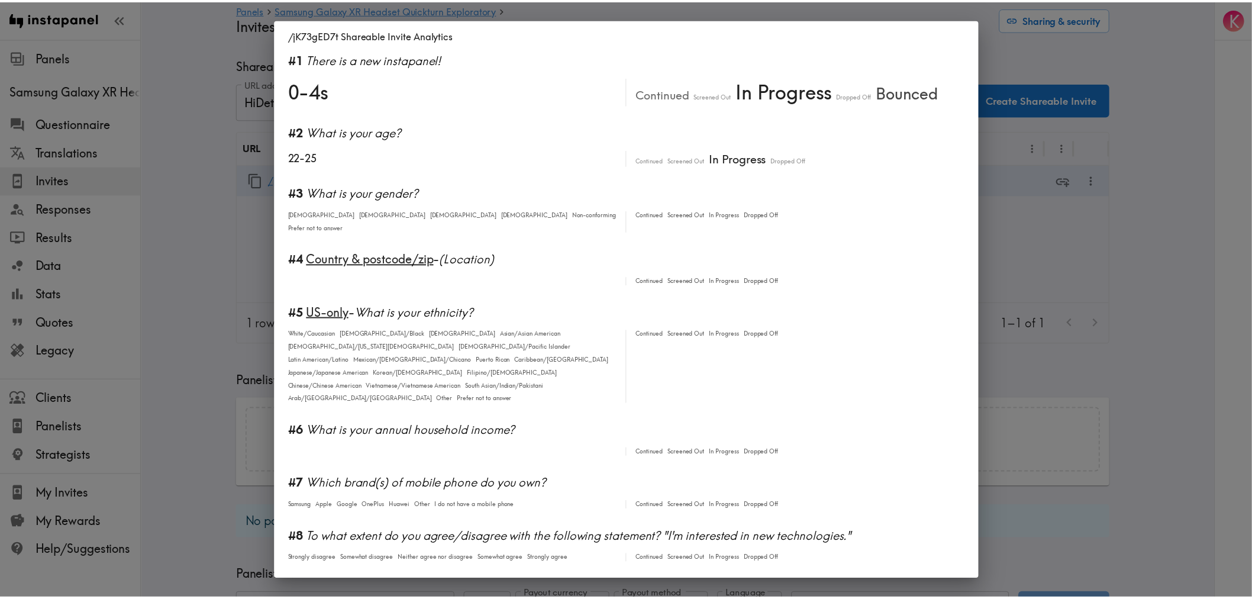
scroll to position [197, 0]
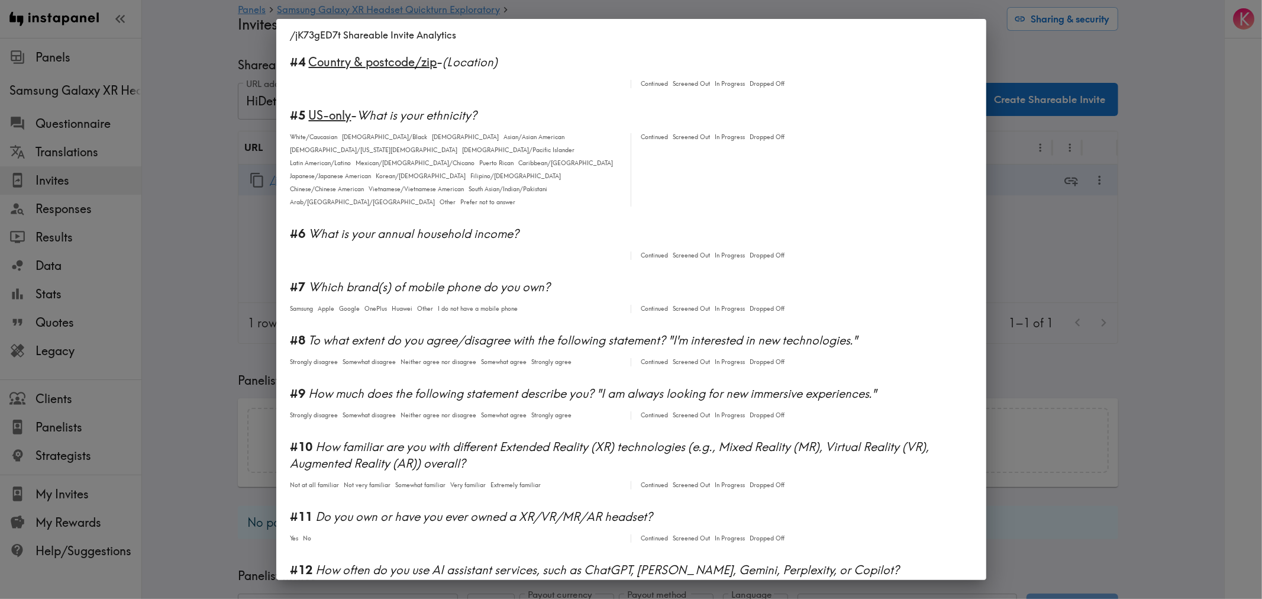
click at [1096, 347] on div "/jK73gED7t Shareable Invite Analytics #1 There is a new instapanel! 0-4s Contin…" at bounding box center [631, 299] width 1262 height 599
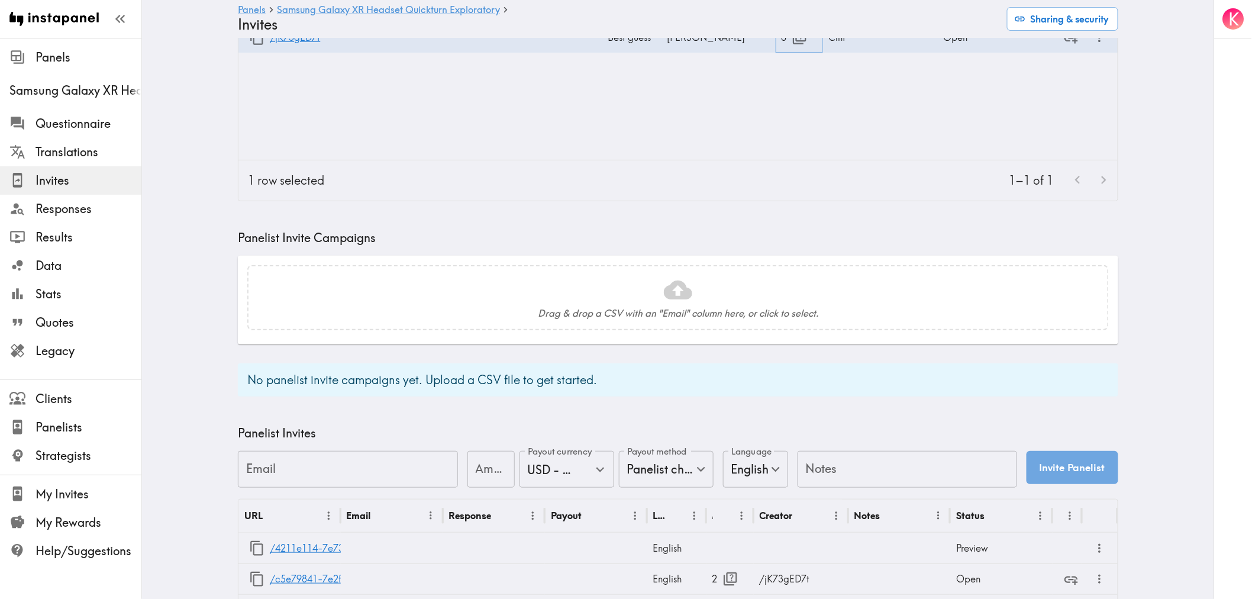
scroll to position [0, 0]
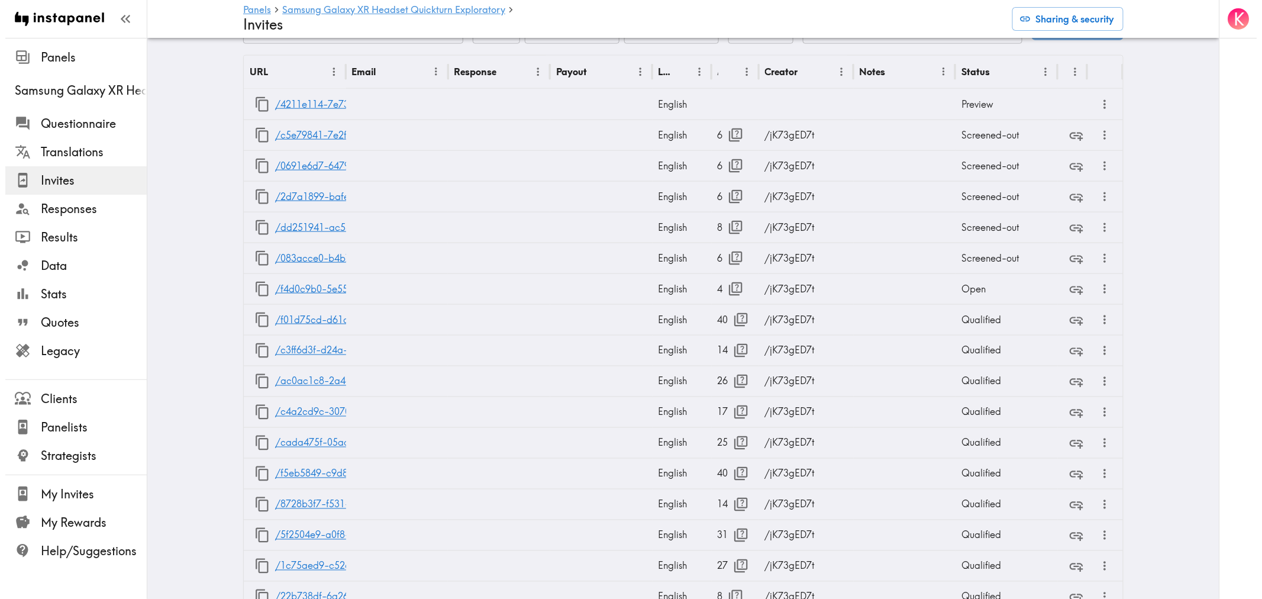
scroll to position [823, 0]
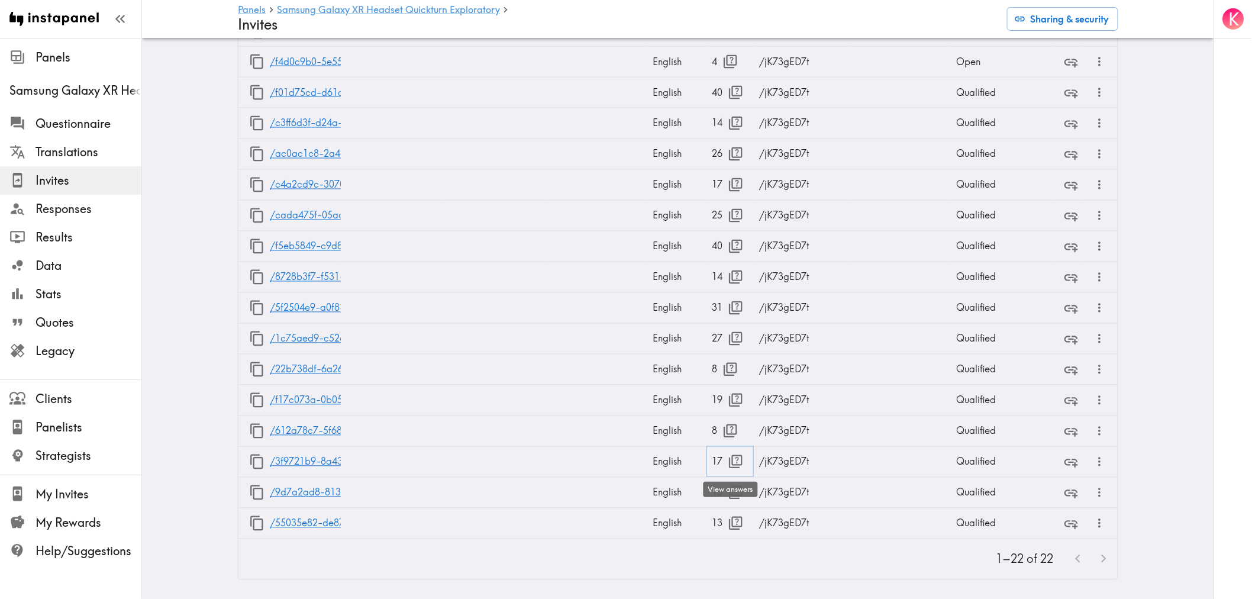
click at [729, 455] on icon "button" at bounding box center [736, 462] width 14 height 14
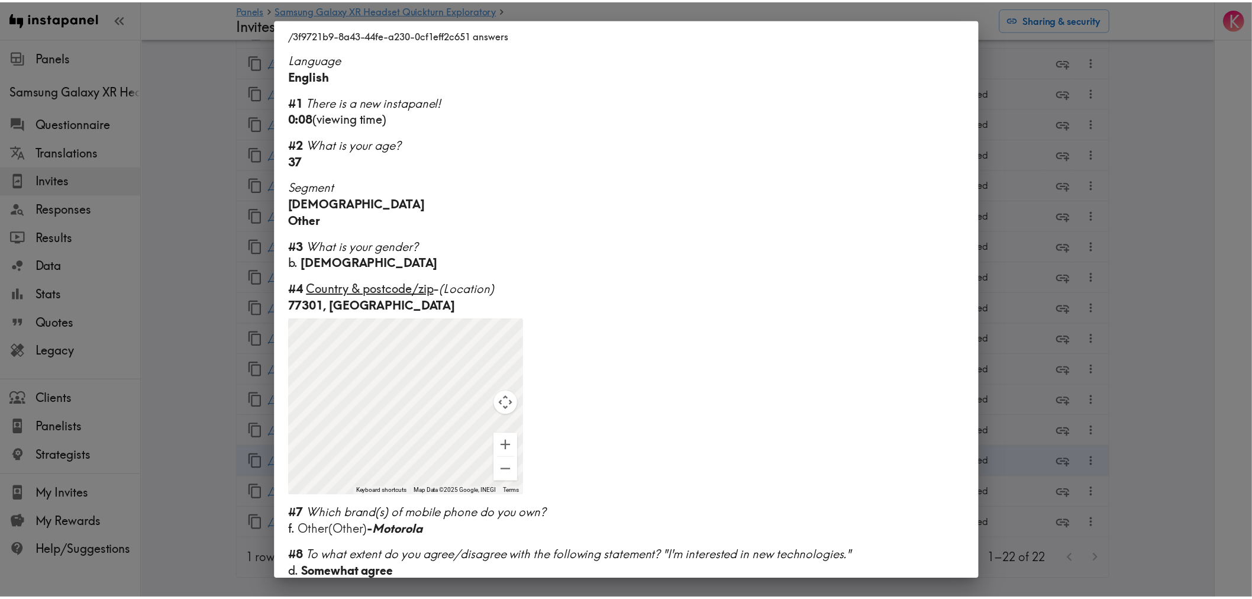
scroll to position [681, 0]
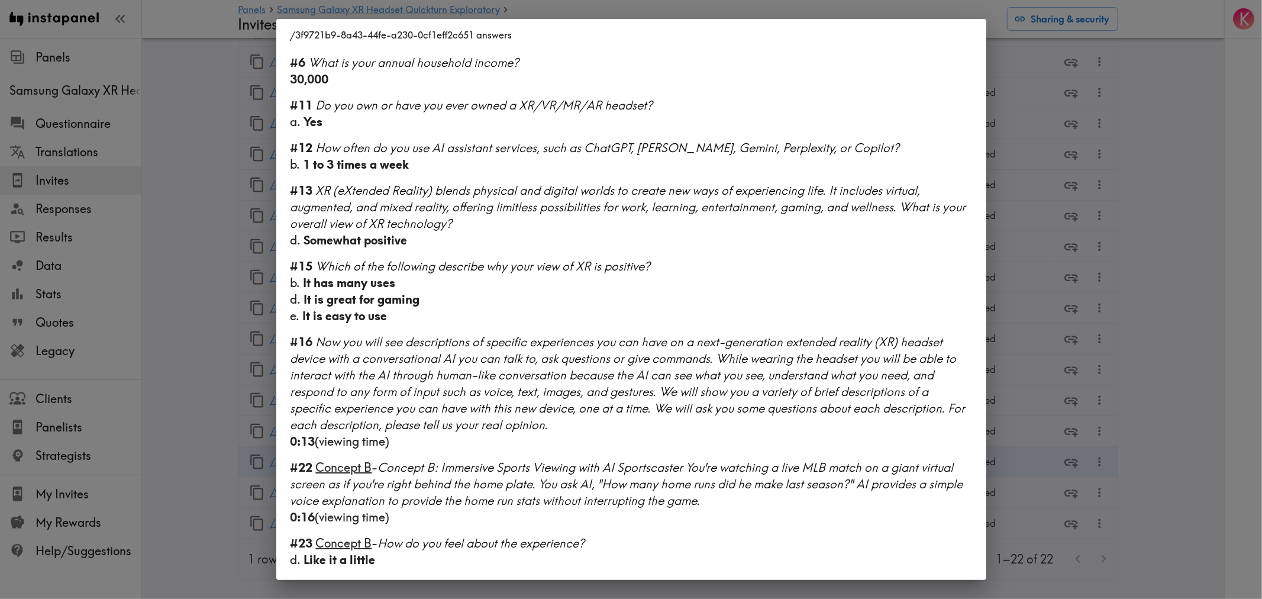
click at [1082, 401] on div "/3f9721b9-8a43-44fe-a230-0cf1eff2c651 answers Language English #1 There is a ne…" at bounding box center [631, 299] width 1262 height 599
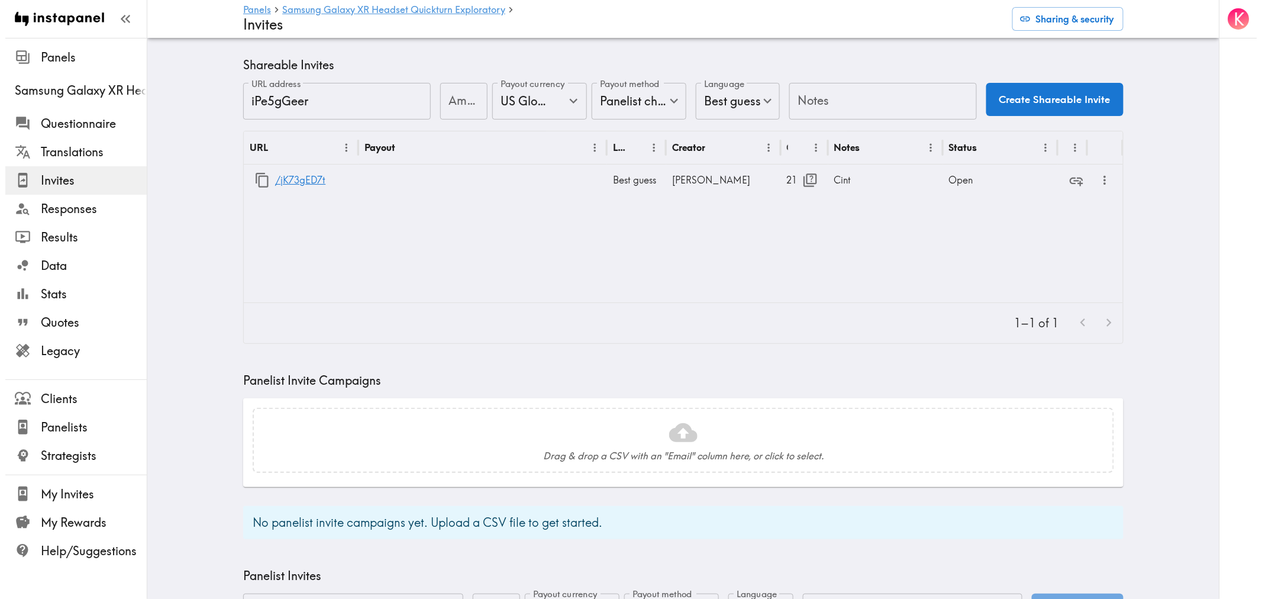
scroll to position [460, 0]
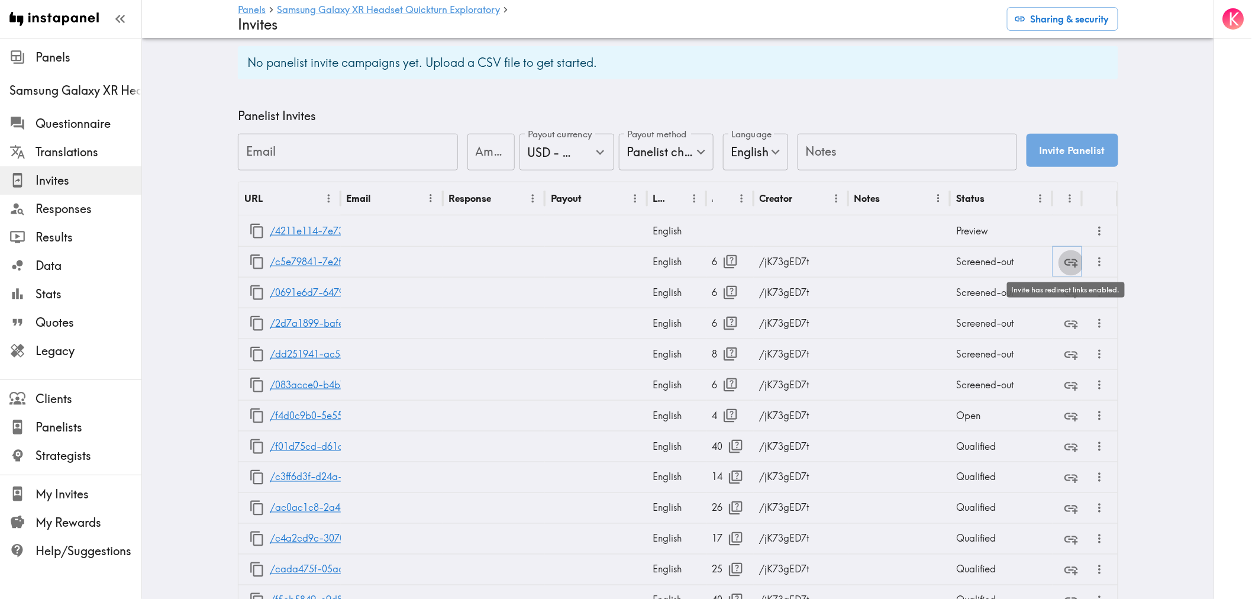
click at [1070, 266] on icon "button" at bounding box center [1071, 262] width 16 height 16
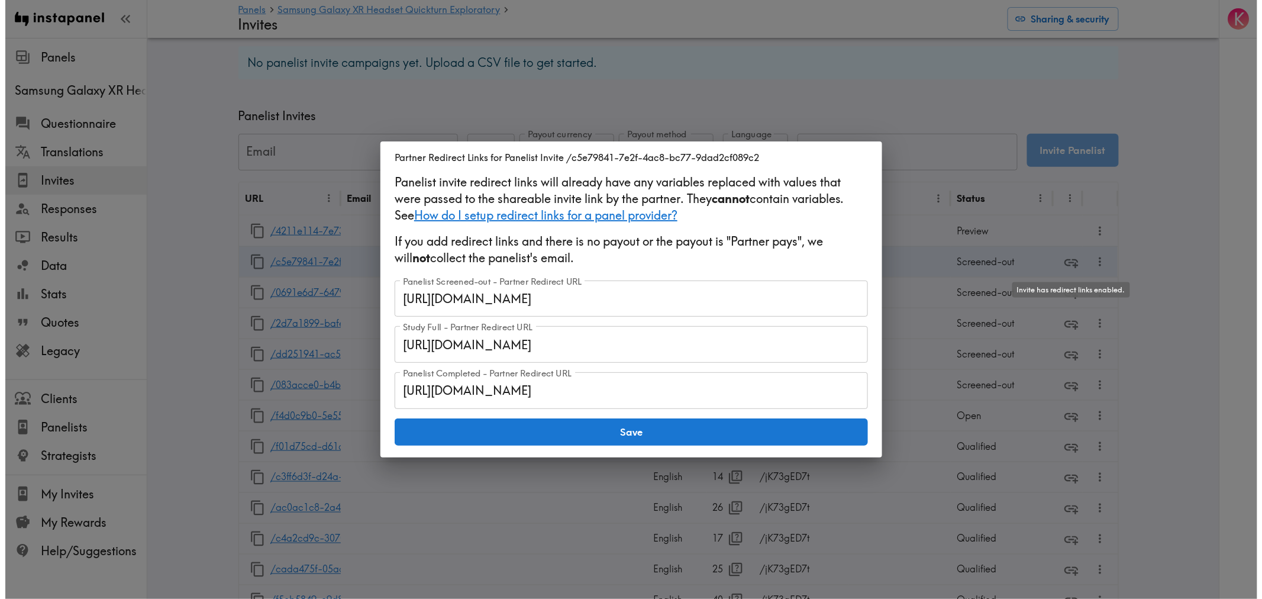
scroll to position [0, 0]
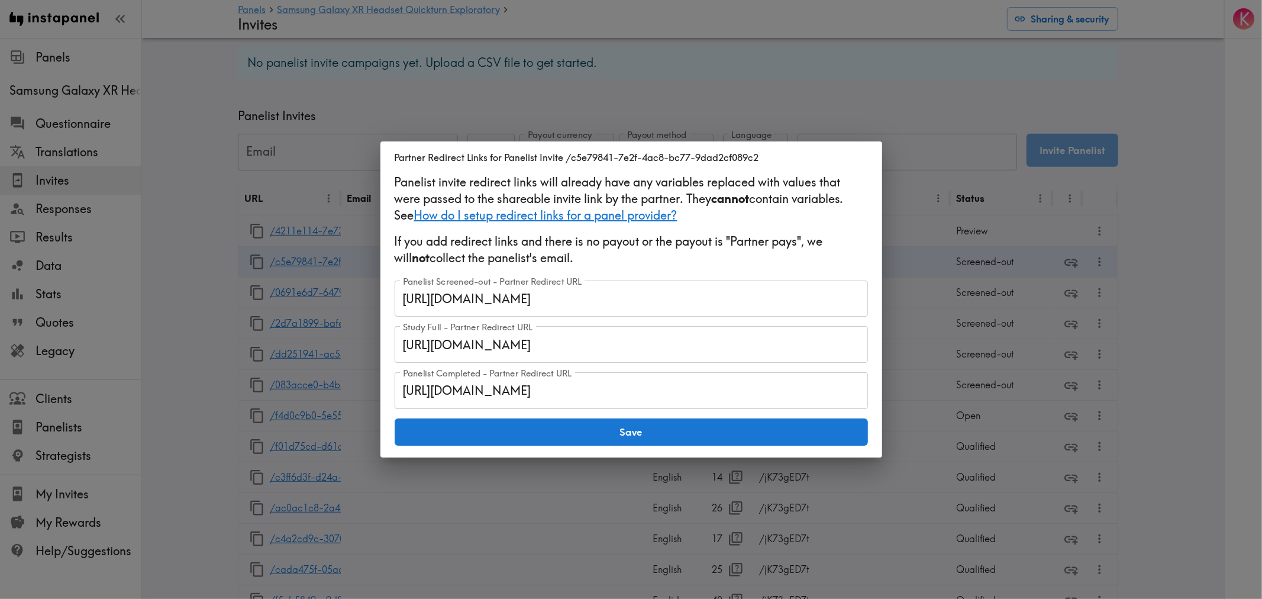
click at [1001, 305] on div "Partner Redirect Links for Panelist Invite /c5e79841-7e2f-4ac8-bc77-9dad2cf089c…" at bounding box center [631, 299] width 1262 height 599
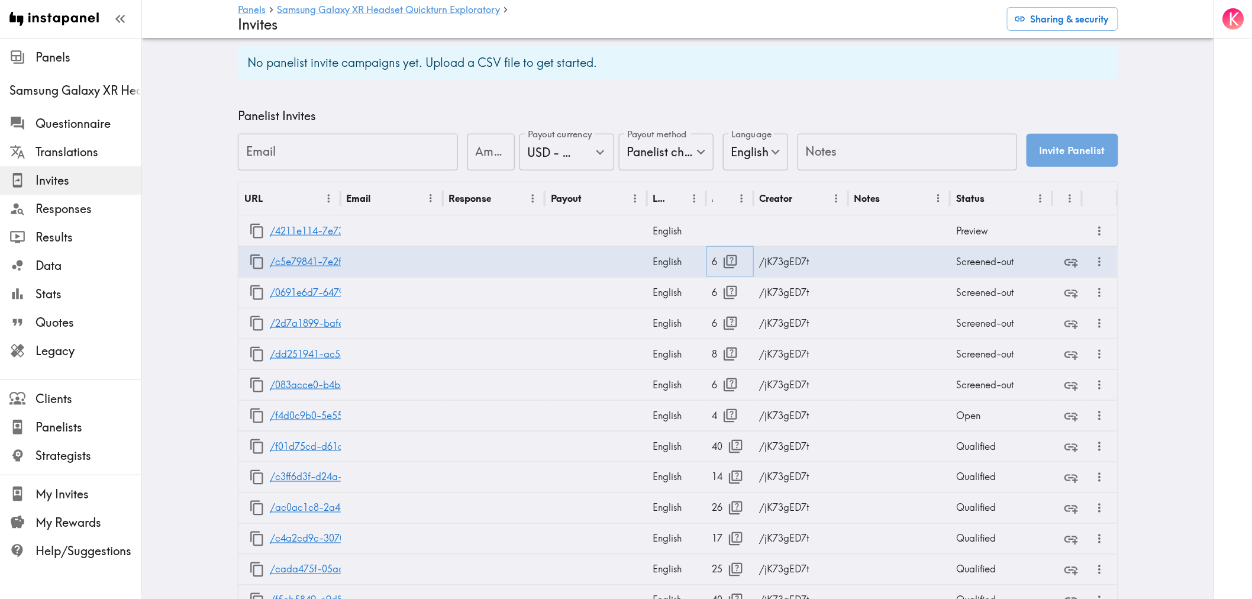
click at [723, 257] on icon "button" at bounding box center [731, 262] width 16 height 16
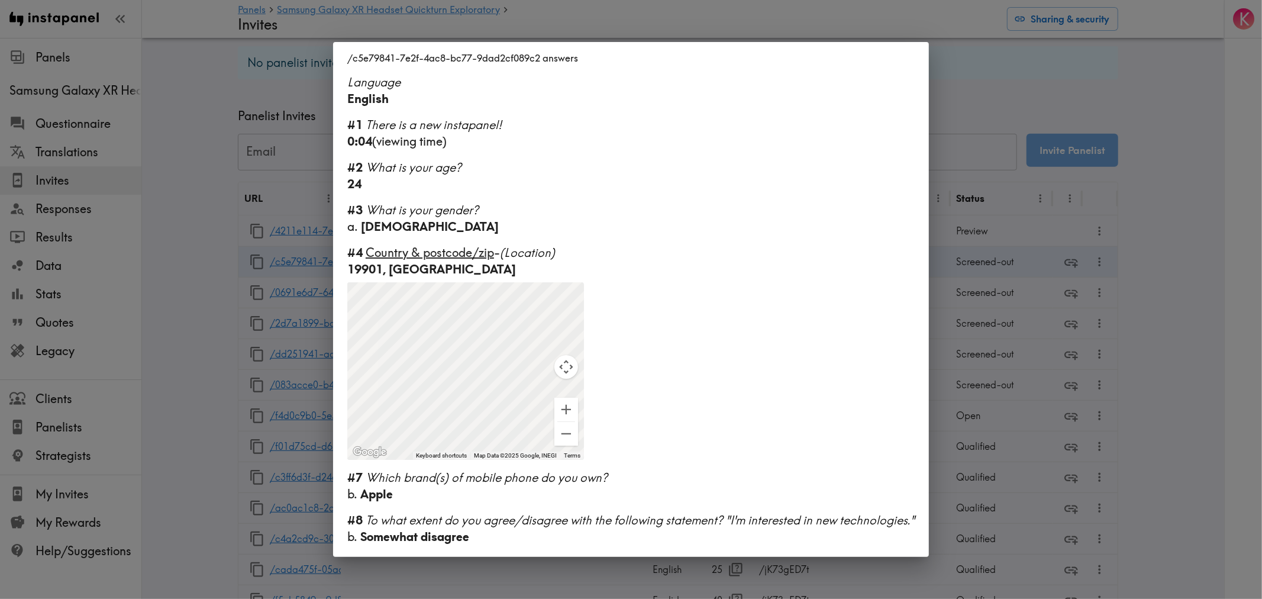
click at [1040, 380] on div "/c5e79841-7e2f-4ac8-bc77-9dad2cf089c2 answers Language English #1 There is a ne…" at bounding box center [631, 299] width 1262 height 599
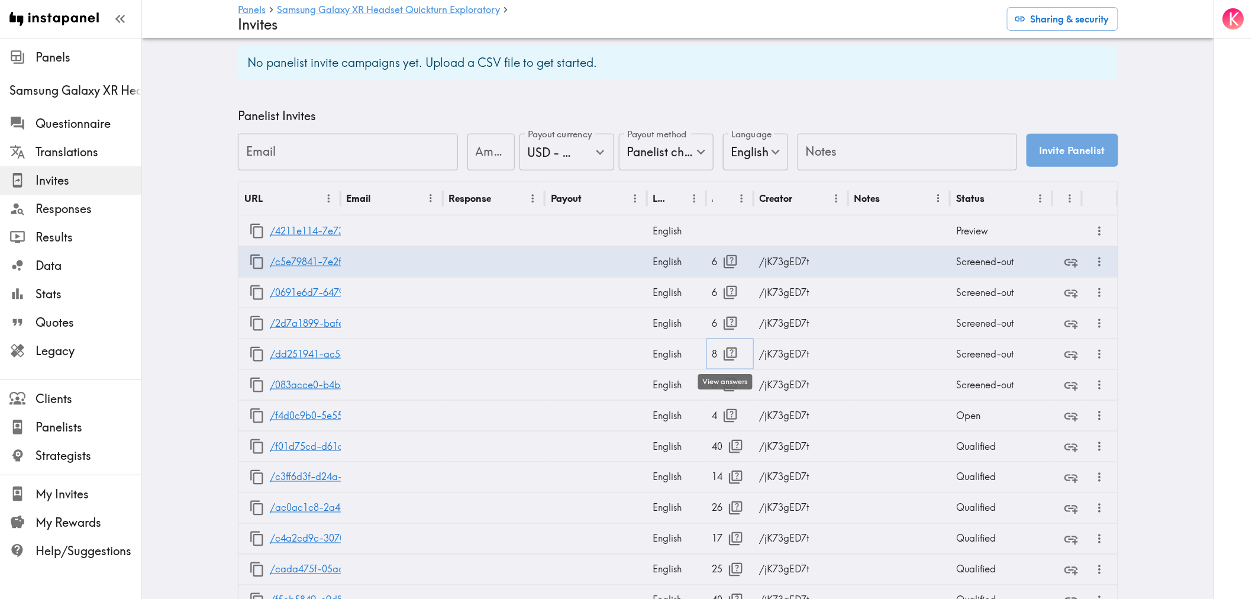
click at [726, 350] on icon "button" at bounding box center [731, 354] width 16 height 16
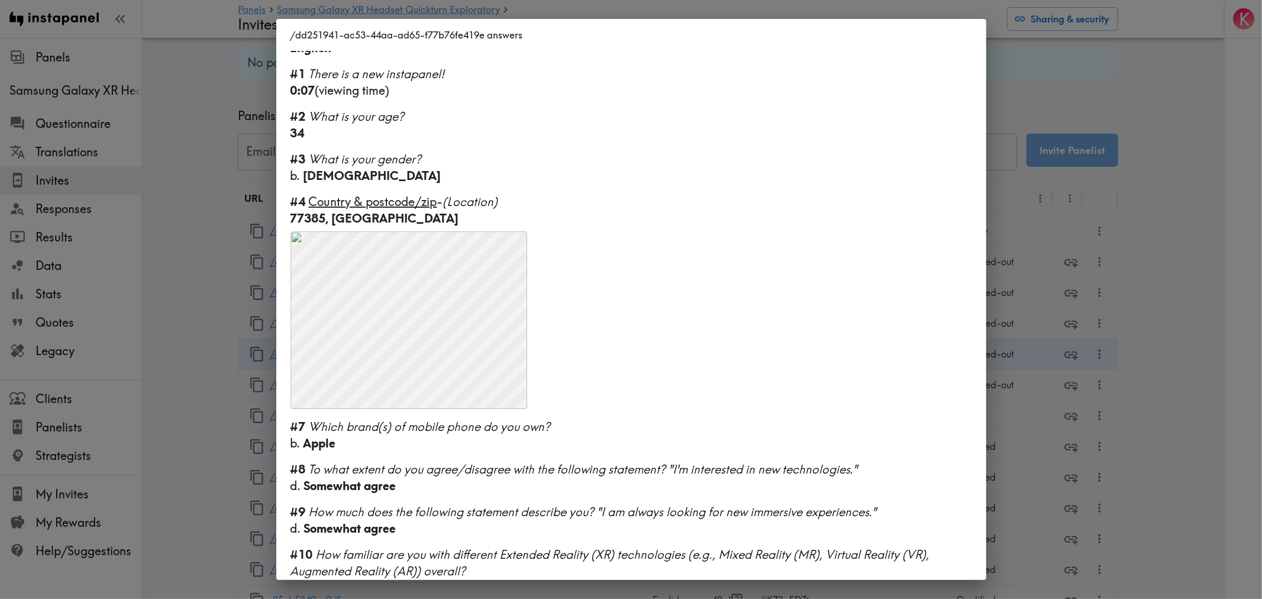
scroll to position [56, 0]
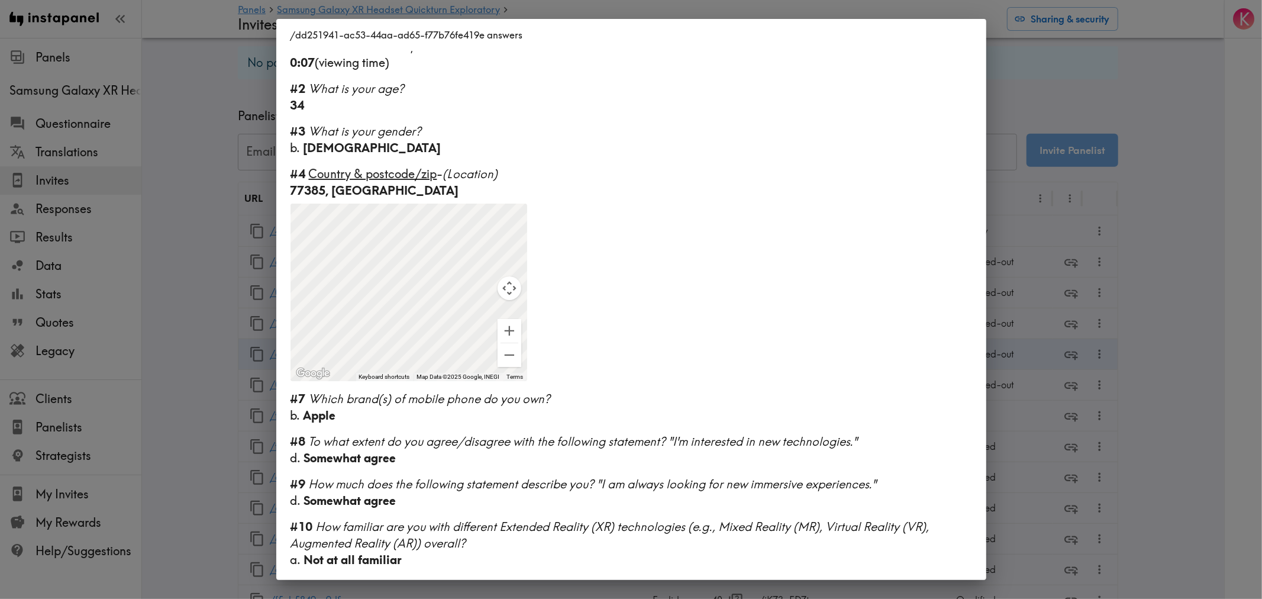
drag, startPoint x: 1108, startPoint y: 372, endPoint x: 818, endPoint y: 394, distance: 290.8
click at [1108, 373] on div "/dd251941-ac53-44aa-ad65-f77b76fe419e answers Language English #1 There is a ne…" at bounding box center [631, 299] width 1262 height 599
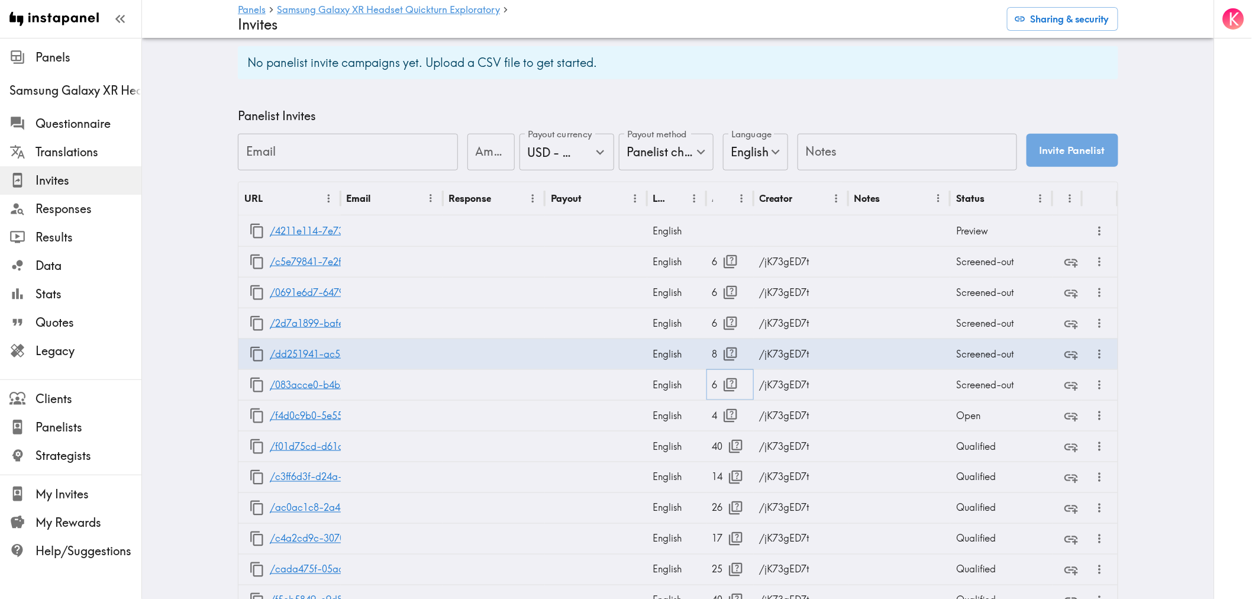
click at [726, 386] on icon "button" at bounding box center [731, 385] width 14 height 14
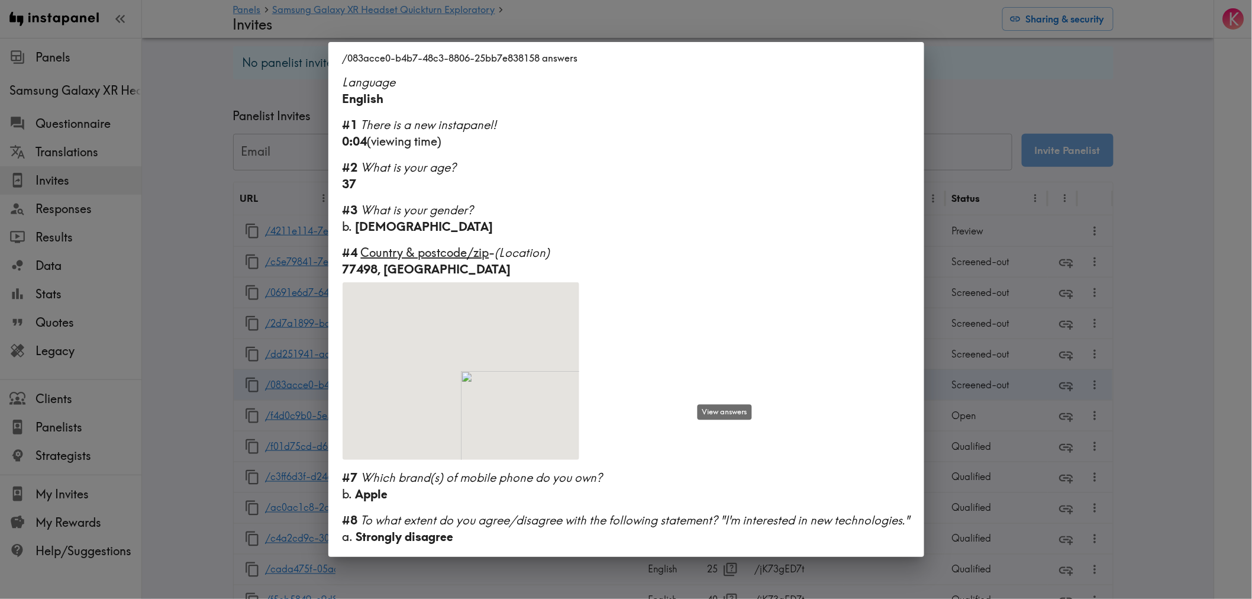
scroll to position [0, 0]
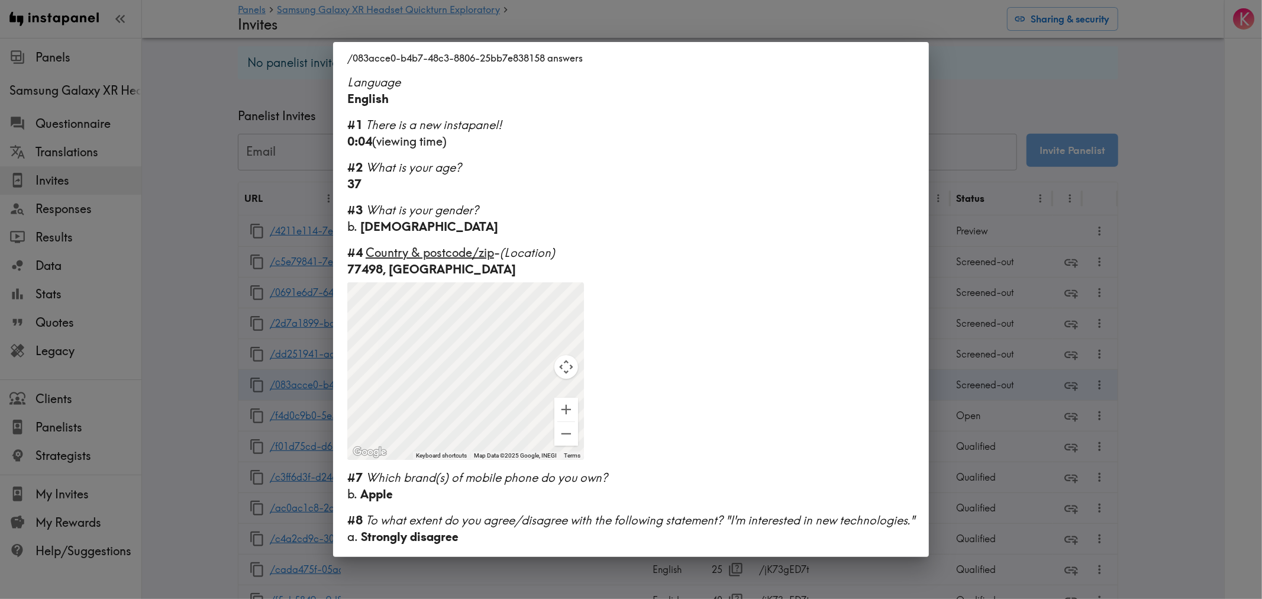
click at [1056, 428] on div "/083acce0-b4b7-48c3-8806-25bb7e838158 answers Language English #1 There is a ne…" at bounding box center [631, 299] width 1262 height 599
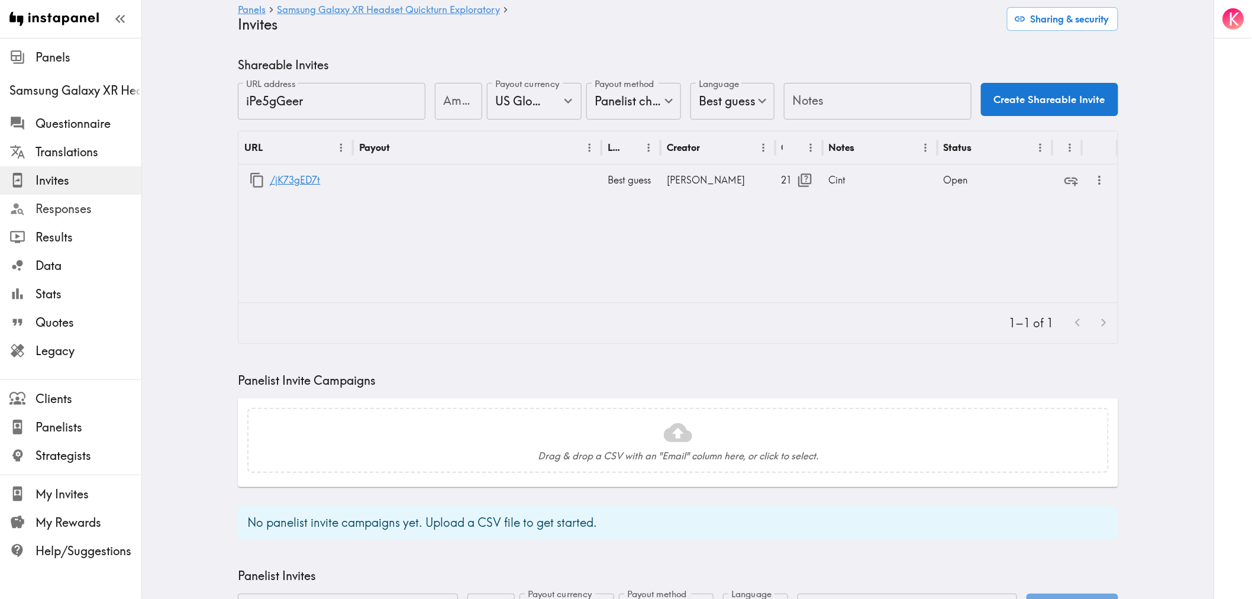
click at [75, 212] on span "Responses" at bounding box center [89, 209] width 106 height 17
click at [90, 350] on span "Legacy" at bounding box center [89, 351] width 106 height 17
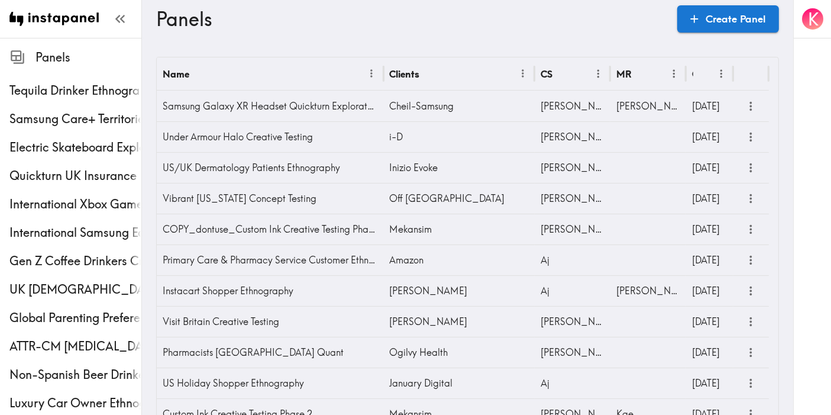
scroll to position [267, 0]
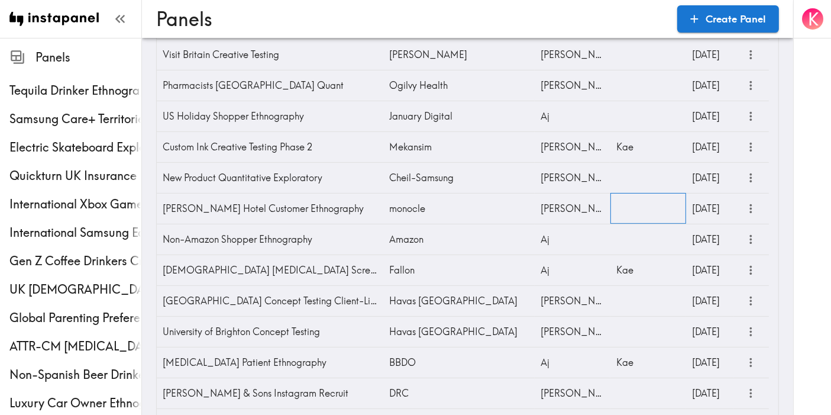
click at [646, 209] on div at bounding box center [649, 208] width 76 height 31
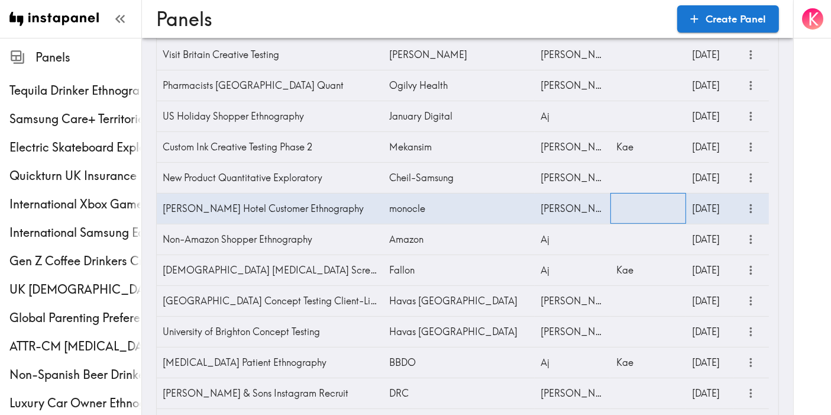
click at [646, 209] on div at bounding box center [649, 208] width 76 height 31
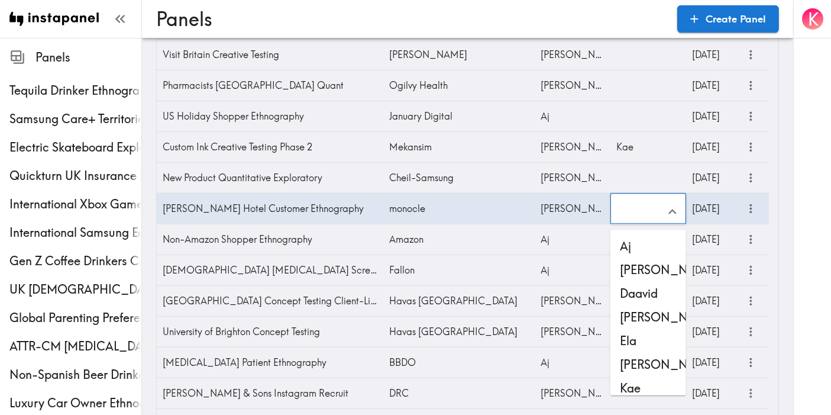
click at [643, 207] on input "text" at bounding box center [639, 212] width 47 height 26
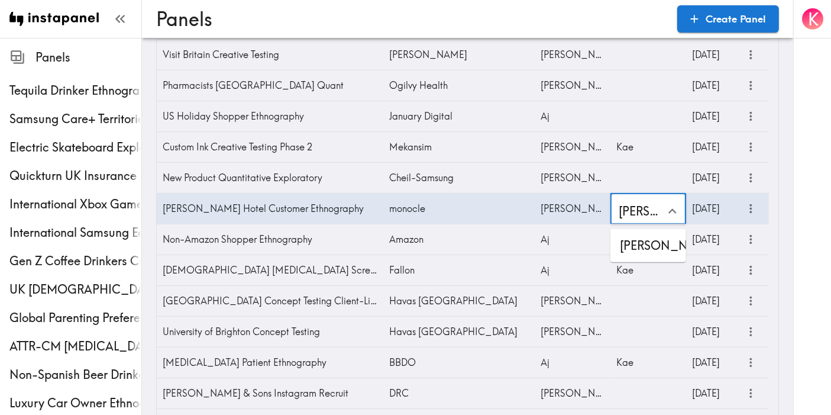
click at [639, 237] on li "[PERSON_NAME]" at bounding box center [649, 246] width 76 height 24
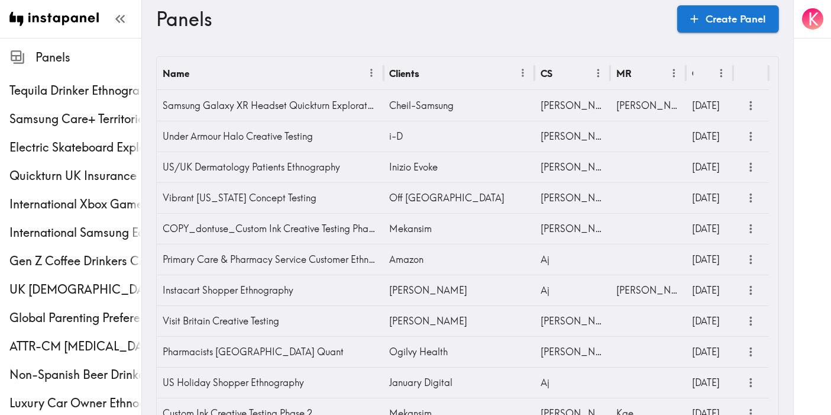
scroll to position [0, 0]
type input "[PERSON_NAME]"
click at [640, 105] on div "Stewart" at bounding box center [649, 106] width 76 height 31
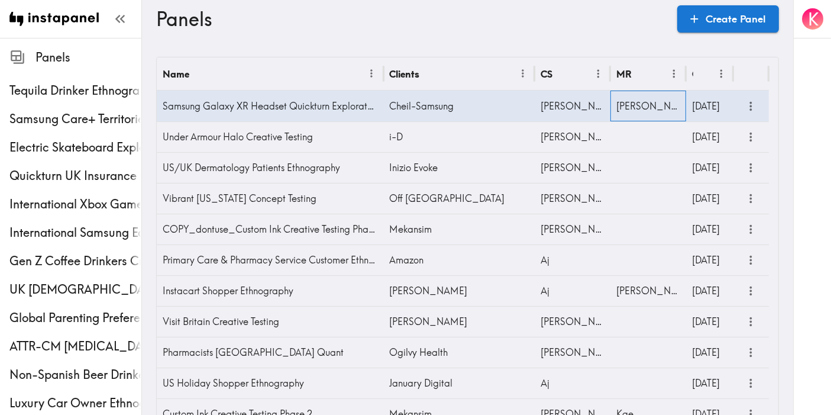
click at [640, 105] on div "Stewart" at bounding box center [649, 106] width 76 height 31
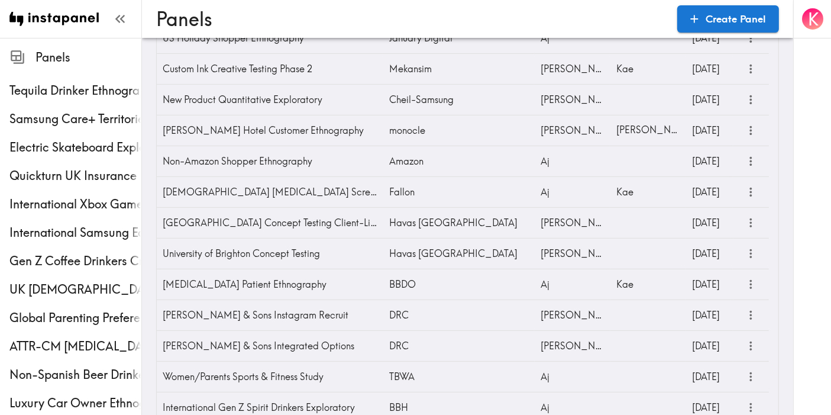
scroll to position [328, 0]
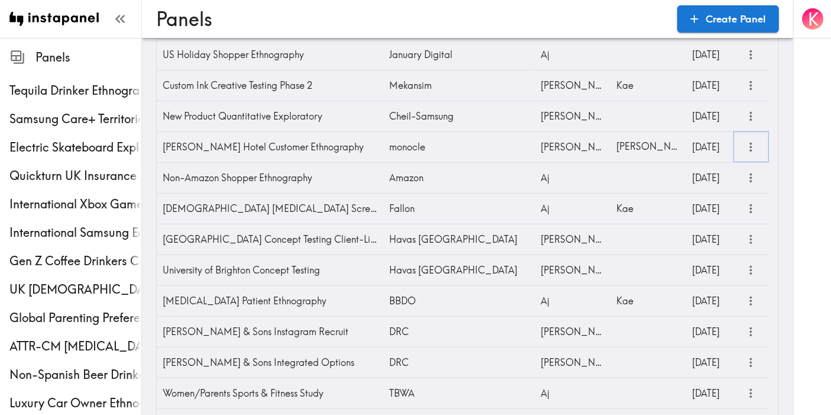
click at [751, 144] on icon "more" at bounding box center [751, 147] width 2 height 9
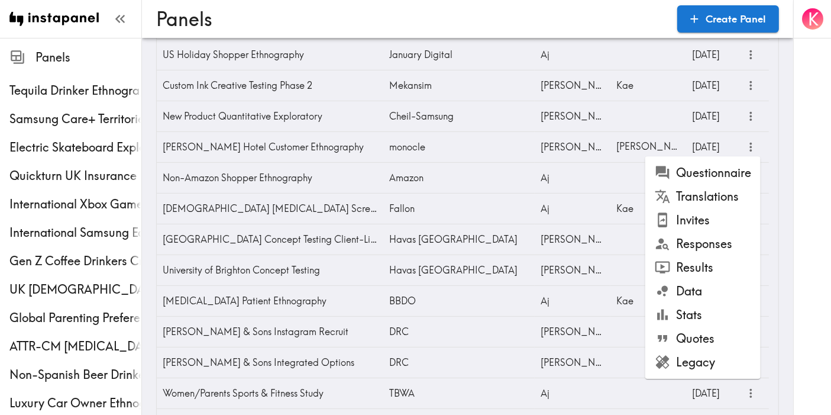
click at [701, 175] on li "Questionnaire" at bounding box center [703, 173] width 115 height 24
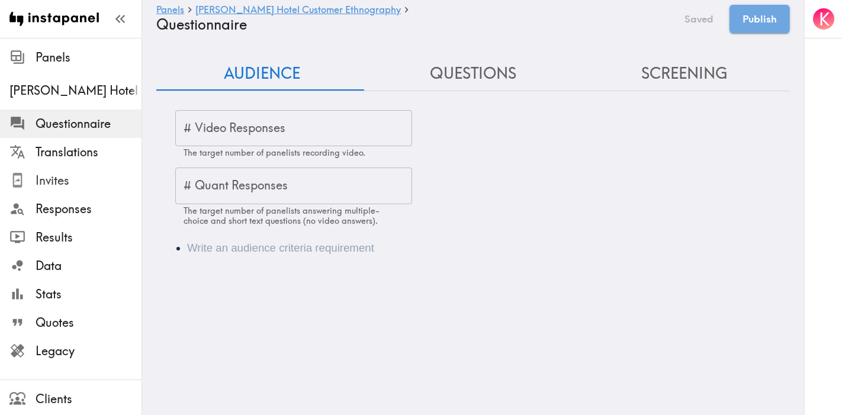
click at [59, 170] on span "Invites" at bounding box center [89, 180] width 106 height 21
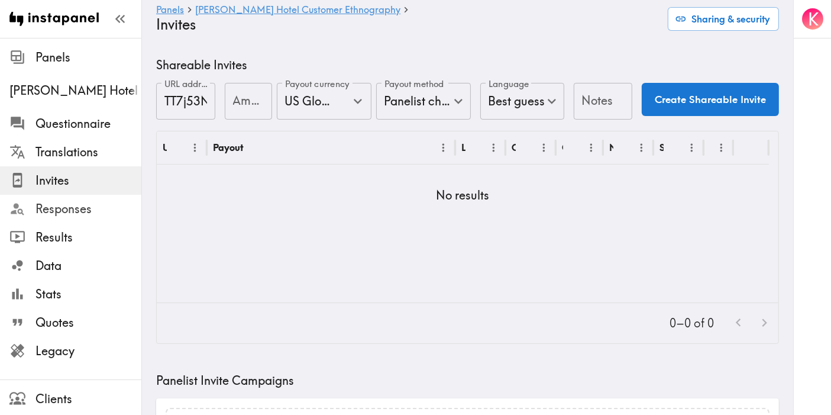
click at [53, 210] on span "Responses" at bounding box center [89, 209] width 106 height 17
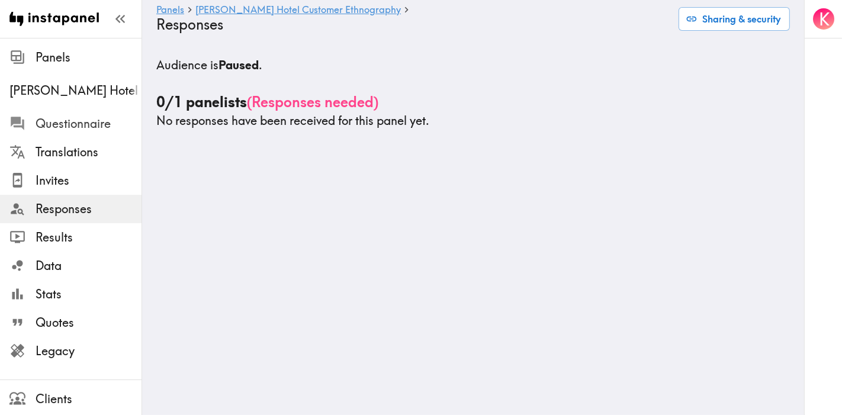
click at [58, 123] on span "Questionnaire" at bounding box center [89, 123] width 106 height 17
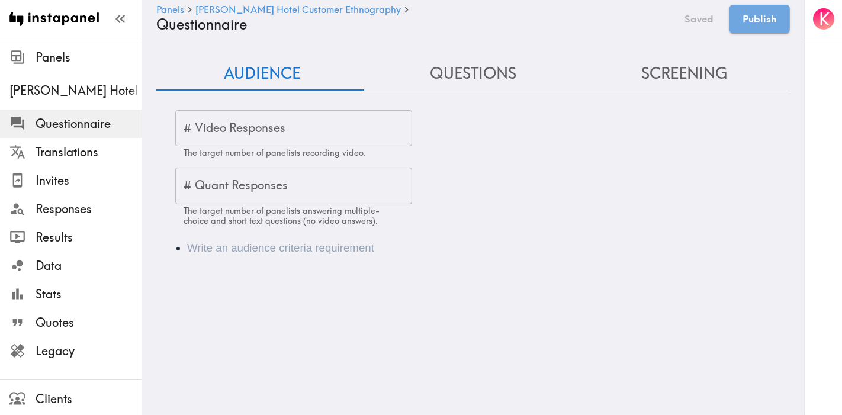
click at [270, 183] on div "# Quant Responses # Quant Responses The target number of panelists answering mu…" at bounding box center [293, 196] width 237 height 58
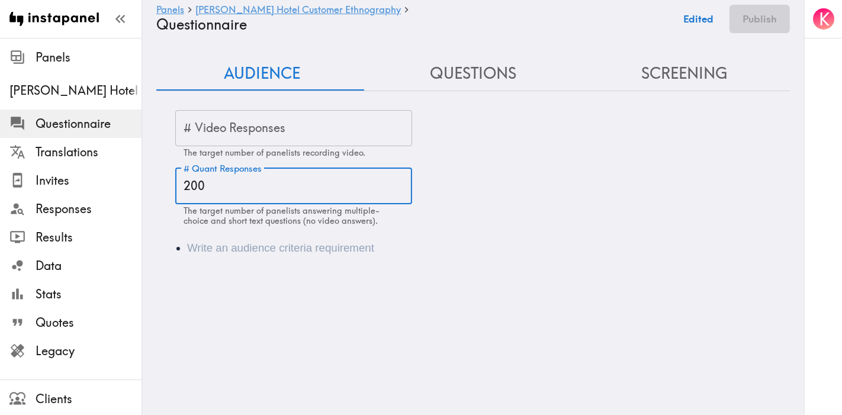
type input "200"
click at [270, 249] on li "Audience" at bounding box center [489, 248] width 605 height 17
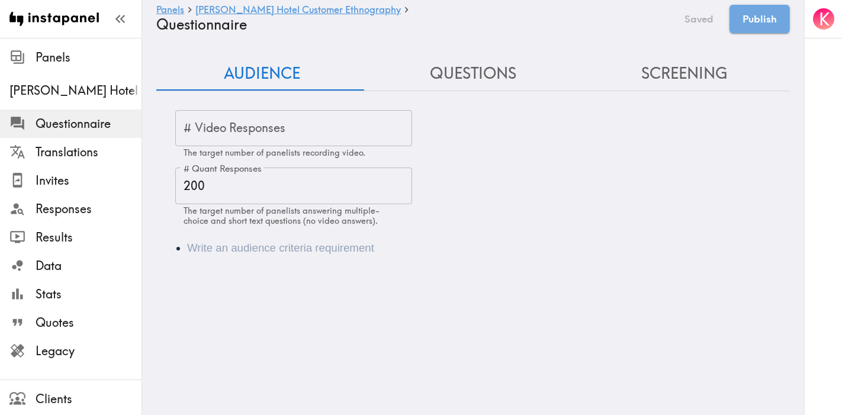
click at [263, 248] on li "Audience" at bounding box center [489, 248] width 605 height 17
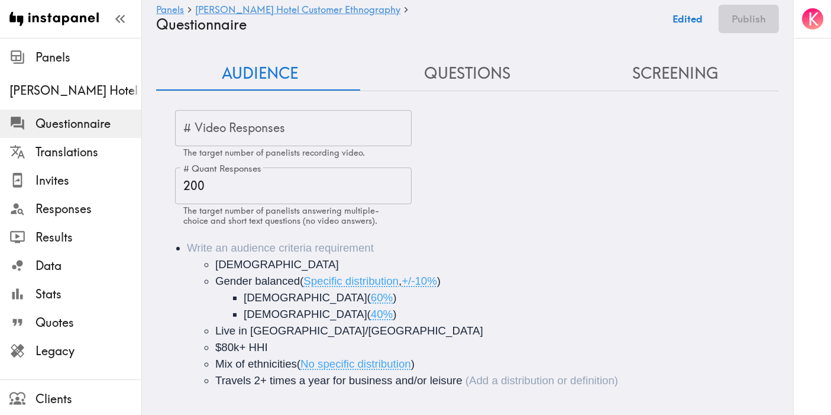
click at [216, 266] on span "18+ years old" at bounding box center [277, 264] width 124 height 12
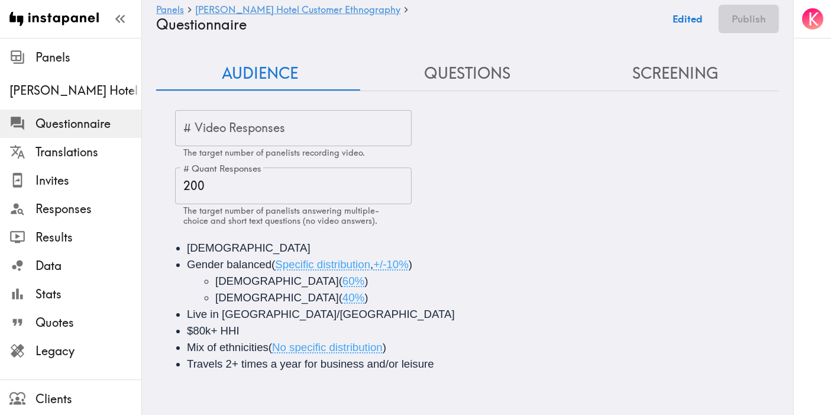
click at [668, 23] on button "Edited" at bounding box center [687, 19] width 43 height 28
click at [458, 82] on button "Questions" at bounding box center [468, 74] width 208 height 34
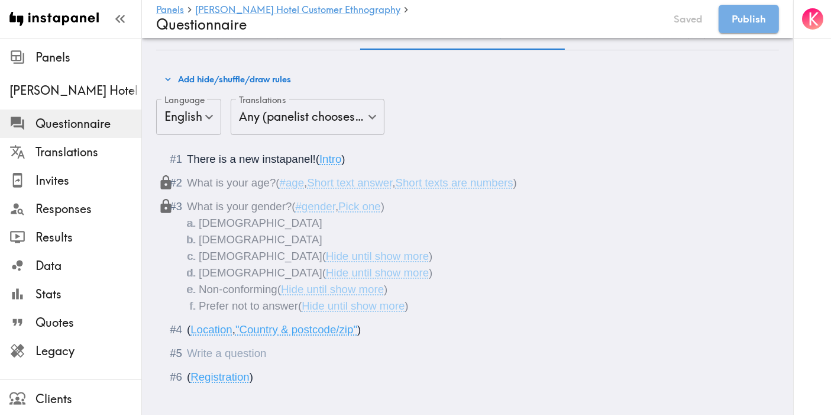
scroll to position [61, 0]
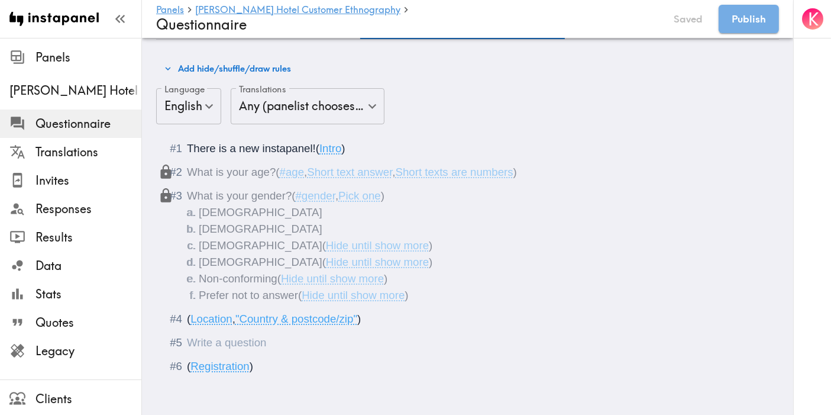
click at [228, 342] on ol "There is a new instapanel! ( Intro ) What is your age? ( #age , Short text answ…" at bounding box center [467, 257] width 595 height 234
click at [187, 338] on div "Questionnaire" at bounding box center [187, 342] width 0 height 12
click at [187, 339] on div "Questionnaire" at bounding box center [187, 342] width 0 height 12
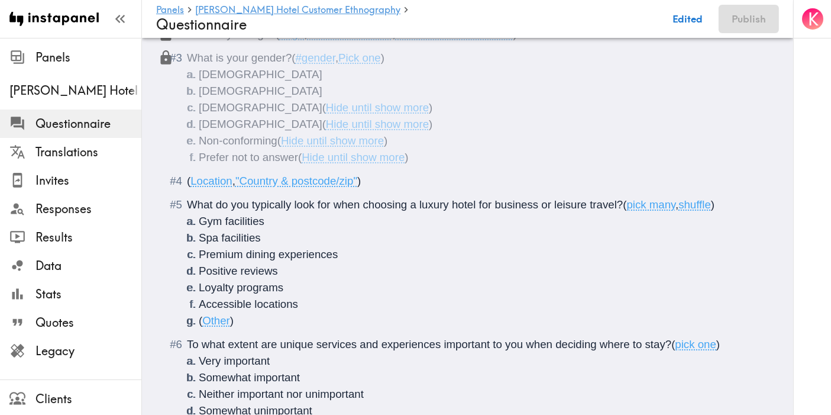
scroll to position [231, 0]
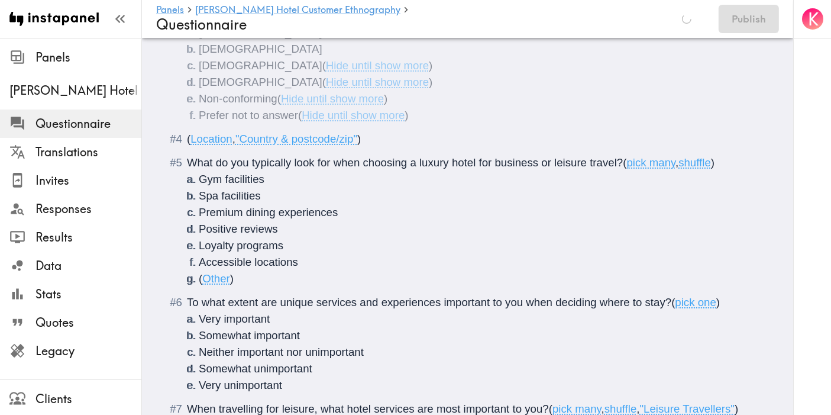
click at [421, 162] on span "What do you typically look for when choosing a luxury hotel for business or lei…" at bounding box center [405, 162] width 436 height 12
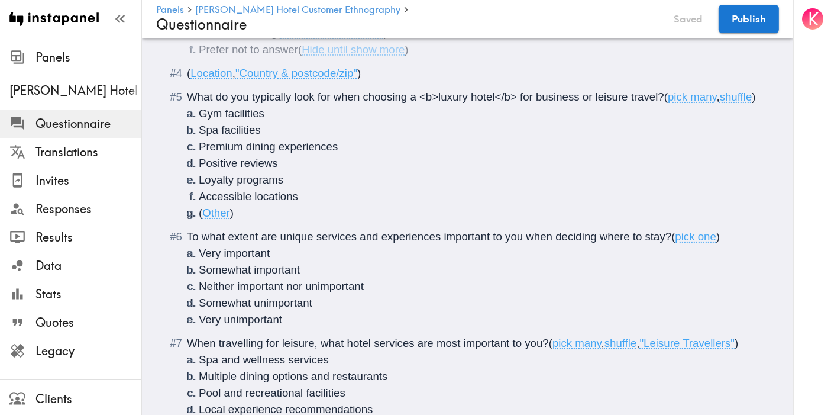
scroll to position [297, 0]
click at [282, 243] on span "To what extent are unique services and experiences important to you when decidi…" at bounding box center [429, 236] width 485 height 12
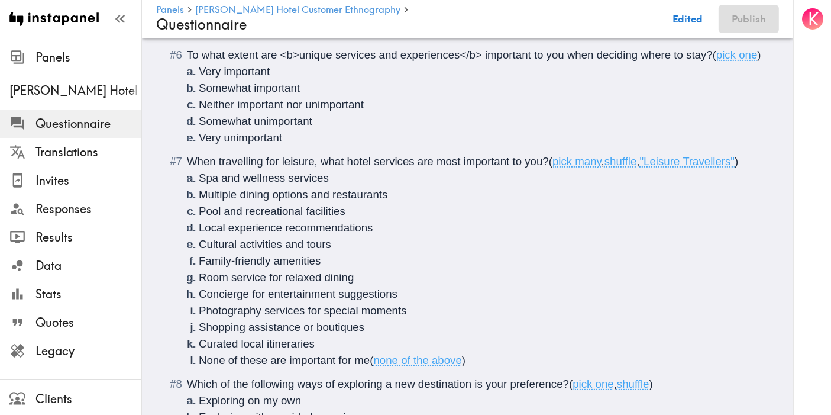
scroll to position [494, 0]
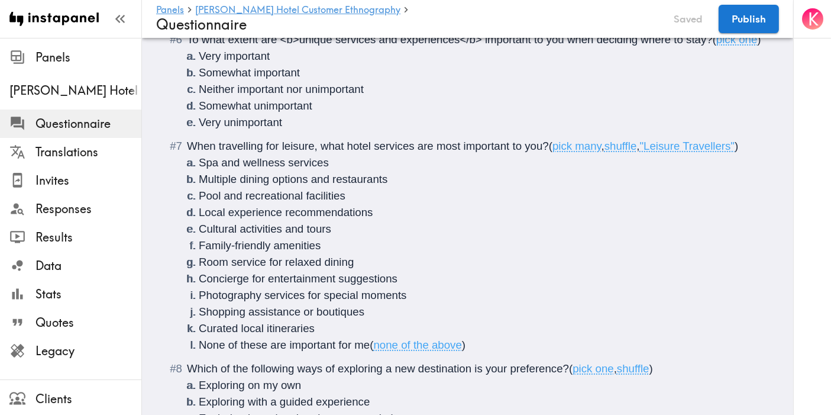
click at [281, 152] on span "When travelling for leisure, what hotel services are most important to you?" at bounding box center [368, 146] width 362 height 12
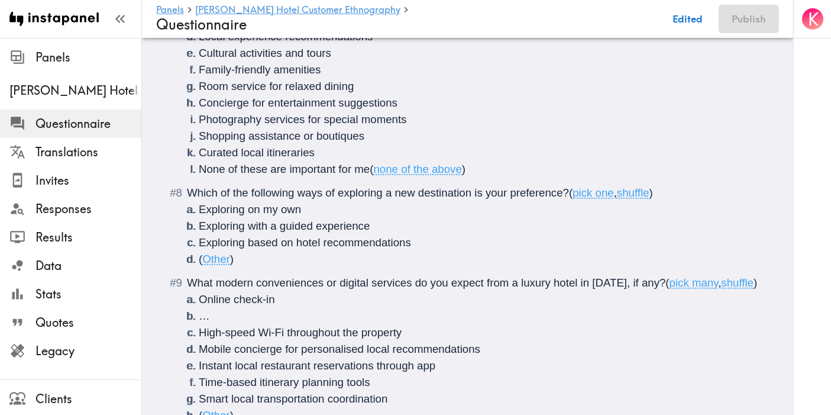
scroll to position [691, 0]
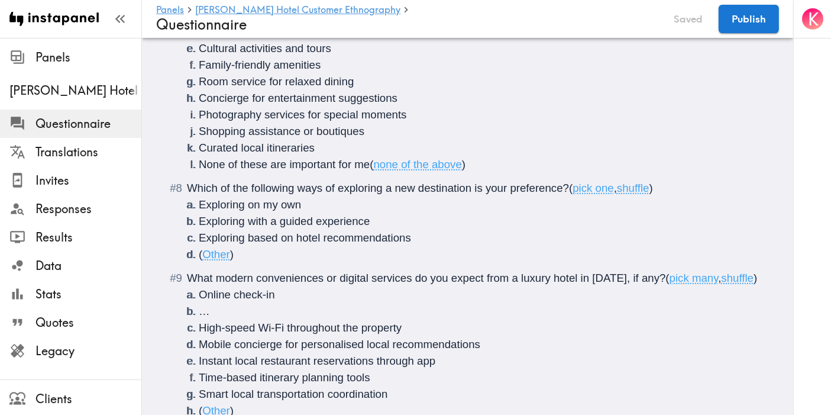
click at [513, 194] on span "Which of the following ways of exploring a new destination is your preference?" at bounding box center [378, 188] width 382 height 12
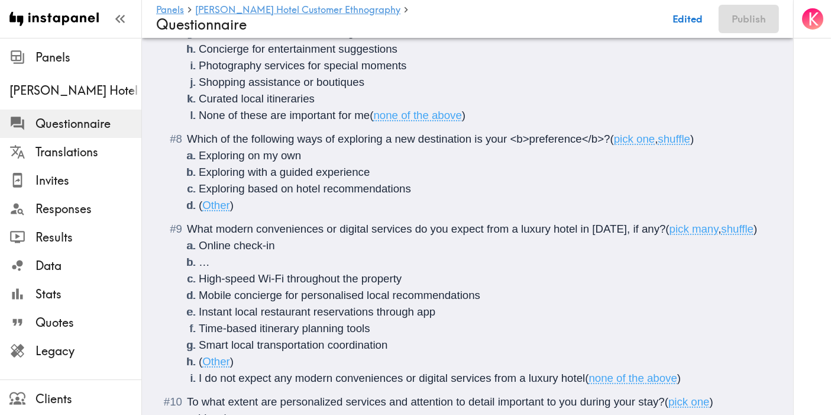
scroll to position [823, 0]
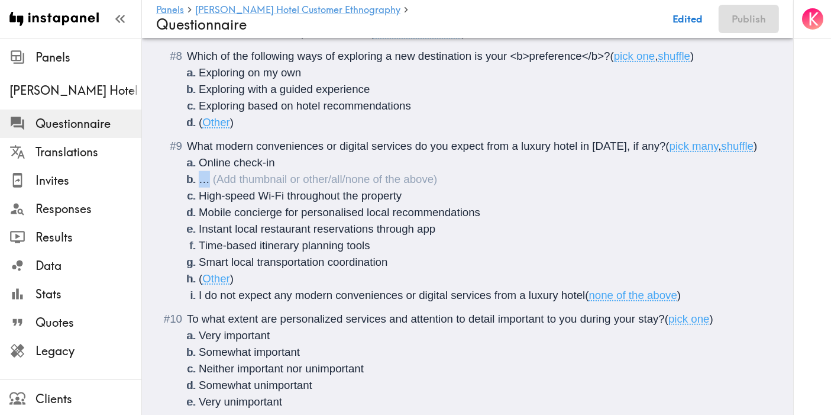
drag, startPoint x: 217, startPoint y: 208, endPoint x: 186, endPoint y: 212, distance: 31.1
click at [199, 188] on li "…" at bounding box center [482, 179] width 566 height 17
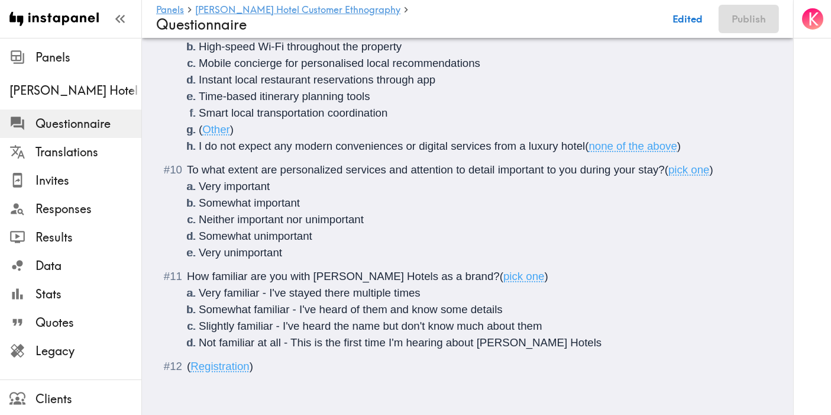
scroll to position [998, 0]
click at [282, 163] on span "To what extent are personalized services and attention to detail important to y…" at bounding box center [426, 169] width 478 height 12
click at [316, 282] on span "How familiar are you with Conrad Hotels as a brand?" at bounding box center [343, 276] width 313 height 12
click at [573, 335] on li "Not familiar at all - This is the first time I'm hearing about Conrad Hotels" at bounding box center [482, 342] width 566 height 17
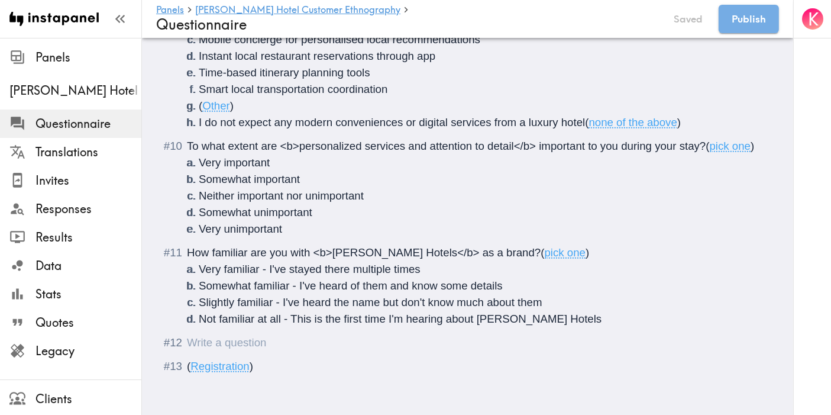
click at [187, 349] on div "Questionnaire" at bounding box center [187, 342] width 0 height 12
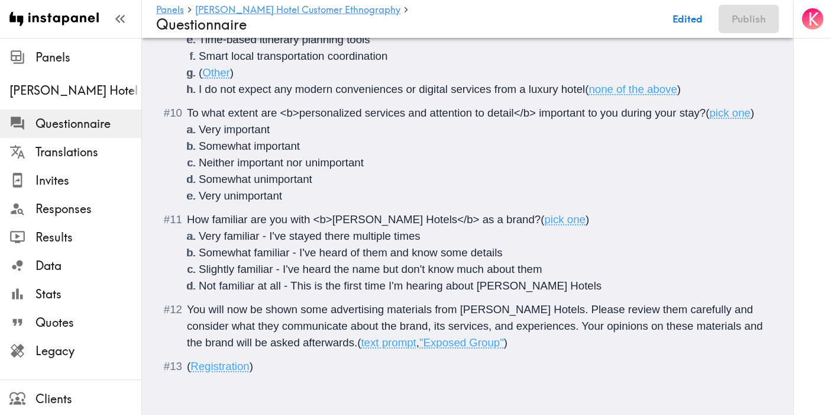
scroll to position [1019, 0]
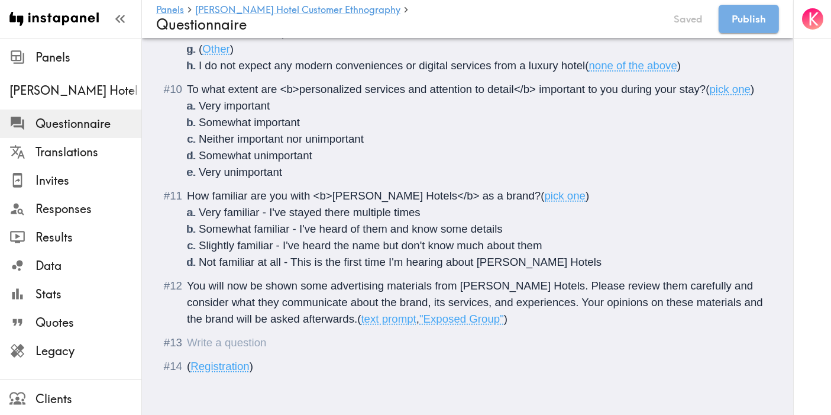
click at [187, 338] on div "Questionnaire" at bounding box center [187, 342] width 0 height 12
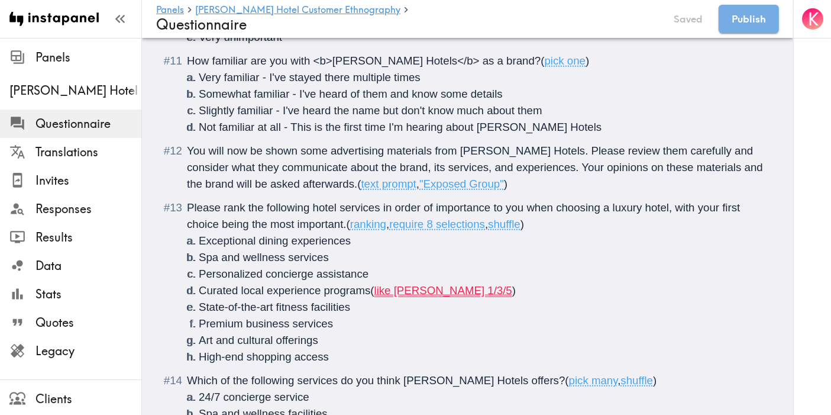
scroll to position [1246, 0]
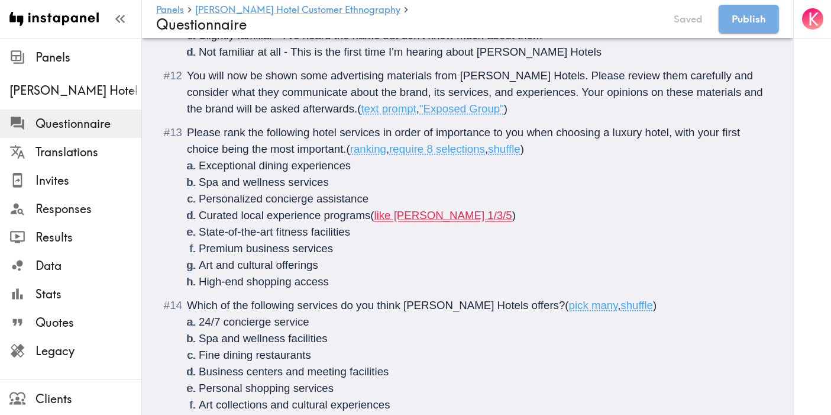
click at [361, 155] on span "Please rank the following hotel services in order of importance to you when cho…" at bounding box center [465, 140] width 557 height 29
click at [723, 155] on span "Please rank the following hotel services in order of importance to you when cho…" at bounding box center [465, 140] width 557 height 29
click at [259, 155] on span "Please rank the following hotel services in order of importance to you when cho…" at bounding box center [475, 140] width 576 height 29
click at [333, 155] on span "Please rank the following hotel services in order of importance to you when cho…" at bounding box center [475, 140] width 576 height 29
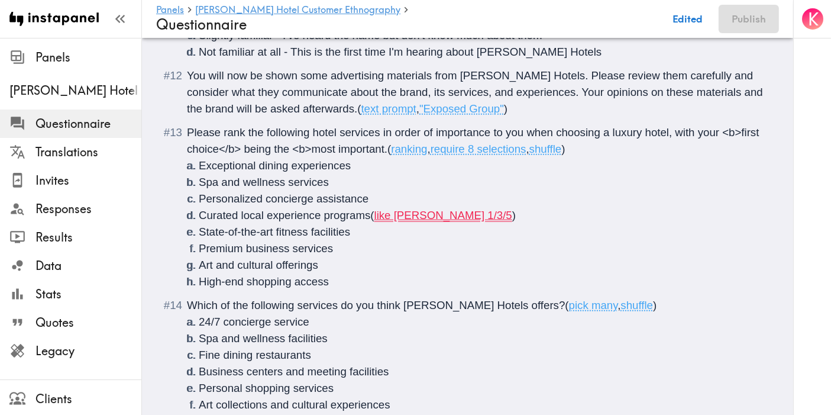
click at [425, 155] on span "Please rank the following hotel services in order of importance to you when cho…" at bounding box center [475, 140] width 576 height 29
drag, startPoint x: 475, startPoint y: 265, endPoint x: 375, endPoint y: 261, distance: 99.5
click at [375, 224] on li "Curated local experience programs ( like Conrad's 1/3/5 )" at bounding box center [482, 215] width 566 height 17
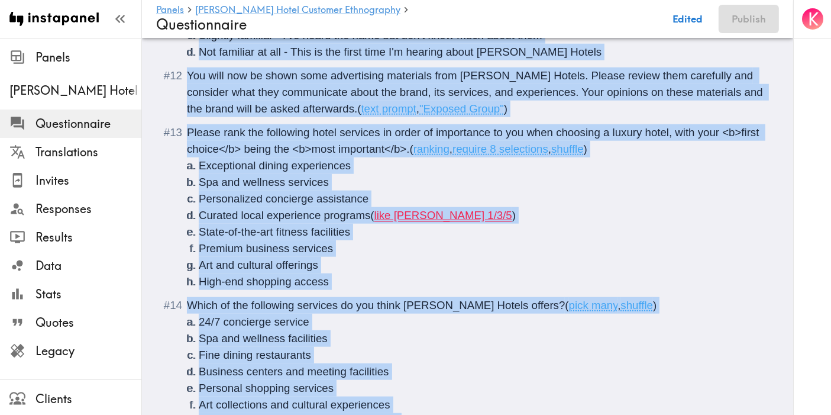
click at [479, 224] on li "Curated local experience programs ( like Conrad's 1/3/5 )" at bounding box center [482, 215] width 566 height 17
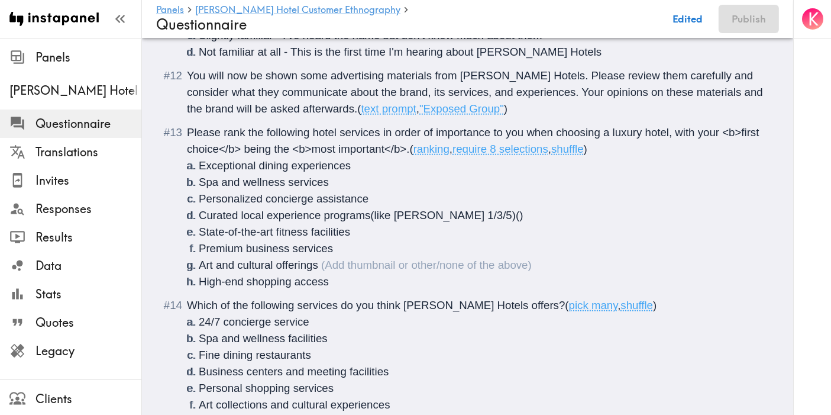
click at [381, 273] on li "Art and cultural offerings" at bounding box center [482, 265] width 566 height 17
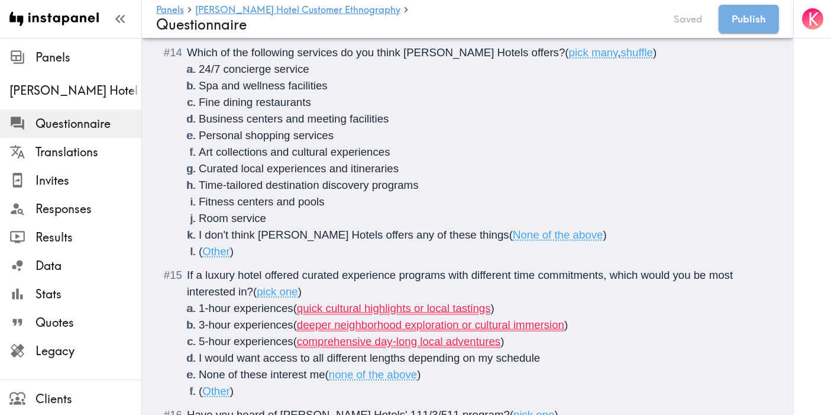
scroll to position [1641, 0]
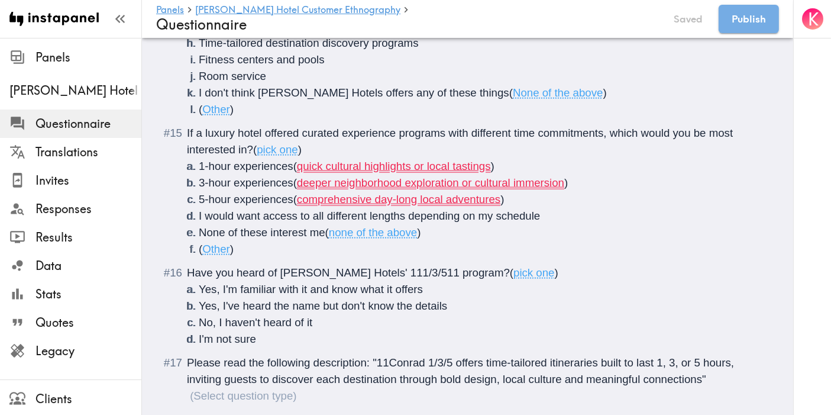
click at [544, 208] on li "5-hour experiences ( comprehensive day-long local adventures )" at bounding box center [482, 199] width 566 height 17
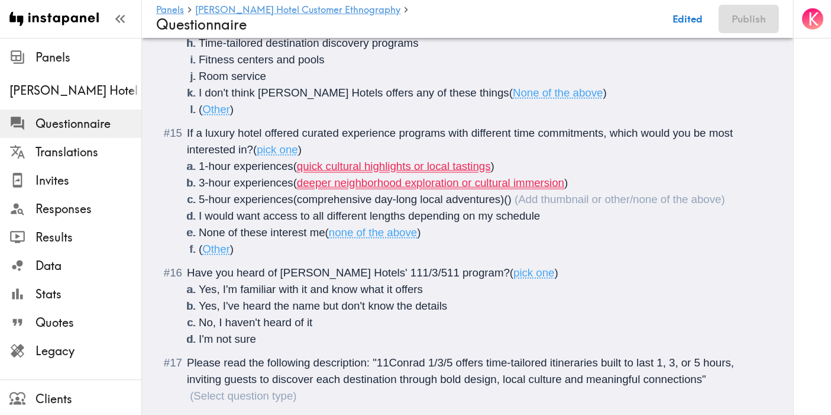
click at [530, 175] on li "1-hour experiences ( quick cultural highlights or local tastings )" at bounding box center [482, 166] width 566 height 17
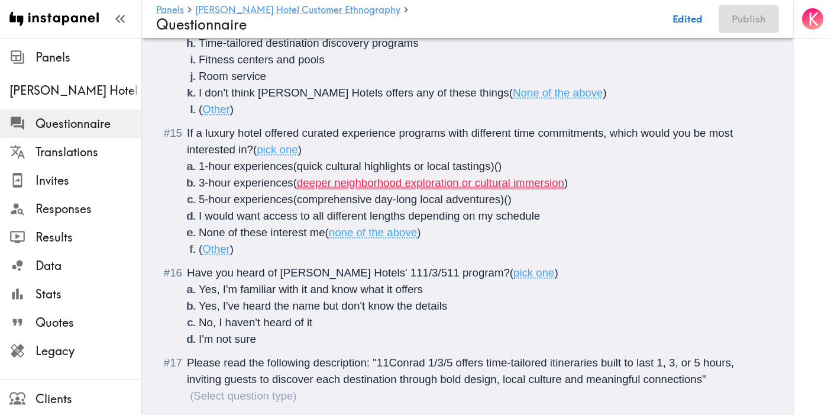
click at [604, 191] on li "3-hour experiences ( deeper neighborhood exploration or cultural immersion )" at bounding box center [482, 183] width 566 height 17
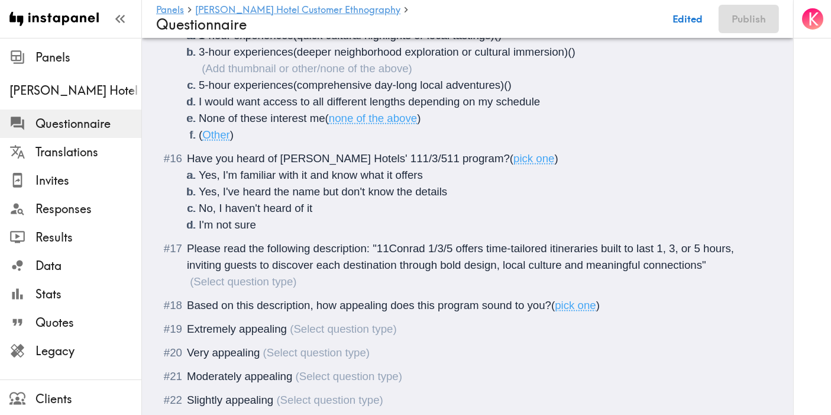
scroll to position [1772, 0]
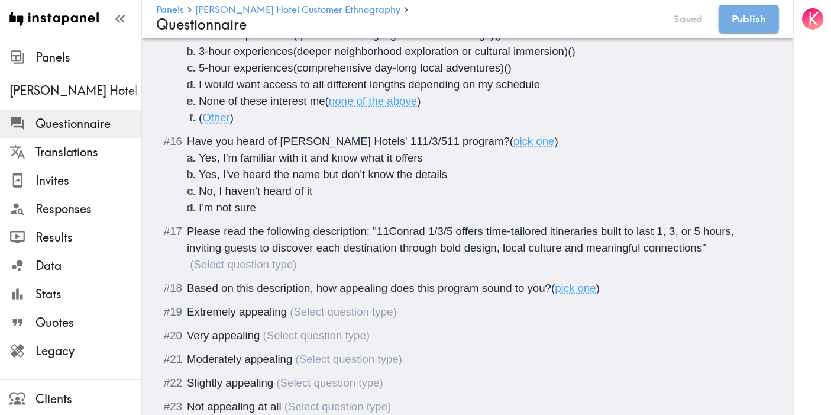
click at [246, 270] on div "Please read the following description: "11Conrad 1/3/5 offers time-tailored iti…" at bounding box center [462, 248] width 550 height 46
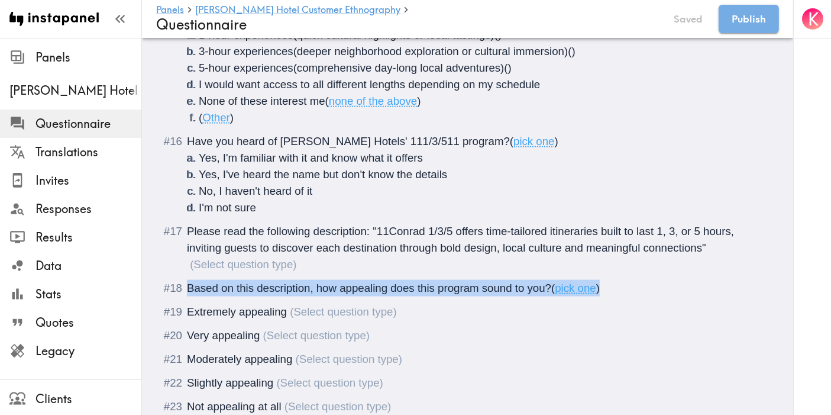
drag, startPoint x: 617, startPoint y: 339, endPoint x: 152, endPoint y: 339, distance: 464.6
copy div "Based on this description, how appealing does this program sound to you? ( pick…"
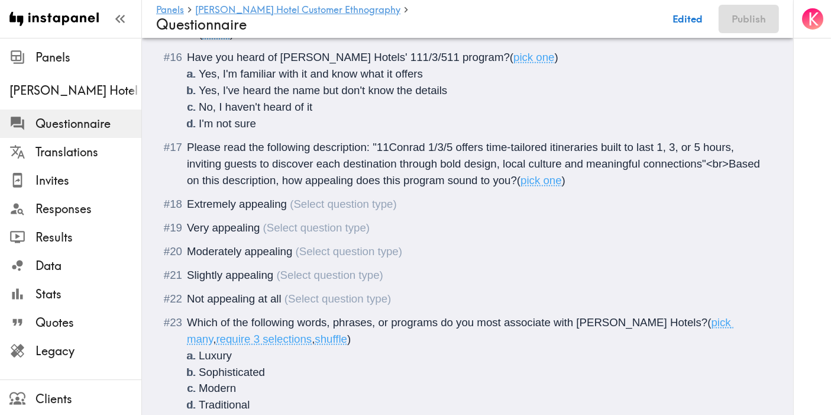
scroll to position [1904, 0]
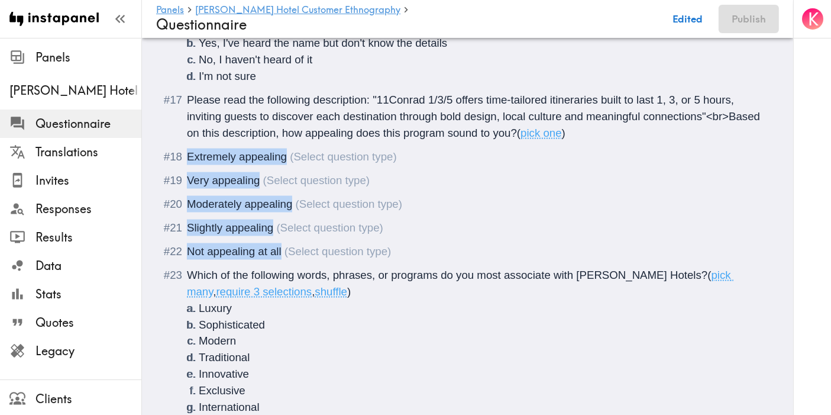
drag, startPoint x: 287, startPoint y: 300, endPoint x: 172, endPoint y: 206, distance: 148.4
copy ol "Extremely appealing Very appealing Moderately appealing Slightly appealing Not …"
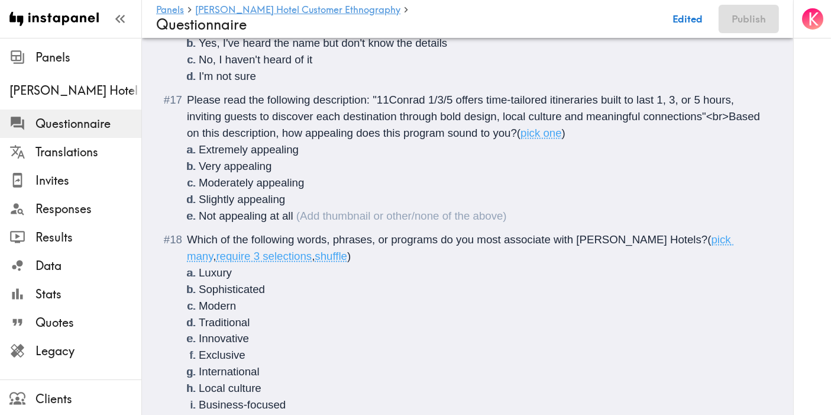
click at [414, 173] on div "Please read the following description: "11Conrad 1/3/5 offers time-tailored iti…" at bounding box center [476, 158] width 578 height 133
click at [371, 139] on span "Please read the following description: "11Conrad 1/3/5 offers time-tailored iti…" at bounding box center [475, 117] width 576 height 46
click at [373, 139] on span "Please read the following description: "11Conrad 1/3/5 offers time-tailored iti…" at bounding box center [475, 117] width 576 height 46
click at [720, 167] on div "Please read the following description: <i>"11Conrad 1/3/5 offers time-tailored …" at bounding box center [476, 158] width 578 height 133
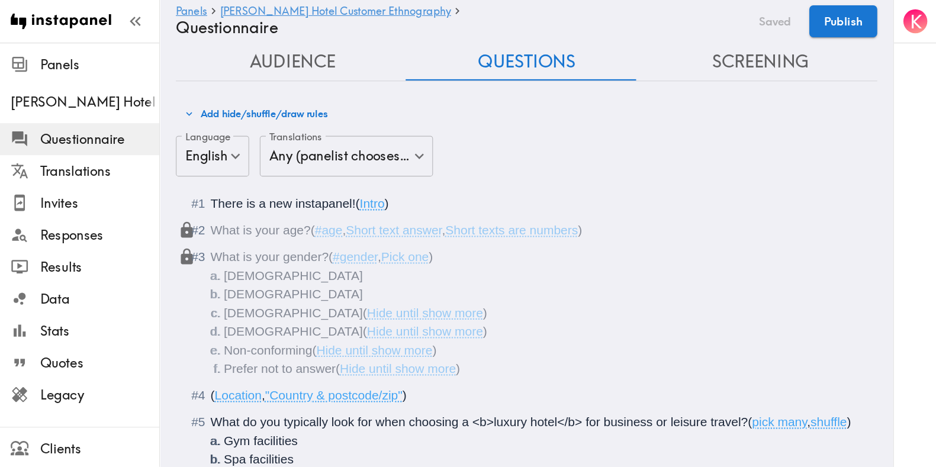
scroll to position [0, 0]
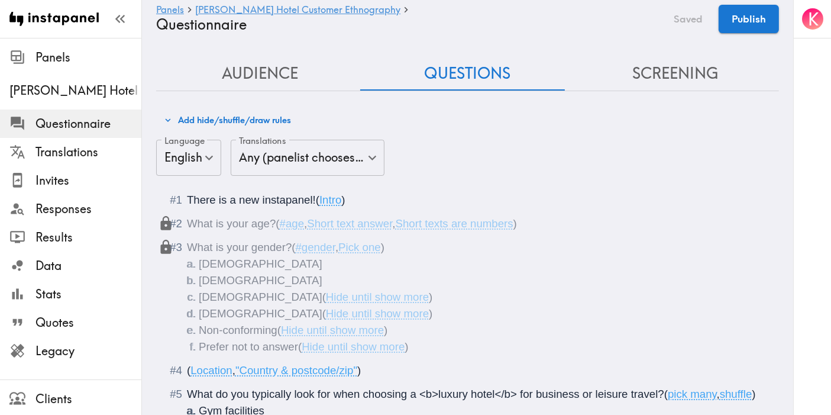
click at [249, 118] on button "Add hide/shuffle/draw rules" at bounding box center [227, 120] width 133 height 20
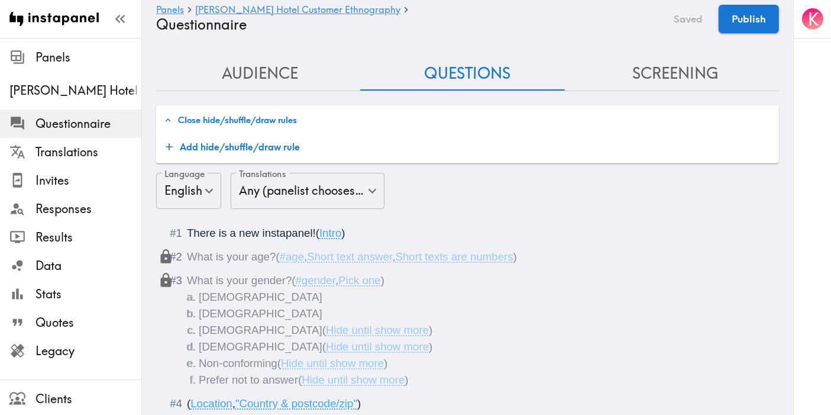
click at [273, 145] on button "Add hide/shuffle/draw rule" at bounding box center [233, 147] width 144 height 24
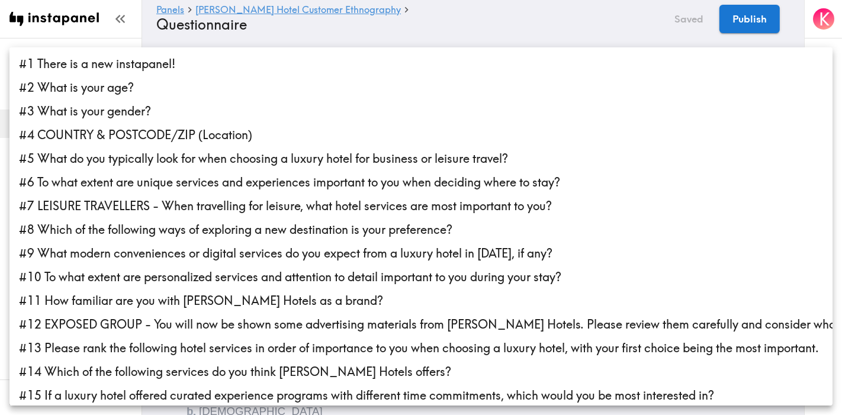
click at [301, 208] on li "#7 LEISURE TRAVELLERS - When travelling for leisure, what hotel services are mo…" at bounding box center [420, 206] width 823 height 24
type input "486c9bc3-0dad-40ff-bd5e-73deac120a41"
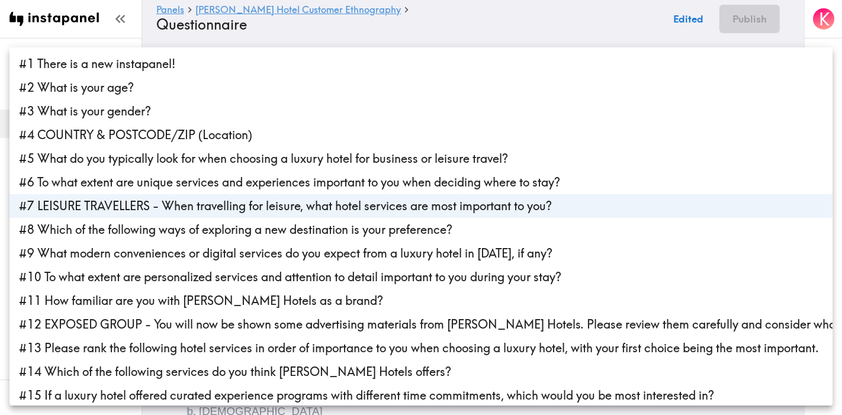
click at [389, 27] on div at bounding box center [421, 207] width 842 height 415
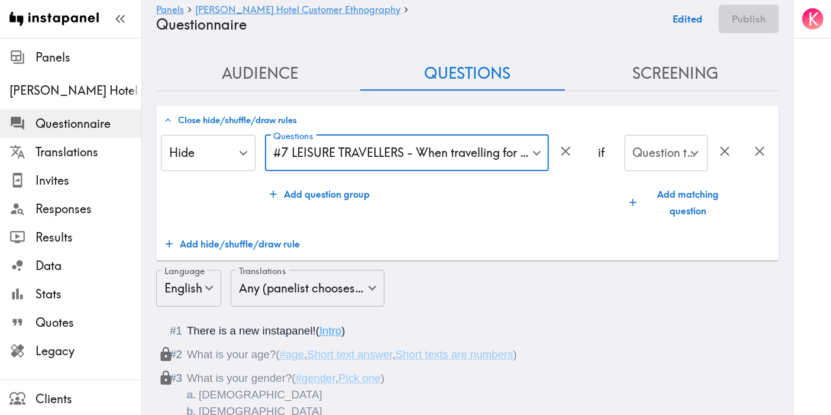
click at [662, 146] on div "Question to match panelists on Question to match panelists on" at bounding box center [667, 154] width 84 height 38
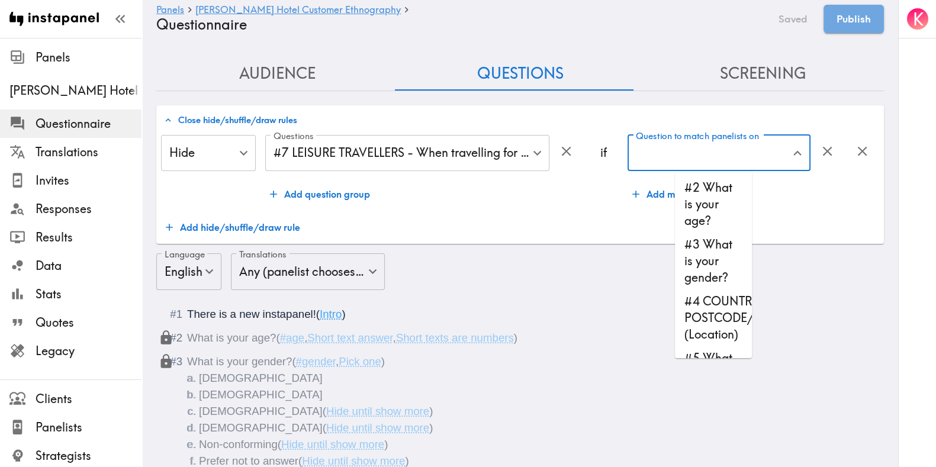
drag, startPoint x: 828, startPoint y: 0, endPoint x: 509, endPoint y: 21, distance: 319.7
click at [509, 21] on h4 "Questionnaire" at bounding box center [459, 24] width 606 height 17
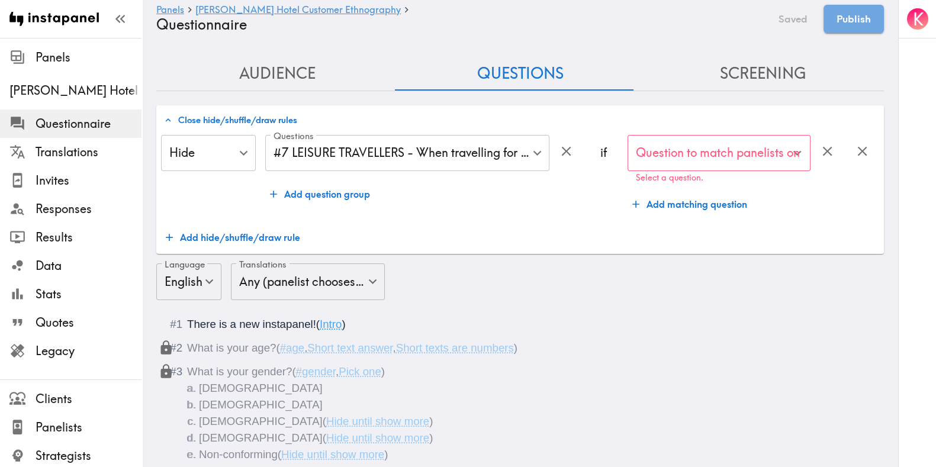
click at [712, 164] on input "Question to match panelists on" at bounding box center [710, 153] width 154 height 26
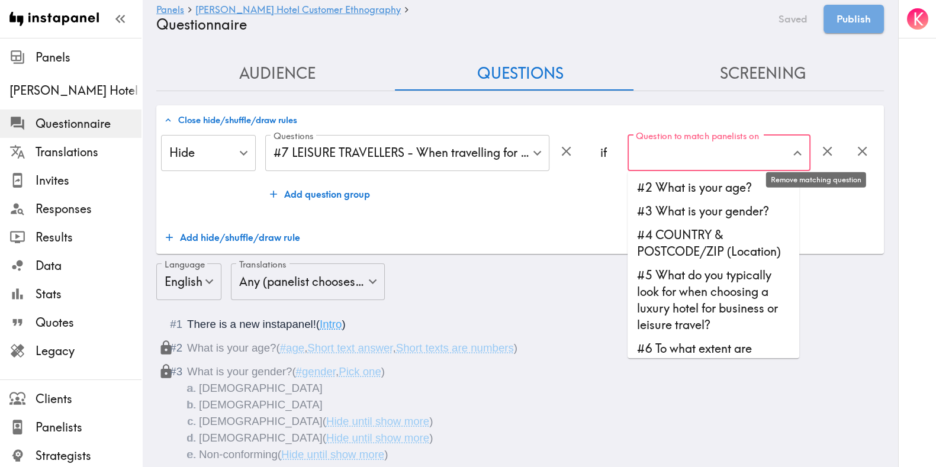
click at [819, 145] on icon "button" at bounding box center [827, 151] width 16 height 16
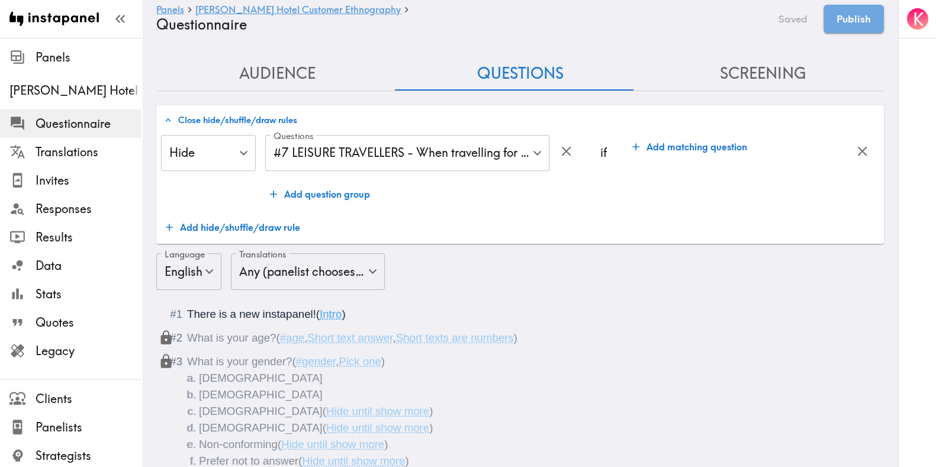
click at [730, 69] on button "Screening" at bounding box center [762, 74] width 243 height 34
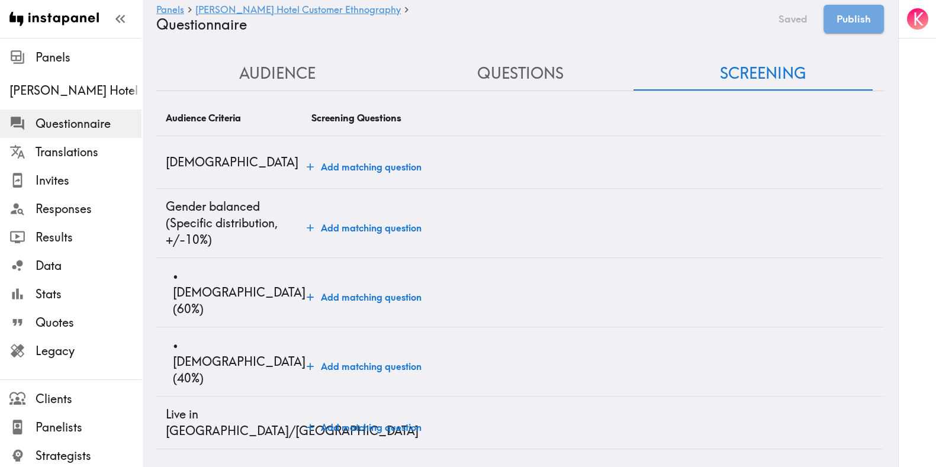
click at [379, 162] on button "Add matching question" at bounding box center [364, 167] width 124 height 24
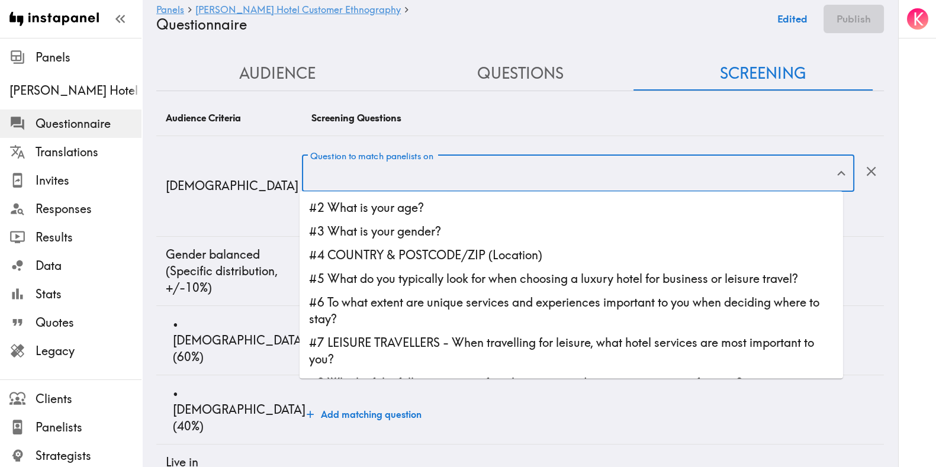
click at [440, 176] on div "Question to match panelists on Question to match panelists on" at bounding box center [578, 174] width 552 height 38
click at [421, 212] on li "#2 What is your age?" at bounding box center [570, 208] width 543 height 24
type input "#2 What is your age?"
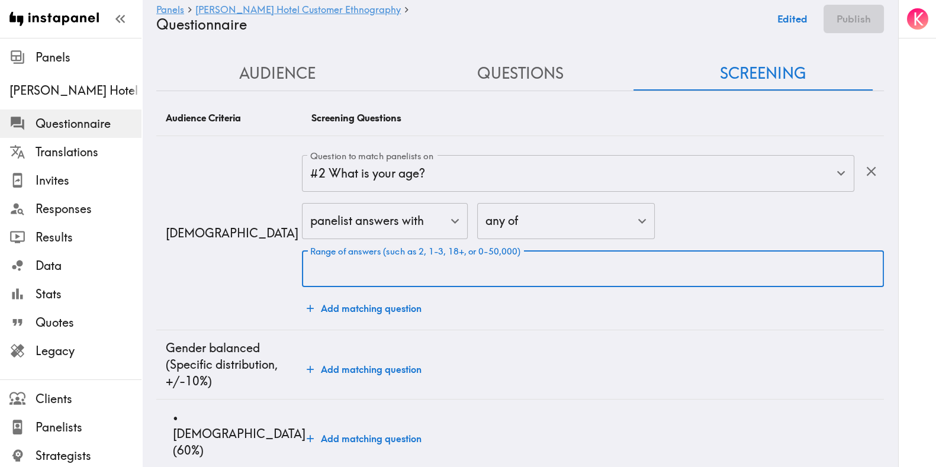
click at [539, 254] on div "Range of answers (such as 2, 1-3, 18+, or 0-50,000) Range of answers (such as 2…" at bounding box center [593, 268] width 582 height 37
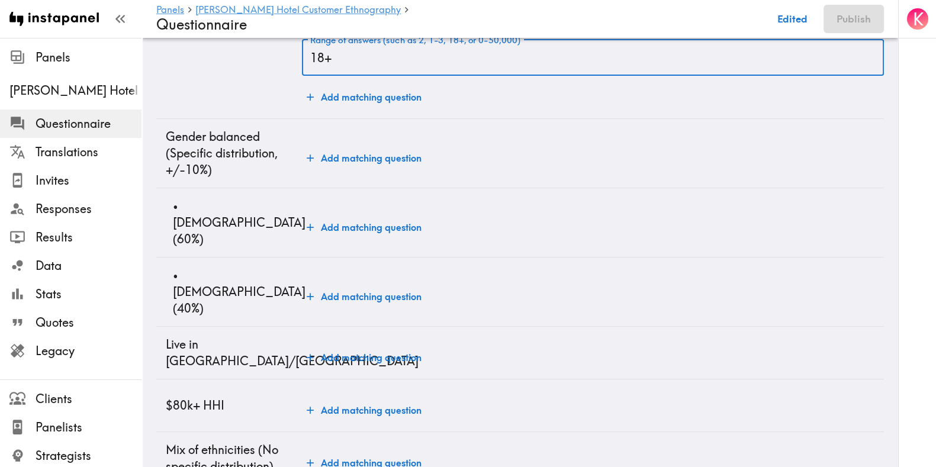
scroll to position [222, 0]
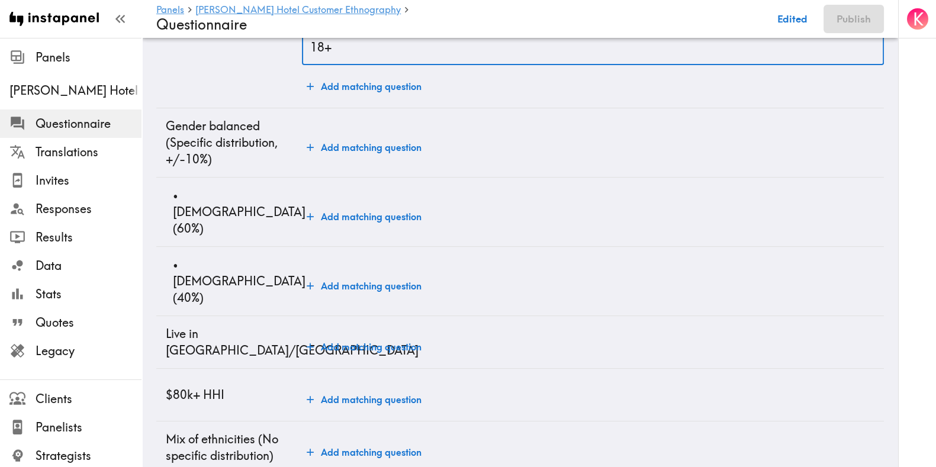
type input "18+"
click at [358, 194] on td "Add matching question" at bounding box center [593, 212] width 582 height 69
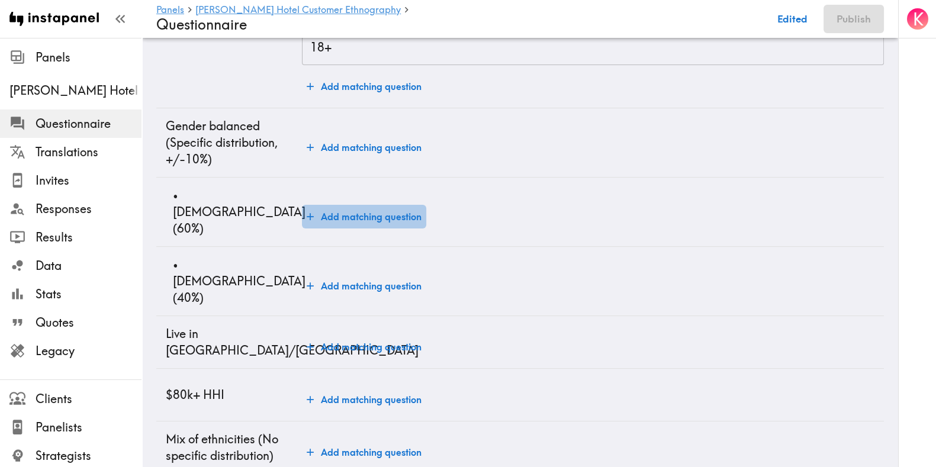
click at [399, 212] on button "Add matching question" at bounding box center [364, 217] width 124 height 24
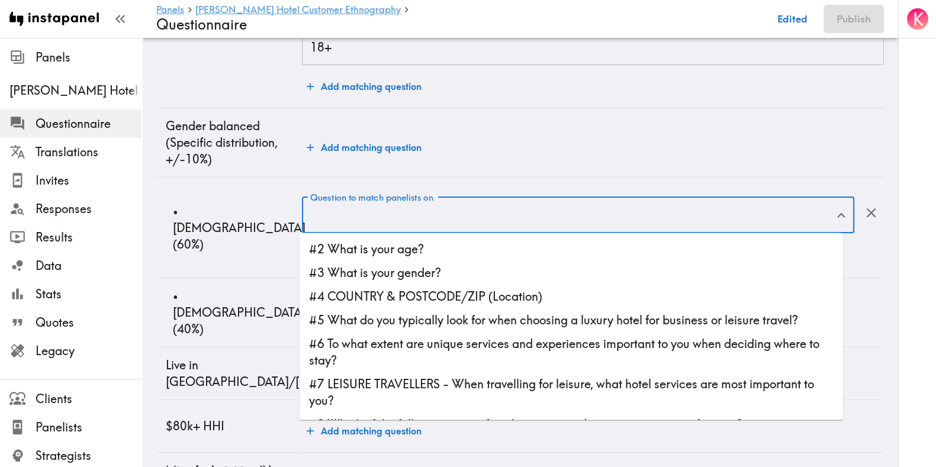
click at [399, 211] on div "Question to match panelists on Question to match panelists on" at bounding box center [578, 215] width 552 height 38
click at [397, 276] on li "#3 What is your gender?" at bounding box center [570, 273] width 543 height 24
type input "#3 What is your gender?"
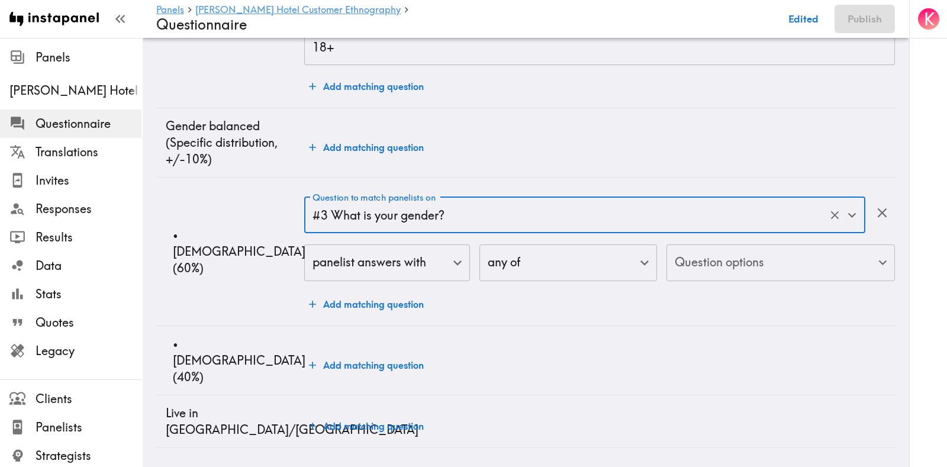
click at [669, 276] on body "Instapanel - Panels - Conrad Hotel Customer Ethnography - Questionnaire Panels …" at bounding box center [473, 229] width 947 height 826
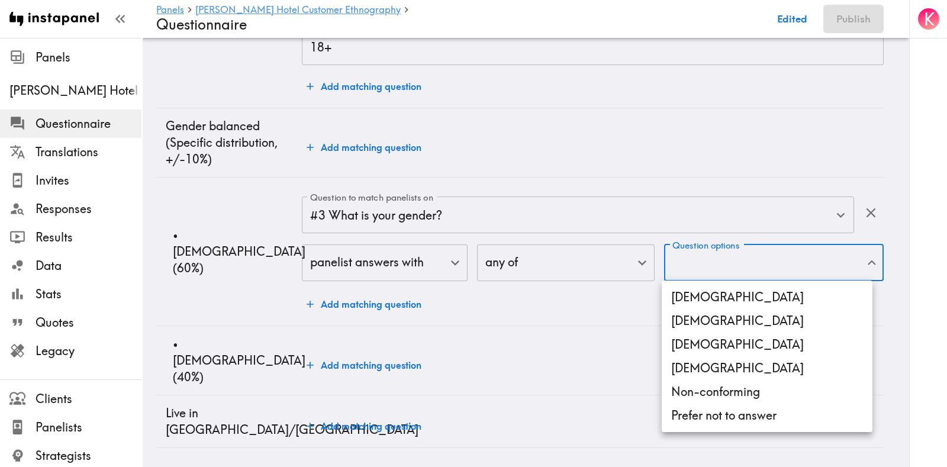
click at [701, 290] on li "[DEMOGRAPHIC_DATA]" at bounding box center [767, 297] width 211 height 24
type input "[DEMOGRAPHIC_DATA]"
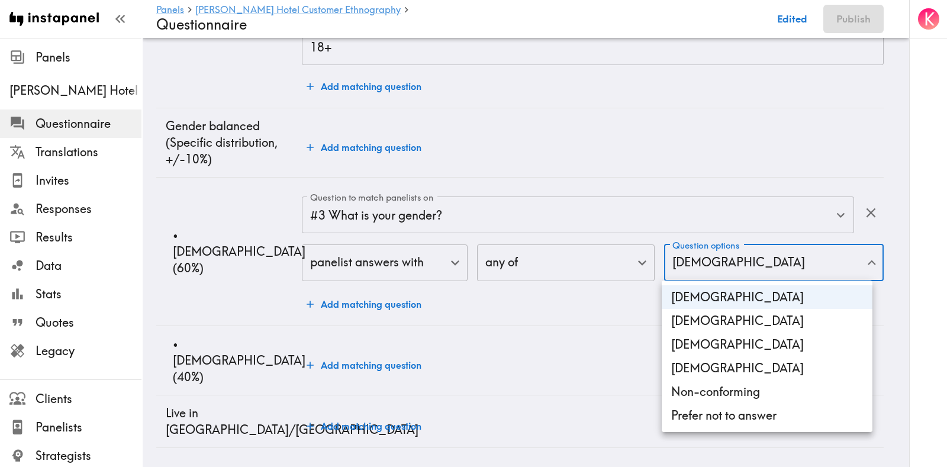
click at [275, 265] on div at bounding box center [473, 233] width 947 height 467
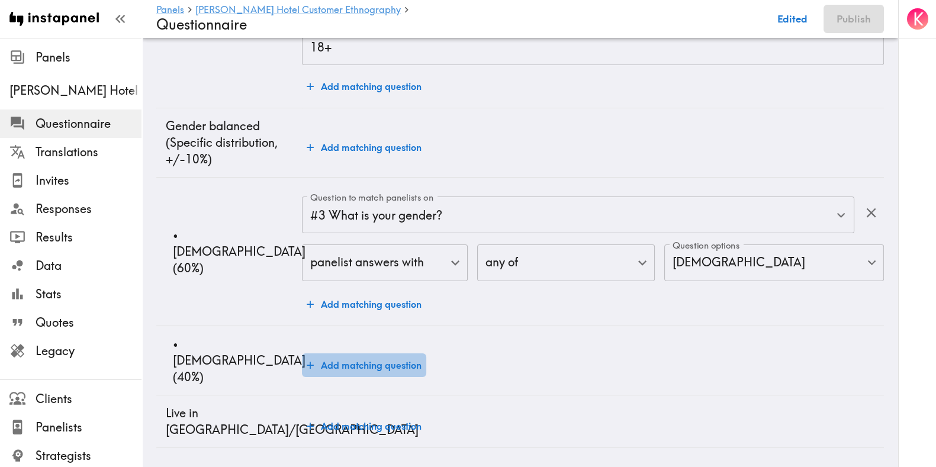
click at [372, 353] on button "Add matching question" at bounding box center [364, 365] width 124 height 24
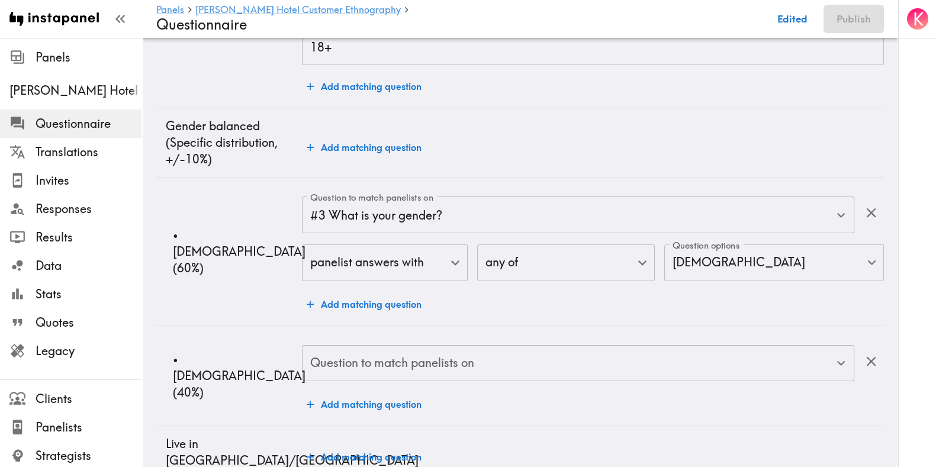
click at [460, 356] on input "Question to match panelists on" at bounding box center [569, 363] width 524 height 26
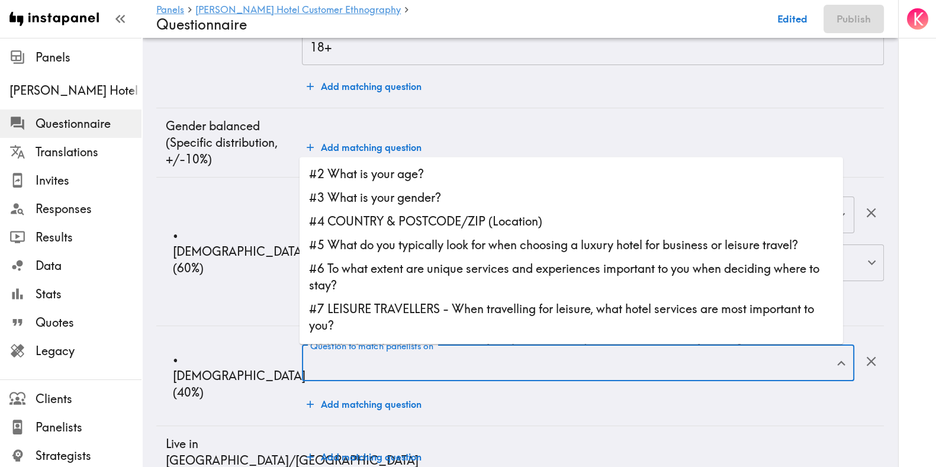
click at [383, 196] on li "#3 What is your gender?" at bounding box center [570, 198] width 543 height 24
type input "#3 What is your gender?"
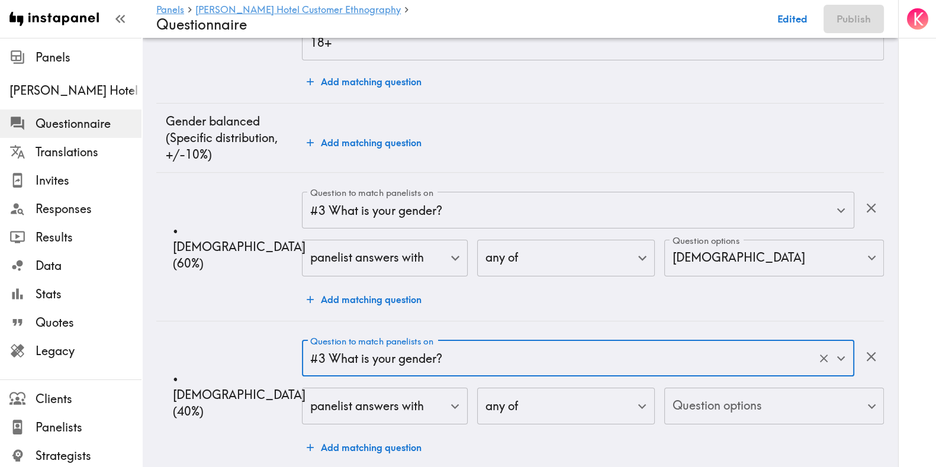
scroll to position [295, 0]
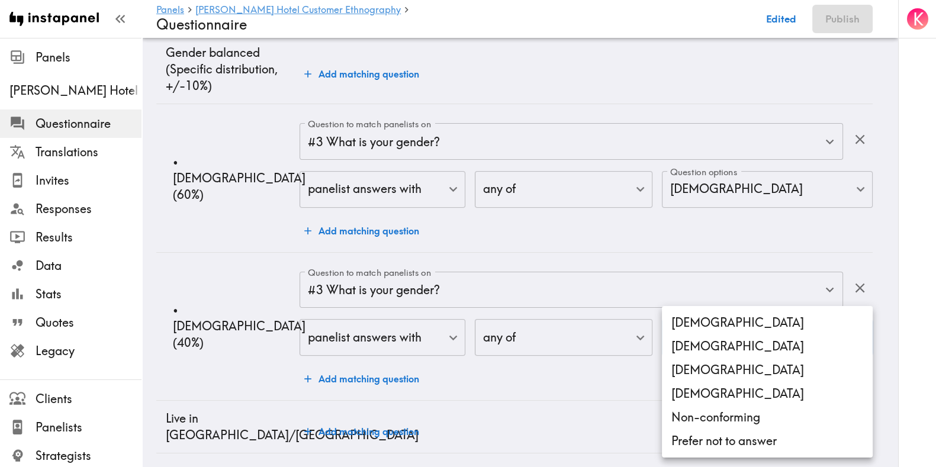
click at [709, 337] on body "Instapanel - Panels - Conrad Hotel Customer Ethnography - Questionnaire Panels …" at bounding box center [468, 195] width 936 height 904
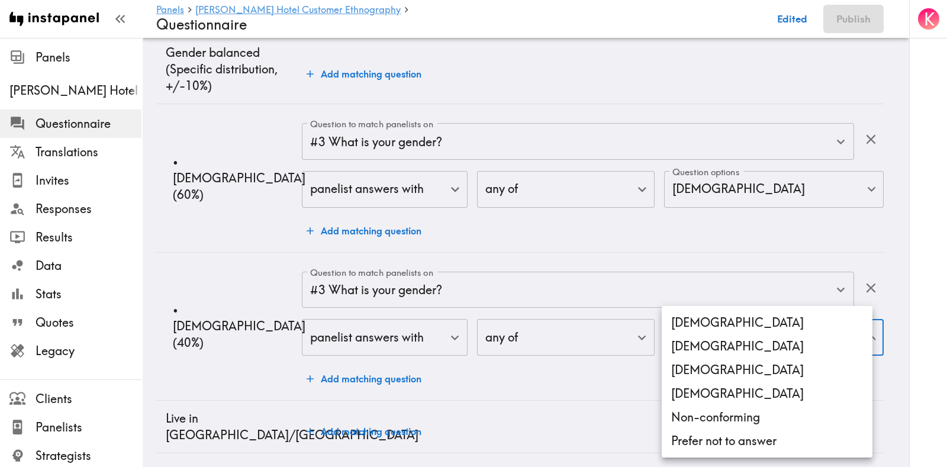
click at [706, 341] on li "[DEMOGRAPHIC_DATA]" at bounding box center [767, 346] width 211 height 24
type input "[DEMOGRAPHIC_DATA]"
click at [212, 273] on div at bounding box center [473, 233] width 947 height 467
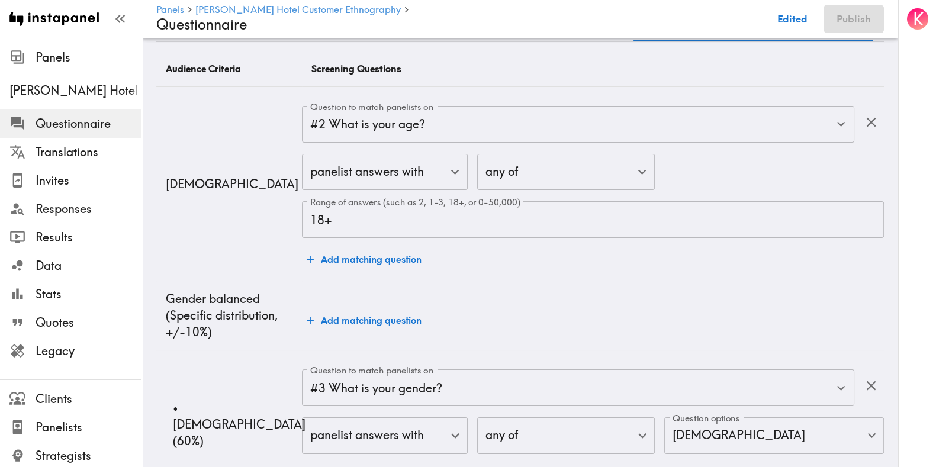
scroll to position [0, 0]
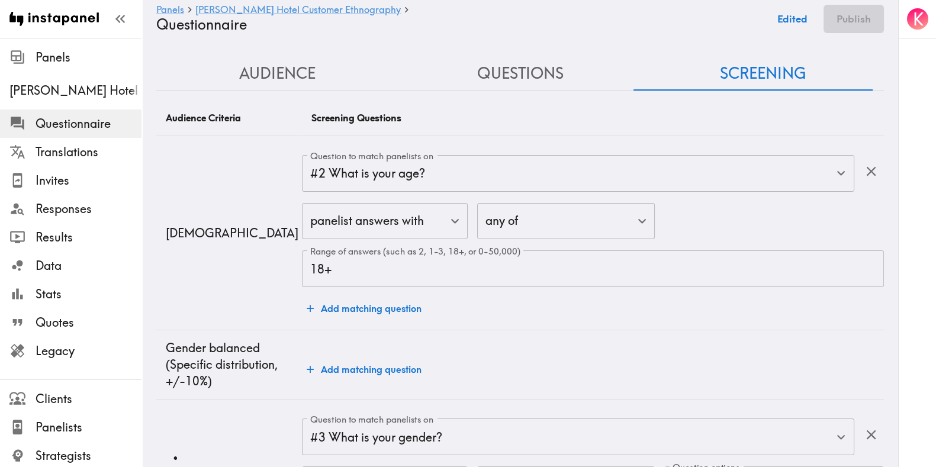
click at [242, 59] on button "Audience" at bounding box center [277, 74] width 243 height 34
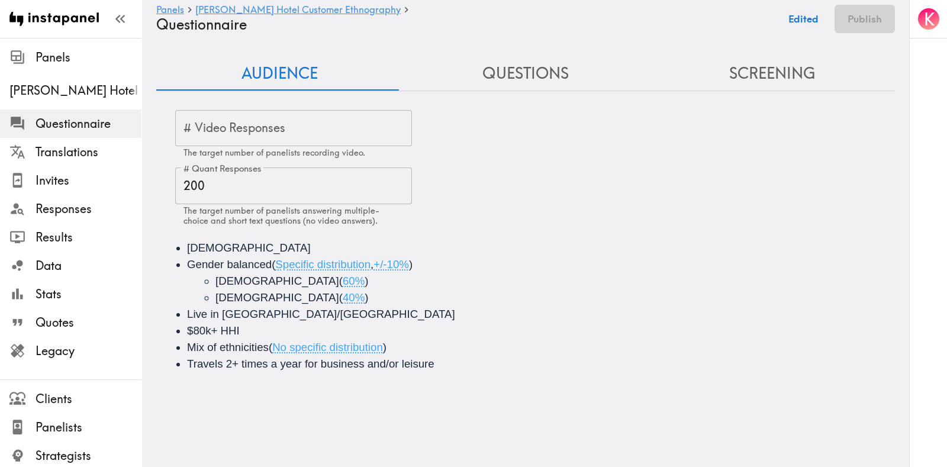
click at [302, 299] on li "Female ( 40% )" at bounding box center [564, 297] width 698 height 17
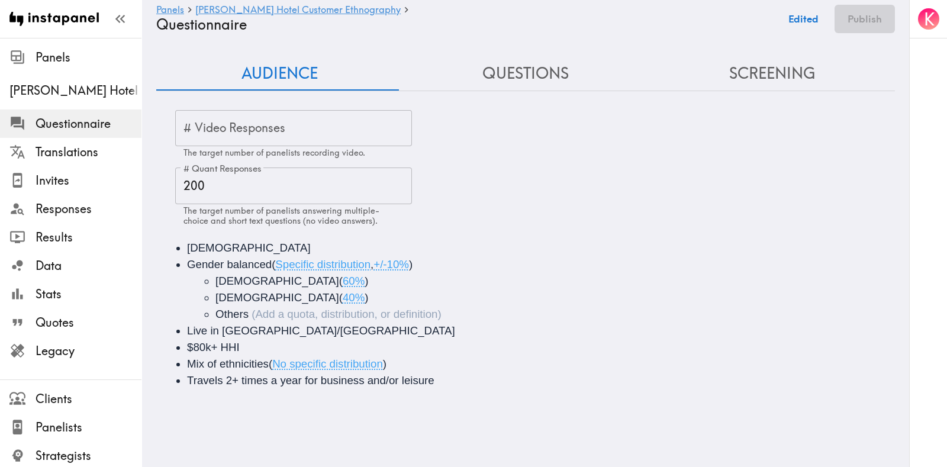
click at [767, 80] on button "Screening" at bounding box center [772, 74] width 246 height 34
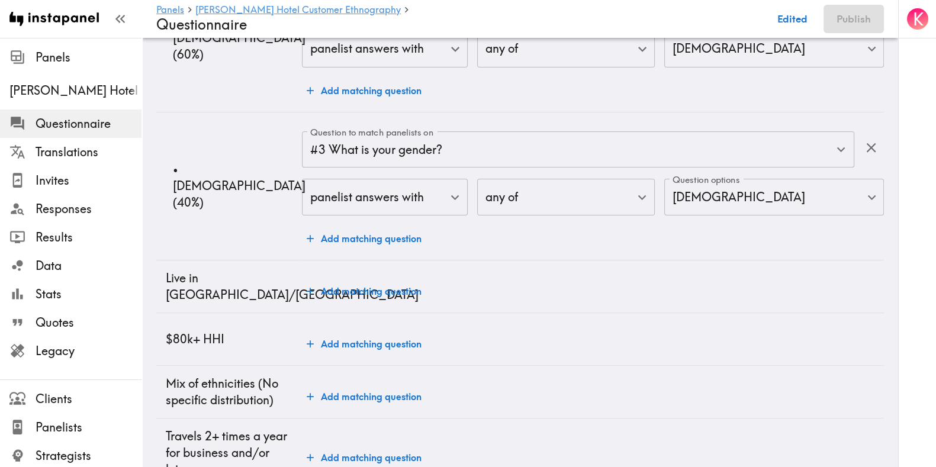
scroll to position [485, 0]
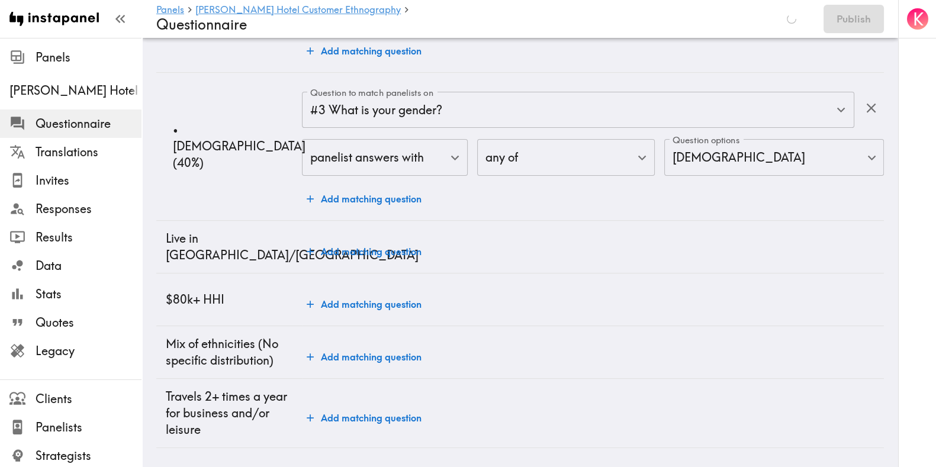
click at [204, 181] on td "• Female (40%)" at bounding box center [229, 146] width 146 height 149
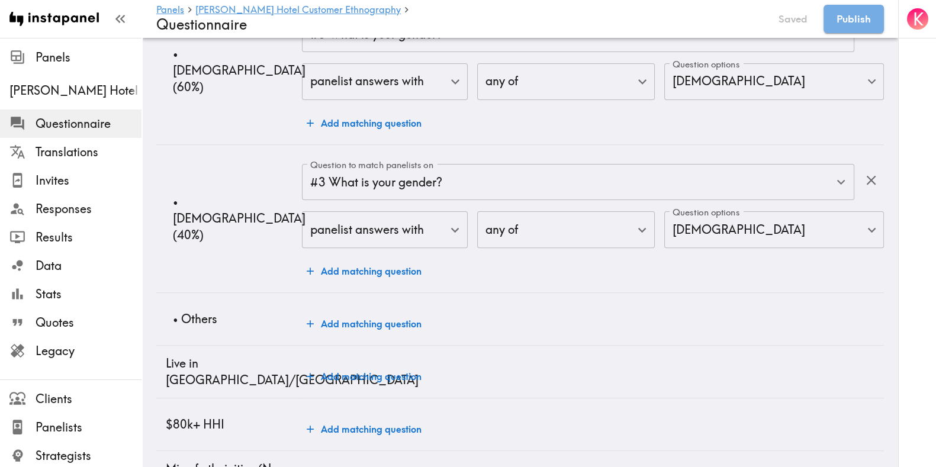
click at [361, 319] on button "Add matching question" at bounding box center [364, 324] width 124 height 24
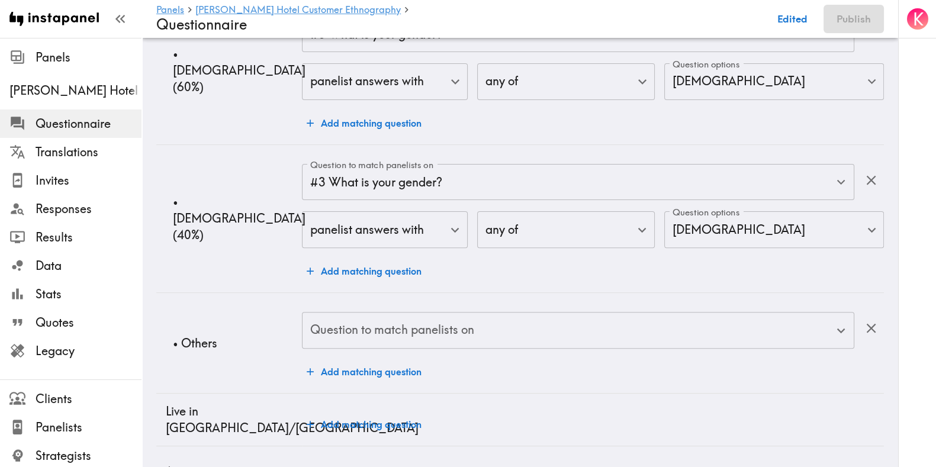
click at [421, 322] on div "Question to match panelists on Question to match panelists on" at bounding box center [578, 331] width 552 height 38
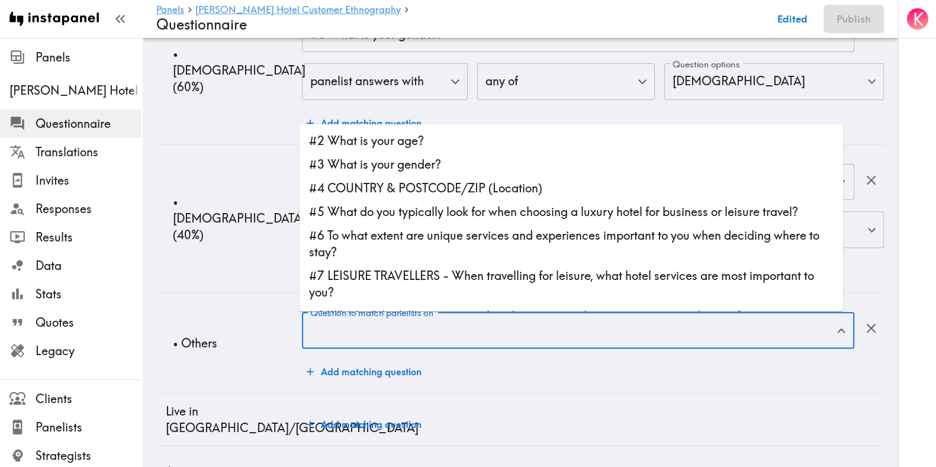
click at [413, 167] on li "#3 What is your gender?" at bounding box center [570, 165] width 543 height 24
type input "#3 What is your gender?"
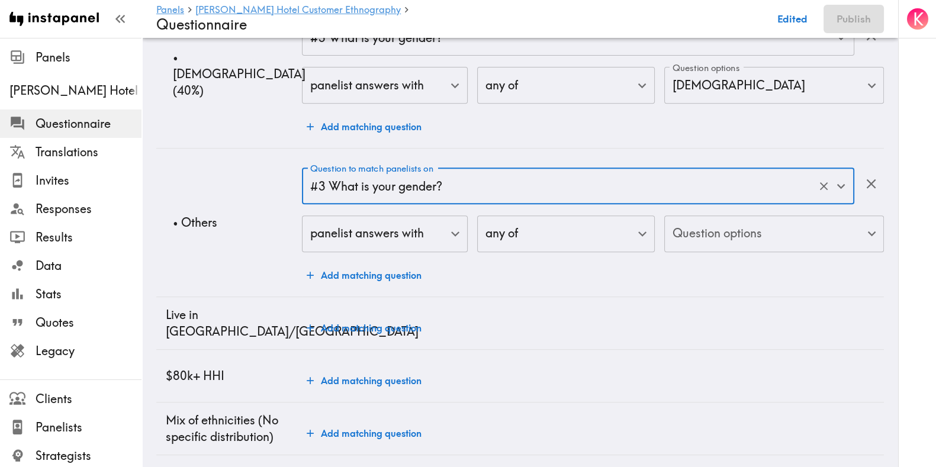
scroll to position [633, 0]
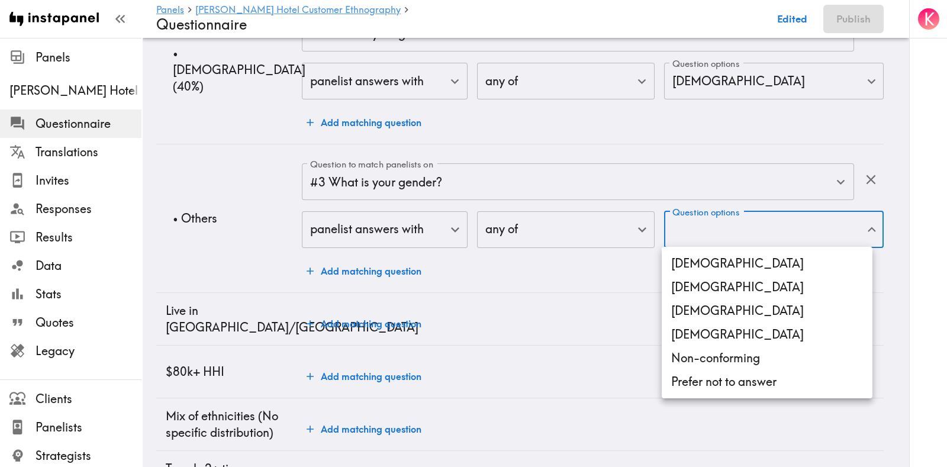
click at [707, 309] on li "[DEMOGRAPHIC_DATA]" at bounding box center [767, 311] width 211 height 24
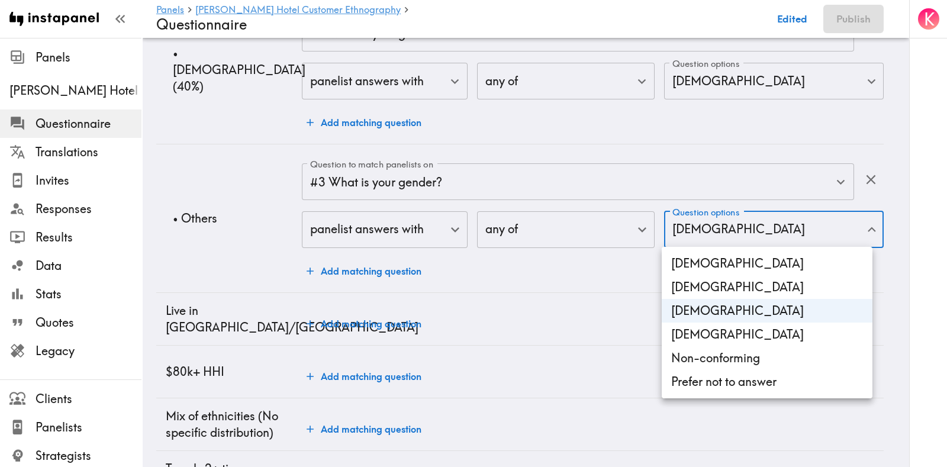
click at [713, 335] on li "[DEMOGRAPHIC_DATA]" at bounding box center [767, 335] width 211 height 24
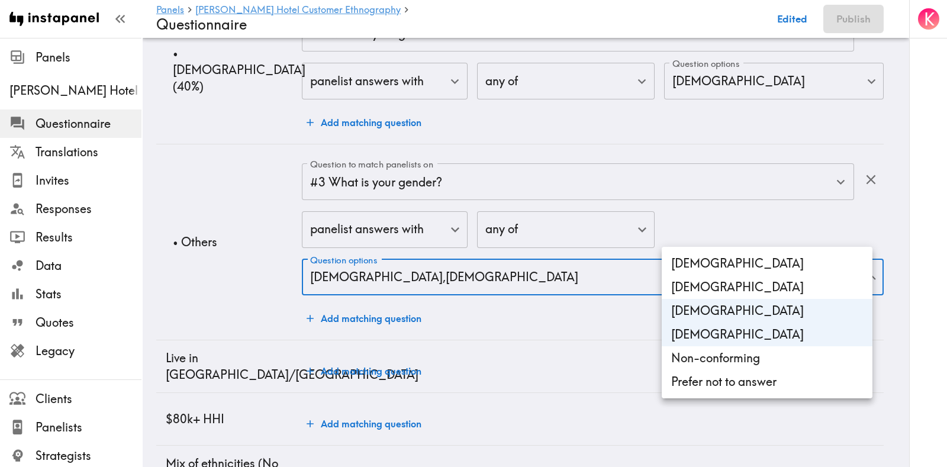
click at [718, 359] on li "Non-conforming" at bounding box center [767, 358] width 211 height 24
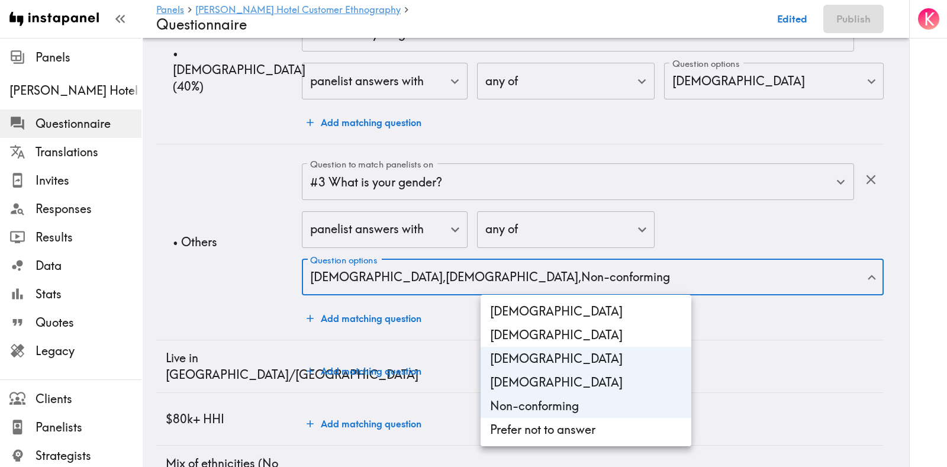
click at [723, 386] on div at bounding box center [473, 233] width 947 height 467
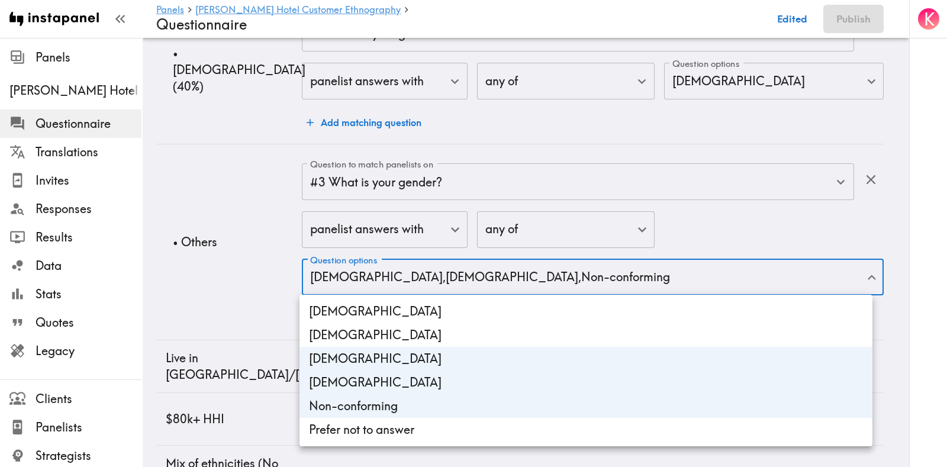
click at [579, 414] on li "Prefer not to answer" at bounding box center [585, 430] width 573 height 24
type input "[DEMOGRAPHIC_DATA],[DEMOGRAPHIC_DATA],Non-conforming,gender_Prefer_not_to_answer"
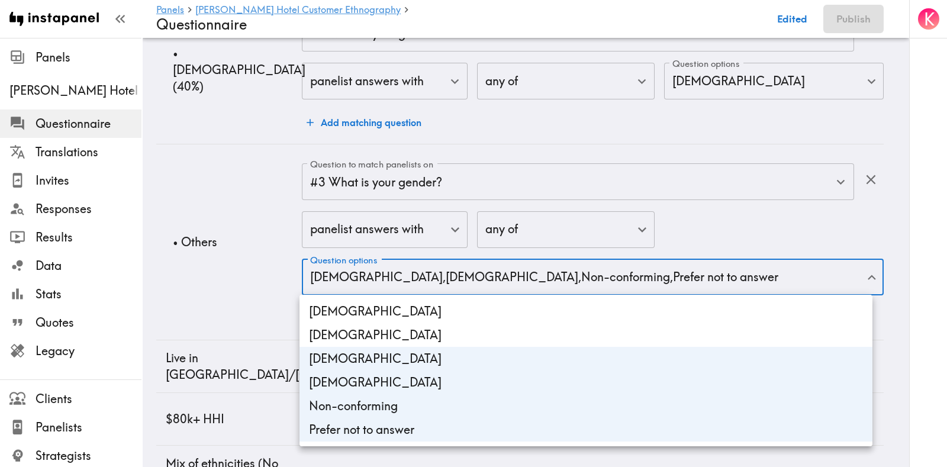
click at [95, 231] on div at bounding box center [473, 233] width 947 height 467
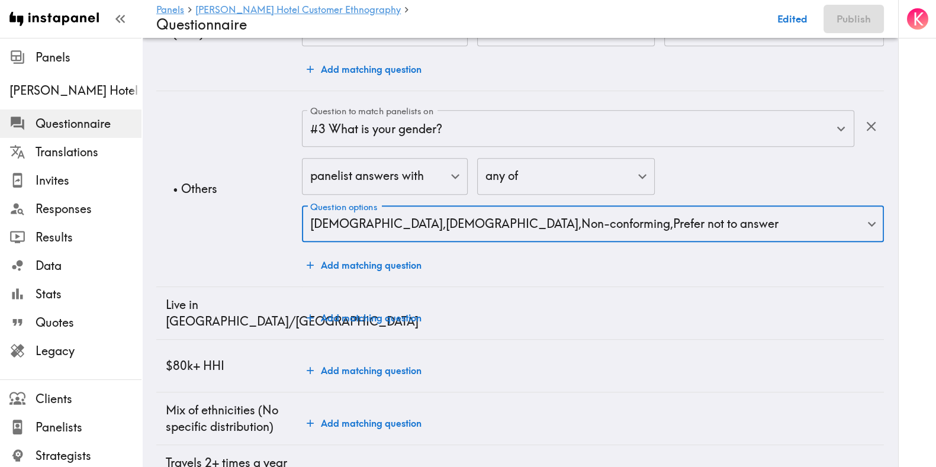
scroll to position [763, 0]
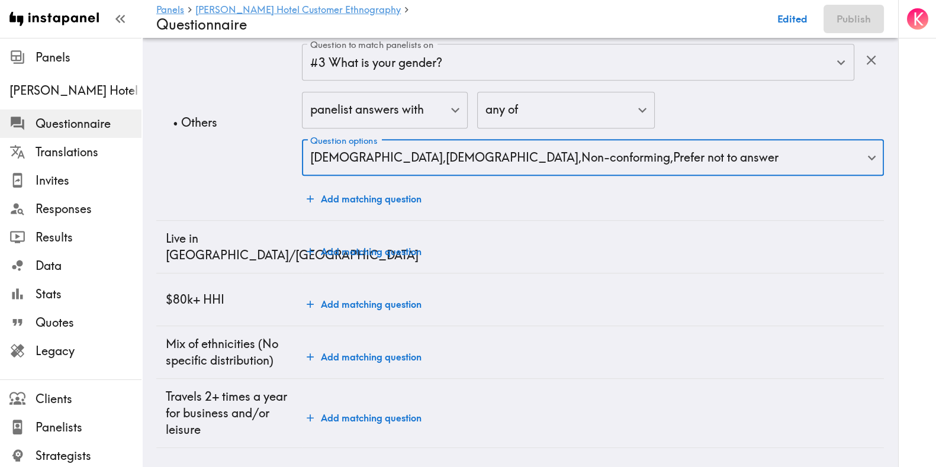
click at [376, 243] on button "Add matching question" at bounding box center [364, 252] width 124 height 24
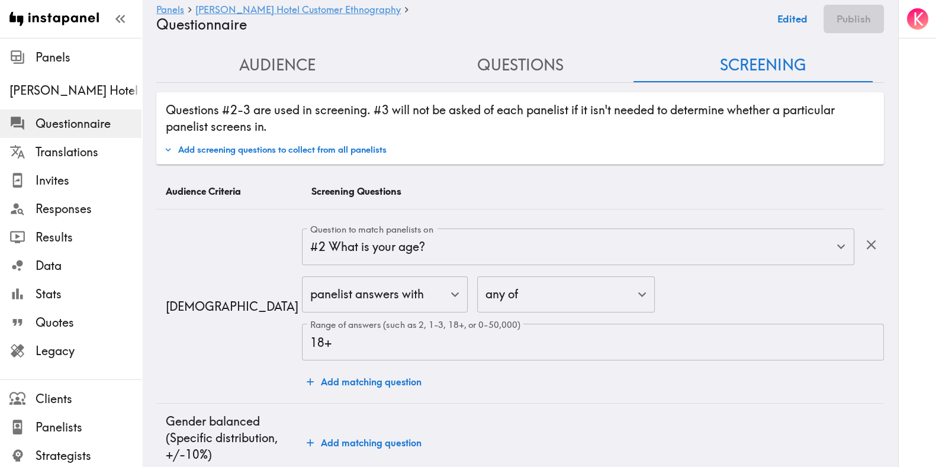
scroll to position [0, 0]
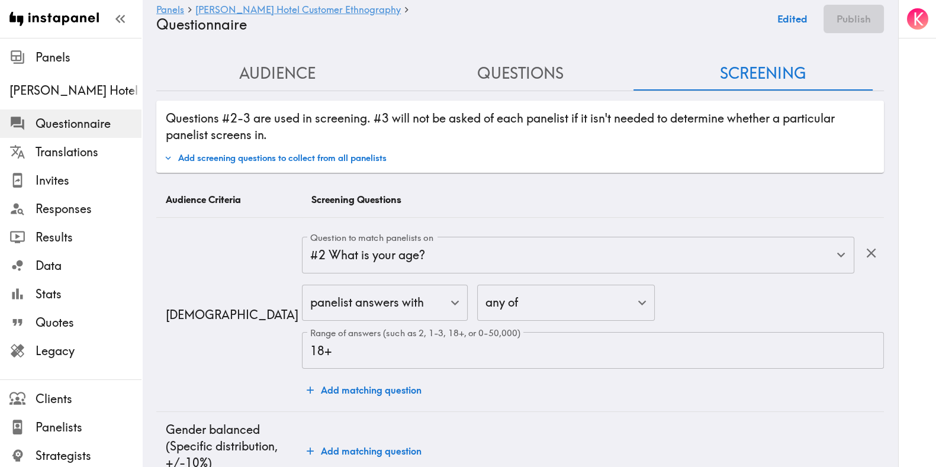
click at [267, 101] on div "Questions #2-3 are used in screening. #3 will not be asked of each panelist if …" at bounding box center [519, 137] width 727 height 72
click at [266, 80] on button "Audience" at bounding box center [277, 74] width 243 height 34
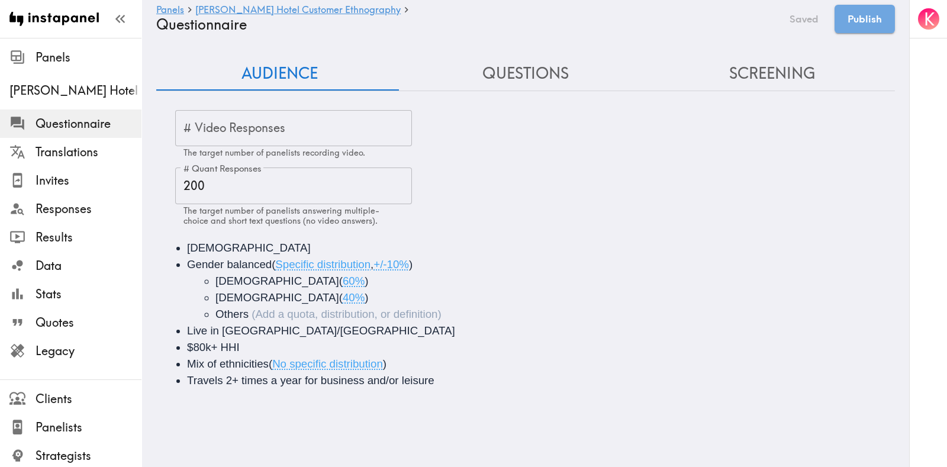
click at [256, 327] on li "Live in US/UK" at bounding box center [542, 331] width 710 height 17
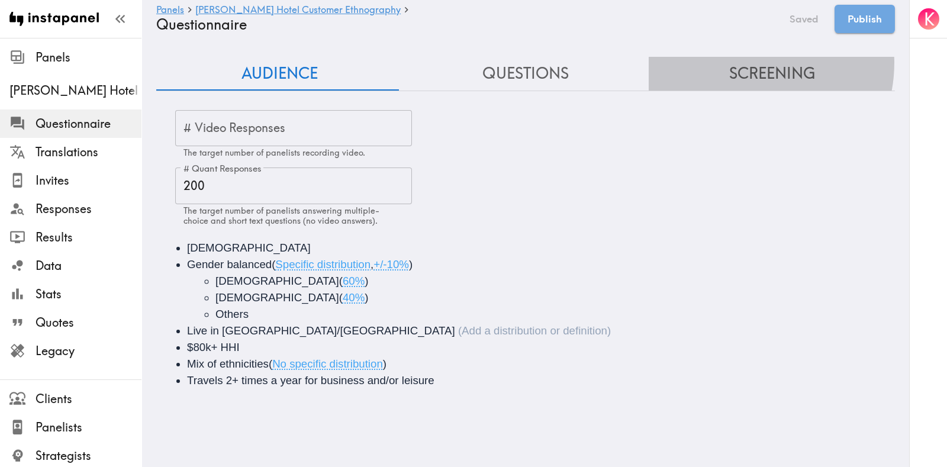
click at [734, 63] on button "Screening" at bounding box center [772, 74] width 246 height 34
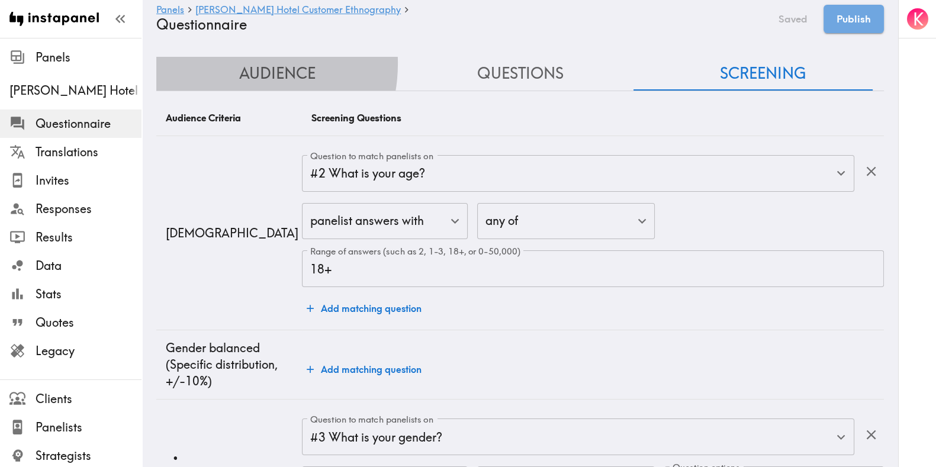
click at [230, 63] on button "Audience" at bounding box center [277, 74] width 243 height 34
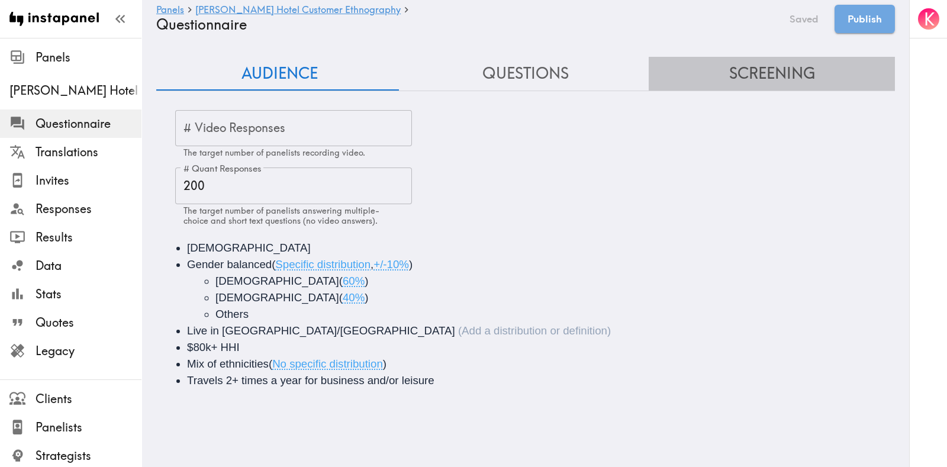
click at [770, 75] on button "Screening" at bounding box center [772, 74] width 246 height 34
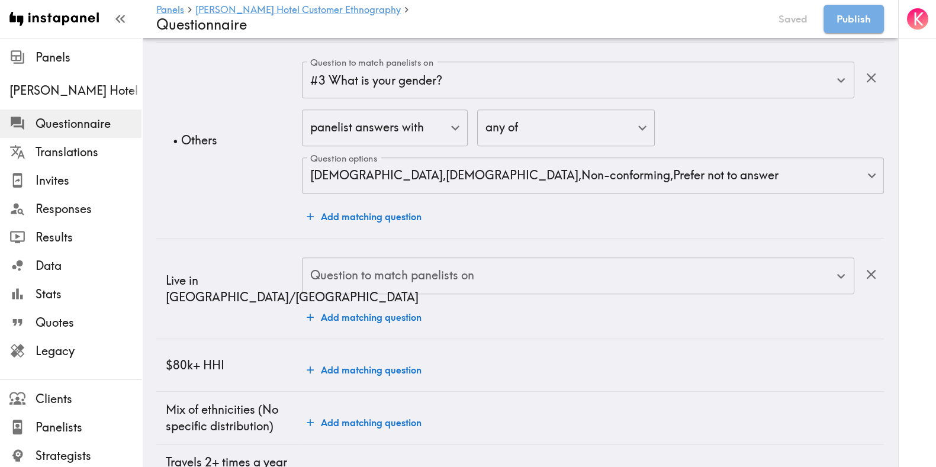
scroll to position [729, 0]
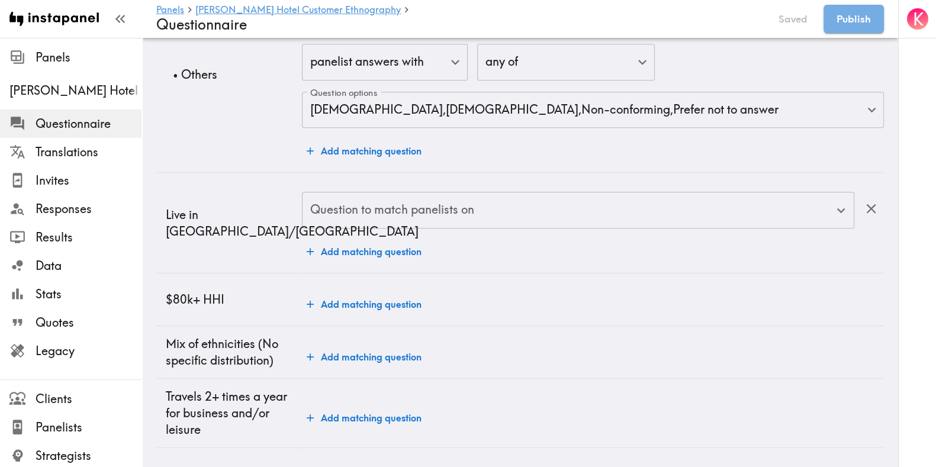
click at [395, 197] on input "Question to match panelists on" at bounding box center [569, 210] width 524 height 26
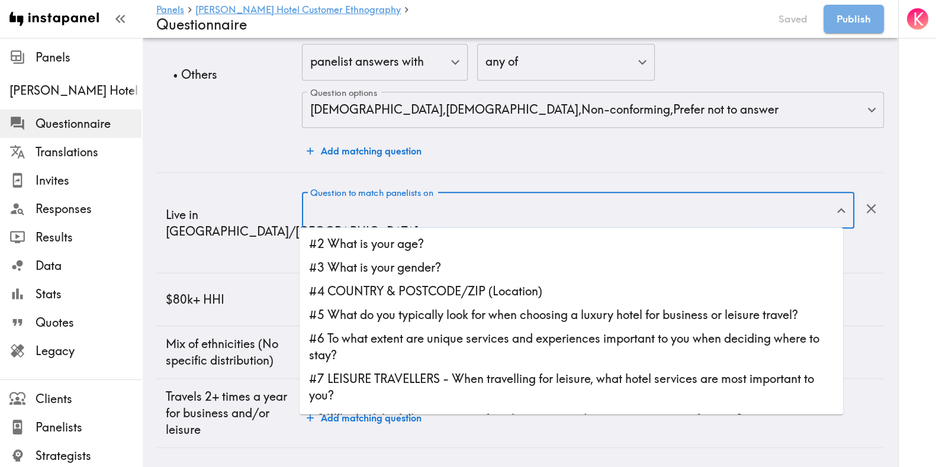
click at [420, 281] on li "#4 COUNTRY & POSTCODE/ZIP (Location)" at bounding box center [570, 291] width 543 height 24
type input "#4 COUNTRY & POSTCODE/ZIP (Location)"
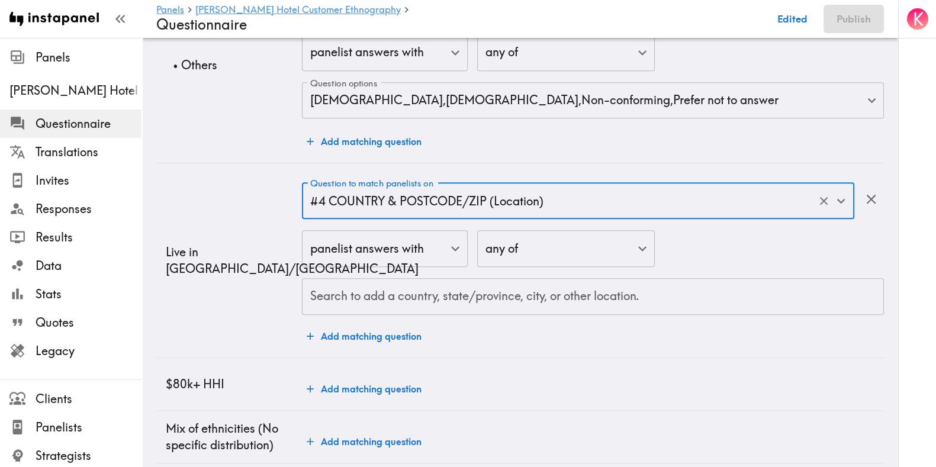
scroll to position [802, 0]
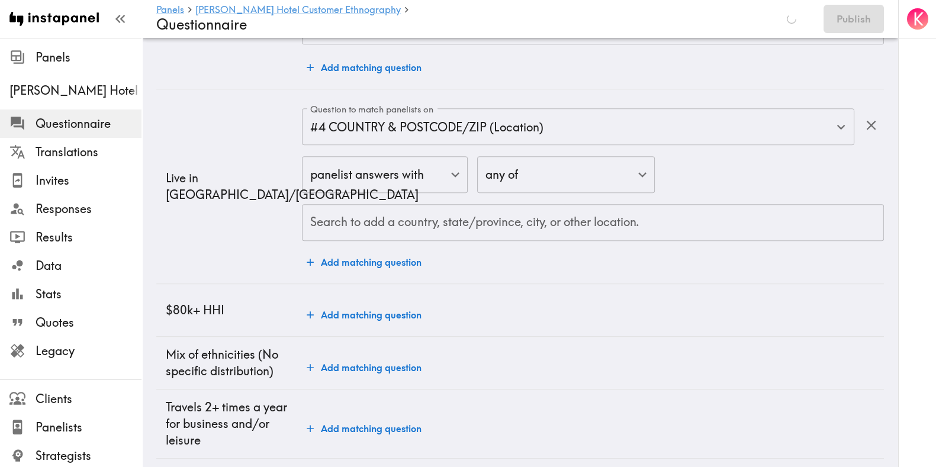
click at [199, 236] on td "Live in US/UK" at bounding box center [229, 186] width 146 height 194
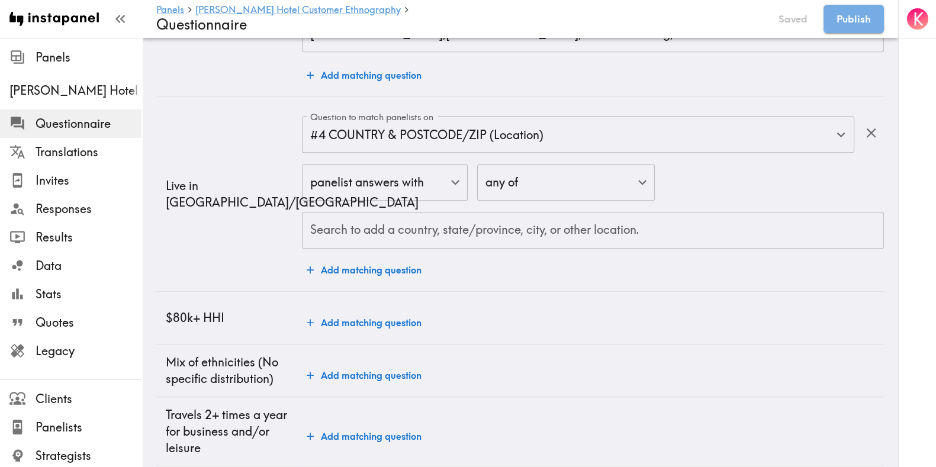
scroll to position [0, 0]
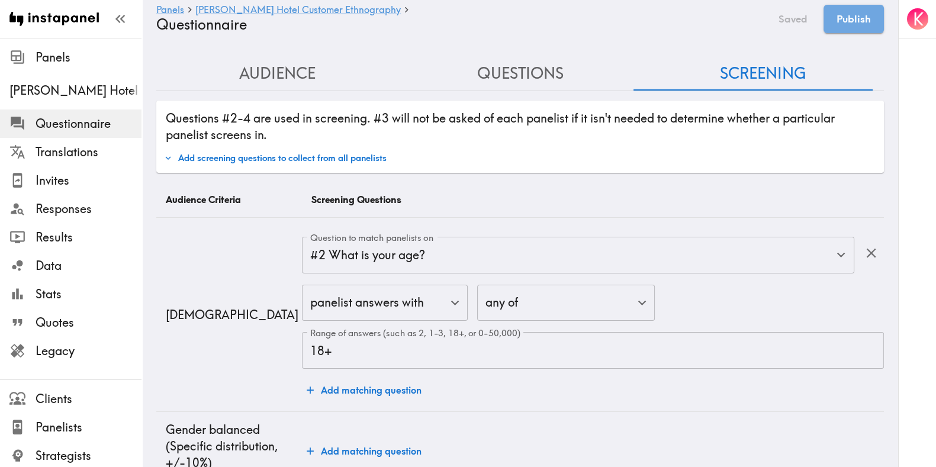
click at [272, 70] on button "Audience" at bounding box center [277, 74] width 243 height 34
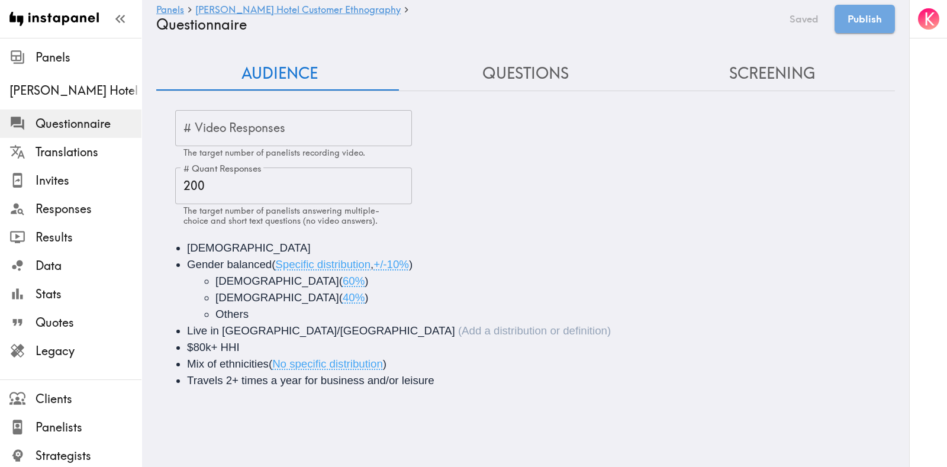
click at [256, 328] on div "Live in US/UK" at bounding box center [399, 330] width 424 height 12
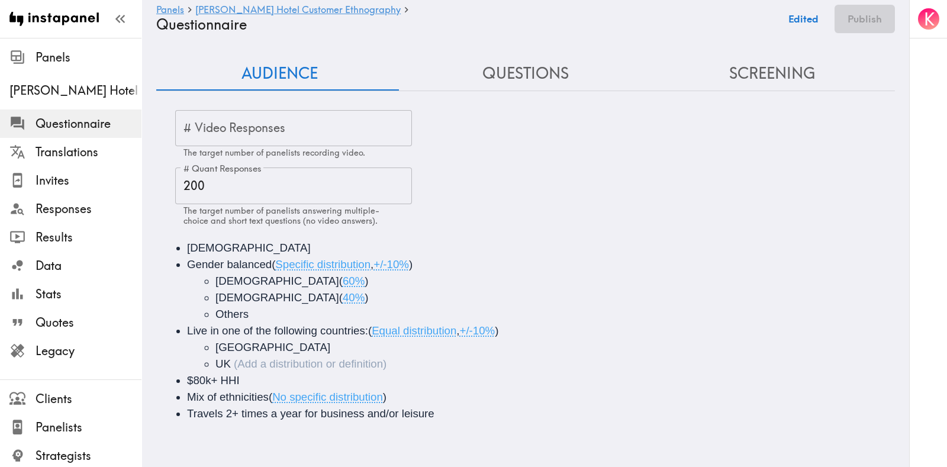
click at [752, 66] on button "Screening" at bounding box center [772, 74] width 246 height 34
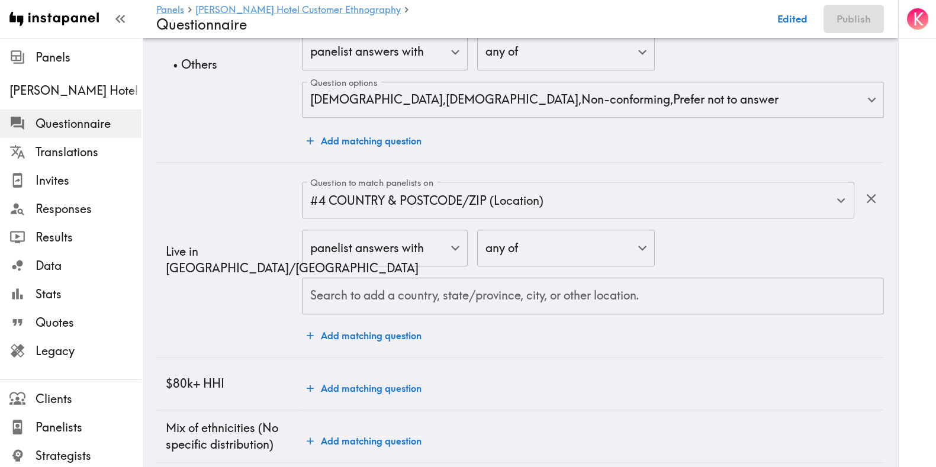
scroll to position [904, 0]
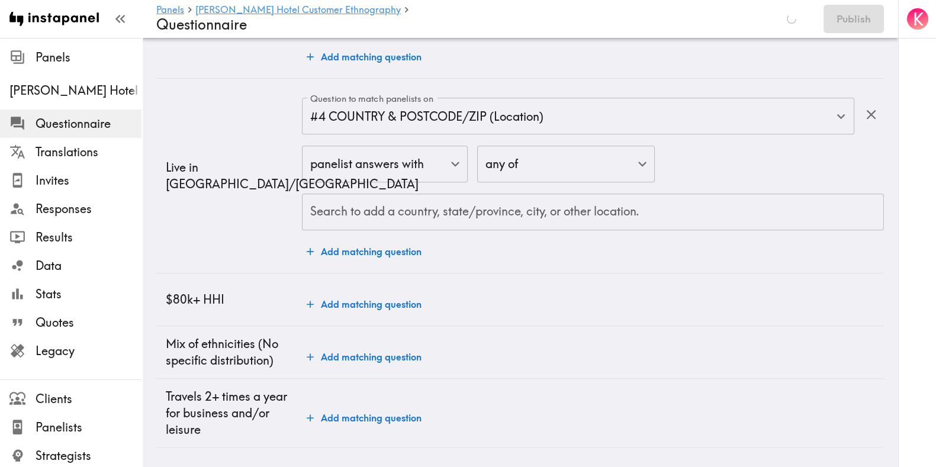
click at [205, 205] on td "Live in US/UK" at bounding box center [229, 176] width 146 height 194
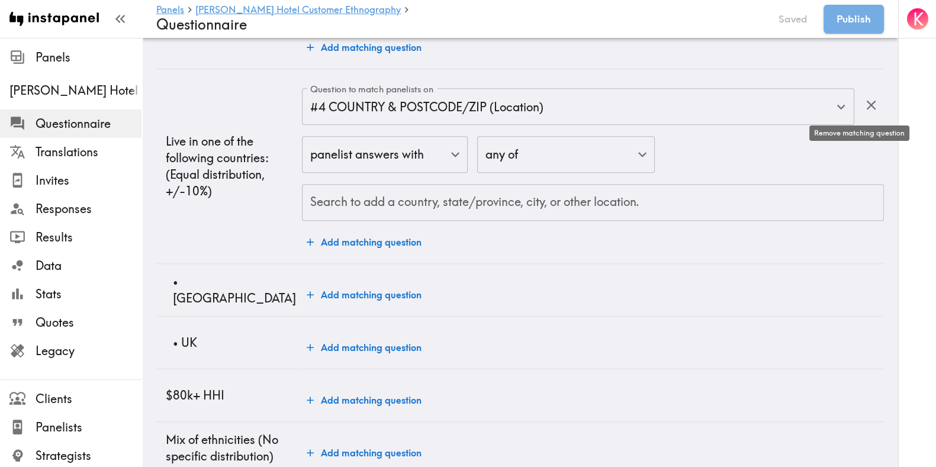
click at [841, 111] on icon "button" at bounding box center [871, 105] width 16 height 16
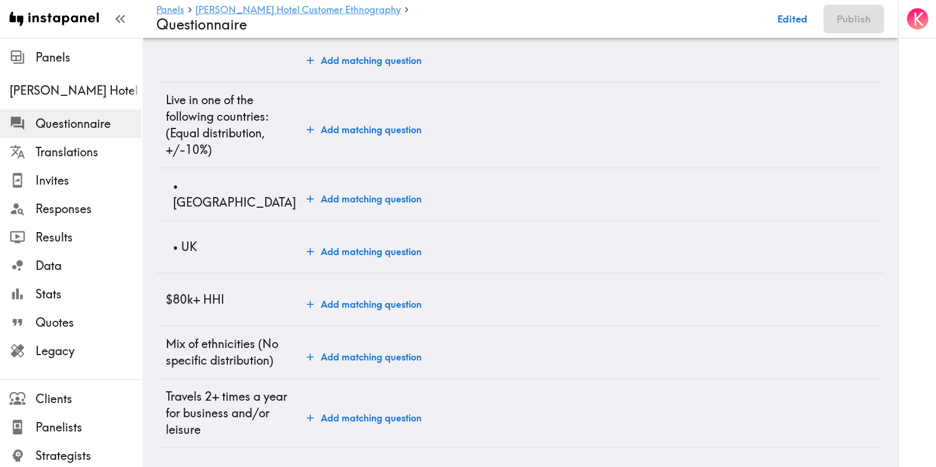
click at [368, 187] on button "Add matching question" at bounding box center [364, 199] width 124 height 24
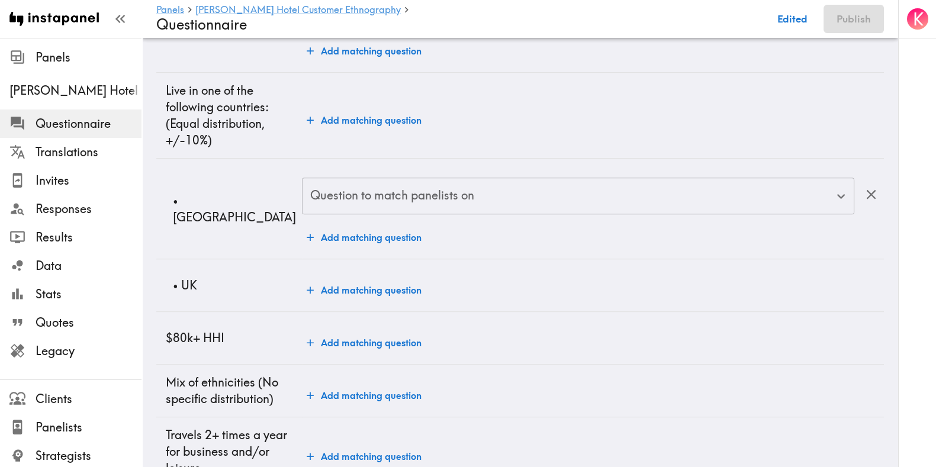
click at [404, 188] on div "Question to match panelists on Question to match panelists on" at bounding box center [578, 197] width 552 height 38
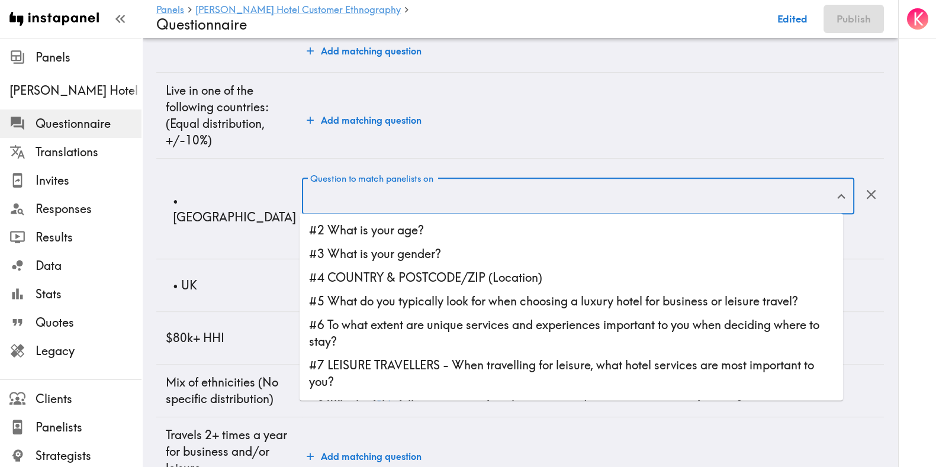
click at [447, 282] on li "#4 COUNTRY & POSTCODE/ZIP (Location)" at bounding box center [570, 278] width 543 height 24
type input "#4 COUNTRY & POSTCODE/ZIP (Location)"
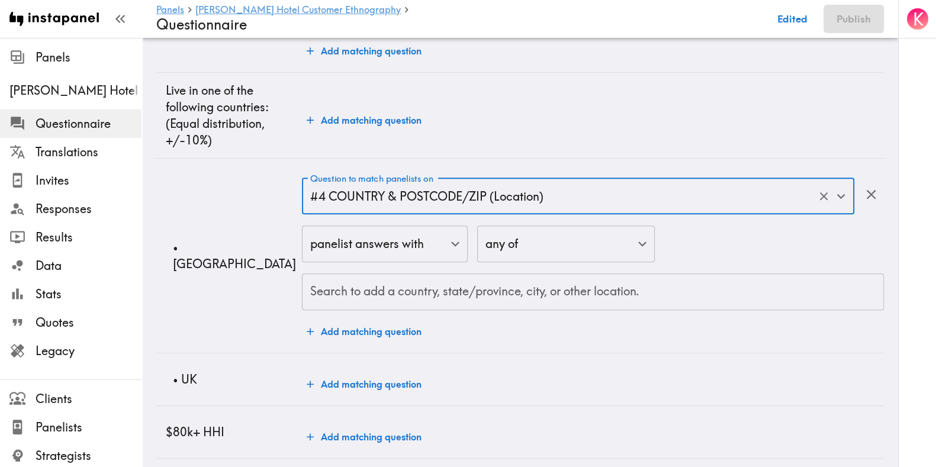
click at [417, 292] on input "Search to add a country, state/province, city, or other location." at bounding box center [592, 292] width 571 height 26
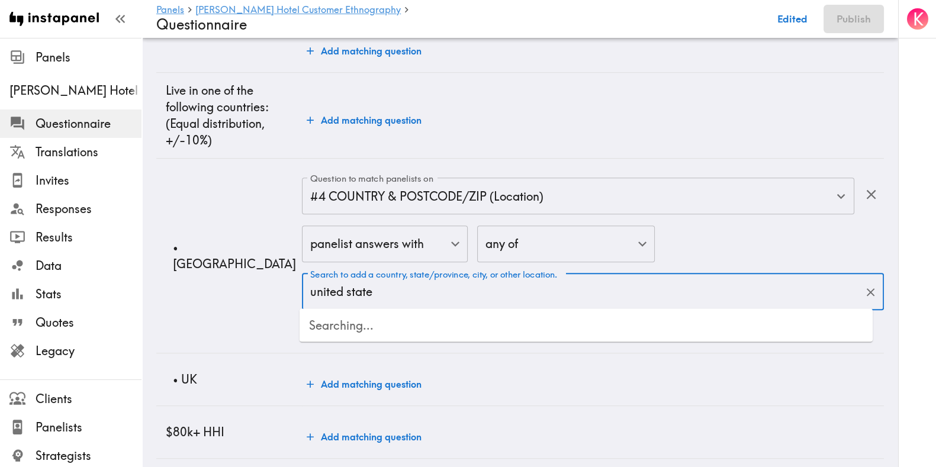
type input "united states"
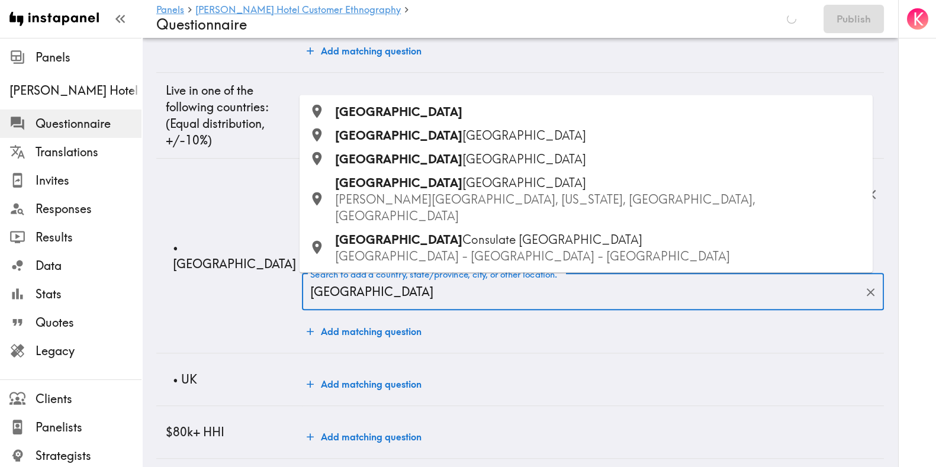
click at [370, 118] on span "[GEOGRAPHIC_DATA]" at bounding box center [398, 111] width 127 height 15
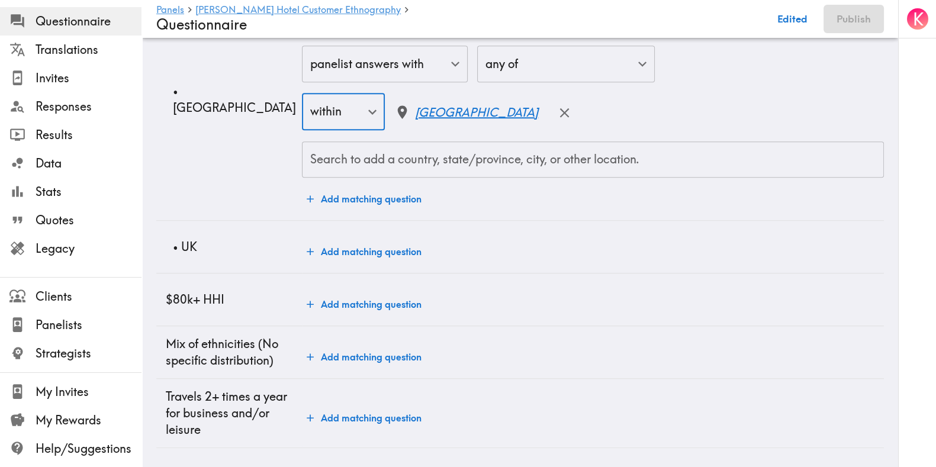
scroll to position [1090, 0]
click at [339, 227] on td "Add matching question" at bounding box center [593, 247] width 582 height 53
click at [396, 240] on button "Add matching question" at bounding box center [364, 252] width 124 height 24
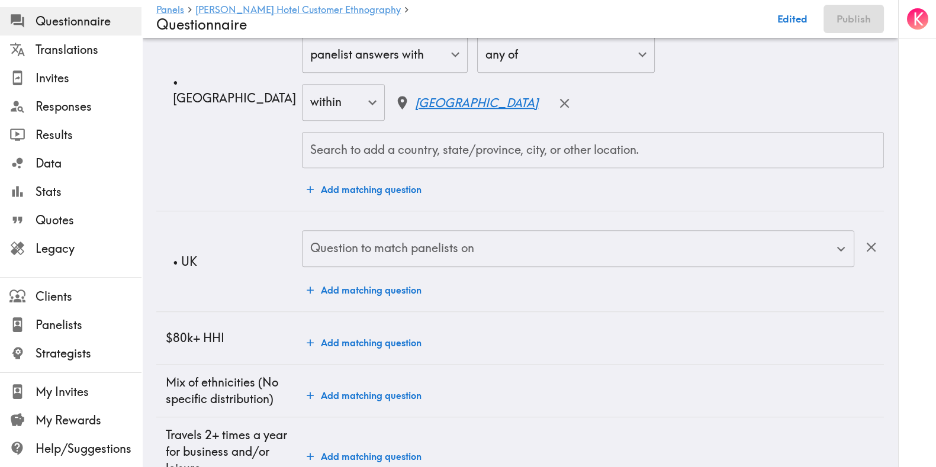
click at [424, 241] on div "Question to match panelists on Question to match panelists on" at bounding box center [578, 249] width 552 height 38
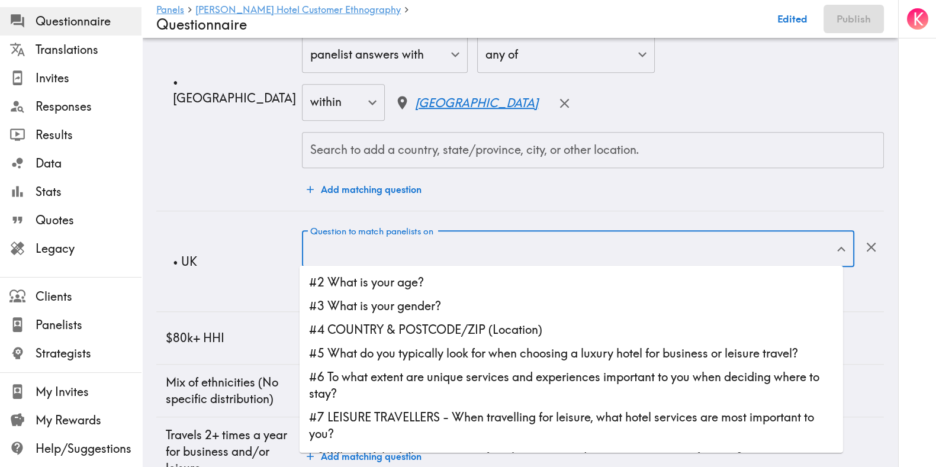
click at [429, 328] on li "#4 COUNTRY & POSTCODE/ZIP (Location)" at bounding box center [570, 330] width 543 height 24
type input "#4 COUNTRY & POSTCODE/ZIP (Location)"
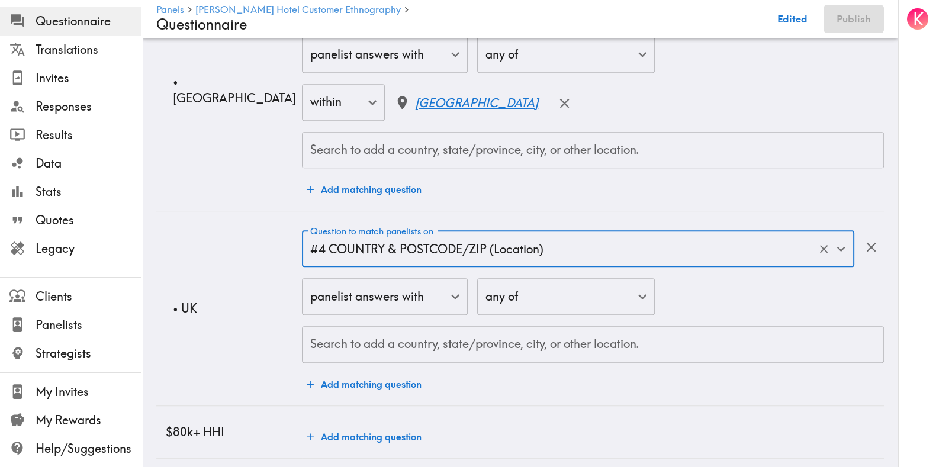
click at [407, 347] on input "Search to add a country, state/province, city, or other location." at bounding box center [592, 344] width 571 height 26
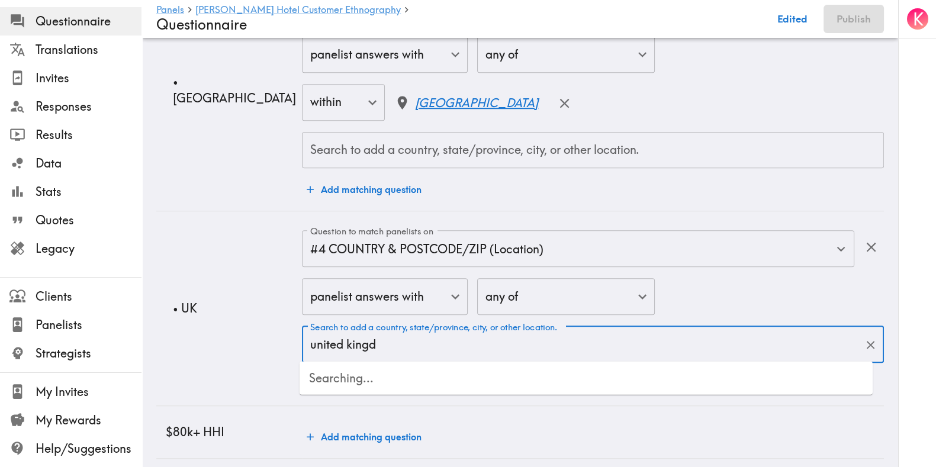
type input "united kingdo"
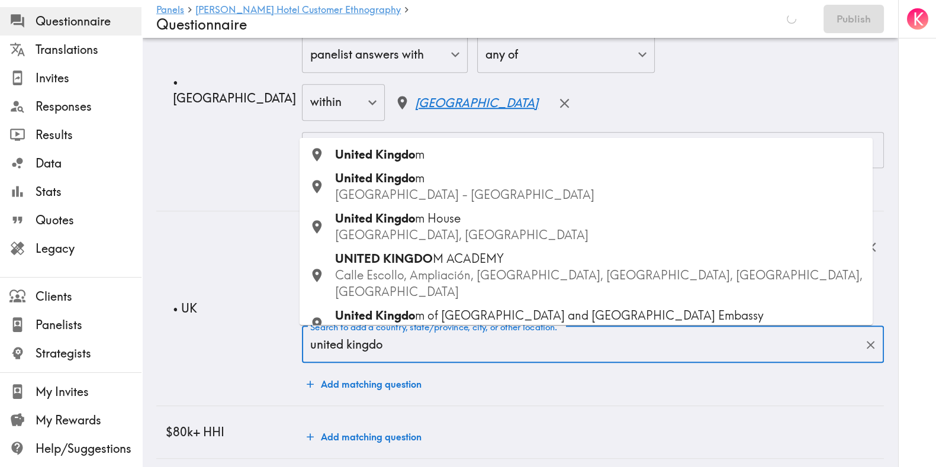
click at [378, 158] on span "United Kingdo" at bounding box center [375, 154] width 80 height 15
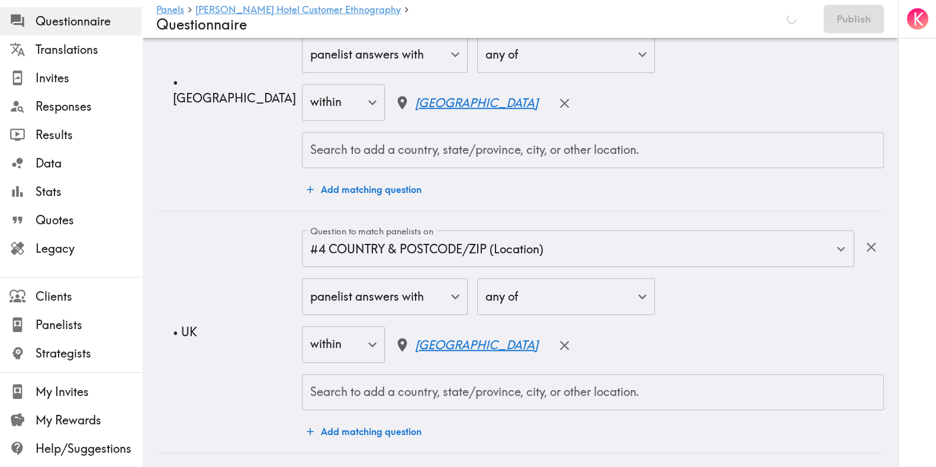
click at [225, 265] on td "• UK" at bounding box center [229, 332] width 146 height 242
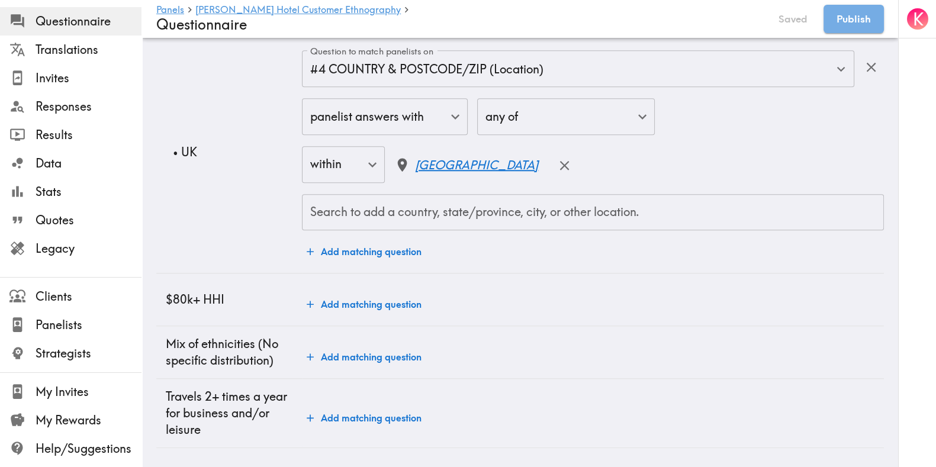
scroll to position [1279, 0]
click at [376, 297] on button "Add matching question" at bounding box center [364, 304] width 124 height 24
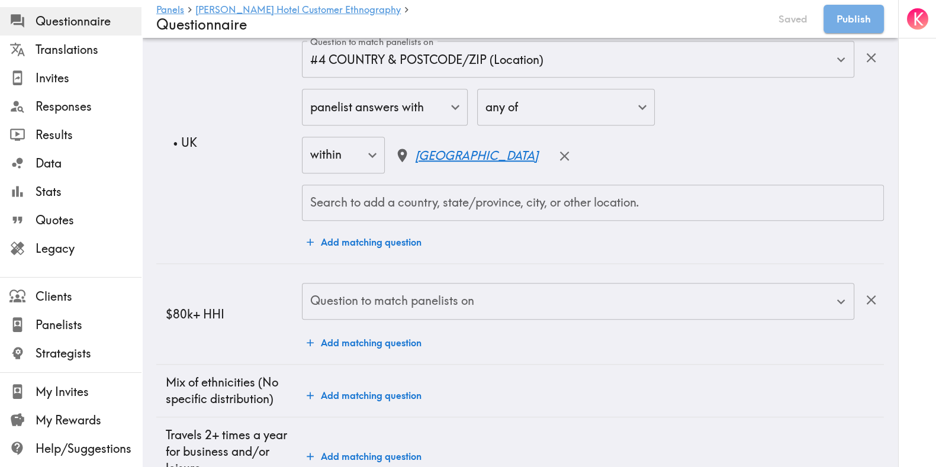
click at [431, 283] on div "Question to match panelists on" at bounding box center [578, 301] width 552 height 37
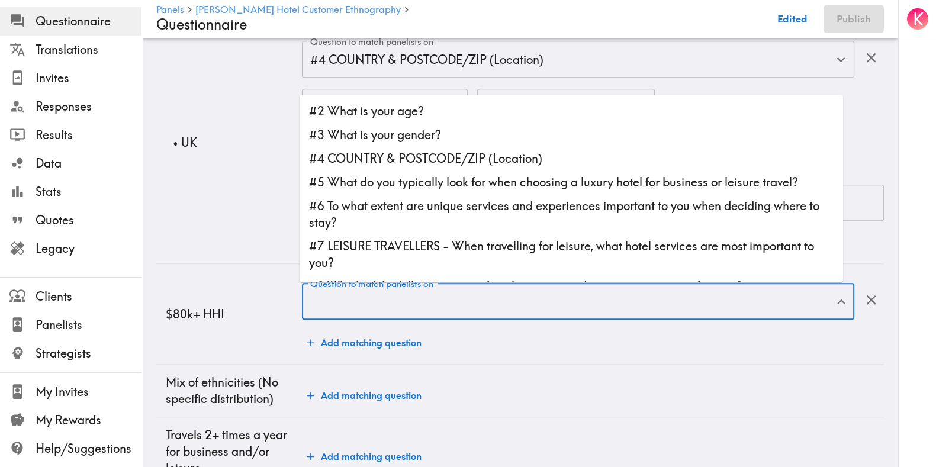
click at [203, 235] on td "• UK" at bounding box center [229, 143] width 146 height 242
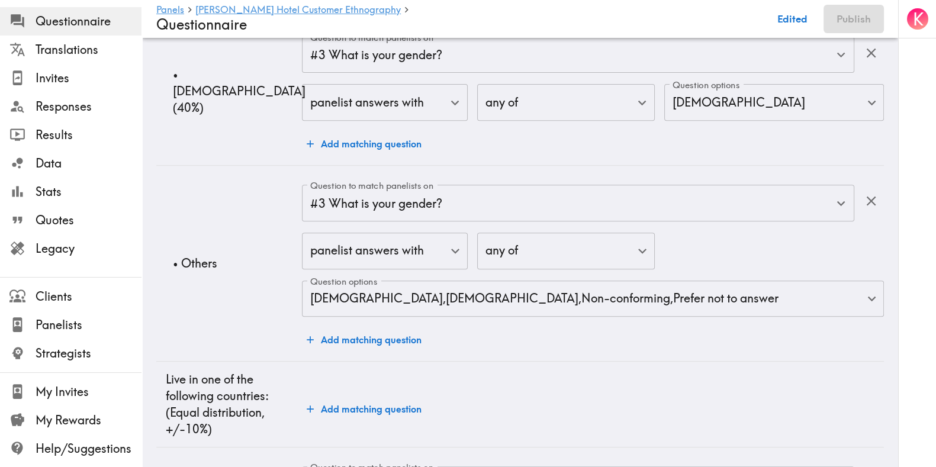
scroll to position [0, 0]
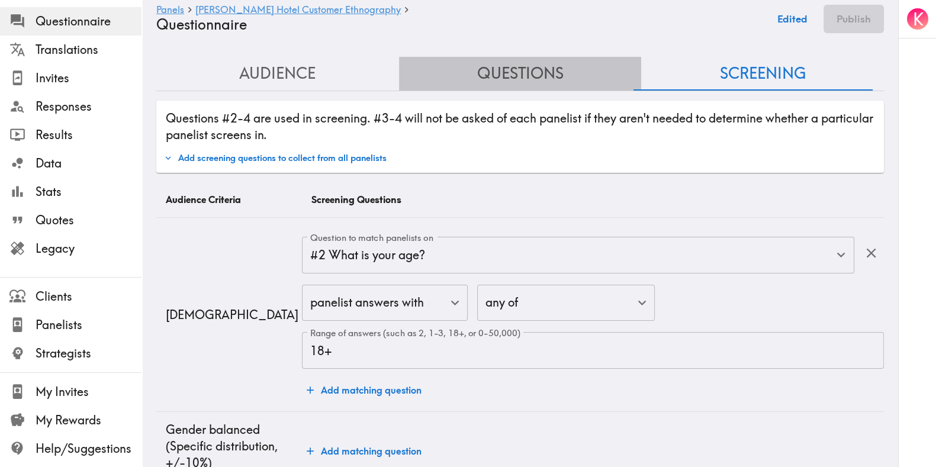
click at [538, 63] on button "Questions" at bounding box center [520, 74] width 243 height 34
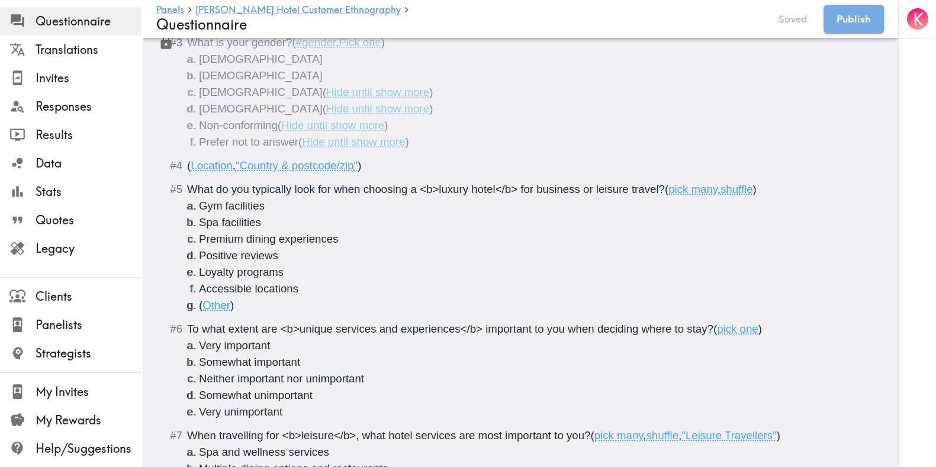
scroll to position [295, 0]
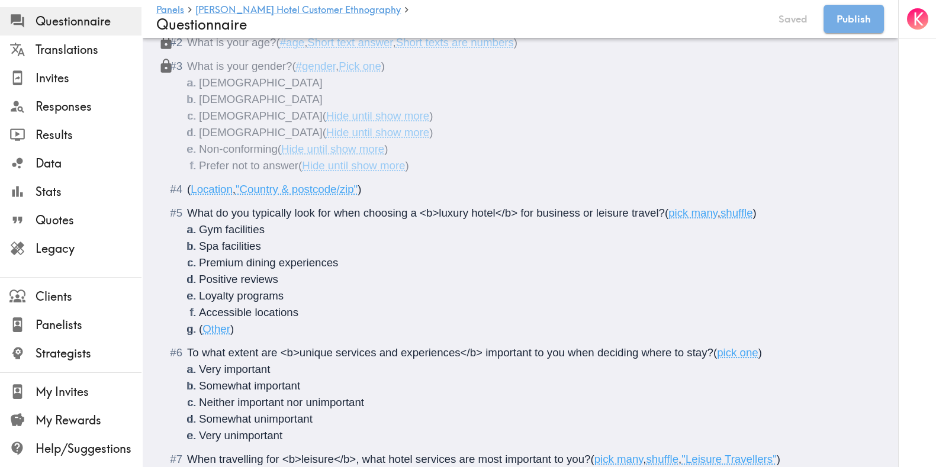
click at [375, 192] on div "( Location , "Country & postcode/zip" )" at bounding box center [528, 189] width 682 height 17
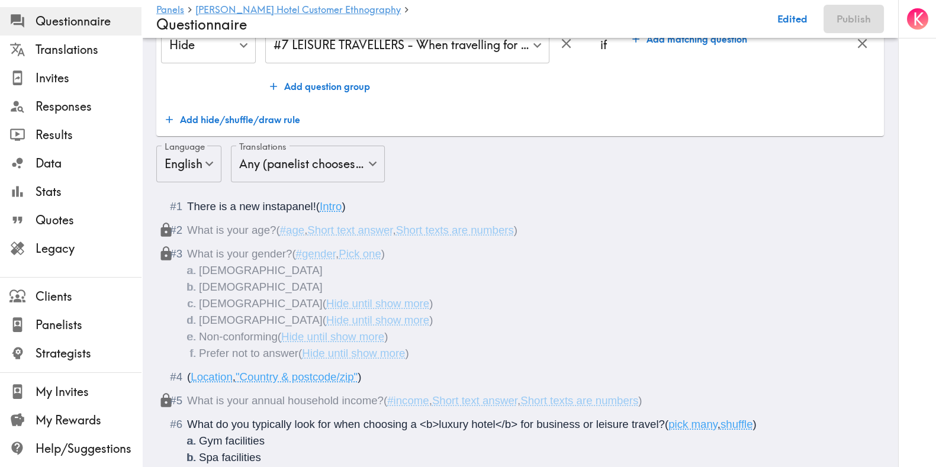
scroll to position [0, 0]
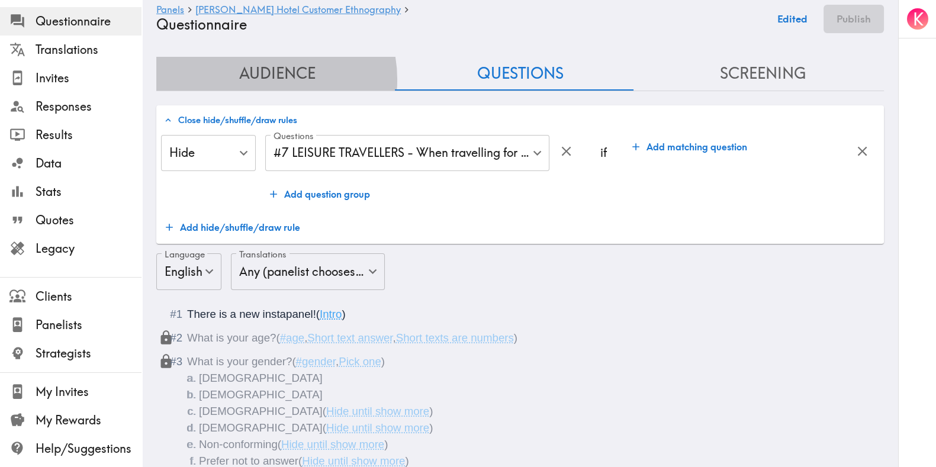
click at [263, 79] on button "Audience" at bounding box center [277, 74] width 243 height 34
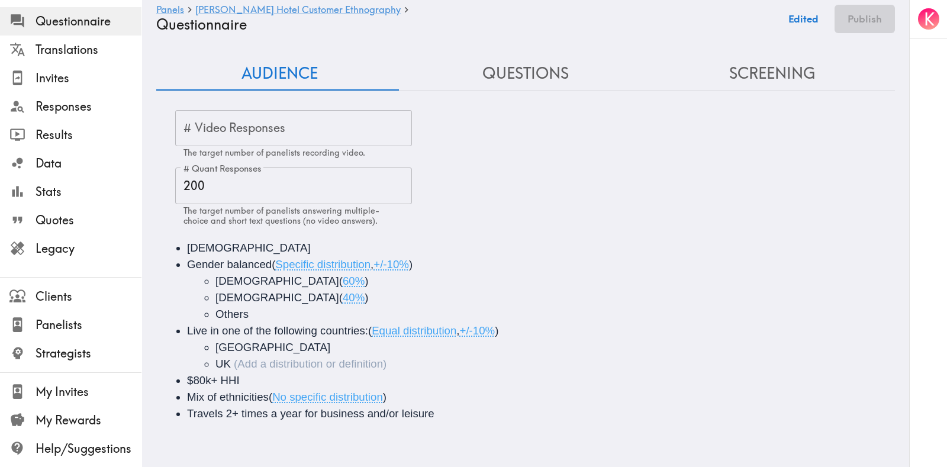
click at [499, 89] on button "Questions" at bounding box center [525, 74] width 246 height 34
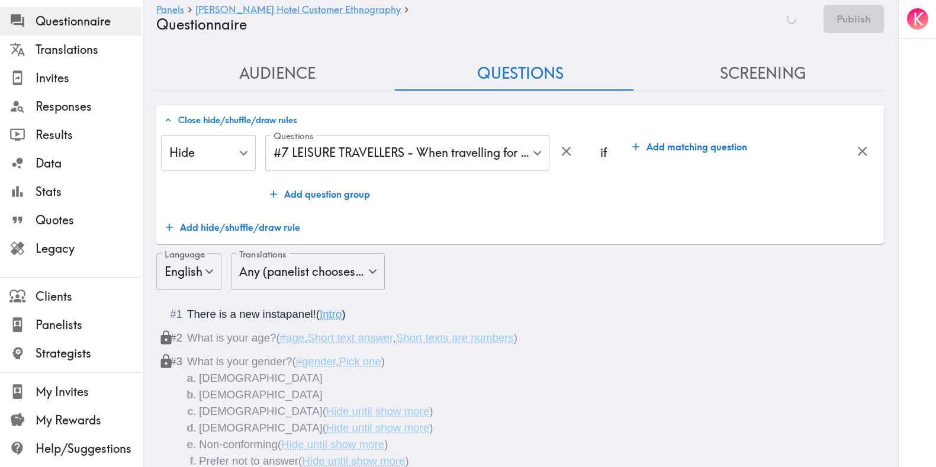
click at [763, 73] on button "Screening" at bounding box center [762, 74] width 243 height 34
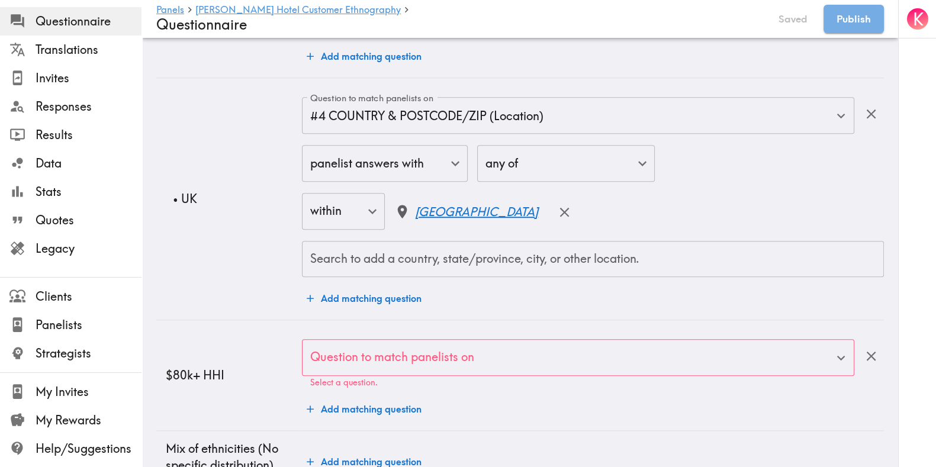
scroll to position [1255, 0]
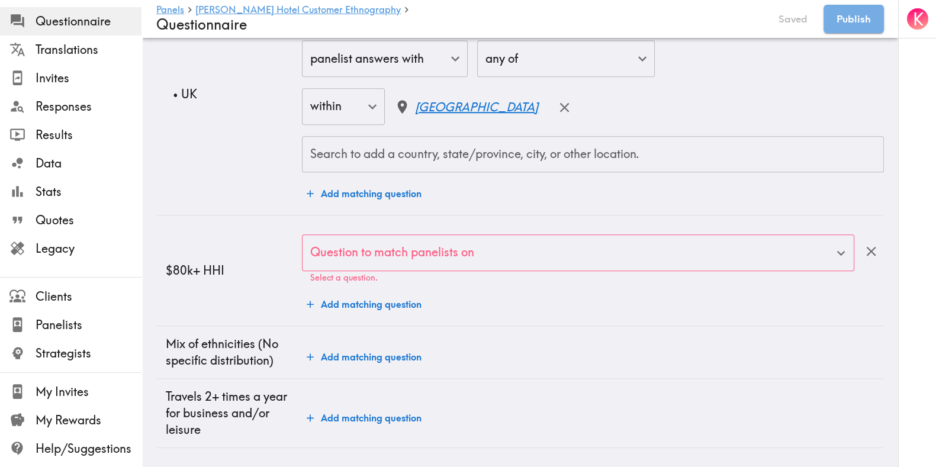
click at [423, 254] on input "Question to match panelists on" at bounding box center [569, 253] width 524 height 26
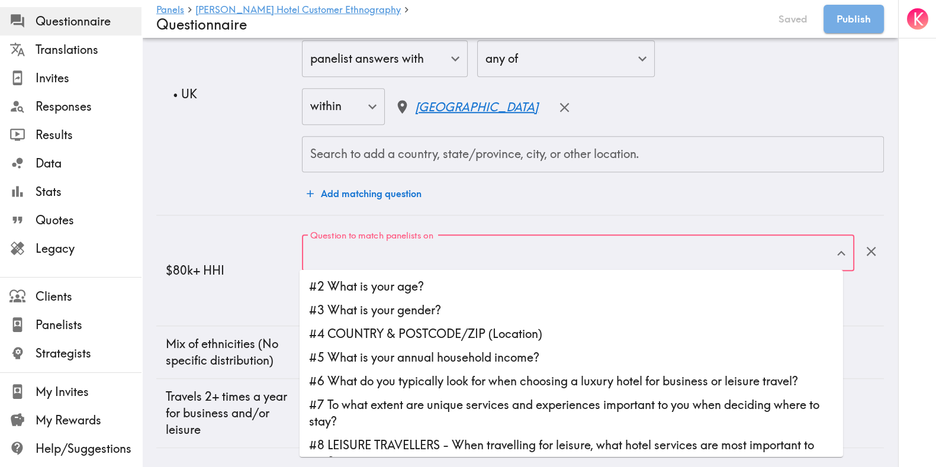
click at [457, 346] on li "#5 What is your annual household income?" at bounding box center [570, 358] width 543 height 24
type input "#5 What is your annual household income?"
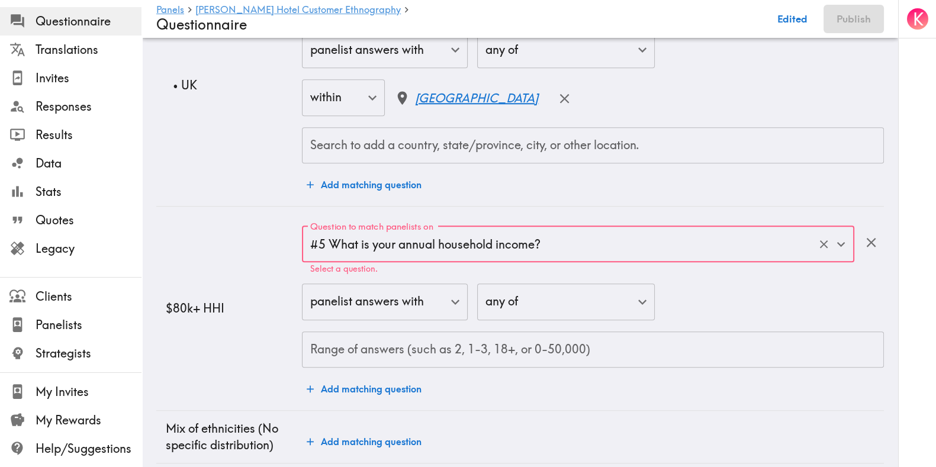
click at [576, 340] on input "Range of answers (such as 2, 1-3, 18+, or 0-50,000)" at bounding box center [593, 349] width 582 height 37
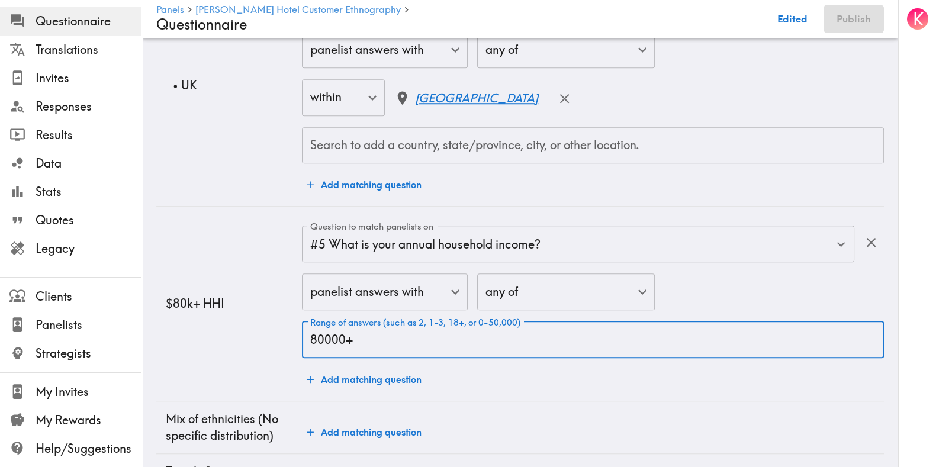
type input "80000+"
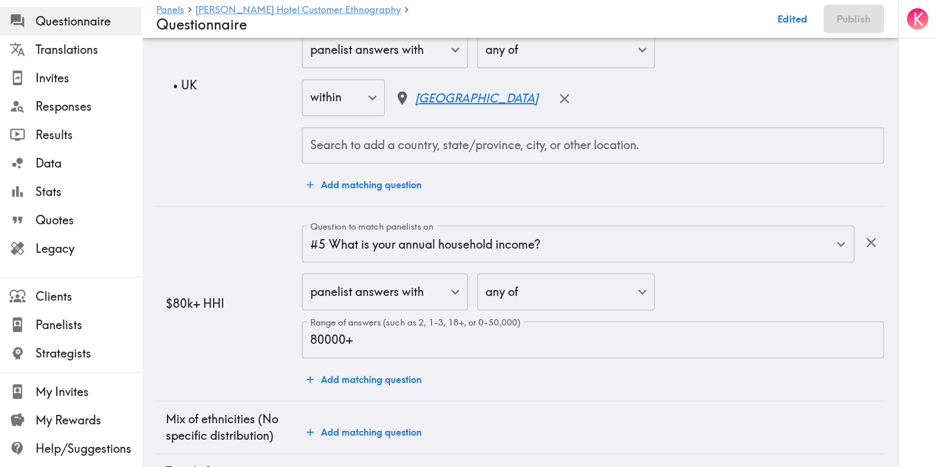
click at [215, 340] on td "$80k+ HHI" at bounding box center [229, 304] width 146 height 194
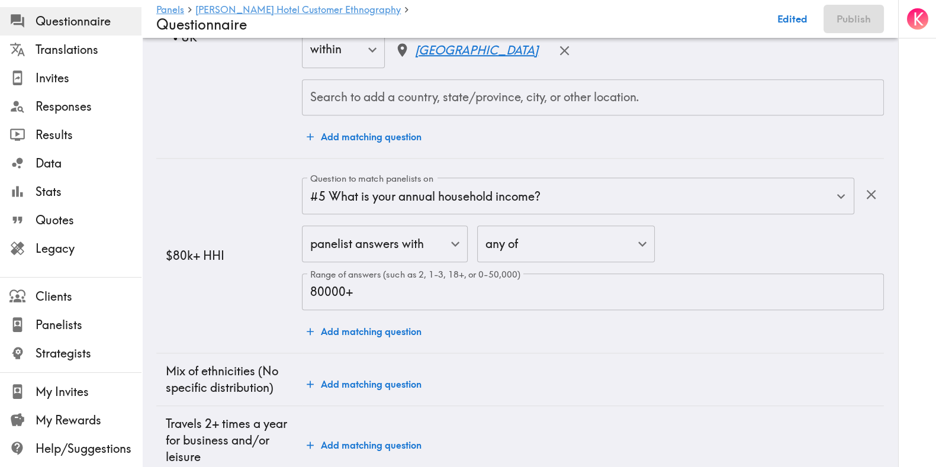
scroll to position [1339, 0]
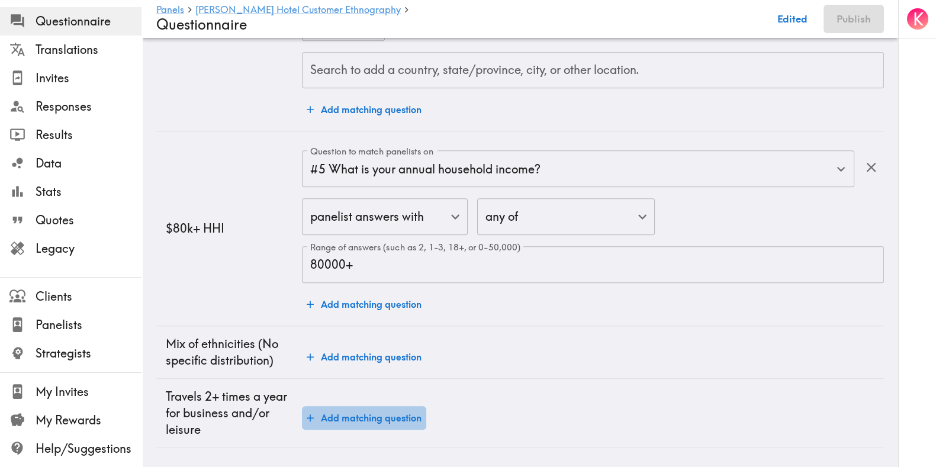
click at [352, 406] on button "Add matching question" at bounding box center [364, 418] width 124 height 24
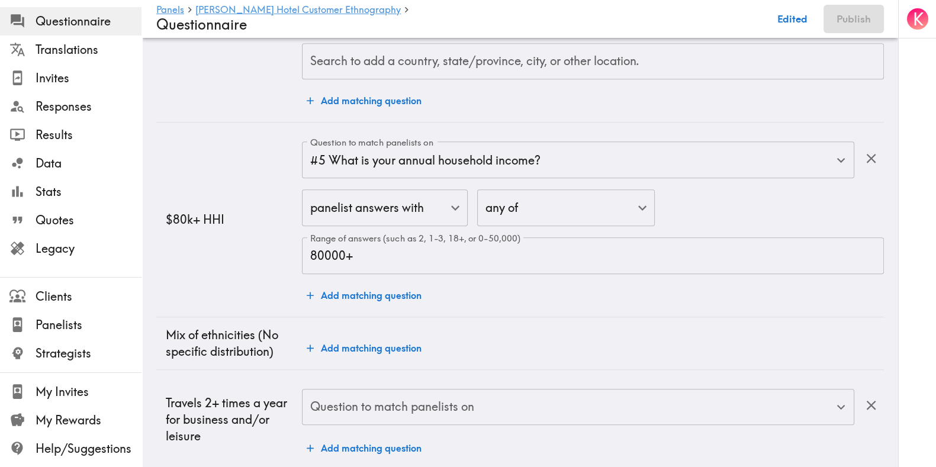
click at [384, 401] on div "Question to match panelists on Question to match panelists on" at bounding box center [578, 408] width 552 height 38
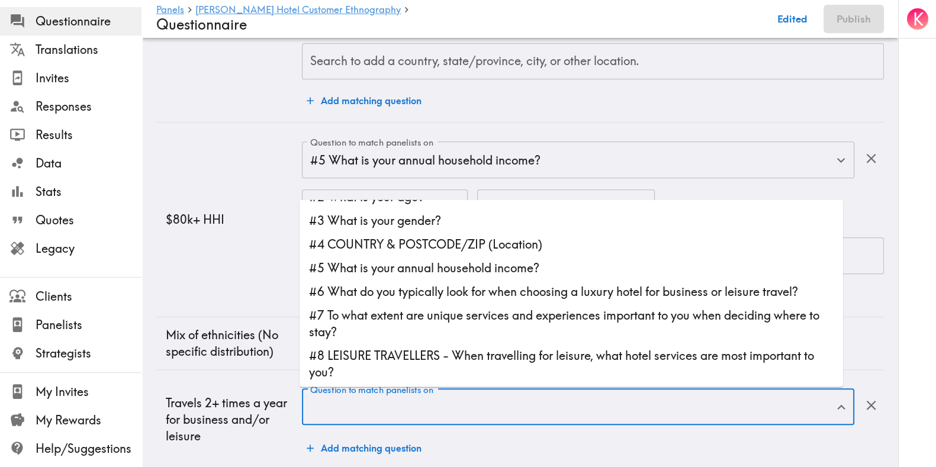
scroll to position [0, 0]
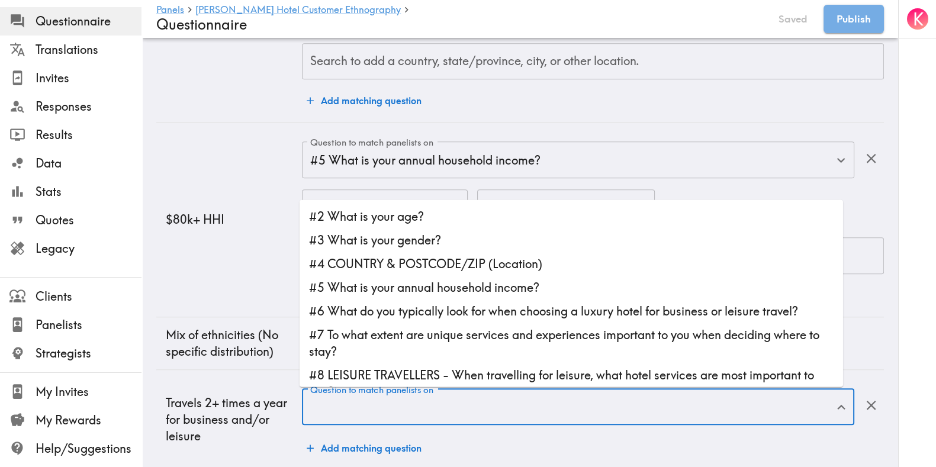
drag, startPoint x: 183, startPoint y: 246, endPoint x: 604, endPoint y: 277, distance: 421.3
click at [183, 246] on td "$80k+ HHI" at bounding box center [229, 220] width 146 height 194
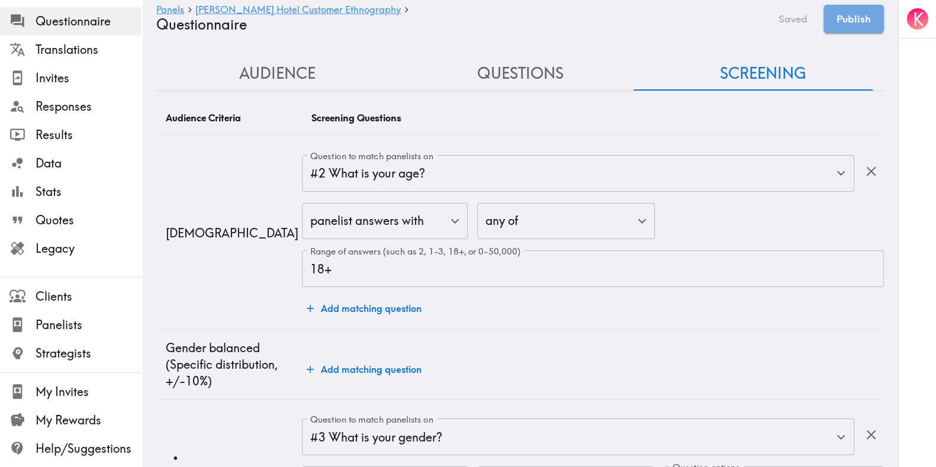
click at [544, 62] on button "Questions" at bounding box center [520, 74] width 243 height 34
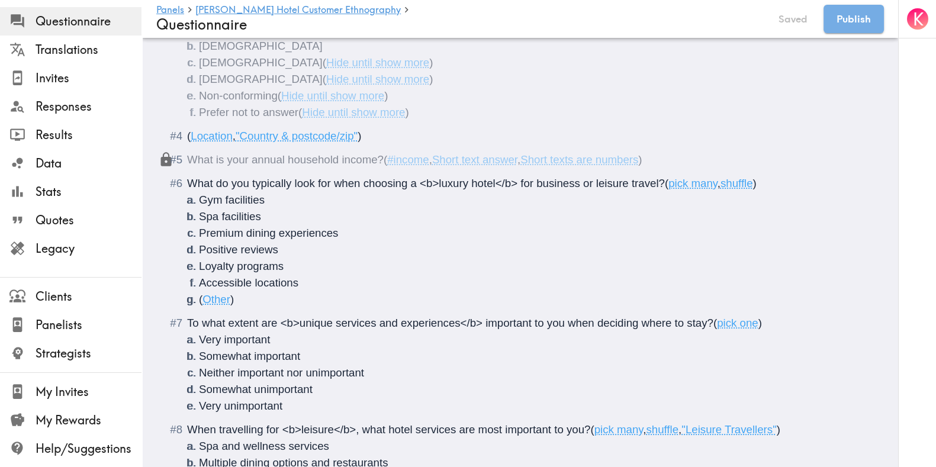
scroll to position [370, 0]
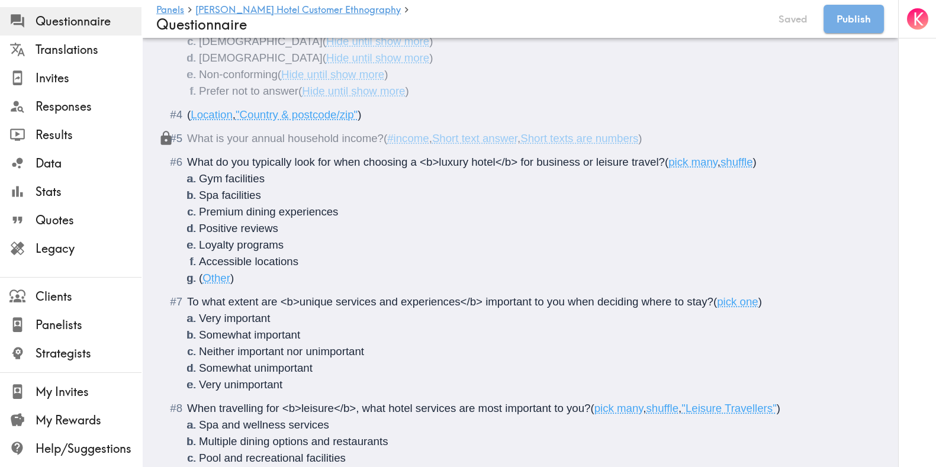
click at [661, 133] on div "What is your annual household income? ( #income , Short text answer , Short tex…" at bounding box center [528, 138] width 682 height 17
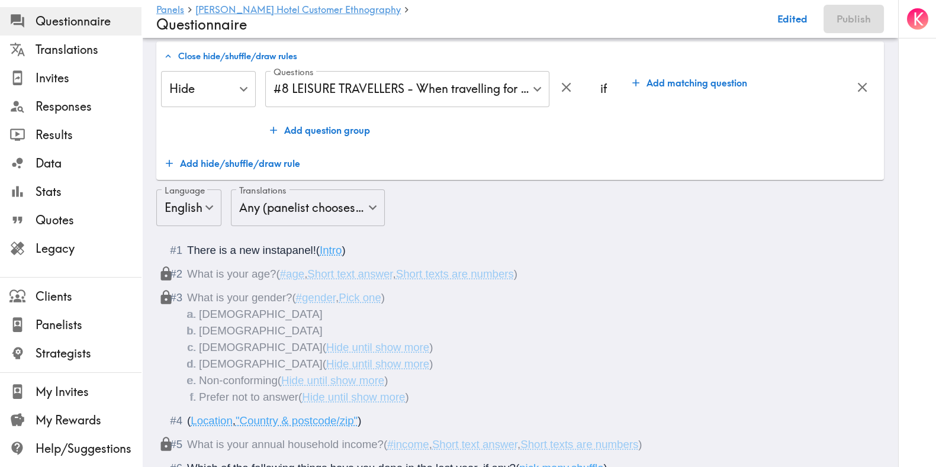
scroll to position [0, 0]
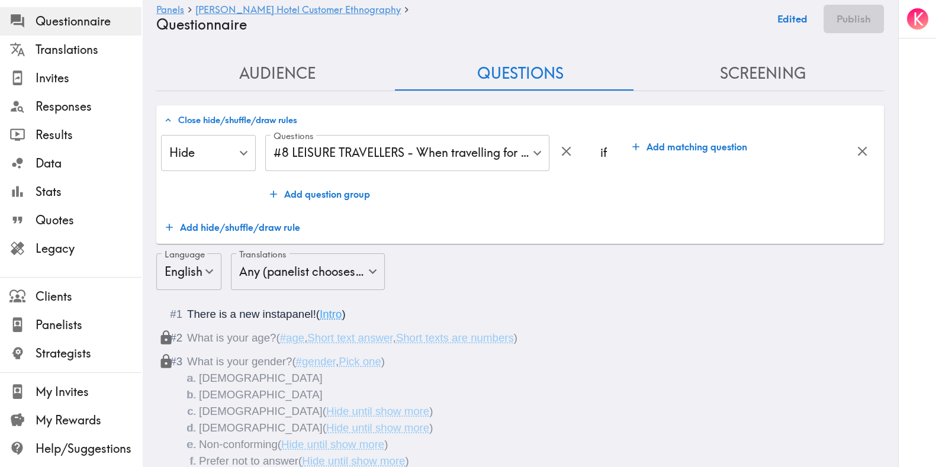
click at [721, 69] on button "Screening" at bounding box center [762, 74] width 243 height 34
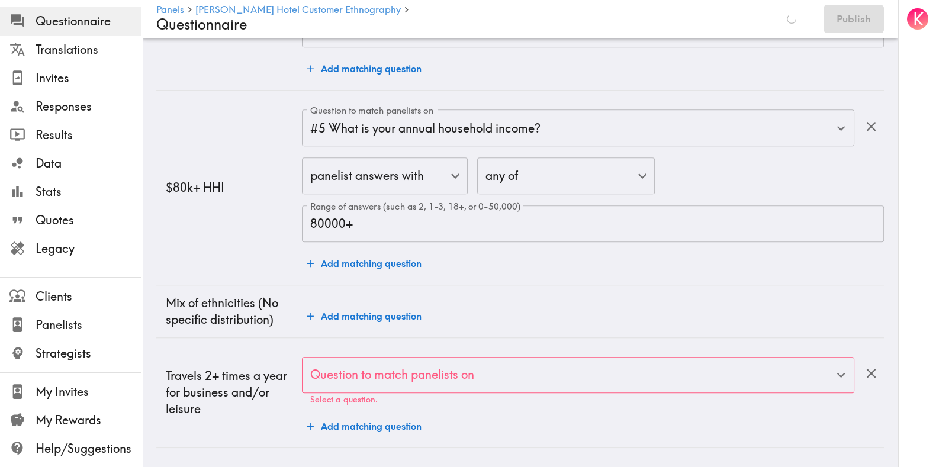
scroll to position [1381, 0]
click at [364, 378] on div "Question to match panelists on" at bounding box center [578, 375] width 552 height 37
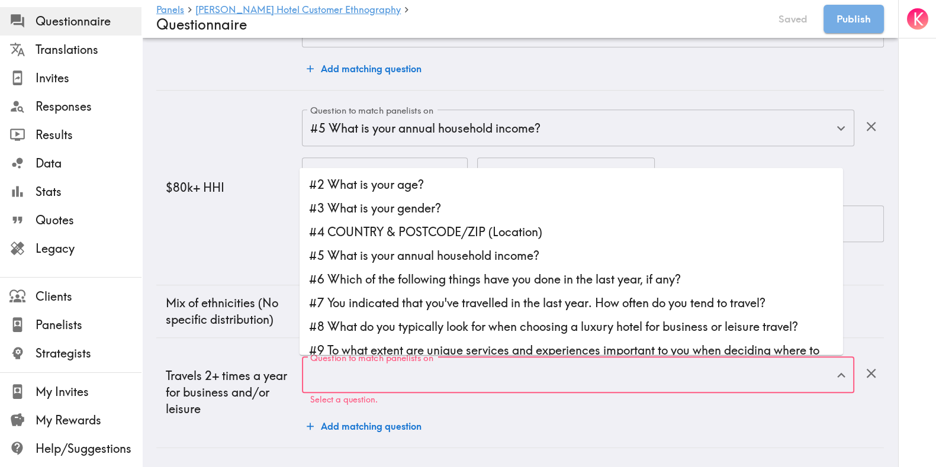
click at [456, 273] on li "#6 Which of the following things have you done in the last year, if any?" at bounding box center [570, 279] width 543 height 24
type input "#6 Which of the following things have you done in the last year, if any?"
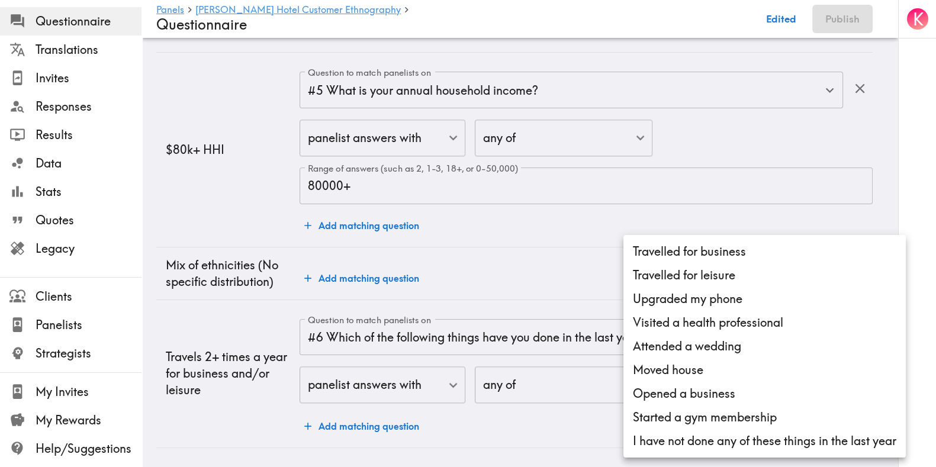
scroll to position [1418, 0]
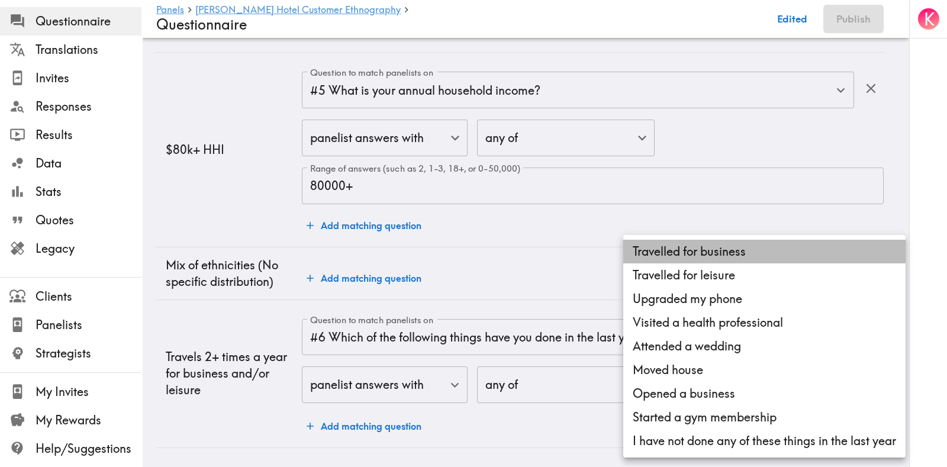
click at [666, 248] on li "Travelled for business" at bounding box center [764, 252] width 282 height 24
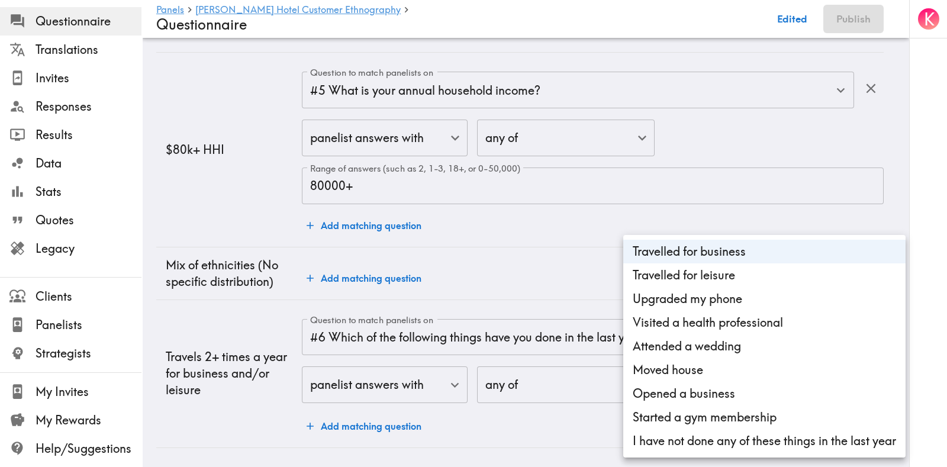
click at [666, 273] on li "Travelled for leisure" at bounding box center [764, 275] width 282 height 24
type input "15fbc6c6-853f-467e-b3d1-861ba32df24c,dccd4334-8289-4cdd-b23f-5d52a7cdd72c"
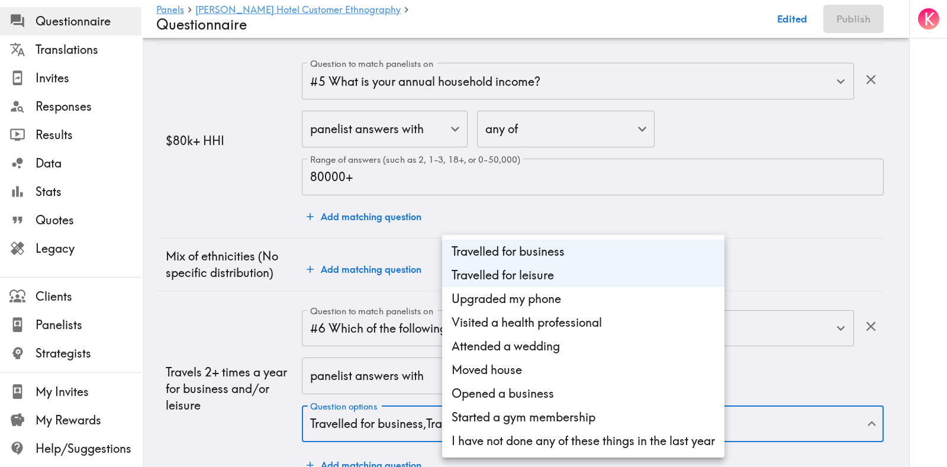
click at [199, 413] on div at bounding box center [473, 233] width 947 height 467
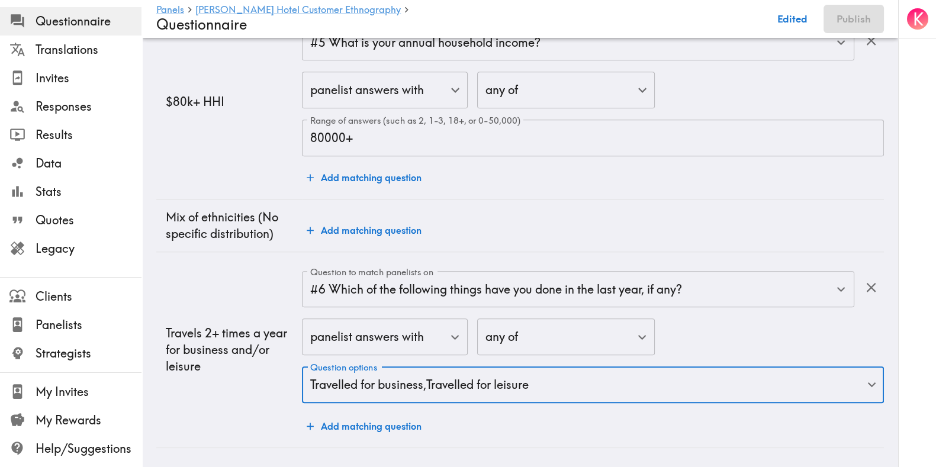
click at [368, 414] on button "Add matching question" at bounding box center [364, 426] width 124 height 24
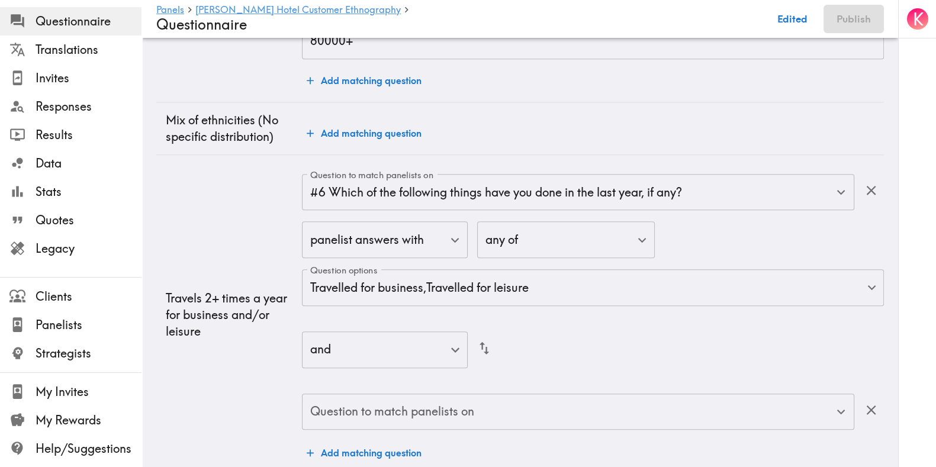
scroll to position [1590, 0]
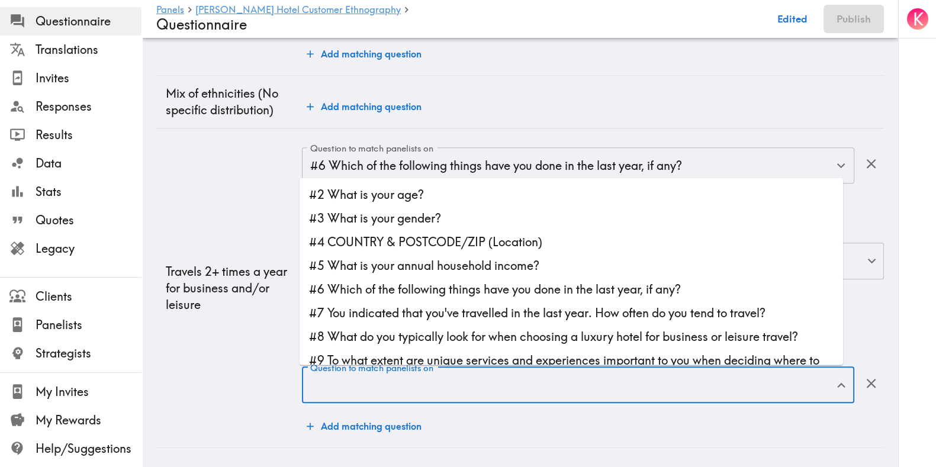
click at [450, 383] on input "Question to match panelists on" at bounding box center [569, 385] width 524 height 26
click at [459, 312] on li "#7 You indicated that you've travelled in the last year. How often do you tend …" at bounding box center [570, 313] width 543 height 24
type input "#7 You indicated that you've travelled in the last year. How often do you tend …"
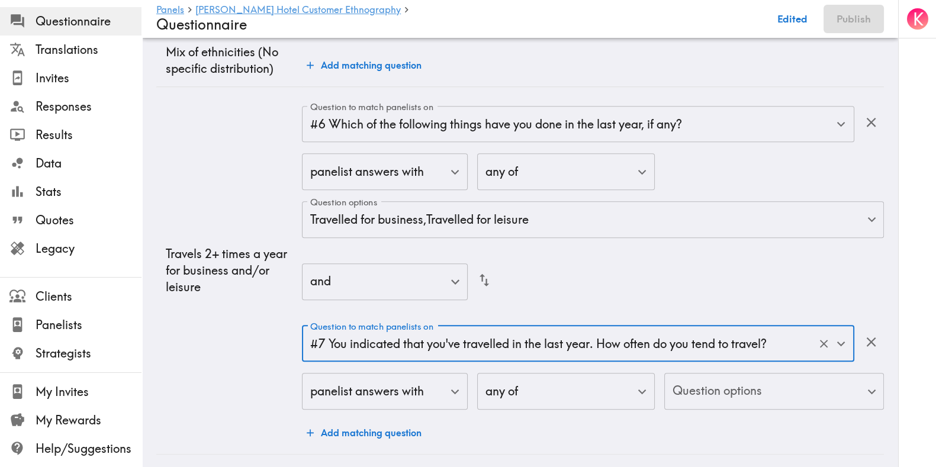
scroll to position [1638, 0]
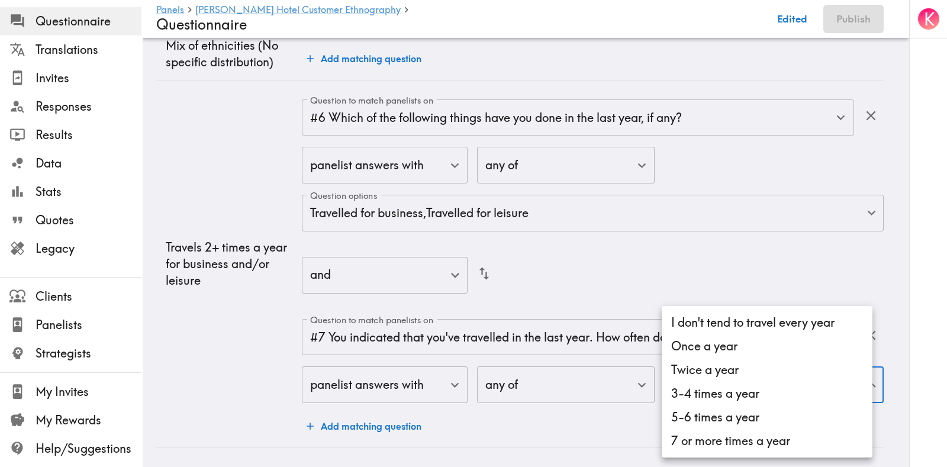
click at [749, 369] on li "Twice a year" at bounding box center [767, 370] width 211 height 24
click at [743, 391] on li "3-4 times a year" at bounding box center [767, 394] width 211 height 24
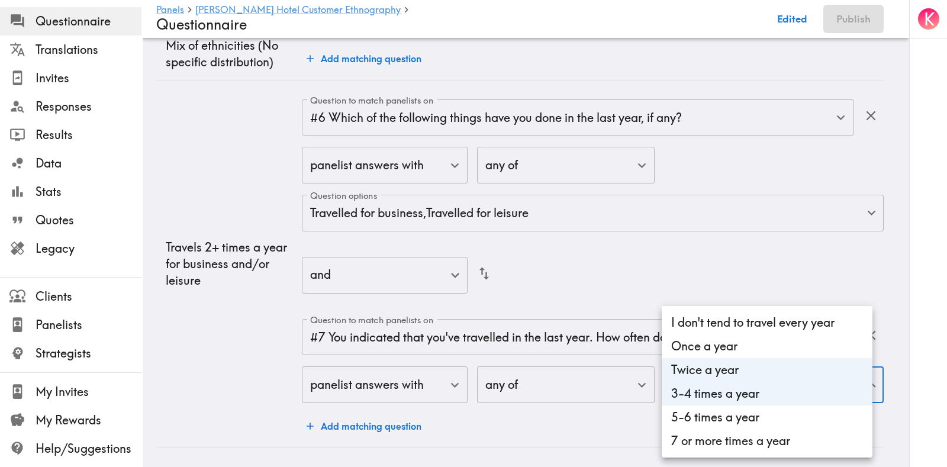
click at [743, 414] on li "5-6 times a year" at bounding box center [767, 417] width 211 height 24
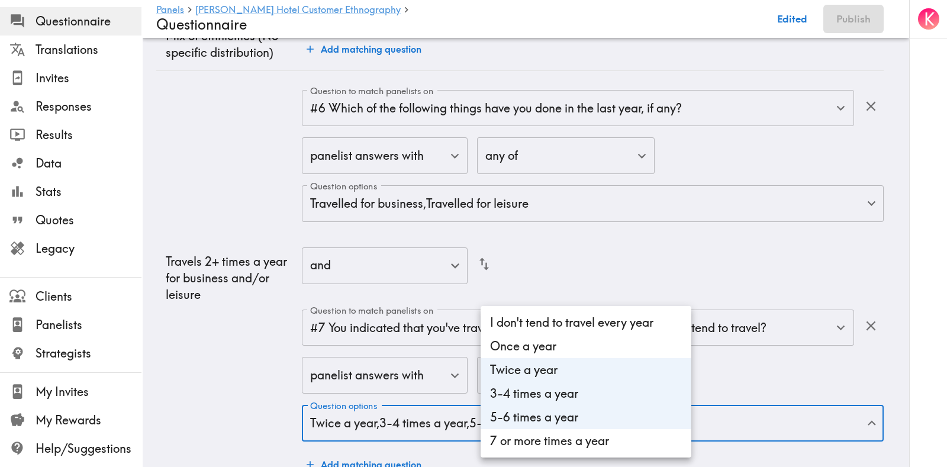
click at [618, 414] on li "7 or more times a year" at bounding box center [586, 441] width 211 height 24
type input "1f525e2b-8cd3-4720-921c-d6504332266e,1ce219b3-43ff-4801-aa7d-e70488f53bdf,deb83…"
click at [198, 363] on div at bounding box center [473, 233] width 947 height 467
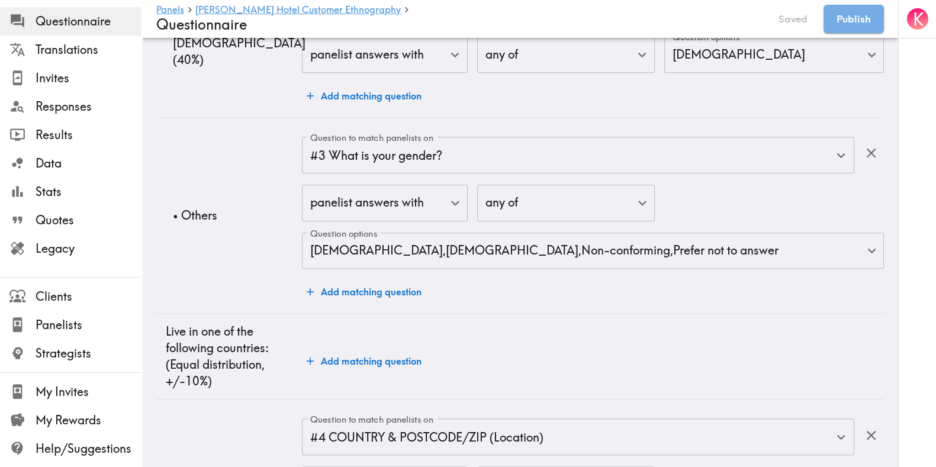
scroll to position [0, 0]
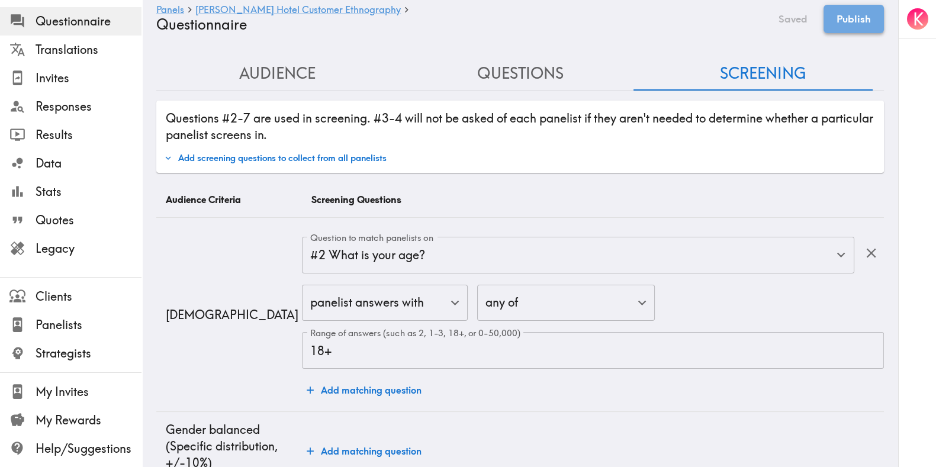
click at [841, 23] on button "Publish" at bounding box center [853, 19] width 60 height 28
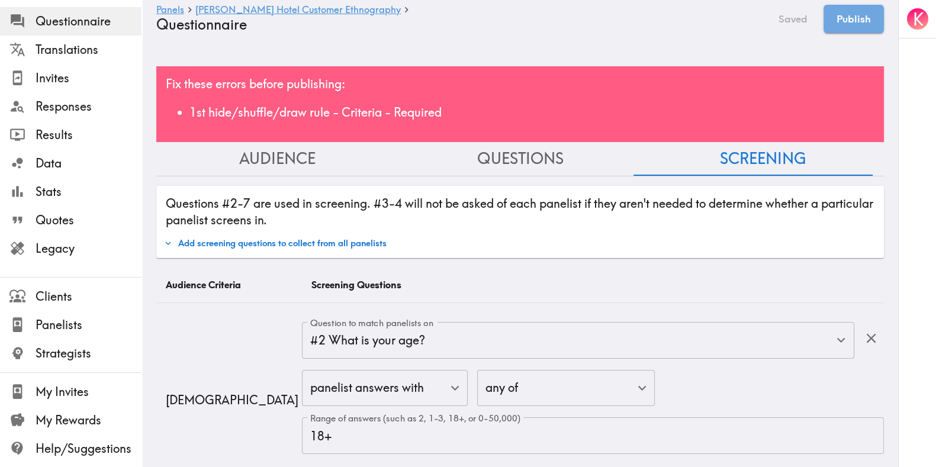
click at [489, 159] on button "Questions" at bounding box center [520, 159] width 243 height 34
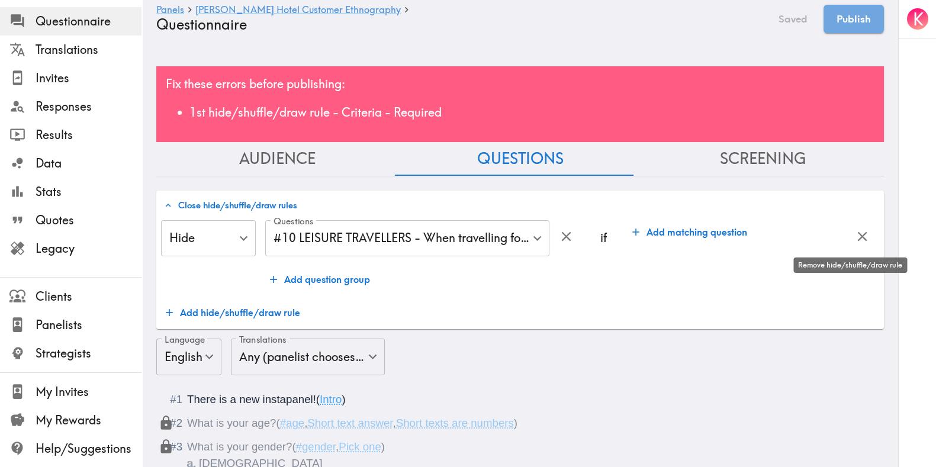
click at [841, 236] on icon "button" at bounding box center [862, 236] width 16 height 16
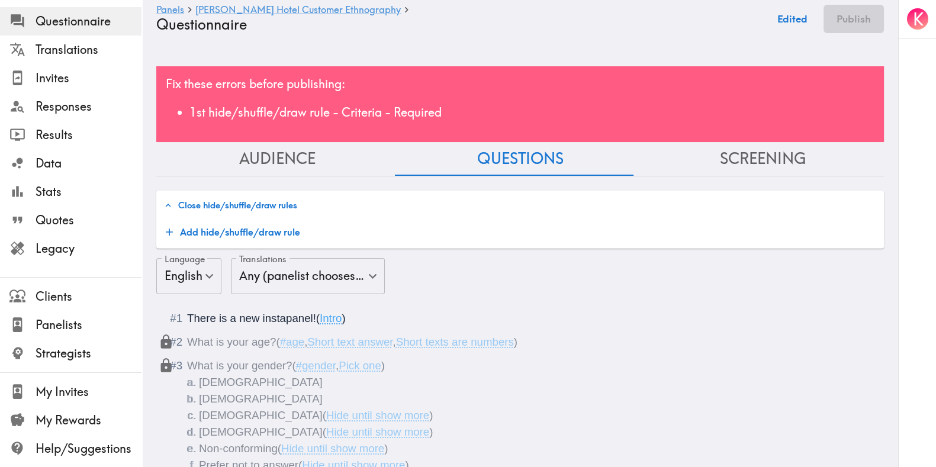
click at [246, 196] on button "Close hide/shuffle/draw rules" at bounding box center [230, 205] width 139 height 20
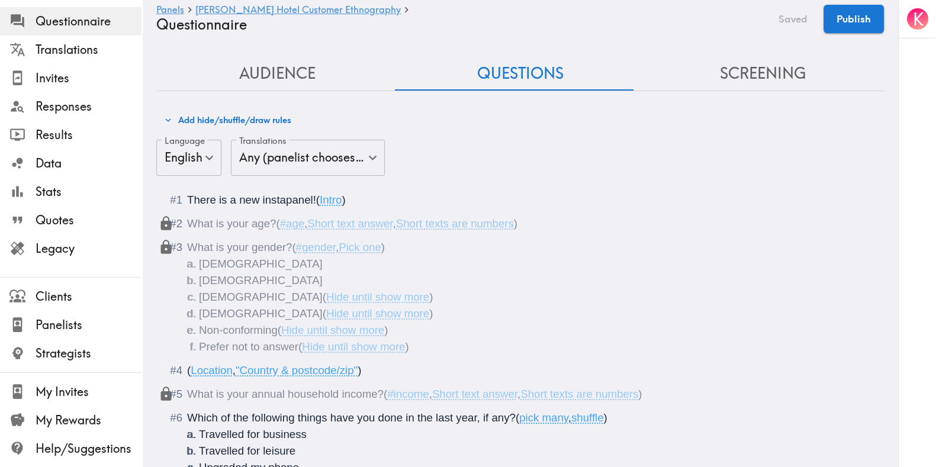
click at [229, 206] on div "There is a new instapanel! ( Intro )" at bounding box center [528, 200] width 682 height 17
click at [771, 63] on button "Screening" at bounding box center [762, 74] width 243 height 34
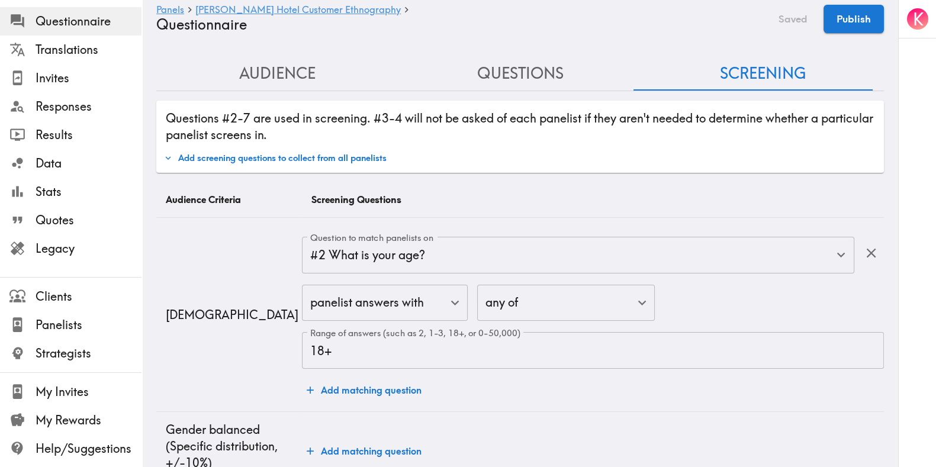
click at [536, 74] on button "Questions" at bounding box center [520, 74] width 243 height 34
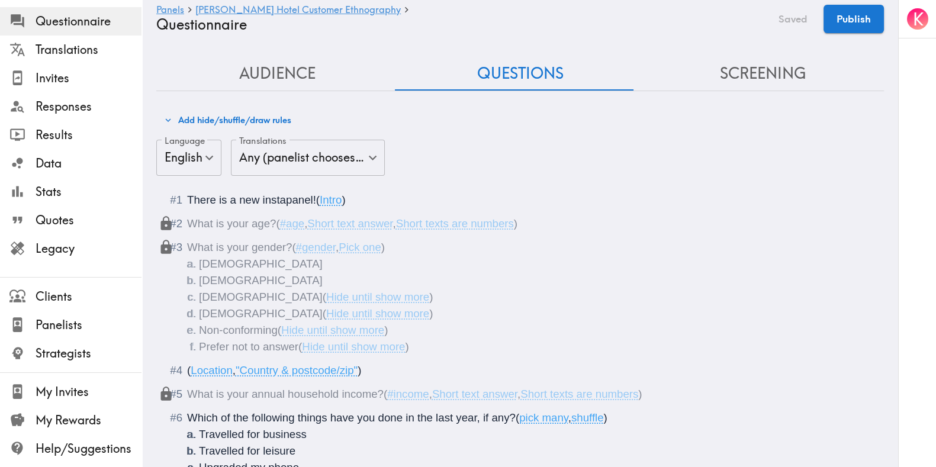
click at [242, 117] on button "Add hide/shuffle/draw rules" at bounding box center [227, 120] width 133 height 20
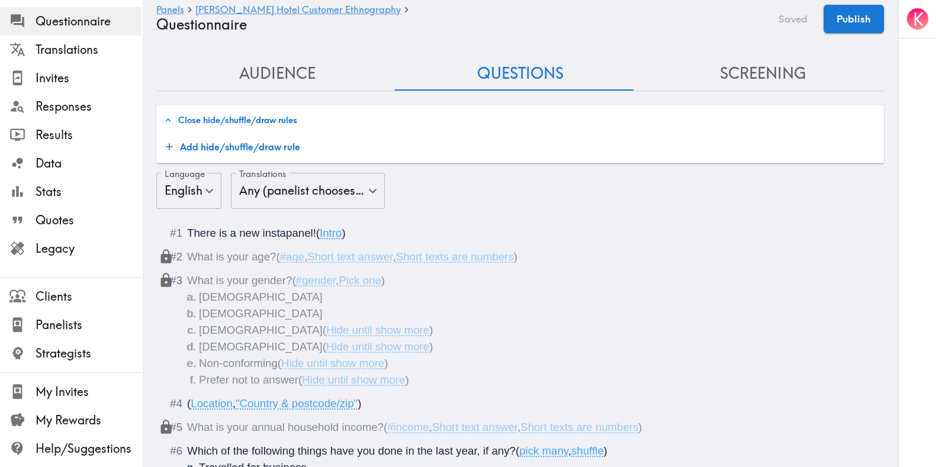
click at [281, 143] on button "Add hide/shuffle/draw rule" at bounding box center [233, 147] width 144 height 24
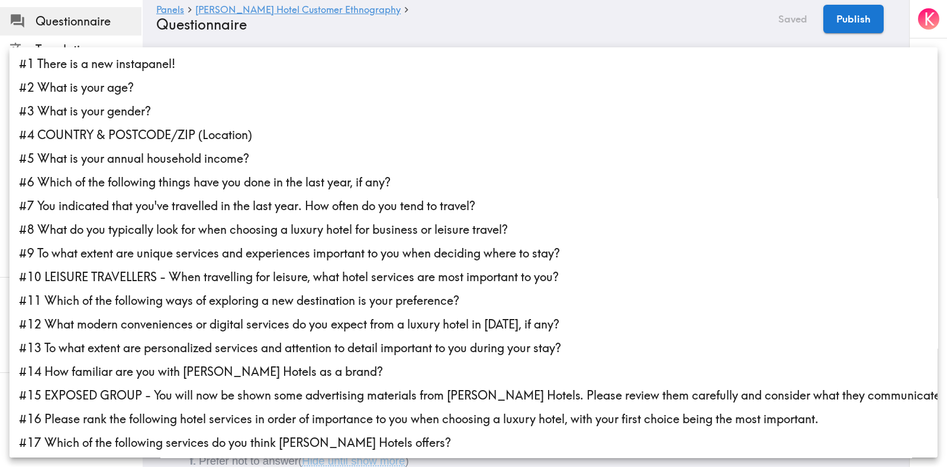
click at [217, 266] on li "#10 LEISURE TRAVELLERS - When travelling for leisure, what hotel services are m…" at bounding box center [473, 277] width 928 height 24
type input "486c9bc3-0dad-40ff-bd5e-73deac120a41"
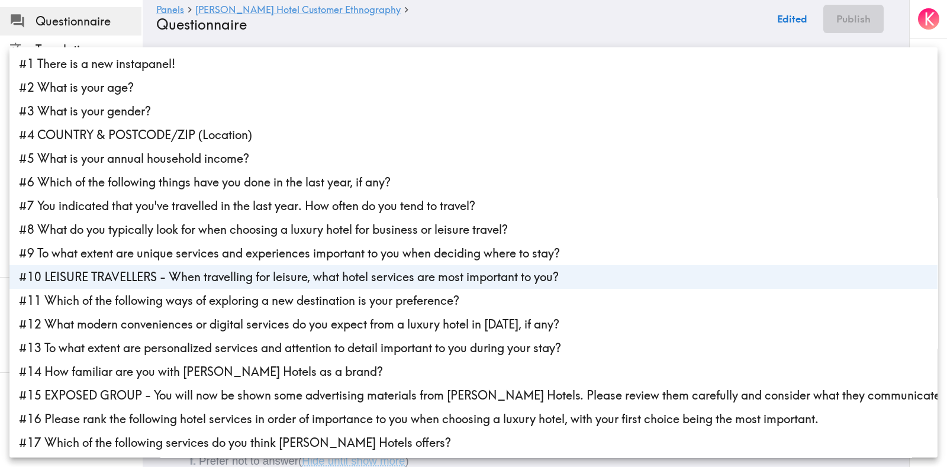
click at [373, 25] on div at bounding box center [473, 233] width 947 height 467
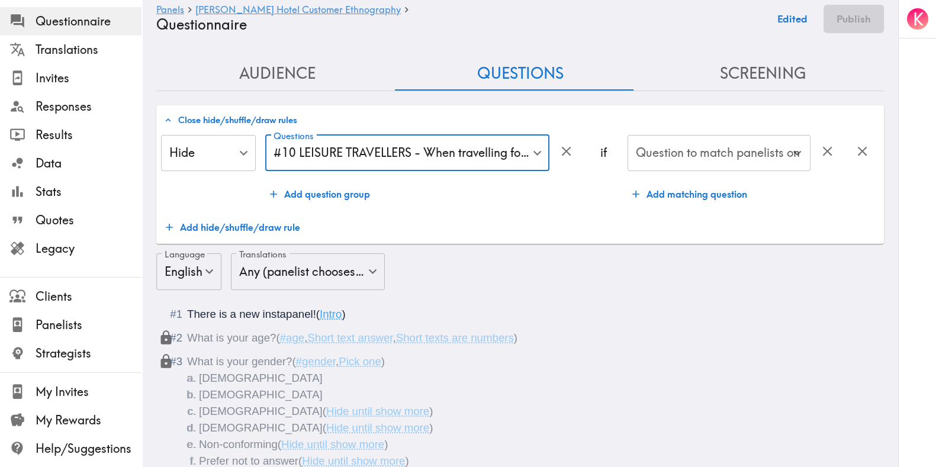
click at [650, 146] on div "Question to match panelists on Question to match panelists on" at bounding box center [718, 154] width 183 height 38
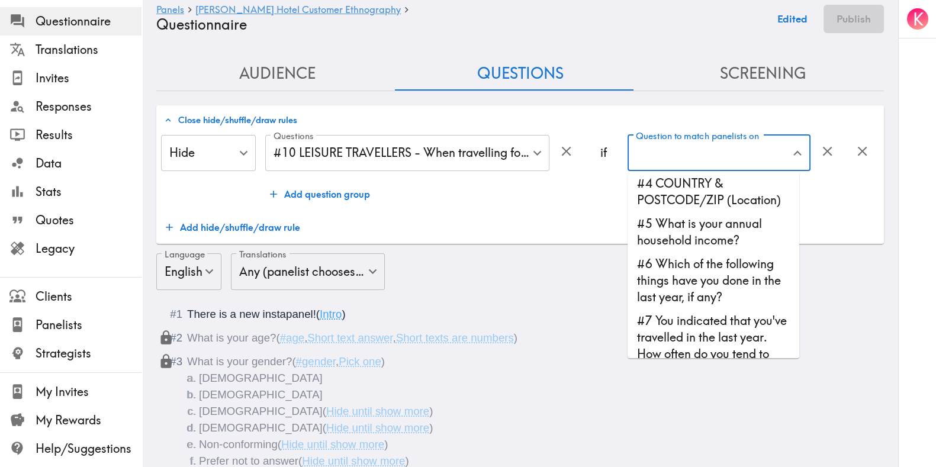
scroll to position [73, 0]
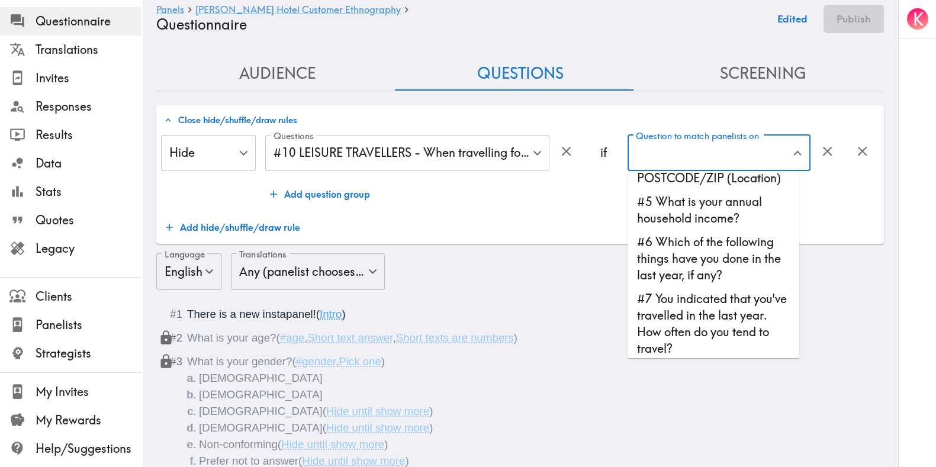
click at [716, 285] on li "#6 Which of the following things have you done in the last year, if any?" at bounding box center [713, 258] width 172 height 57
type input "#6 Which of the following things have you done in the last year, if any?"
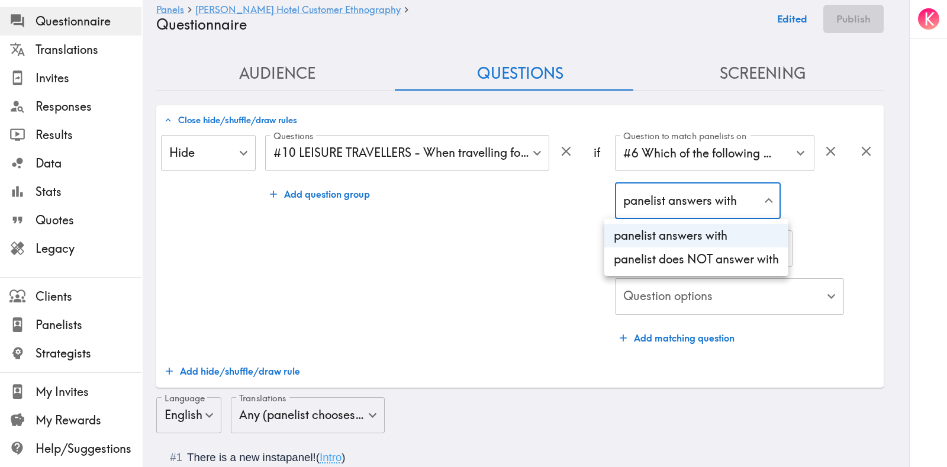
click at [686, 260] on li "panelist does NOT answer with" at bounding box center [696, 259] width 184 height 24
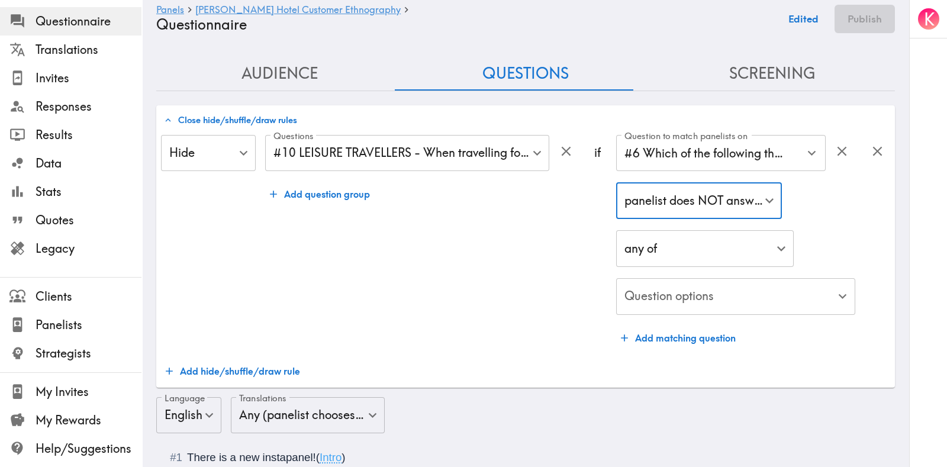
type input "true"
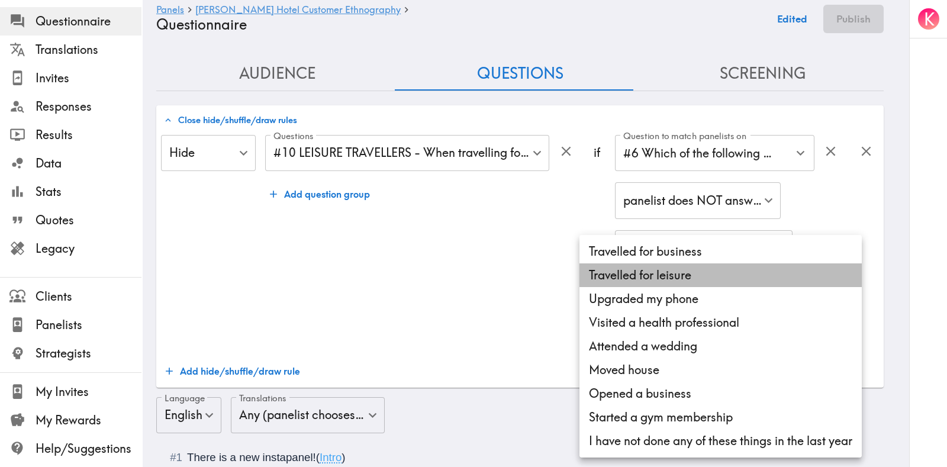
click at [661, 270] on li "Travelled for leisure" at bounding box center [720, 275] width 282 height 24
type input "dccd4334-8289-4cdd-b23f-5d52a7cdd72c"
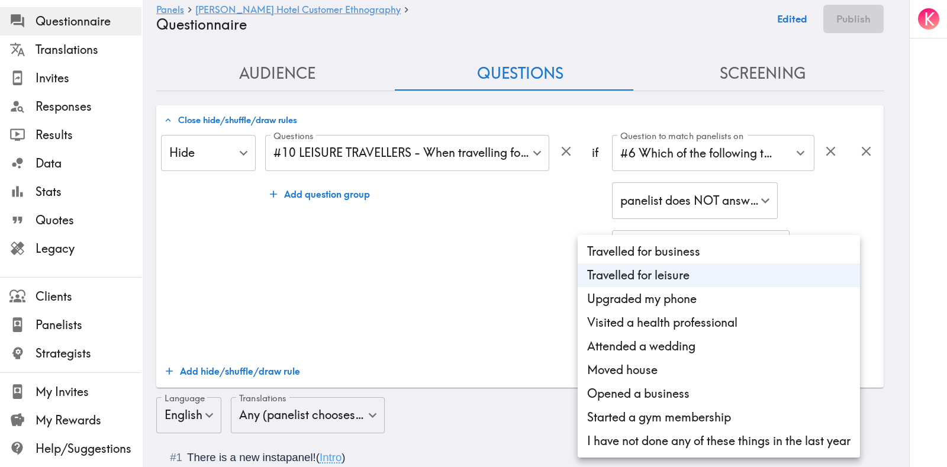
click at [478, 295] on div at bounding box center [473, 233] width 947 height 467
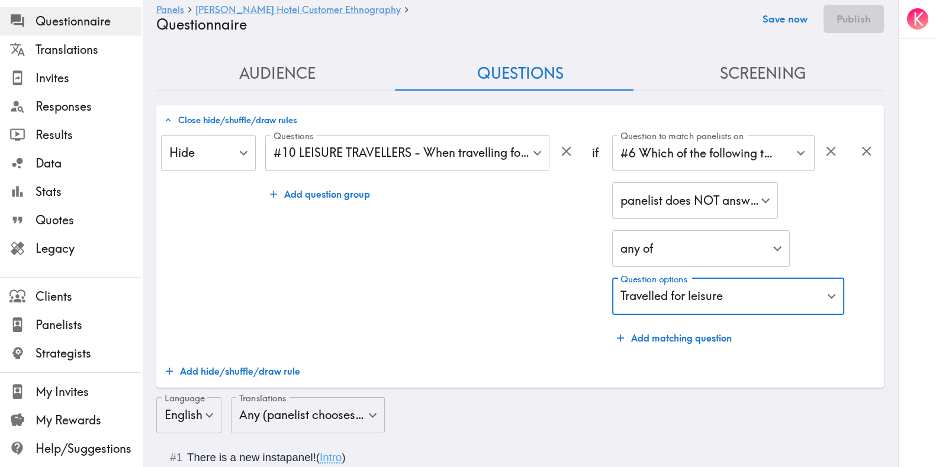
click at [792, 17] on button "Save now" at bounding box center [785, 19] width 58 height 28
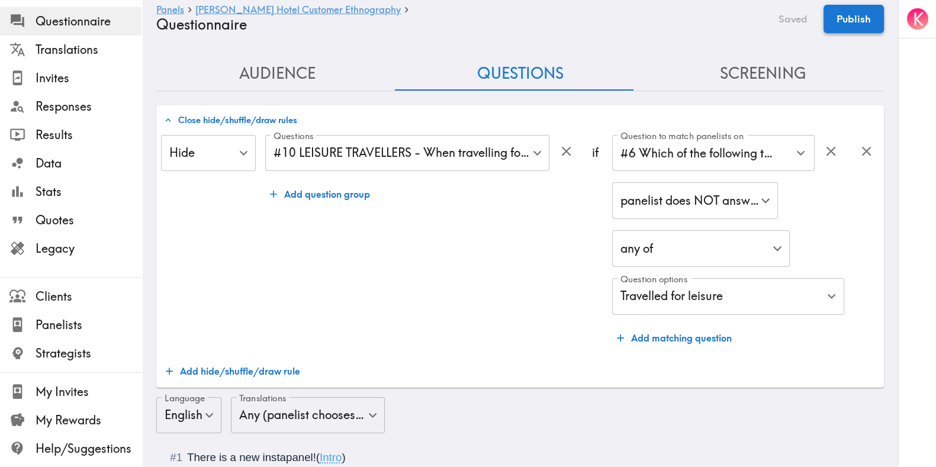
click at [841, 21] on button "Publish" at bounding box center [853, 19] width 60 height 28
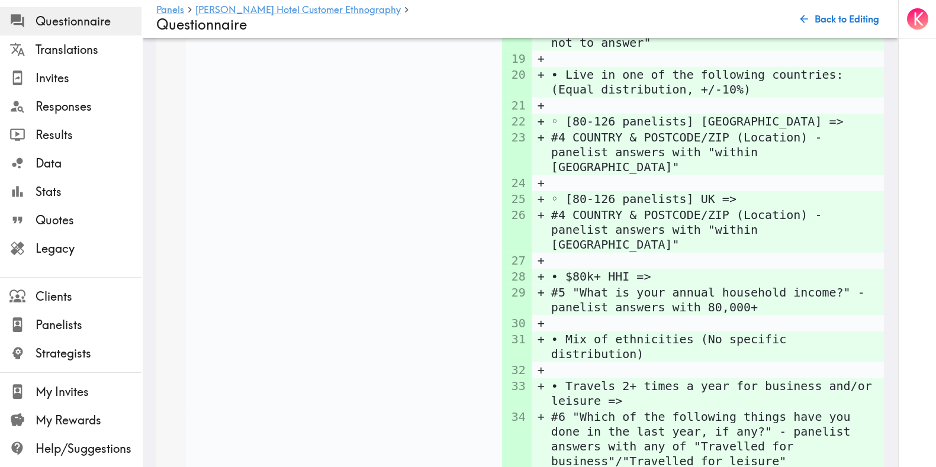
scroll to position [4689, 0]
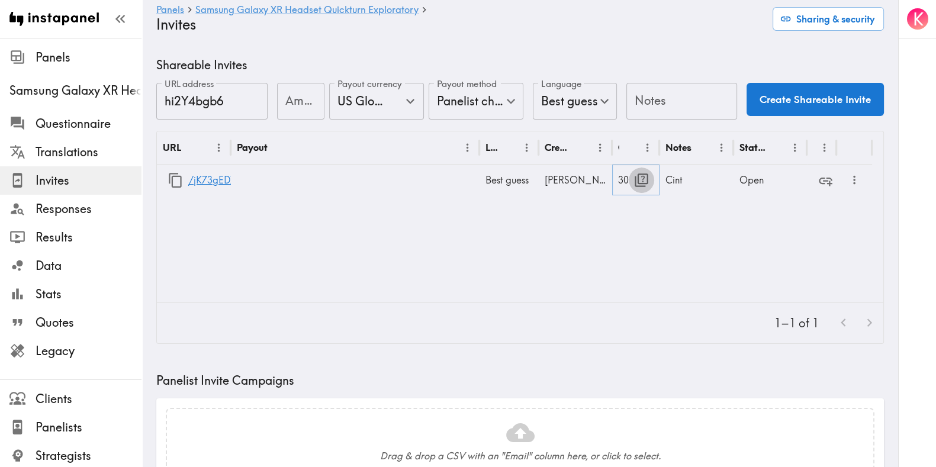
click at [640, 182] on icon "button" at bounding box center [641, 180] width 16 height 16
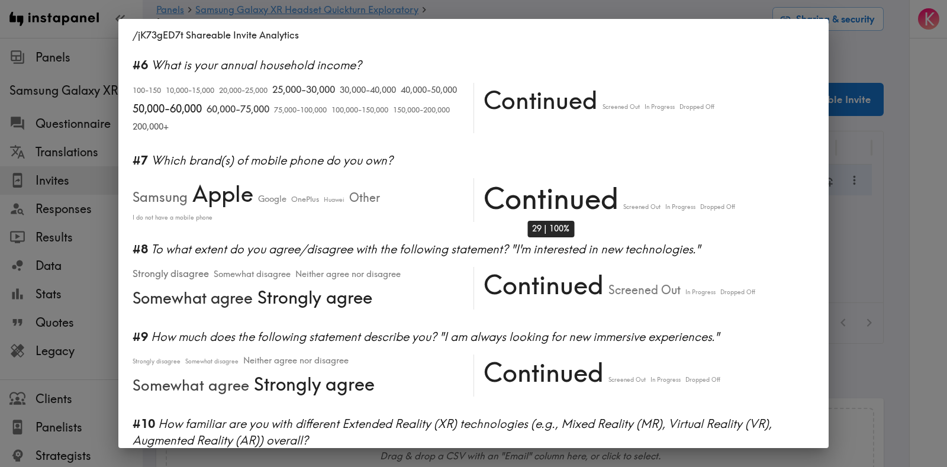
scroll to position [517, 0]
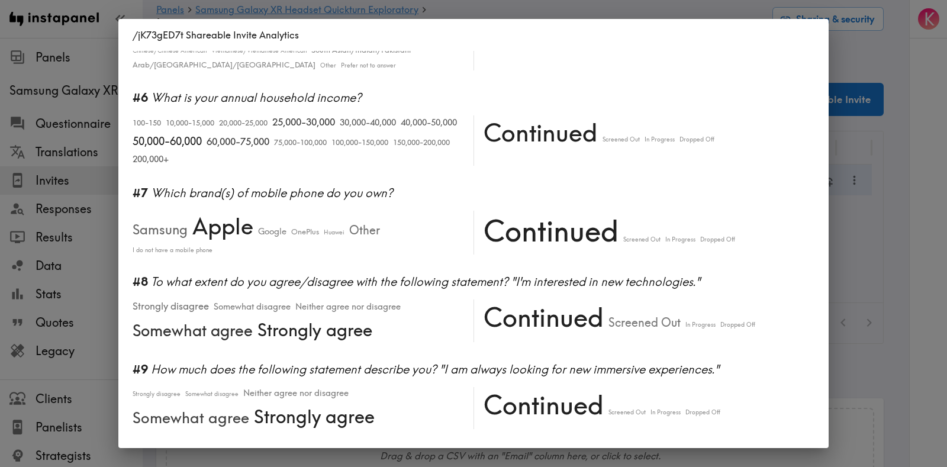
click at [894, 239] on div "/jK73gED7t Shareable Invite Analytics #1 There is a new instapanel! 0-4s 5-9s 1…" at bounding box center [473, 233] width 947 height 467
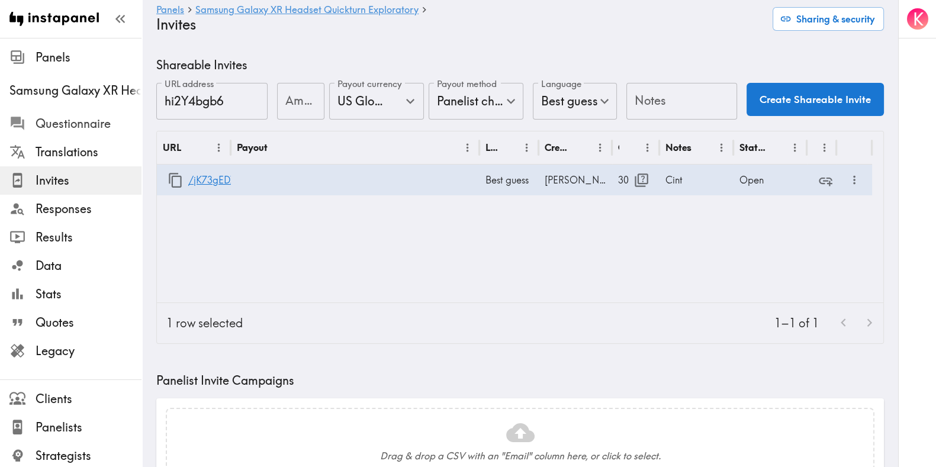
drag, startPoint x: 51, startPoint y: 124, endPoint x: 120, endPoint y: 127, distance: 68.7
click at [51, 124] on span "Questionnaire" at bounding box center [89, 123] width 106 height 17
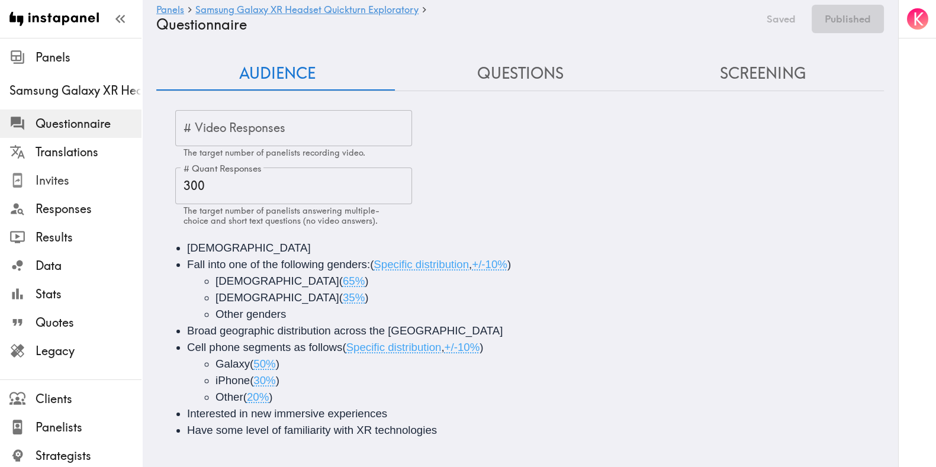
click at [70, 185] on span "Invites" at bounding box center [89, 180] width 106 height 17
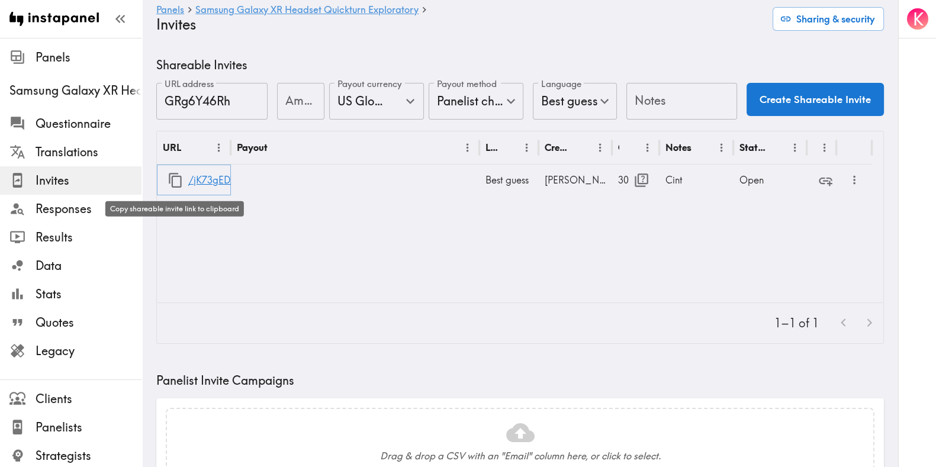
click at [177, 181] on icon "button" at bounding box center [175, 180] width 16 height 16
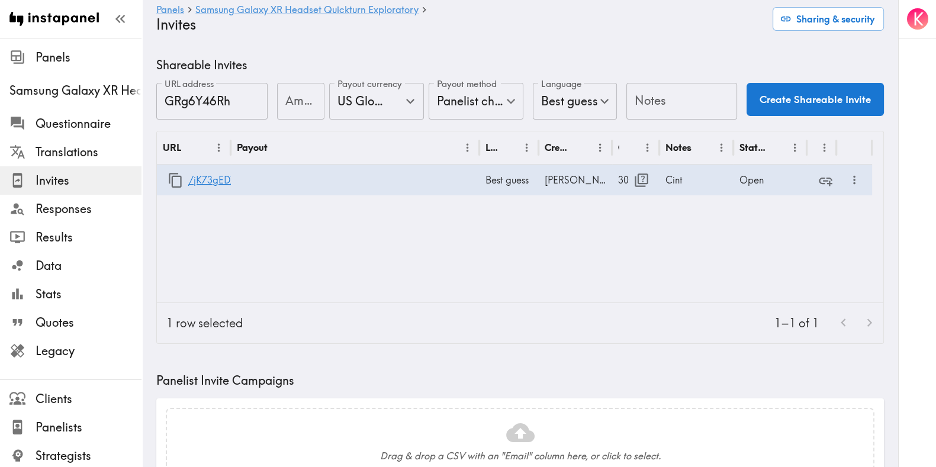
click at [459, 289] on div "URL Payout Language Creator Opens Notes Status /jK73gED7t Best guess [PERSON_NA…" at bounding box center [520, 216] width 726 height 171
click at [644, 185] on icon "button" at bounding box center [641, 180] width 14 height 14
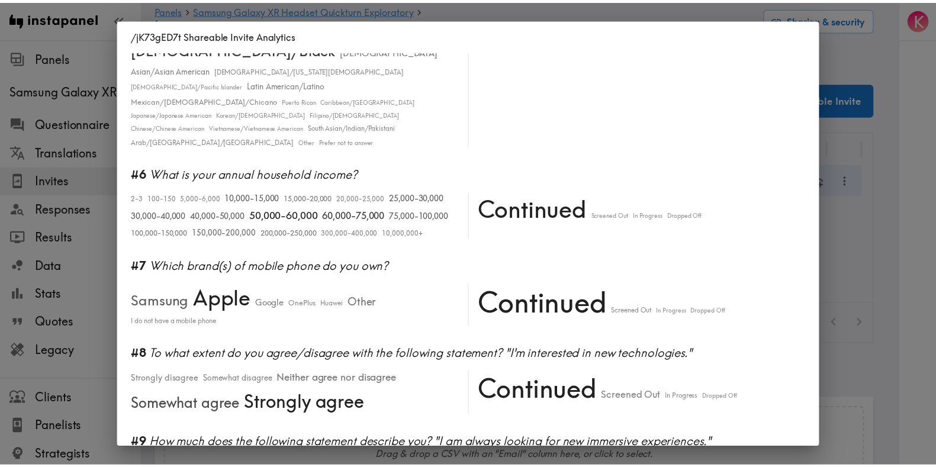
scroll to position [517, 0]
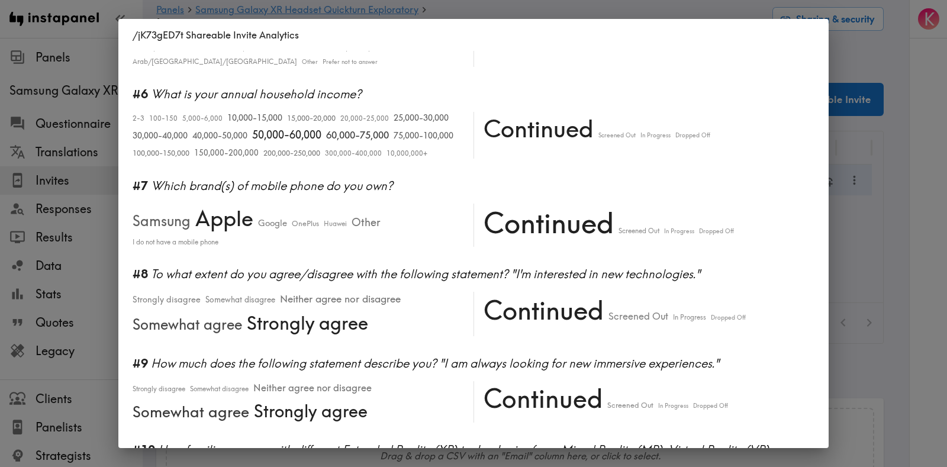
click at [901, 205] on div "/jK73gED7t Shareable Invite Analytics #1 There is a new instapanel! 0-4s 5-9s 1…" at bounding box center [473, 233] width 947 height 467
